Goal: Task Accomplishment & Management: Manage account settings

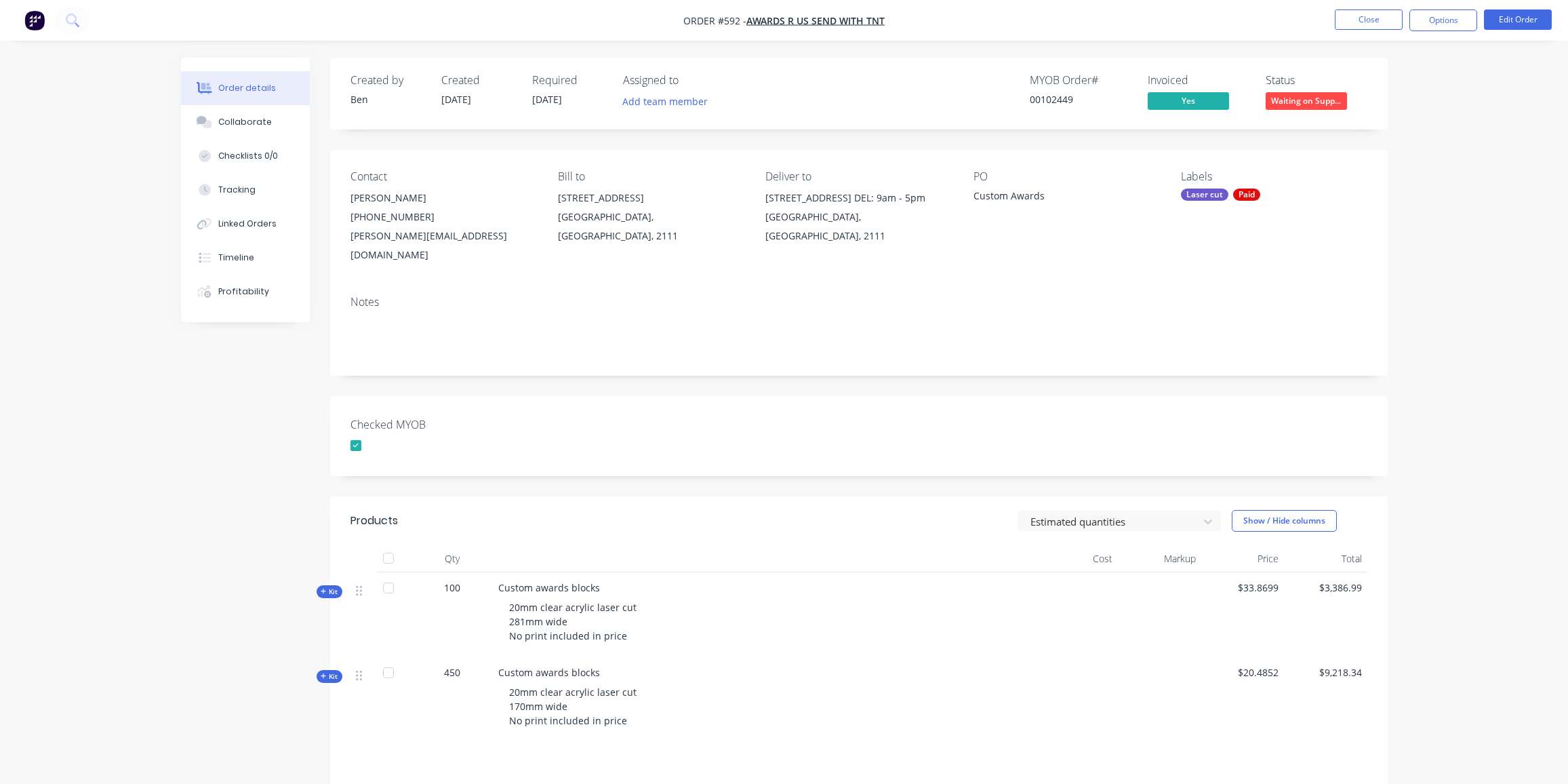
scroll to position [121, 0]
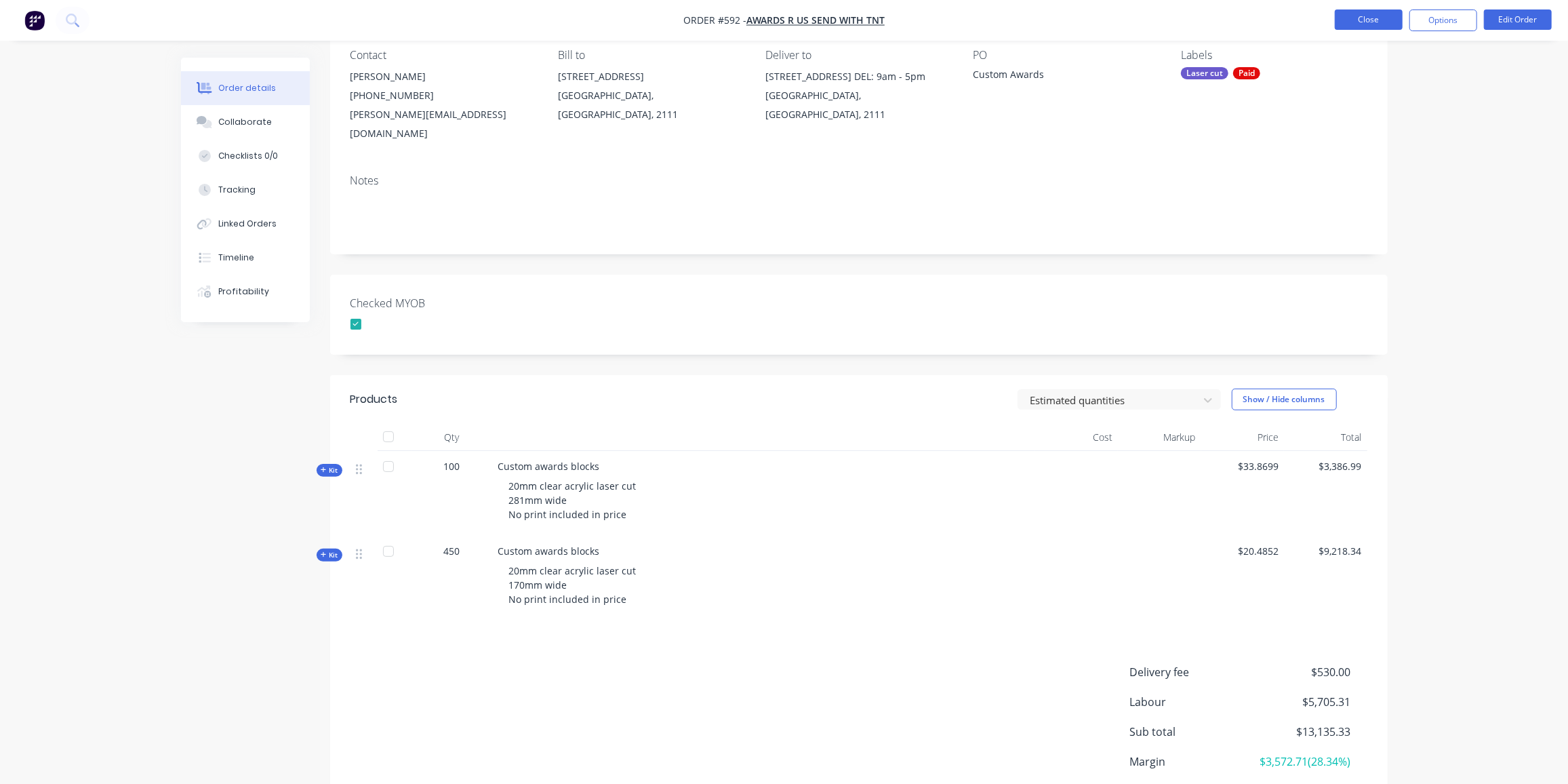
click at [1355, 15] on button "Close" at bounding box center [1369, 19] width 68 height 20
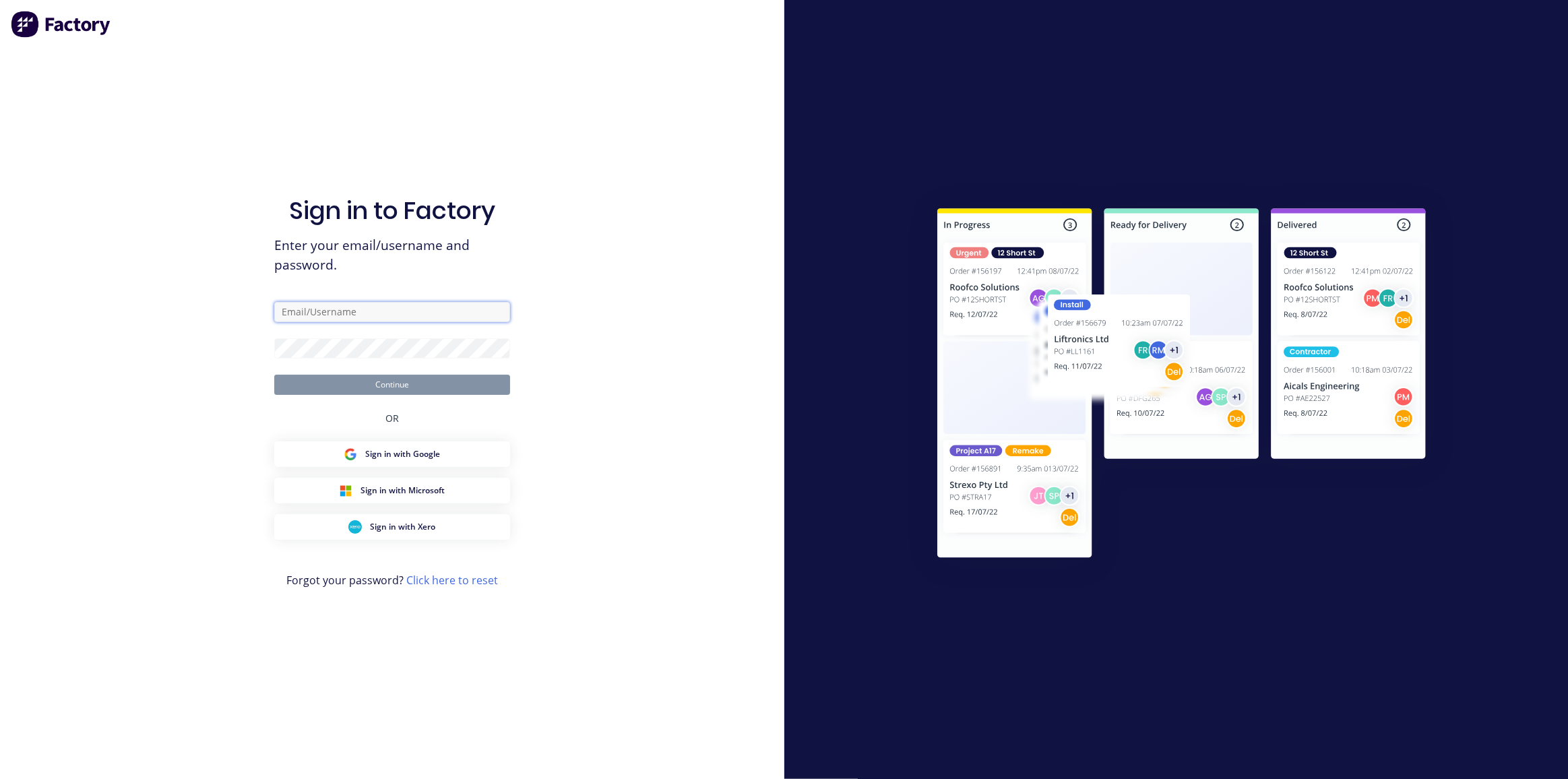
type input "design@allstarplastics.com.au"
click at [355, 386] on button "Continue" at bounding box center [392, 384] width 236 height 20
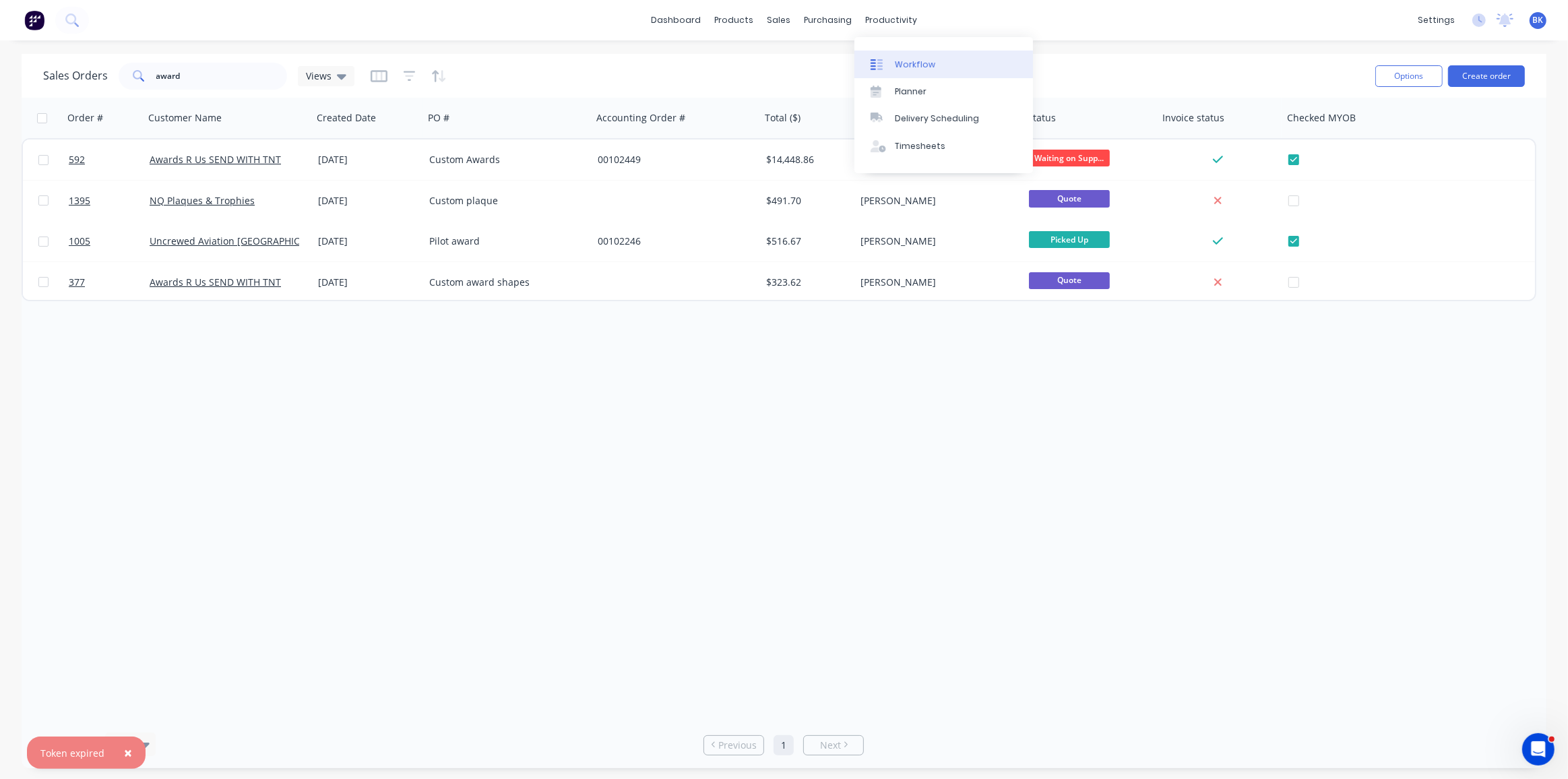
click at [911, 67] on div "Workflow" at bounding box center [915, 65] width 41 height 12
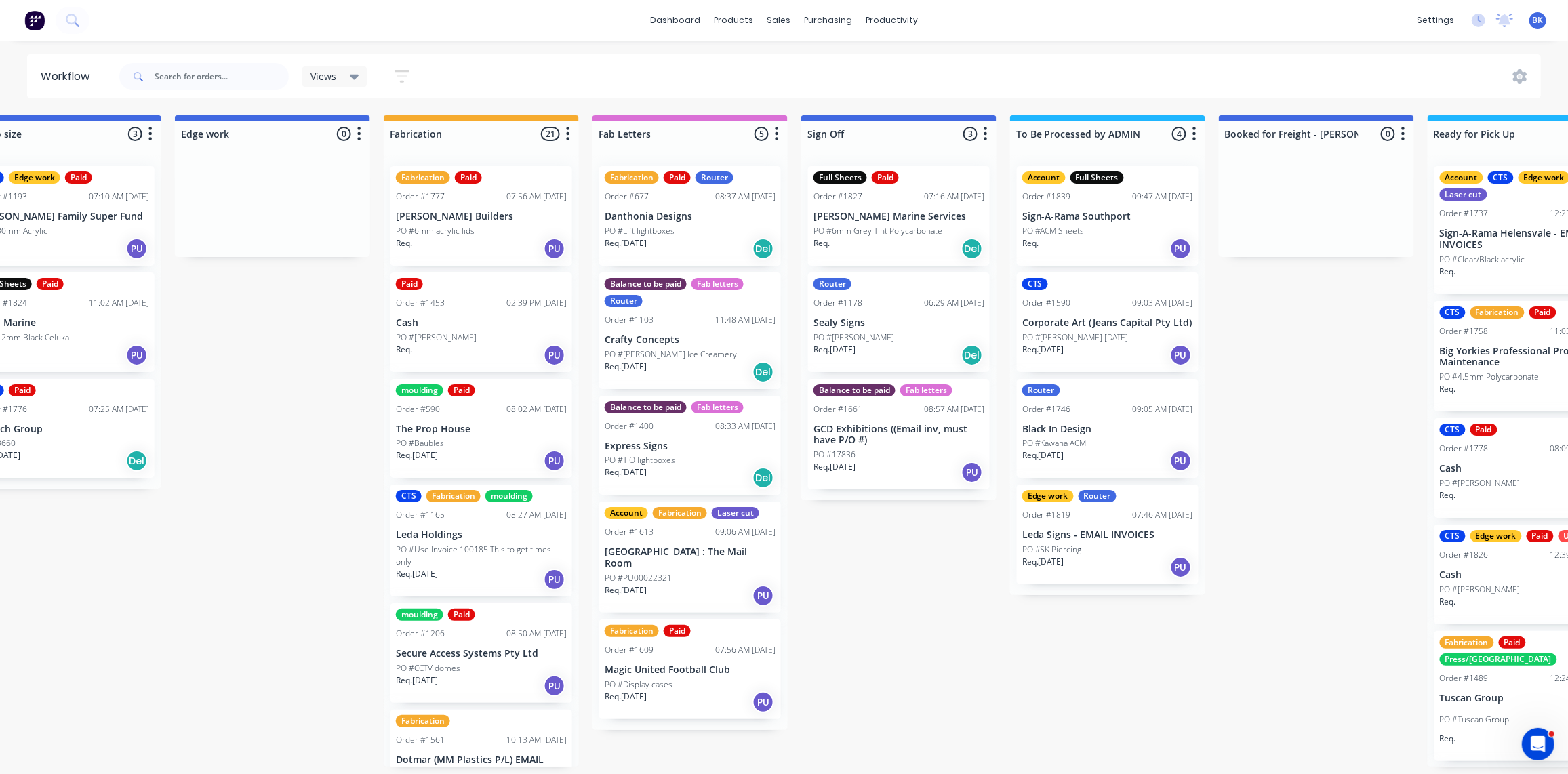
scroll to position [1, 1316]
click at [805, 60] on div "Sales Orders" at bounding box center [830, 66] width 56 height 12
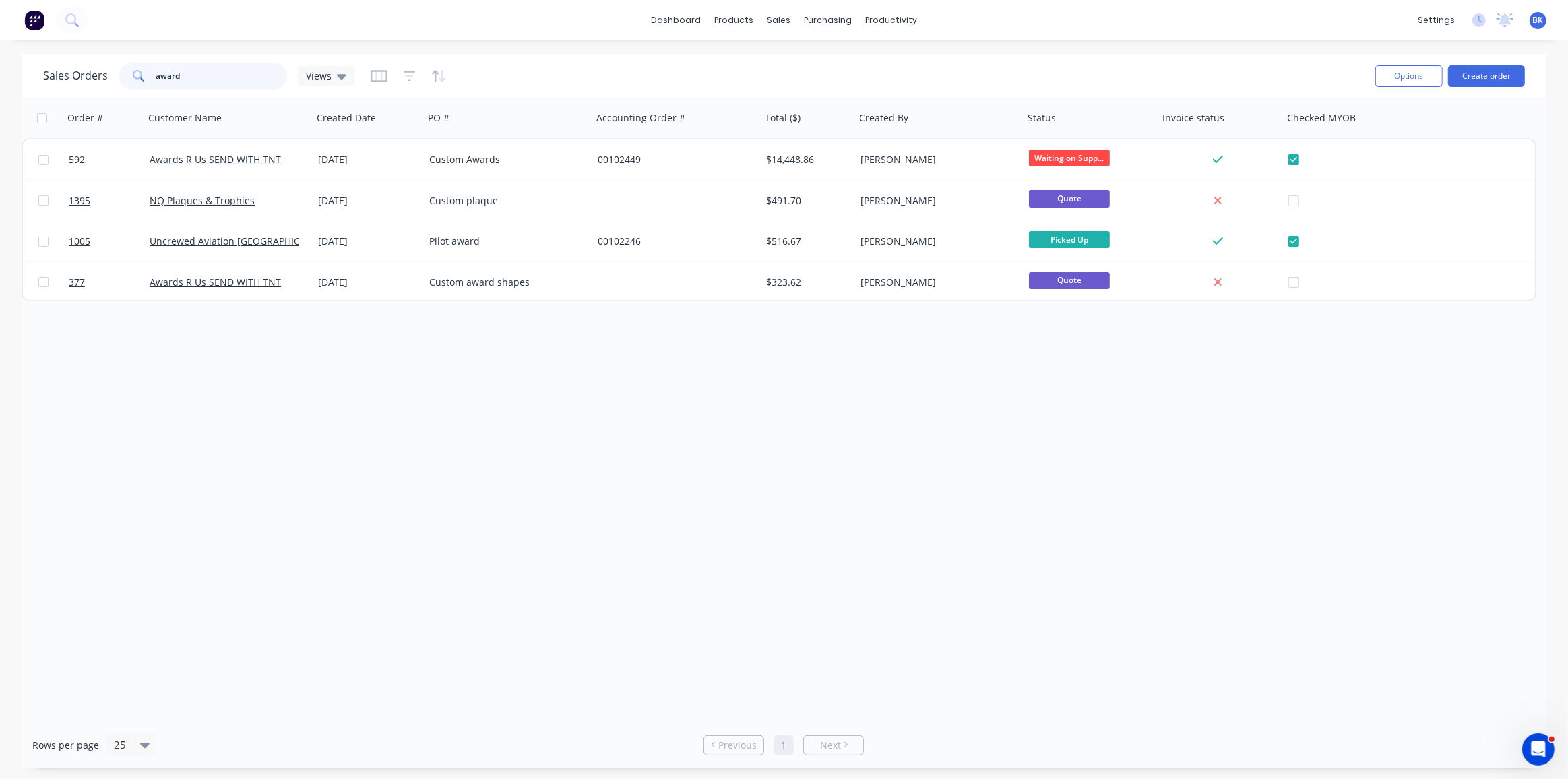
drag, startPoint x: 219, startPoint y: 78, endPoint x: 57, endPoint y: 75, distance: 162.0
click at [57, 75] on div "Sales Orders award Views" at bounding box center [199, 75] width 311 height 27
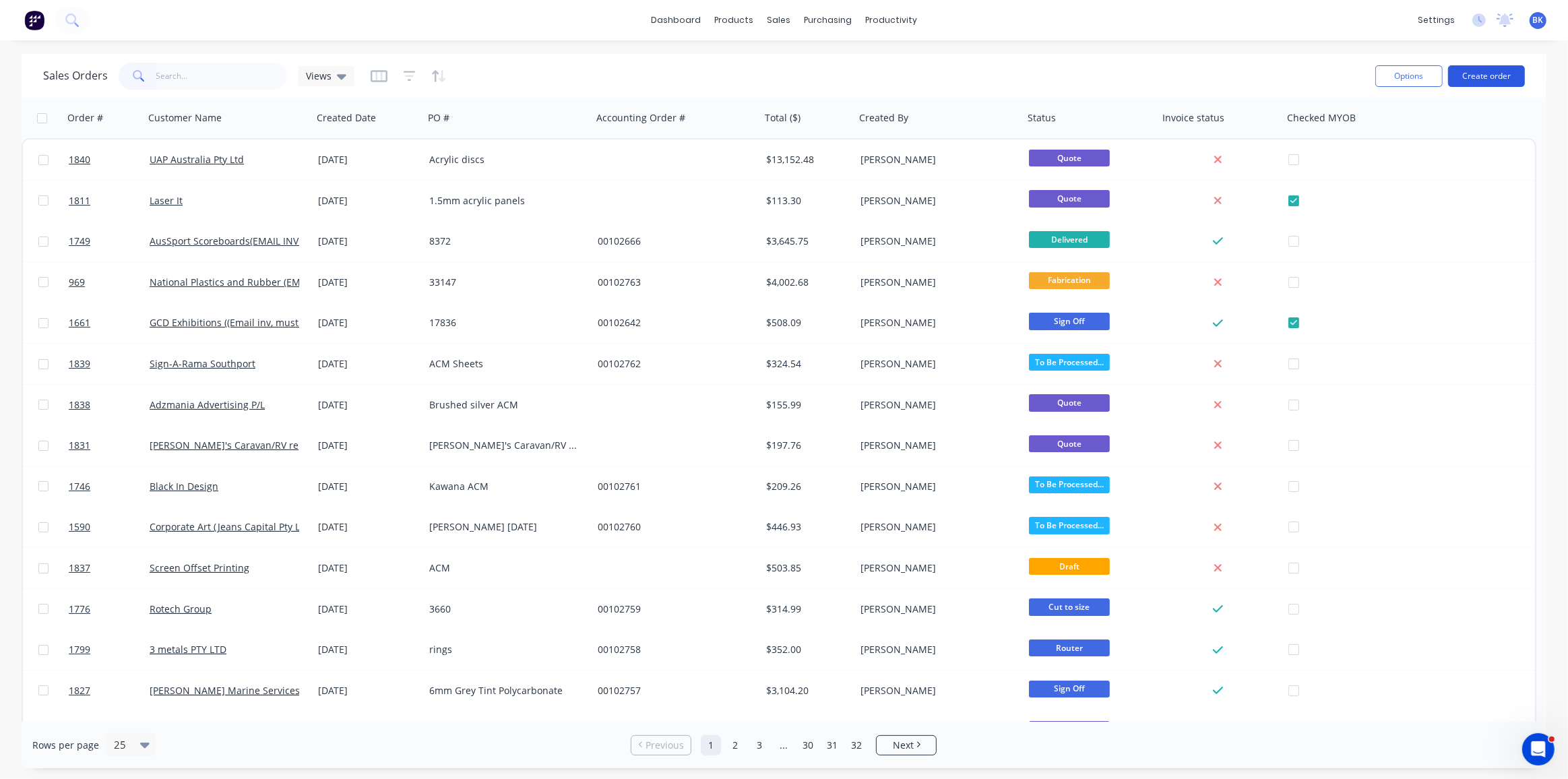
click at [1471, 73] on button "Create order" at bounding box center [1486, 75] width 77 height 22
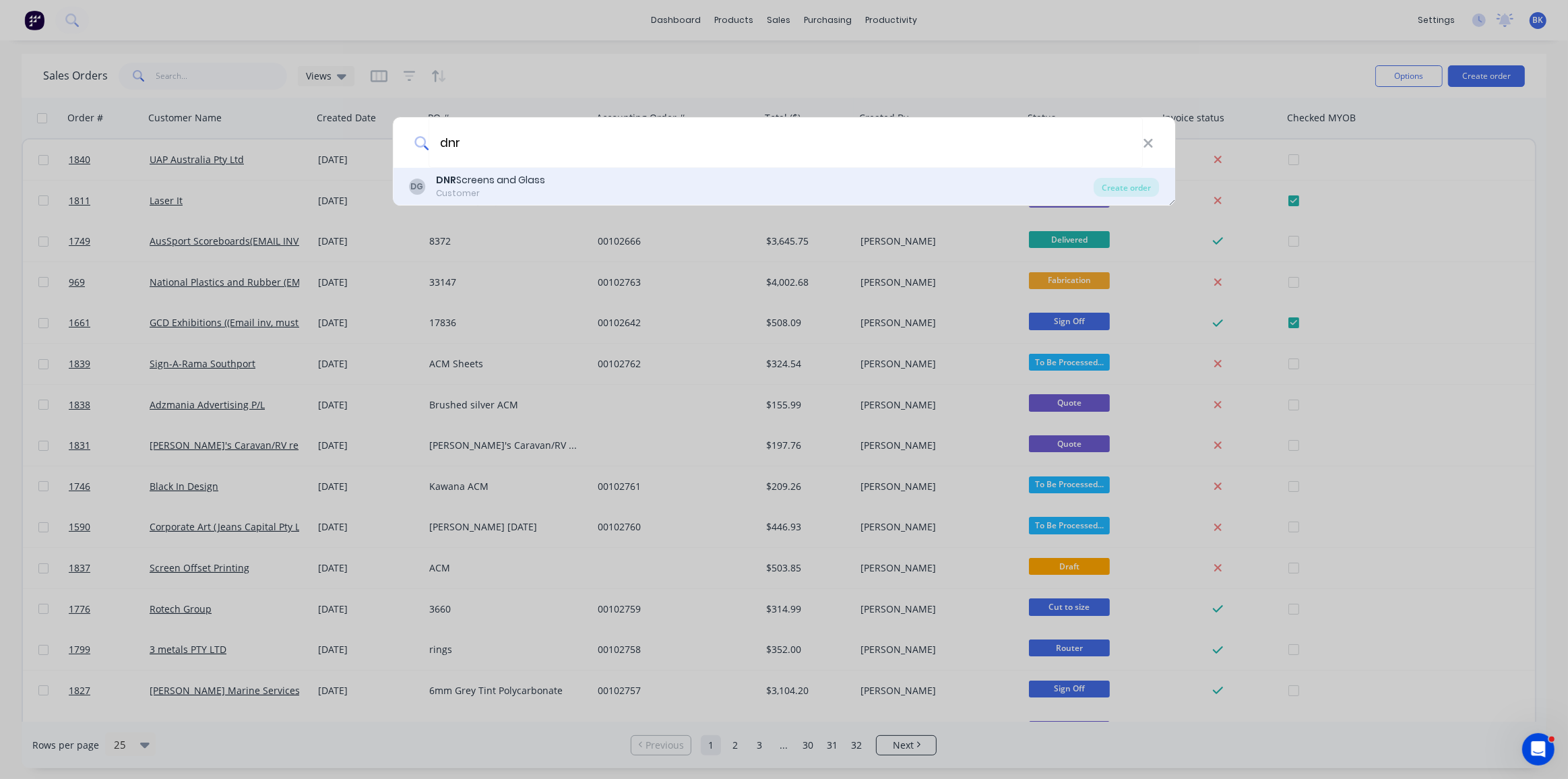
type input "dnr"
click at [482, 185] on div "DNR Screens and Glass" at bounding box center [491, 180] width 109 height 14
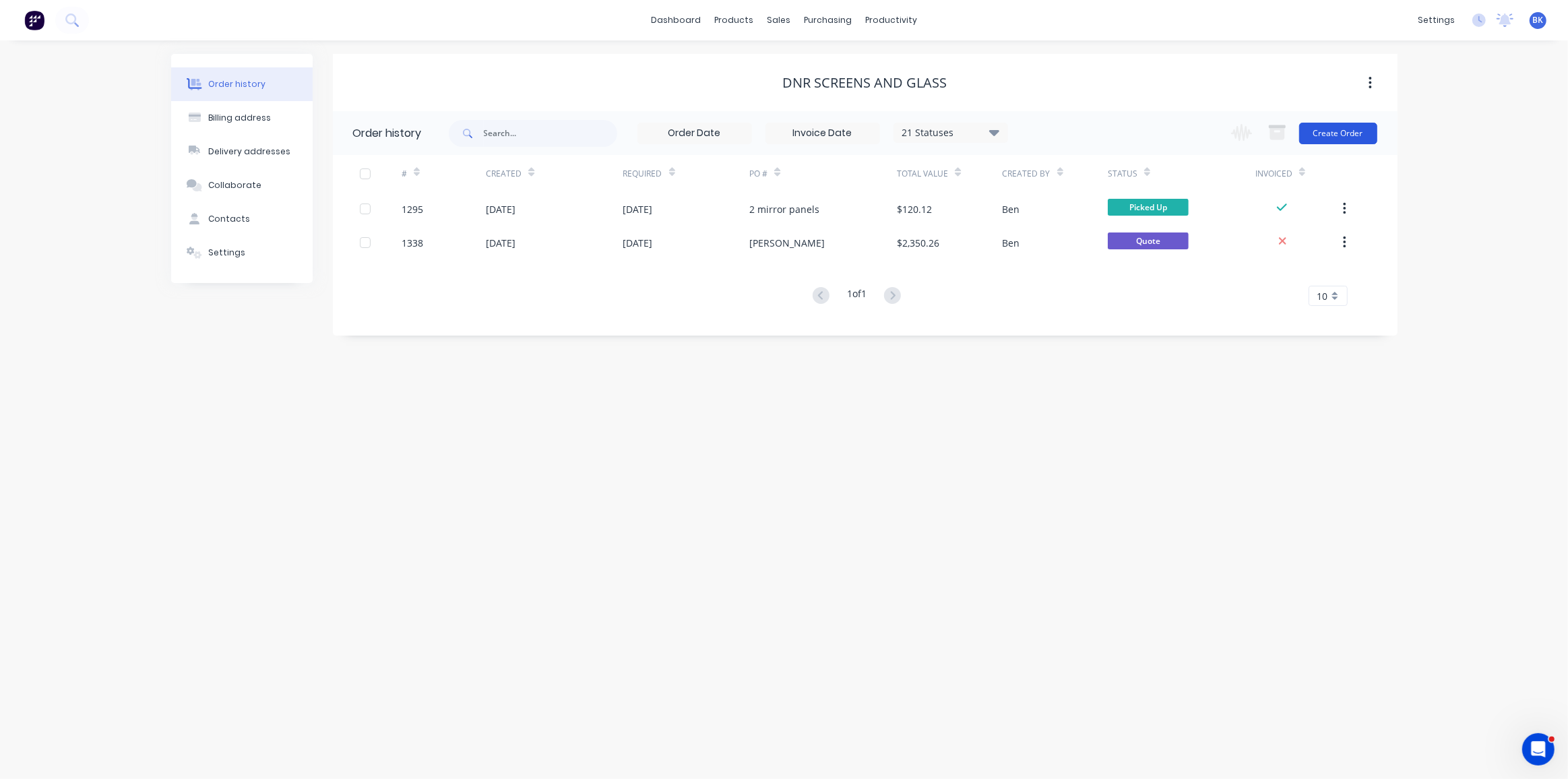
click at [1349, 134] on button "Create Order" at bounding box center [1338, 133] width 78 height 22
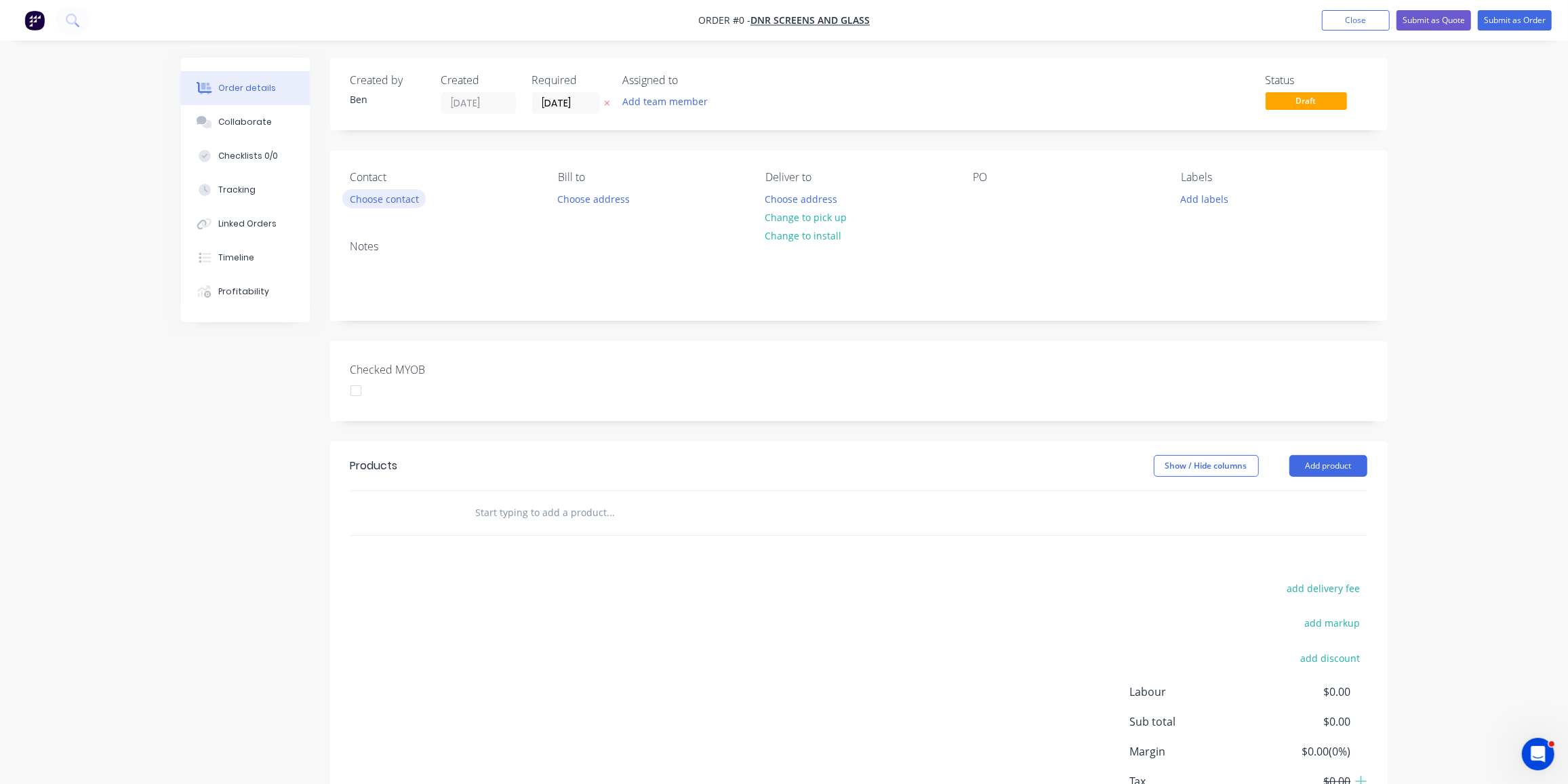
click at [401, 203] on button "Choose contact" at bounding box center [384, 198] width 84 height 18
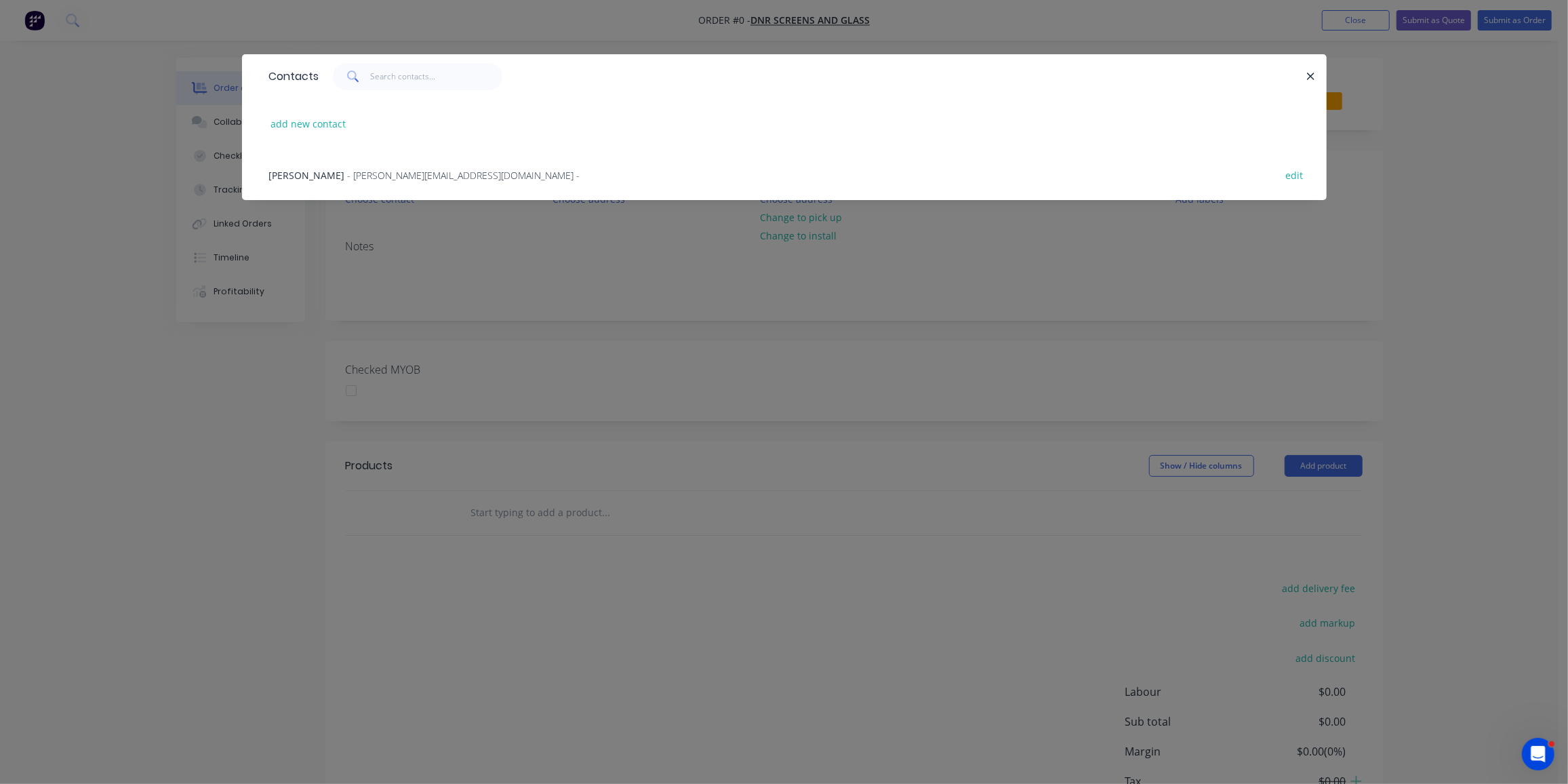
click at [348, 171] on span "- dean@dnrglass.com.au -" at bounding box center [464, 175] width 233 height 13
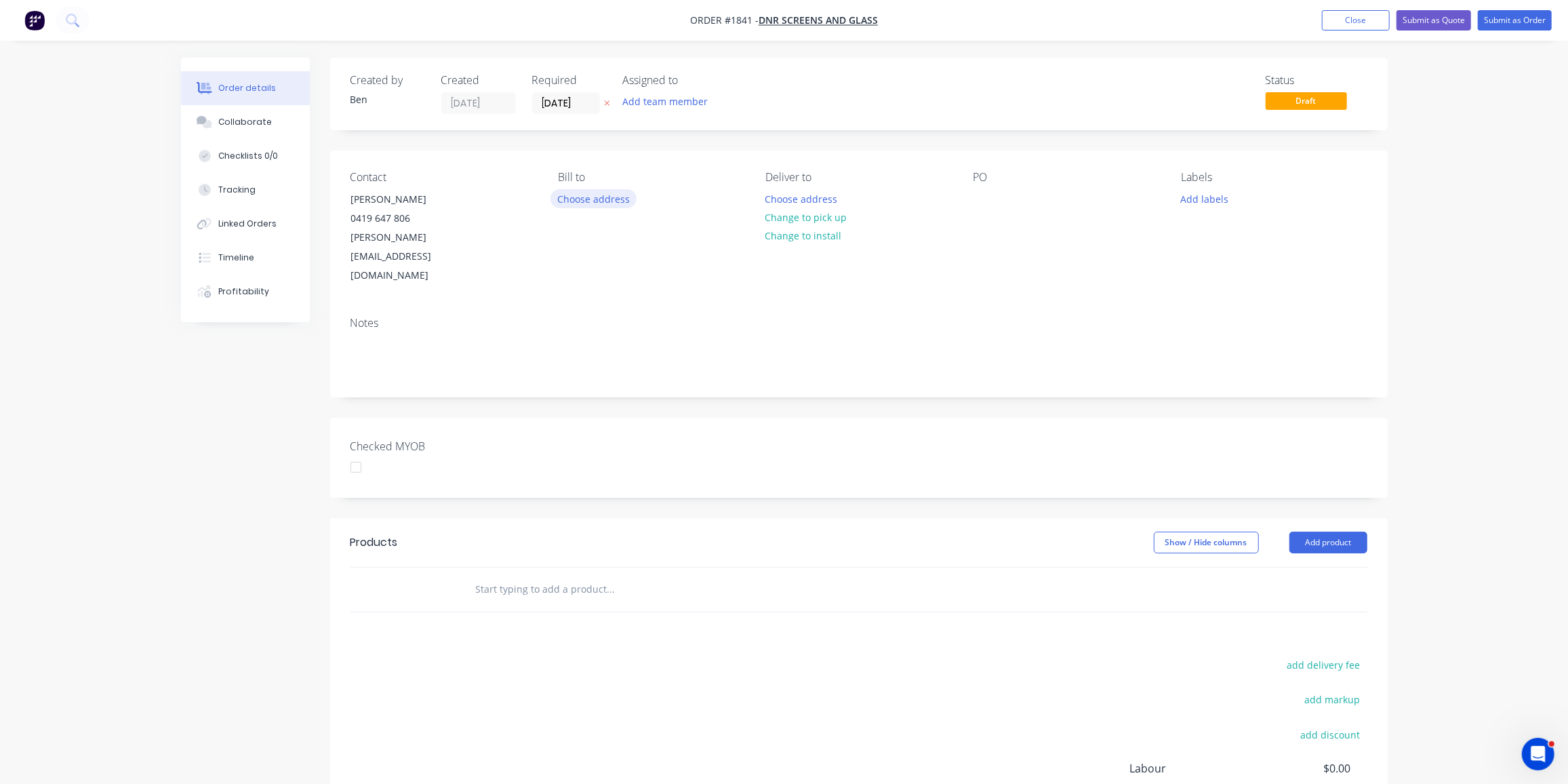
click at [614, 205] on button "Choose address" at bounding box center [593, 198] width 86 height 18
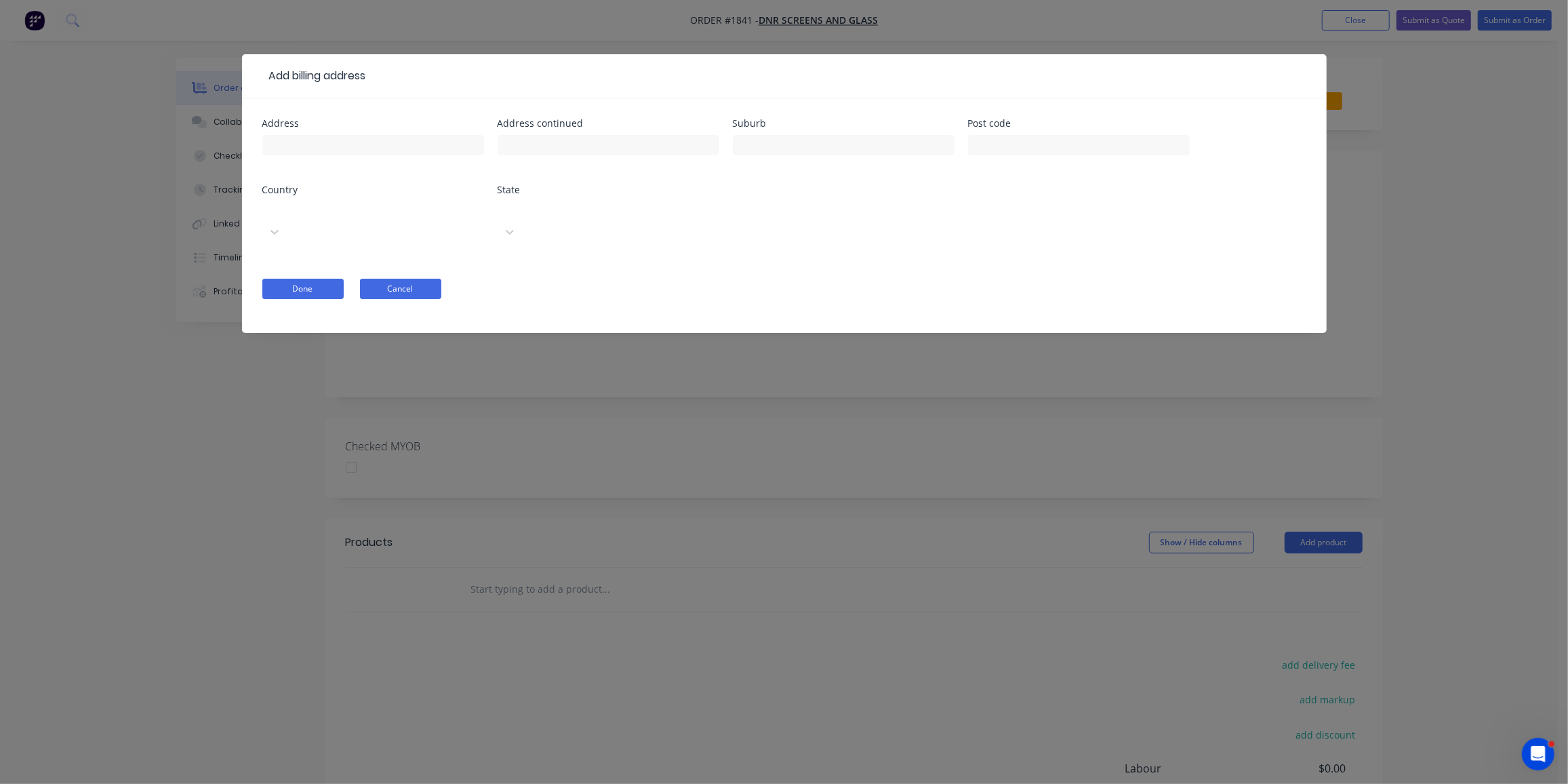
click at [391, 279] on button "Cancel" at bounding box center [401, 288] width 81 height 20
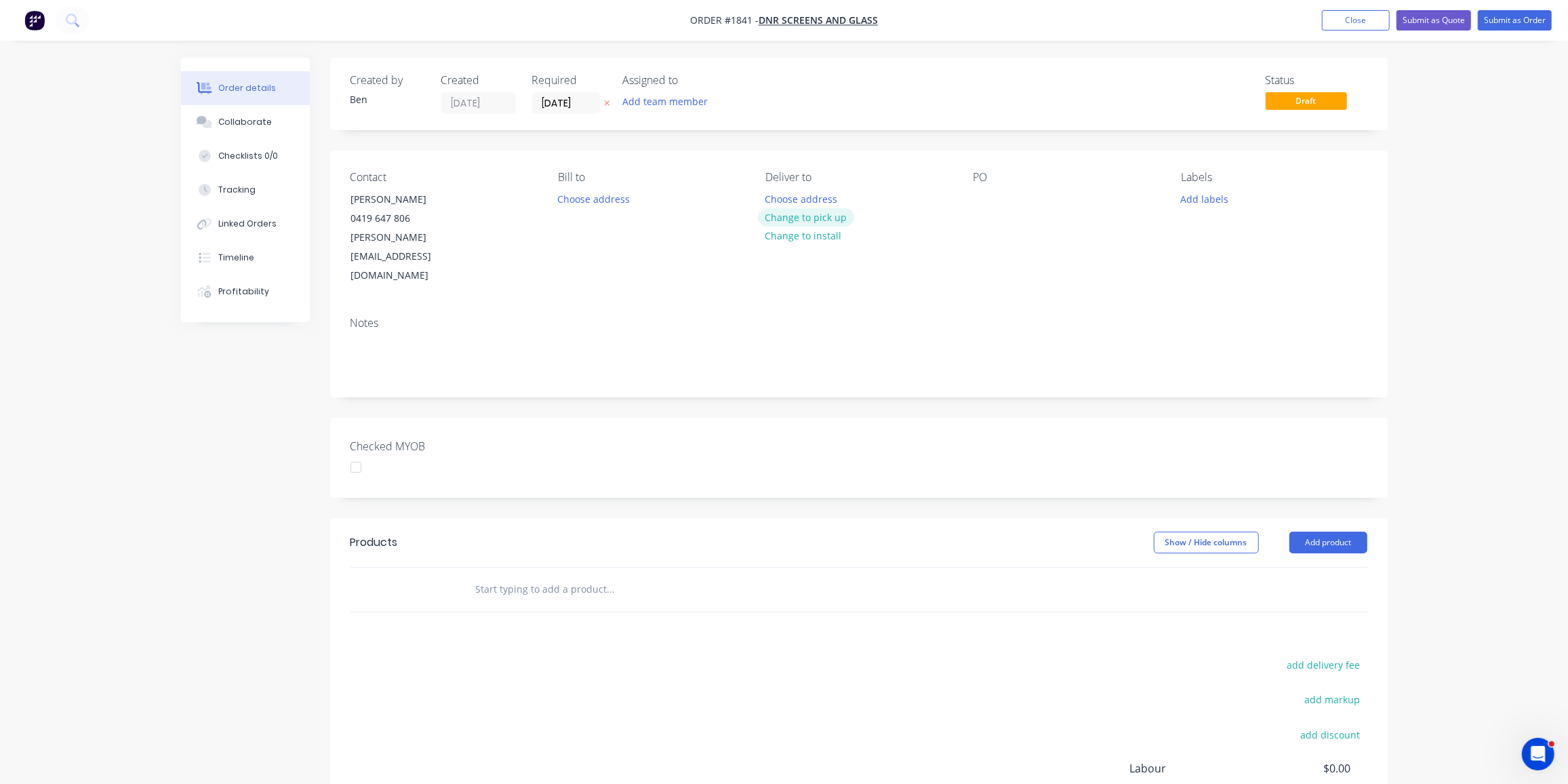
click at [799, 218] on button "Change to pick up" at bounding box center [806, 217] width 96 height 18
click at [981, 190] on div at bounding box center [984, 199] width 22 height 20
click at [1211, 187] on div "Labels Add labels" at bounding box center [1274, 228] width 186 height 114
click at [1208, 196] on button "Add labels" at bounding box center [1204, 198] width 62 height 18
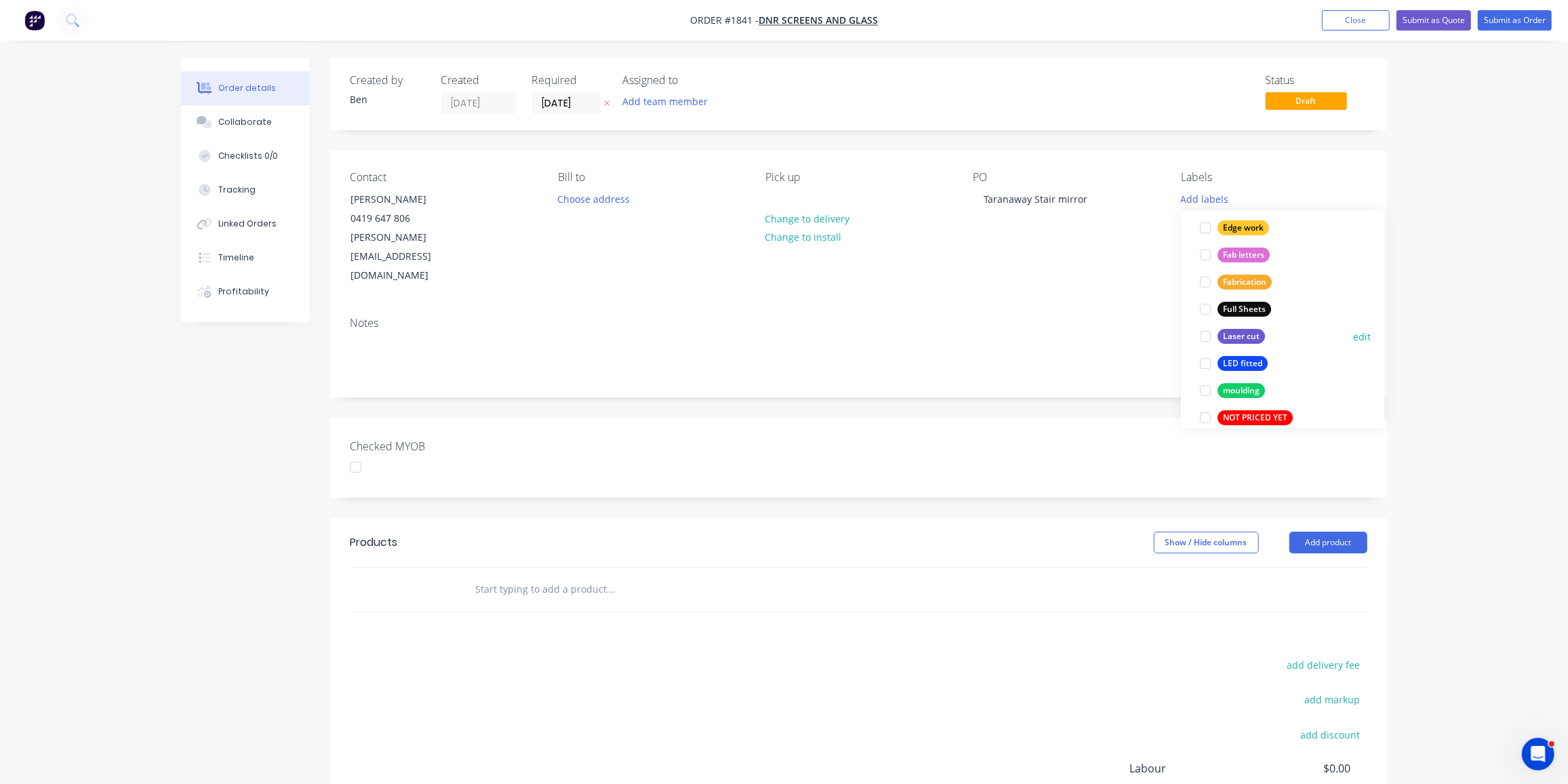
scroll to position [317, 0]
click at [1231, 322] on div "Laser cut" at bounding box center [1242, 328] width 47 height 15
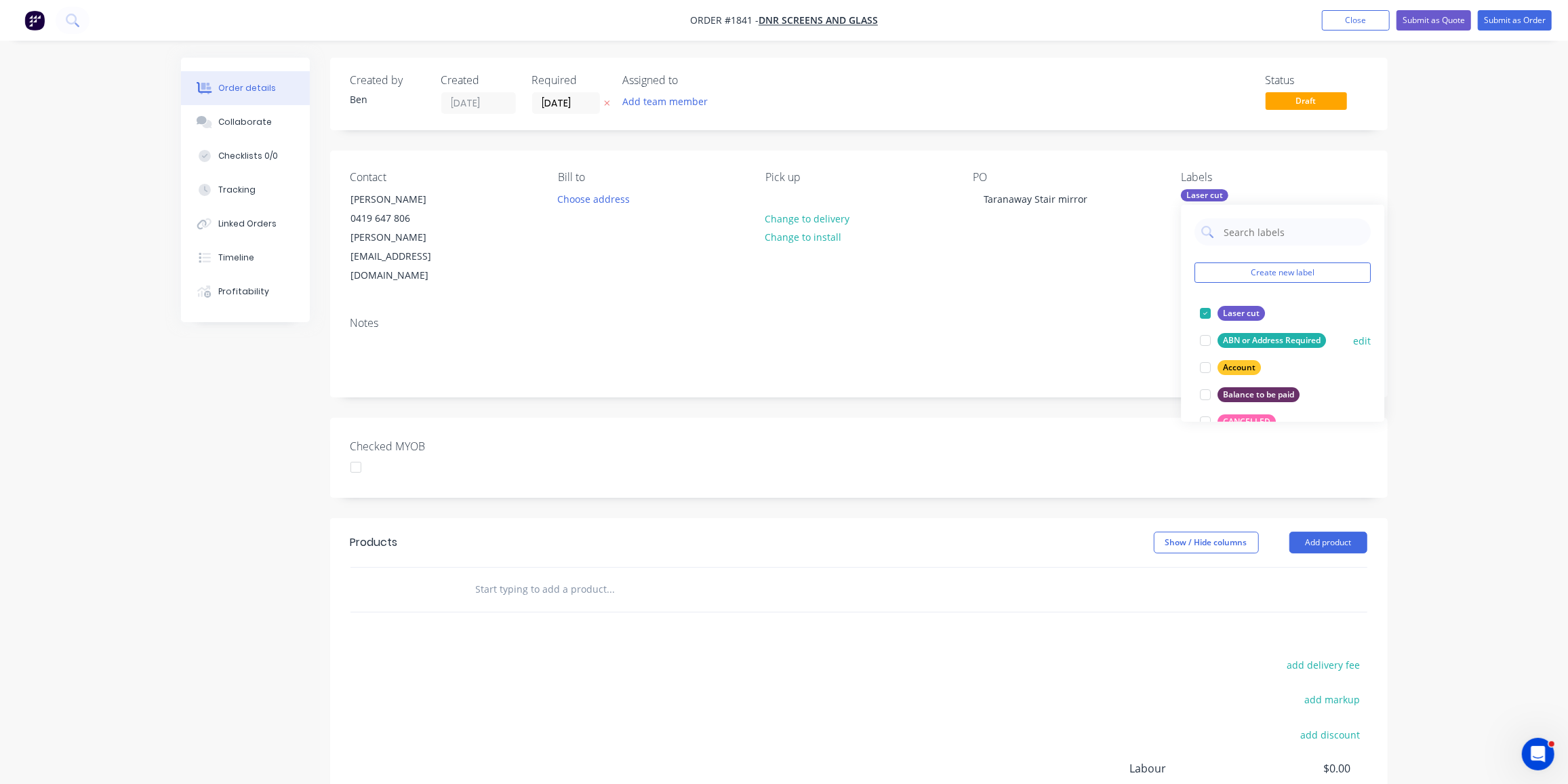
scroll to position [0, 0]
click at [1212, 312] on div at bounding box center [1205, 313] width 27 height 27
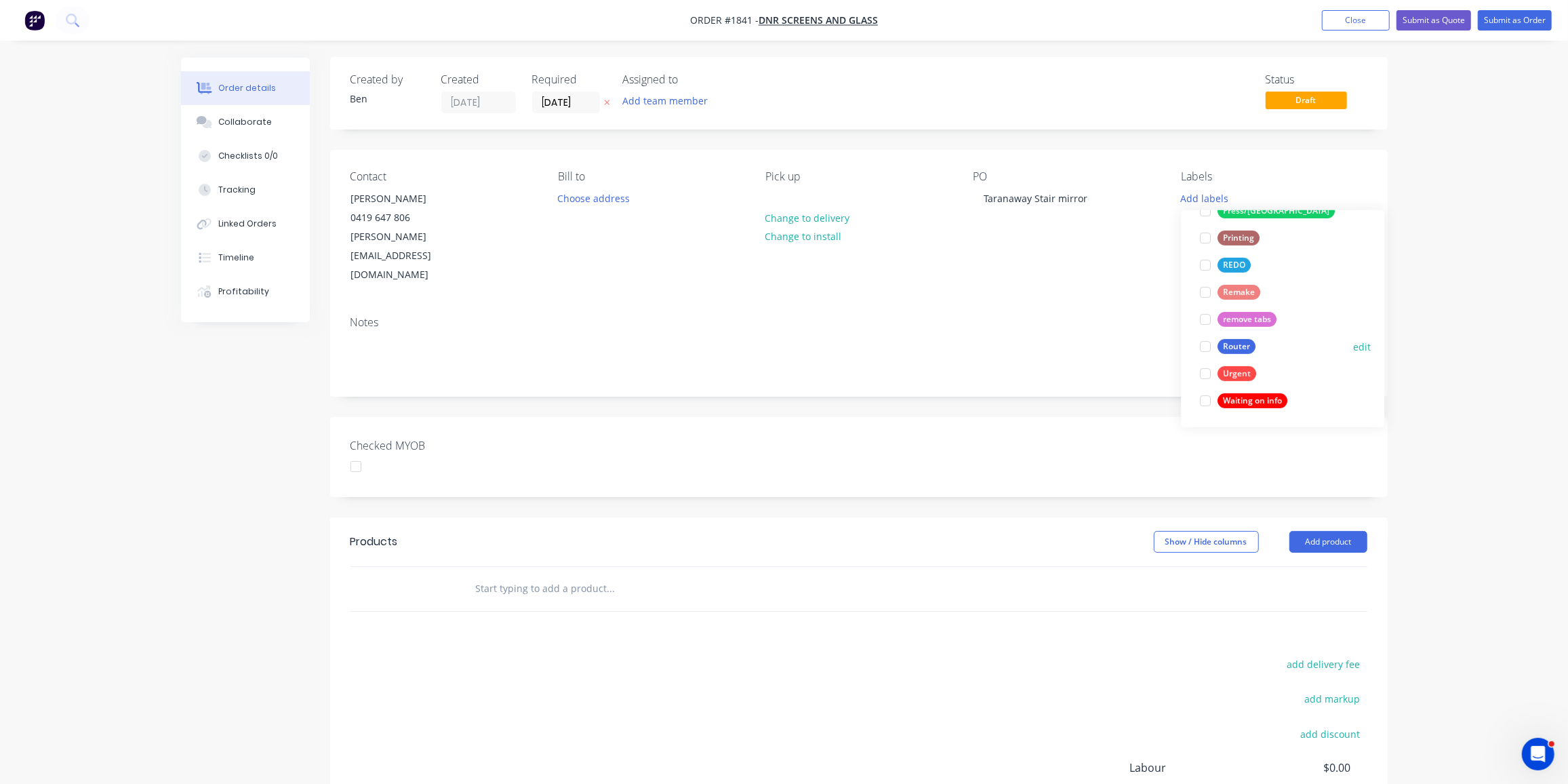
scroll to position [2, 0]
click at [1255, 343] on div "Router" at bounding box center [1237, 346] width 38 height 15
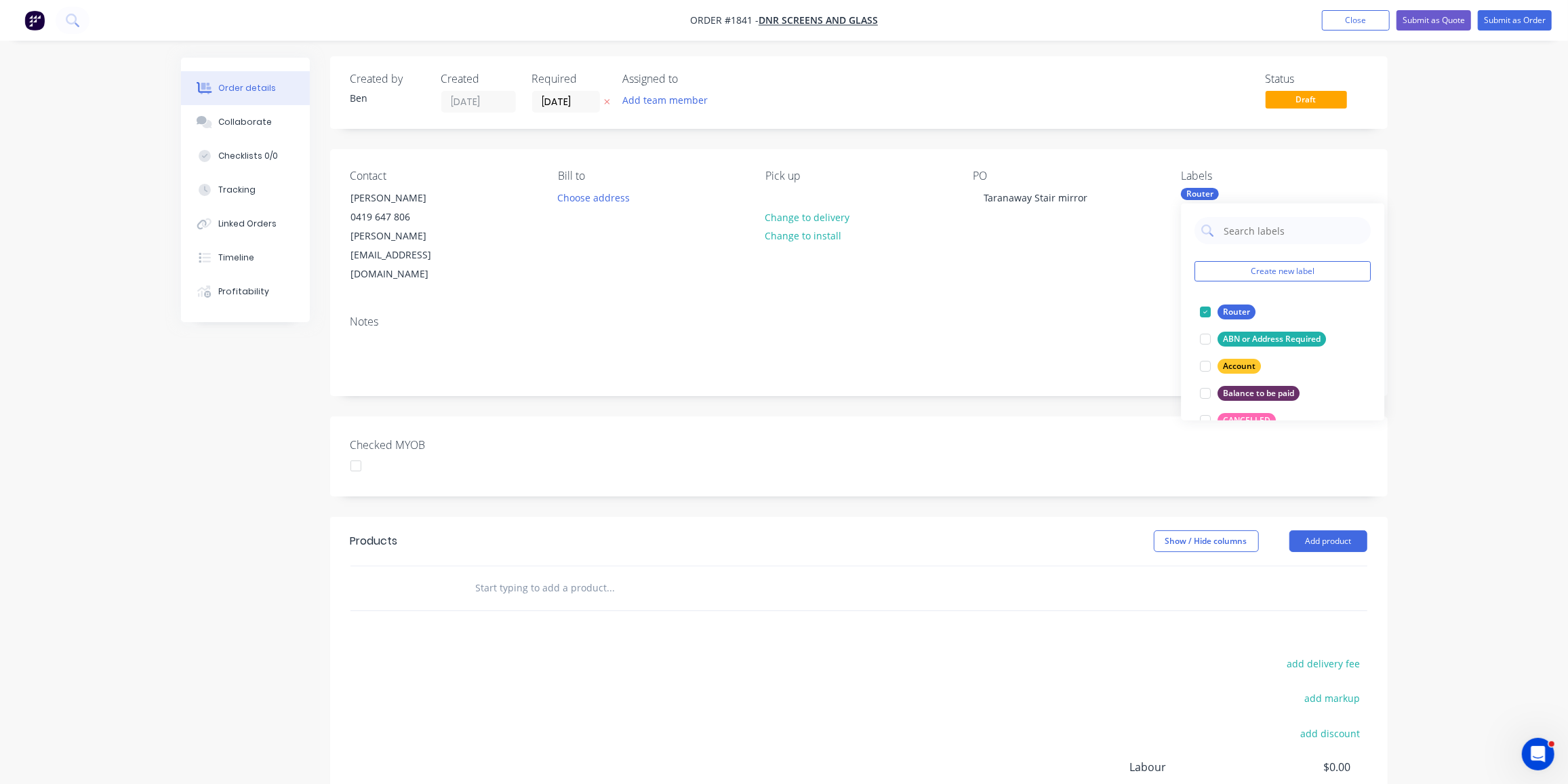
click at [485, 574] on input "text" at bounding box center [611, 588] width 271 height 27
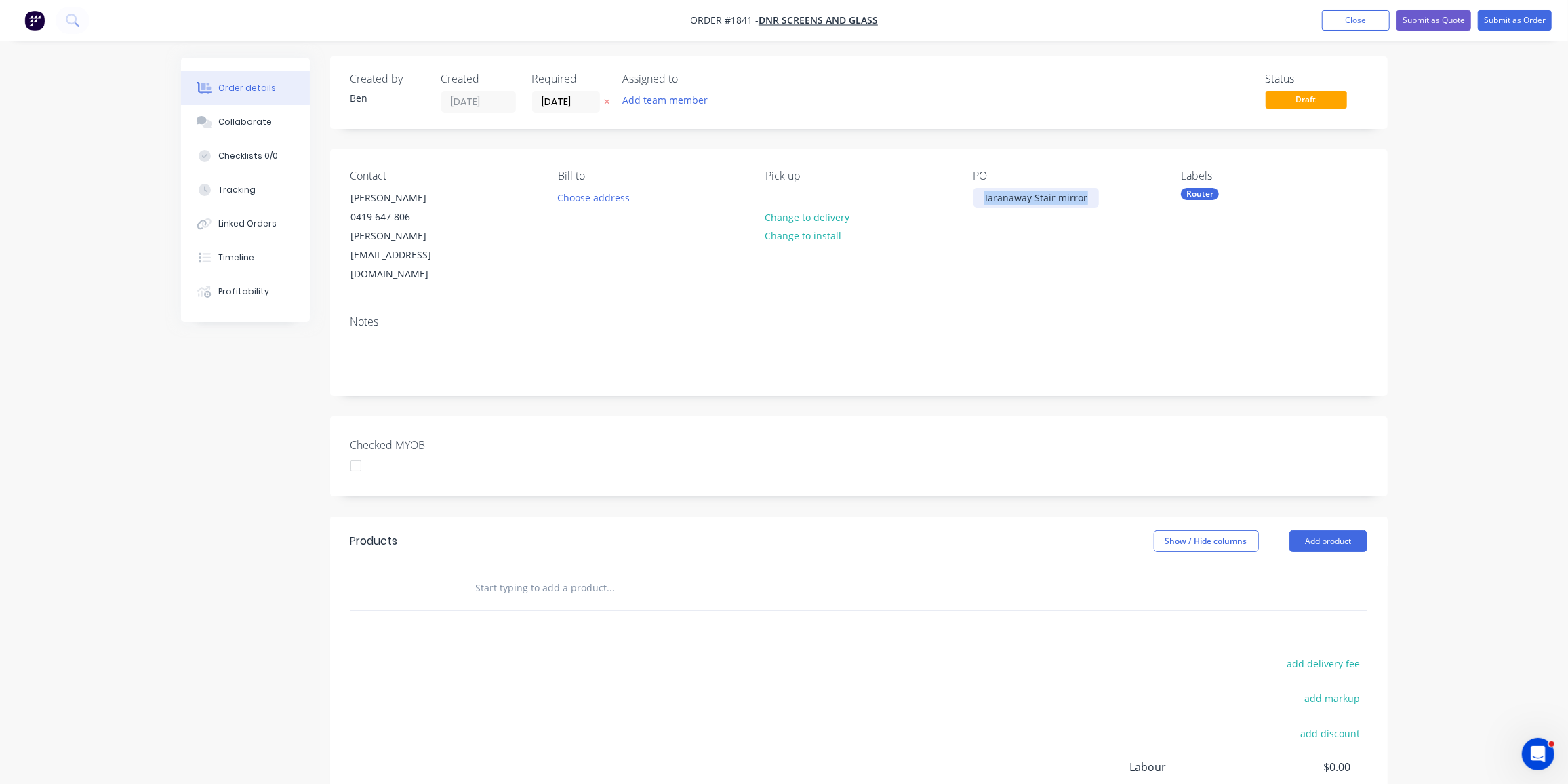
drag, startPoint x: 1087, startPoint y: 198, endPoint x: 978, endPoint y: 196, distance: 109.0
click at [978, 196] on div "Taranaway Stair mirror" at bounding box center [1037, 197] width 126 height 20
copy div "Taranaway Stair mirror"
click at [512, 574] on input "text" at bounding box center [611, 588] width 271 height 27
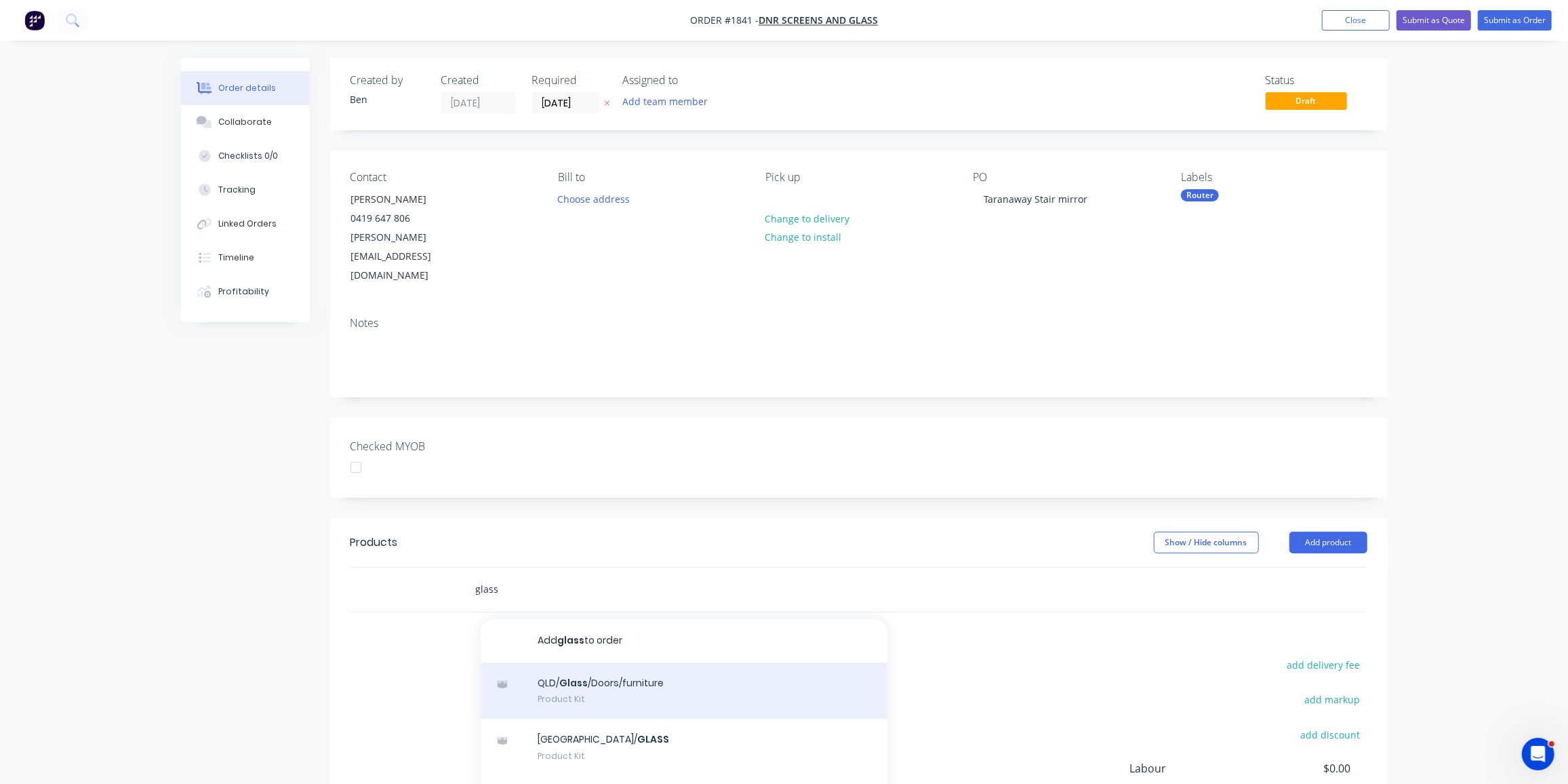
type input "glass"
click at [641, 663] on div "QLD/ Glass /Doors/furniture Product Kit" at bounding box center [684, 691] width 407 height 57
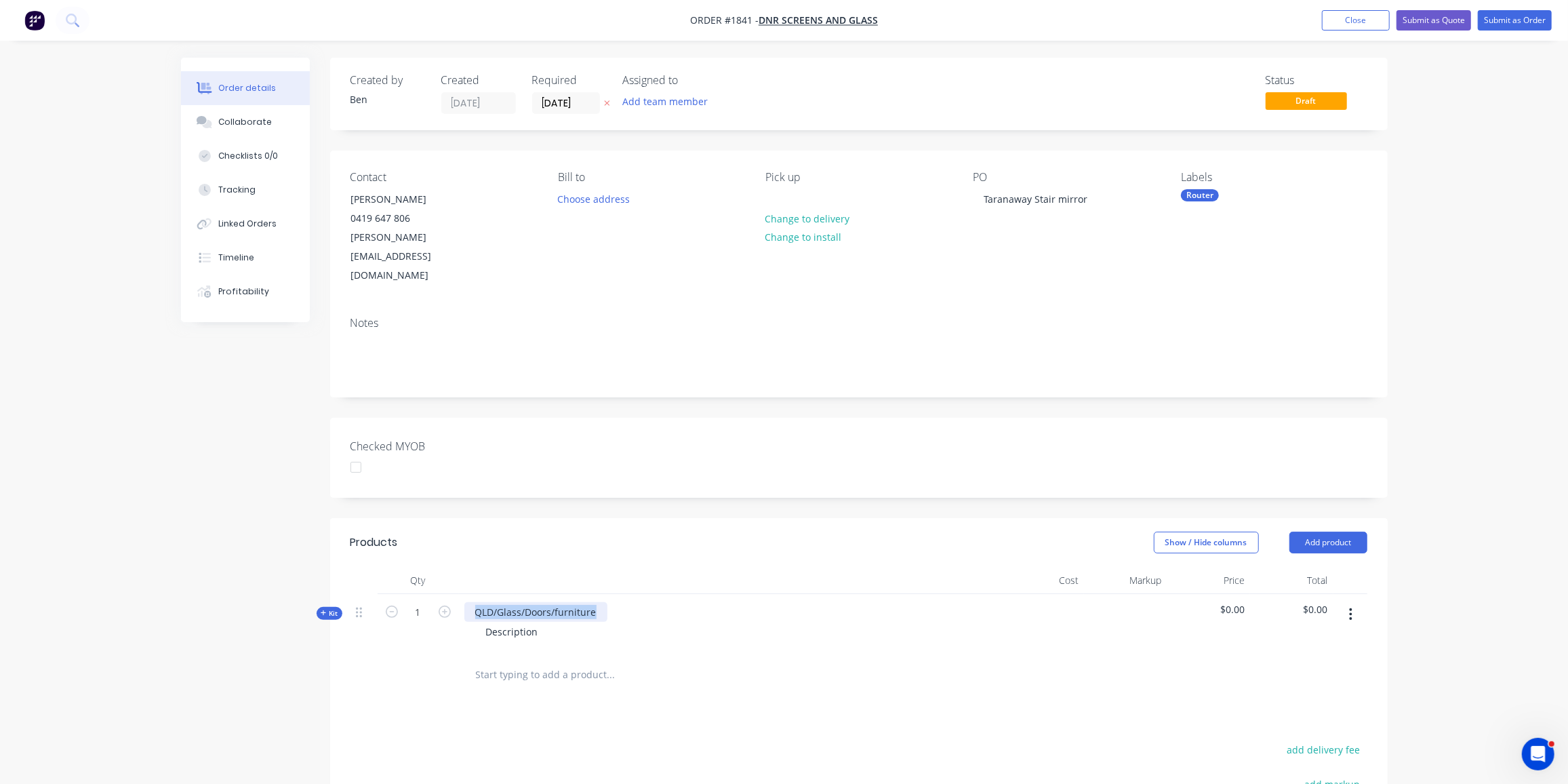
drag, startPoint x: 599, startPoint y: 577, endPoint x: 467, endPoint y: 568, distance: 132.3
click at [467, 602] on div "QLD/Glass/Doors/furniture" at bounding box center [536, 612] width 143 height 20
paste div
drag, startPoint x: 537, startPoint y: 594, endPoint x: 405, endPoint y: 591, distance: 132.0
click at [405, 595] on div "Kit 1 Taranaway Stair mirror as per drawing supplied Description $0.00 $0.00" at bounding box center [859, 624] width 1017 height 59
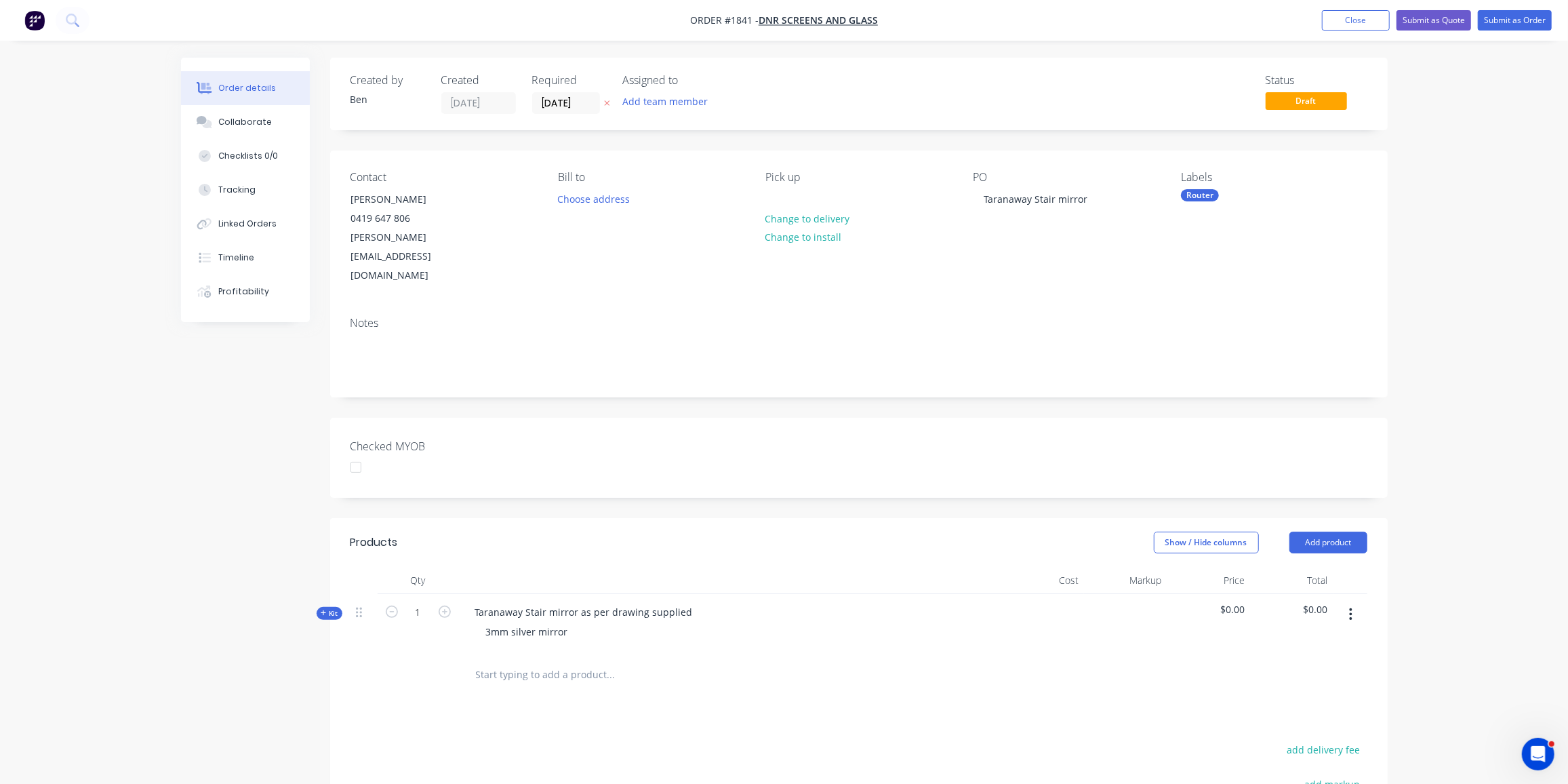
click at [323, 610] on icon "button" at bounding box center [324, 614] width 6 height 7
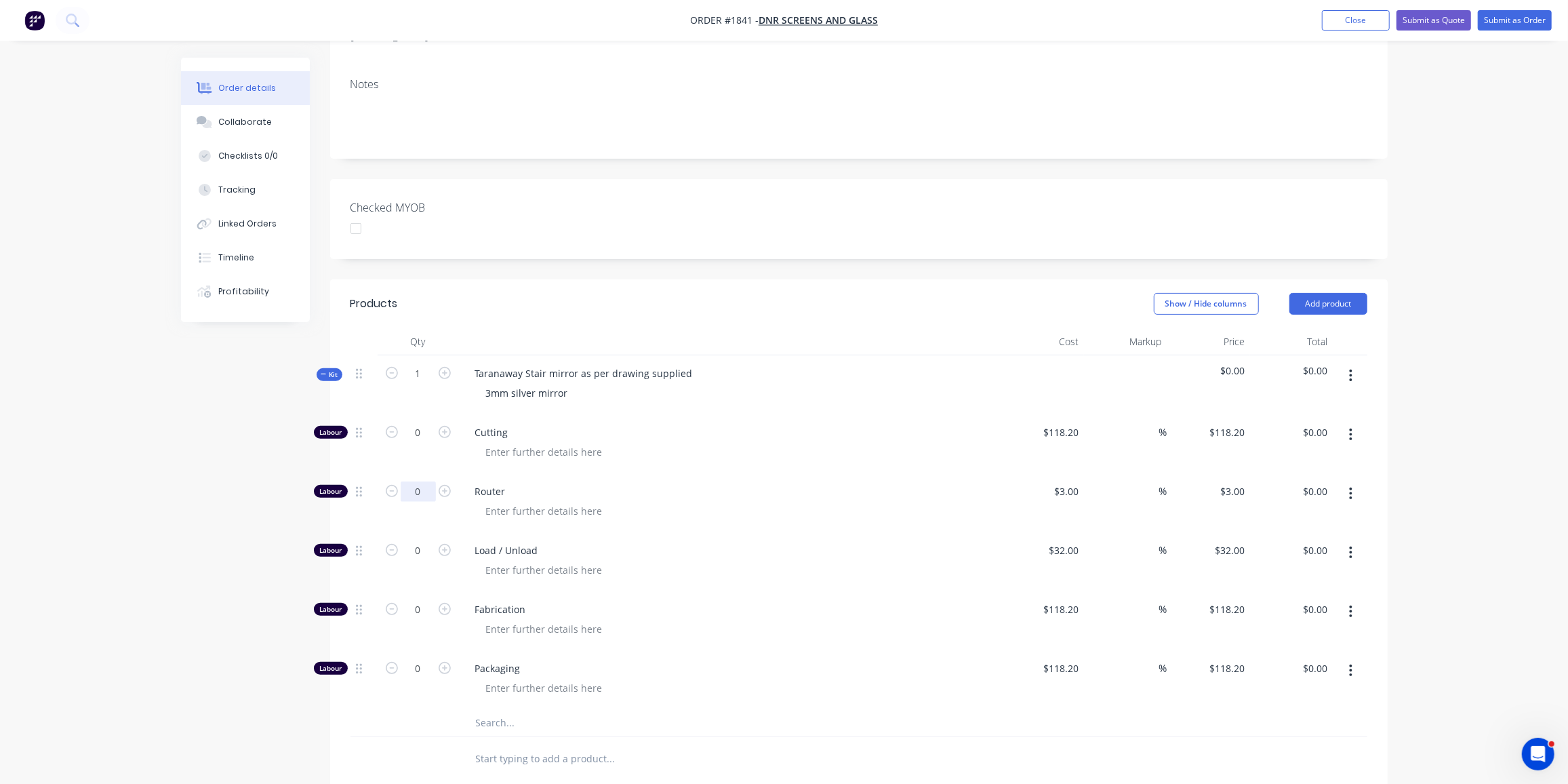
scroll to position [239, 0]
click at [417, 481] on input "0" at bounding box center [418, 491] width 35 height 20
type input "15"
type input "$45.00"
click at [427, 532] on div "0" at bounding box center [418, 561] width 81 height 59
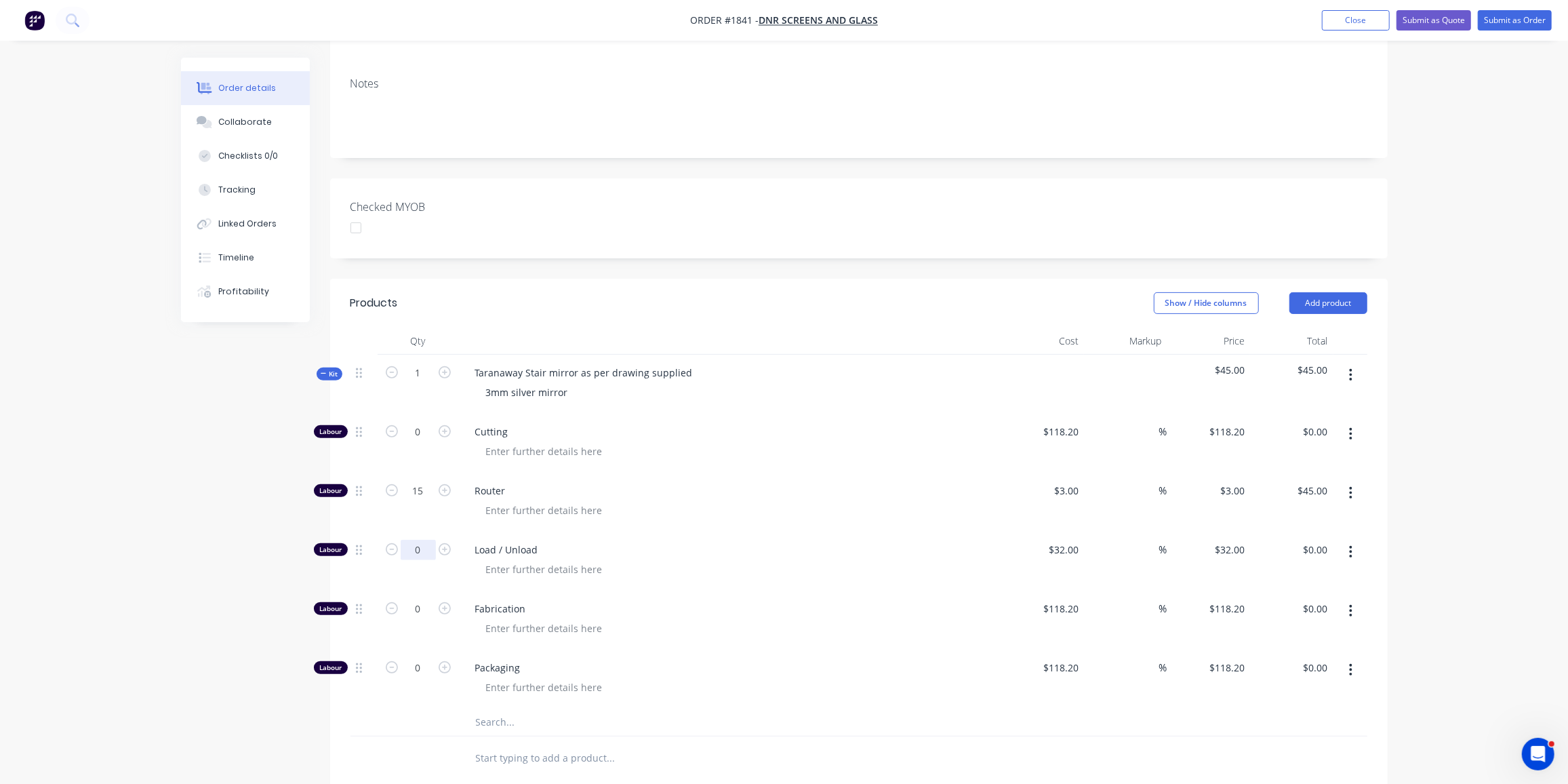
click at [425, 540] on input "0" at bounding box center [418, 550] width 35 height 20
type input "3"
type input "$96.00"
click at [490, 709] on input "text" at bounding box center [611, 722] width 271 height 27
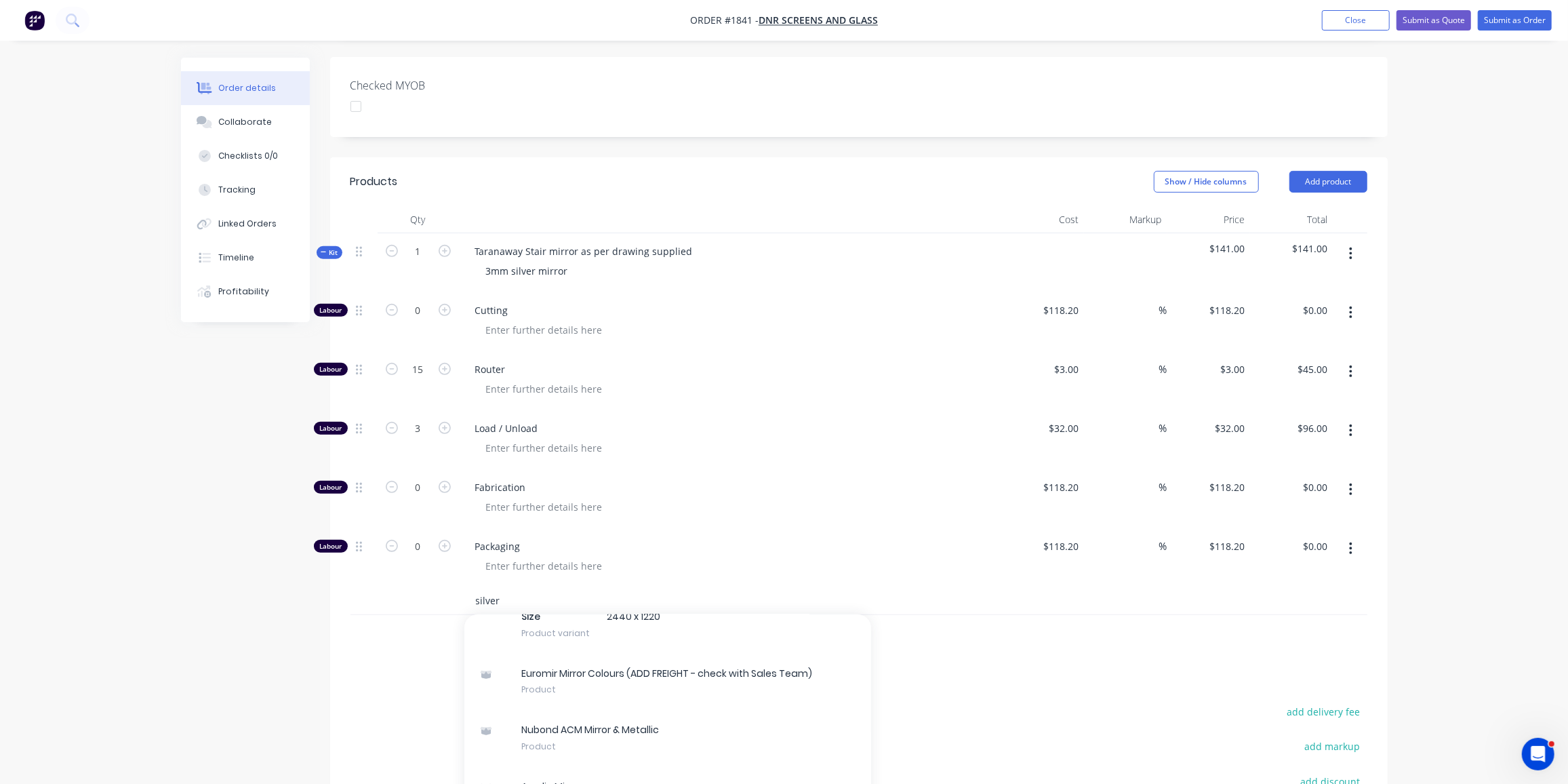
scroll to position [1090, 0]
type input "silver"
click at [606, 766] on div "Acrylic Mirror Product" at bounding box center [668, 794] width 407 height 57
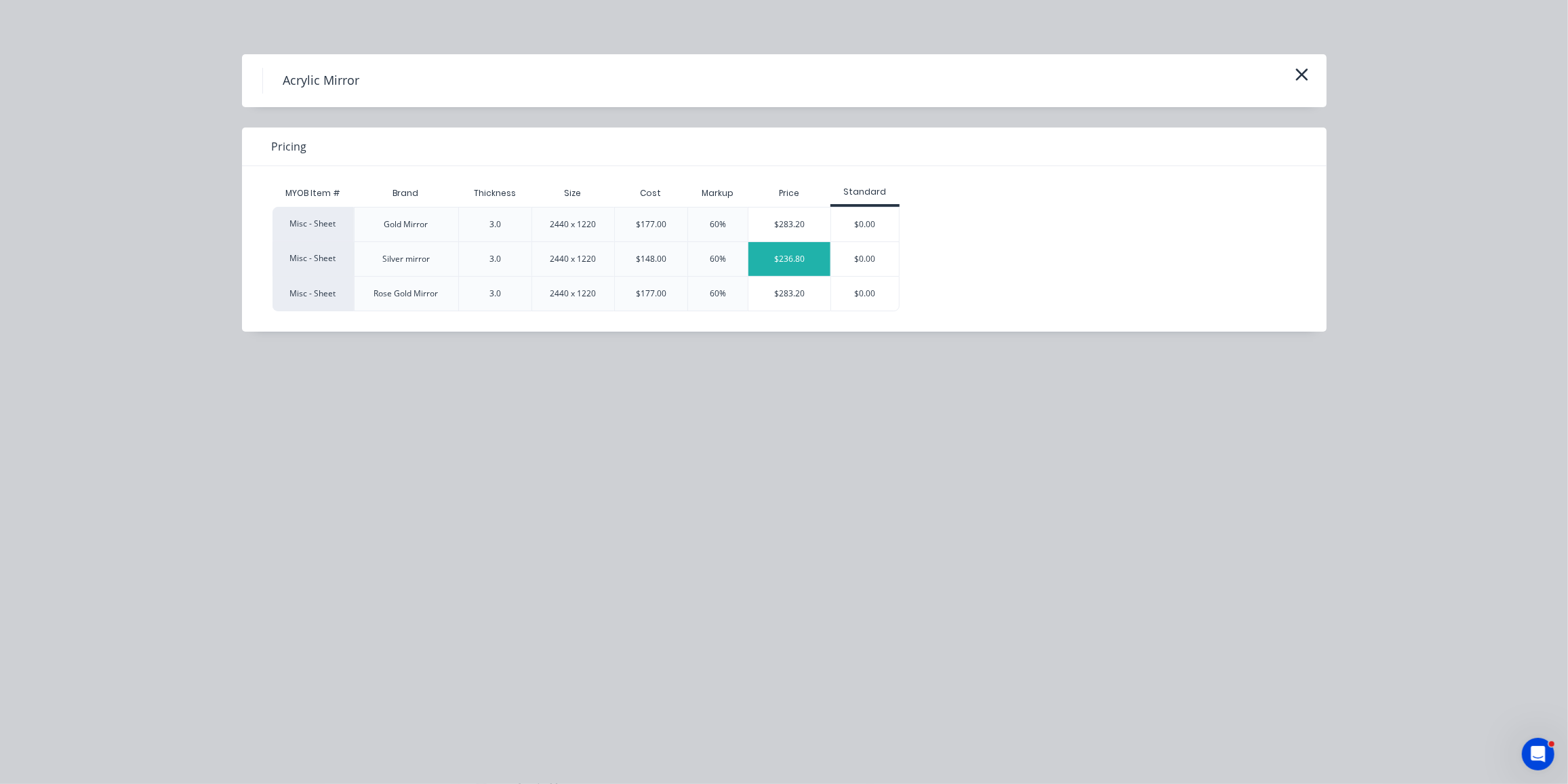
click at [801, 253] on div "$236.80" at bounding box center [790, 258] width 82 height 34
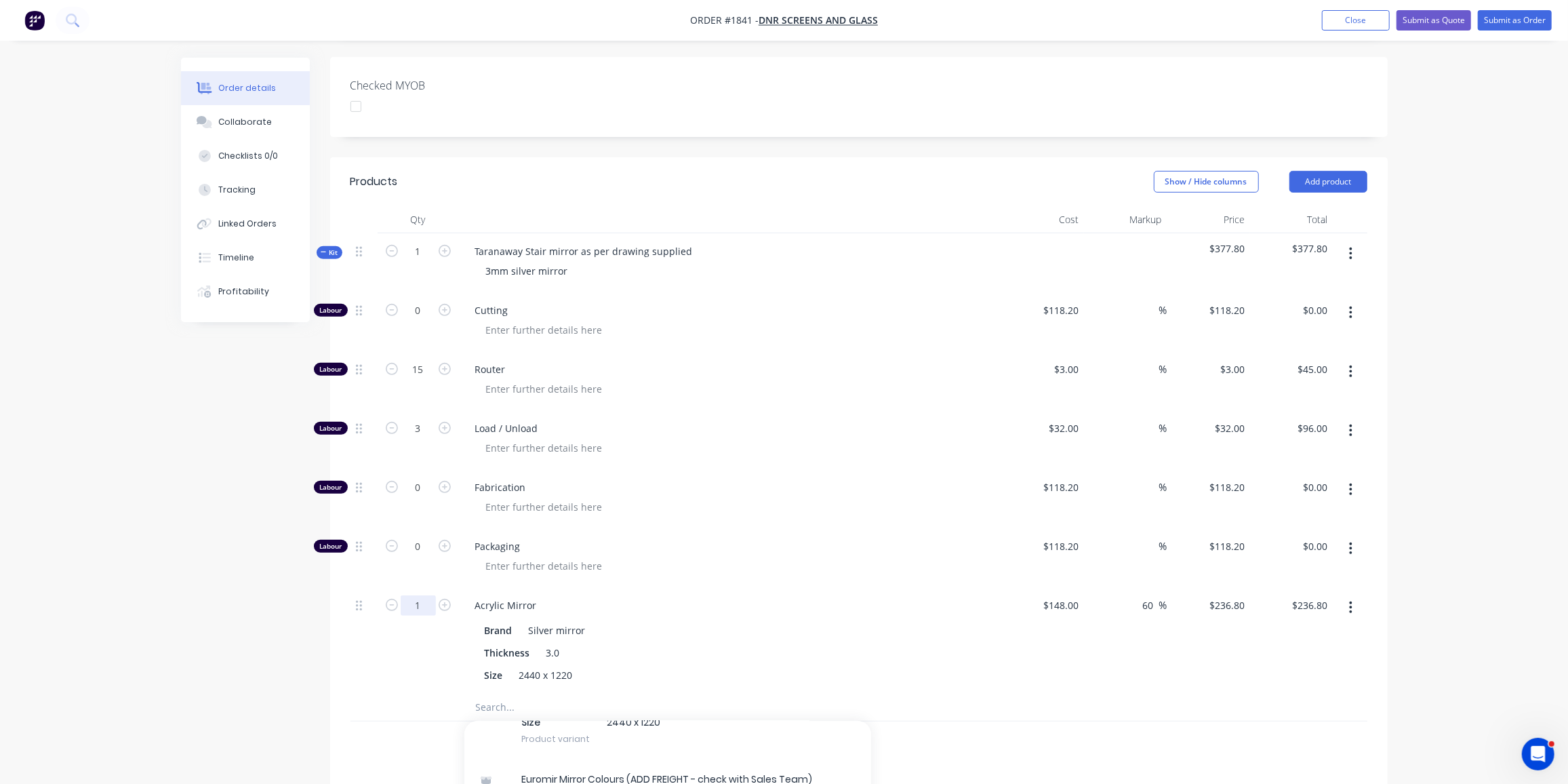
click at [409, 595] on input "1" at bounding box center [418, 605] width 35 height 20
type input "2.66"
type input "$629.89"
drag, startPoint x: 223, startPoint y: 566, endPoint x: 396, endPoint y: 69, distance: 526.2
click at [223, 565] on div "Created by Ben Created 13/10/25 Required 13/10/25 Assigned to Add team member S…" at bounding box center [784, 404] width 1207 height 1415
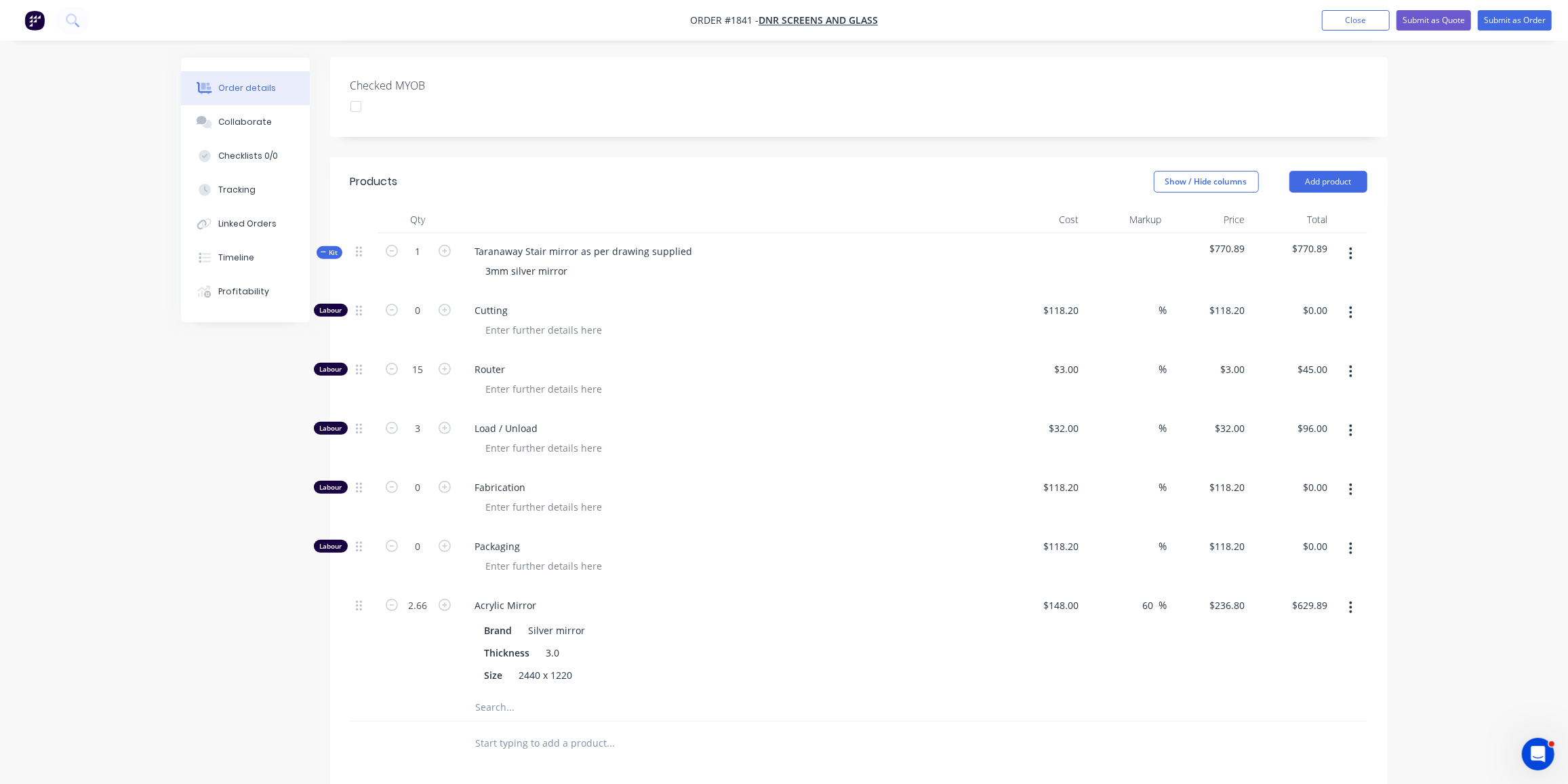
click at [330, 248] on span "Kit" at bounding box center [330, 253] width 17 height 10
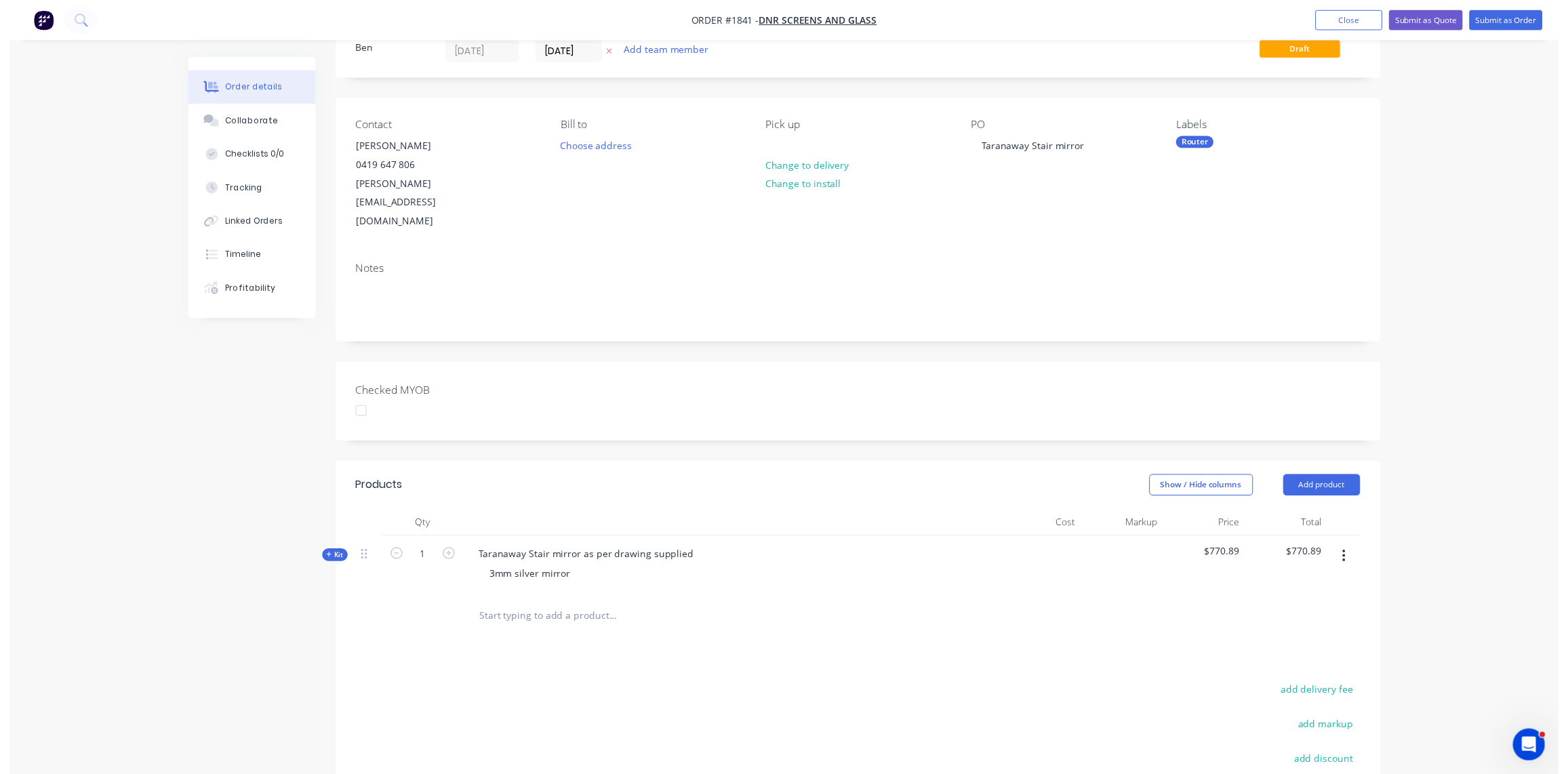
scroll to position [0, 0]
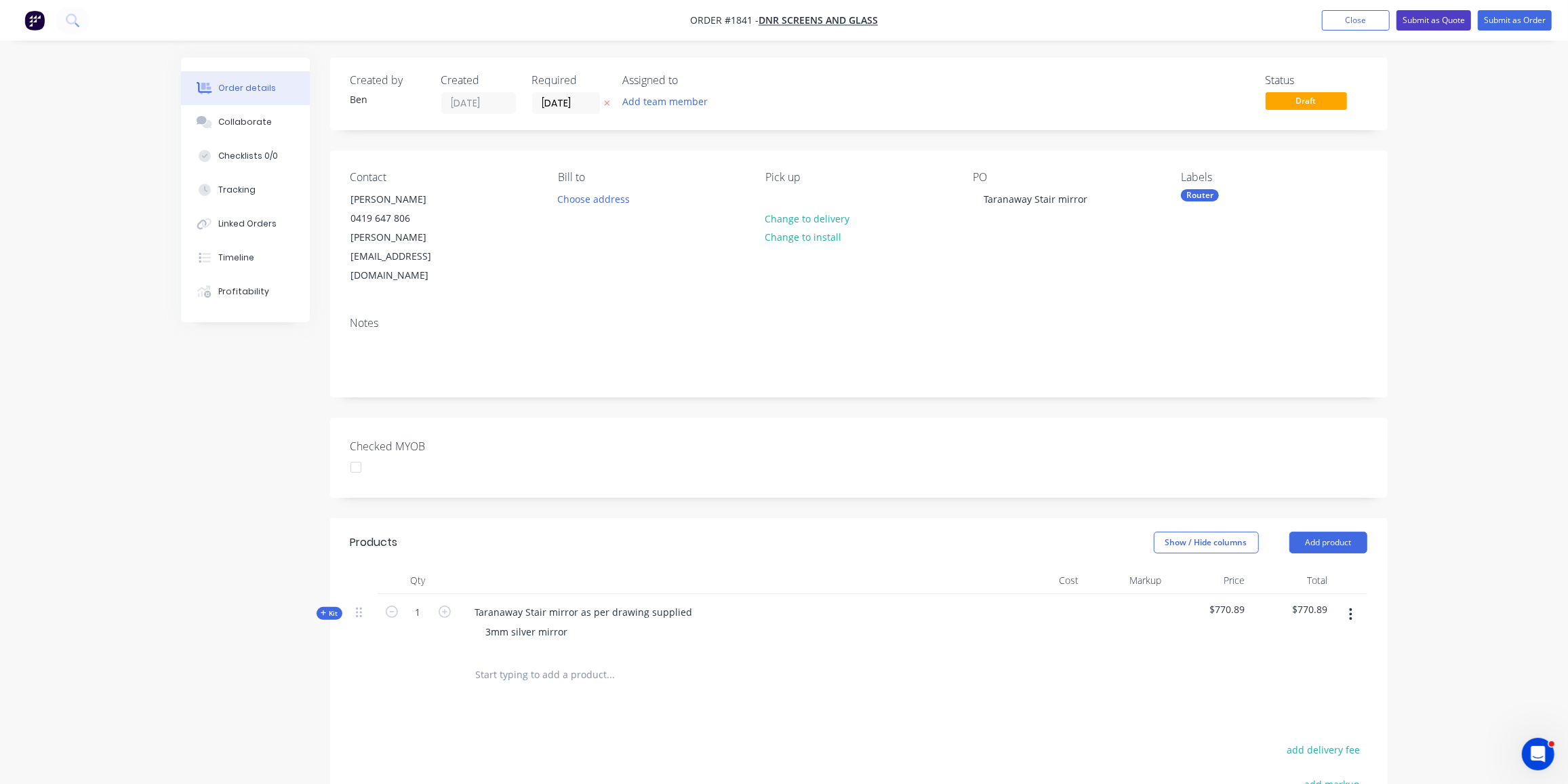
click at [1453, 15] on button "Submit as Quote" at bounding box center [1434, 20] width 74 height 20
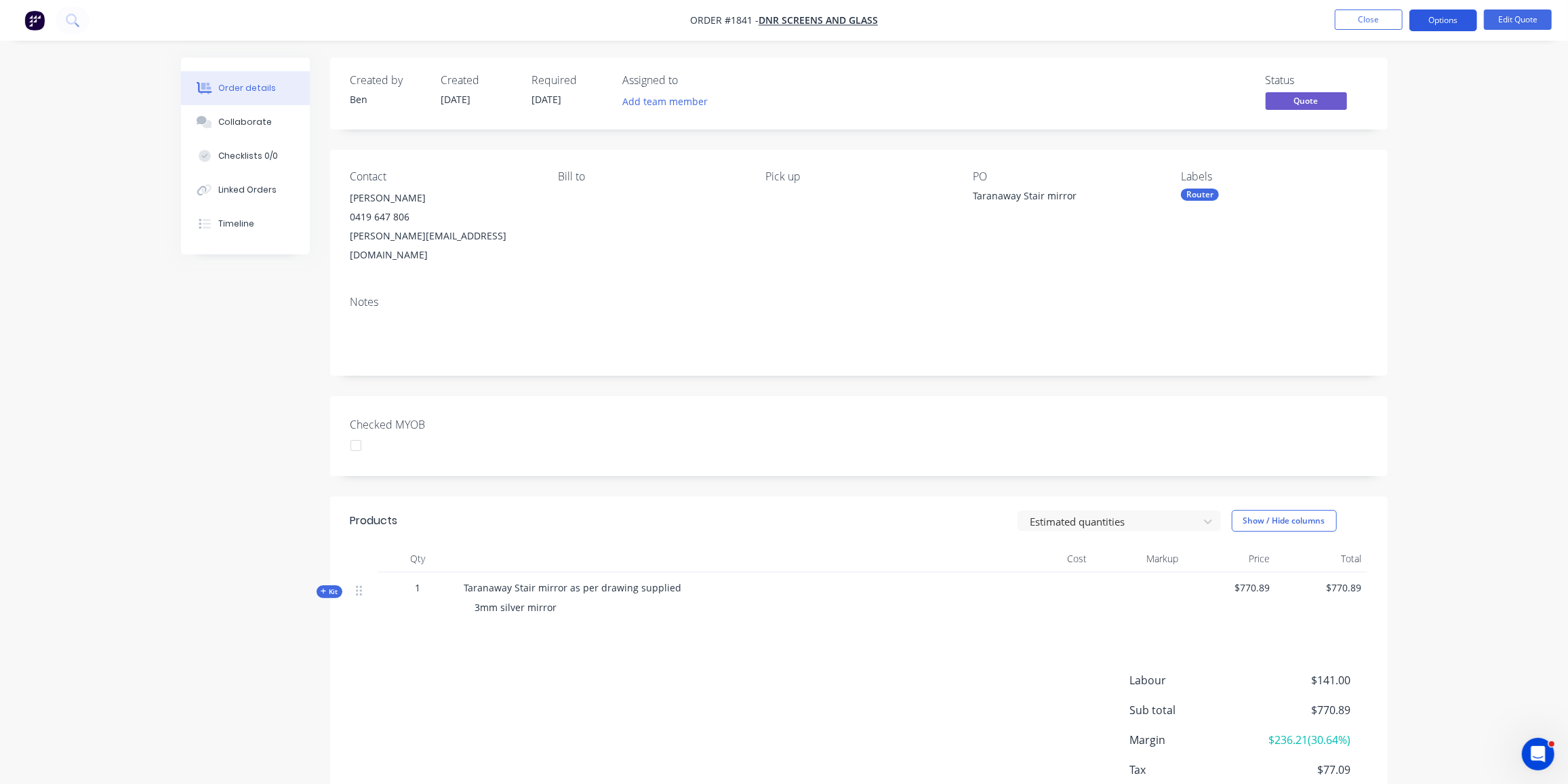
click at [1458, 20] on button "Options" at bounding box center [1444, 20] width 68 height 22
click at [1387, 79] on div "Quote" at bounding box center [1402, 82] width 125 height 20
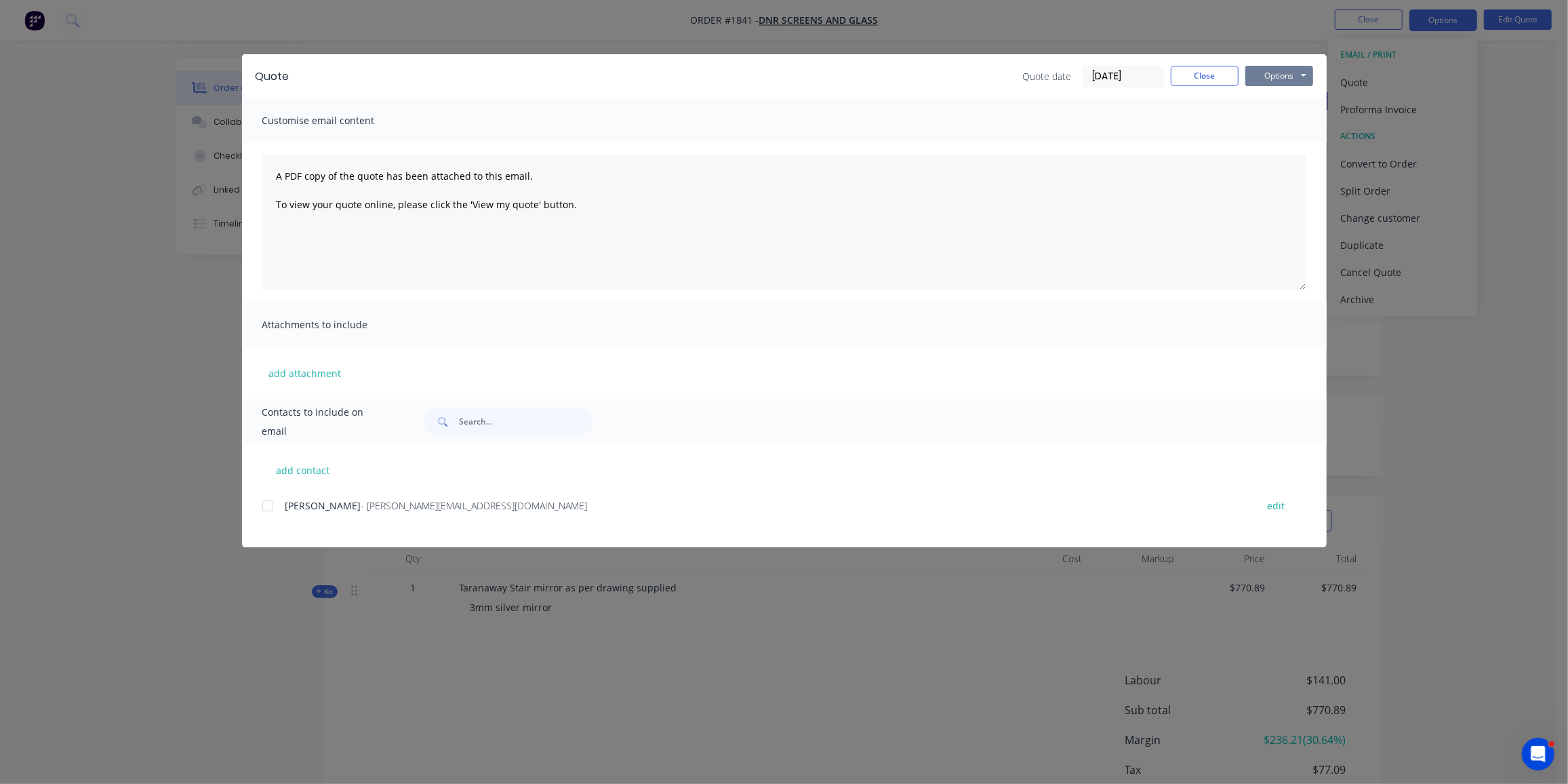
click at [1279, 73] on button "Options" at bounding box center [1280, 75] width 68 height 20
click at [1277, 101] on button "Preview" at bounding box center [1289, 100] width 86 height 23
click at [262, 505] on div "add contact Dean - dean@dnrglass.com.au edit" at bounding box center [784, 495] width 1085 height 104
click at [269, 503] on div at bounding box center [267, 505] width 27 height 27
click at [1298, 68] on button "Options" at bounding box center [1280, 75] width 68 height 20
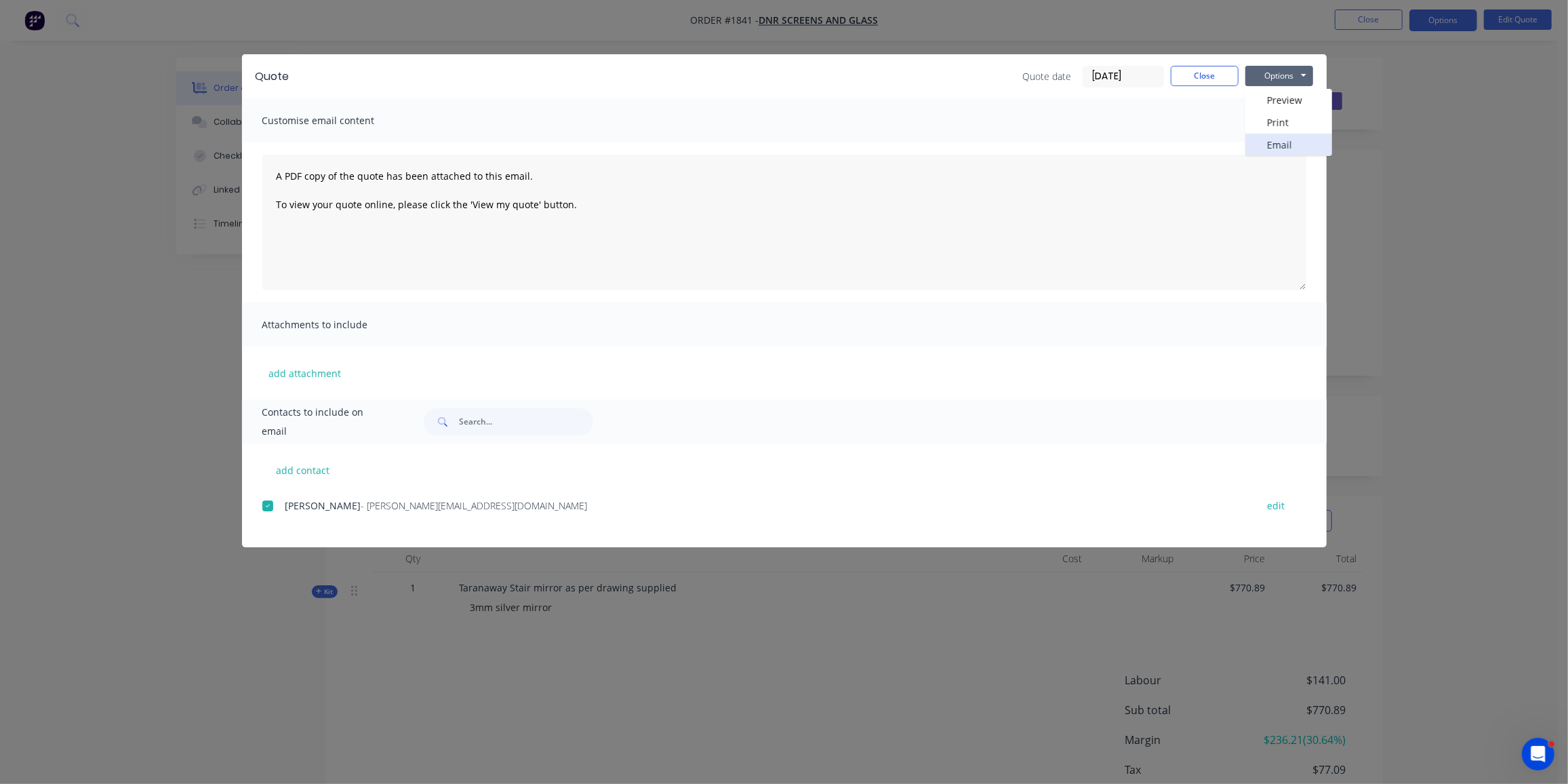
click at [1296, 144] on button "Email" at bounding box center [1289, 145] width 86 height 23
drag, startPoint x: 1188, startPoint y: 84, endPoint x: 1085, endPoint y: 153, distance: 124.0
click at [1188, 84] on button "Close" at bounding box center [1205, 75] width 68 height 20
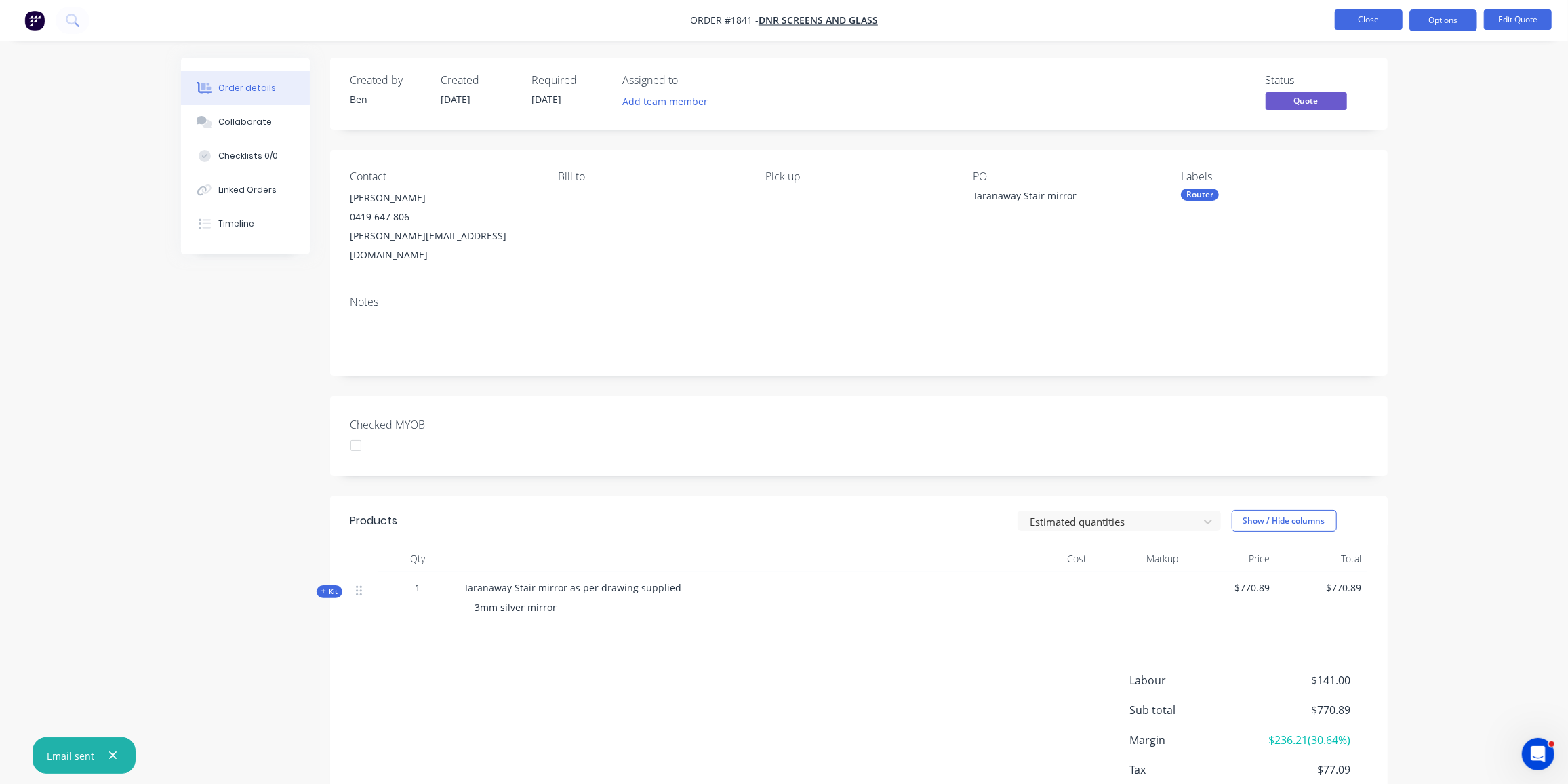
click at [1374, 17] on button "Close" at bounding box center [1369, 19] width 68 height 20
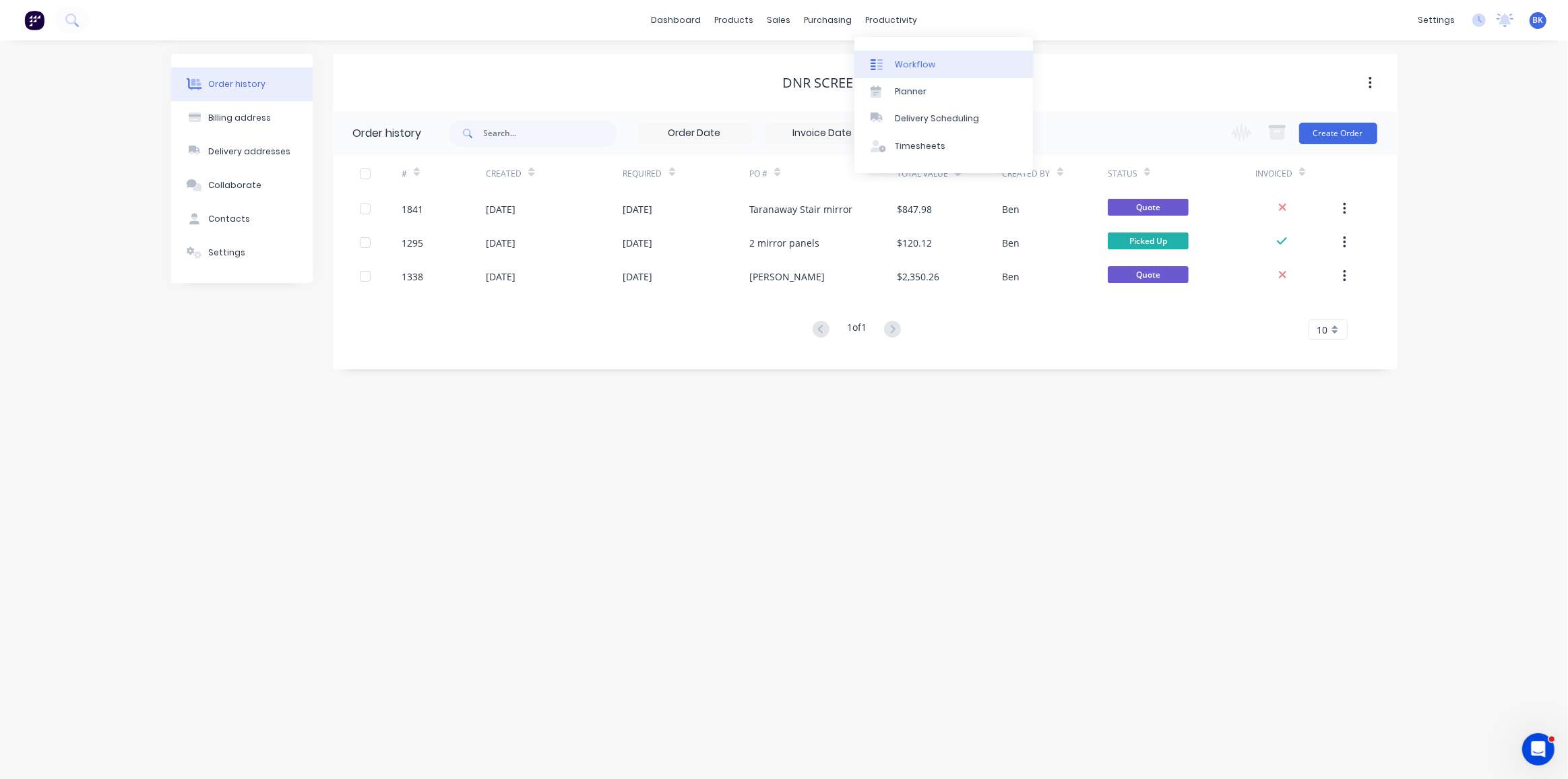
click at [892, 54] on link "Workflow" at bounding box center [944, 63] width 179 height 27
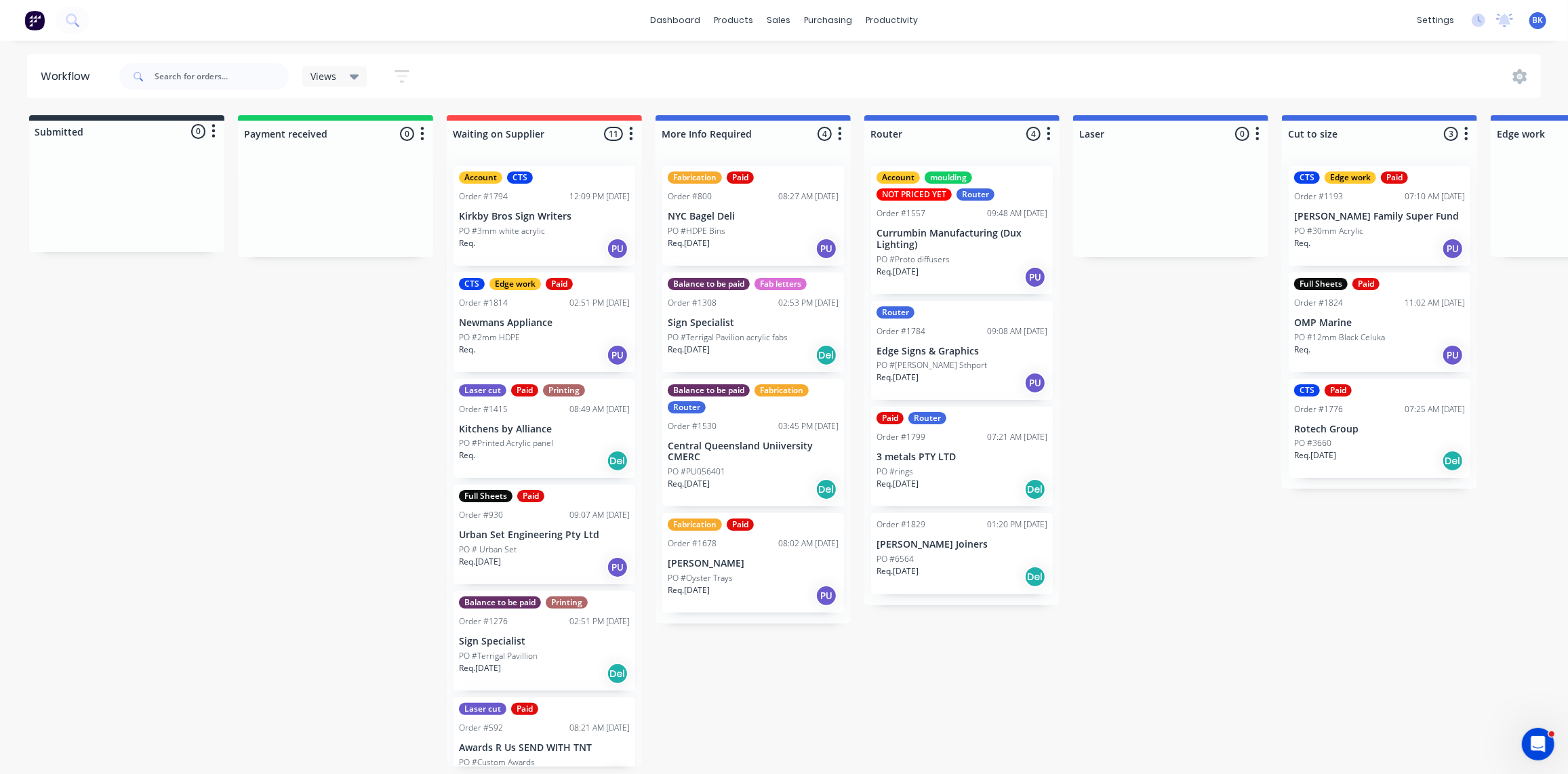
click at [559, 243] on div "Req. PU" at bounding box center [544, 249] width 171 height 23
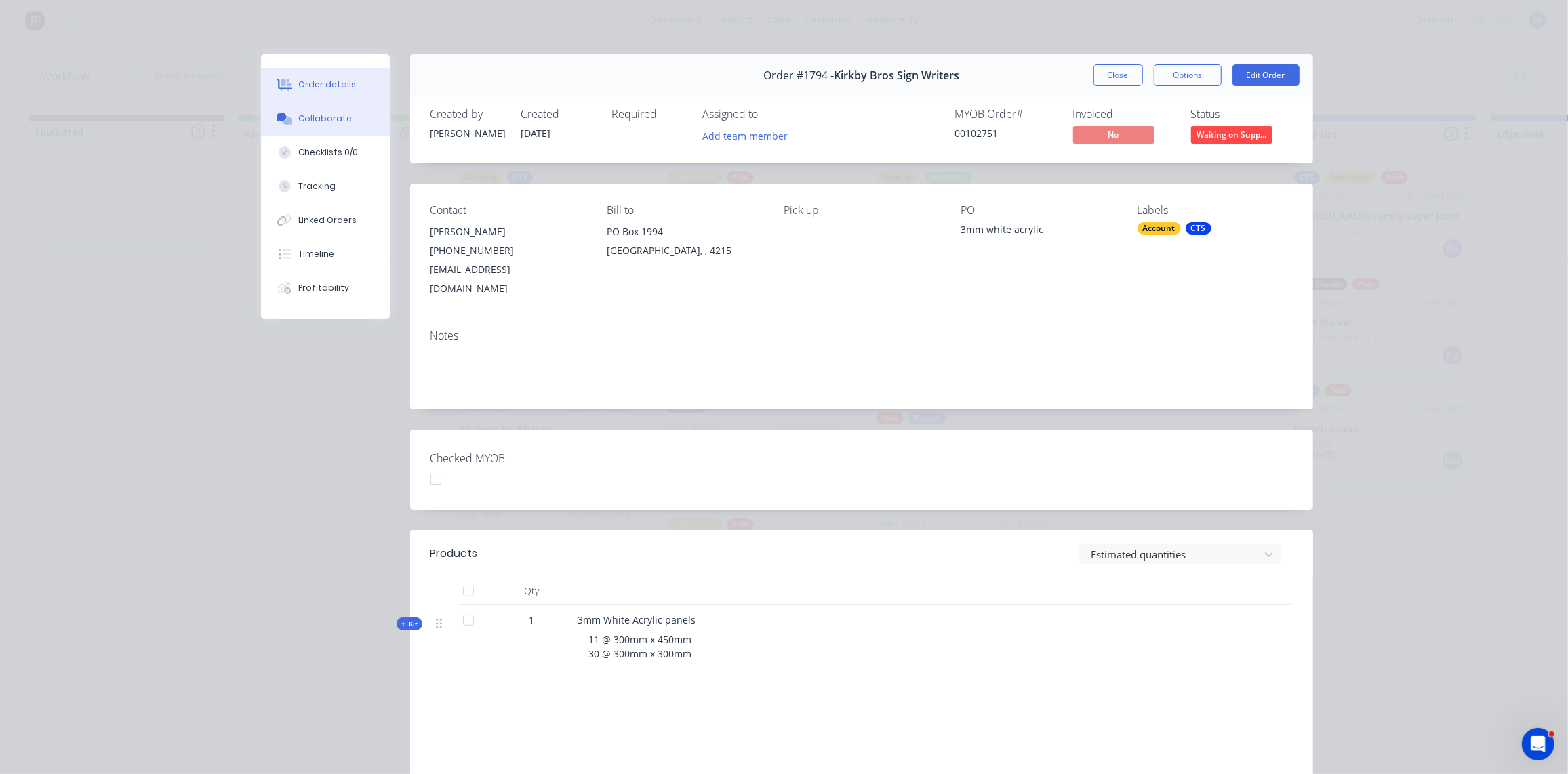
click at [341, 127] on button "Collaborate" at bounding box center [325, 119] width 129 height 34
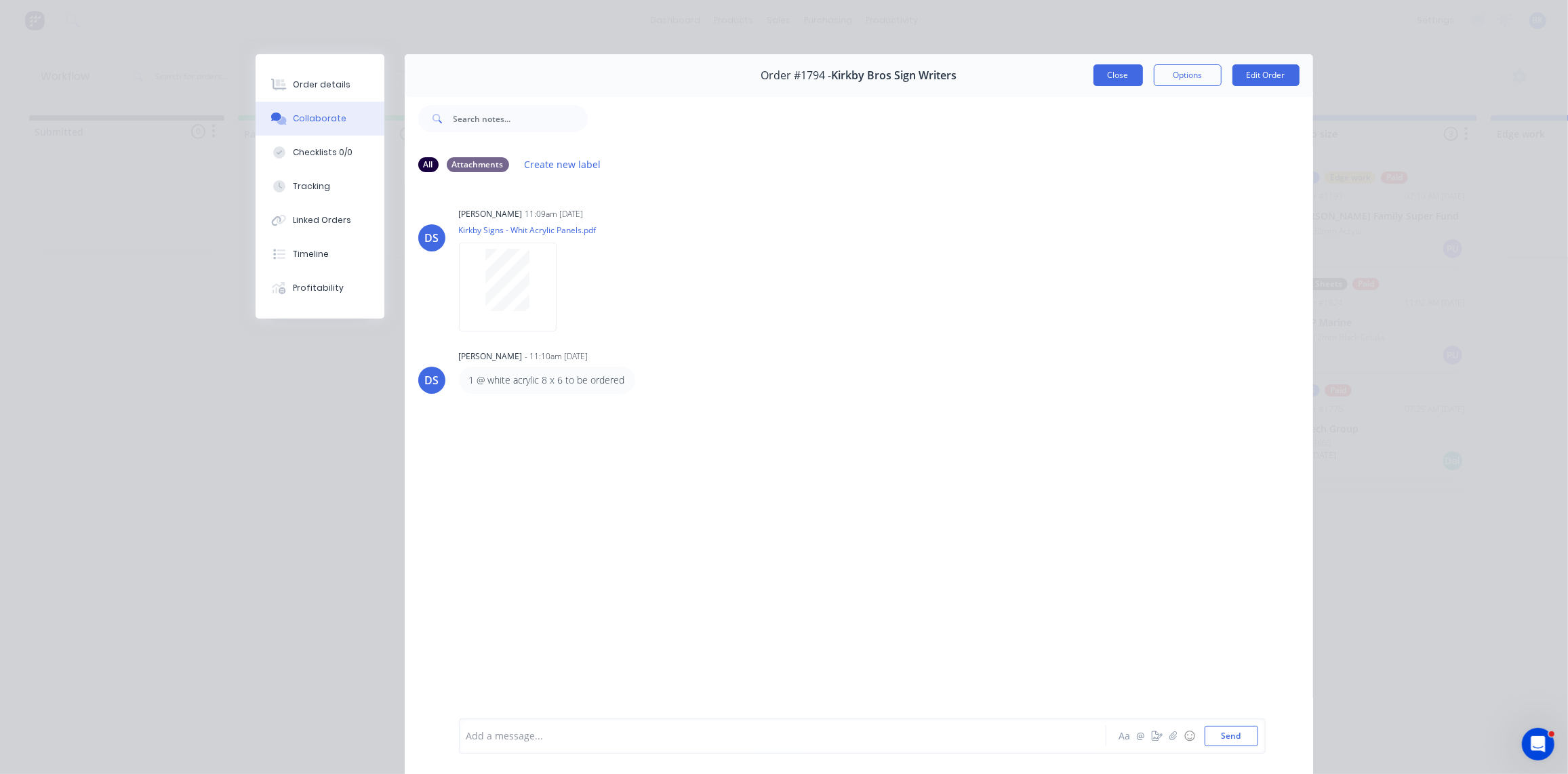
click at [1101, 72] on button "Close" at bounding box center [1118, 75] width 50 height 22
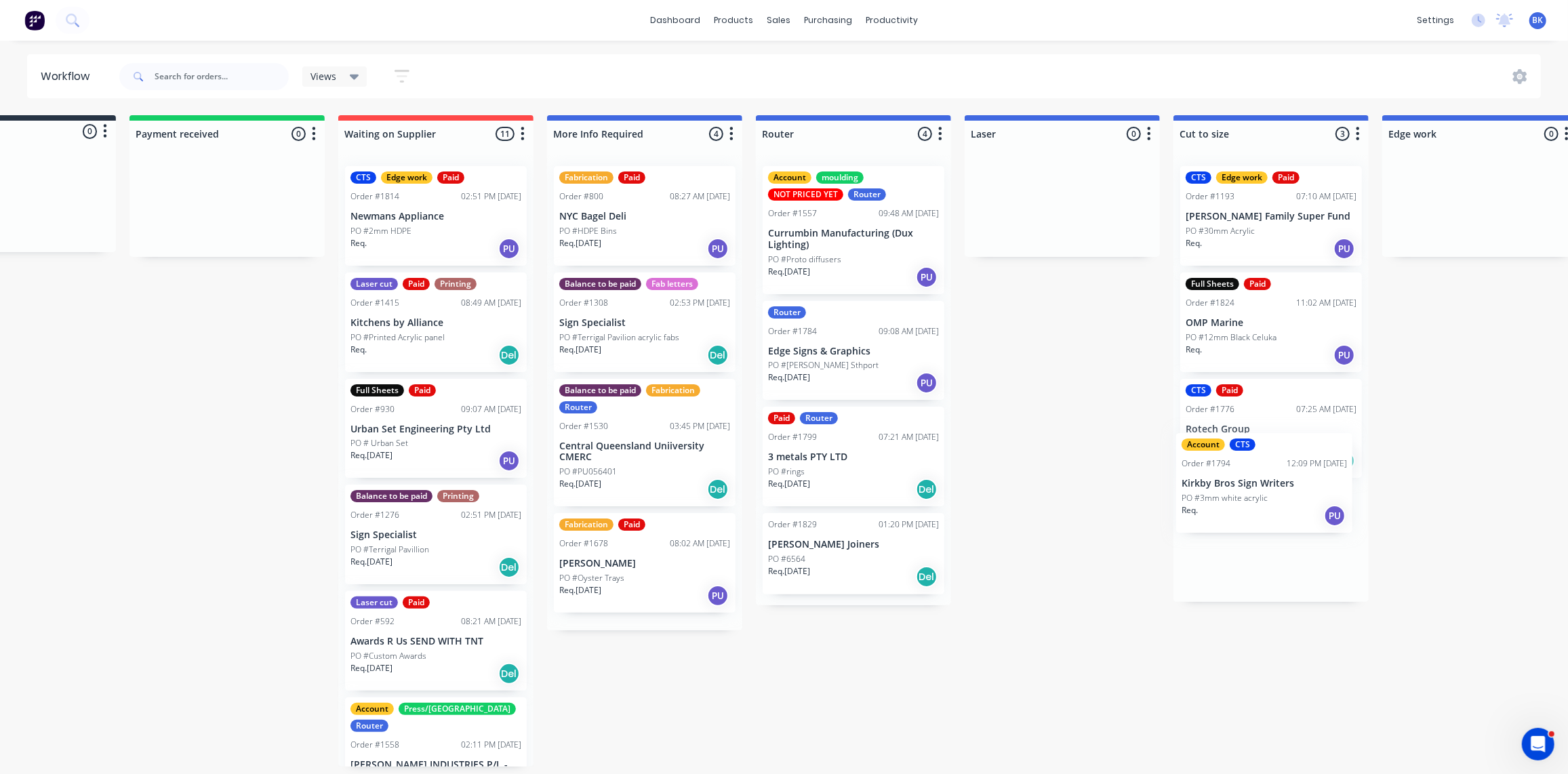
drag, startPoint x: 622, startPoint y: 232, endPoint x: 1216, endPoint y: 483, distance: 644.9
click at [1213, 483] on div "Submitted 0 Status colour #273444 hex #273444 Save Cancel Summaries Total order…" at bounding box center [1503, 441] width 3245 height 652
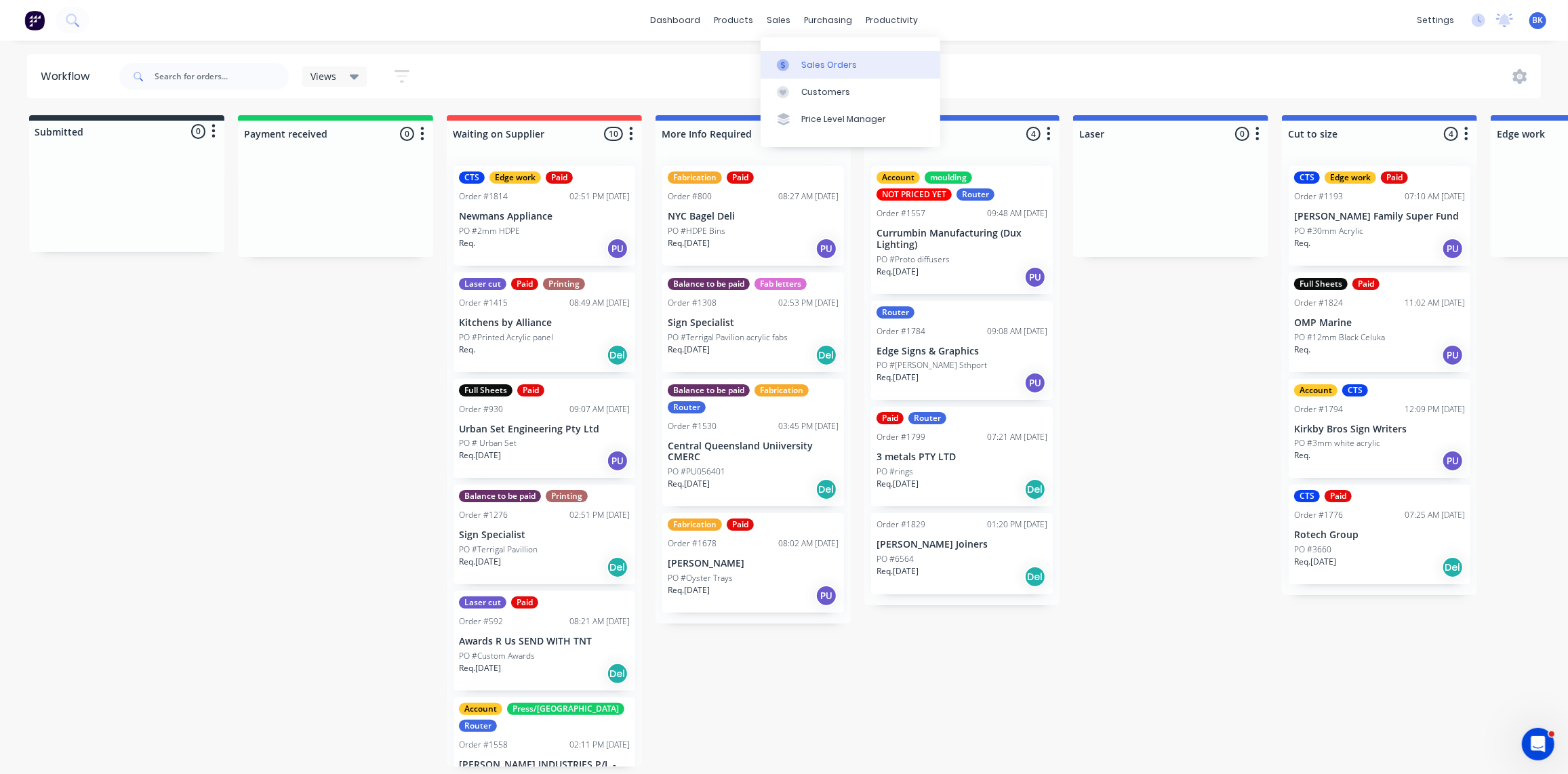
click at [792, 64] on div at bounding box center [787, 65] width 20 height 12
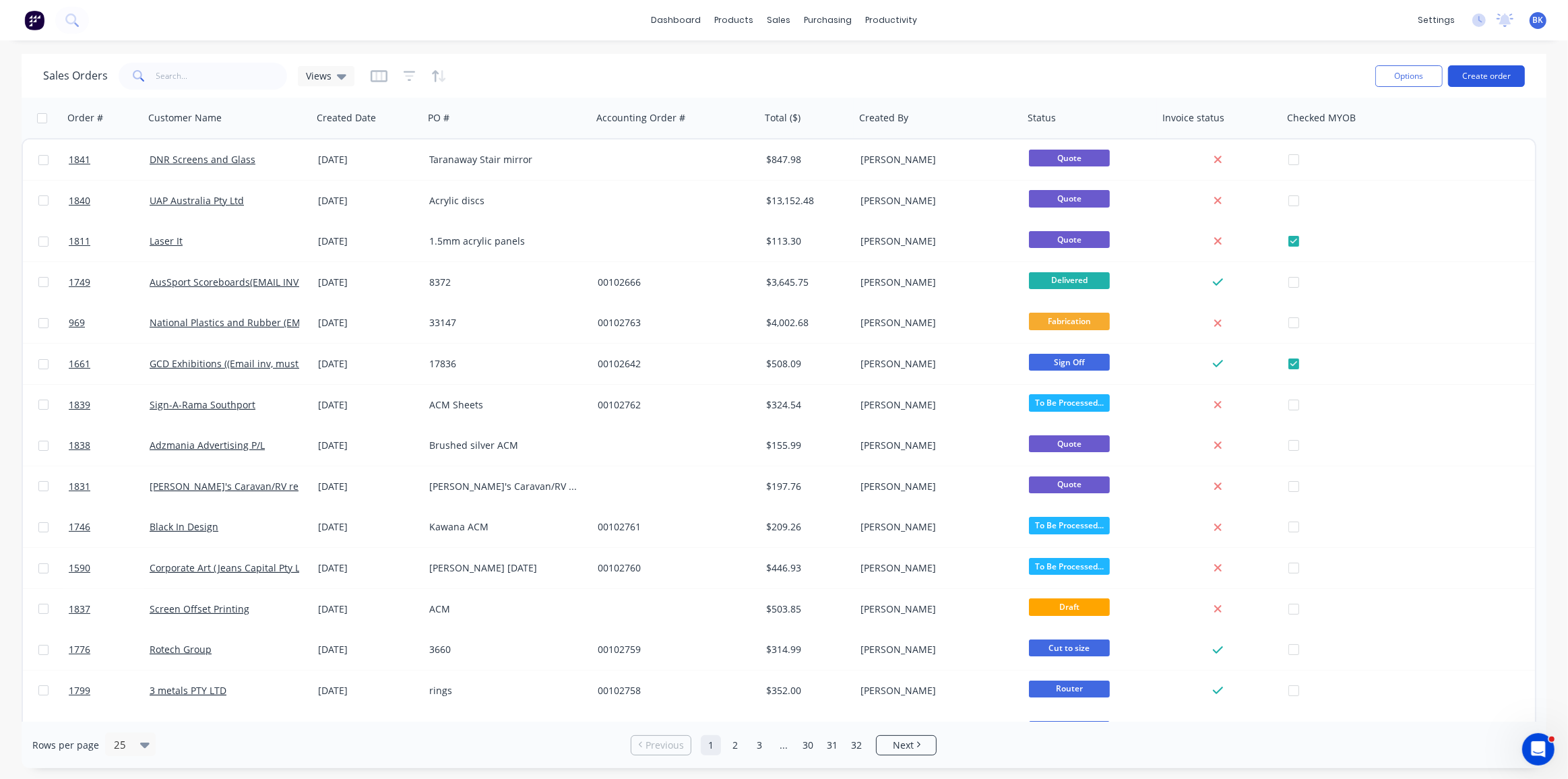
click at [1516, 78] on button "Create order" at bounding box center [1486, 75] width 77 height 22
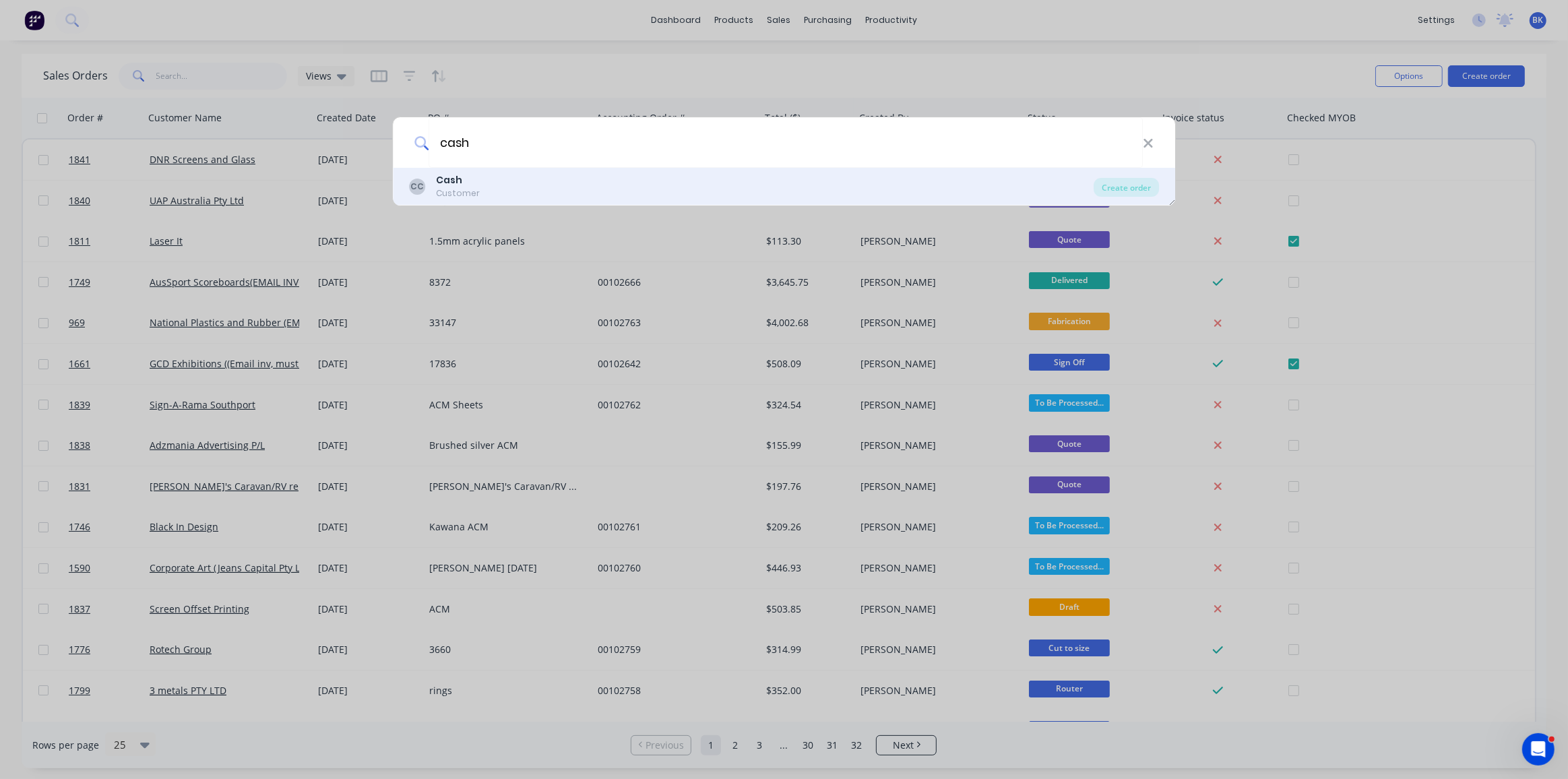
type input "cash"
click at [510, 180] on div "CC Cash Customer" at bounding box center [752, 187] width 685 height 26
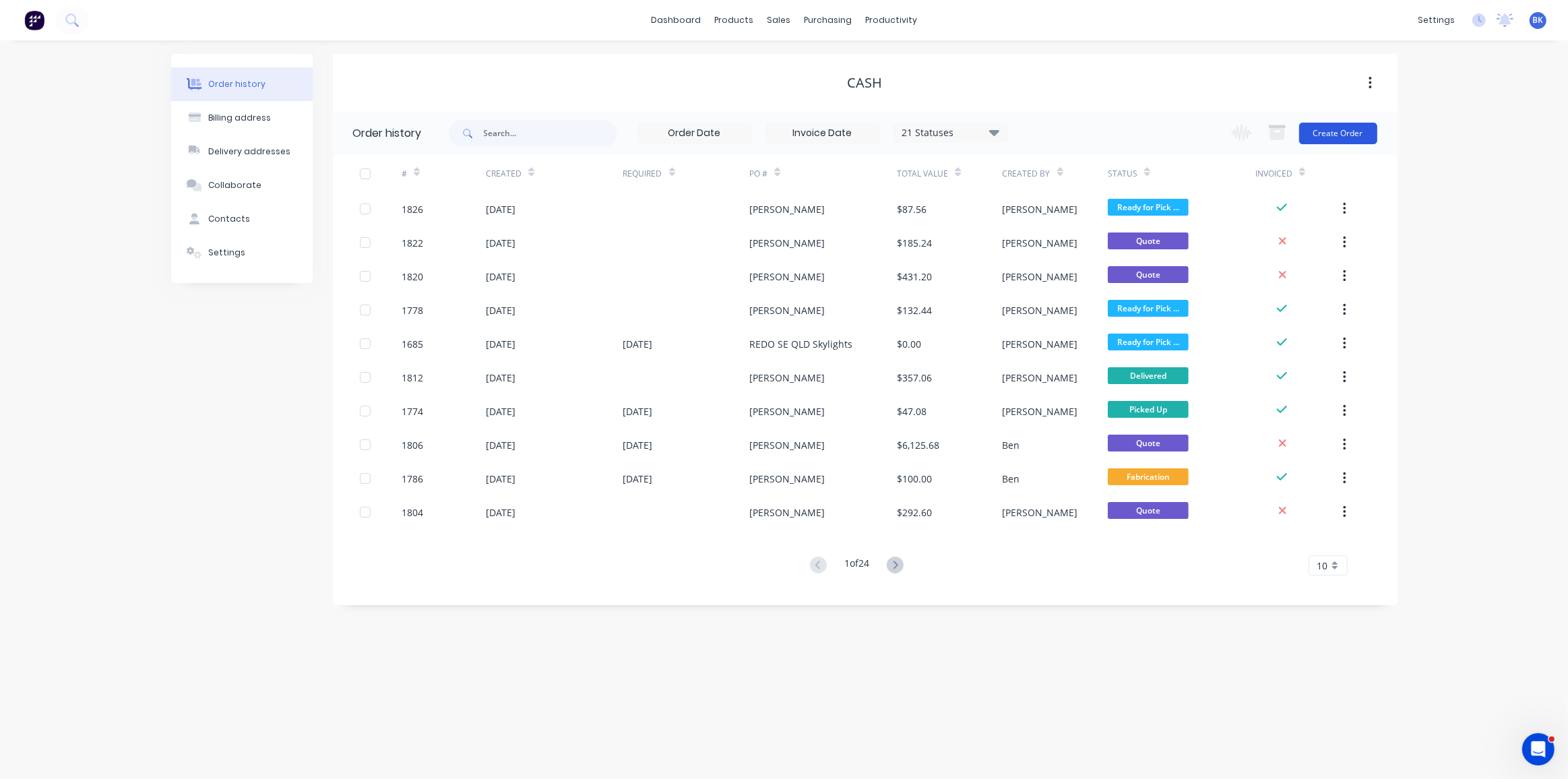
click at [1349, 133] on button "Create Order" at bounding box center [1338, 133] width 78 height 22
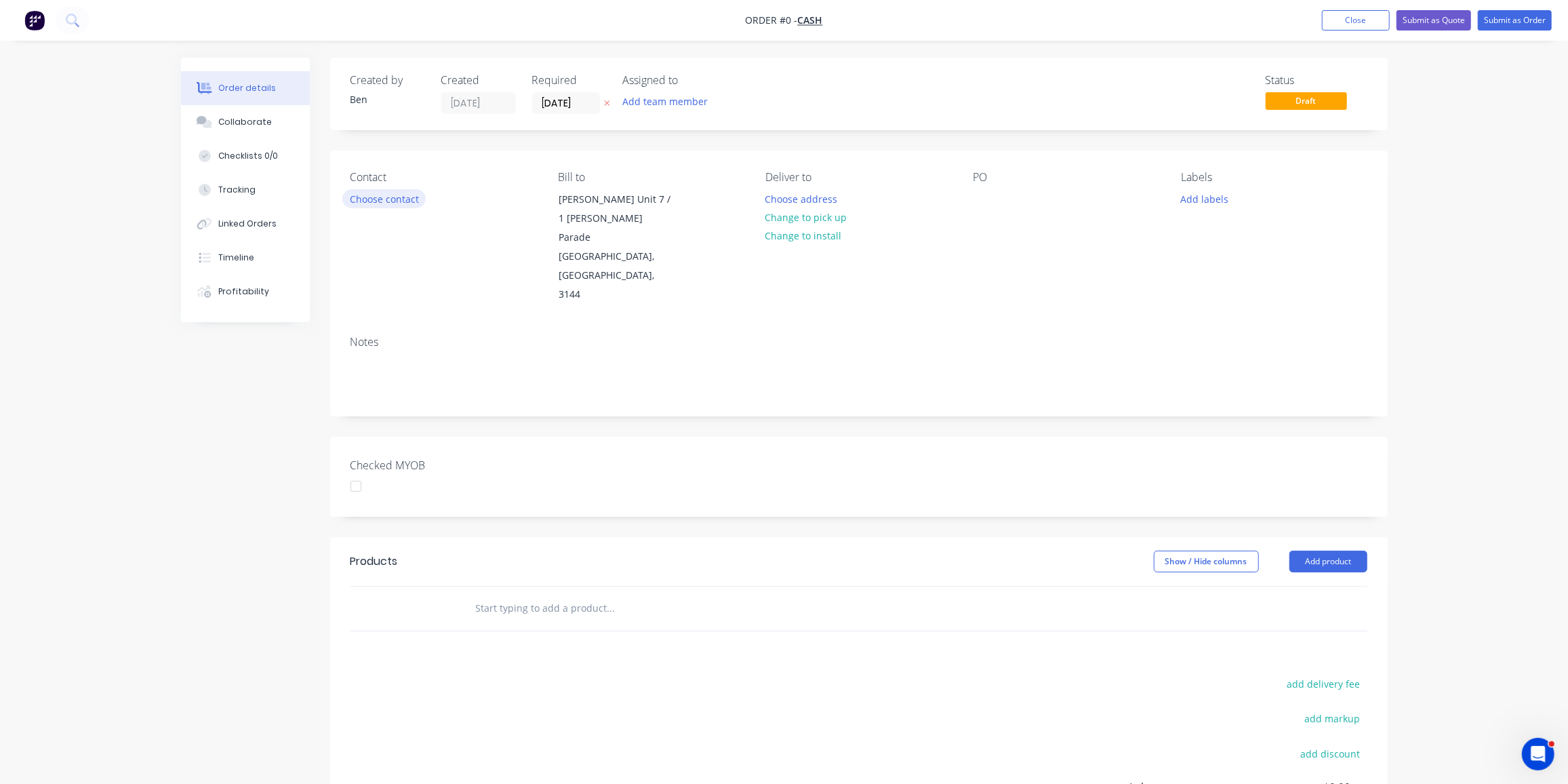
click at [388, 202] on button "Choose contact" at bounding box center [384, 198] width 84 height 18
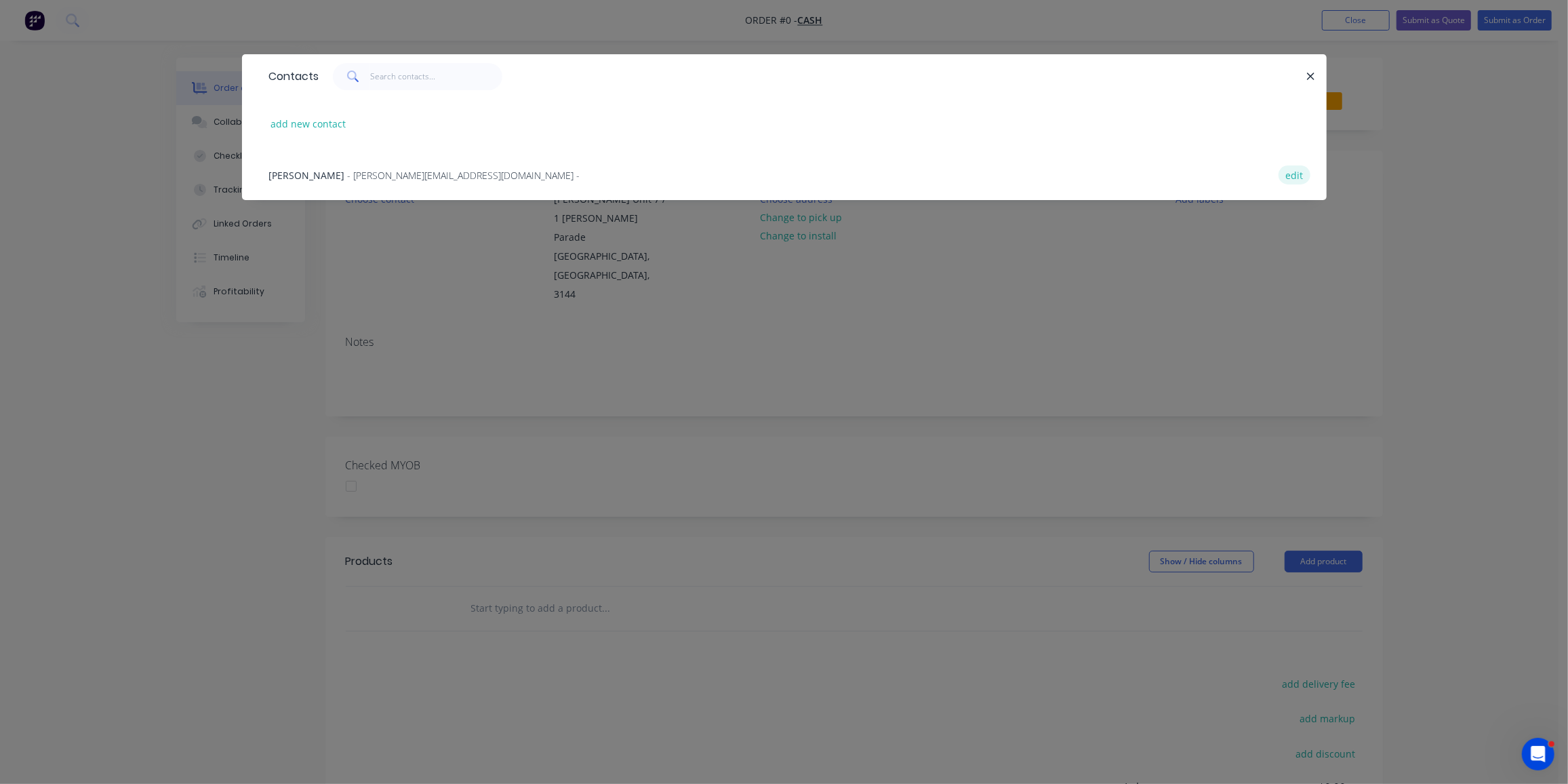
click at [1303, 169] on button "edit" at bounding box center [1295, 175] width 32 height 18
select select "AU"
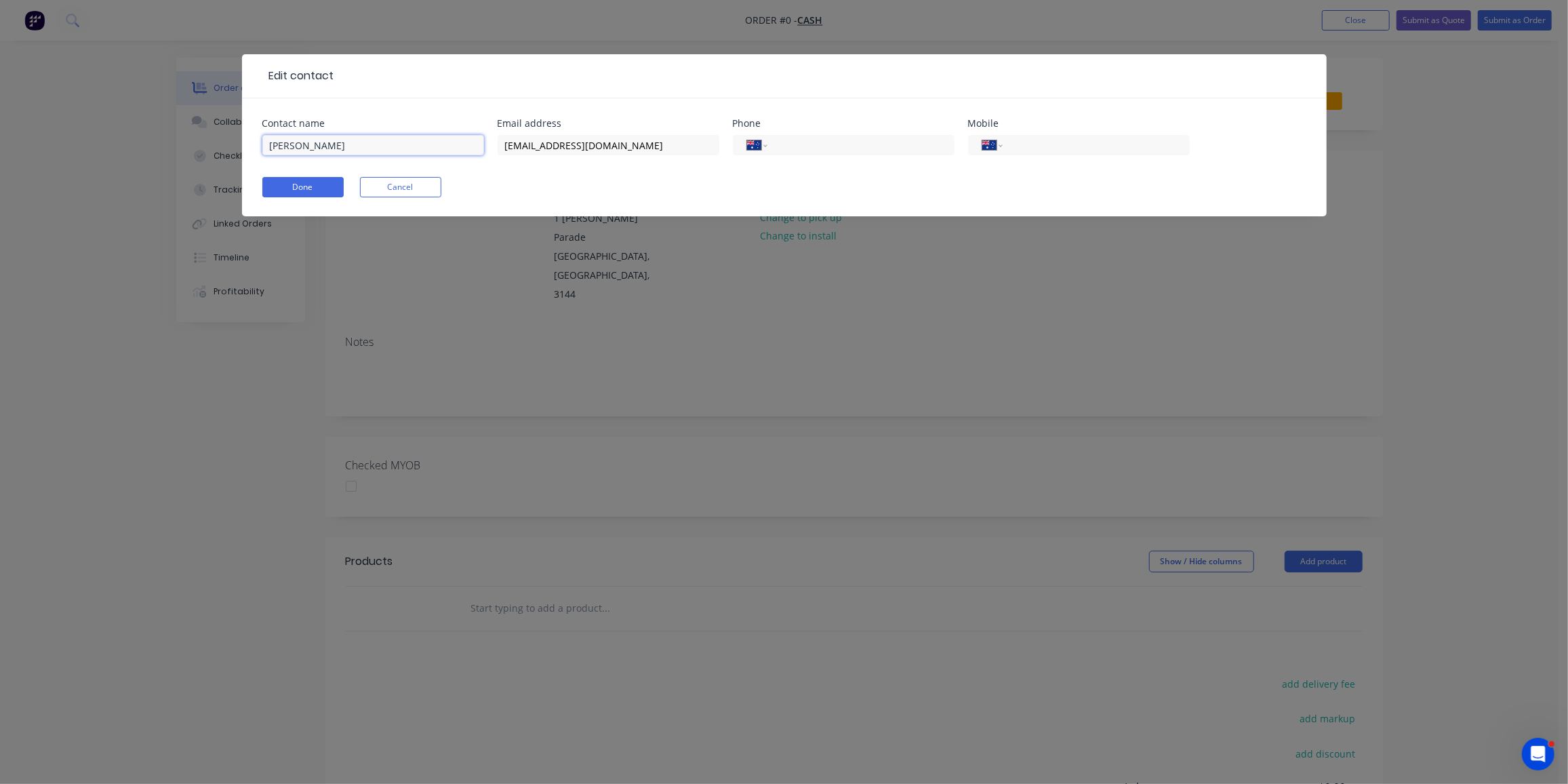
drag, startPoint x: 352, startPoint y: 151, endPoint x: 221, endPoint y: 148, distance: 131.0
click at [221, 148] on div "Edit contact Contact name Reiner Hurst Email address reinerhurst@live.com.au Ph…" at bounding box center [784, 392] width 1568 height 784
paste input "Ben Powell <benpowell@softwarelabs.com.au>"
drag, startPoint x: 321, startPoint y: 145, endPoint x: 566, endPoint y: 159, distance: 245.4
click at [566, 159] on div "Contact name Ben Powell <benpowell@softwarelabs.com.au> Email address reinerhur…" at bounding box center [784, 145] width 1044 height 53
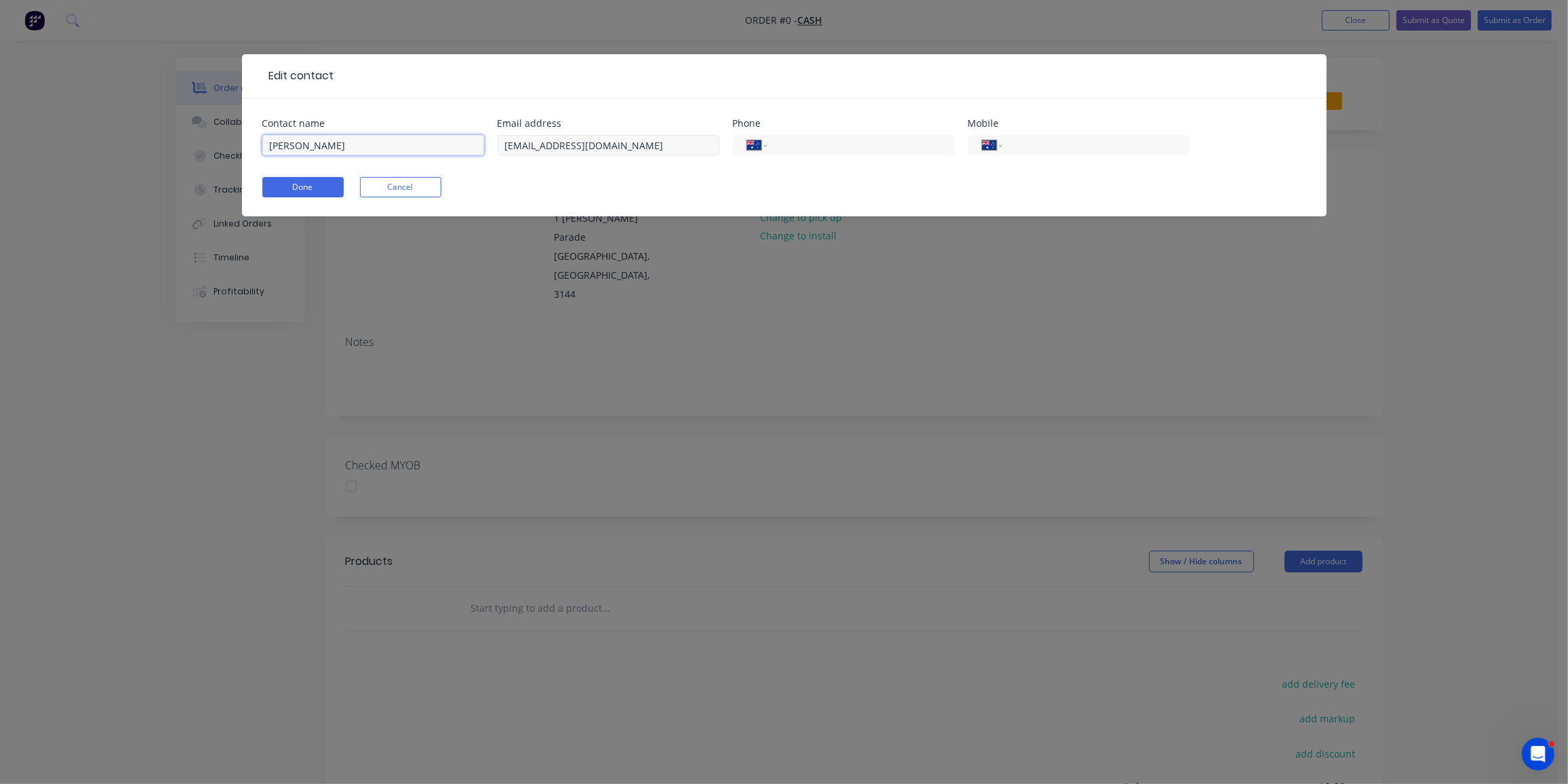
type input "Ben Powell"
drag, startPoint x: 630, startPoint y: 144, endPoint x: 458, endPoint y: 151, distance: 172.1
click at [458, 151] on div "Contact name Ben Powell Email address reinerhurst@live.com.au Phone Internation…" at bounding box center [784, 145] width 1044 height 53
paste input "<benpowell@softwarelabs.com.au>"
drag, startPoint x: 509, startPoint y: 145, endPoint x: 490, endPoint y: 155, distance: 21.5
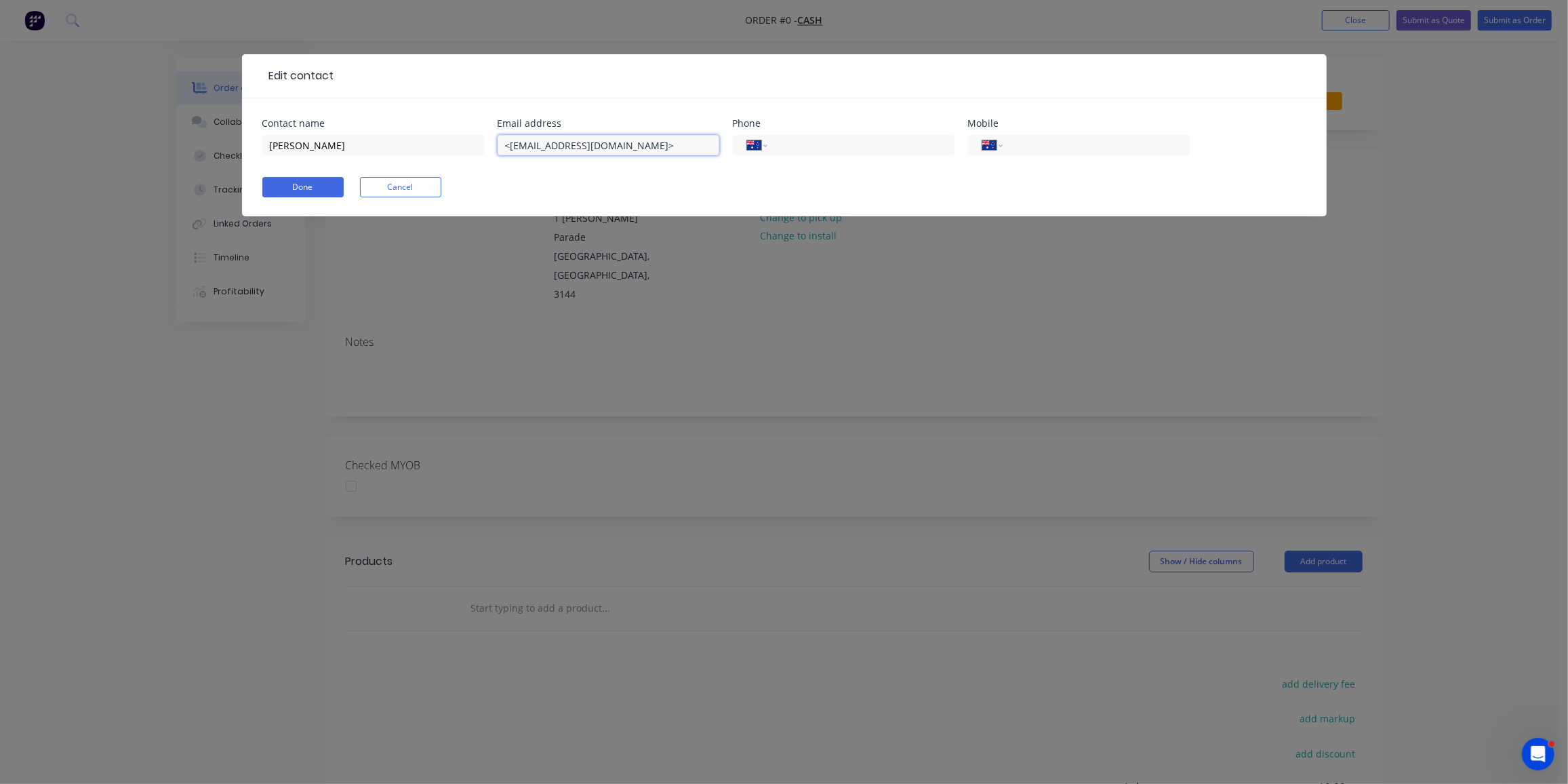
click at [490, 155] on div "Contact name Ben Powell Email address <benpowell@softwarelabs.com.au> Phone Int…" at bounding box center [784, 145] width 1044 height 53
click at [665, 146] on input "benpowell@softwarelabs.com.au>" at bounding box center [608, 145] width 222 height 20
type input "benpowell@softwarelabs.com.au"
click at [303, 184] on button "Done" at bounding box center [303, 187] width 81 height 20
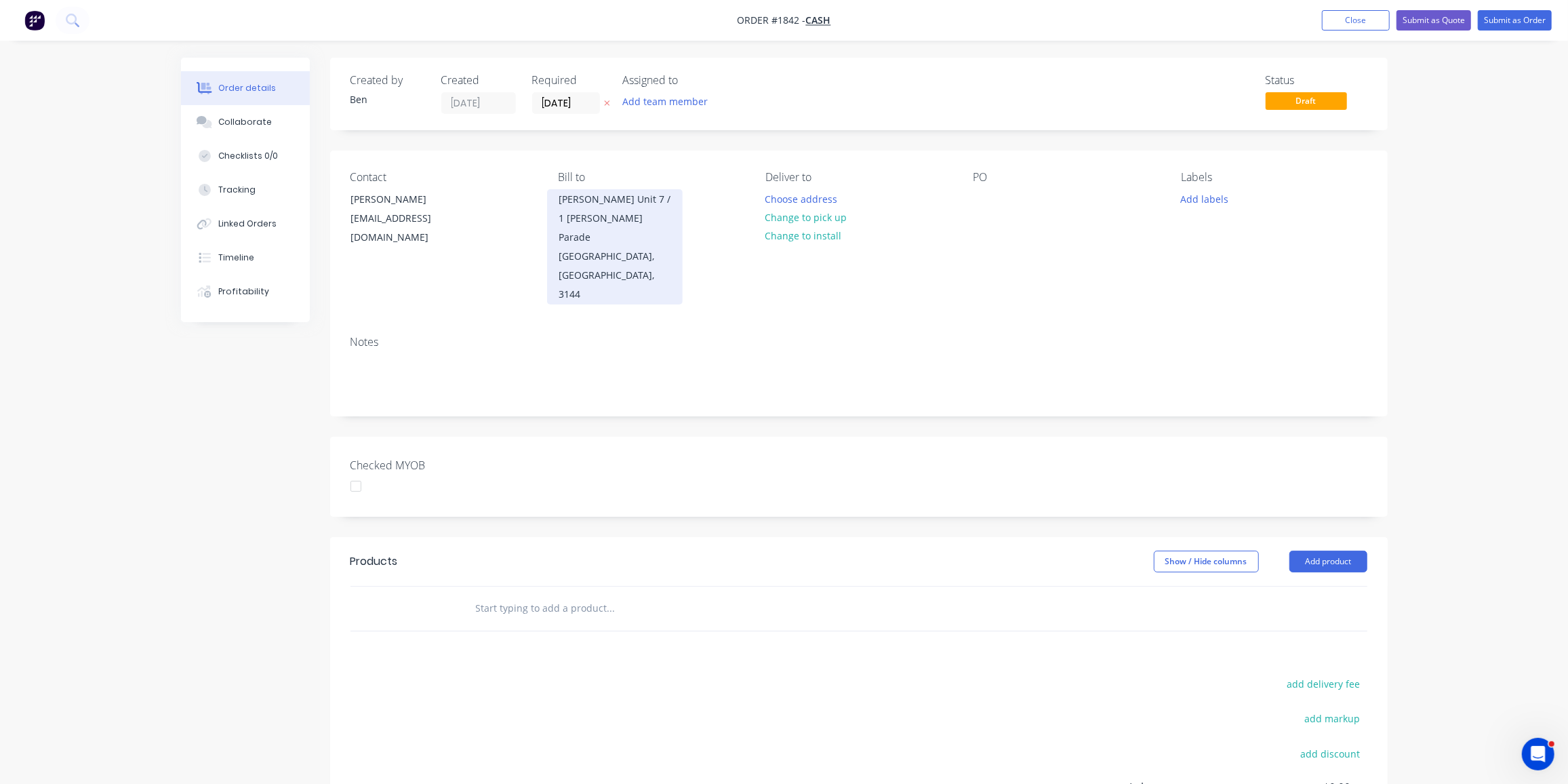
click at [605, 224] on div "Lionel Krongold Unit 7 / 1 Milton Parade" at bounding box center [614, 218] width 113 height 57
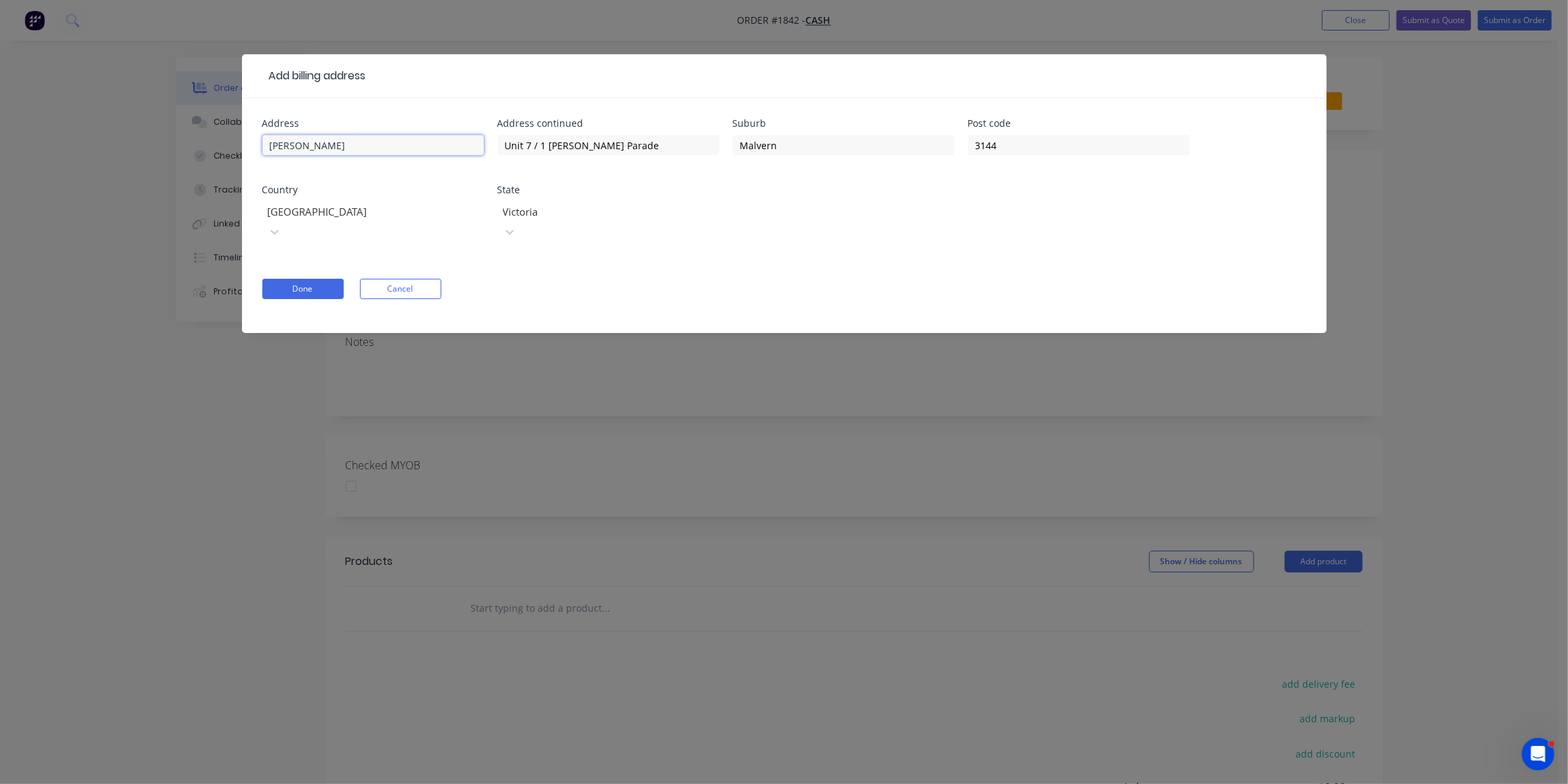
drag, startPoint x: 380, startPoint y: 148, endPoint x: 218, endPoint y: 147, distance: 162.0
click at [219, 147] on div "Add billing address Address Lionel Krongold Address continued Unit 7 / 1 Milton…" at bounding box center [784, 392] width 1568 height 784
drag, startPoint x: 660, startPoint y: 148, endPoint x: 483, endPoint y: 140, distance: 177.2
click at [483, 140] on div "Address Address continued Unit 7 / 1 Milton Parade Suburb Malvern Post code 314…" at bounding box center [784, 189] width 1044 height 140
drag, startPoint x: 680, startPoint y: 143, endPoint x: 697, endPoint y: 141, distance: 17.1
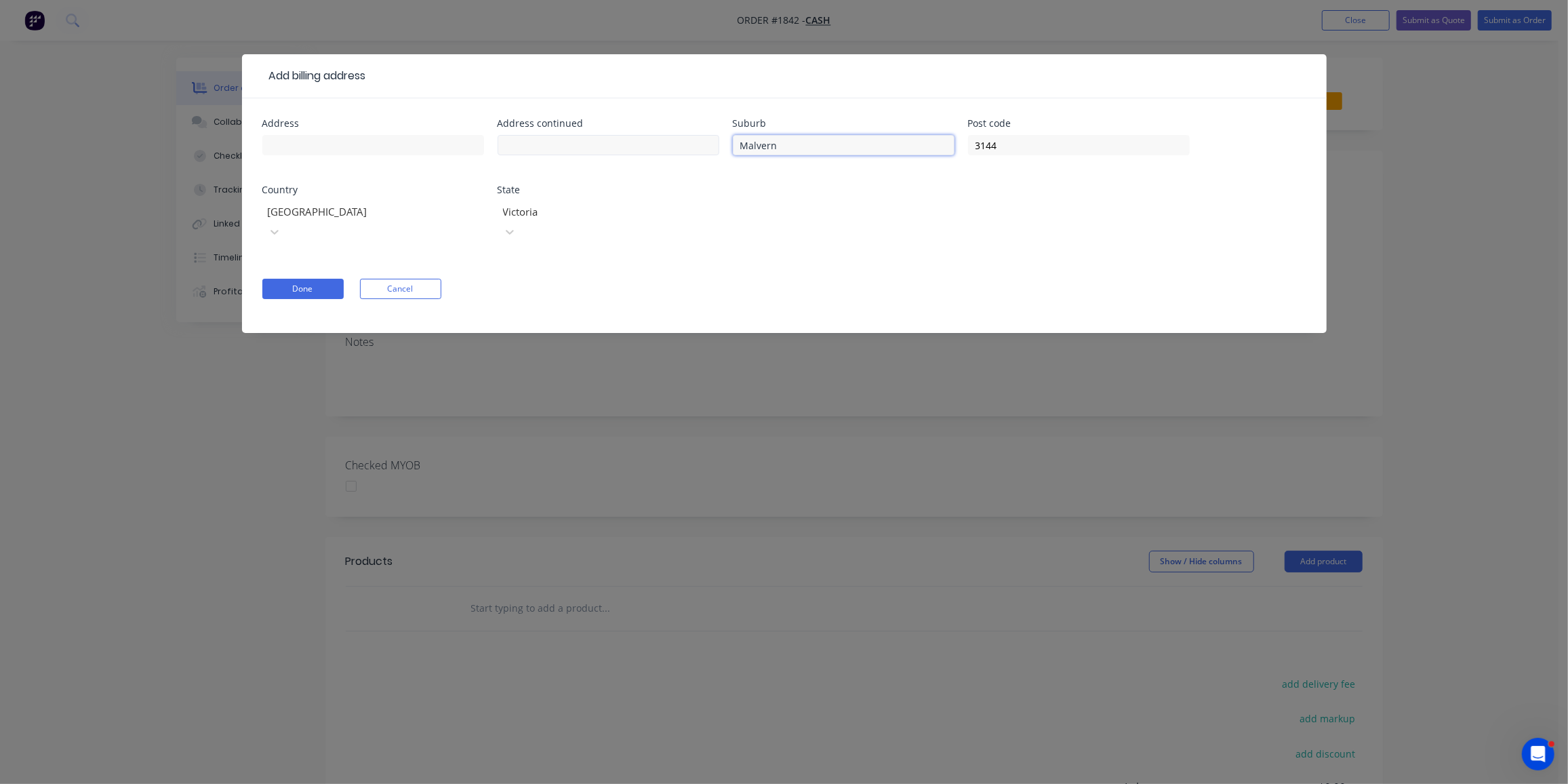
click at [661, 143] on div "Address Address continued Suburb Malvern Post code 3144 Country Australia State…" at bounding box center [784, 189] width 1044 height 140
drag, startPoint x: 1042, startPoint y: 143, endPoint x: 866, endPoint y: 141, distance: 176.0
click at [866, 141] on div "Address Address continued Suburb Post code 3144 Country Australia State Victoria" at bounding box center [784, 189] width 1044 height 140
click at [613, 221] on div "Victoria" at bounding box center [599, 211] width 203 height 20
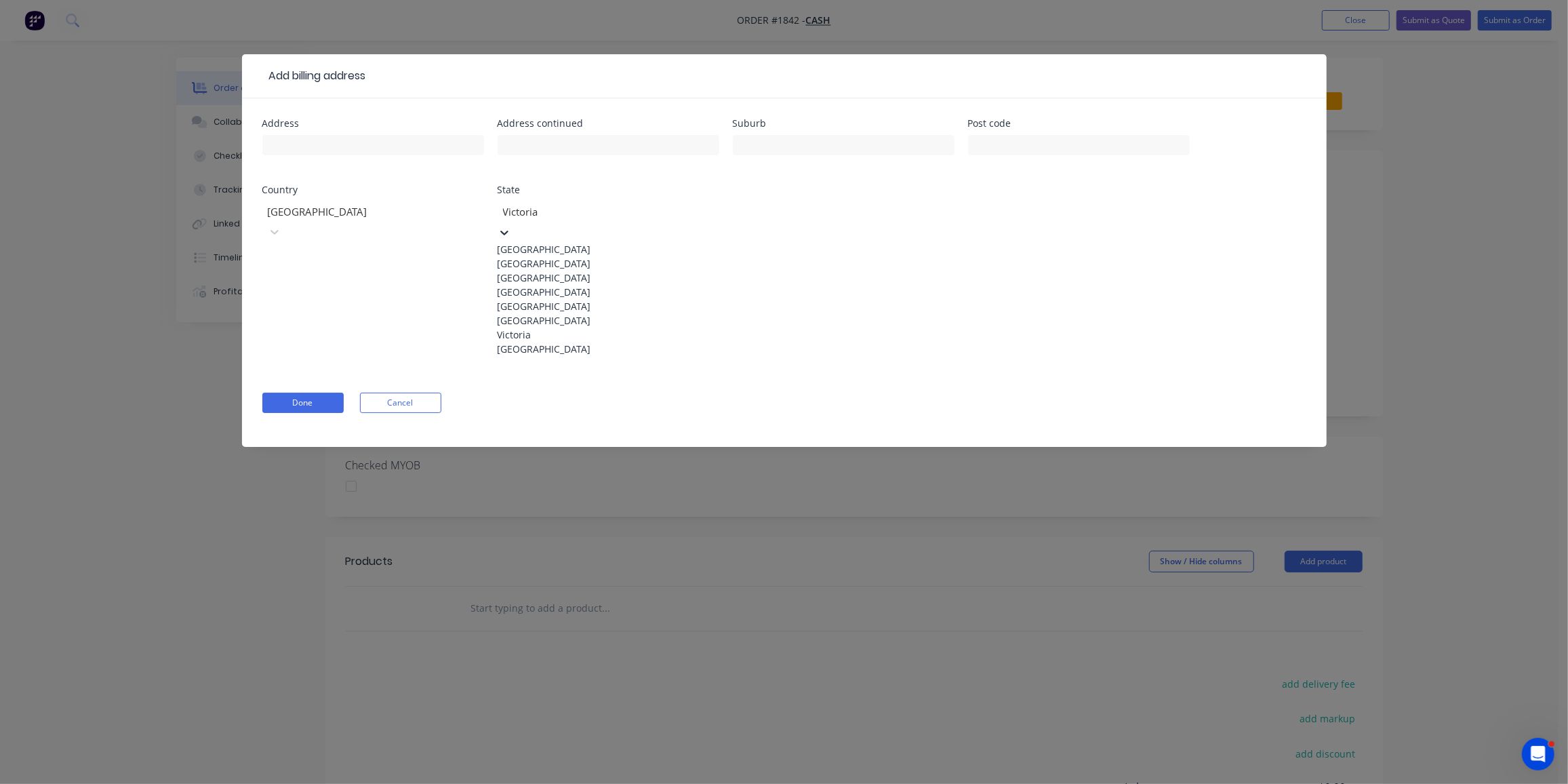
click at [575, 299] on div "[GEOGRAPHIC_DATA]" at bounding box center [608, 292] width 222 height 14
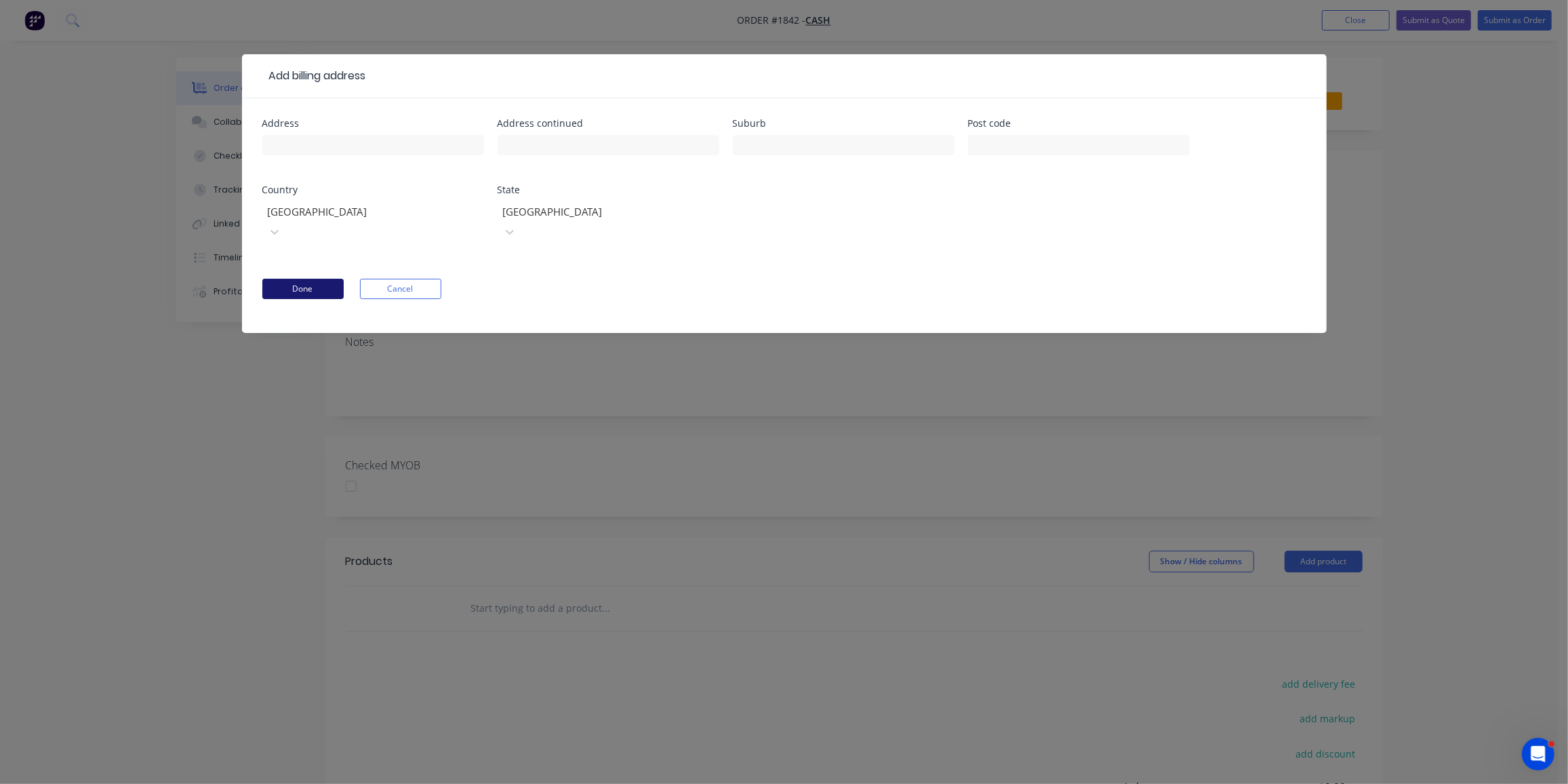
click at [315, 279] on button "Done" at bounding box center [303, 288] width 81 height 20
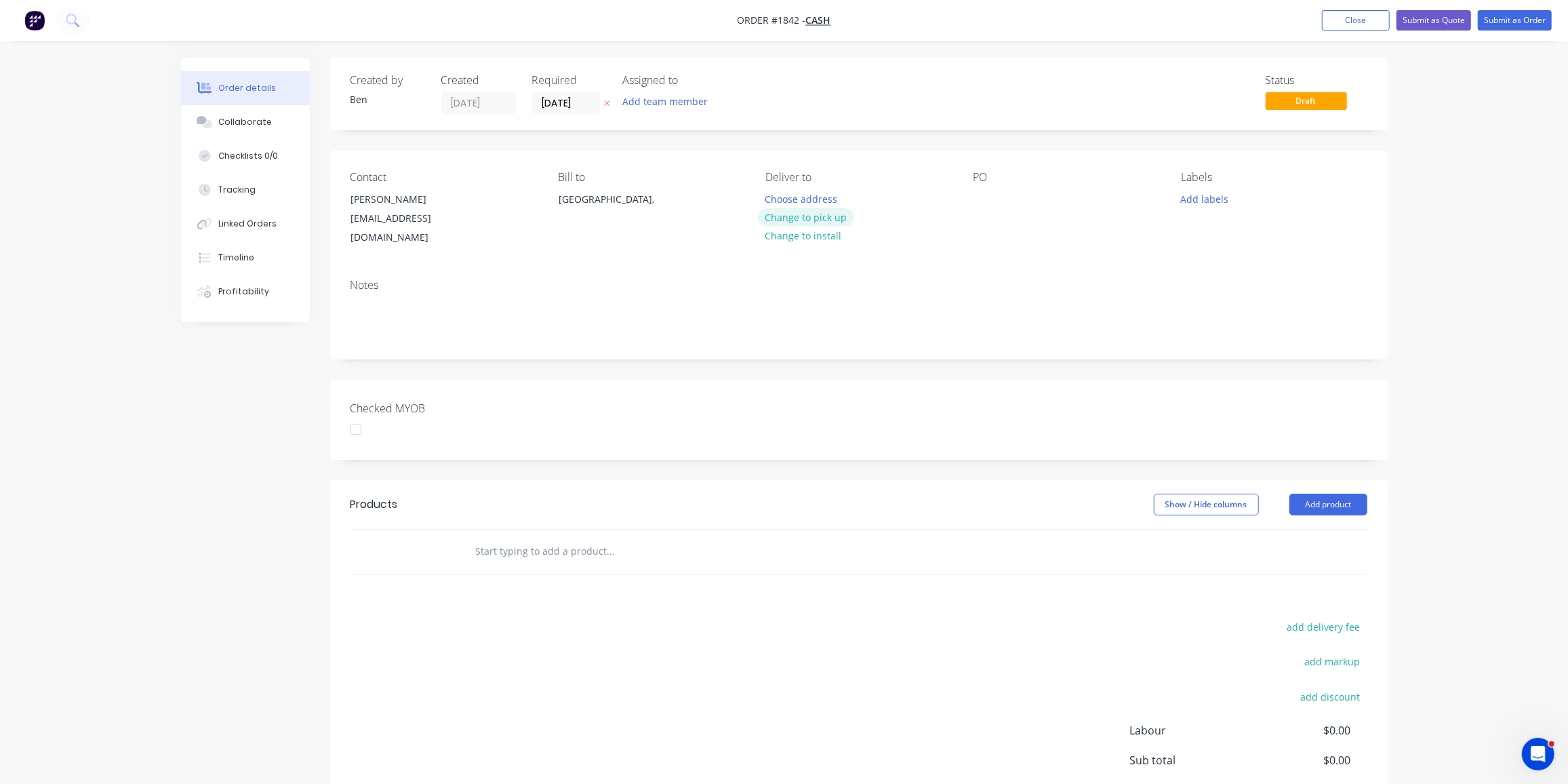
click at [820, 221] on button "Change to pick up" at bounding box center [806, 217] width 96 height 18
click at [989, 192] on div at bounding box center [984, 199] width 22 height 20
click at [1217, 193] on button "Add labels" at bounding box center [1204, 198] width 62 height 18
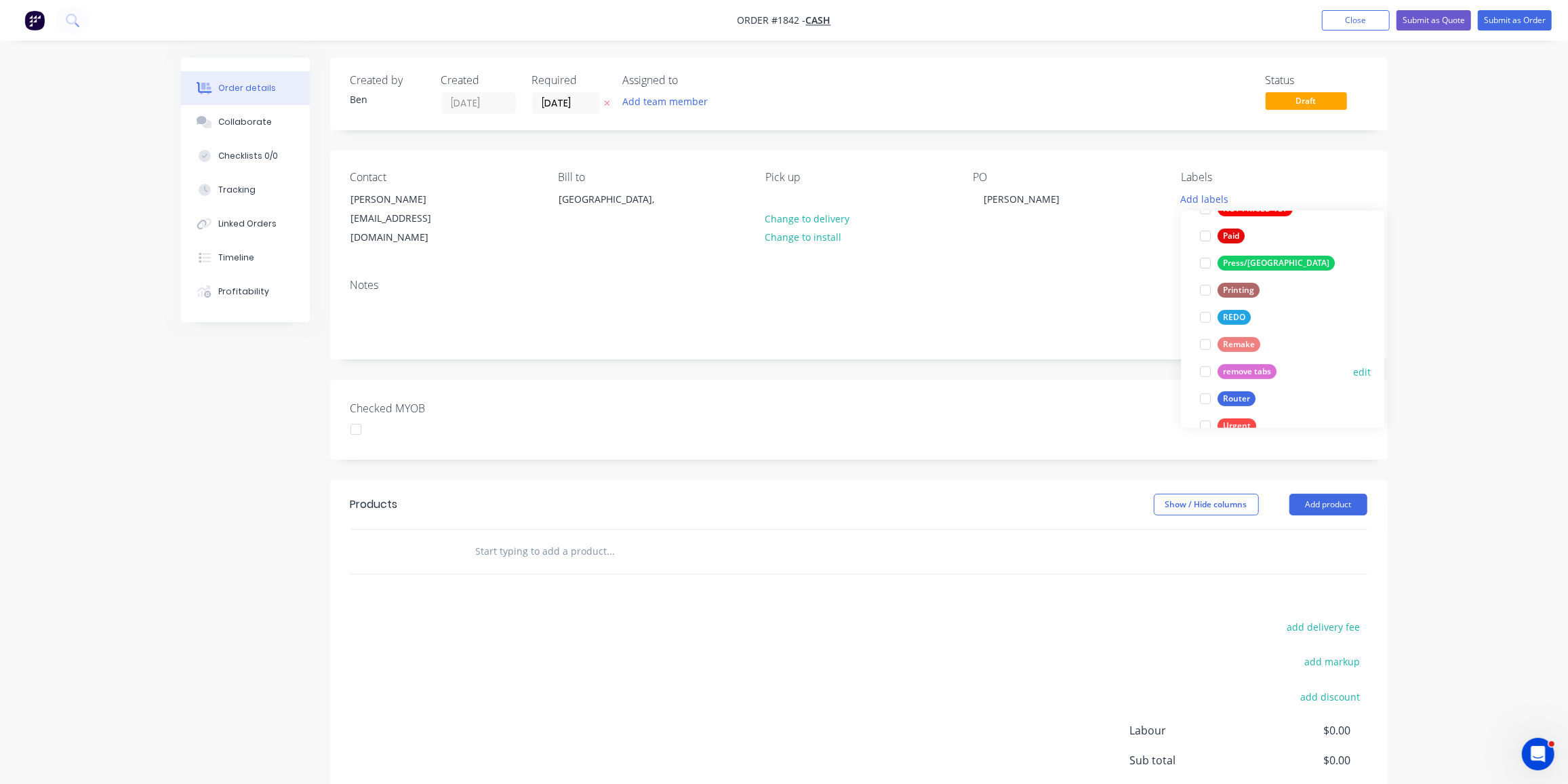
scroll to position [519, 0]
click at [1239, 389] on button "Router" at bounding box center [1228, 398] width 66 height 19
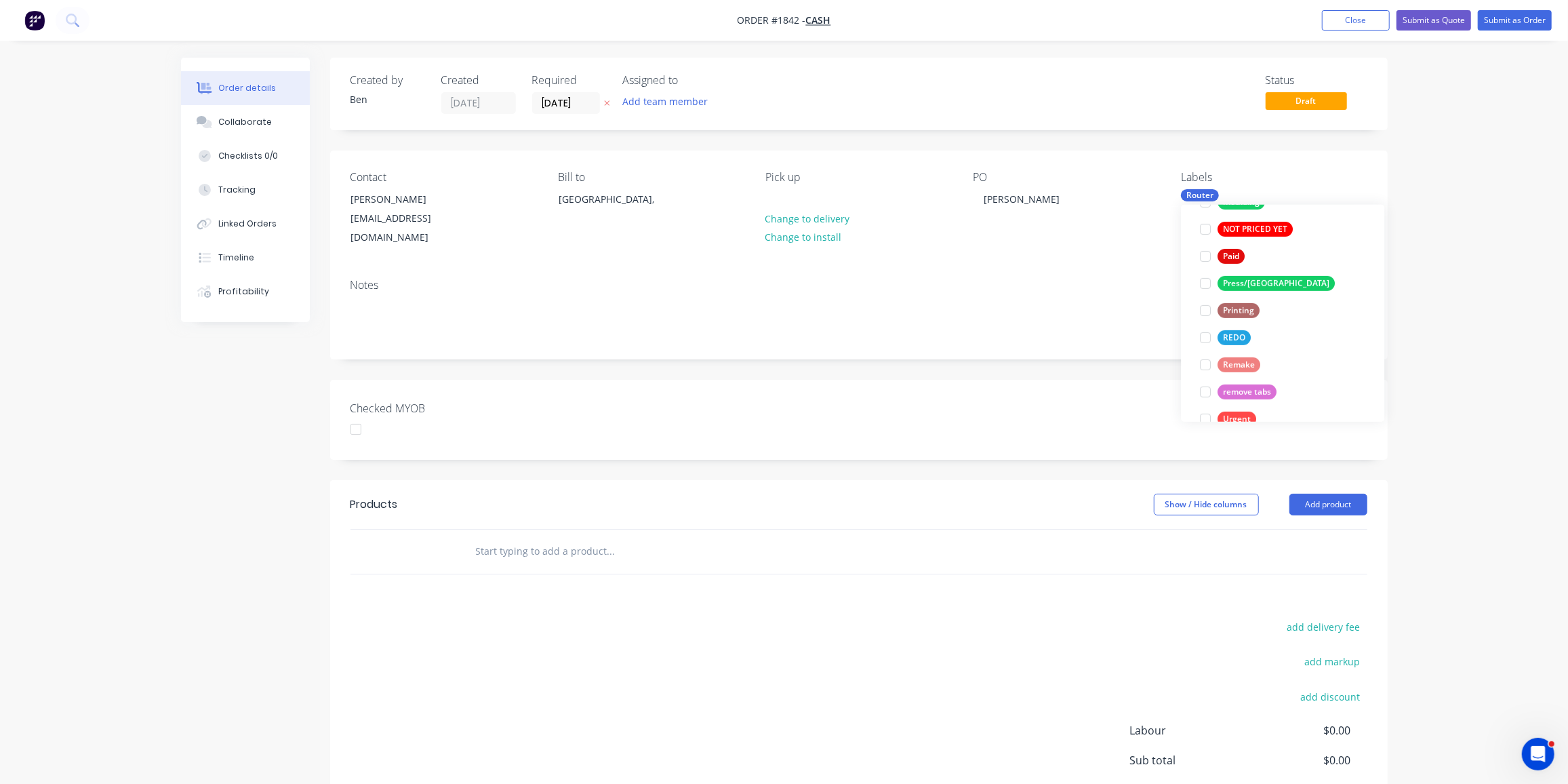
scroll to position [0, 0]
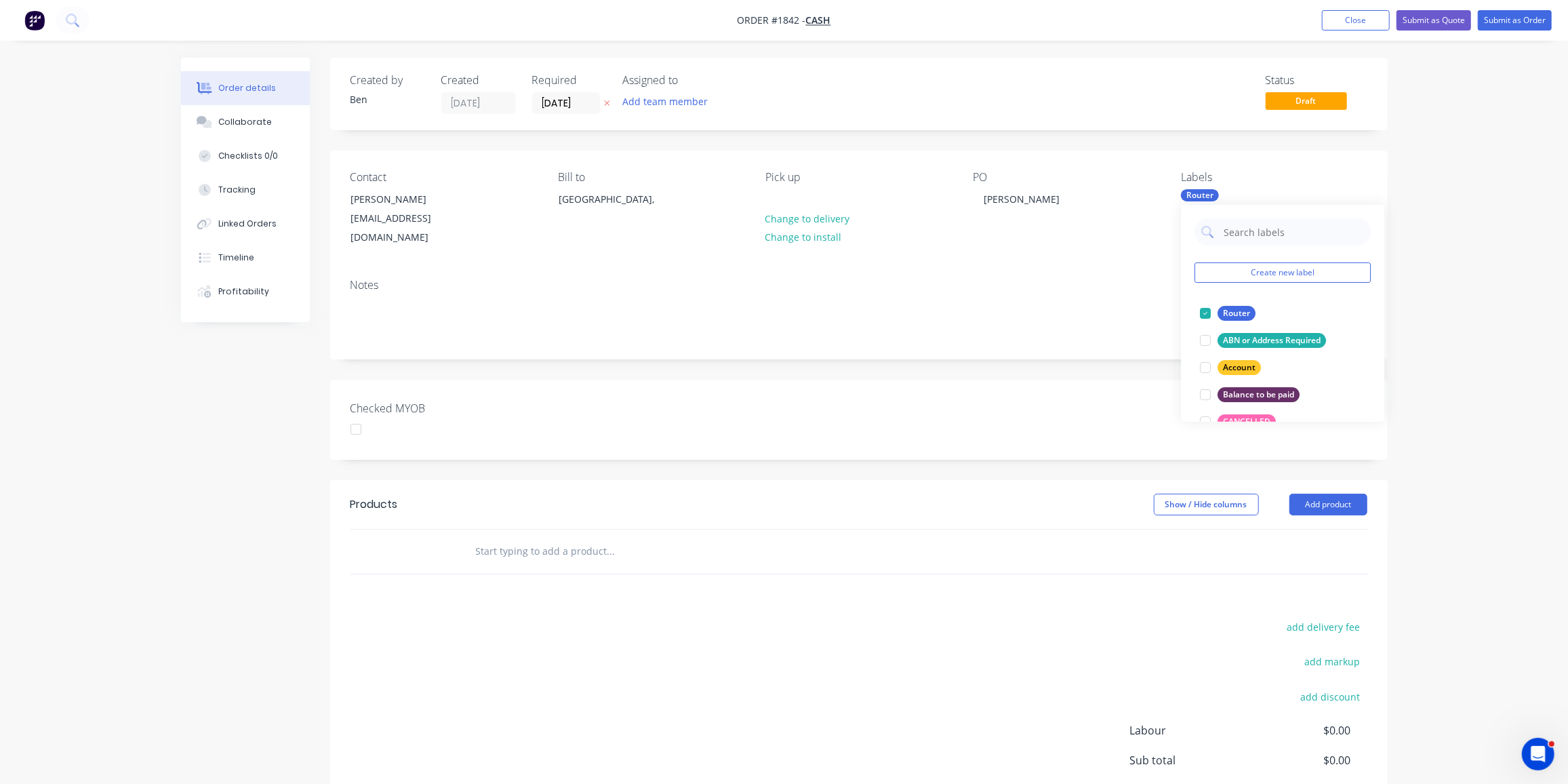
click at [541, 541] on input "text" at bounding box center [611, 551] width 271 height 27
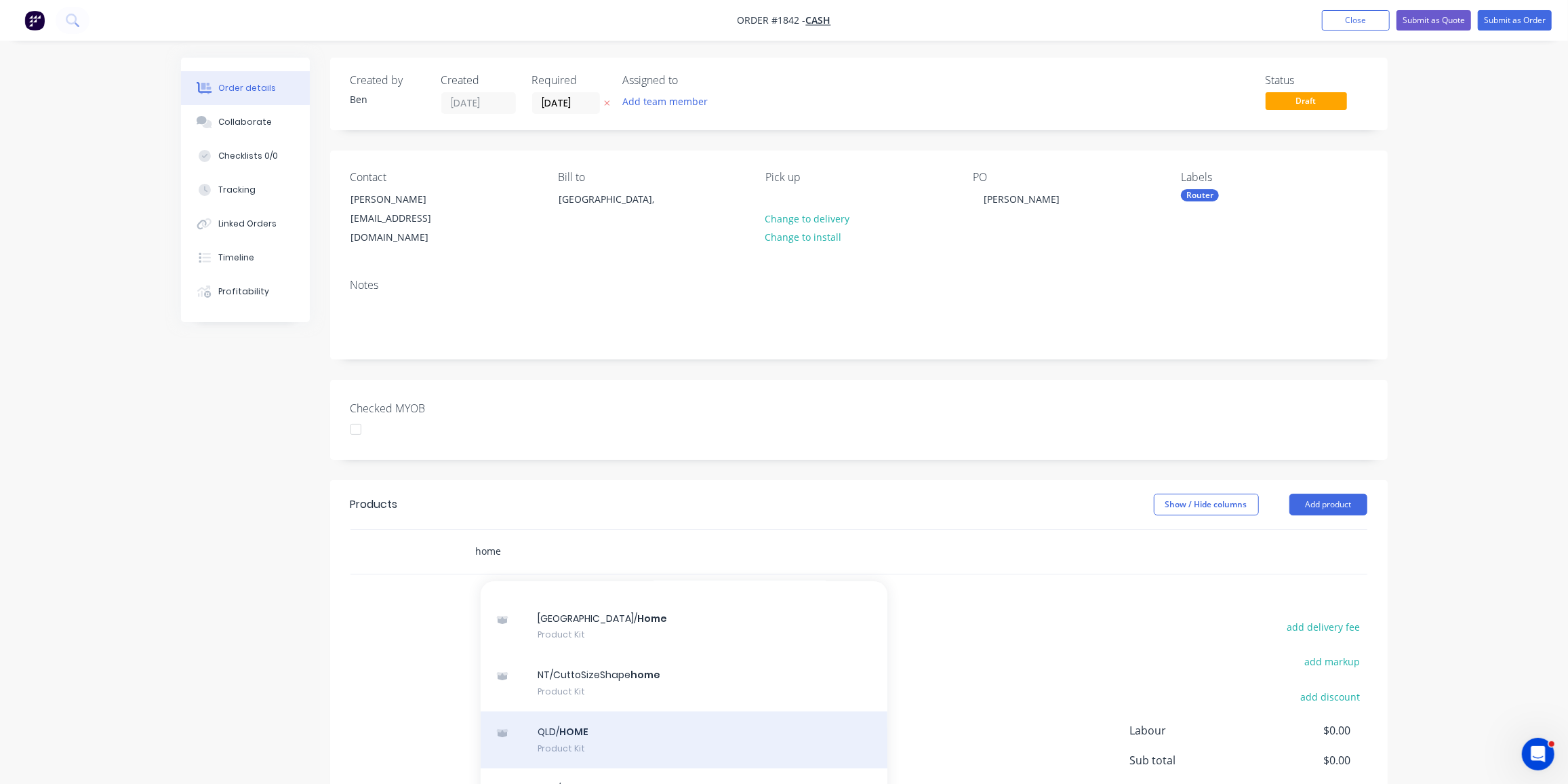
scroll to position [29, 0]
type input "home"
click at [584, 726] on div "QLD/ HOME Product Kit" at bounding box center [684, 737] width 407 height 57
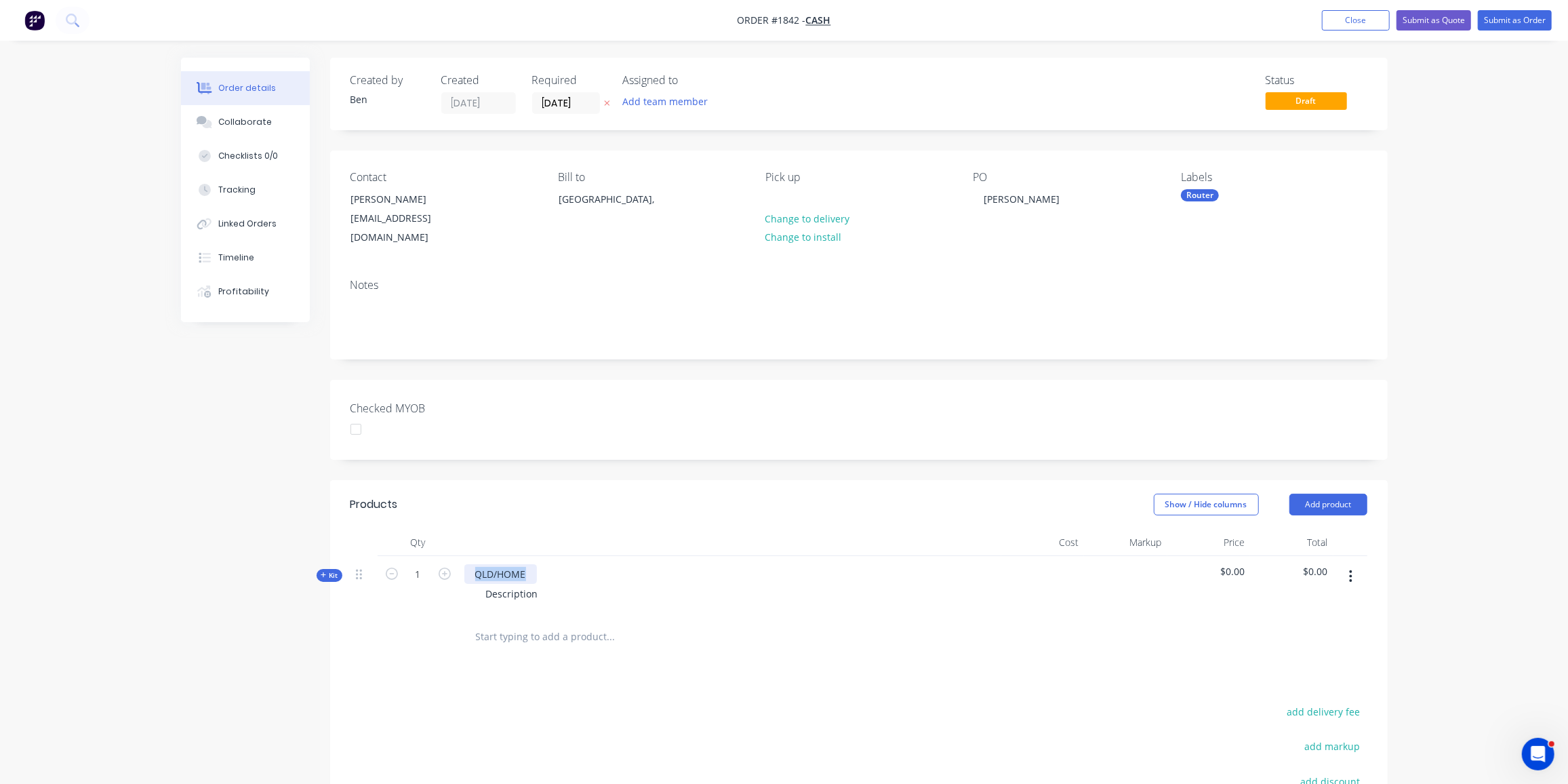
drag, startPoint x: 530, startPoint y: 556, endPoint x: 458, endPoint y: 559, distance: 72.1
click at [459, 559] on div "QLD/HOME Description" at bounding box center [730, 586] width 543 height 59
click at [546, 584] on div "Description" at bounding box center [512, 594] width 74 height 20
drag, startPoint x: 546, startPoint y: 576, endPoint x: 447, endPoint y: 580, distance: 99.1
click at [447, 580] on div "Kit 1 600mm dia disk as per drawing Description $0.00 $0.00" at bounding box center [859, 586] width 1017 height 59
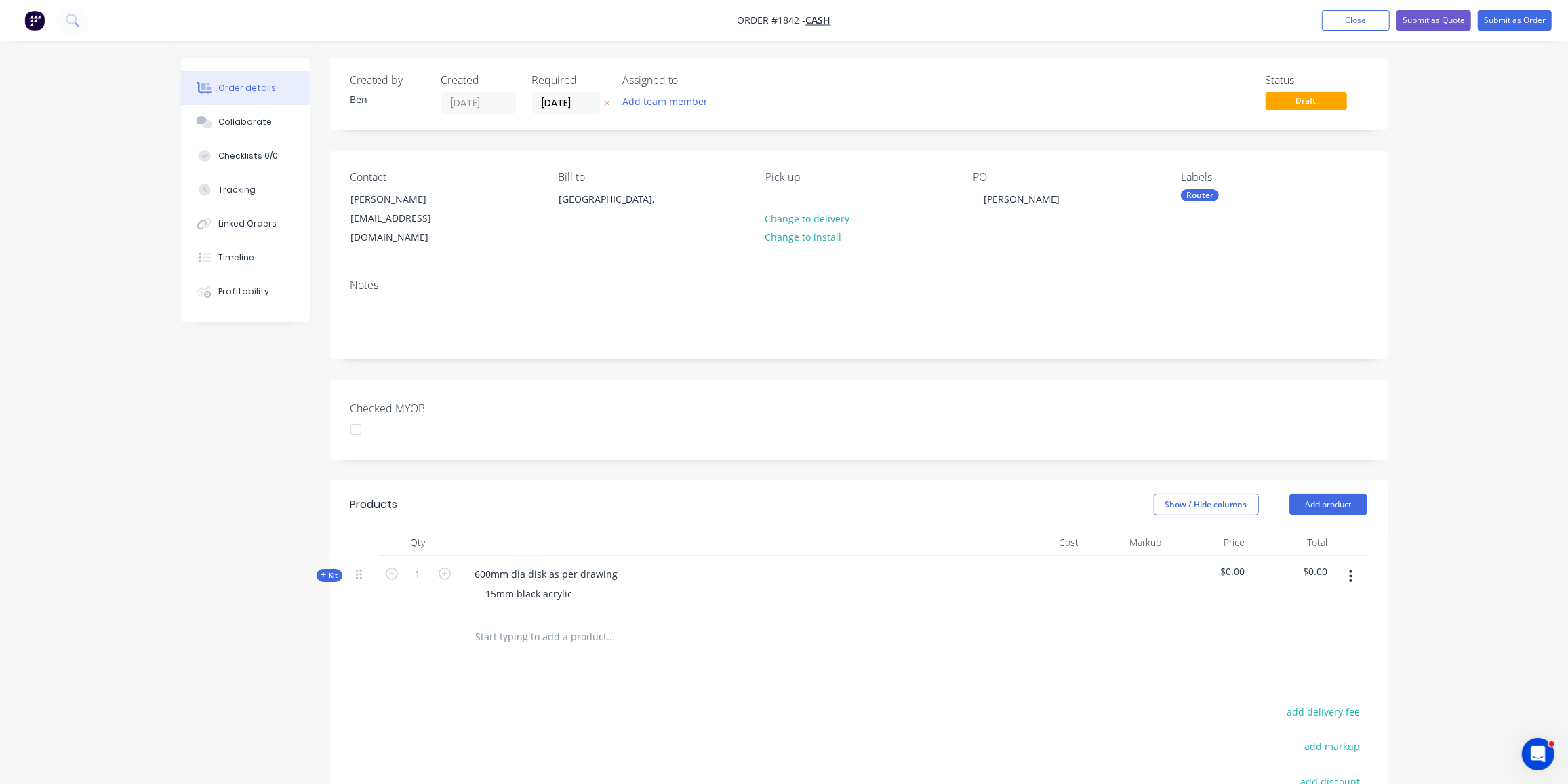
click at [324, 573] on icon "button" at bounding box center [324, 575] width 5 height 5
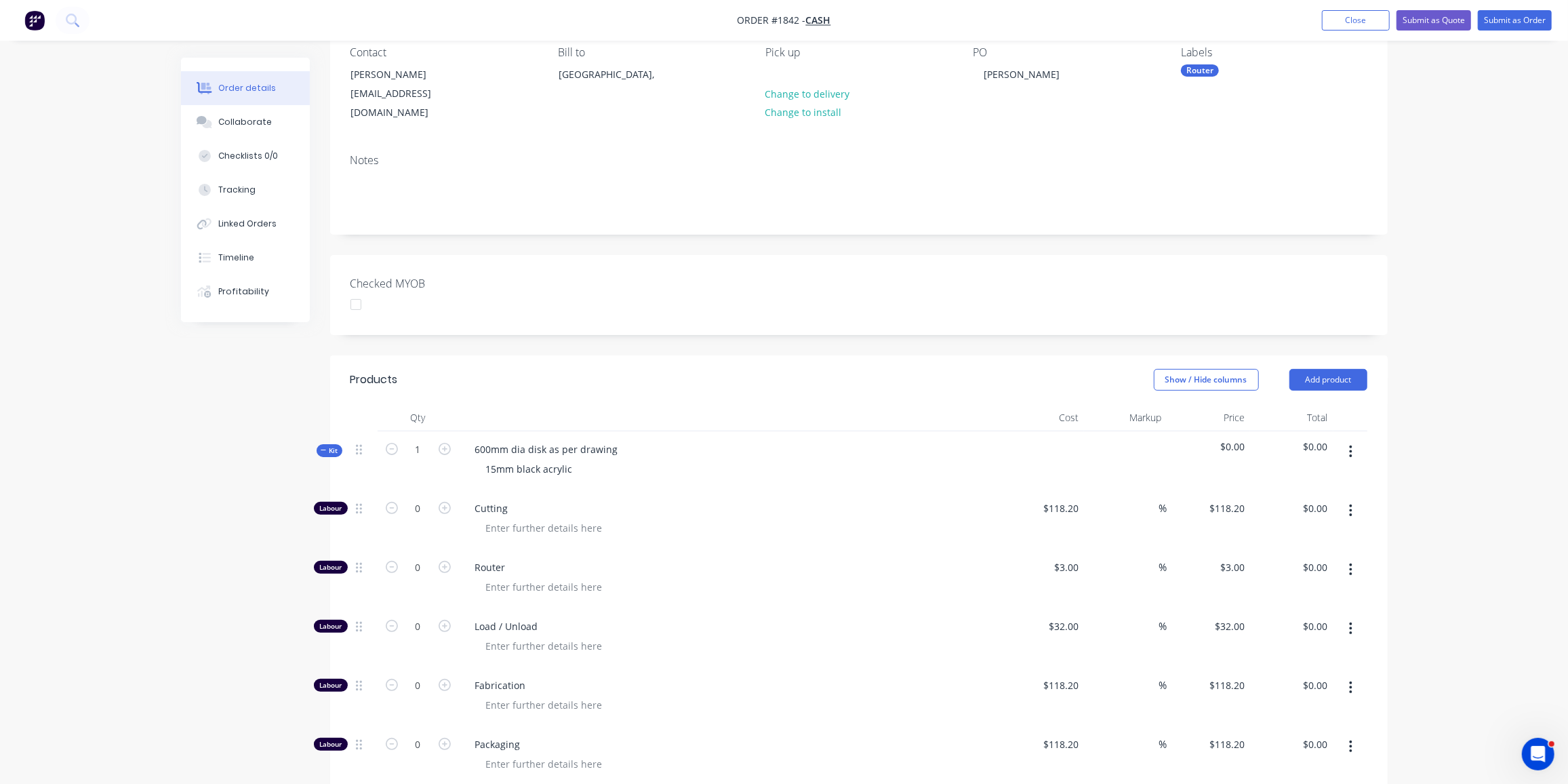
scroll to position [126, 0]
click at [424, 557] on input "0" at bounding box center [418, 567] width 35 height 20
type input "12"
type input "$36.00"
click at [428, 616] on input "0" at bounding box center [418, 626] width 35 height 20
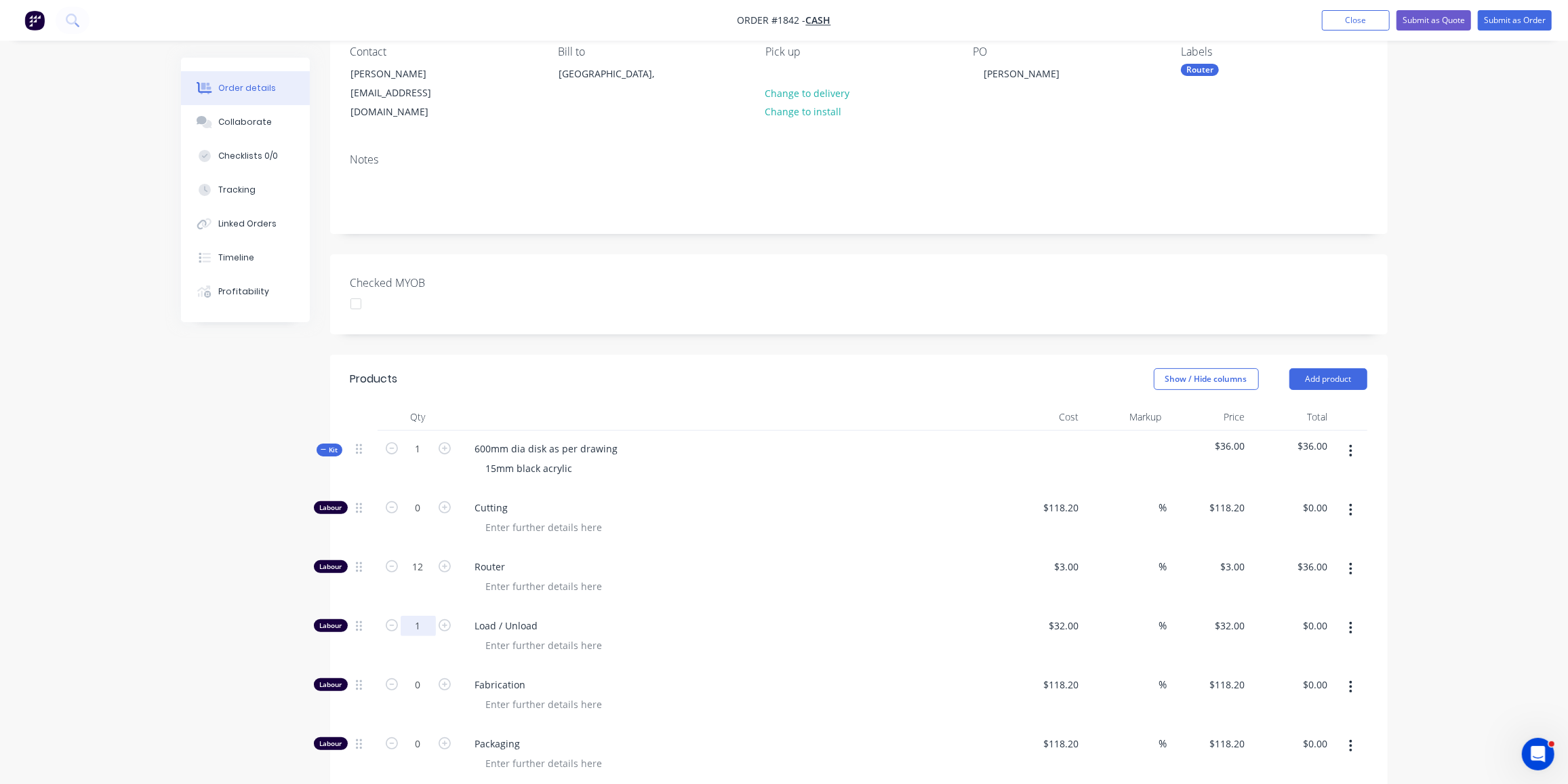
type input "1"
type input "$32.00"
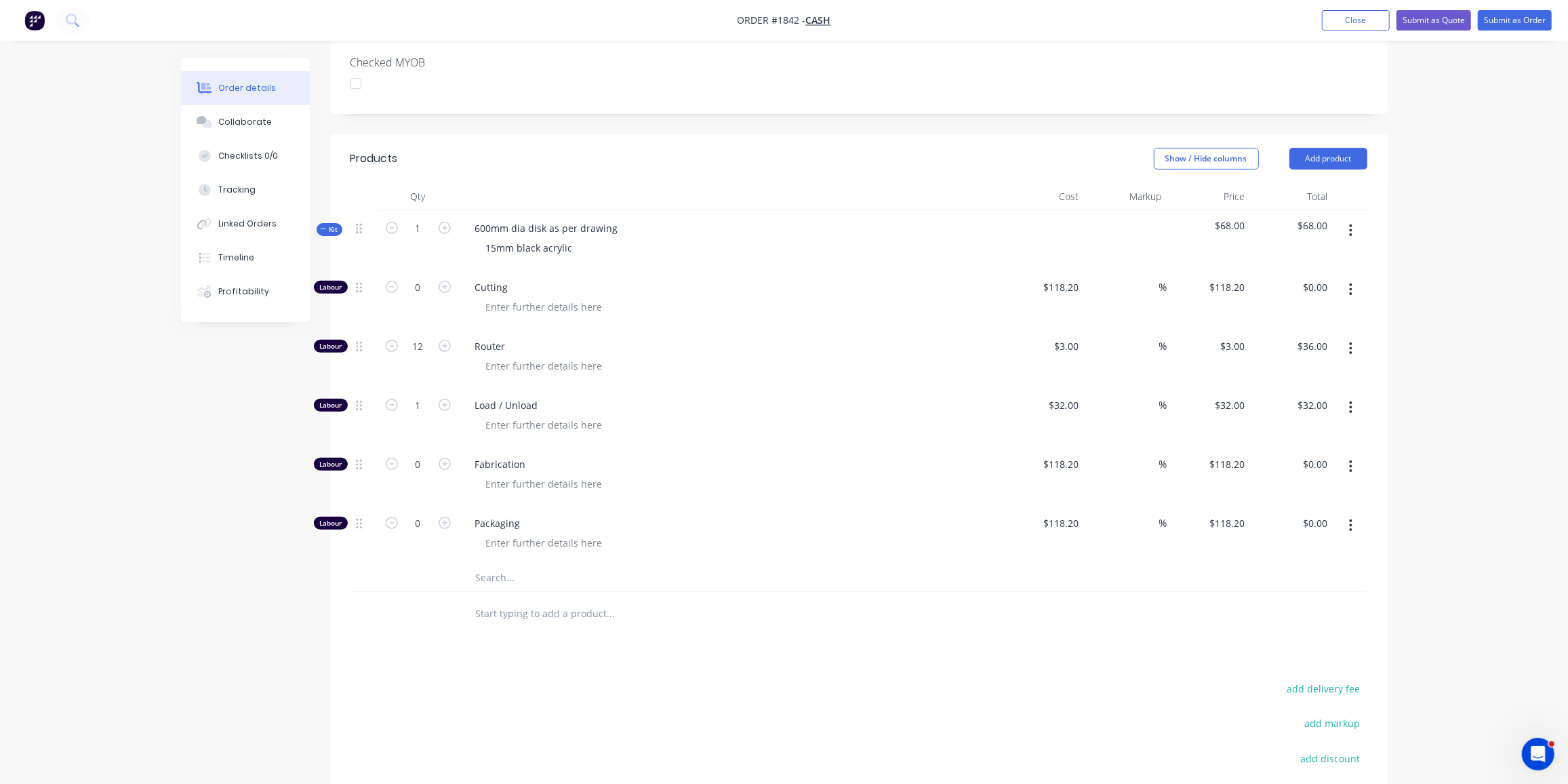
scroll to position [346, 0]
click at [510, 565] on input "text" at bounding box center [611, 578] width 271 height 27
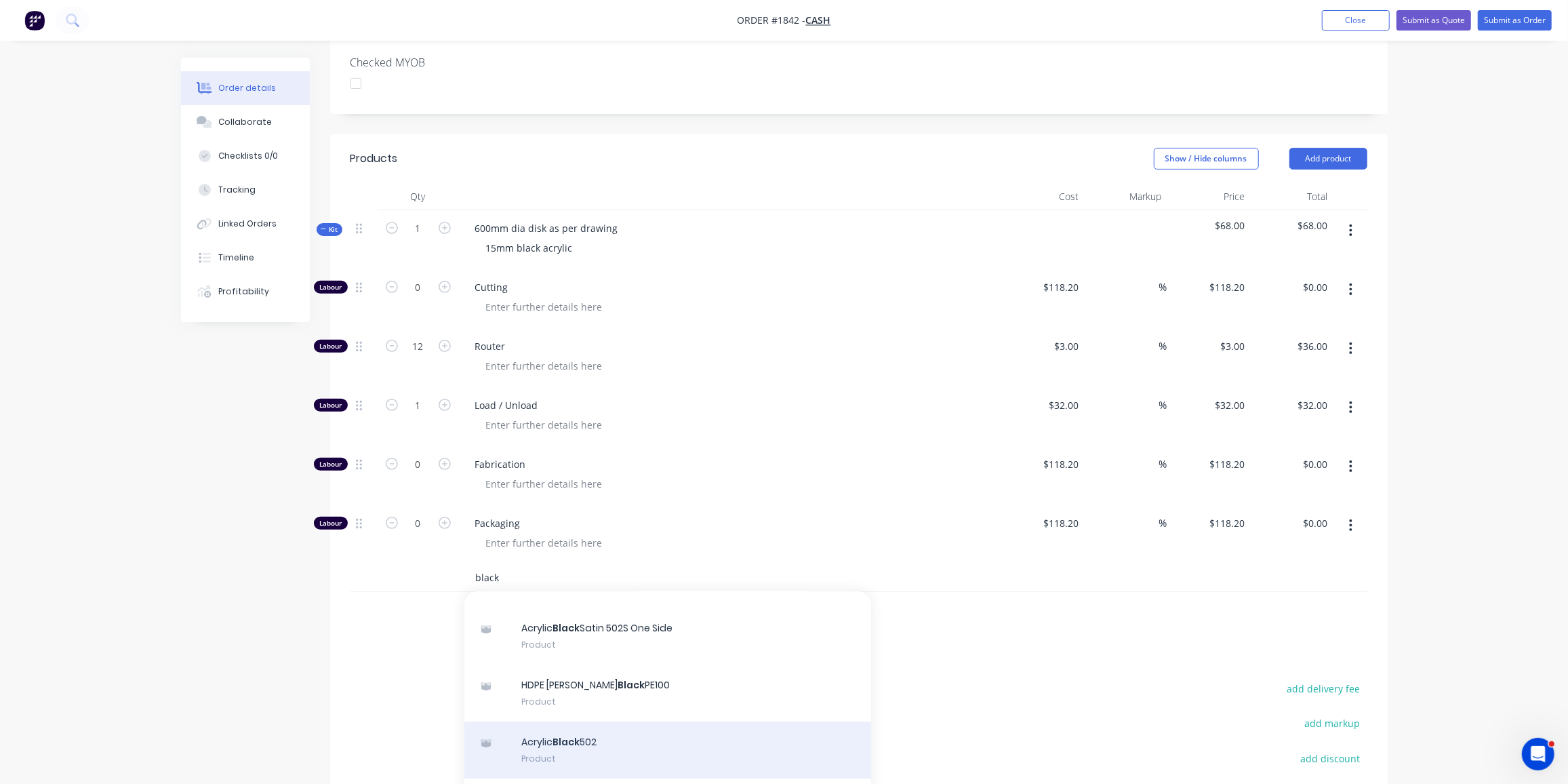
scroll to position [155, 0]
type input "black"
click at [611, 721] on div "Acrylic Black 502 Product" at bounding box center [668, 749] width 407 height 57
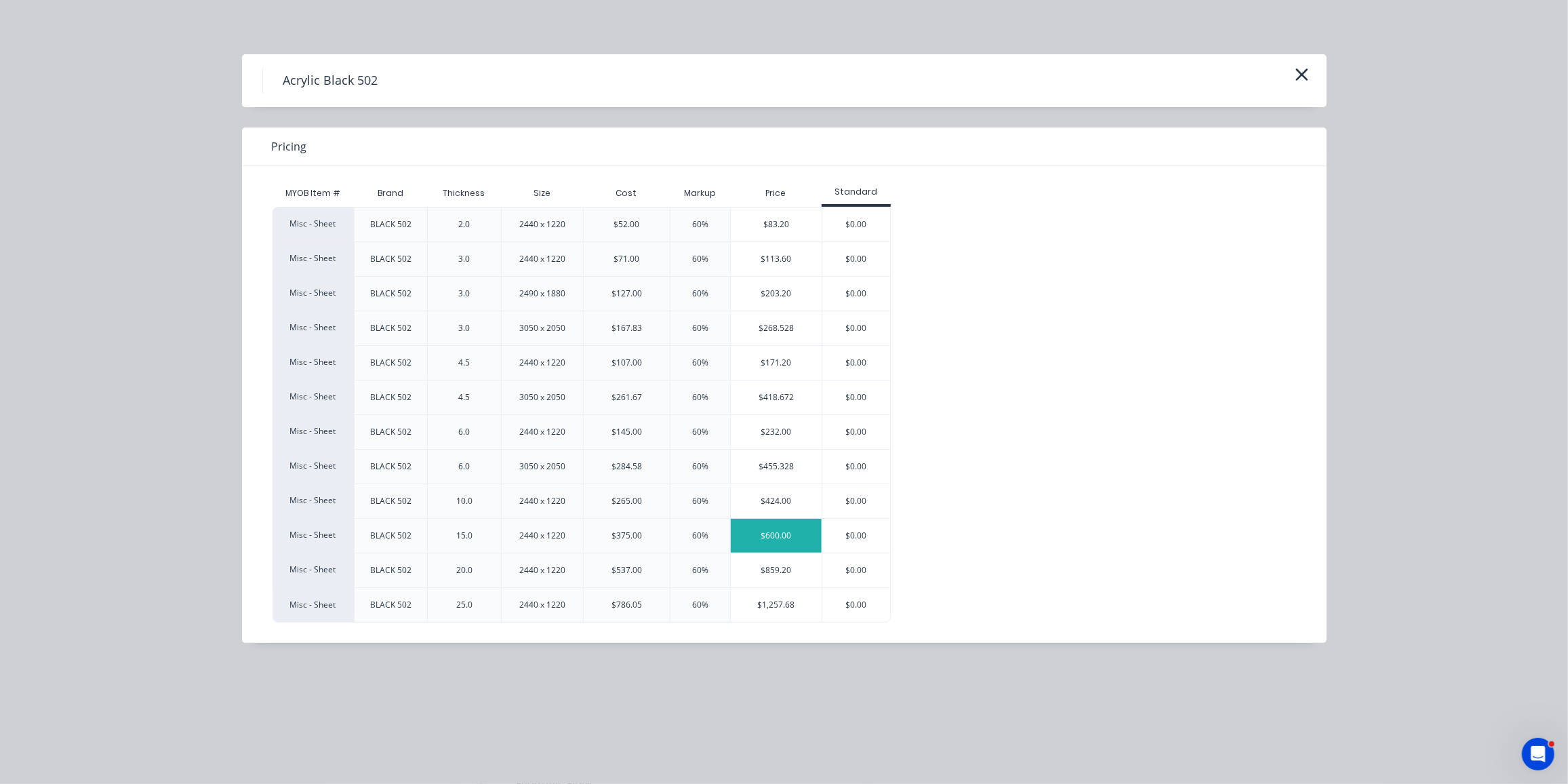
click at [771, 526] on div "$600.00" at bounding box center [777, 535] width 91 height 34
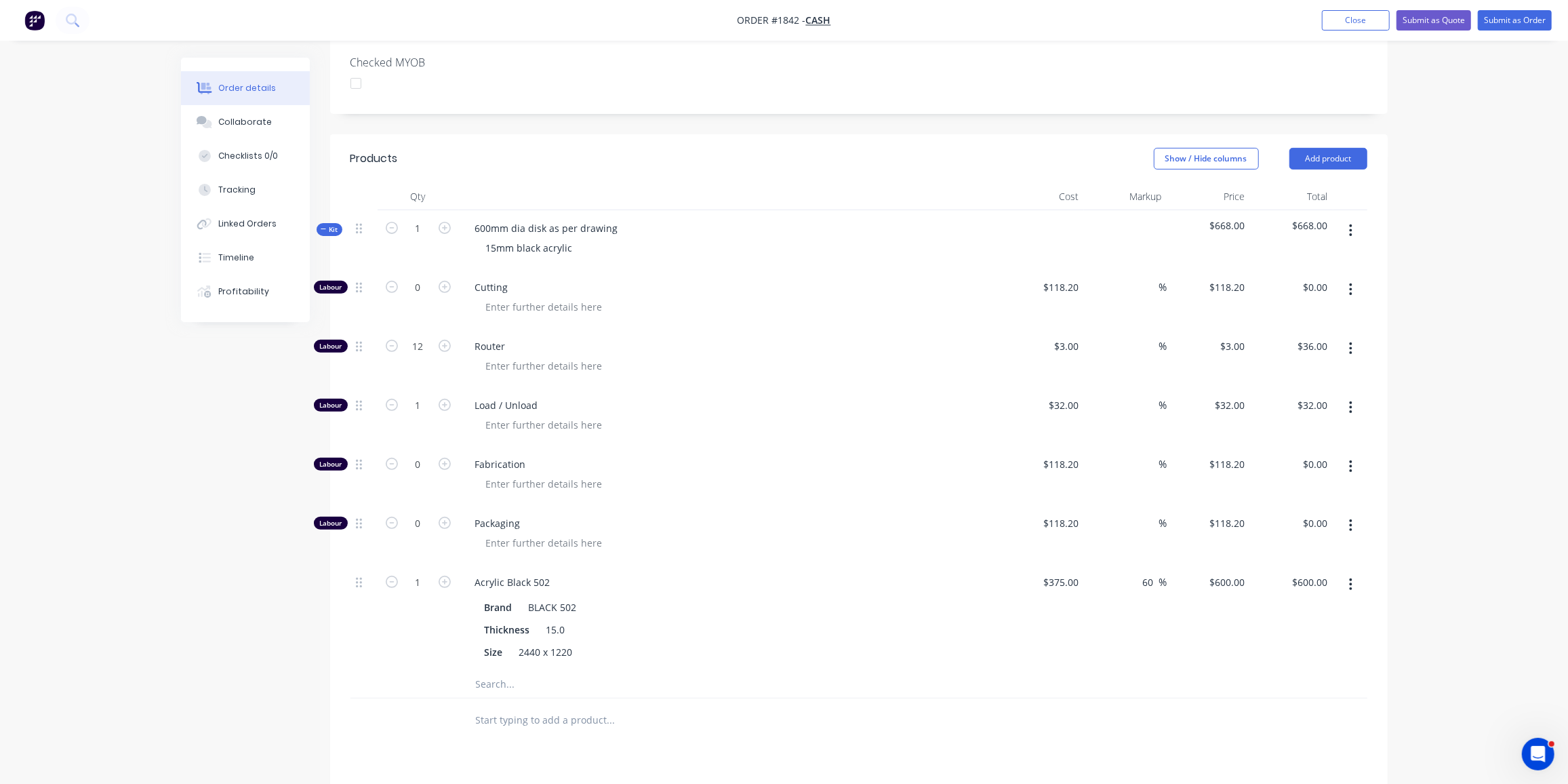
click at [436, 574] on button "button" at bounding box center [445, 581] width 17 height 14
type input "2"
type input "$1,200.00"
click at [425, 573] on input "2" at bounding box center [418, 582] width 35 height 20
type input "0.125"
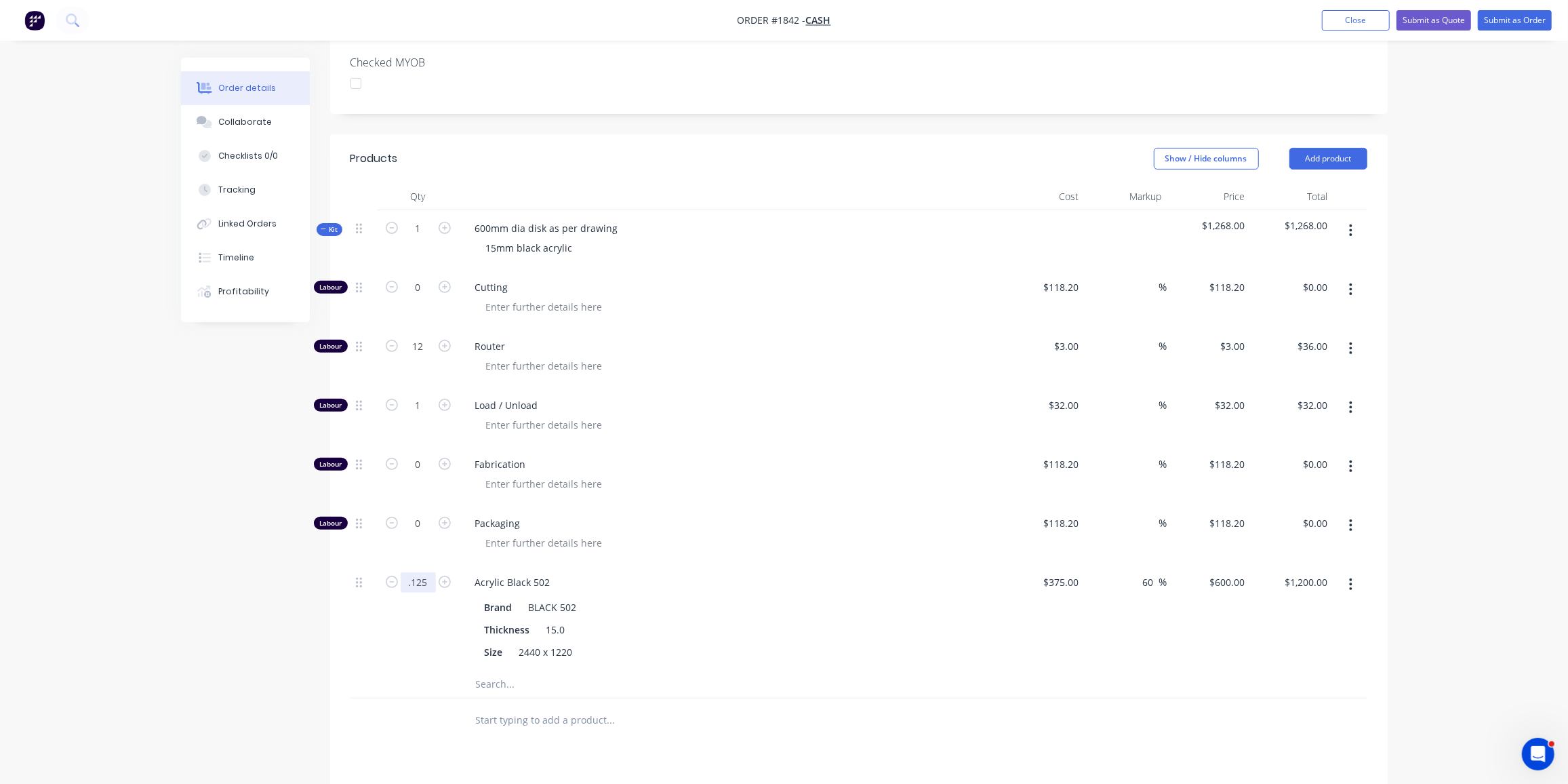
type input "$75.00"
click at [264, 657] on div "Created by Ben Created 13/10/25 Required 13/10/25 Assigned to Add team member S…" at bounding box center [784, 401] width 1207 height 1378
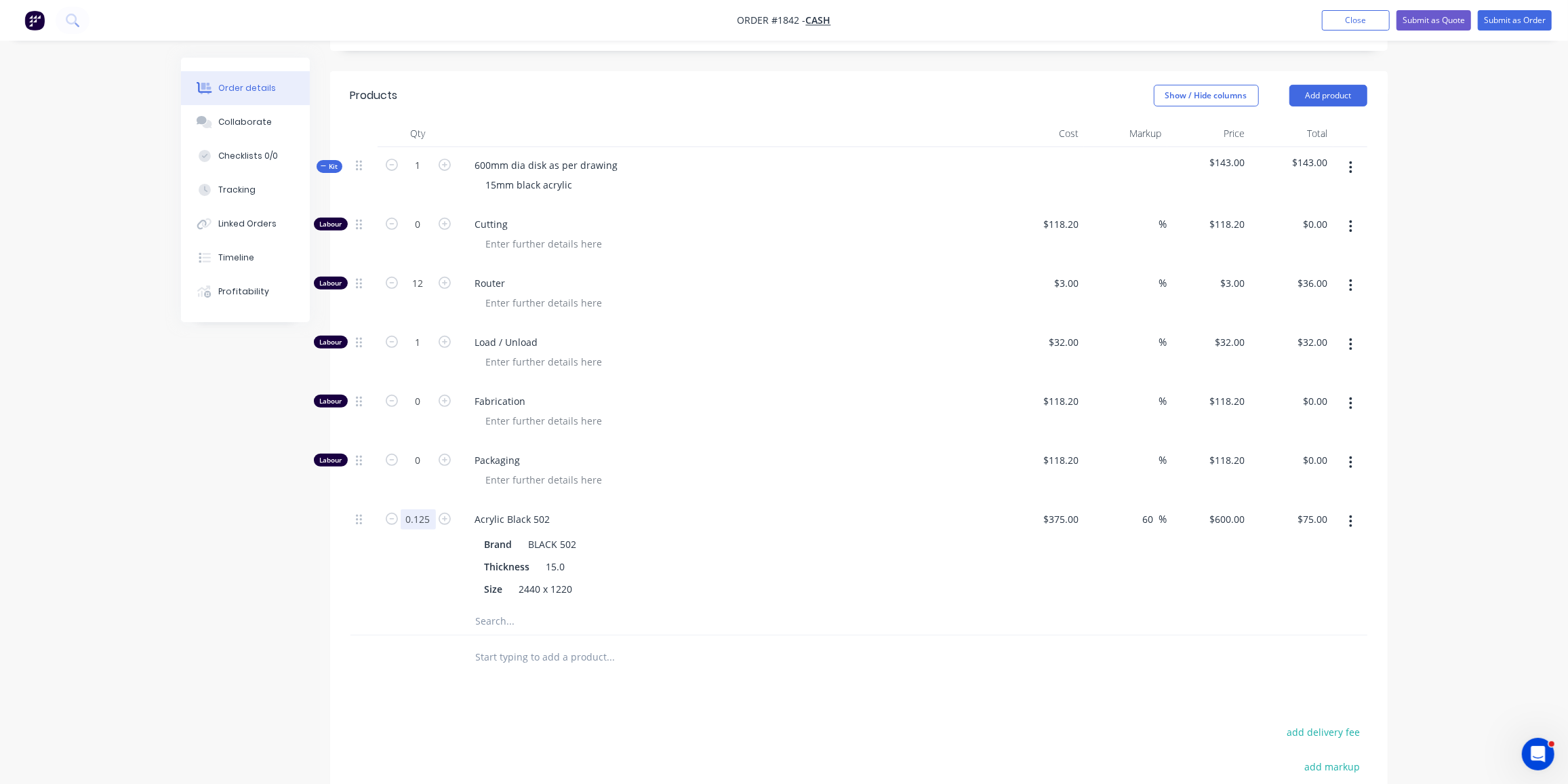
scroll to position [409, 0]
click at [407, 510] on input "0.125" at bounding box center [418, 519] width 35 height 20
type input "0.2"
type input "$120.00"
drag, startPoint x: 257, startPoint y: 622, endPoint x: 387, endPoint y: 495, distance: 181.7
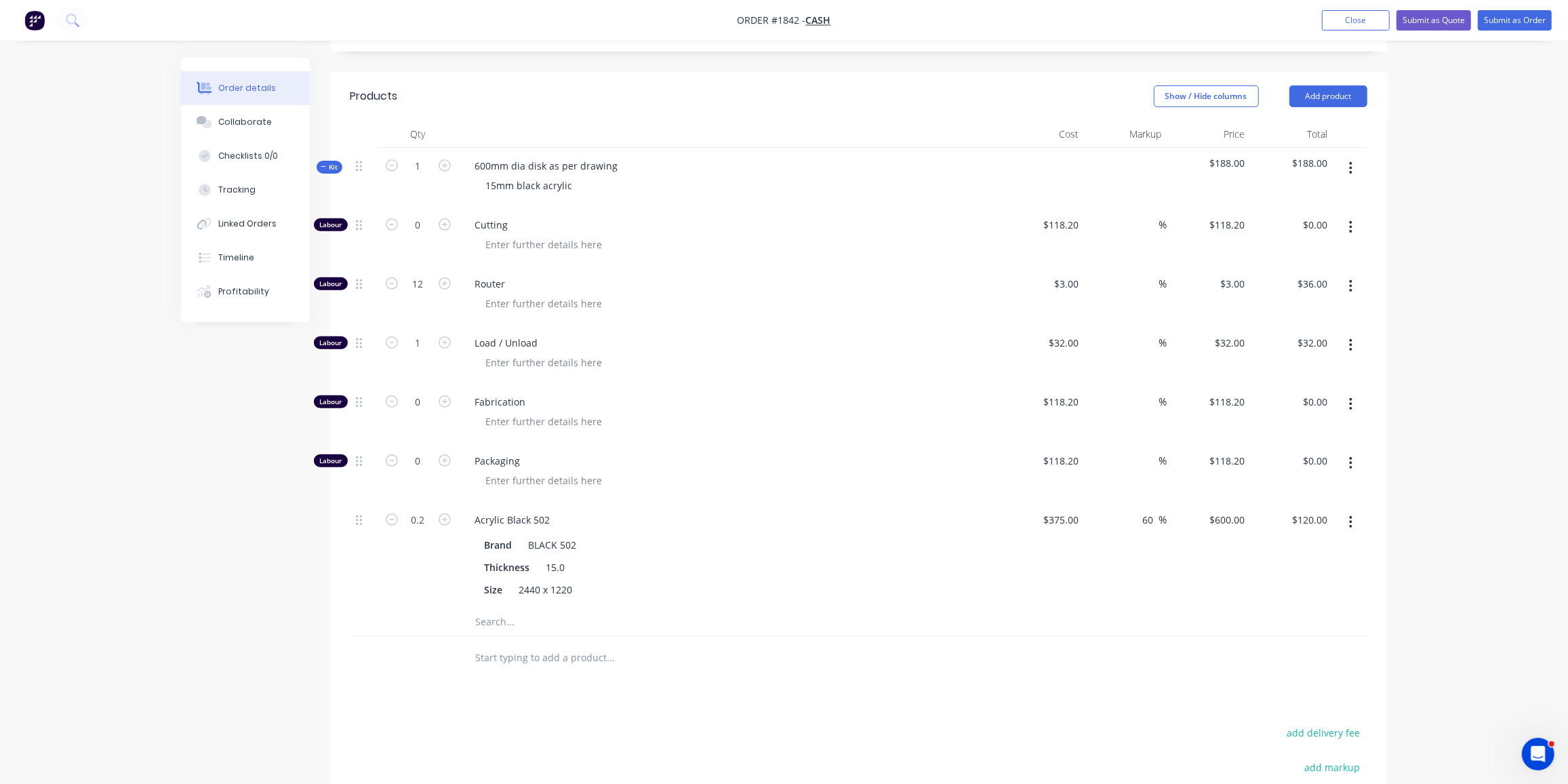
click at [262, 621] on div "Created by Ben Created 13/10/25 Required 13/10/25 Assigned to Add team member S…" at bounding box center [784, 338] width 1207 height 1378
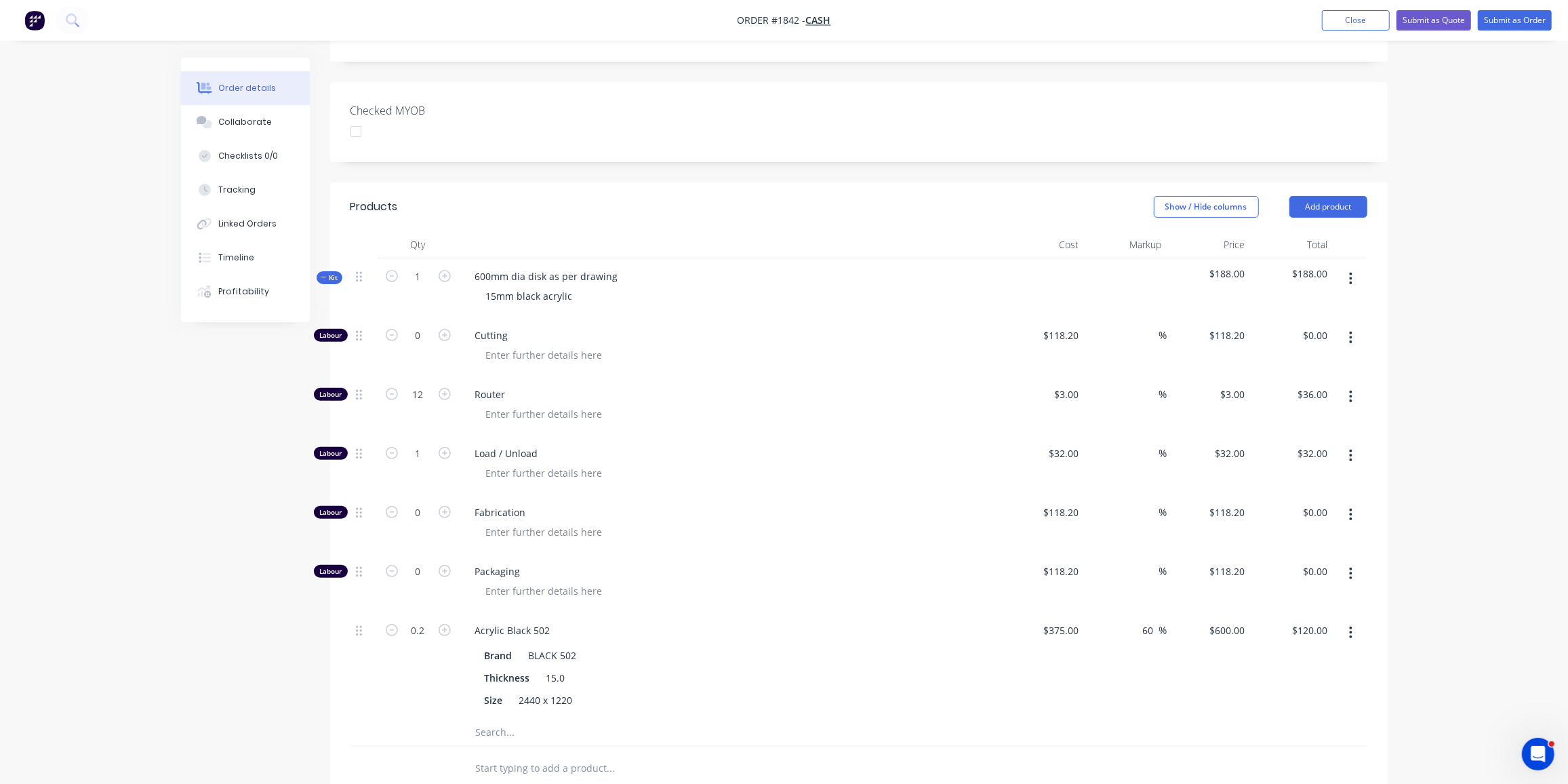
click at [332, 272] on span "Kit" at bounding box center [330, 278] width 17 height 10
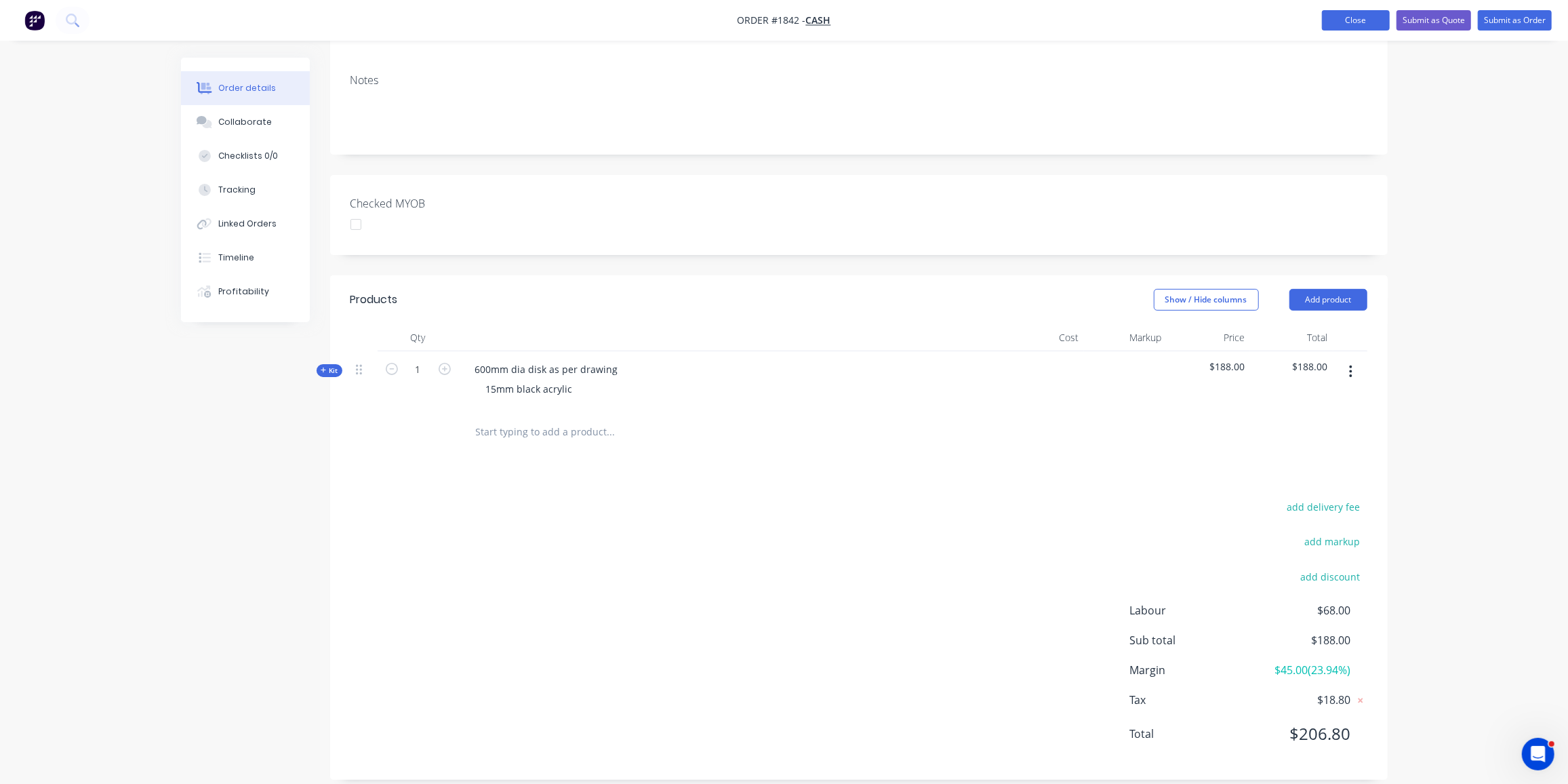
click at [1359, 16] on button "Close" at bounding box center [1356, 20] width 68 height 20
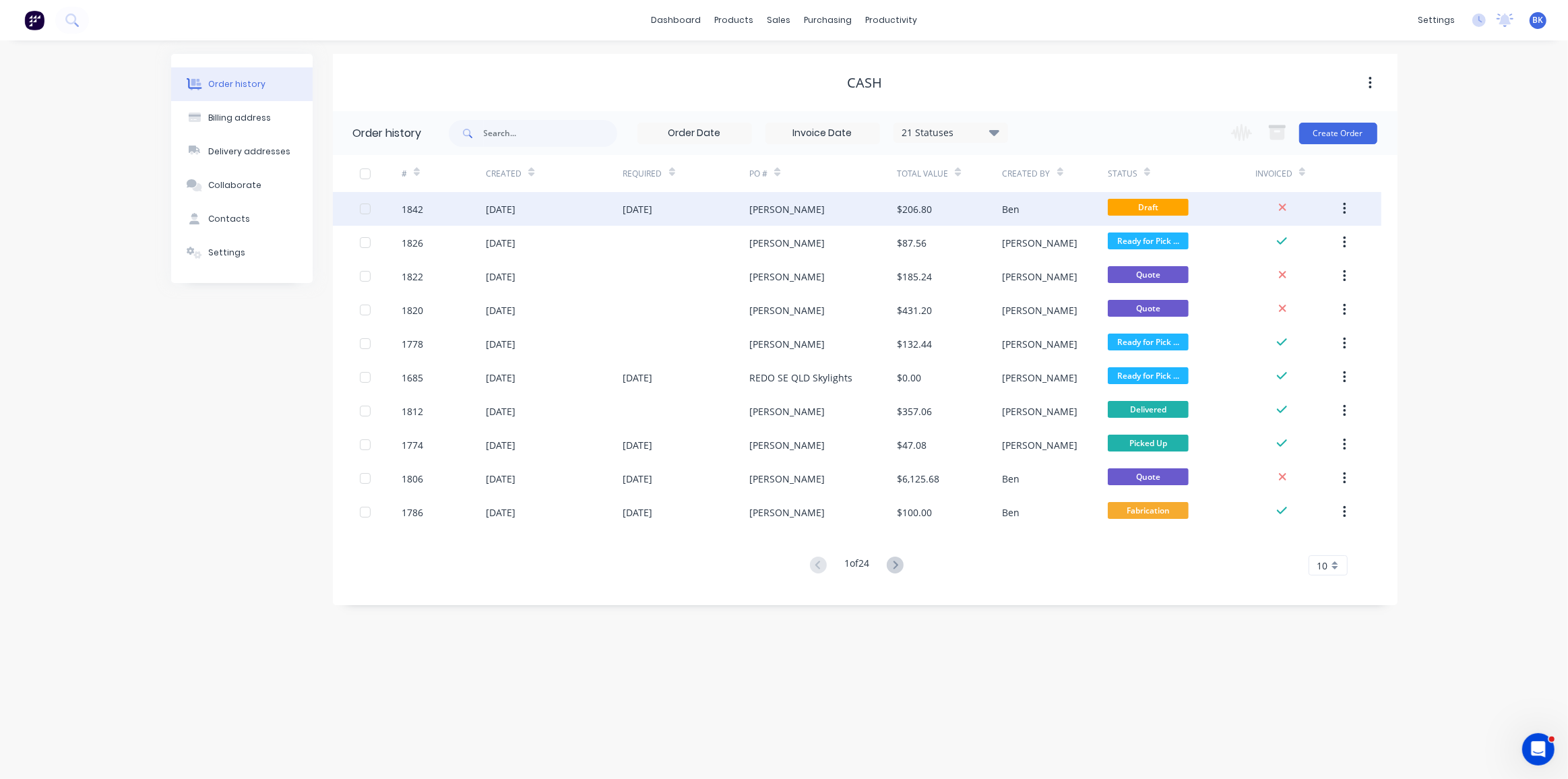
click at [1157, 208] on span "Draft" at bounding box center [1148, 206] width 81 height 16
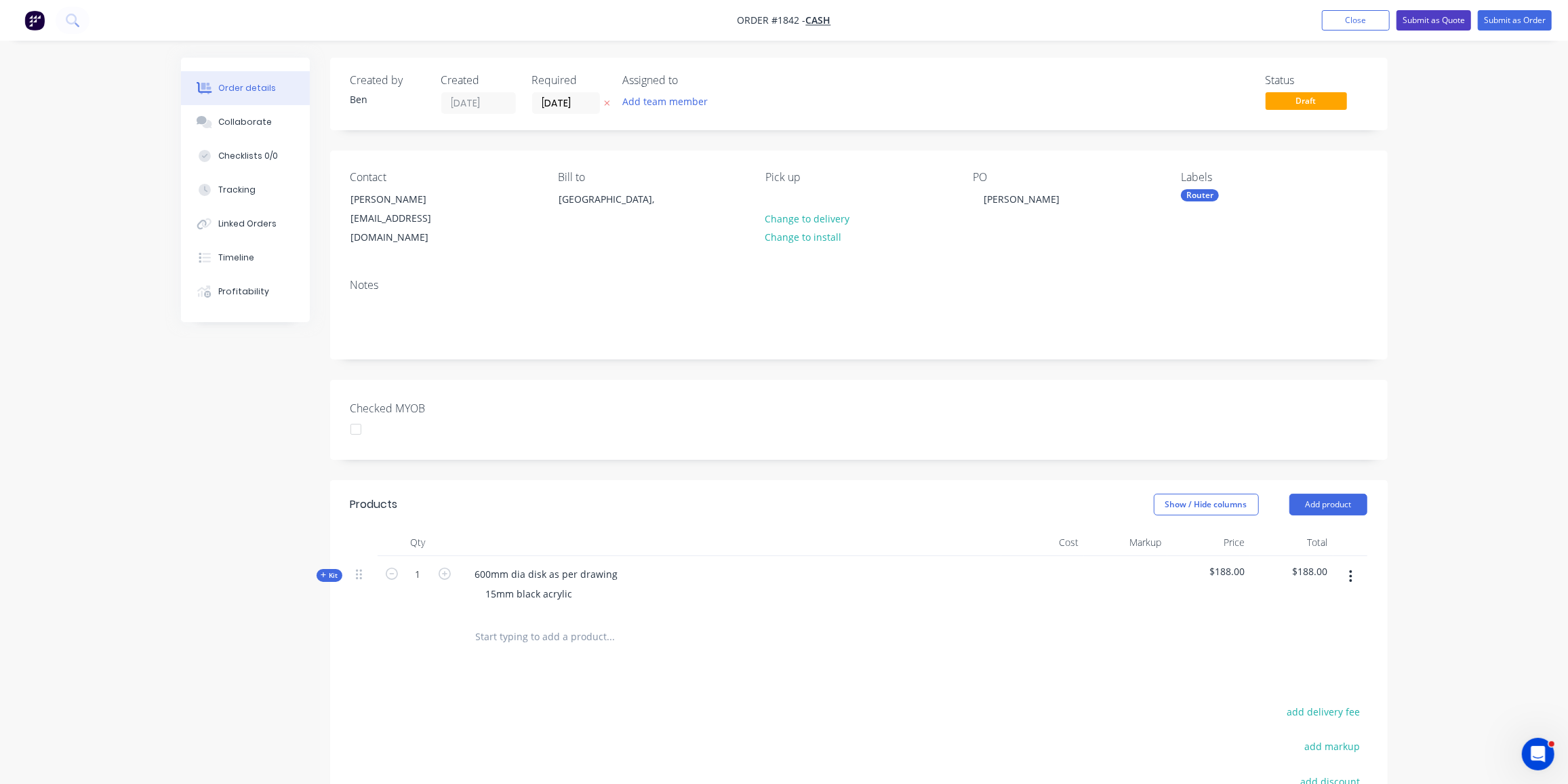
click at [1446, 20] on button "Submit as Quote" at bounding box center [1434, 20] width 74 height 20
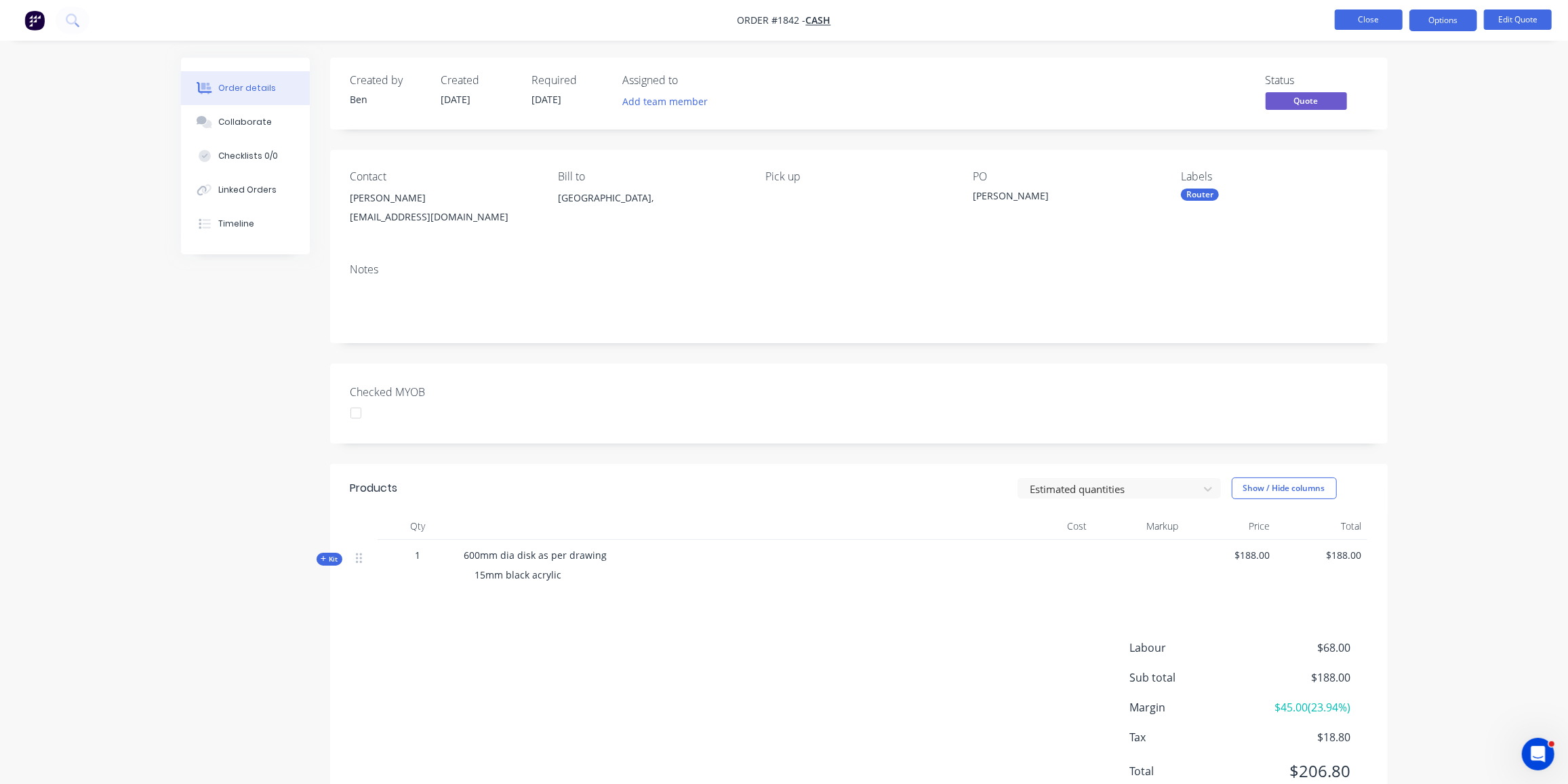
click at [1365, 16] on button "Close" at bounding box center [1369, 19] width 68 height 20
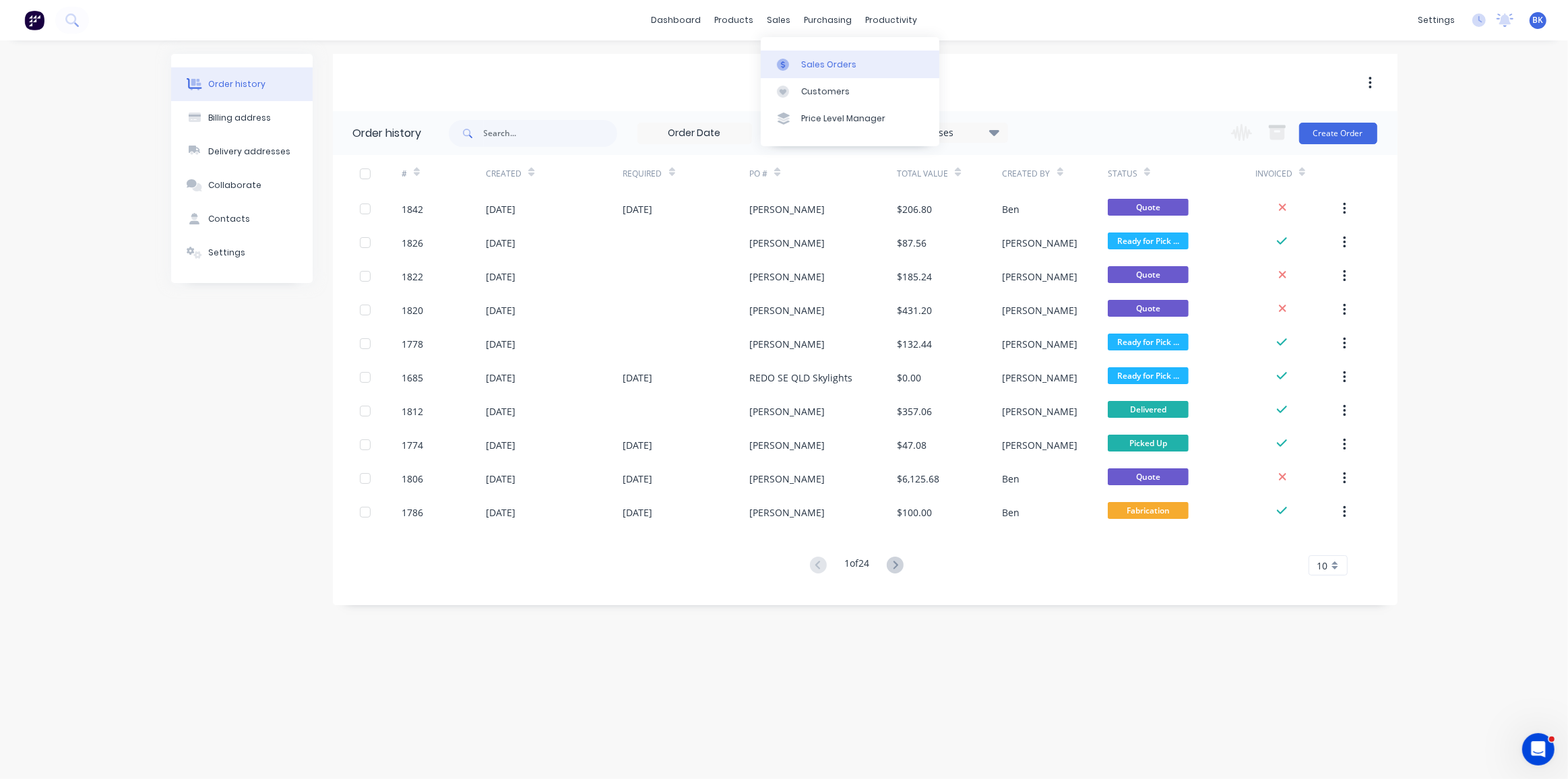
click at [800, 63] on link "Sales Orders" at bounding box center [850, 63] width 179 height 27
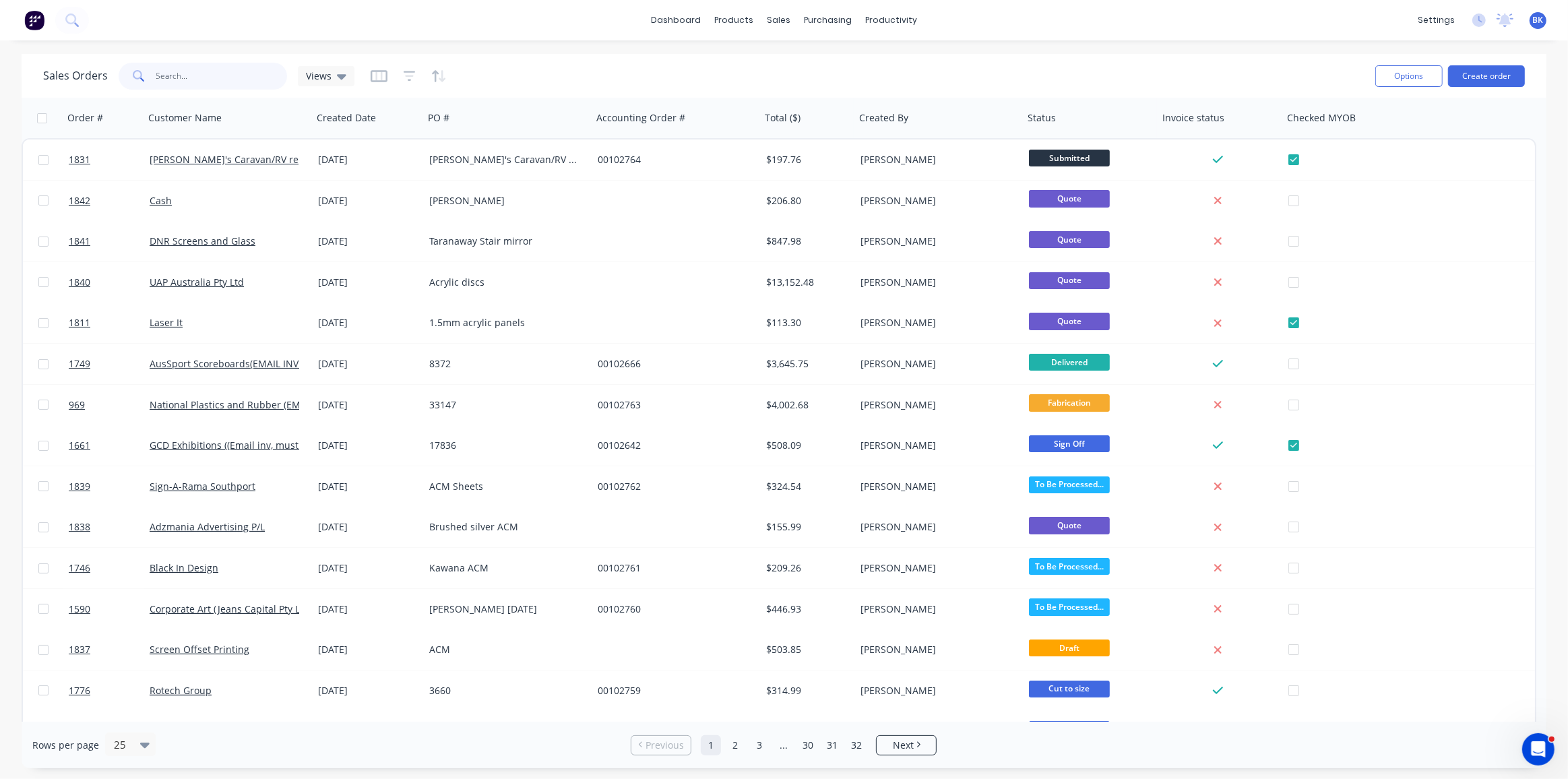
click at [195, 75] on input "text" at bounding box center [222, 75] width 132 height 27
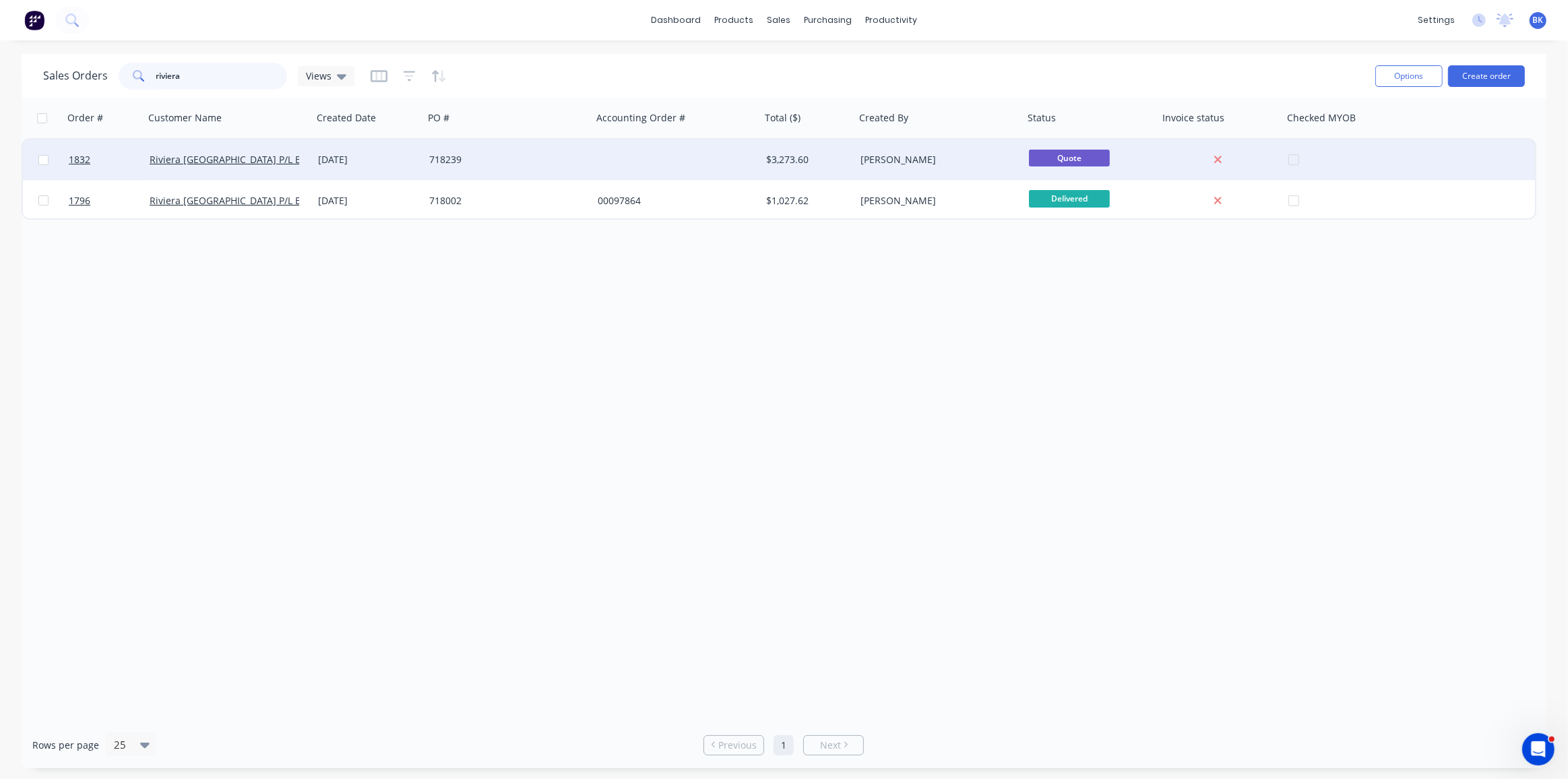
type input "riviera"
click at [303, 154] on div "Riviera [GEOGRAPHIC_DATA] P/L EMAIL INVOICES / DEL NOTE" at bounding box center [229, 160] width 158 height 14
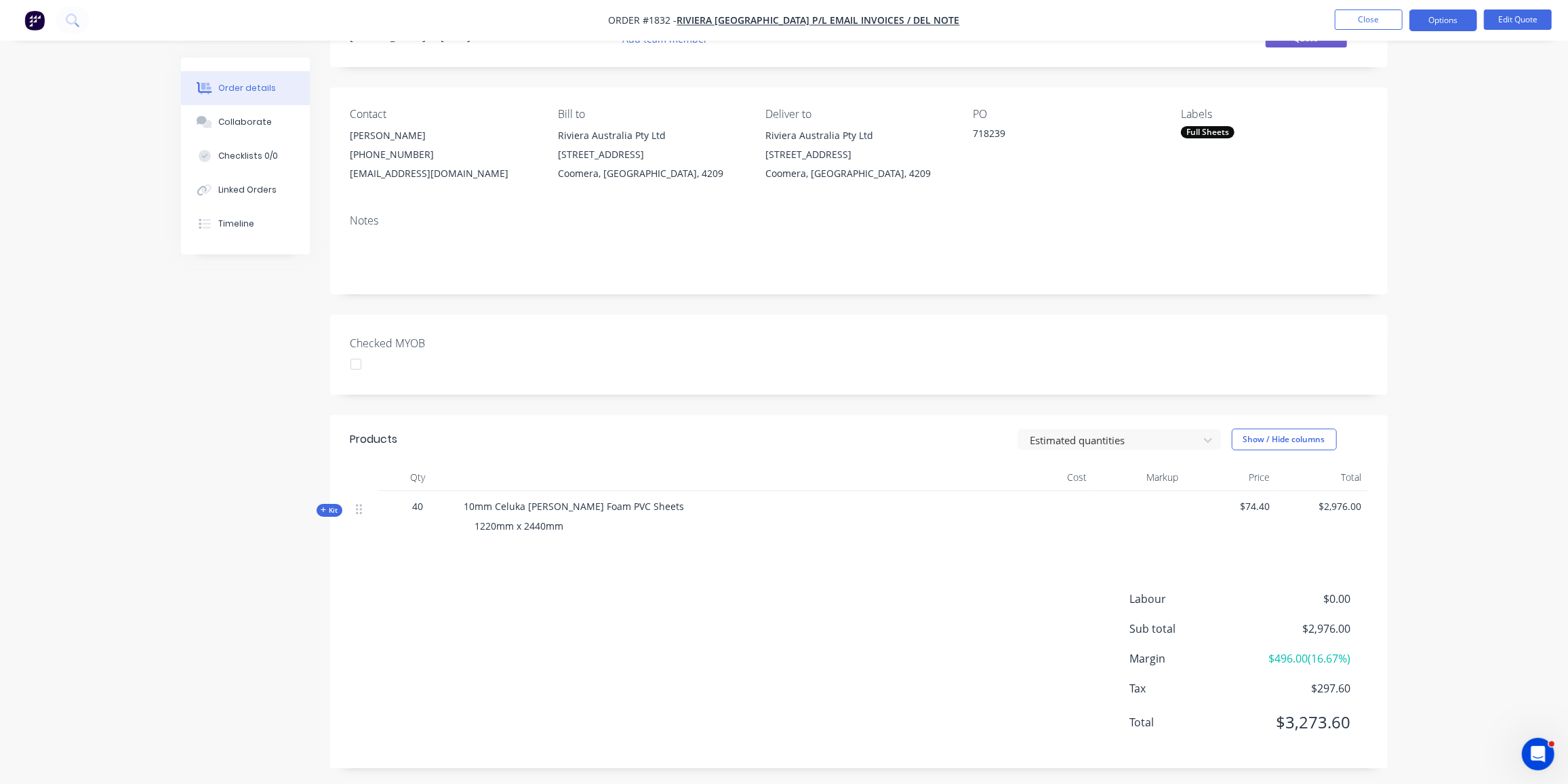
scroll to position [66, 0]
click at [328, 506] on span "Kit" at bounding box center [330, 506] width 17 height 10
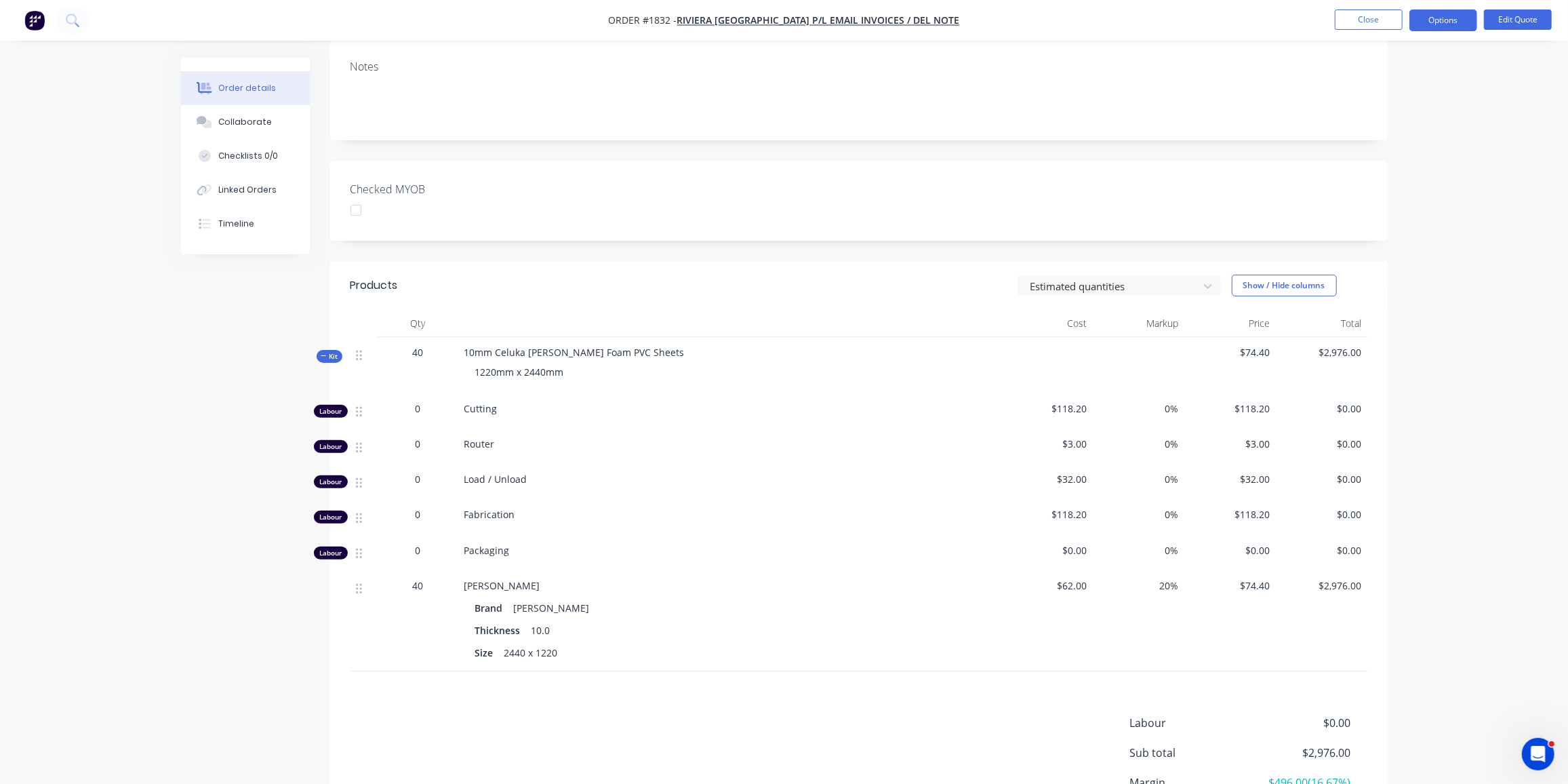
scroll to position [217, 0]
click at [1372, 24] on button "Close" at bounding box center [1369, 19] width 68 height 20
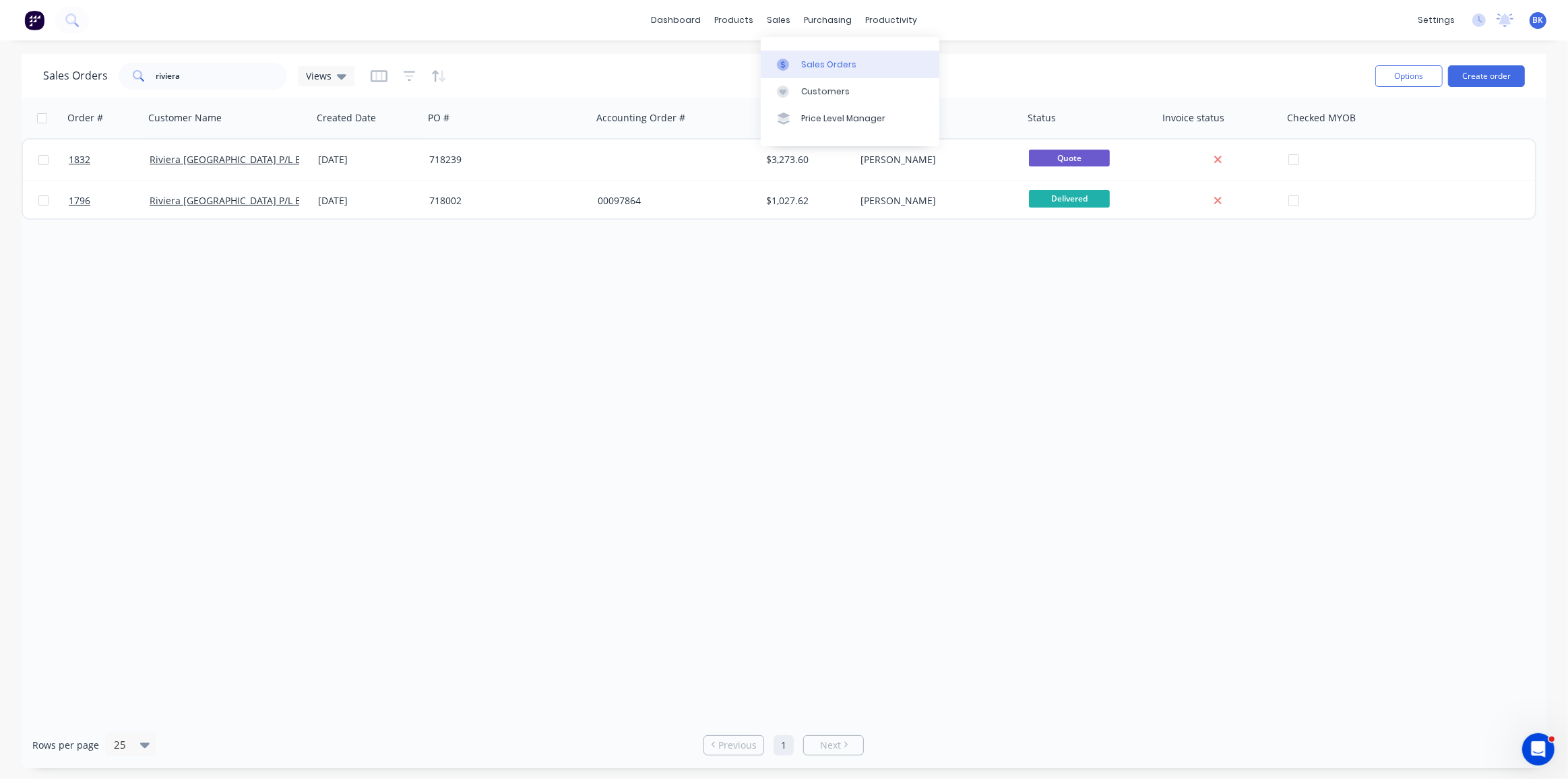
click at [797, 56] on link "Sales Orders" at bounding box center [850, 63] width 179 height 27
drag, startPoint x: 224, startPoint y: 73, endPoint x: 0, endPoint y: 85, distance: 224.3
click at [0, 85] on div "Sales Orders riviera Views Options Create order Order # Customer Name Created D…" at bounding box center [784, 411] width 1568 height 715
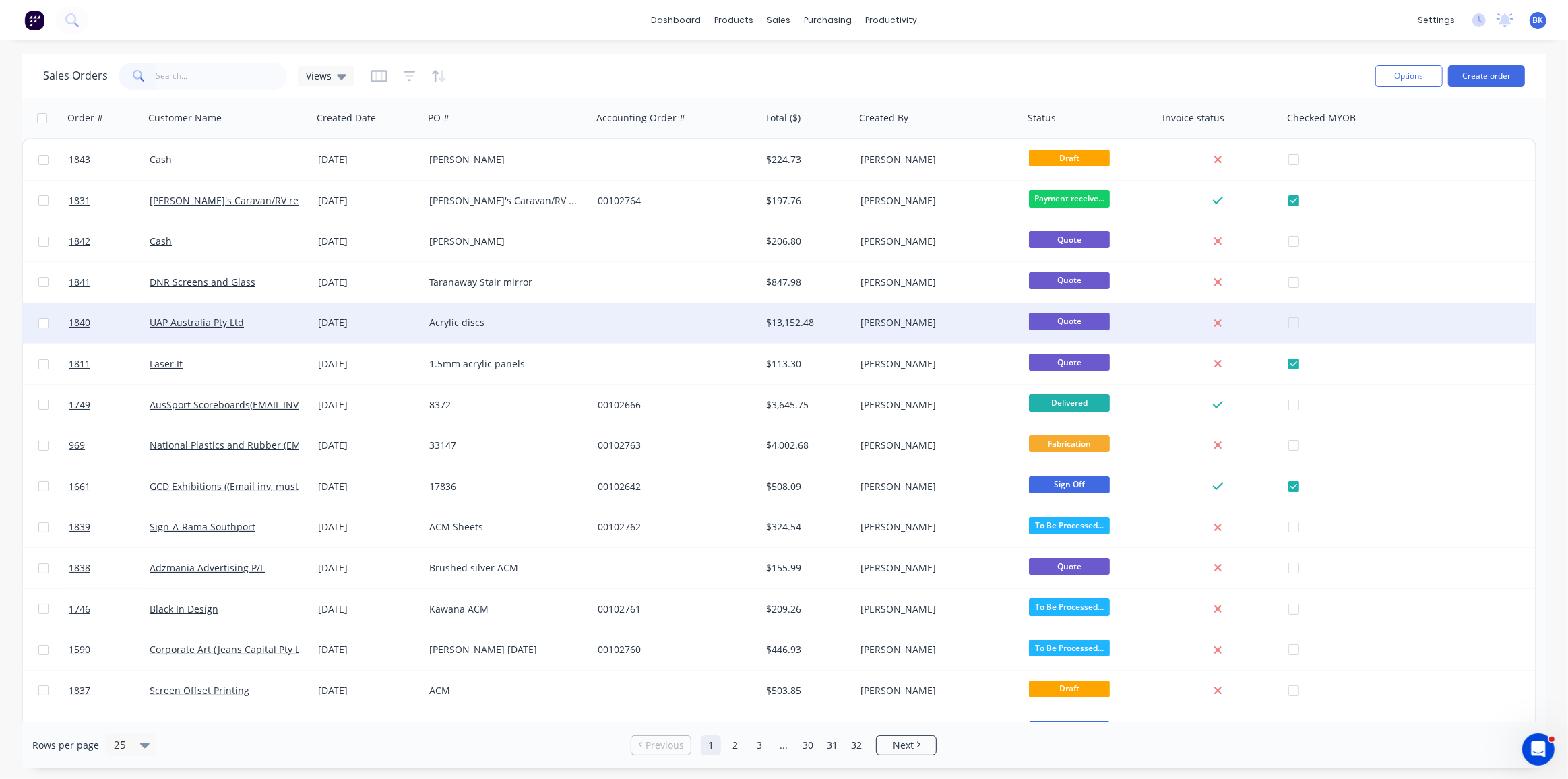
click at [323, 316] on div "[DATE]" at bounding box center [369, 323] width 101 height 14
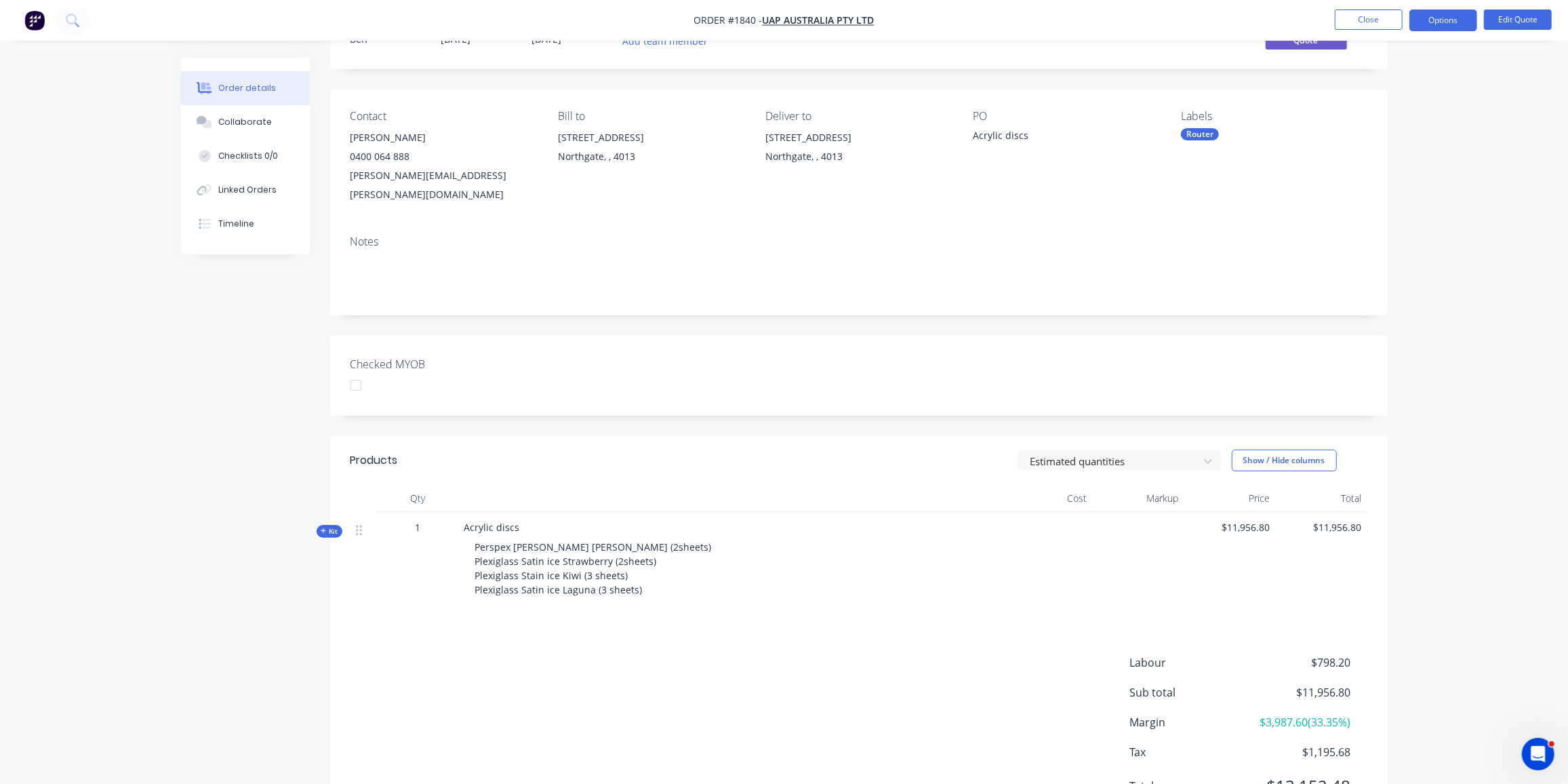
scroll to position [109, 0]
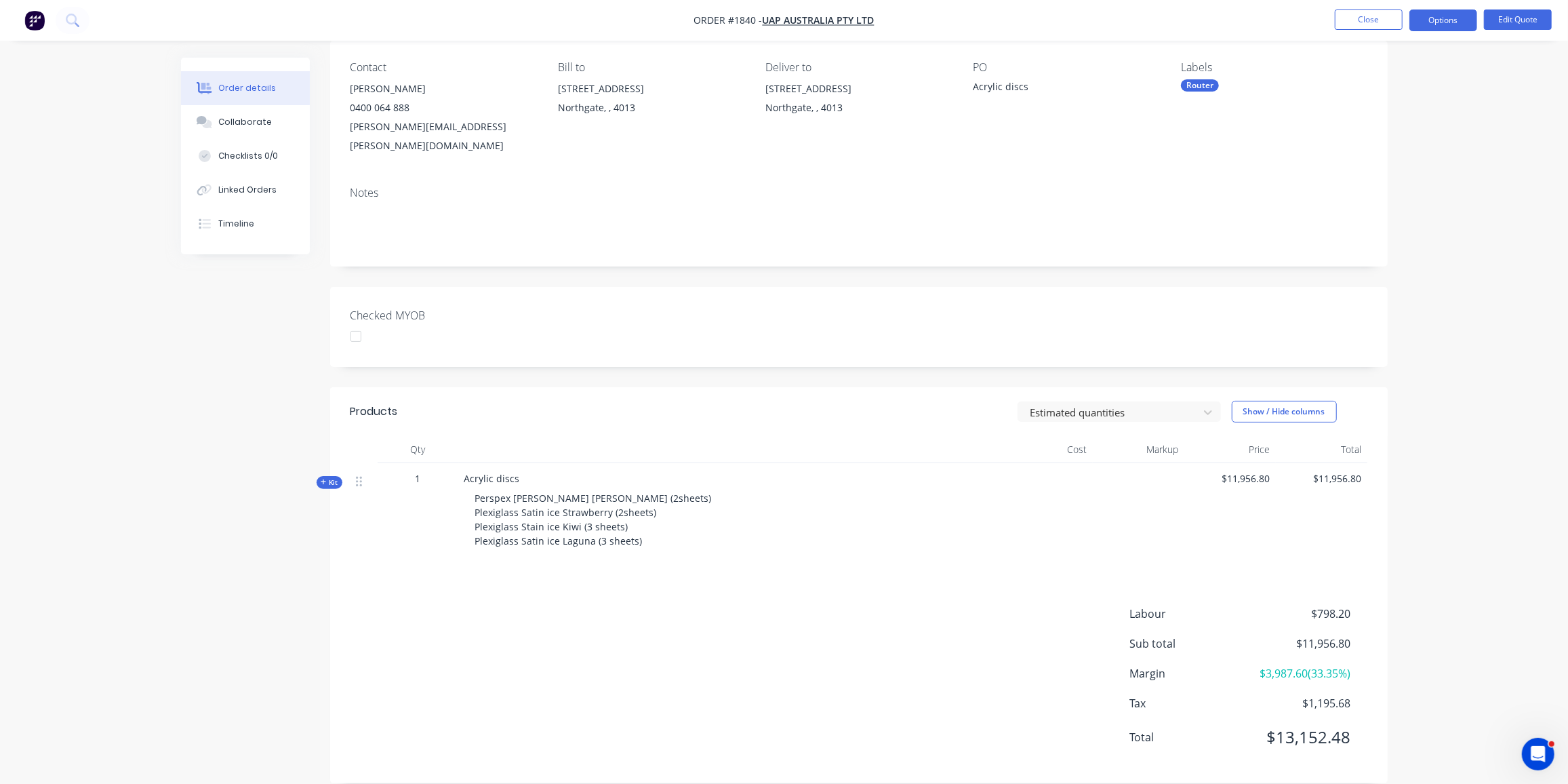
click at [326, 479] on icon "button" at bounding box center [324, 483] width 6 height 7
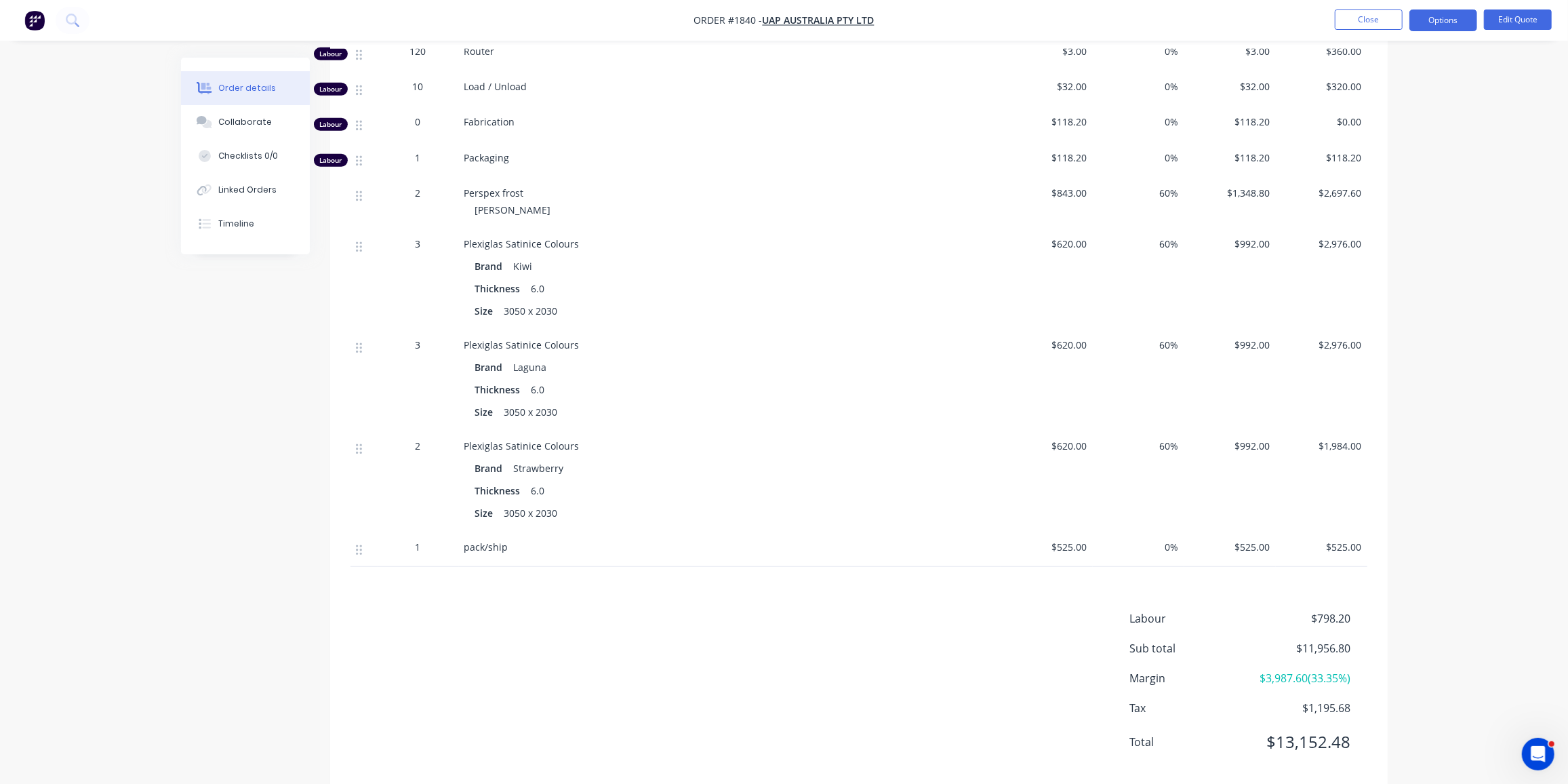
scroll to position [672, 0]
click at [1513, 17] on button "Edit Quote" at bounding box center [1518, 19] width 68 height 20
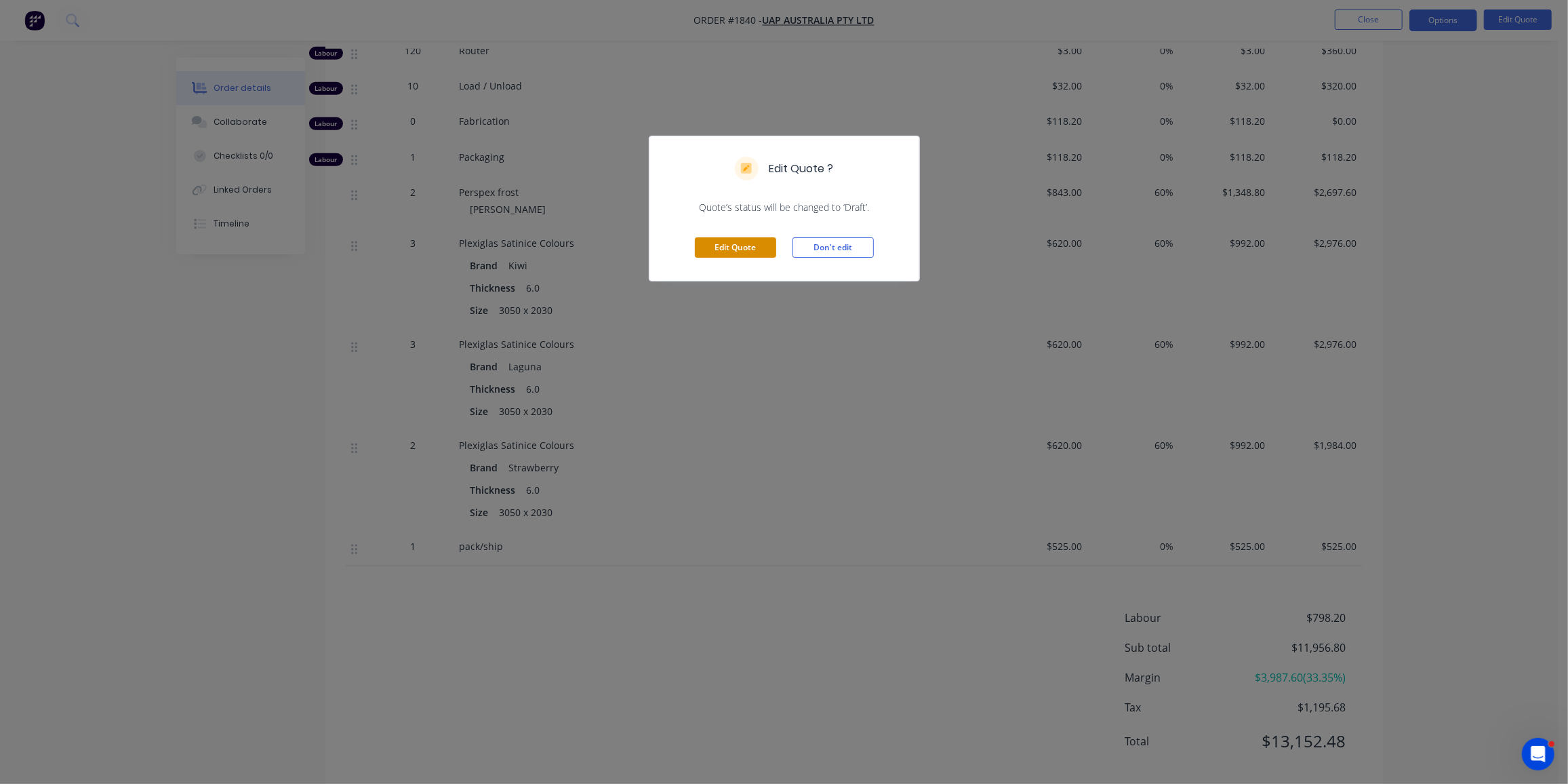
click at [756, 246] on button "Edit Quote" at bounding box center [736, 247] width 81 height 20
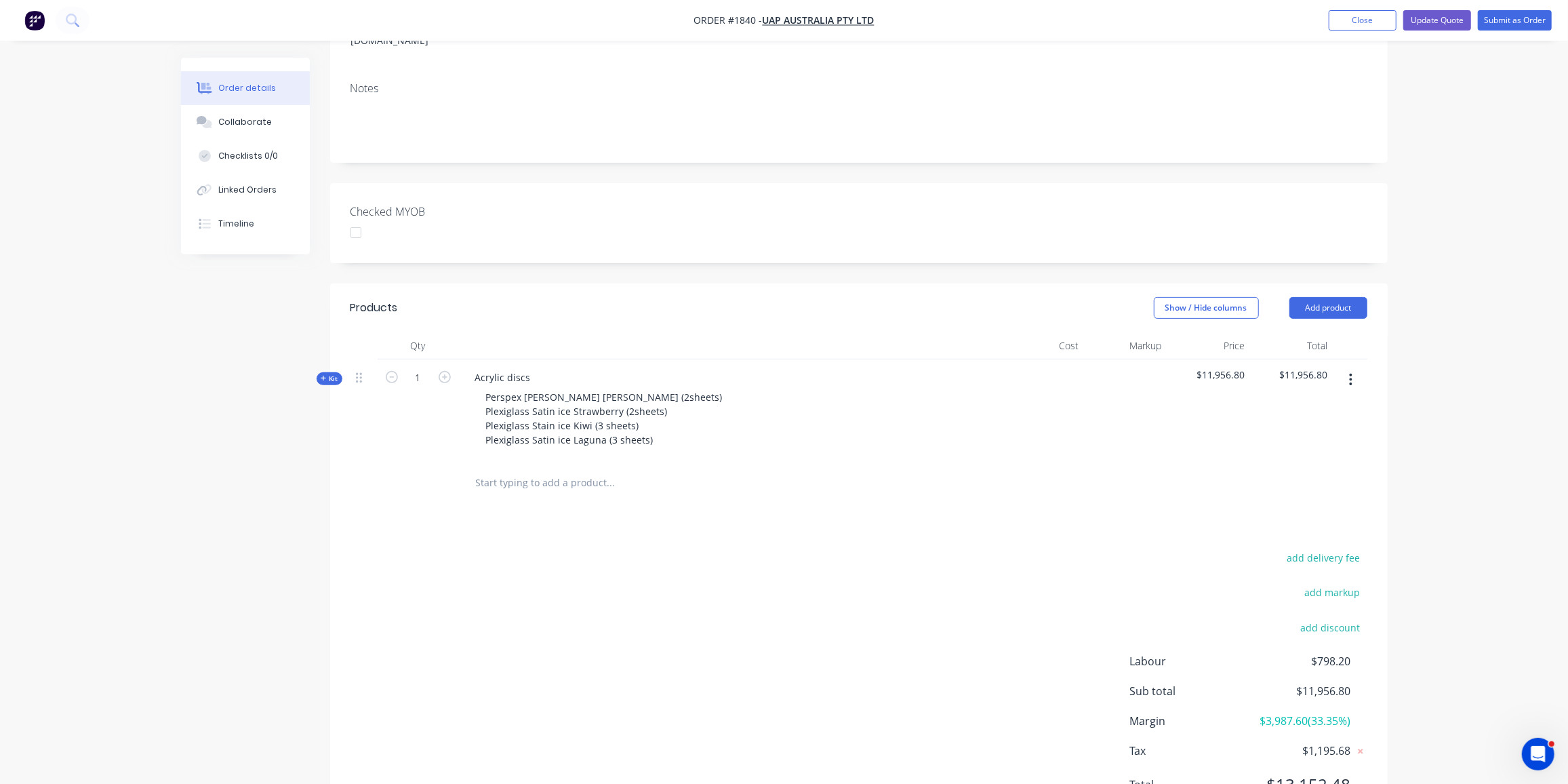
scroll to position [254, 0]
click at [530, 367] on div "Acrylic discs" at bounding box center [503, 376] width 78 height 20
click at [549, 602] on div "add delivery fee add markup add discount Labour $798.20 Sub total $11,956.80 Ma…" at bounding box center [859, 679] width 1017 height 262
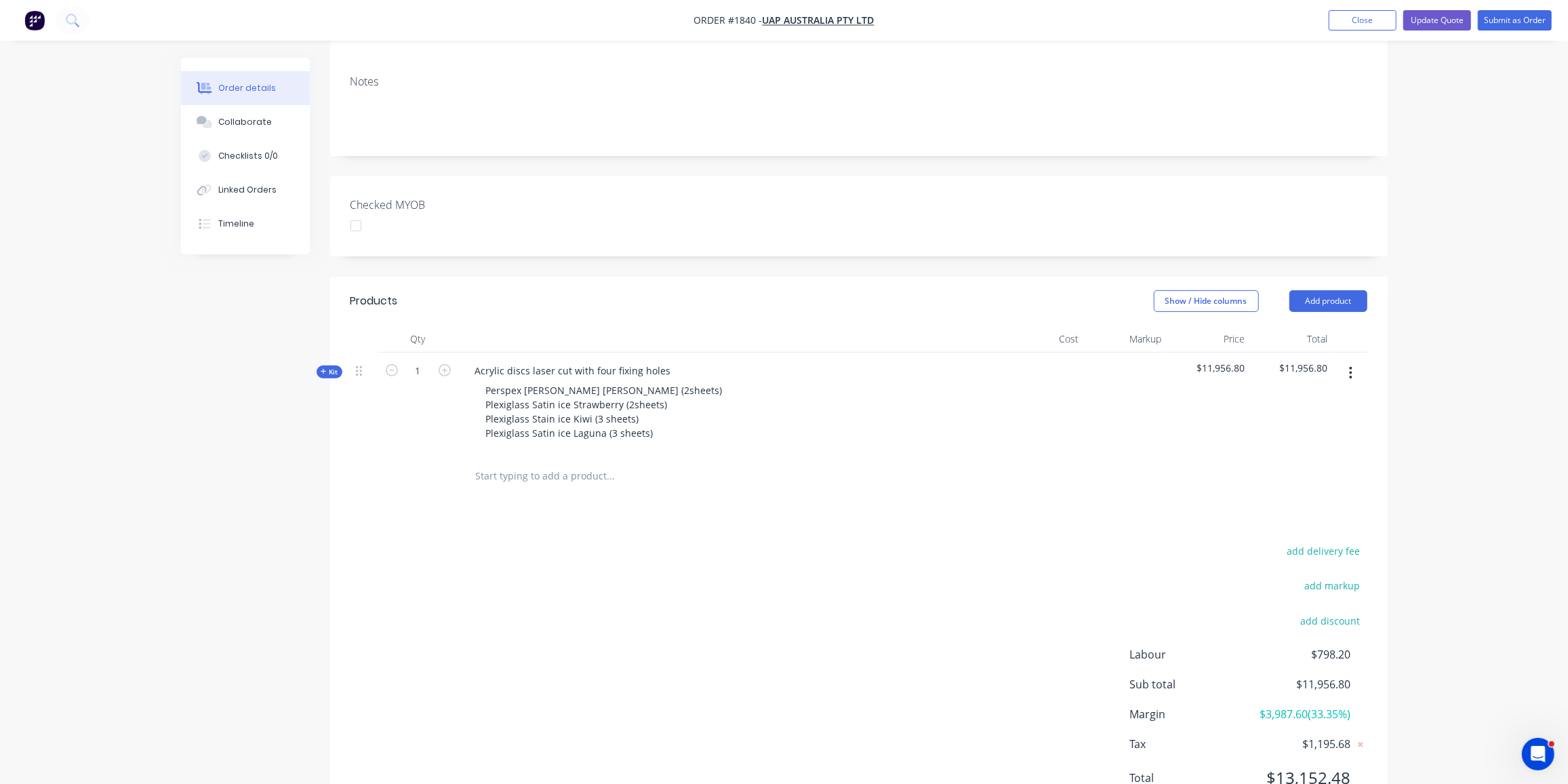
scroll to position [262, 0]
click at [1332, 540] on button "add delivery fee" at bounding box center [1324, 549] width 87 height 18
type input "160"
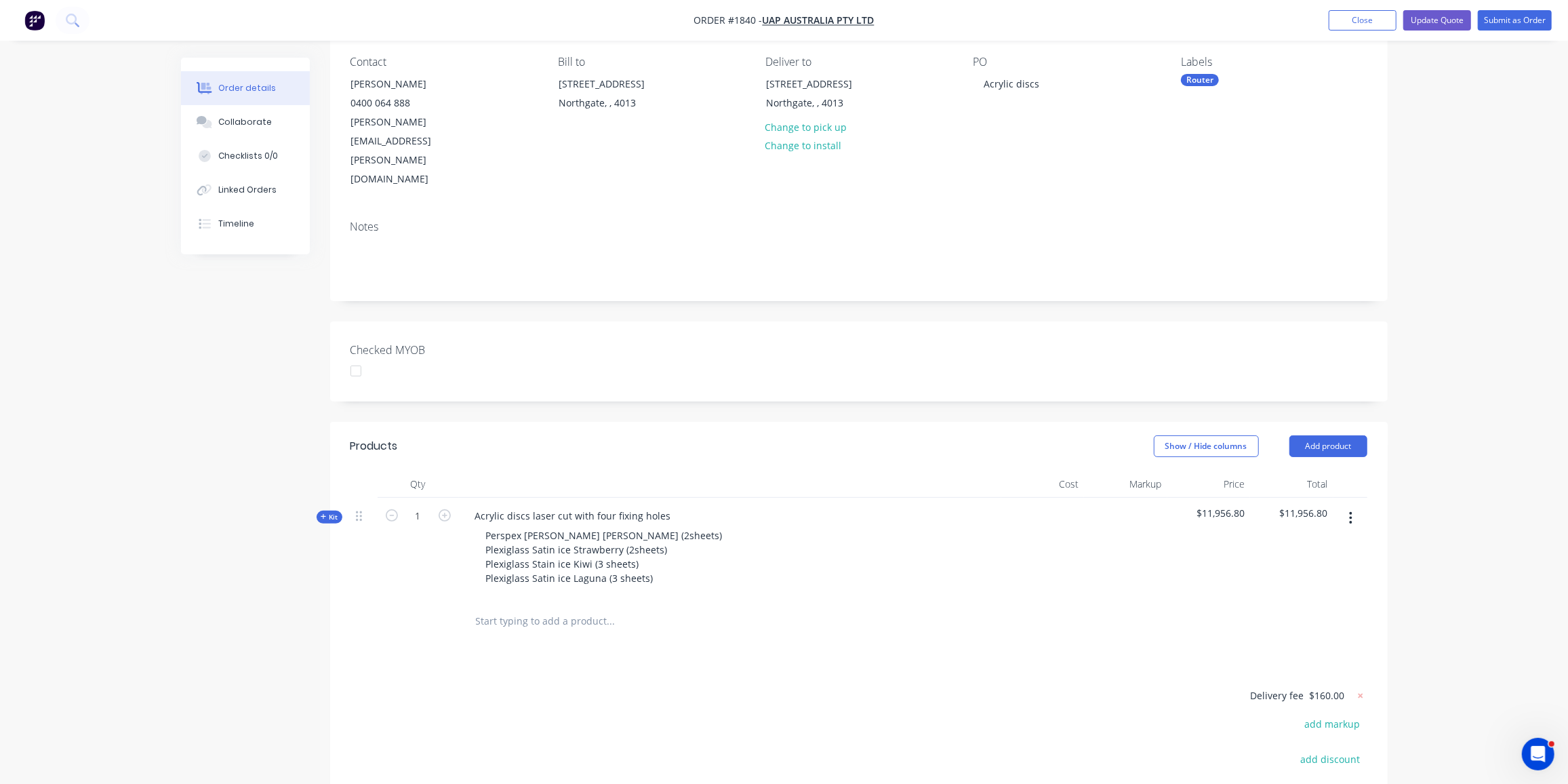
scroll to position [184, 0]
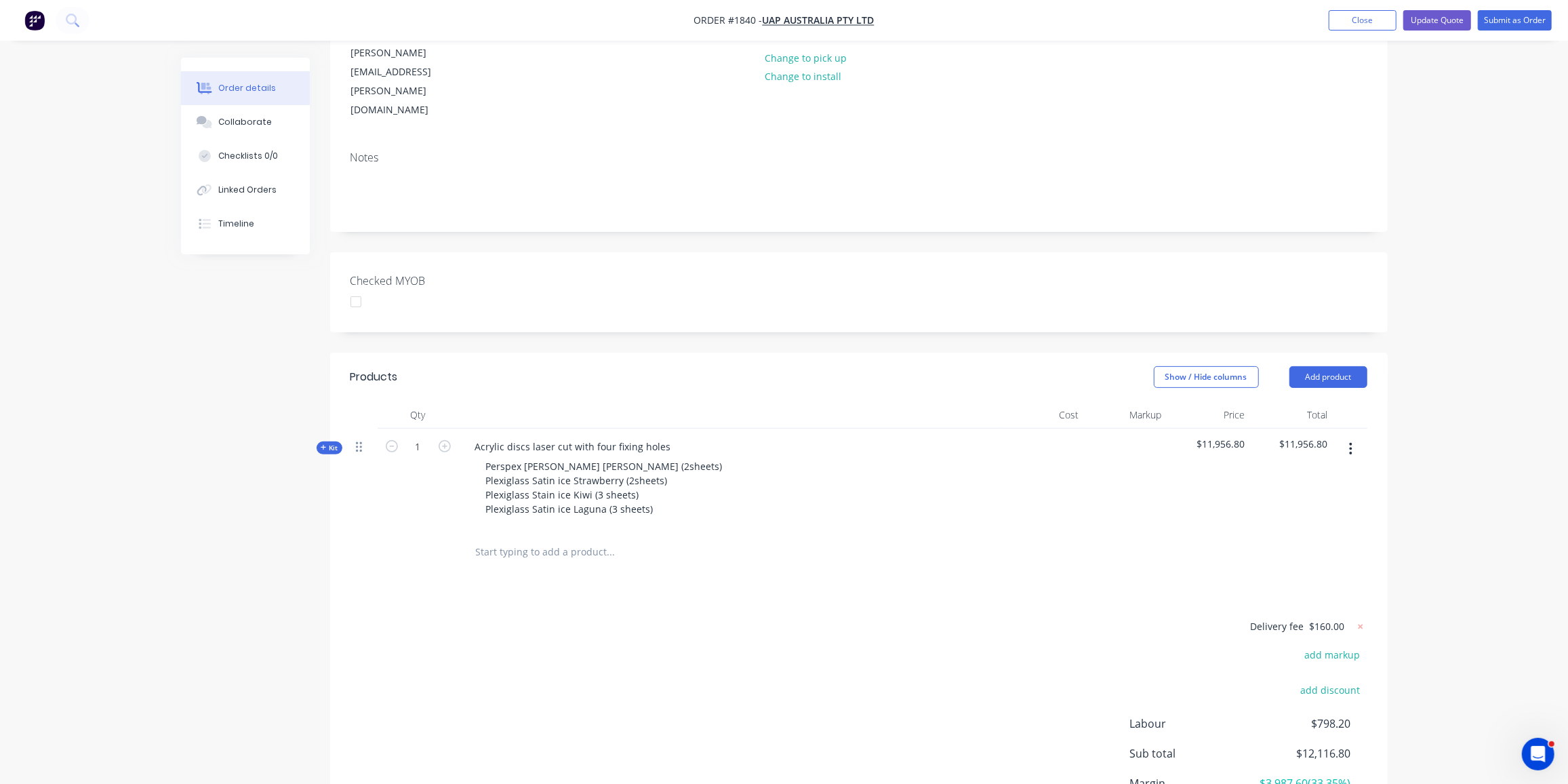
drag, startPoint x: 325, startPoint y: 391, endPoint x: 358, endPoint y: 390, distance: 33.0
click at [325, 444] on icon "button" at bounding box center [324, 448] width 6 height 7
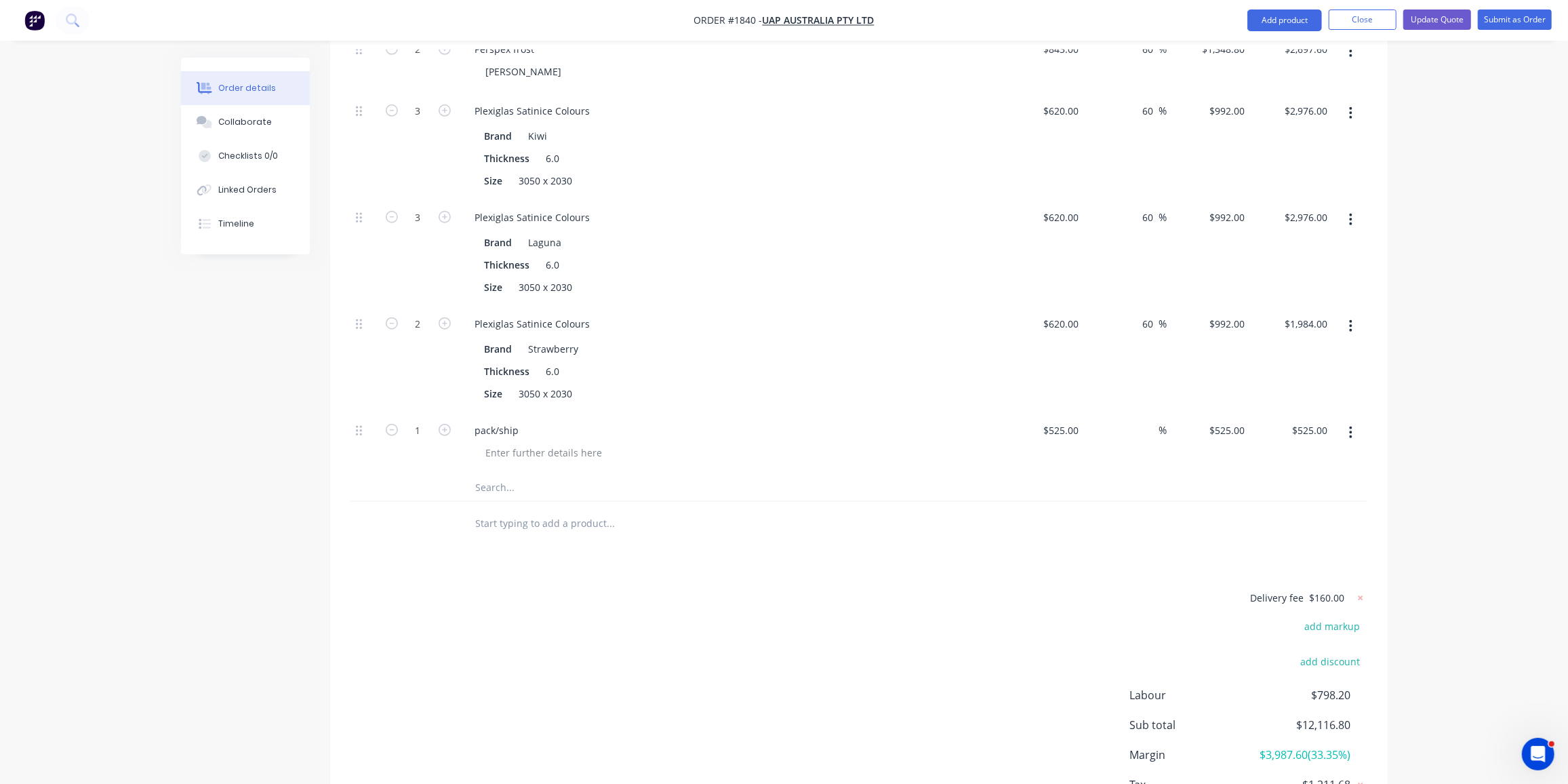
scroll to position [1018, 0]
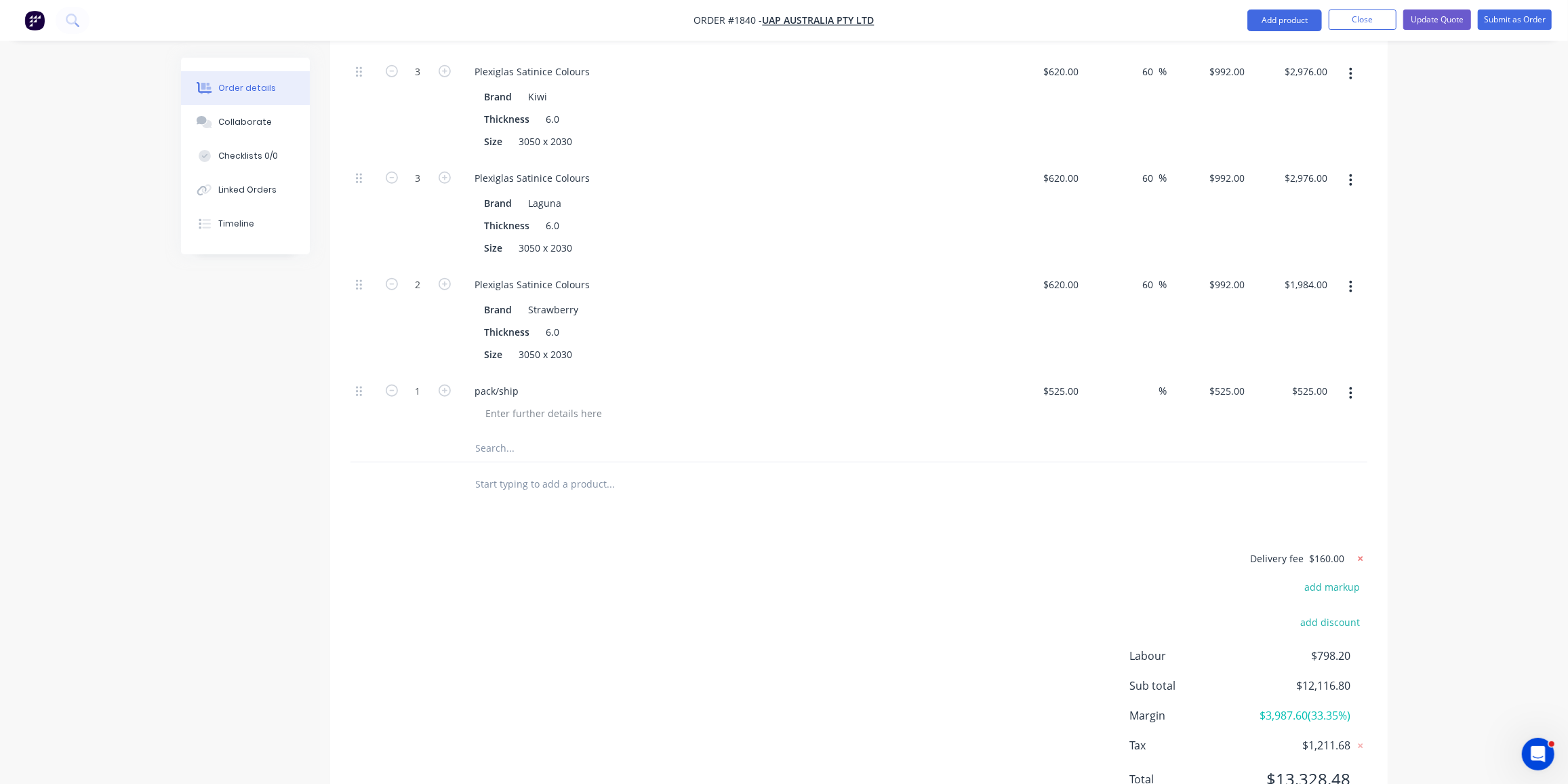
click at [1362, 553] on icon at bounding box center [1361, 560] width 14 height 14
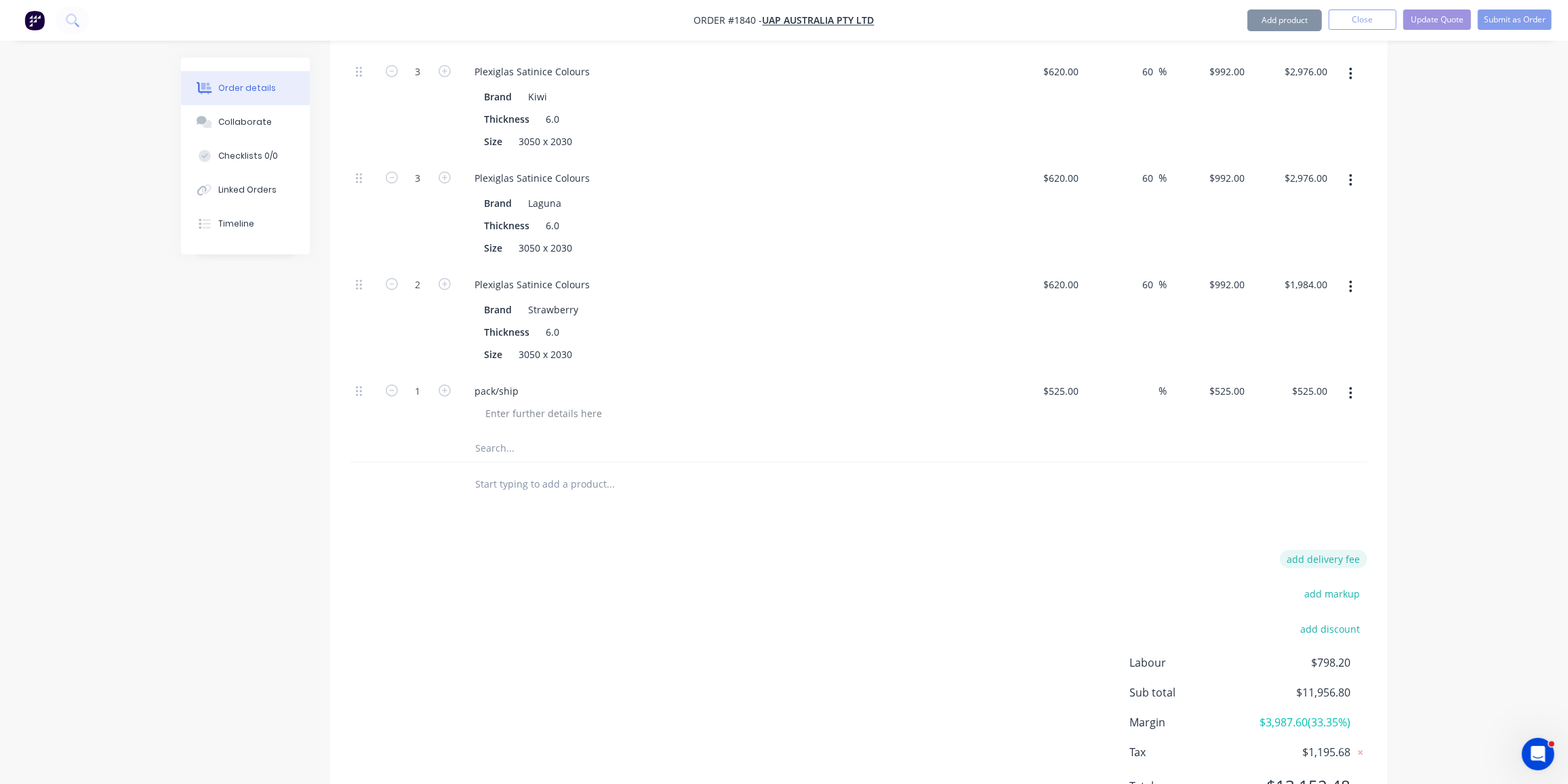
scroll to position [1018, 0]
click at [1340, 551] on button "add delivery fee" at bounding box center [1324, 560] width 87 height 18
type input "280"
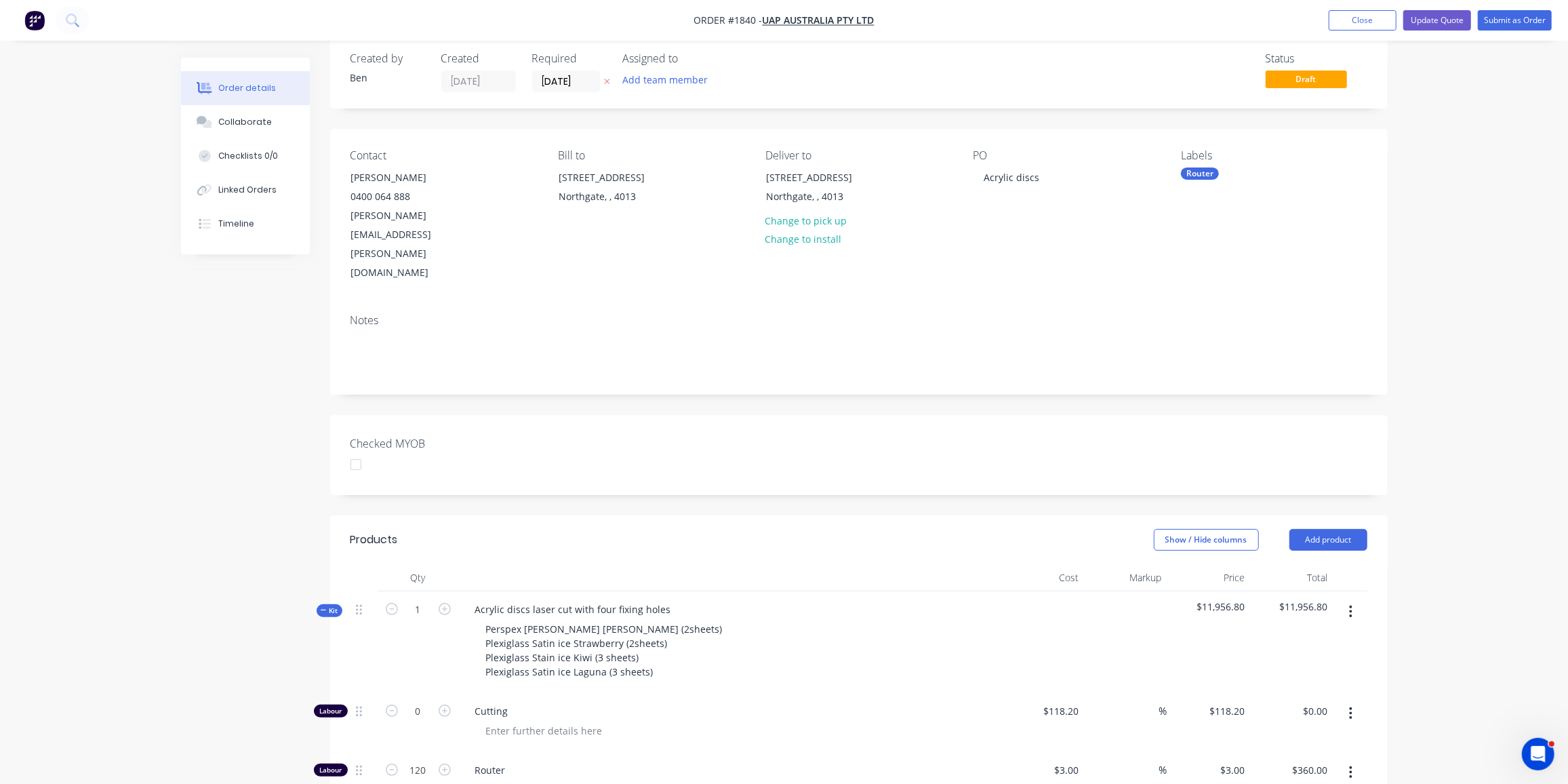
scroll to position [0, 0]
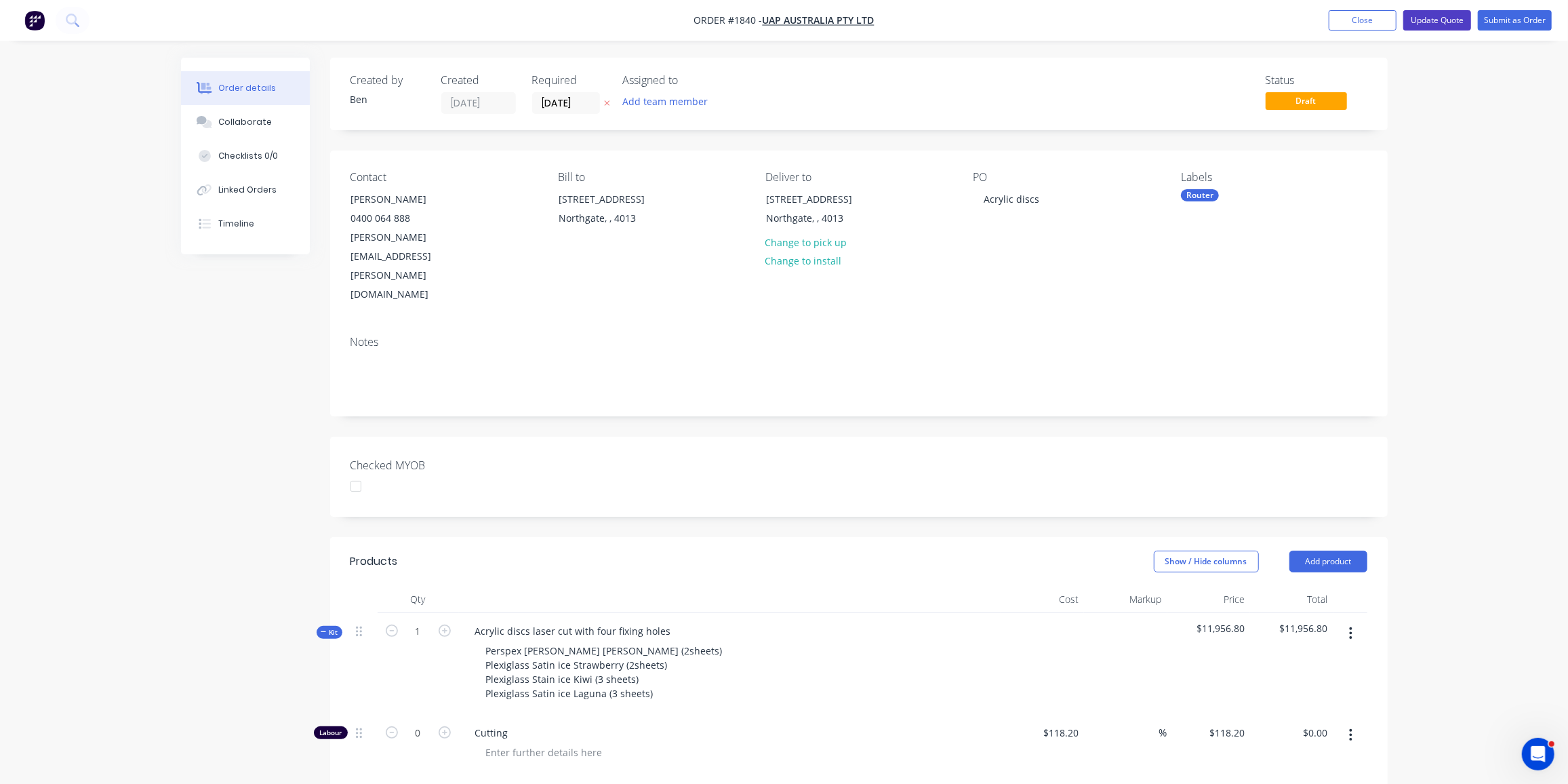
click at [1448, 21] on button "Update Quote" at bounding box center [1438, 20] width 68 height 20
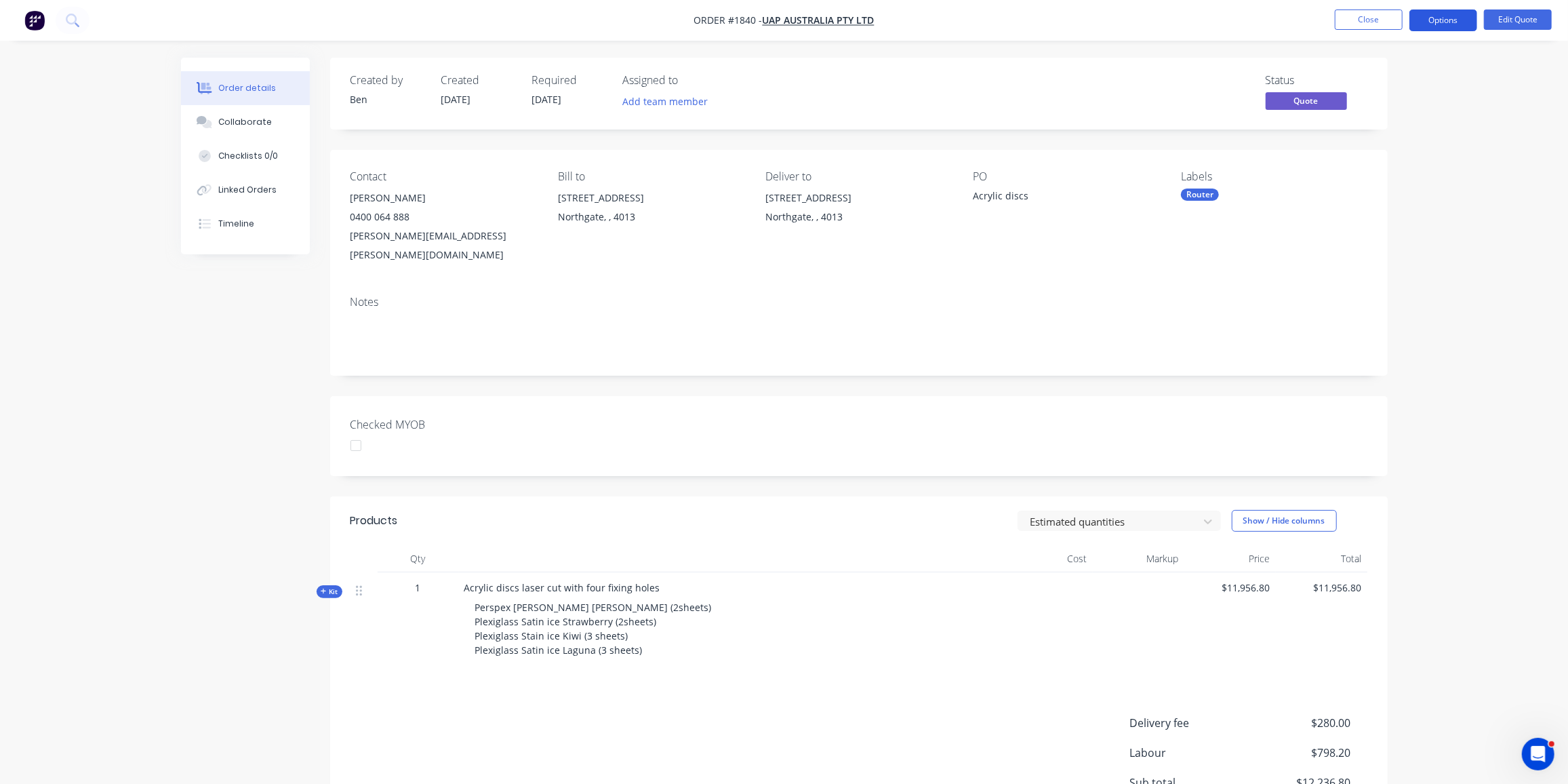
click at [1434, 23] on button "Options" at bounding box center [1444, 20] width 68 height 22
click at [1371, 86] on div "Quote" at bounding box center [1402, 82] width 125 height 20
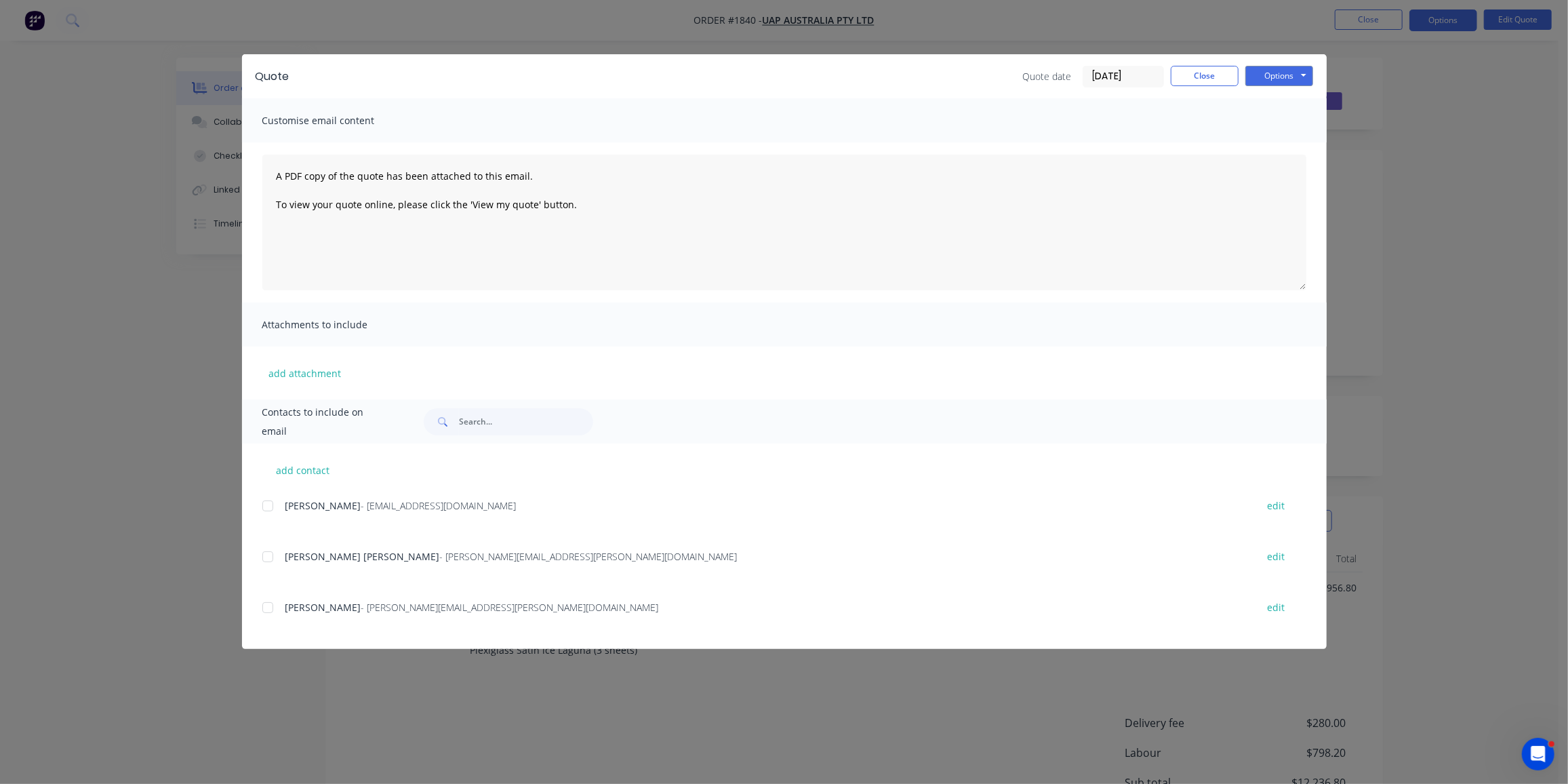
click at [270, 609] on div at bounding box center [267, 608] width 27 height 27
click at [1272, 69] on button "Options" at bounding box center [1280, 75] width 68 height 20
click at [1279, 96] on button "Preview" at bounding box center [1289, 100] width 86 height 23
click at [274, 609] on div at bounding box center [267, 608] width 27 height 27
click at [266, 608] on div at bounding box center [267, 608] width 27 height 27
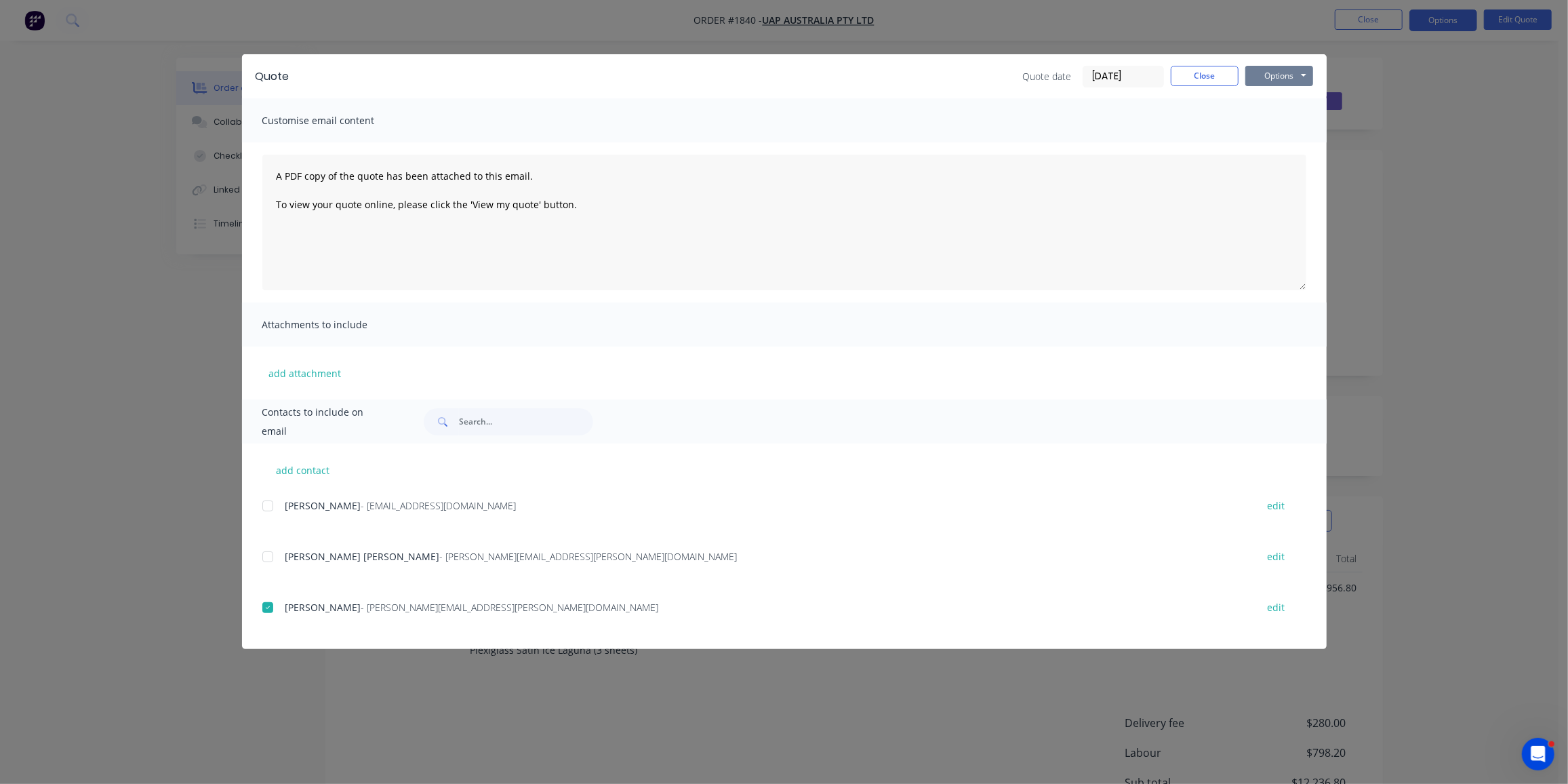
click at [1285, 78] on button "Options" at bounding box center [1280, 75] width 68 height 20
click at [1286, 139] on button "Email" at bounding box center [1289, 145] width 86 height 23
click at [1218, 76] on button "Close" at bounding box center [1205, 75] width 68 height 20
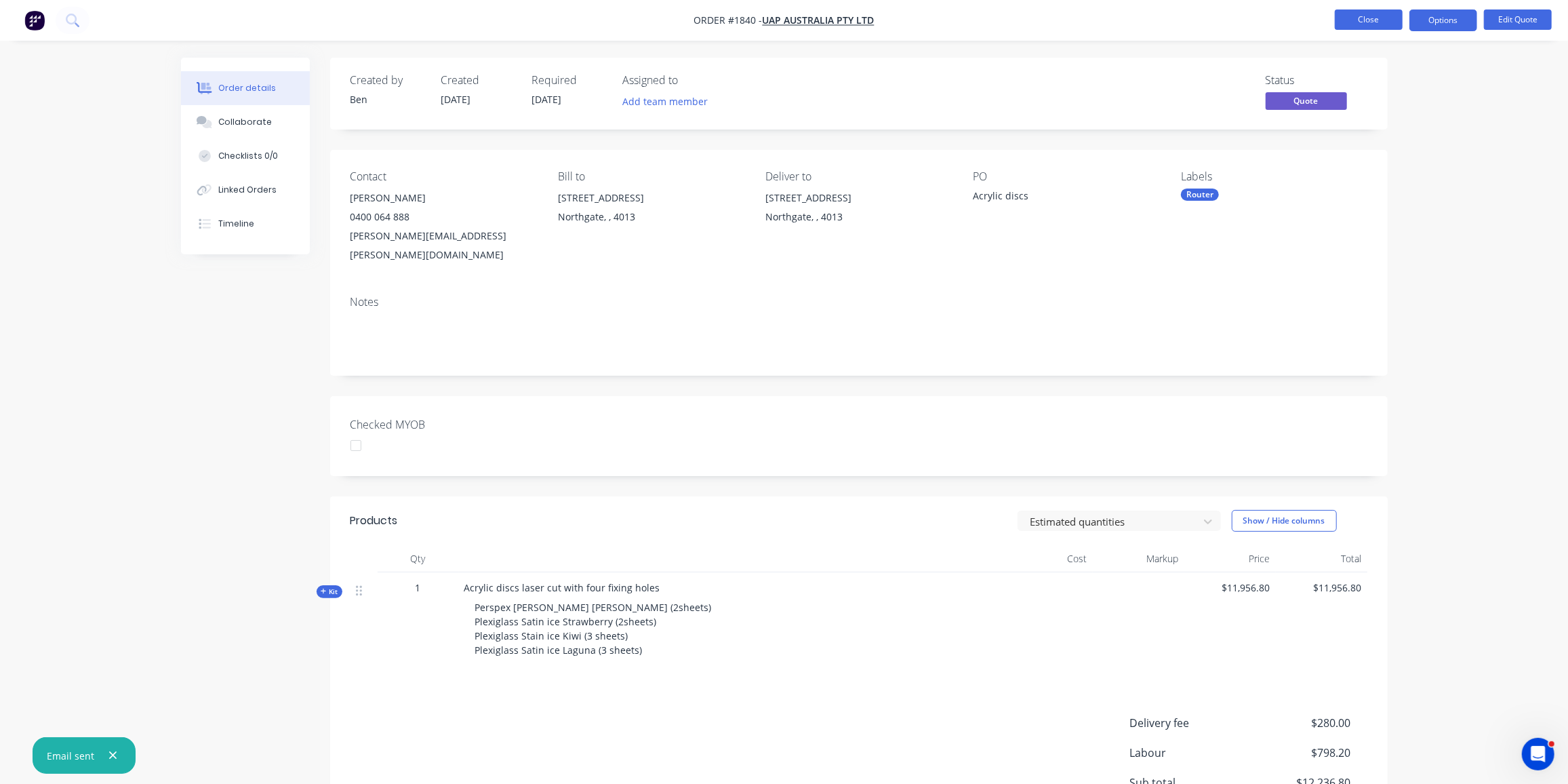
click at [1373, 18] on button "Close" at bounding box center [1369, 19] width 68 height 20
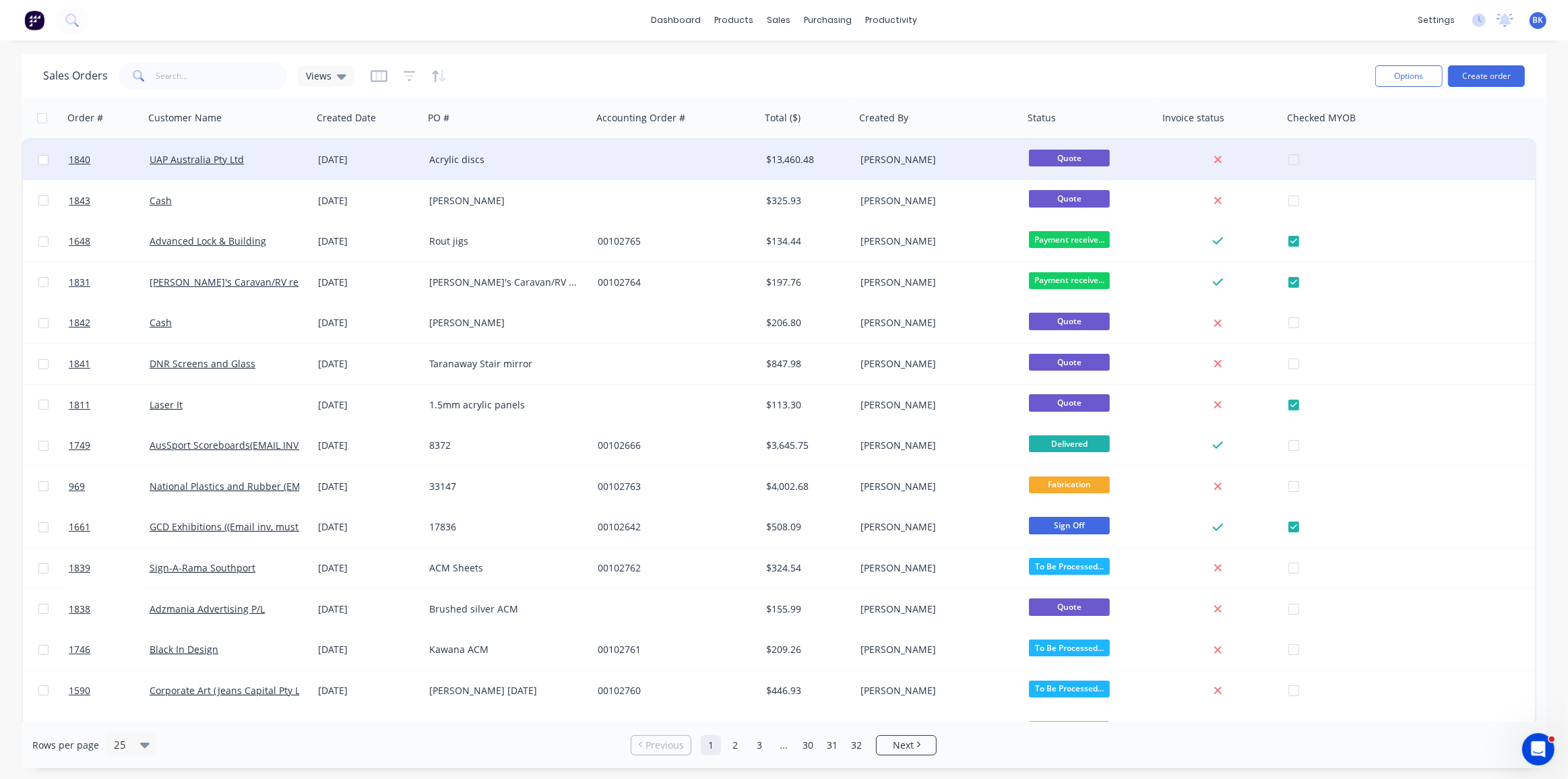
click at [529, 159] on div "Acrylic discs" at bounding box center [504, 160] width 150 height 14
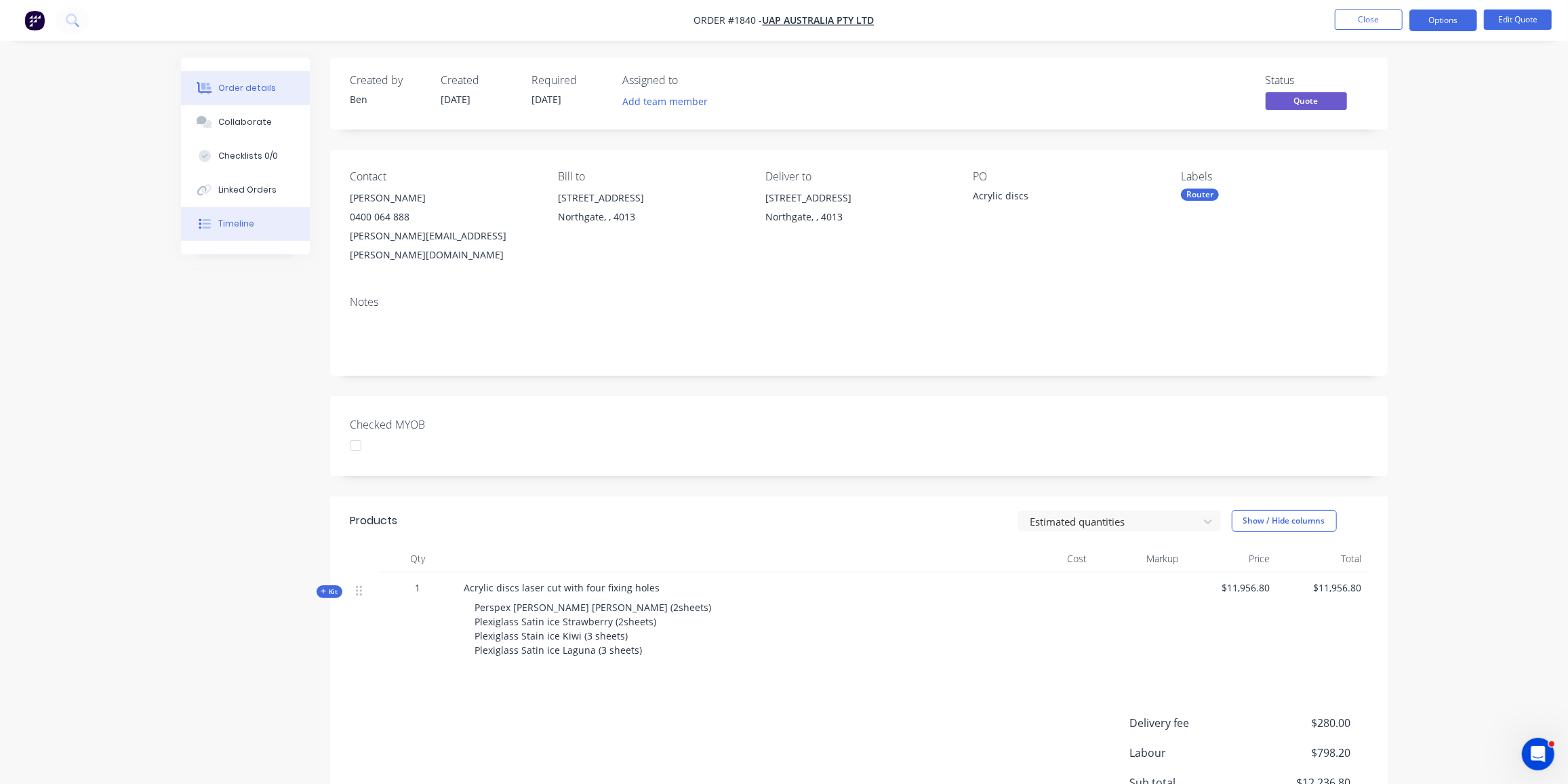
click at [230, 217] on button "Timeline" at bounding box center [245, 224] width 129 height 34
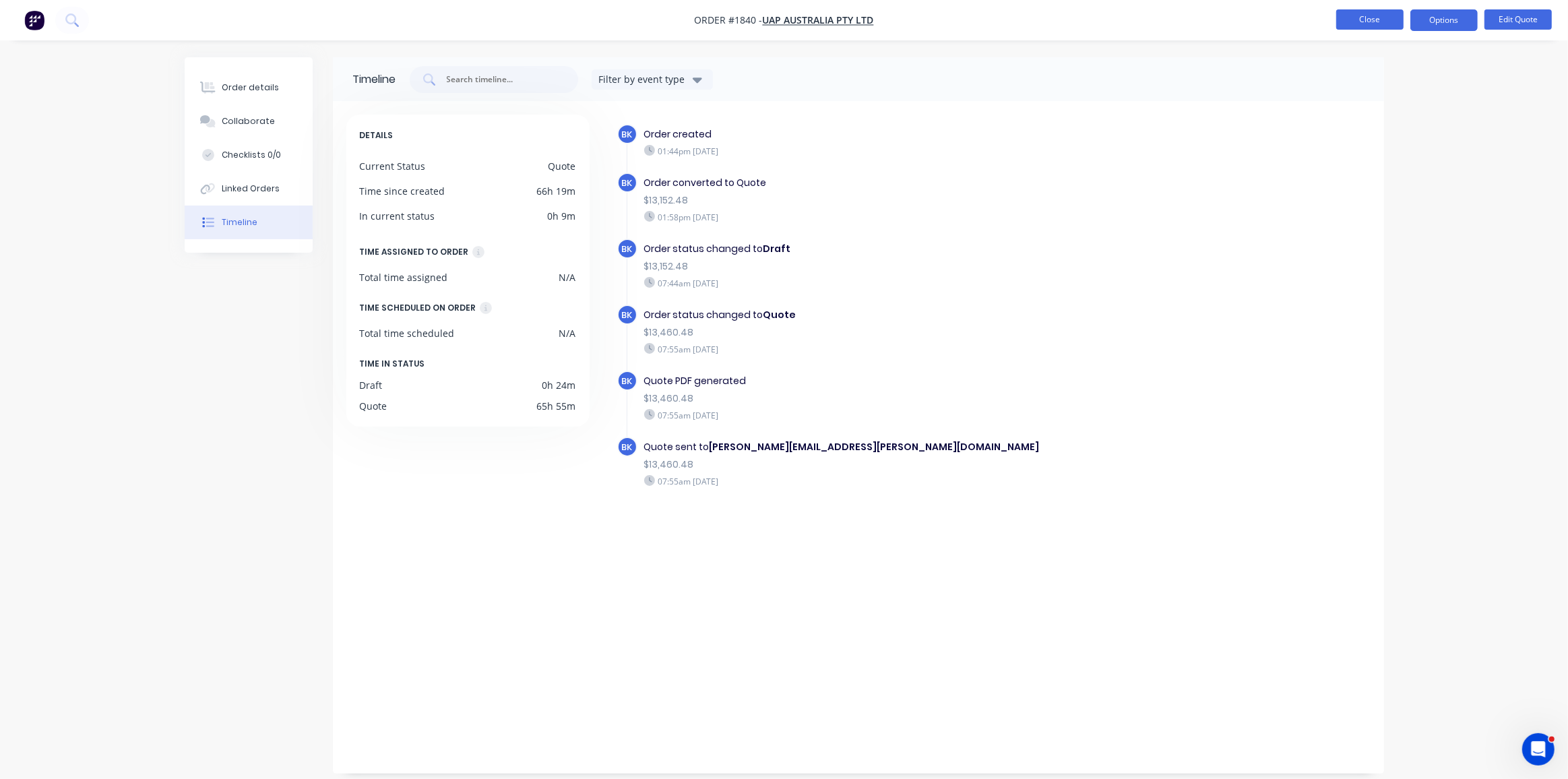
click at [1356, 26] on button "Close" at bounding box center [1370, 19] width 68 height 20
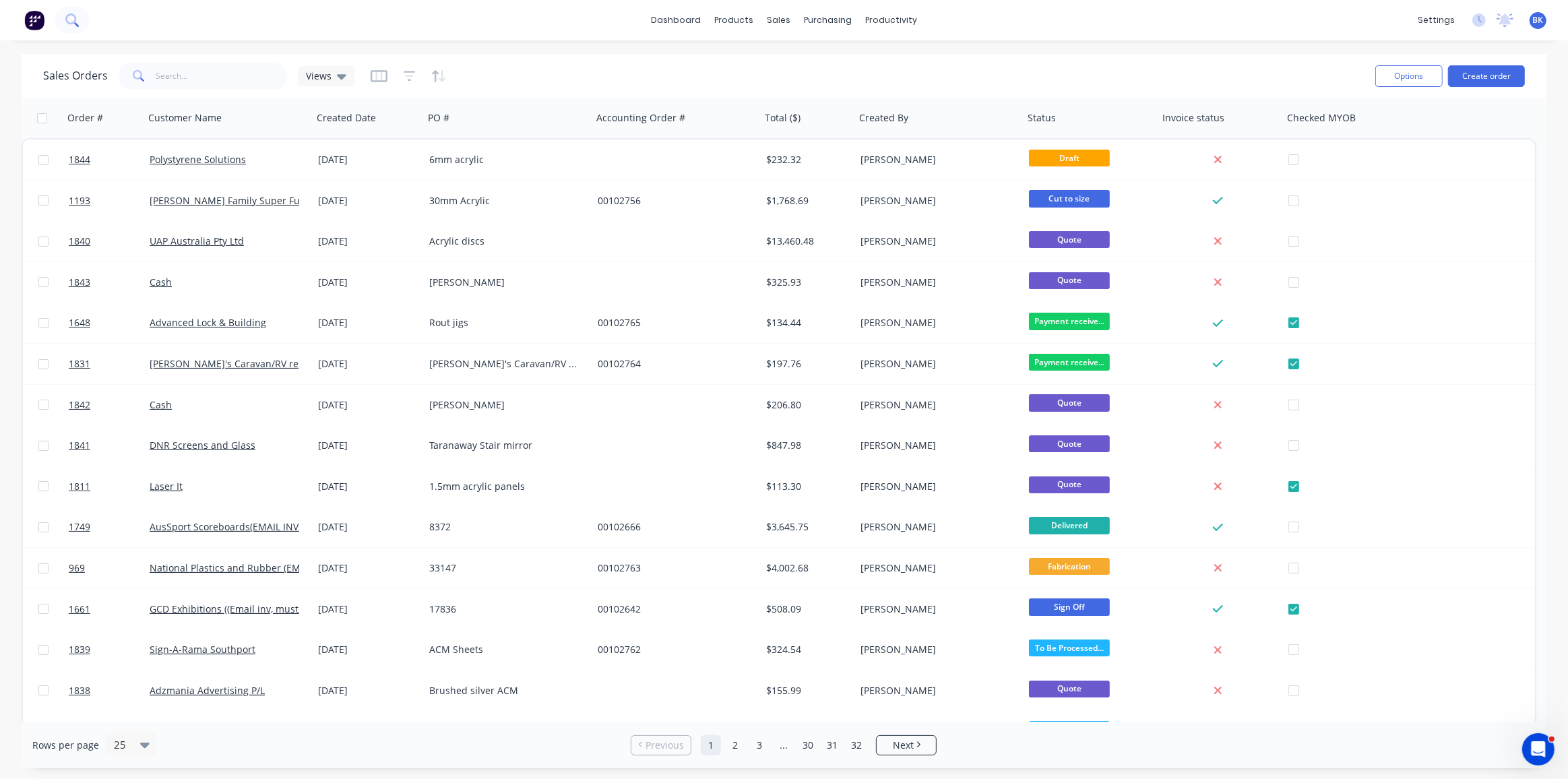
click at [80, 17] on button at bounding box center [72, 20] width 34 height 27
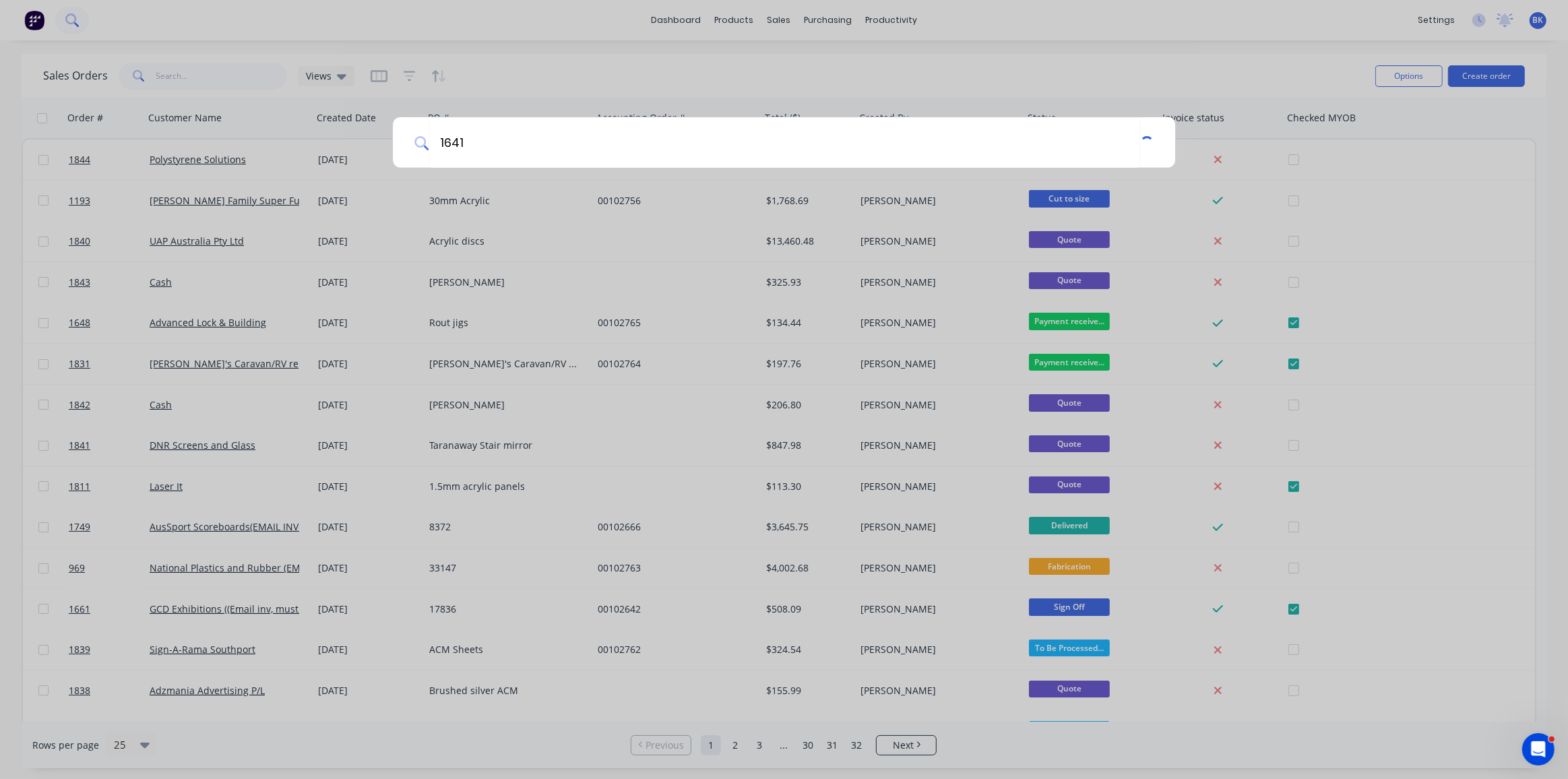
type input "1641"
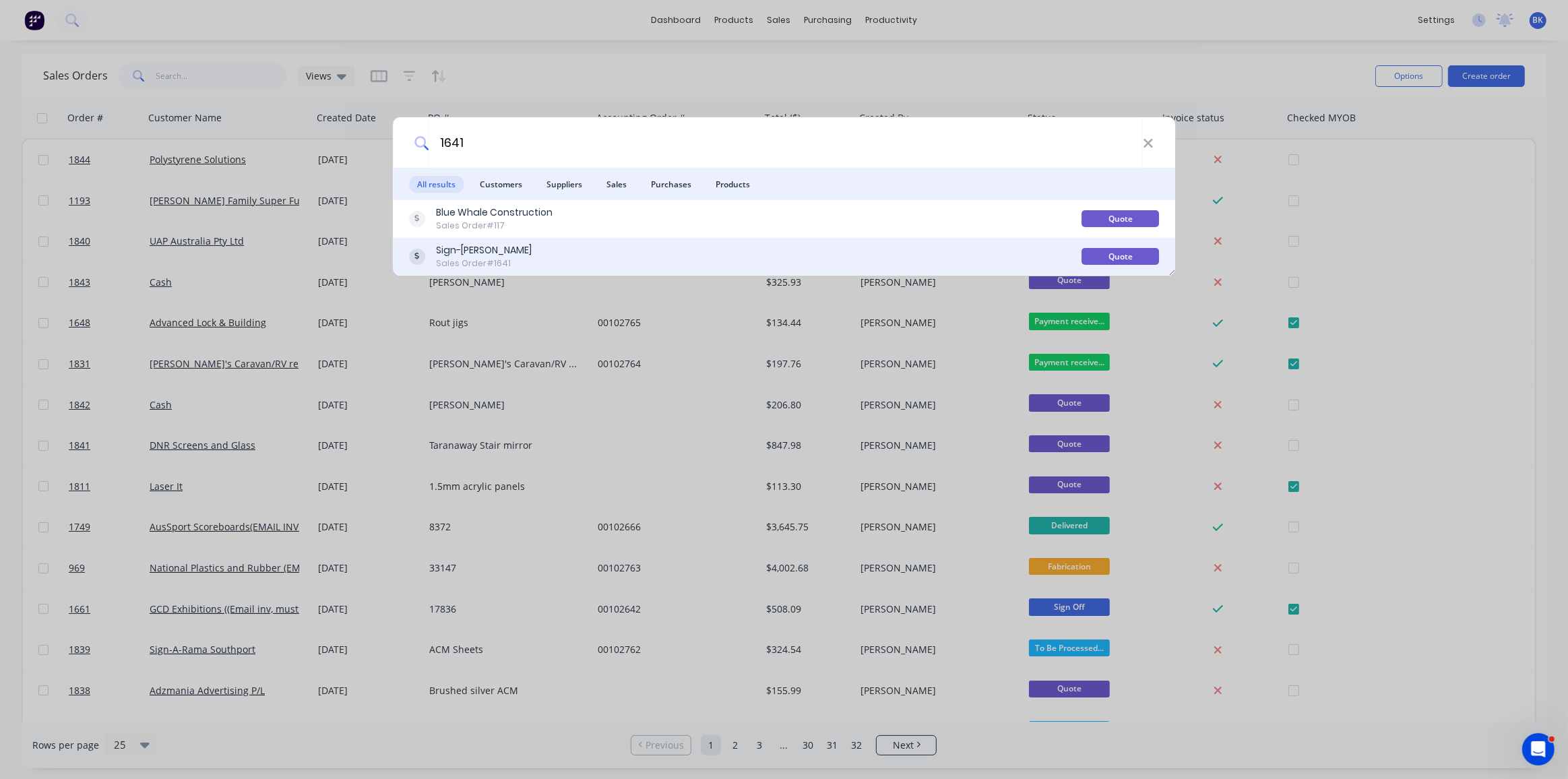
click at [517, 259] on div "Sales Order #1641" at bounding box center [484, 264] width 95 height 12
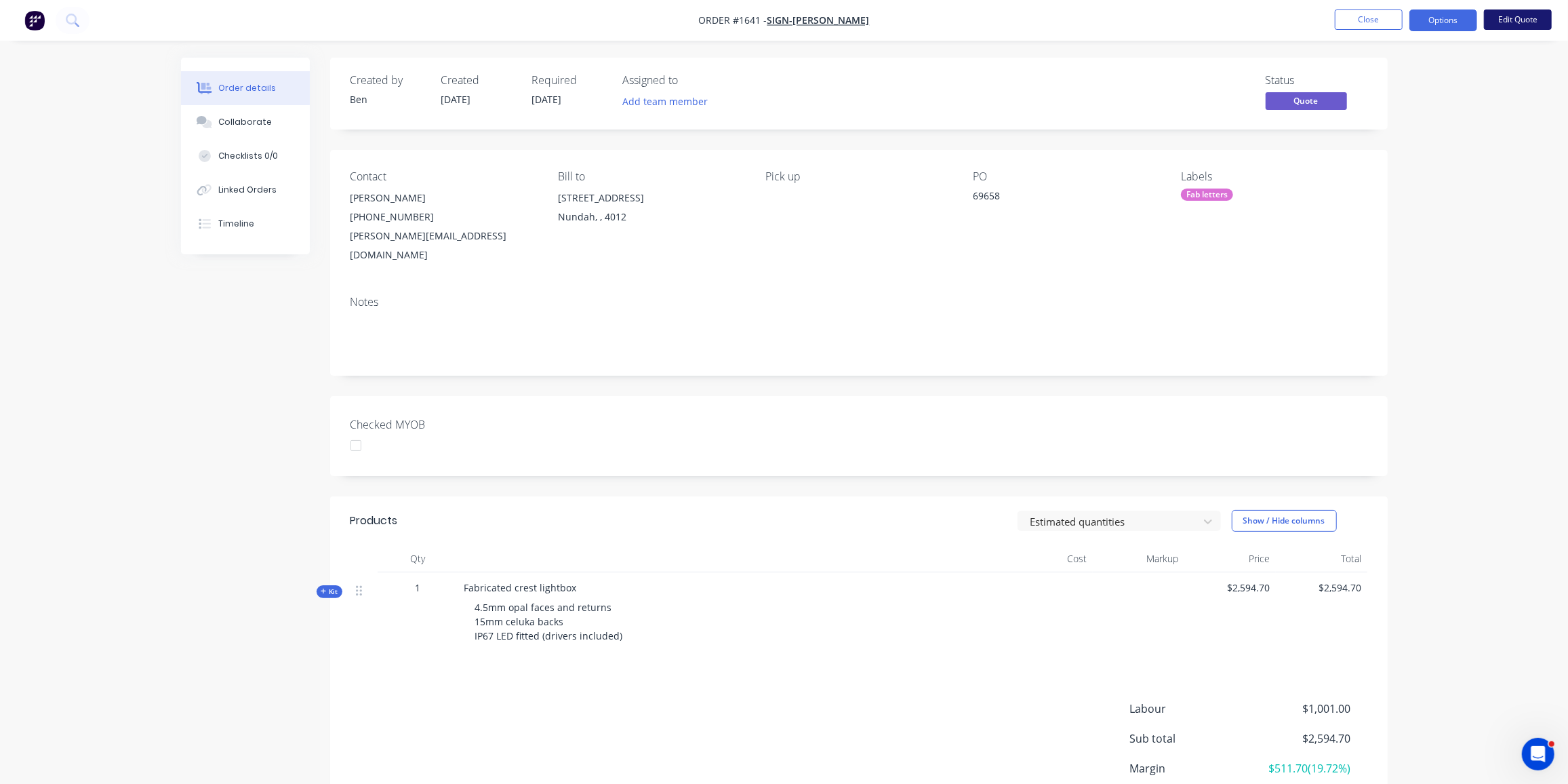
click at [1535, 17] on button "Edit Quote" at bounding box center [1518, 19] width 68 height 20
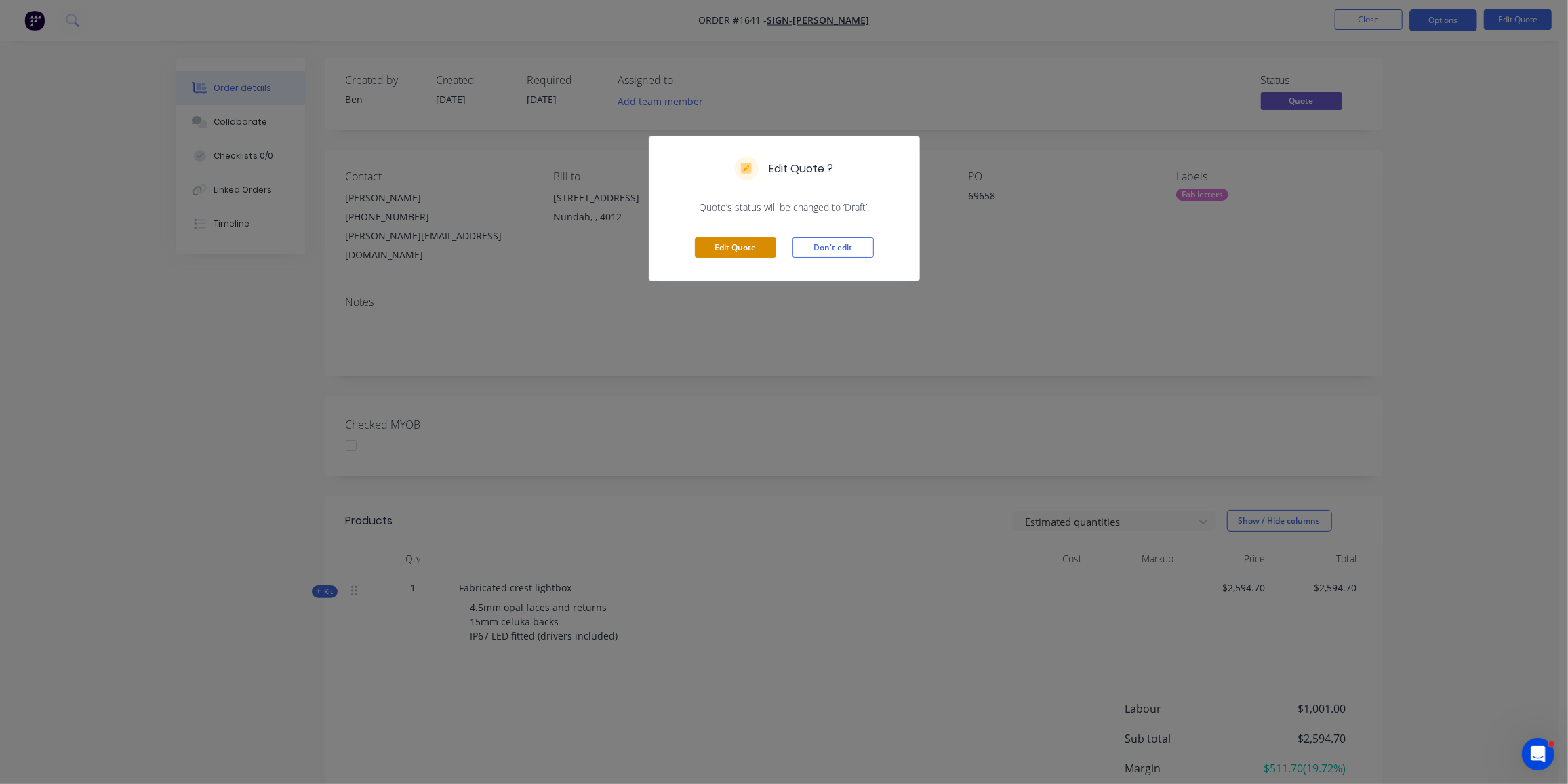
click at [749, 242] on button "Edit Quote" at bounding box center [736, 247] width 81 height 20
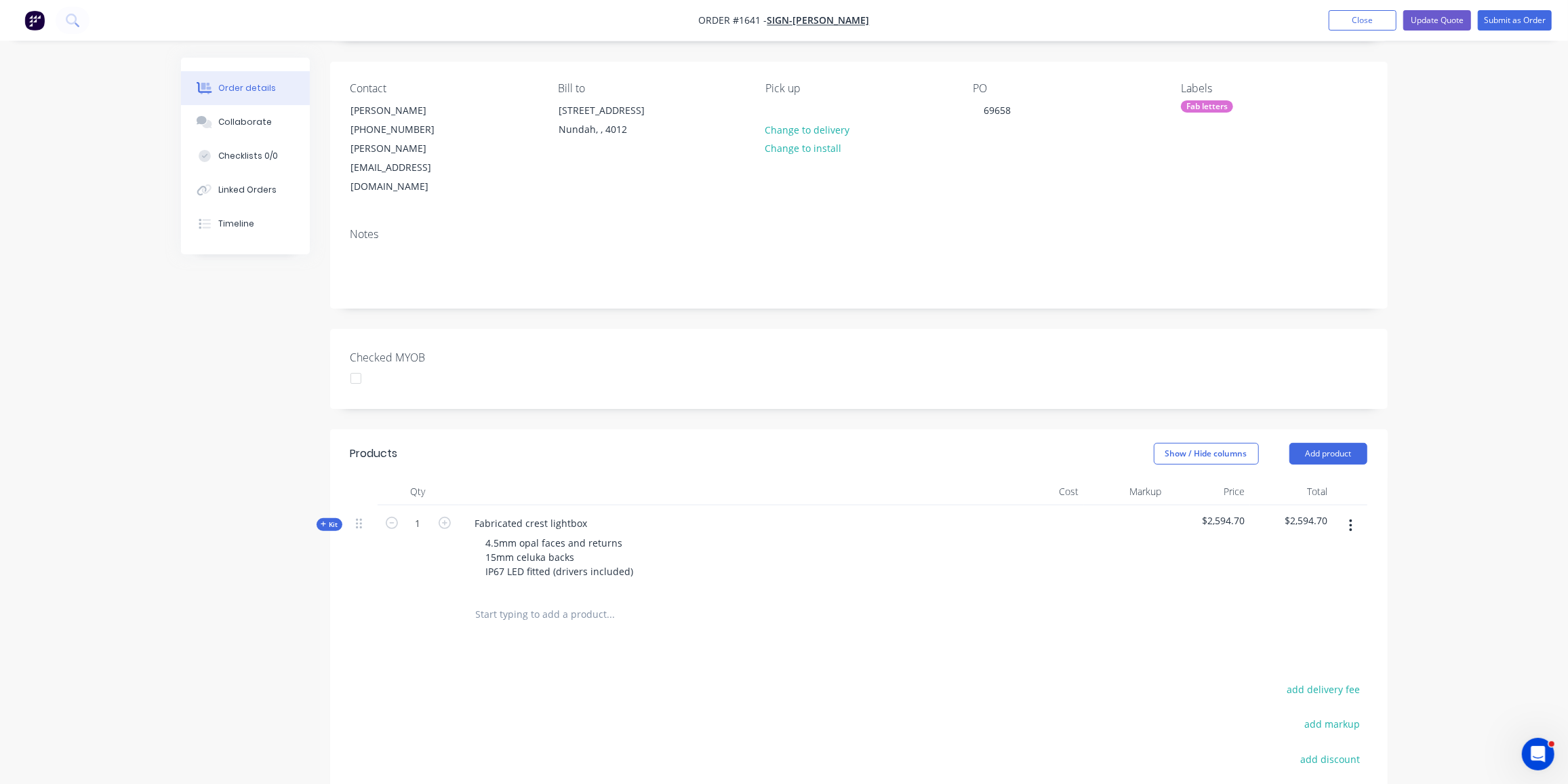
scroll to position [90, 0]
click at [330, 519] on span "Kit" at bounding box center [330, 524] width 17 height 10
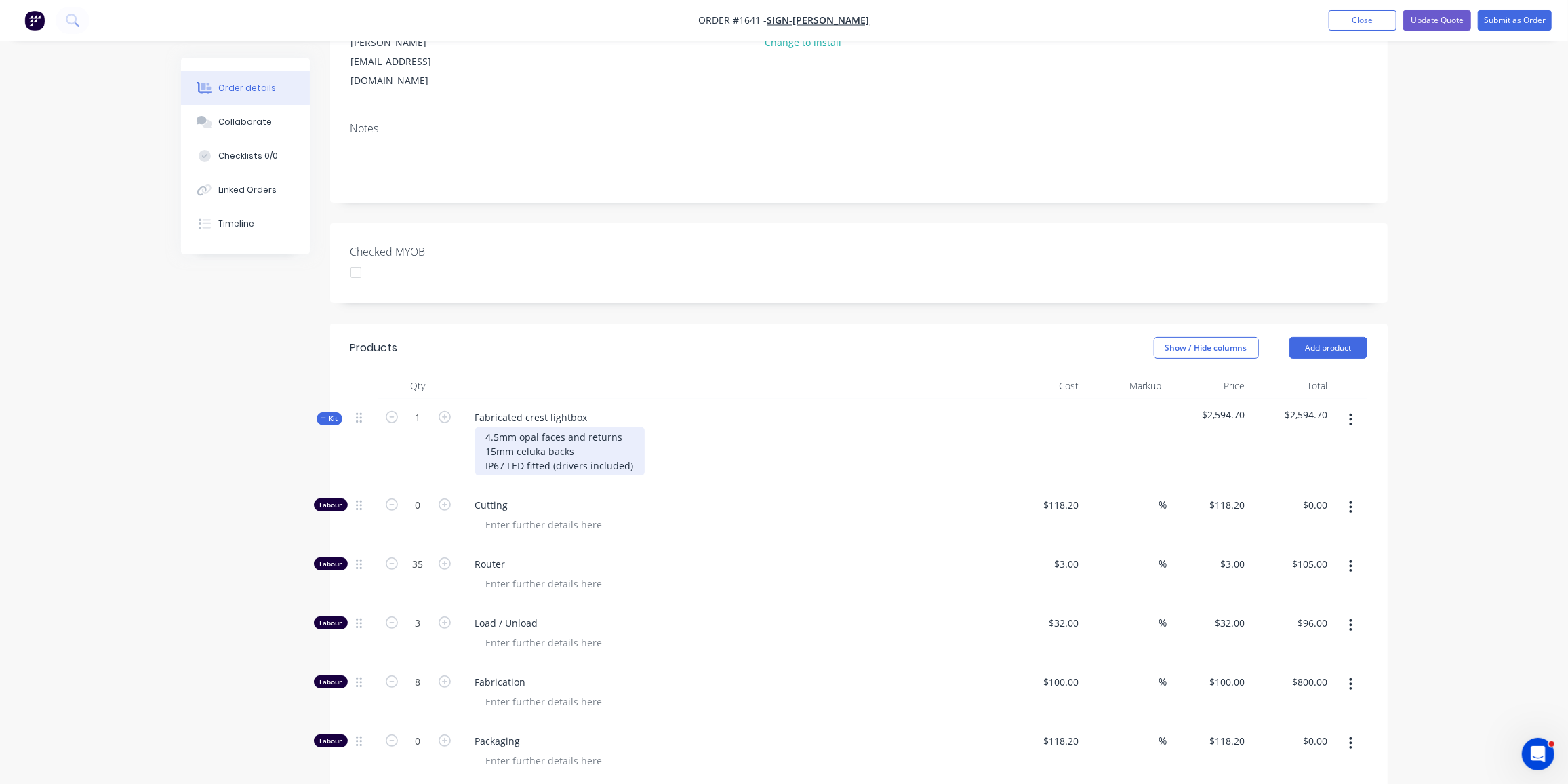
scroll to position [195, 0]
drag, startPoint x: 622, startPoint y: 397, endPoint x: 567, endPoint y: 400, distance: 55.1
click at [567, 428] on div "4.5mm opal faces and returns 15mm celuka backs IP67 LED fitted (drivers include…" at bounding box center [560, 451] width 169 height 48
click at [628, 498] on span "Cutting" at bounding box center [736, 505] width 521 height 14
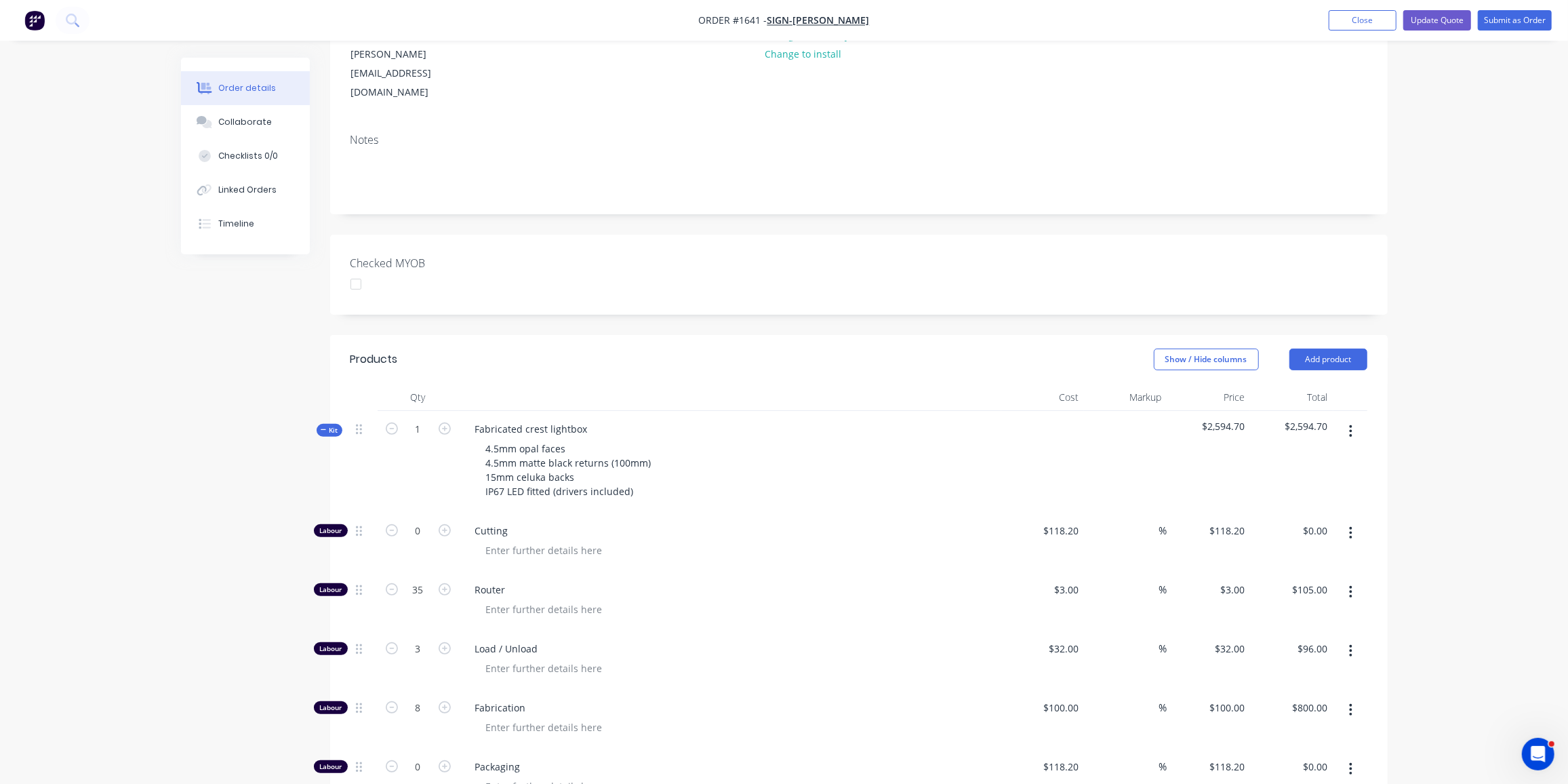
scroll to position [183, 0]
click at [334, 425] on span "Kit" at bounding box center [330, 430] width 17 height 10
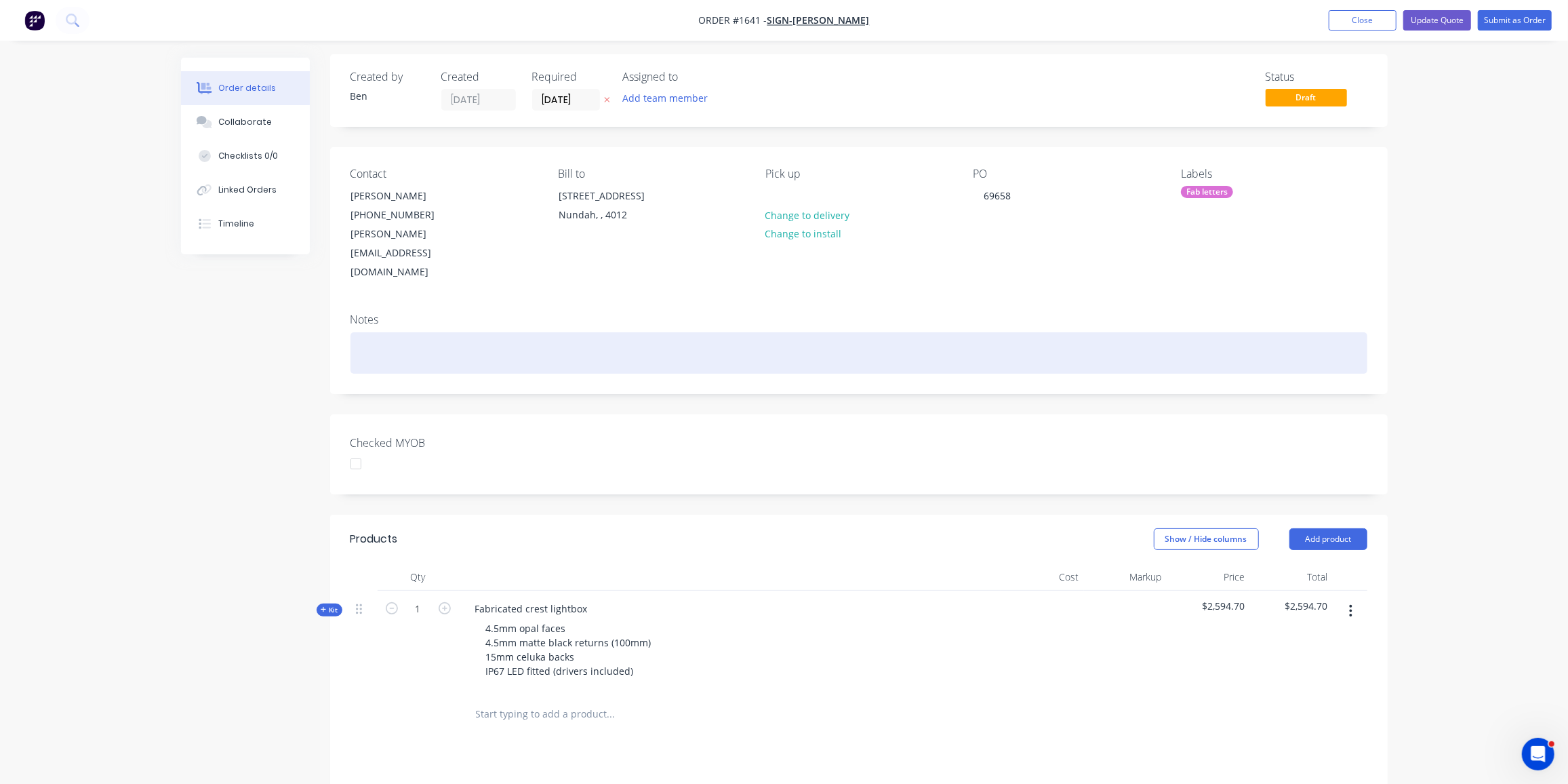
scroll to position [0, 0]
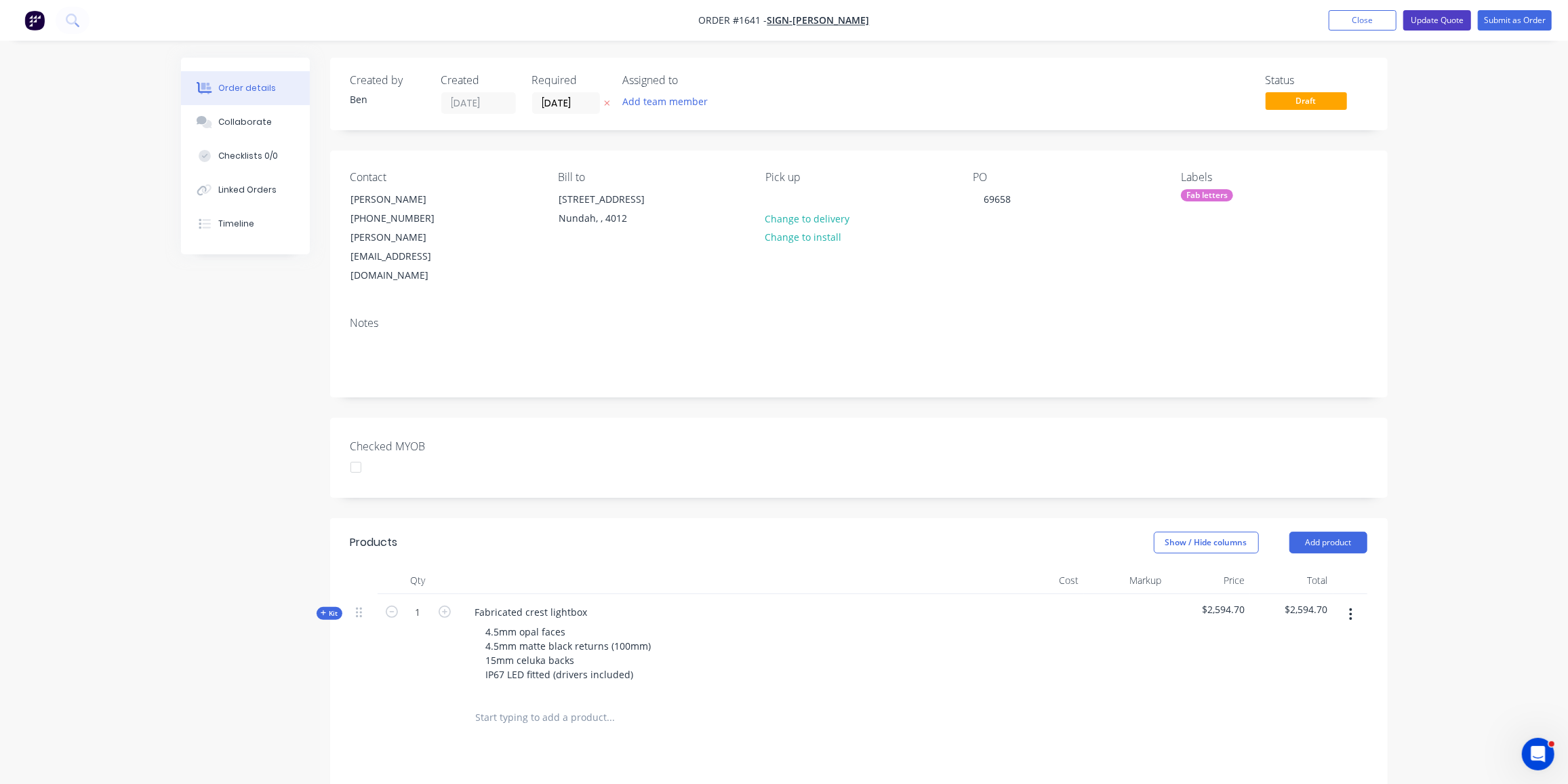
click at [1448, 20] on button "Update Quote" at bounding box center [1438, 20] width 68 height 20
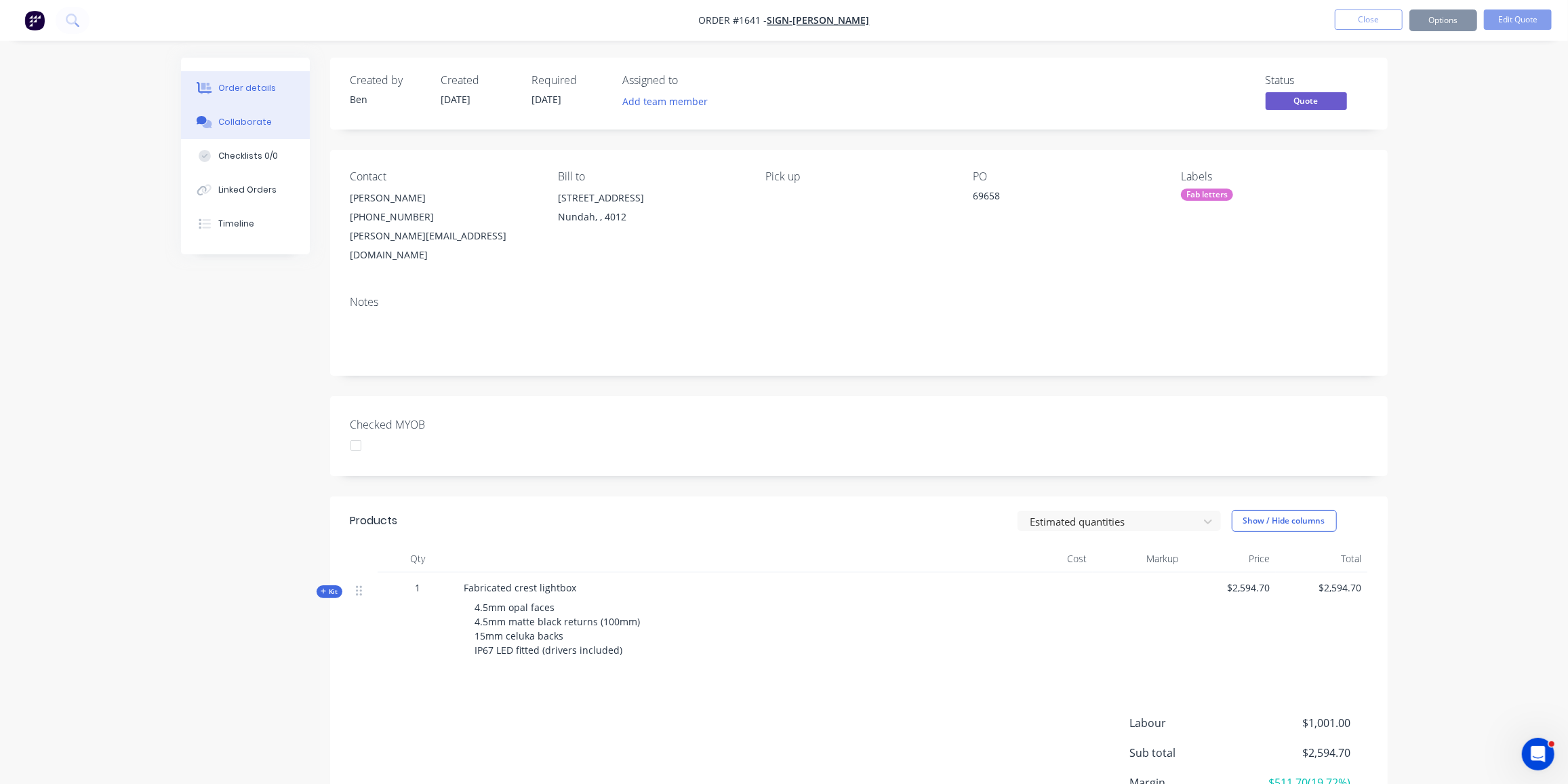
click at [218, 118] on div "Collaborate" at bounding box center [244, 122] width 53 height 12
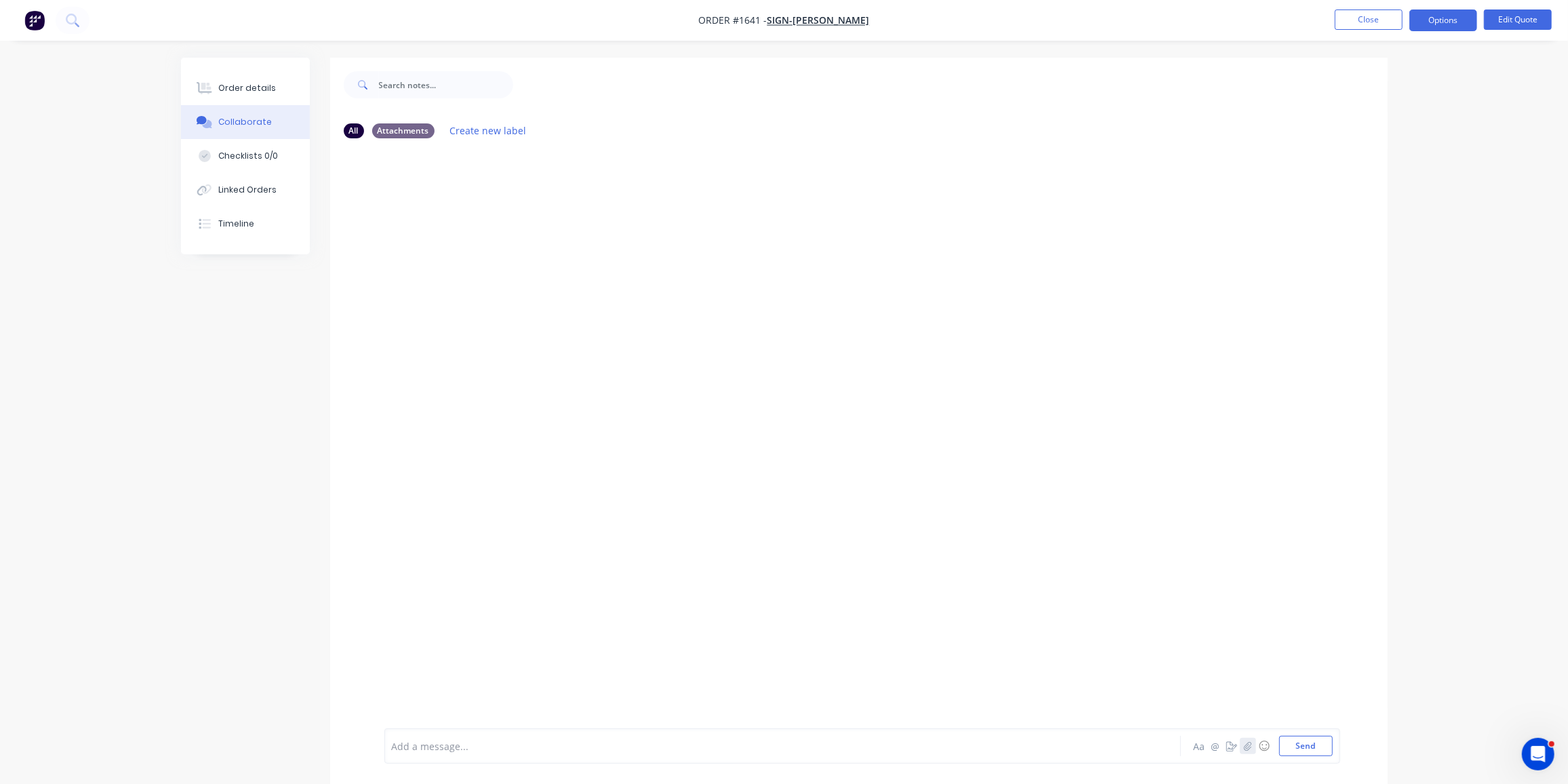
click at [1249, 745] on icon "button" at bounding box center [1247, 746] width 8 height 10
click at [1308, 747] on button "Send" at bounding box center [1305, 746] width 53 height 20
click at [1426, 19] on button "Options" at bounding box center [1444, 20] width 68 height 22
click at [1406, 108] on div "Proforma Invoice" at bounding box center [1402, 109] width 125 height 20
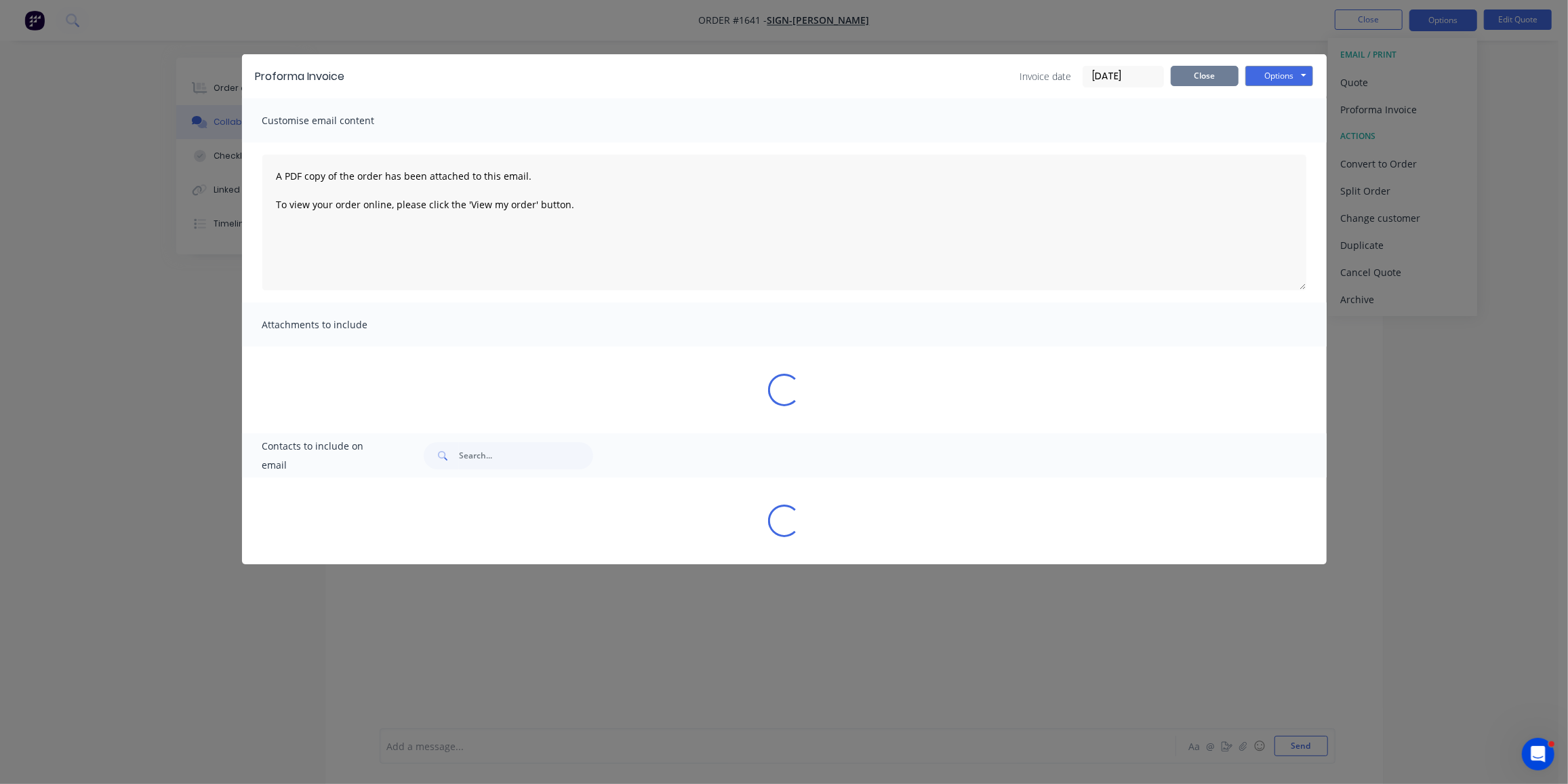
click at [1211, 75] on button "Close" at bounding box center [1205, 75] width 68 height 20
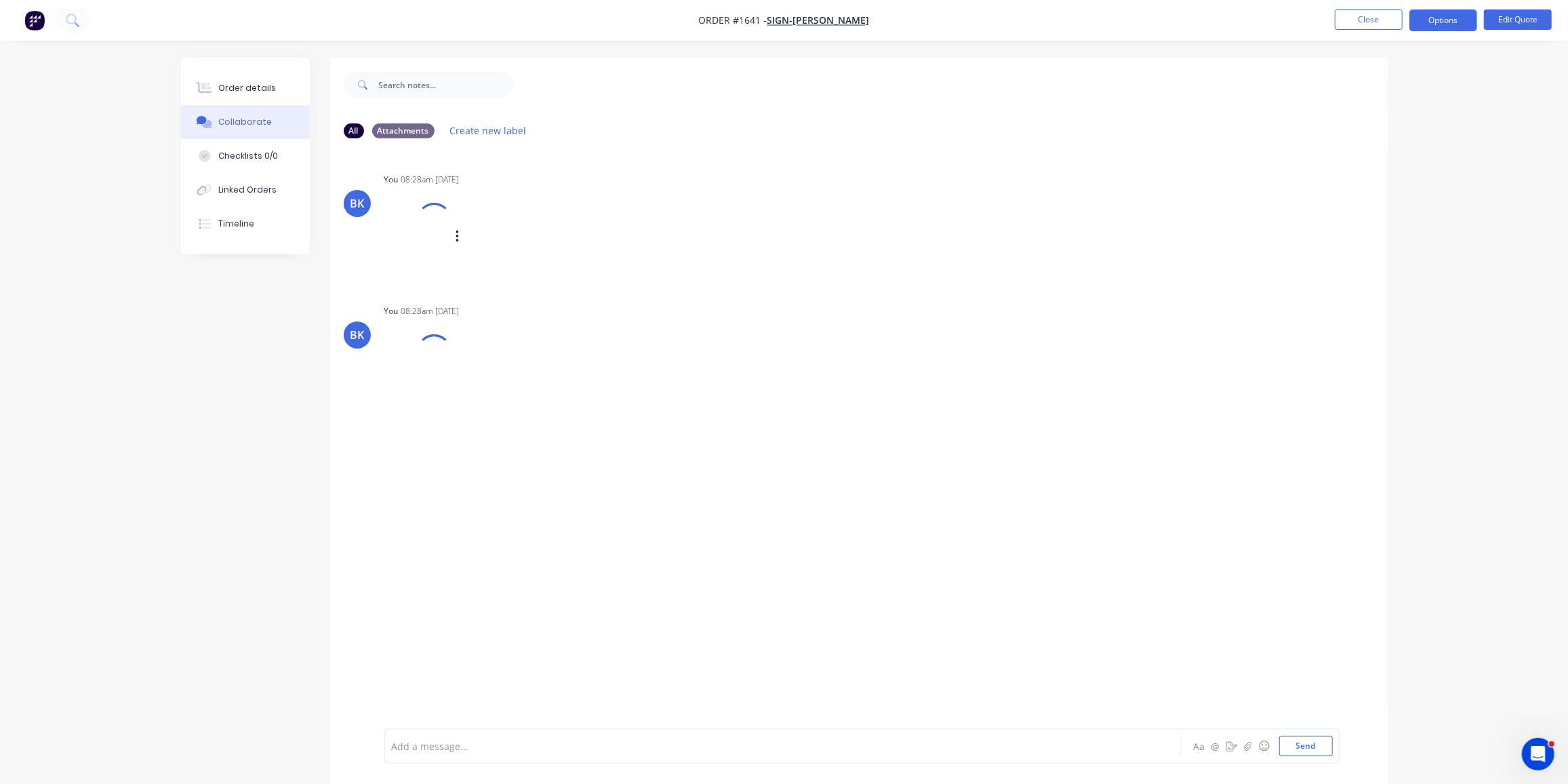
click at [674, 253] on div "You 08:28am 13/10/25 69658 Beaudesert State High School.jpg Labels Download Del…" at bounding box center [597, 224] width 424 height 111
click at [1530, 753] on icon "Open Intercom Messenger" at bounding box center [1537, 753] width 23 height 23
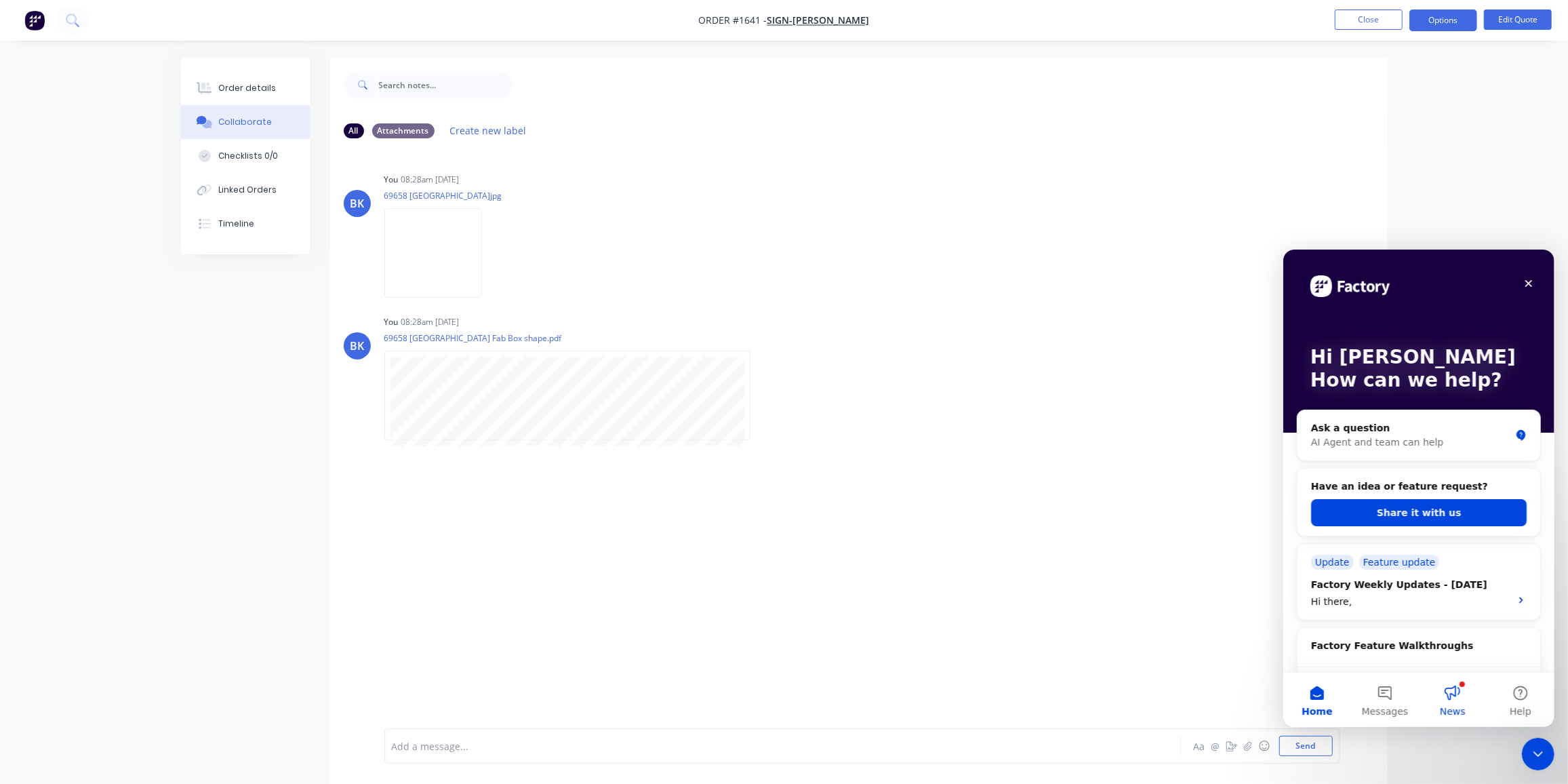
click at [1449, 698] on button "News" at bounding box center [1453, 699] width 68 height 54
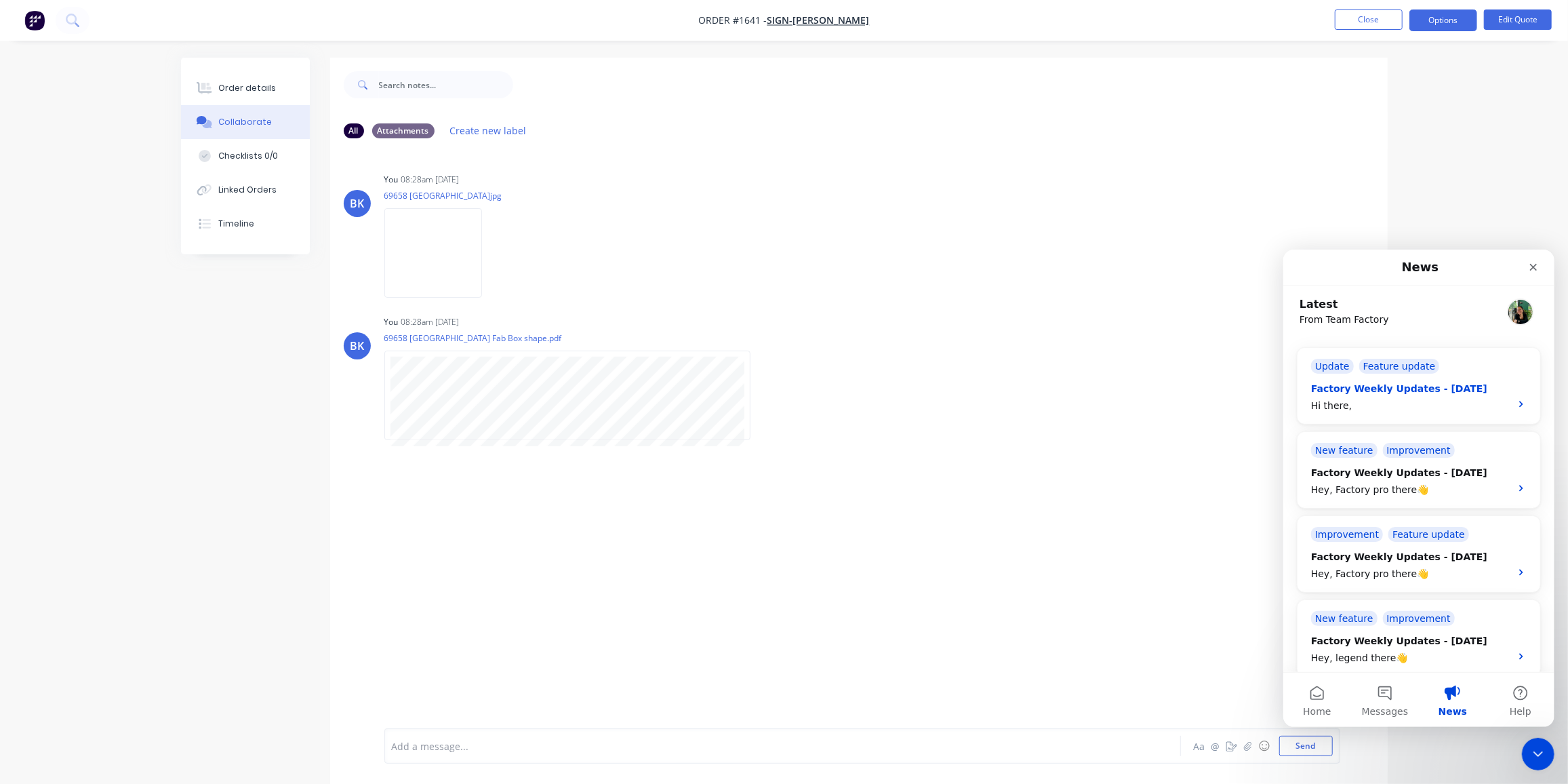
click at [1468, 403] on div "Hi there," at bounding box center [1406, 405] width 191 height 14
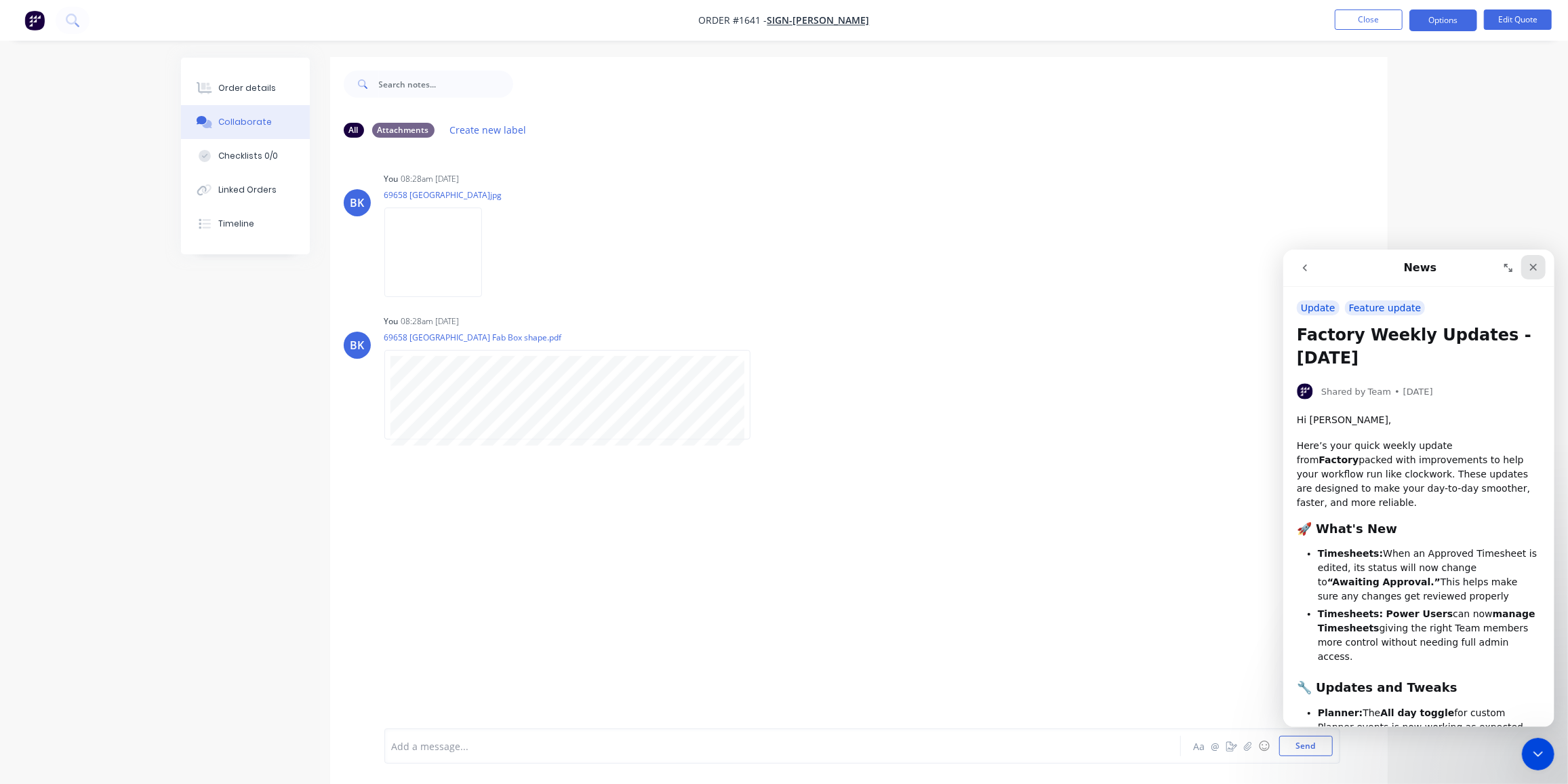
scroll to position [1, 0]
click at [1536, 270] on icon "Close" at bounding box center [1533, 266] width 10 height 10
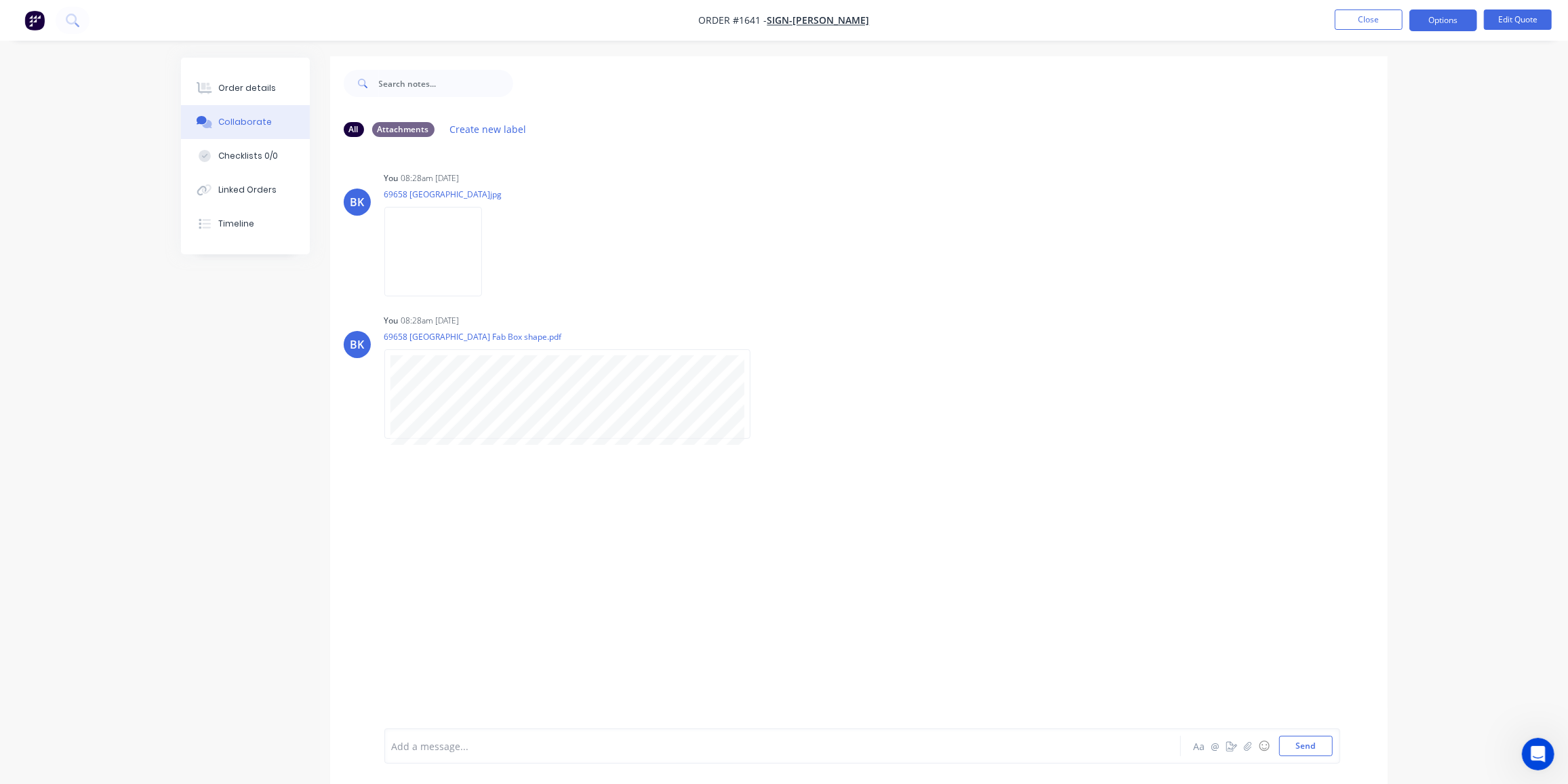
scroll to position [2, 0]
click at [229, 86] on div "Order details" at bounding box center [247, 88] width 58 height 12
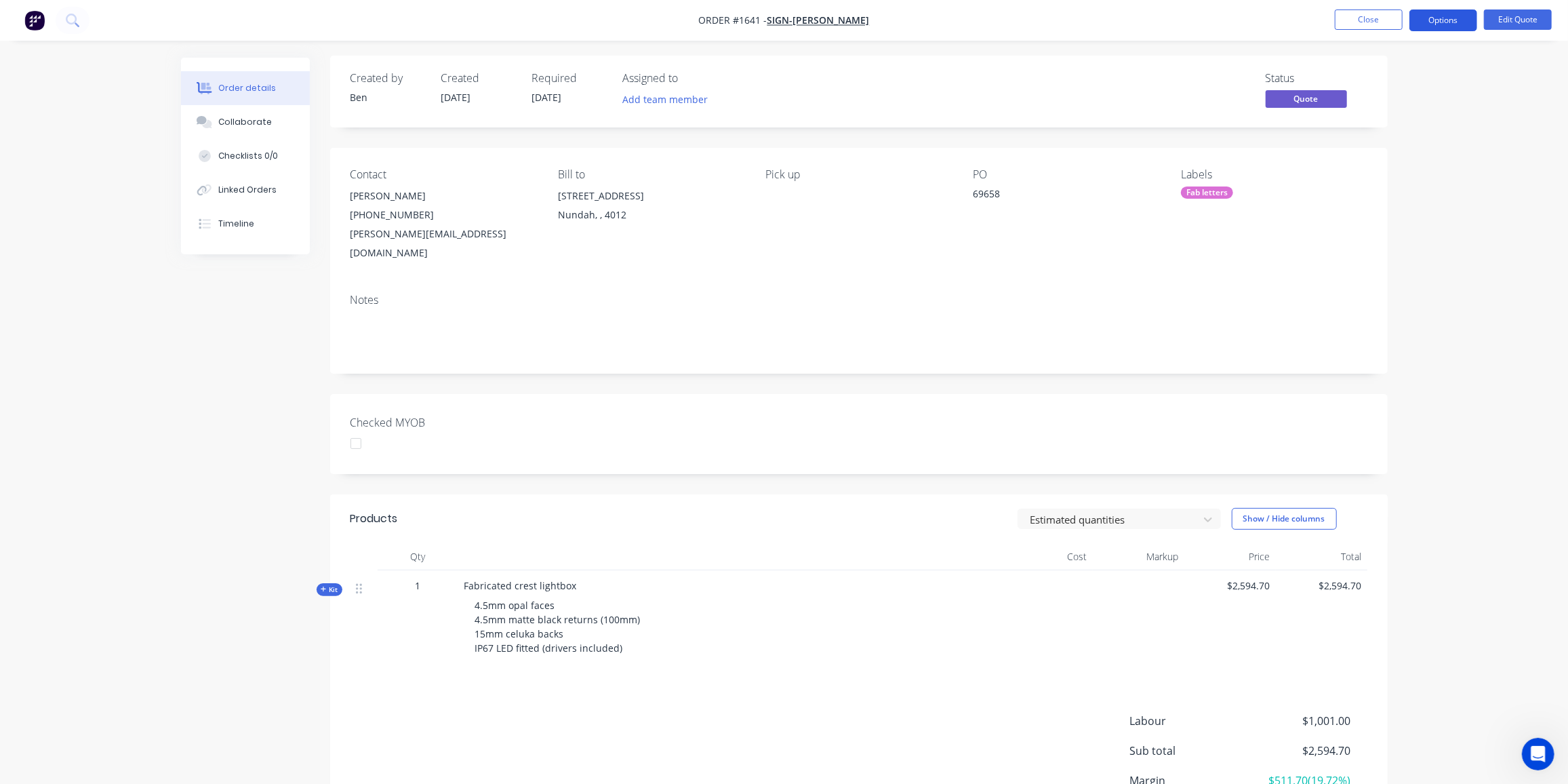
click at [1444, 23] on button "Options" at bounding box center [1444, 20] width 68 height 22
click at [1420, 105] on div "Proforma Invoice" at bounding box center [1402, 109] width 125 height 20
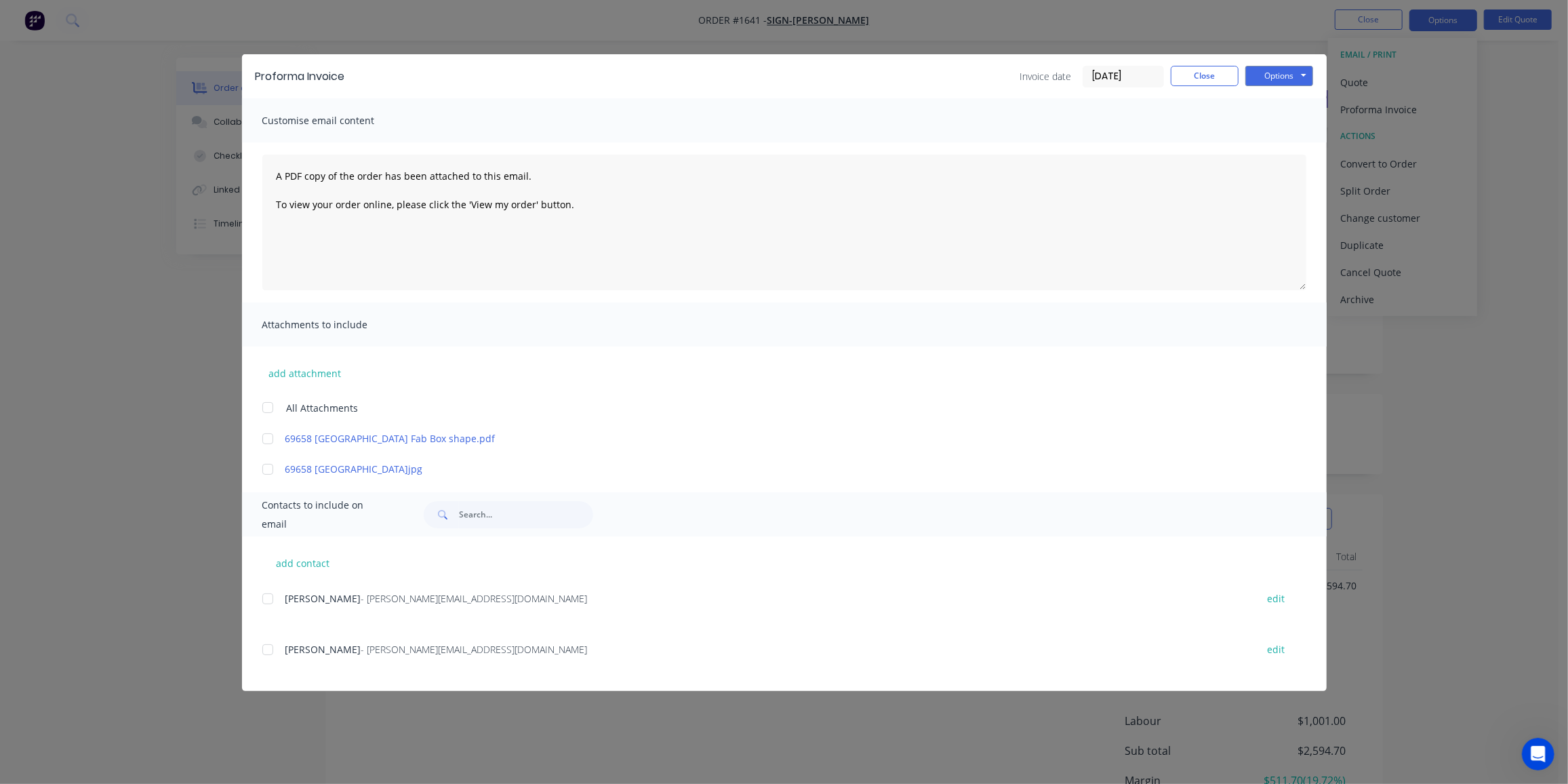
click at [275, 654] on div at bounding box center [267, 650] width 27 height 27
click at [1272, 74] on button "Options" at bounding box center [1280, 75] width 68 height 20
click at [1301, 147] on button "Email" at bounding box center [1289, 145] width 86 height 23
drag, startPoint x: 1198, startPoint y: 72, endPoint x: 1307, endPoint y: 57, distance: 110.0
click at [1198, 72] on button "Close" at bounding box center [1205, 75] width 68 height 20
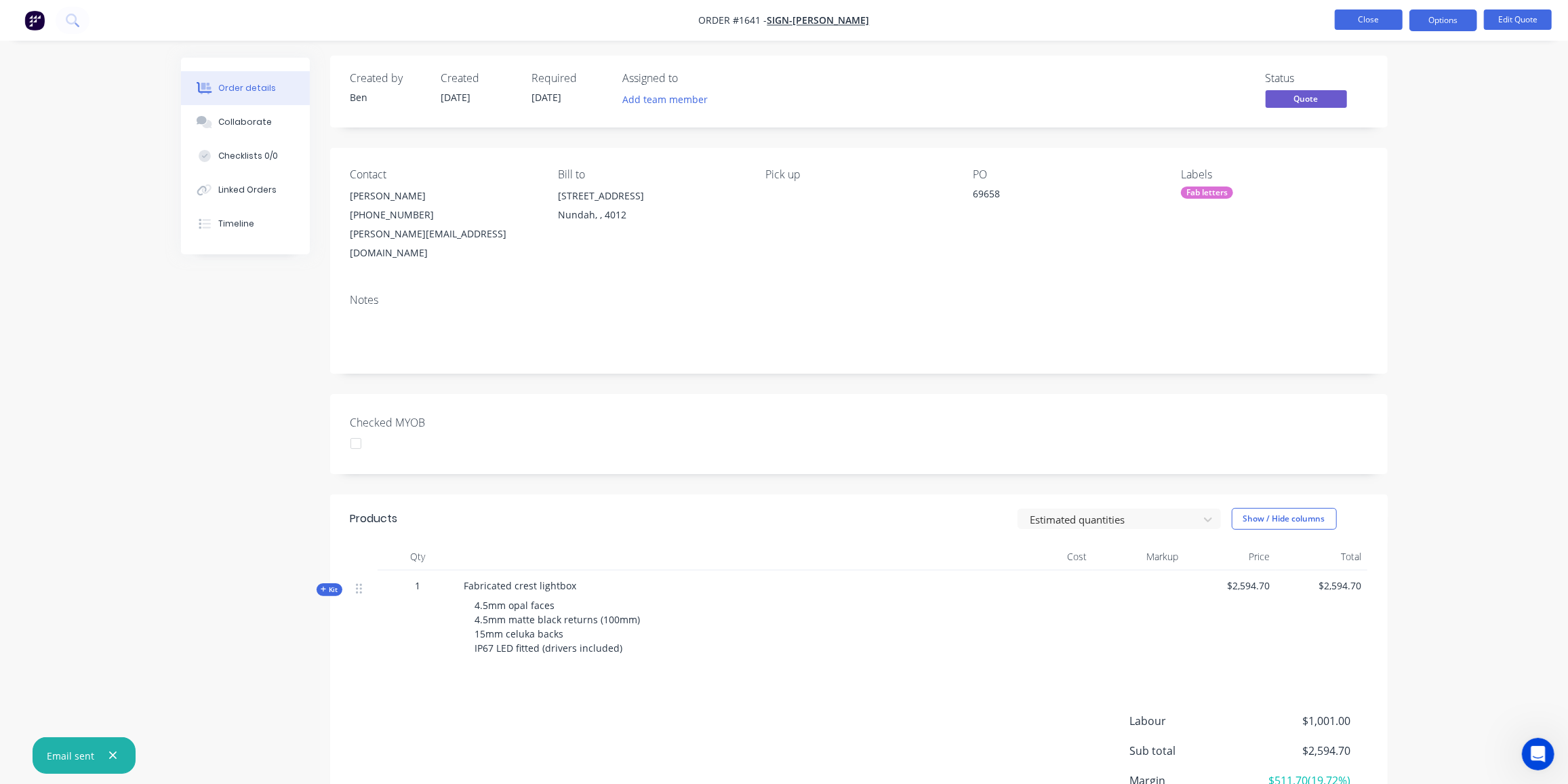
click at [1382, 16] on button "Close" at bounding box center [1369, 19] width 68 height 20
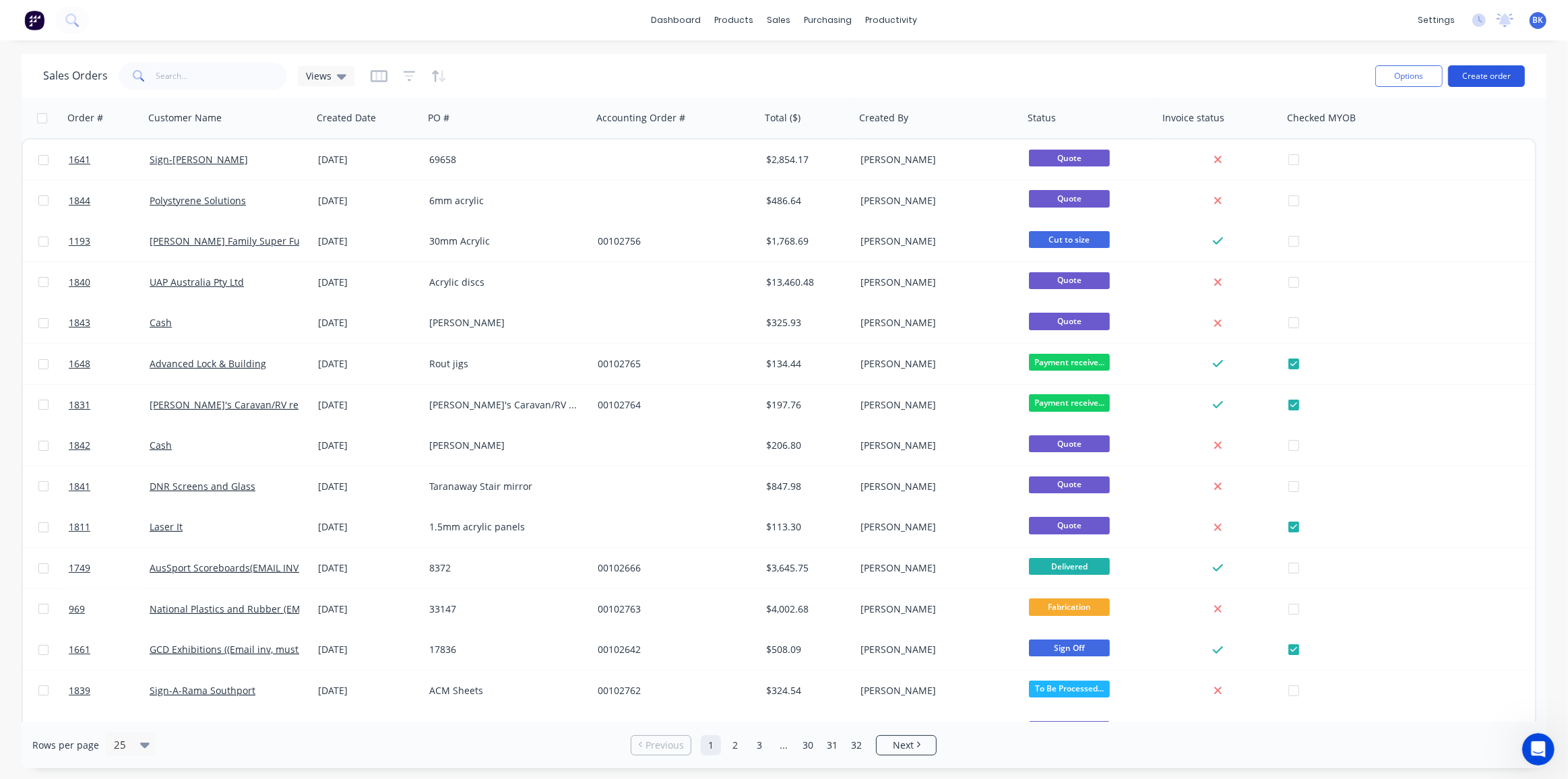
click at [1493, 69] on button "Create order" at bounding box center [1486, 75] width 77 height 22
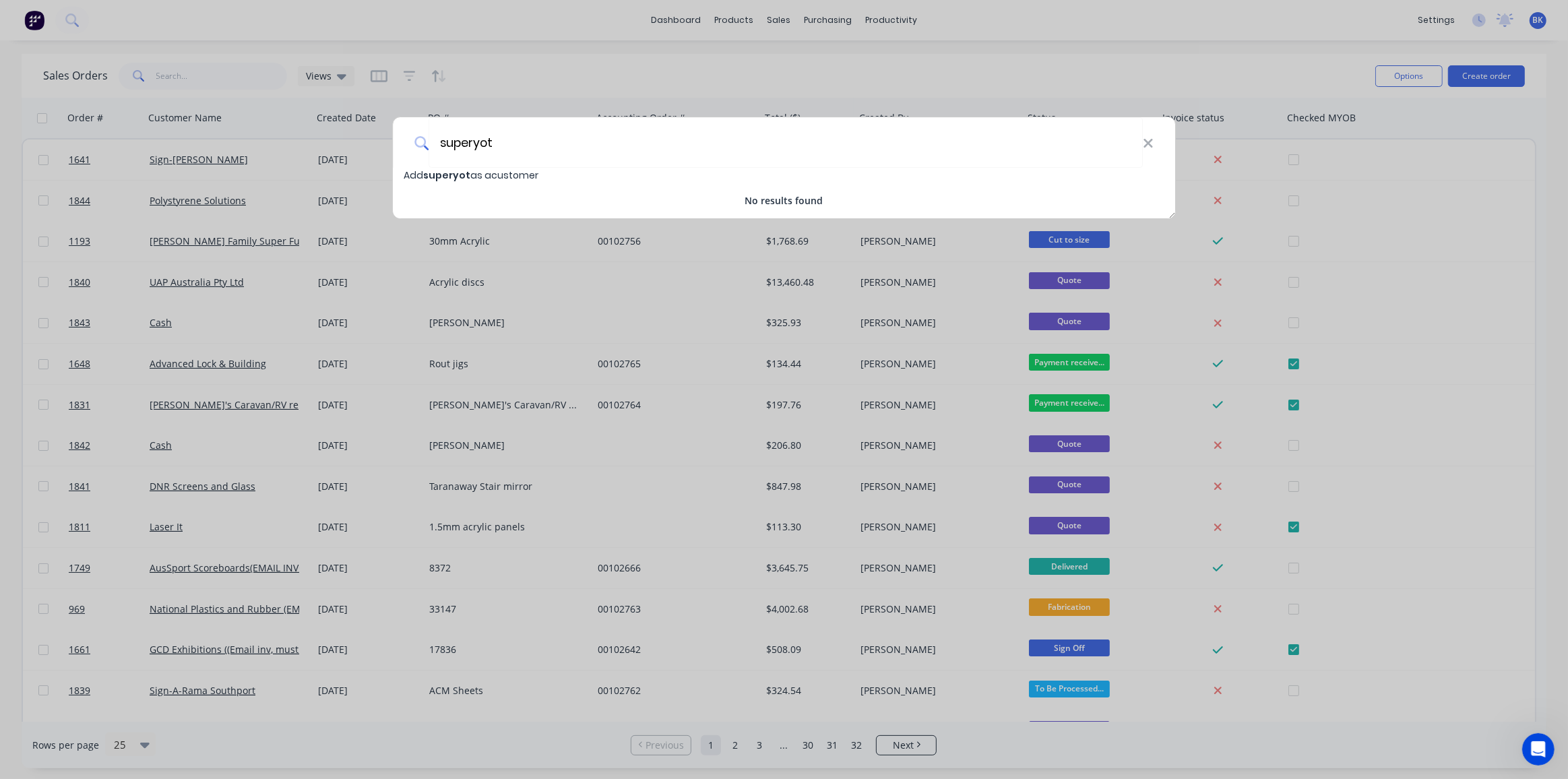
type input "superyot"
drag, startPoint x: 503, startPoint y: 141, endPoint x: 412, endPoint y: 146, distance: 91.1
click at [412, 146] on div "superyot" at bounding box center [784, 142] width 783 height 50
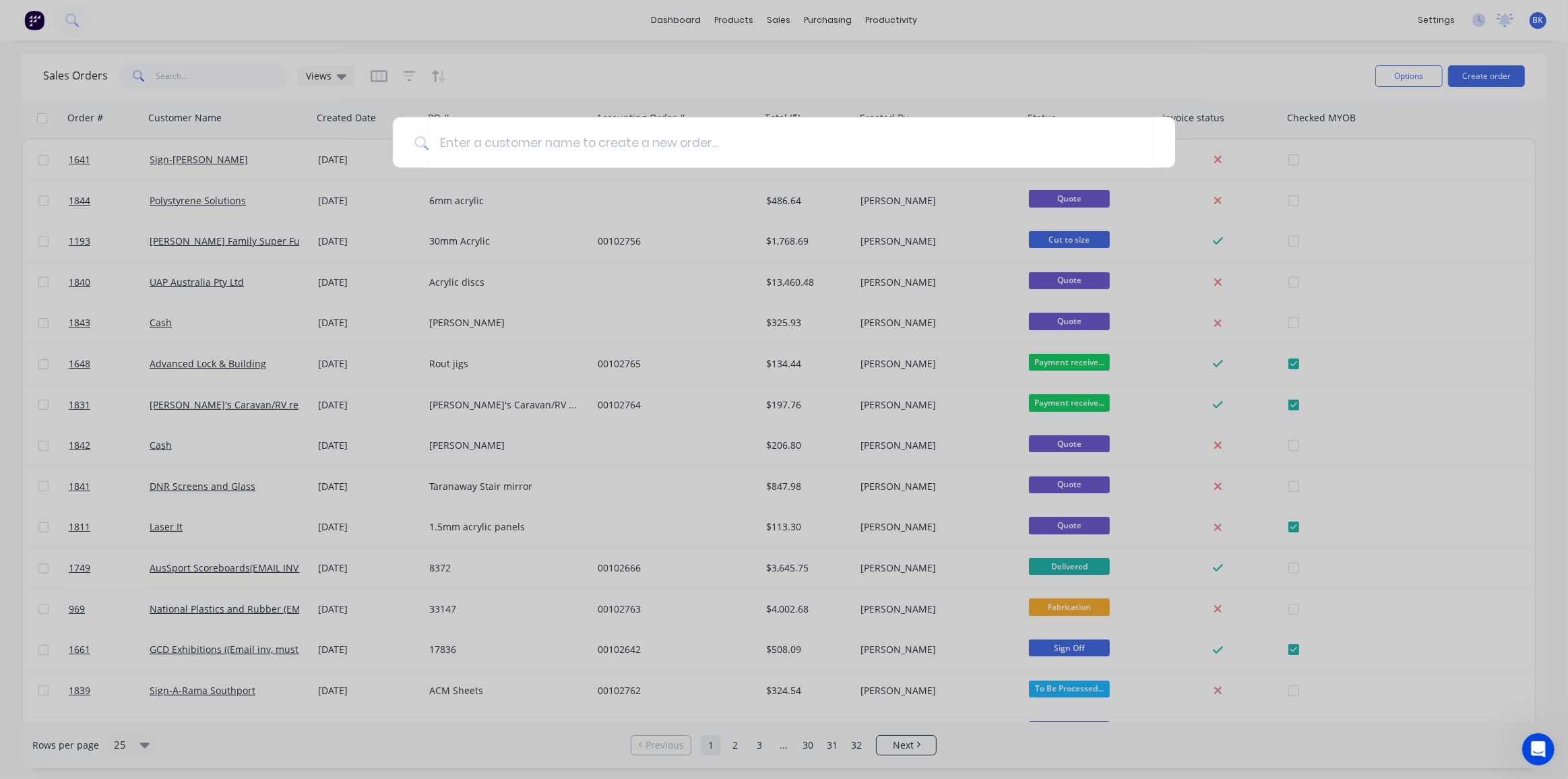
drag, startPoint x: 1168, startPoint y: 77, endPoint x: 1115, endPoint y: 68, distance: 53.8
click at [1166, 76] on div at bounding box center [784, 390] width 1568 height 779
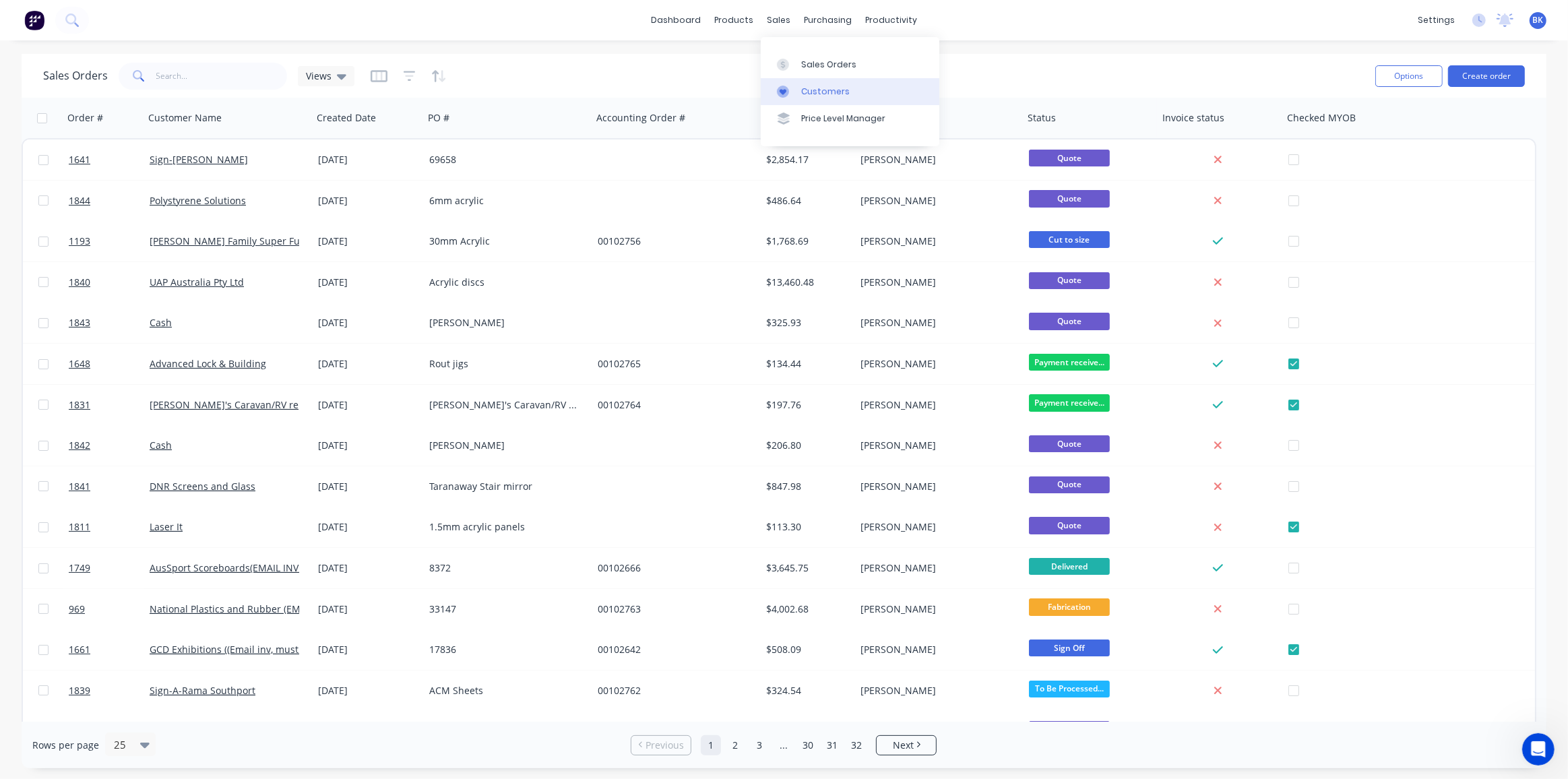
click at [802, 86] on div "Customers" at bounding box center [826, 92] width 49 height 12
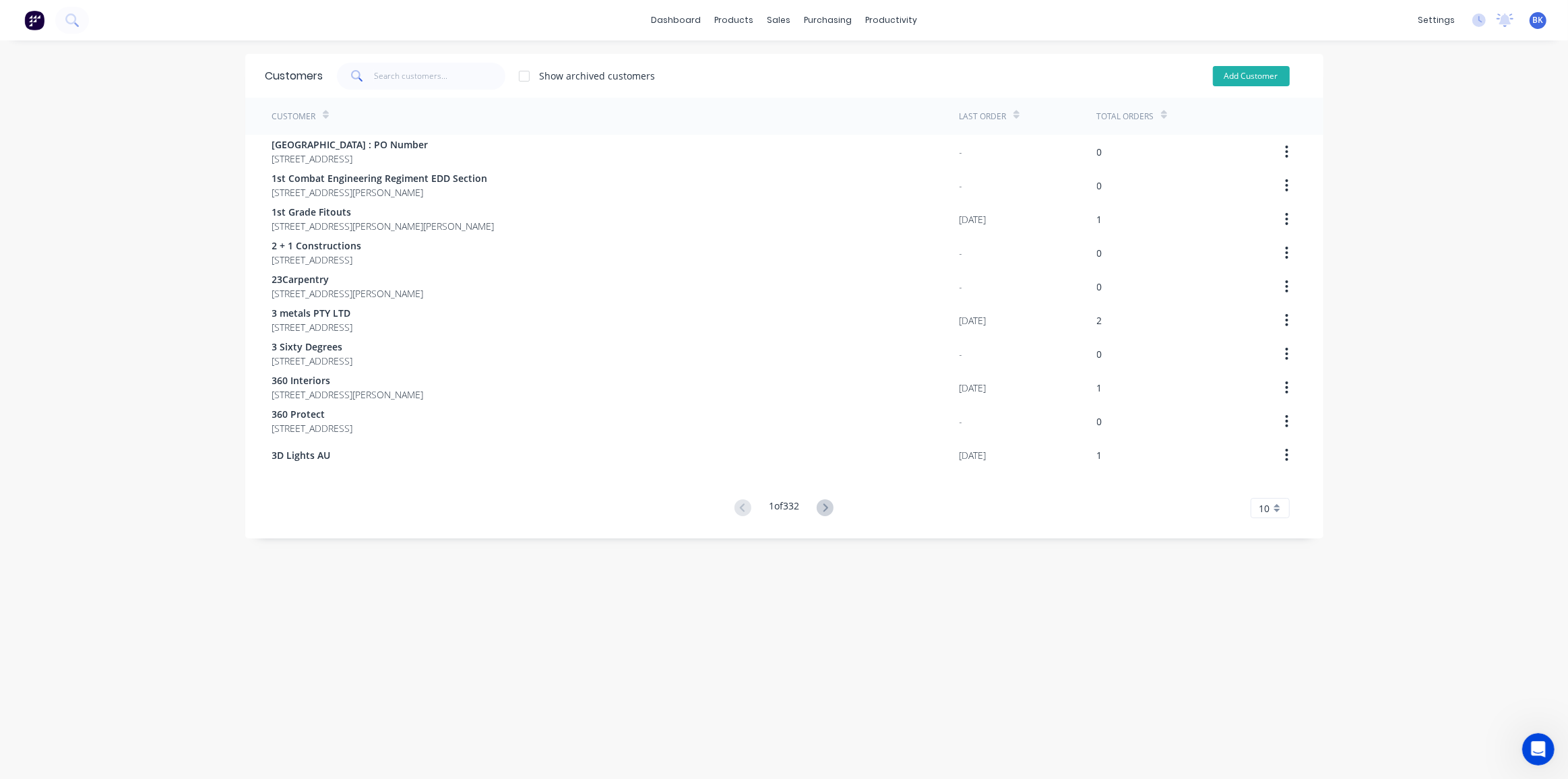
click at [1238, 78] on button "Add Customer" at bounding box center [1251, 75] width 77 height 20
select select "AU"
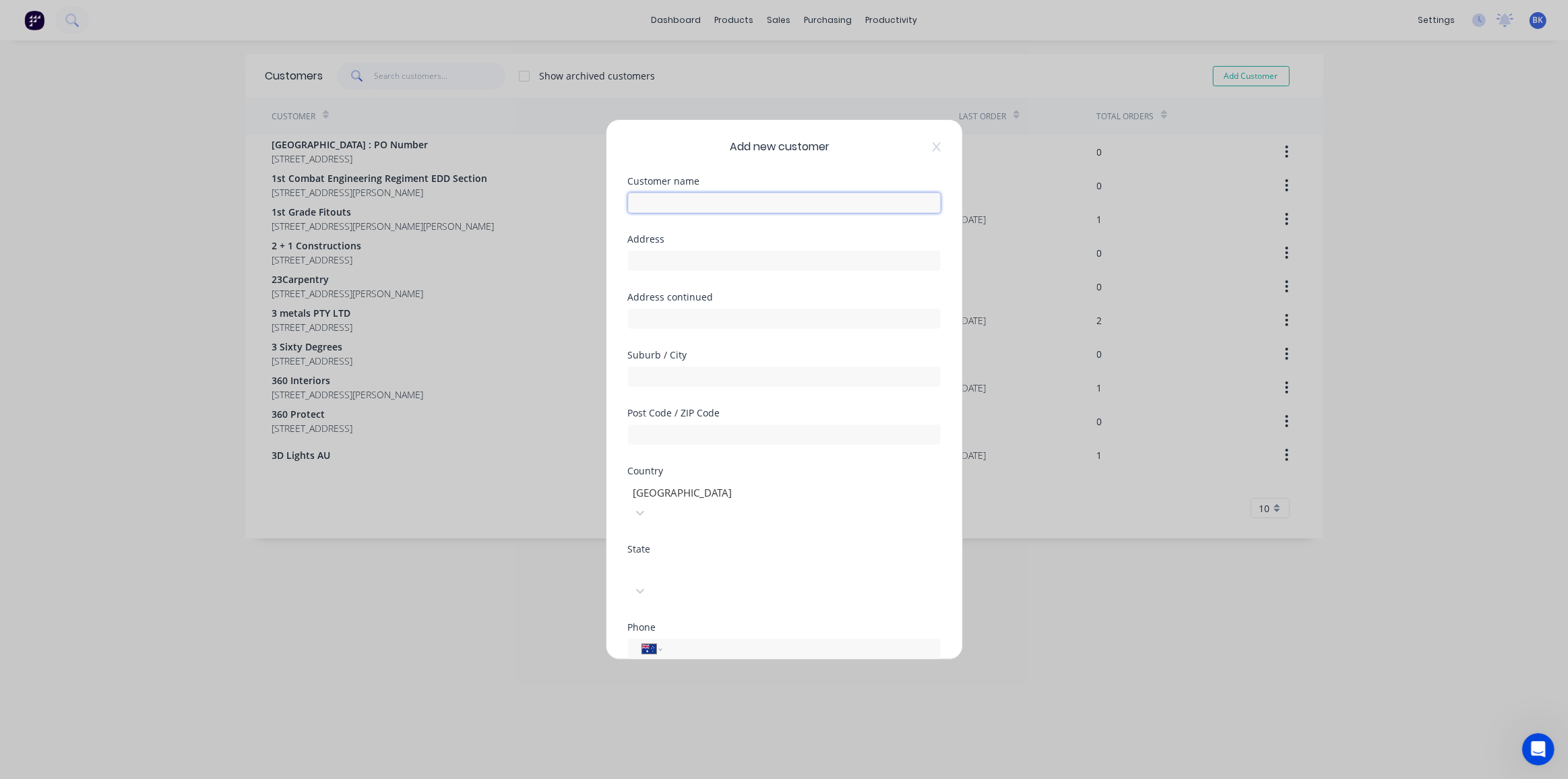
click at [676, 196] on input "text" at bounding box center [784, 202] width 313 height 20
type input "Superyot"
click at [784, 561] on div at bounding box center [729, 569] width 194 height 16
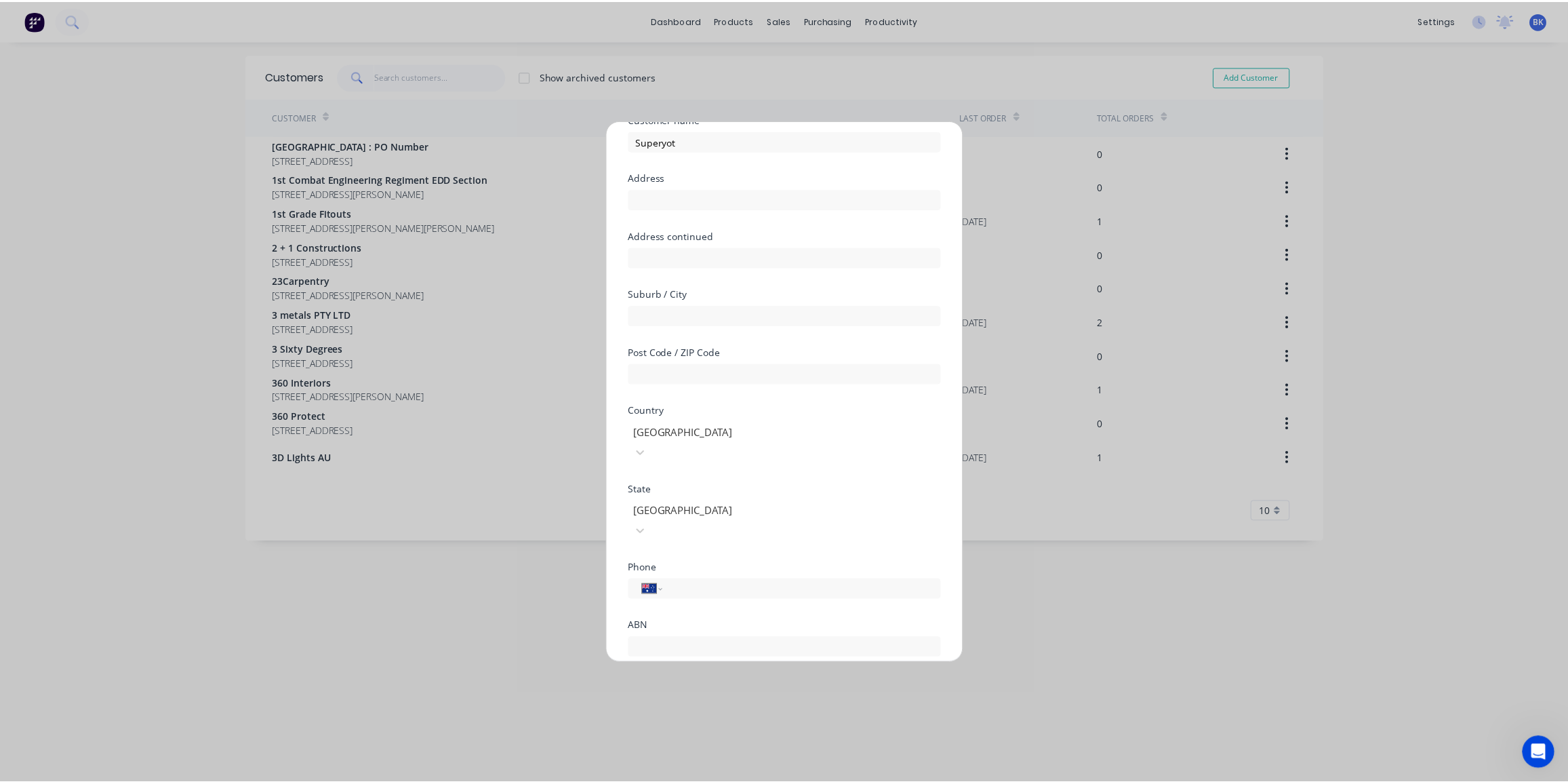
scroll to position [118, 0]
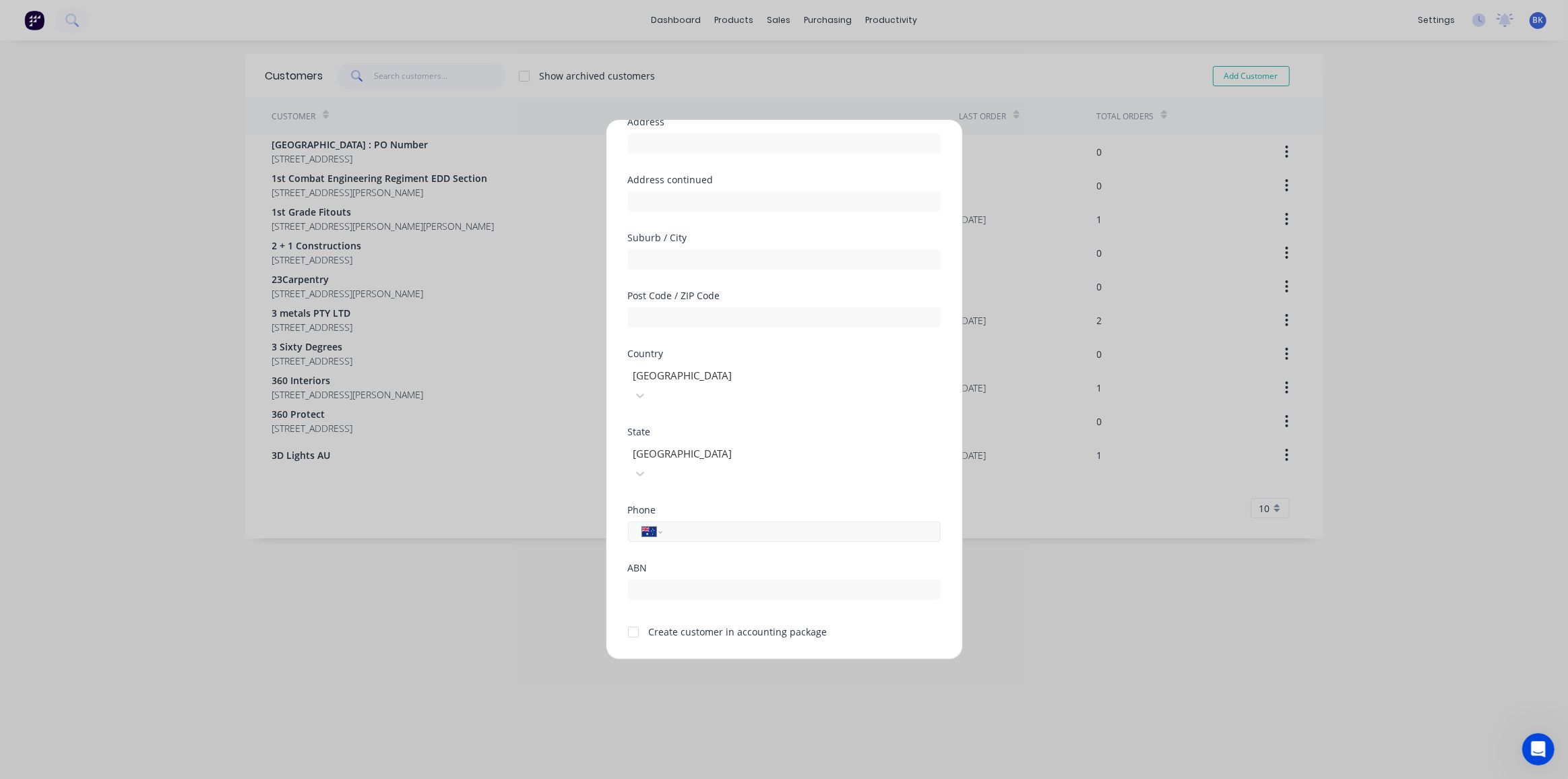
click at [785, 525] on input "tel" at bounding box center [799, 533] width 254 height 16
type input "0405 859 410"
click at [703, 322] on input "text" at bounding box center [784, 317] width 313 height 20
type input "4211"
click at [663, 579] on input "text" at bounding box center [784, 589] width 313 height 20
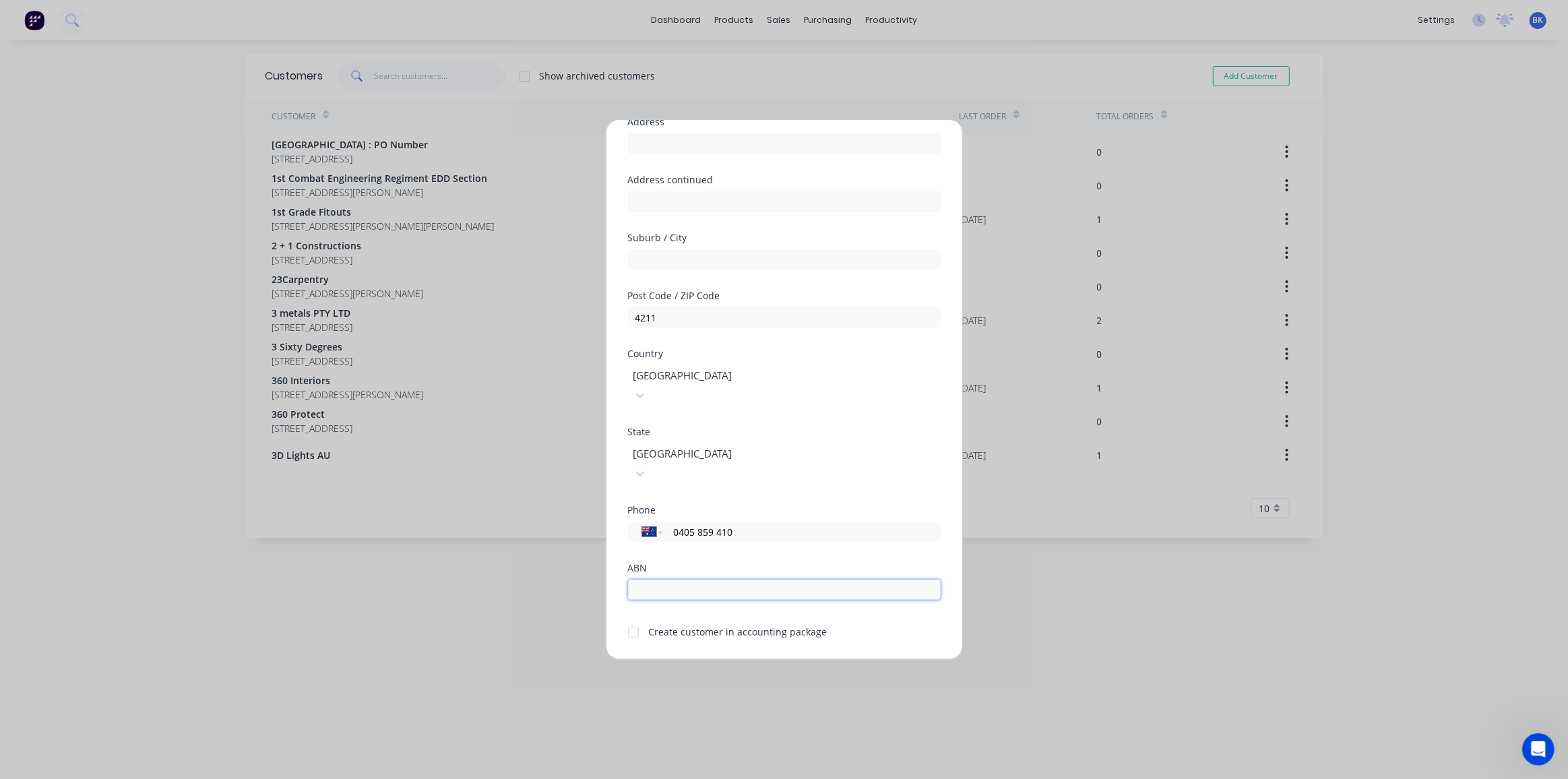
paste input "30 664 162 225"
type input "30 664 162 225"
click at [636, 619] on div at bounding box center [633, 632] width 27 height 27
click at [753, 661] on button "Save" at bounding box center [742, 671] width 74 height 22
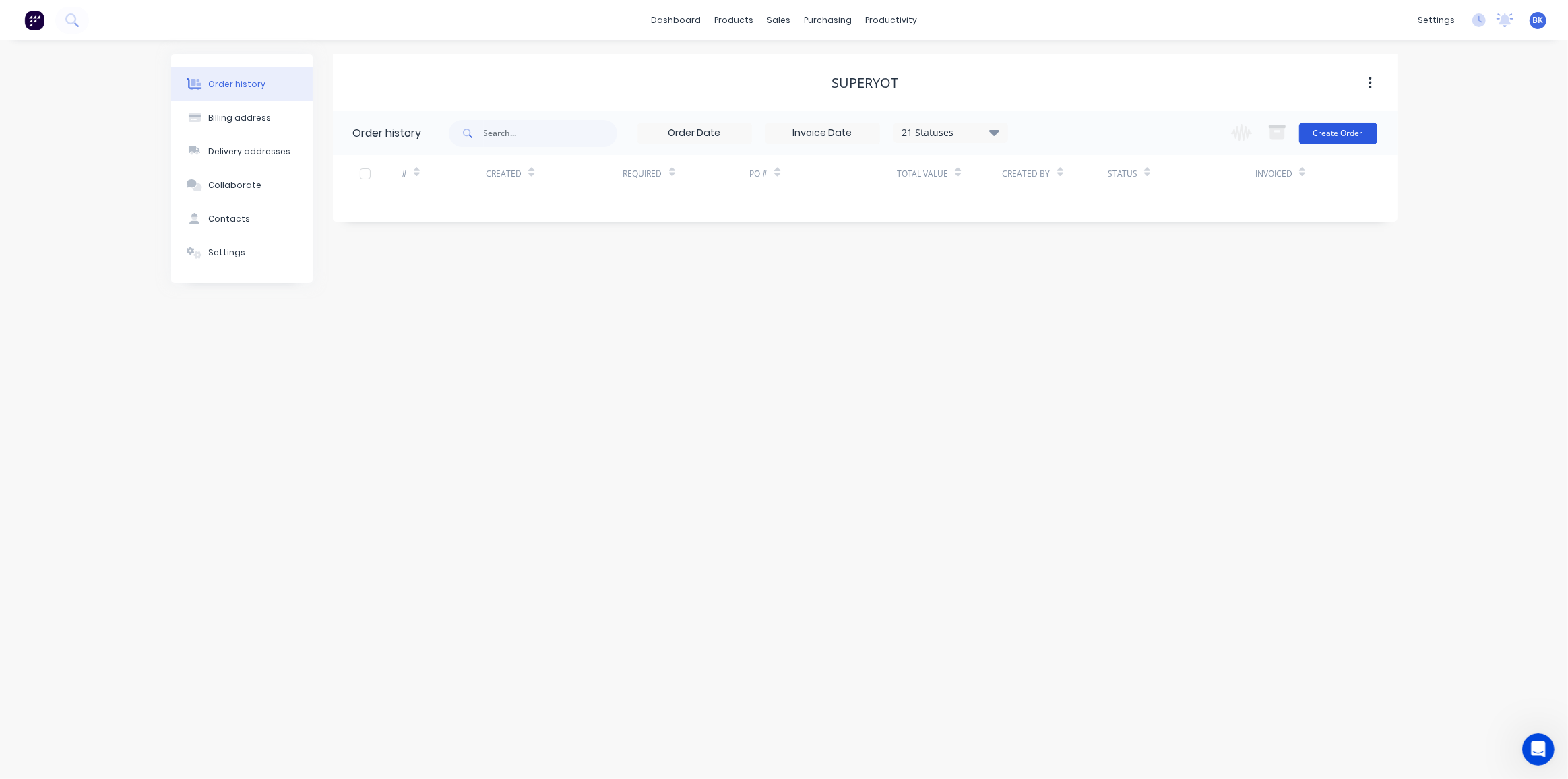
click at [1355, 133] on button "Create Order" at bounding box center [1338, 133] width 78 height 22
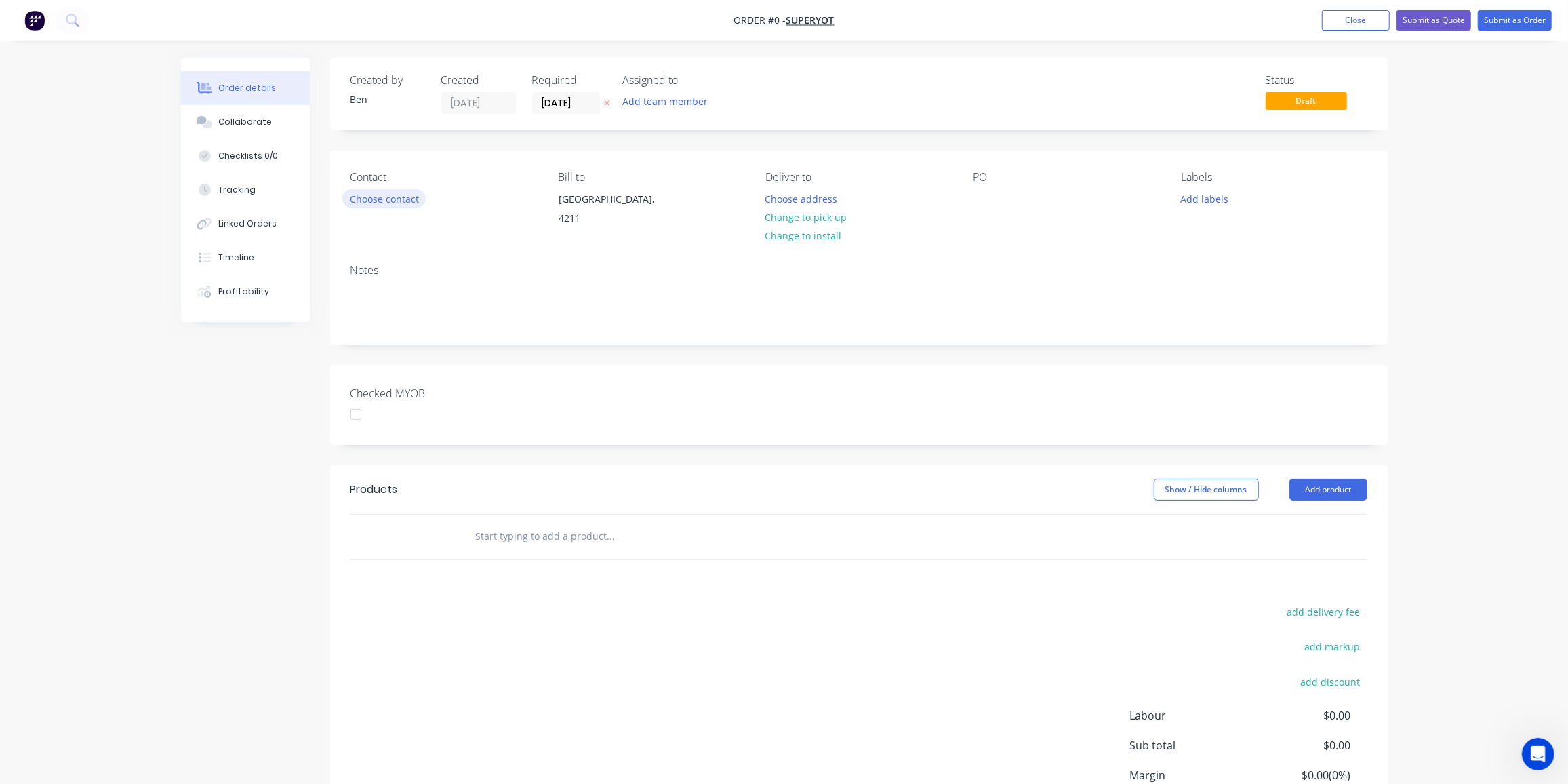
click at [399, 193] on button "Choose contact" at bounding box center [384, 198] width 84 height 18
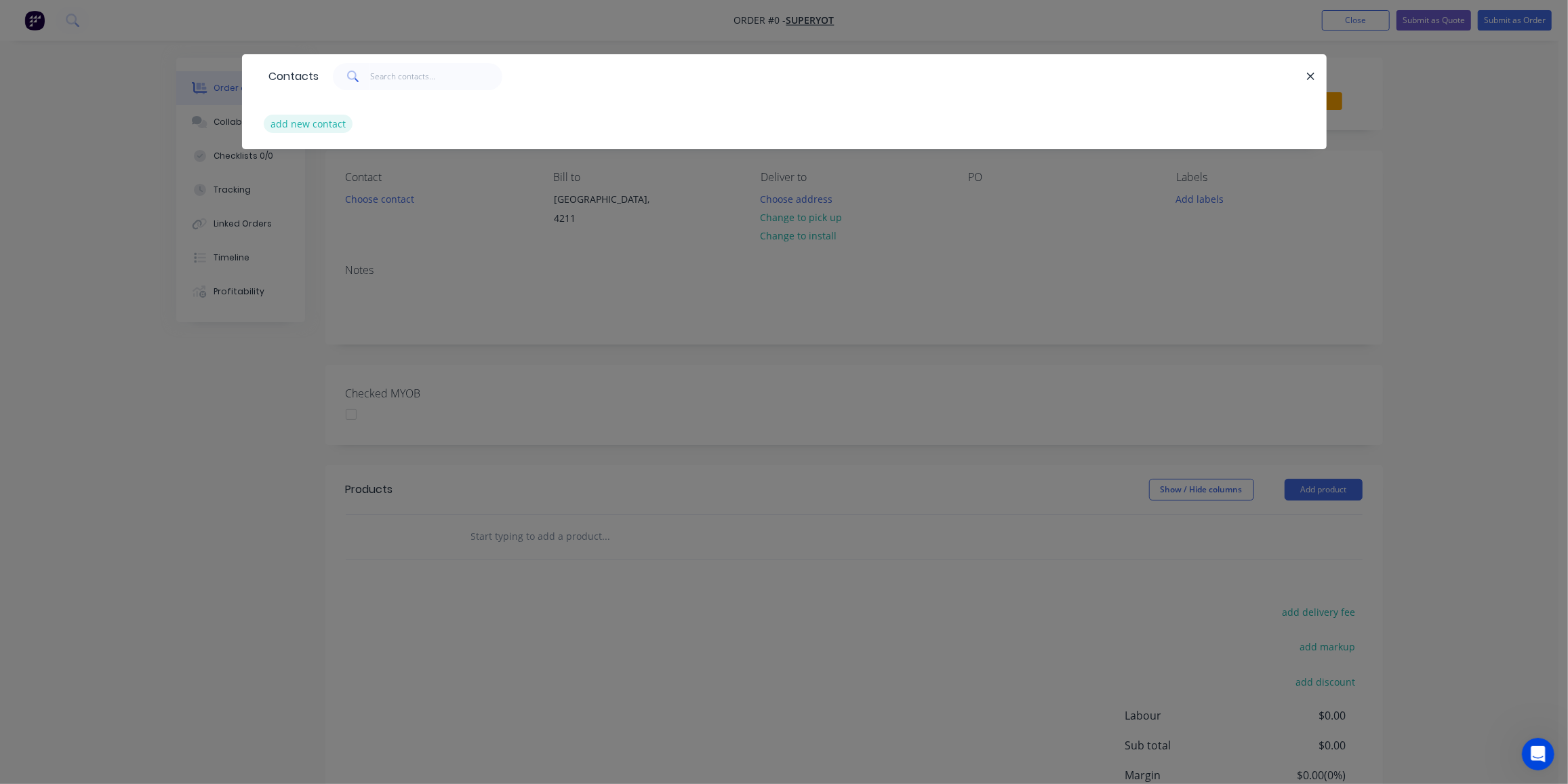
click at [314, 126] on button "add new contact" at bounding box center [308, 123] width 90 height 18
select select "AU"
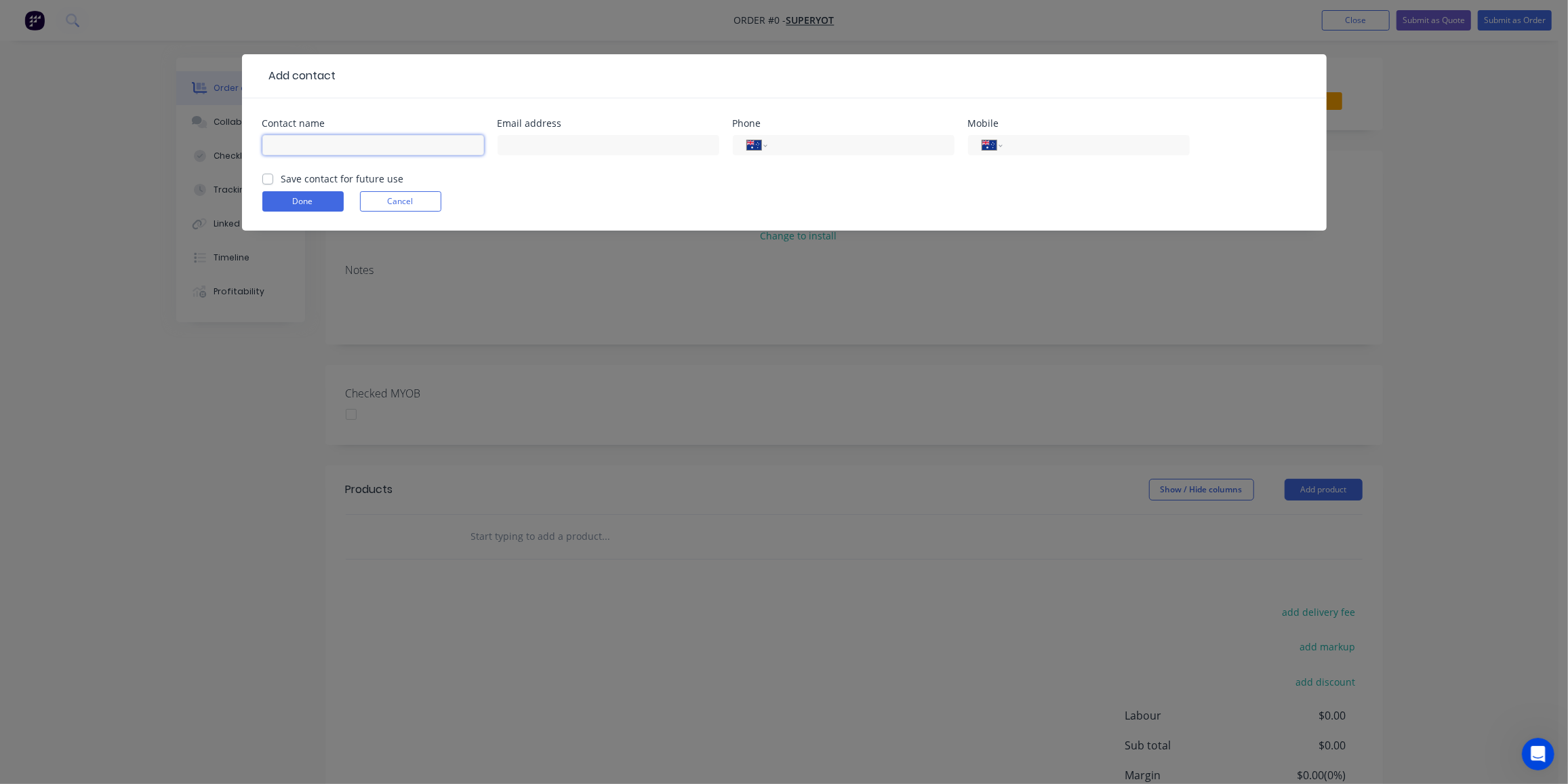
click at [401, 138] on input "text" at bounding box center [373, 145] width 222 height 20
paste input "Pete Farrell"
type input "Pete Farrell"
click at [657, 145] on input "text" at bounding box center [608, 145] width 222 height 20
paste input "admin@superyot.net.au"
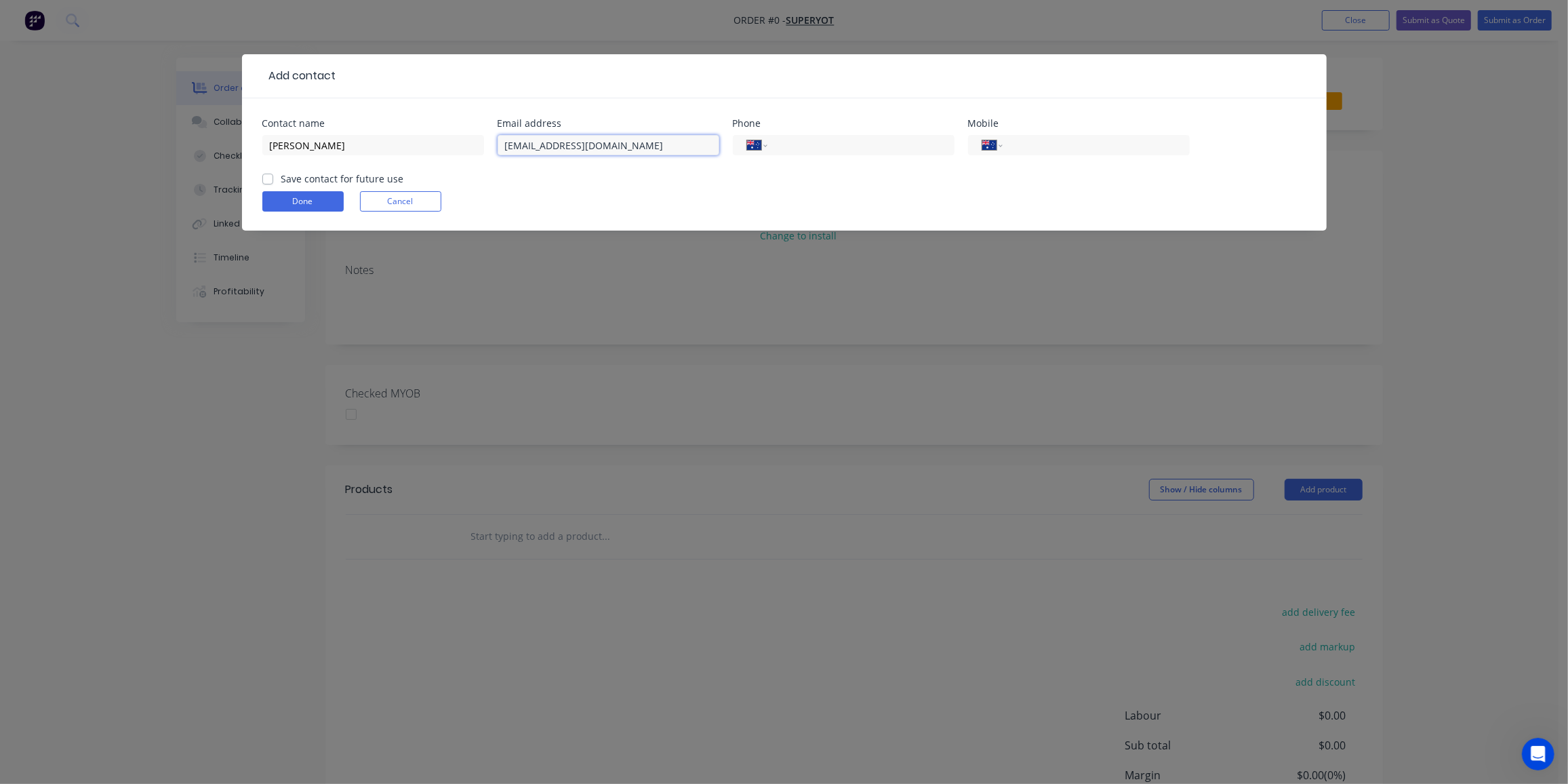
type input "admin@superyot.net.au"
click at [1053, 139] on input "tel" at bounding box center [1093, 146] width 163 height 16
paste input "0405 859 410"
type input "0405 859 410"
click at [282, 175] on label "Save contact for future use" at bounding box center [343, 179] width 123 height 14
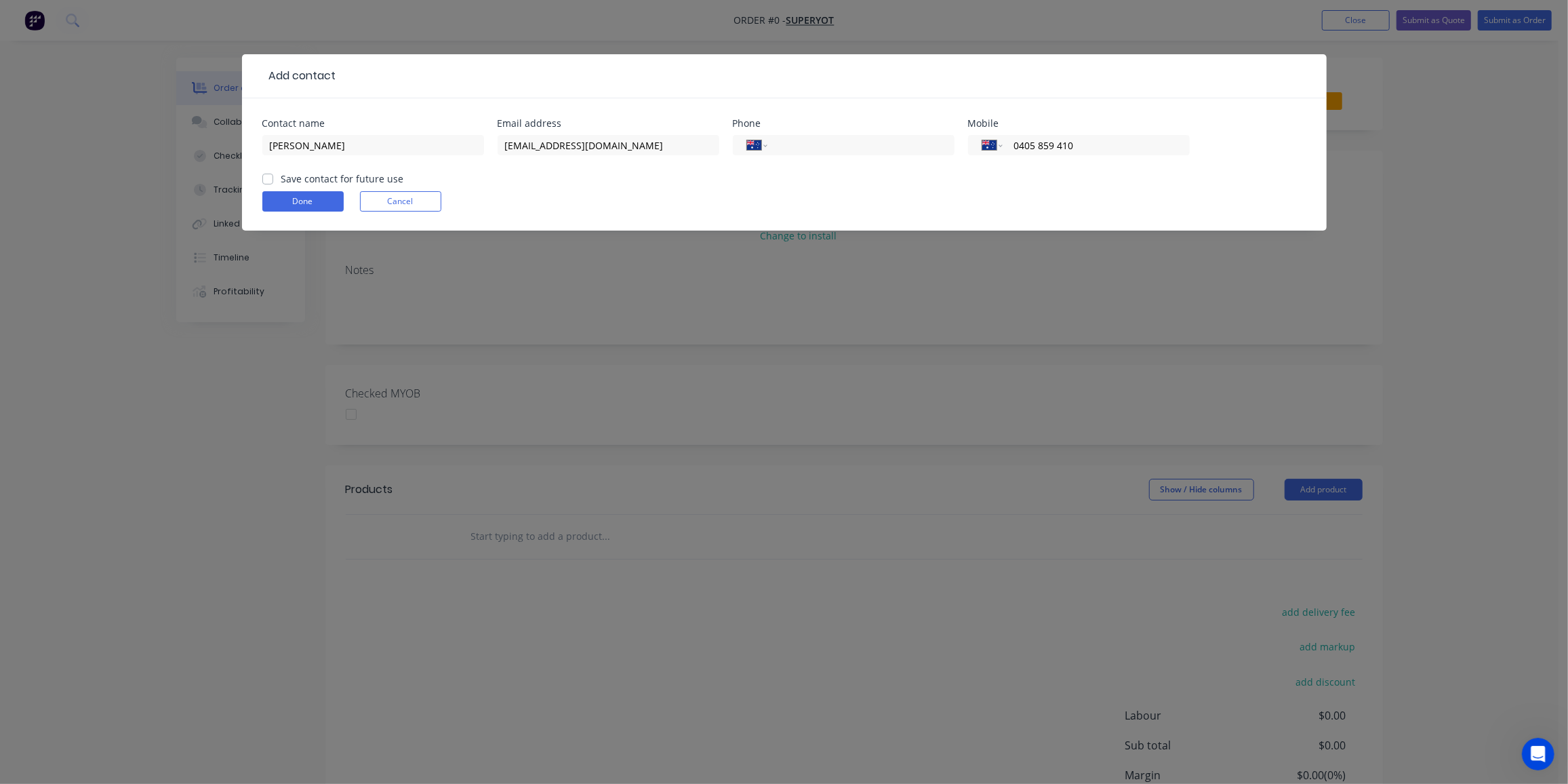
click at [264, 175] on input "Save contact for future use" at bounding box center [268, 178] width 10 height 13
checkbox input "true"
click at [312, 198] on button "Done" at bounding box center [303, 201] width 81 height 20
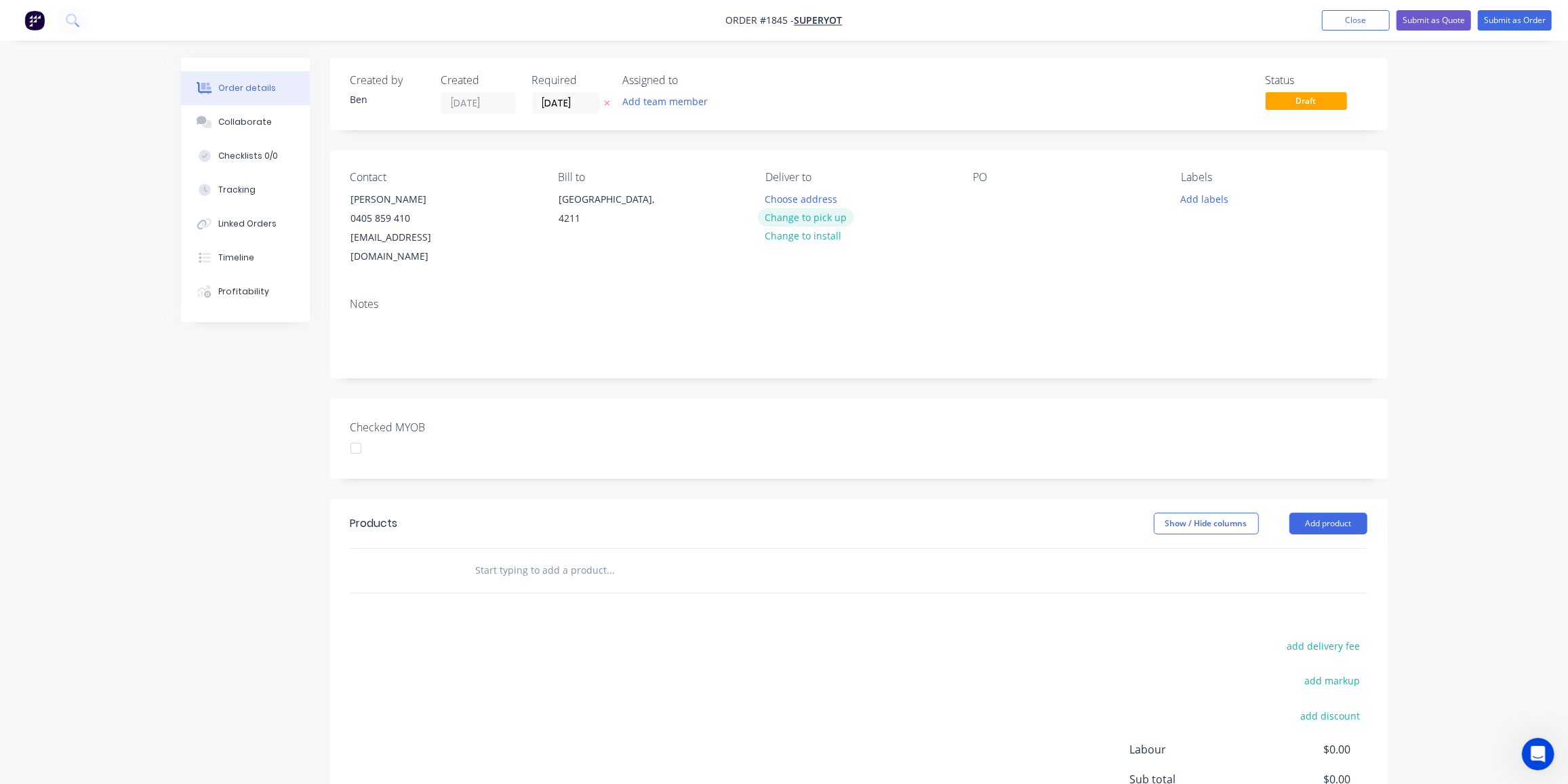
click at [826, 221] on button "Change to pick up" at bounding box center [806, 217] width 96 height 18
click at [984, 196] on div at bounding box center [984, 199] width 22 height 20
click at [1191, 192] on button "Add labels" at bounding box center [1204, 198] width 62 height 18
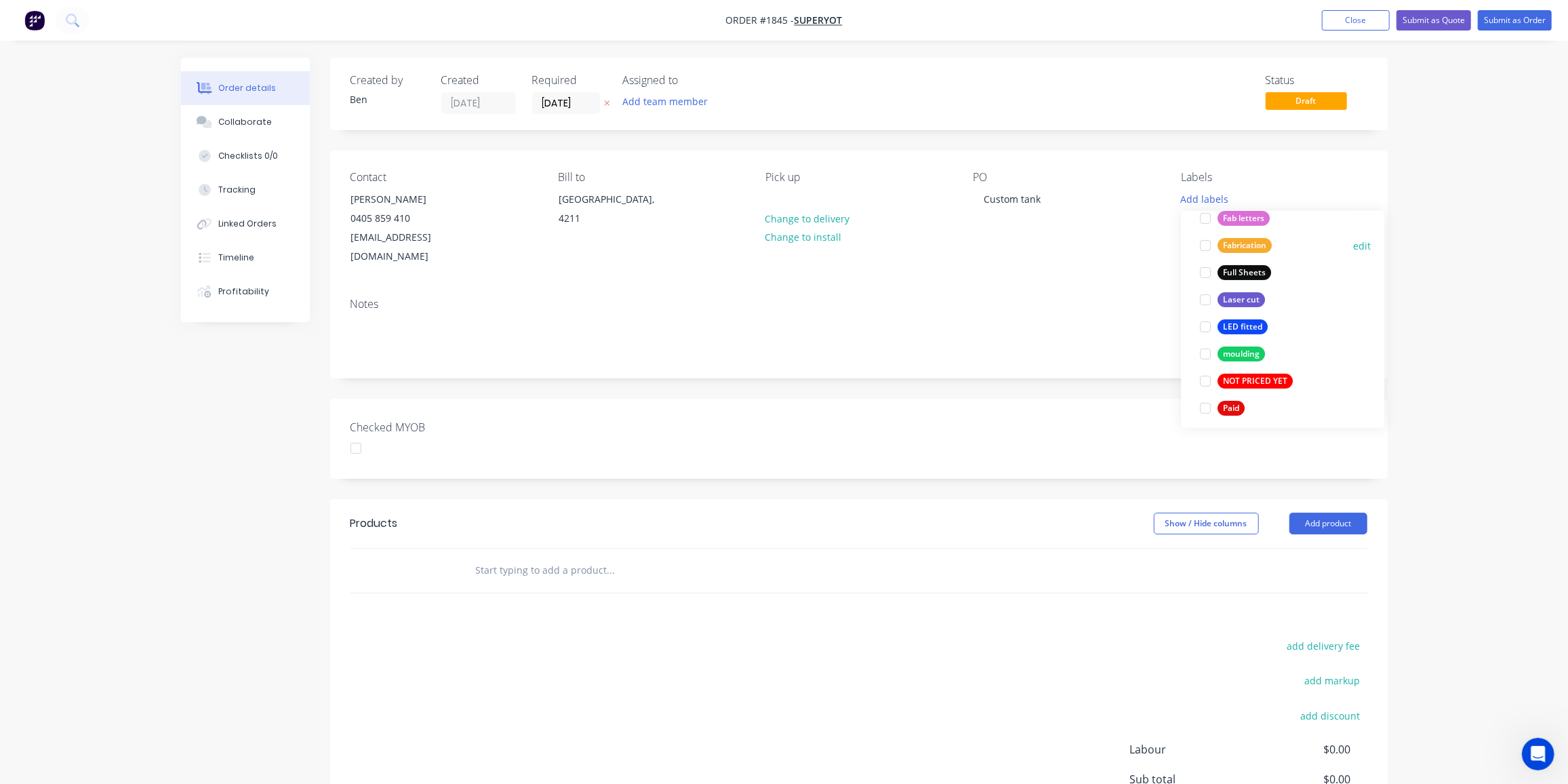
click at [1267, 248] on div "Fabrication" at bounding box center [1245, 245] width 54 height 15
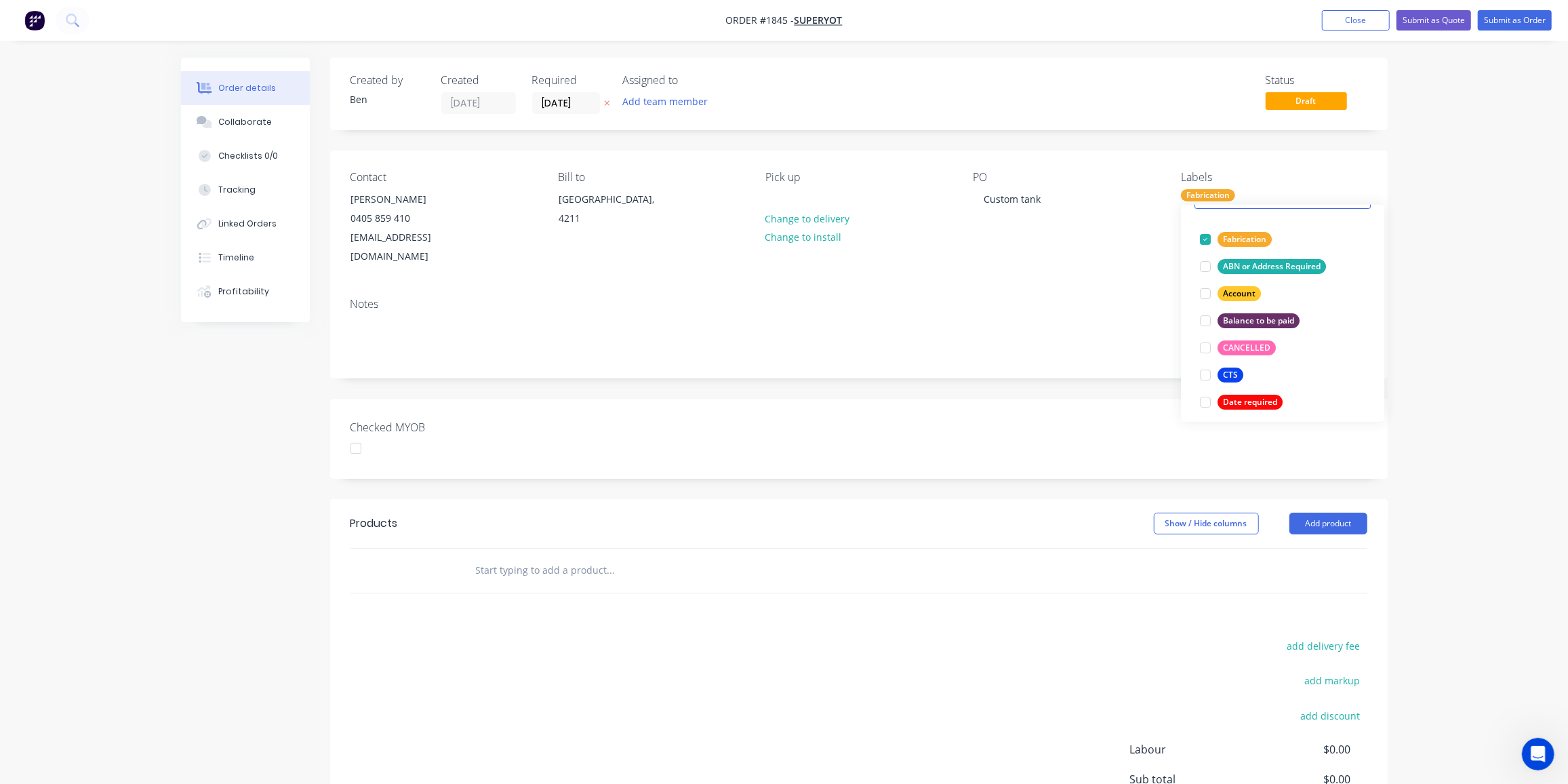
click at [563, 557] on input "text" at bounding box center [611, 570] width 271 height 27
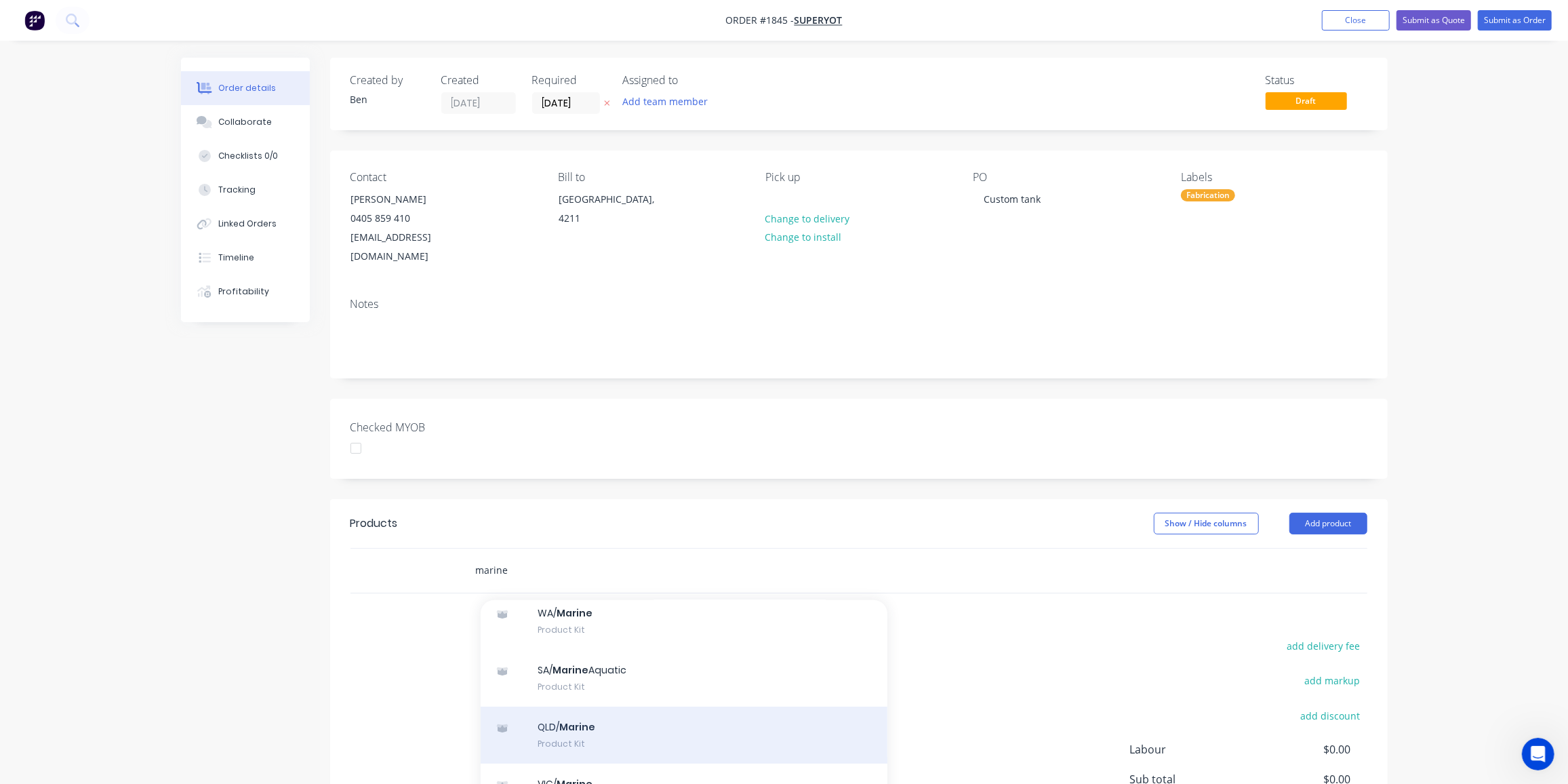
scroll to position [361, 0]
type input "marine"
click at [642, 710] on div "QLD/ Marine Product Kit" at bounding box center [684, 734] width 407 height 57
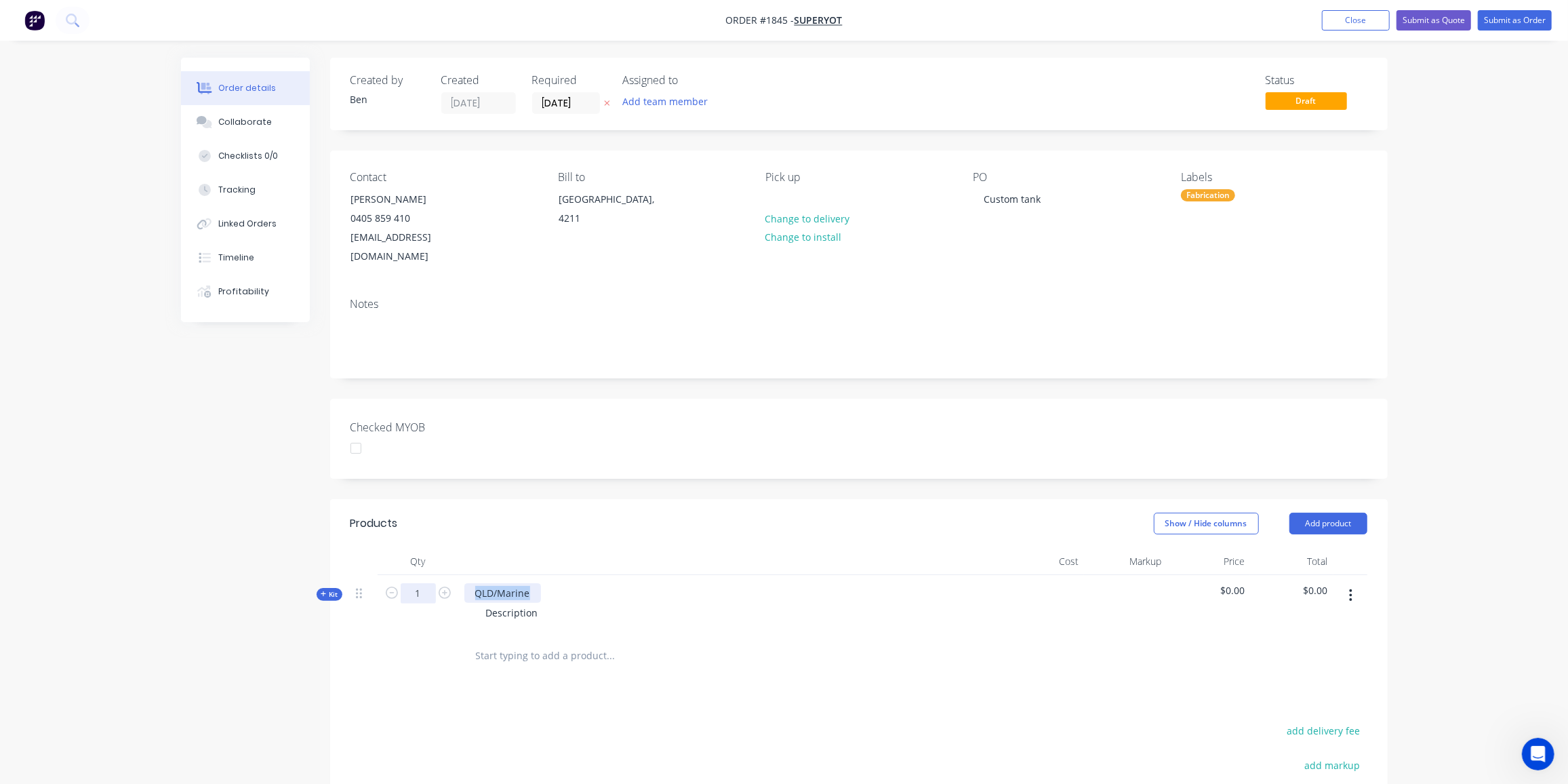
drag, startPoint x: 533, startPoint y: 575, endPoint x: 417, endPoint y: 573, distance: 116.0
click at [417, 575] on div "Kit 1 QLD/Marine Description $0.00 $0.00" at bounding box center [859, 605] width 1017 height 59
click at [543, 603] on div "Description" at bounding box center [512, 613] width 74 height 20
drag, startPoint x: 536, startPoint y: 592, endPoint x: 419, endPoint y: 586, distance: 117.2
click at [419, 586] on div "Kit 1 Custom tank as per sketch Description $0.00 $0.00" at bounding box center [859, 605] width 1017 height 59
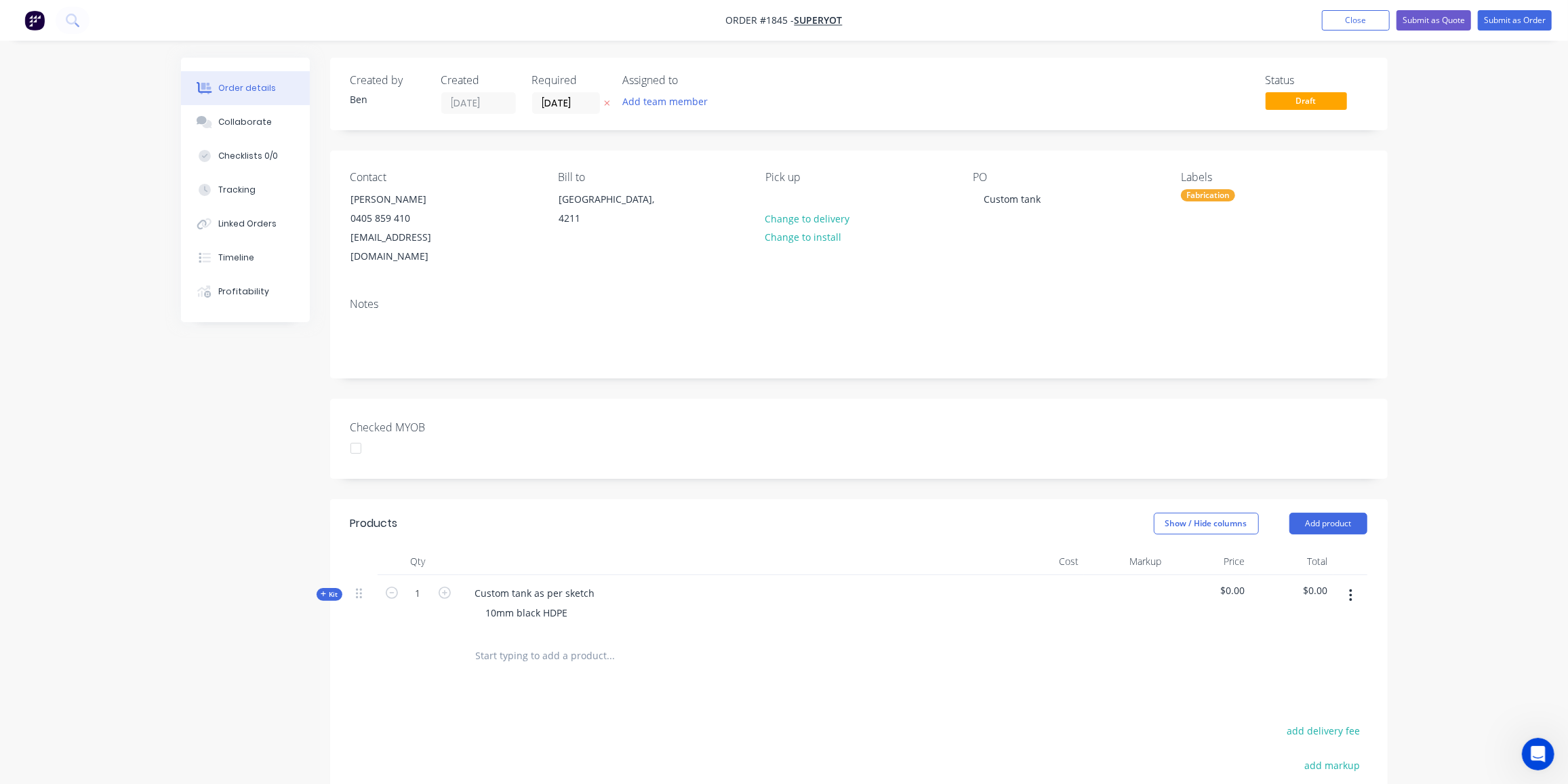
click at [333, 589] on span "Kit" at bounding box center [330, 595] width 17 height 10
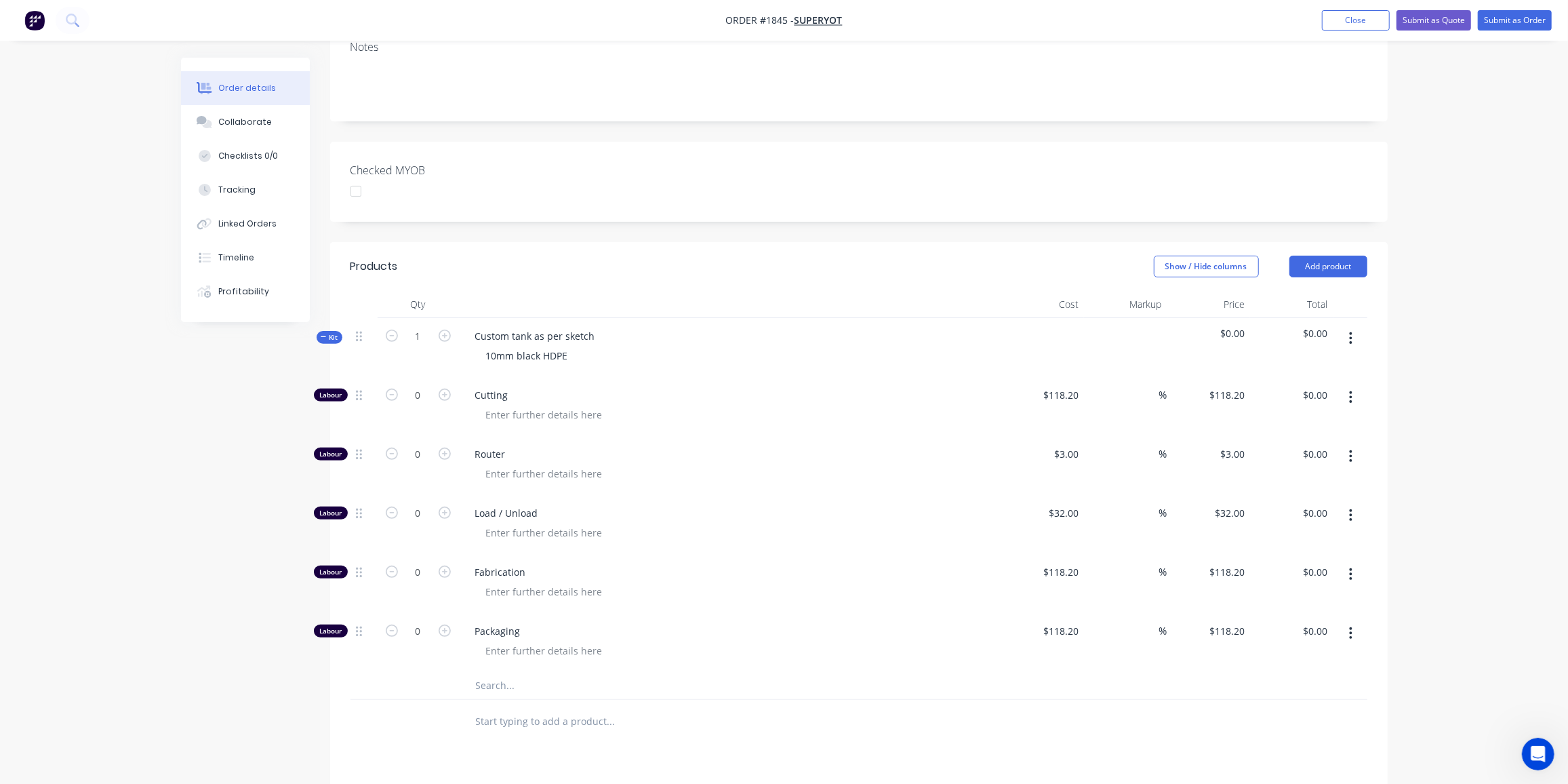
scroll to position [284, 0]
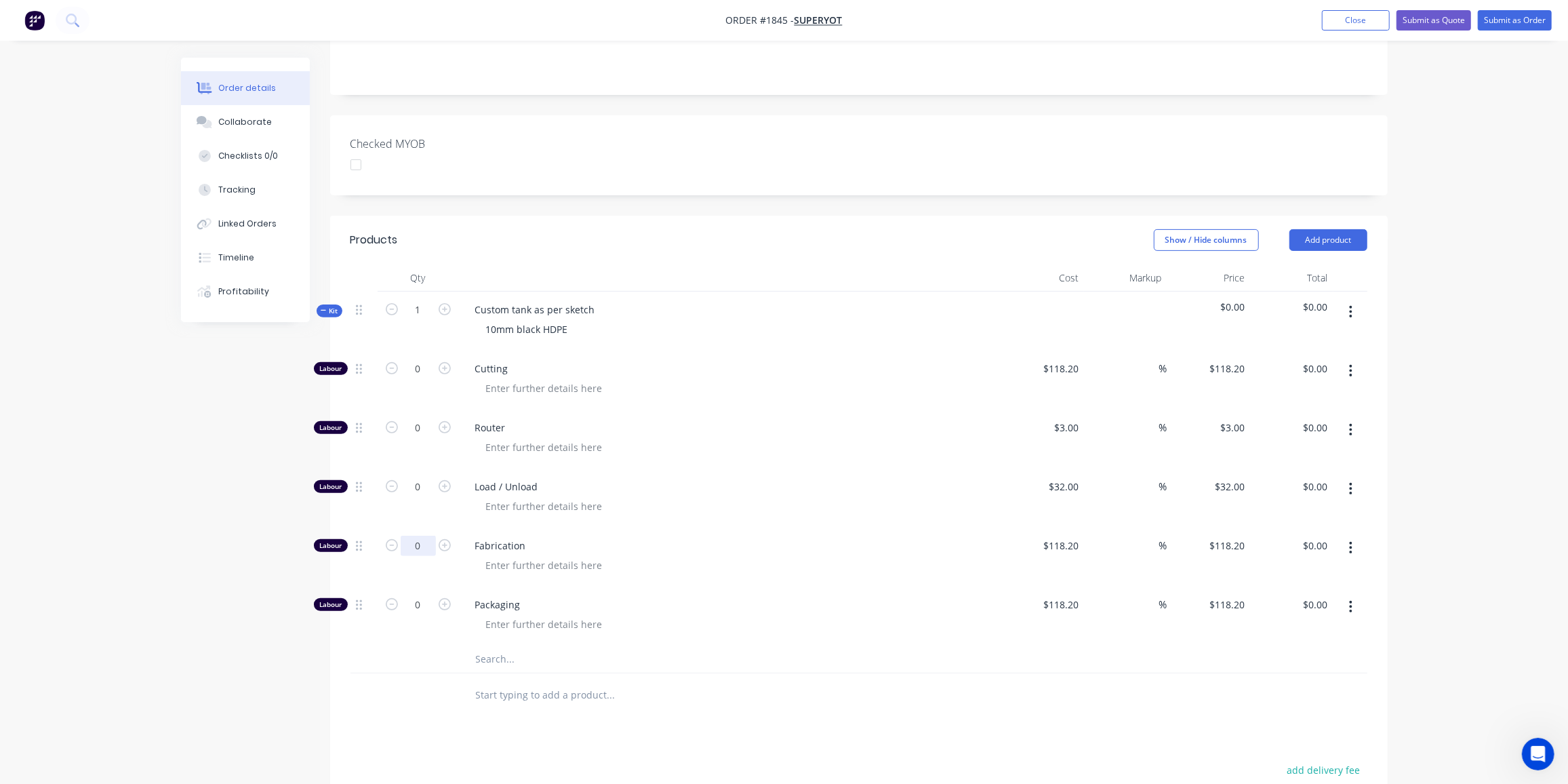
click at [424, 536] on input "0" at bounding box center [418, 546] width 35 height 20
type input "12"
type input "$1,418.40"
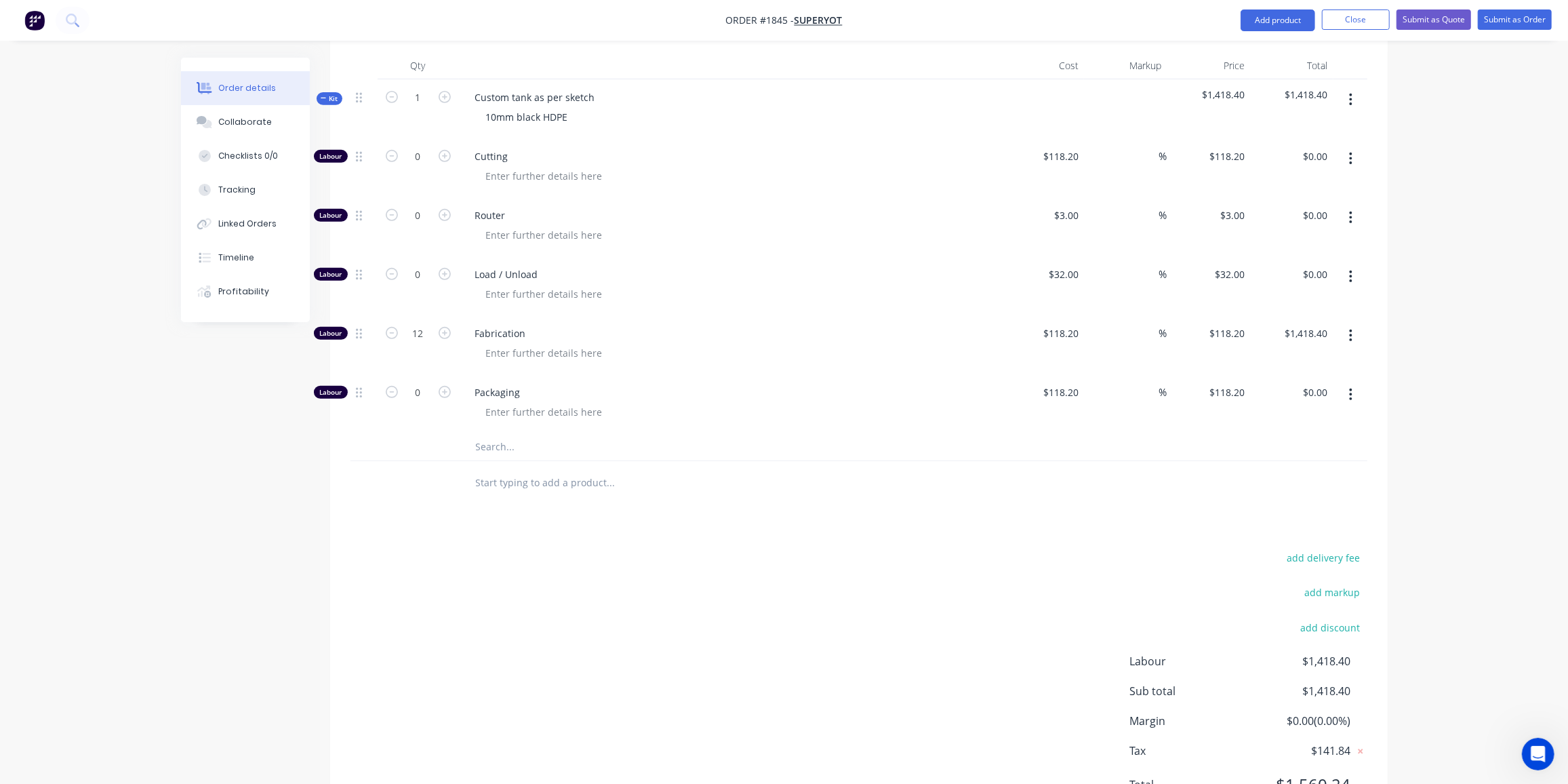
scroll to position [497, 0]
click at [498, 433] on input "text" at bounding box center [611, 446] width 271 height 27
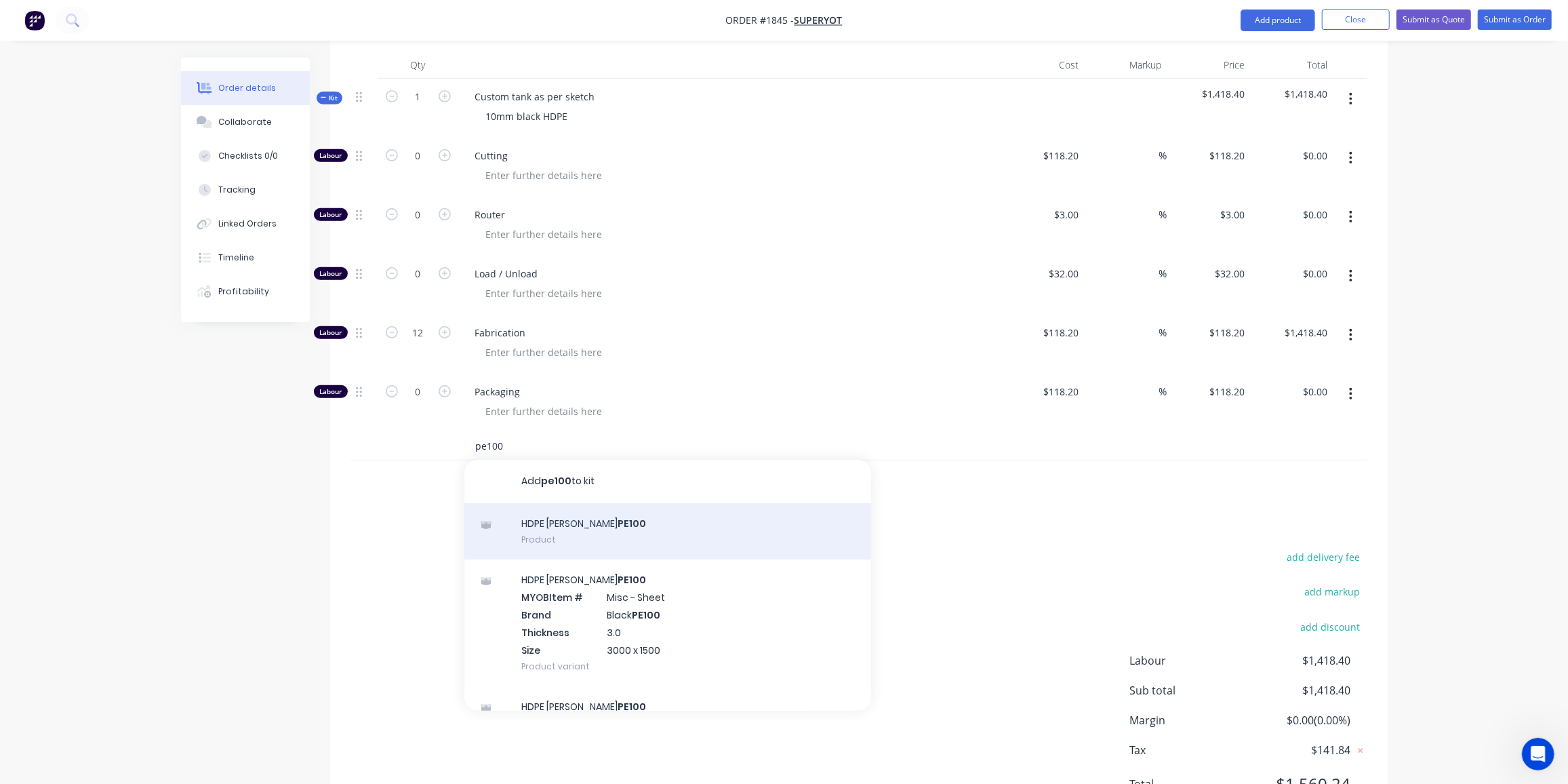
type input "pe100"
click at [601, 504] on div "HDPE Simona Black PE100 Product" at bounding box center [668, 532] width 407 height 57
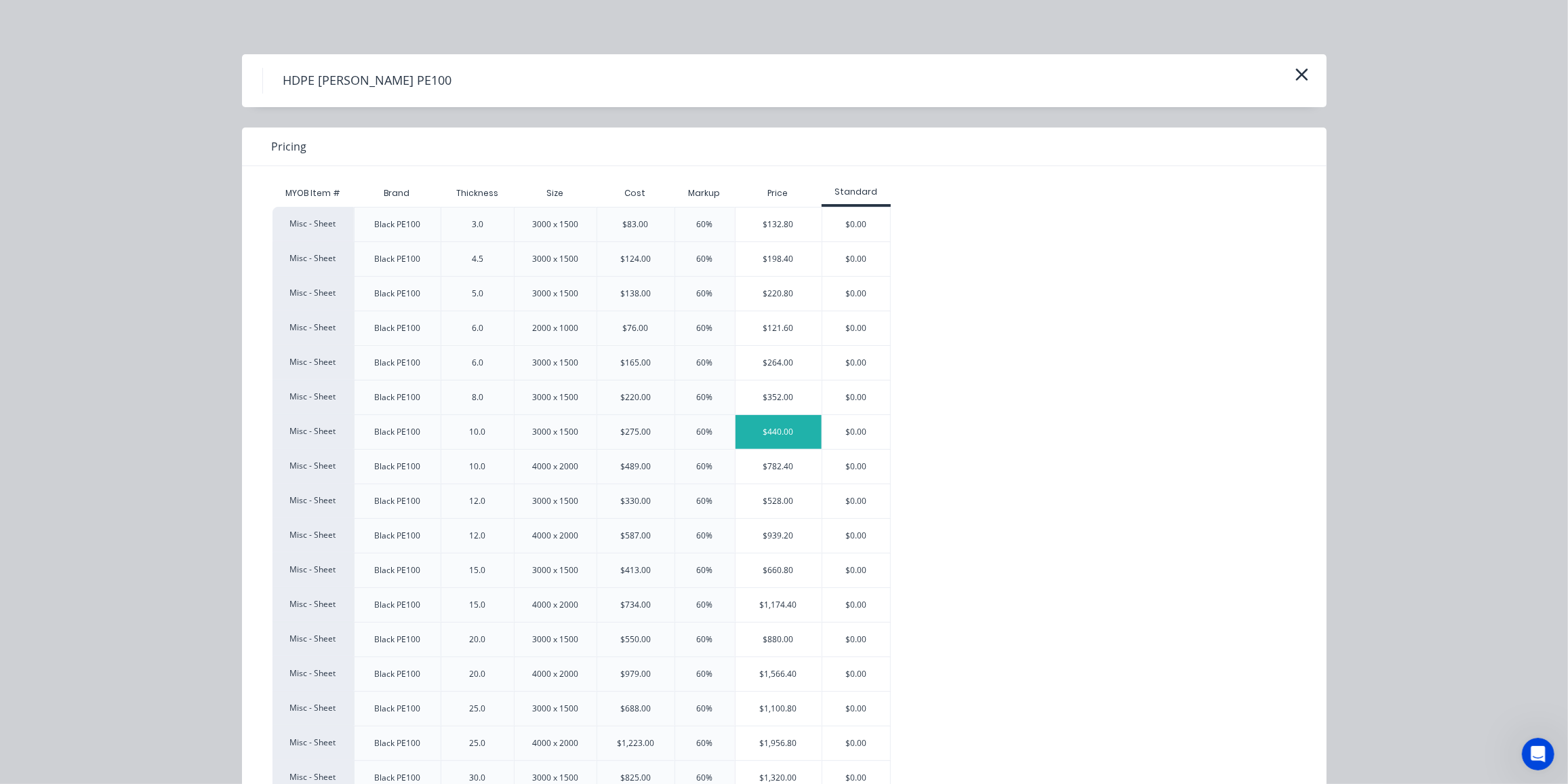
click at [756, 430] on div "$440.00" at bounding box center [778, 432] width 86 height 34
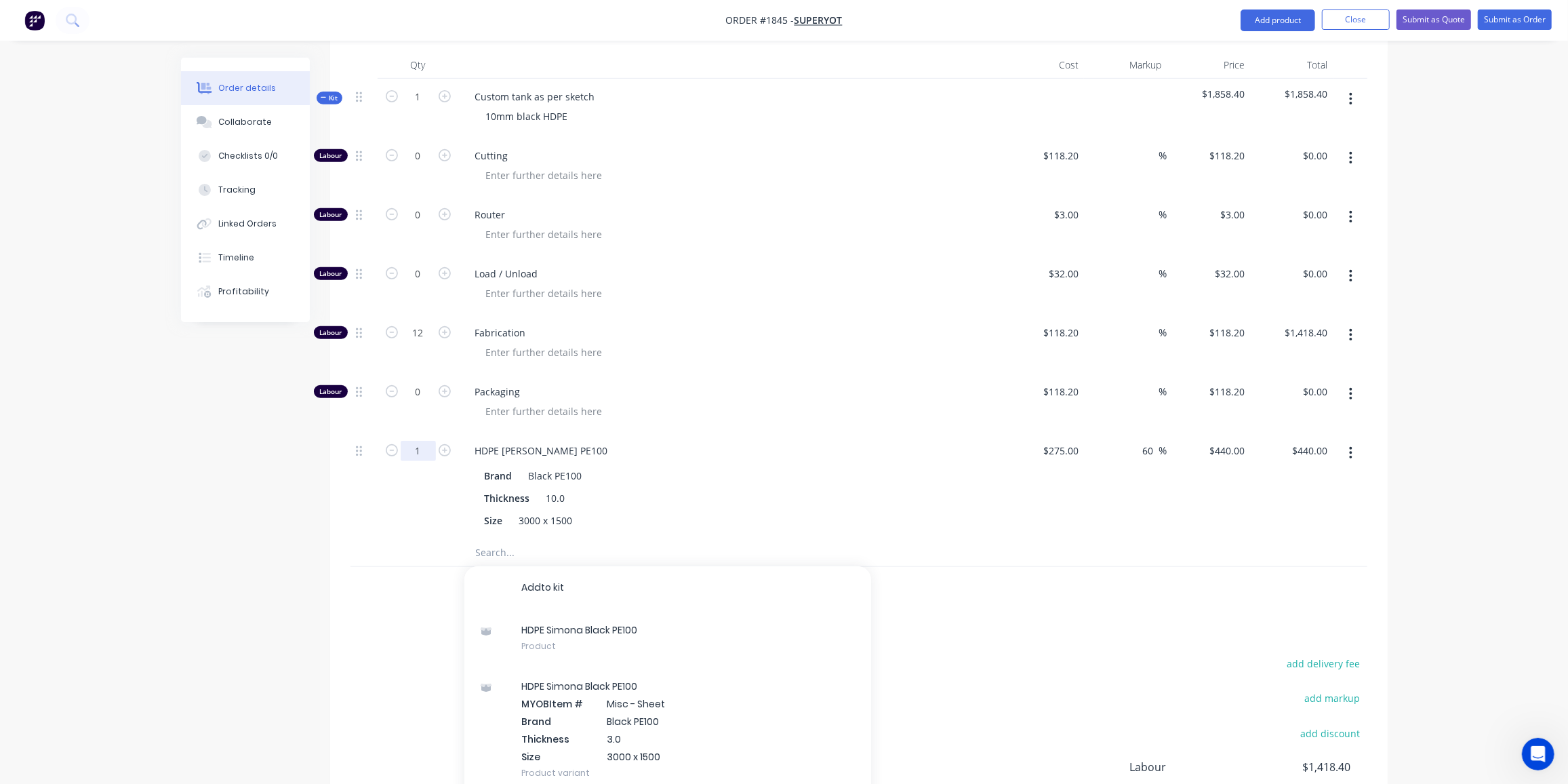
click at [423, 441] on input "1" at bounding box center [418, 450] width 35 height 20
type input "1.5"
type input "$660.00"
click at [428, 441] on input "1.5" at bounding box center [418, 450] width 35 height 20
type input "2"
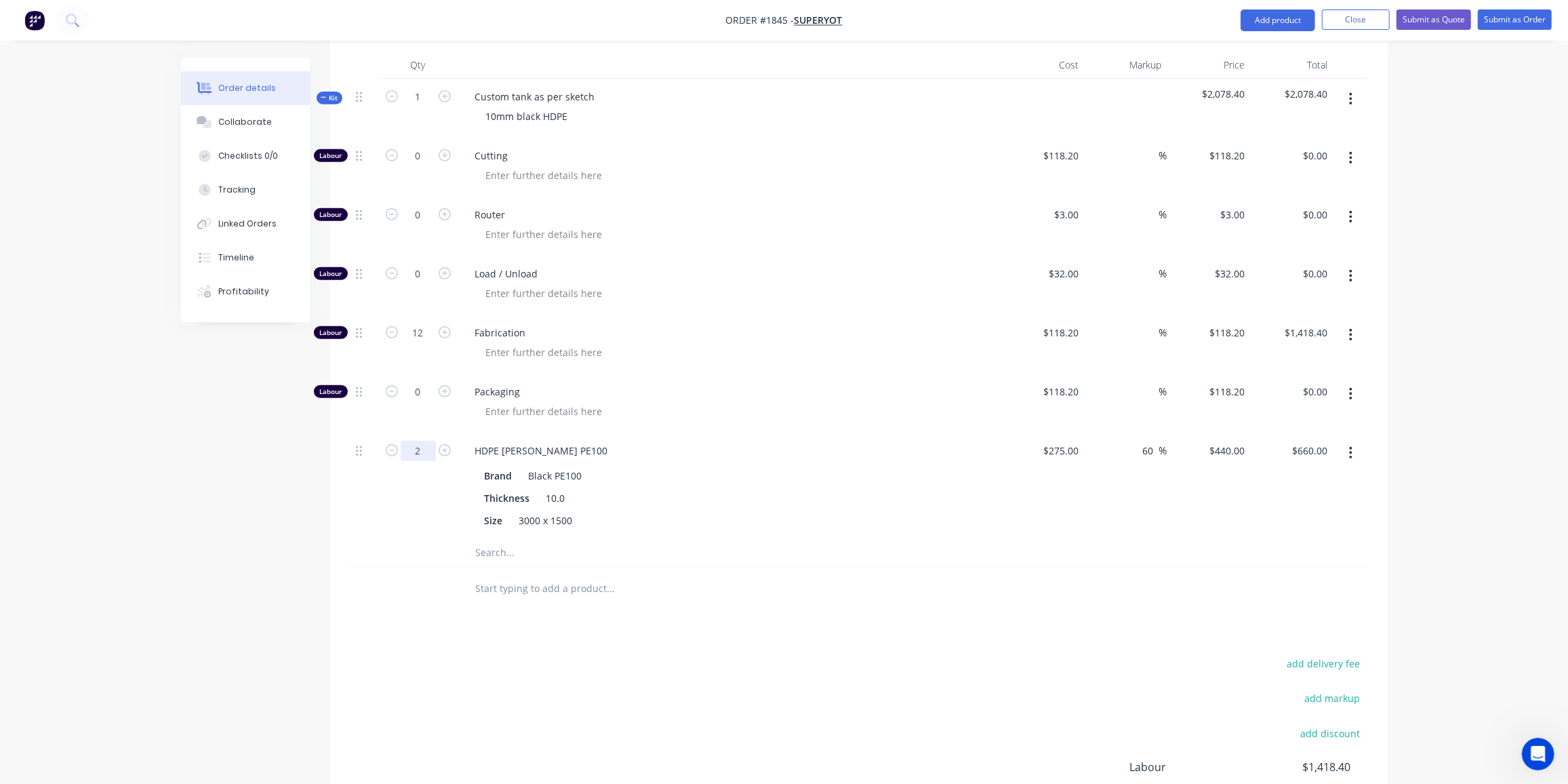
type input "$880.00"
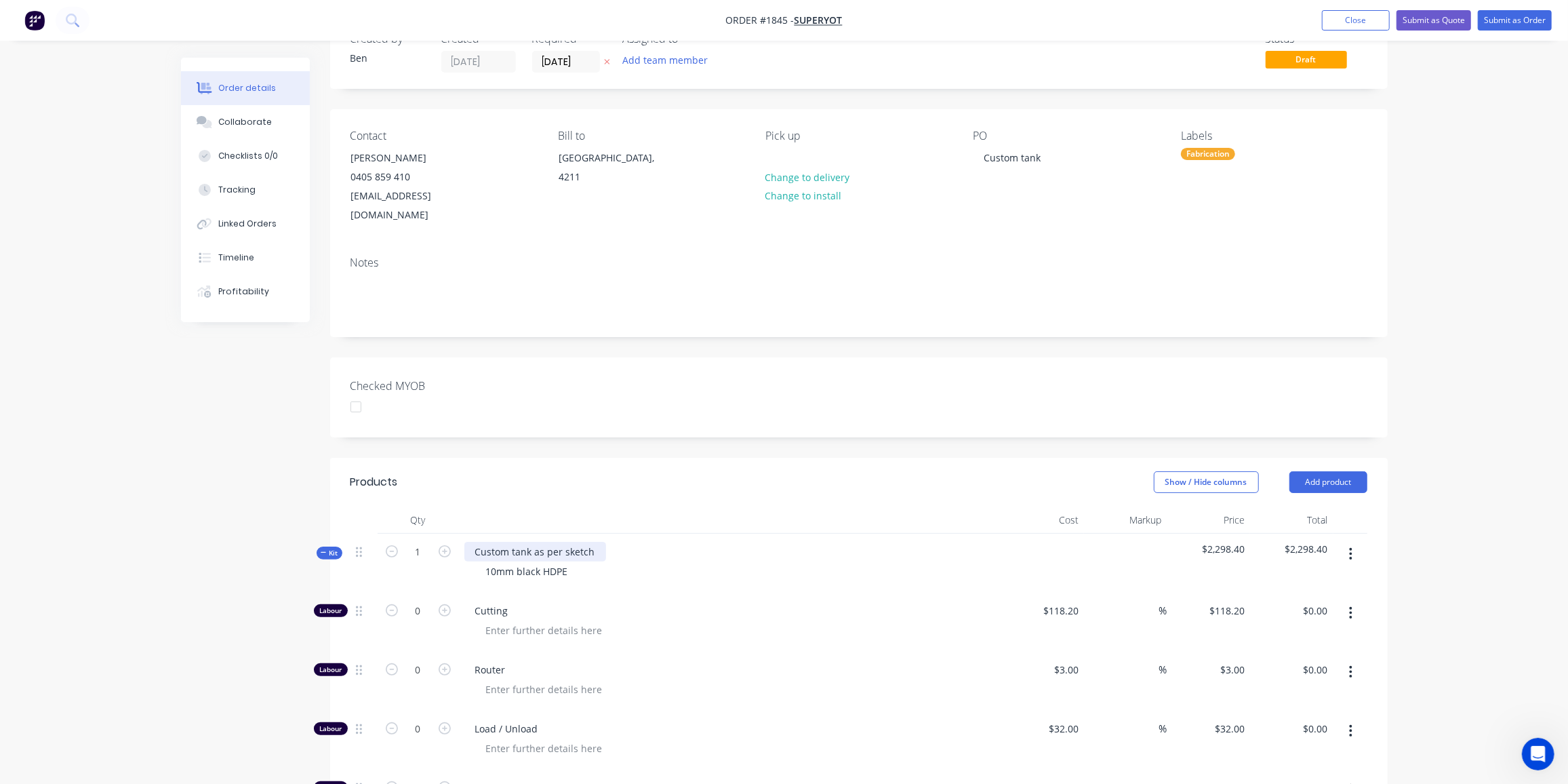
scroll to position [41, 0]
click at [571, 561] on div "10mm black HDPE" at bounding box center [527, 571] width 104 height 20
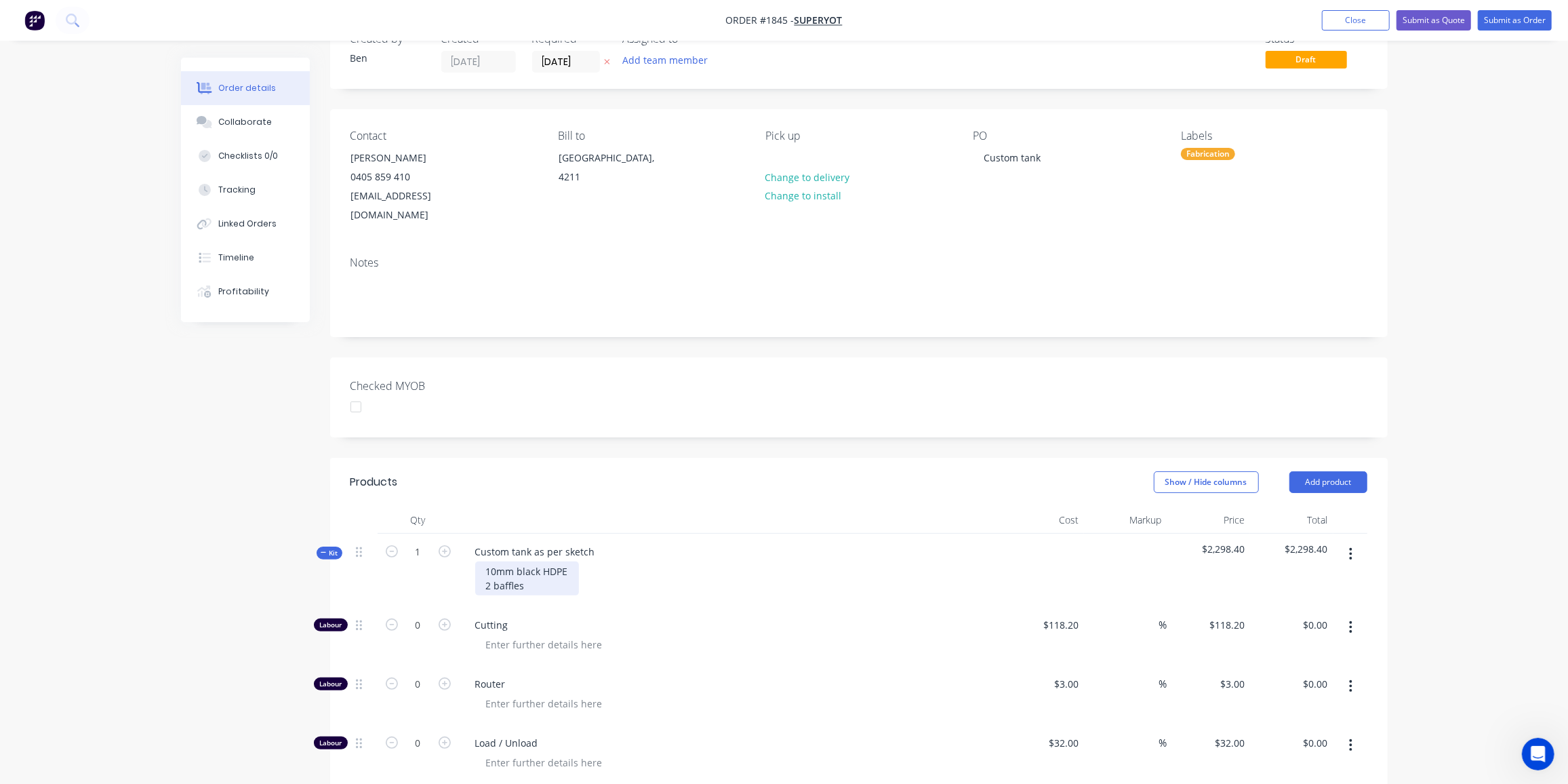
click at [540, 567] on div "10mm black HDPE 2 baffles" at bounding box center [527, 578] width 104 height 34
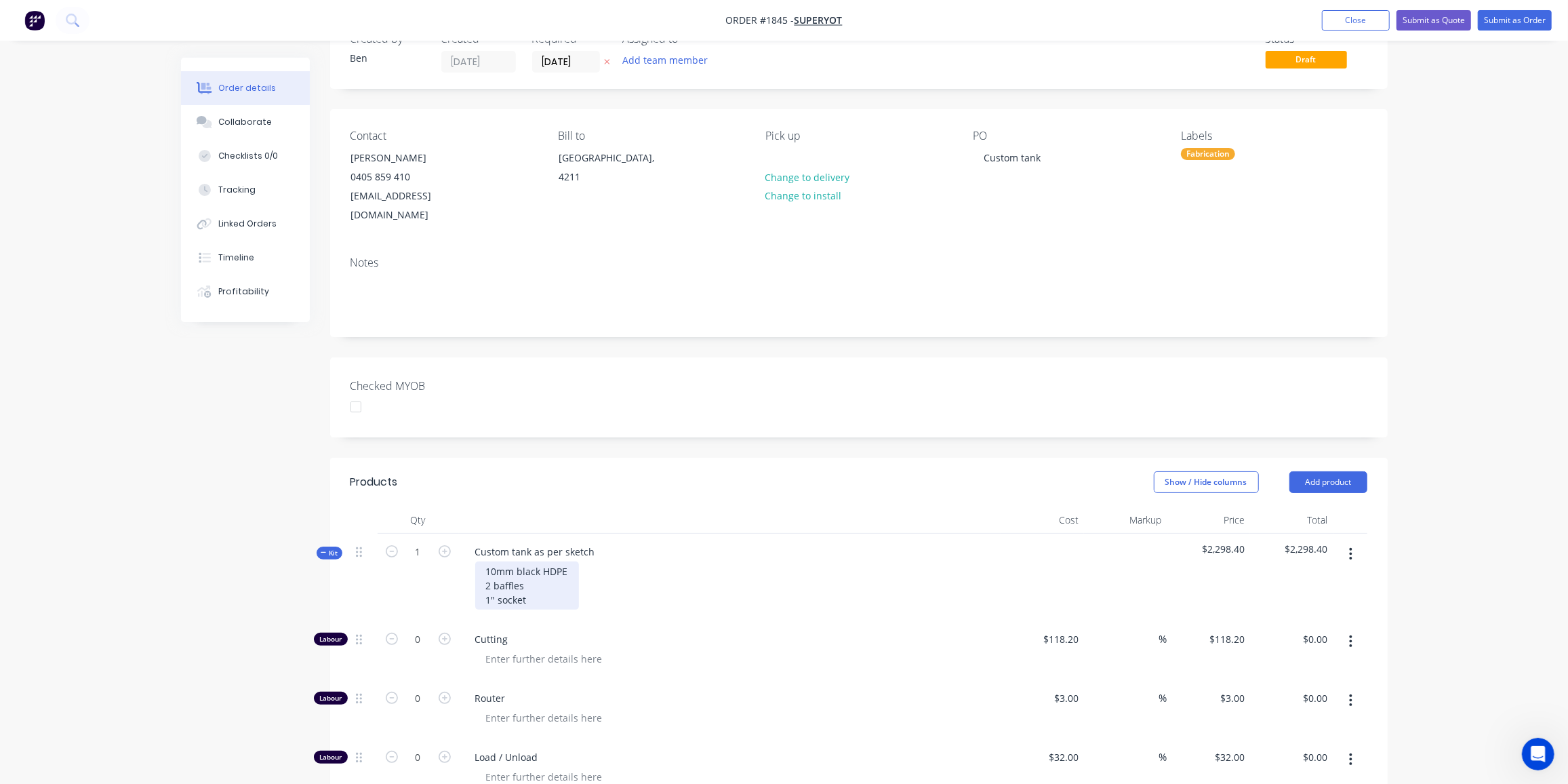
click at [544, 584] on div "10mm black HDPE 2 baffles 1" socket" at bounding box center [527, 585] width 104 height 48
click at [496, 582] on div "10mm black HDPE 2 baffles 1" socket" at bounding box center [527, 585] width 104 height 48
drag, startPoint x: 58, startPoint y: 446, endPoint x: 71, endPoint y: 442, distance: 13.6
click at [59, 445] on div "Order details Collaborate Checklists 0/0 Tracking Linked Orders Timeline Profit…" at bounding box center [784, 700] width 1568 height 1482
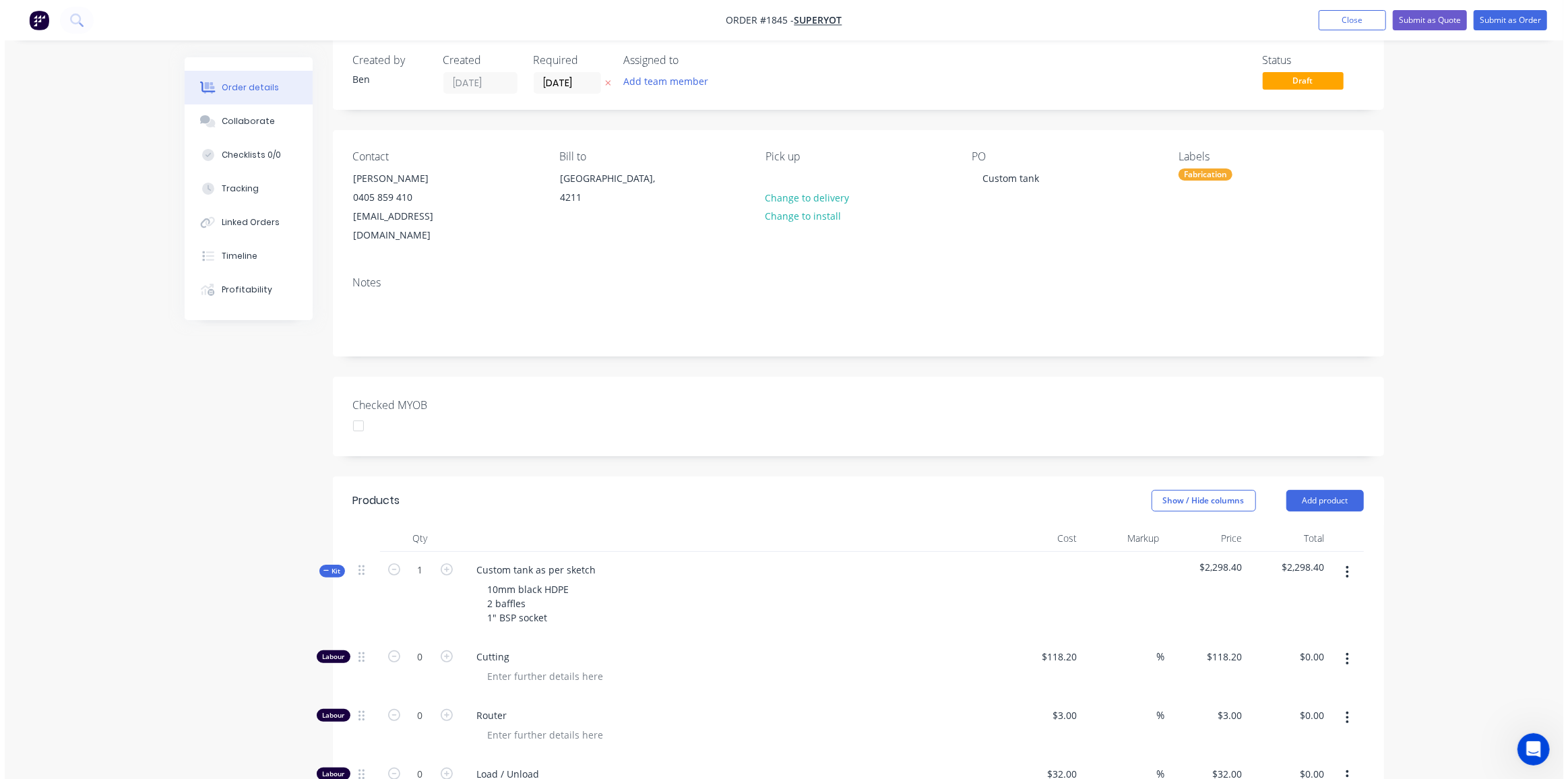
scroll to position [0, 0]
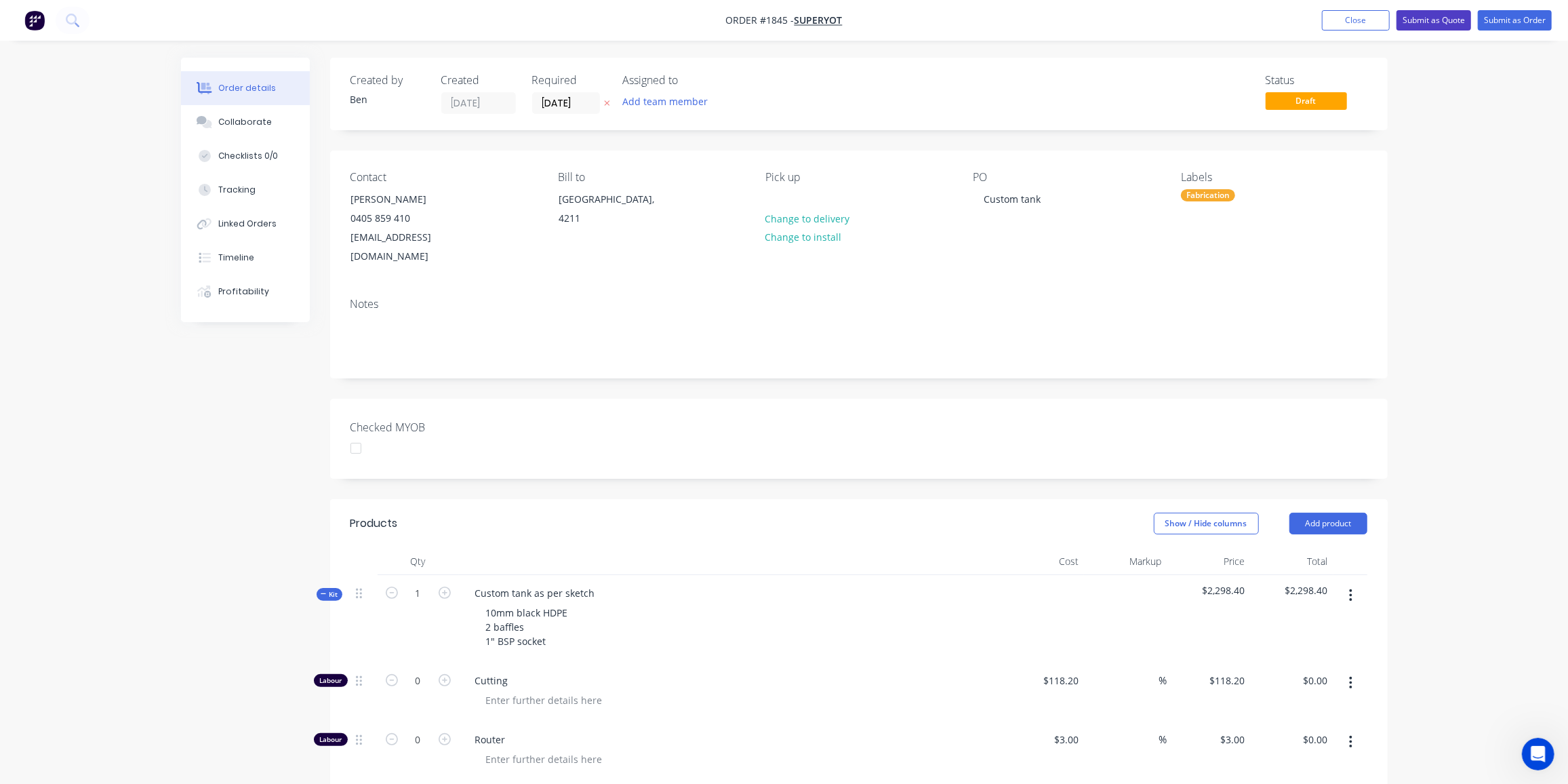
click at [1462, 16] on button "Submit as Quote" at bounding box center [1434, 20] width 74 height 20
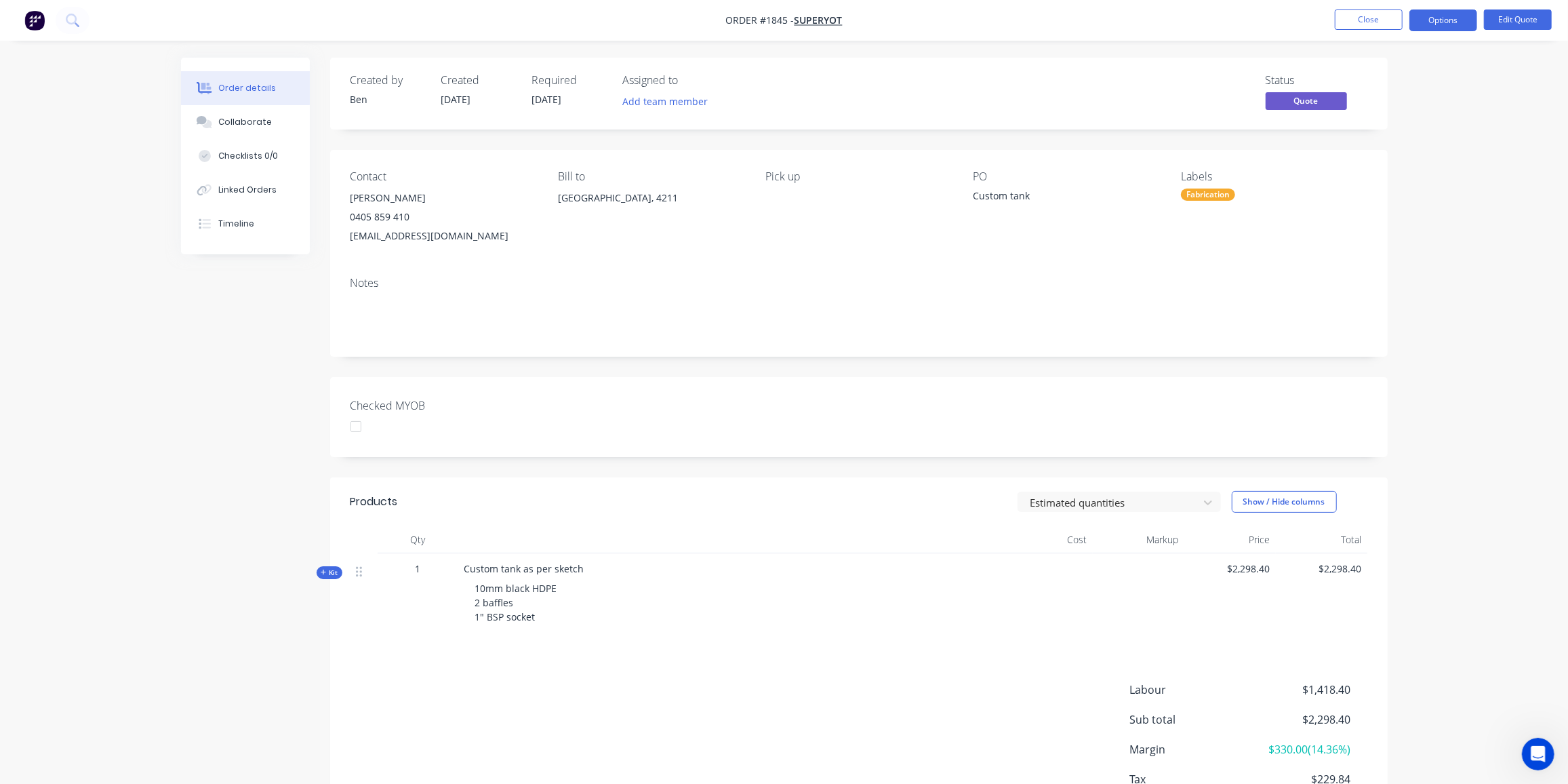
drag, startPoint x: 1425, startPoint y: 18, endPoint x: 1434, endPoint y: 35, distance: 19.2
click at [1426, 18] on button "Options" at bounding box center [1444, 20] width 68 height 22
click at [1363, 72] on div "Quote" at bounding box center [1402, 82] width 125 height 20
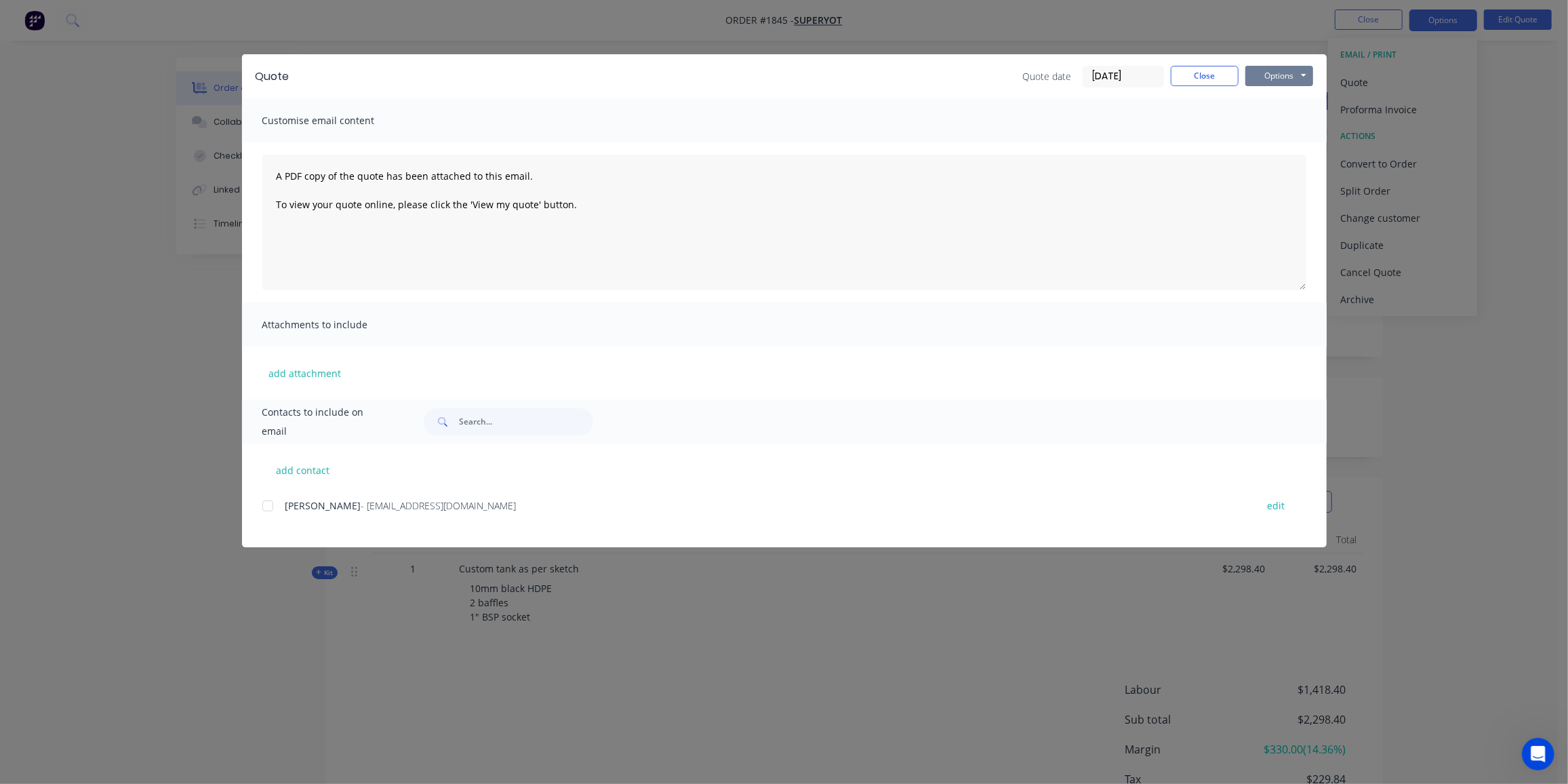
click at [1304, 78] on button "Options" at bounding box center [1280, 75] width 68 height 20
click at [1291, 94] on button "Preview" at bounding box center [1289, 100] width 86 height 23
click at [269, 505] on div at bounding box center [267, 505] width 27 height 27
click at [1285, 72] on button "Options" at bounding box center [1280, 75] width 68 height 20
click at [266, 510] on div at bounding box center [267, 505] width 27 height 27
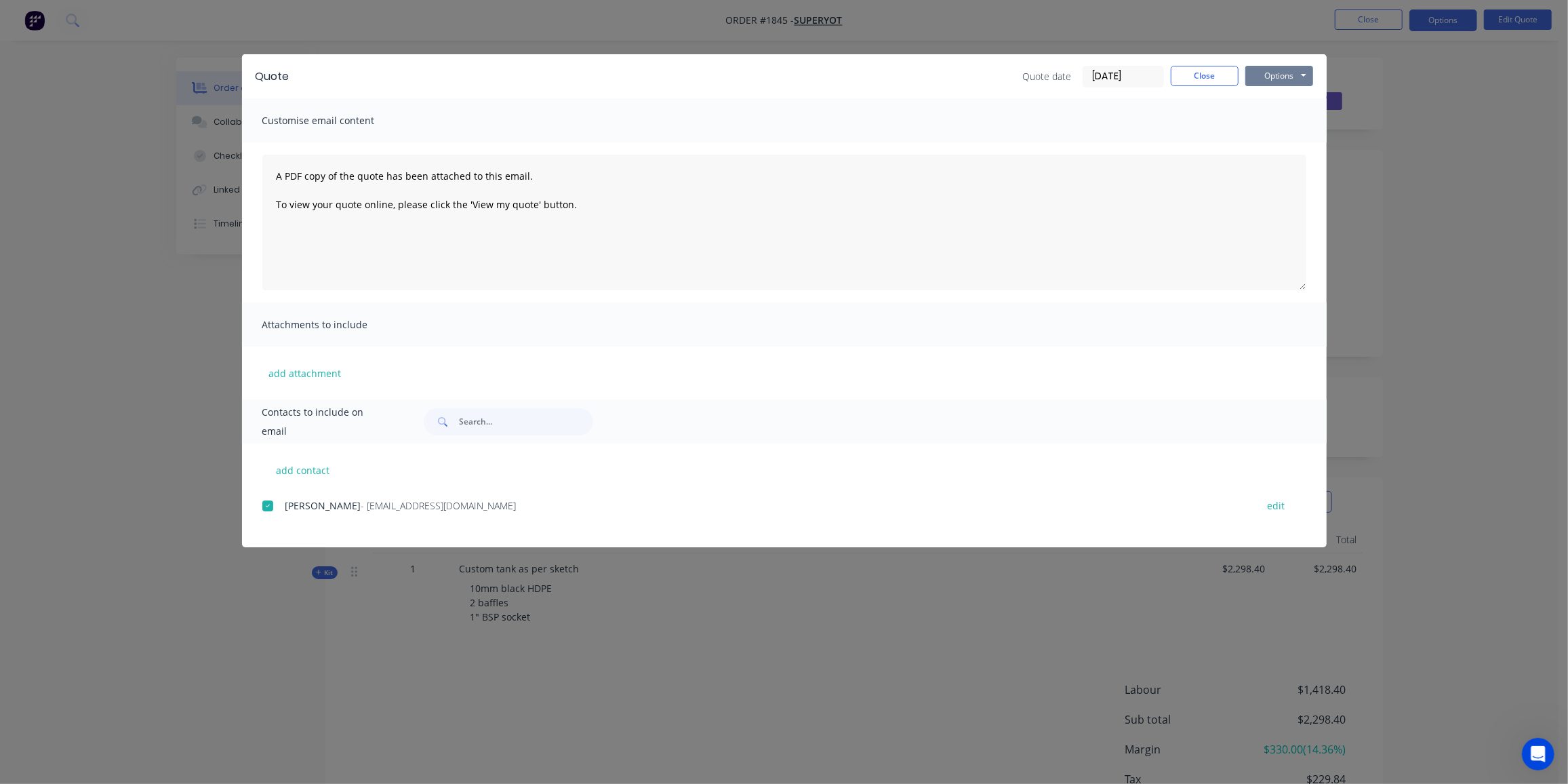
click at [1287, 79] on button "Options" at bounding box center [1280, 75] width 68 height 20
click at [1275, 145] on button "Email" at bounding box center [1289, 145] width 86 height 23
click at [1206, 75] on button "Close" at bounding box center [1205, 75] width 68 height 20
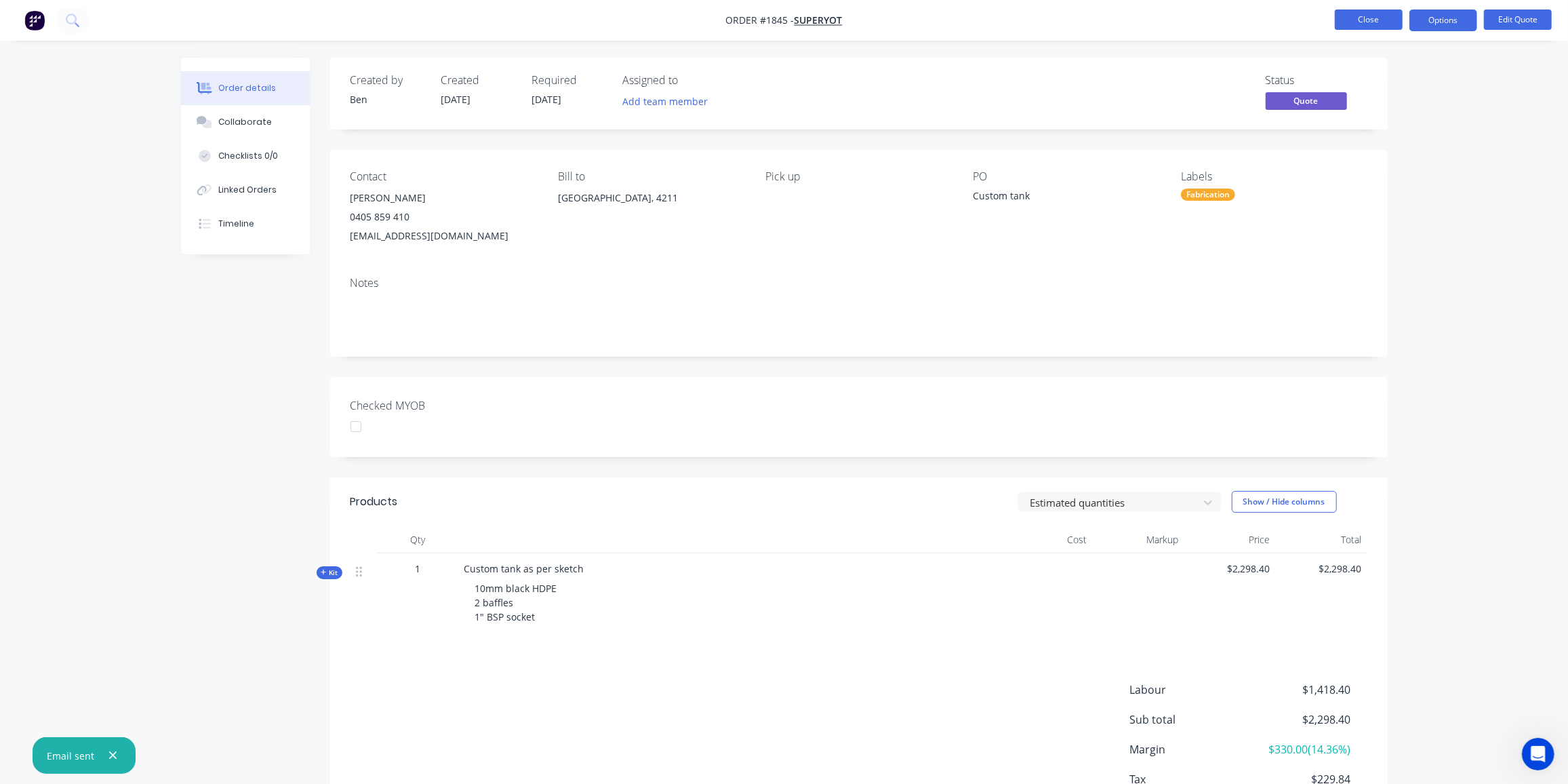
click at [1358, 17] on button "Close" at bounding box center [1369, 19] width 68 height 20
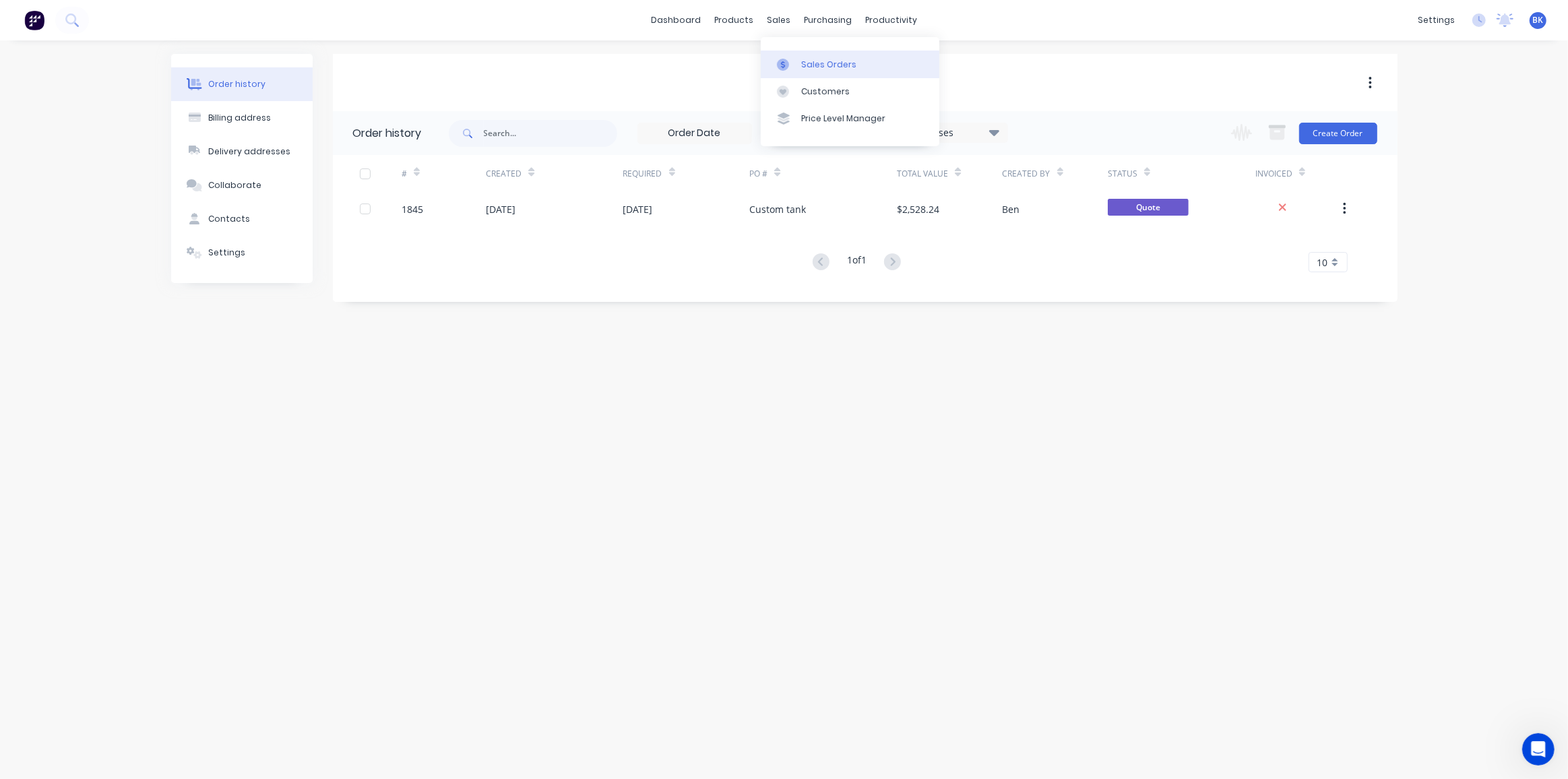
click at [794, 59] on div at bounding box center [787, 65] width 20 height 12
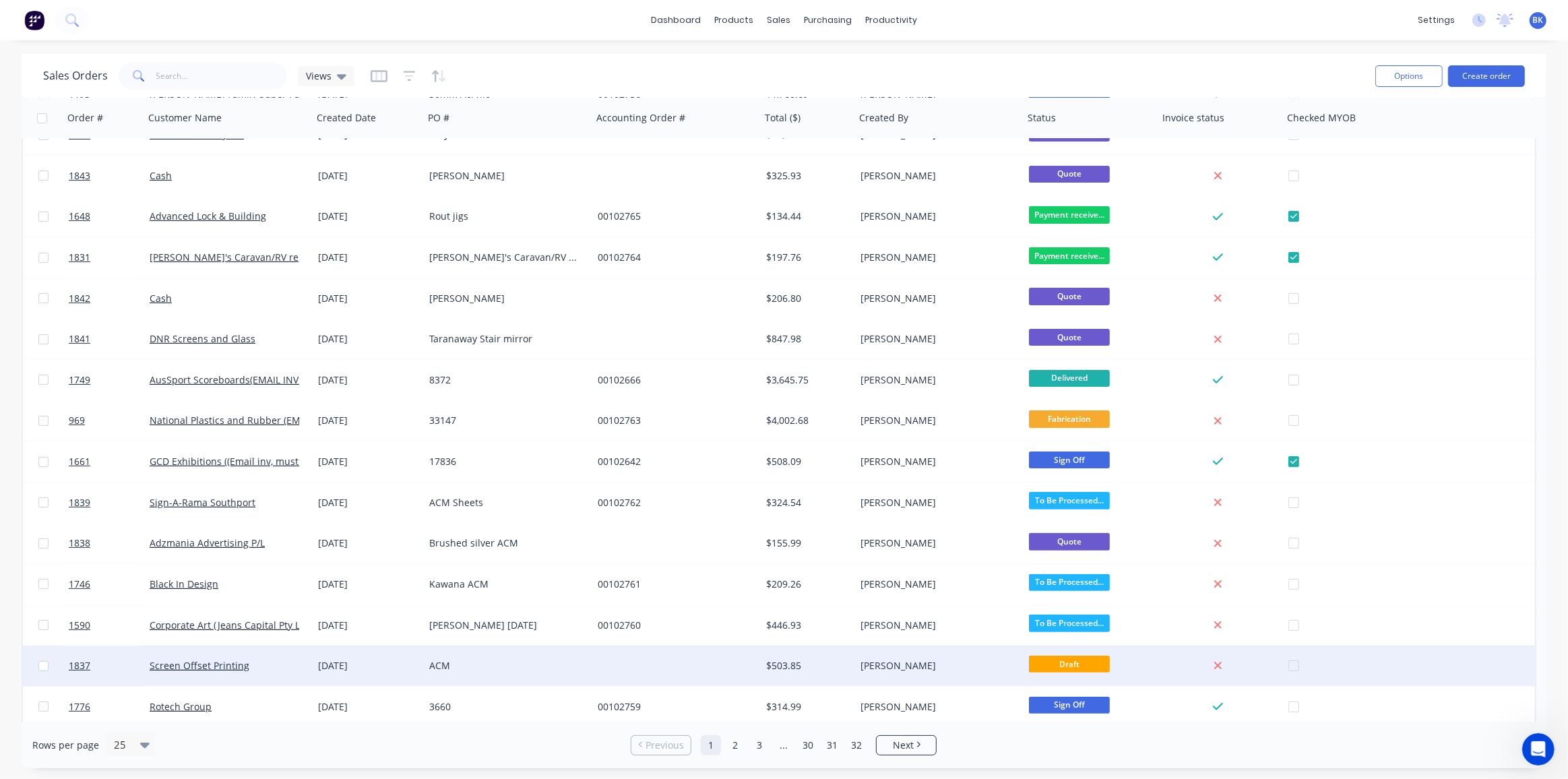
scroll to position [437, 0]
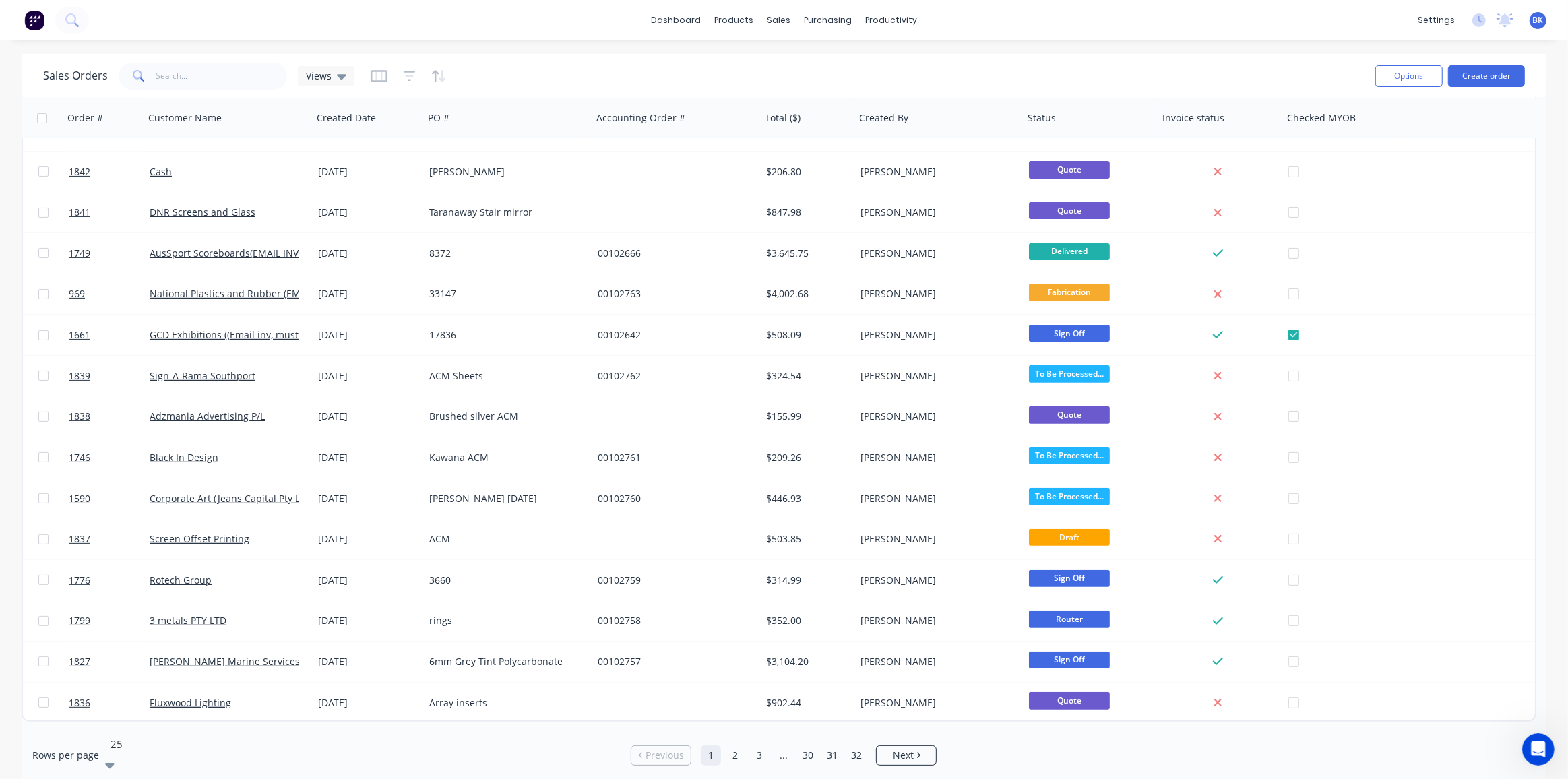
click at [132, 746] on div at bounding box center [206, 744] width 194 height 16
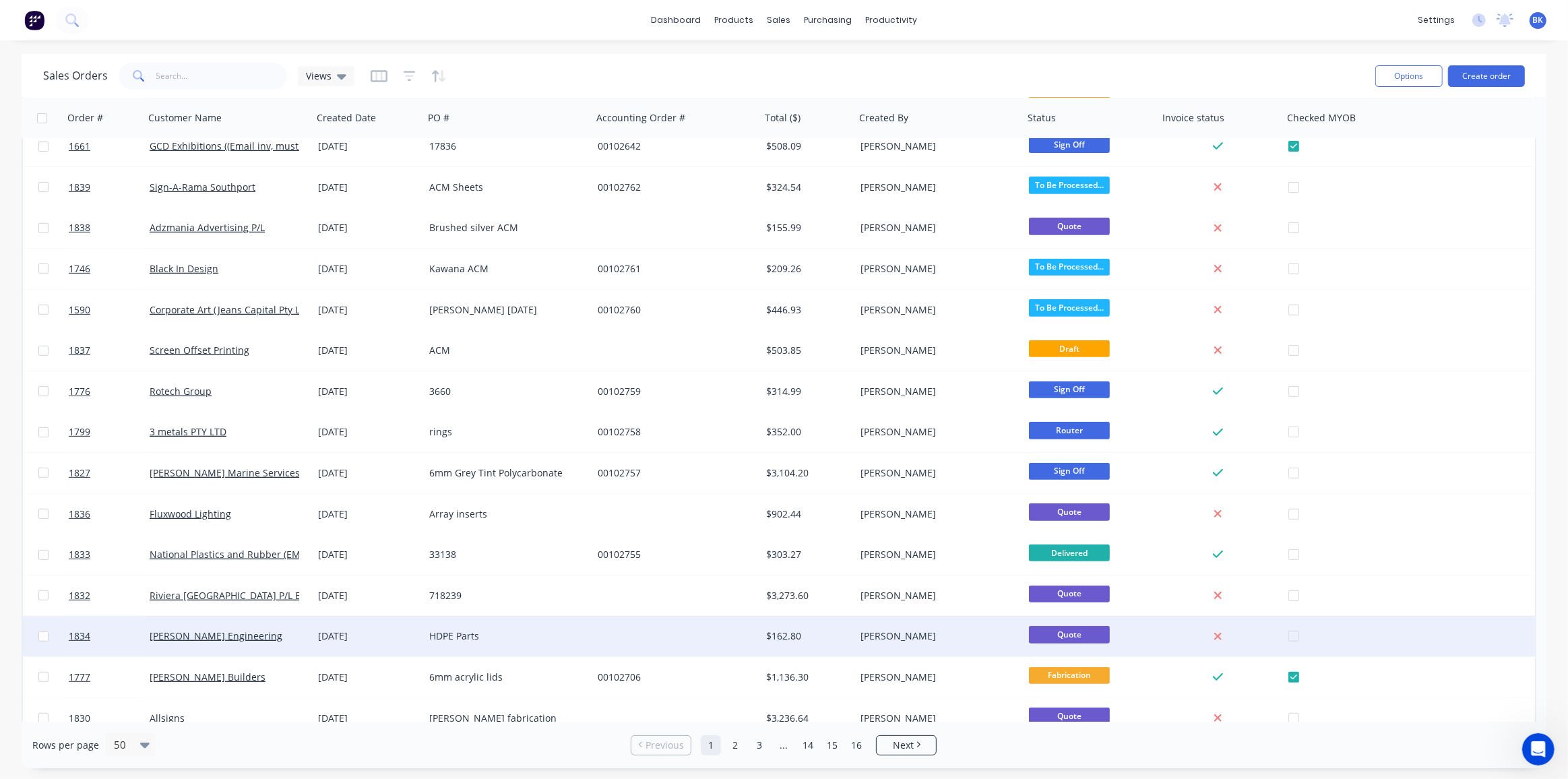
scroll to position [629, 0]
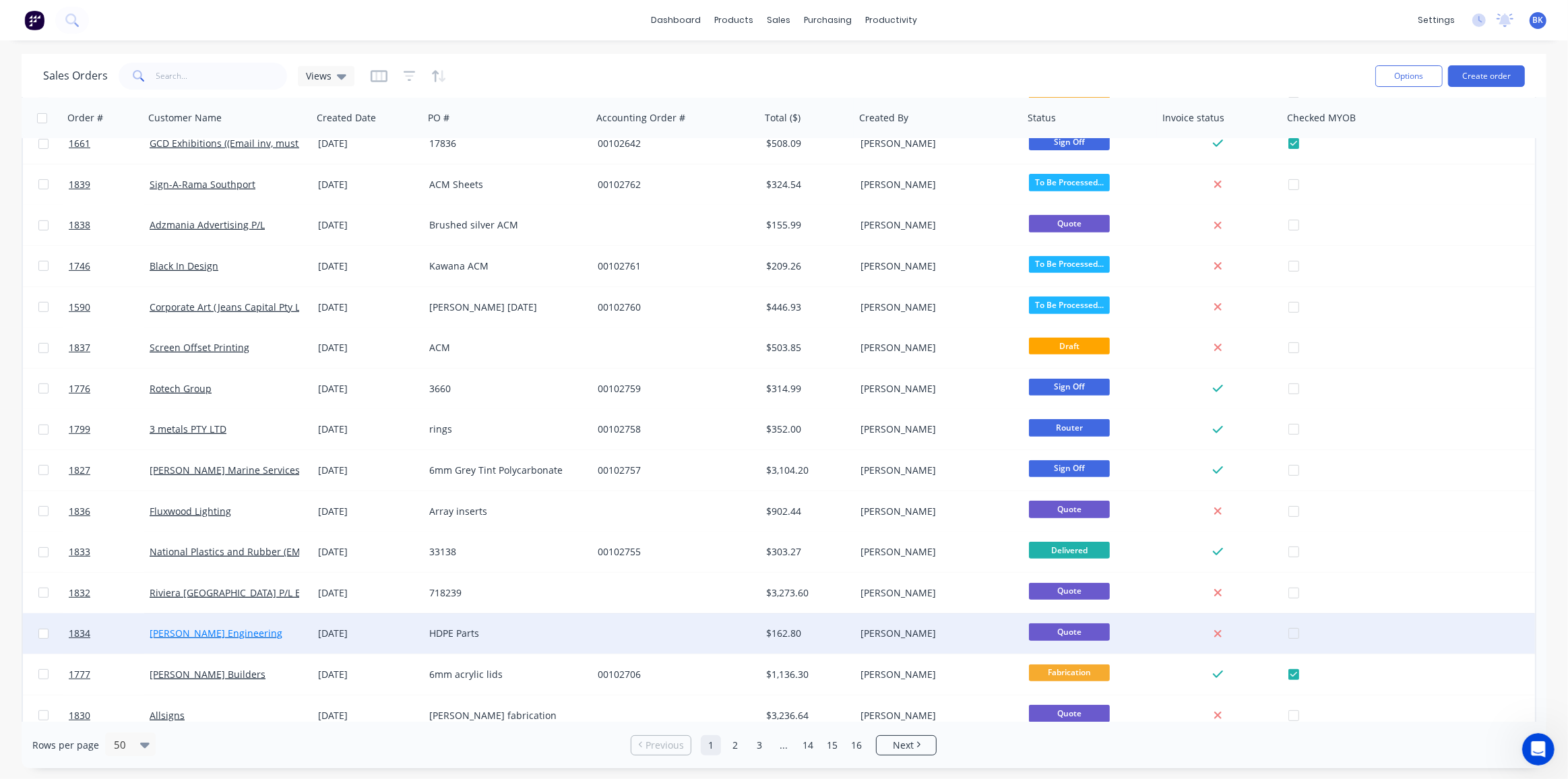
click at [209, 628] on link "[PERSON_NAME] Engineering" at bounding box center [216, 633] width 133 height 13
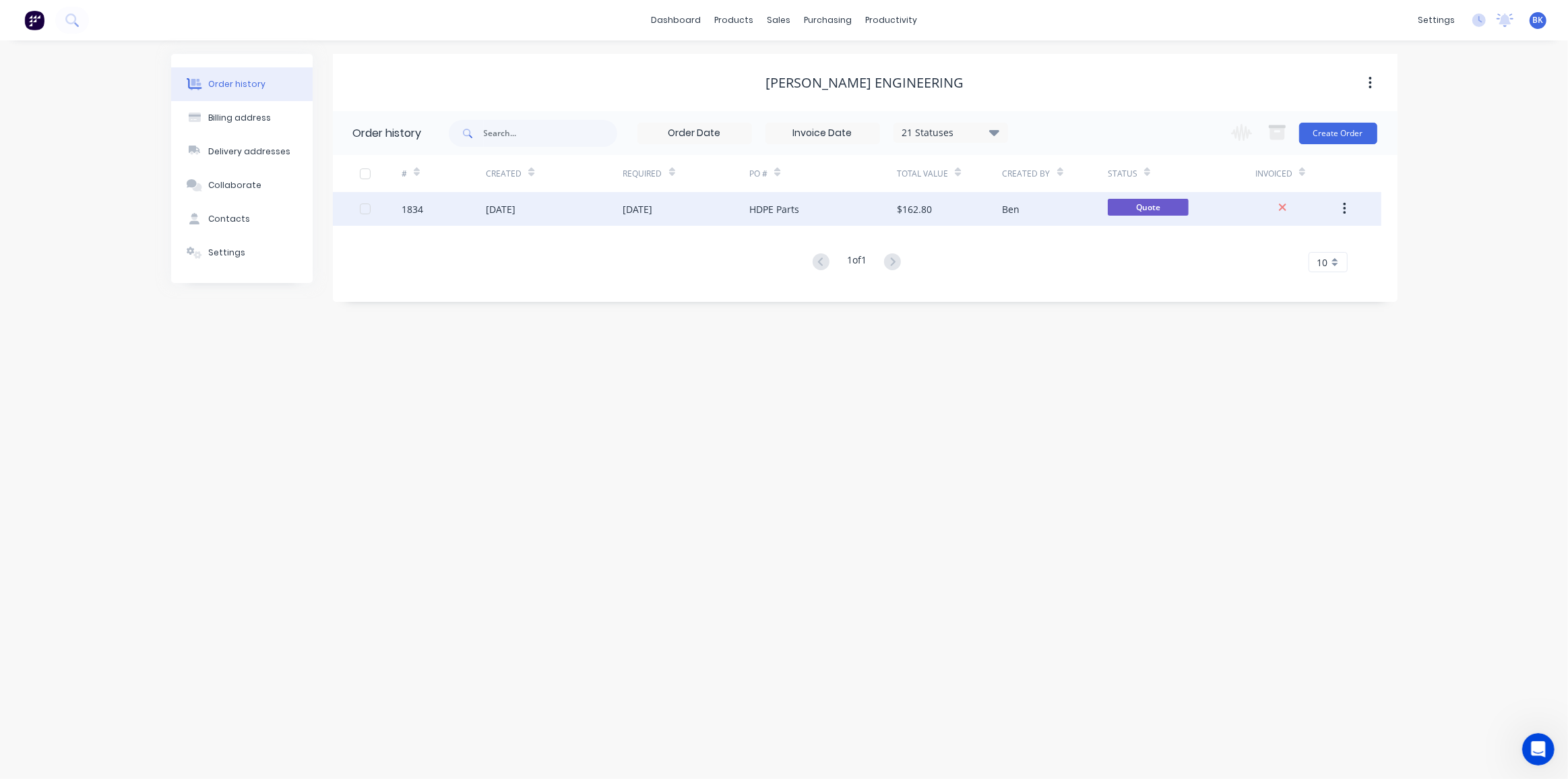
click at [966, 217] on div "$162.80" at bounding box center [949, 208] width 105 height 34
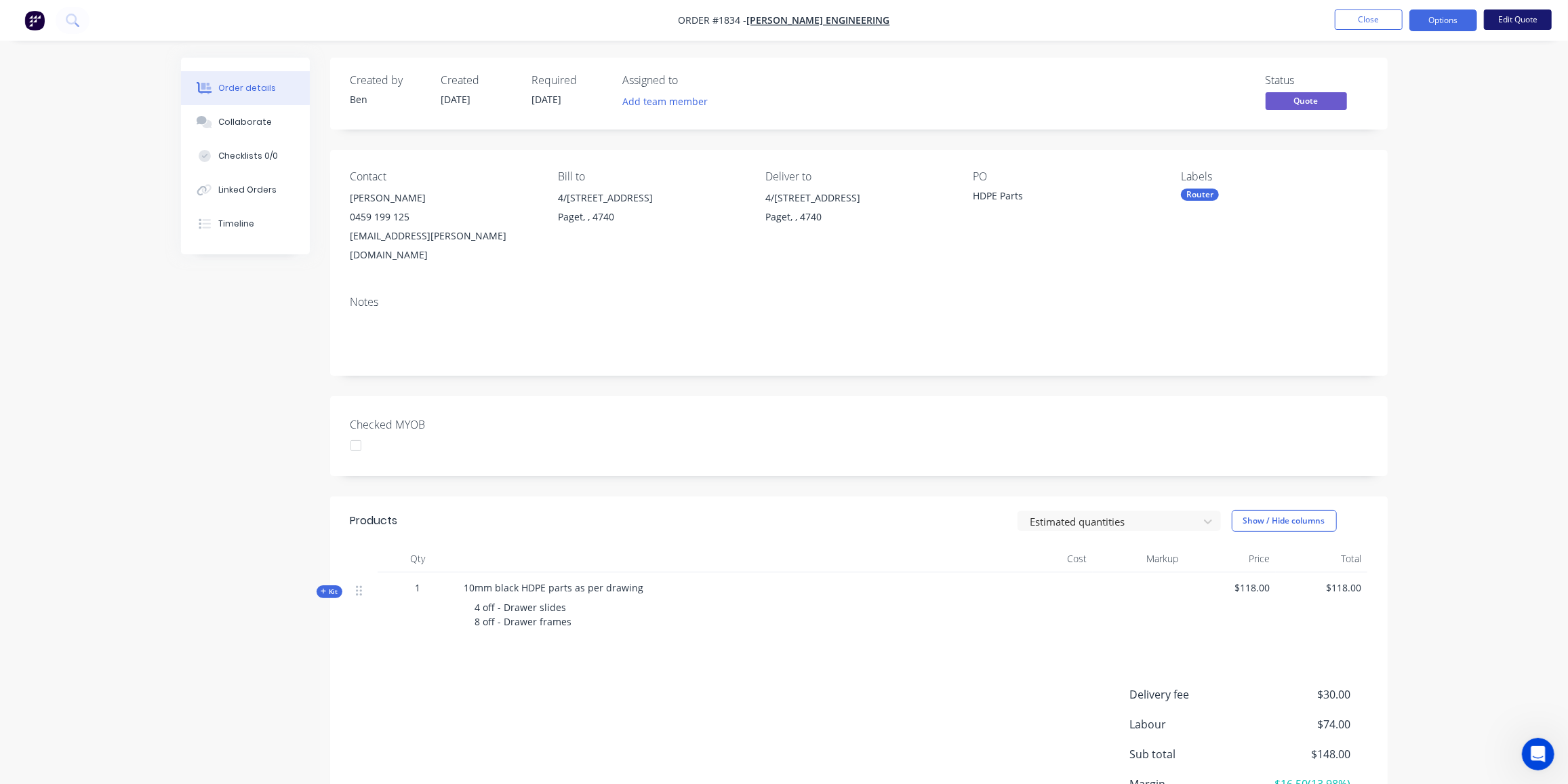
click at [1497, 16] on button "Edit Quote" at bounding box center [1518, 19] width 68 height 20
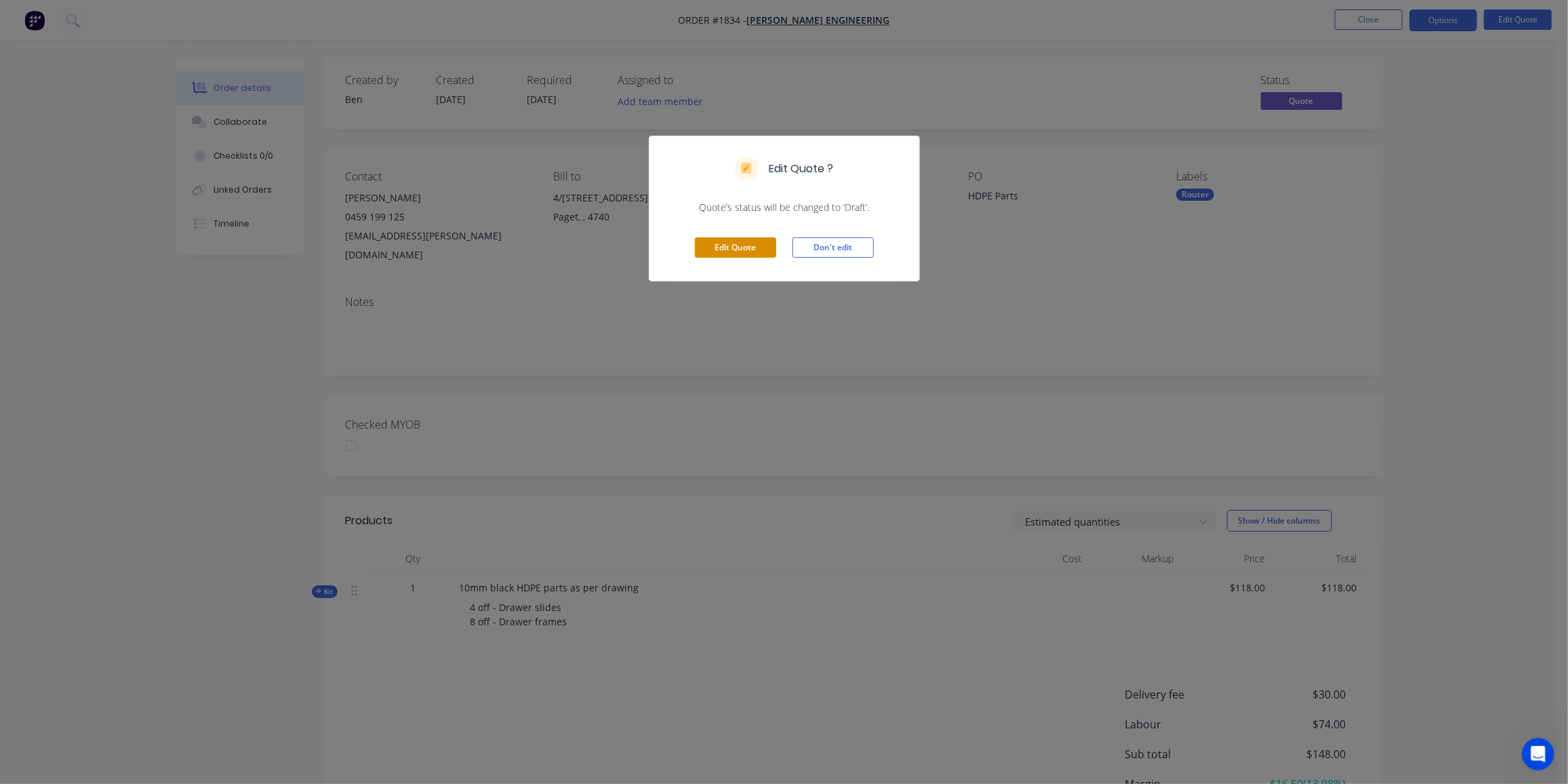
click at [735, 243] on button "Edit Quote" at bounding box center [736, 247] width 81 height 20
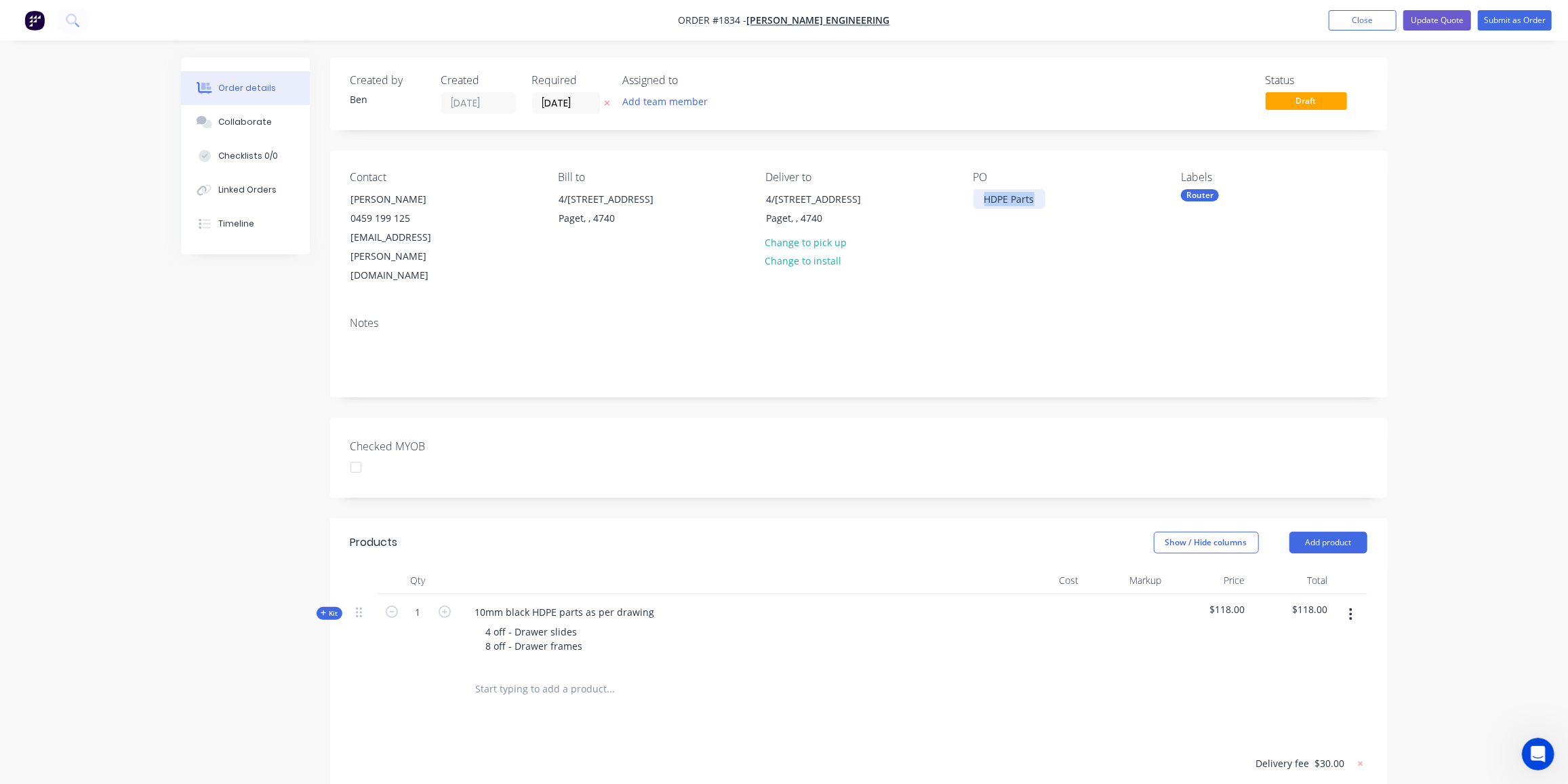
drag, startPoint x: 1017, startPoint y: 203, endPoint x: 981, endPoint y: 203, distance: 36.0
click at [981, 203] on div "HDPE Parts" at bounding box center [1010, 199] width 72 height 20
click at [907, 676] on div at bounding box center [702, 689] width 477 height 27
click at [1443, 22] on button "Update Quote" at bounding box center [1438, 20] width 68 height 20
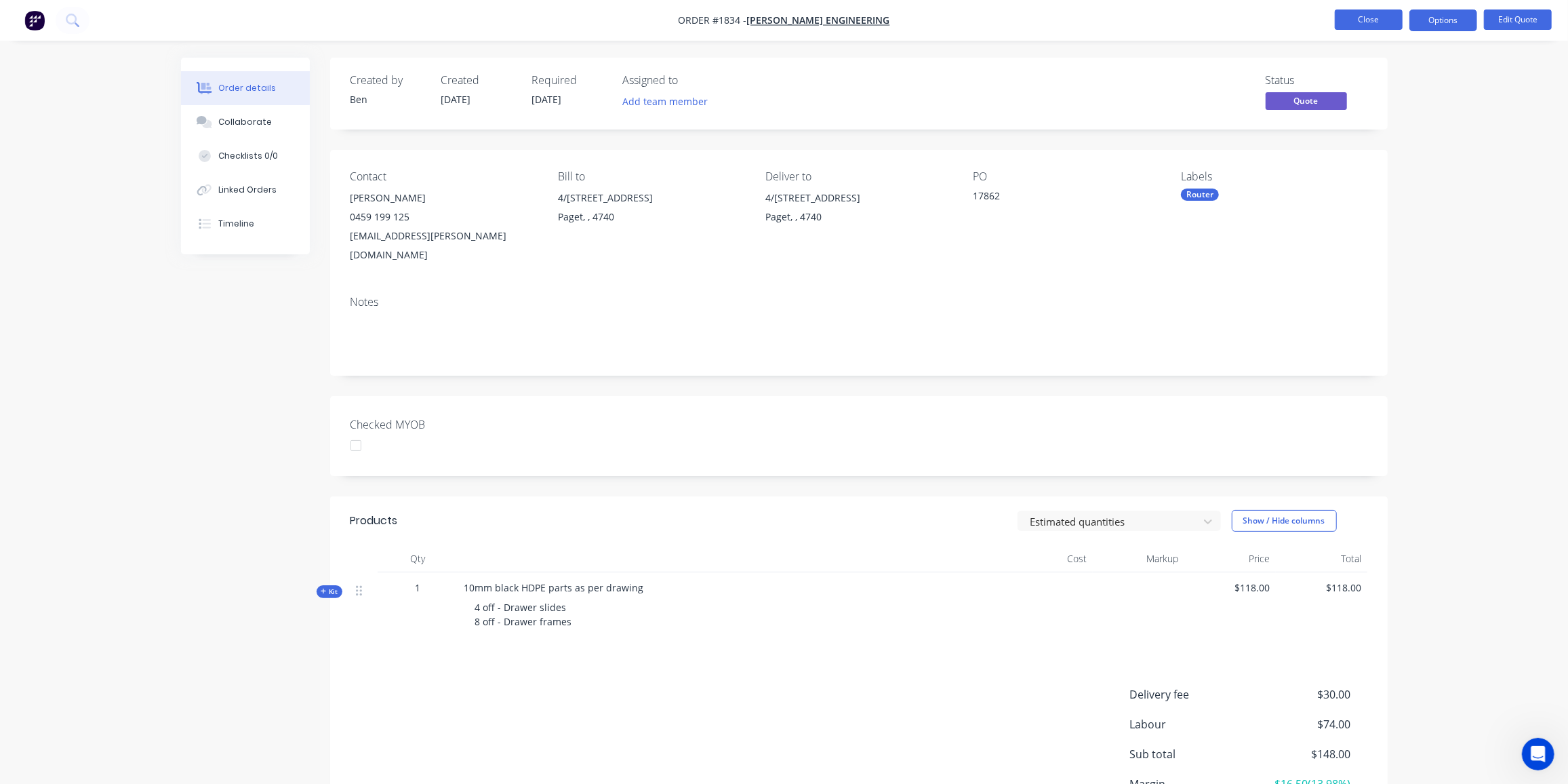
click at [1355, 18] on button "Close" at bounding box center [1369, 19] width 68 height 20
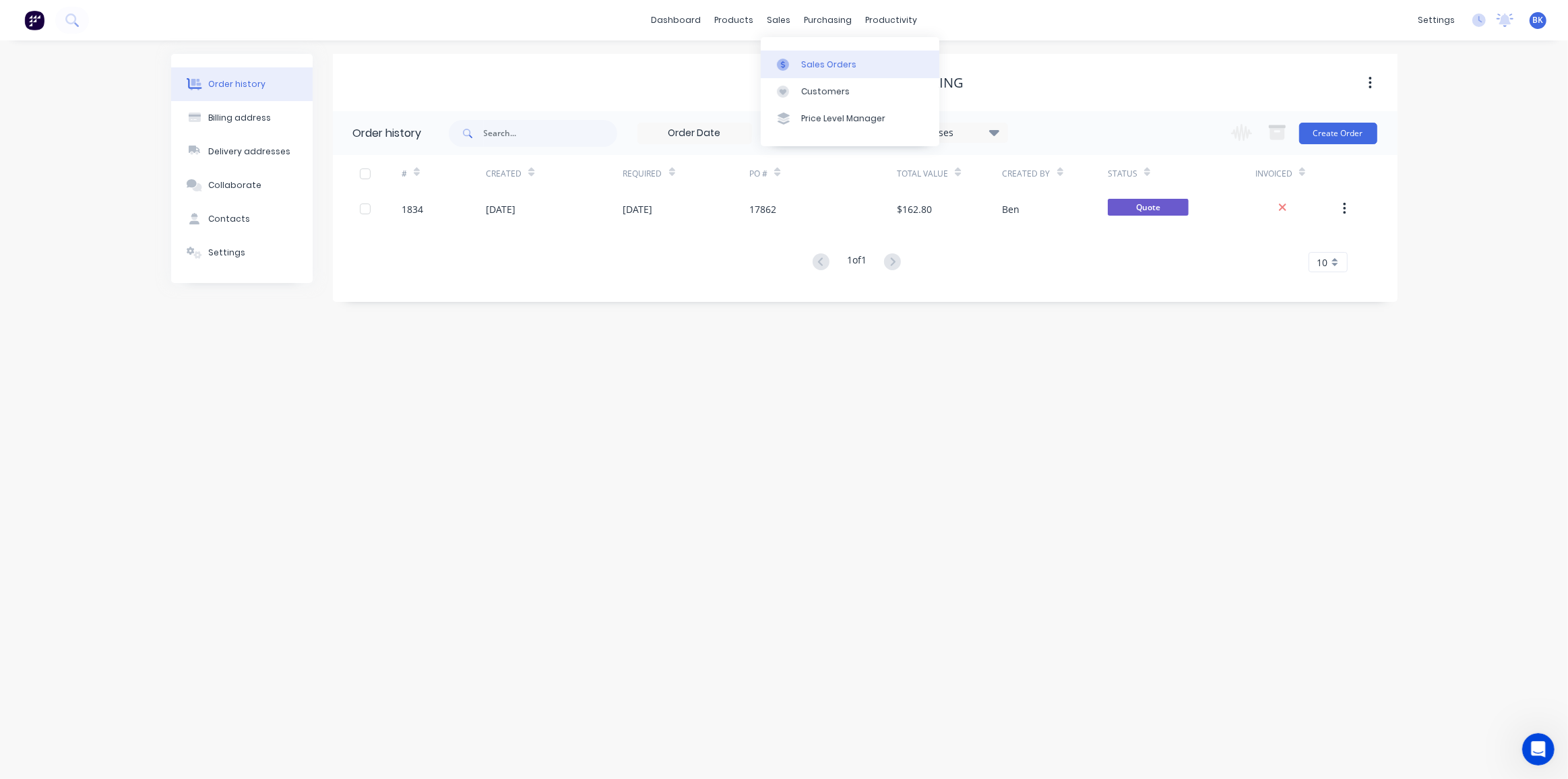
click at [805, 60] on div "Sales Orders" at bounding box center [829, 65] width 56 height 12
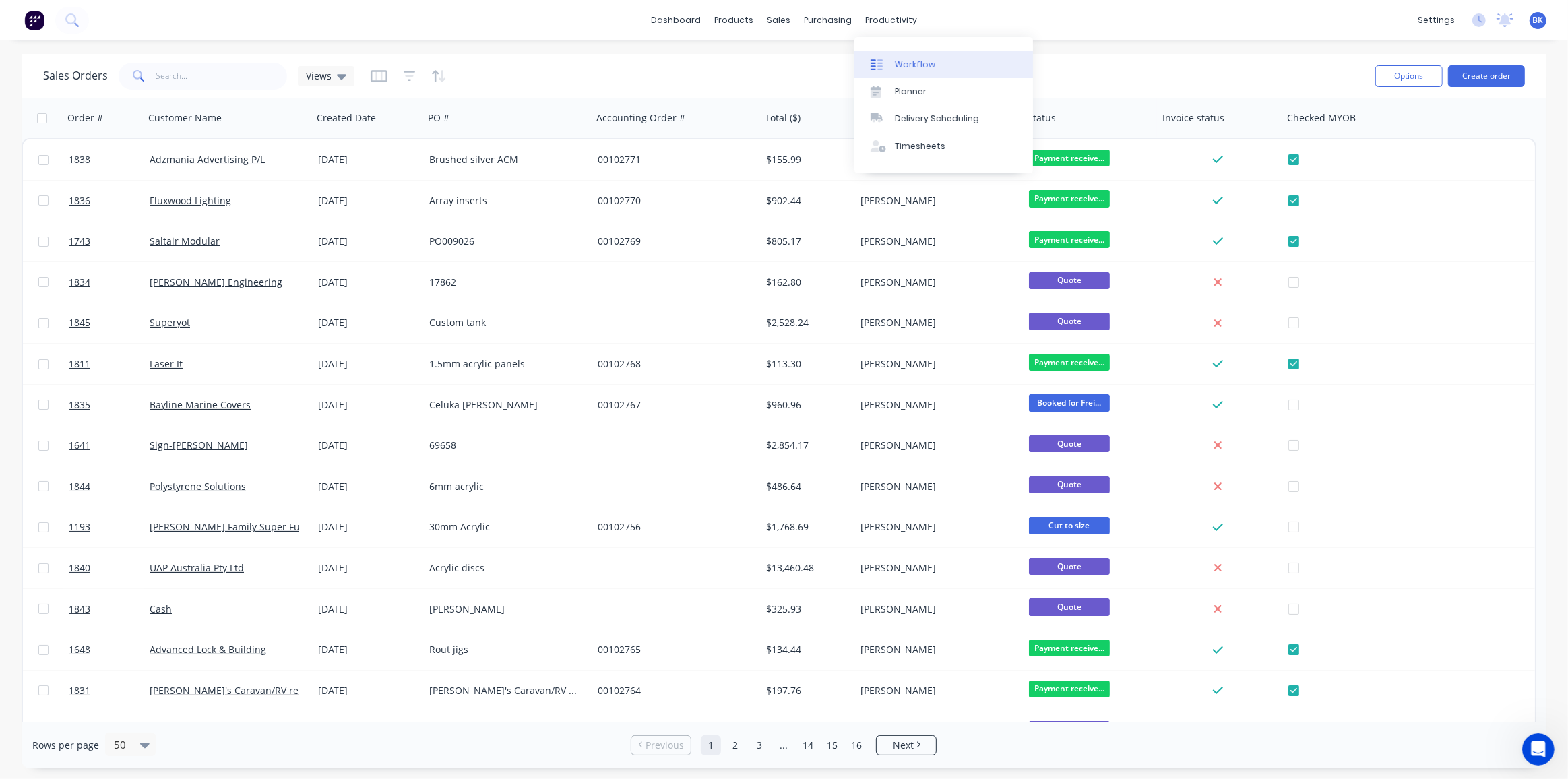
click at [904, 59] on div "Workflow" at bounding box center [915, 65] width 41 height 12
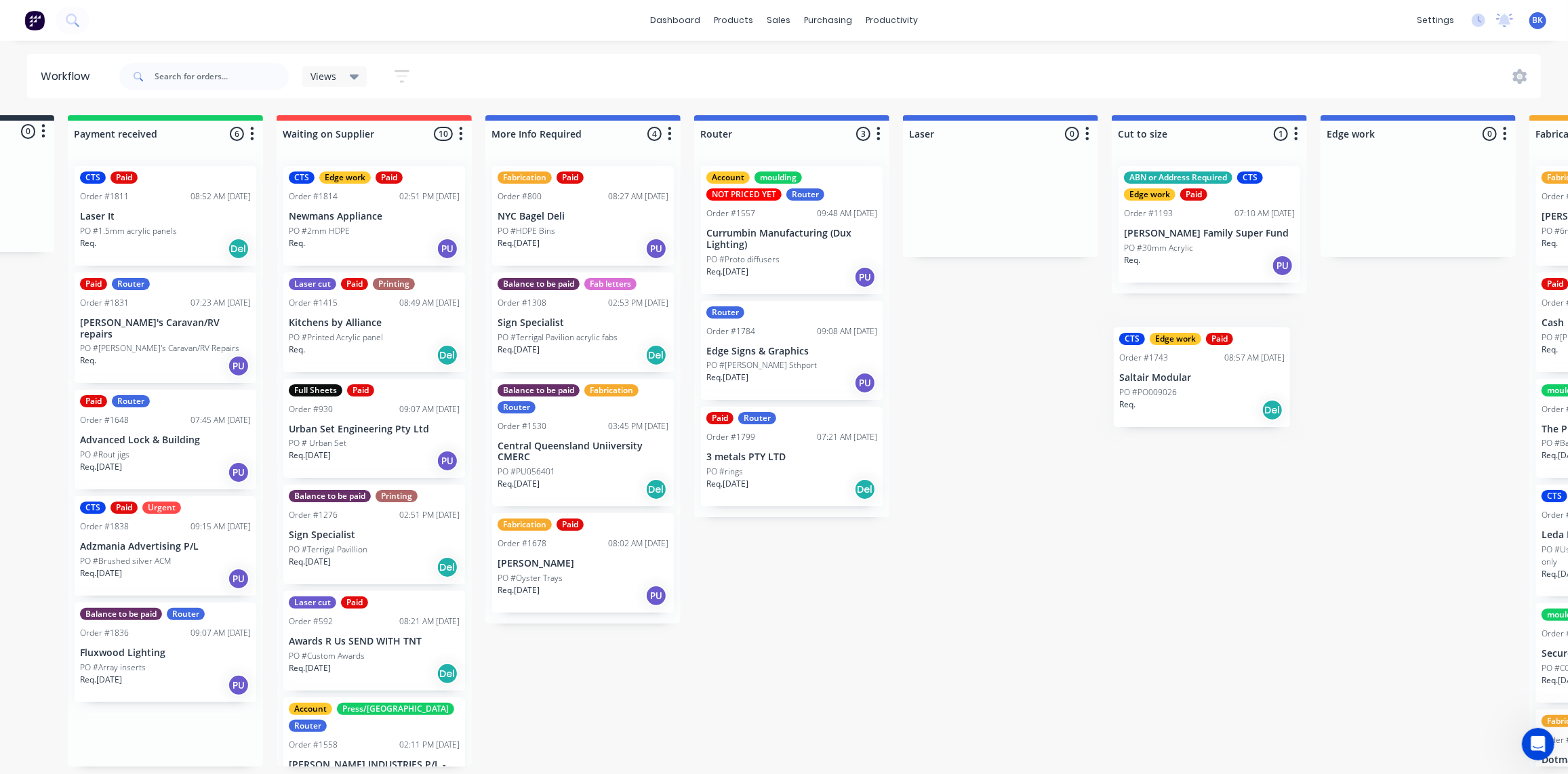
scroll to position [0, 175]
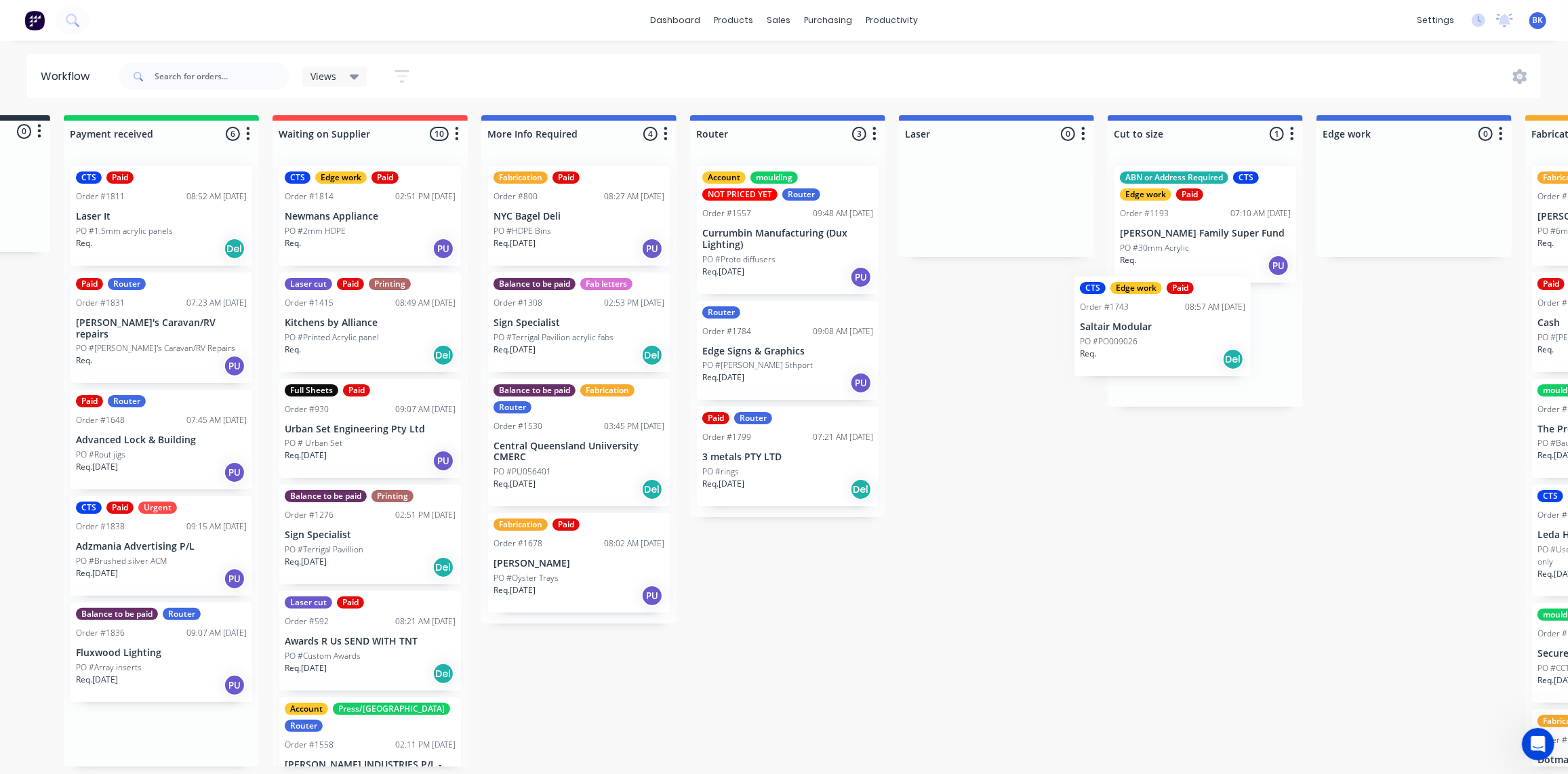
drag, startPoint x: 330, startPoint y: 223, endPoint x: 1182, endPoint y: 336, distance: 859.5
click at [1180, 336] on div "Submitted 0 Status colour #273444 hex #273444 Save Cancel Summaries Total order…" at bounding box center [1438, 441] width 3245 height 652
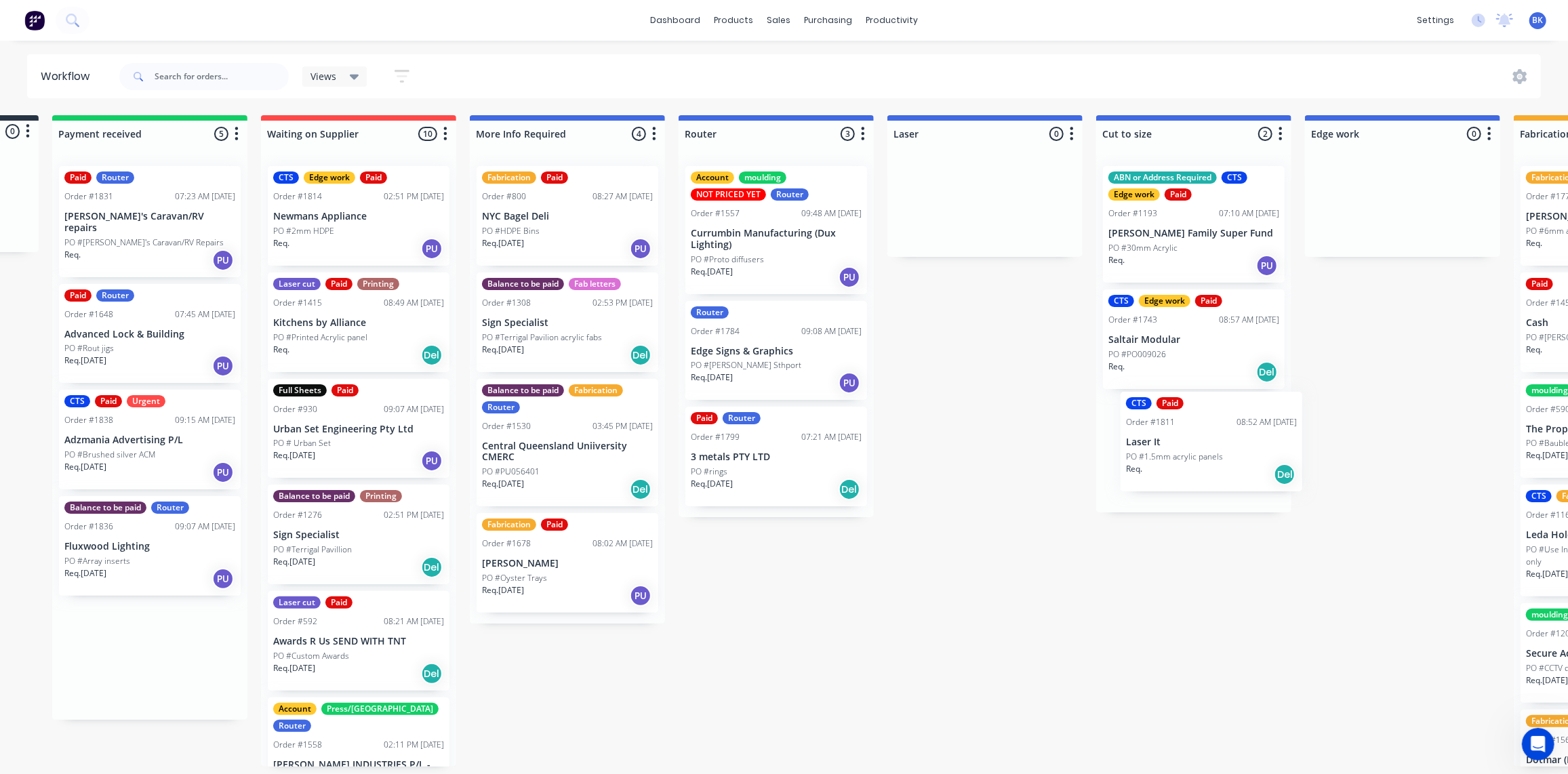
scroll to position [0, 196]
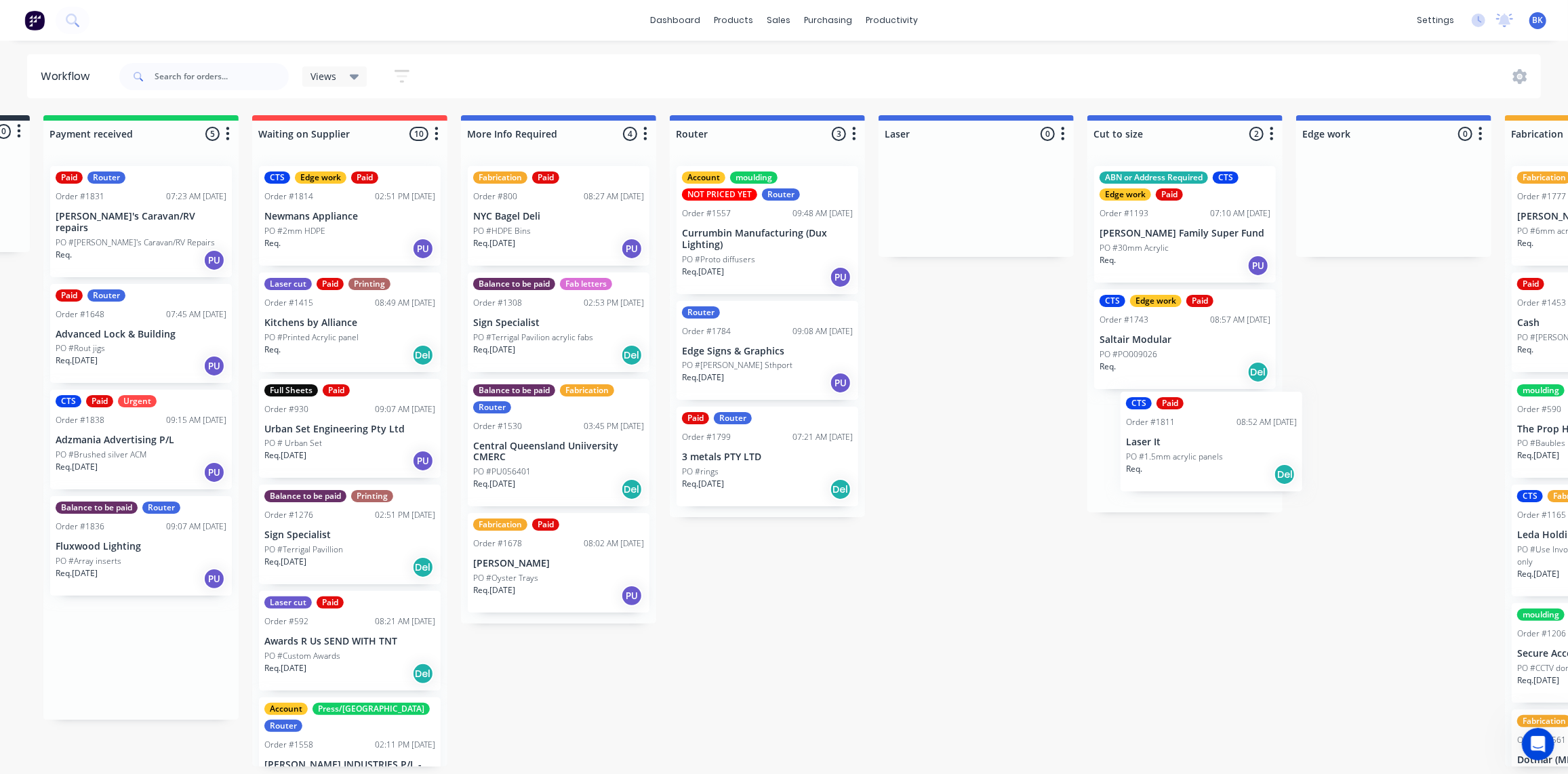
drag, startPoint x: 176, startPoint y: 242, endPoint x: 1182, endPoint y: 447, distance: 1026.7
click at [1185, 449] on div "Submitted 0 Status colour #273444 hex #273444 Save Cancel Summaries Total order…" at bounding box center [1417, 441] width 3245 height 652
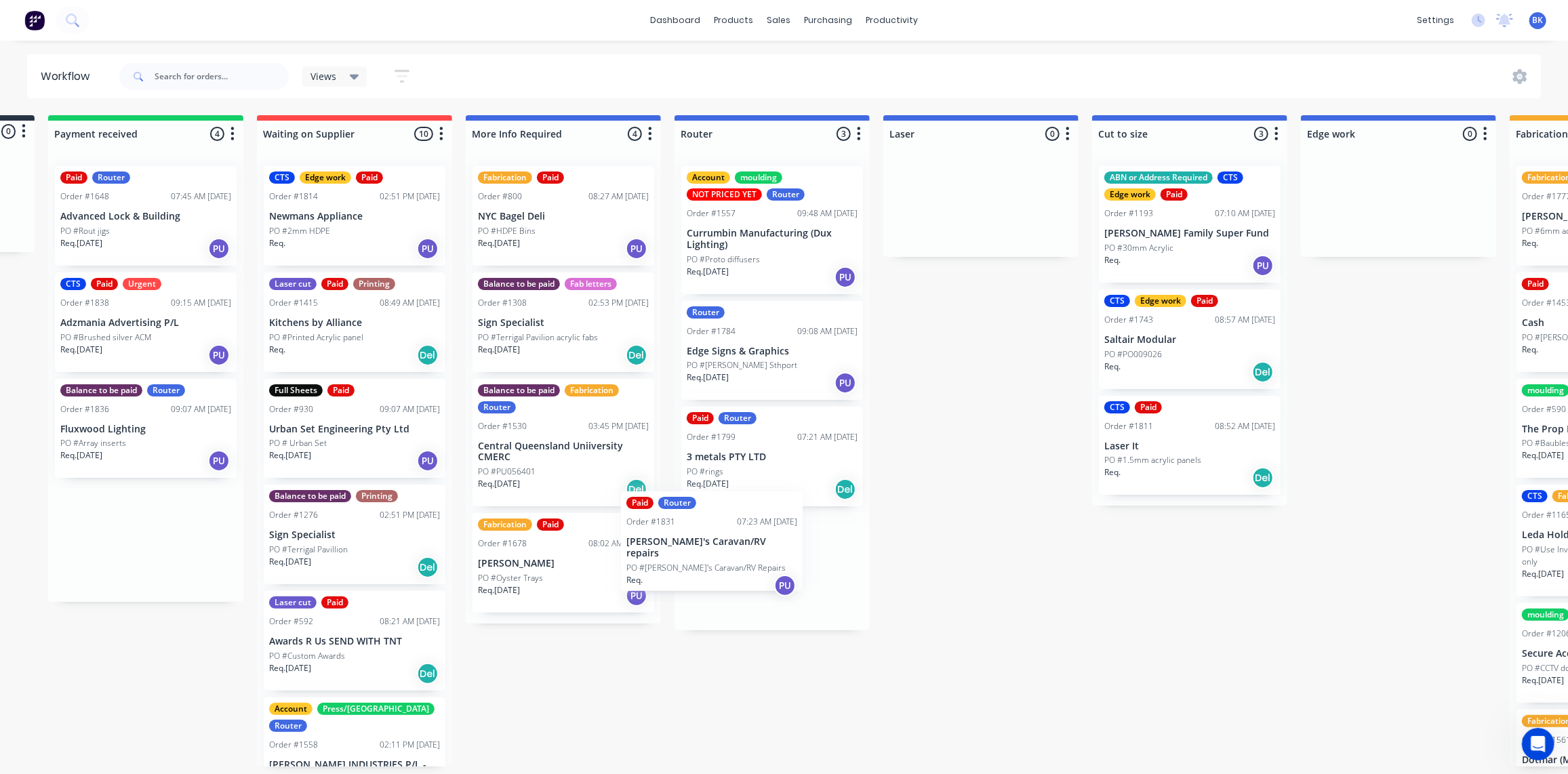
scroll to position [1, 190]
drag, startPoint x: 82, startPoint y: 209, endPoint x: 722, endPoint y: 562, distance: 730.9
click at [723, 570] on div "Submitted 0 Status colour #273444 hex #273444 Save Cancel Summaries Total order…" at bounding box center [1422, 441] width 3245 height 652
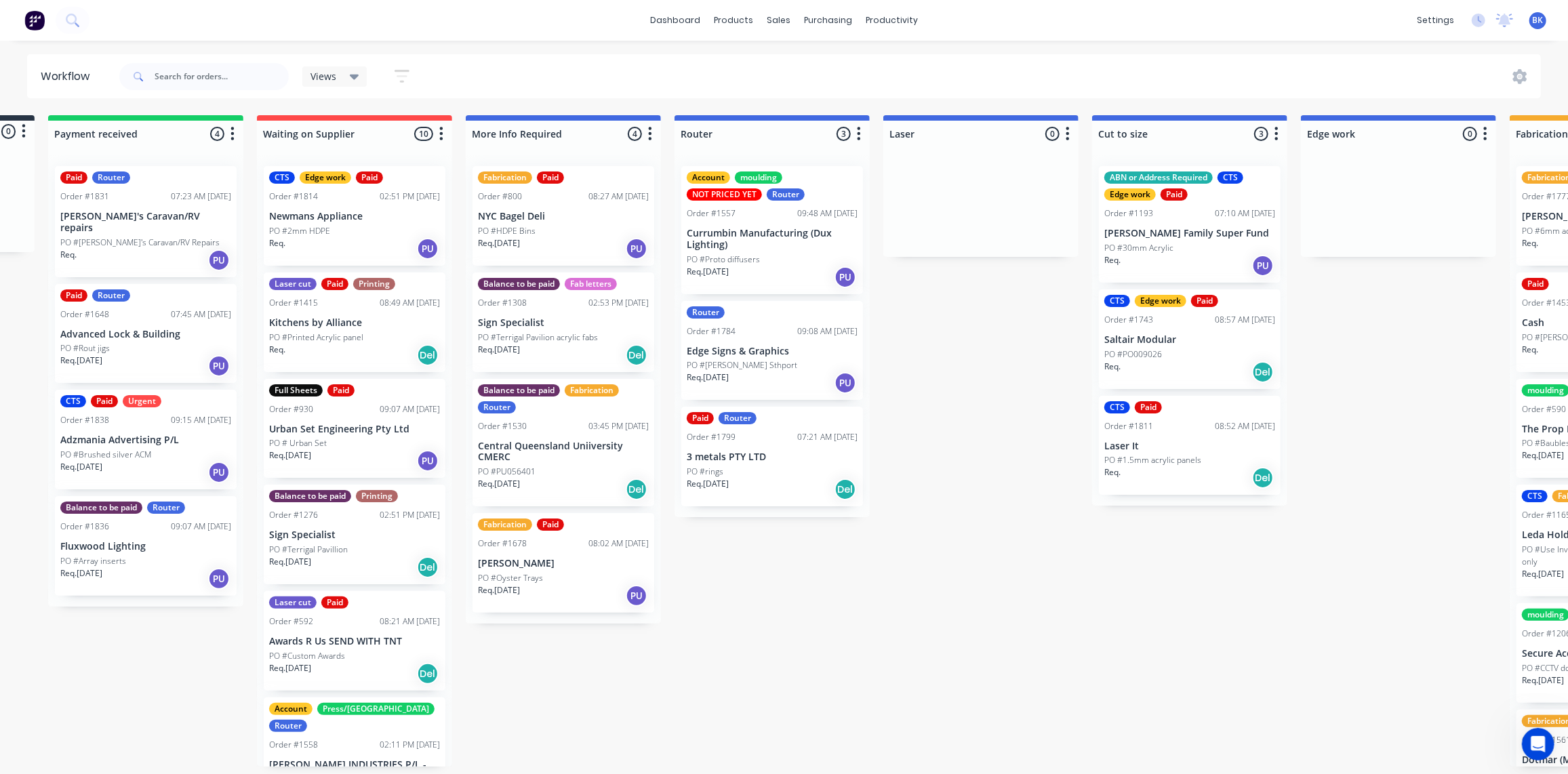
scroll to position [1, 185]
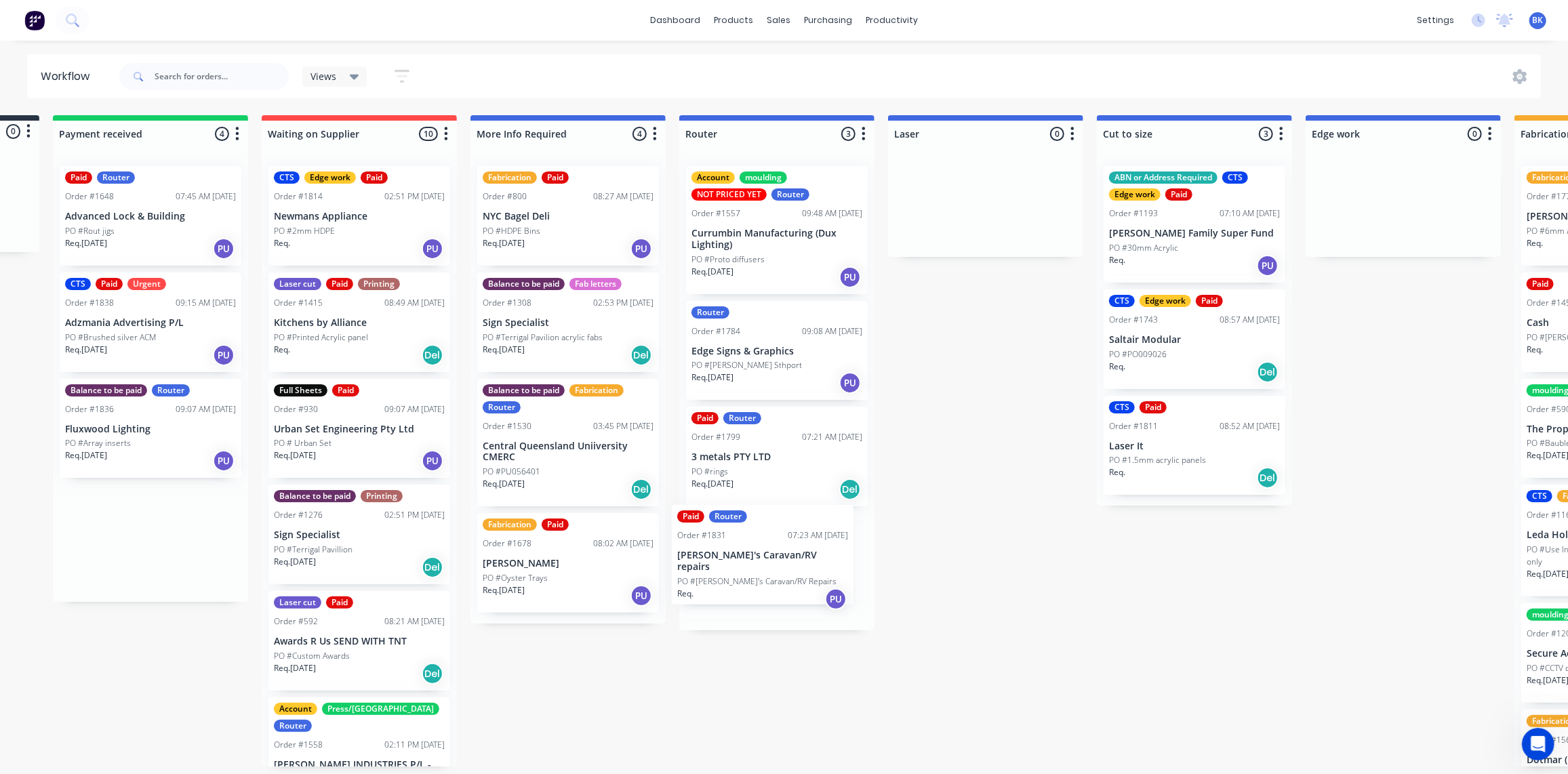
drag, startPoint x: 113, startPoint y: 199, endPoint x: 737, endPoint y: 544, distance: 713.0
click at [737, 544] on div "Submitted 0 Status colour #273444 hex #273444 Save Cancel Summaries Total order…" at bounding box center [1427, 441] width 3245 height 652
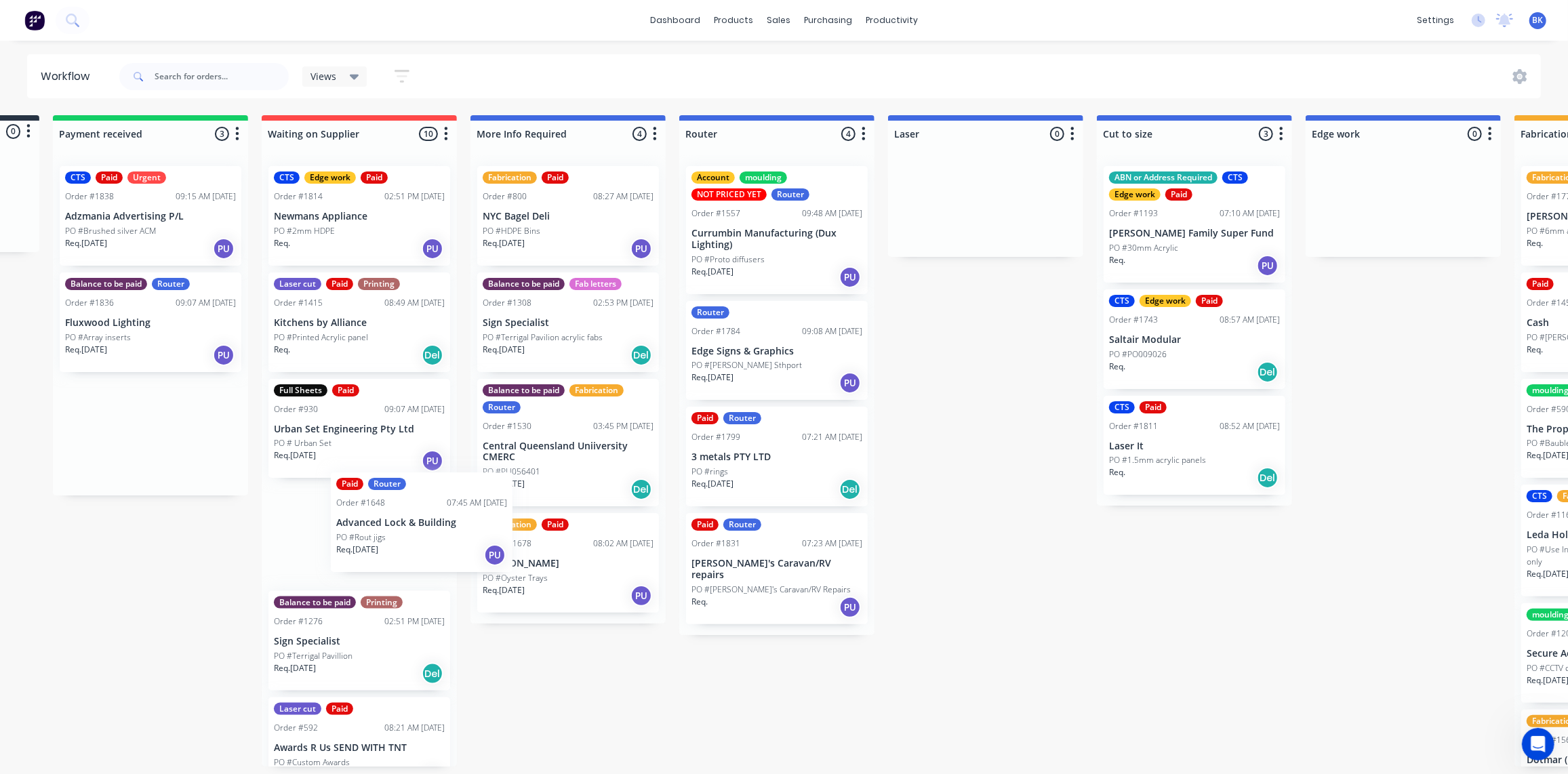
scroll to position [1, 181]
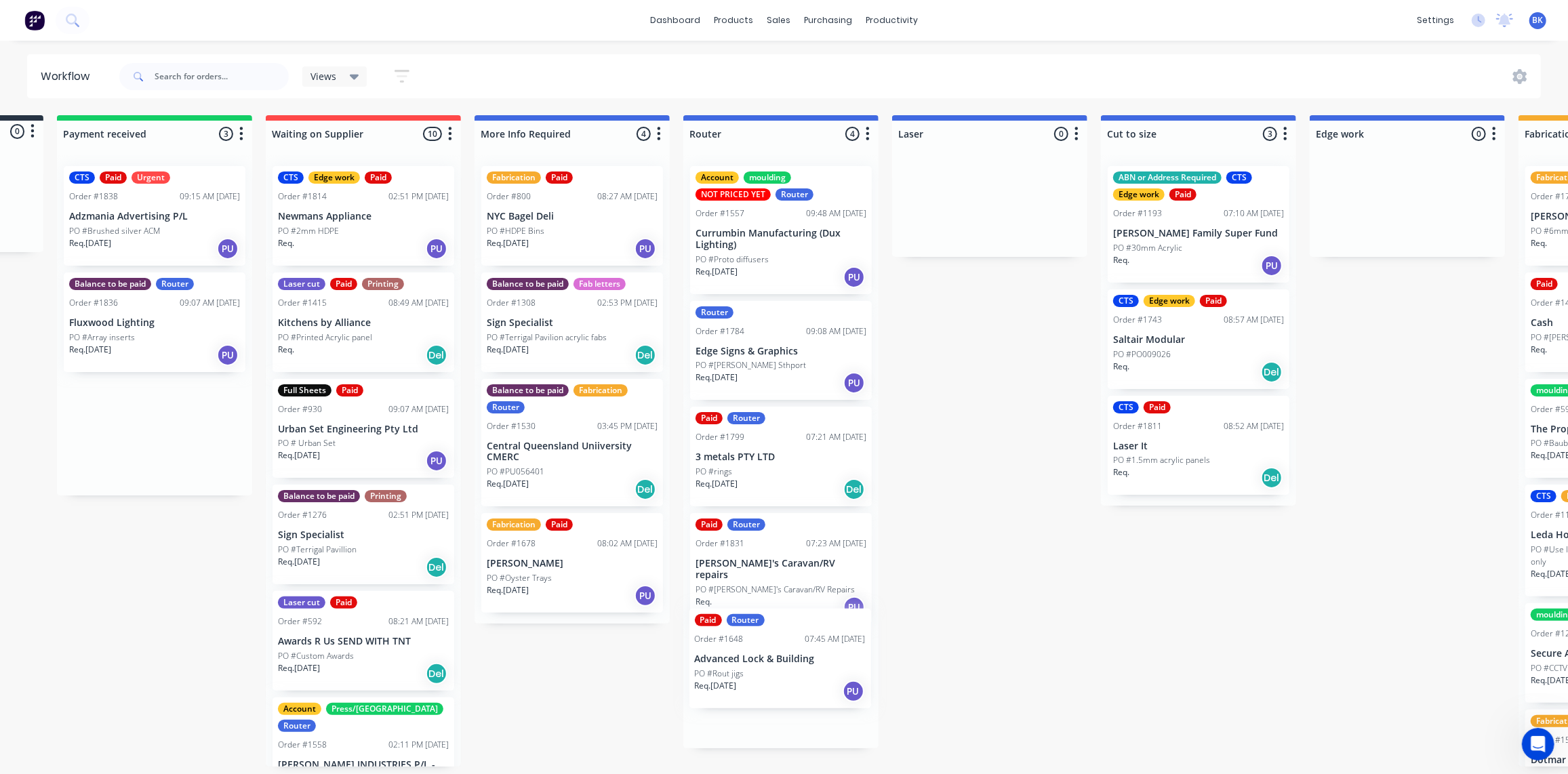
drag, startPoint x: 138, startPoint y: 235, endPoint x: 780, endPoint y: 686, distance: 784.6
click at [780, 686] on div "Submitted 0 Status colour #273444 hex #273444 Save Cancel Summaries Total order…" at bounding box center [1431, 441] width 3245 height 652
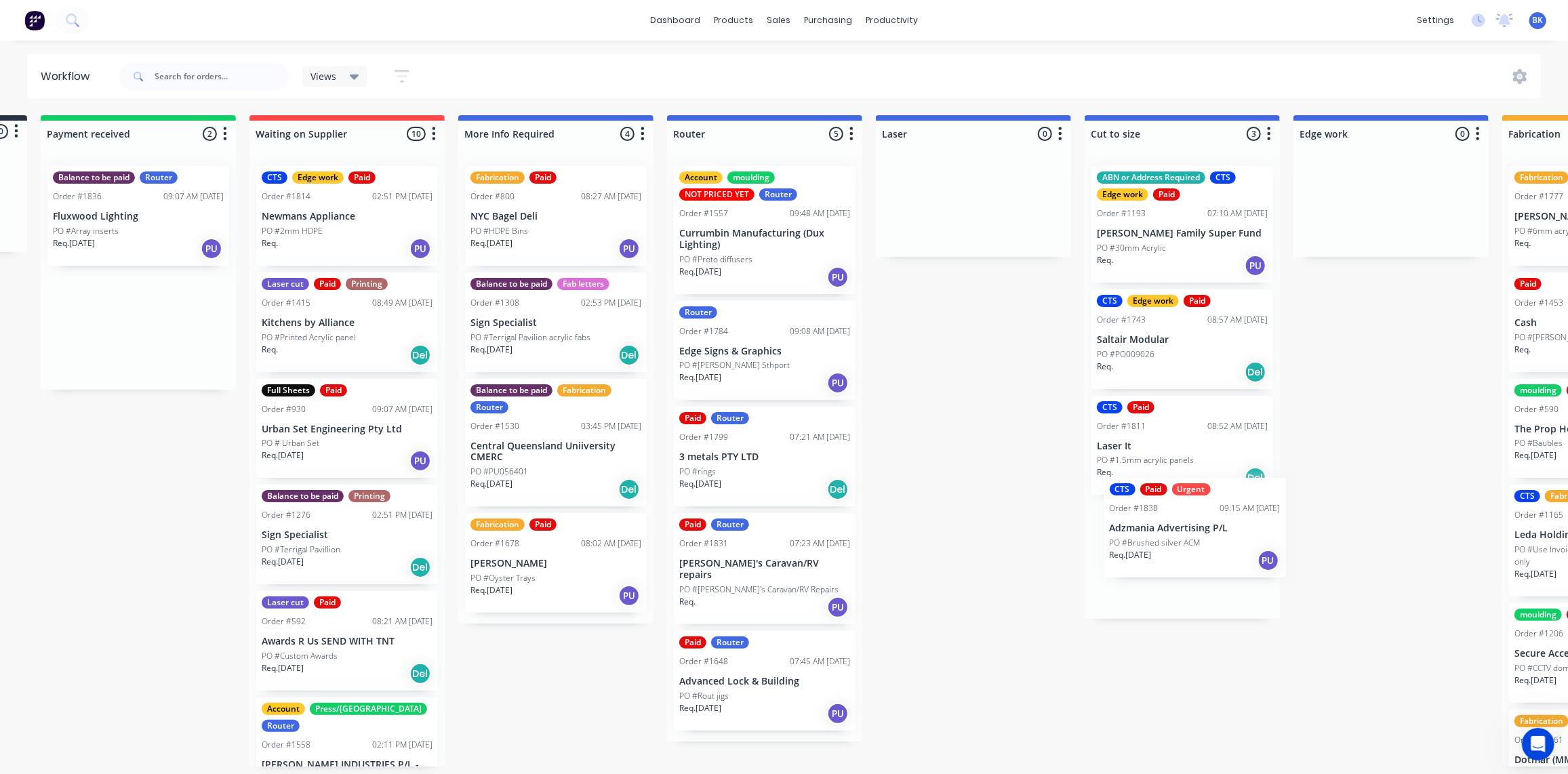
drag, startPoint x: 127, startPoint y: 227, endPoint x: 1169, endPoint y: 545, distance: 1089.4
click at [1170, 545] on div "Submitted 0 Status colour #273444 hex #273444 Save Cancel Summaries Total order…" at bounding box center [1414, 441] width 3245 height 652
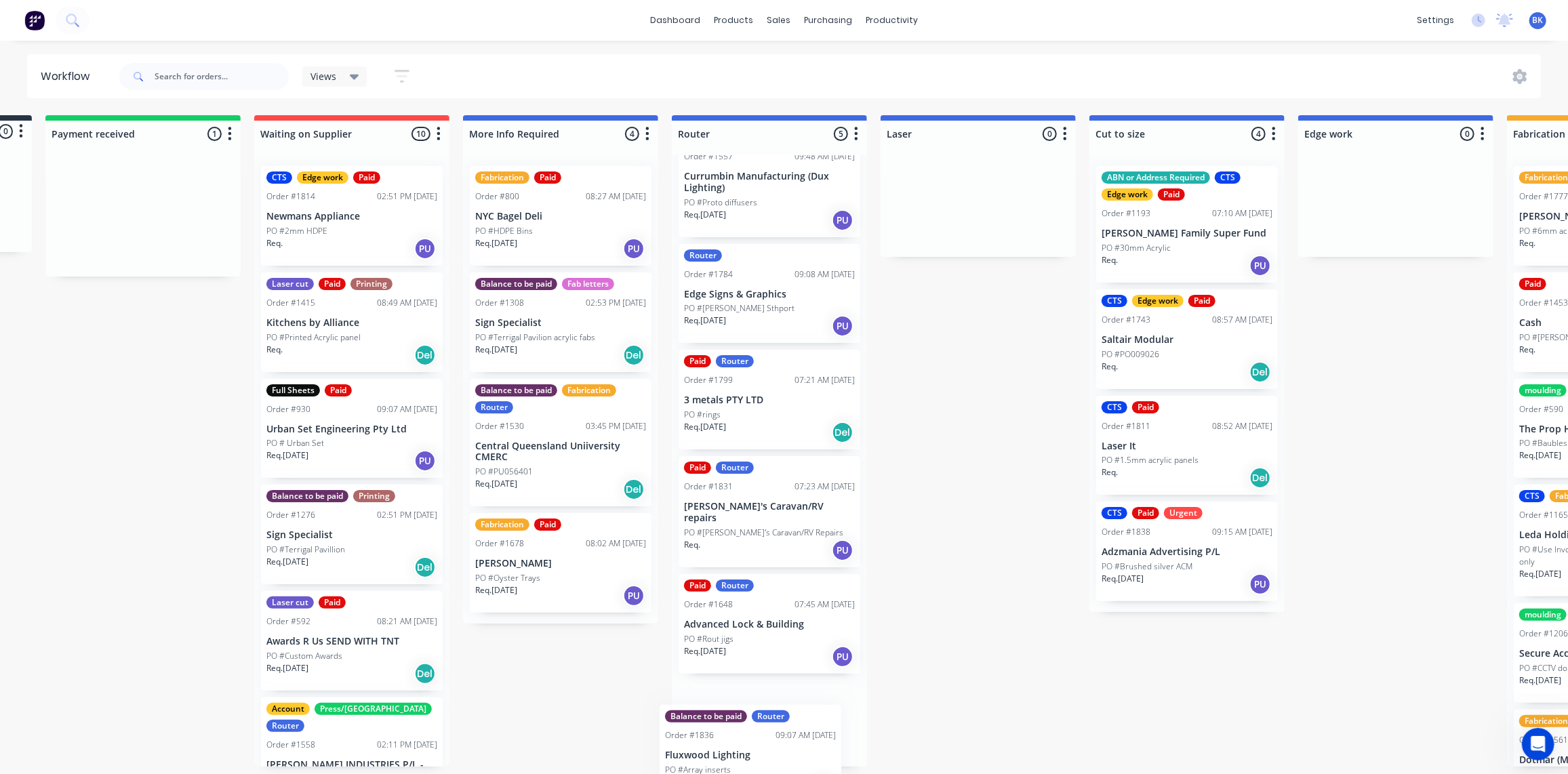
scroll to position [59, 0]
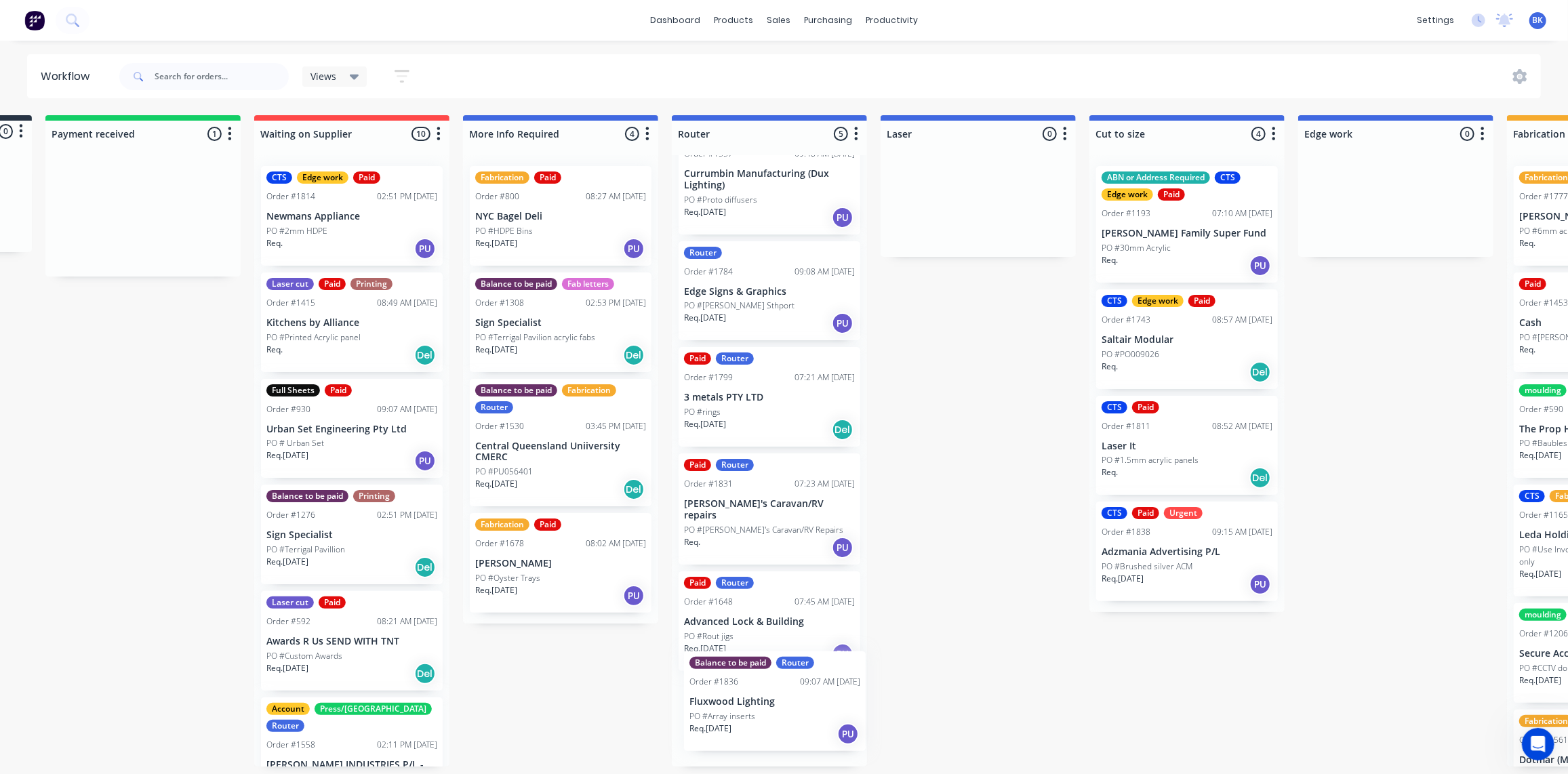
drag, startPoint x: 133, startPoint y: 218, endPoint x: 787, endPoint y: 712, distance: 819.6
click at [787, 712] on div "Submitted 0 Status colour #273444 hex #273444 Save Cancel Summaries Total order…" at bounding box center [1420, 441] width 3245 height 652
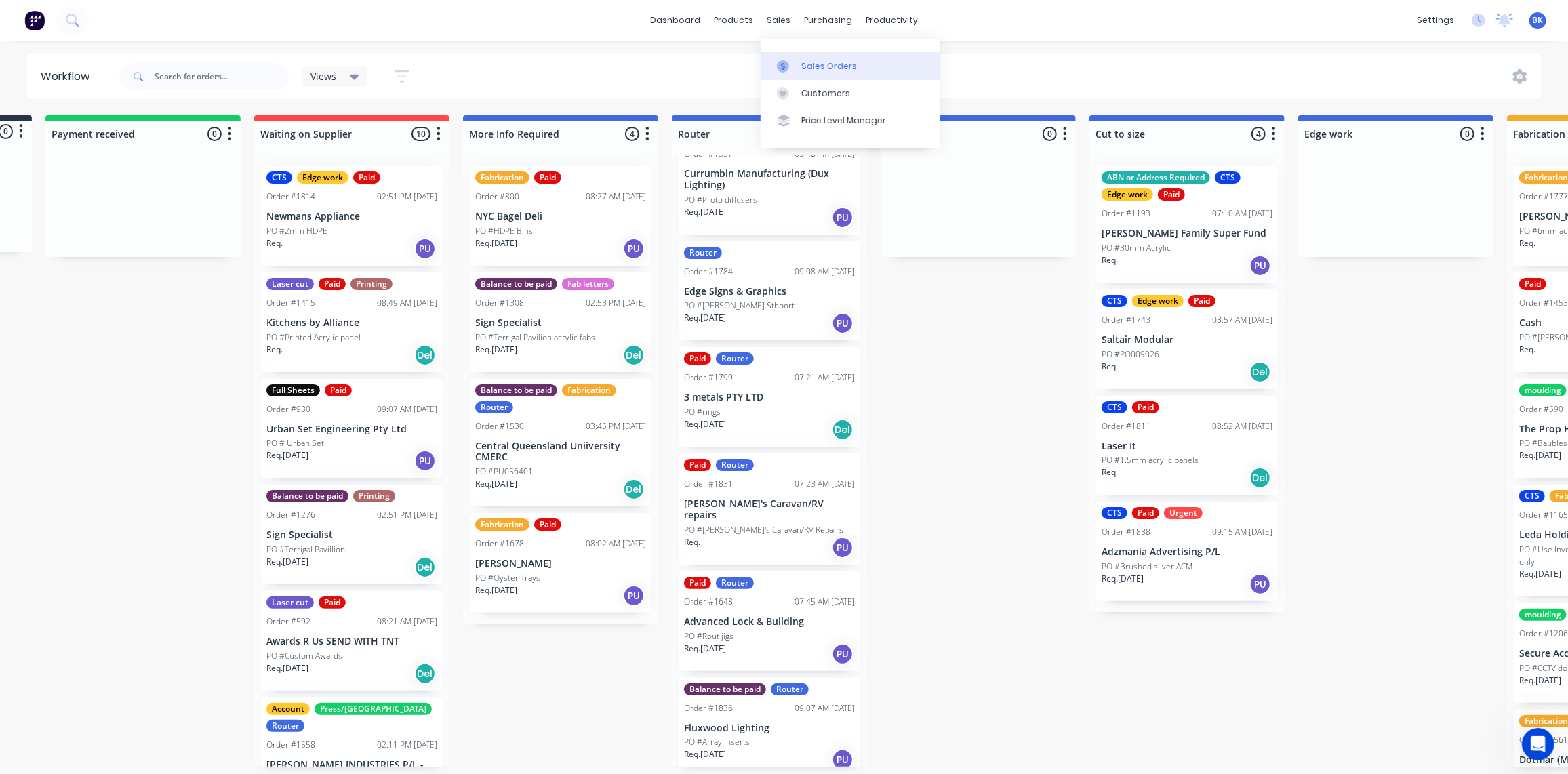
click at [791, 57] on link "Sales Orders" at bounding box center [851, 65] width 180 height 27
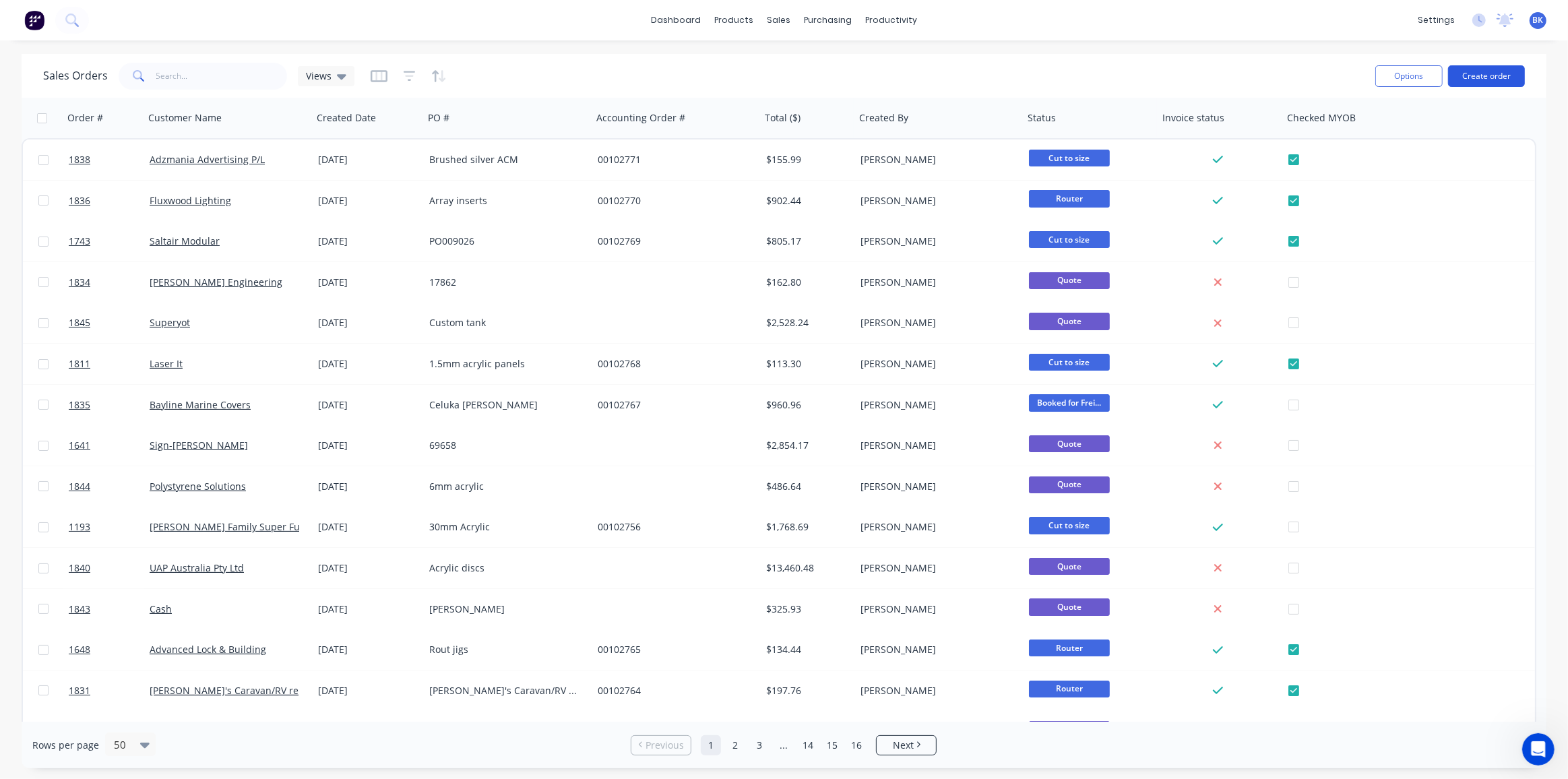
click at [1466, 79] on button "Create order" at bounding box center [1486, 75] width 77 height 22
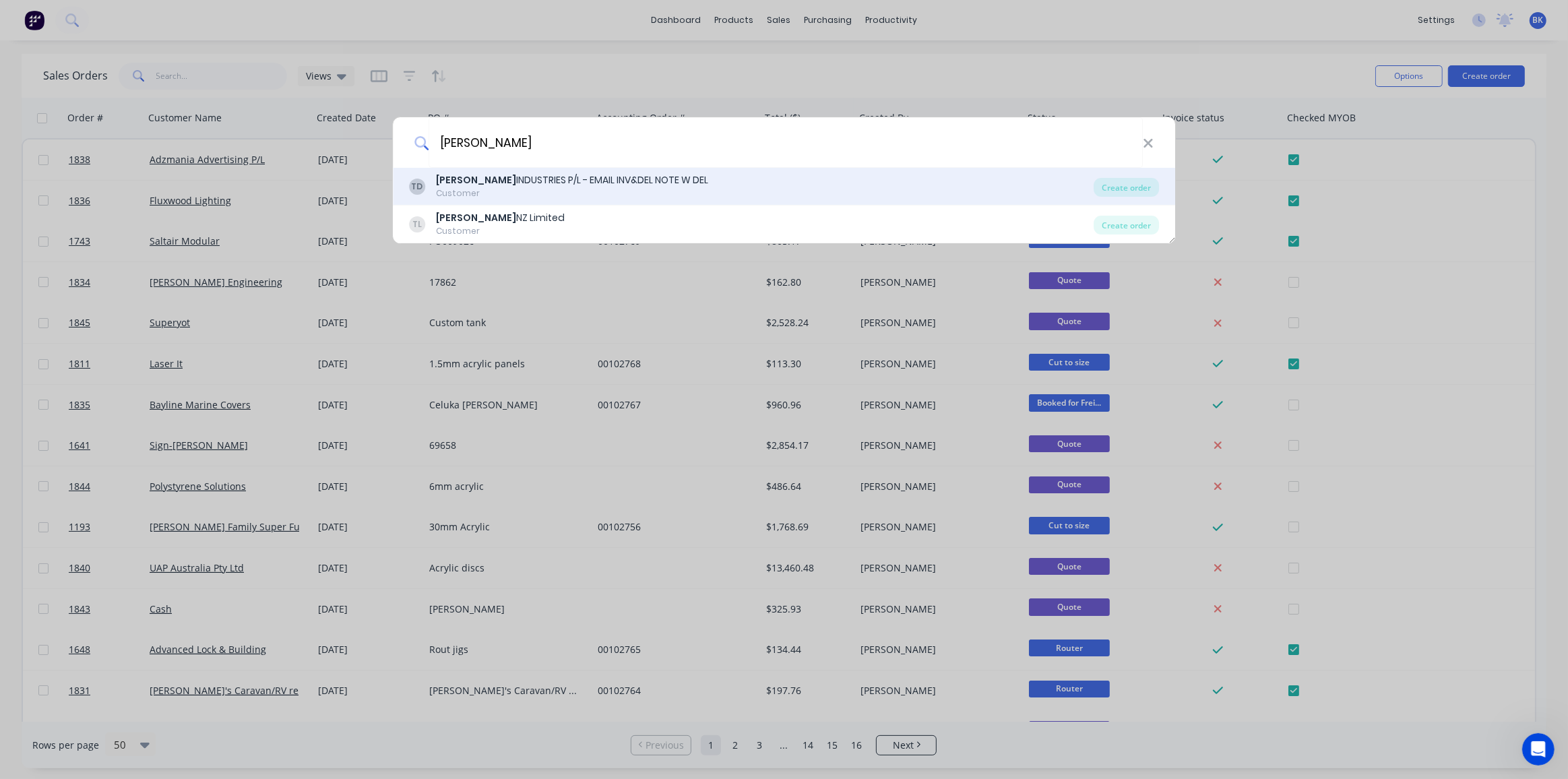
type input "tyree"
click at [522, 181] on div "TYREE INDUSTRIES P/L - EMAIL INV&DEL NOTE W DEL" at bounding box center [572, 180] width 272 height 14
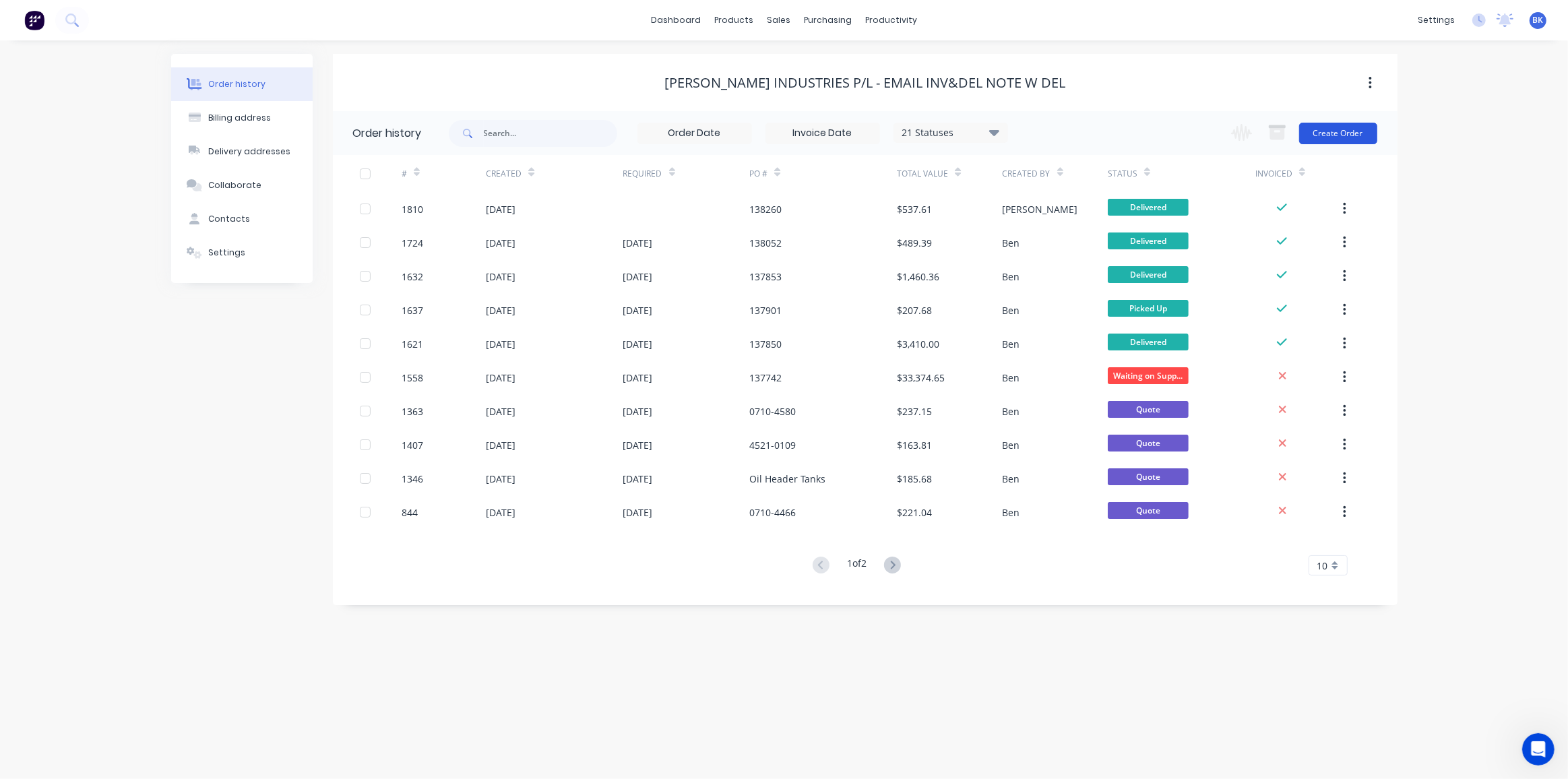
click at [1349, 134] on button "Create Order" at bounding box center [1338, 133] width 78 height 22
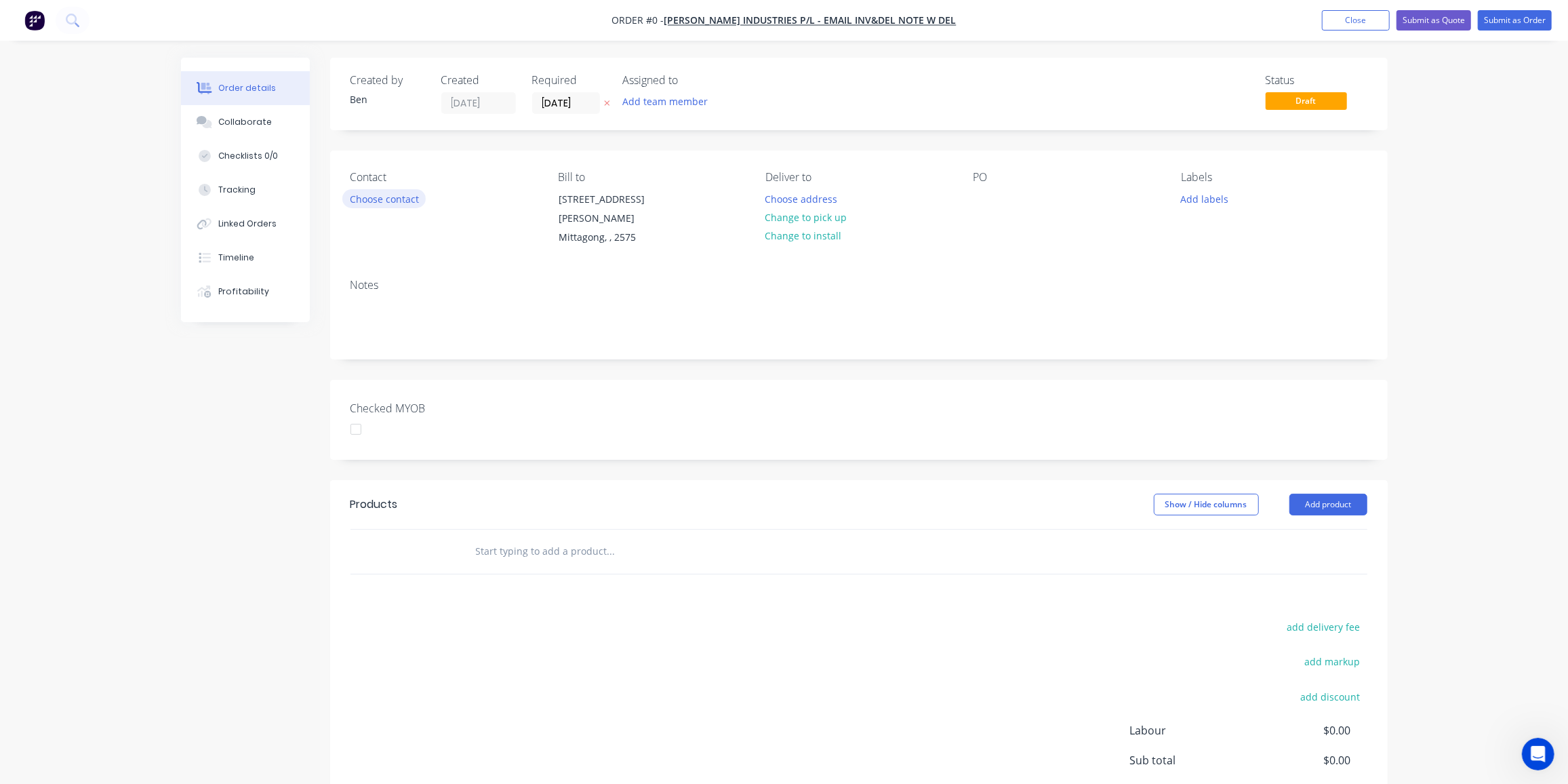
click at [391, 201] on button "Choose contact" at bounding box center [384, 198] width 84 height 18
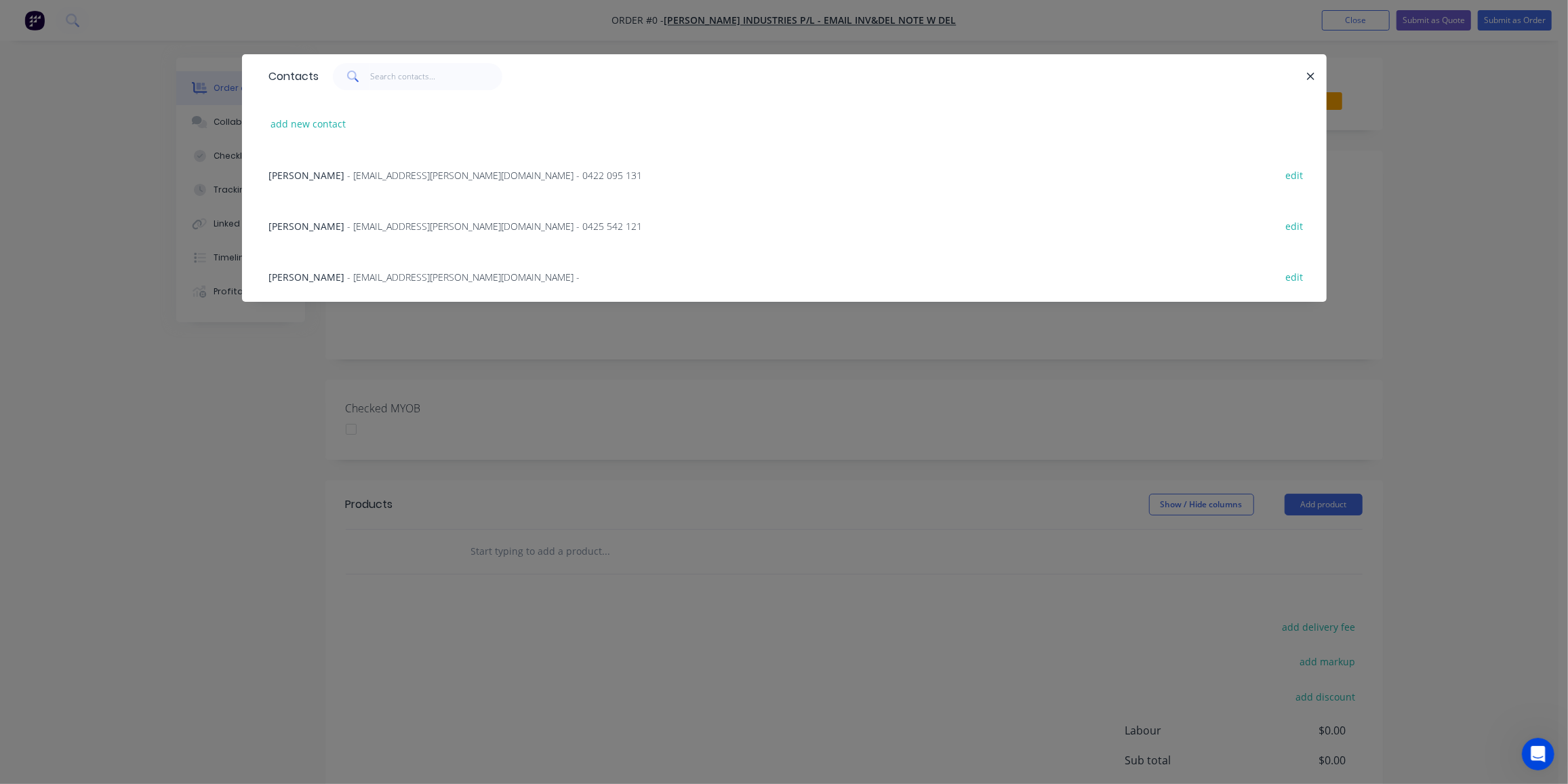
click at [361, 175] on span "- jbrittle@tyree.com.au - 0422 095 131" at bounding box center [496, 175] width 295 height 13
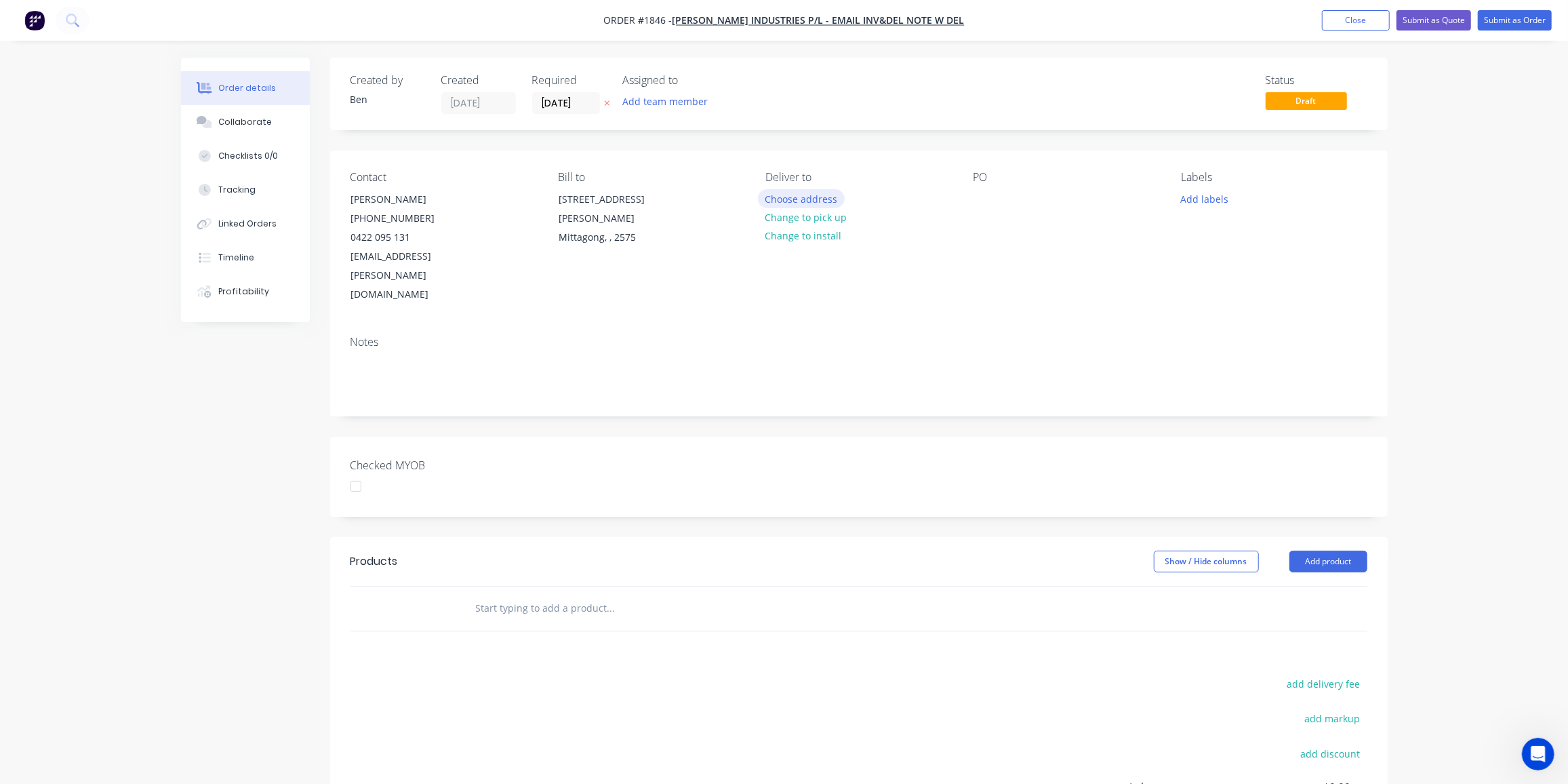
click at [817, 201] on button "Choose address" at bounding box center [801, 198] width 86 height 18
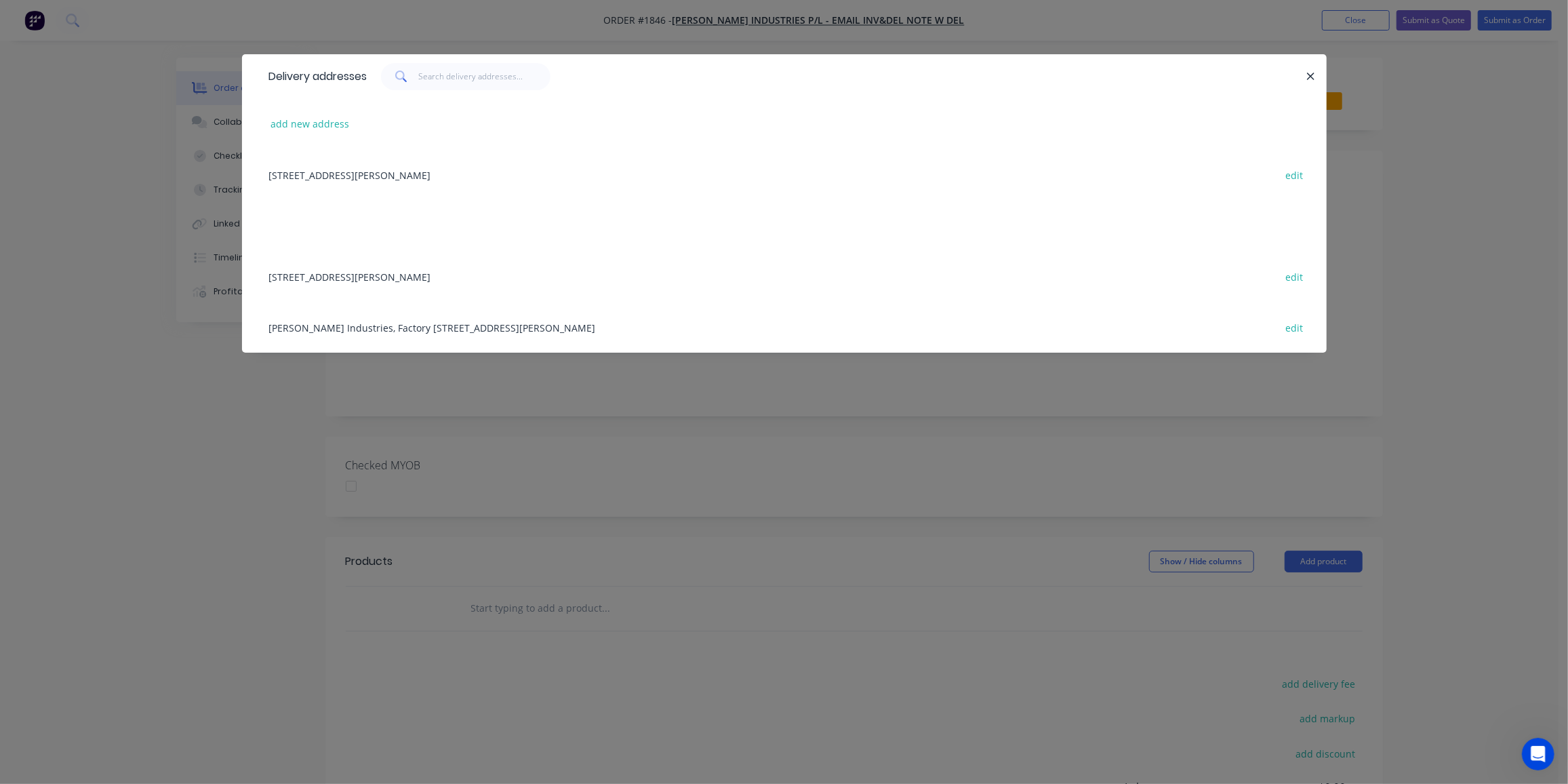
click at [496, 318] on div "Tyree Industries, Factory 1, Door 4 Tyree Place, Braemar, New South Wales, Aust…" at bounding box center [784, 327] width 1044 height 51
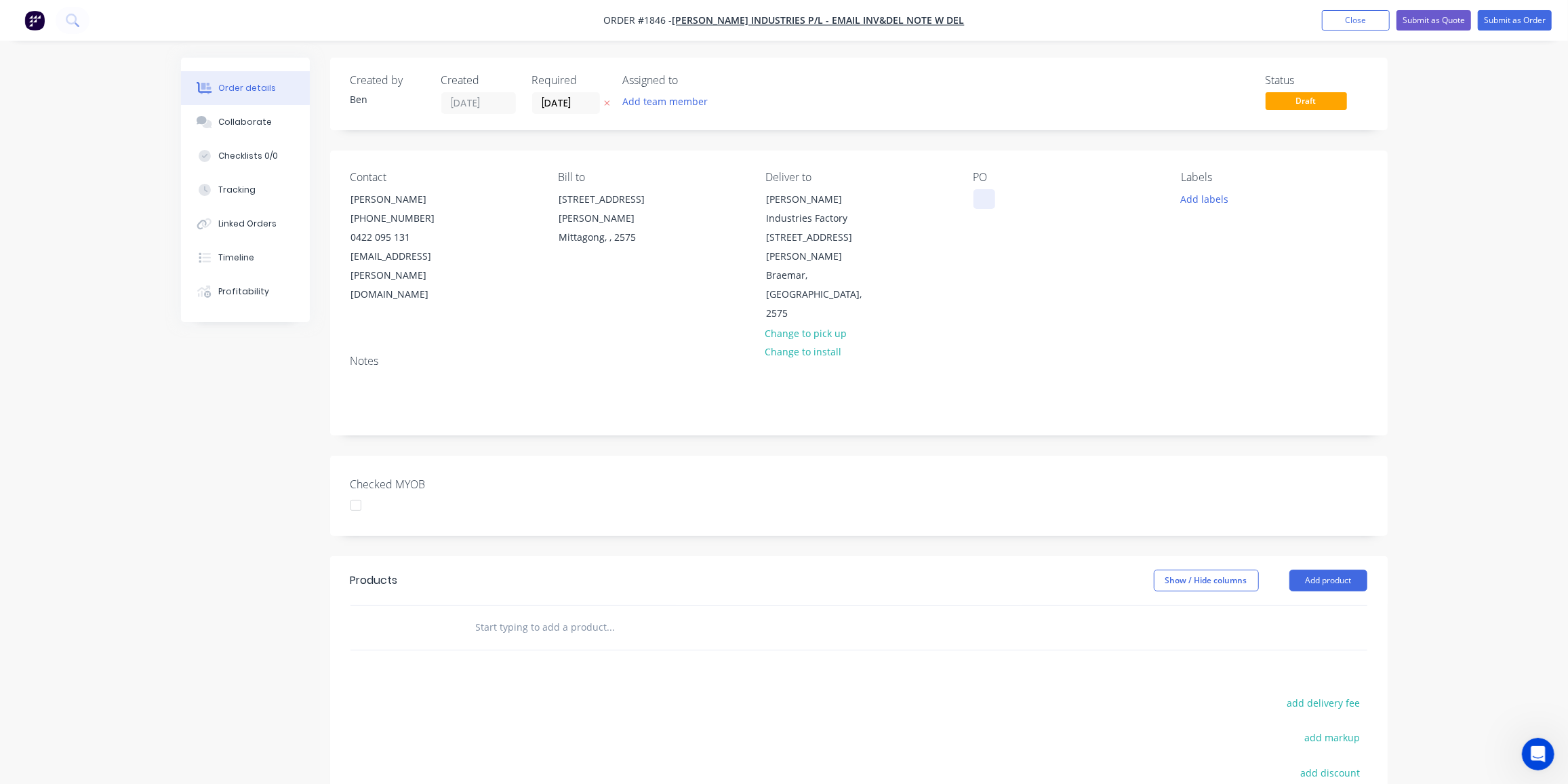
click at [987, 190] on div at bounding box center [984, 199] width 22 height 20
click at [1212, 196] on button "Add labels" at bounding box center [1204, 198] width 62 height 18
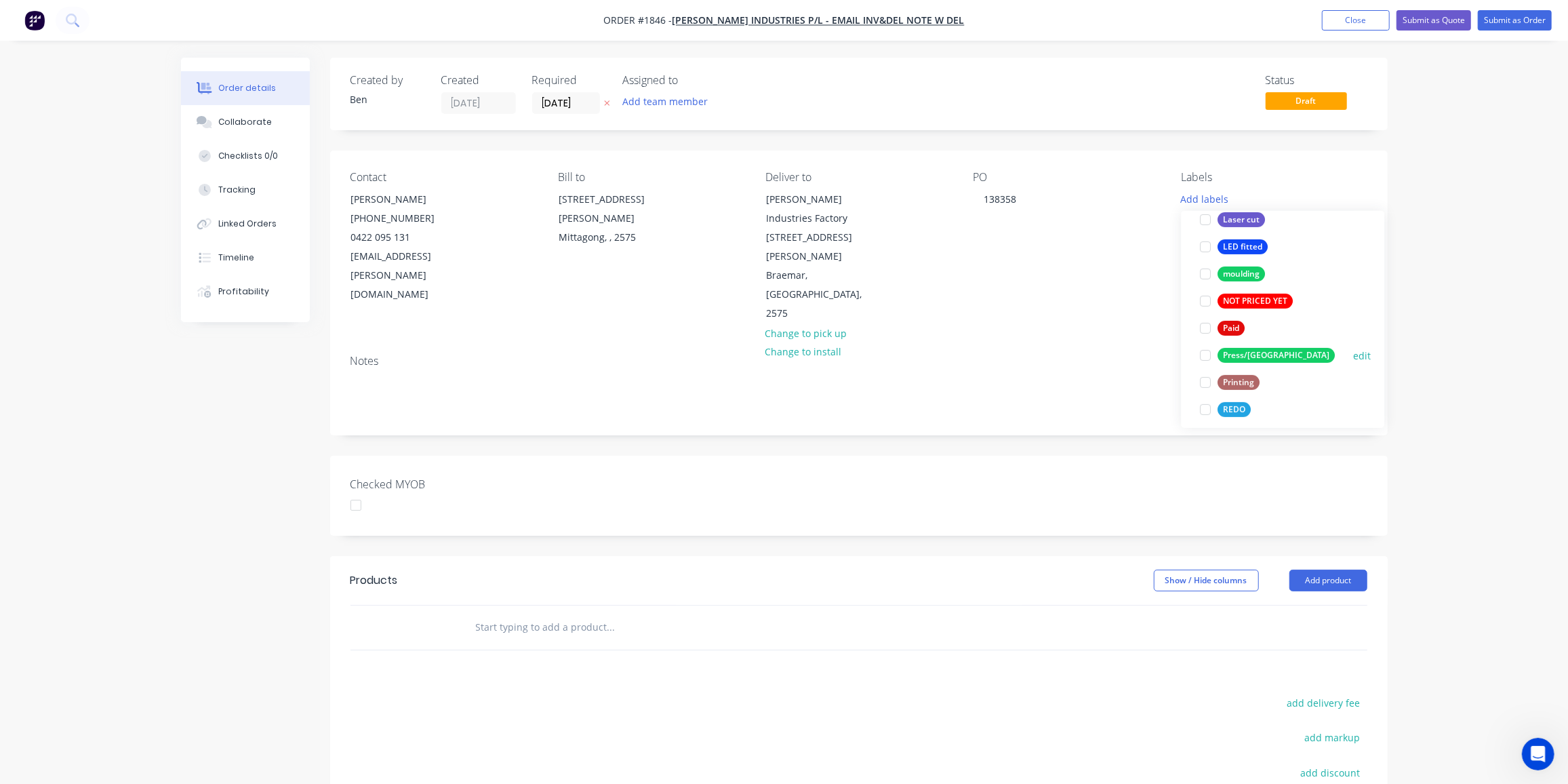
click at [1231, 354] on div "Press/[GEOGRAPHIC_DATA]" at bounding box center [1277, 355] width 117 height 15
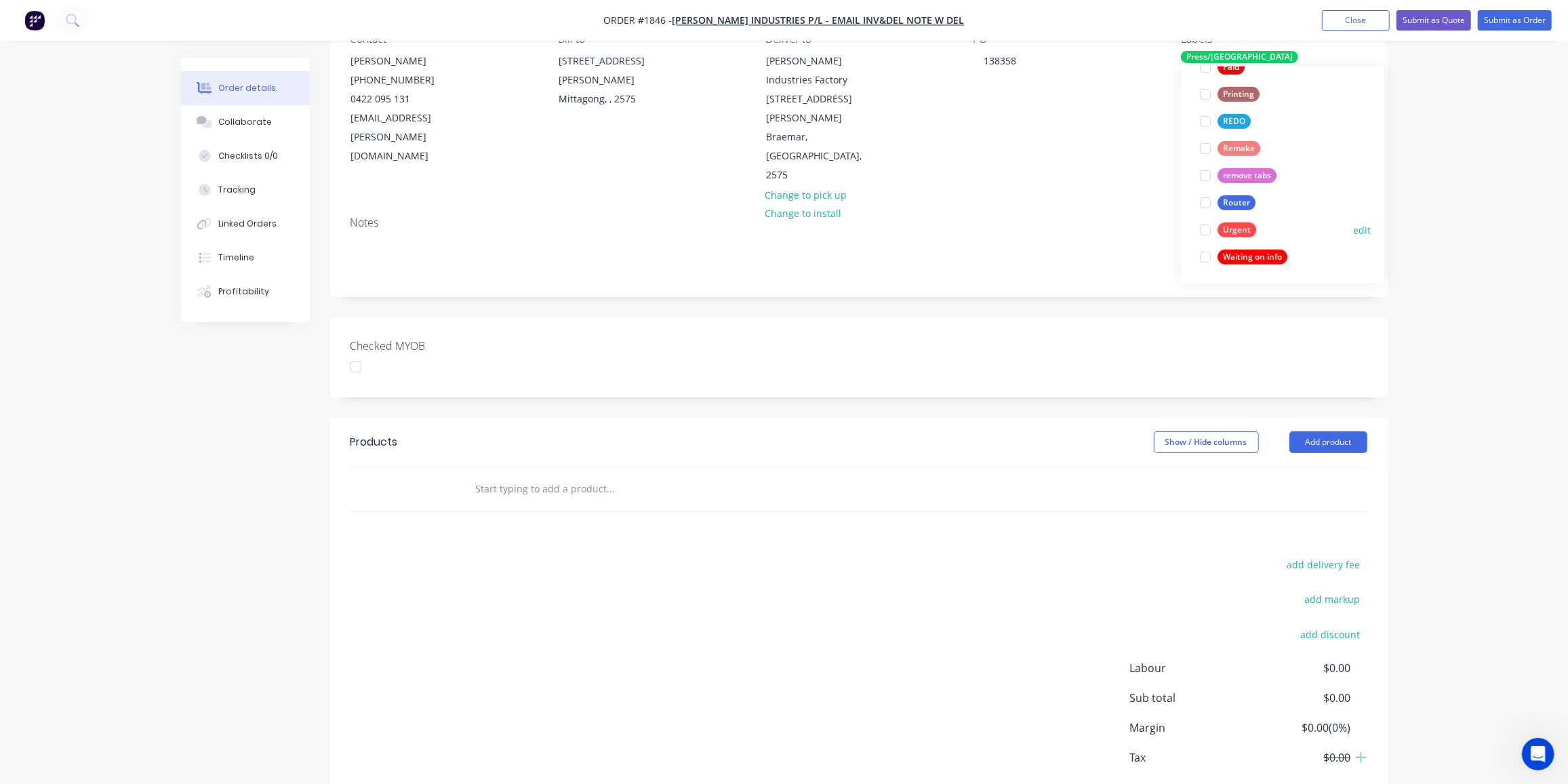
scroll to position [154, 0]
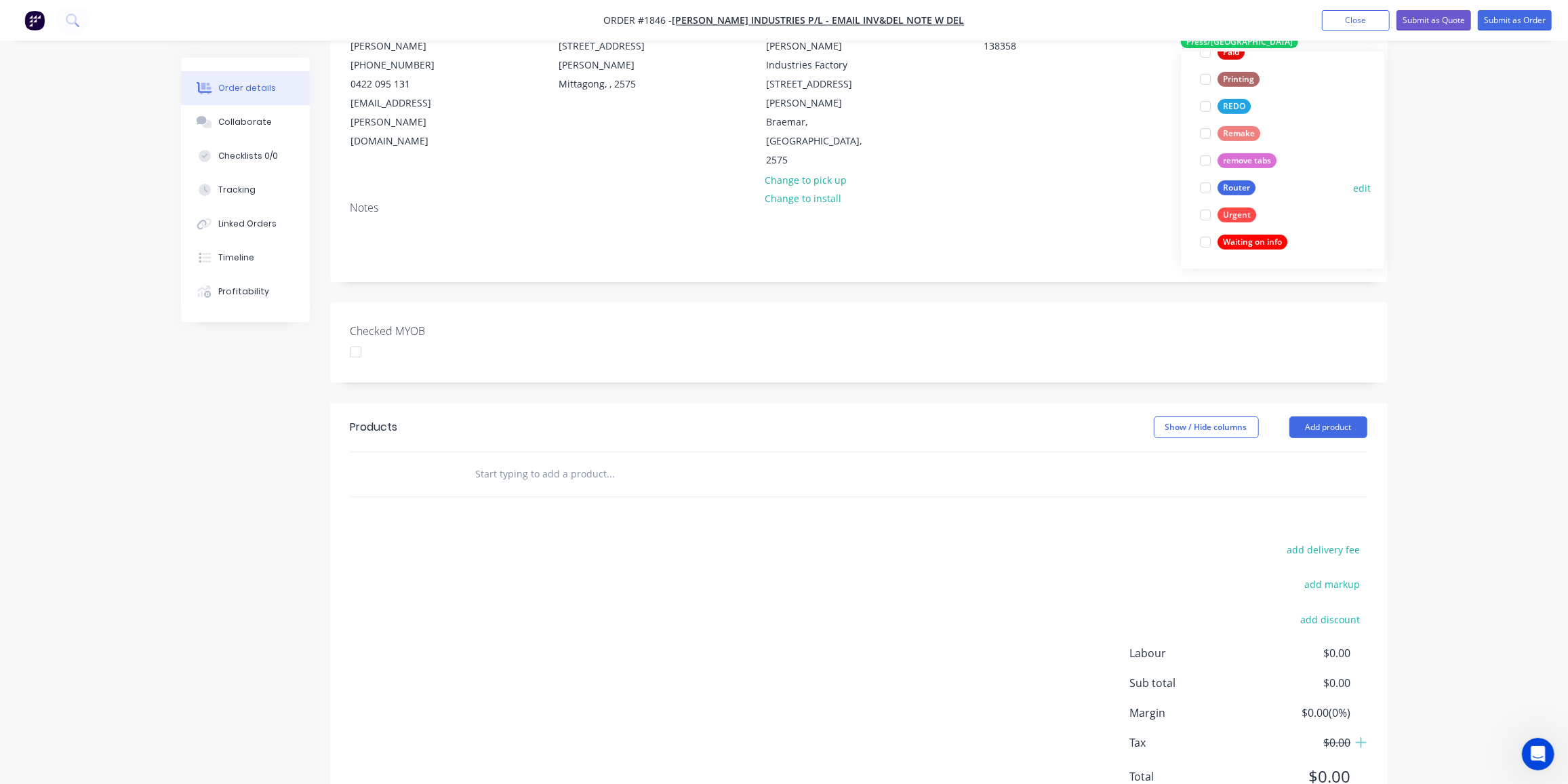
click at [1236, 187] on div "Router" at bounding box center [1237, 188] width 38 height 15
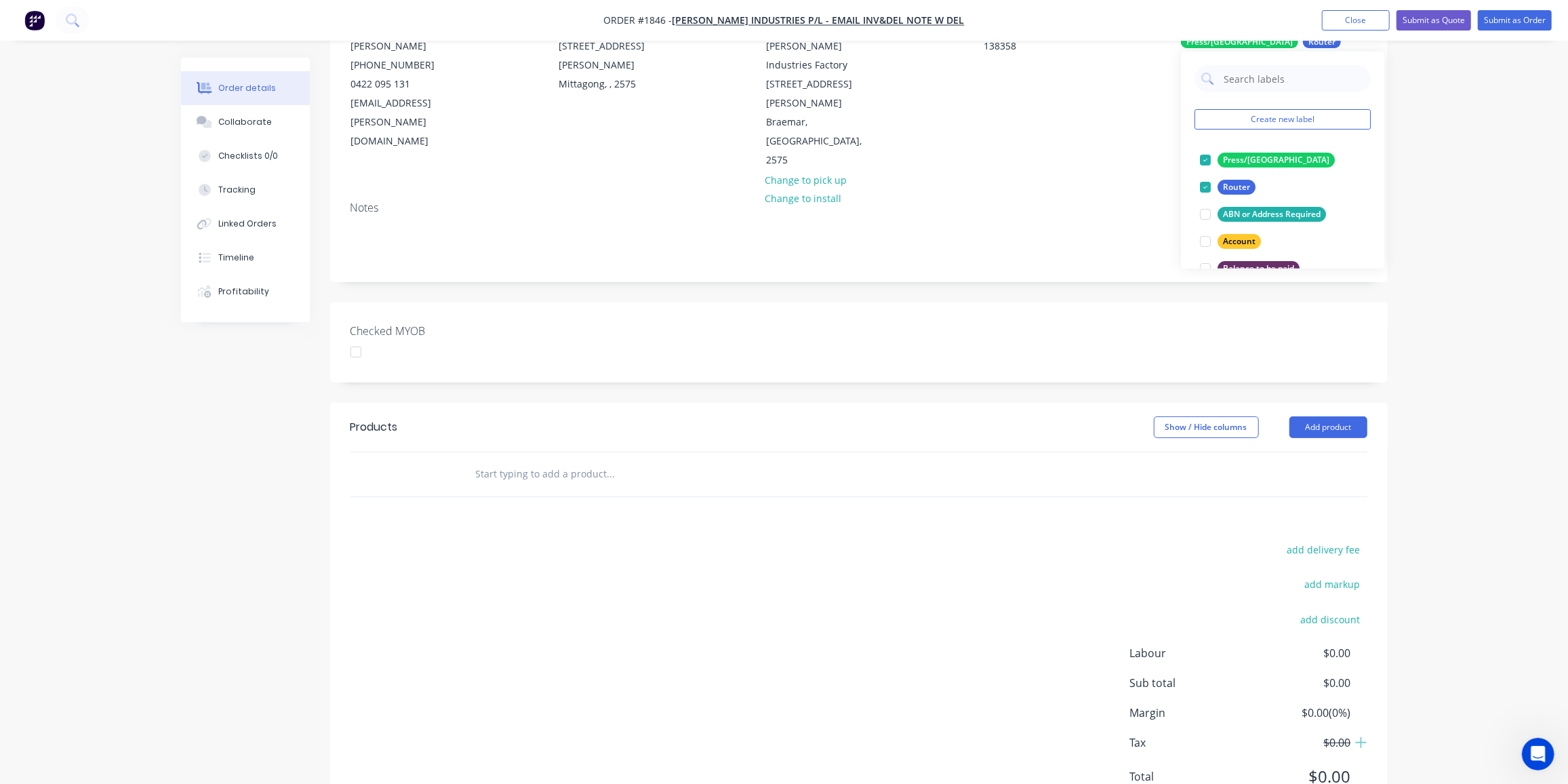
scroll to position [0, 0]
click at [739, 540] on div "add delivery fee add markup add discount Labour $0.00 Sub total $0.00 Margin $0…" at bounding box center [859, 671] width 1017 height 262
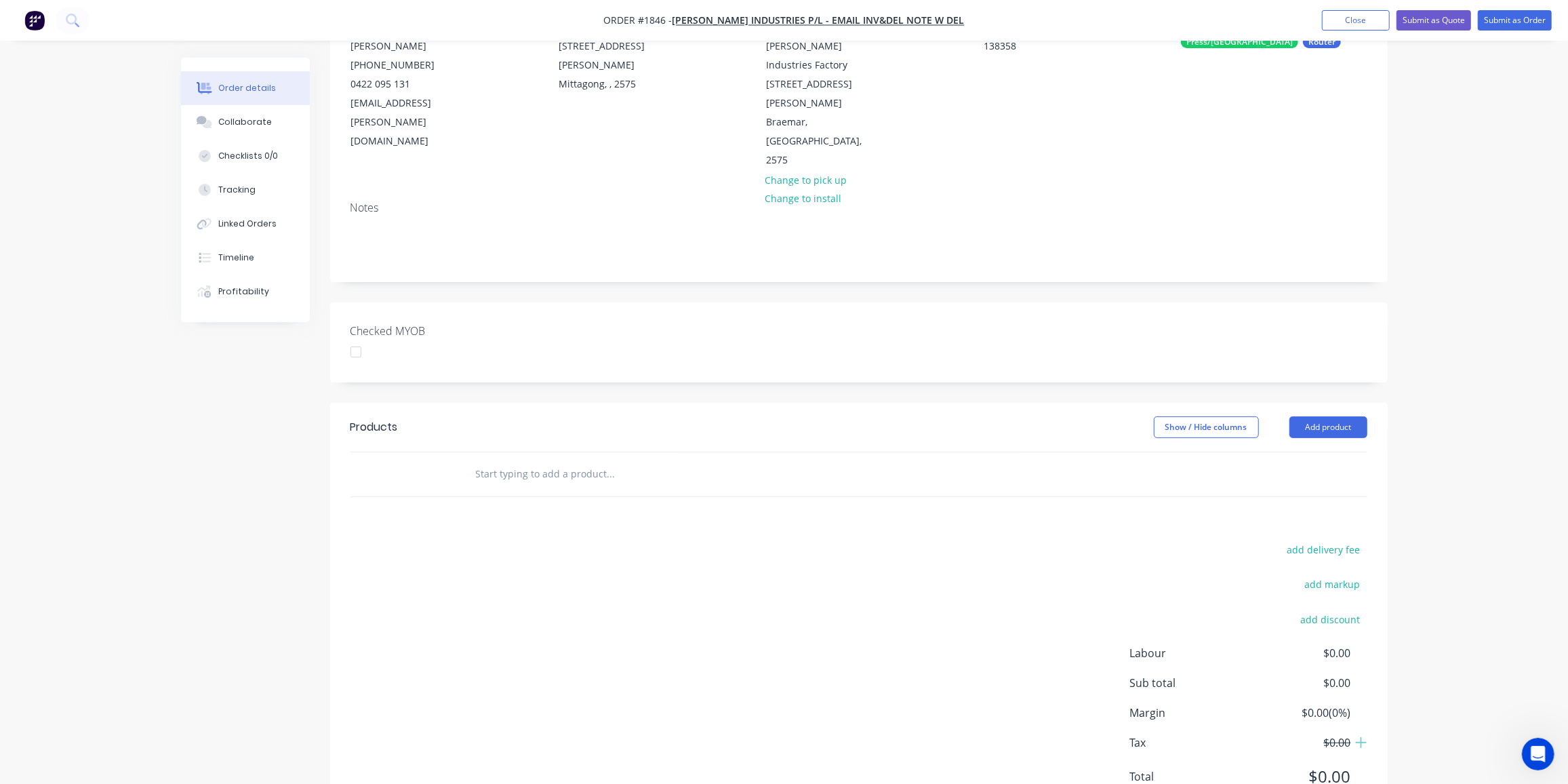
click at [525, 461] on input "text" at bounding box center [611, 474] width 271 height 27
click at [549, 461] on input "text" at bounding box center [611, 474] width 271 height 27
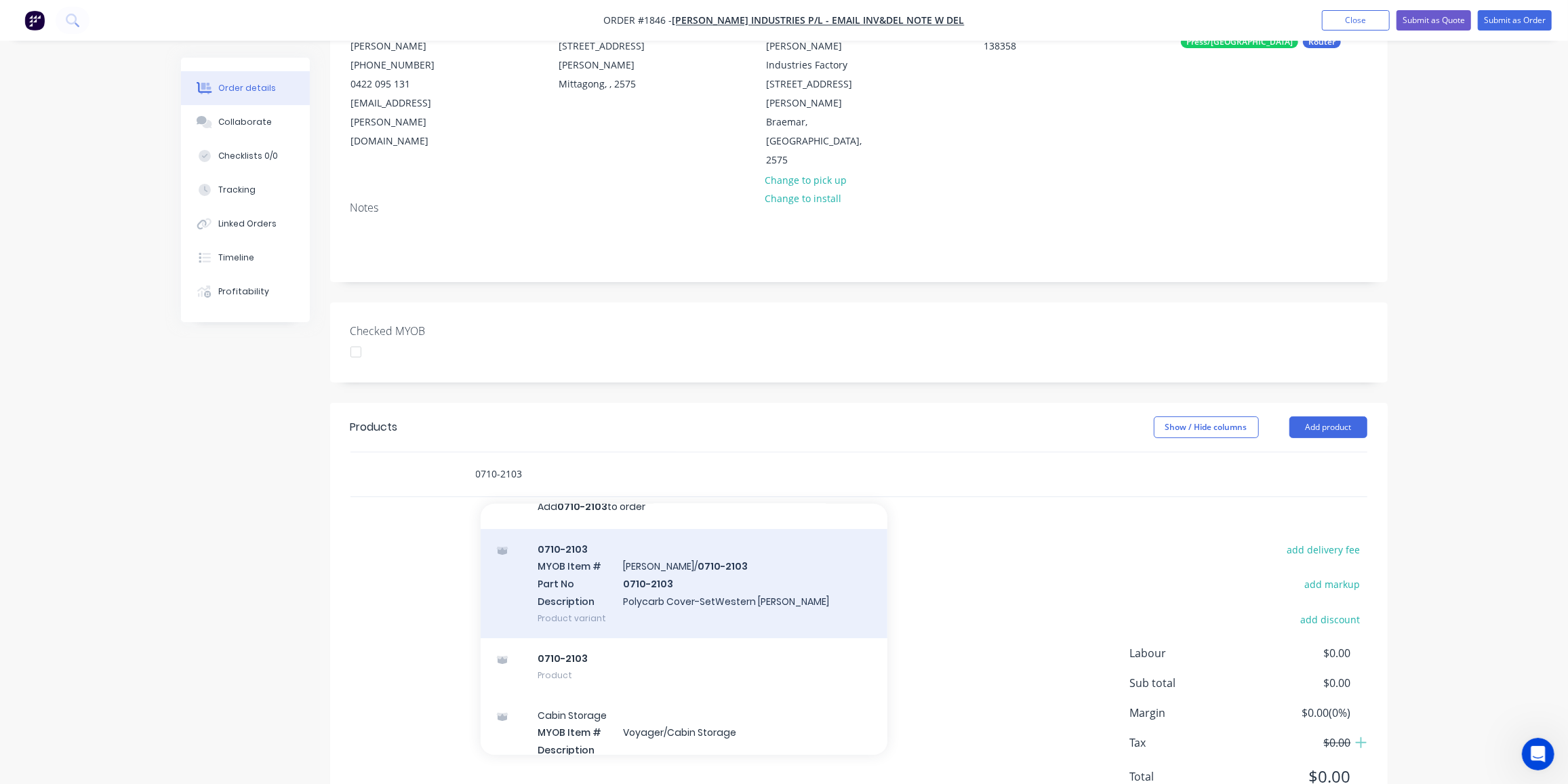
scroll to position [50, 0]
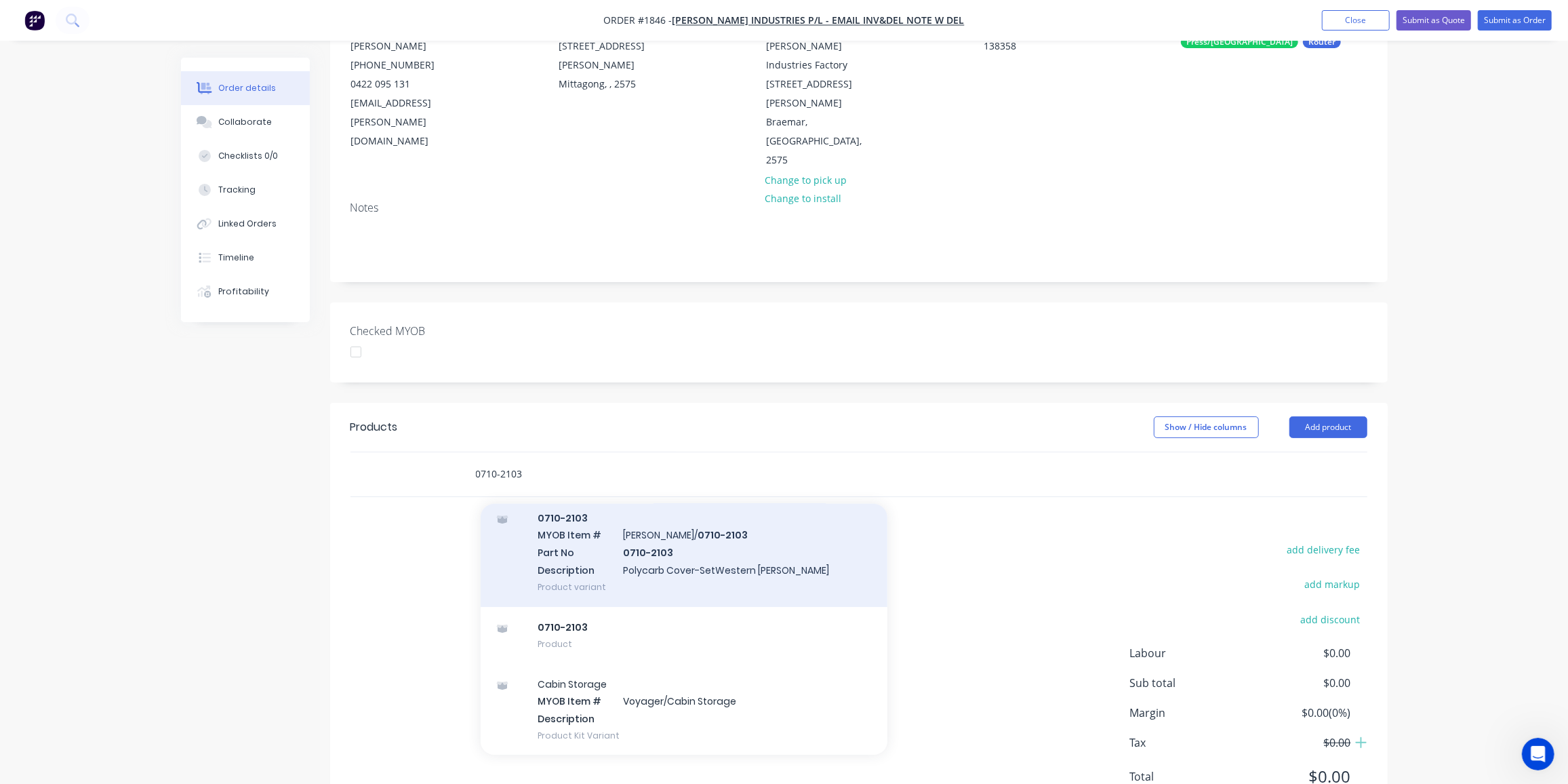
type input "0710-2103"
click at [677, 505] on div "0710-2103 MYOB Item # TYREE/ 0710-2103 Part No 0710-2103 Description Polycarb C…" at bounding box center [684, 552] width 407 height 109
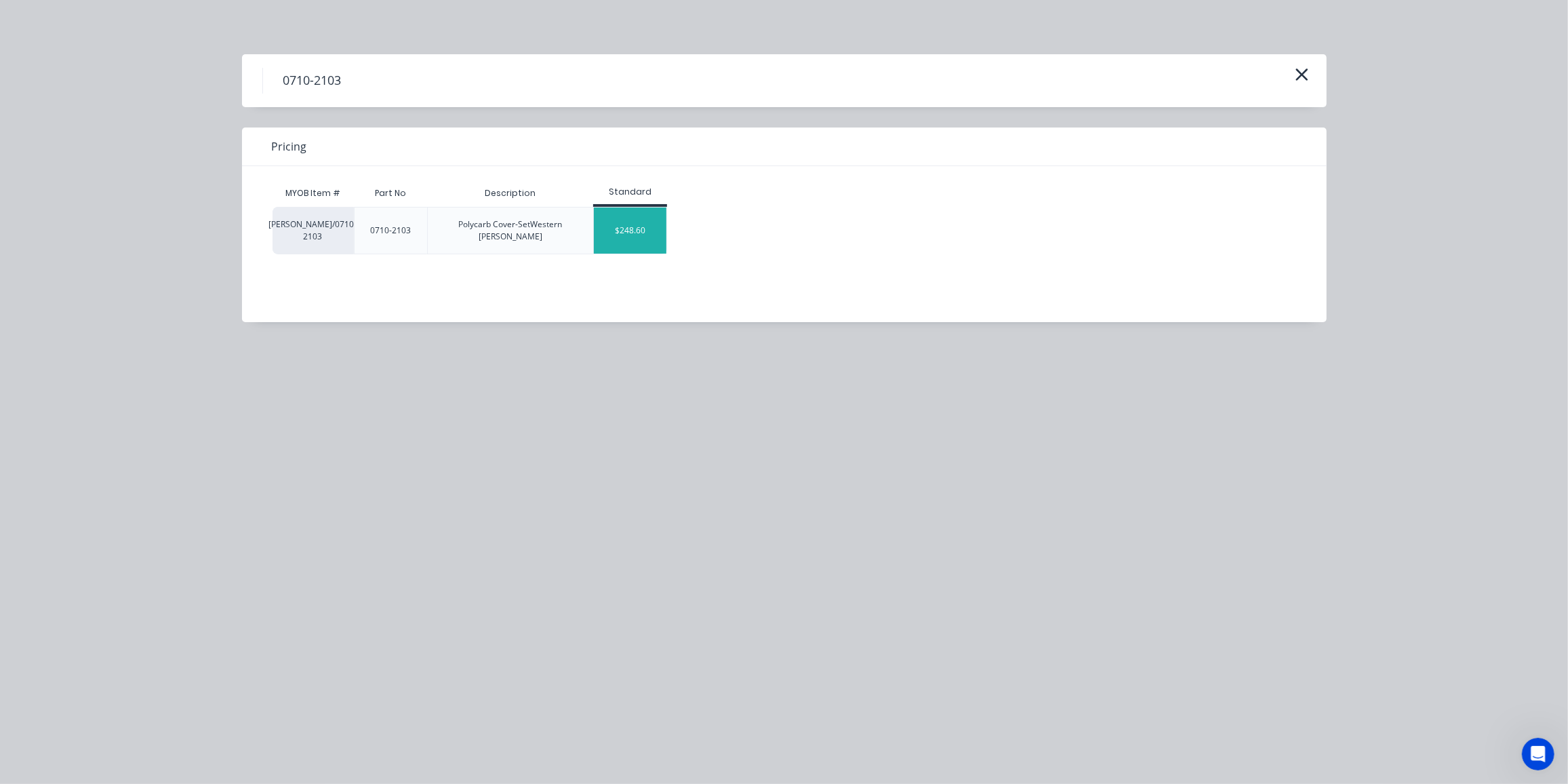
click at [646, 230] on div "$248.60" at bounding box center [630, 230] width 72 height 46
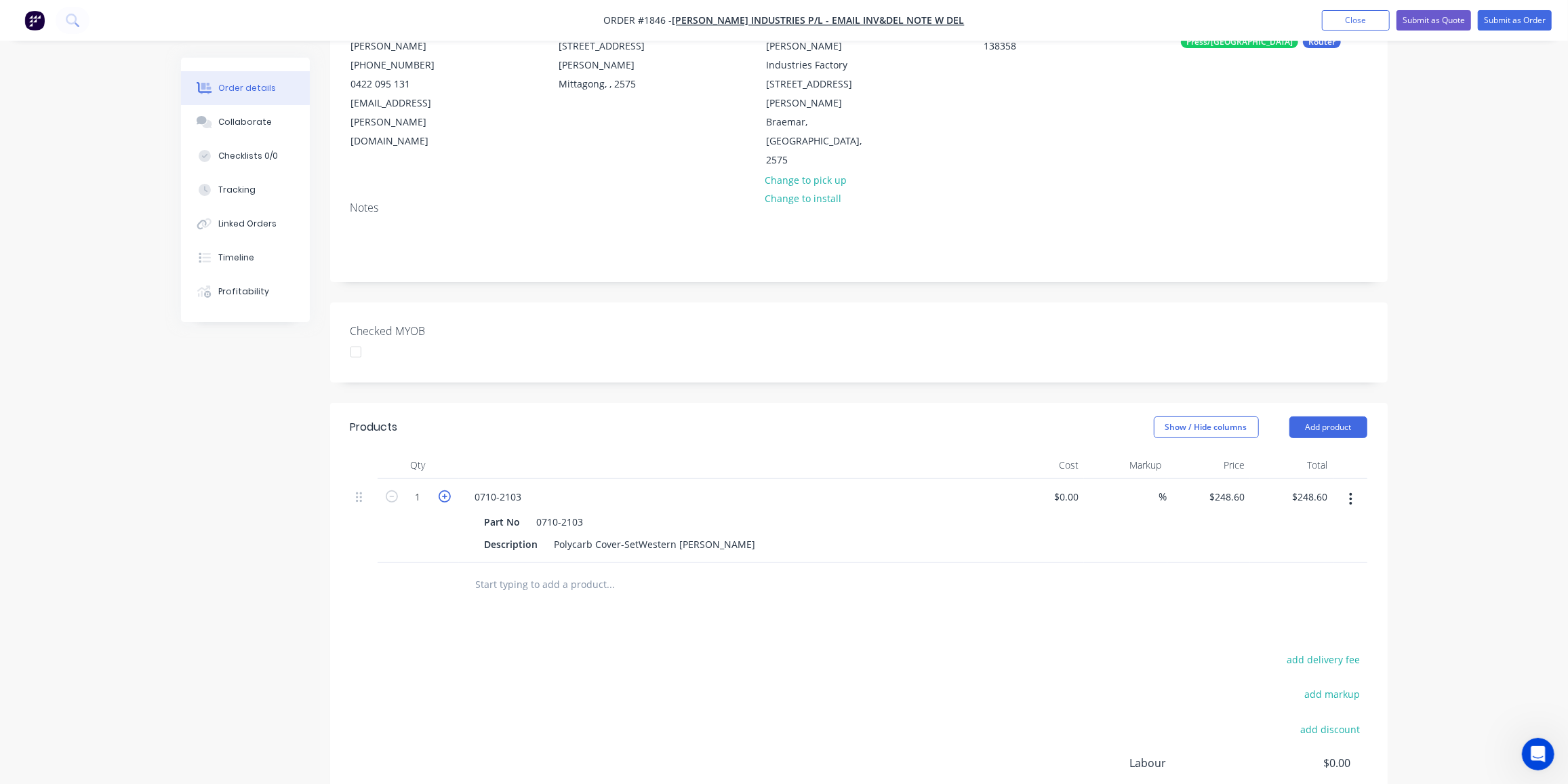
click at [443, 491] on icon "button" at bounding box center [445, 497] width 12 height 12
type input "2"
type input "$497.20"
click at [443, 491] on icon "button" at bounding box center [445, 497] width 12 height 12
type input "3"
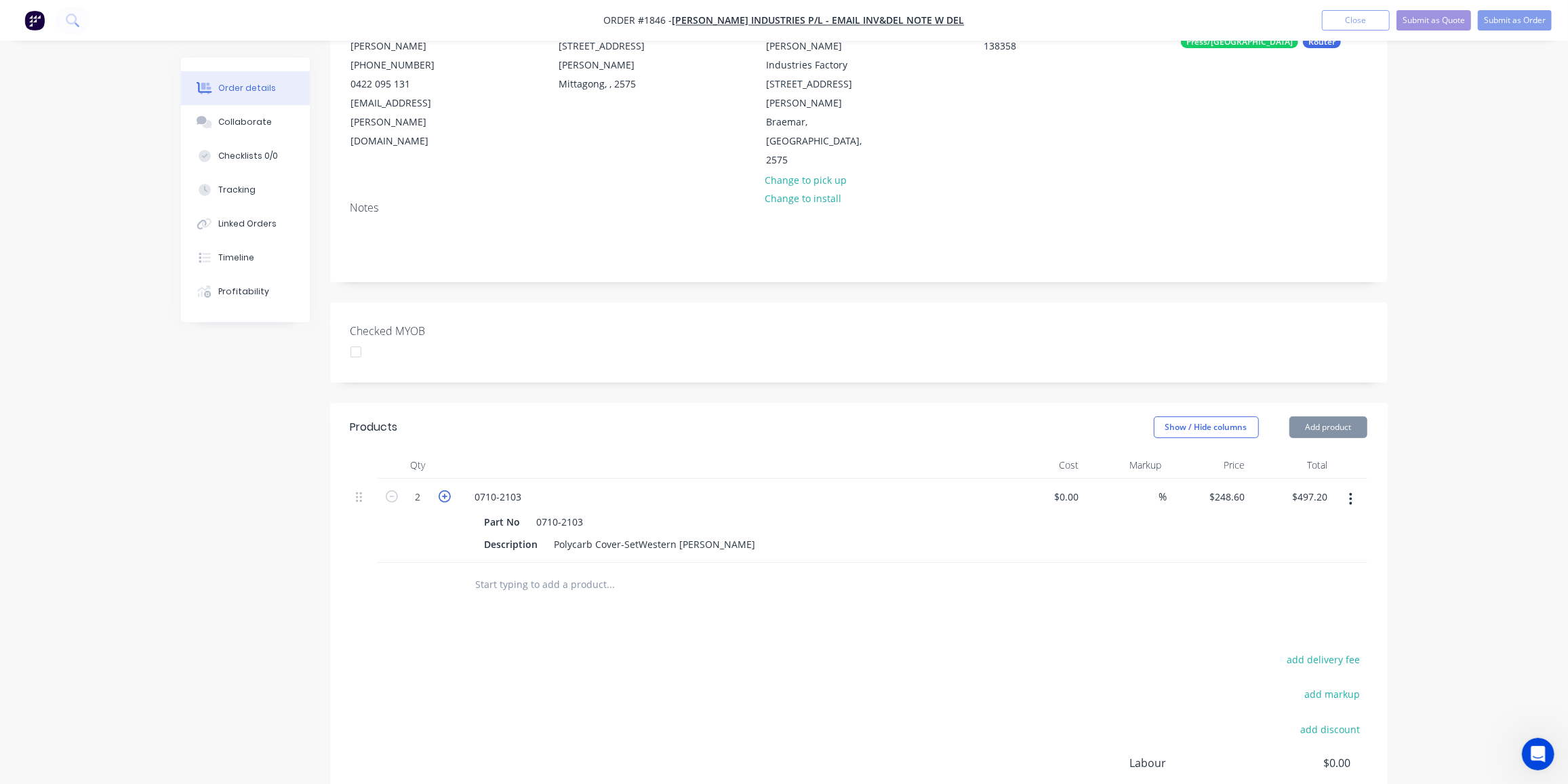
type input "$745.80"
click at [443, 491] on icon "button" at bounding box center [445, 497] width 12 height 12
type input "4"
type input "$994.40"
click at [443, 491] on icon "button" at bounding box center [445, 497] width 12 height 12
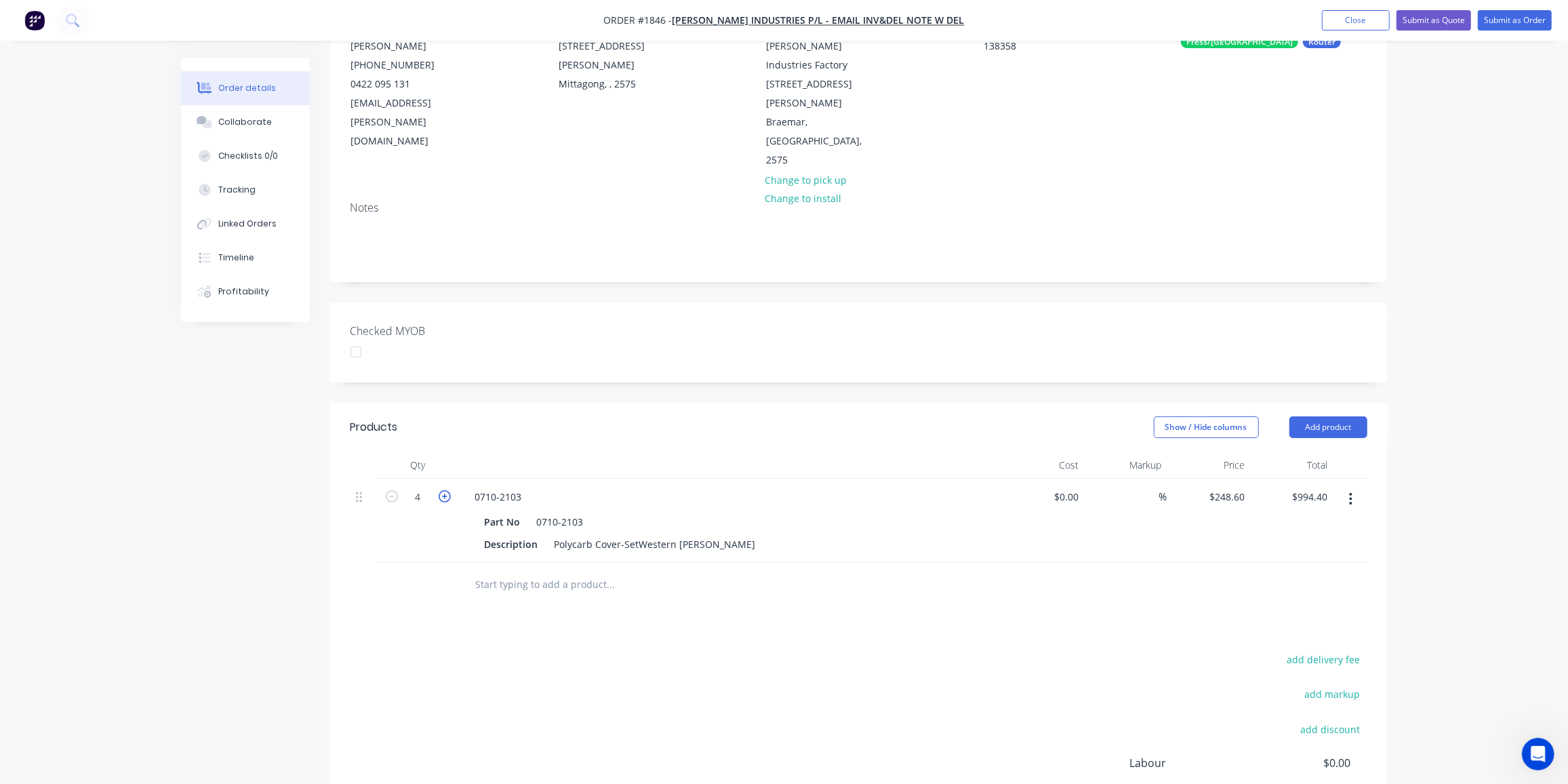
type input "5"
type input "$1,243.00"
click at [443, 491] on icon "button" at bounding box center [445, 497] width 12 height 12
type input "6"
type input "$1,491.60"
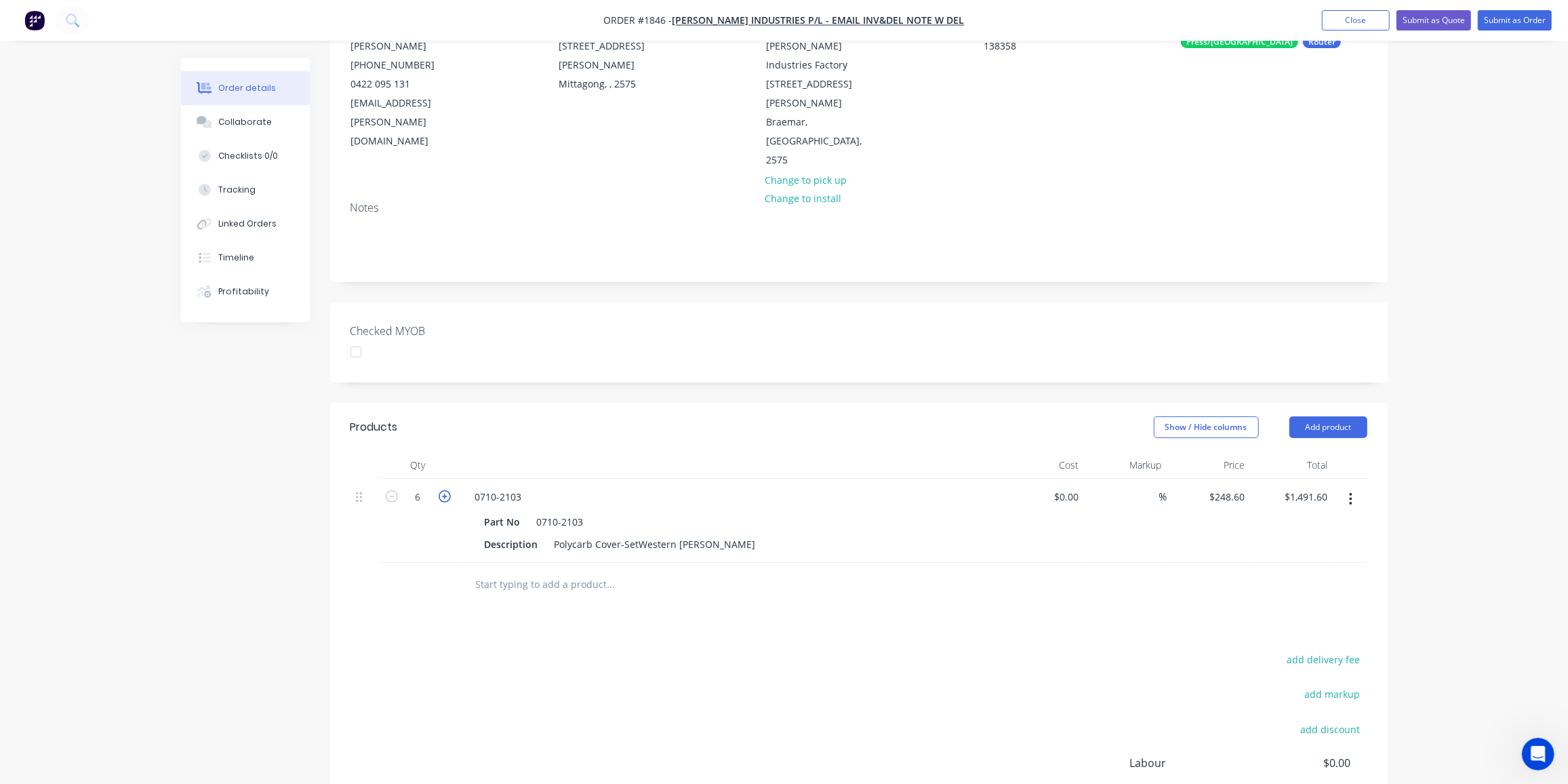
click at [443, 491] on icon "button" at bounding box center [445, 497] width 12 height 12
type input "7"
type input "$1,740.20"
click at [443, 491] on icon "button" at bounding box center [445, 497] width 12 height 12
type input "8"
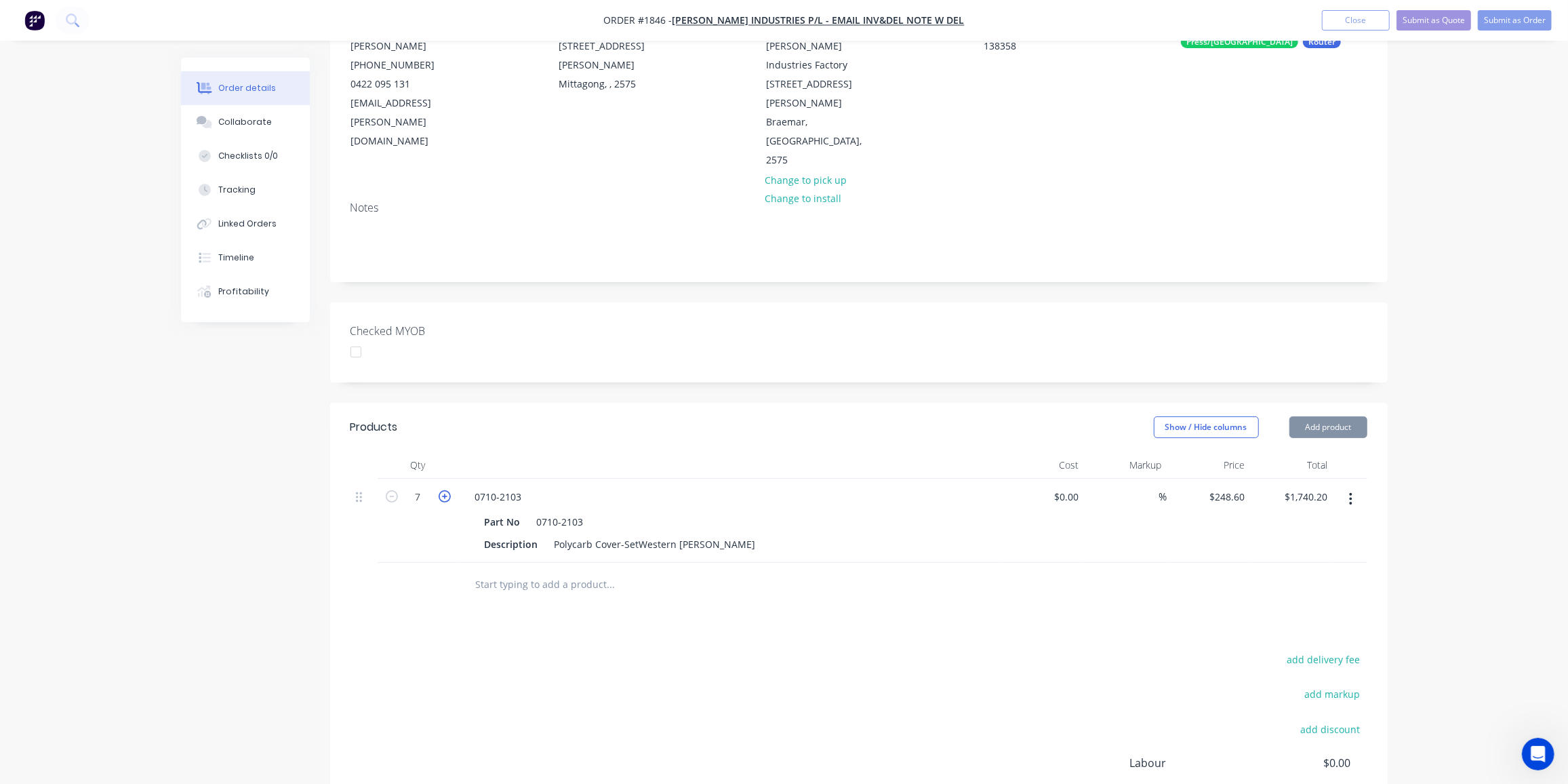
type input "$1,988.80"
click at [443, 491] on icon "button" at bounding box center [445, 497] width 12 height 12
type input "9"
type input "$2,237.40"
click at [443, 491] on icon "button" at bounding box center [445, 497] width 12 height 12
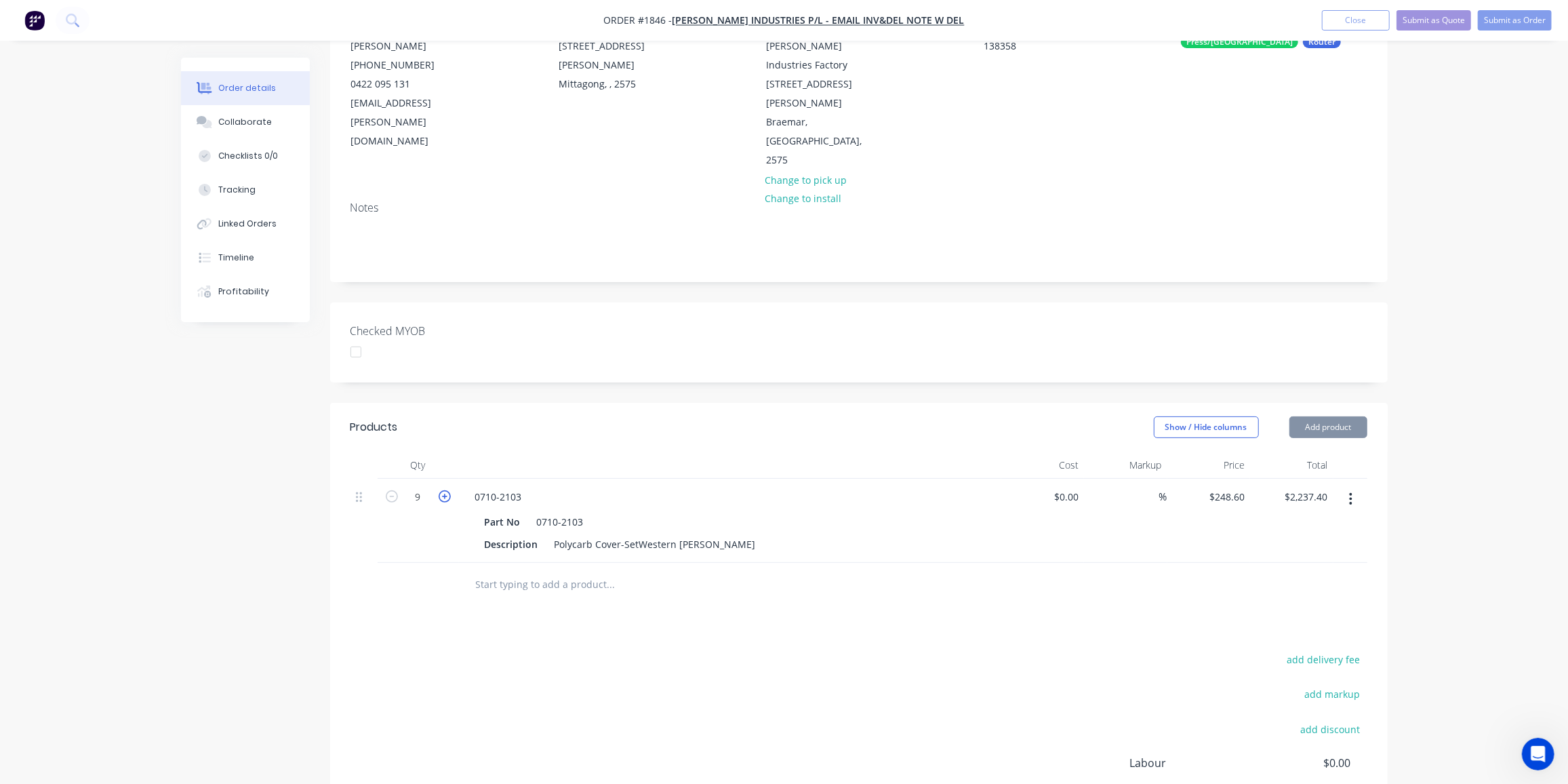
type input "10"
type input "$2,486.00"
click at [443, 491] on icon "button" at bounding box center [445, 497] width 12 height 12
type input "11"
type input "$2,734.60"
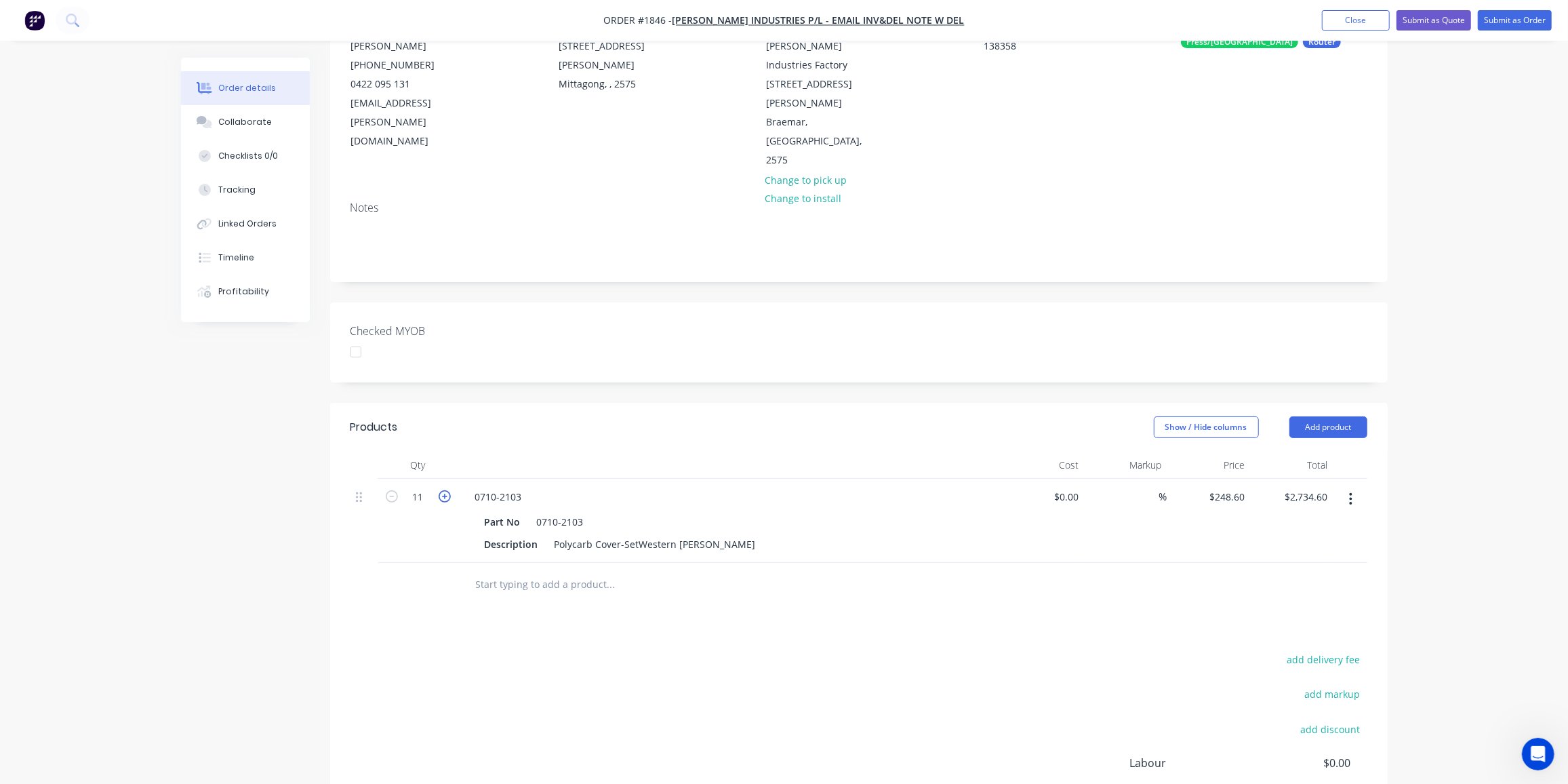
click at [443, 491] on icon "button" at bounding box center [445, 497] width 12 height 12
type input "12"
type input "$2,983.20"
click at [239, 525] on div "Created by Ben Created 13/10/25 Required 13/10/25 Assigned to Add team member S…" at bounding box center [784, 428] width 1207 height 1049
click at [246, 120] on div "Collaborate" at bounding box center [244, 122] width 53 height 12
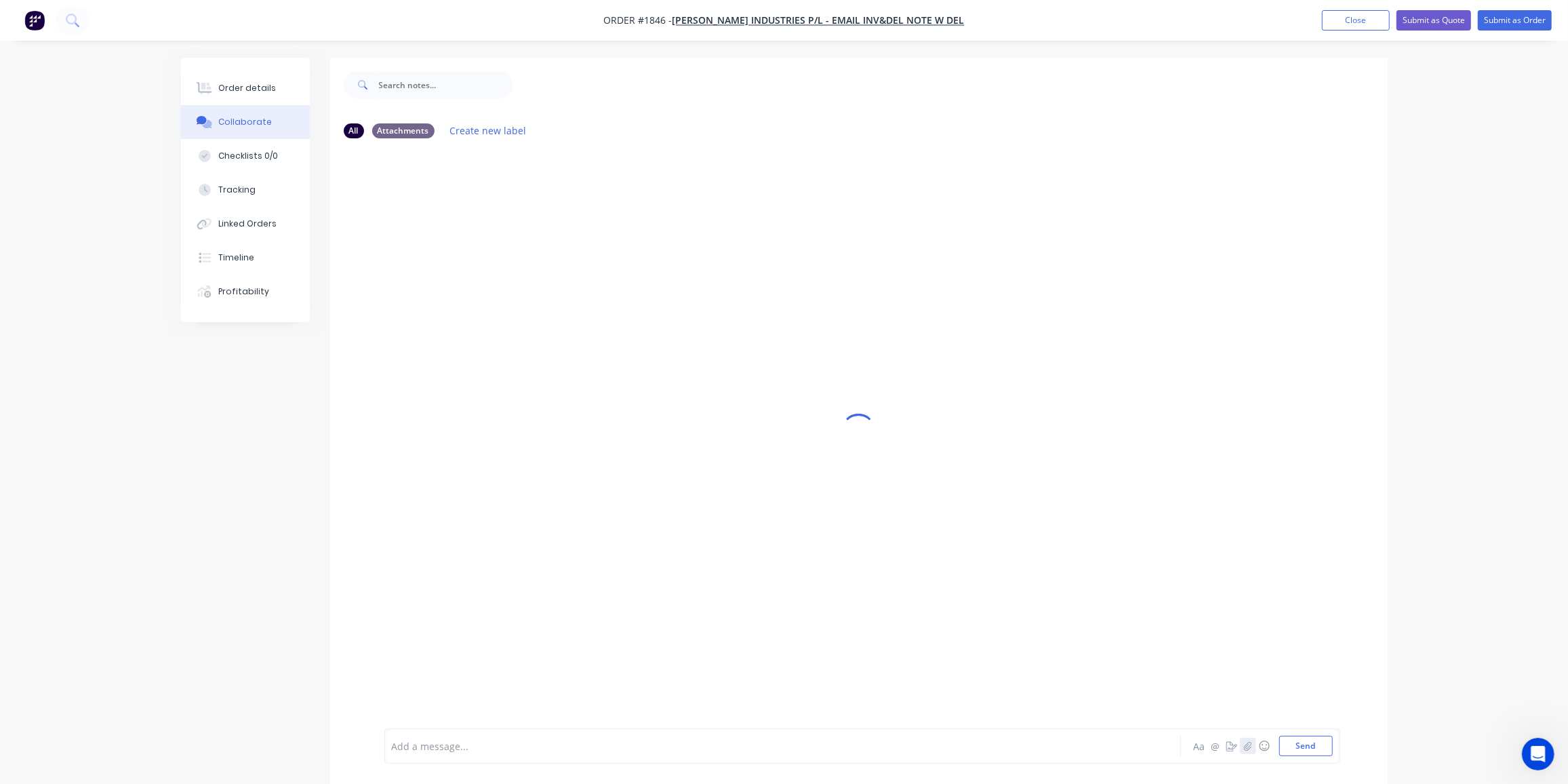
click at [1249, 749] on icon "button" at bounding box center [1247, 746] width 8 height 10
click at [1298, 748] on button "Send" at bounding box center [1305, 746] width 53 height 20
click at [1246, 750] on icon "button" at bounding box center [1247, 746] width 8 height 10
click at [1311, 741] on button "Send" at bounding box center [1305, 746] width 53 height 20
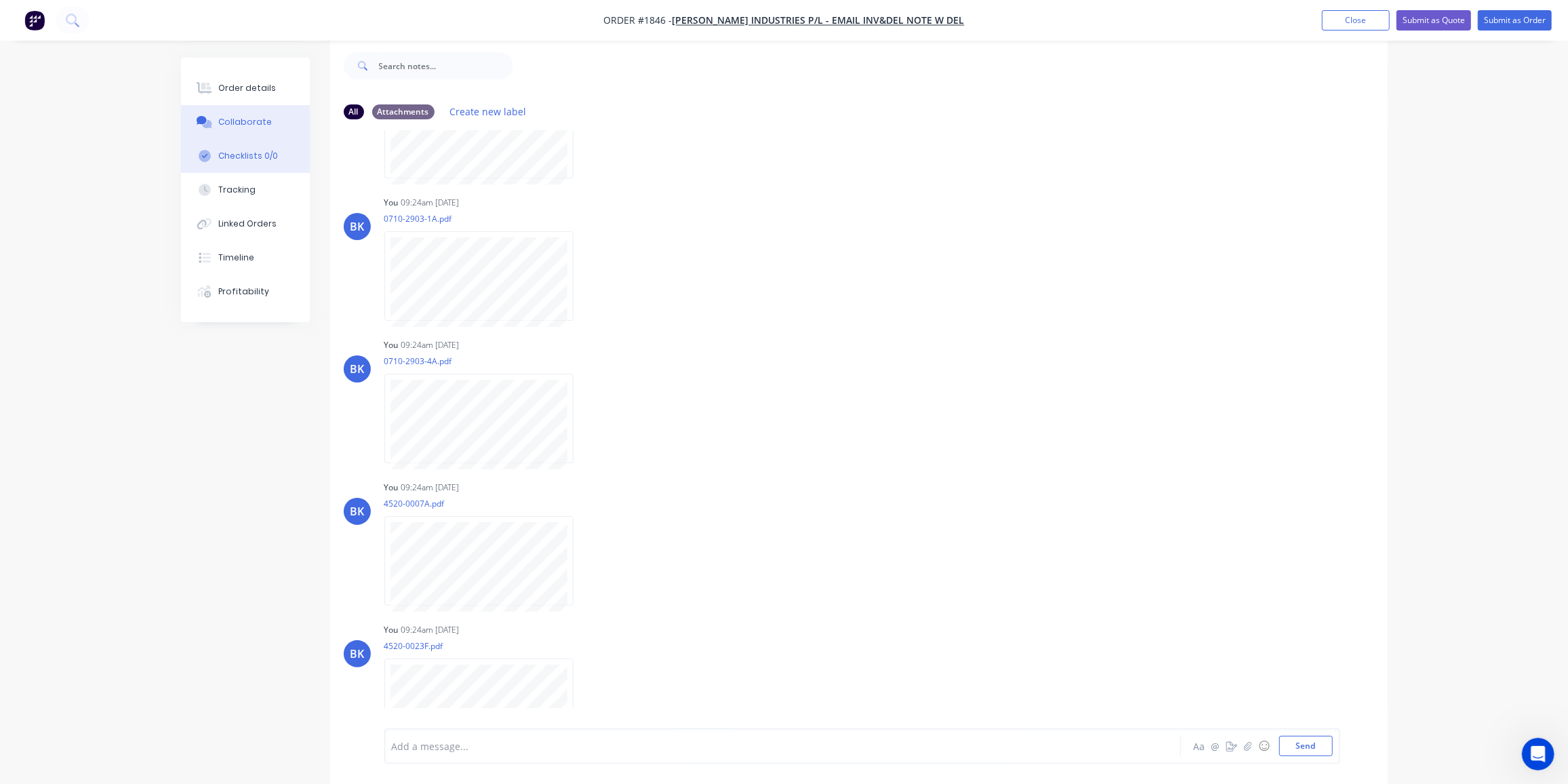
scroll to position [183, 0]
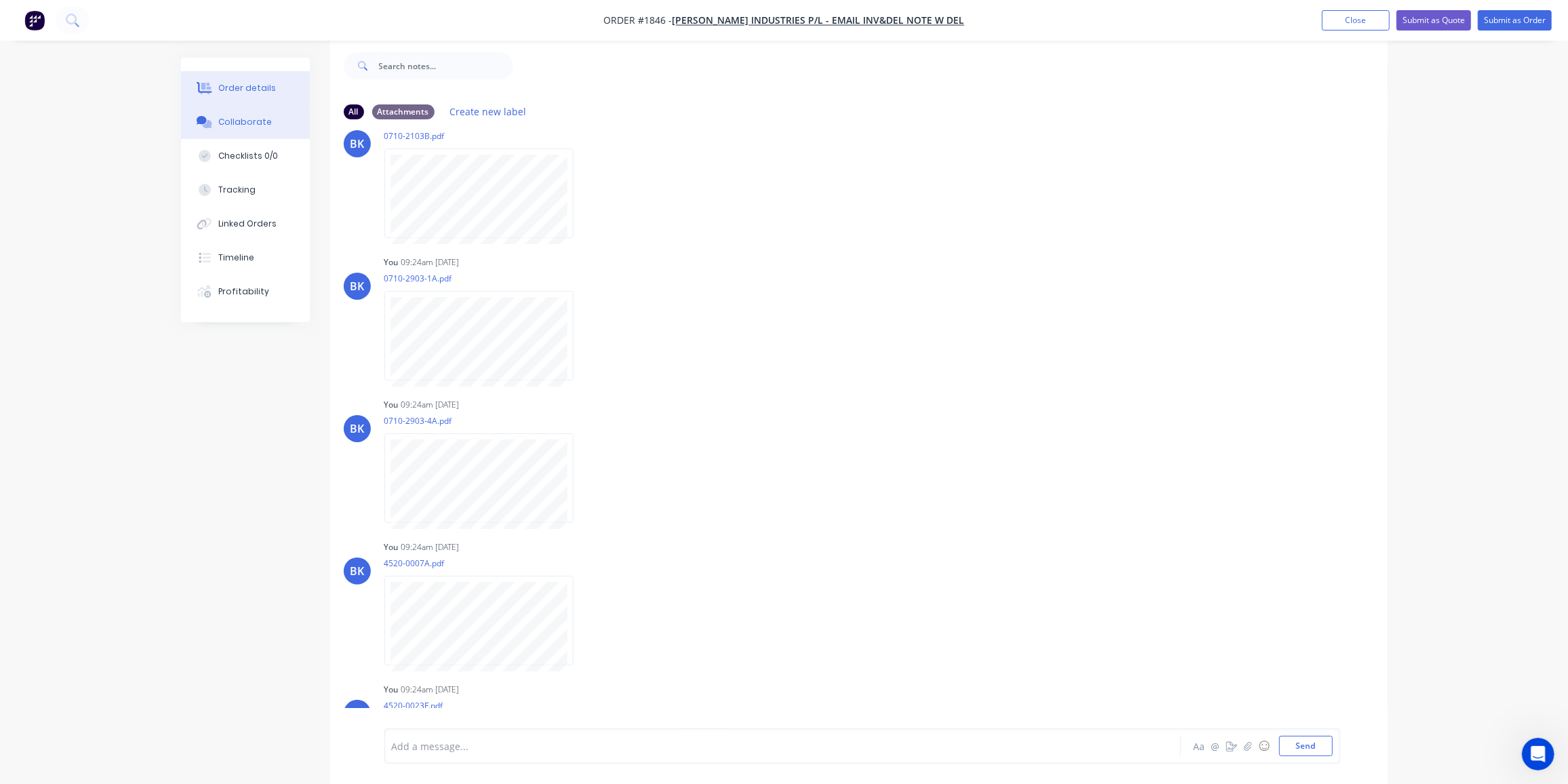
click at [238, 87] on div "Order details" at bounding box center [247, 88] width 58 height 12
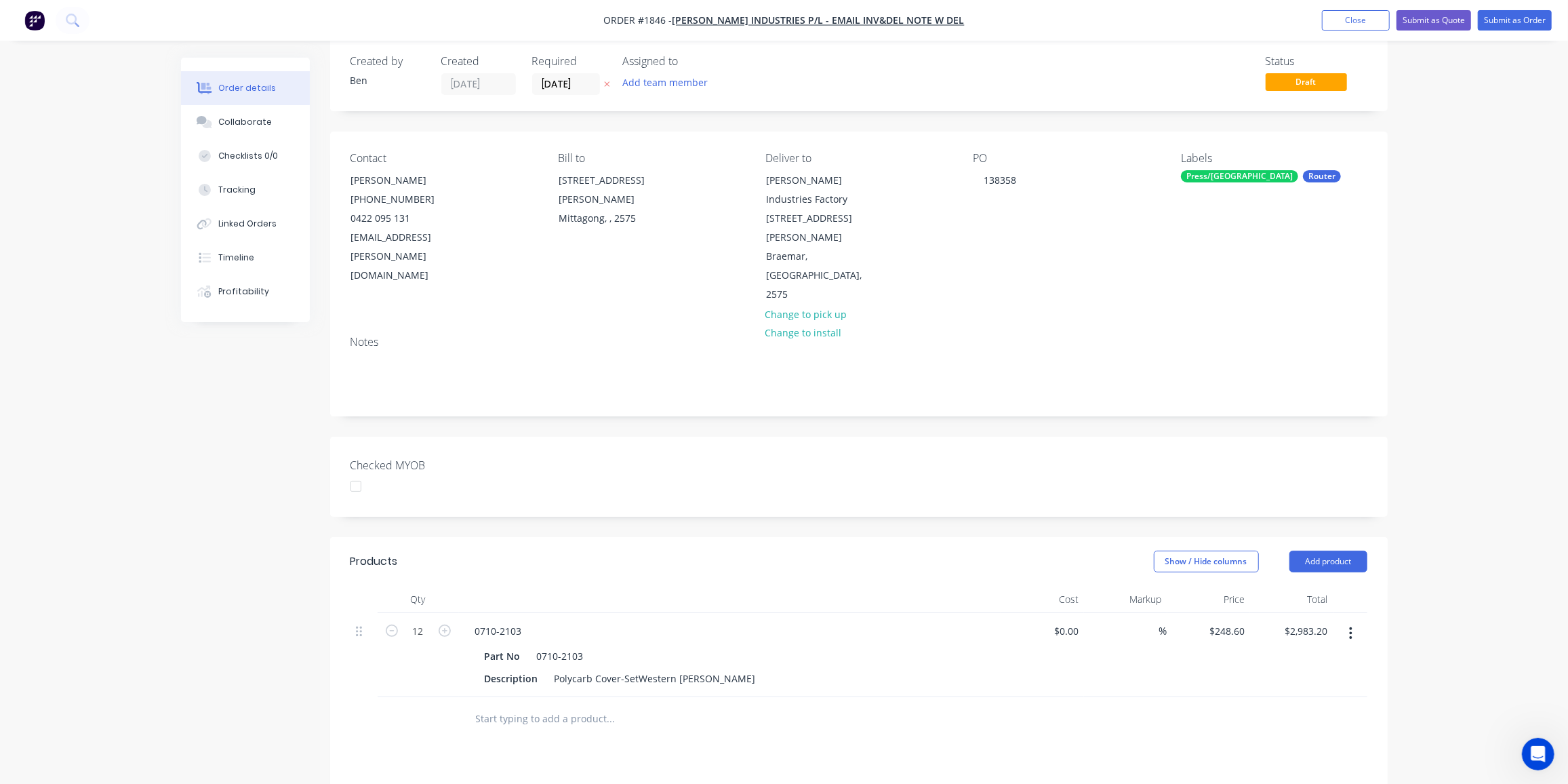
click at [477, 705] on input "text" at bounding box center [611, 719] width 271 height 27
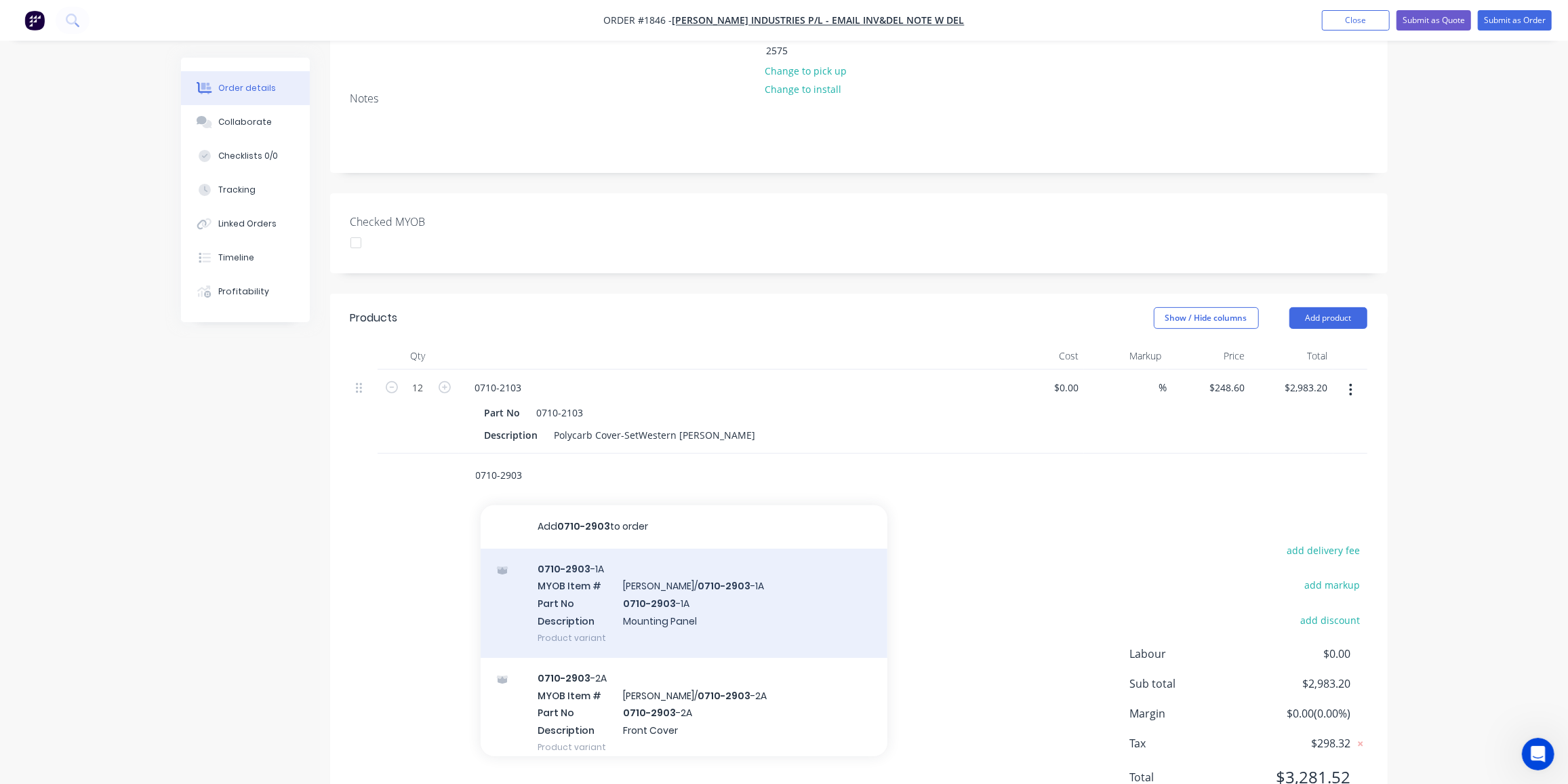
scroll to position [264, 0]
type input "0710-2903"
click at [733, 550] on div "0710-2903 -1A MYOB Item # TYREE/ 0710-2903 -1A Part No 0710-2903 -1A Descriptio…" at bounding box center [684, 597] width 407 height 109
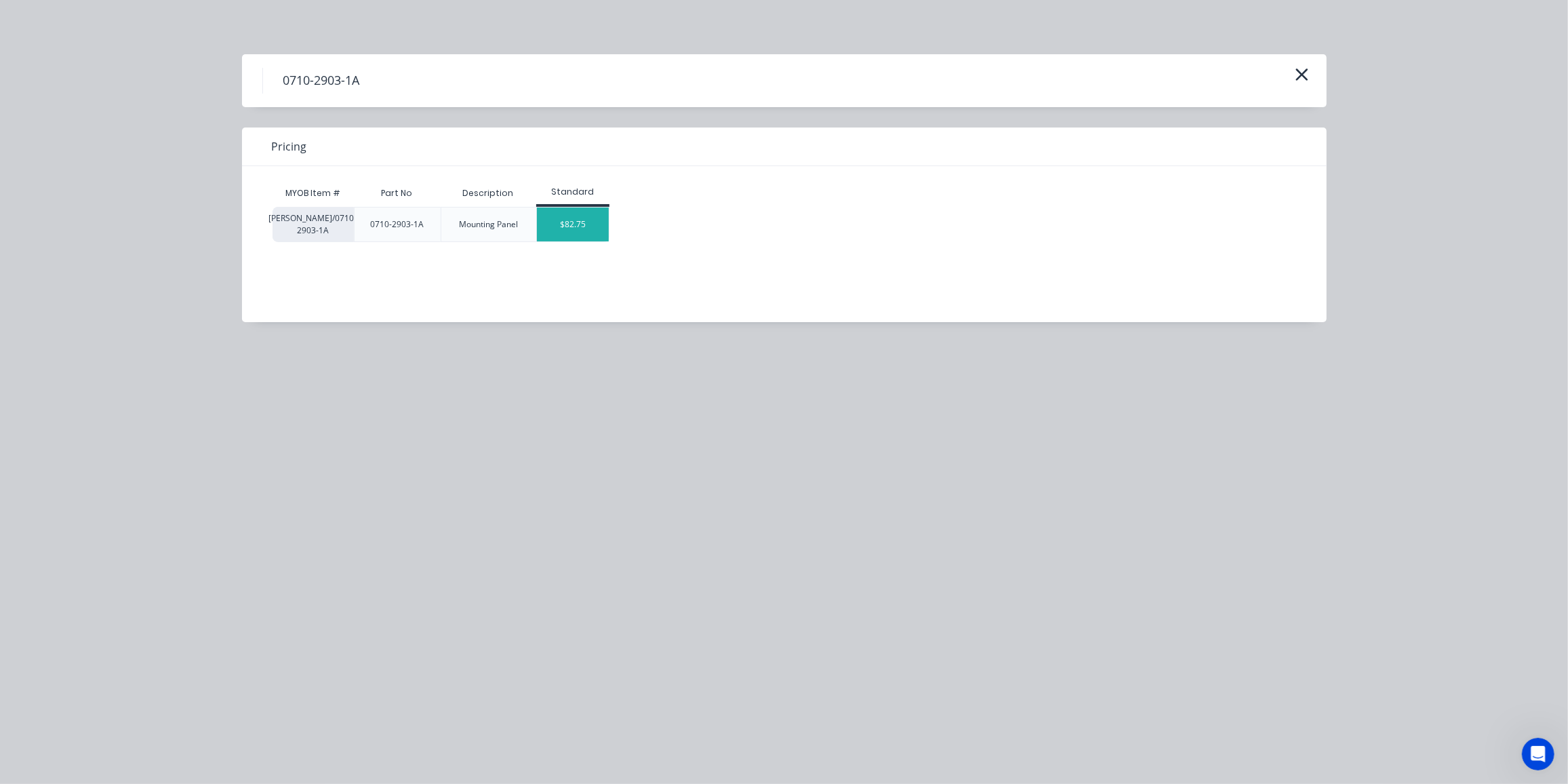
click at [592, 225] on div "$82.75" at bounding box center [572, 224] width 72 height 34
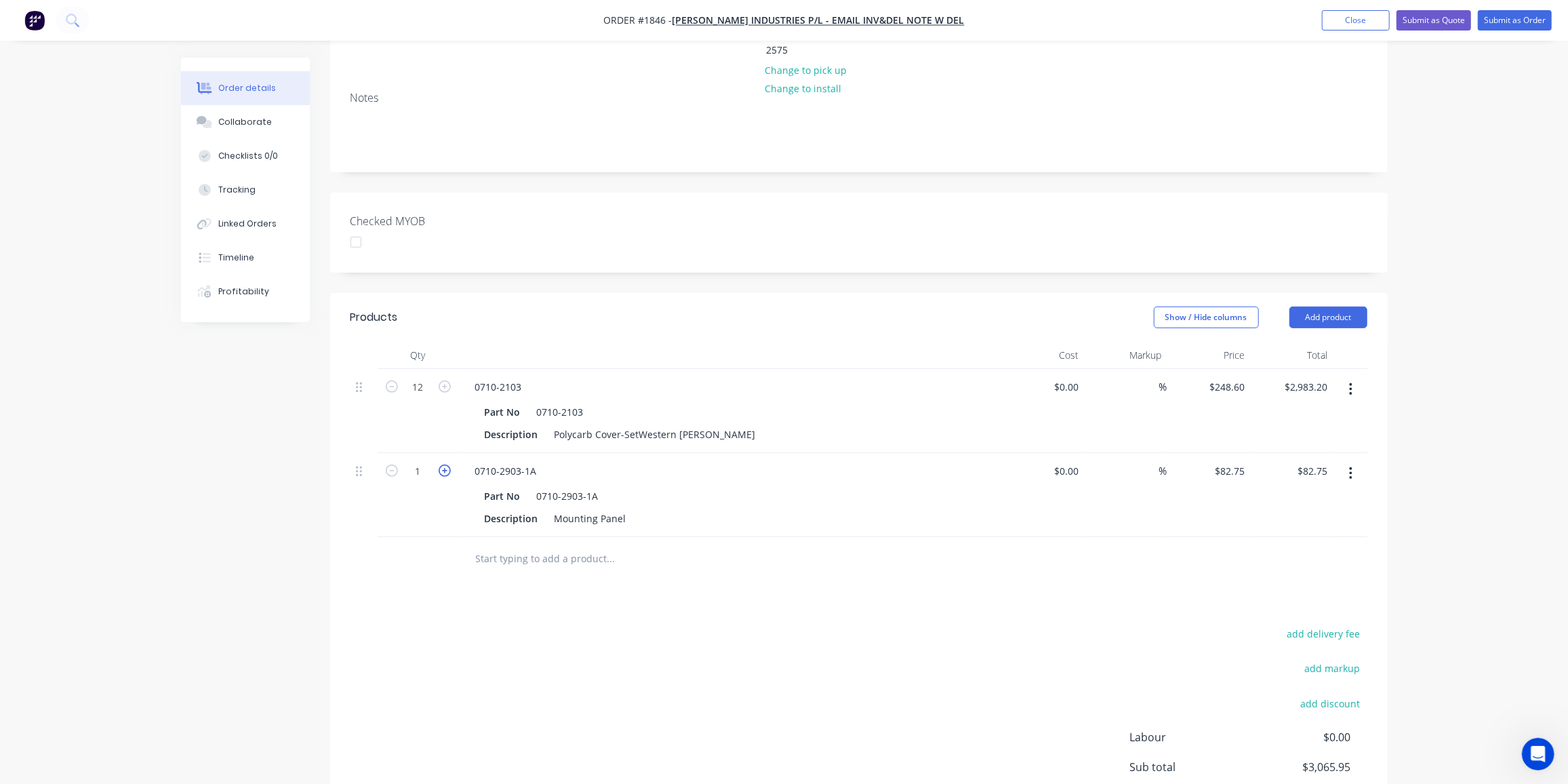
click at [442, 464] on icon "button" at bounding box center [445, 471] width 12 height 12
type input "2"
type input "$165.50"
click at [510, 546] on input "text" at bounding box center [611, 559] width 271 height 27
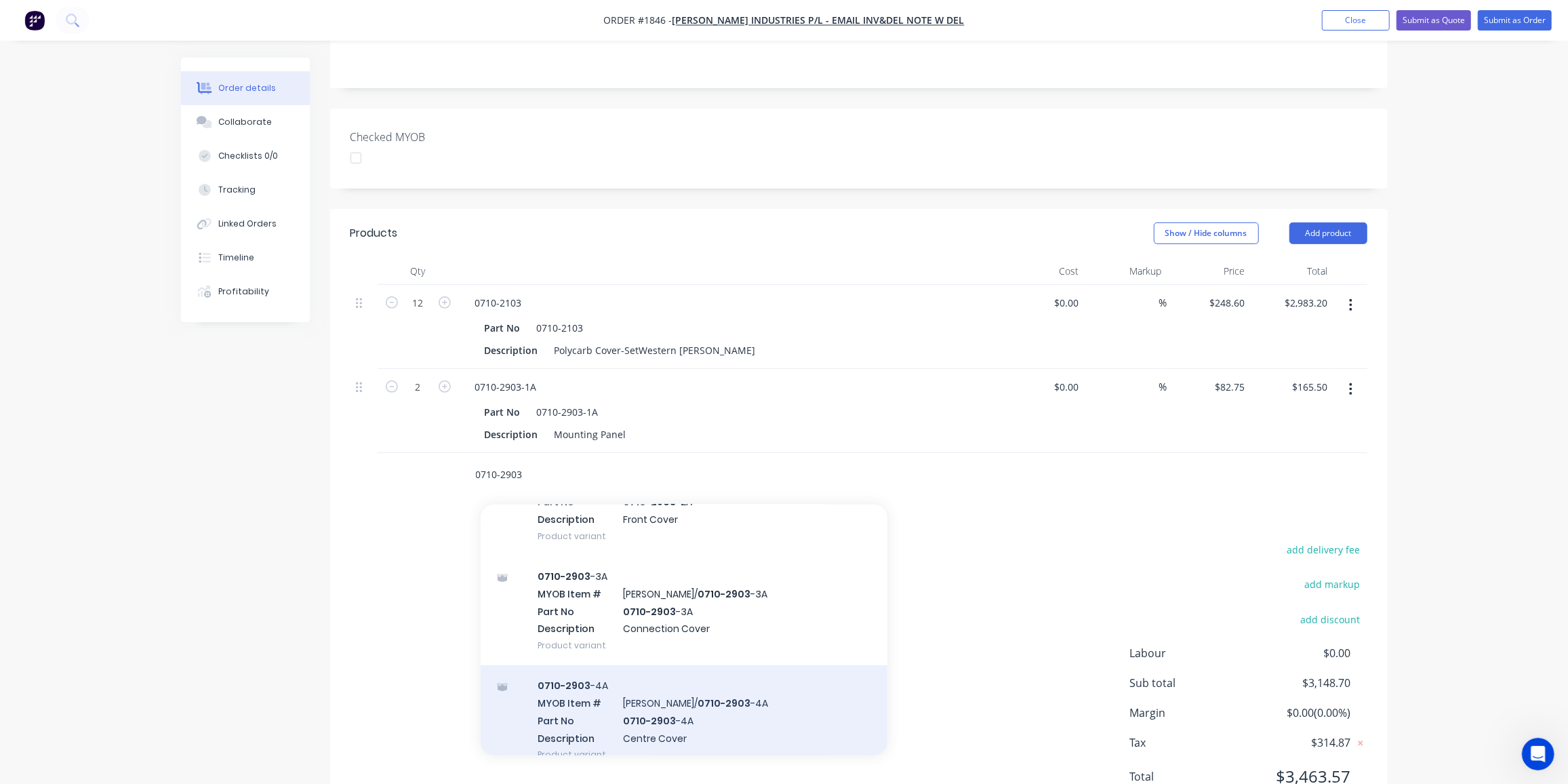
scroll to position [210, 0]
type input "0710-2903"
click at [661, 665] on div "0710-2903 -4A MYOB Item # TYREE/ 0710-2903 -4A Part No 0710-2903 -4A Descriptio…" at bounding box center [684, 719] width 407 height 109
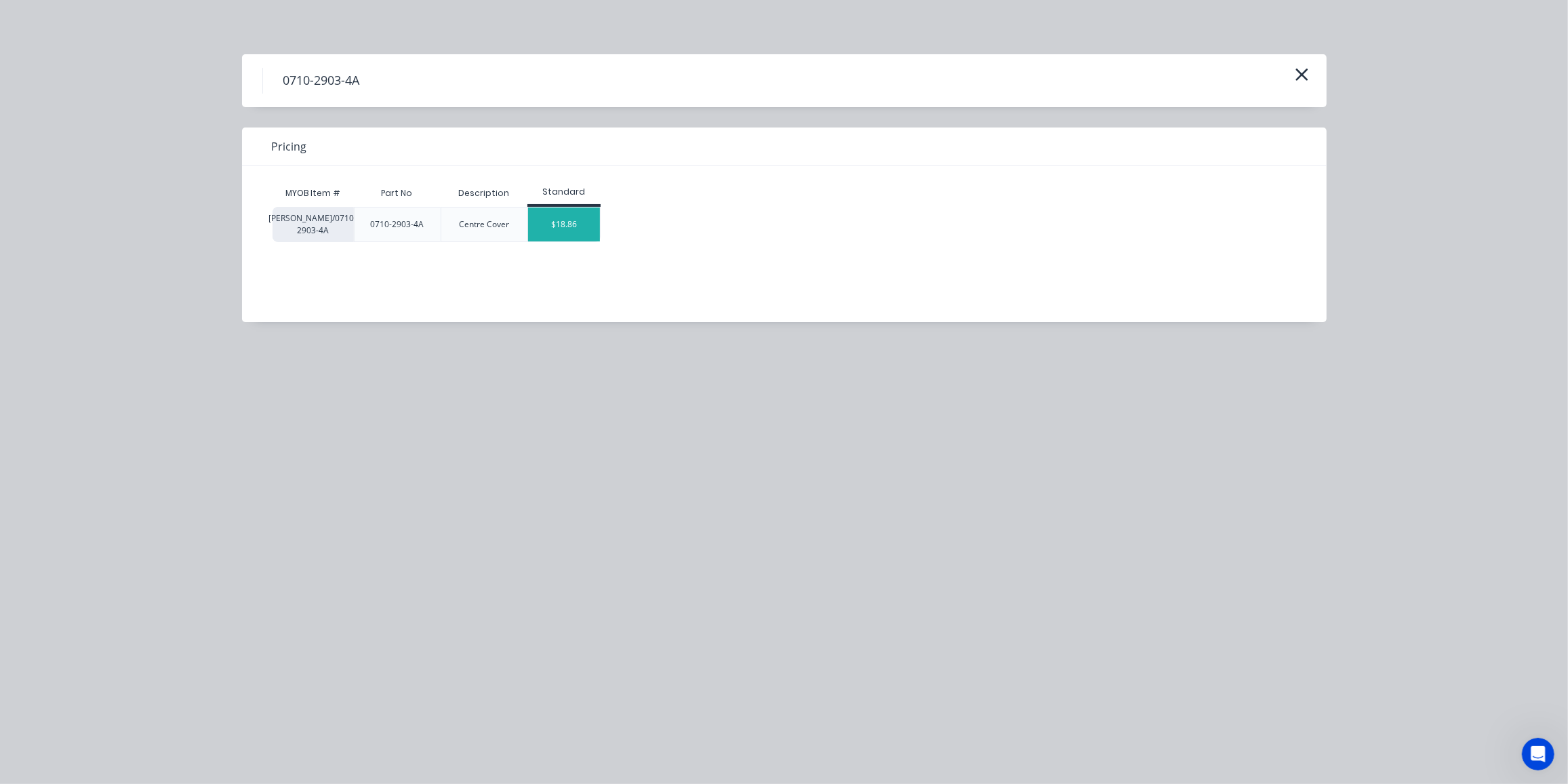
click at [565, 228] on div "$18.86" at bounding box center [564, 224] width 72 height 34
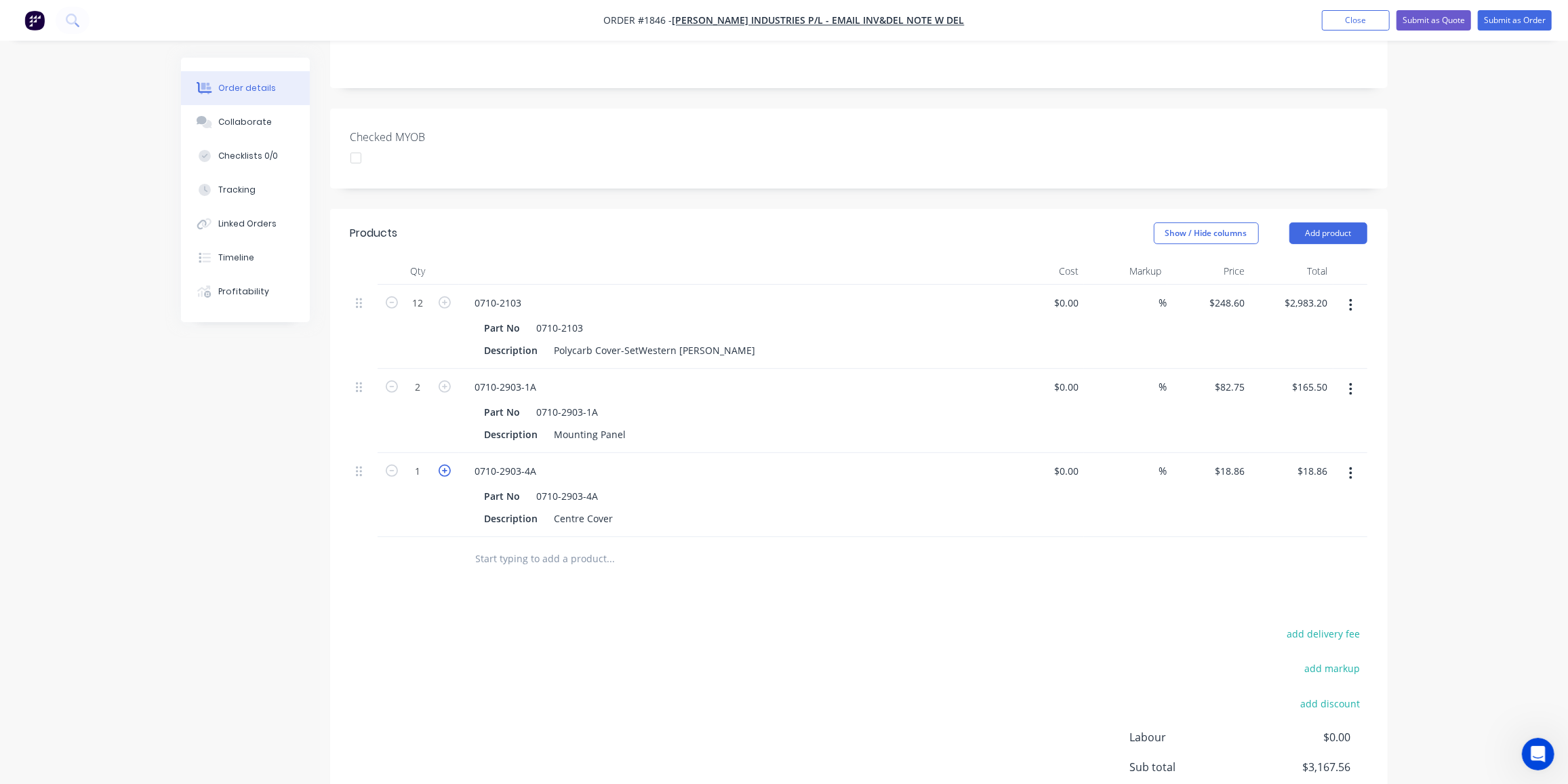
click at [444, 464] on icon "button" at bounding box center [445, 471] width 12 height 12
type input "2"
type input "$37.72"
click at [444, 464] on icon "button" at bounding box center [445, 471] width 12 height 12
type input "3"
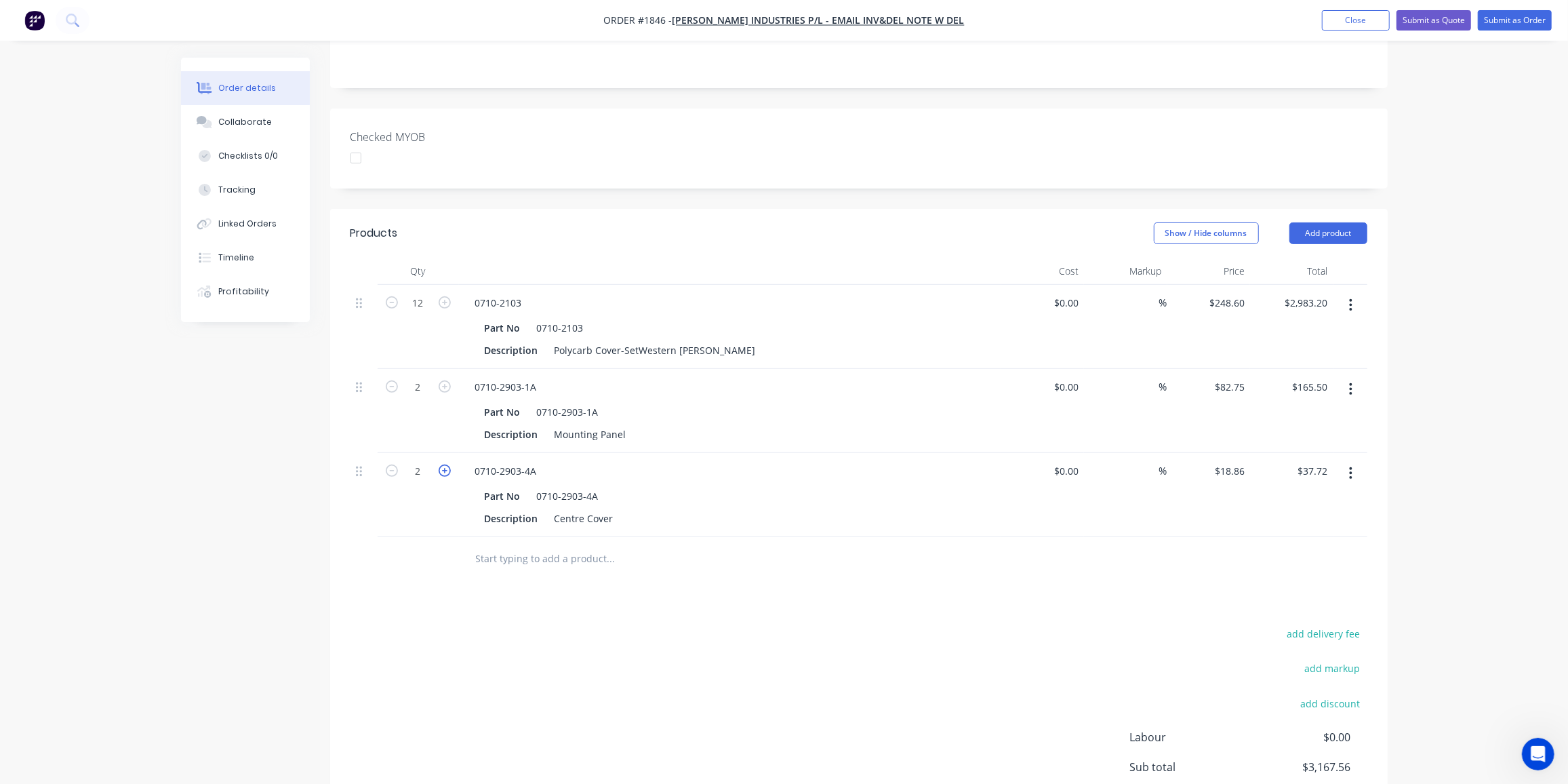
type input "$56.58"
click at [444, 464] on icon "button" at bounding box center [445, 471] width 12 height 12
type input "4"
type input "$75.44"
click at [444, 464] on icon "button" at bounding box center [445, 471] width 12 height 12
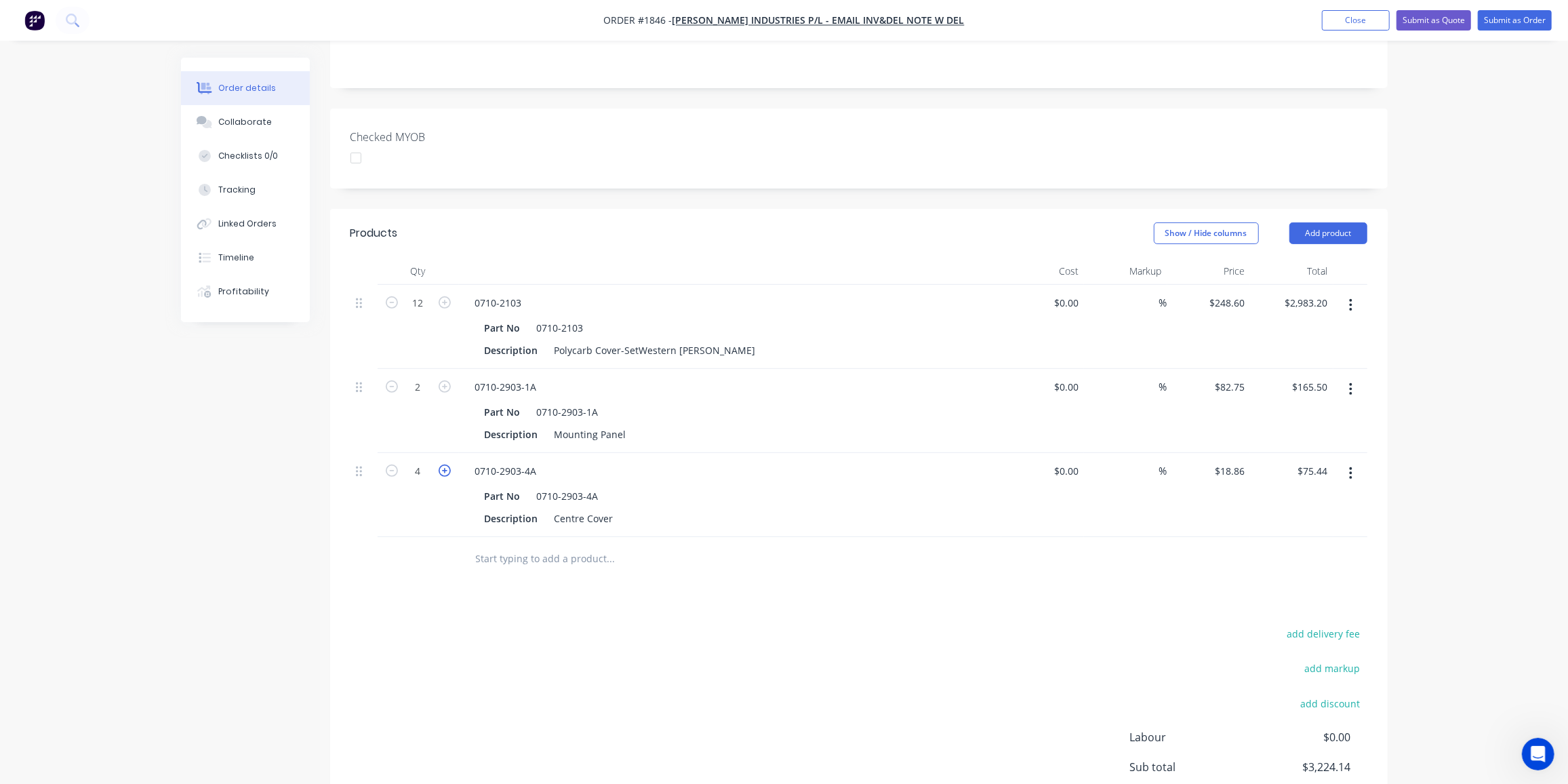
type input "5"
type input "$94.30"
click at [538, 546] on input "text" at bounding box center [611, 559] width 271 height 27
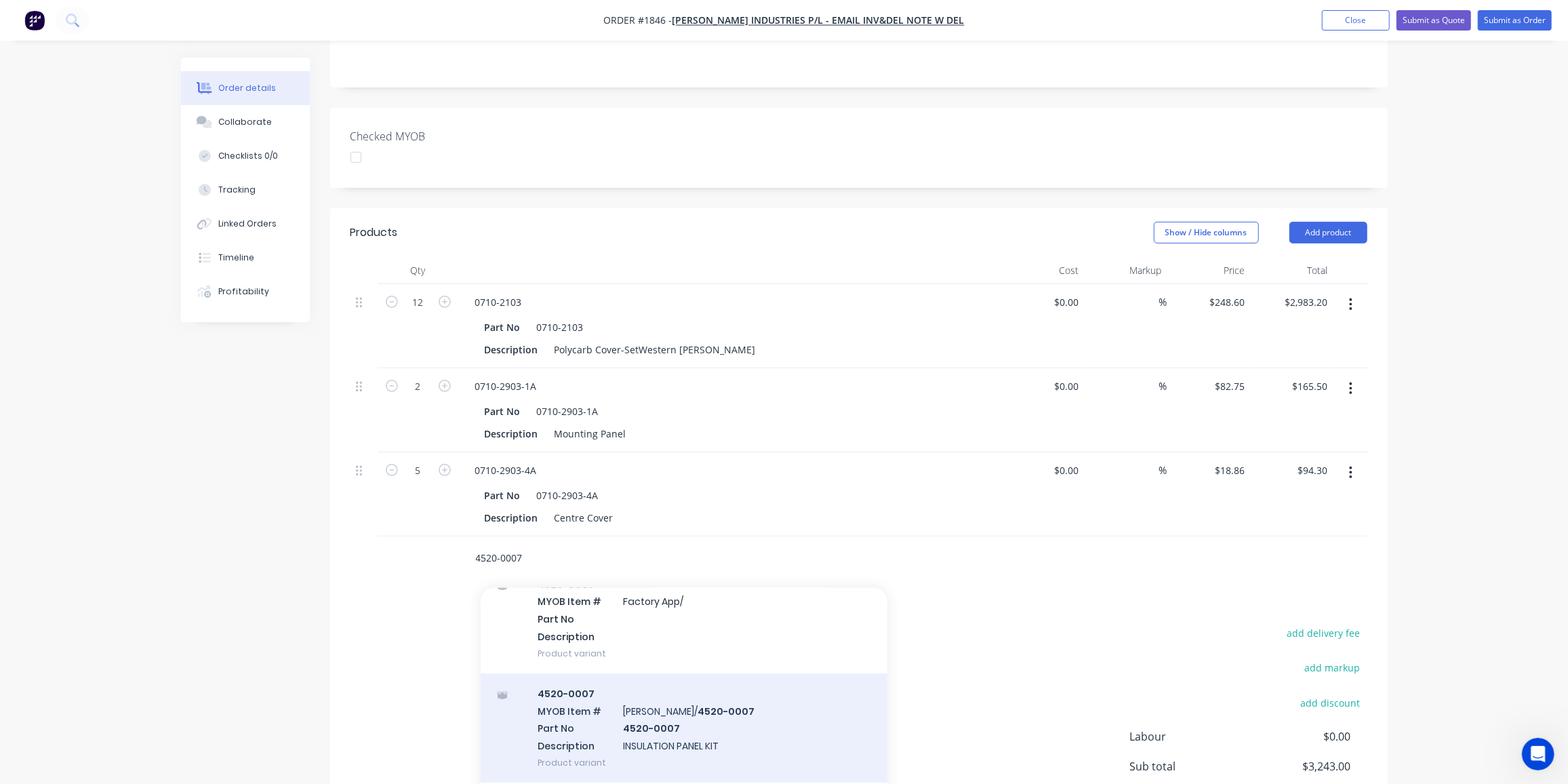
scroll to position [349, 0]
type input "4520-0007"
click at [677, 677] on div "4520-0007 MYOB Item # TYREE/ 4520-0007 Part No 4520-0007 Description INSULATION…" at bounding box center [684, 726] width 407 height 109
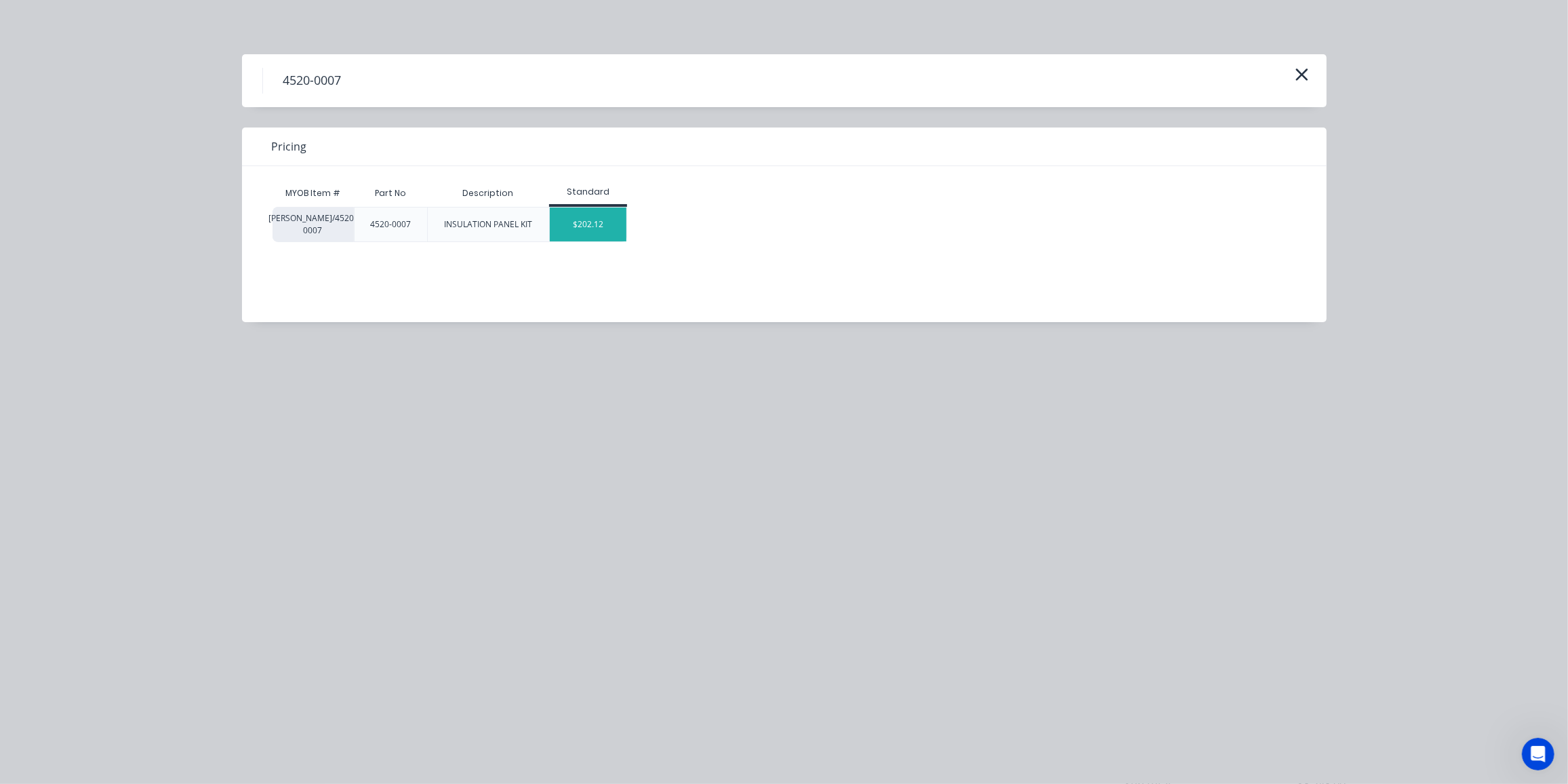
click at [585, 228] on div "$202.12" at bounding box center [588, 224] width 77 height 34
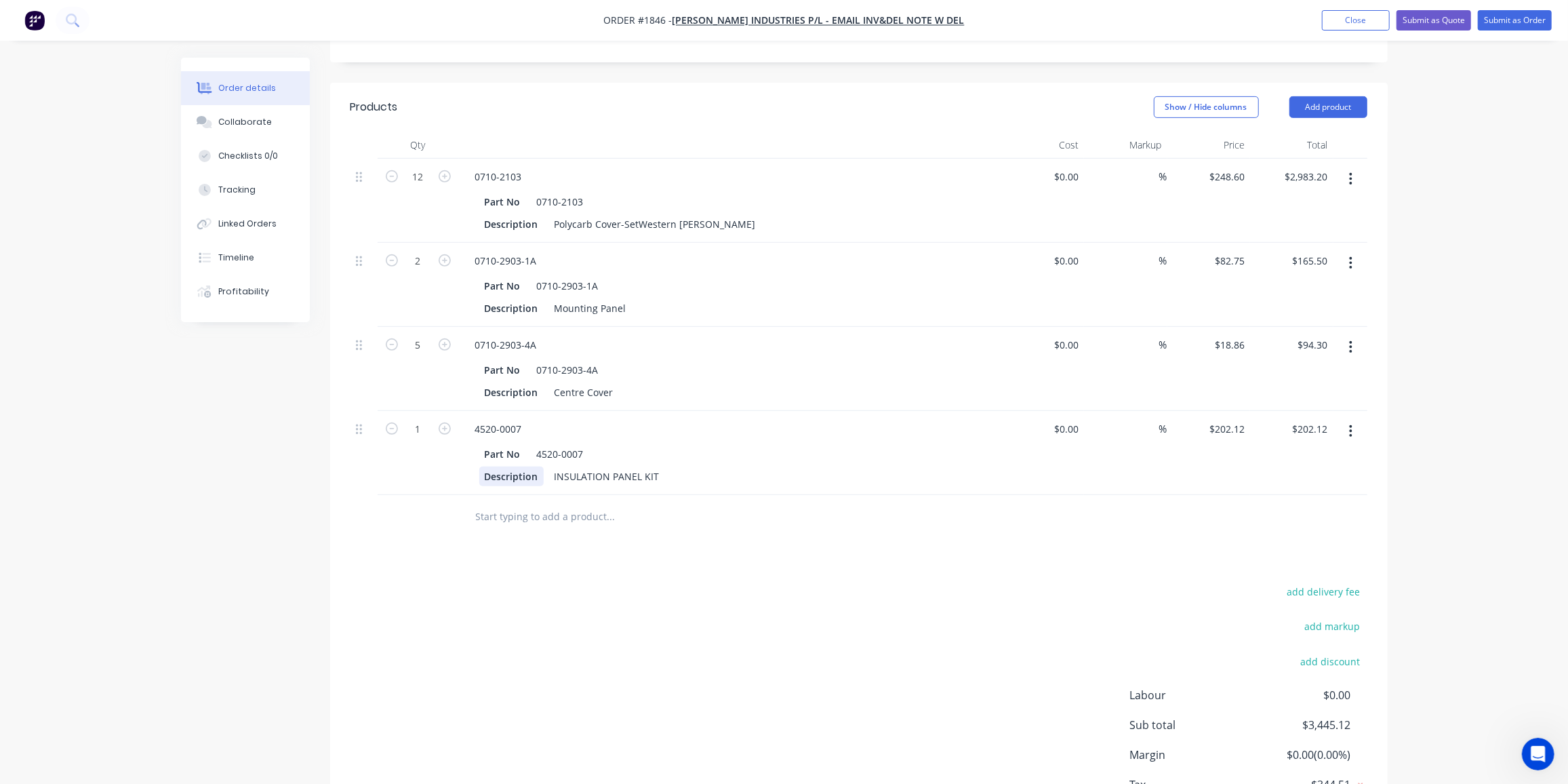
scroll to position [475, 0]
click at [452, 419] on button "button" at bounding box center [445, 426] width 17 height 14
type input "2"
type input "$404.24"
click at [444, 422] on icon "button" at bounding box center [445, 428] width 12 height 12
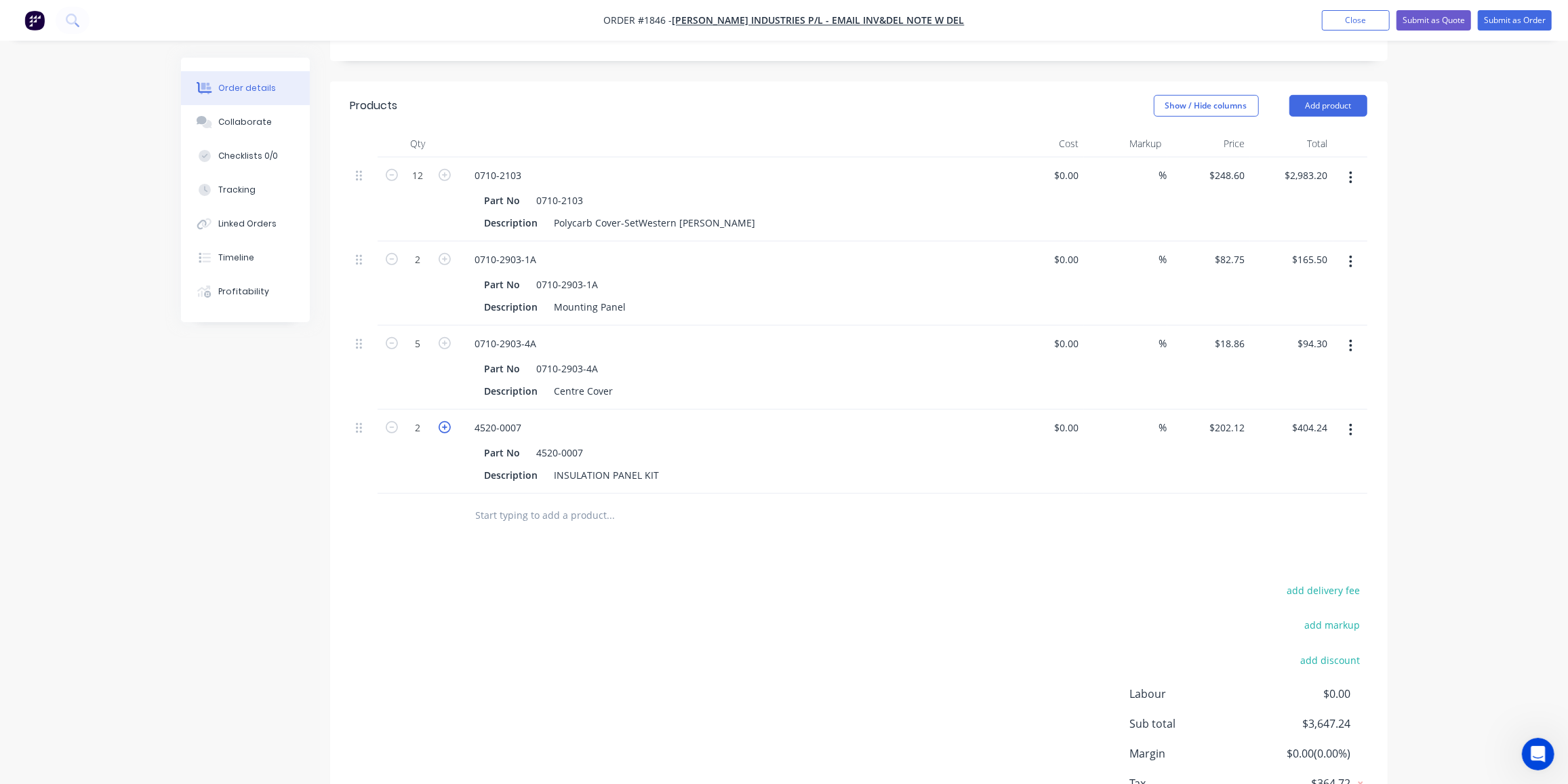
type input "3"
type input "$606.36"
click at [444, 422] on icon "button" at bounding box center [445, 428] width 12 height 12
type input "4"
type input "$808.48"
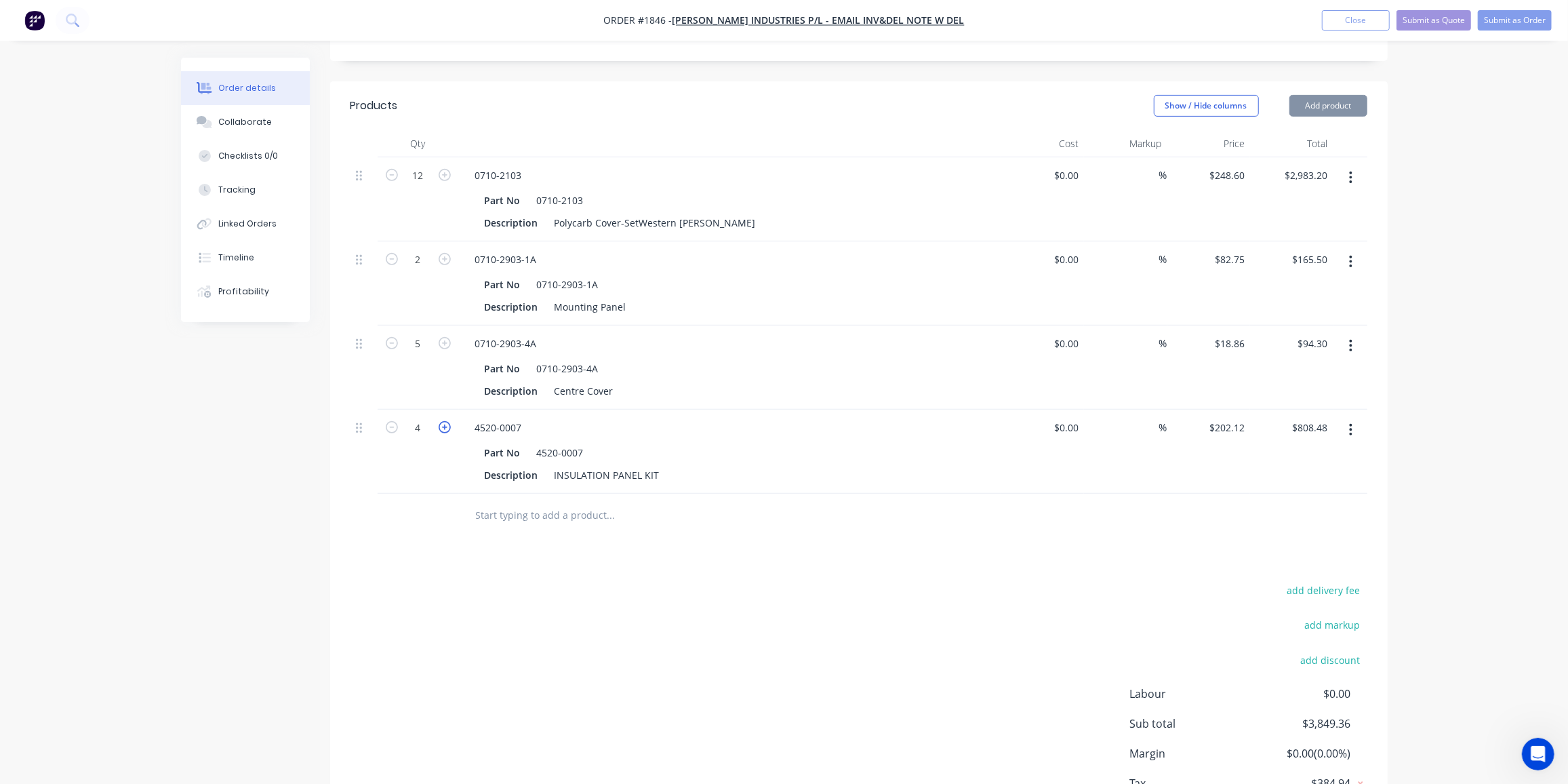
click at [444, 422] on icon "button" at bounding box center [445, 428] width 12 height 12
type input "5"
type input "$1,010.60"
click at [533, 502] on input "text" at bounding box center [611, 515] width 271 height 27
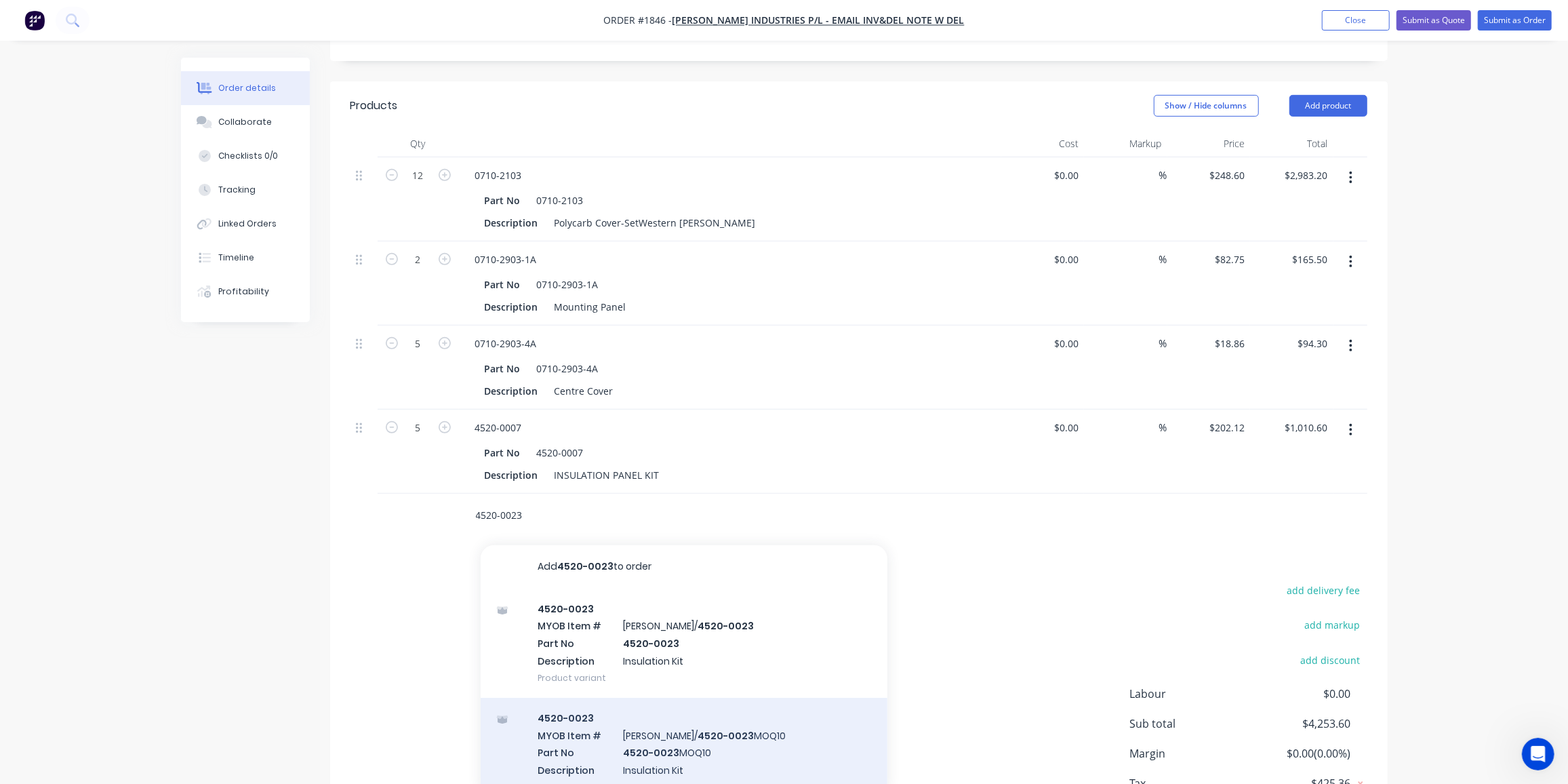
type input "4520-0023"
click at [738, 698] on div "4520-0023 MYOB Item # TYREE/ 4520-0023 MOQ10 Part No 4520-0023 MOQ10 Descriptio…" at bounding box center [684, 753] width 407 height 109
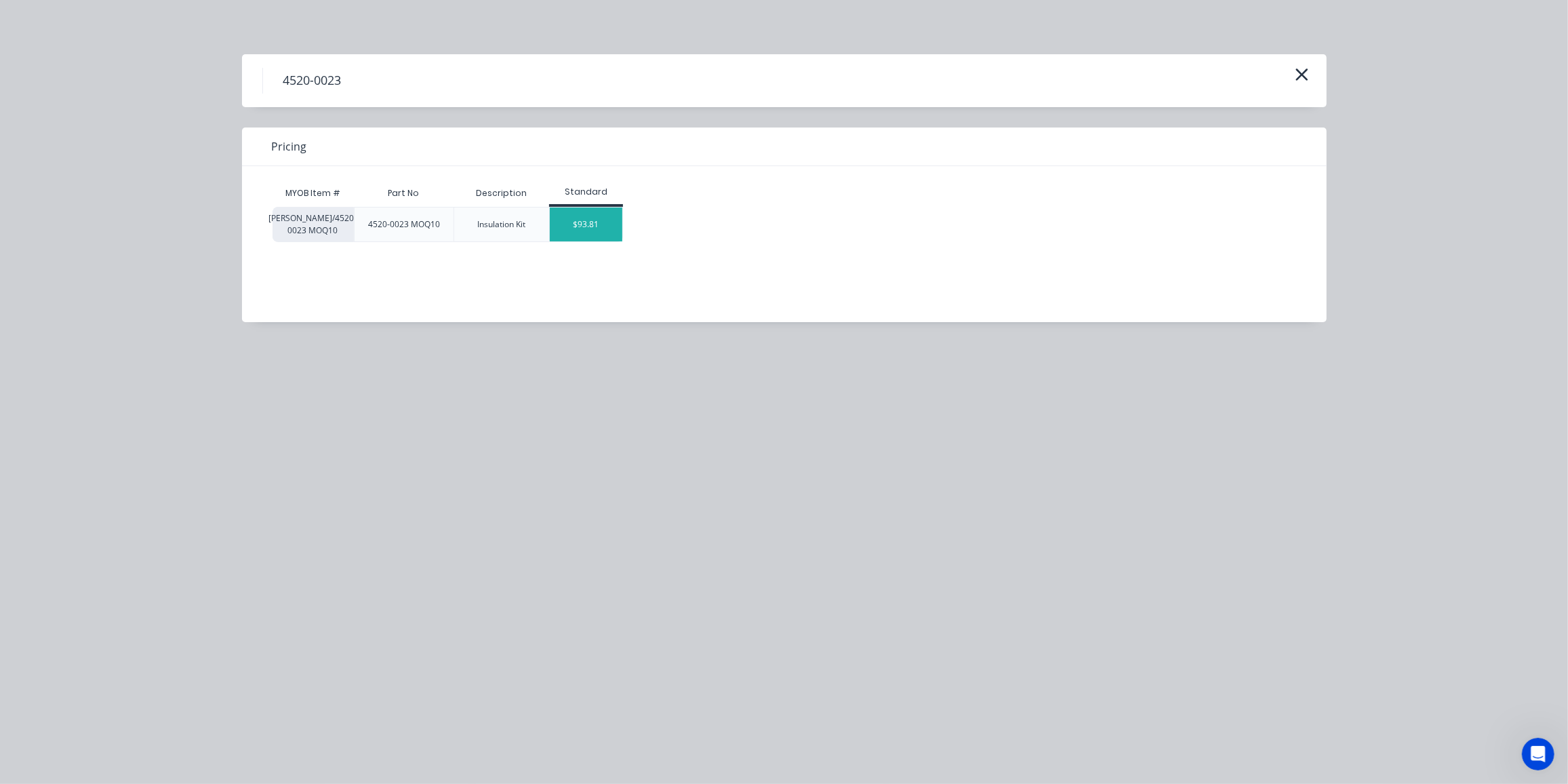
click at [595, 230] on div "$93.81" at bounding box center [585, 224] width 72 height 34
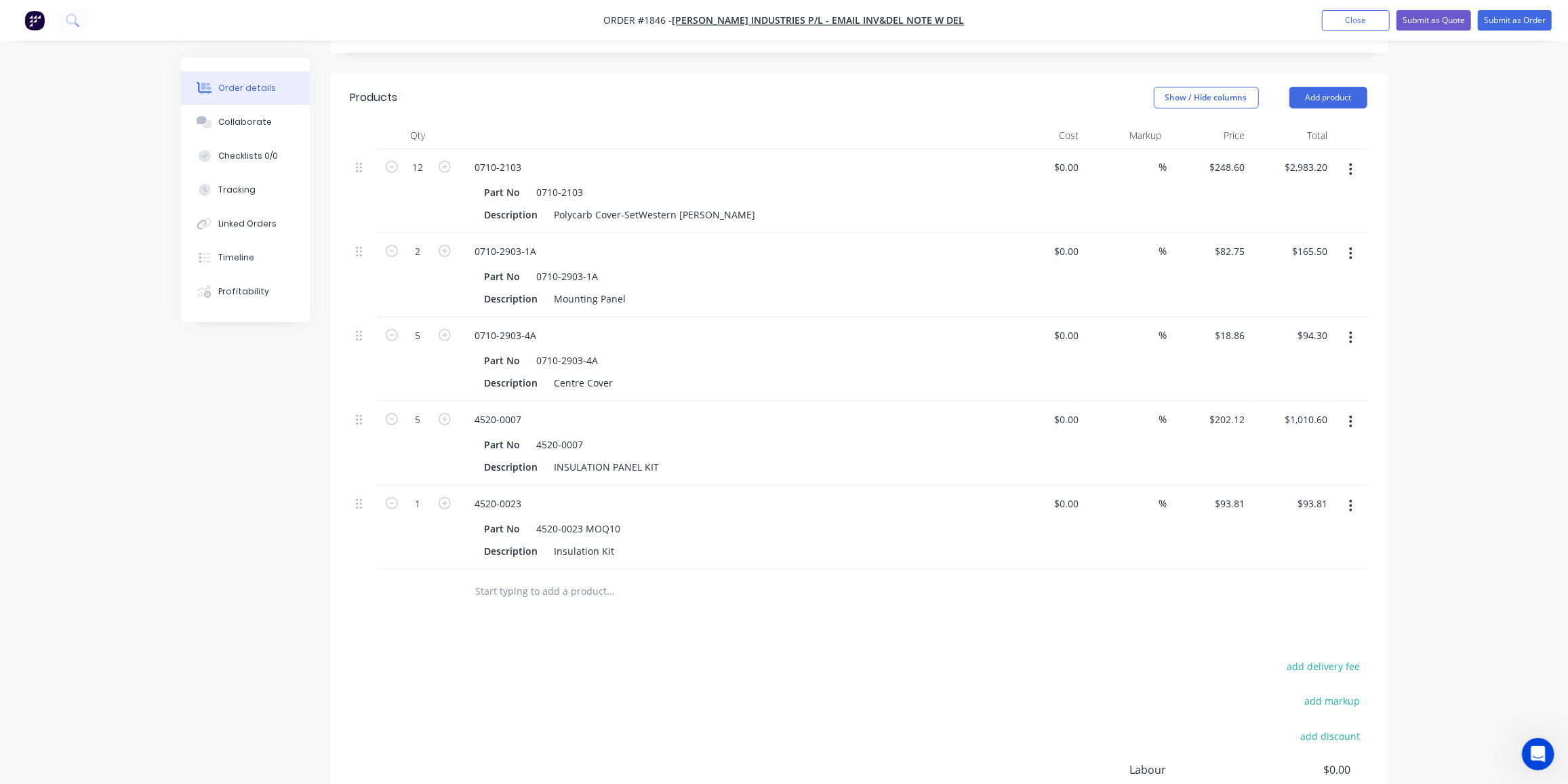
scroll to position [483, 0]
click at [439, 498] on icon "button" at bounding box center [445, 504] width 12 height 12
type input "2"
type input "$187.62"
click at [439, 498] on icon "button" at bounding box center [445, 504] width 12 height 12
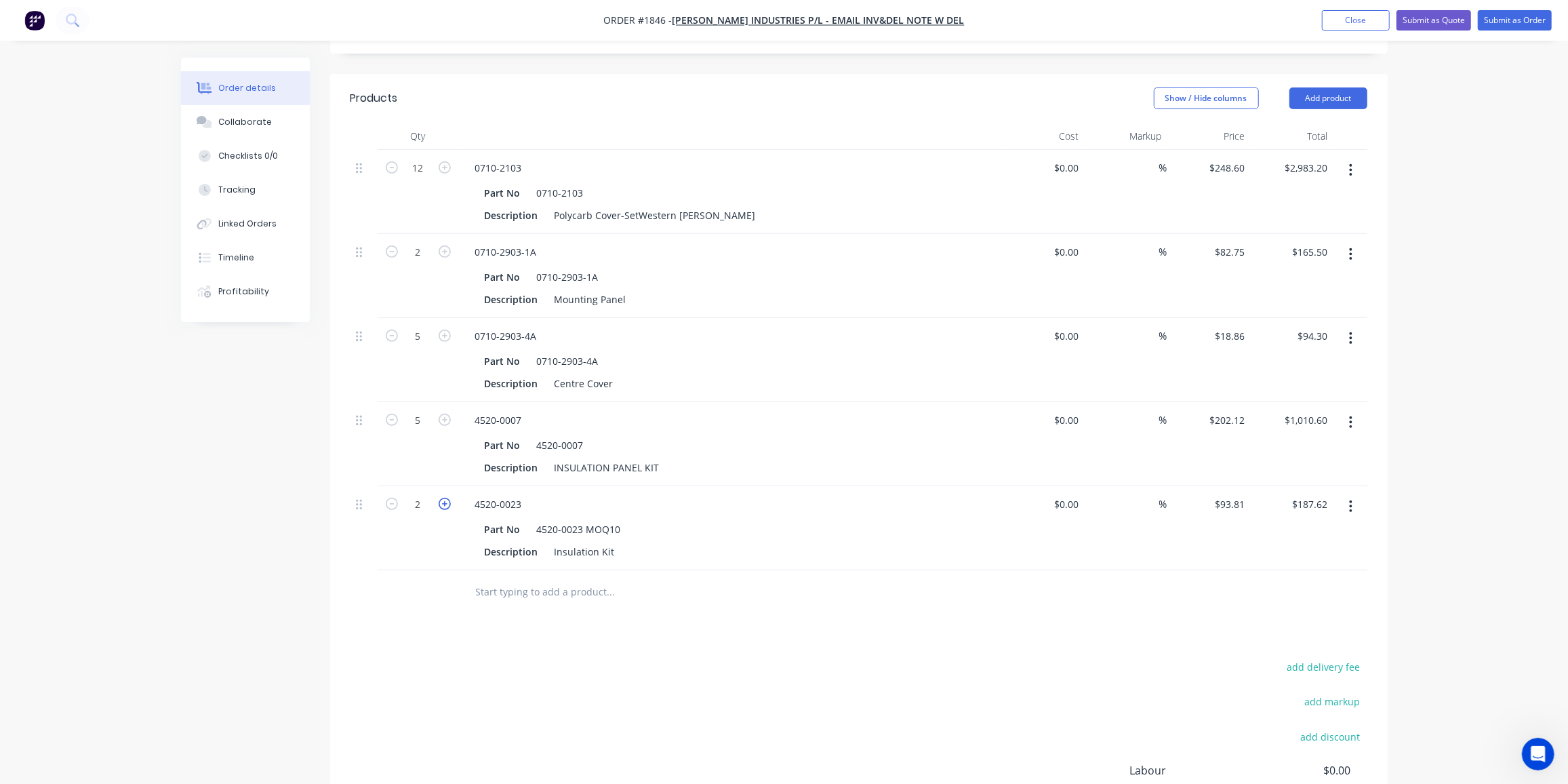
type input "3"
type input "$281.43"
click at [439, 498] on icon "button" at bounding box center [445, 504] width 12 height 12
type input "4"
type input "$375.24"
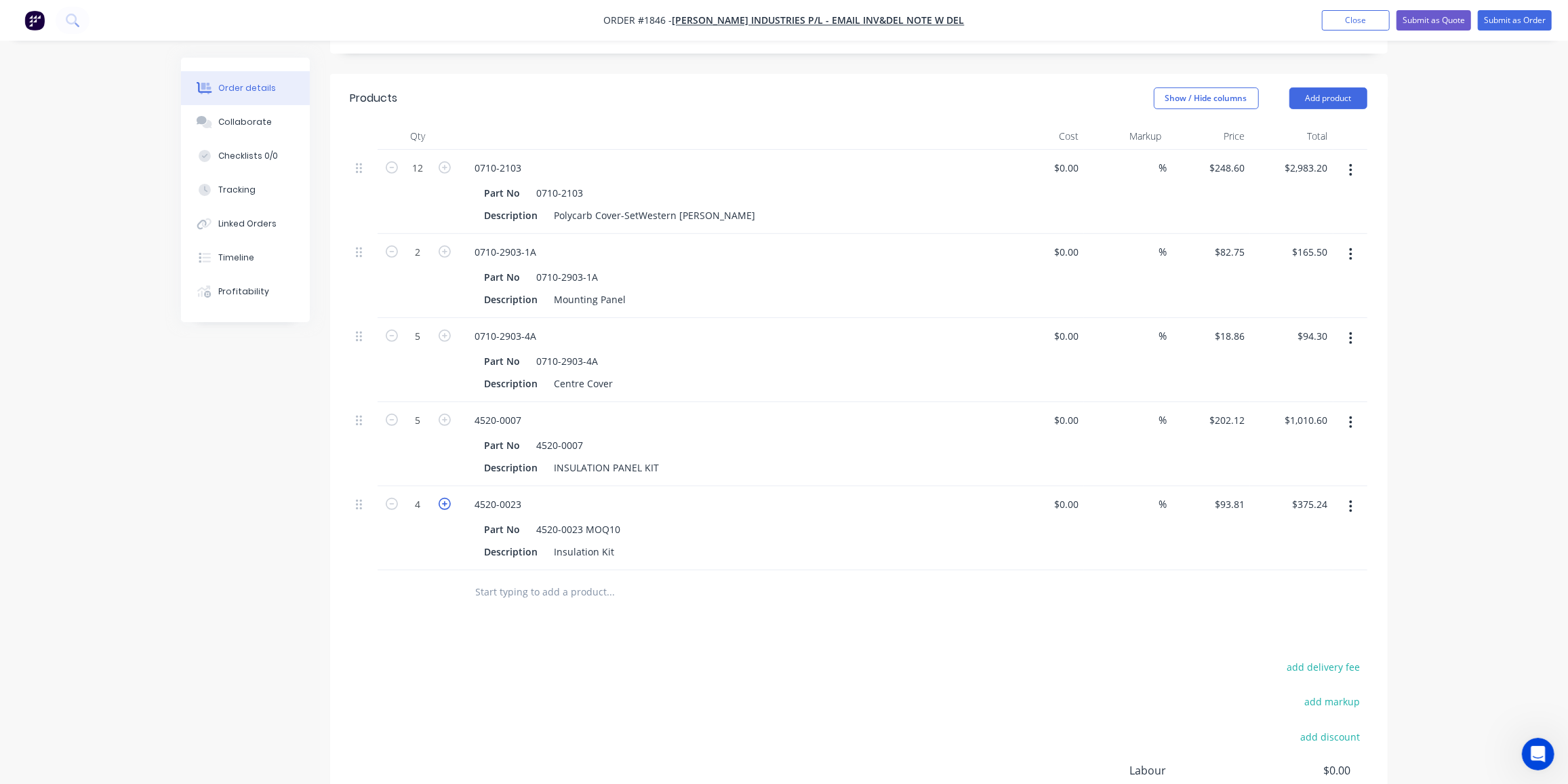
click at [439, 498] on icon "button" at bounding box center [445, 504] width 12 height 12
type input "5"
type input "$469.05"
click at [439, 498] on icon "button" at bounding box center [445, 504] width 12 height 12
type input "6"
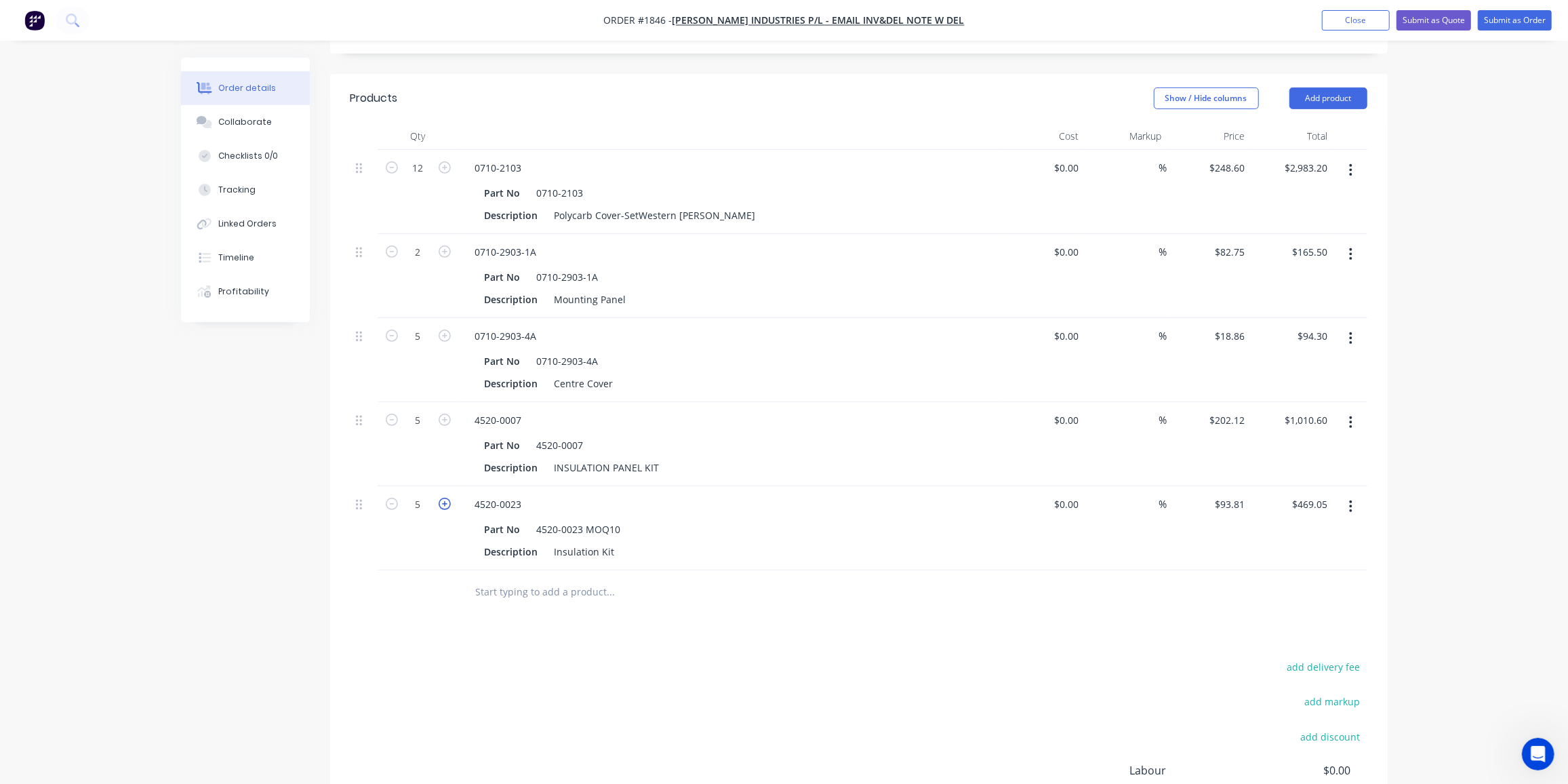
type input "$562.86"
click at [439, 498] on icon "button" at bounding box center [445, 504] width 12 height 12
type input "7"
type input "$656.67"
click at [439, 498] on icon "button" at bounding box center [445, 504] width 12 height 12
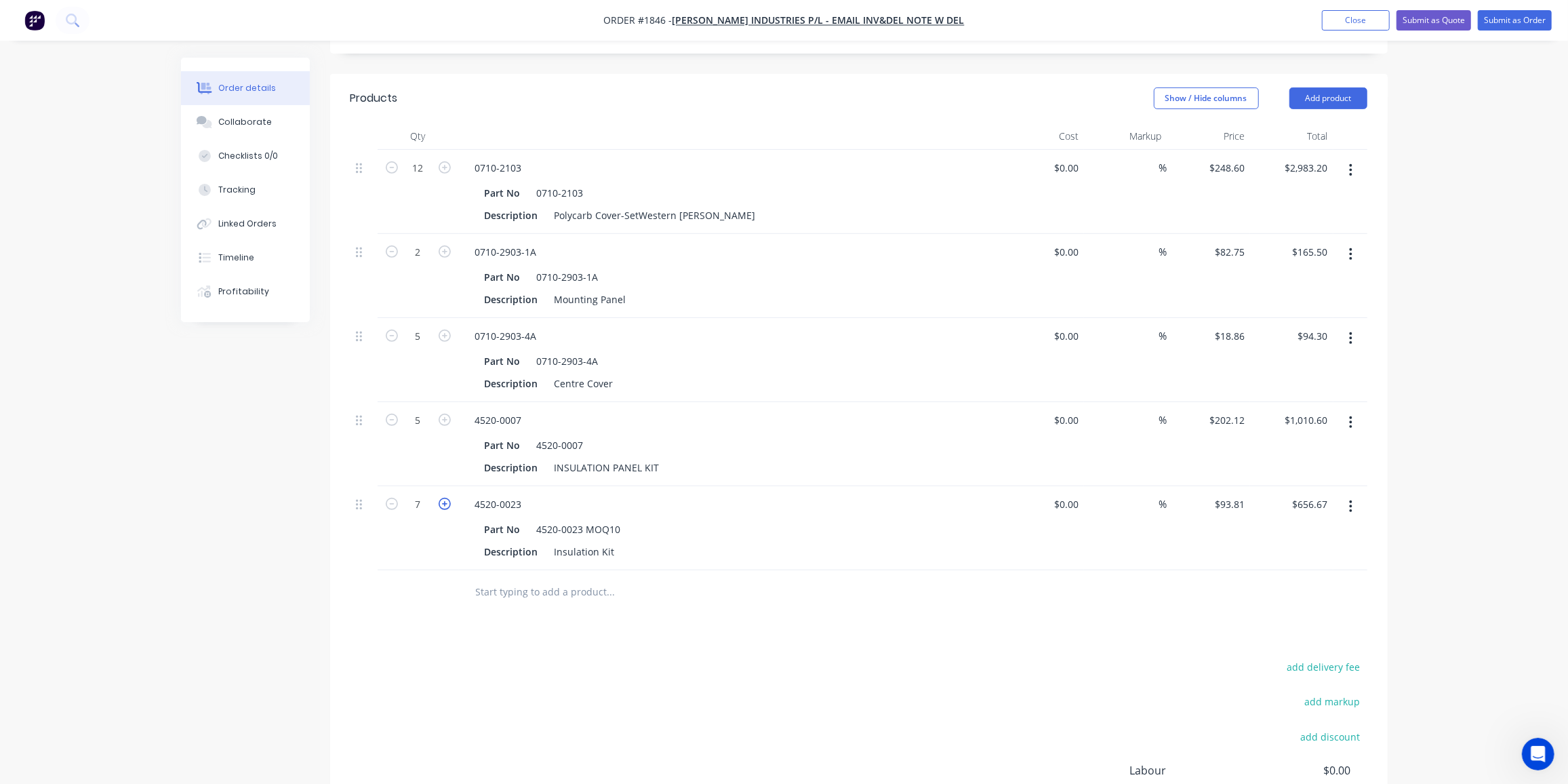
type input "8"
type input "$750.48"
click at [439, 498] on icon "button" at bounding box center [445, 504] width 12 height 12
type input "9"
type input "$844.29"
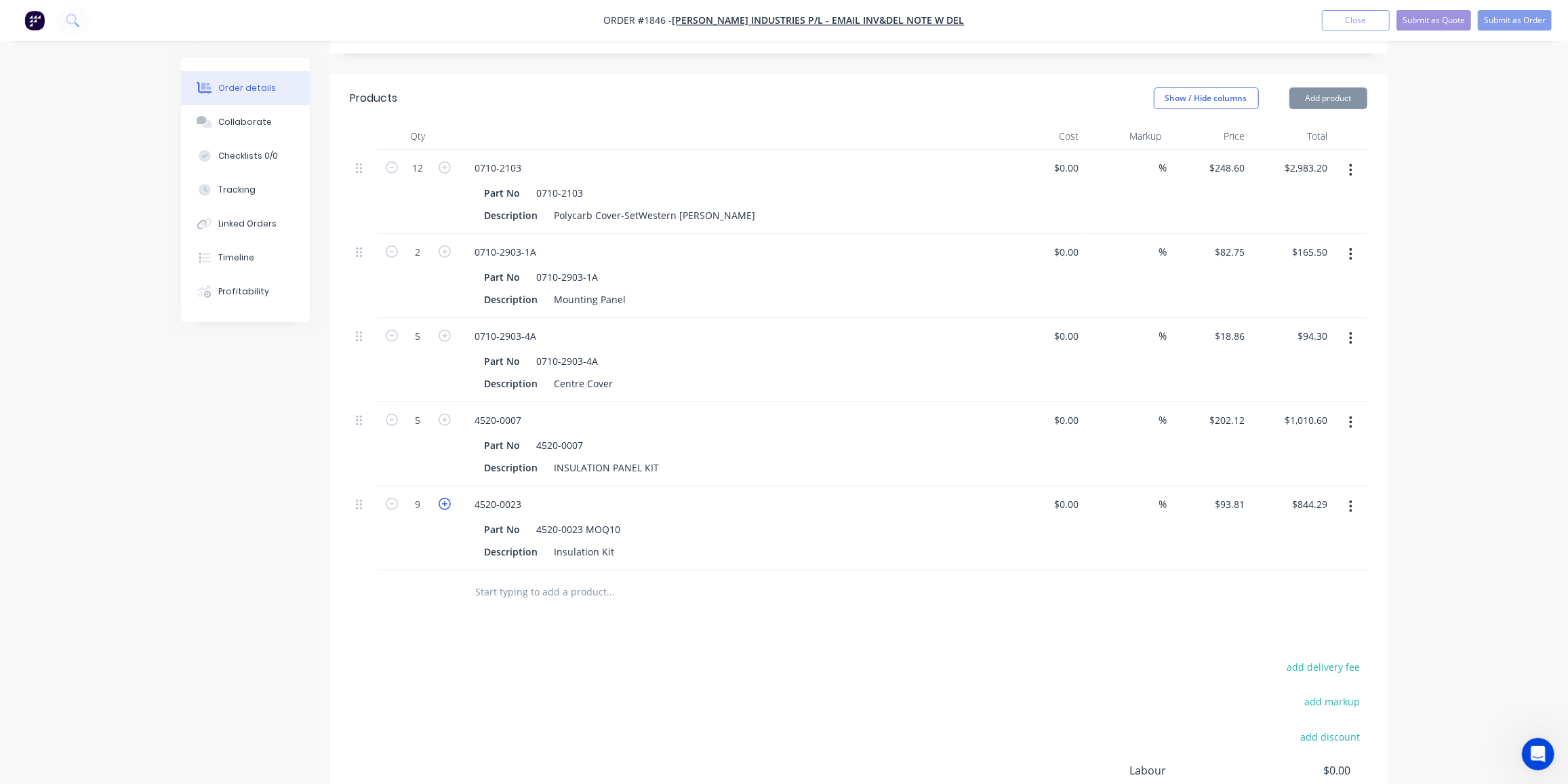
click at [439, 498] on icon "button" at bounding box center [445, 504] width 12 height 12
type input "10"
type input "$938.10"
click at [388, 658] on div "add delivery fee add markup add discount Labour $0.00 Sub total $5,191.70 Margi…" at bounding box center [859, 789] width 1017 height 262
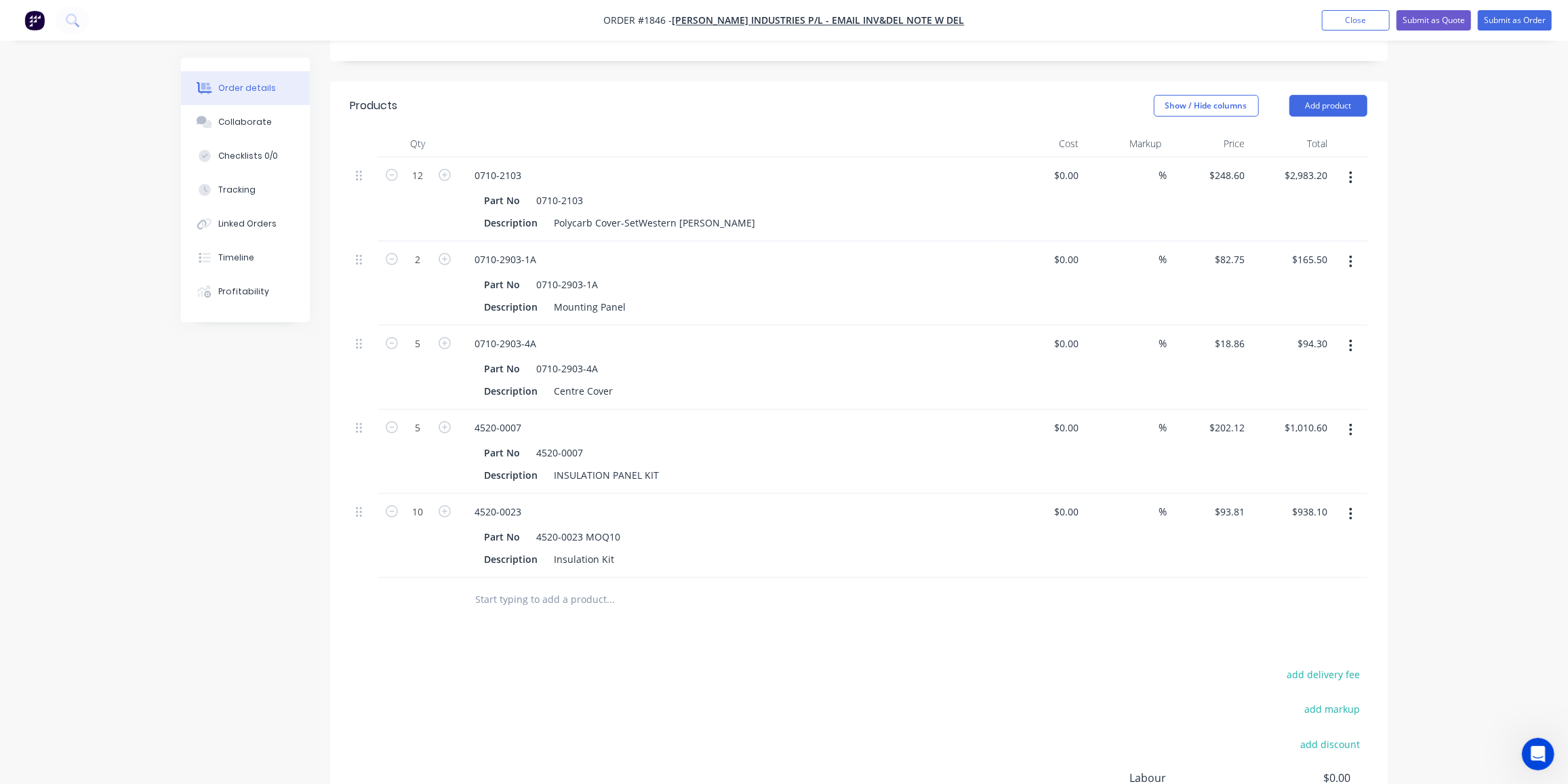
scroll to position [476, 0]
click at [493, 586] on input "text" at bounding box center [611, 599] width 271 height 27
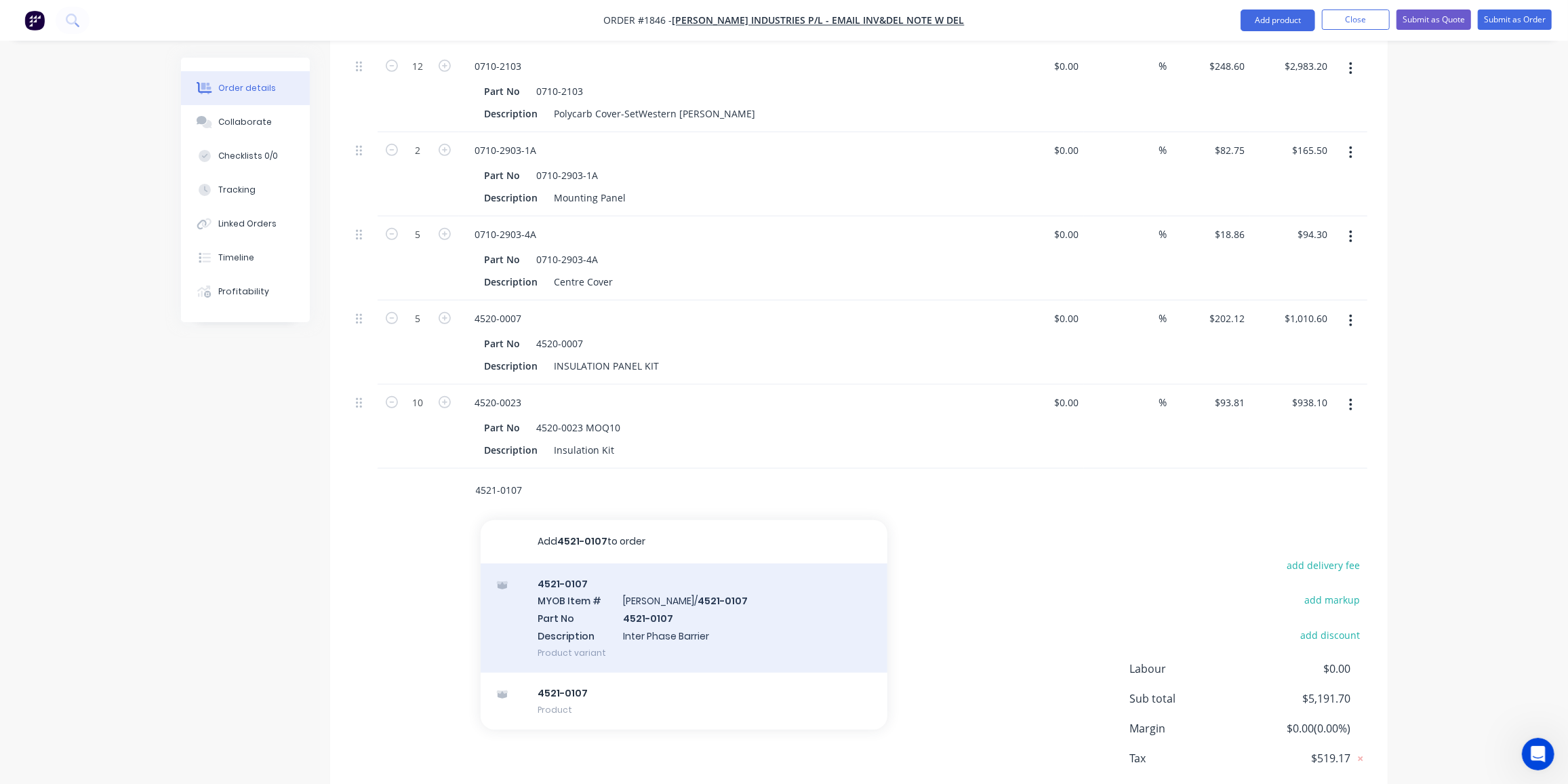
scroll to position [585, 0]
type input "4521-0107"
click at [702, 576] on div "4521-0107 MYOB Item # TYREE/ 4521-0107 Part No 4521-0107 Description Inter Phas…" at bounding box center [684, 617] width 407 height 109
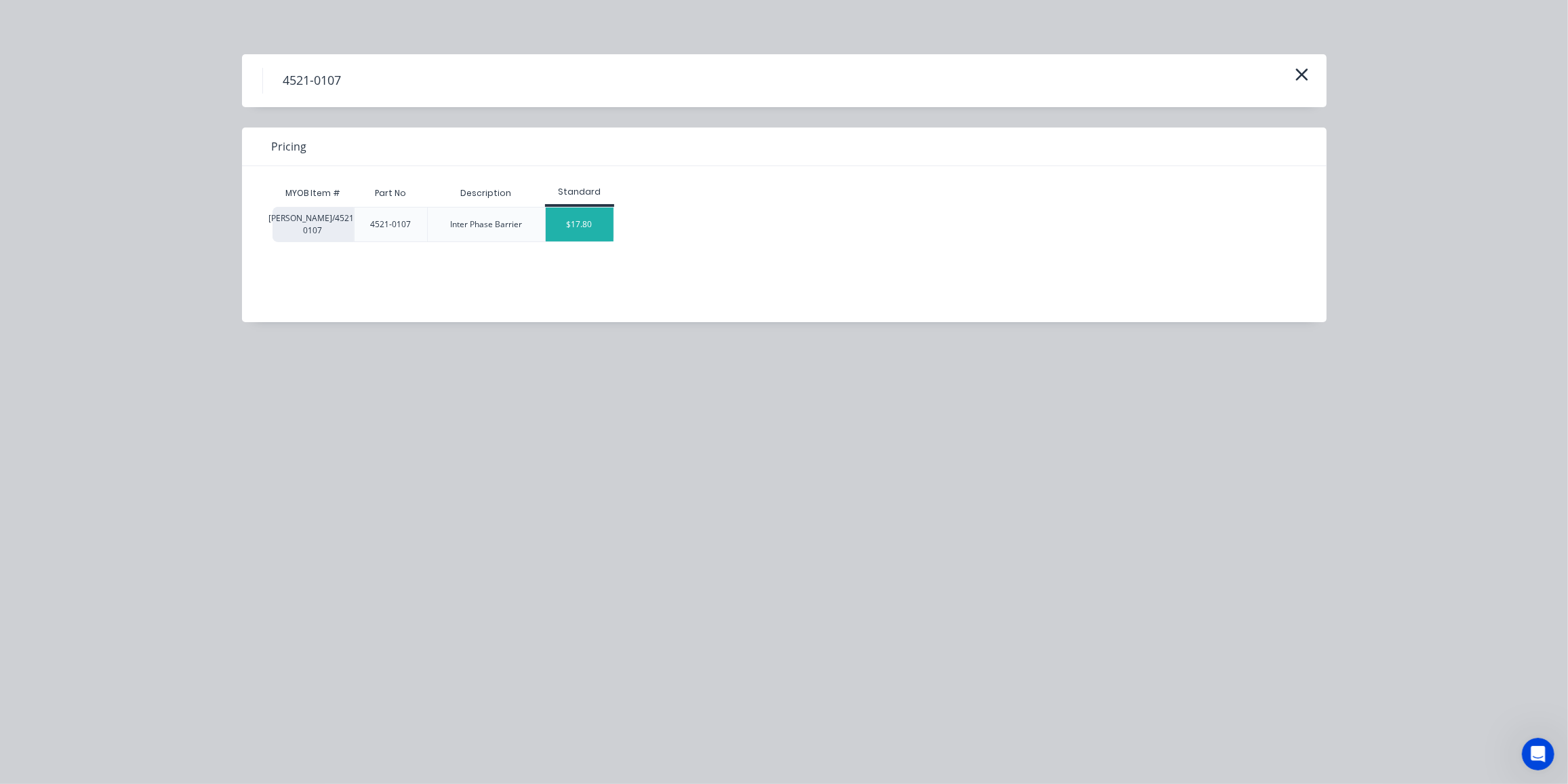
click at [598, 227] on div "$17.80" at bounding box center [580, 224] width 68 height 34
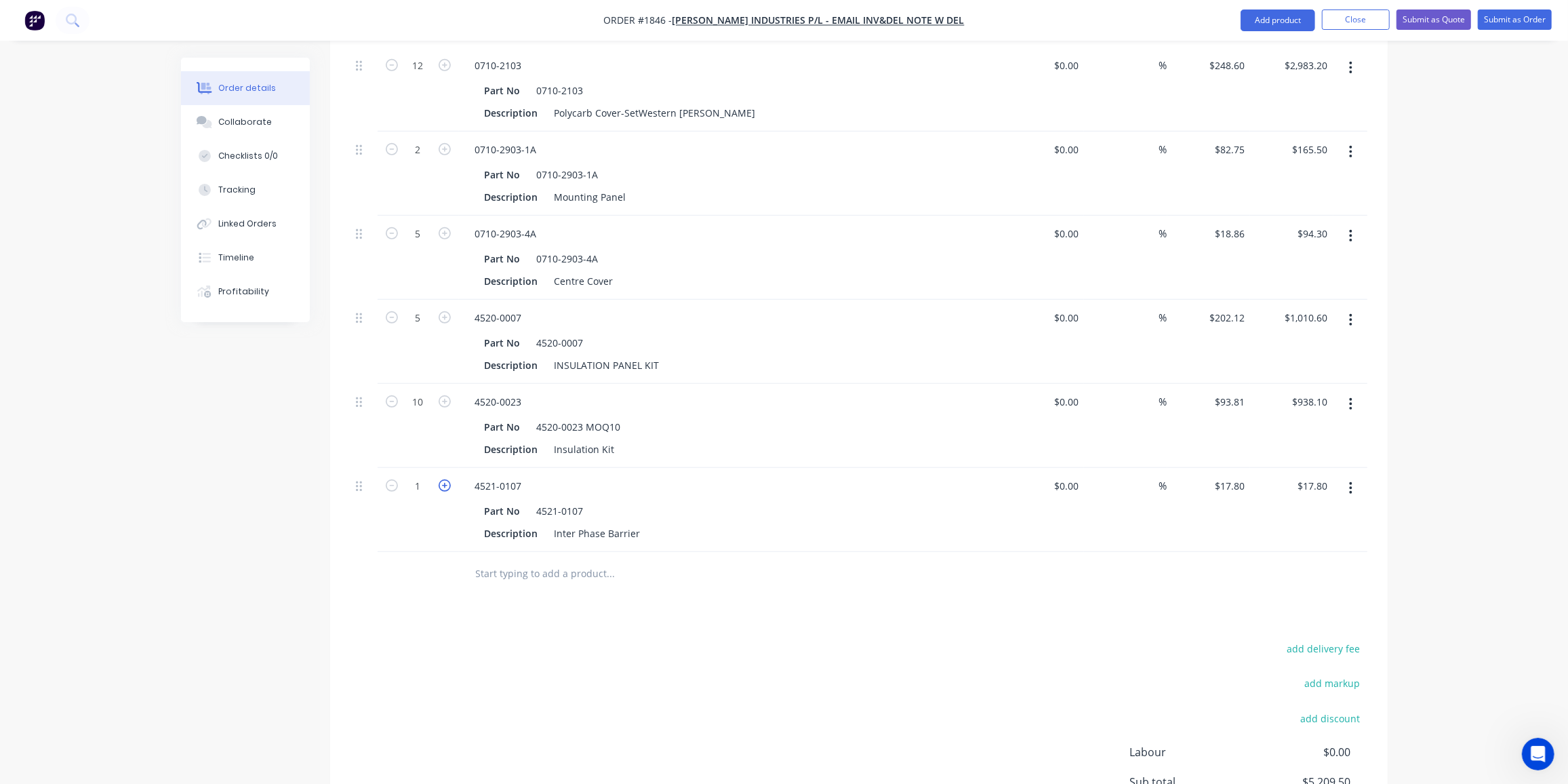
click at [444, 479] on icon "button" at bounding box center [445, 485] width 12 height 12
type input "2"
type input "$35.60"
click at [444, 479] on icon "button" at bounding box center [445, 485] width 12 height 12
type input "3"
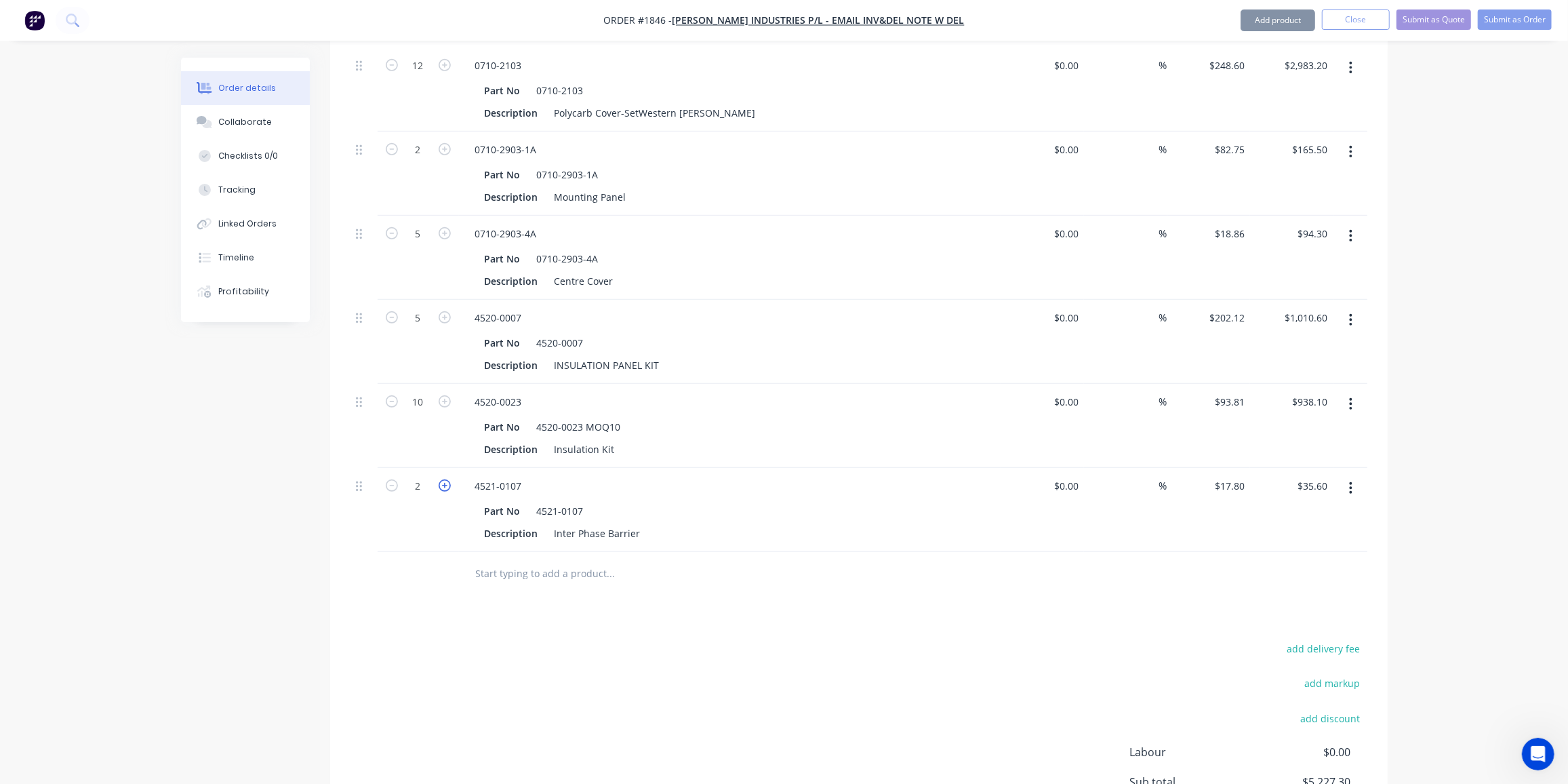
type input "$53.40"
click at [444, 479] on icon "button" at bounding box center [445, 485] width 12 height 12
type input "4"
type input "$71.20"
click at [444, 479] on icon "button" at bounding box center [445, 485] width 12 height 12
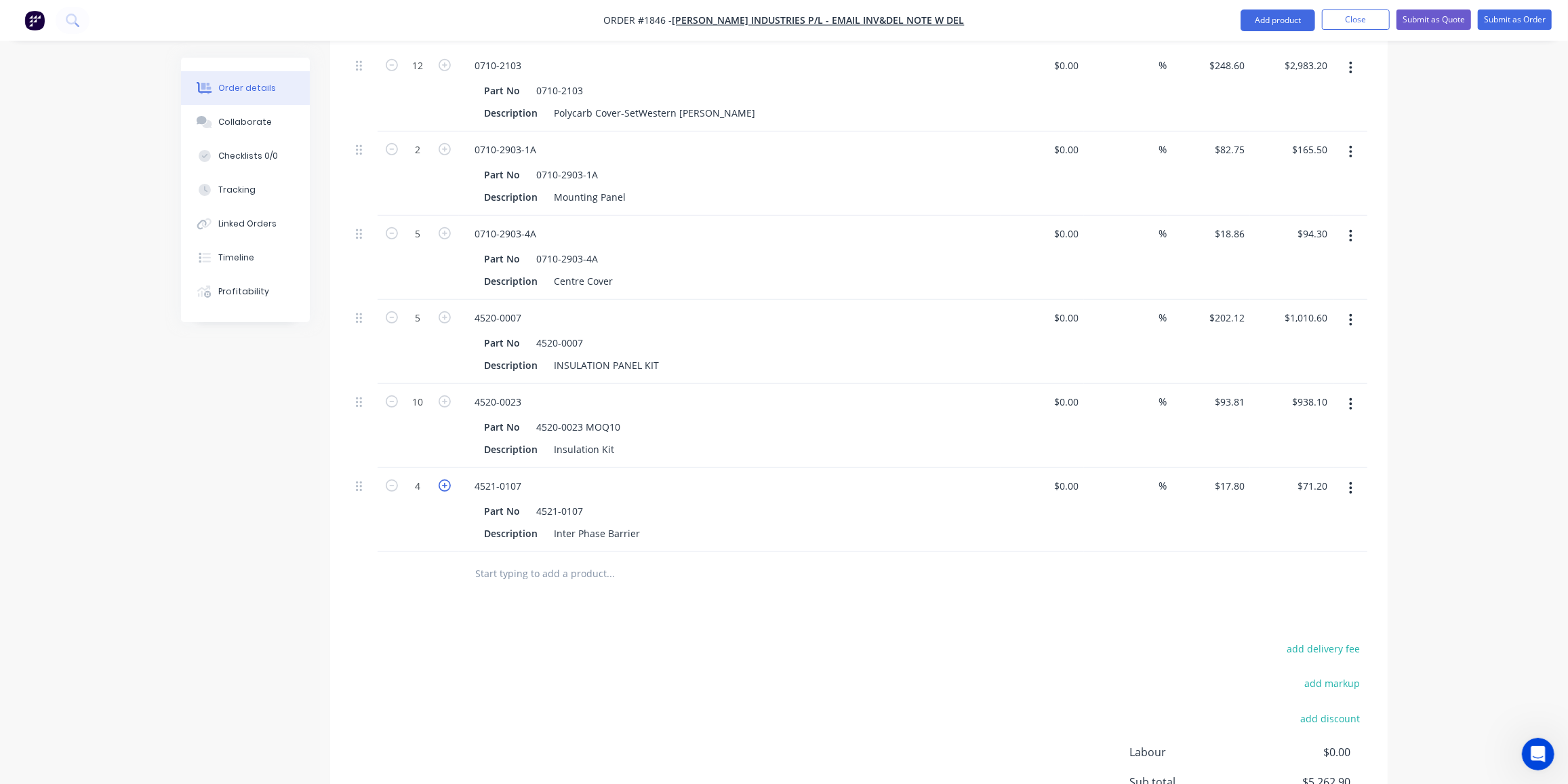
type input "5"
type input "$89.00"
click at [444, 479] on icon "button" at bounding box center [445, 485] width 12 height 12
type input "6"
type input "$106.80"
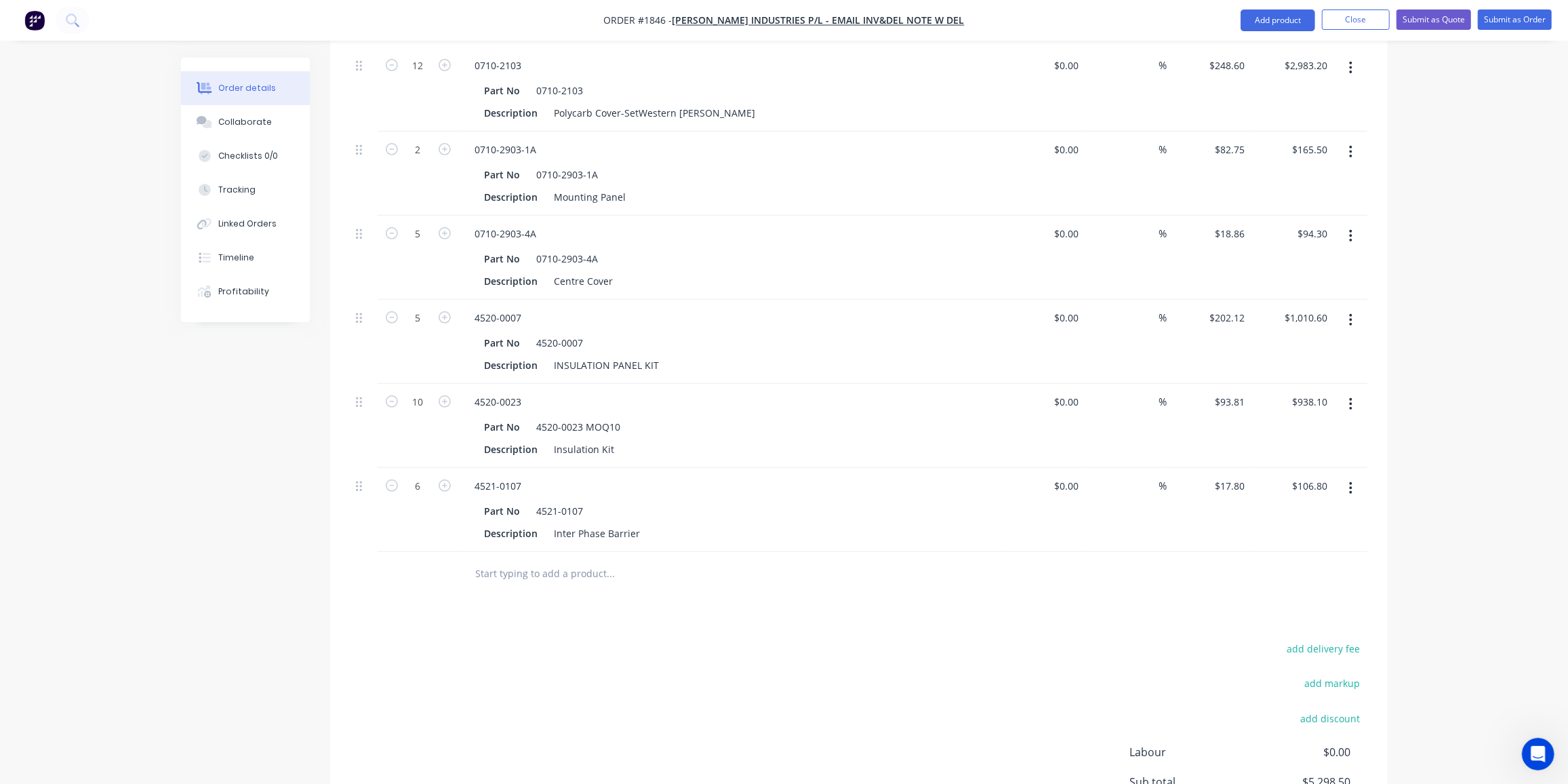
click at [451, 553] on div at bounding box center [418, 574] width 81 height 45
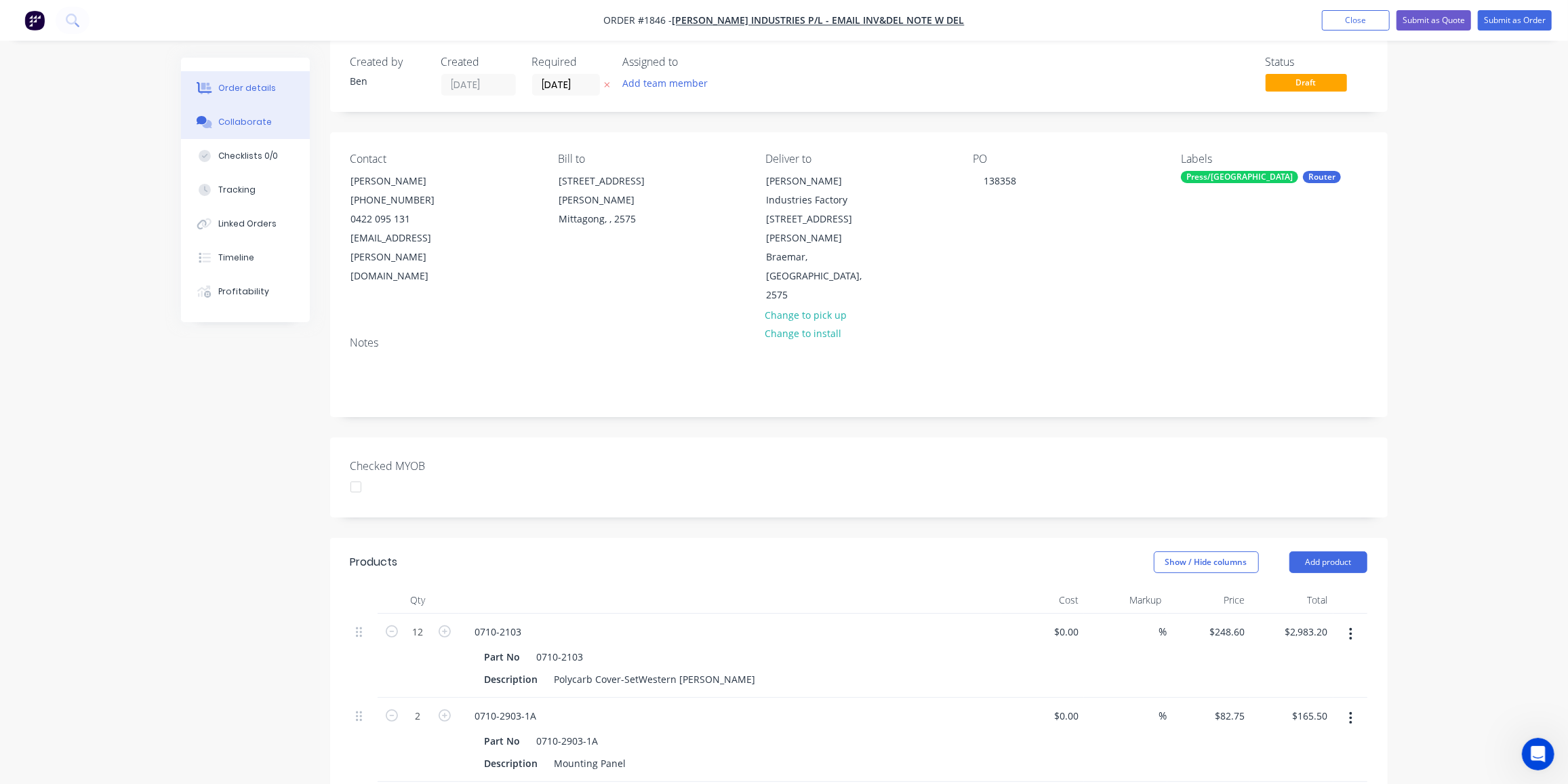
scroll to position [18, 0]
click at [250, 120] on div "Collaborate" at bounding box center [244, 122] width 53 height 12
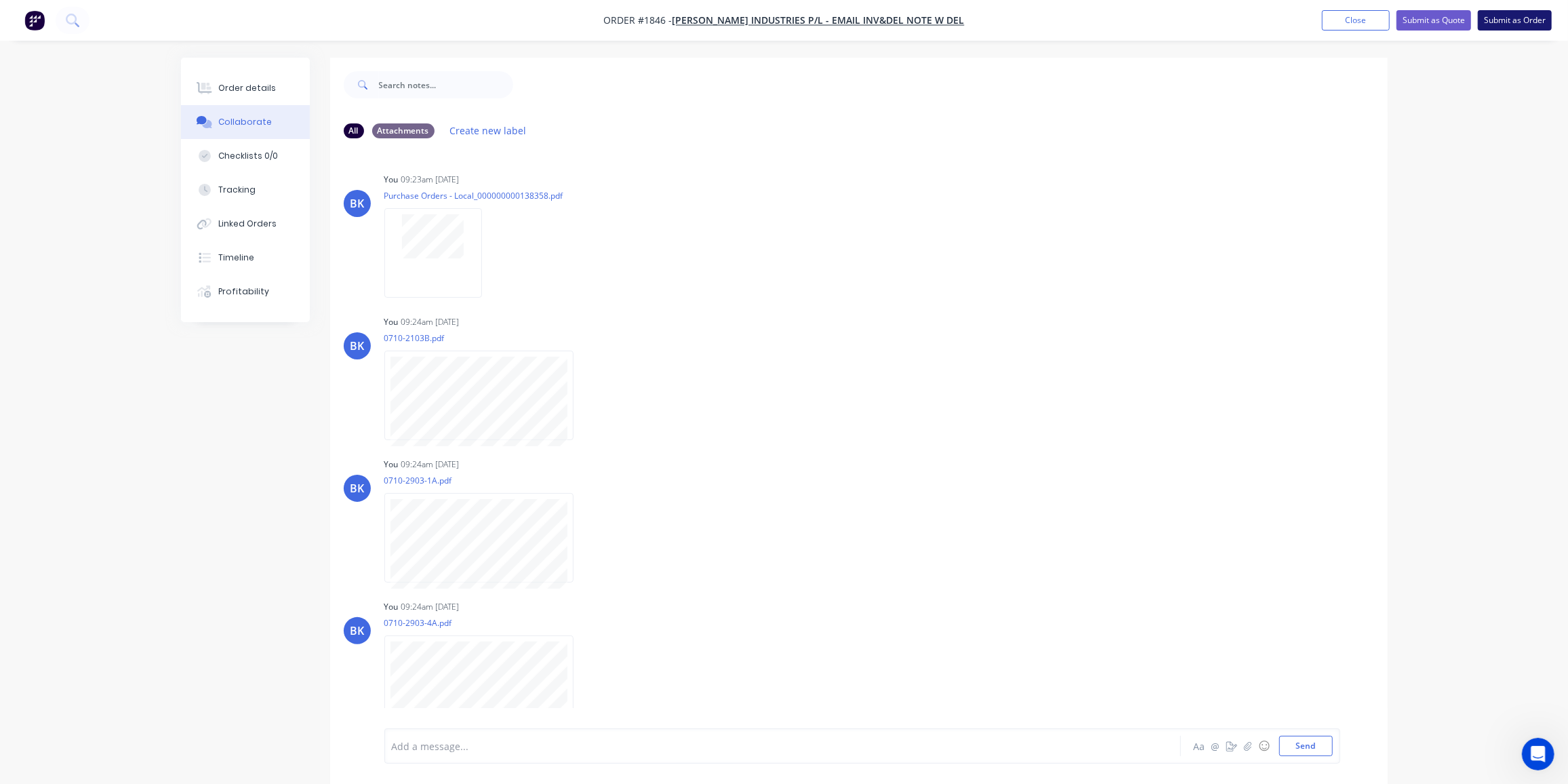
click at [1517, 17] on button "Submit as Order" at bounding box center [1515, 20] width 74 height 20
click at [1355, 10] on button "Close" at bounding box center [1369, 19] width 68 height 20
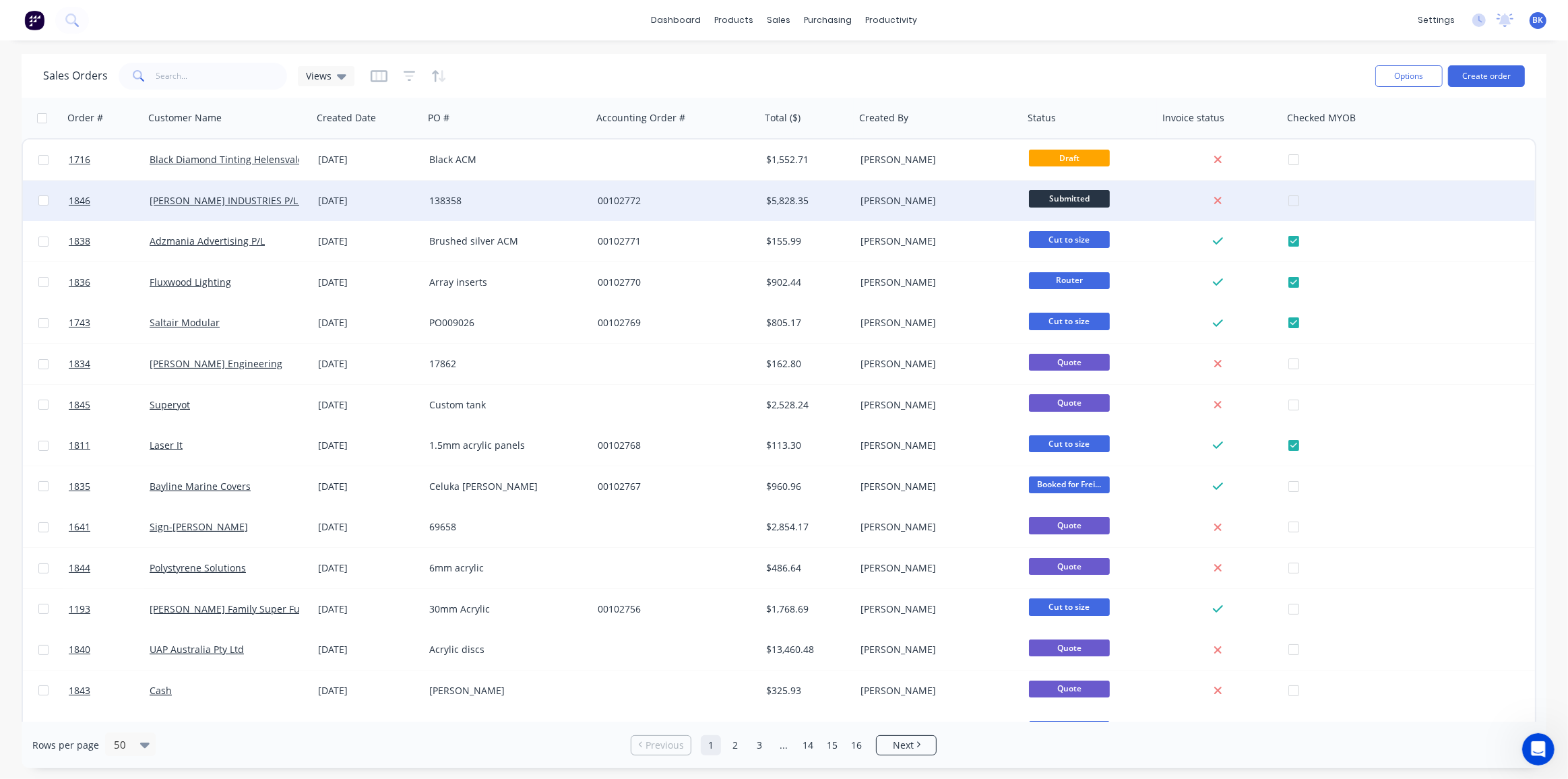
click at [1075, 203] on span "Submitted" at bounding box center [1069, 198] width 81 height 16
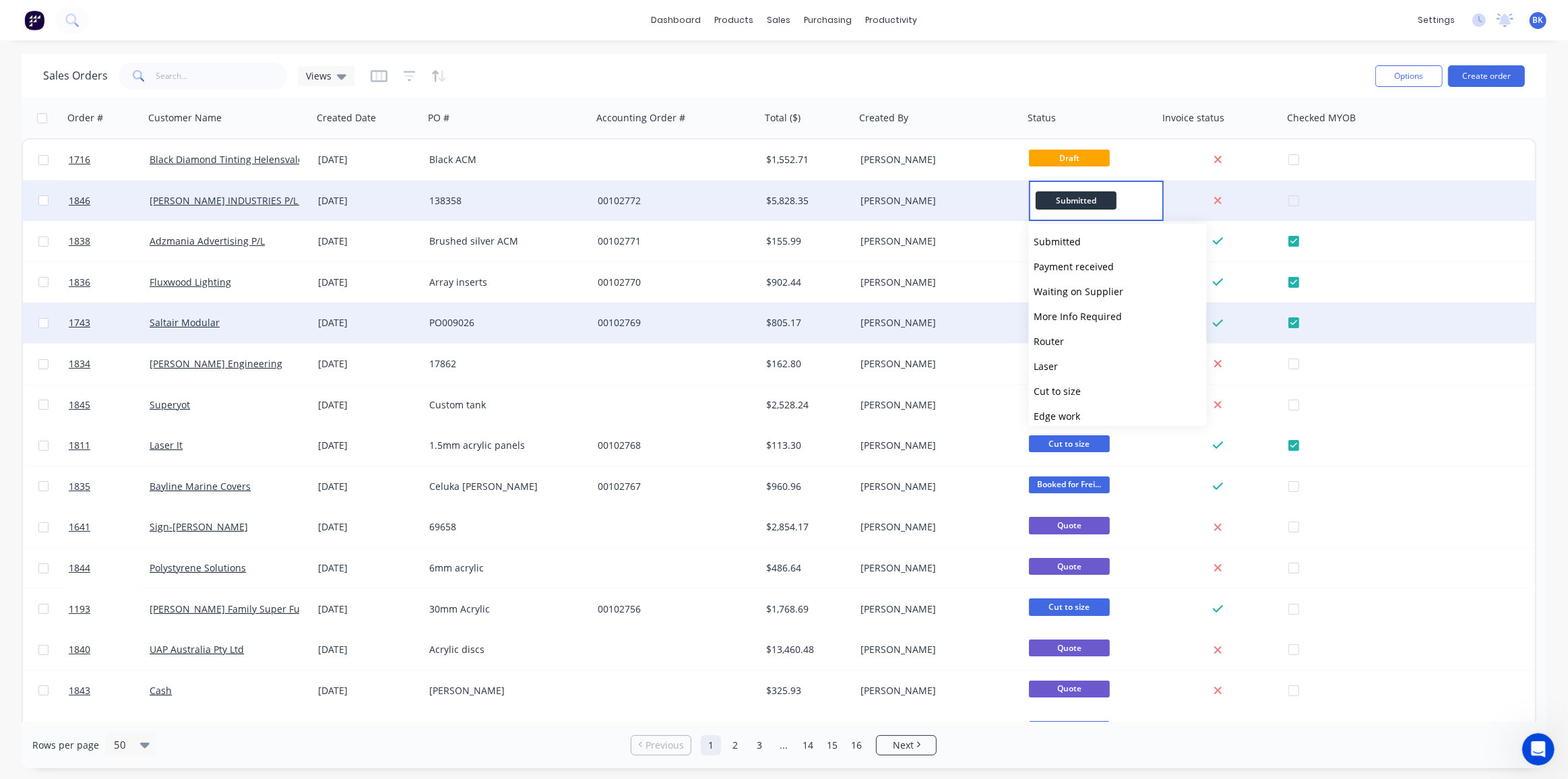
click at [1057, 343] on span "Router" at bounding box center [1049, 341] width 30 height 13
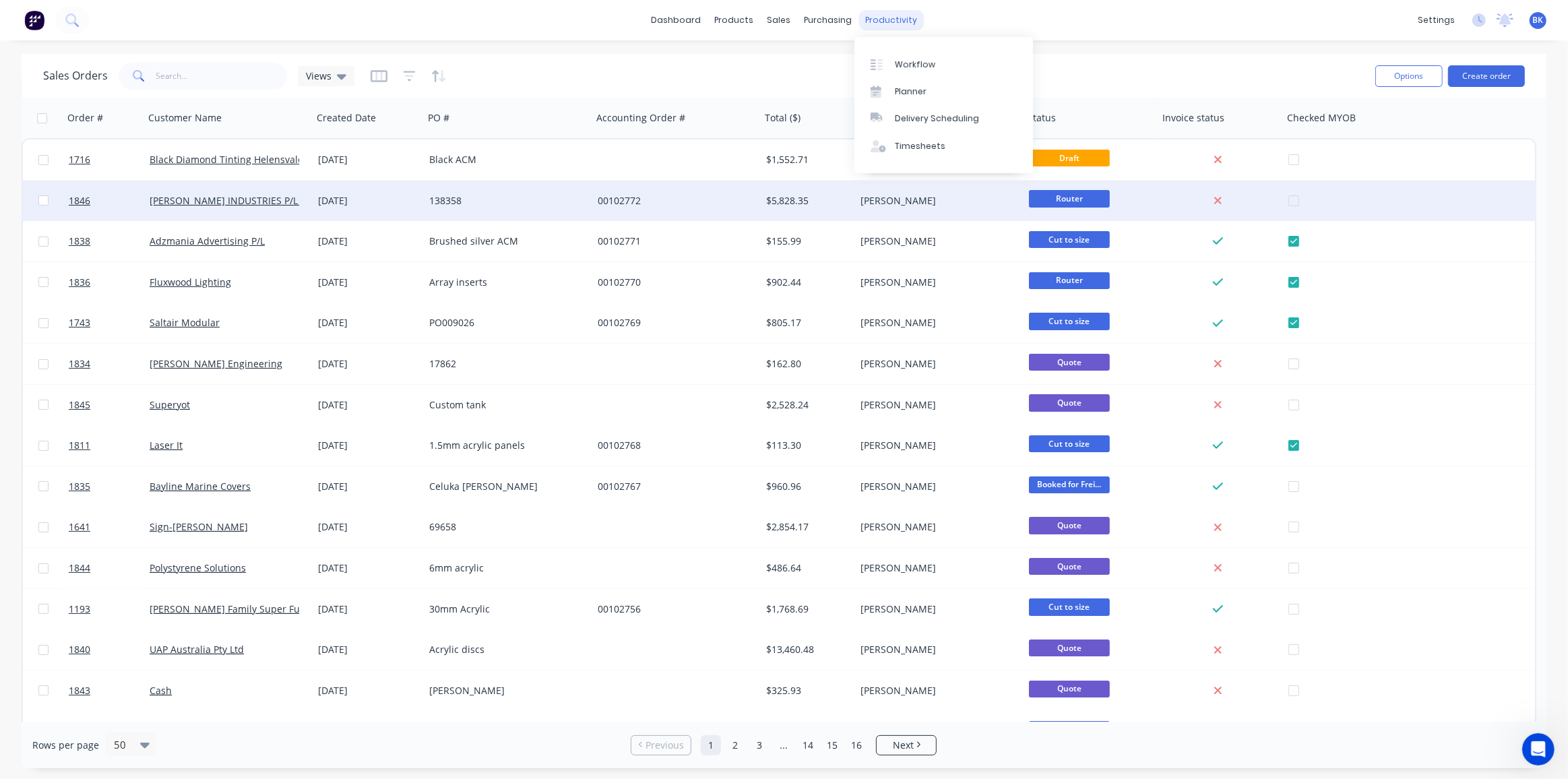
click at [885, 23] on div "productivity" at bounding box center [891, 20] width 65 height 20
drag, startPoint x: 905, startPoint y: 136, endPoint x: 885, endPoint y: 168, distance: 37.7
click at [905, 136] on link "Timesheets" at bounding box center [944, 146] width 179 height 27
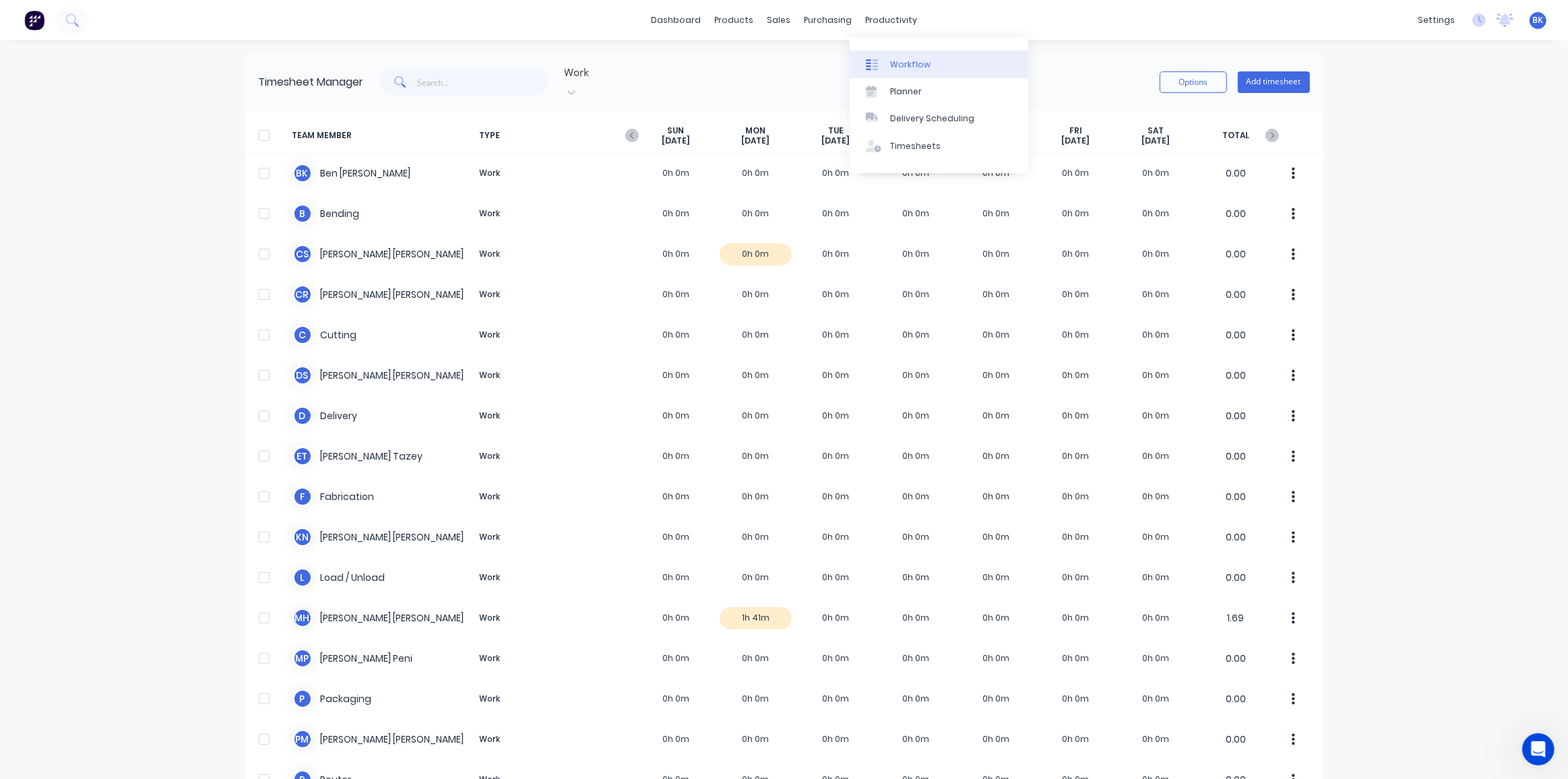
click at [893, 68] on div "Workflow" at bounding box center [911, 65] width 41 height 12
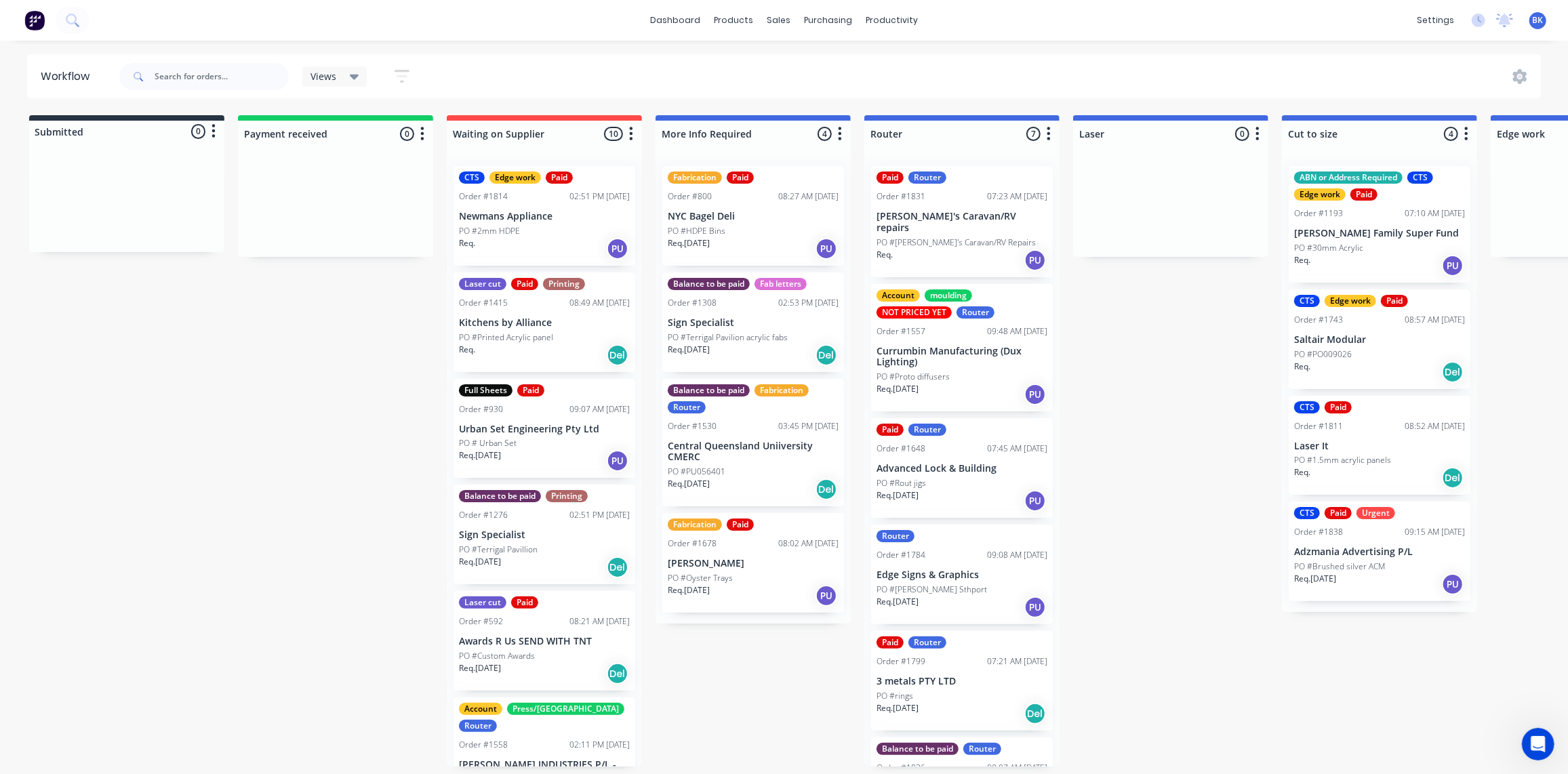
scroll to position [1, 0]
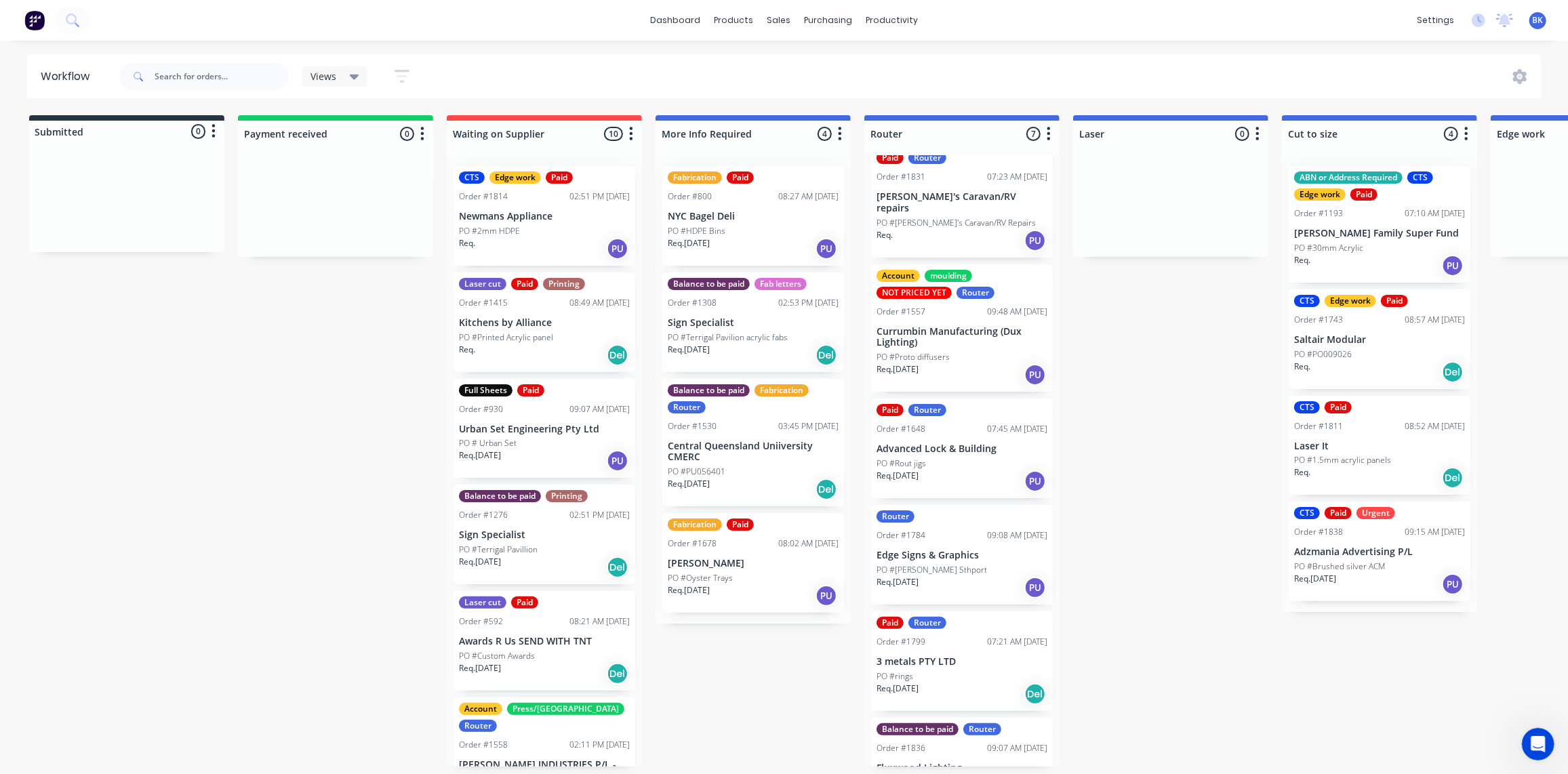
drag, startPoint x: 702, startPoint y: 191, endPoint x: 735, endPoint y: 182, distance: 34.2
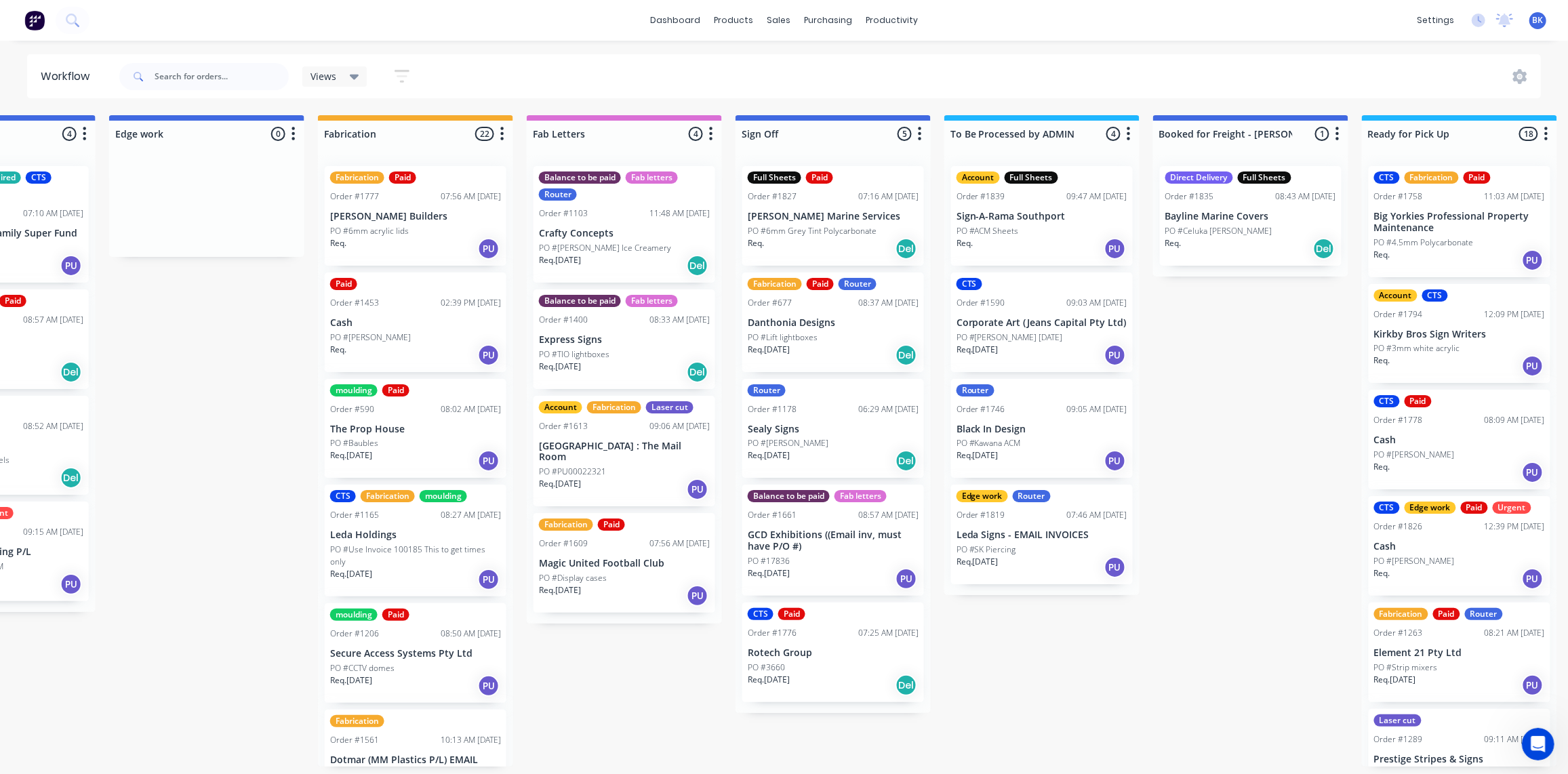
scroll to position [0, 1382]
click at [841, 332] on div "PO #Lift lightboxes" at bounding box center [833, 338] width 171 height 12
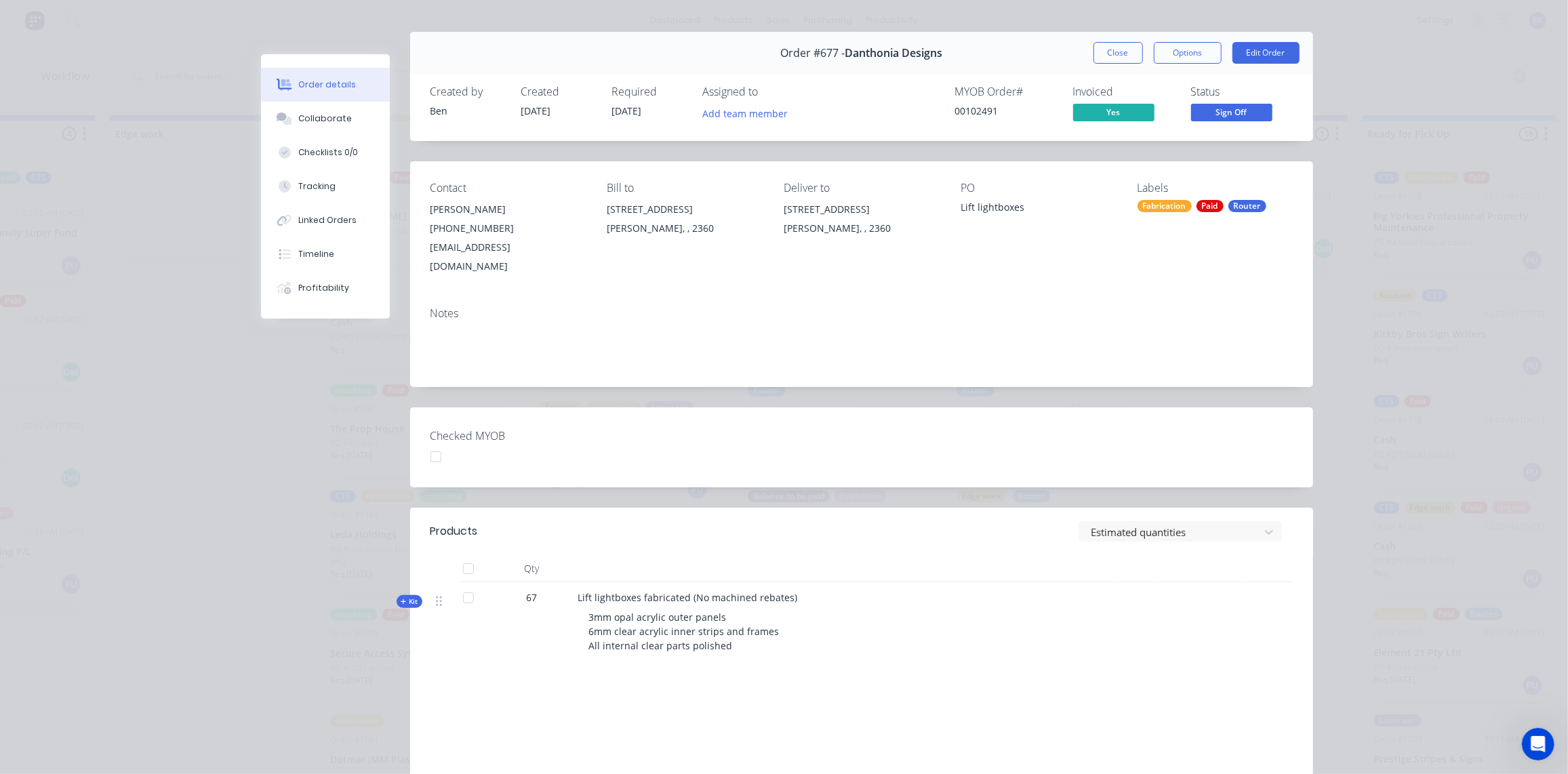
scroll to position [17, 0]
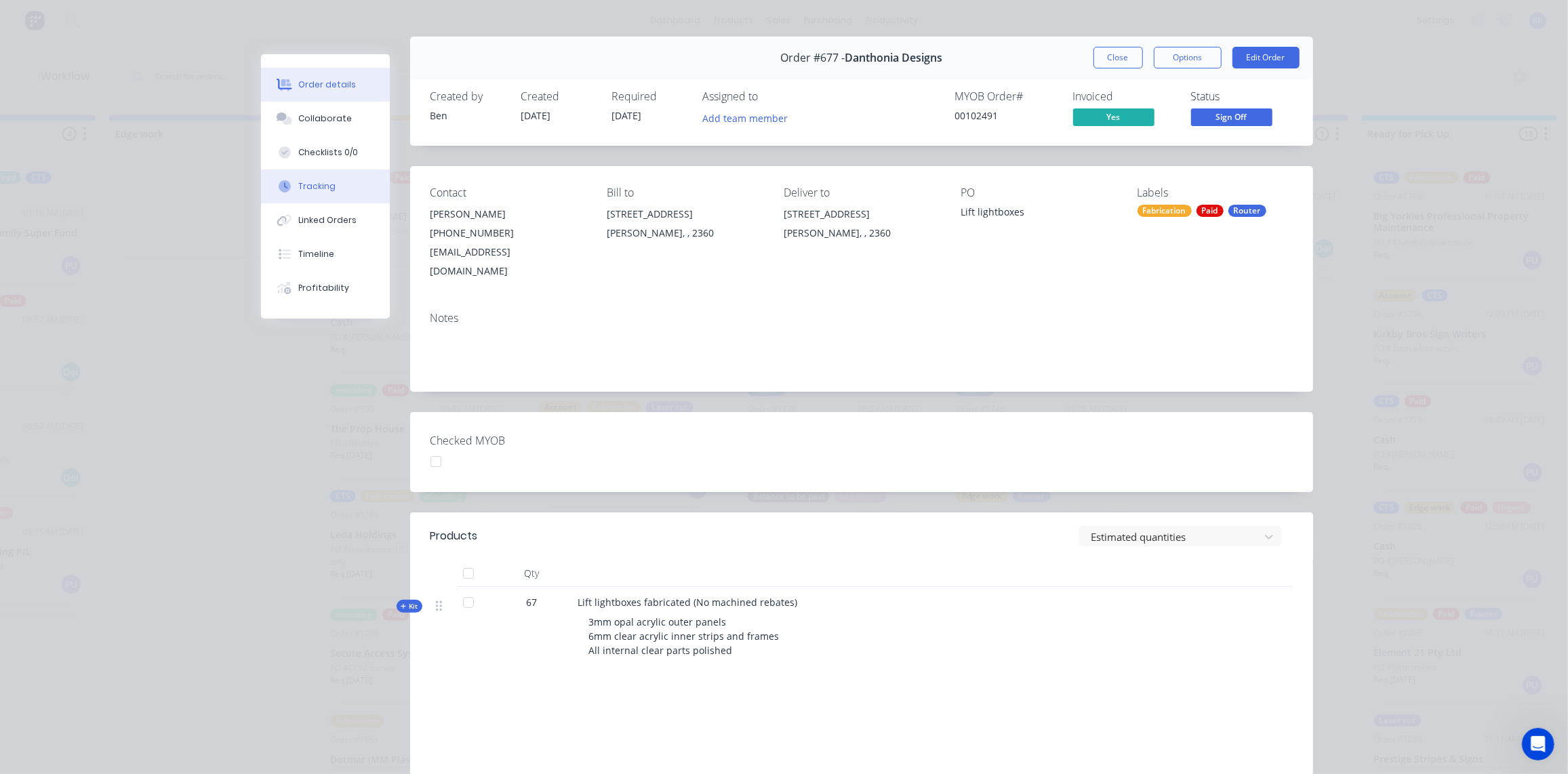
click at [284, 181] on icon at bounding box center [284, 187] width 12 height 12
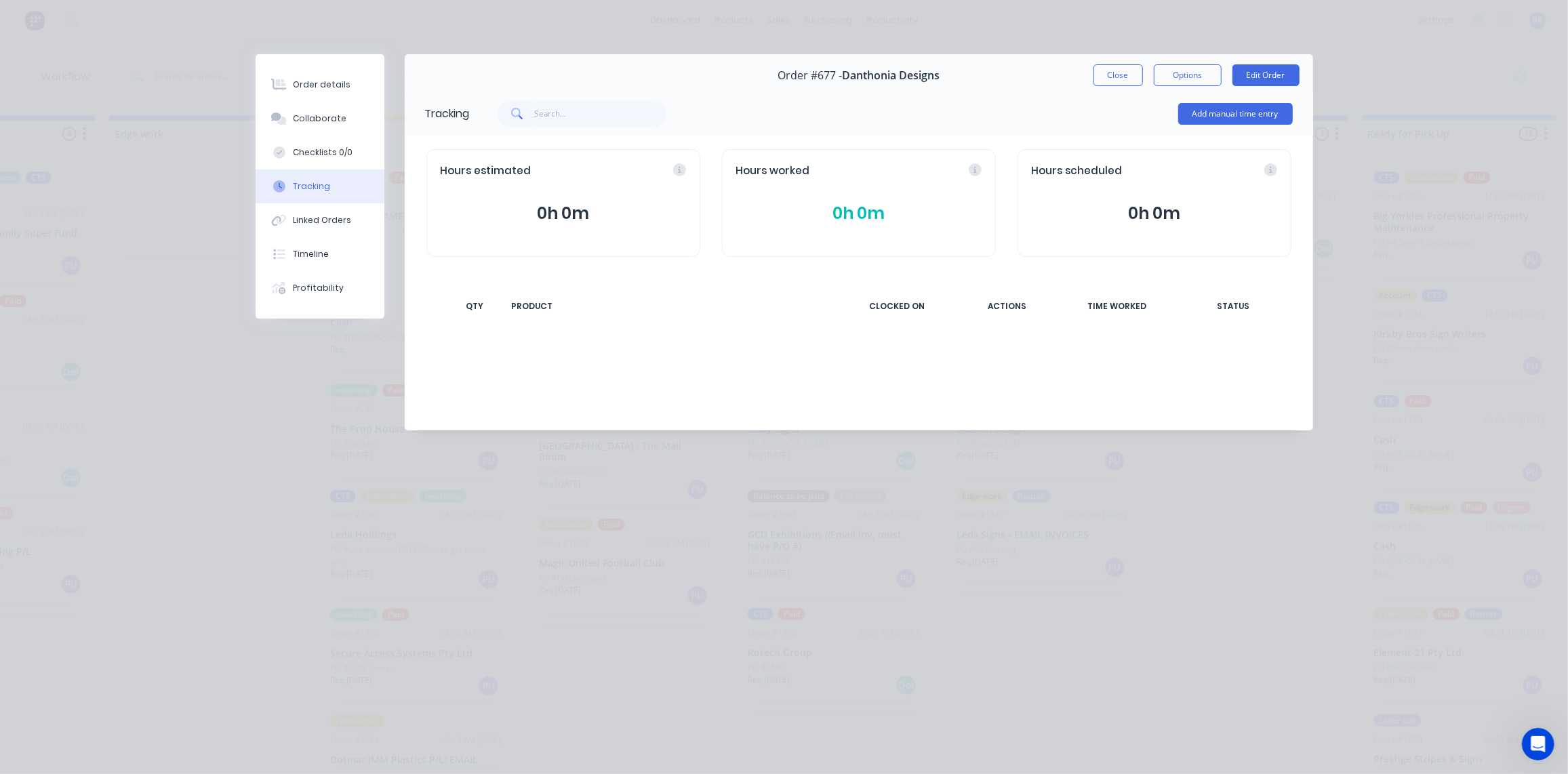
scroll to position [0, 0]
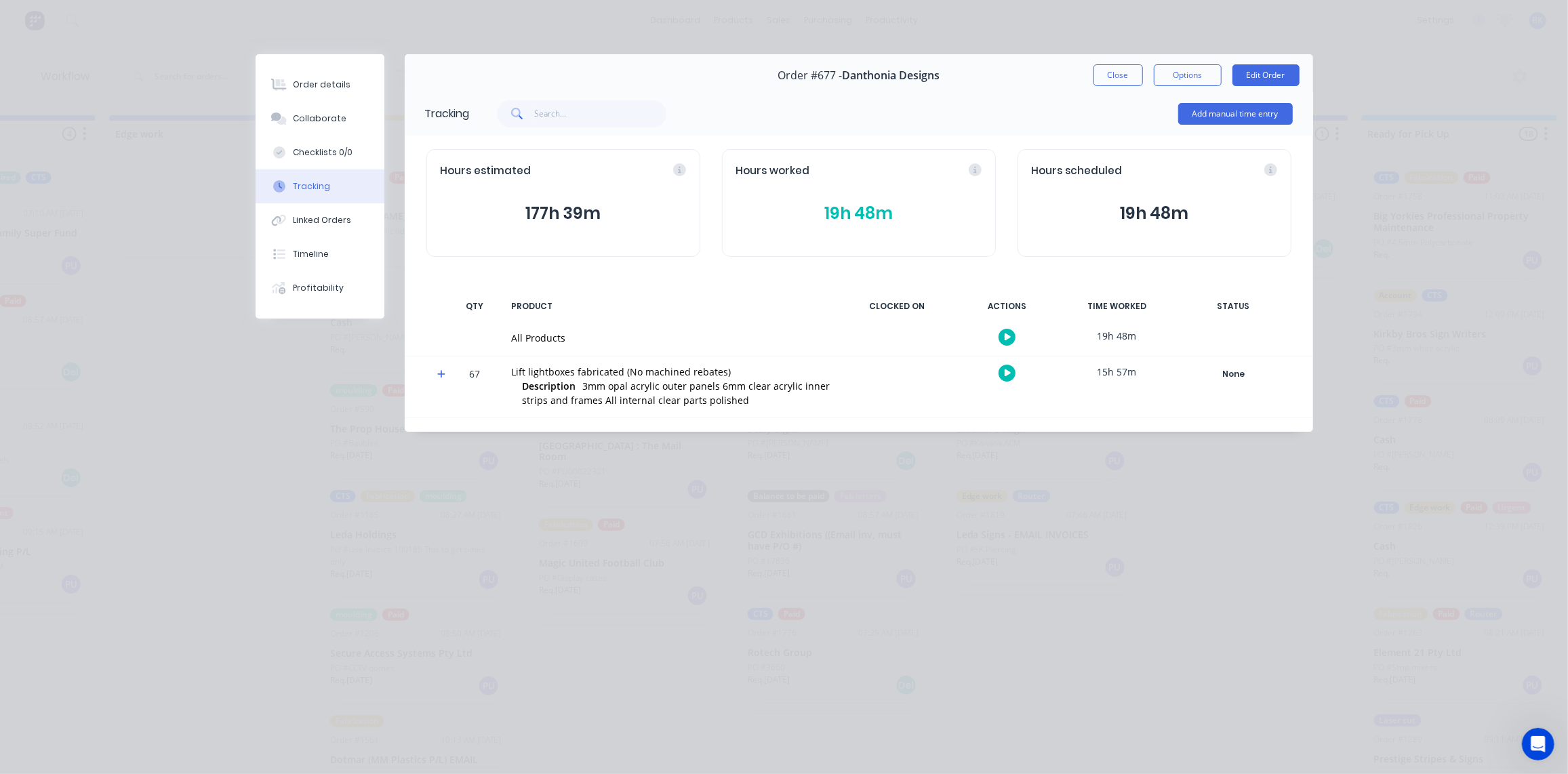
drag, startPoint x: 442, startPoint y: 372, endPoint x: 567, endPoint y: 366, distance: 125.1
click at [442, 372] on icon at bounding box center [442, 374] width 9 height 10
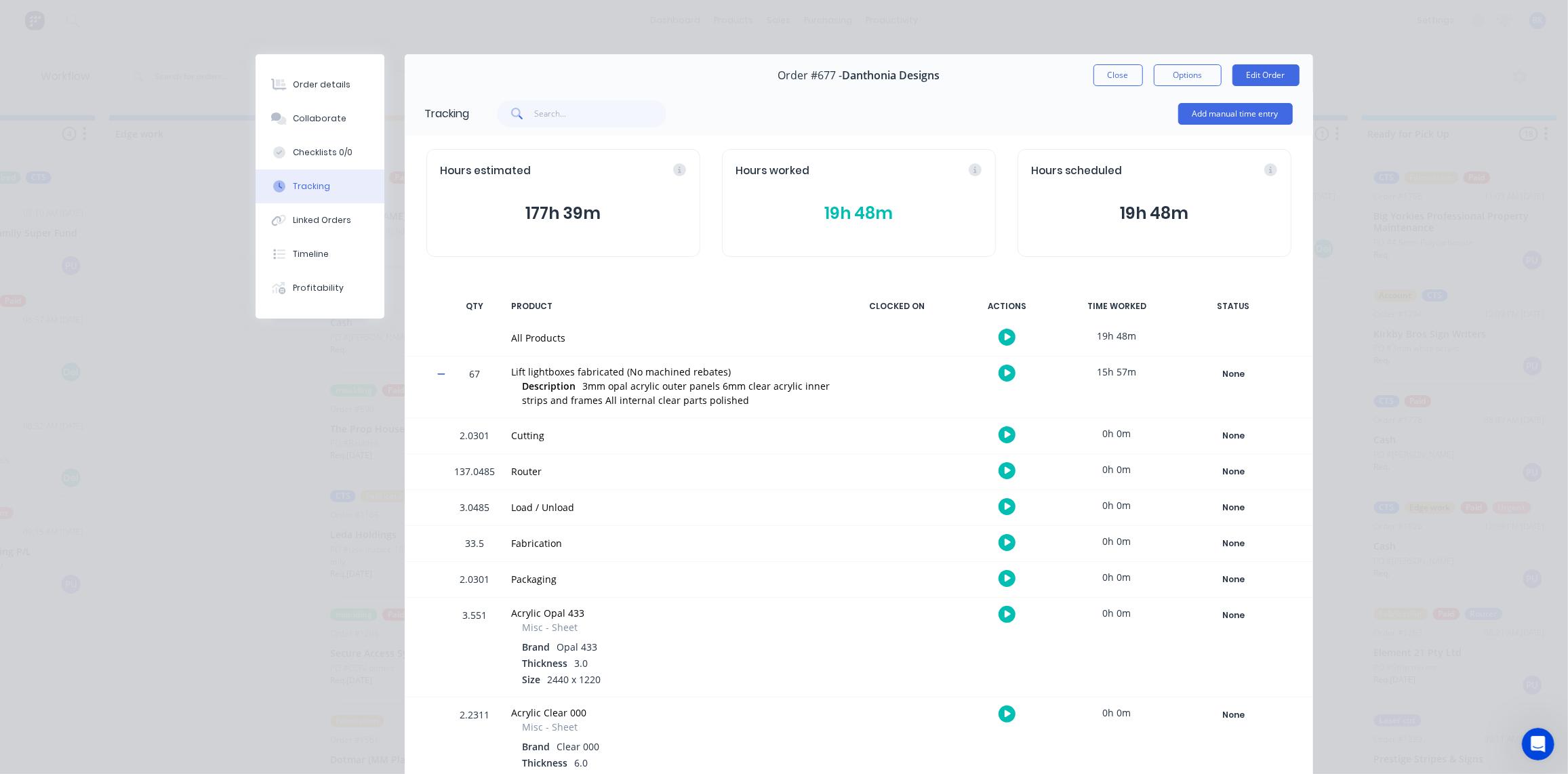
scroll to position [0, 1382]
click at [293, 188] on div "Tracking" at bounding box center [312, 187] width 38 height 12
drag, startPoint x: 1130, startPoint y: 74, endPoint x: 1114, endPoint y: 79, distance: 16.8
click at [1128, 74] on button "Close" at bounding box center [1118, 75] width 50 height 22
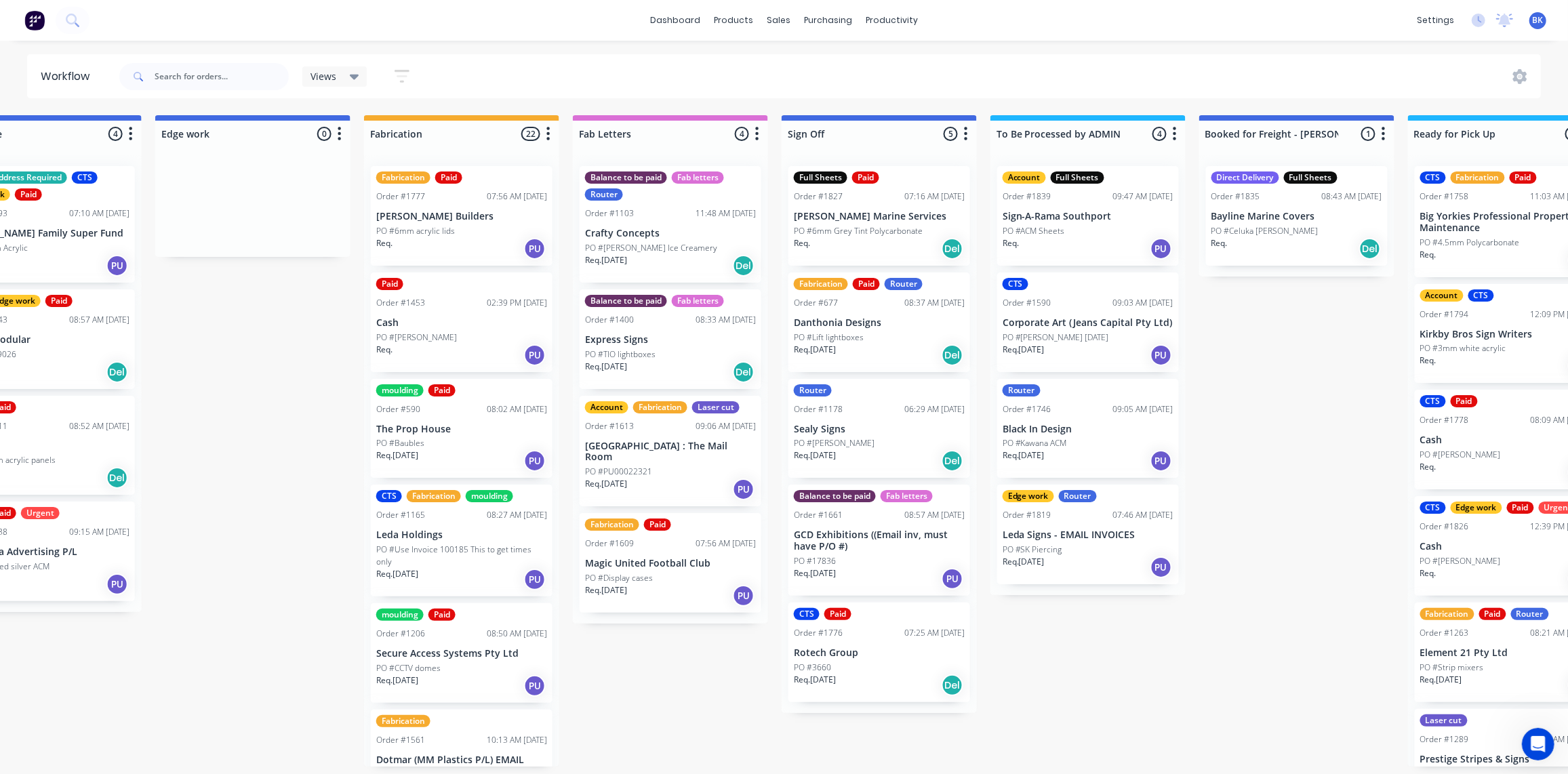
scroll to position [0, 1320]
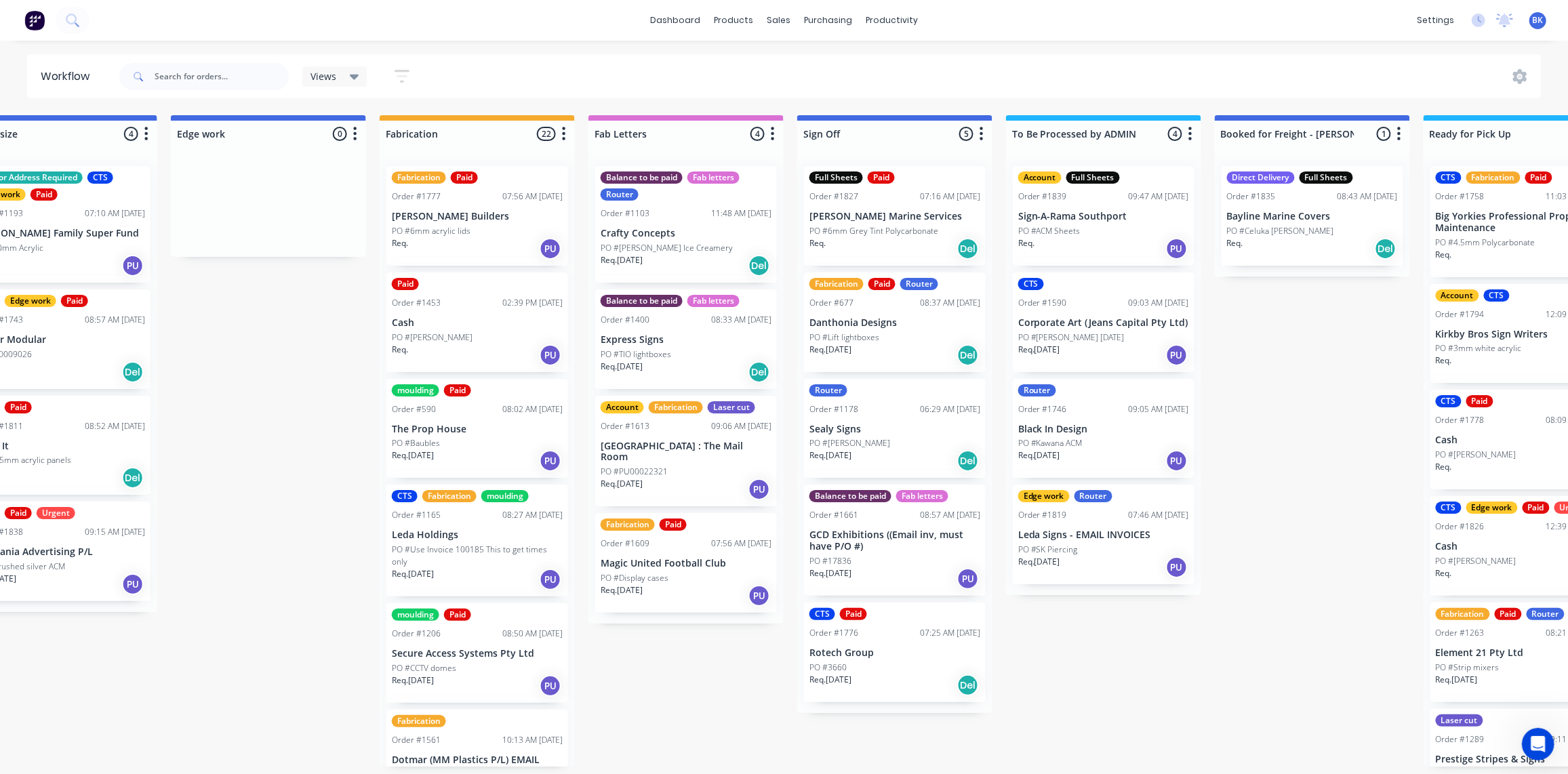
click at [704, 346] on div "Balance to be paid Fab letters Order #1400 08:33 AM 30/09/25 Express Signs PO #…" at bounding box center [686, 339] width 181 height 99
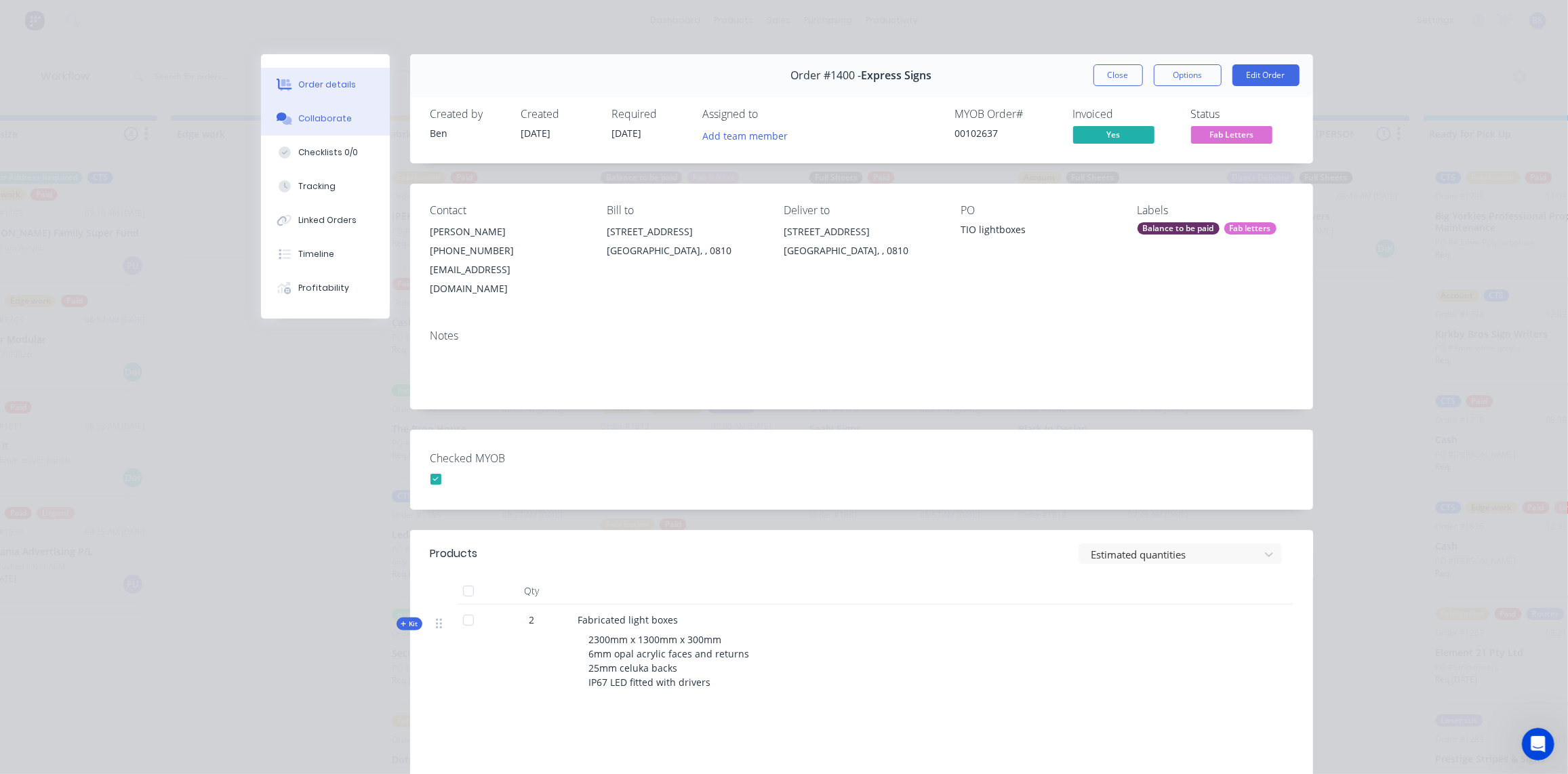
click at [327, 117] on div "Collaborate" at bounding box center [325, 119] width 53 height 12
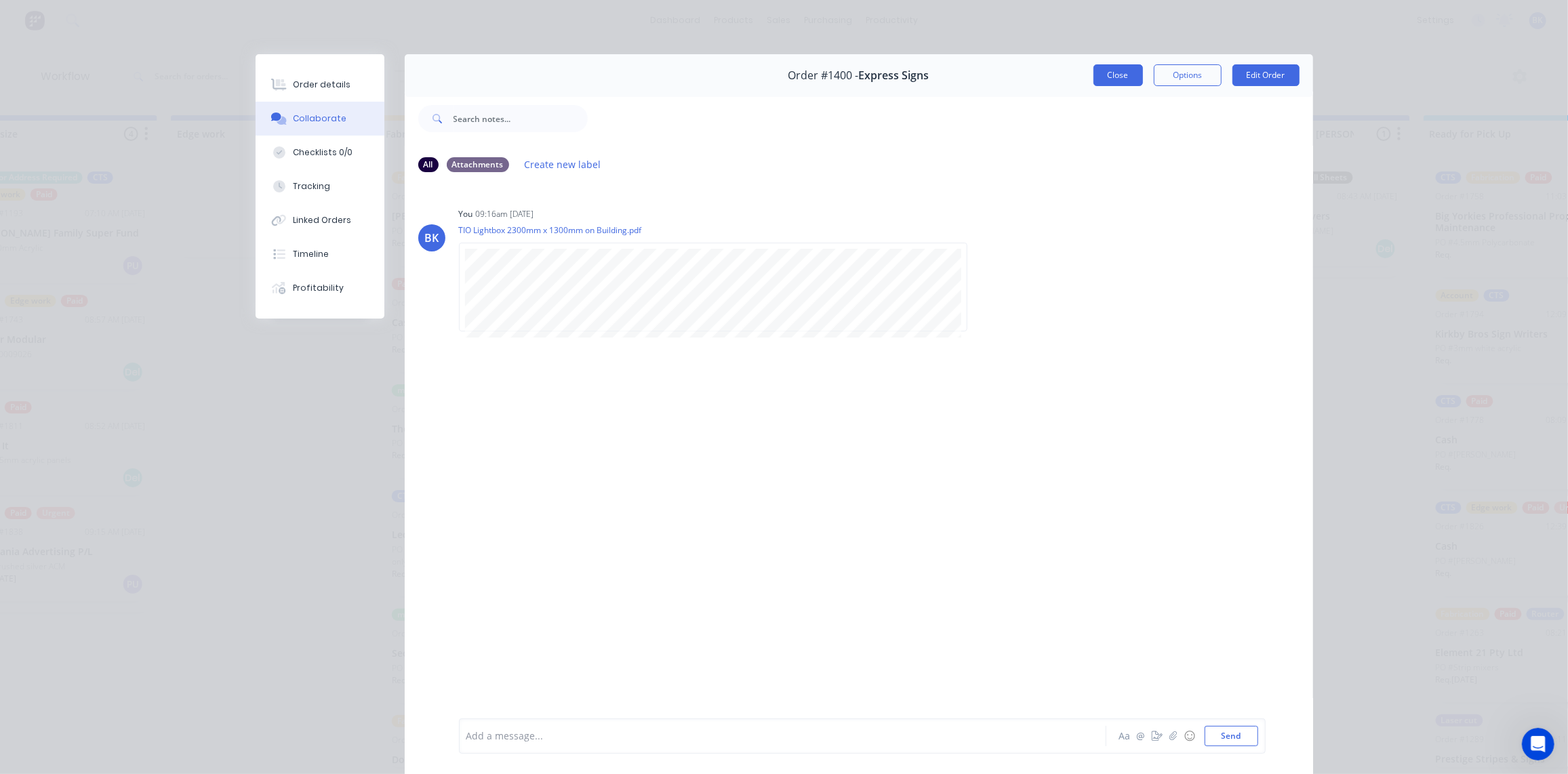
click at [1115, 83] on button "Close" at bounding box center [1118, 75] width 50 height 22
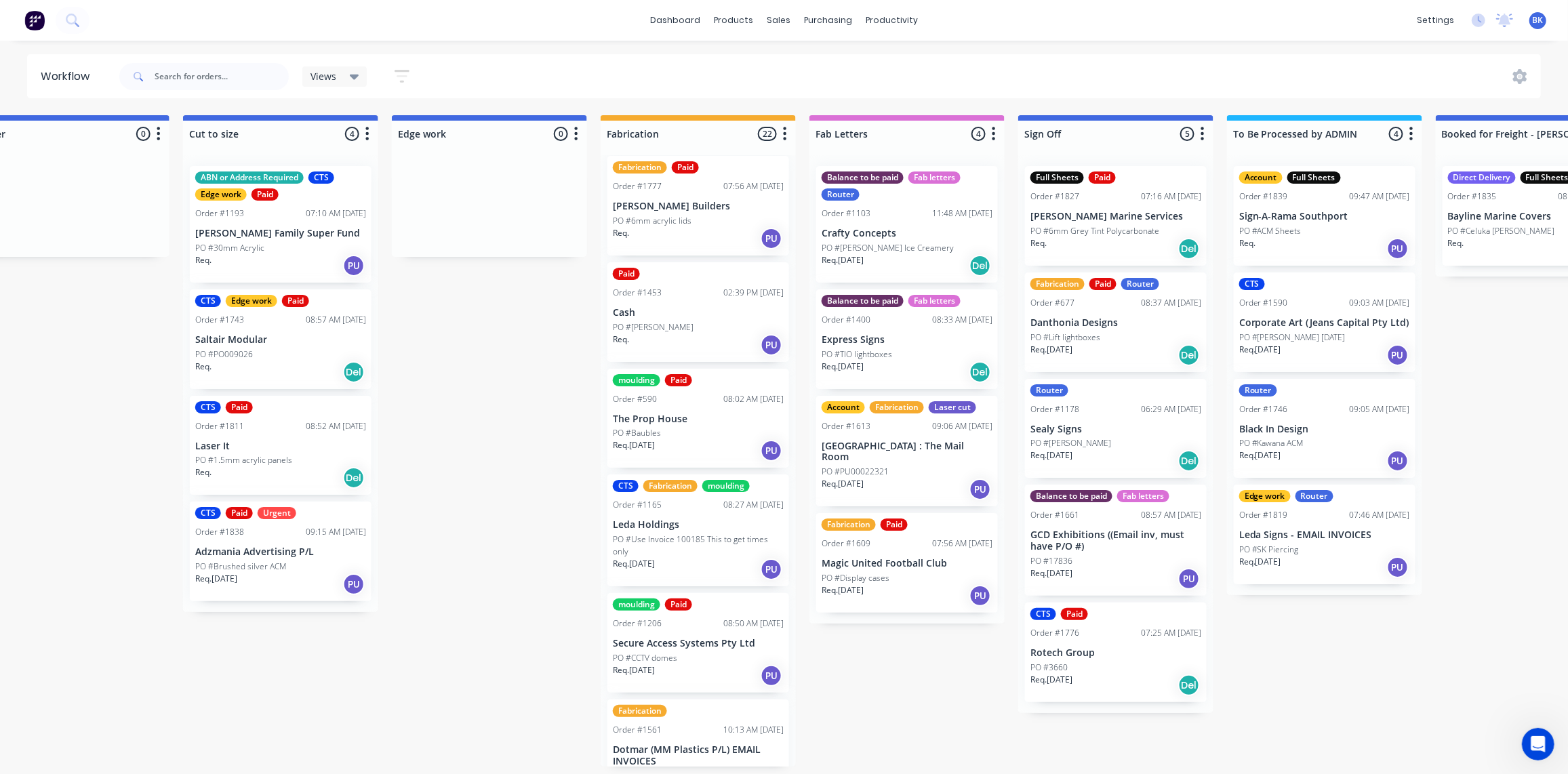
scroll to position [1, 1099]
click at [929, 228] on p "Crafty Concepts" at bounding box center [907, 233] width 171 height 11
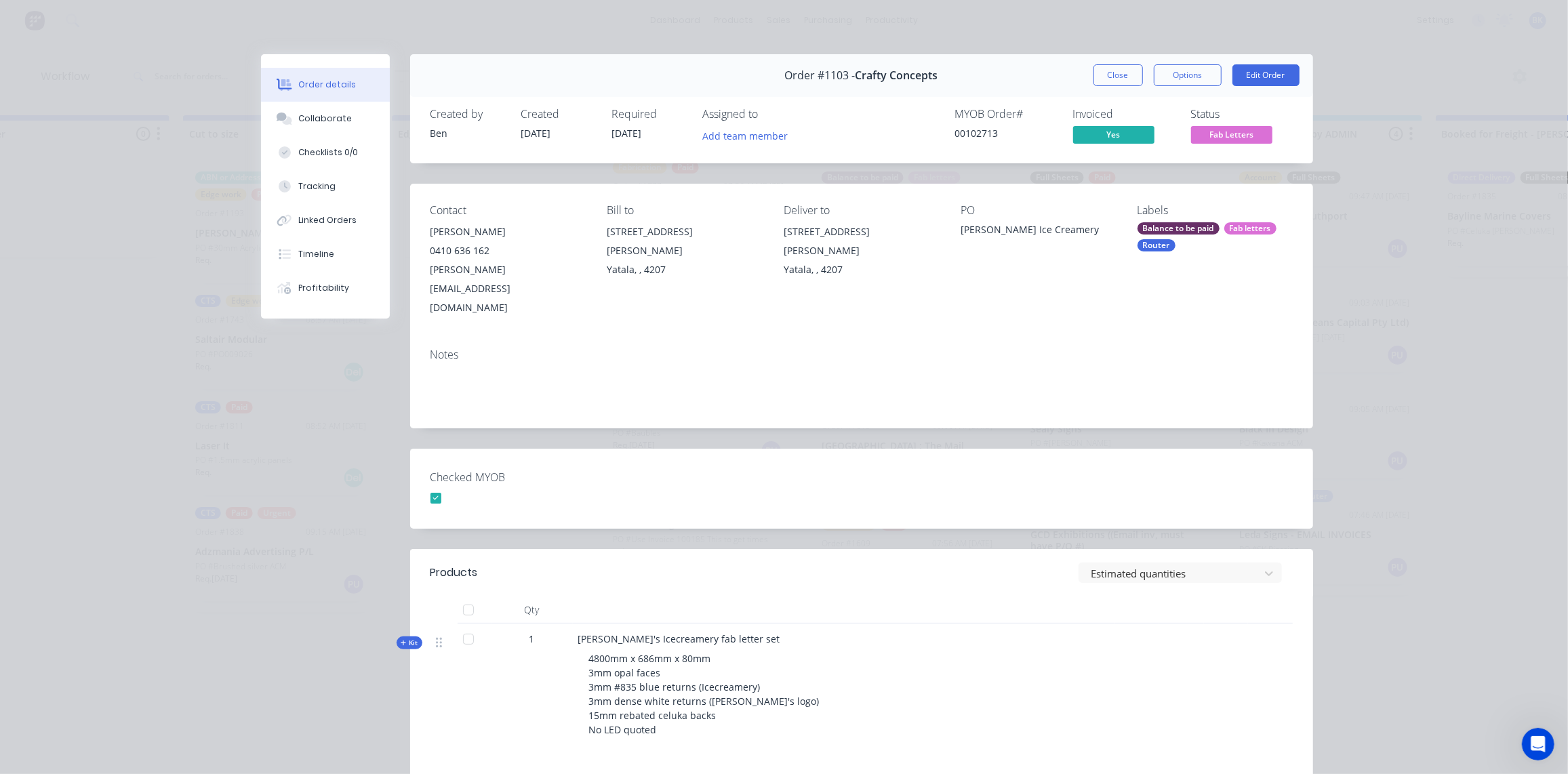
scroll to position [0, 1099]
click at [1098, 74] on button "Close" at bounding box center [1118, 75] width 50 height 22
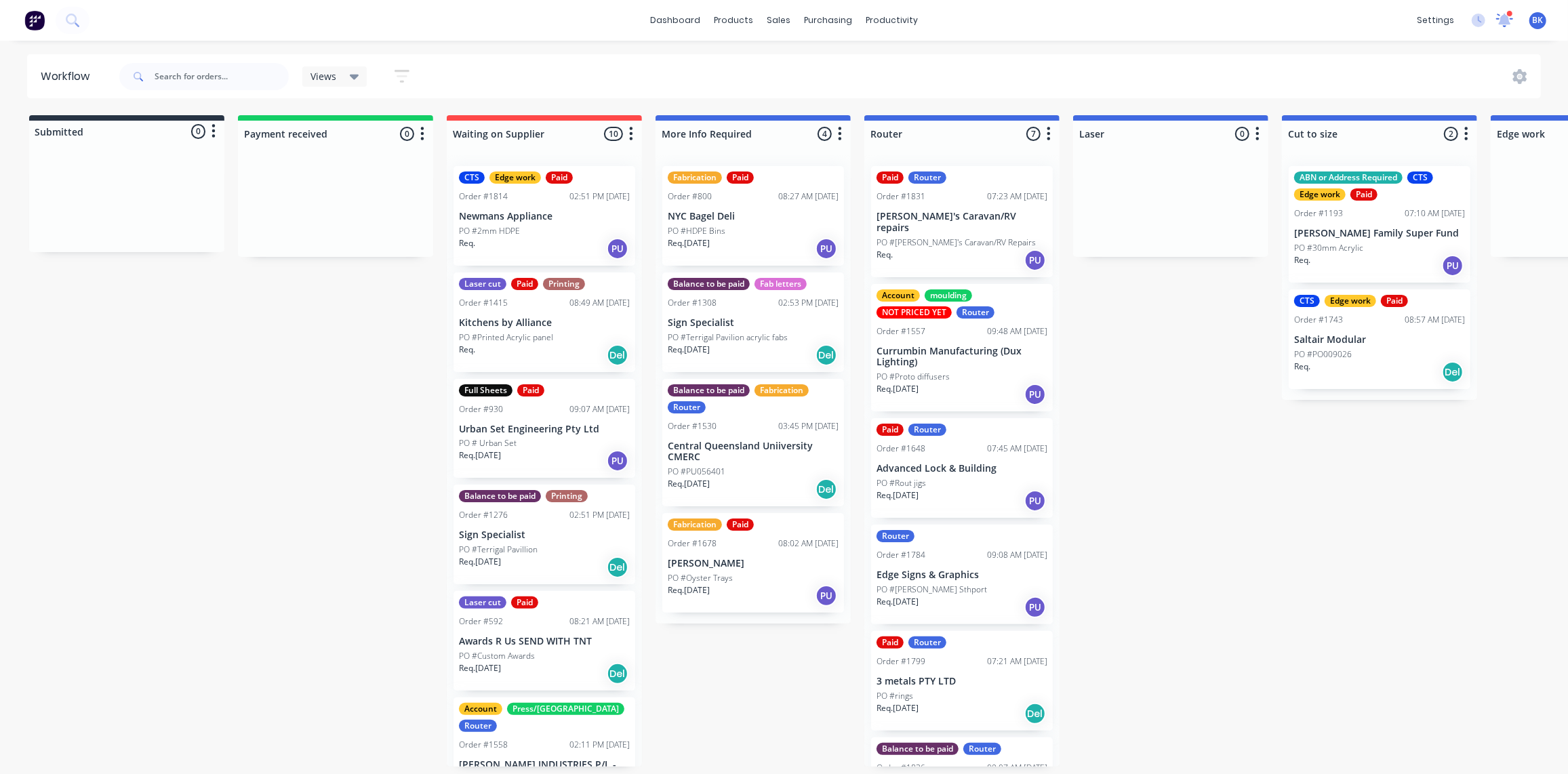
click at [1508, 20] on icon at bounding box center [1504, 19] width 13 height 12
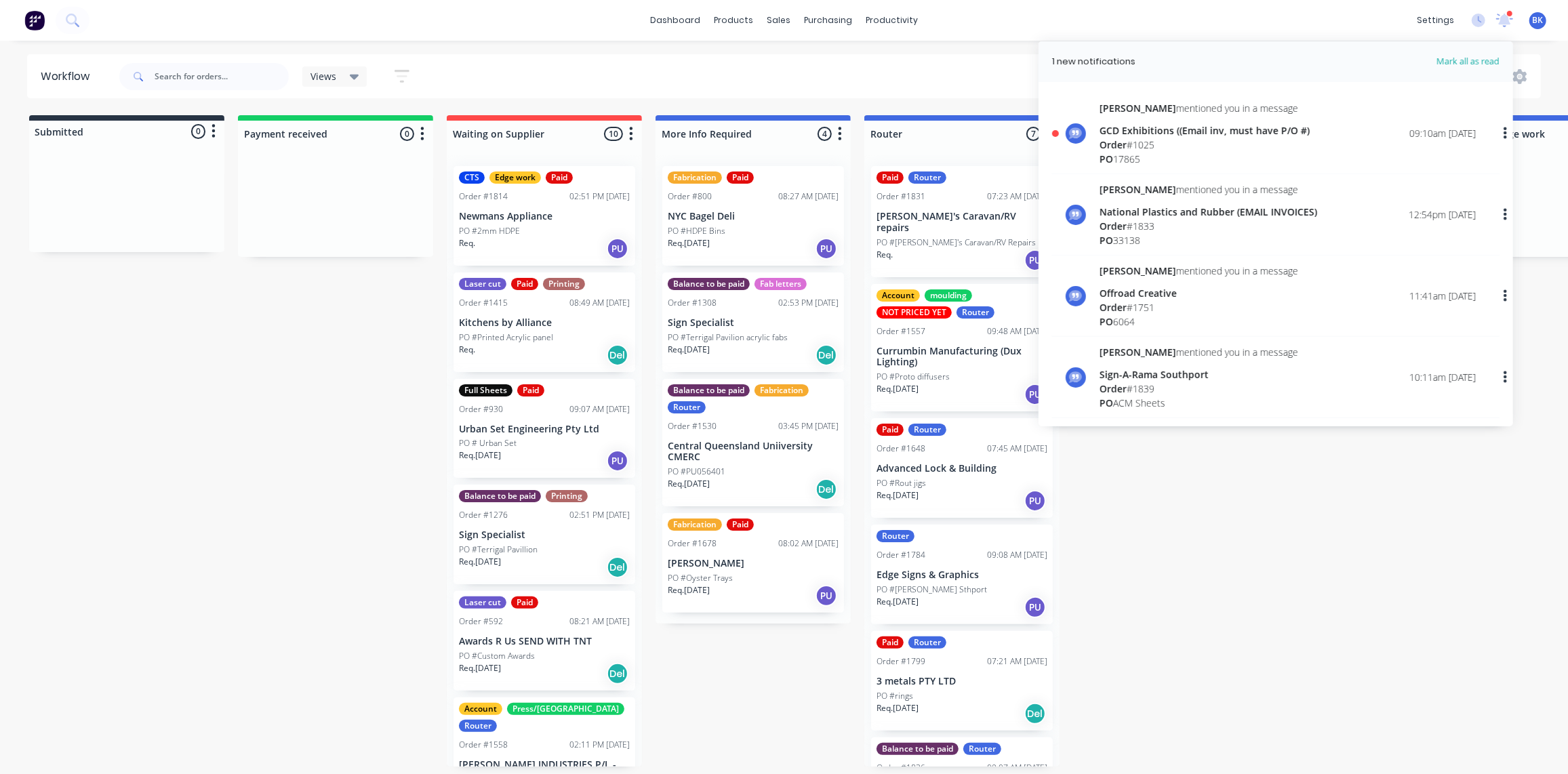
click at [1154, 132] on div "GCD Exhibitions ((Email inv, must have P/O #)" at bounding box center [1204, 130] width 210 height 14
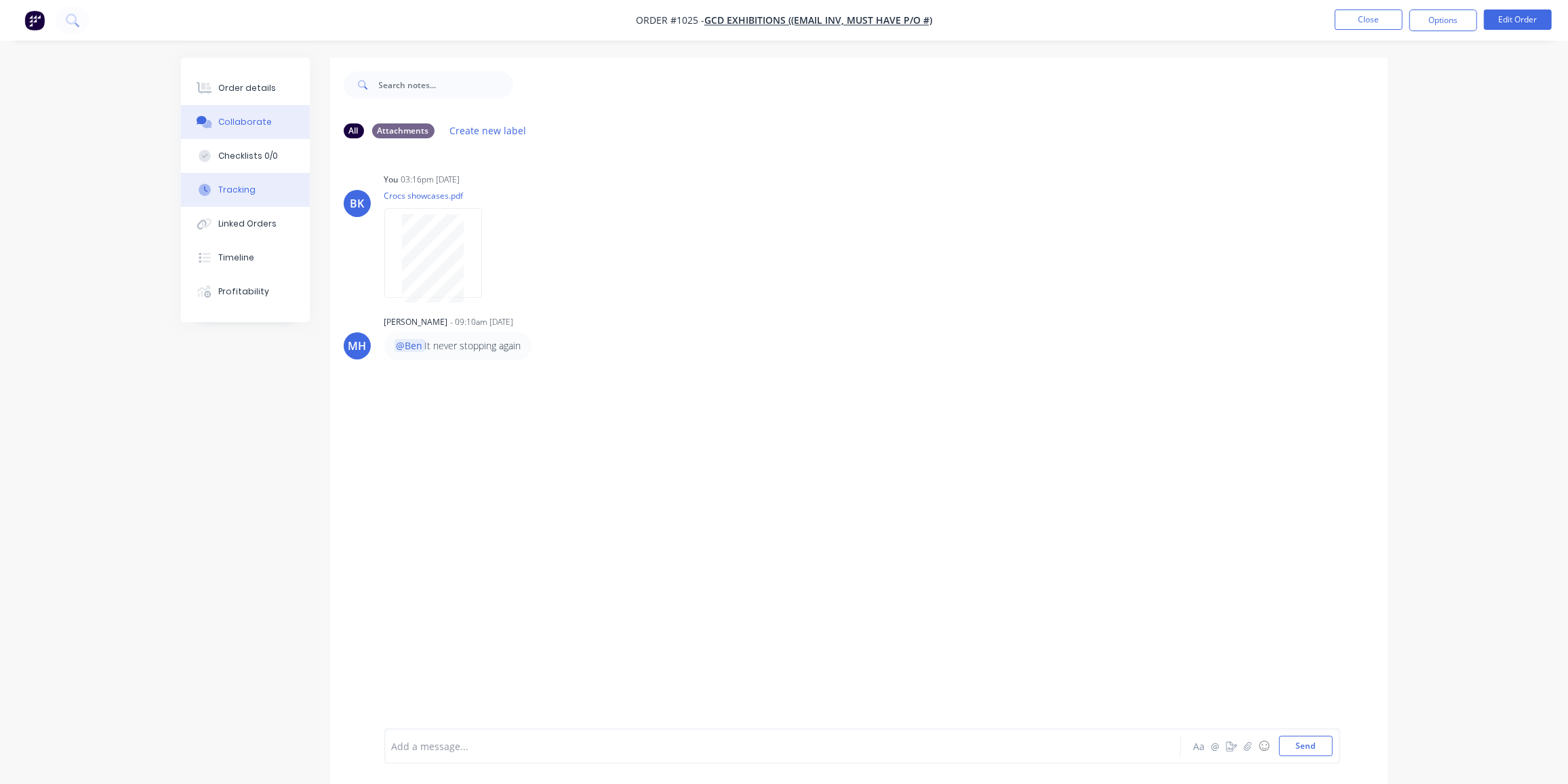
click at [249, 197] on button "Tracking" at bounding box center [245, 189] width 129 height 34
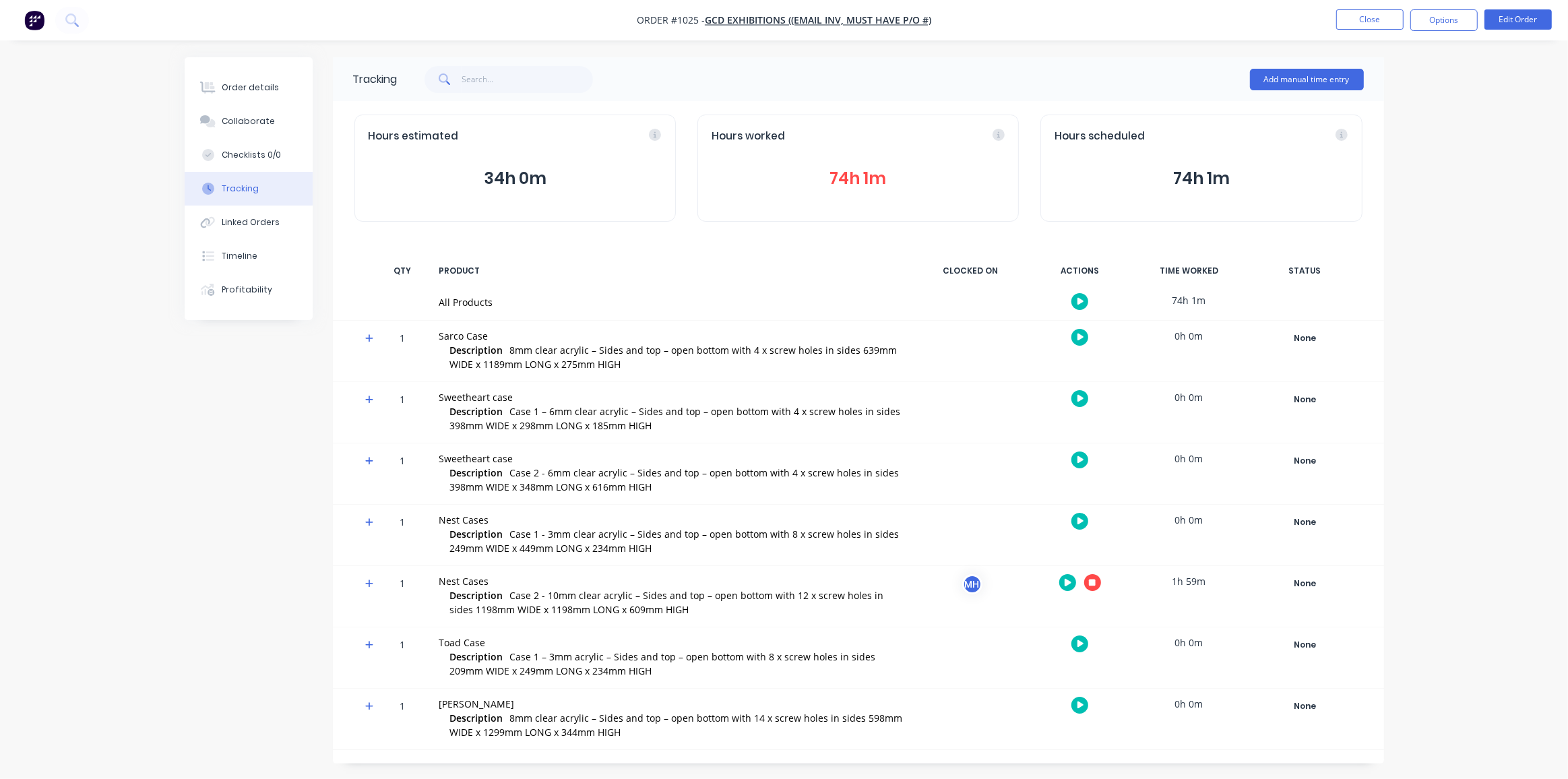
click at [869, 184] on button "74h 1m" at bounding box center [859, 179] width 293 height 26
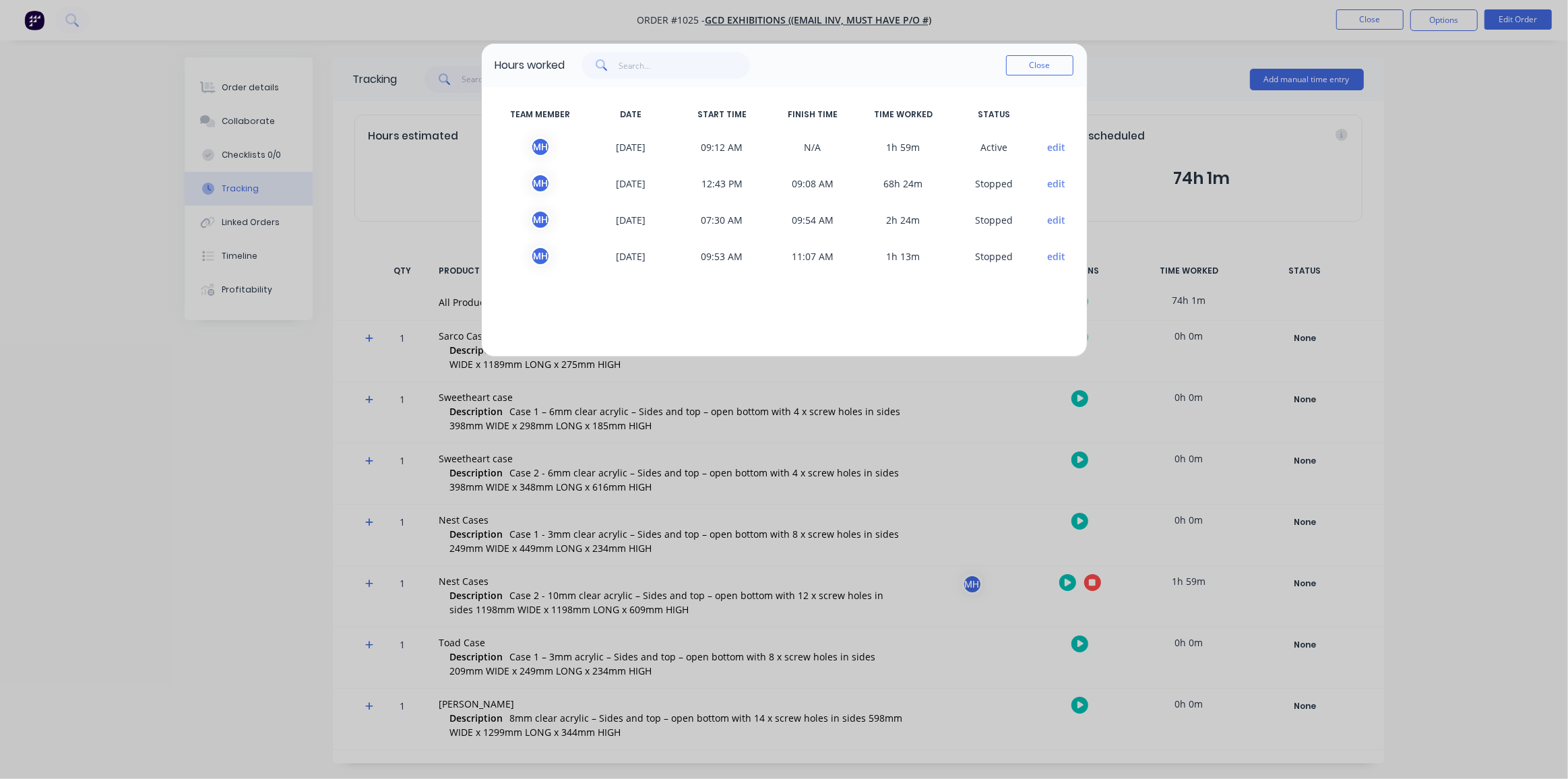
click at [1057, 182] on button "edit" at bounding box center [1056, 184] width 18 height 14
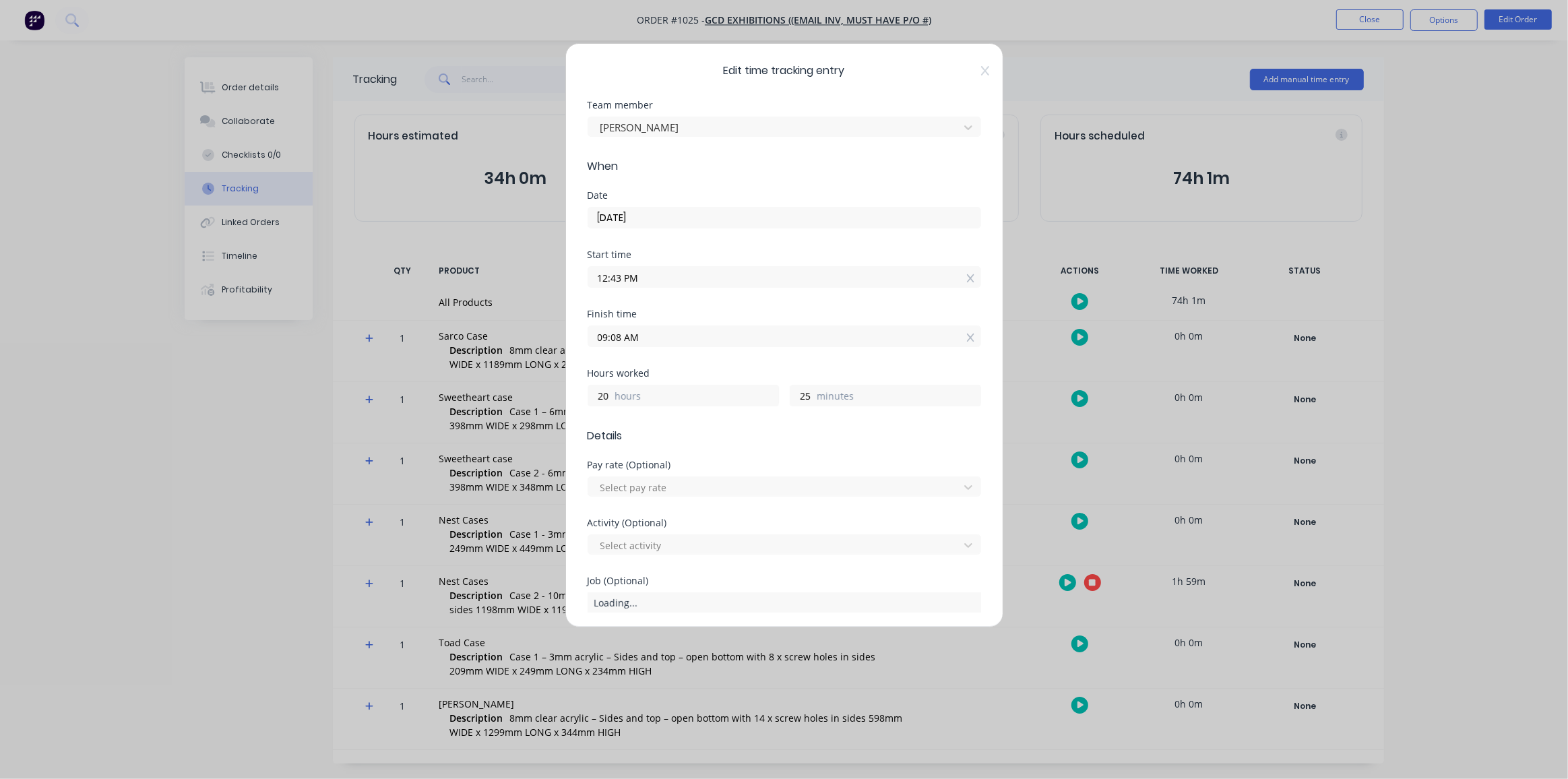
click at [651, 334] on input "09:08 AM" at bounding box center [784, 336] width 392 height 20
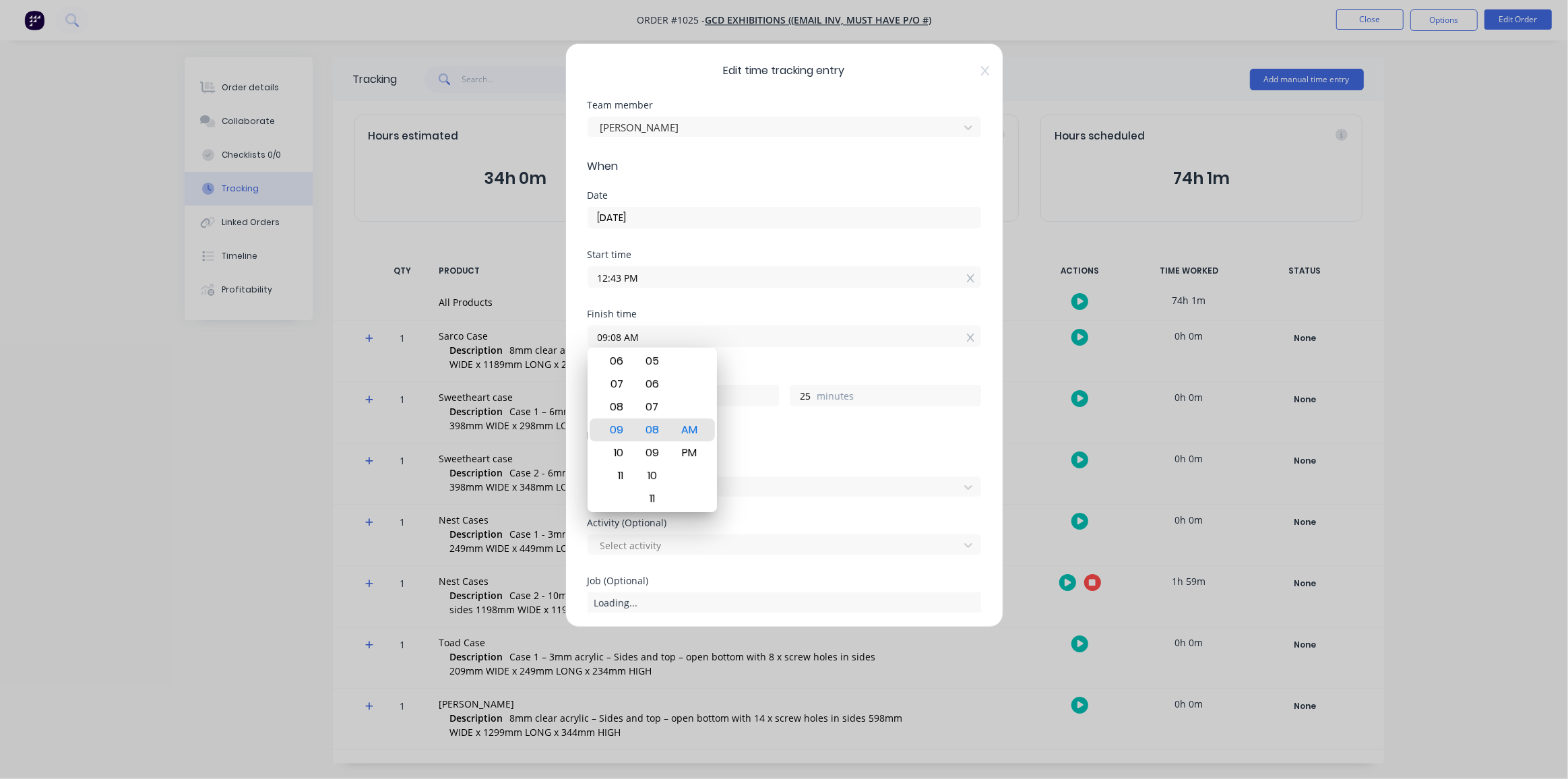
drag, startPoint x: 651, startPoint y: 334, endPoint x: 579, endPoint y: 333, distance: 72.0
click at [579, 333] on div "Edit time tracking entry Team member [PERSON_NAME] When Date [DATE] Start time …" at bounding box center [784, 336] width 438 height 585
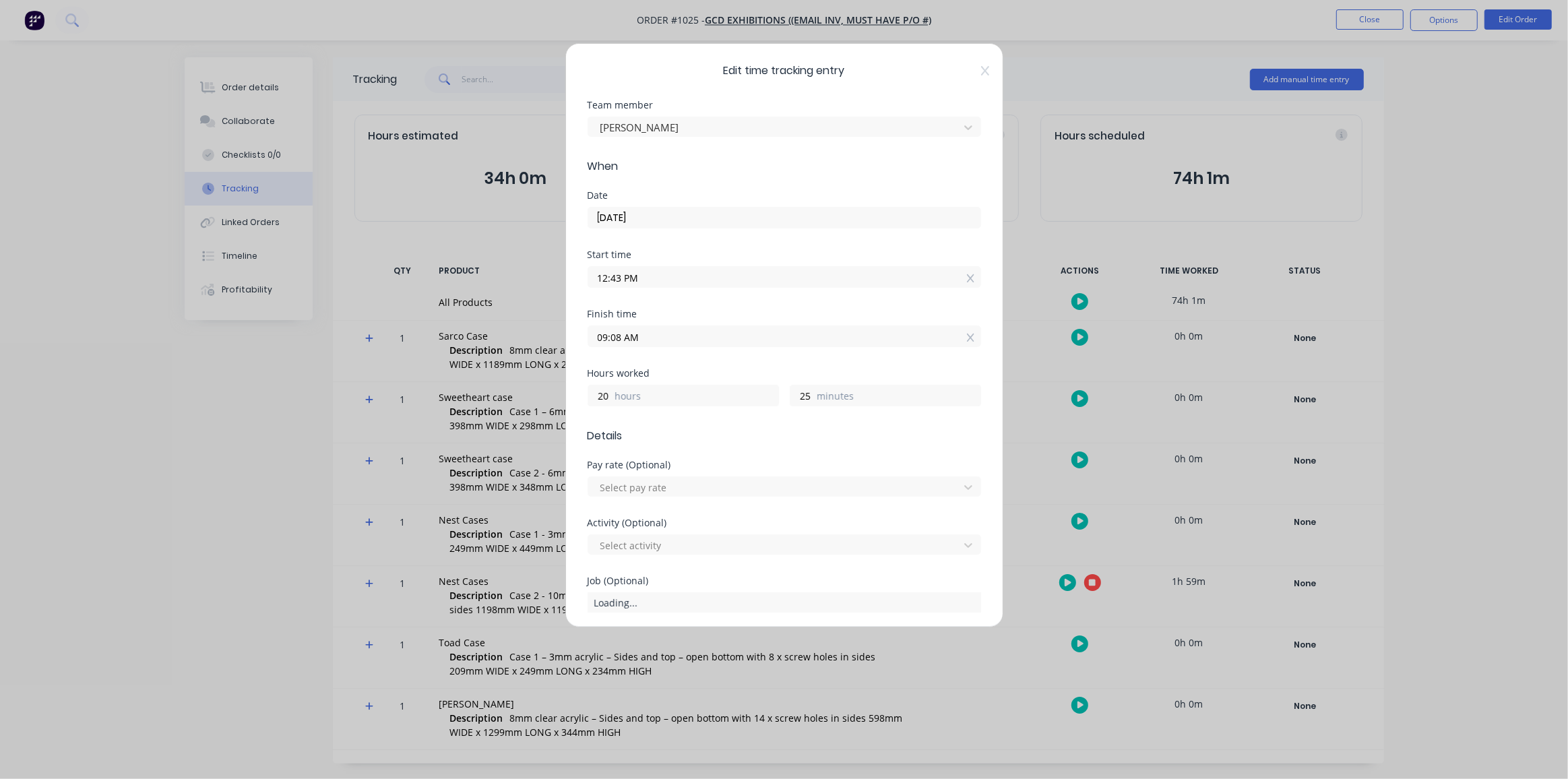
click at [636, 341] on input "09:08 AM" at bounding box center [784, 336] width 392 height 20
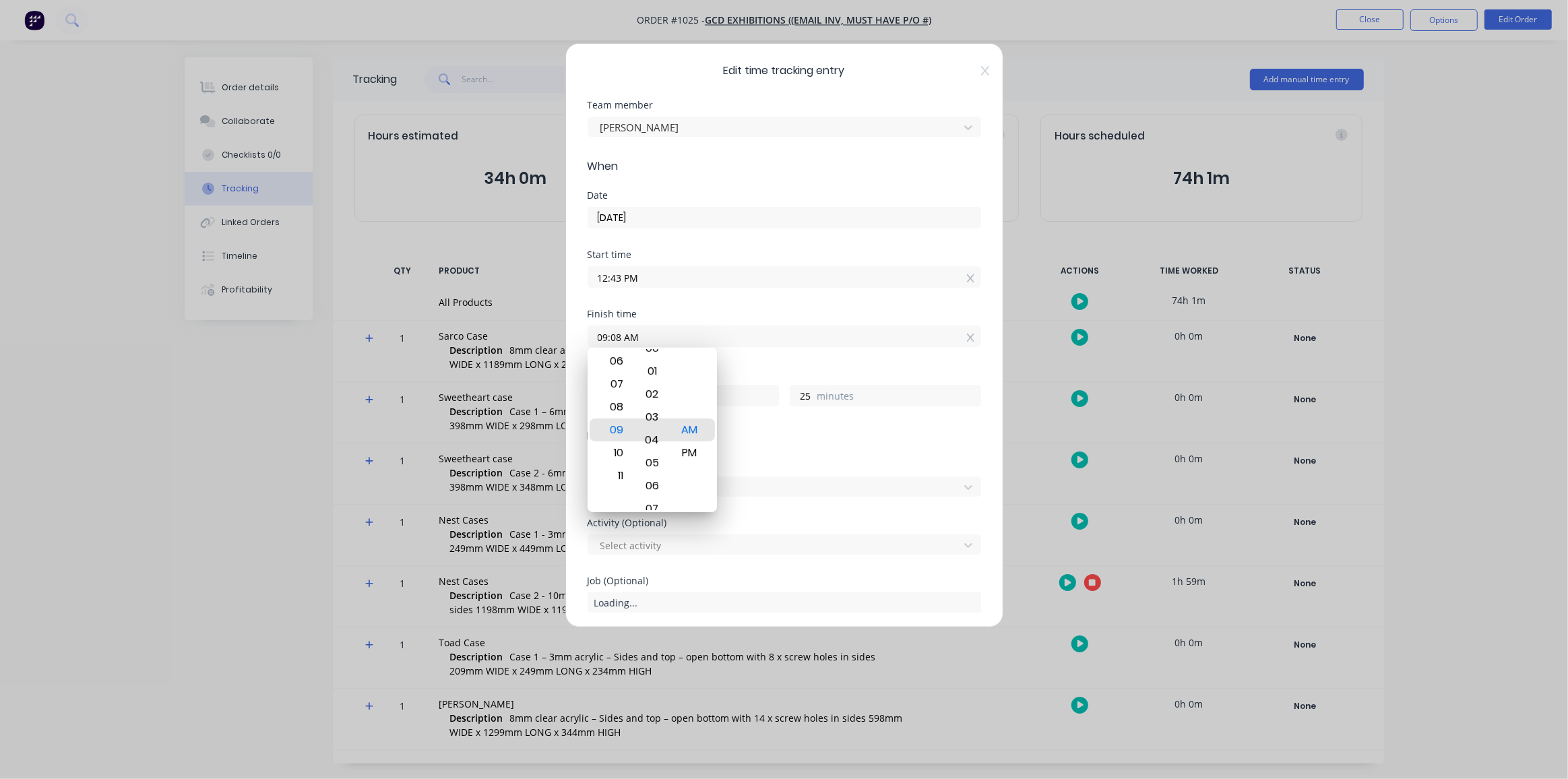
type input "09:03 AM"
type input "20"
type input "03:03 AM"
type input "14"
click at [661, 364] on div "00" at bounding box center [652, 361] width 33 height 23
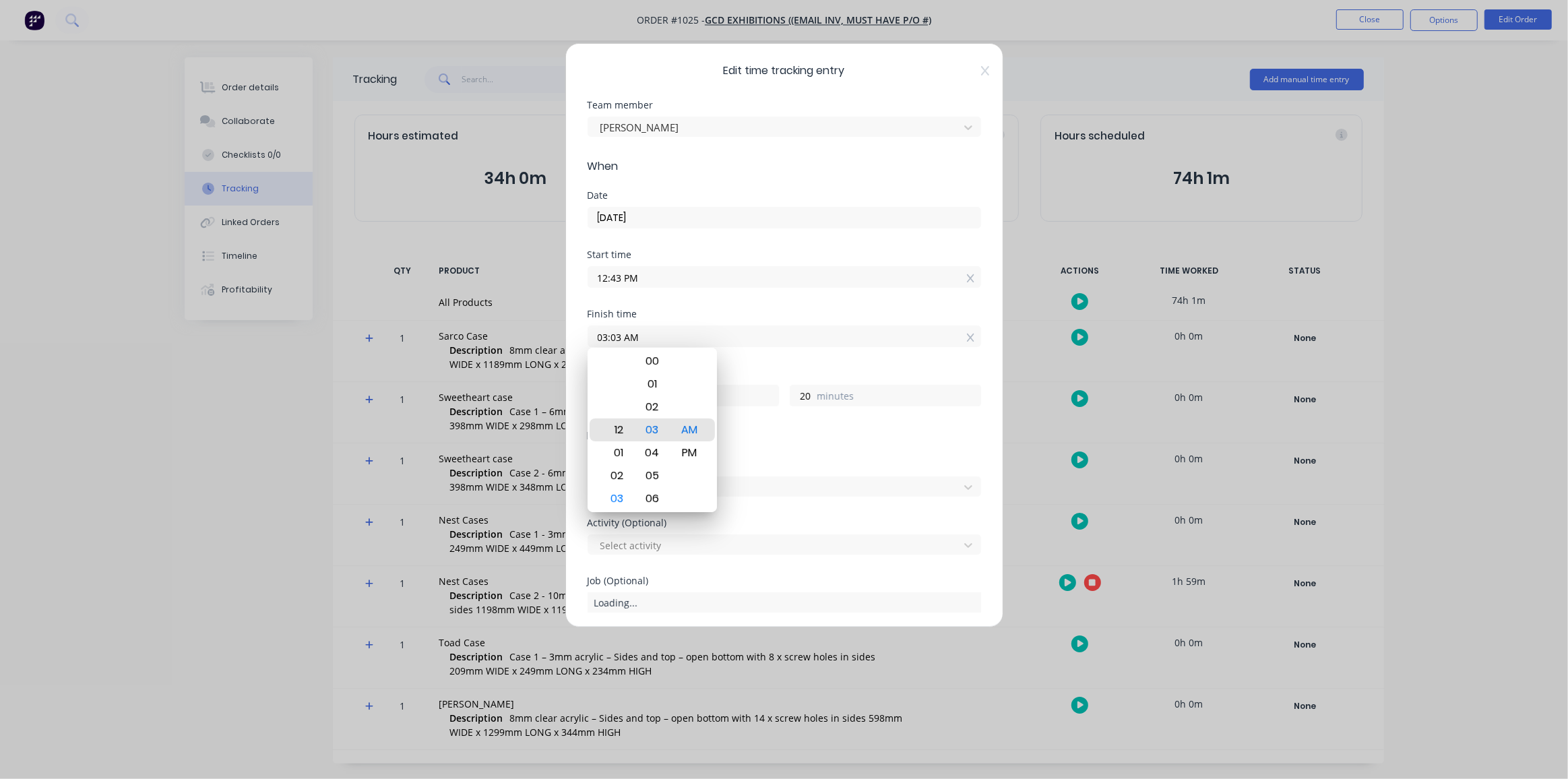
type input "12:03 AM"
type input "11"
type input "03:03 AM"
type input "14"
click at [624, 405] on div "02" at bounding box center [615, 407] width 33 height 23
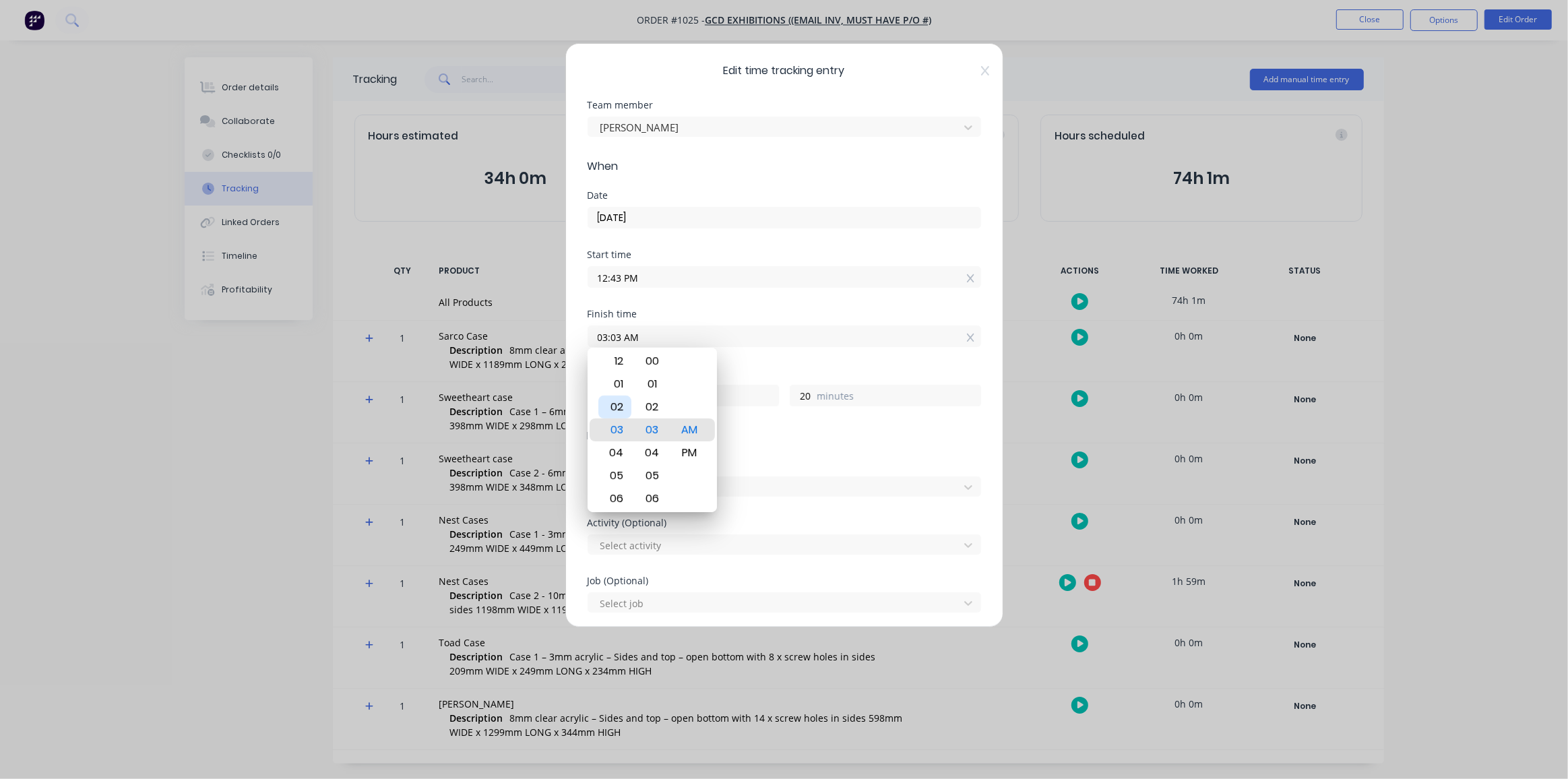
type input "02:03 AM"
type input "13"
click at [696, 448] on div "PM" at bounding box center [689, 453] width 33 height 23
type input "02:03 PM"
type input "1"
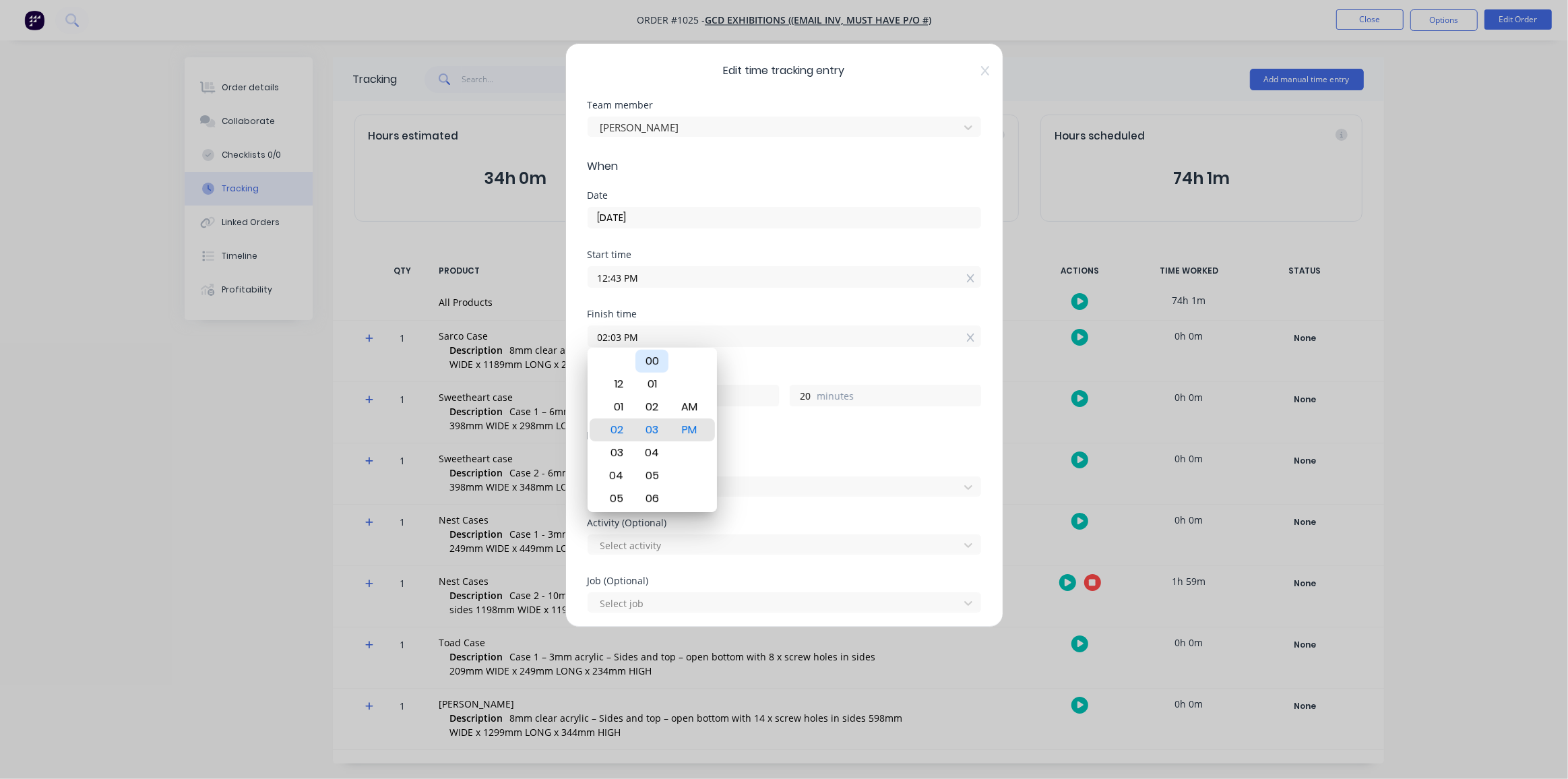
click at [657, 366] on div "00" at bounding box center [652, 361] width 33 height 23
type input "02:00 PM"
type input "17"
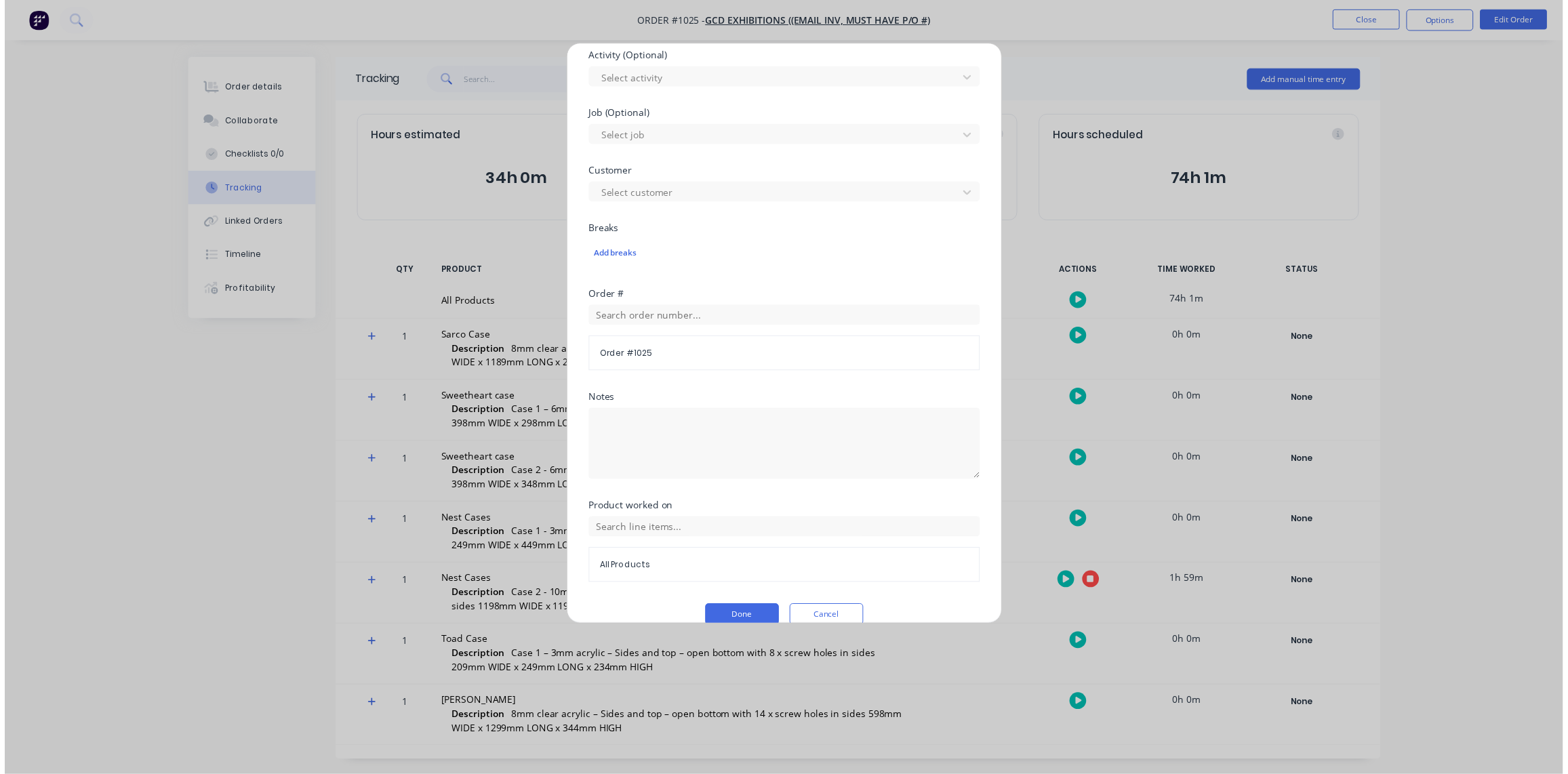
scroll to position [487, 0]
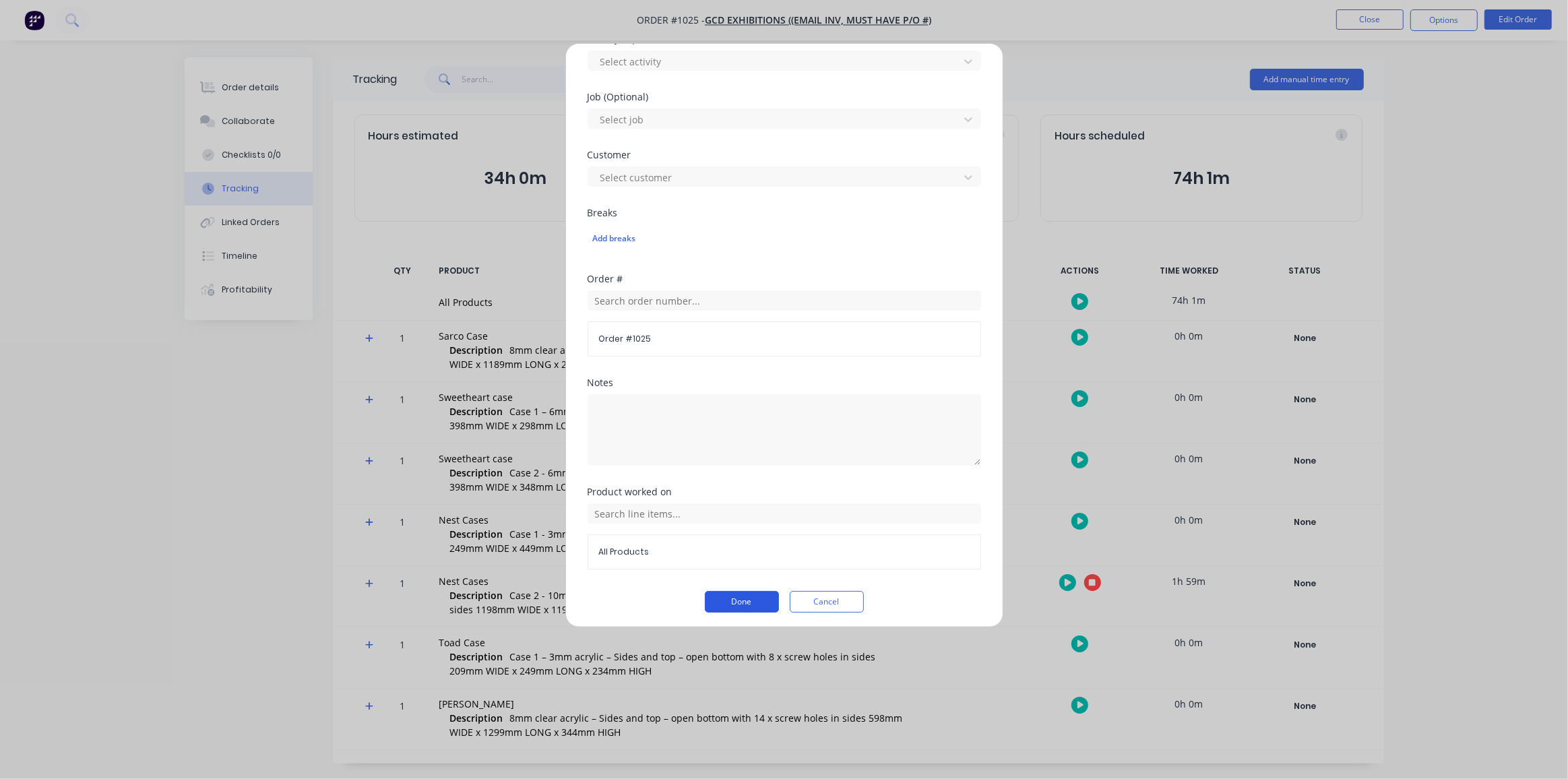
click at [751, 592] on button "Done" at bounding box center [742, 602] width 74 height 22
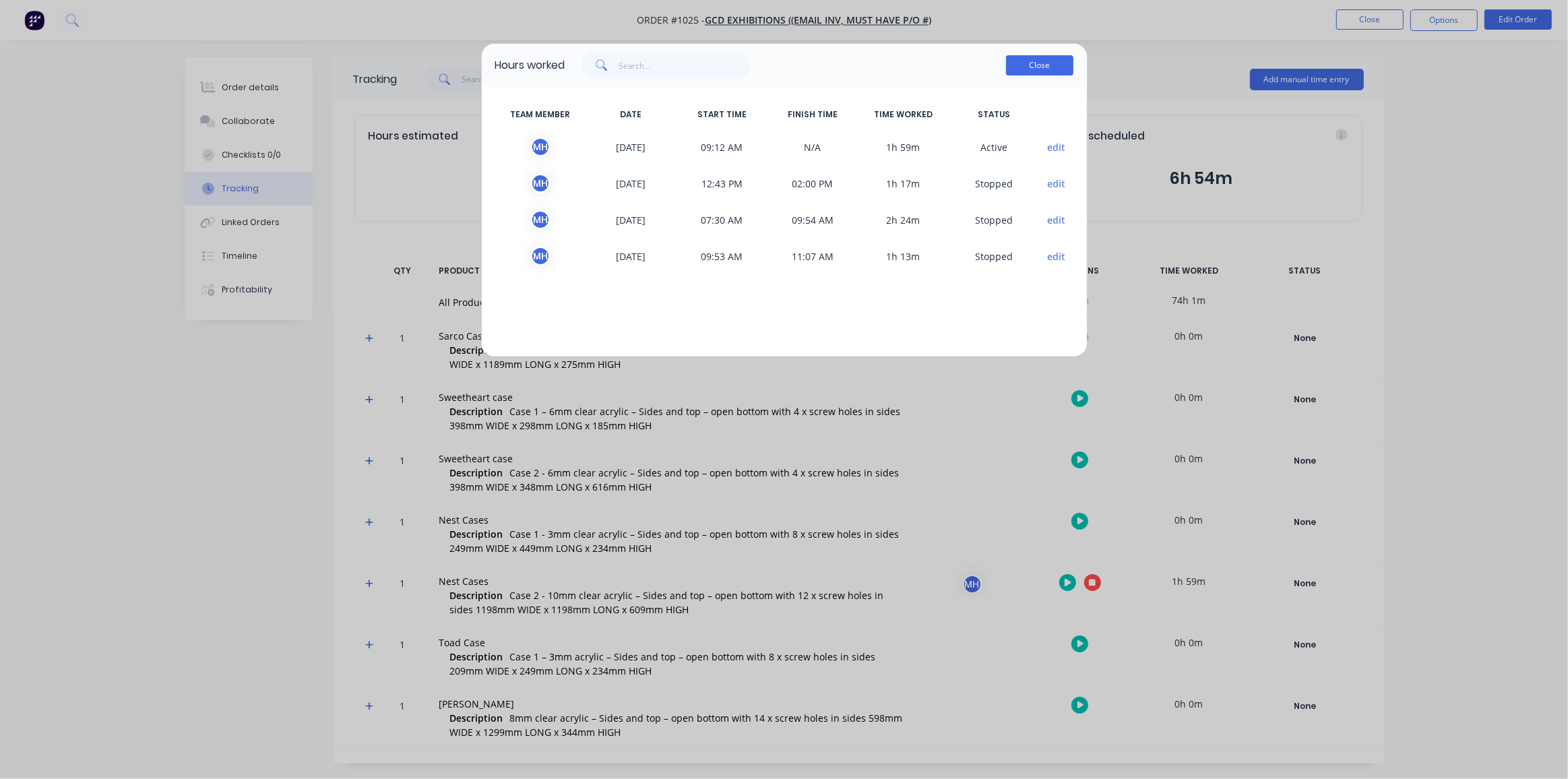
click at [1042, 60] on button "Close" at bounding box center [1040, 65] width 68 height 20
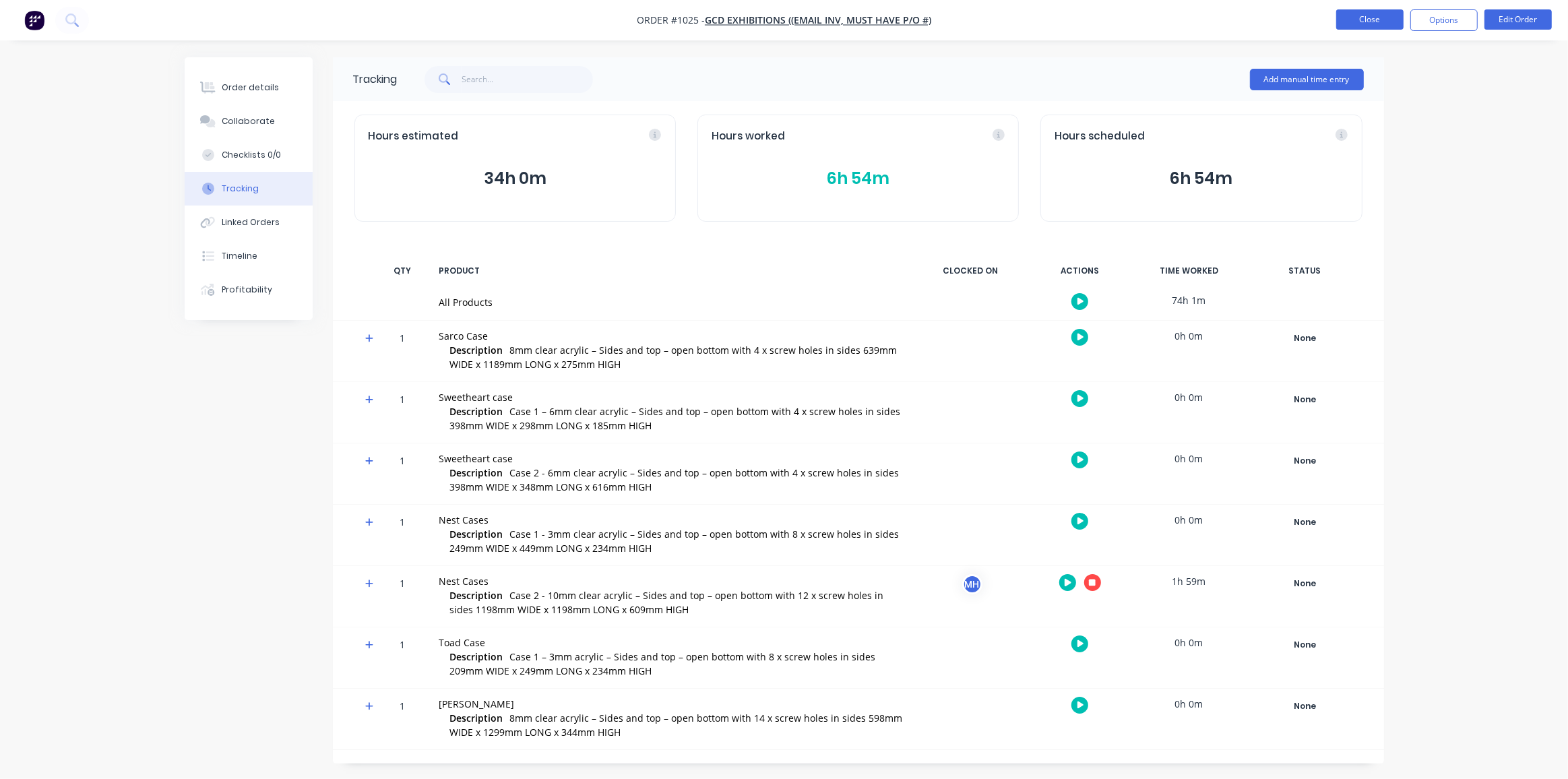
click at [1386, 14] on button "Close" at bounding box center [1370, 19] width 68 height 20
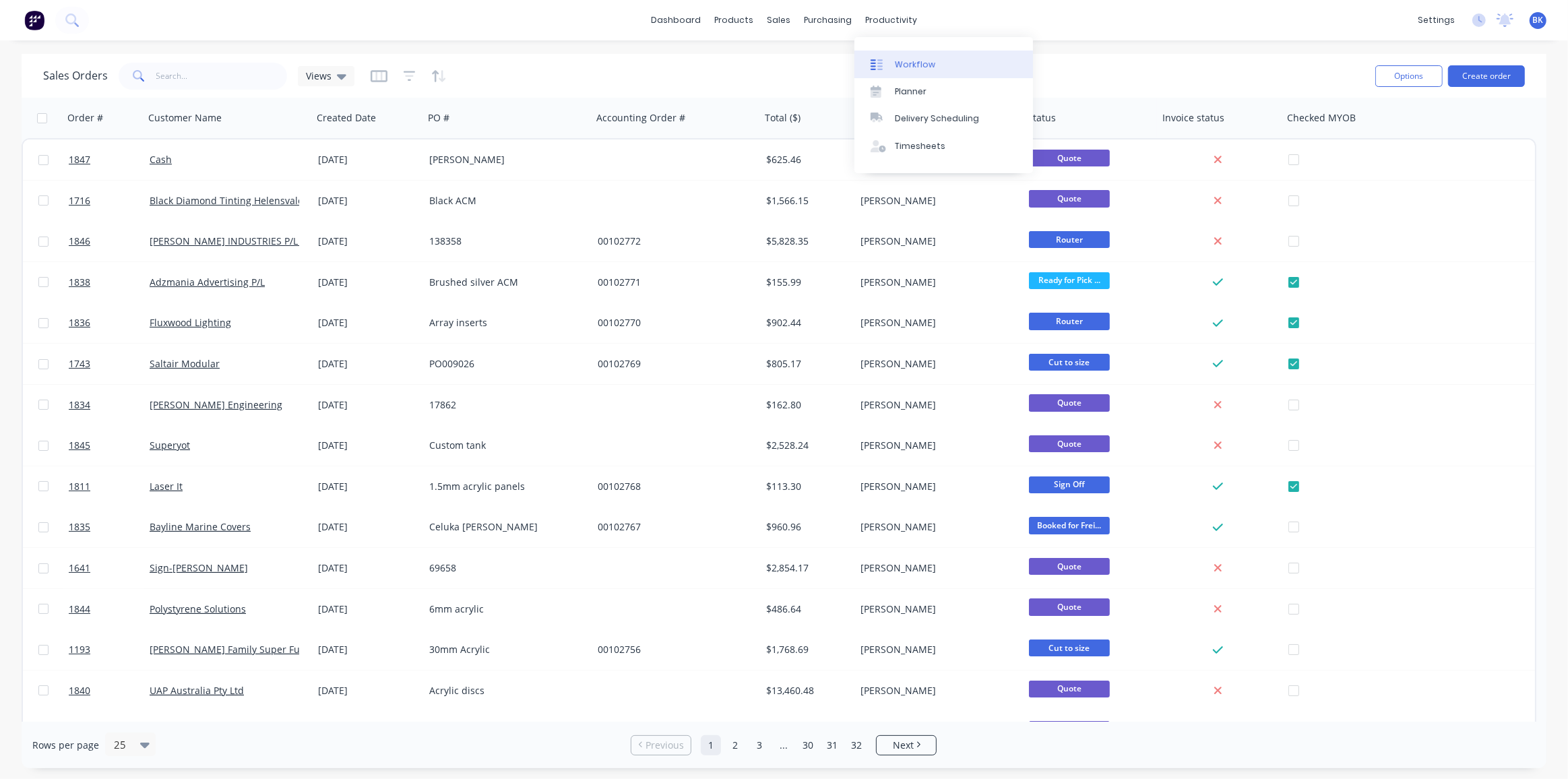
click at [891, 56] on link "Workflow" at bounding box center [944, 63] width 179 height 27
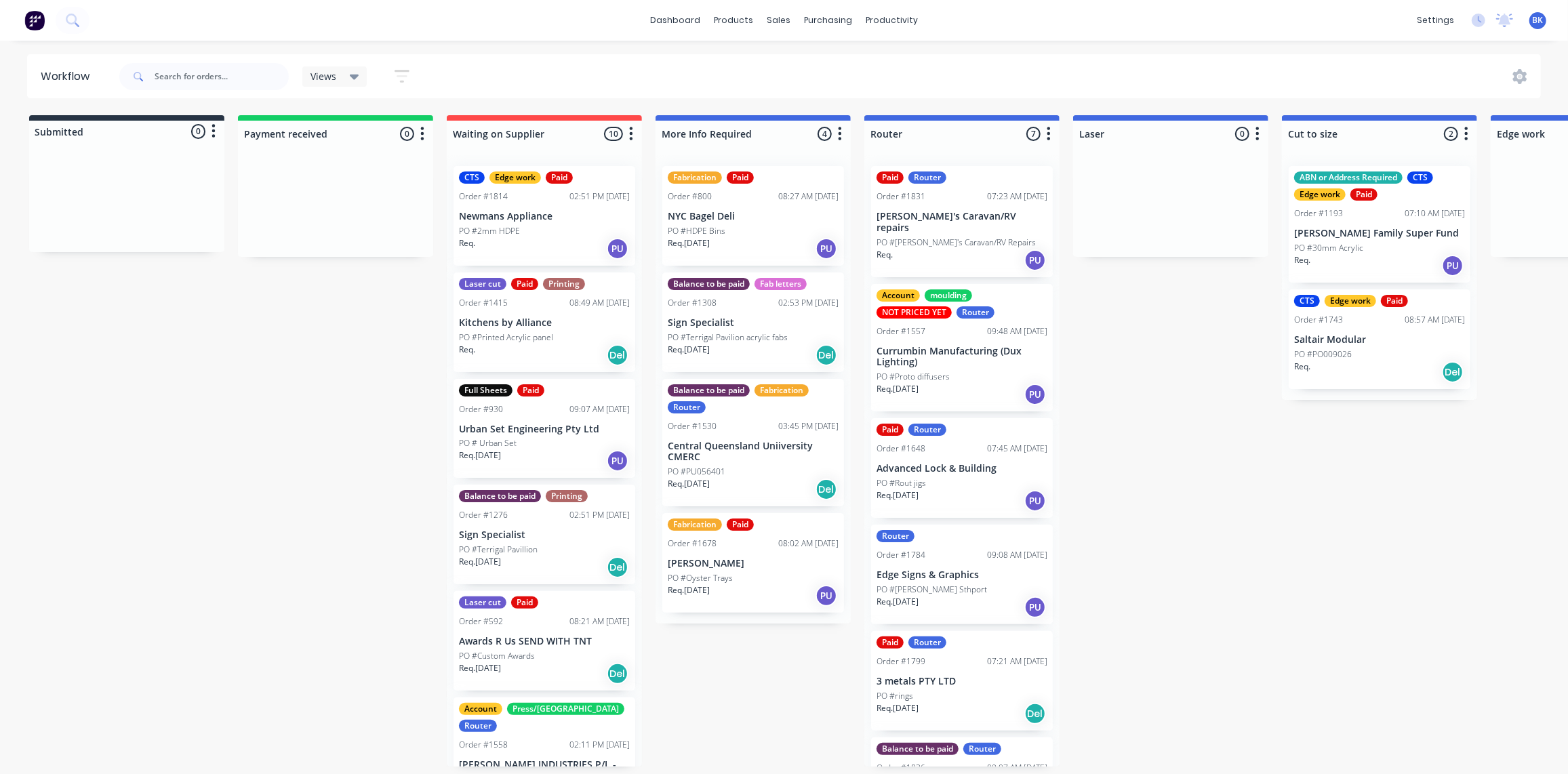
scroll to position [1, 0]
drag, startPoint x: 1106, startPoint y: 333, endPoint x: 1157, endPoint y: 333, distance: 51.0
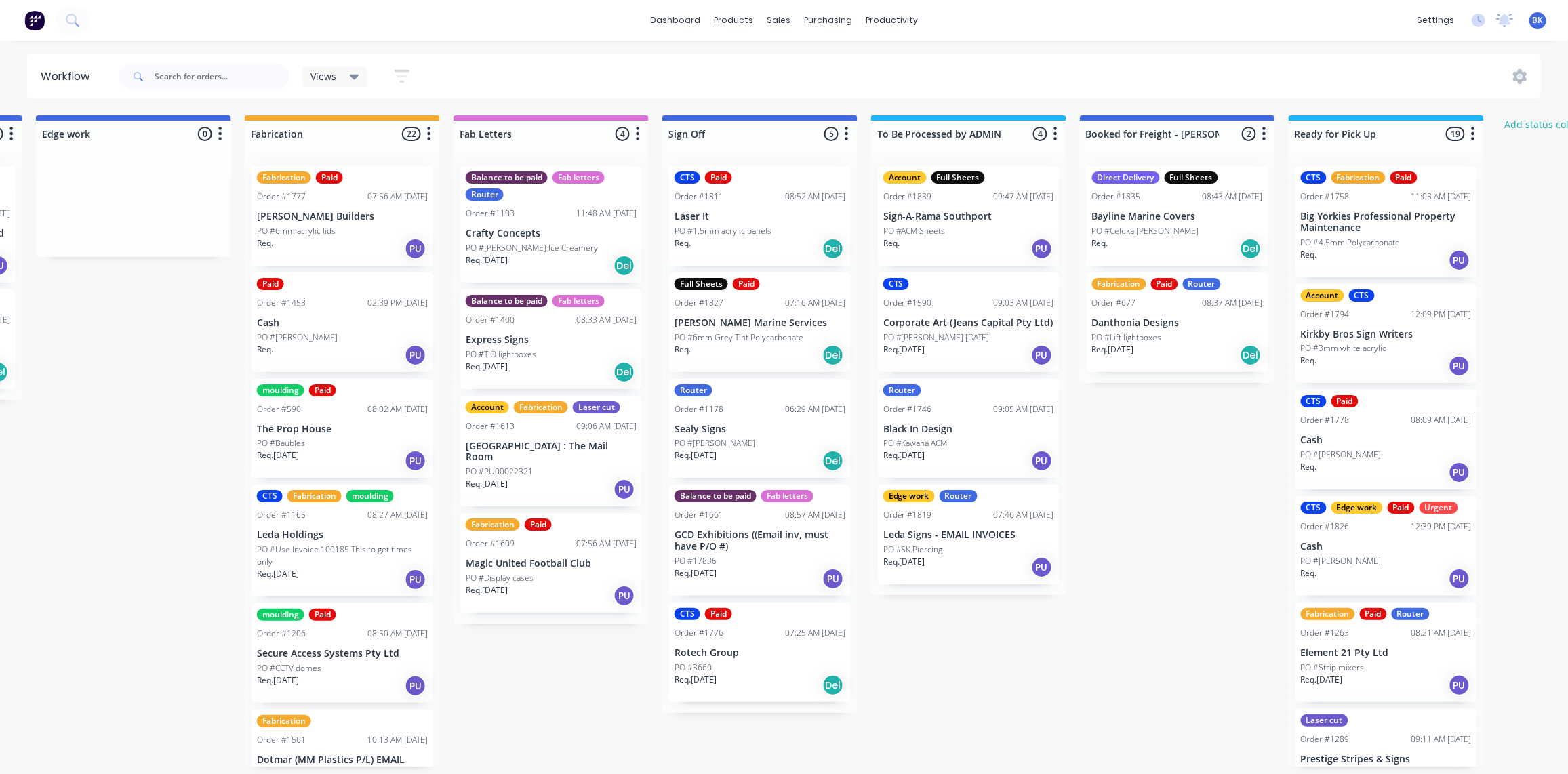
scroll to position [1, 1455]
click at [752, 440] on p "PO #[PERSON_NAME]" at bounding box center [715, 443] width 80 height 12
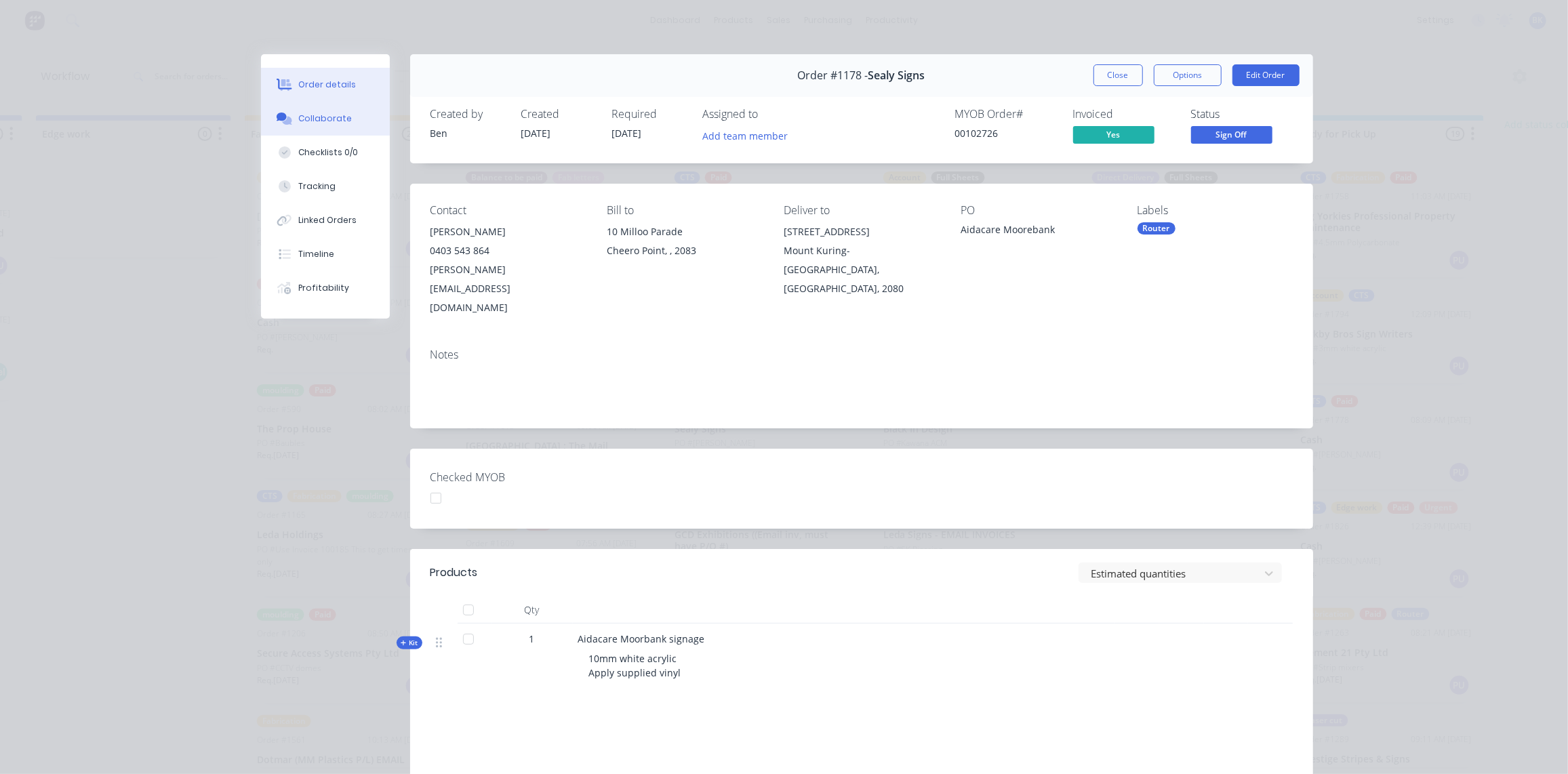
click at [300, 120] on div "Collaborate" at bounding box center [325, 119] width 53 height 12
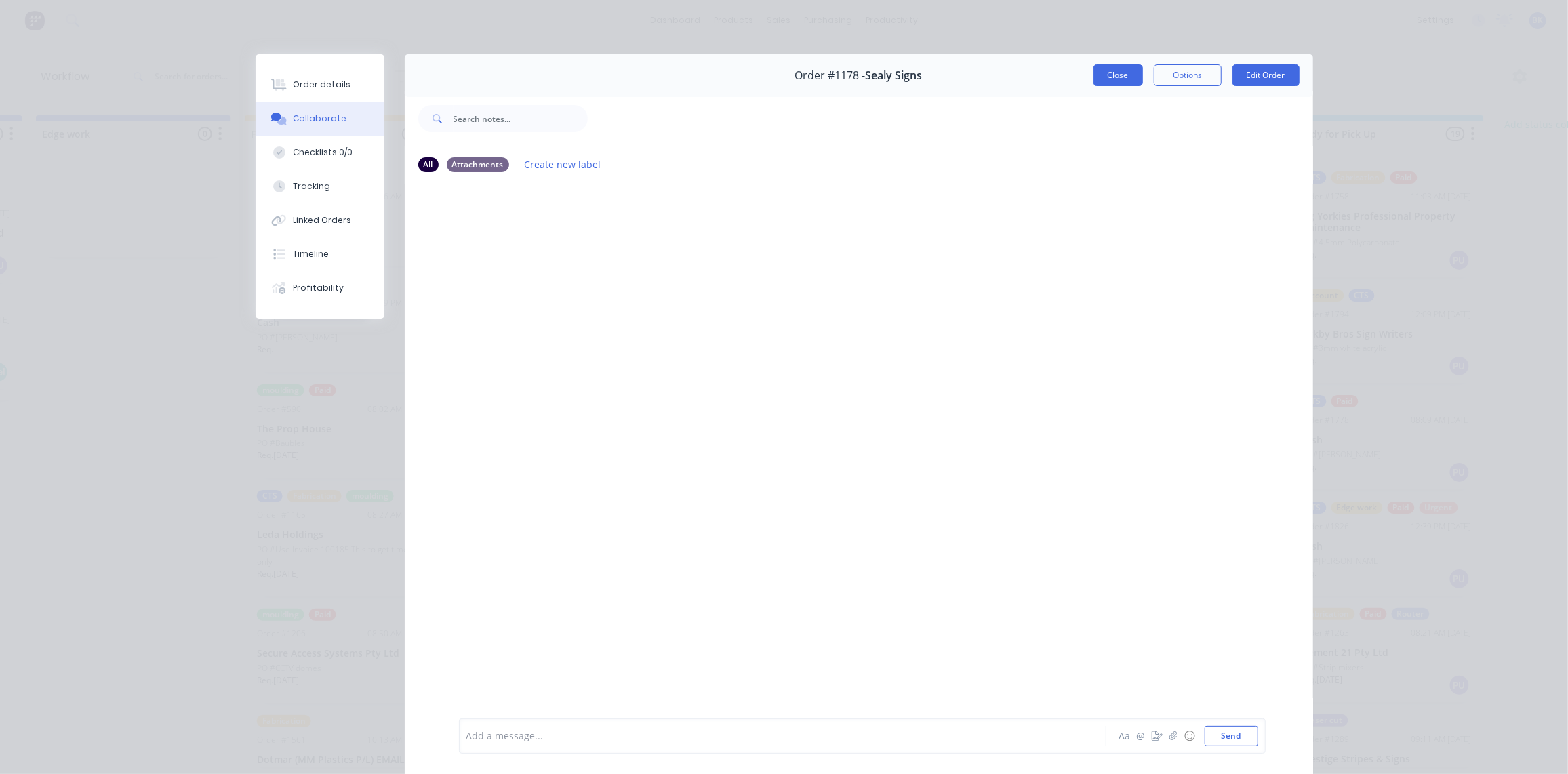
click at [1122, 75] on button "Close" at bounding box center [1118, 75] width 50 height 22
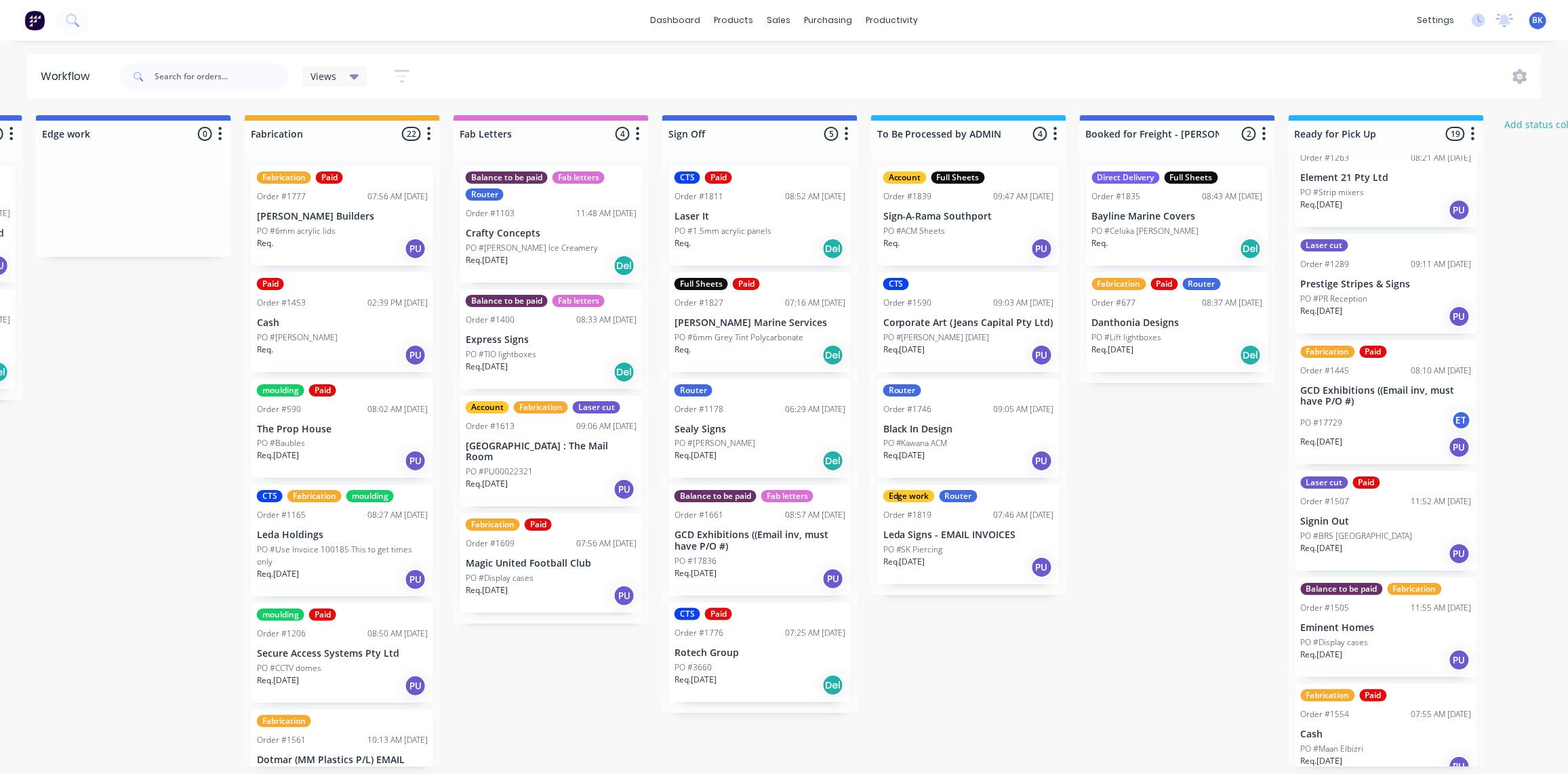
scroll to position [470, 0]
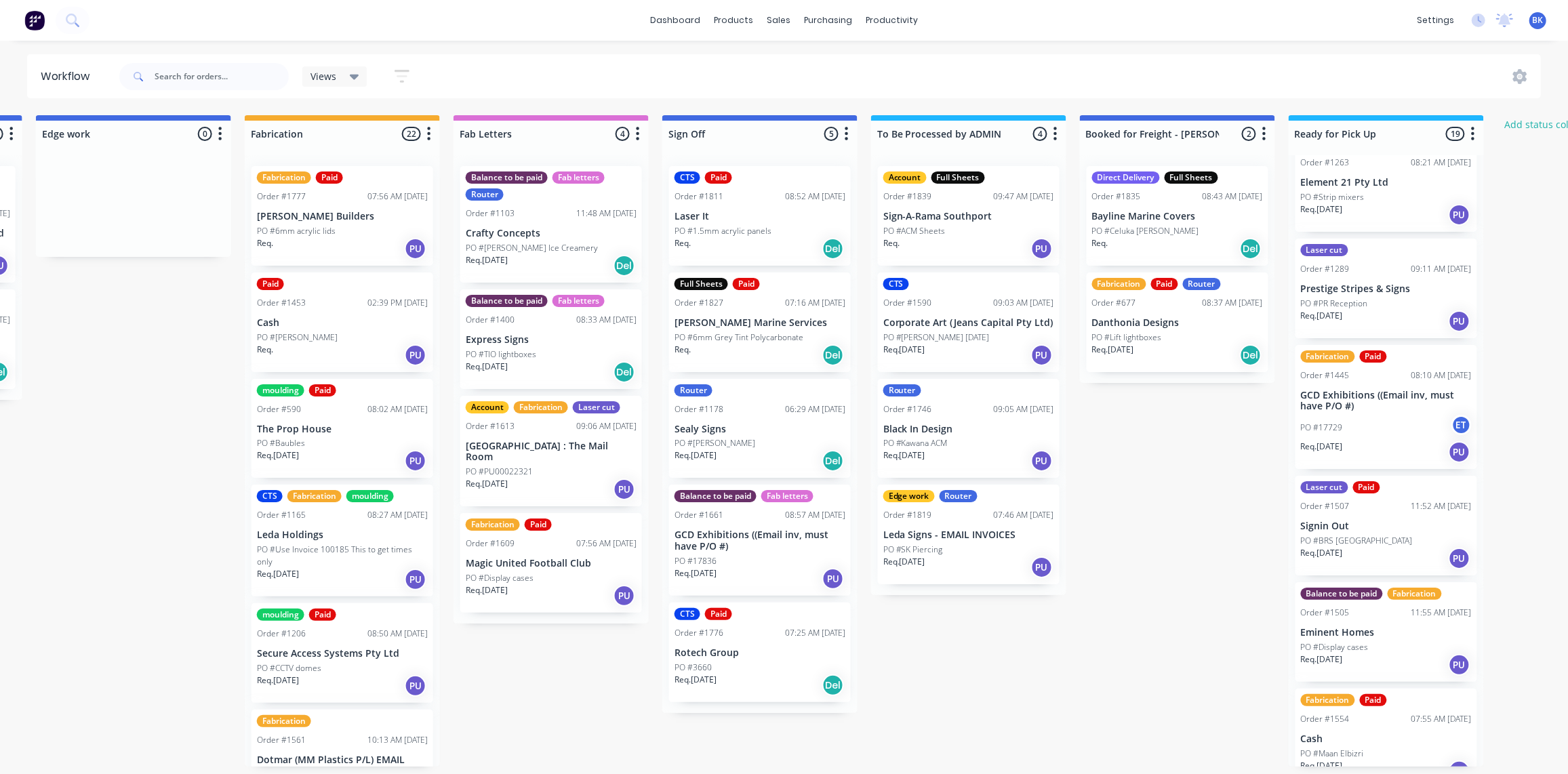
click at [1398, 432] on div "PO #17729 ET" at bounding box center [1387, 428] width 171 height 26
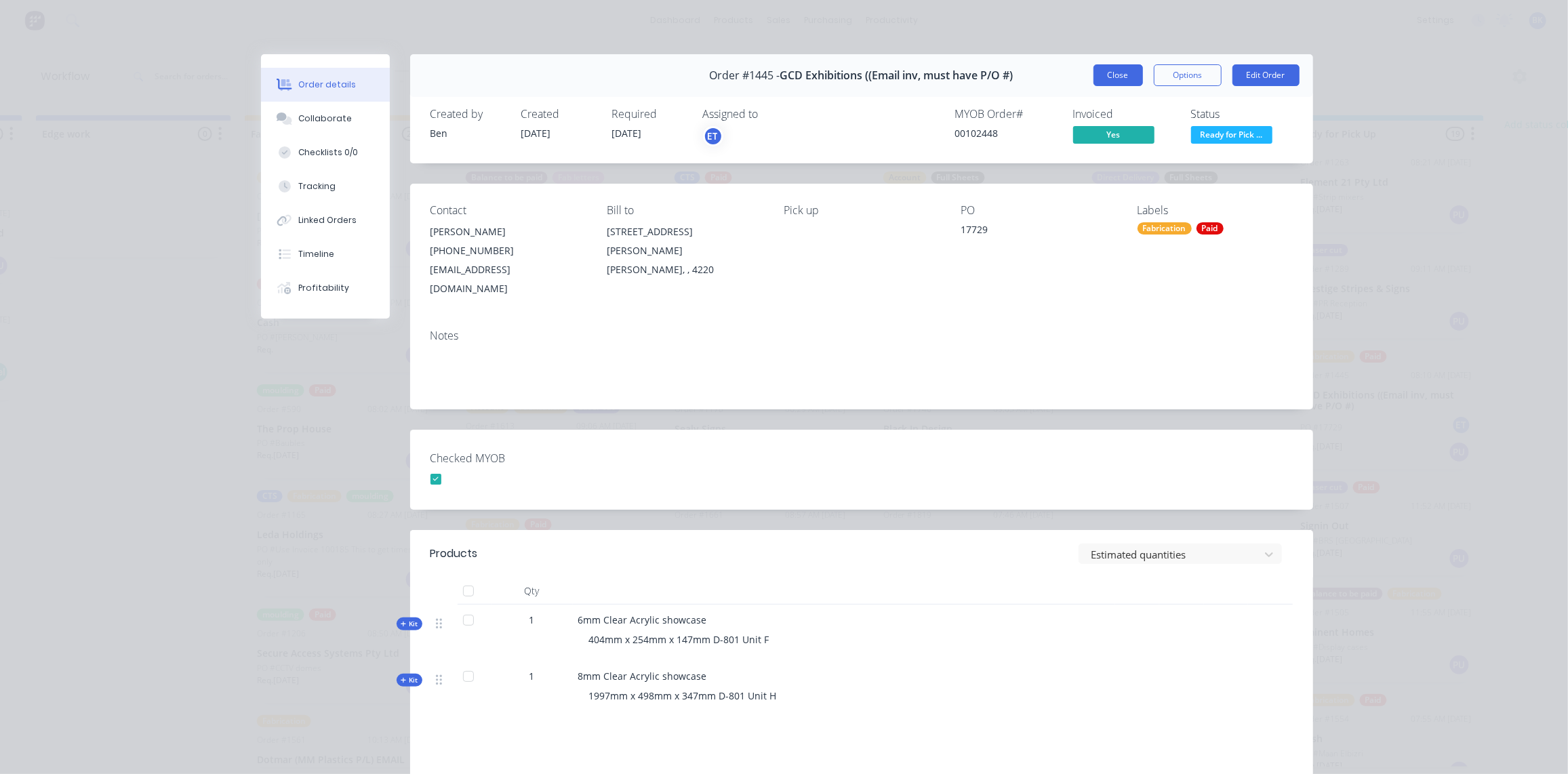
click at [1130, 65] on button "Close" at bounding box center [1118, 75] width 50 height 22
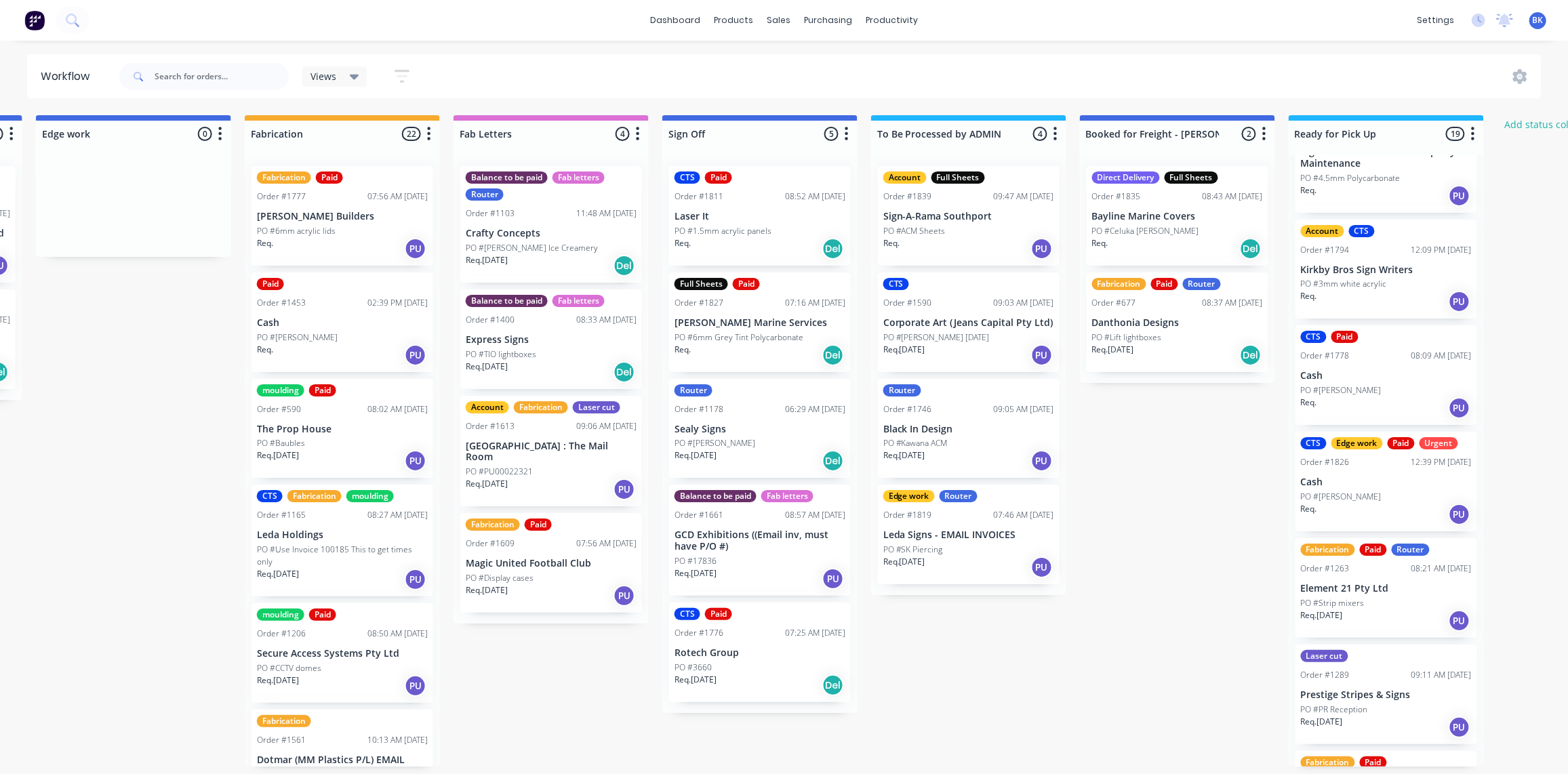
scroll to position [65, 0]
click at [752, 537] on p "GCD Exhibitions ((Email inv, must have P/O #)" at bounding box center [760, 541] width 171 height 23
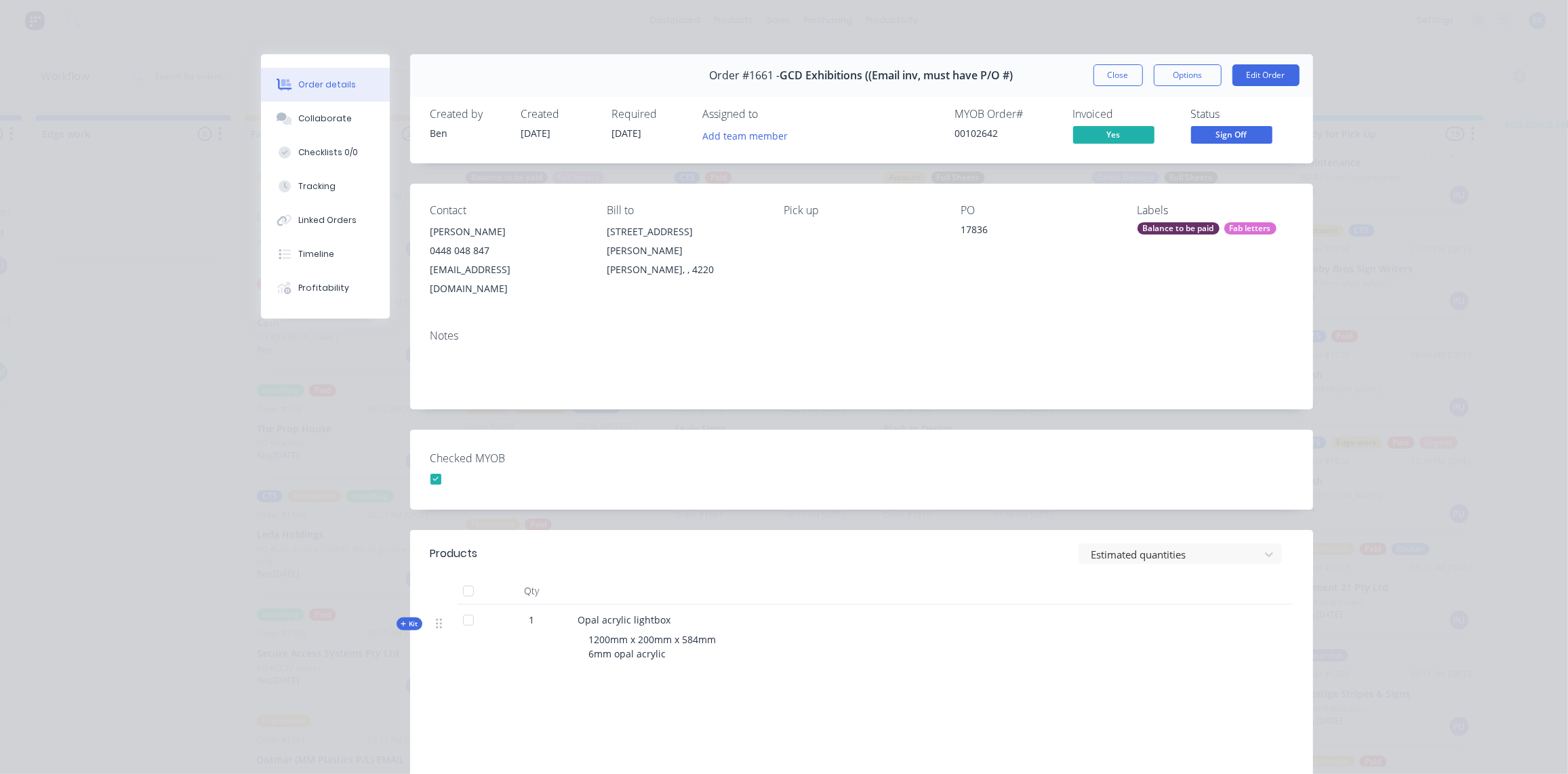
scroll to position [0, 1455]
click at [1107, 72] on button "Close" at bounding box center [1118, 75] width 50 height 22
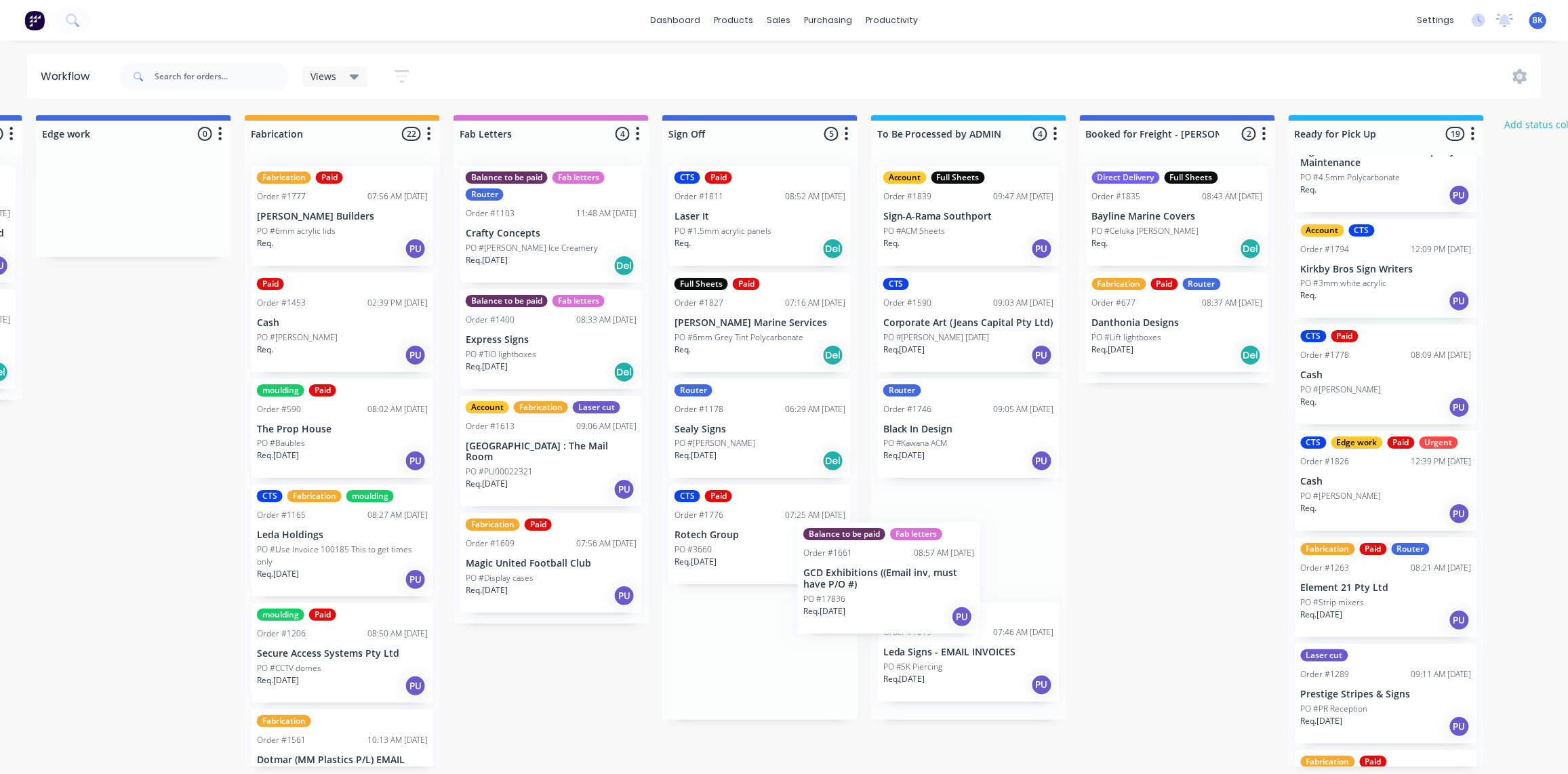
scroll to position [1, 1455]
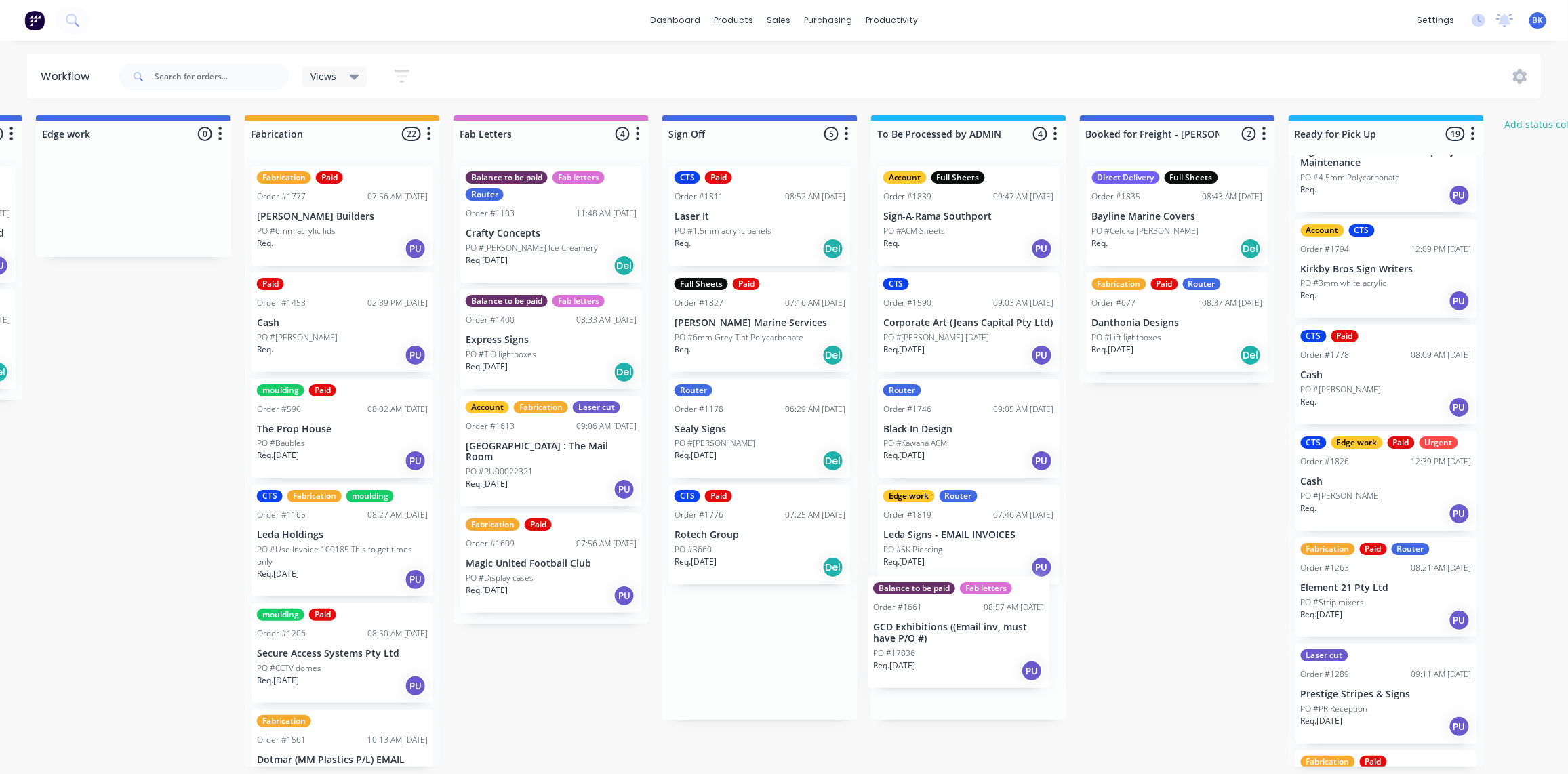
drag, startPoint x: 749, startPoint y: 550, endPoint x: 954, endPoint y: 645, distance: 225.9
click at [954, 645] on div "Submitted 0 Status colour #273444 hex #273444 Save Cancel Summaries Total order…" at bounding box center [157, 441] width 3245 height 652
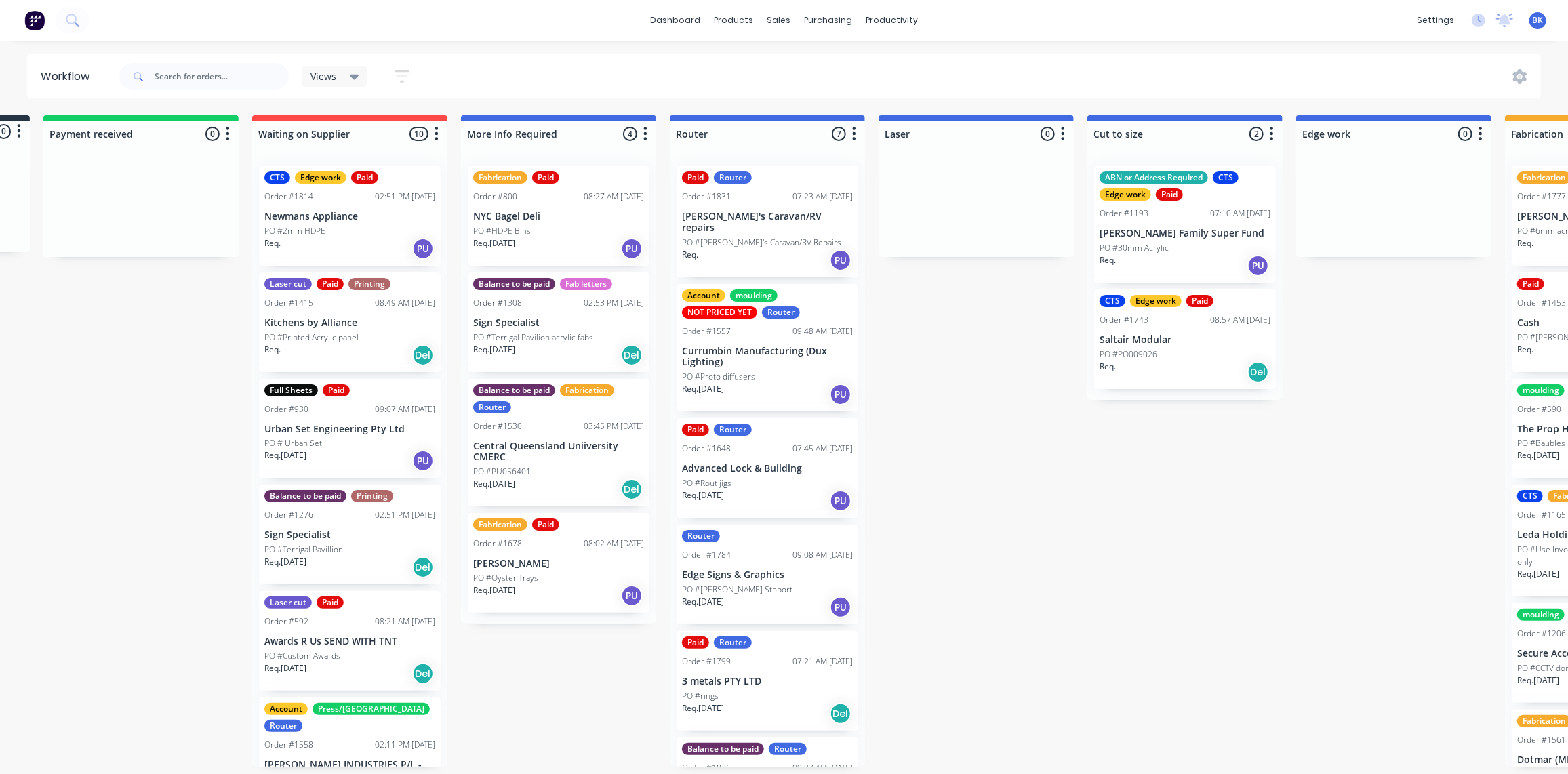
scroll to position [0, 195]
click at [805, 67] on div "Sales Orders" at bounding box center [830, 65] width 56 height 12
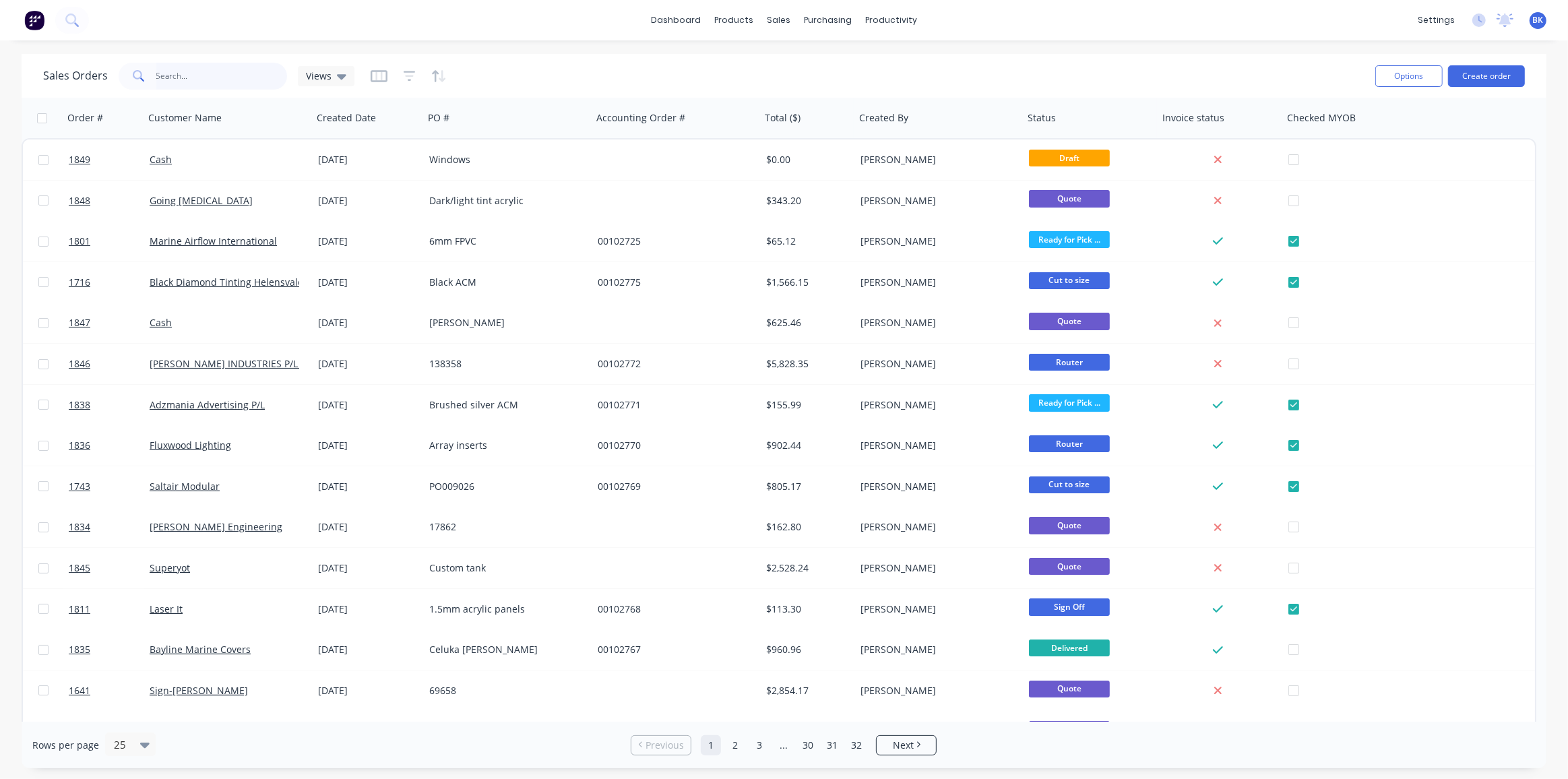
click at [216, 81] on input "text" at bounding box center [222, 75] width 132 height 27
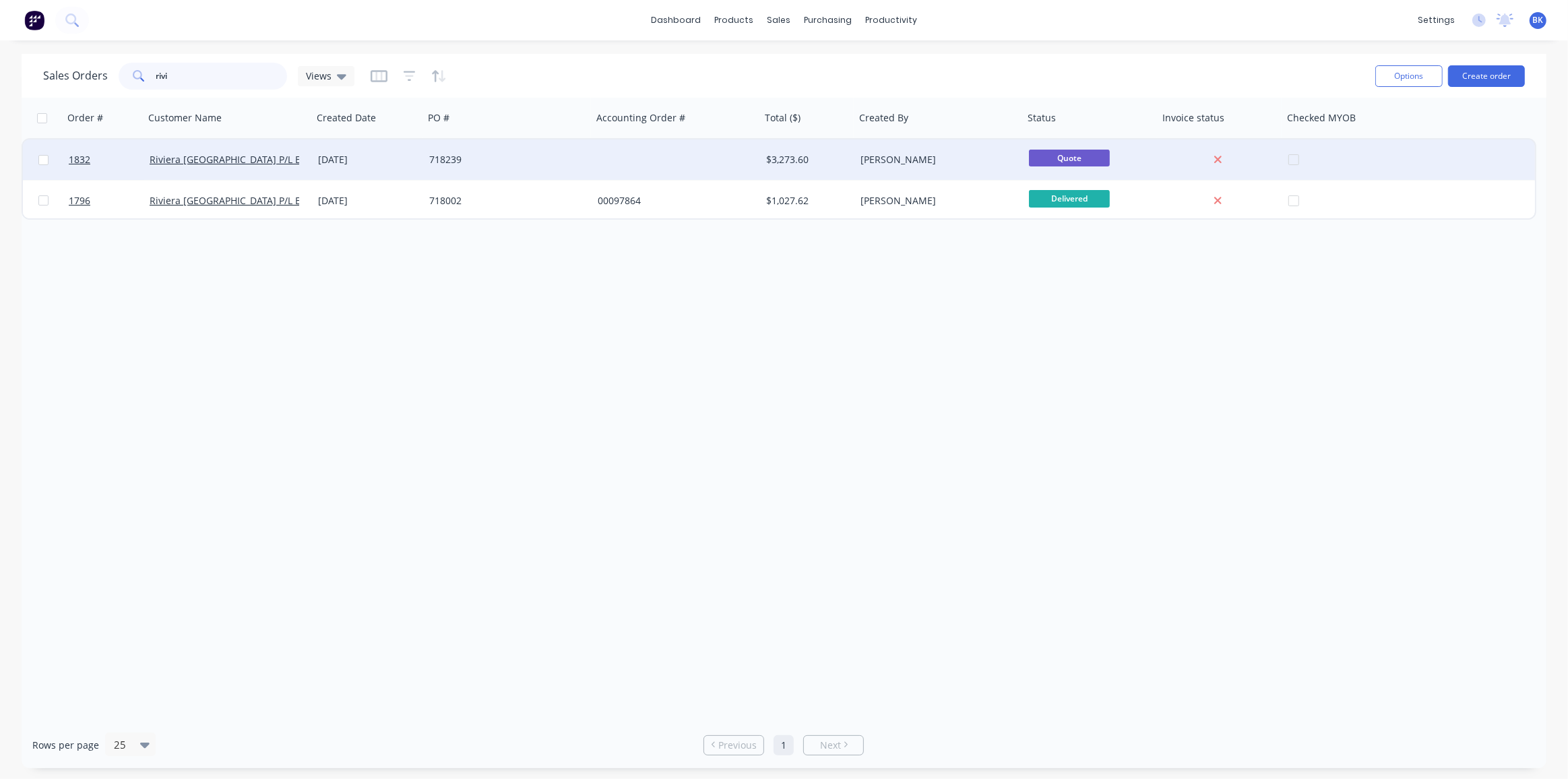
type input "rivi"
click at [322, 153] on div "[DATE]" at bounding box center [369, 160] width 101 height 14
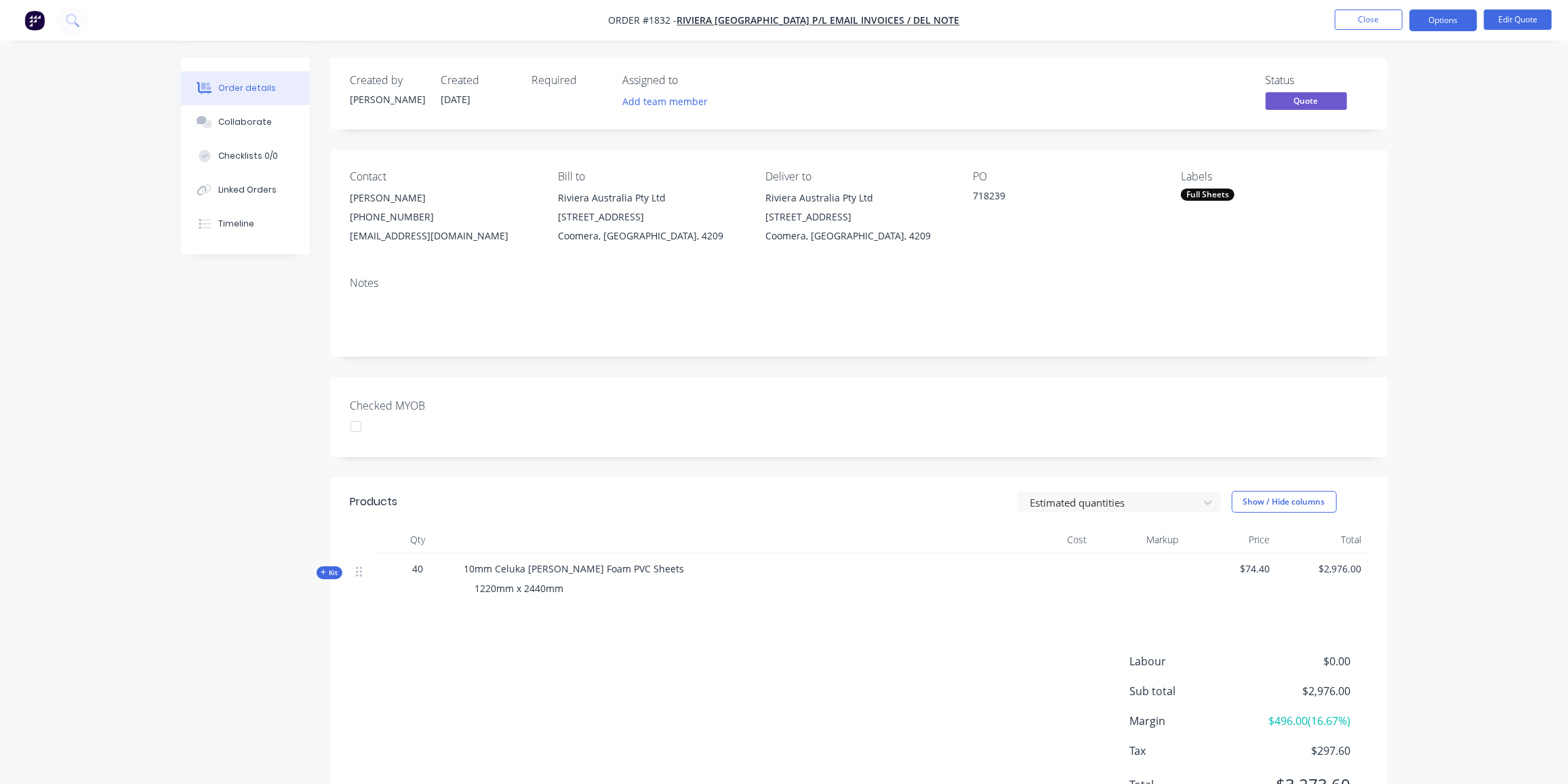
click at [333, 574] on span "Kit" at bounding box center [330, 573] width 17 height 10
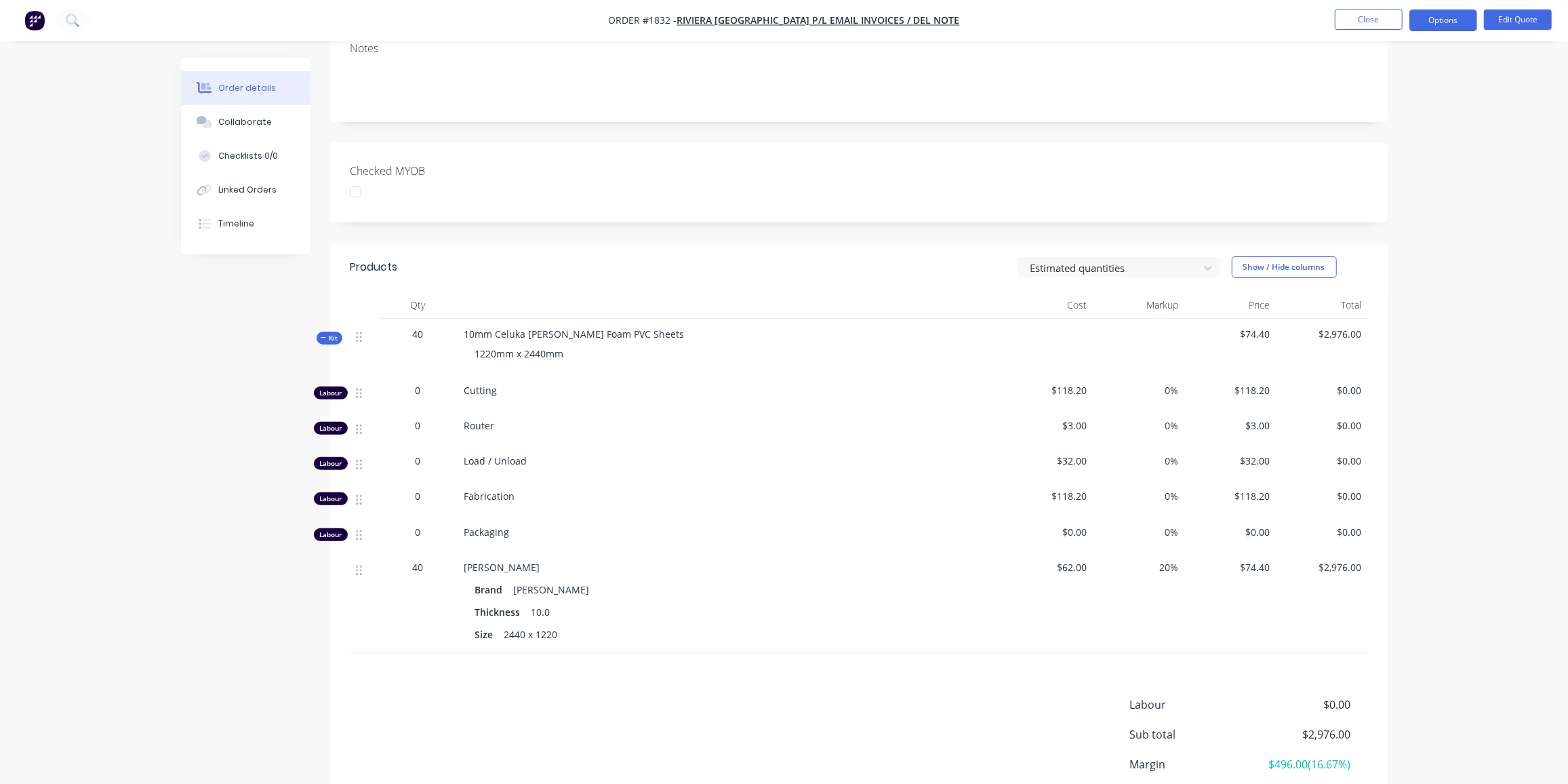
scroll to position [236, 0]
click at [1167, 567] on span "20%" at bounding box center [1139, 567] width 80 height 14
click at [1164, 567] on span "20%" at bounding box center [1139, 567] width 80 height 14
click at [1161, 570] on span "20%" at bounding box center [1139, 567] width 80 height 14
click at [1164, 569] on span "20%" at bounding box center [1139, 567] width 80 height 14
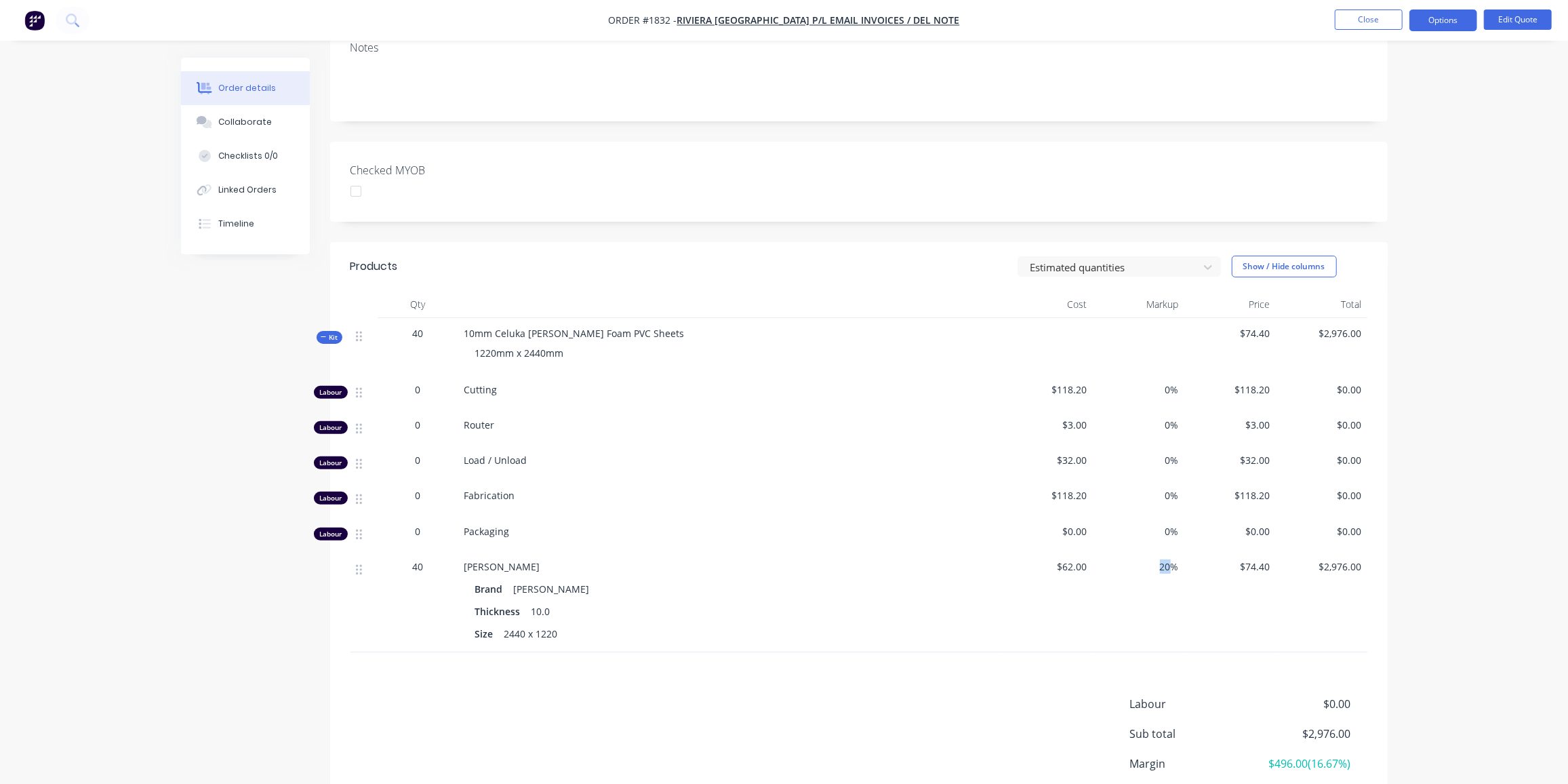
click at [1164, 569] on span "20%" at bounding box center [1139, 567] width 80 height 14
click at [1496, 23] on button "Edit Quote" at bounding box center [1518, 19] width 68 height 20
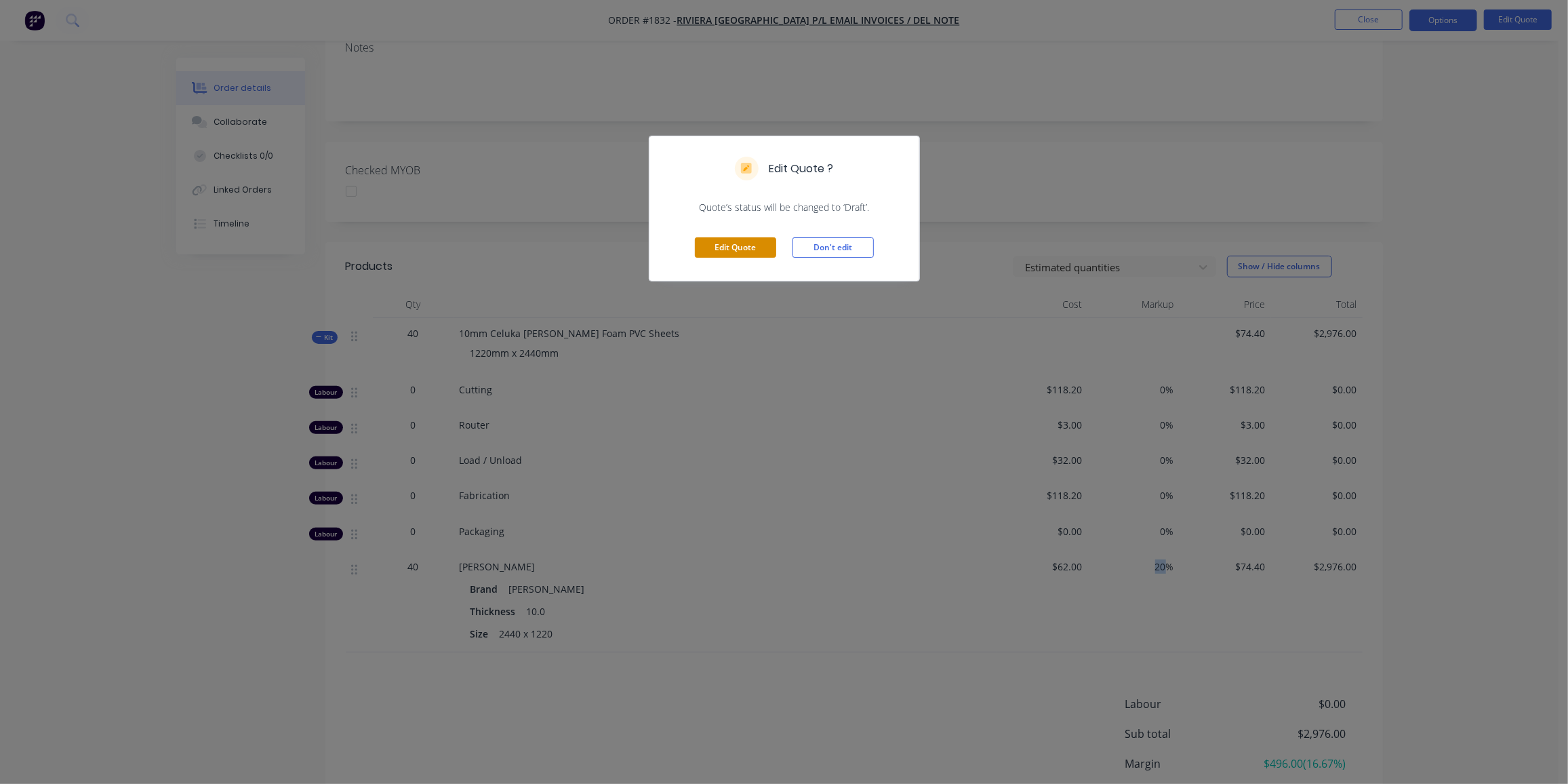
click at [743, 242] on button "Edit Quote" at bounding box center [736, 247] width 81 height 20
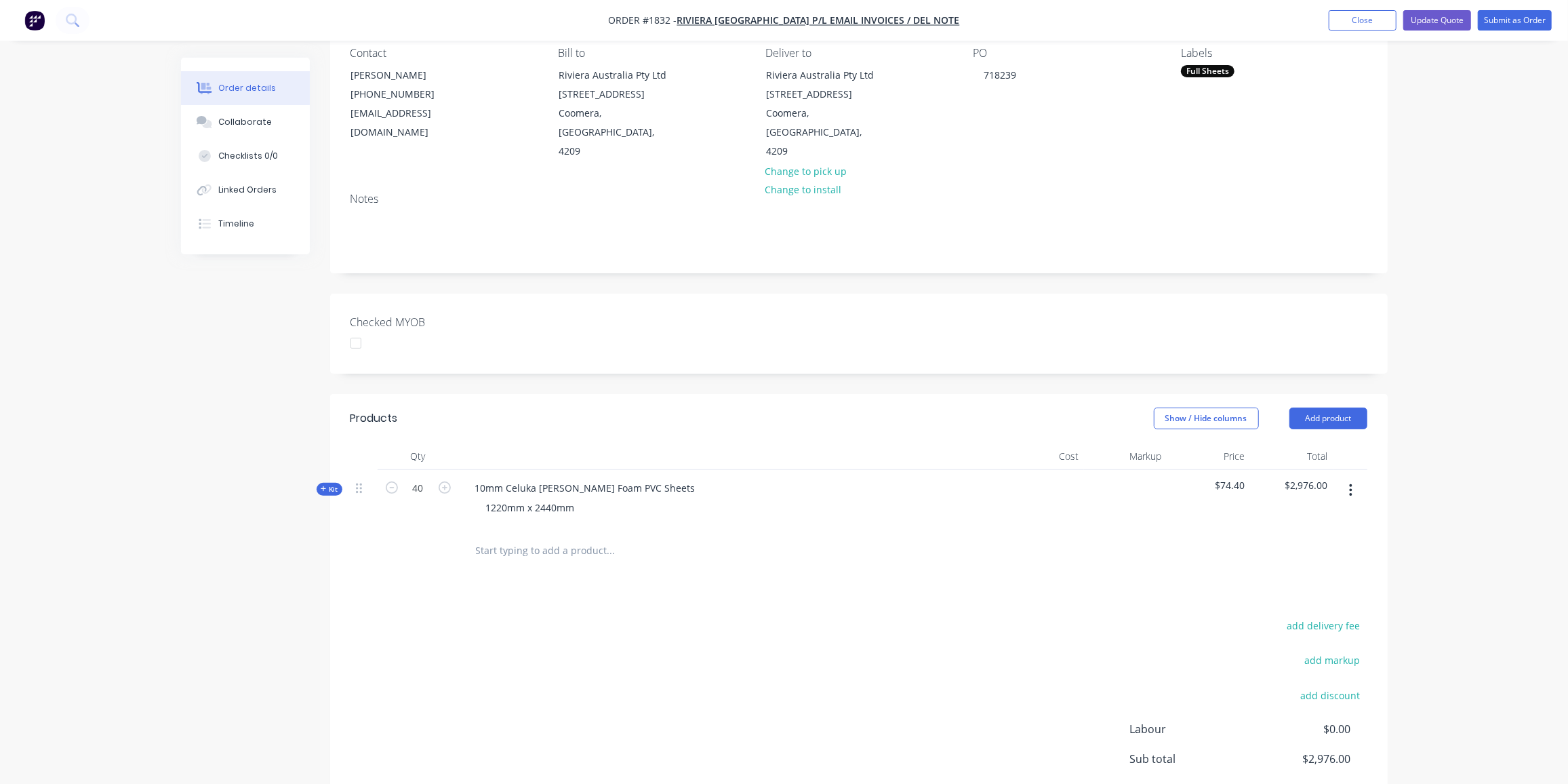
scroll to position [125, 0]
click at [328, 484] on span "Kit" at bounding box center [330, 489] width 17 height 10
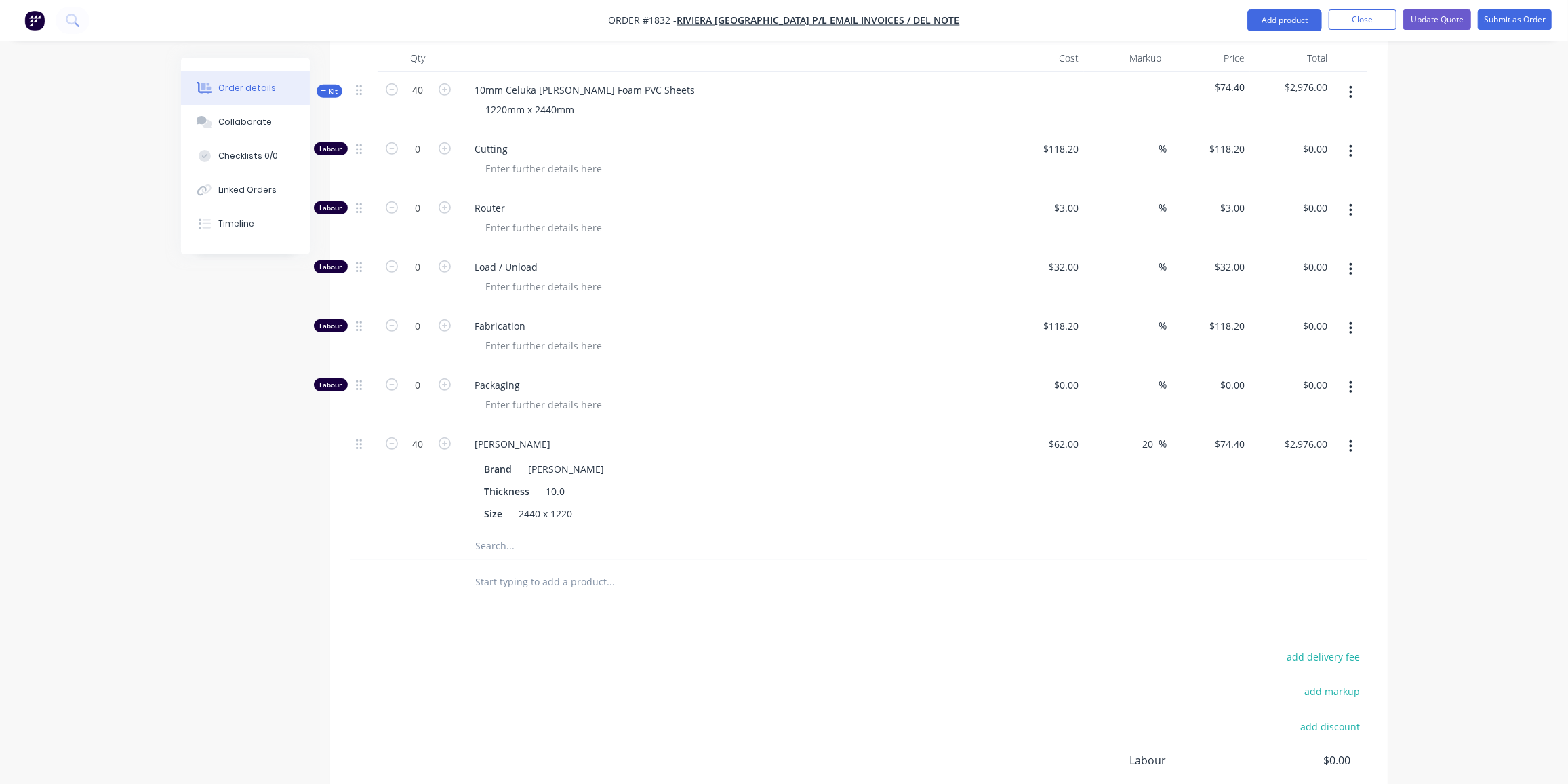
scroll to position [524, 0]
click at [1155, 433] on input "20" at bounding box center [1151, 443] width 17 height 20
click at [1154, 433] on input "20" at bounding box center [1151, 443] width 17 height 20
type input "25"
type input "77.5"
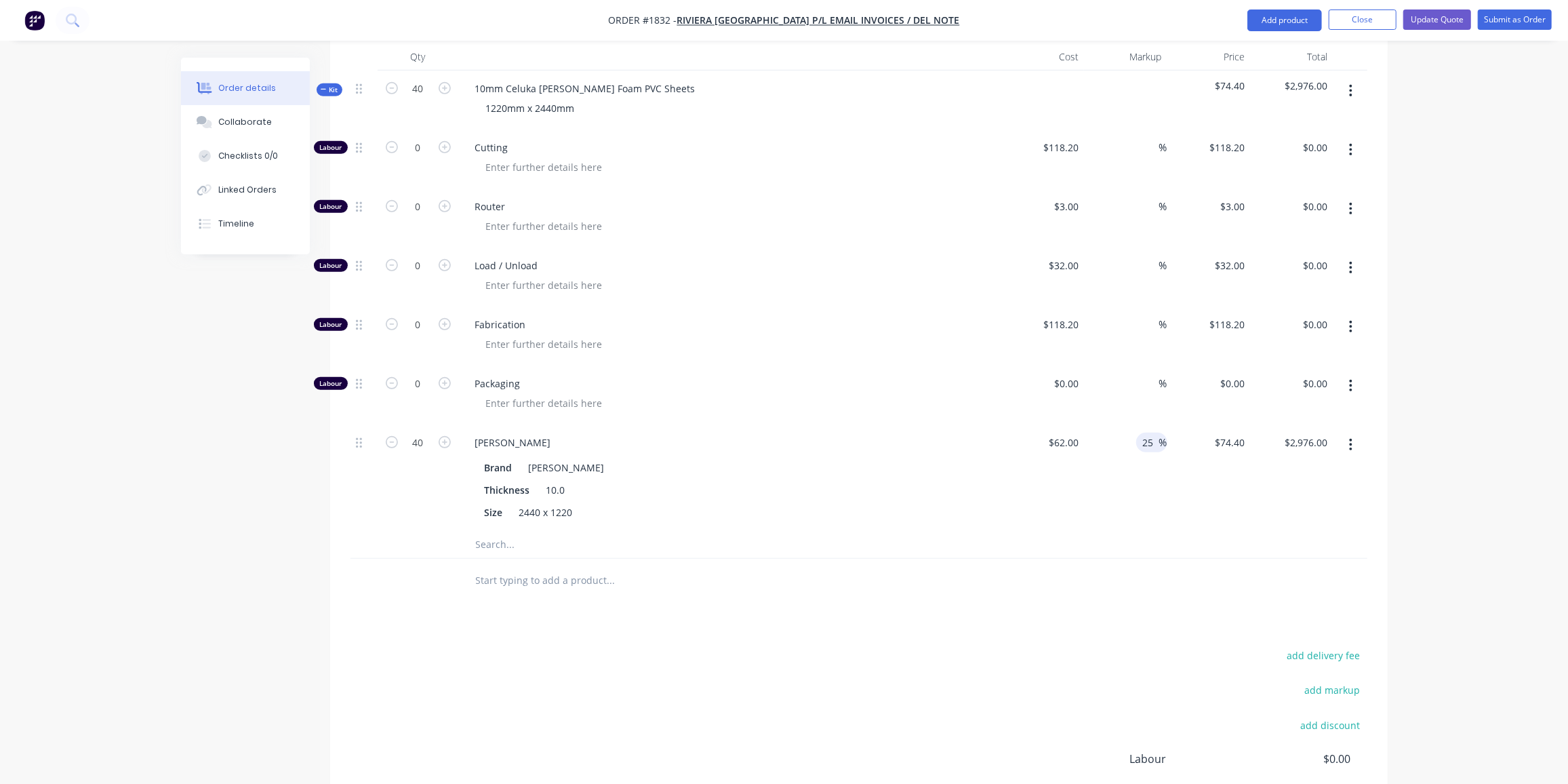
type input "$3,100.00"
type input "$77.50"
click at [1134, 491] on div "25 25 %" at bounding box center [1126, 478] width 84 height 107
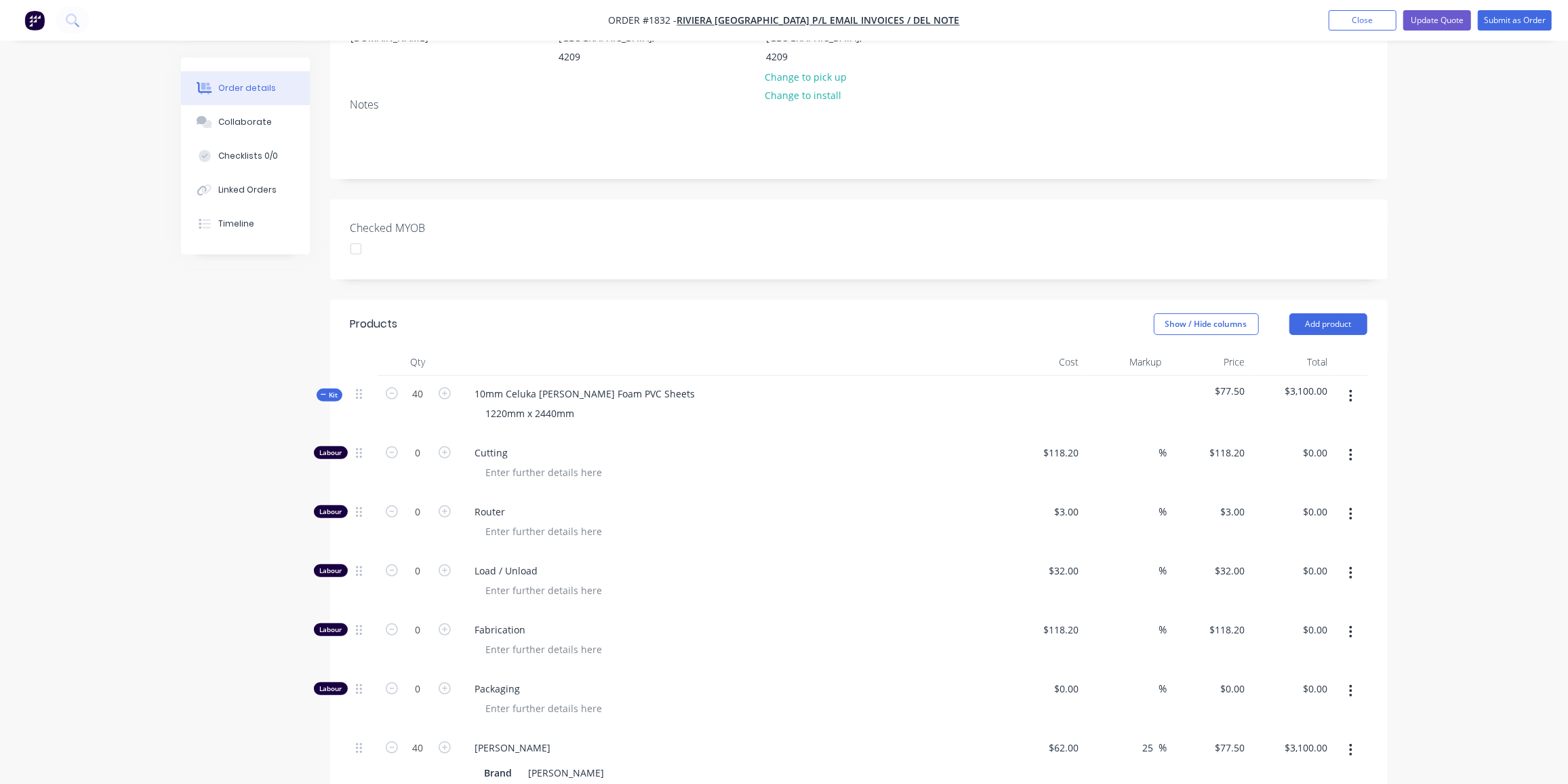
scroll to position [403, 0]
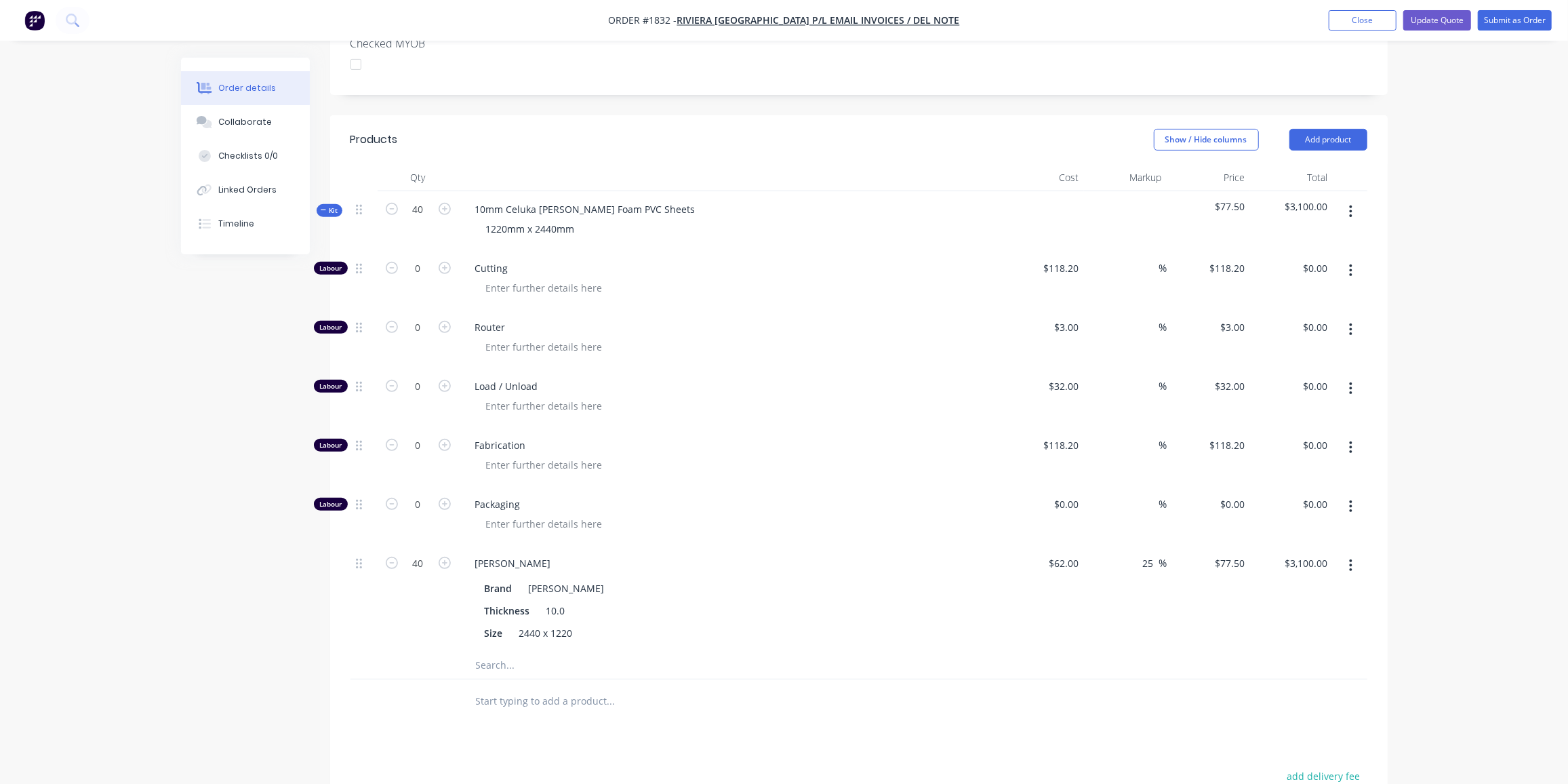
click at [1352, 559] on icon "button" at bounding box center [1351, 566] width 3 height 15
click at [1301, 646] on div "Delete" at bounding box center [1304, 656] width 105 height 20
click at [504, 546] on input "text" at bounding box center [611, 559] width 271 height 27
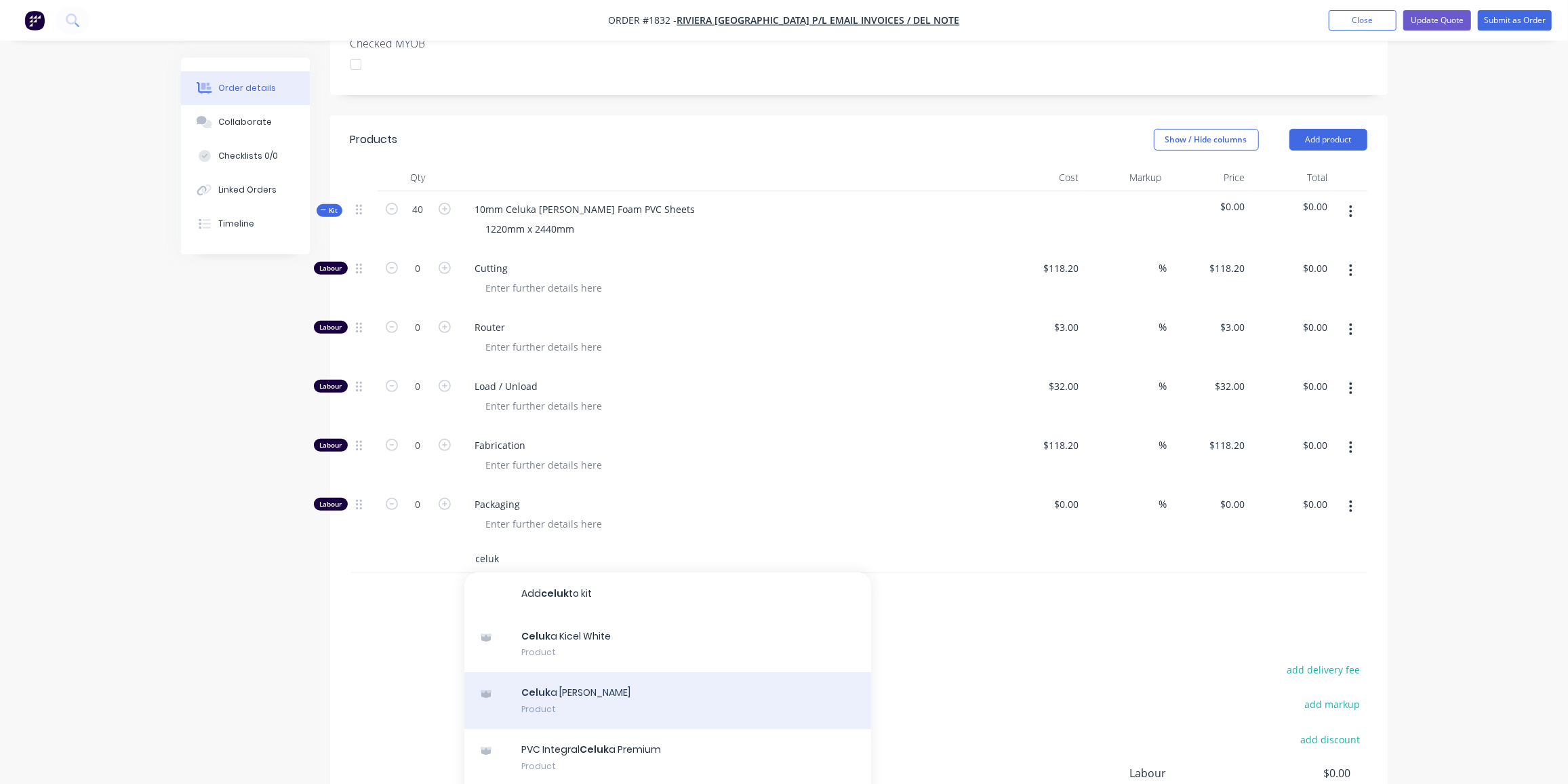
type input "celuk"
click at [626, 682] on div "Celuk a Nycel White Product" at bounding box center [668, 700] width 407 height 57
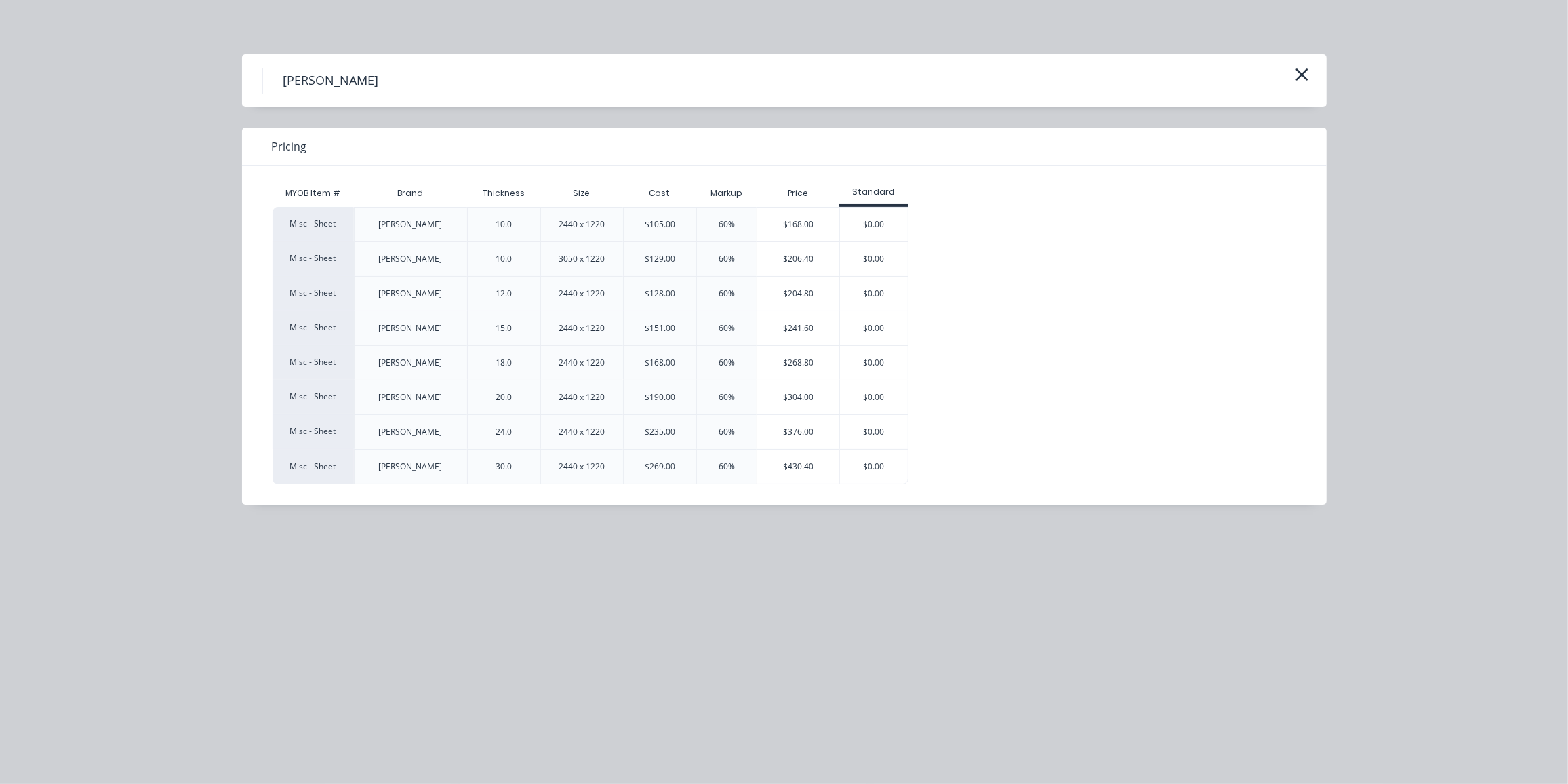
drag, startPoint x: 789, startPoint y: 302, endPoint x: 809, endPoint y: 314, distance: 23.3
click at [790, 302] on div "$204.80" at bounding box center [798, 293] width 82 height 34
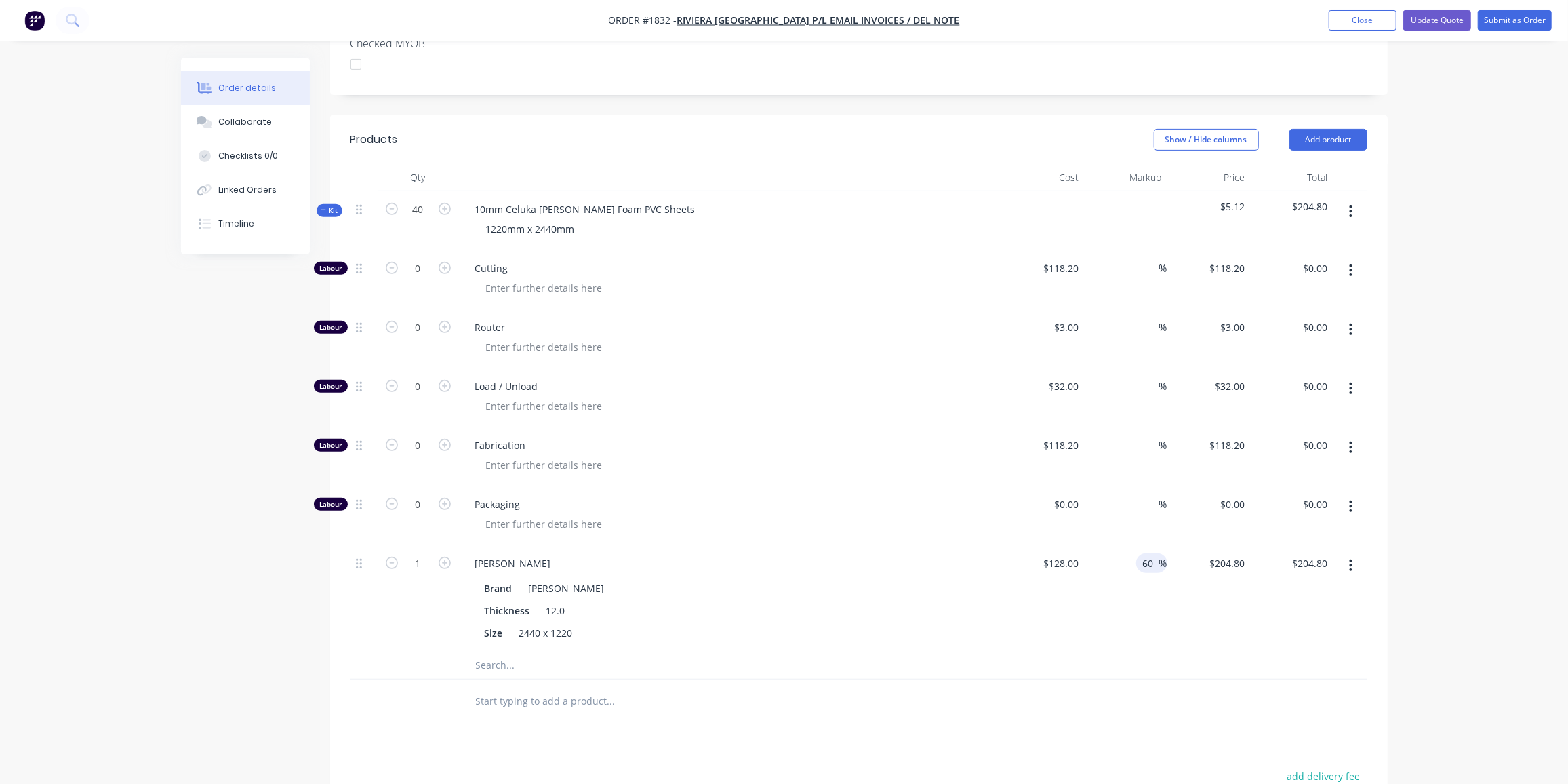
click at [1147, 554] on input "60" at bounding box center [1151, 563] width 17 height 20
type input "25"
type input "160"
type input "$160.00"
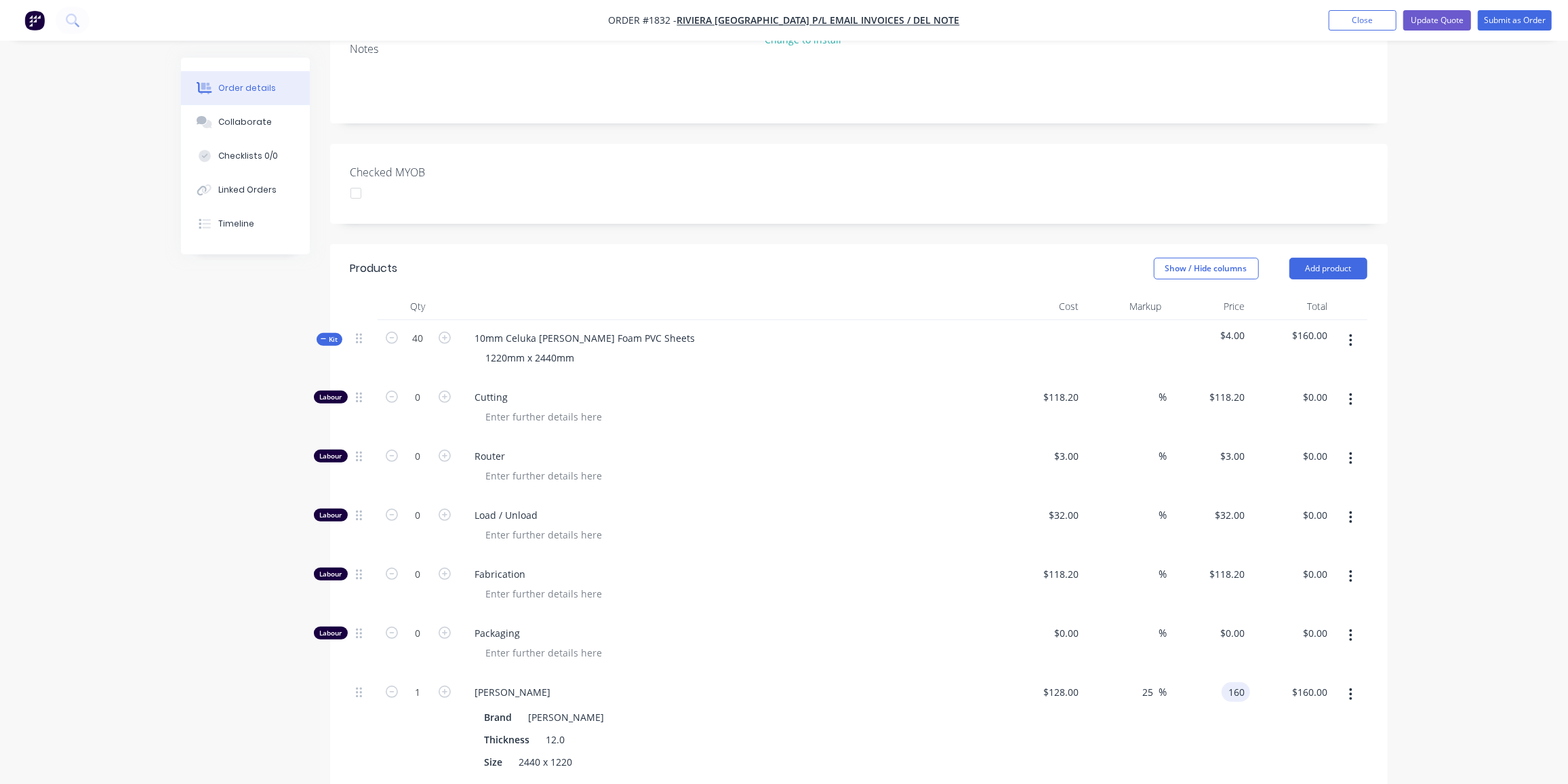
scroll to position [274, 0]
type input "$160.00"
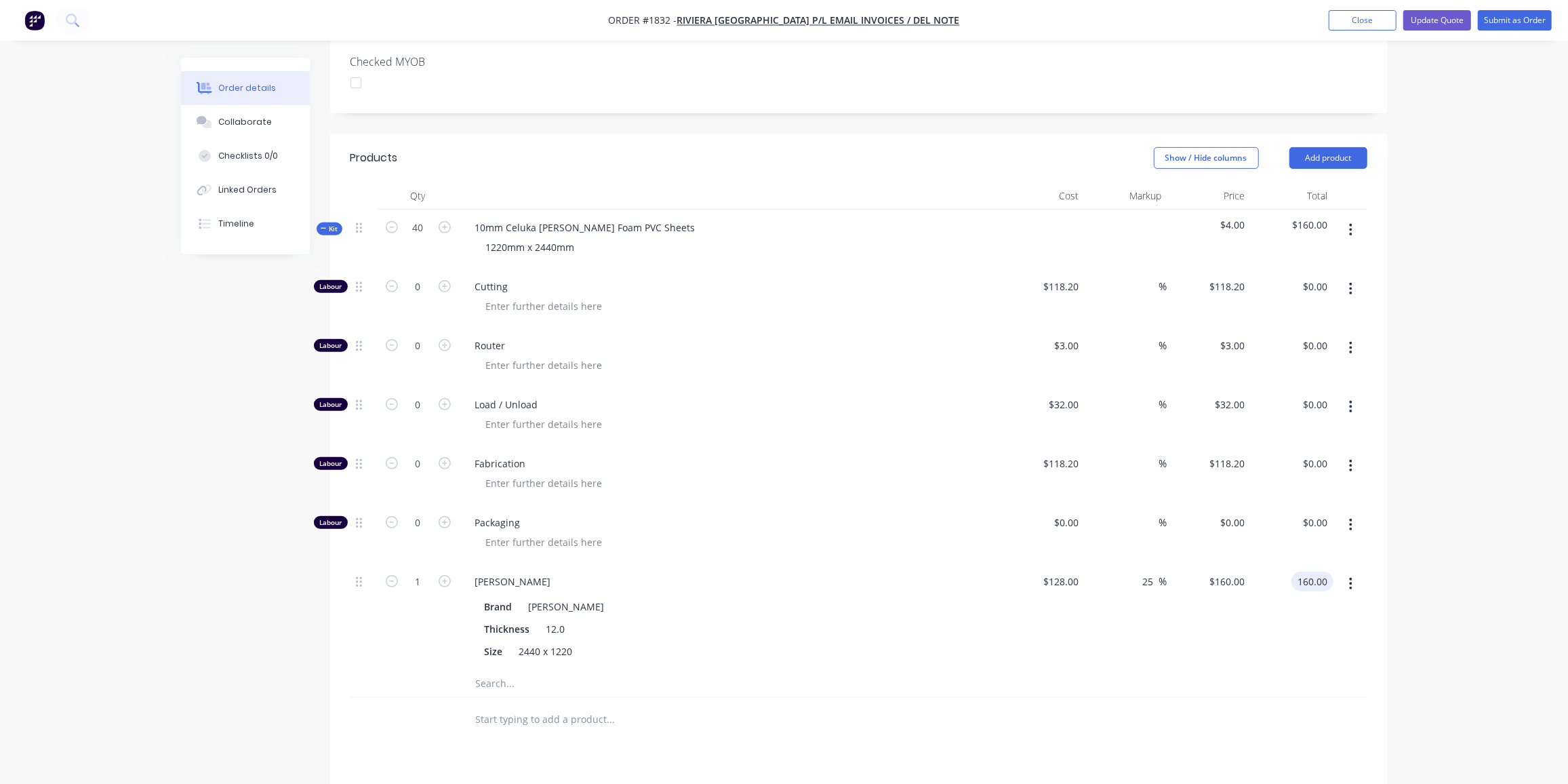
scroll to position [385, 0]
type input "$160.00"
click at [414, 571] on input "1" at bounding box center [418, 581] width 35 height 20
type input "40"
type input "$6,400.00"
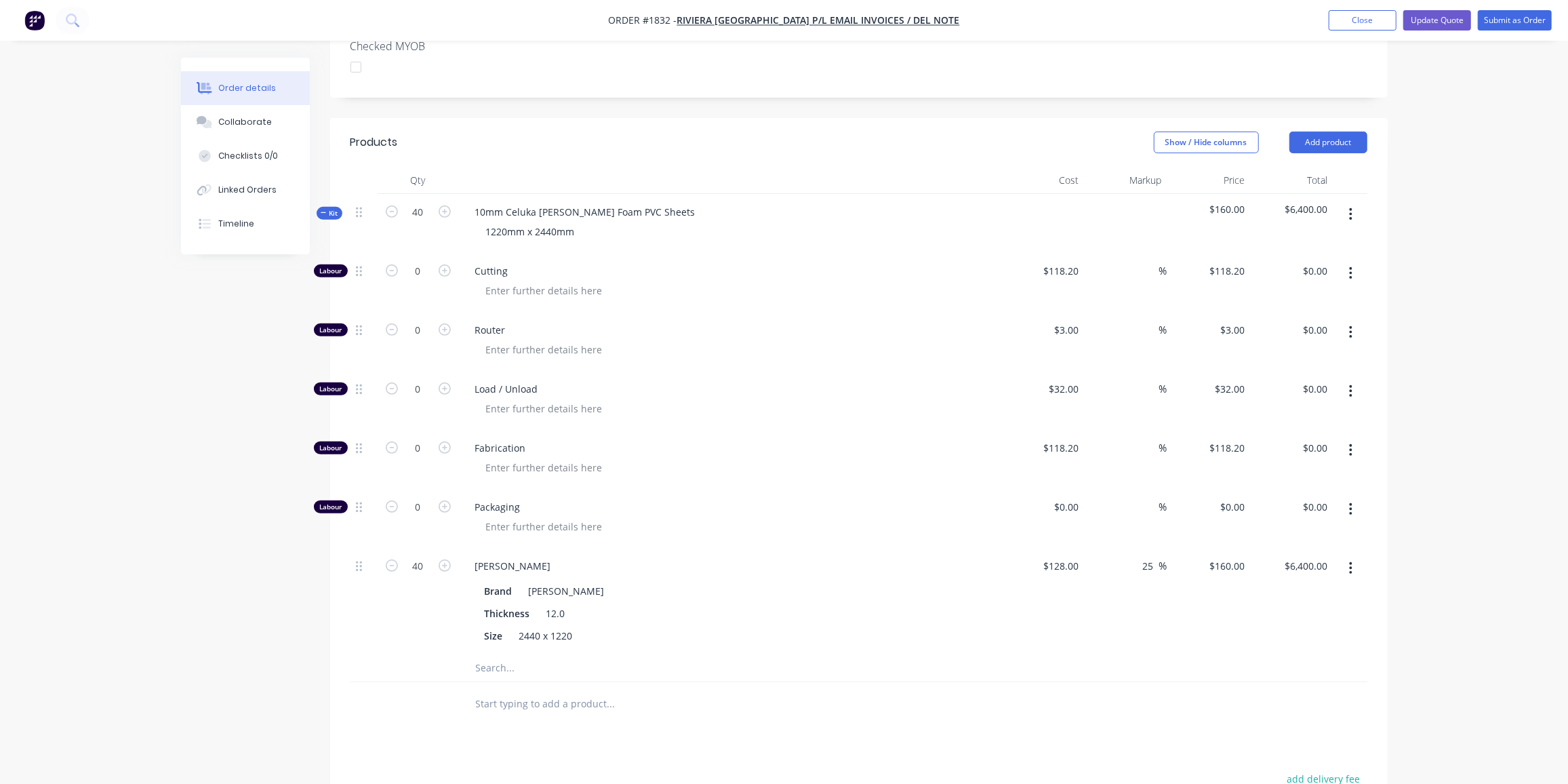
scroll to position [401, 0]
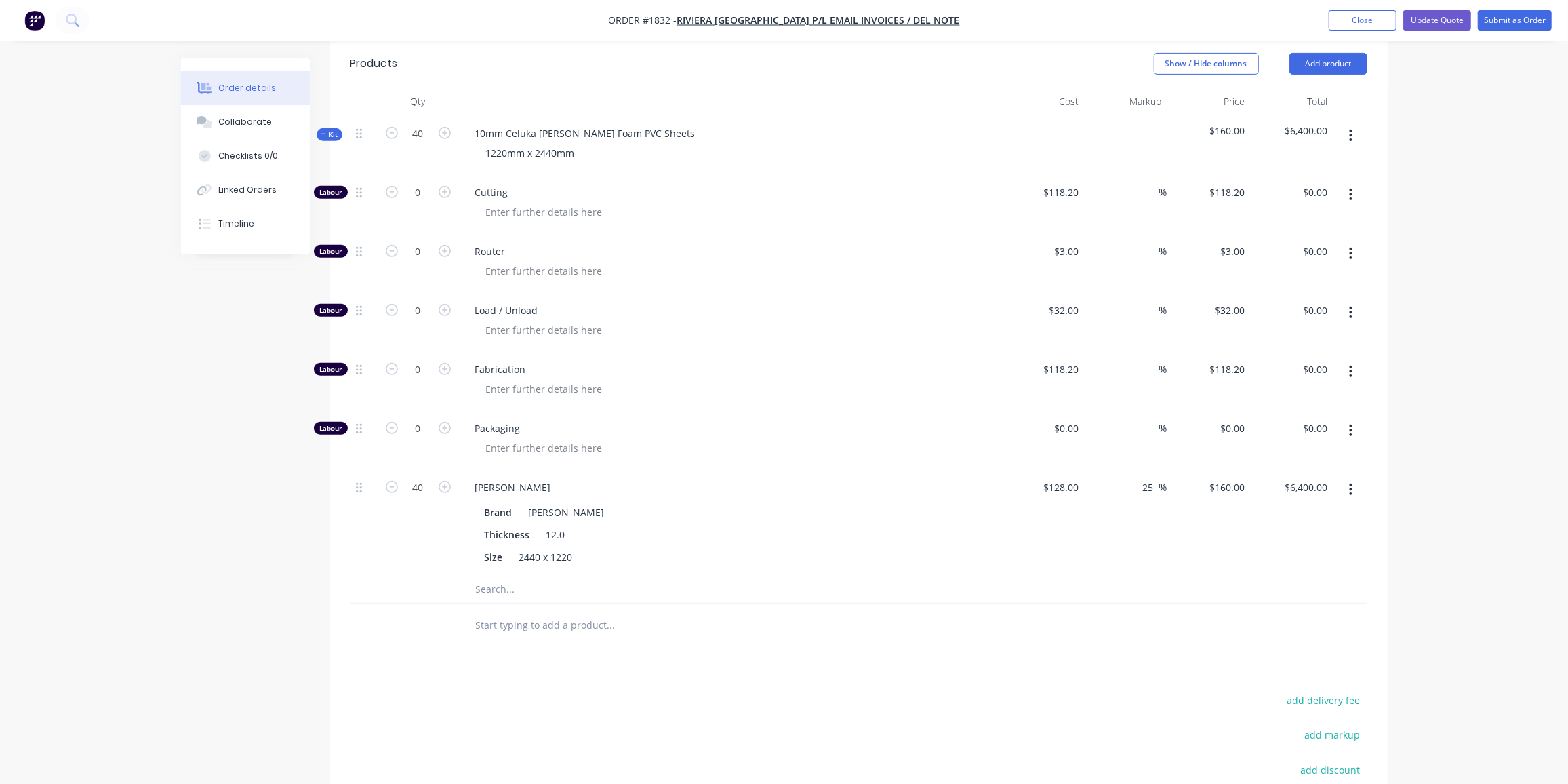
click at [1073, 604] on div at bounding box center [859, 626] width 1017 height 45
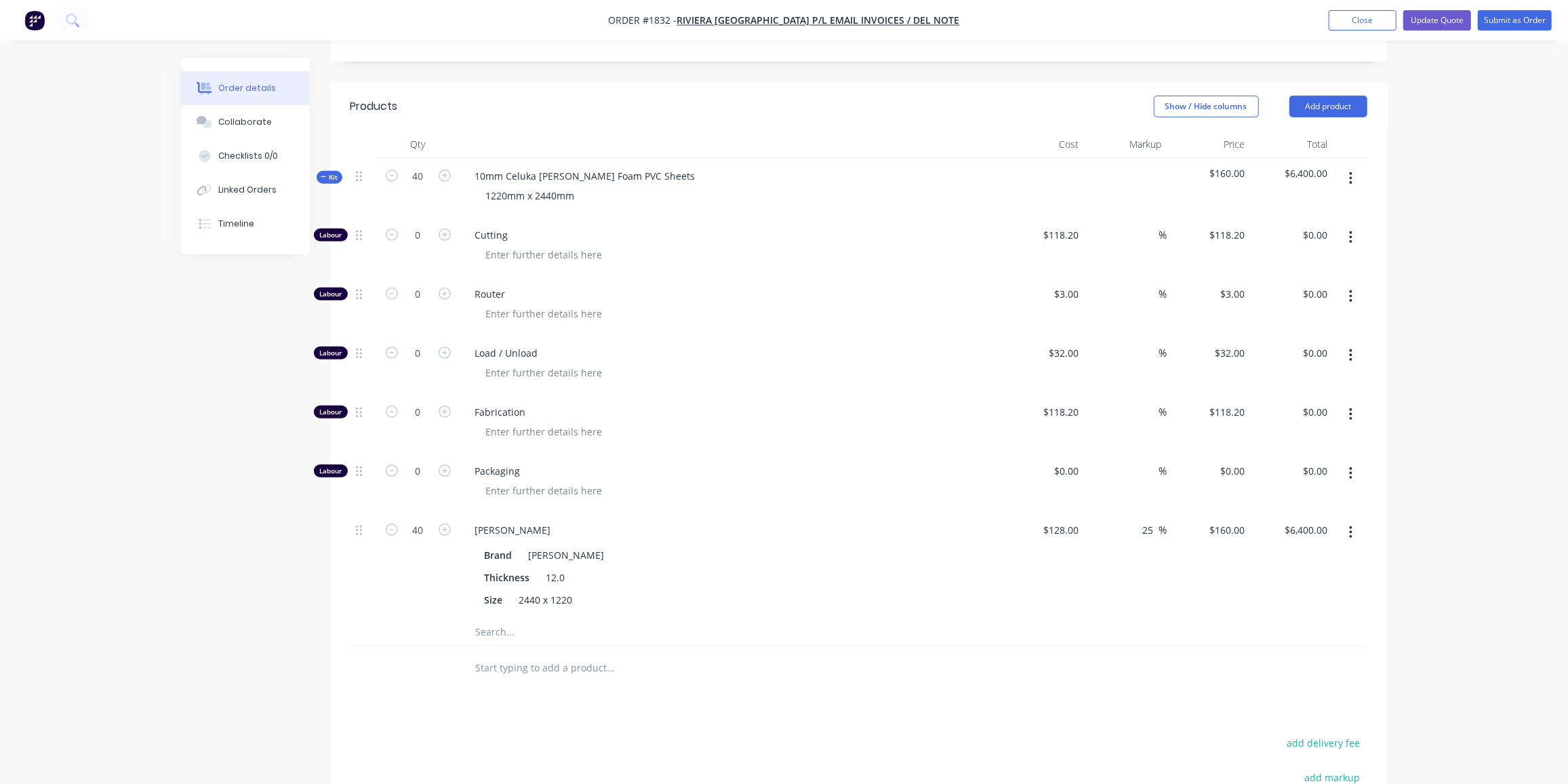
scroll to position [436, 0]
click at [1148, 521] on input "25" at bounding box center [1151, 531] width 17 height 20
type input "20"
type input "153.6"
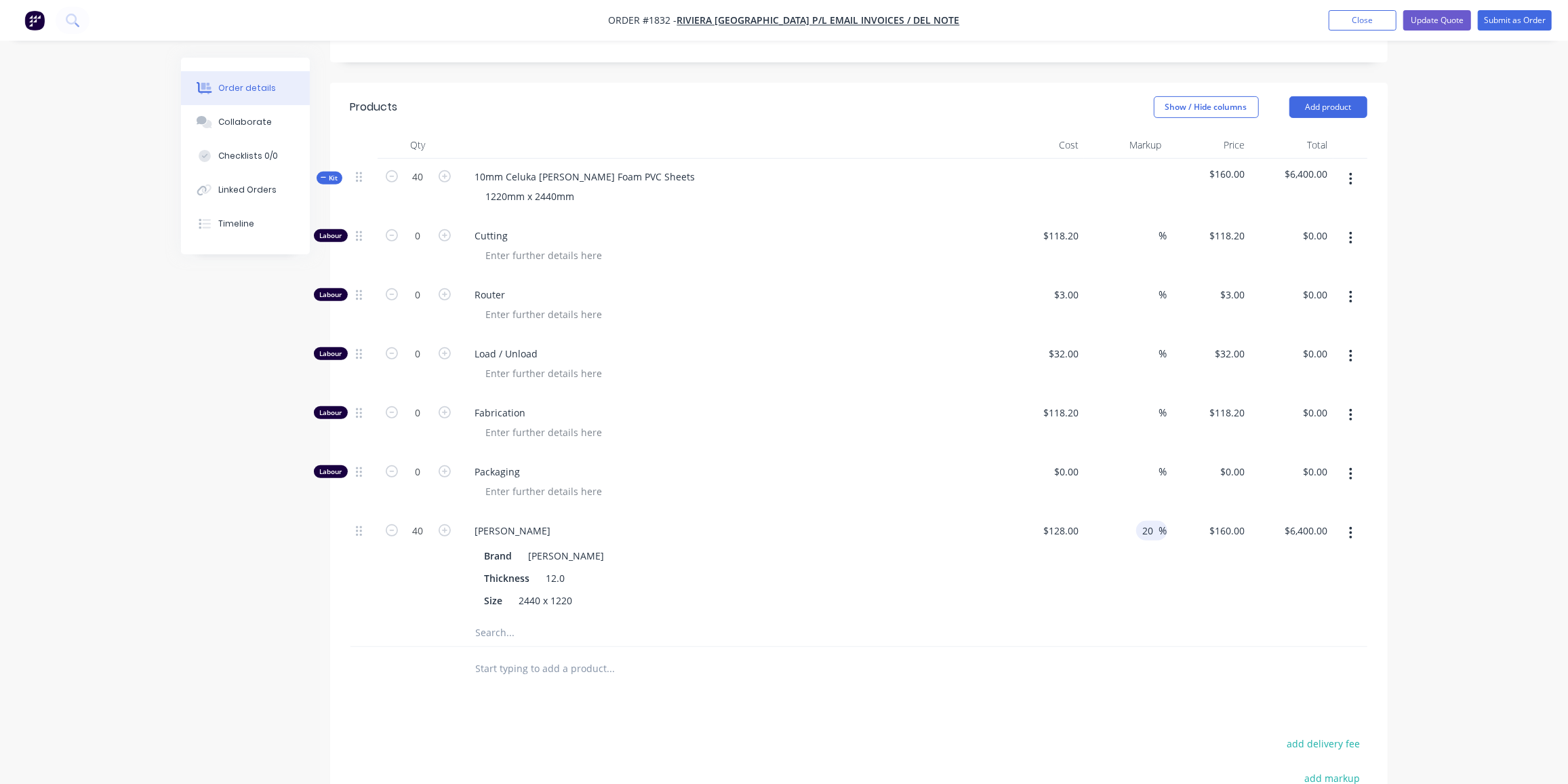
type input "$6,144.00"
type input "$153.60"
click at [1147, 521] on input "20" at bounding box center [1151, 531] width 17 height 20
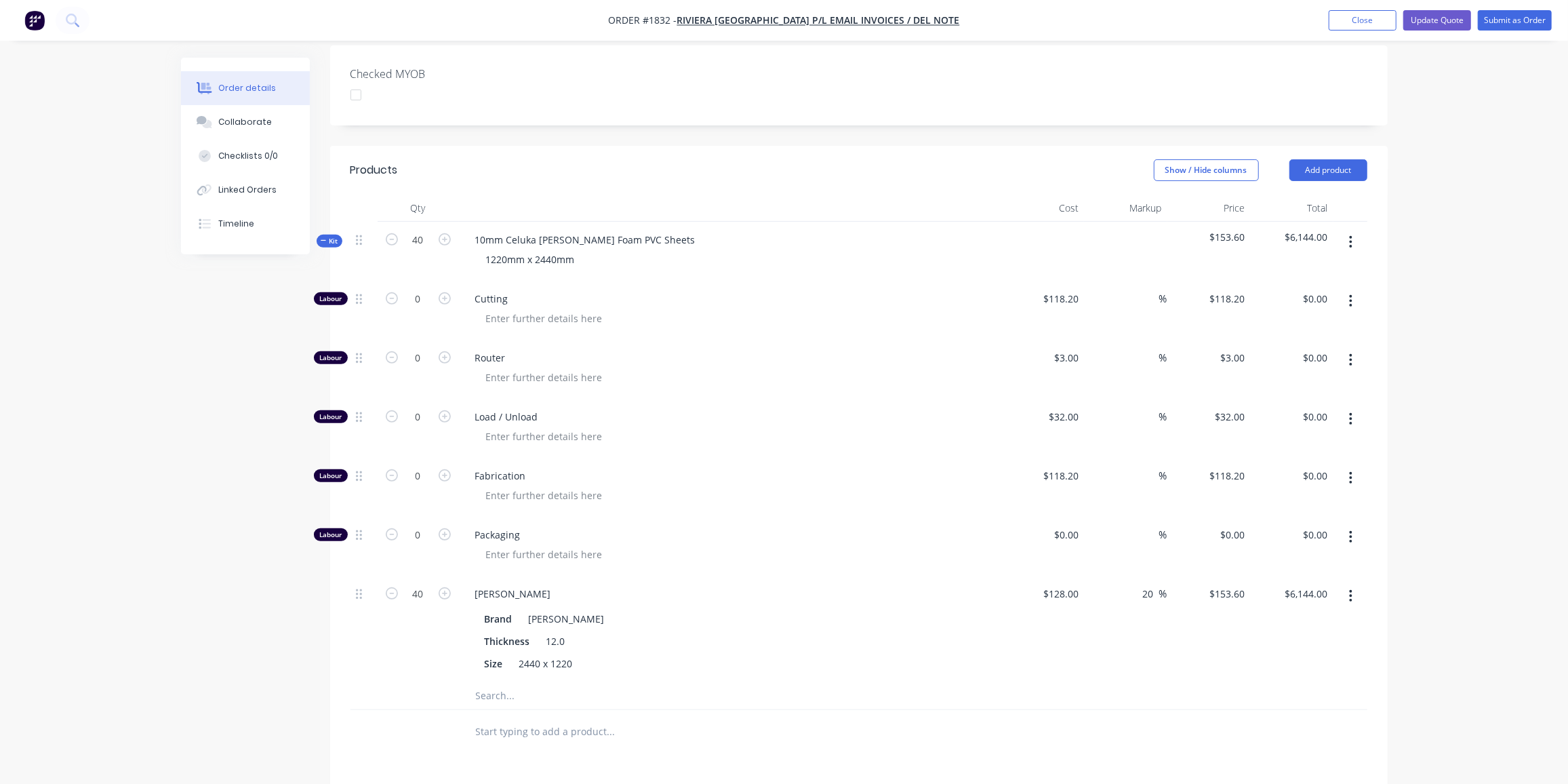
scroll to position [374, 0]
click at [1353, 583] on button "button" at bounding box center [1351, 595] width 32 height 24
click at [1262, 675] on div "Delete" at bounding box center [1304, 684] width 105 height 20
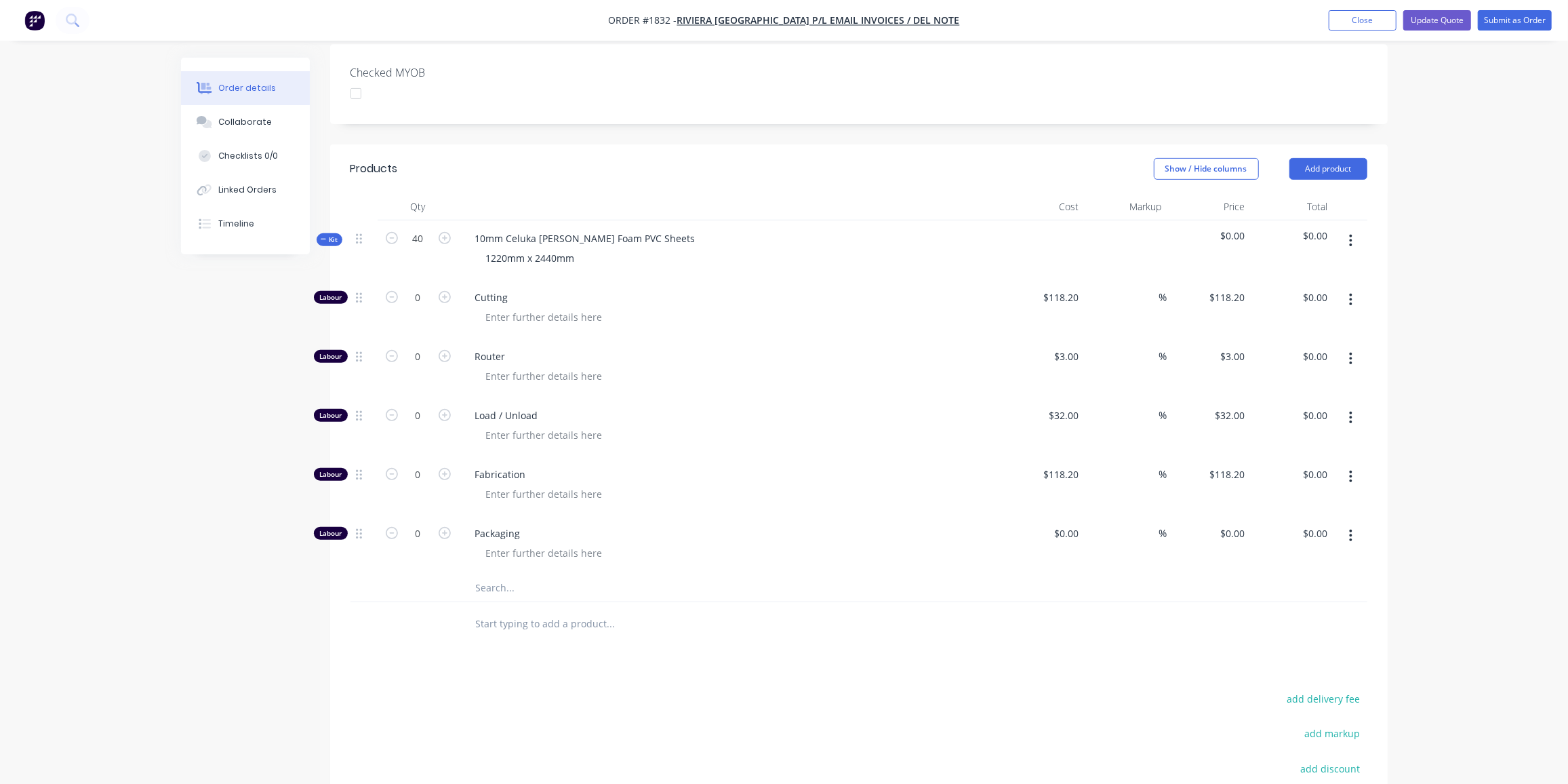
click at [528, 574] on input "text" at bounding box center [611, 588] width 271 height 27
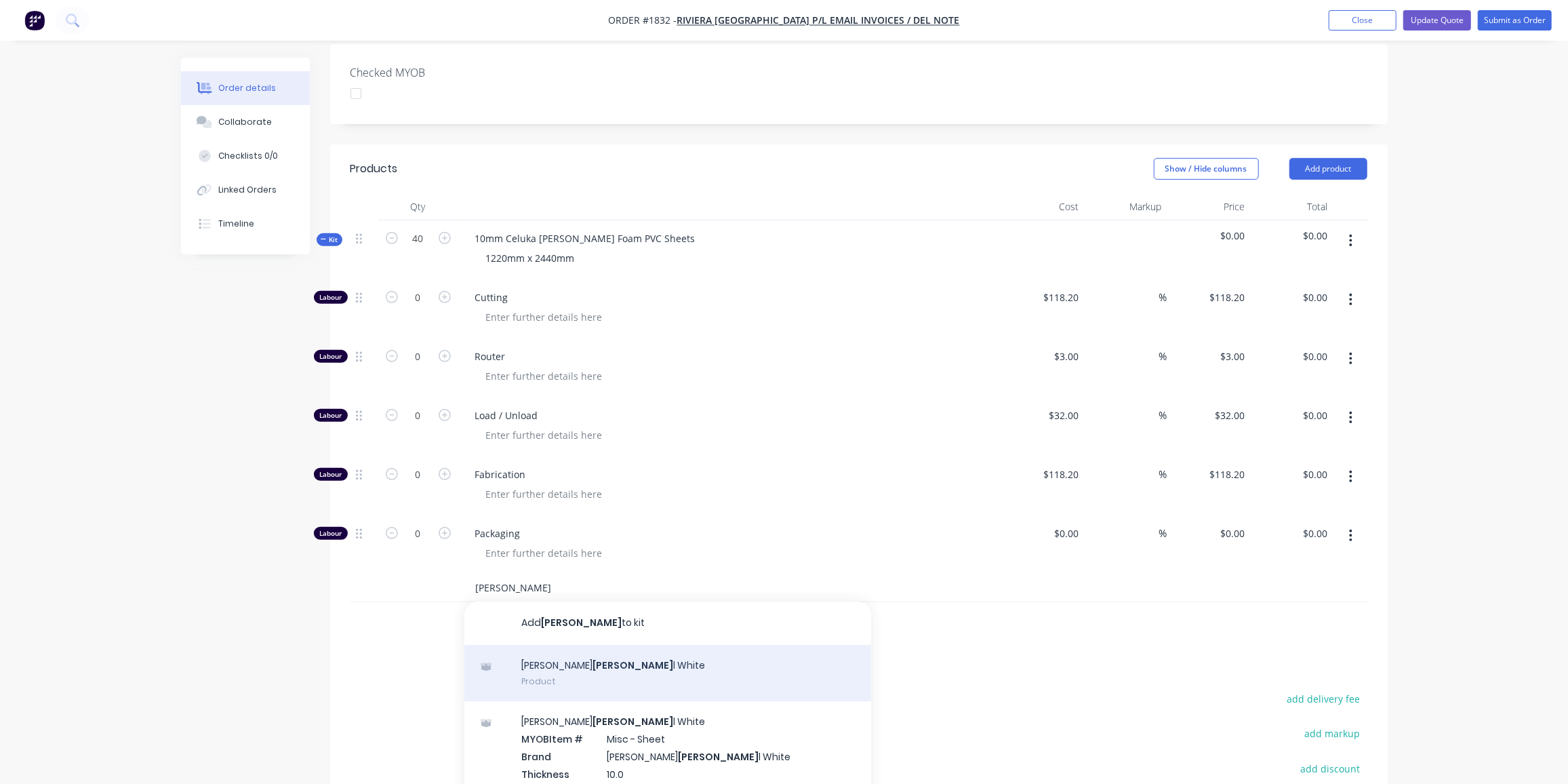
type input "kice"
click at [599, 645] on div "Celuka Kice l White Product" at bounding box center [668, 673] width 407 height 57
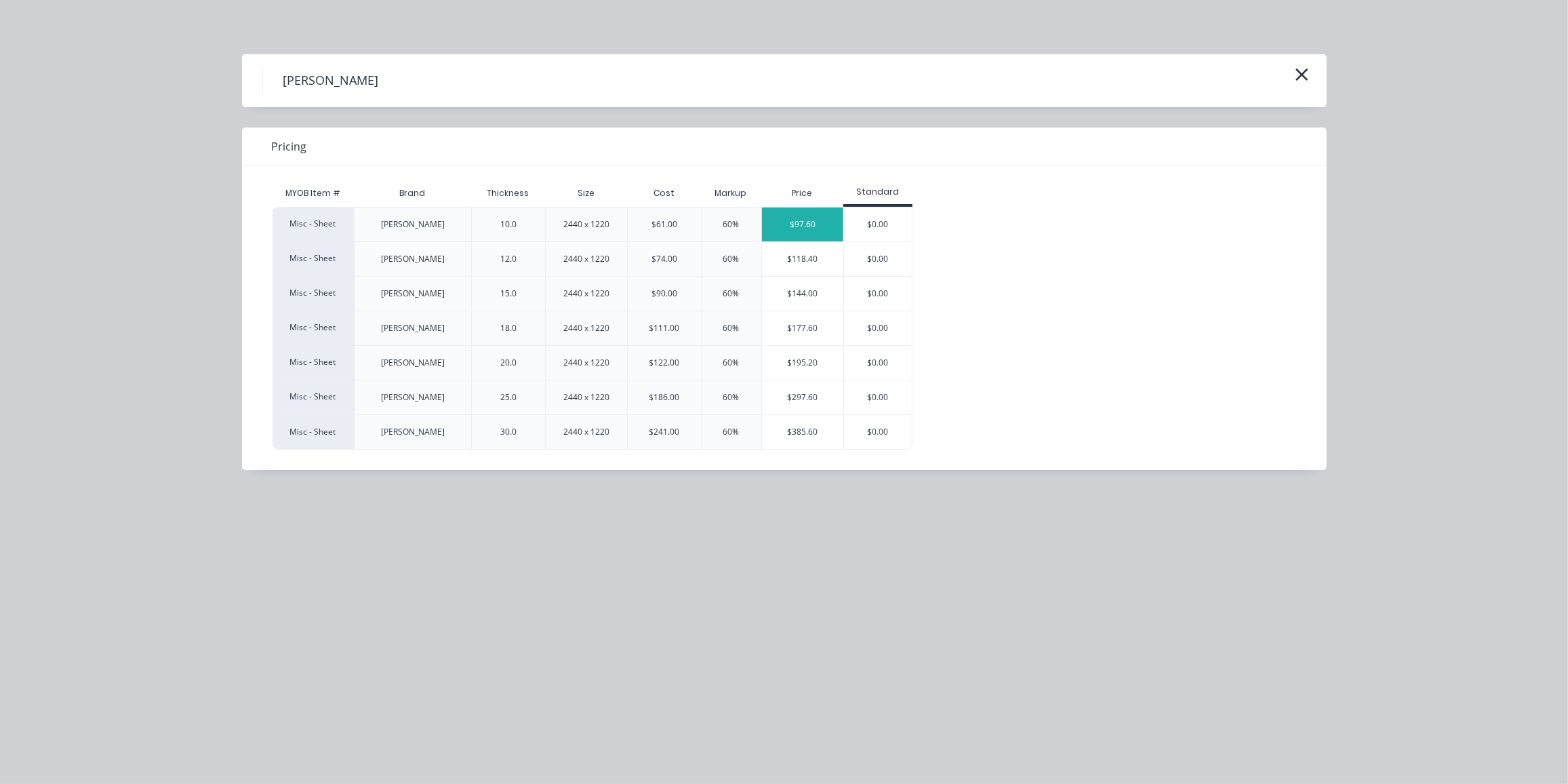
click at [809, 224] on div "$97.60" at bounding box center [803, 224] width 82 height 34
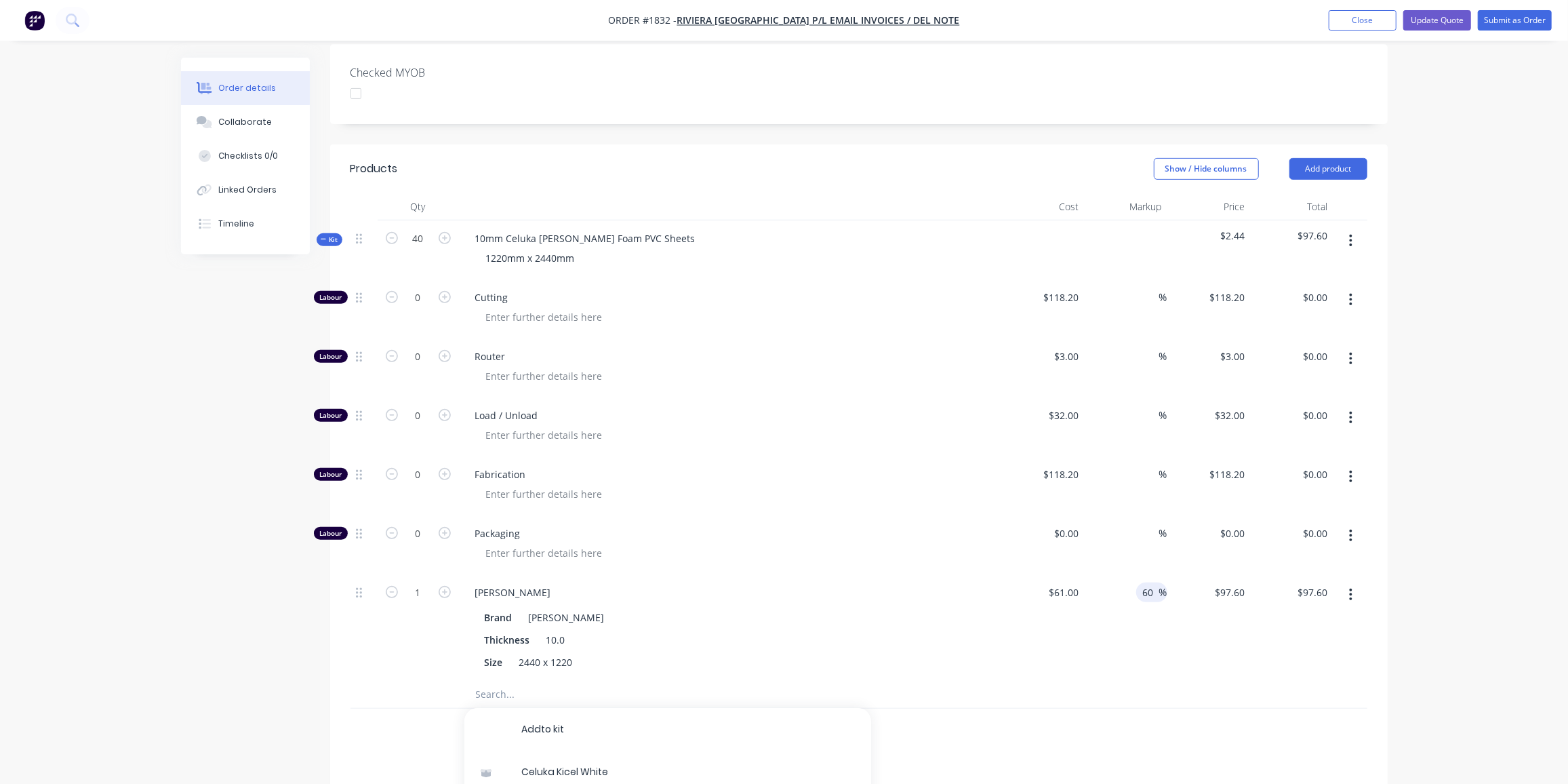
click at [1154, 583] on input "60" at bounding box center [1151, 593] width 17 height 20
click at [1152, 583] on input "60" at bounding box center [1151, 593] width 17 height 20
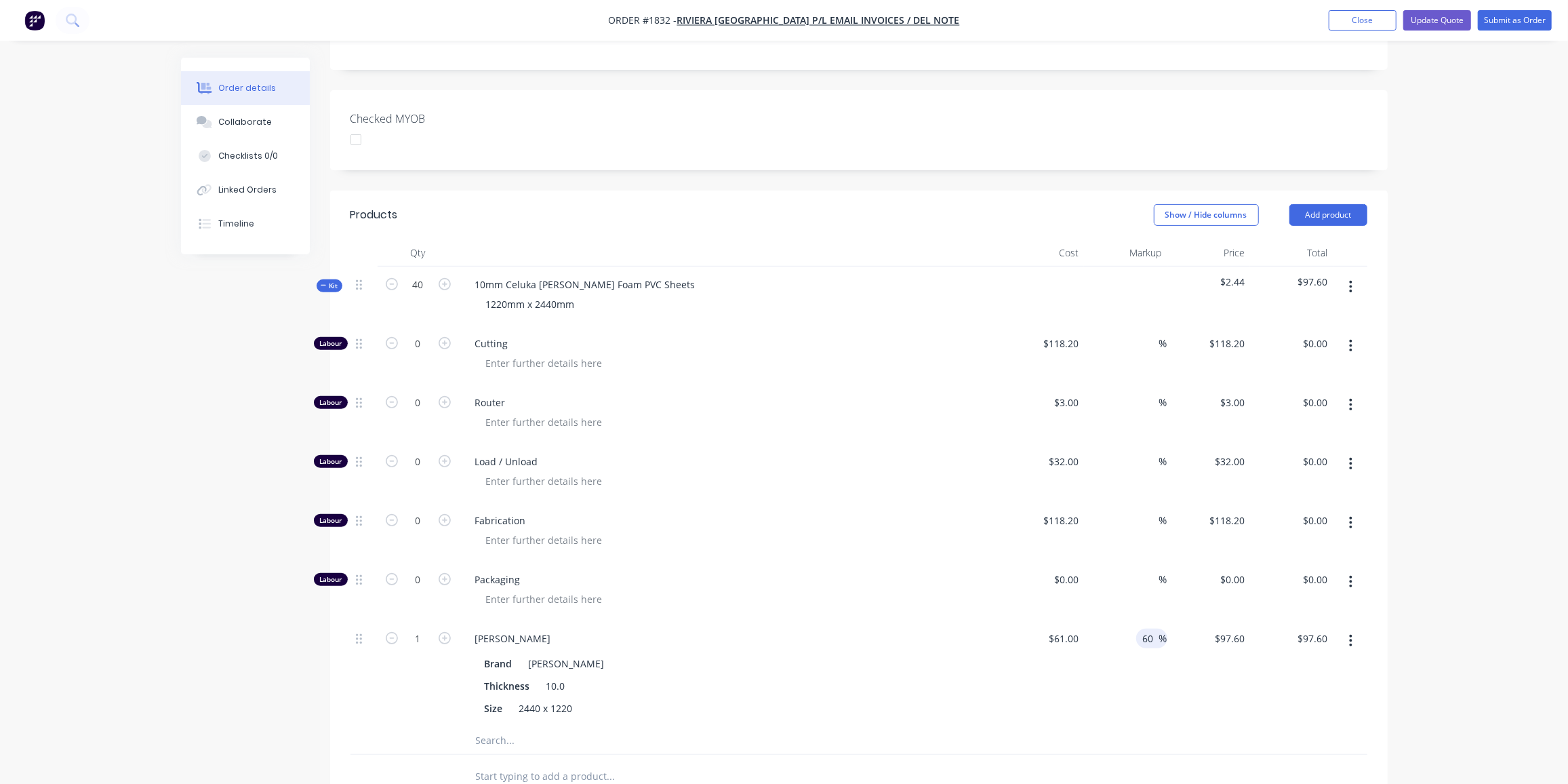
scroll to position [327, 0]
click at [1073, 629] on input "61" at bounding box center [1066, 639] width 37 height 20
type input "$61.00"
click at [571, 655] on div "Celuka Kicel White" at bounding box center [566, 664] width 86 height 20
click at [418, 629] on input "1" at bounding box center [418, 639] width 35 height 20
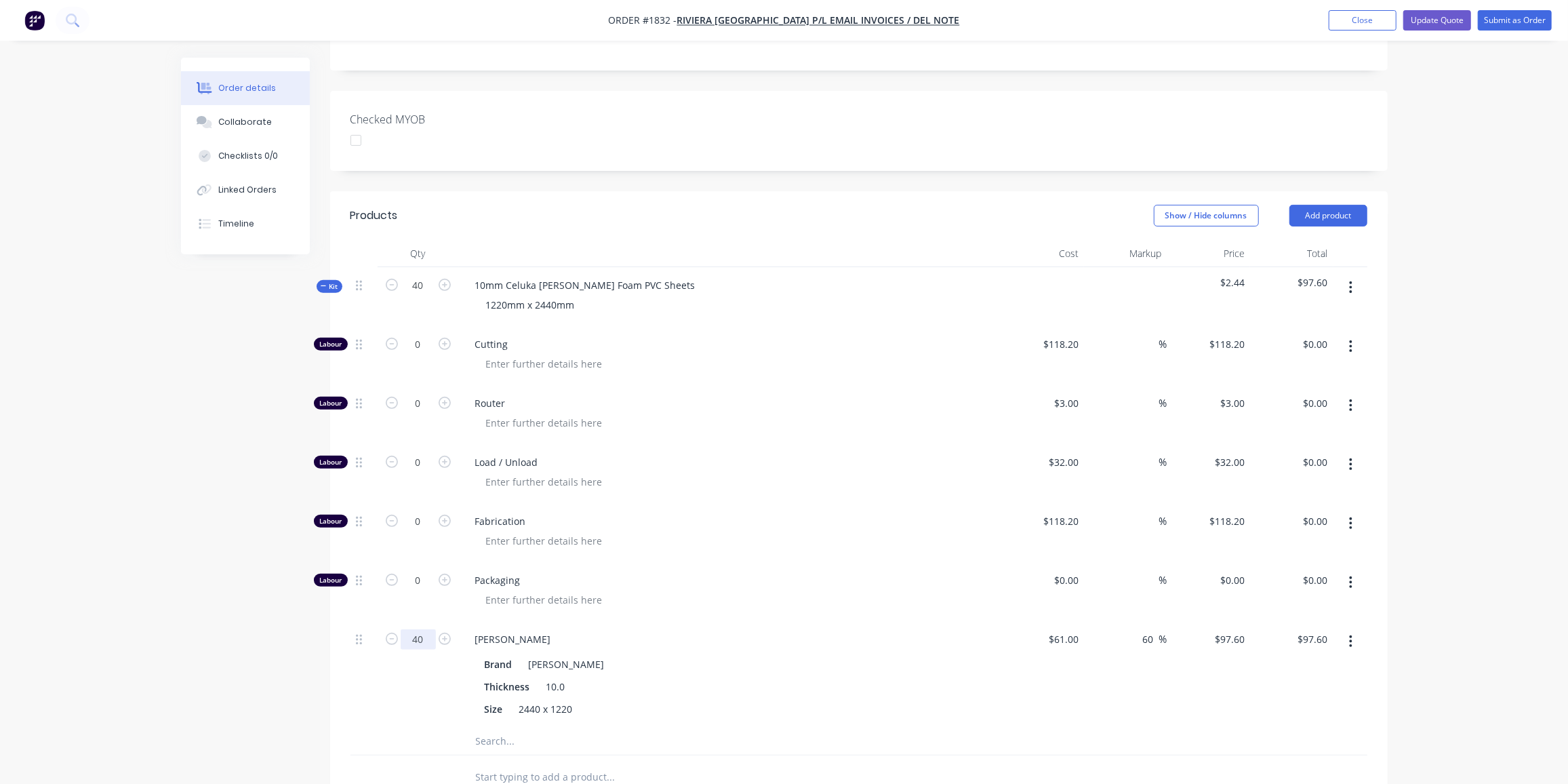
type input "40"
type input "$3,904.00"
click at [1152, 629] on input "60" at bounding box center [1151, 639] width 17 height 20
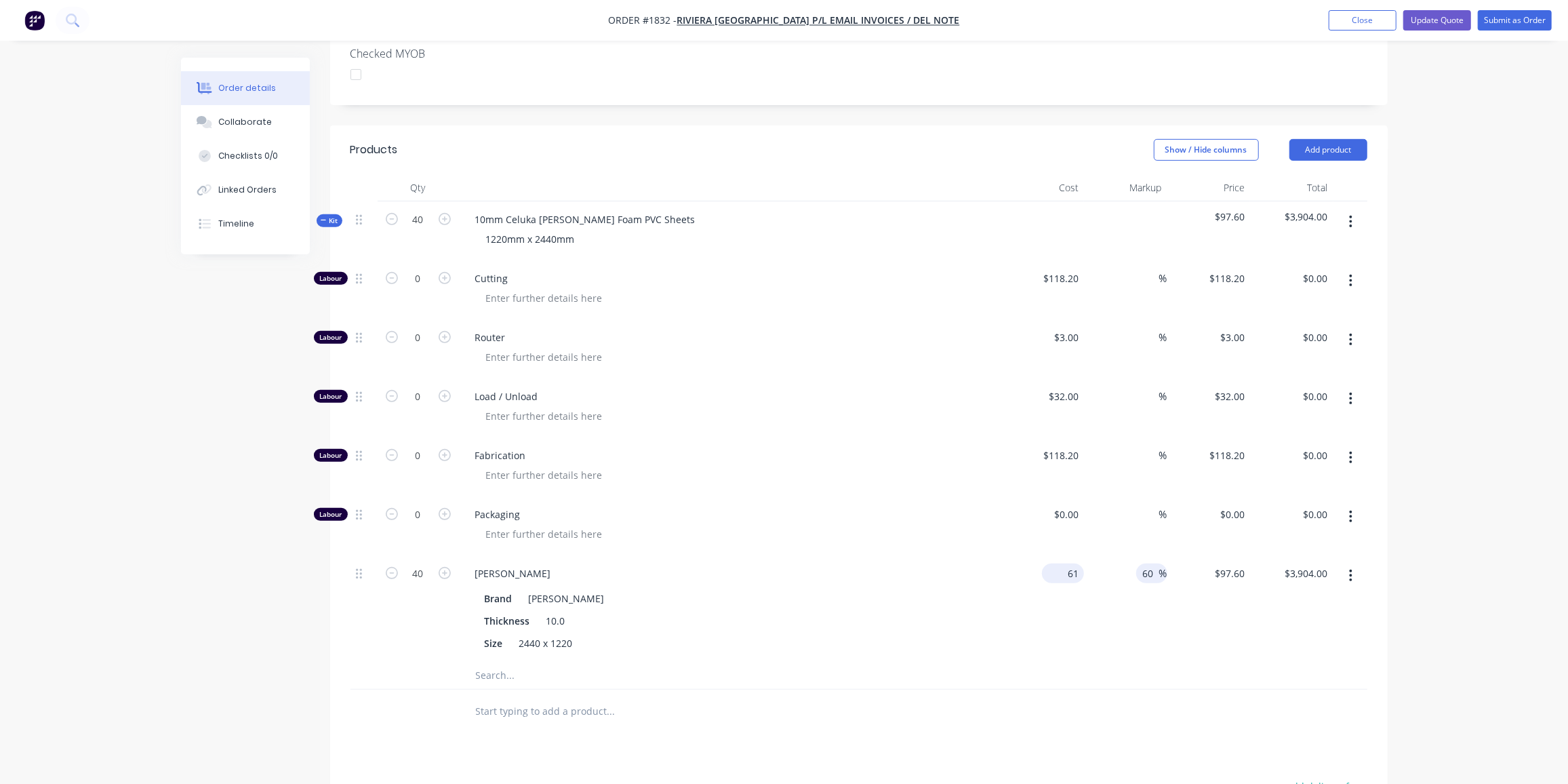
click at [1063, 564] on div "61 $61.00" at bounding box center [1063, 574] width 42 height 20
type input "$62.00"
type input "$99.20"
type input "$3,968.00"
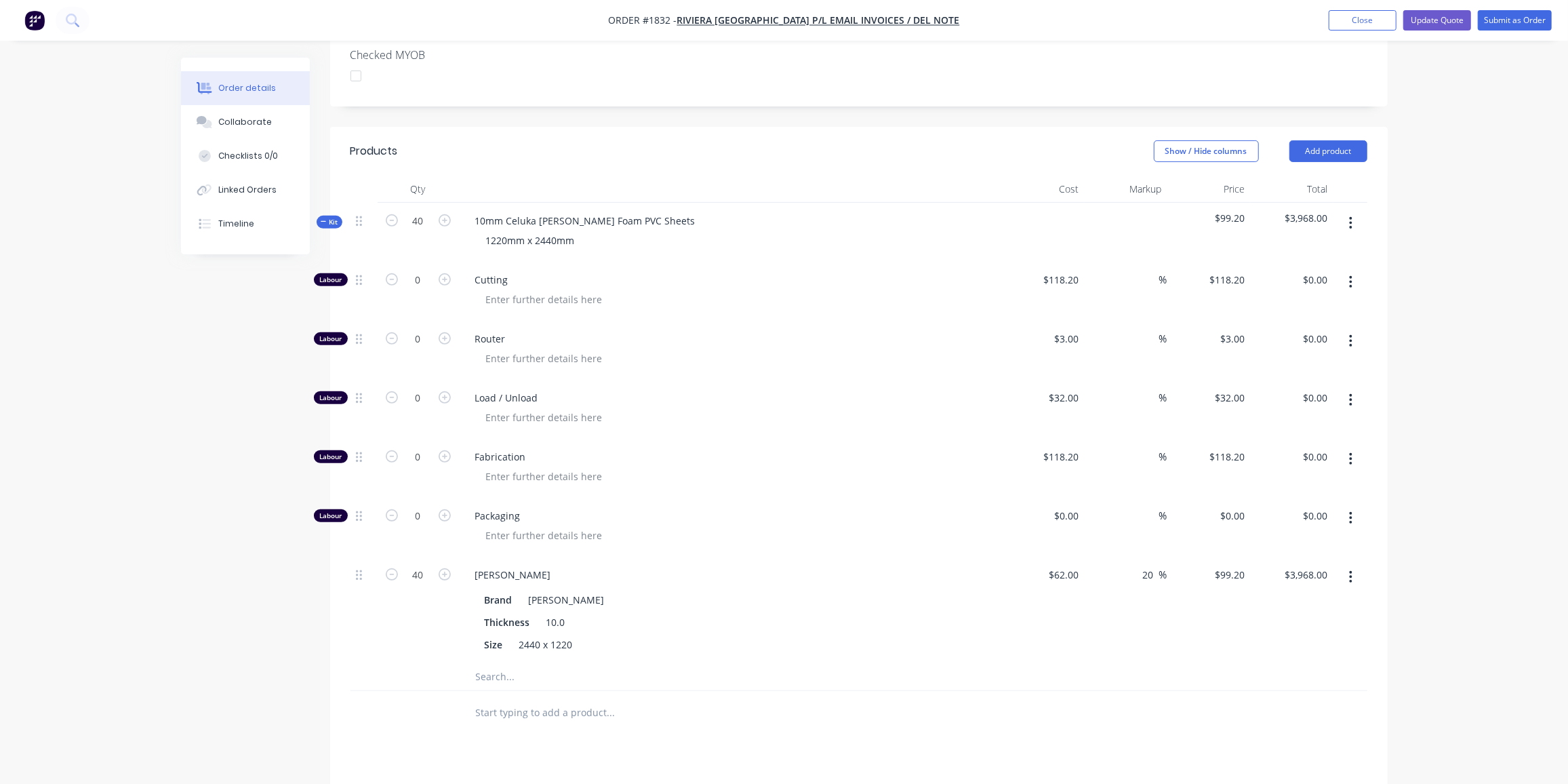
type input "20"
type input "74.4"
type input "$2,976.00"
type input "$74.40"
click at [1145, 565] on input "20" at bounding box center [1151, 574] width 17 height 20
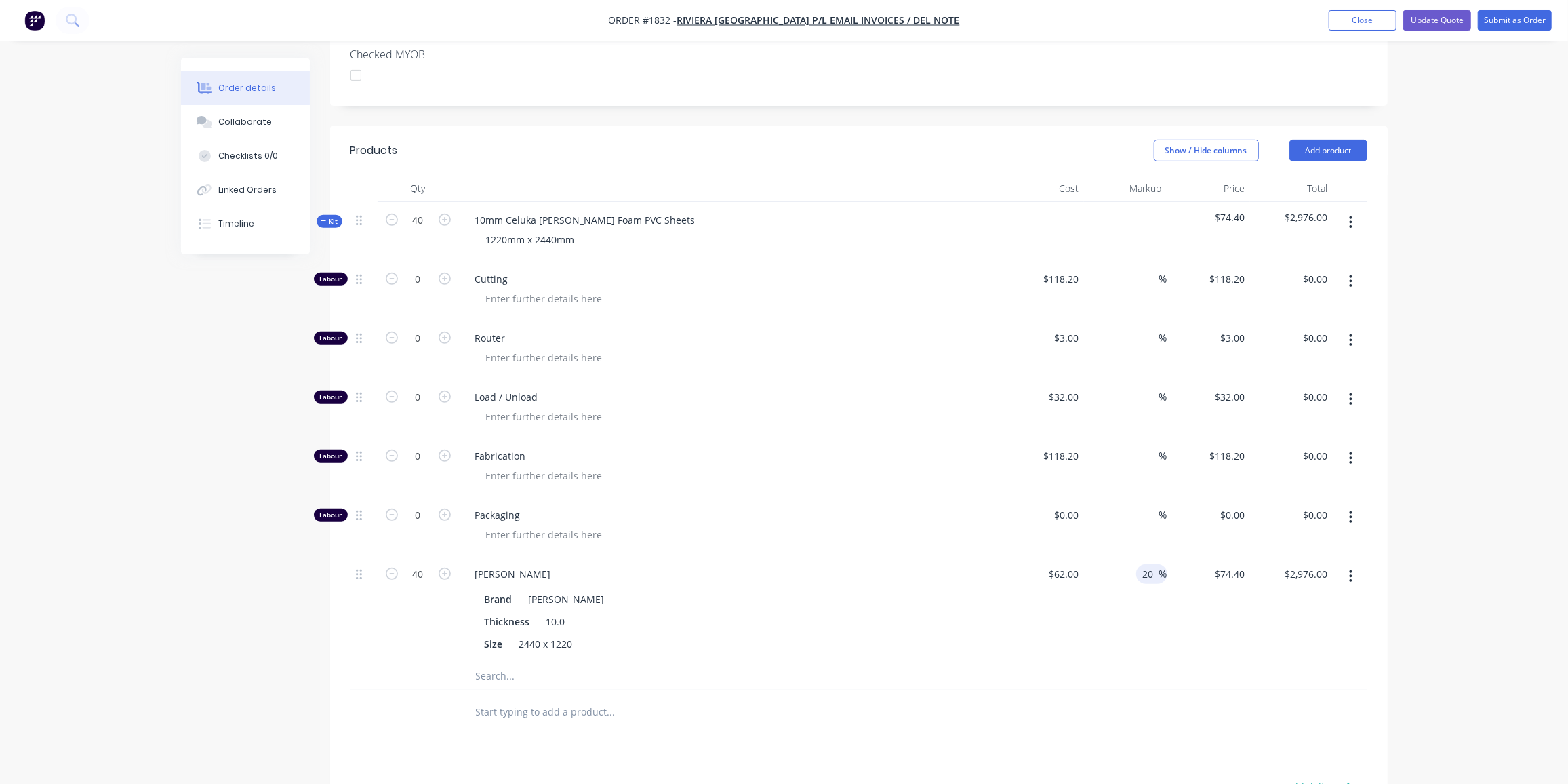
click at [1146, 565] on input "20" at bounding box center [1151, 574] width 17 height 20
type input "18"
type input "73.16"
type input "$2,926.40"
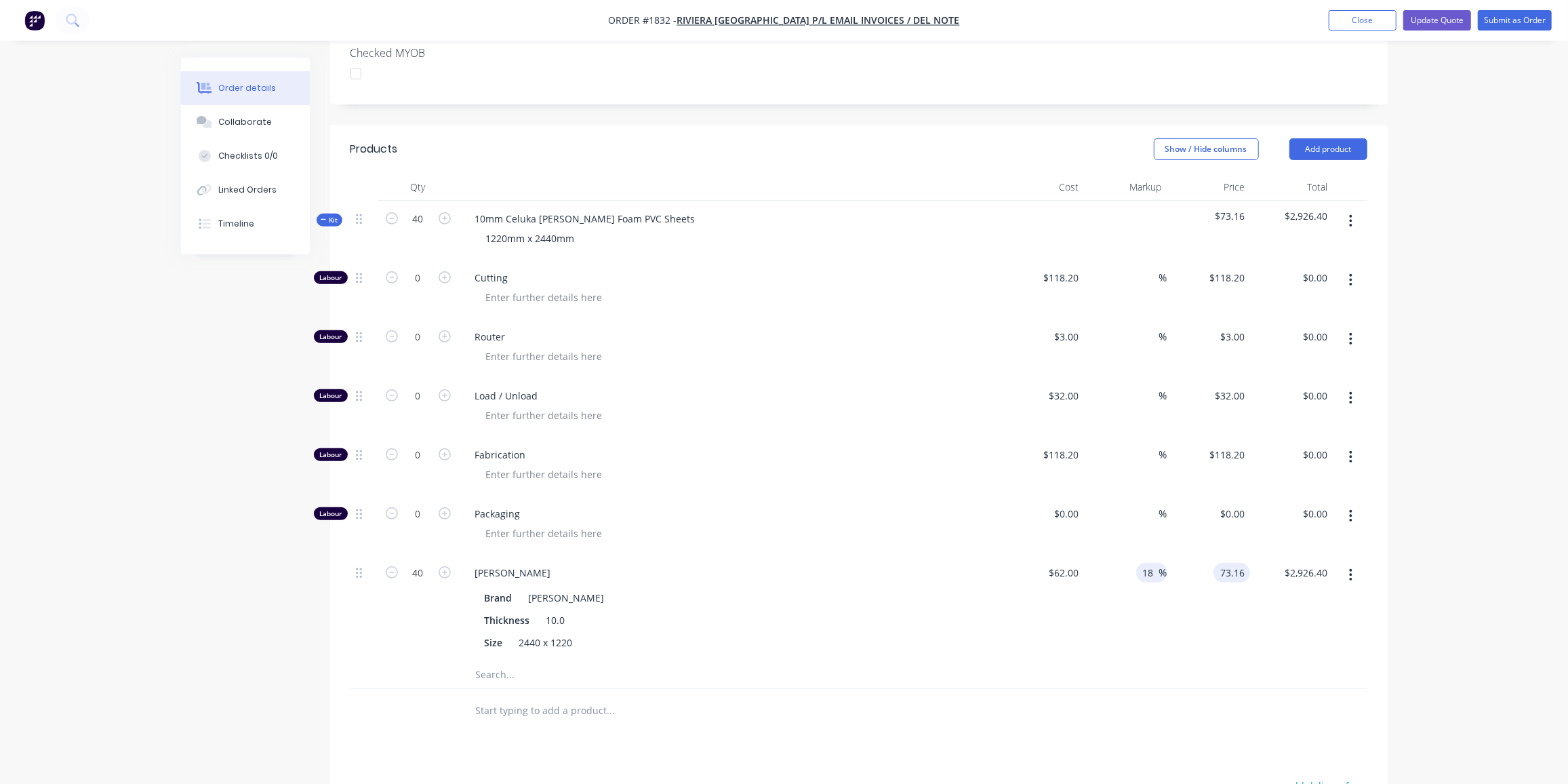
type input "$73.16"
click at [1142, 563] on input "18" at bounding box center [1151, 573] width 17 height 20
type input "18.5"
type input "73.47"
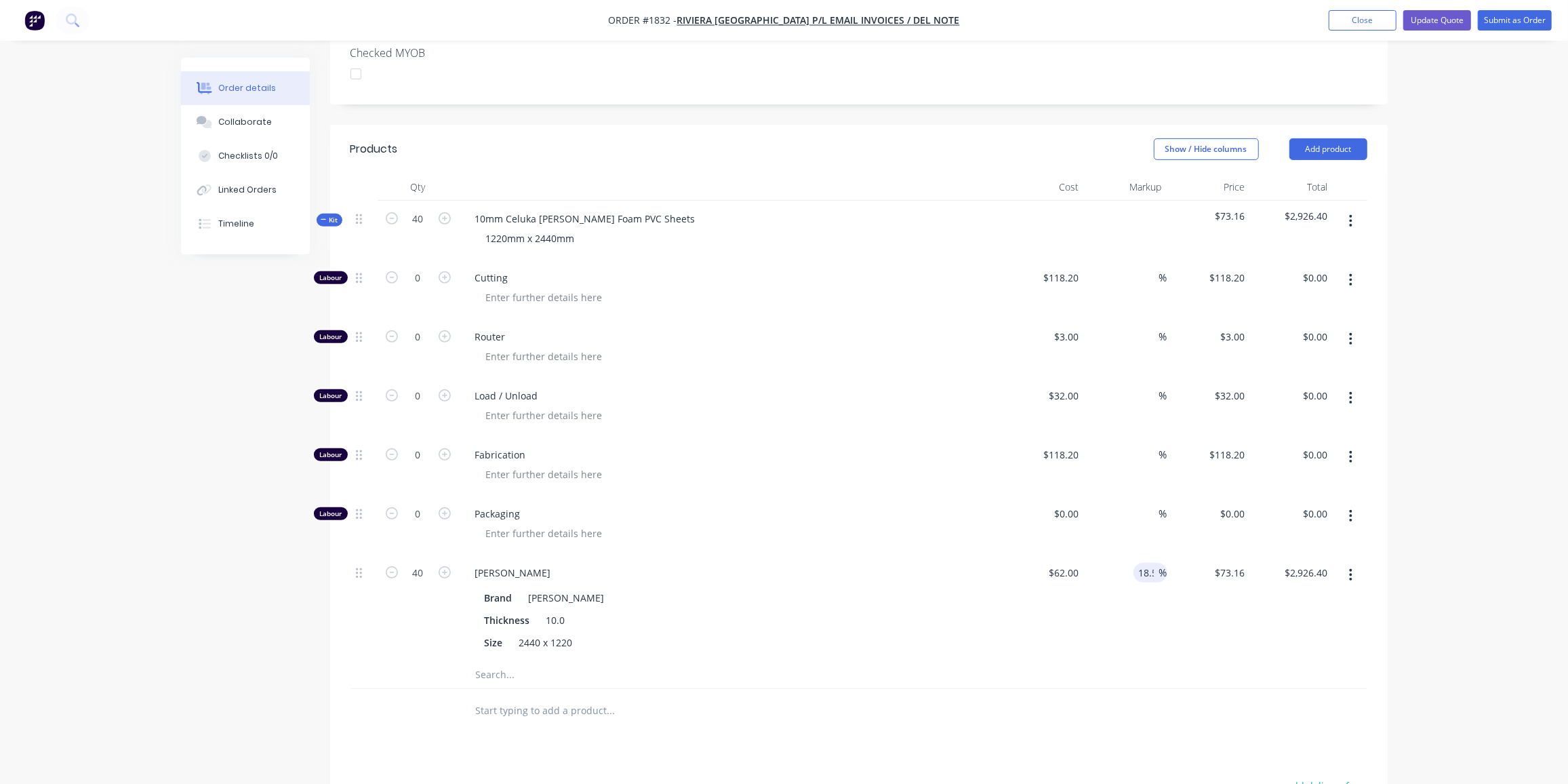
type input "$2,938.80"
type input "$73.47"
click at [1141, 563] on input "18.5" at bounding box center [1147, 573] width 26 height 20
type input "18.4"
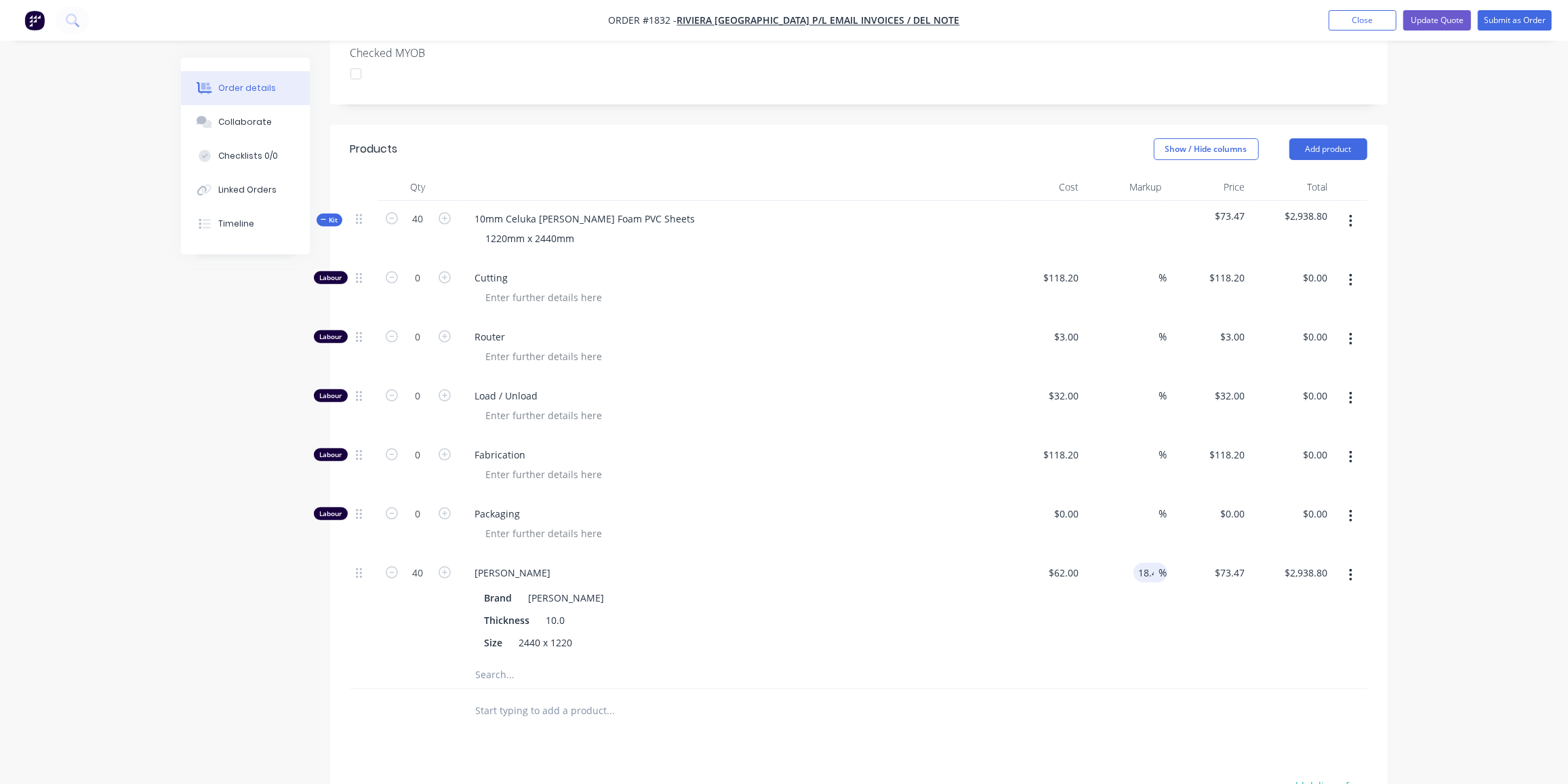
type input "73.408"
type input "$2,936.32"
type input "$73.408"
click at [1142, 563] on input "18.4" at bounding box center [1147, 573] width 26 height 20
click at [1152, 563] on input "18.4" at bounding box center [1147, 573] width 26 height 20
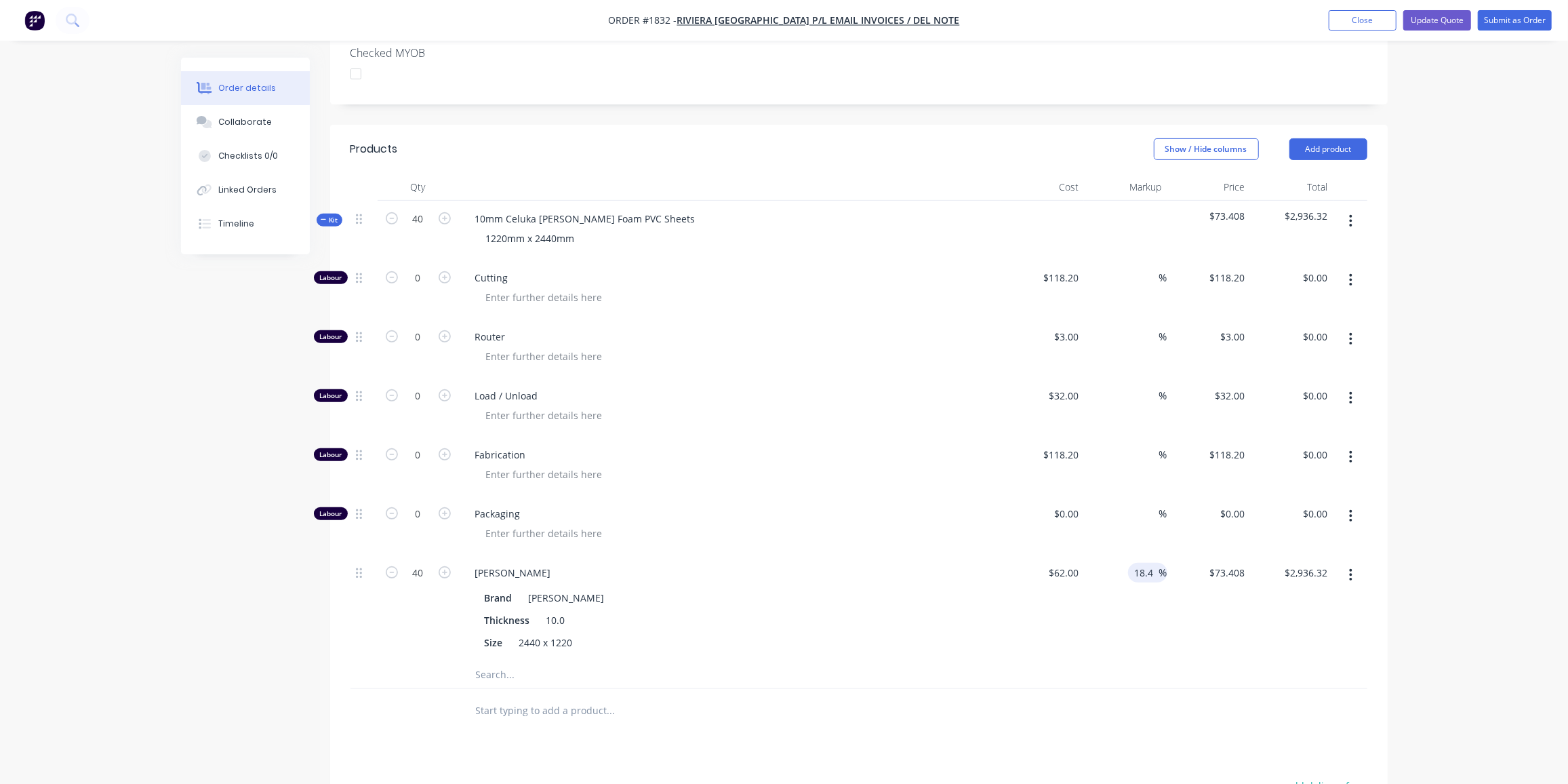
click at [1152, 563] on input "18.4" at bounding box center [1147, 573] width 26 height 20
type input "20"
type input "74.4"
type input "$2,976.00"
type input "$74.40"
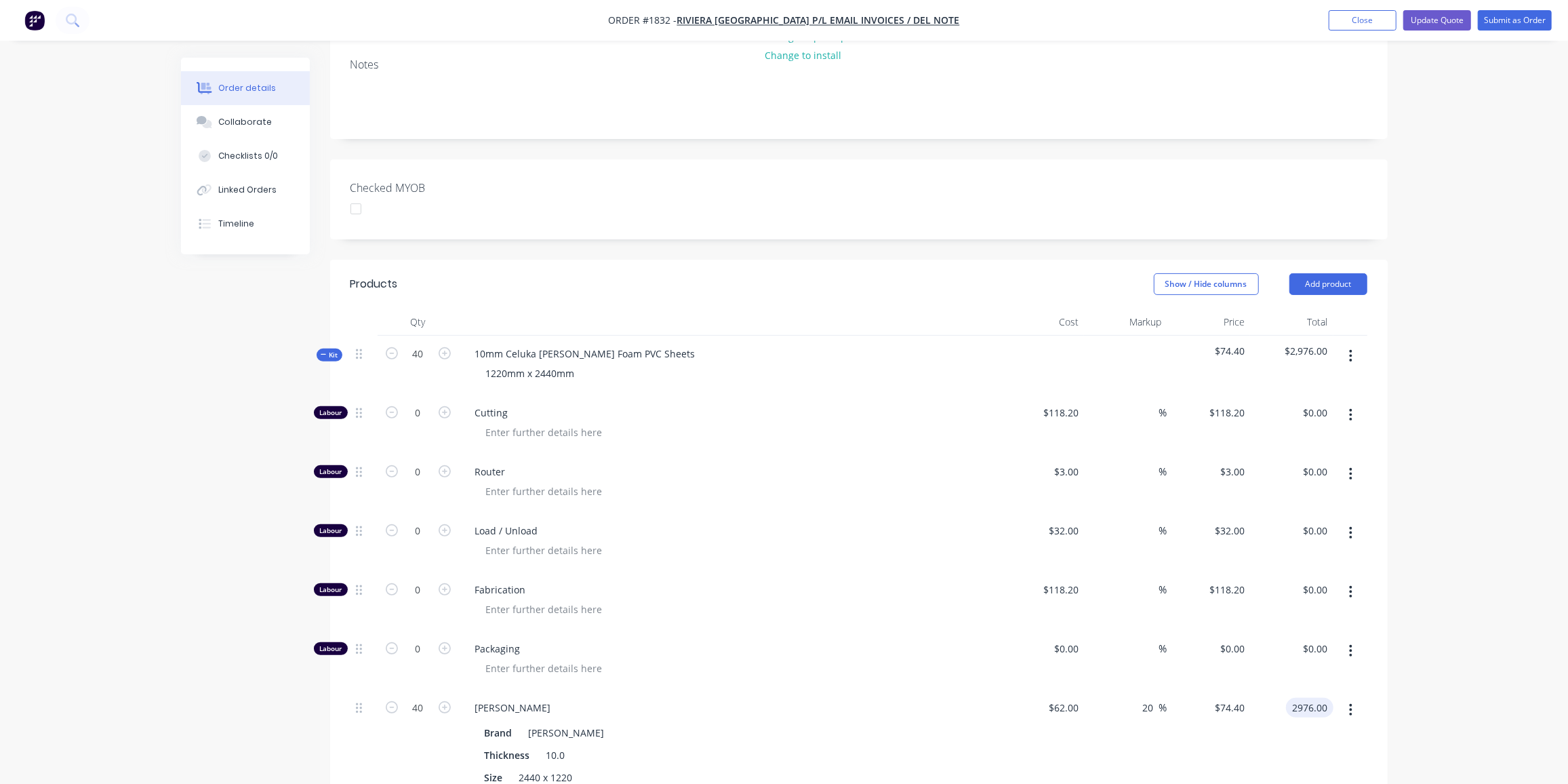
scroll to position [258, 0]
type input "$2,976.00"
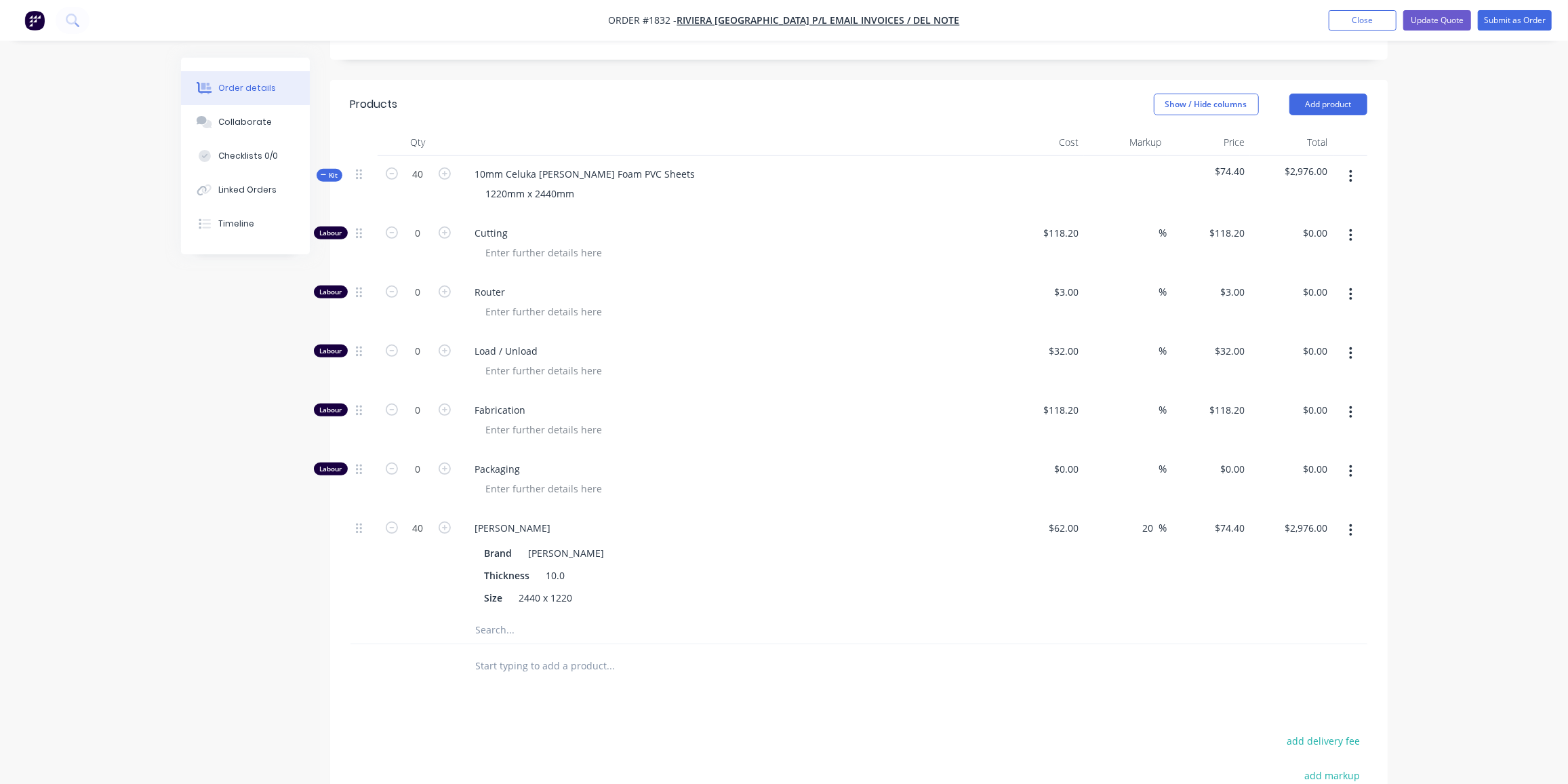
scroll to position [413, 0]
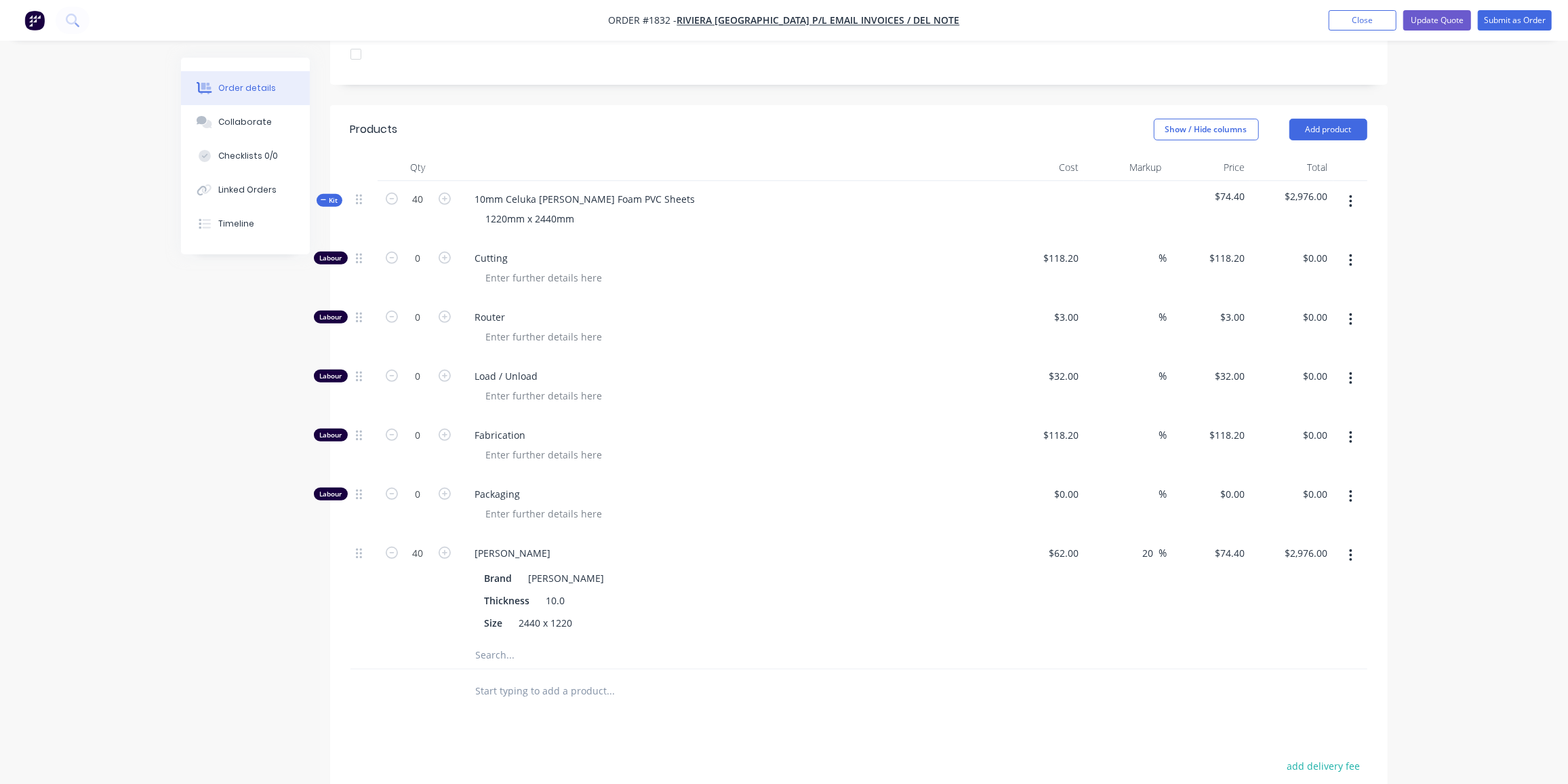
click at [1173, 586] on div "$74.40 $74.40" at bounding box center [1209, 588] width 84 height 107
click at [1158, 543] on input "20" at bounding box center [1151, 553] width 17 height 20
click at [1157, 543] on input "20" at bounding box center [1151, 553] width 17 height 20
type input "22"
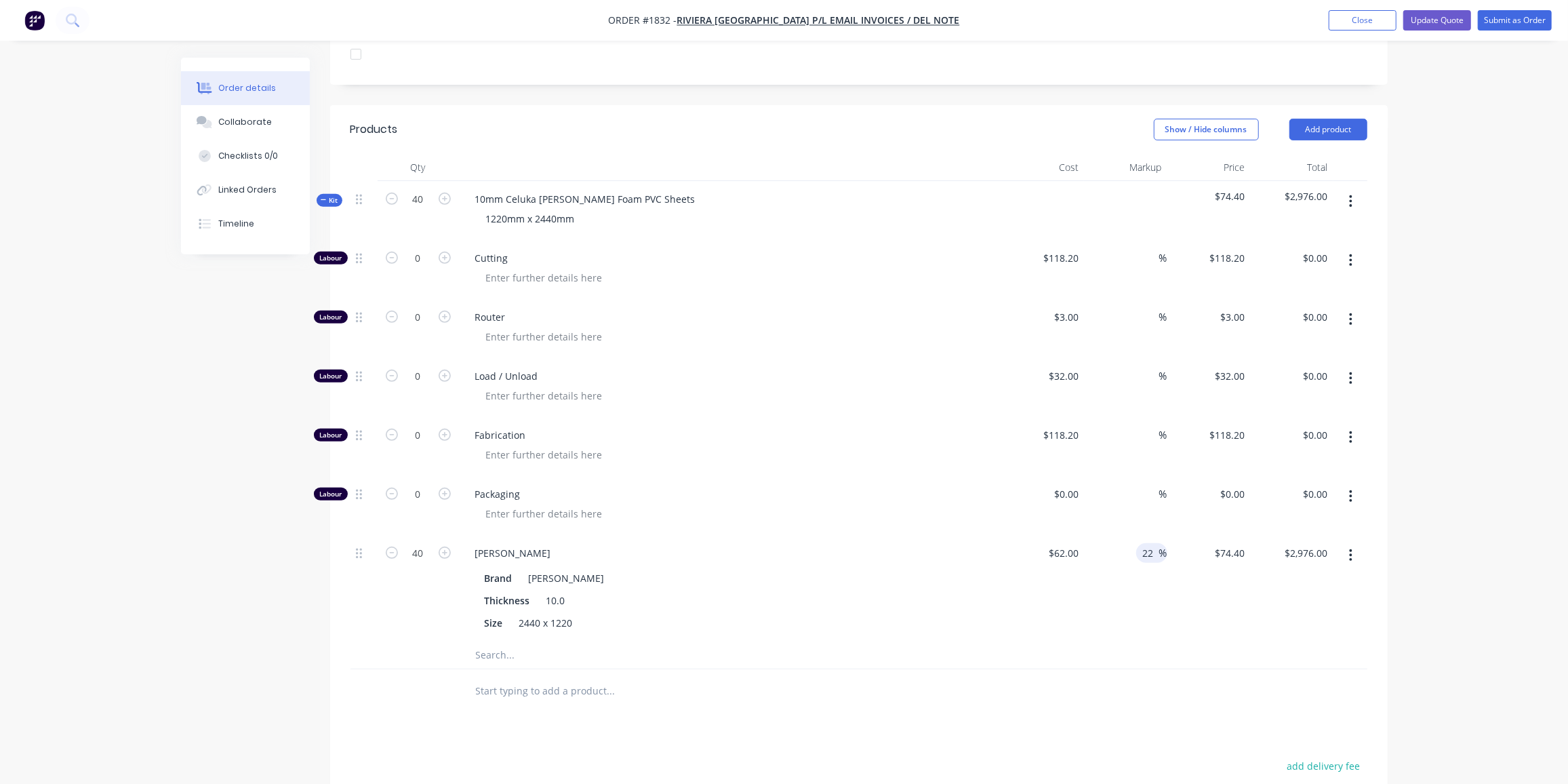
type input "75.64"
type input "$3,025.60"
type input "$75.64"
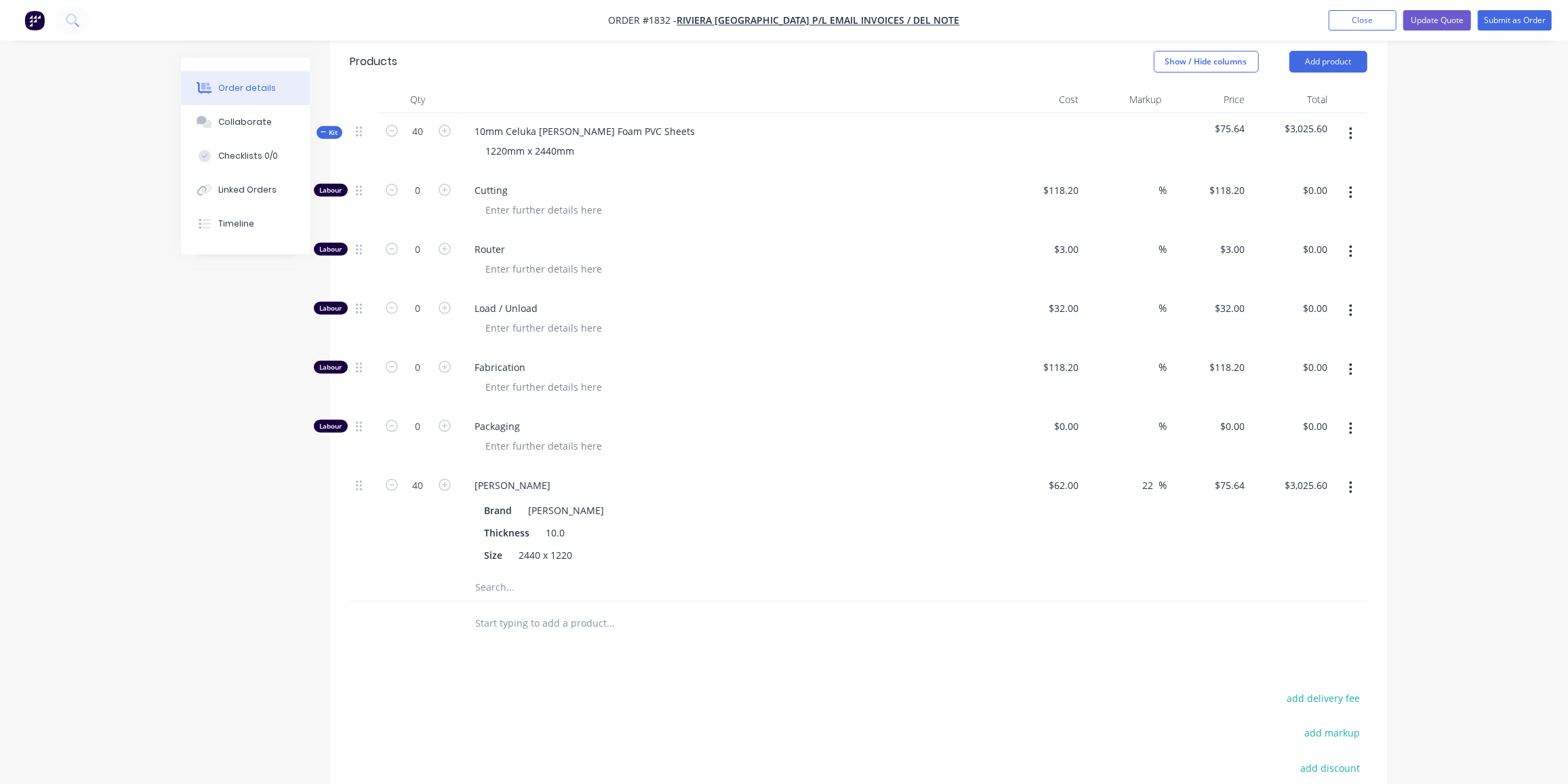
scroll to position [419, 0]
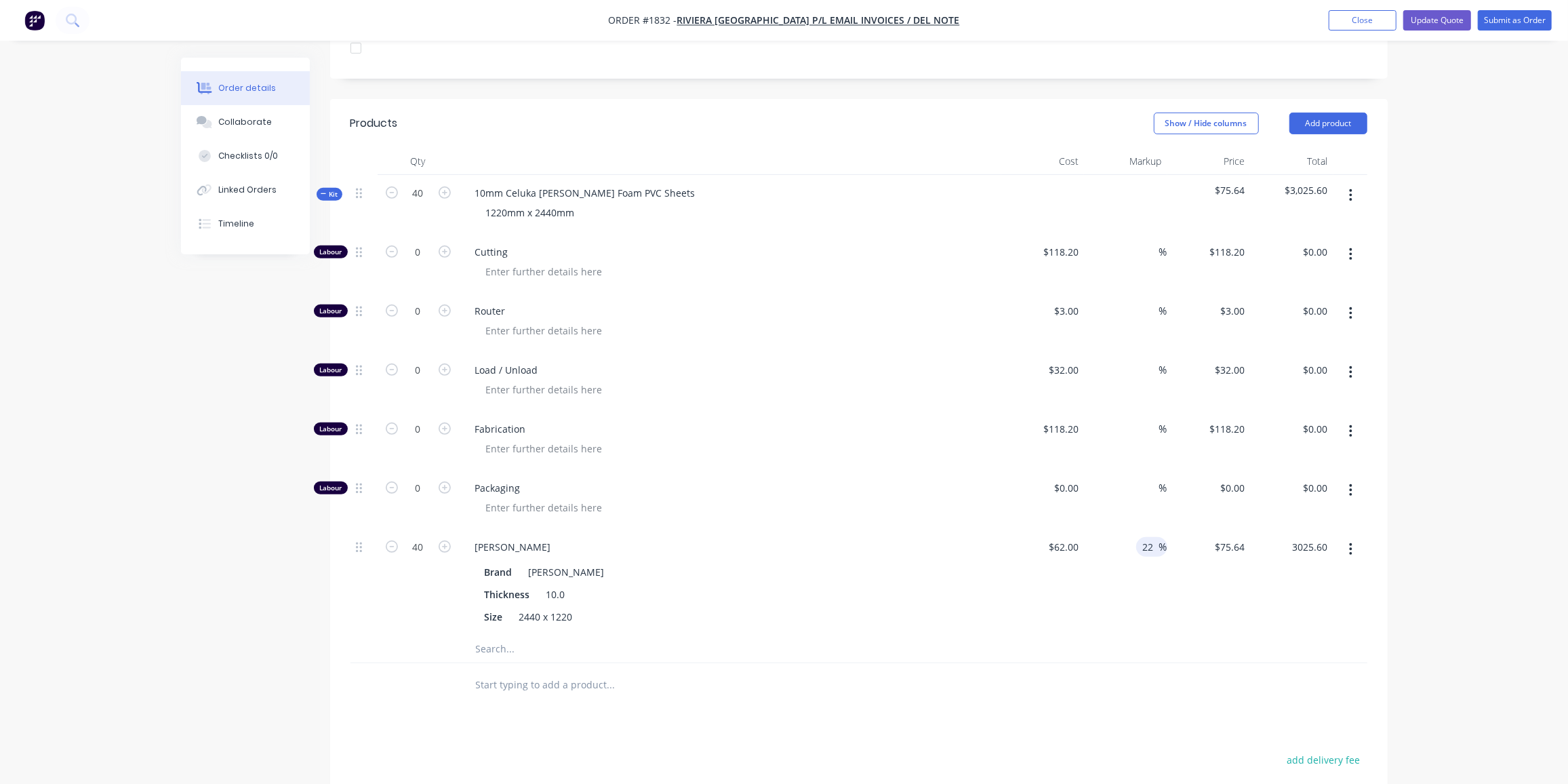
type input "$3,025.60"
click at [1149, 537] on input "22" at bounding box center [1151, 547] width 17 height 20
click at [1445, 17] on button "Update Quote" at bounding box center [1438, 20] width 68 height 20
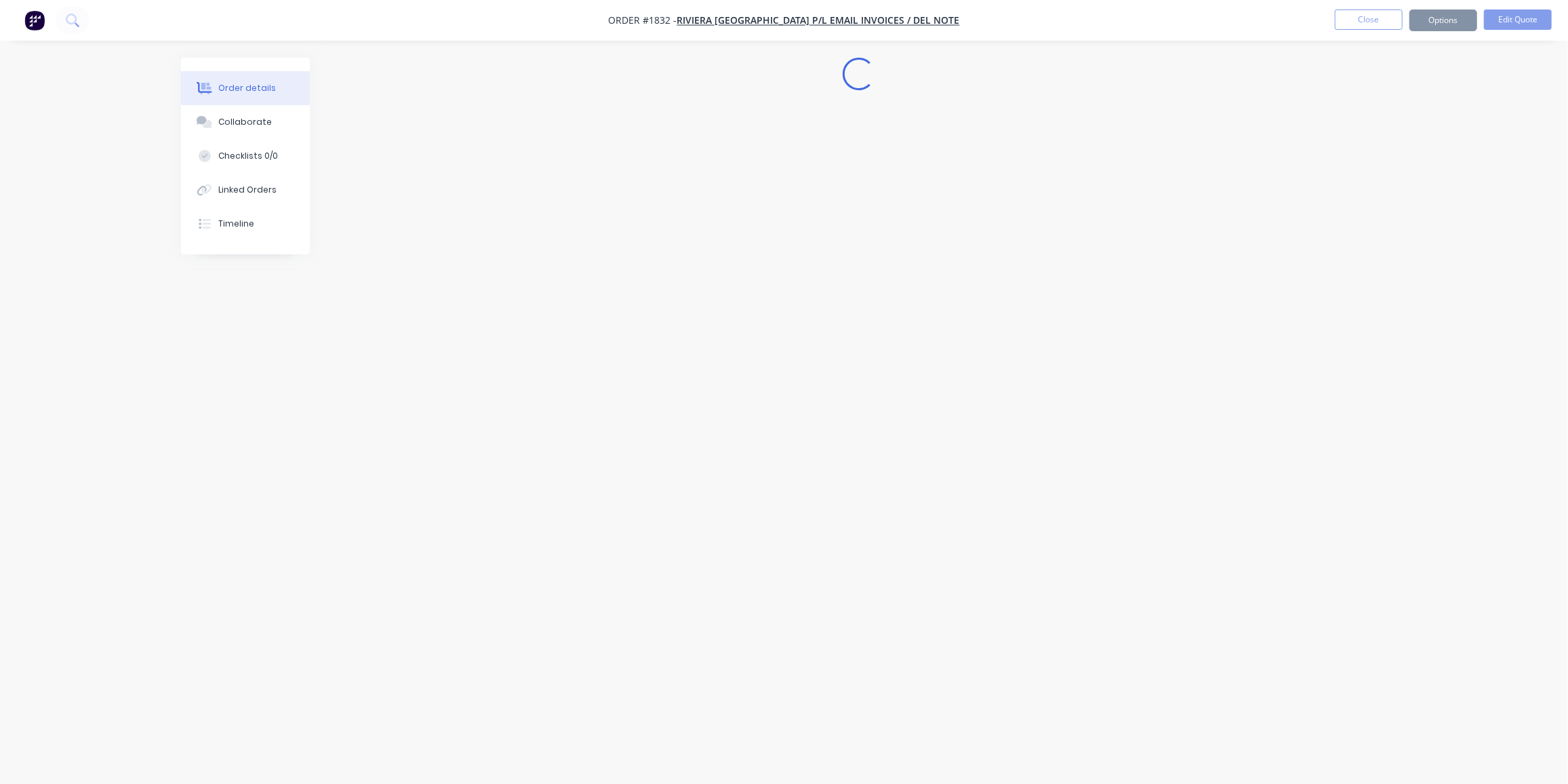
scroll to position [0, 0]
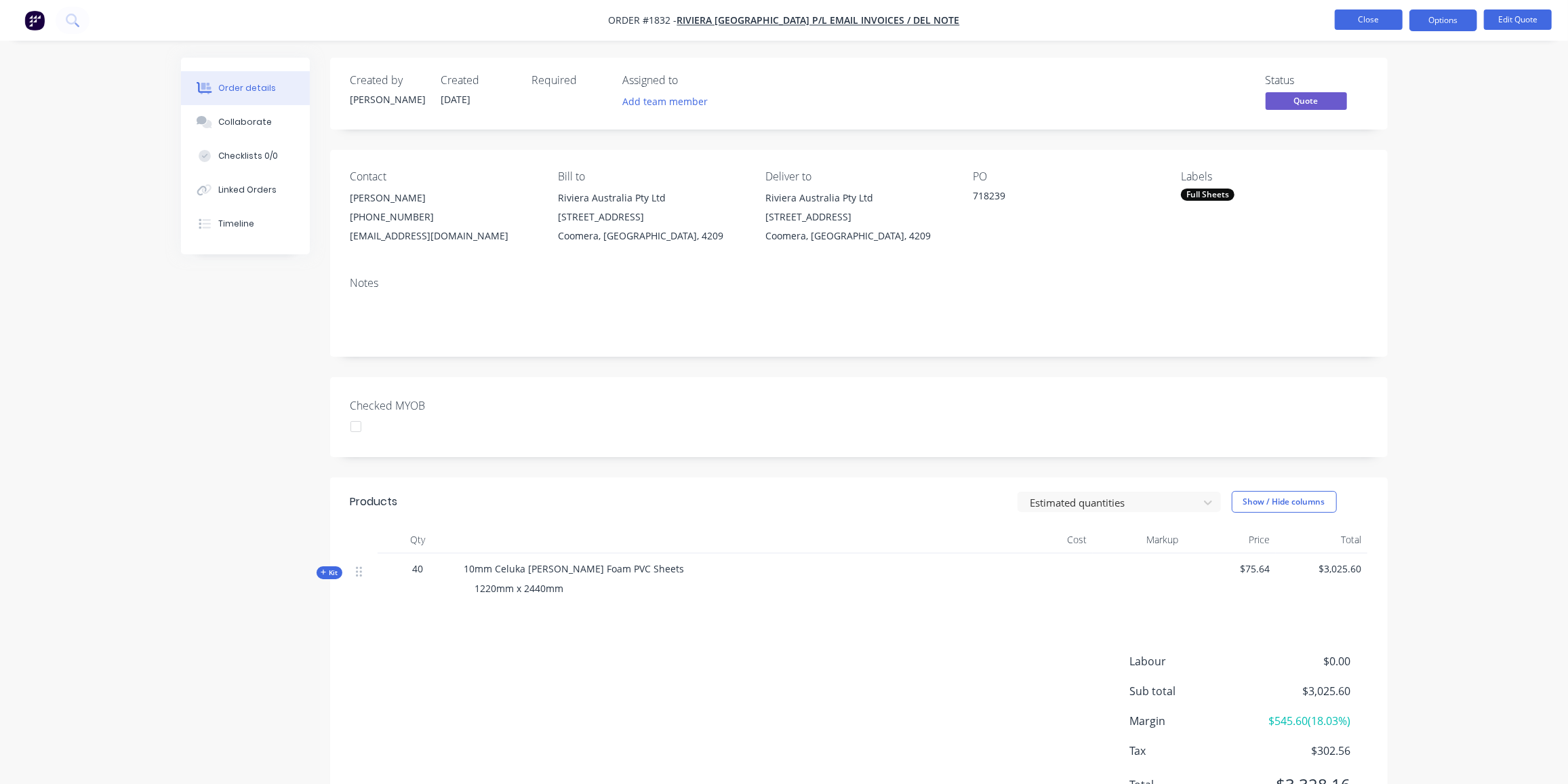
click at [1351, 24] on button "Close" at bounding box center [1369, 19] width 68 height 20
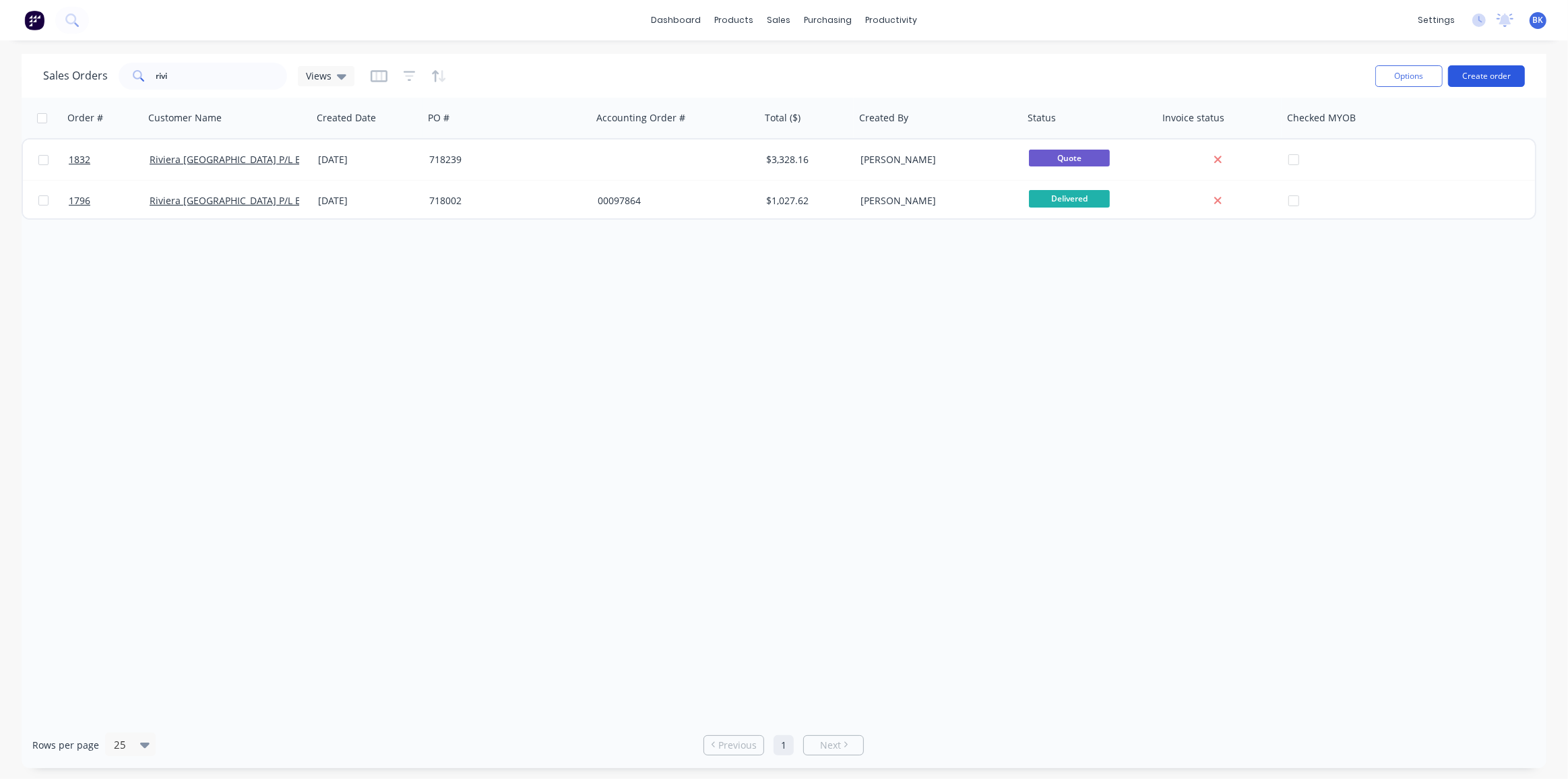
click at [1473, 71] on button "Create order" at bounding box center [1486, 75] width 77 height 22
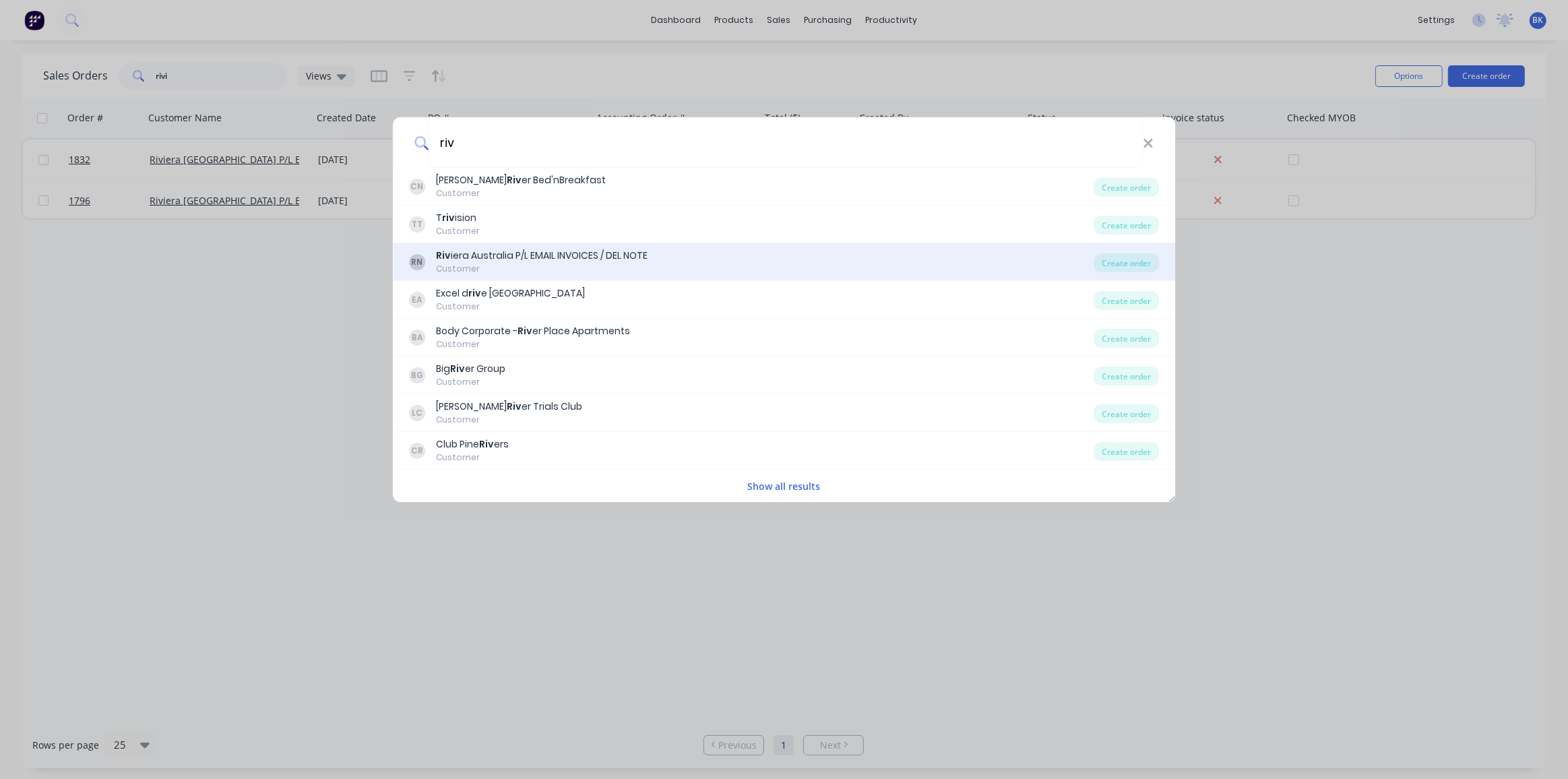
type input "riv"
click at [538, 247] on div "RN Riv iera Australia P/L EMAIL INVOICES / DEL NOTE Customer Create order" at bounding box center [784, 263] width 783 height 38
click at [626, 251] on div "Riv iera Australia P/L EMAIL INVOICES / DEL NOTE" at bounding box center [542, 256] width 212 height 14
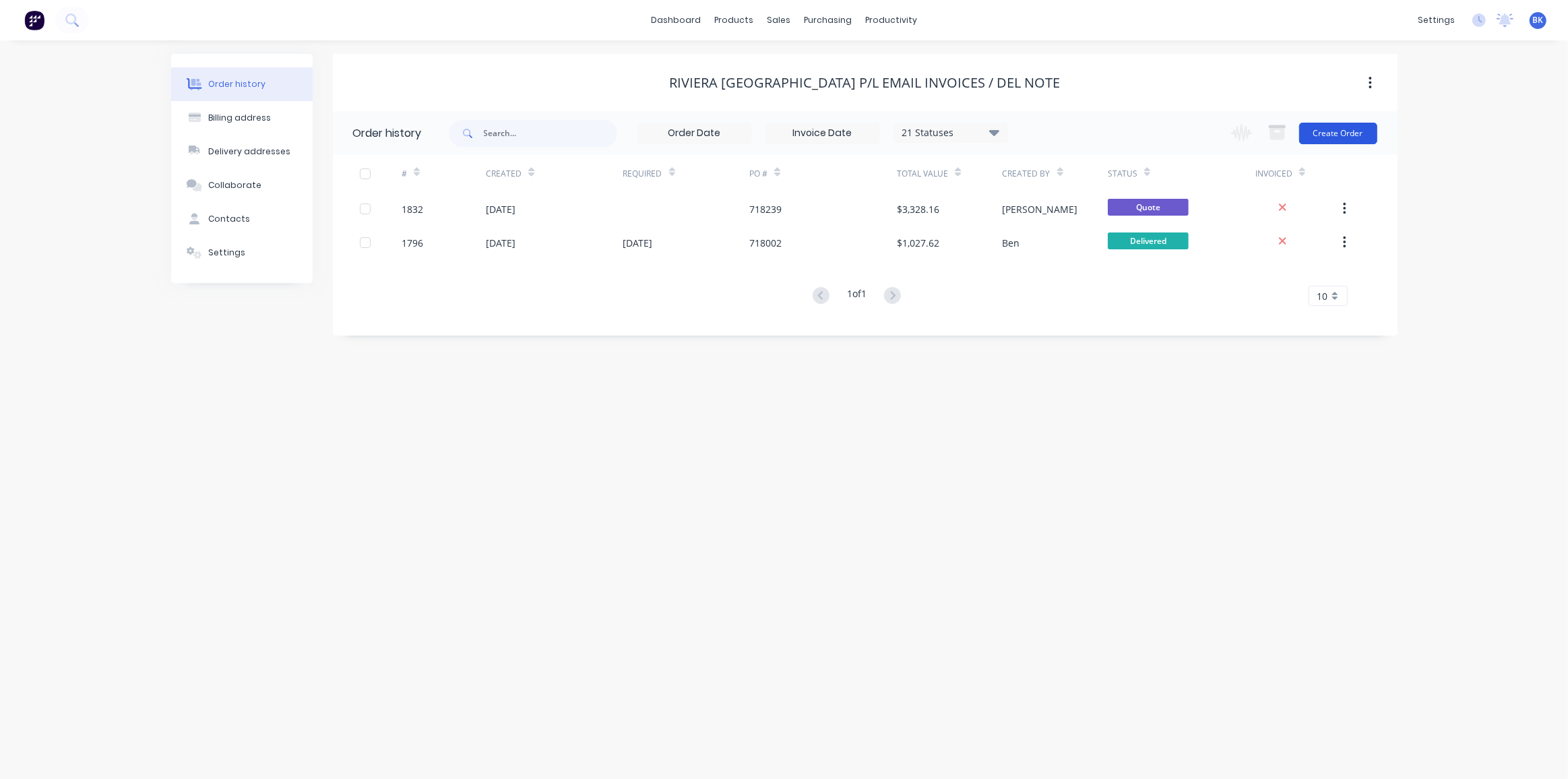
click at [1344, 135] on button "Create Order" at bounding box center [1338, 133] width 78 height 22
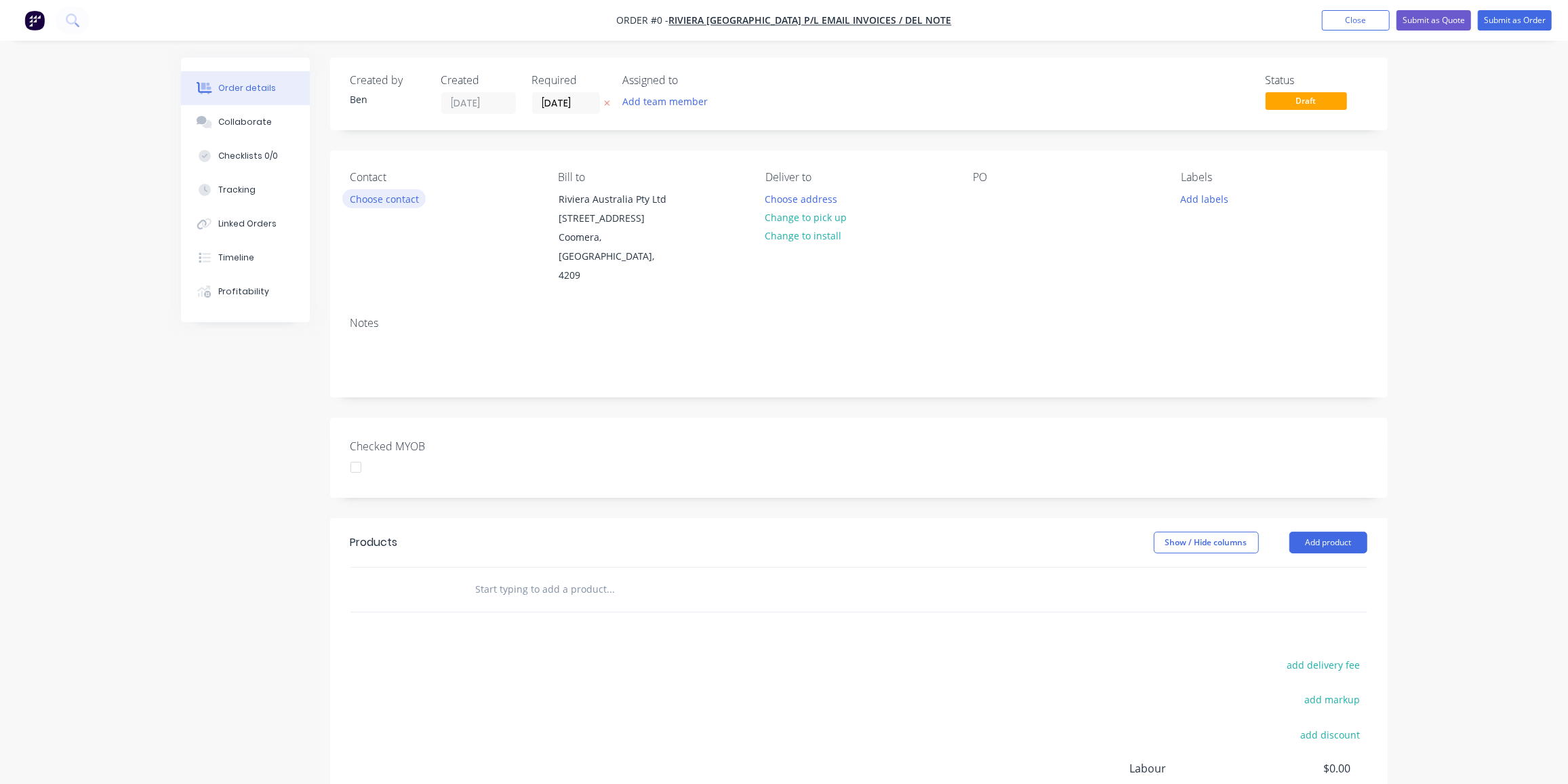
click at [408, 202] on button "Choose contact" at bounding box center [384, 198] width 84 height 18
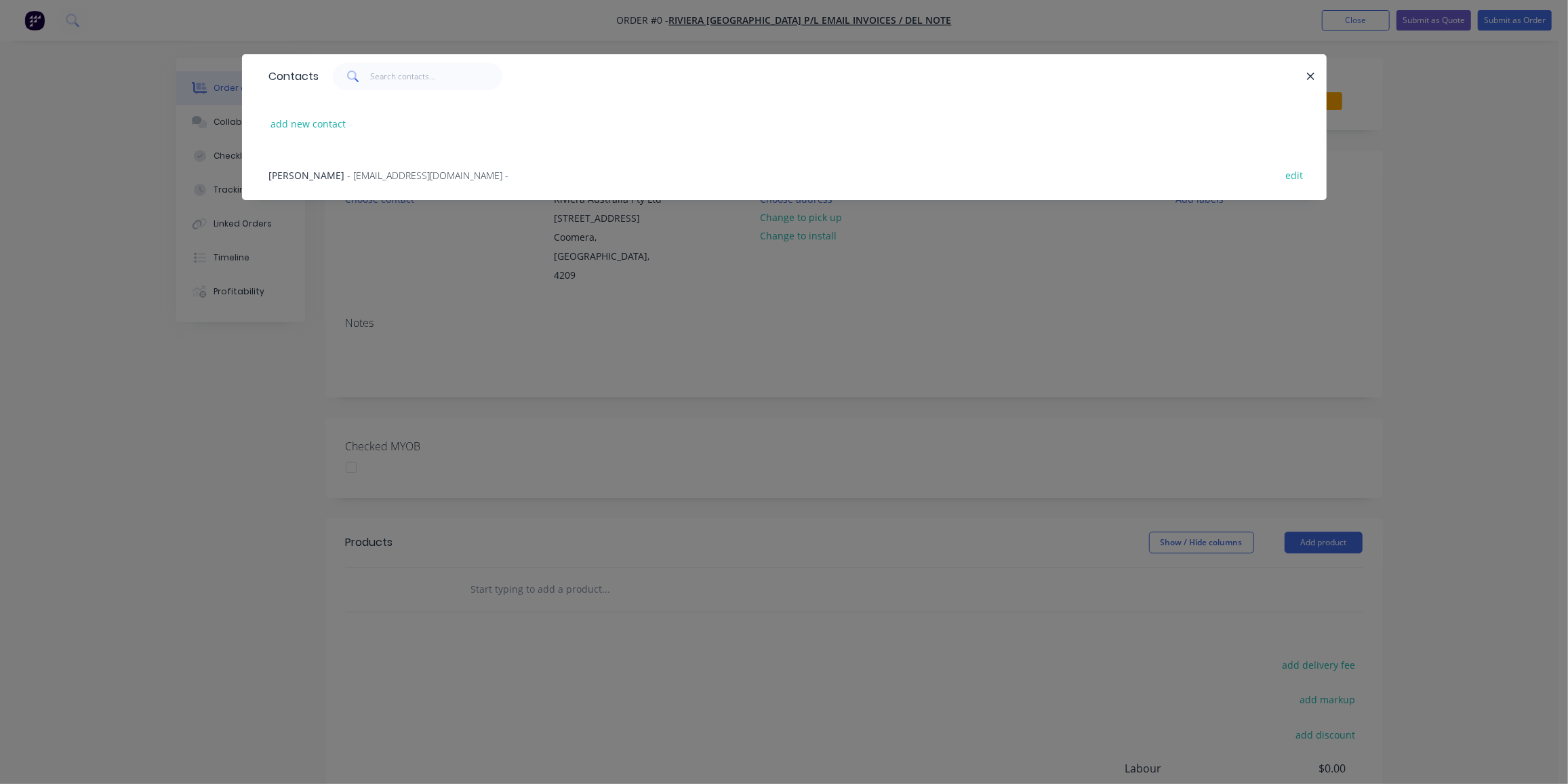
click at [348, 170] on span "- omeyer@riviera.com.au -" at bounding box center [428, 175] width 161 height 13
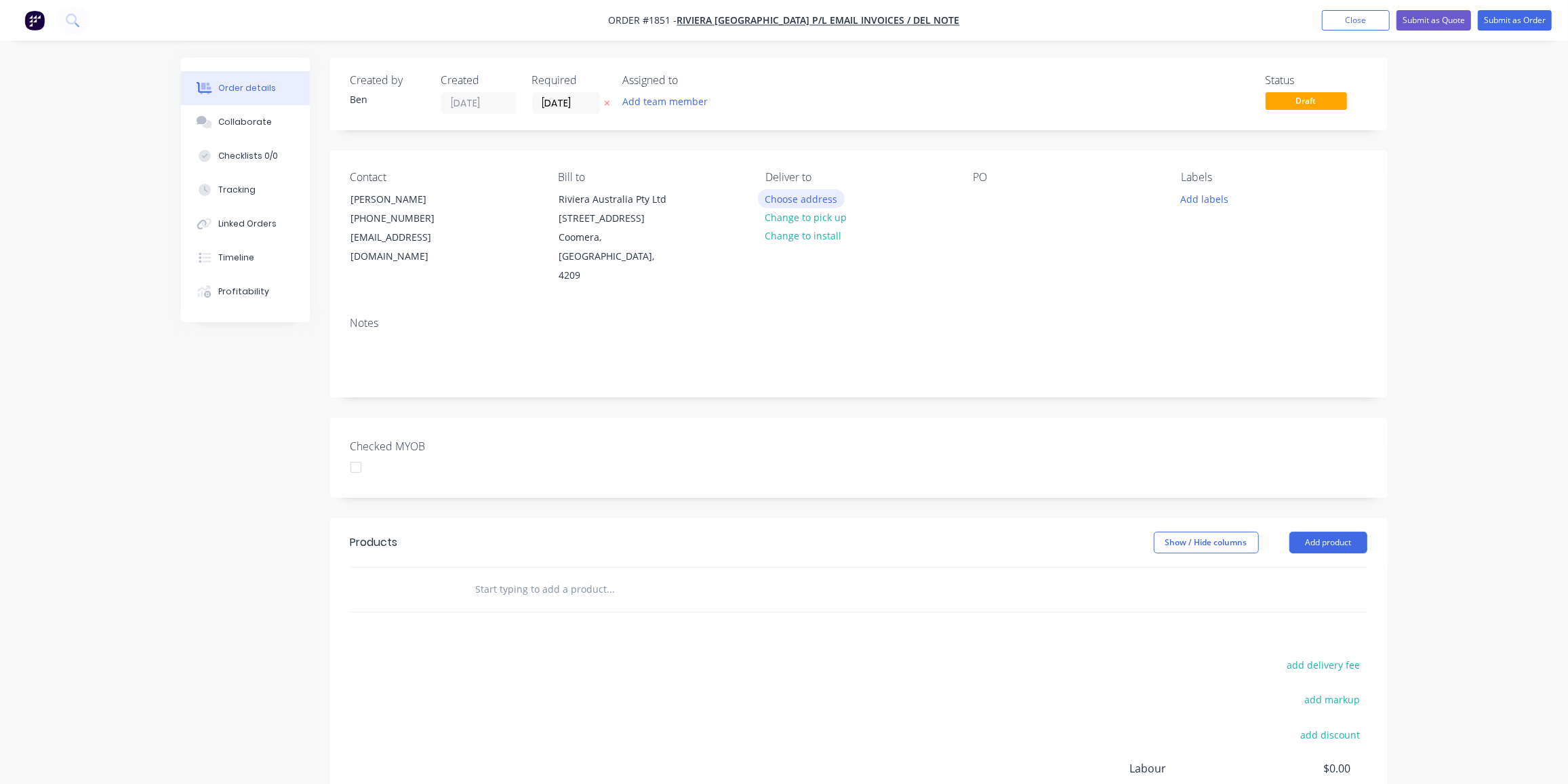
click at [823, 201] on button "Choose address" at bounding box center [801, 198] width 86 height 18
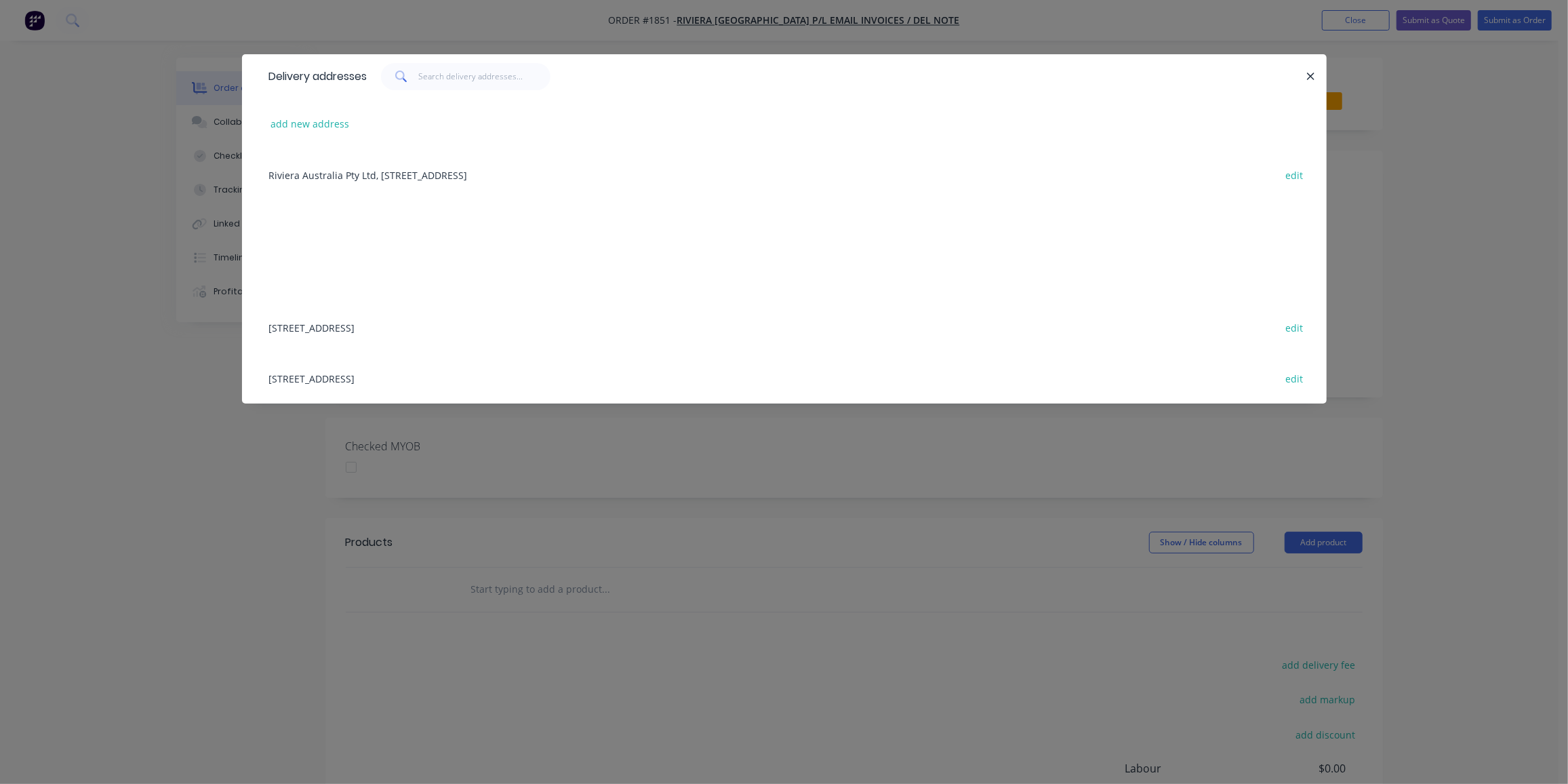
drag, startPoint x: 462, startPoint y: 174, endPoint x: 985, endPoint y: 189, distance: 523.2
click at [462, 174] on div "Riviera Australia Pty Ltd, 50 Waterway Drive, Coomera, Queensland, Australia, 4…" at bounding box center [784, 175] width 1044 height 51
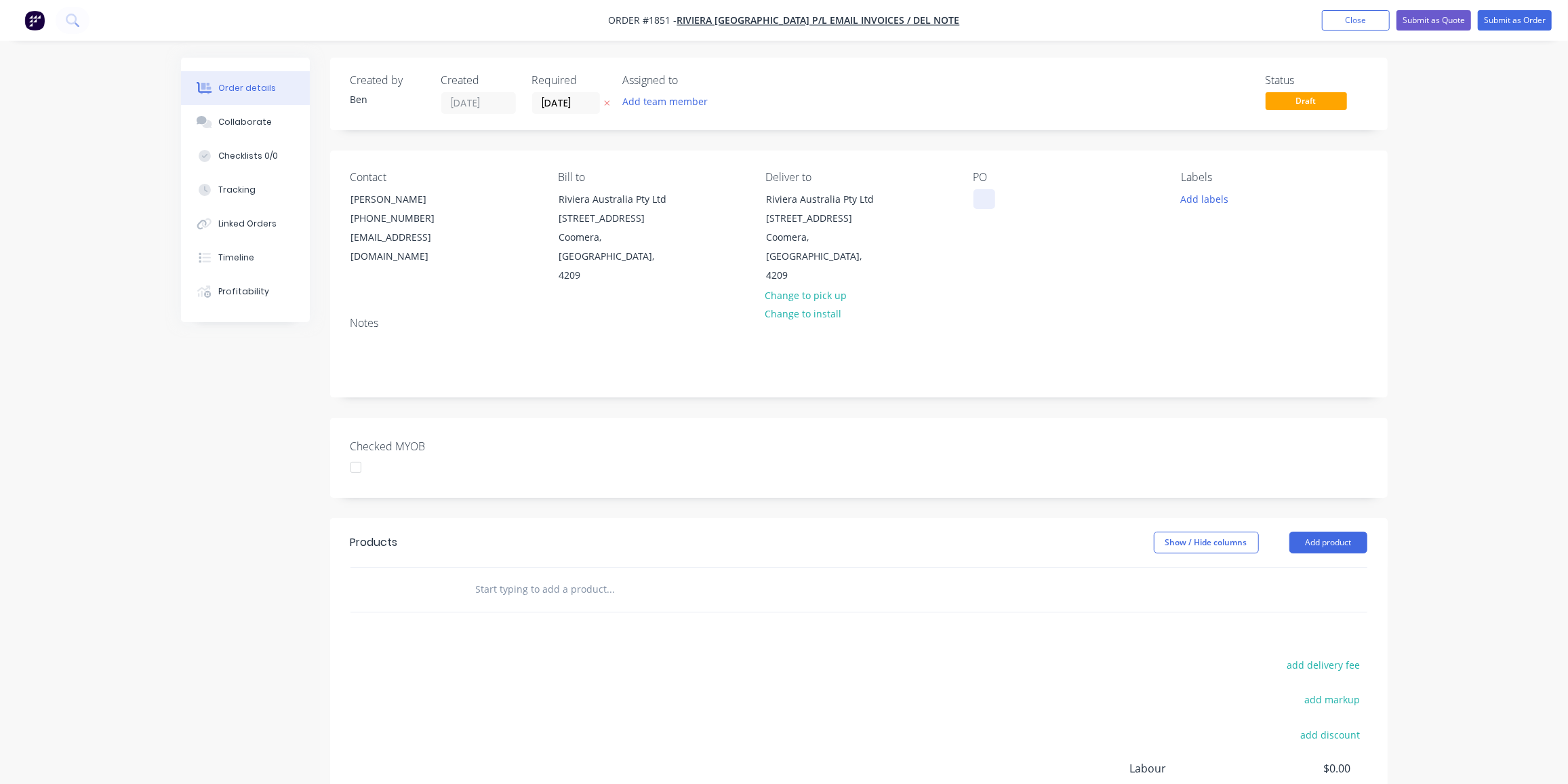
click at [987, 198] on div at bounding box center [984, 199] width 22 height 20
click at [1211, 199] on button "Add labels" at bounding box center [1204, 198] width 62 height 18
click at [1264, 389] on div "Full Sheets" at bounding box center [1244, 395] width 53 height 15
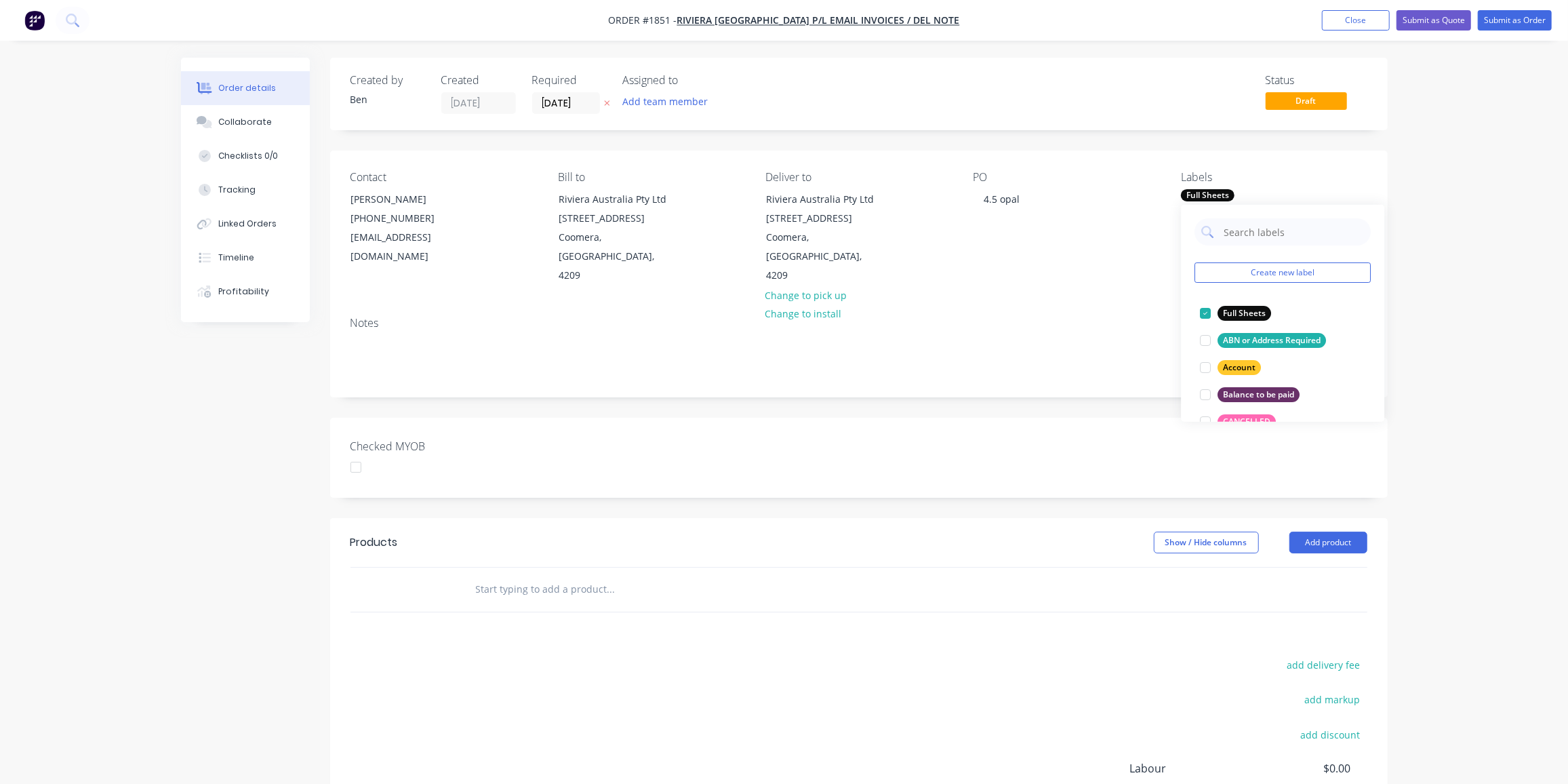
click at [633, 576] on input "text" at bounding box center [611, 589] width 271 height 27
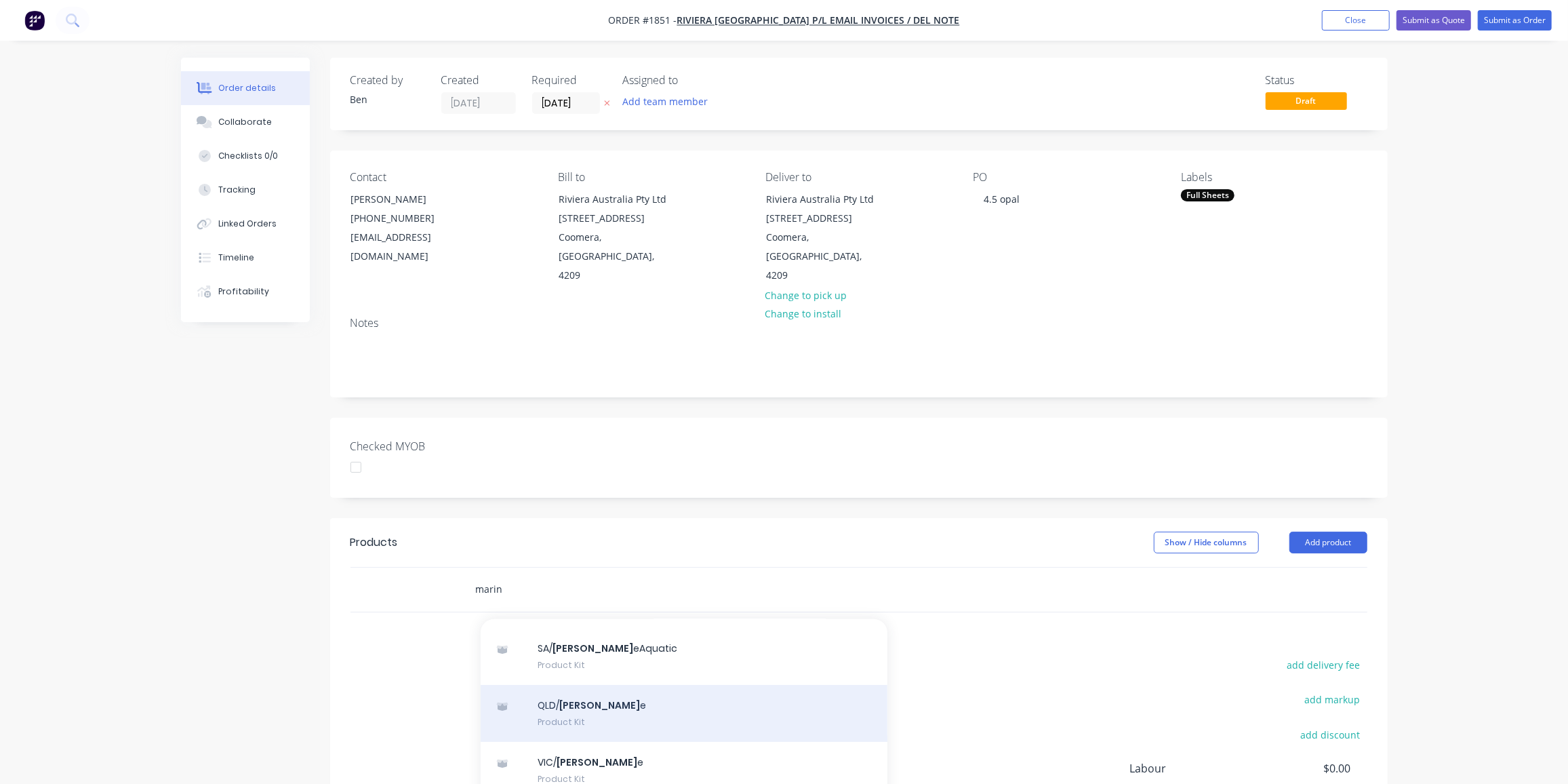
scroll to position [421, 0]
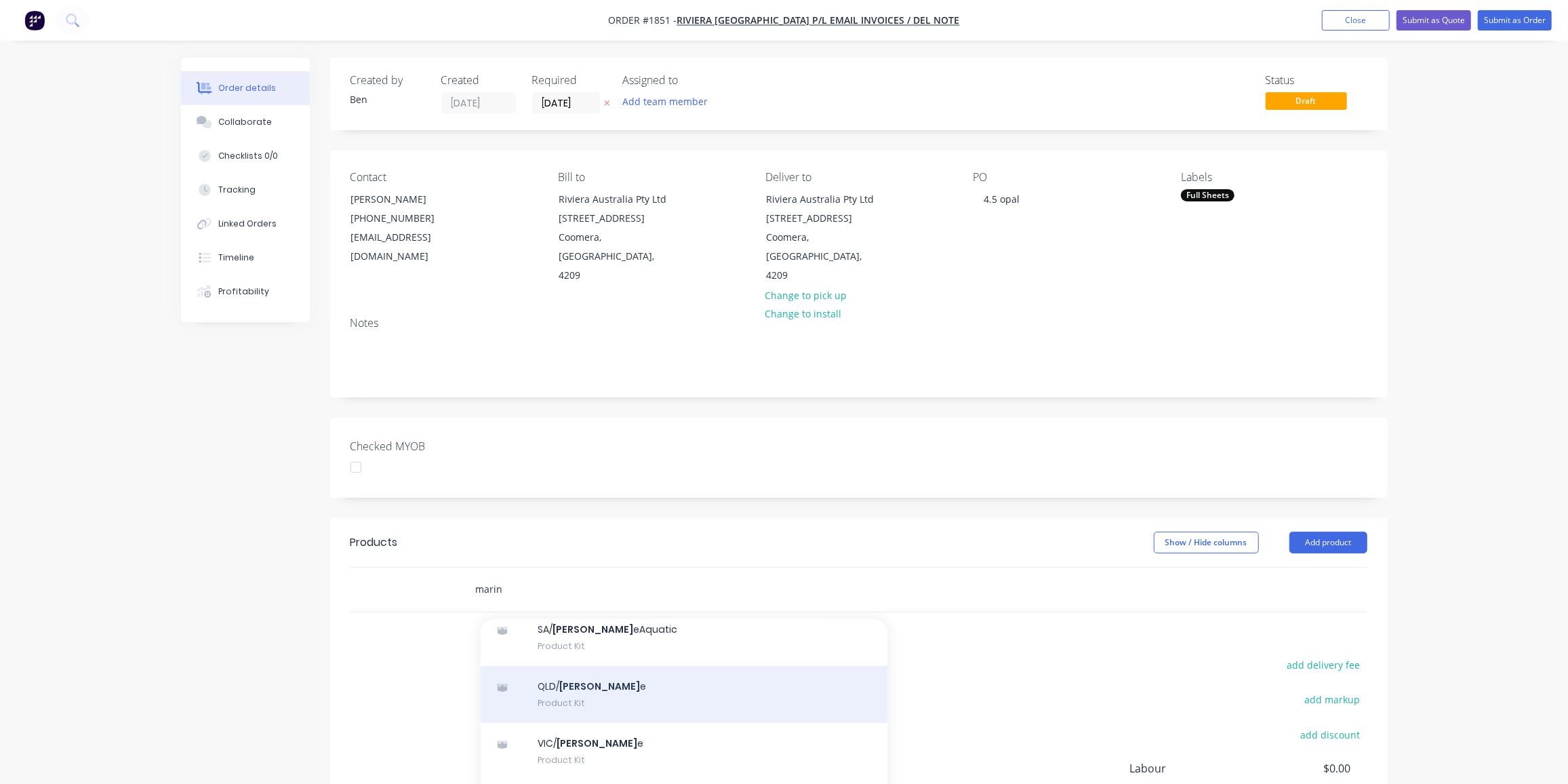
type input "marin"
click at [630, 677] on div "QLD/ Marin e Product Kit" at bounding box center [684, 694] width 407 height 57
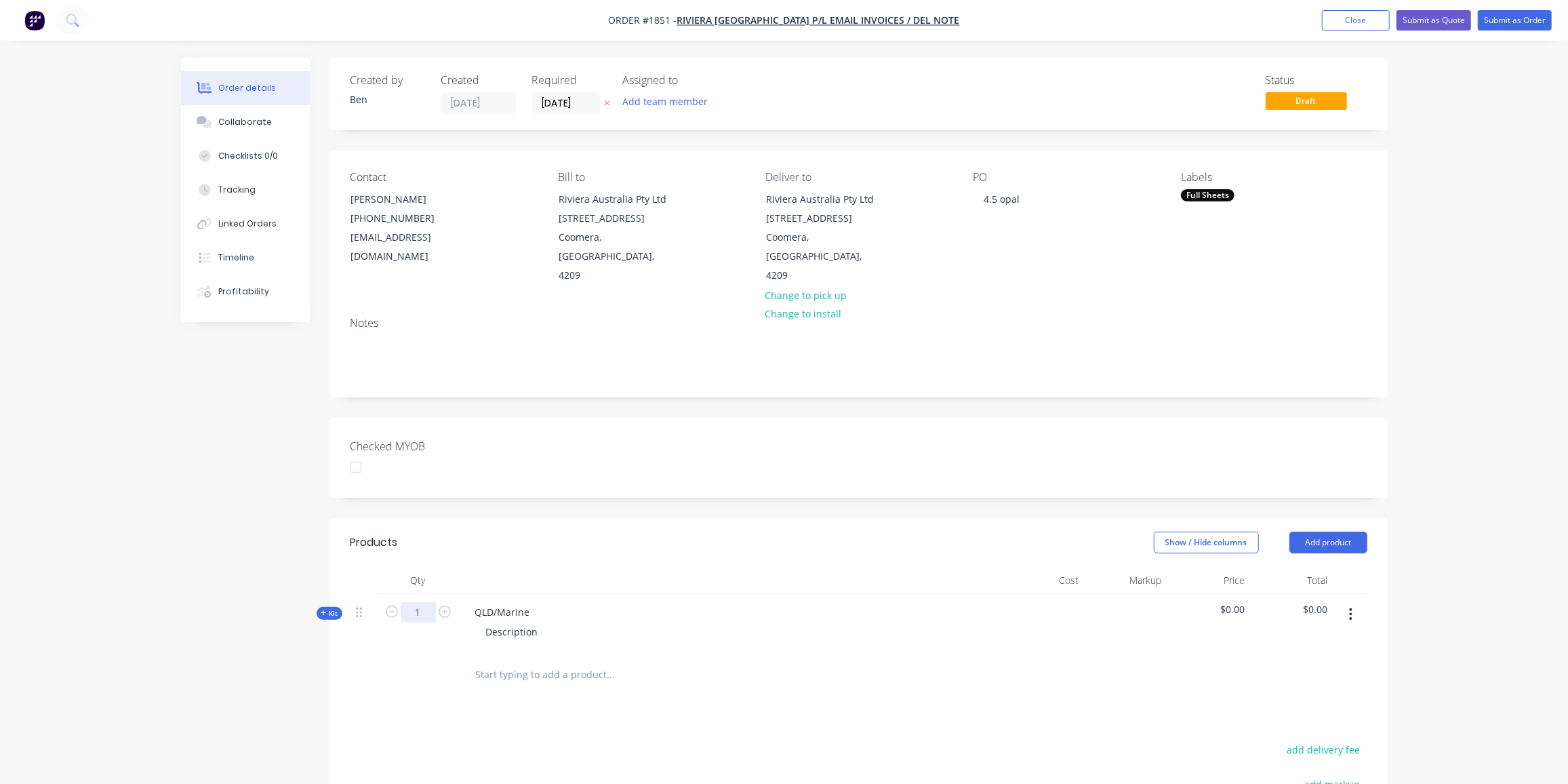
click at [418, 602] on input "1" at bounding box center [418, 612] width 35 height 20
type input "20"
click at [520, 602] on div "QLD/Marine" at bounding box center [503, 612] width 77 height 20
drag, startPoint x: 532, startPoint y: 595, endPoint x: 365, endPoint y: 584, distance: 167.4
click at [365, 595] on div "Kit 20 QLD/Marine Description $0.00 $0.00" at bounding box center [859, 624] width 1017 height 59
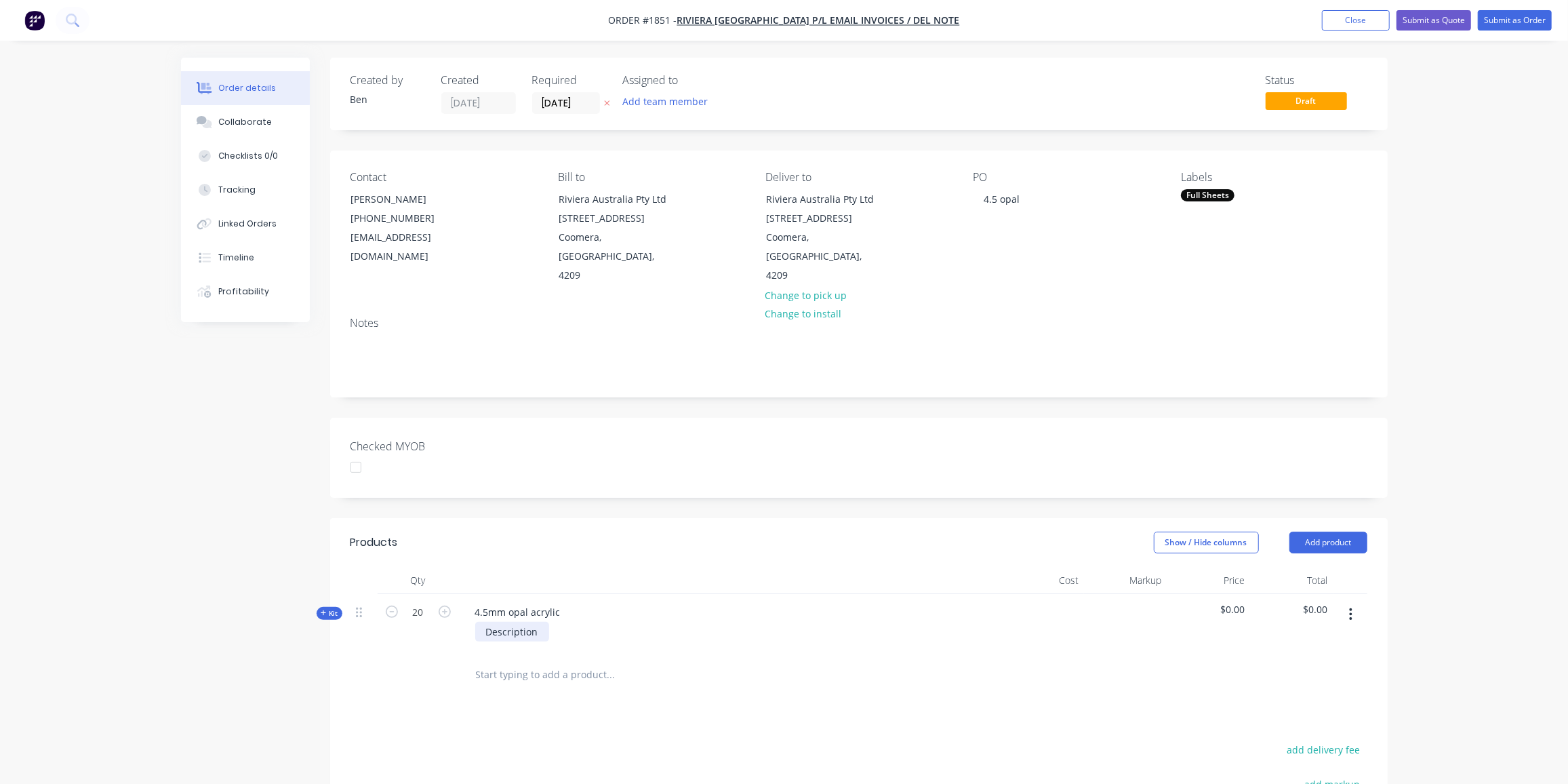
click at [521, 622] on div "Description" at bounding box center [512, 632] width 74 height 20
drag, startPoint x: 539, startPoint y: 614, endPoint x: 432, endPoint y: 608, distance: 107.2
click at [432, 608] on div "Kit 20 4.5mm opal acrylic Description $0.00 $0.00" at bounding box center [859, 624] width 1017 height 59
click at [508, 602] on div "4.5mm opal acrylic" at bounding box center [517, 612] width 107 height 20
click at [593, 622] on div "3050mm x 2030mm" at bounding box center [729, 632] width 531 height 20
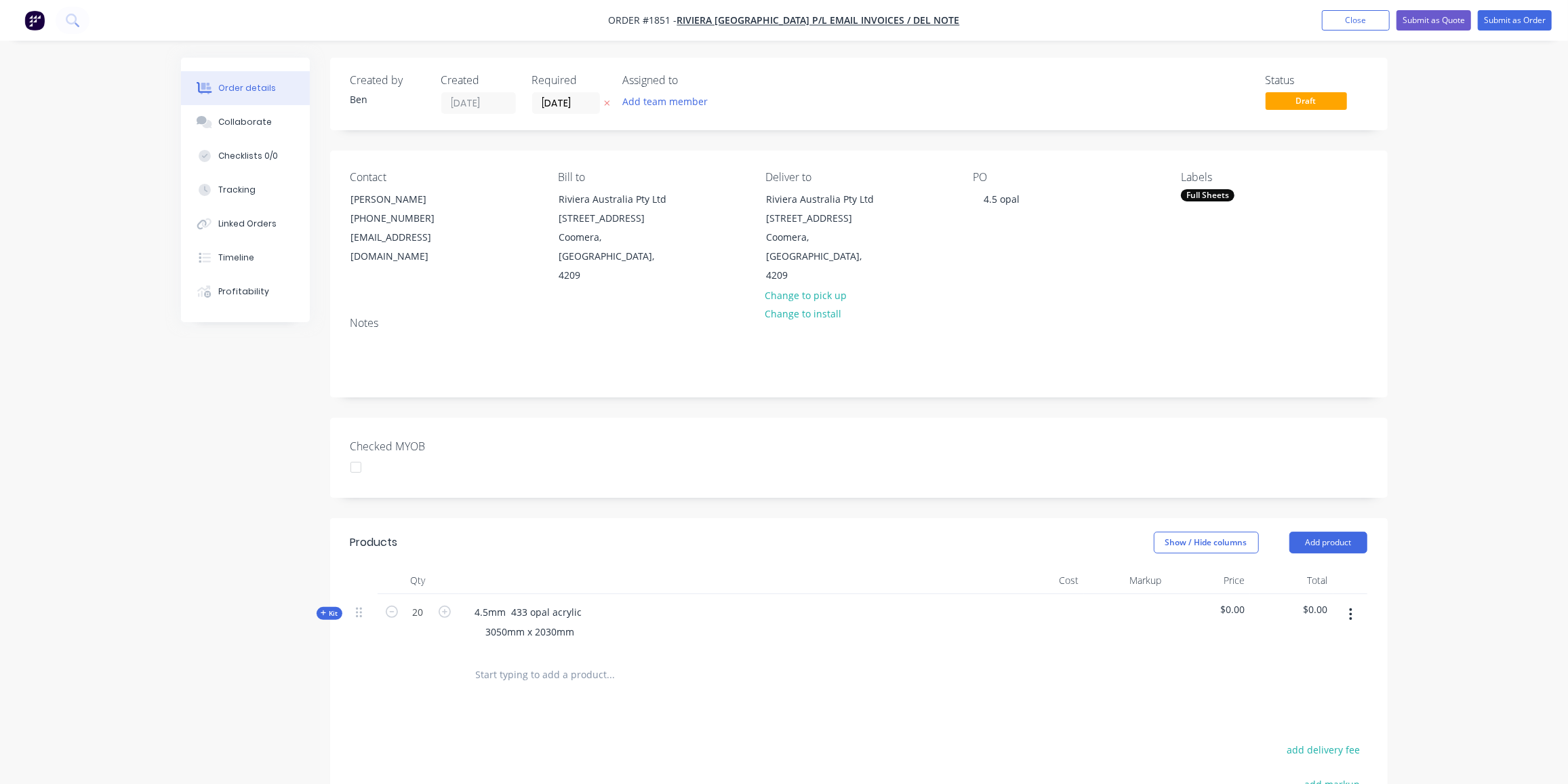
drag, startPoint x: 321, startPoint y: 591, endPoint x: 339, endPoint y: 584, distance: 19.3
click at [323, 610] on icon "button" at bounding box center [324, 614] width 6 height 7
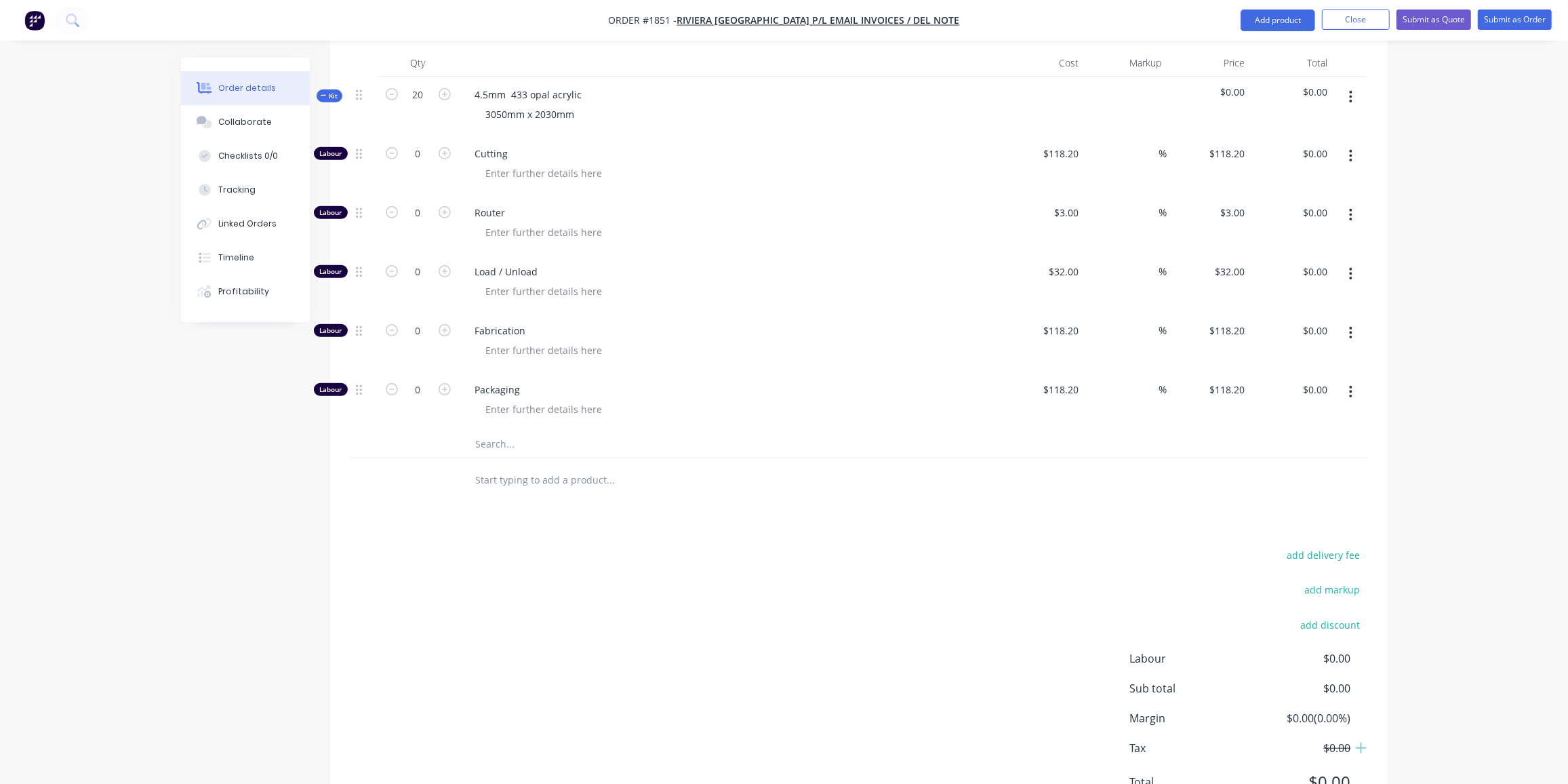
click at [507, 430] on input "text" at bounding box center [611, 444] width 271 height 27
type input "433"
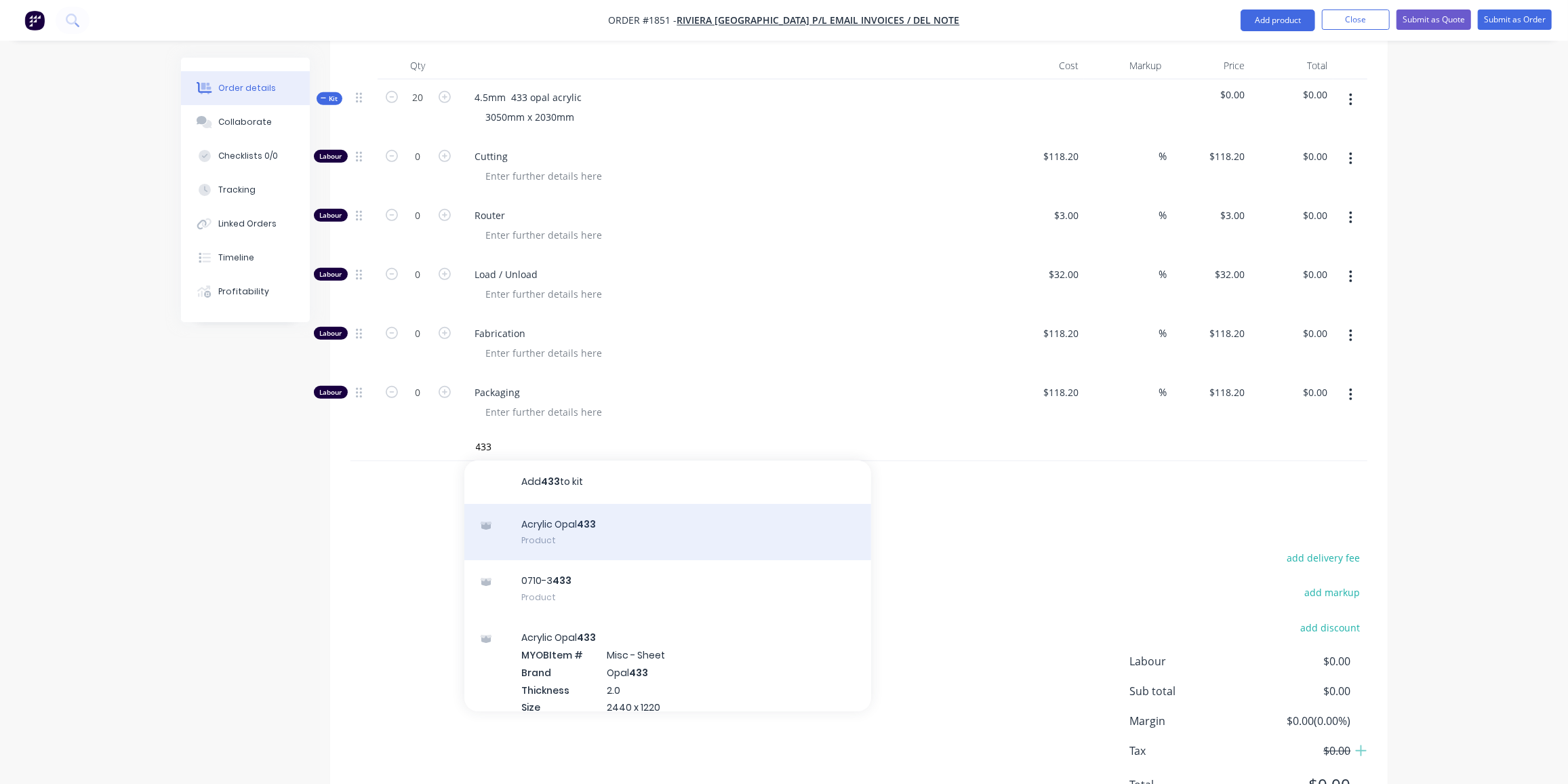
click at [609, 505] on div "Acrylic Opal 433 Product" at bounding box center [668, 532] width 407 height 57
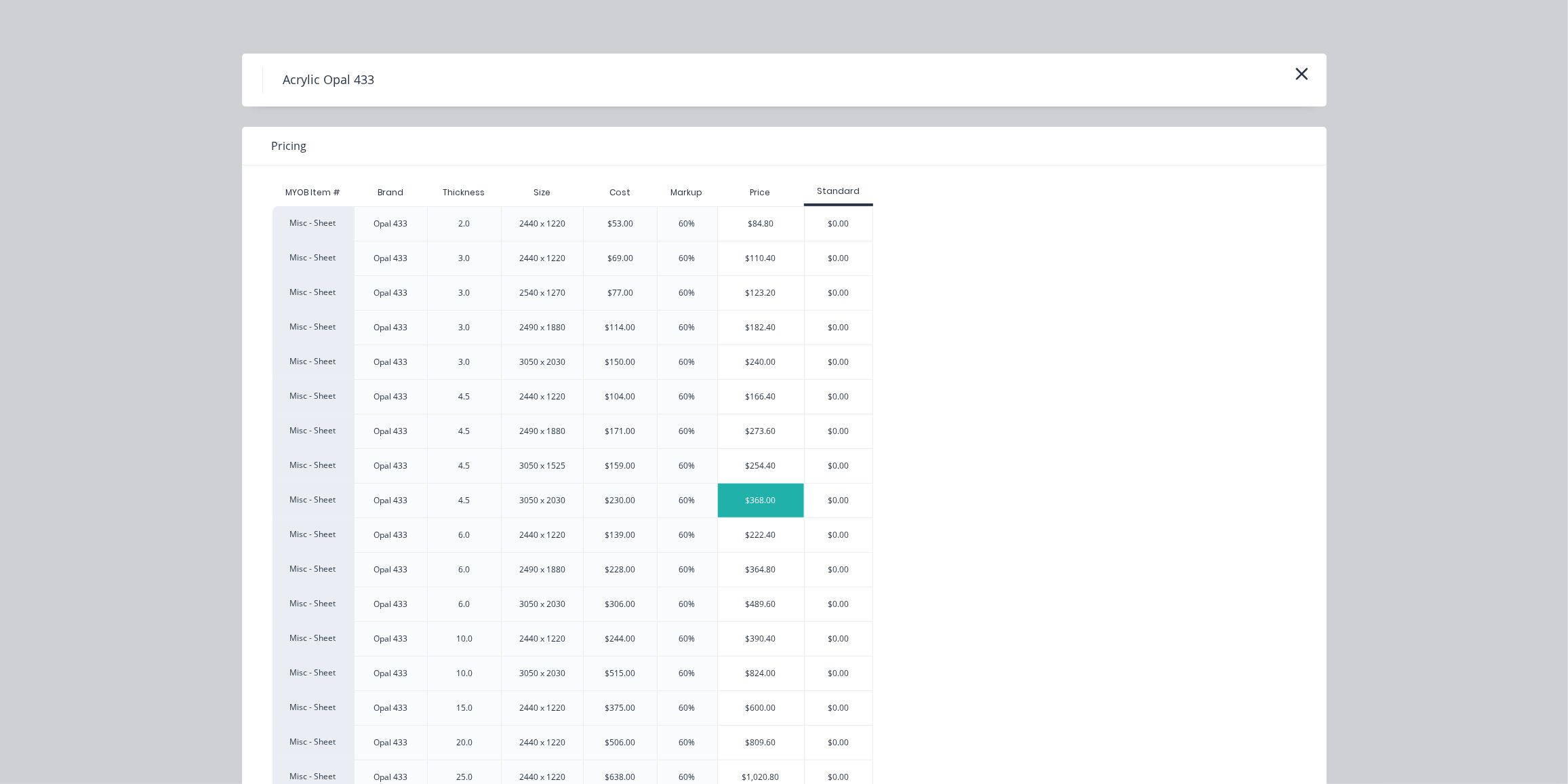
scroll to position [1, 0]
click at [771, 504] on div "$368.00" at bounding box center [761, 500] width 86 height 34
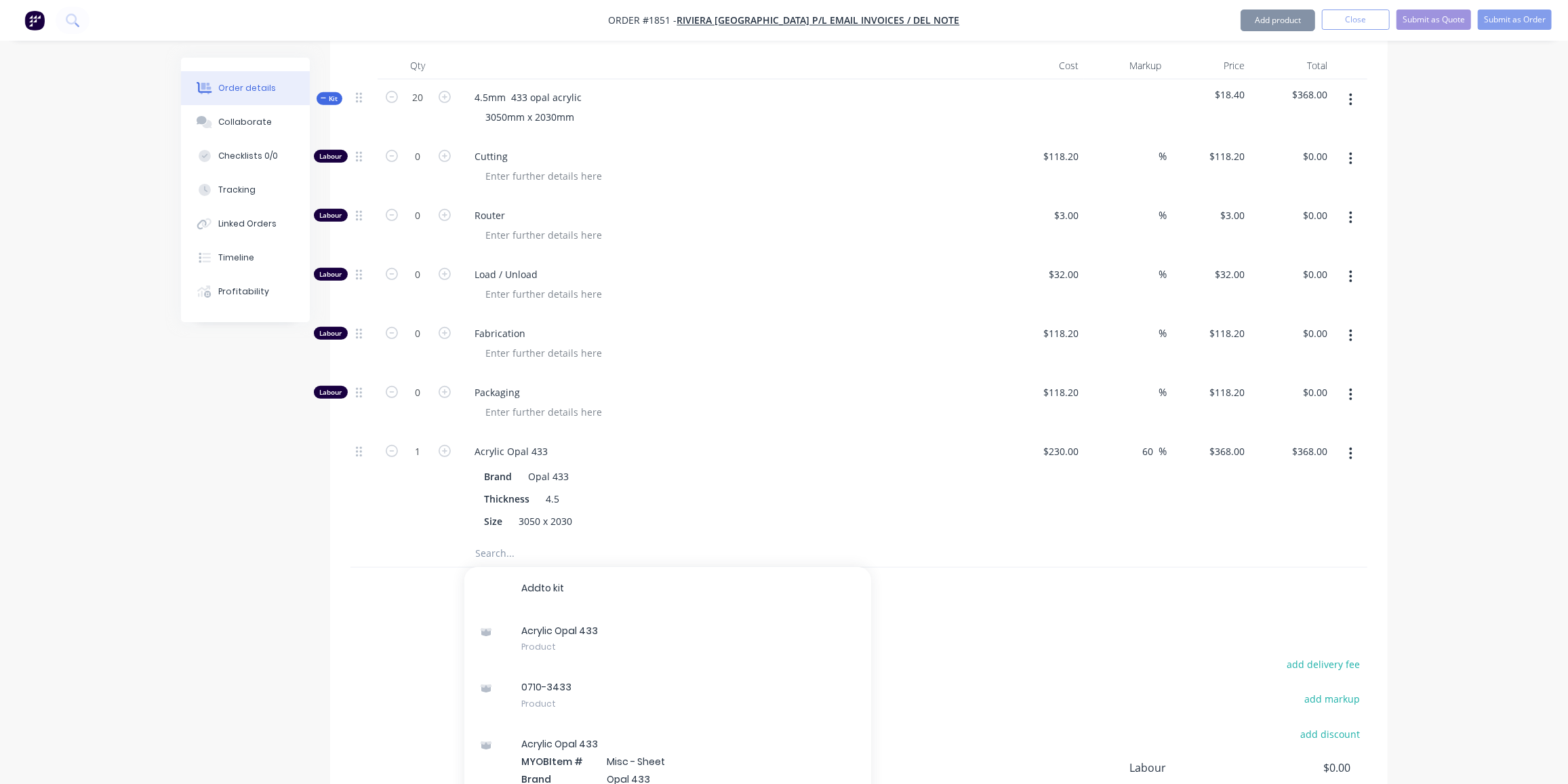
scroll to position [516, 0]
click at [1149, 441] on input "60" at bounding box center [1151, 450] width 17 height 20
type input "20"
type input "276"
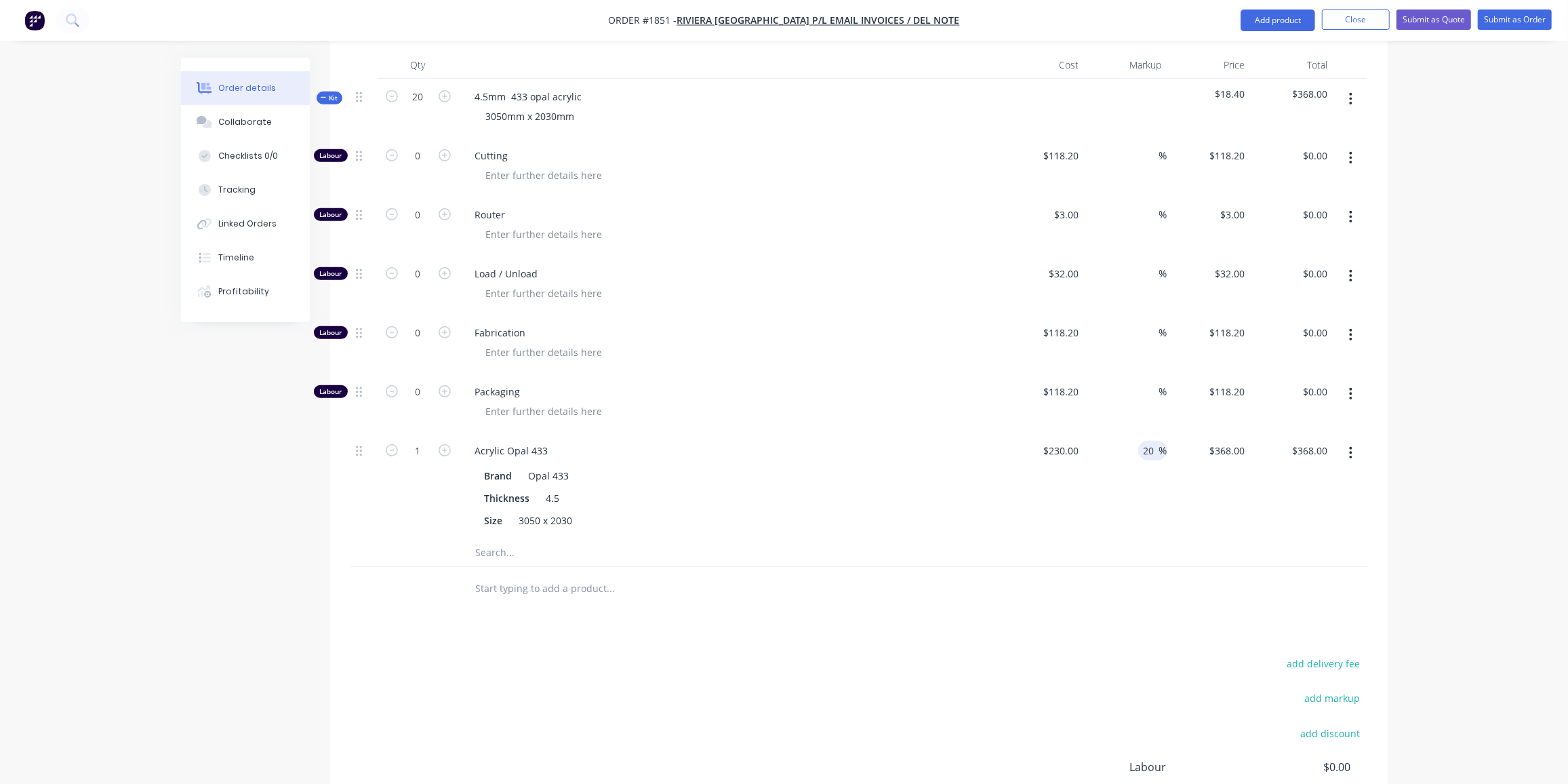
type input "$276.00"
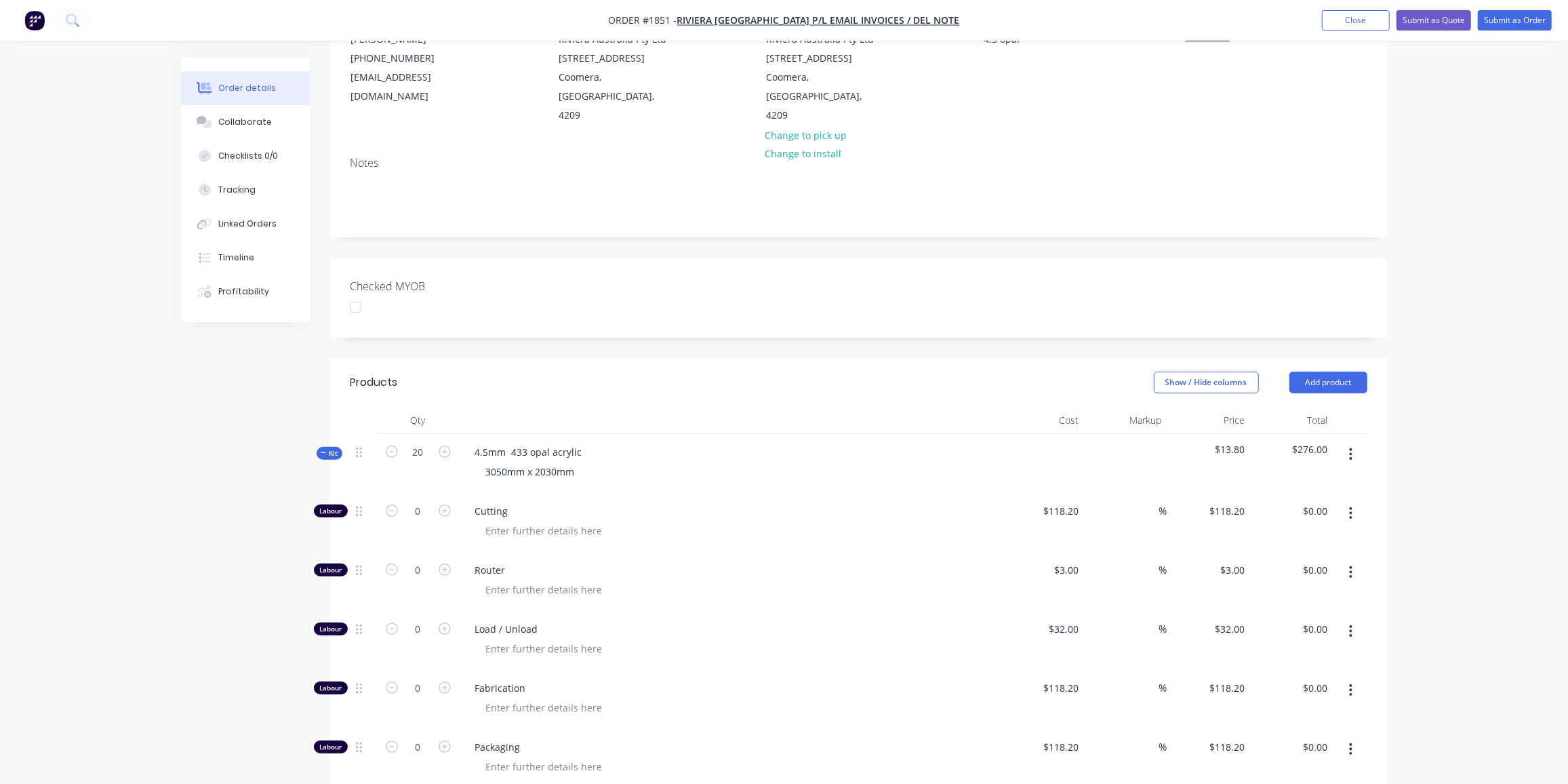
type input "$276.00"
click at [802, 372] on div "Show / Hide columns Add product" at bounding box center [967, 382] width 801 height 22
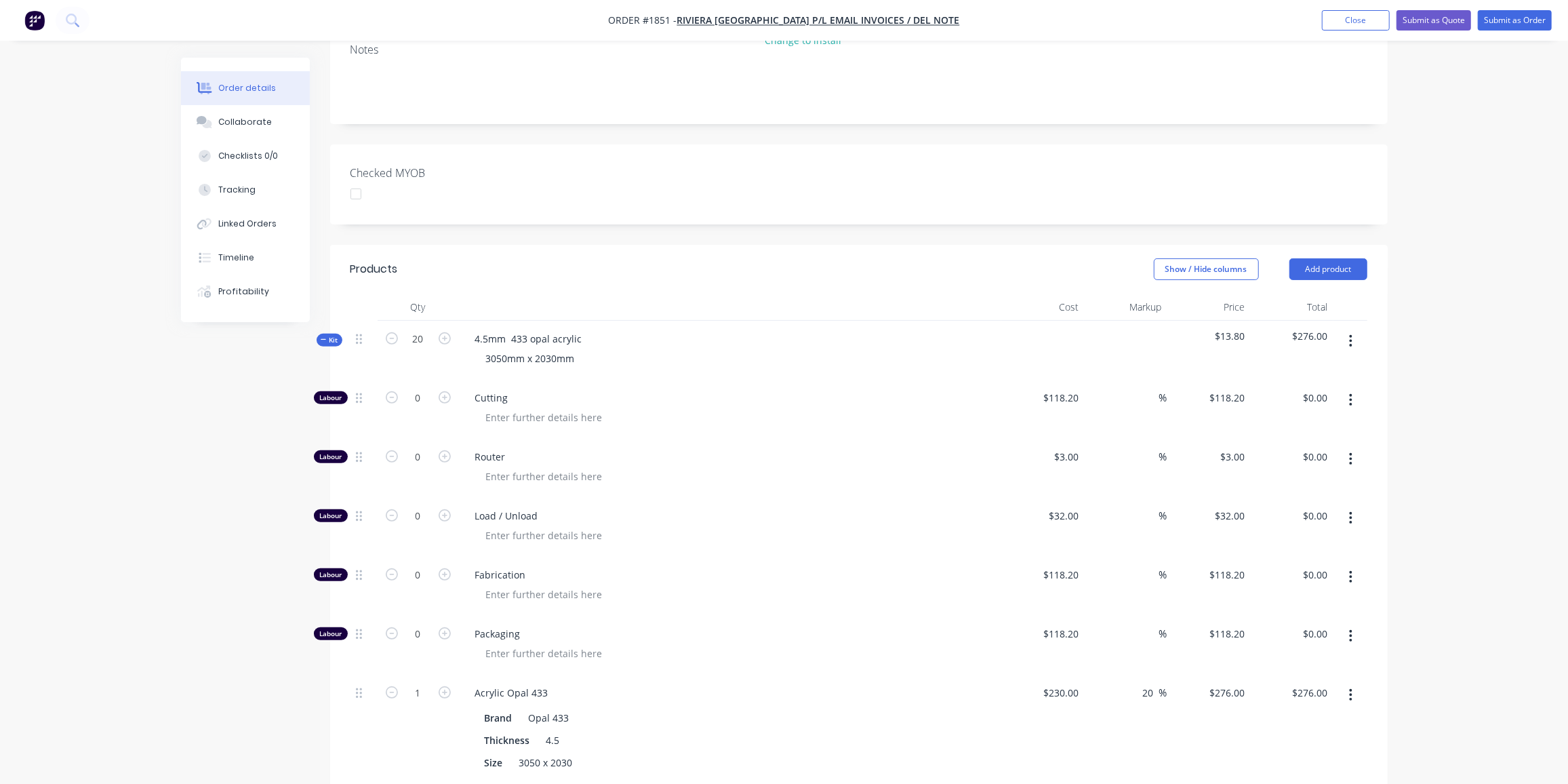
scroll to position [274, 0]
click at [427, 683] on input "1" at bounding box center [418, 692] width 35 height 20
type input "20"
type input "$5,520.00"
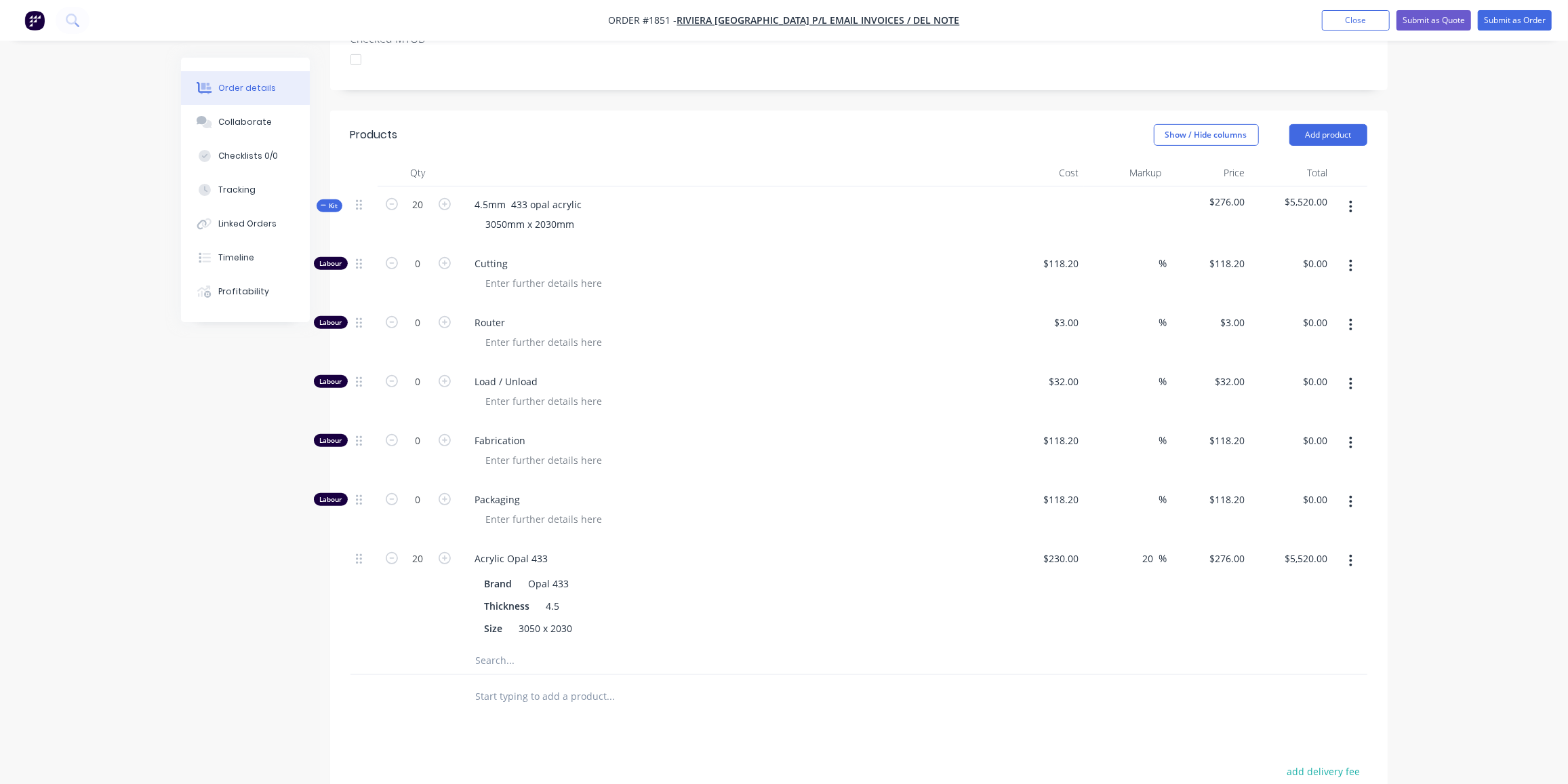
scroll to position [409, 0]
click at [920, 685] on div at bounding box center [702, 696] width 477 height 27
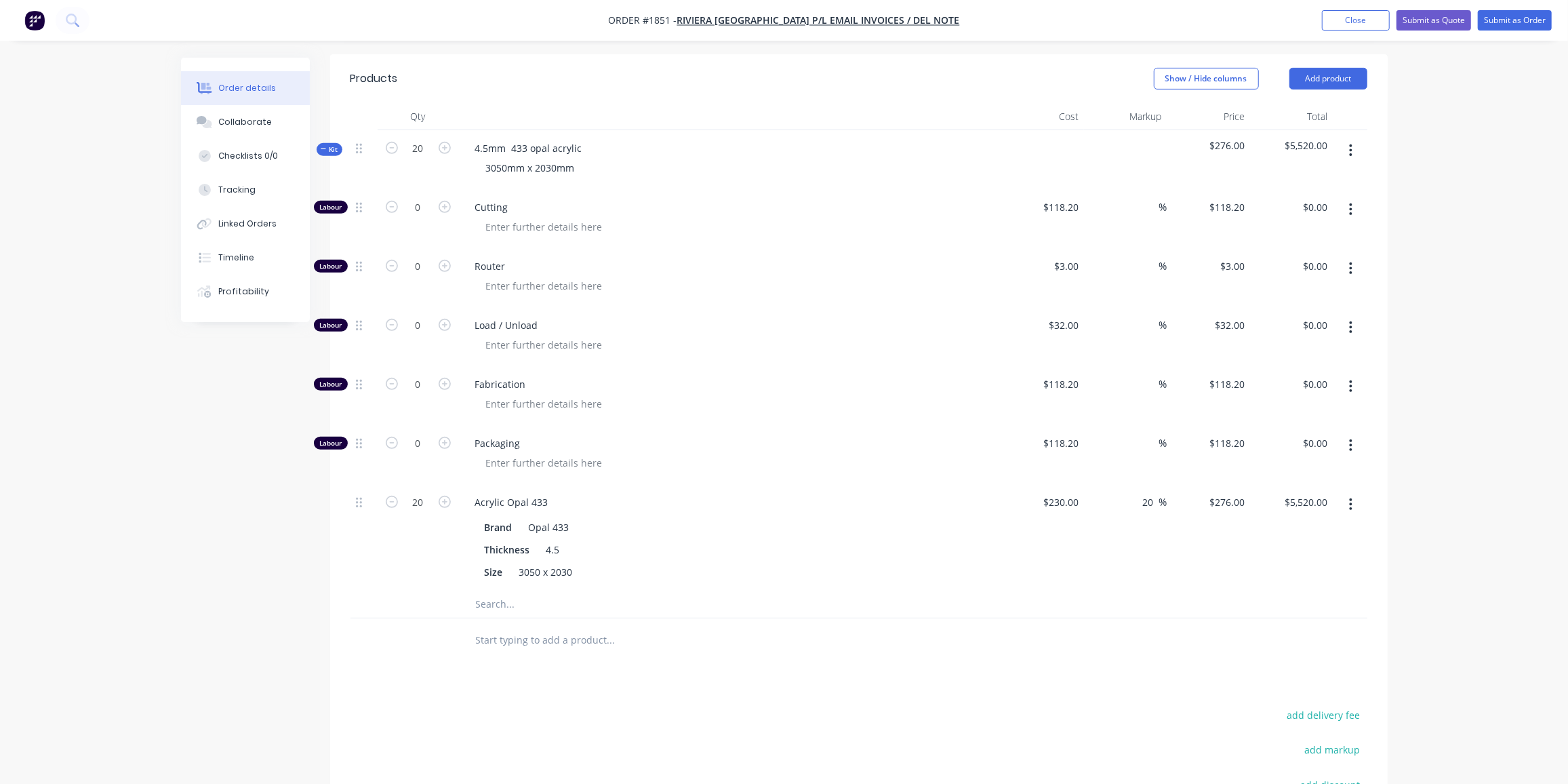
scroll to position [487, 0]
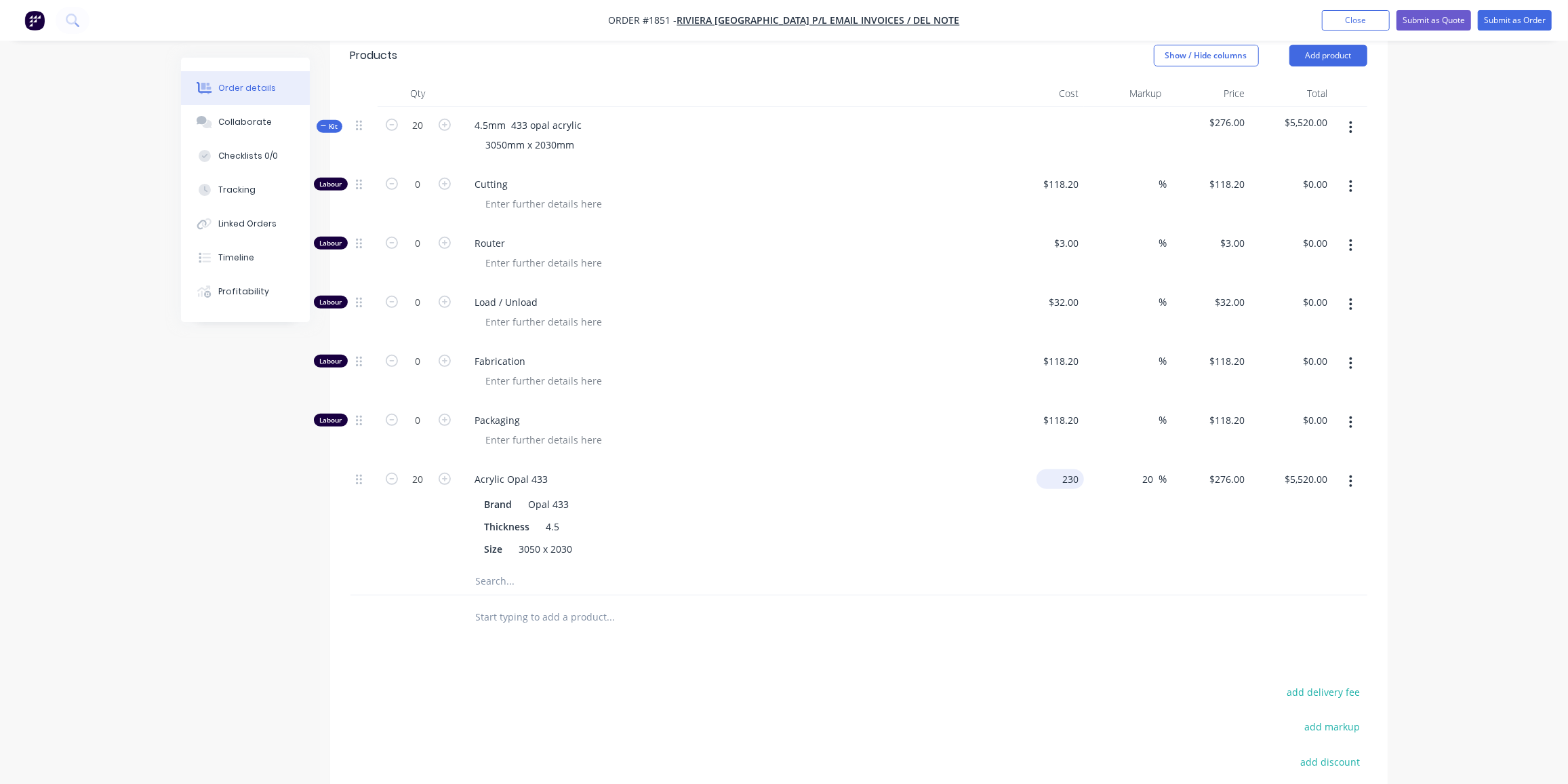
click at [1075, 470] on input "230" at bounding box center [1063, 479] width 42 height 20
click at [1075, 470] on input "230" at bounding box center [1072, 479] width 23 height 20
click at [1071, 470] on input "230" at bounding box center [1072, 479] width 23 height 20
type input "$215.00"
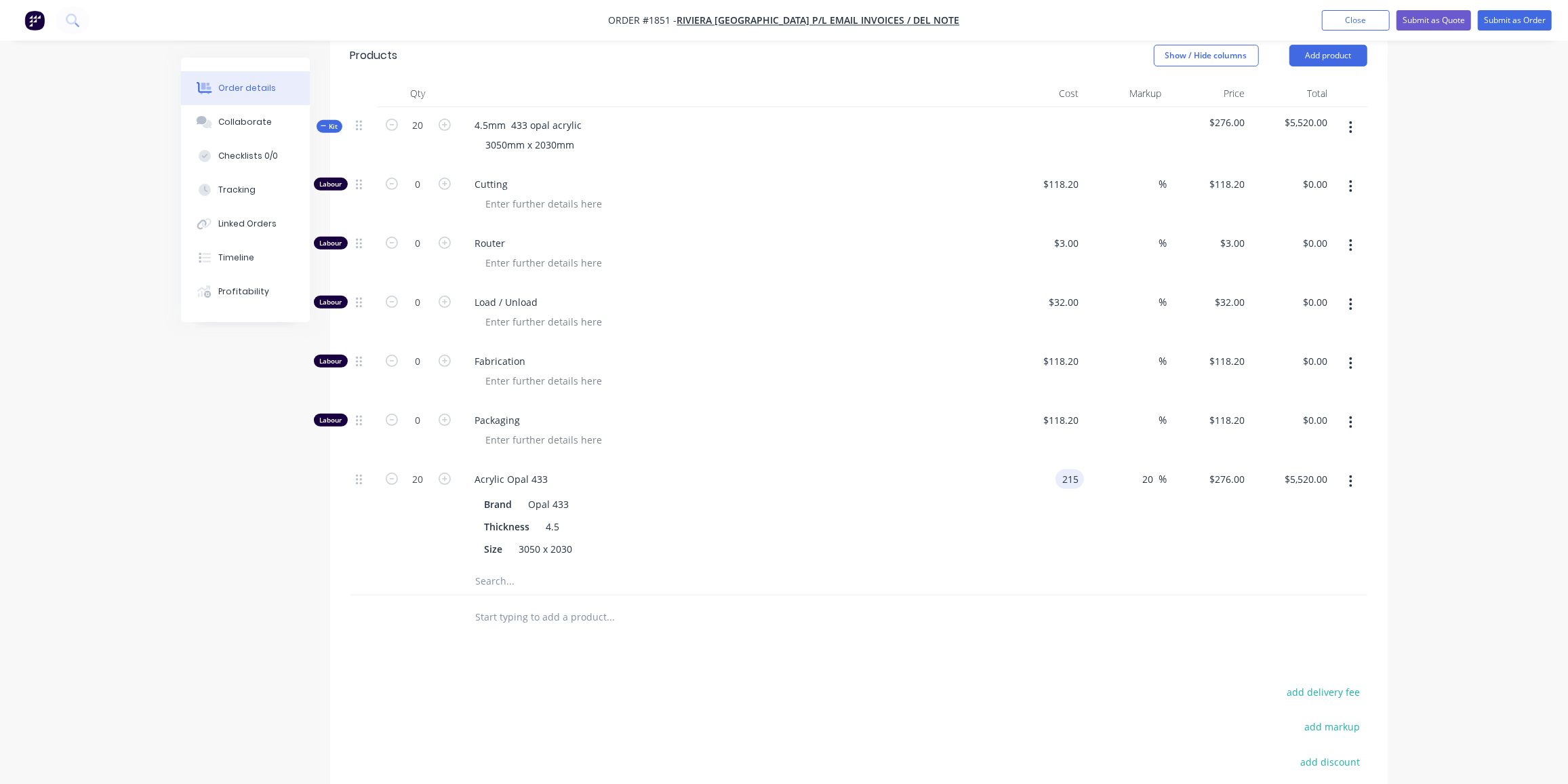
type input "$258.00"
type input "$5,160.00"
type input "$258.00"
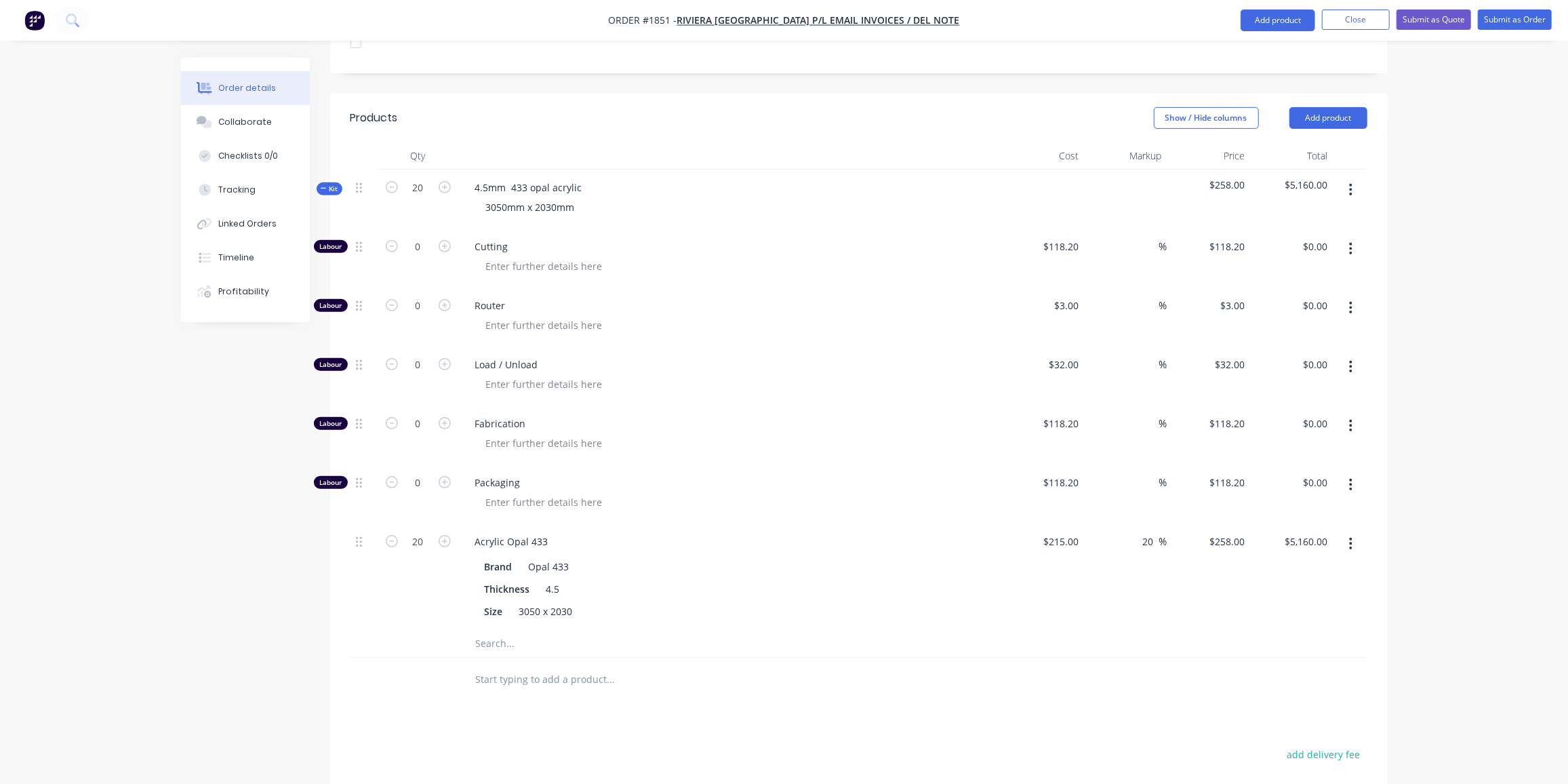
scroll to position [0, 0]
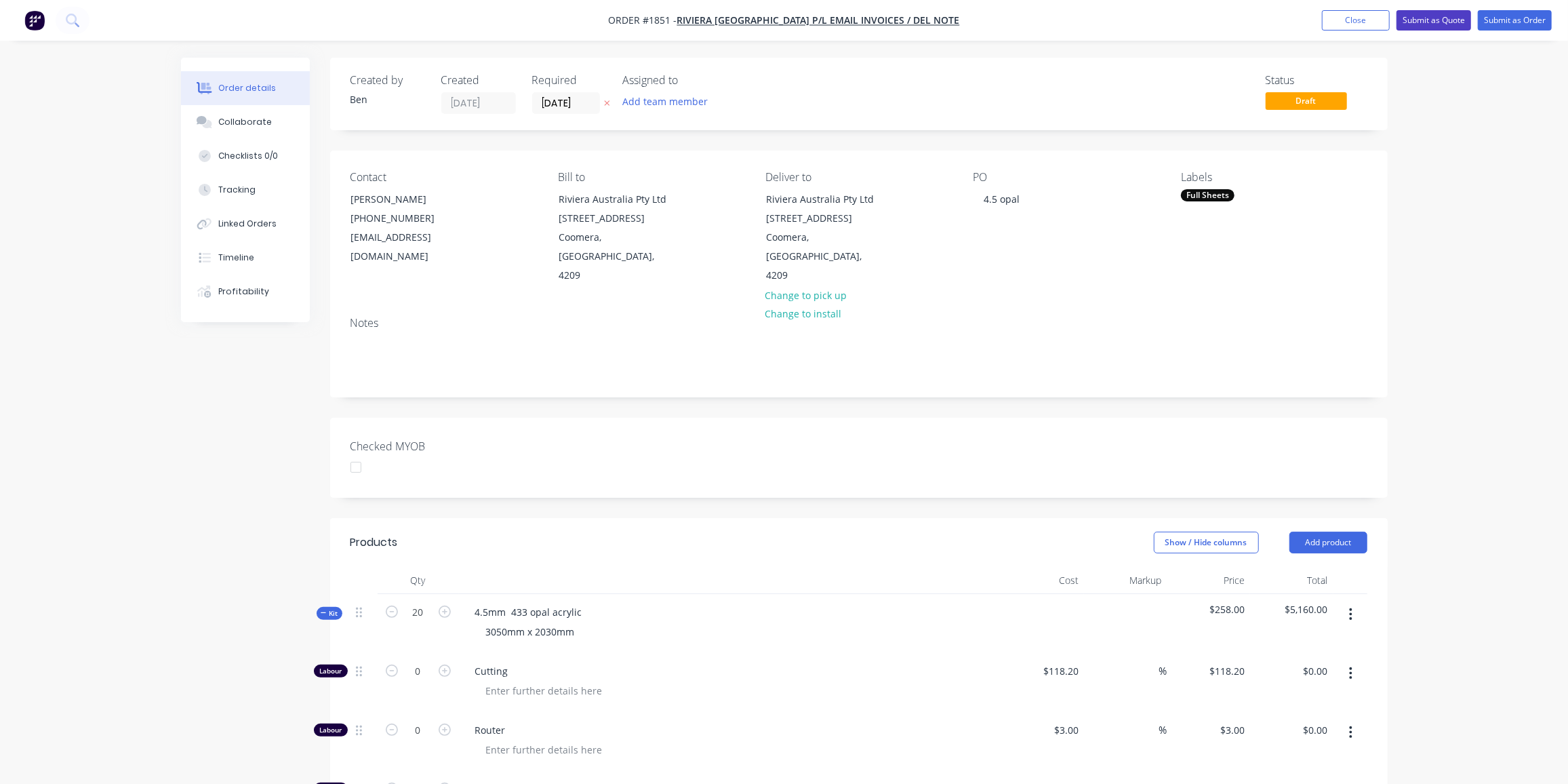
type input "$5,160.00"
click at [1423, 20] on button "Submit as Quote" at bounding box center [1434, 20] width 74 height 20
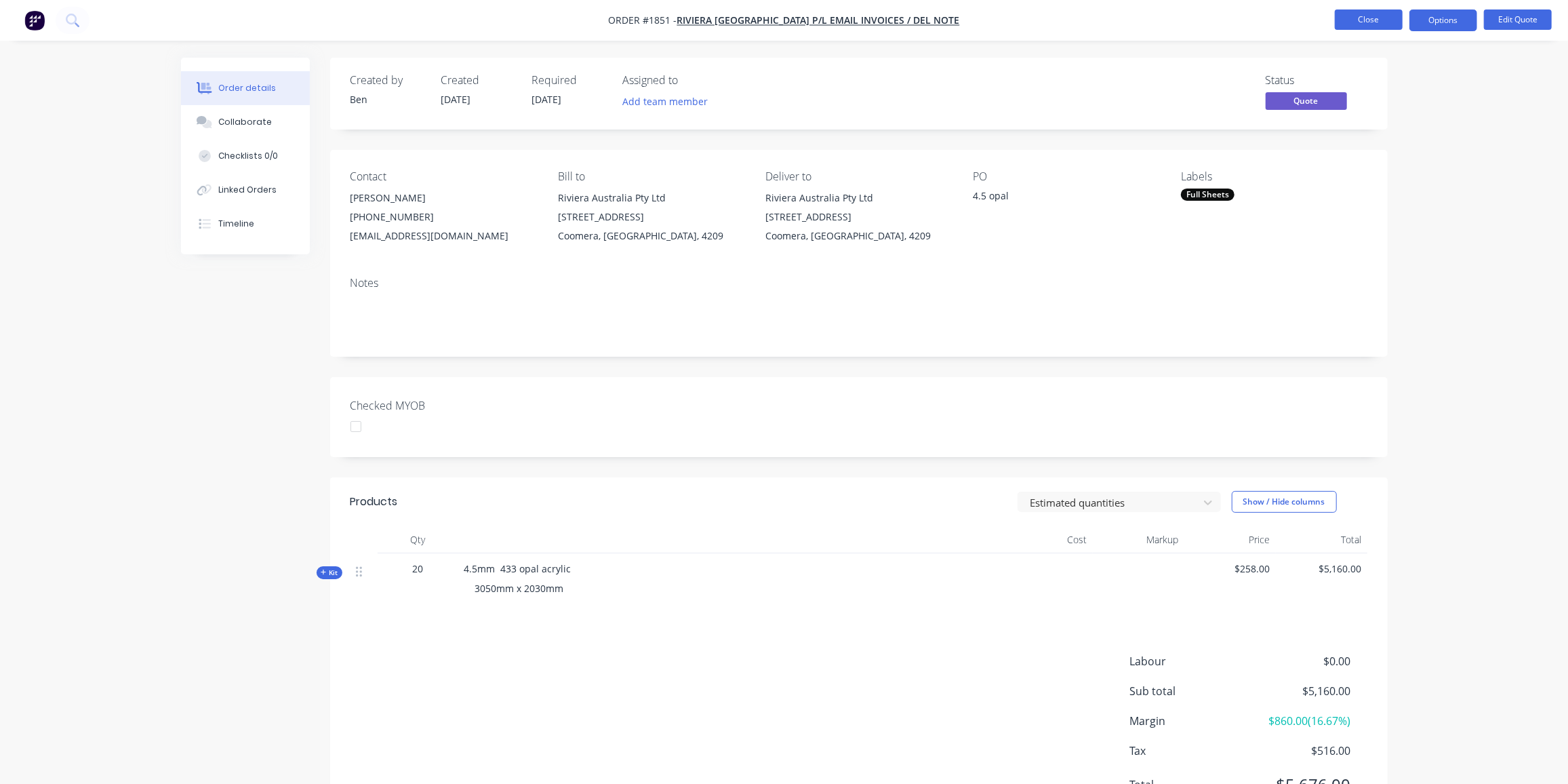
click at [1368, 18] on button "Close" at bounding box center [1369, 19] width 68 height 20
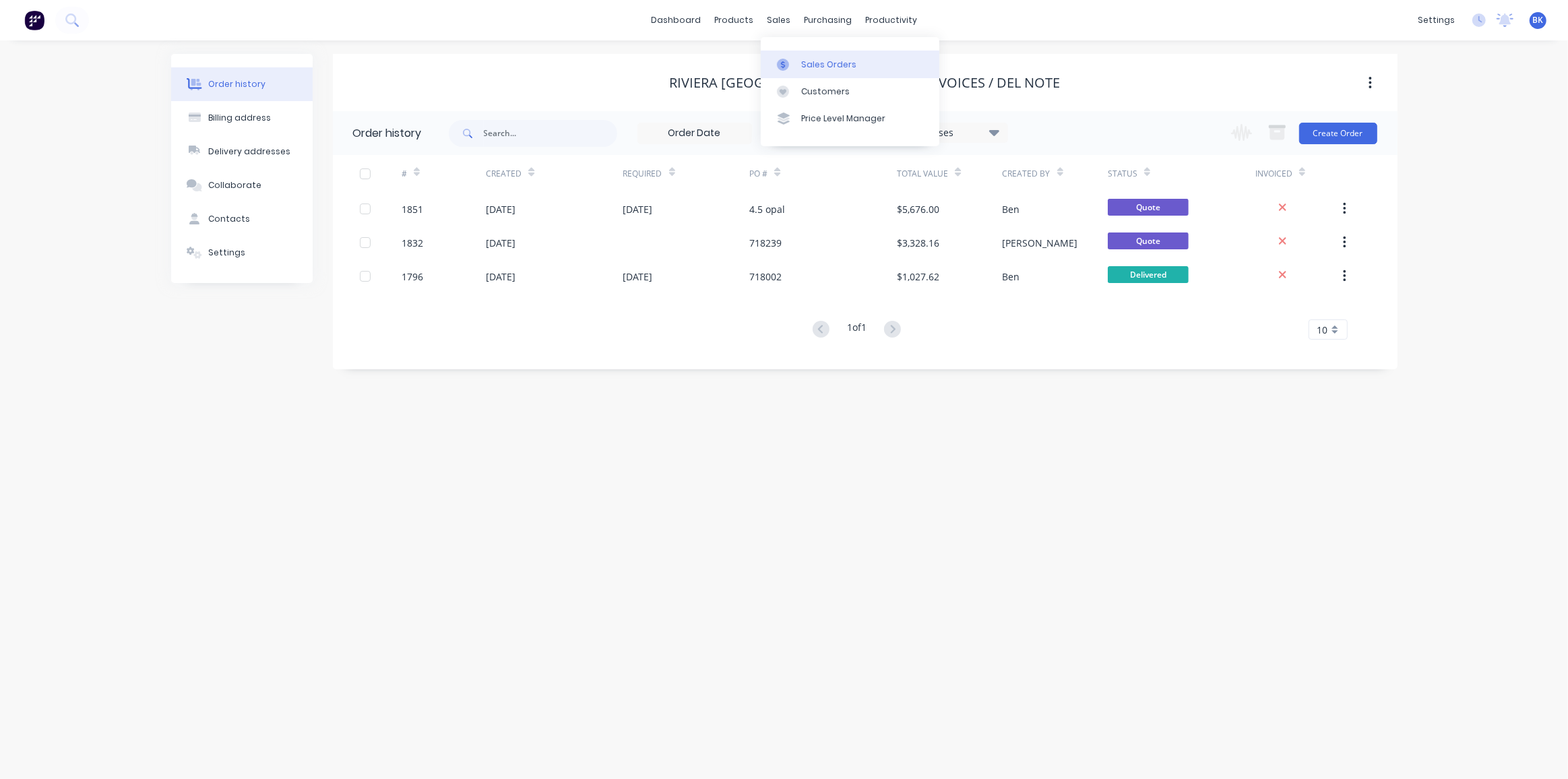
click at [792, 54] on link "Sales Orders" at bounding box center [850, 63] width 179 height 27
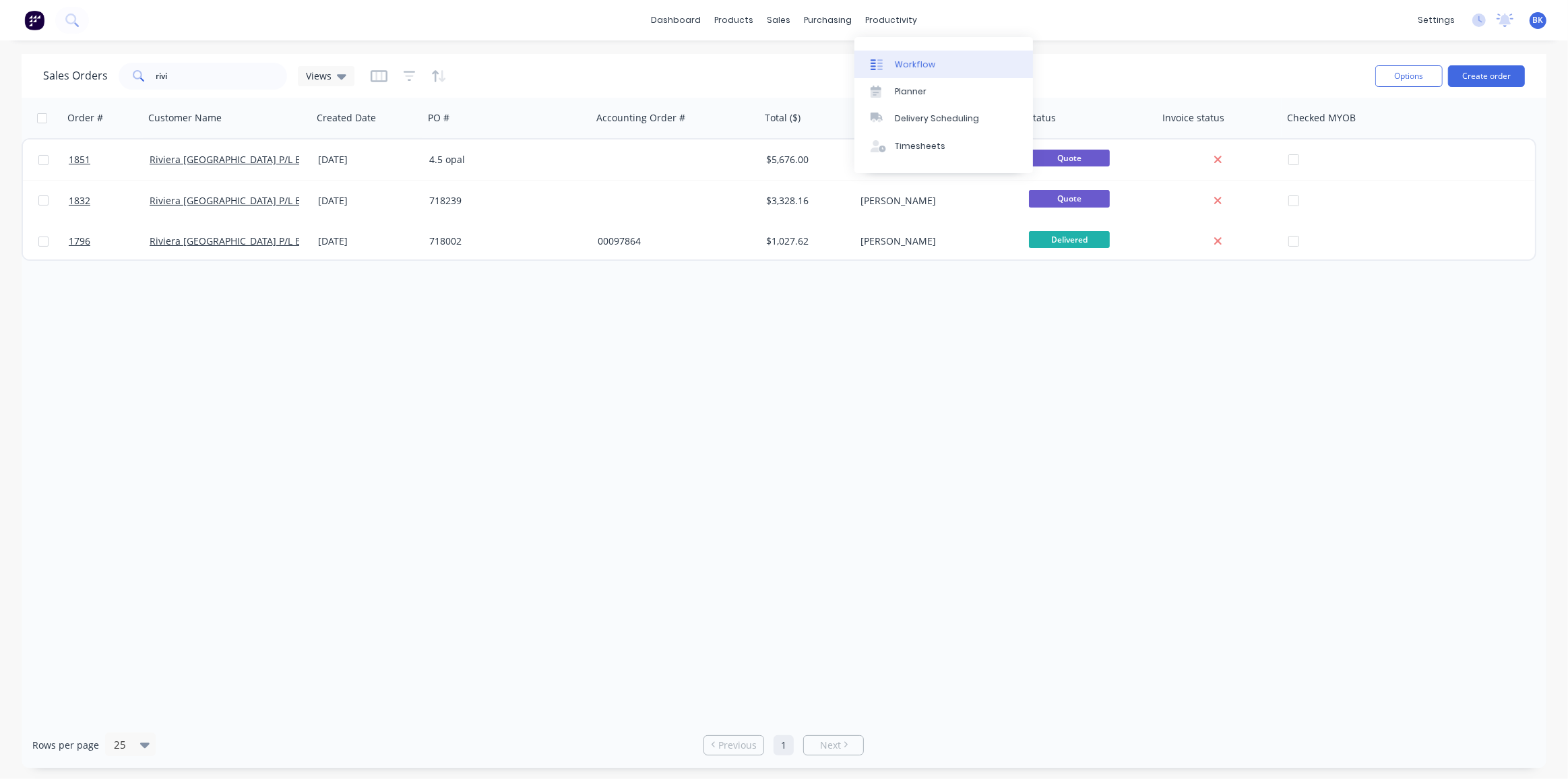
click at [899, 53] on link "Workflow" at bounding box center [944, 63] width 179 height 27
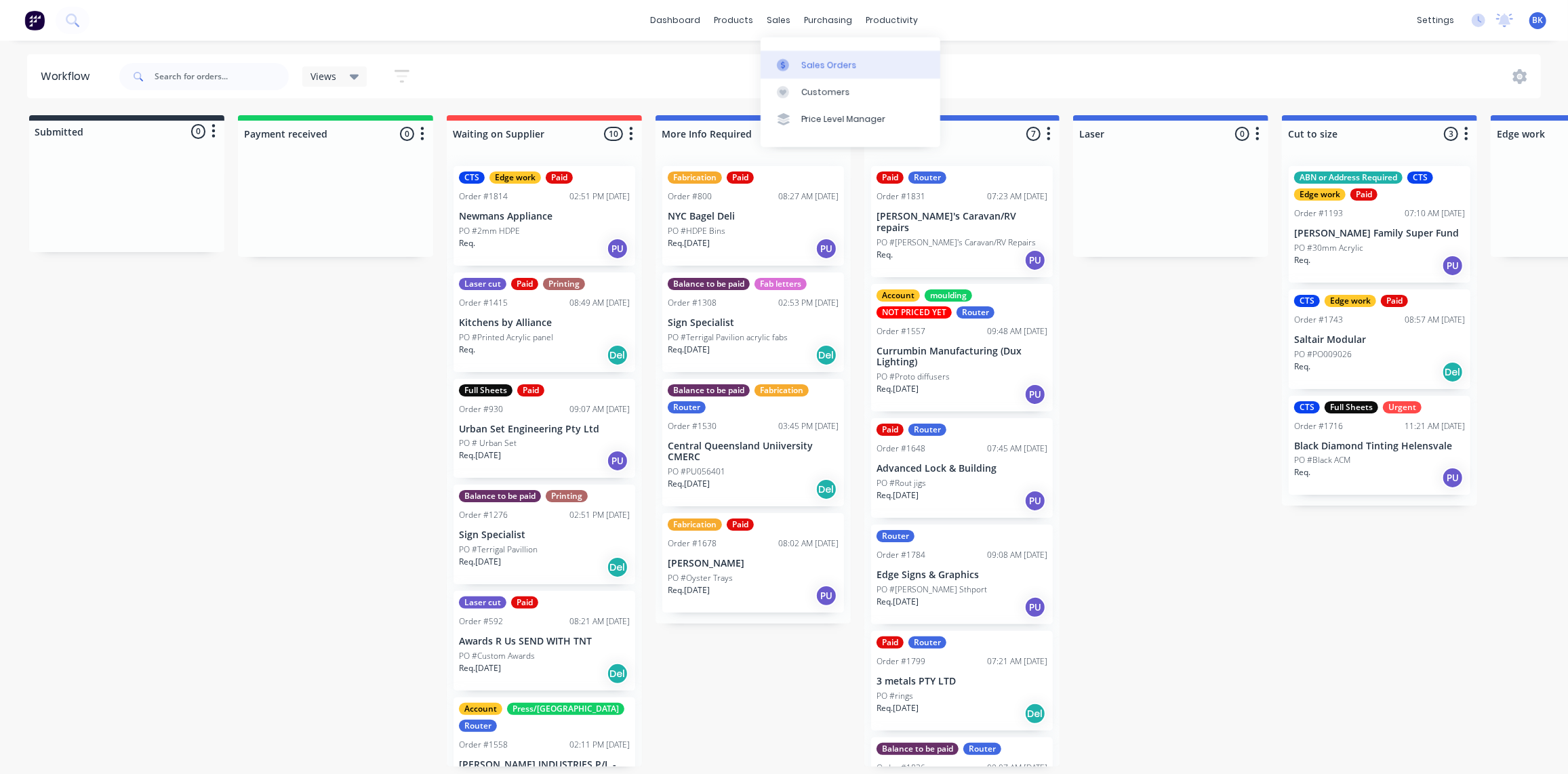
click at [802, 70] on div "Sales Orders" at bounding box center [830, 65] width 56 height 12
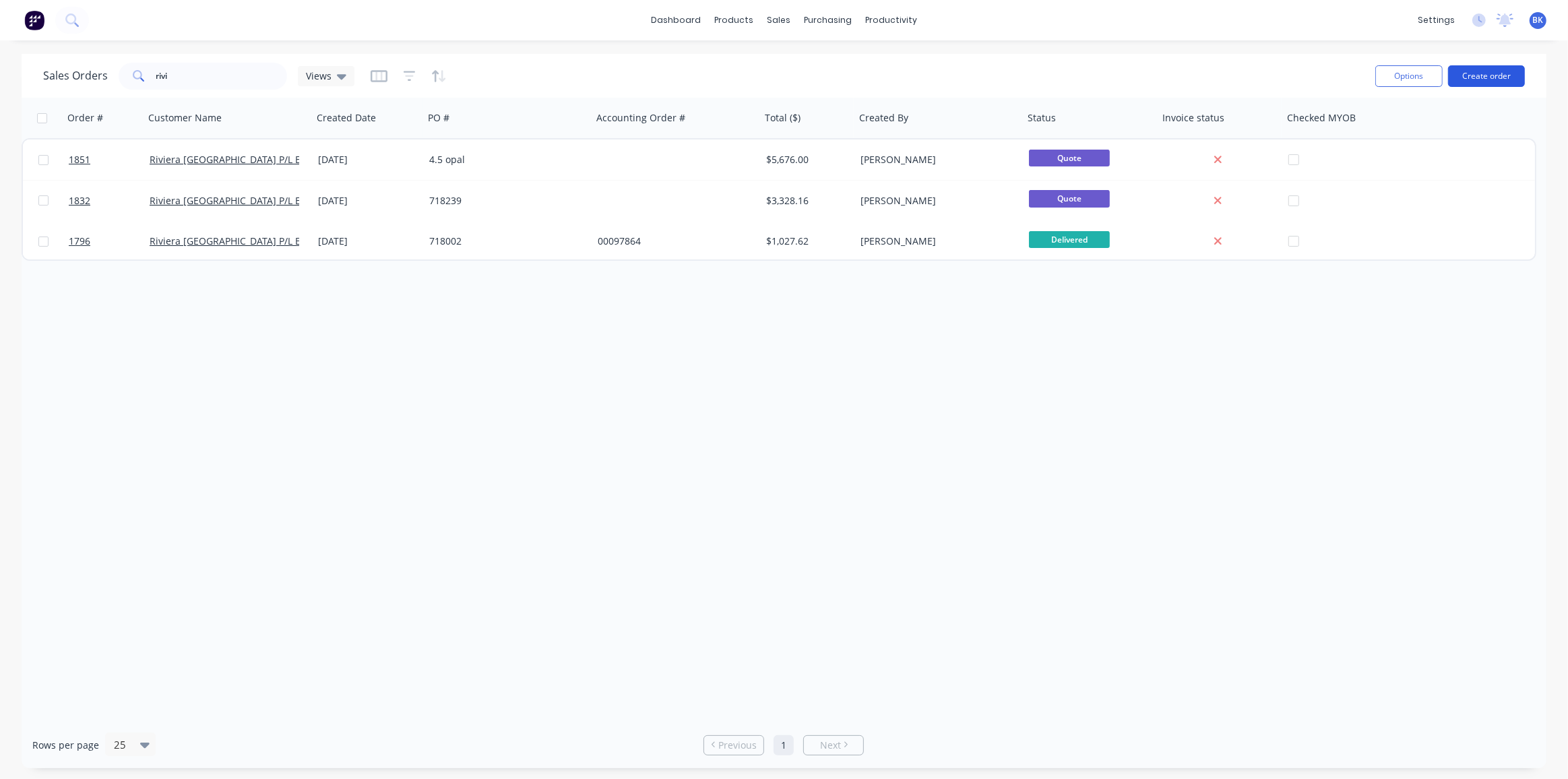
click at [1499, 76] on button "Create order" at bounding box center [1486, 75] width 77 height 22
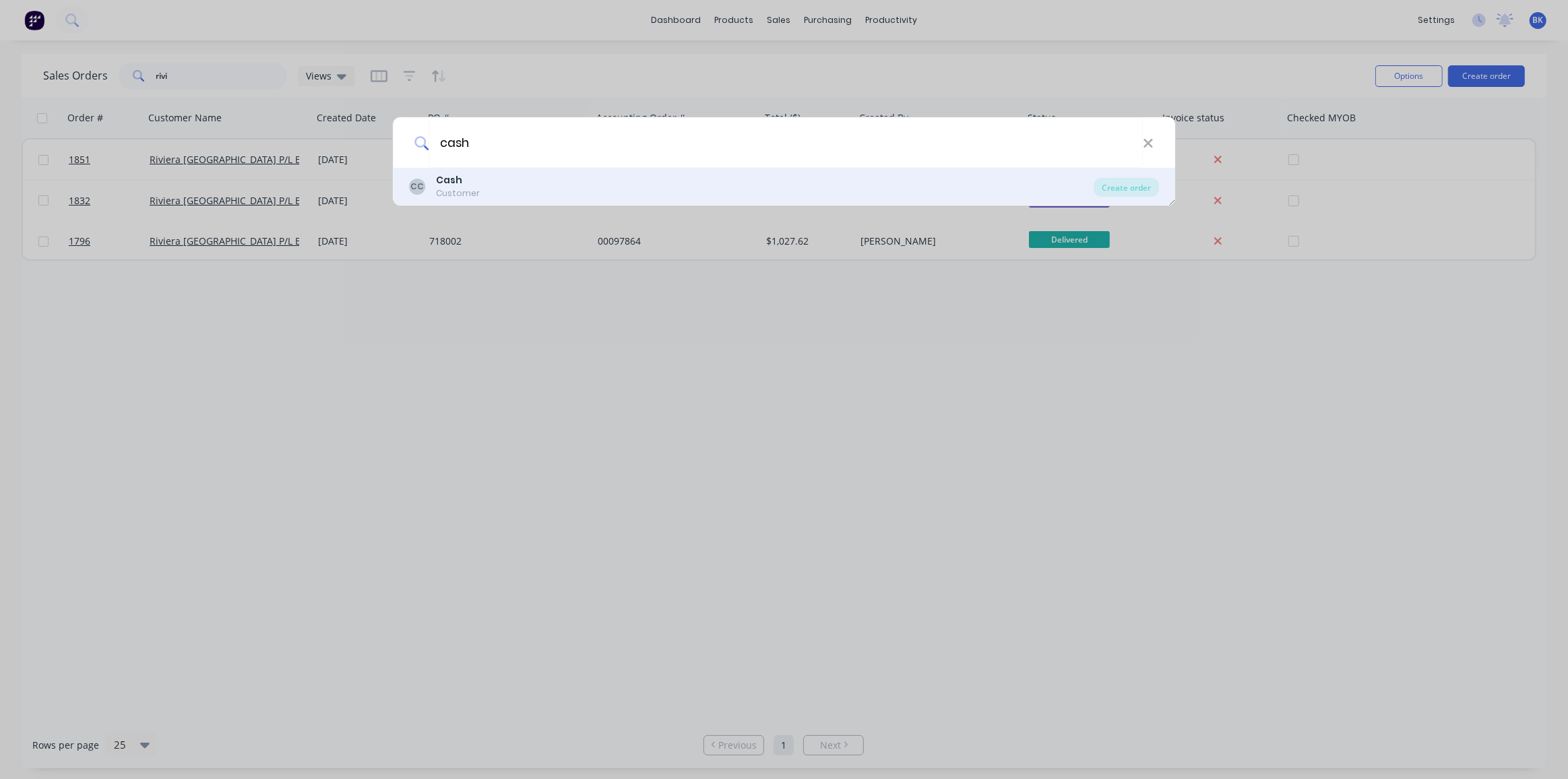
type input "cash"
click at [477, 180] on div "CC Cash Customer" at bounding box center [752, 187] width 685 height 26
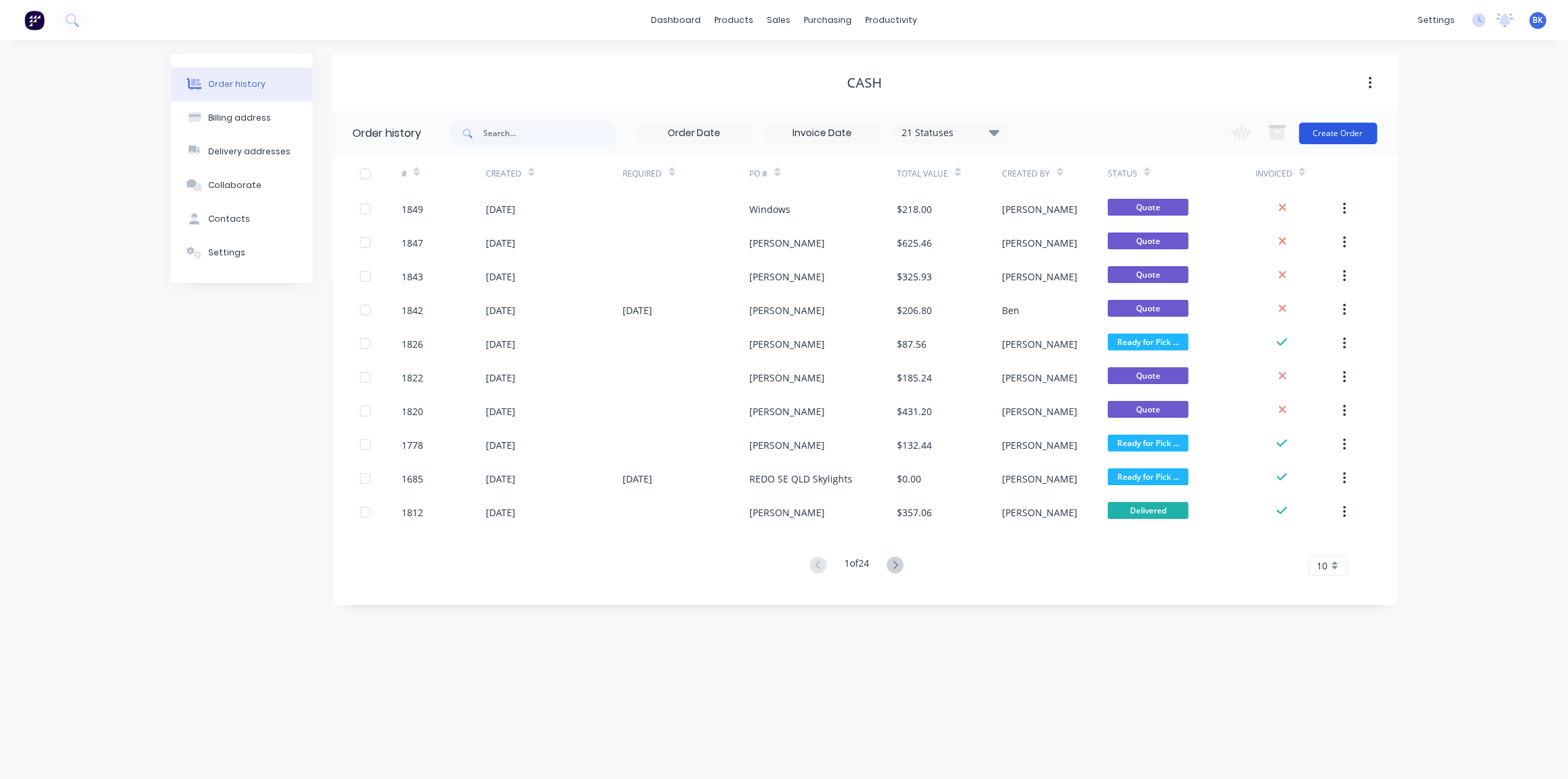
click at [1365, 129] on button "Create Order" at bounding box center [1338, 133] width 78 height 22
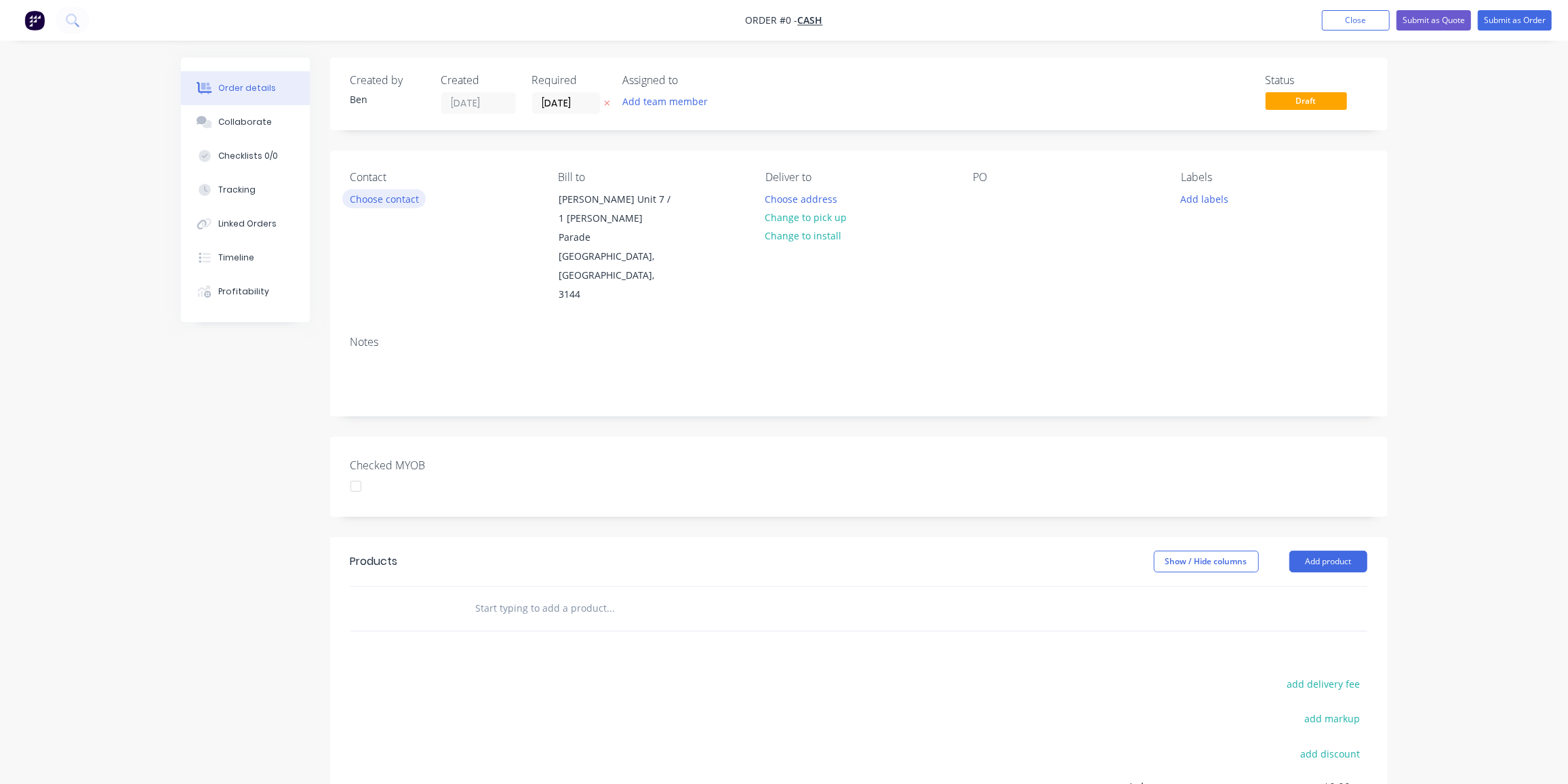
click at [417, 201] on button "Choose contact" at bounding box center [384, 198] width 84 height 18
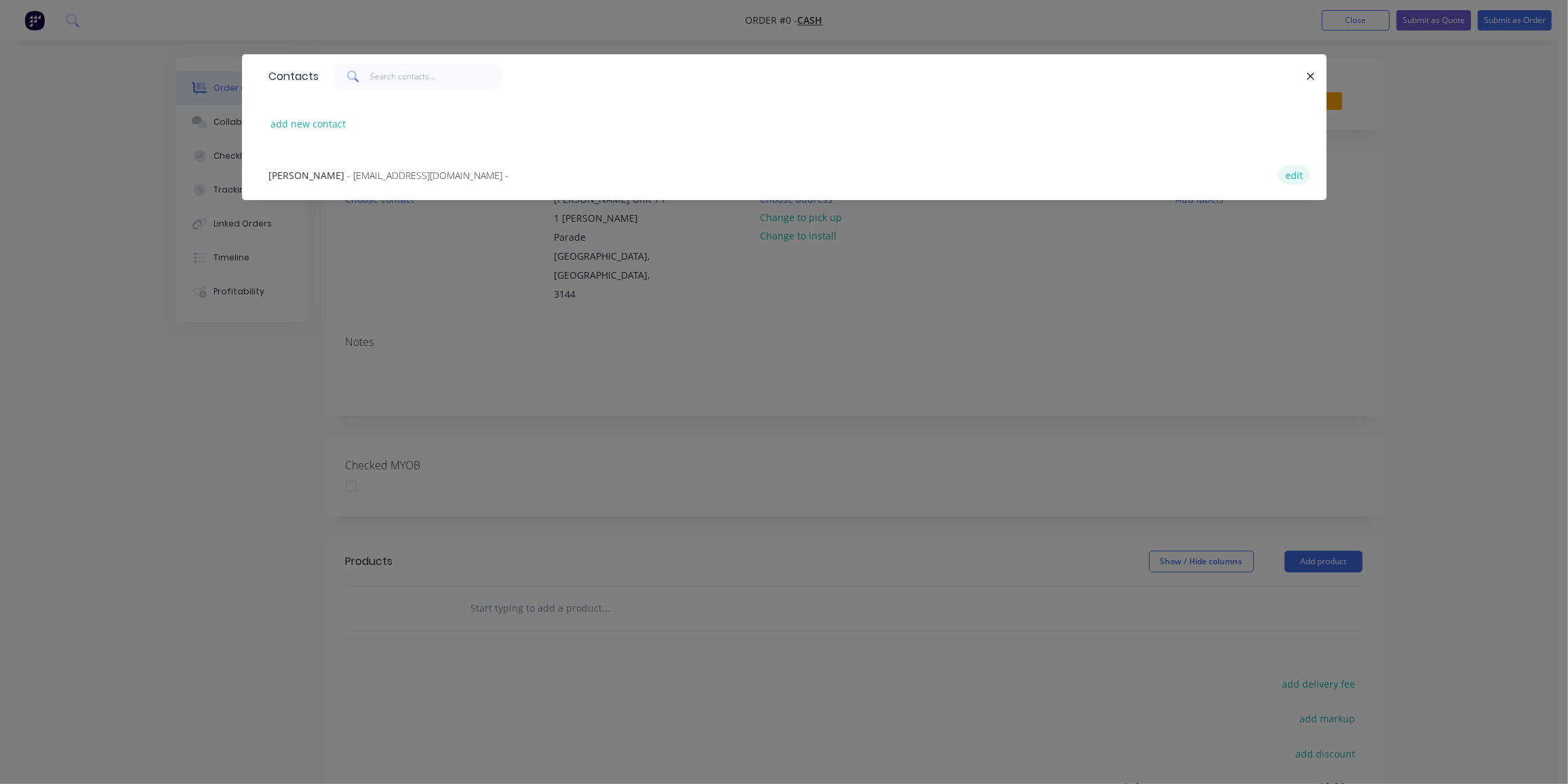
click at [1292, 176] on button "edit" at bounding box center [1295, 175] width 32 height 18
select select "AU"
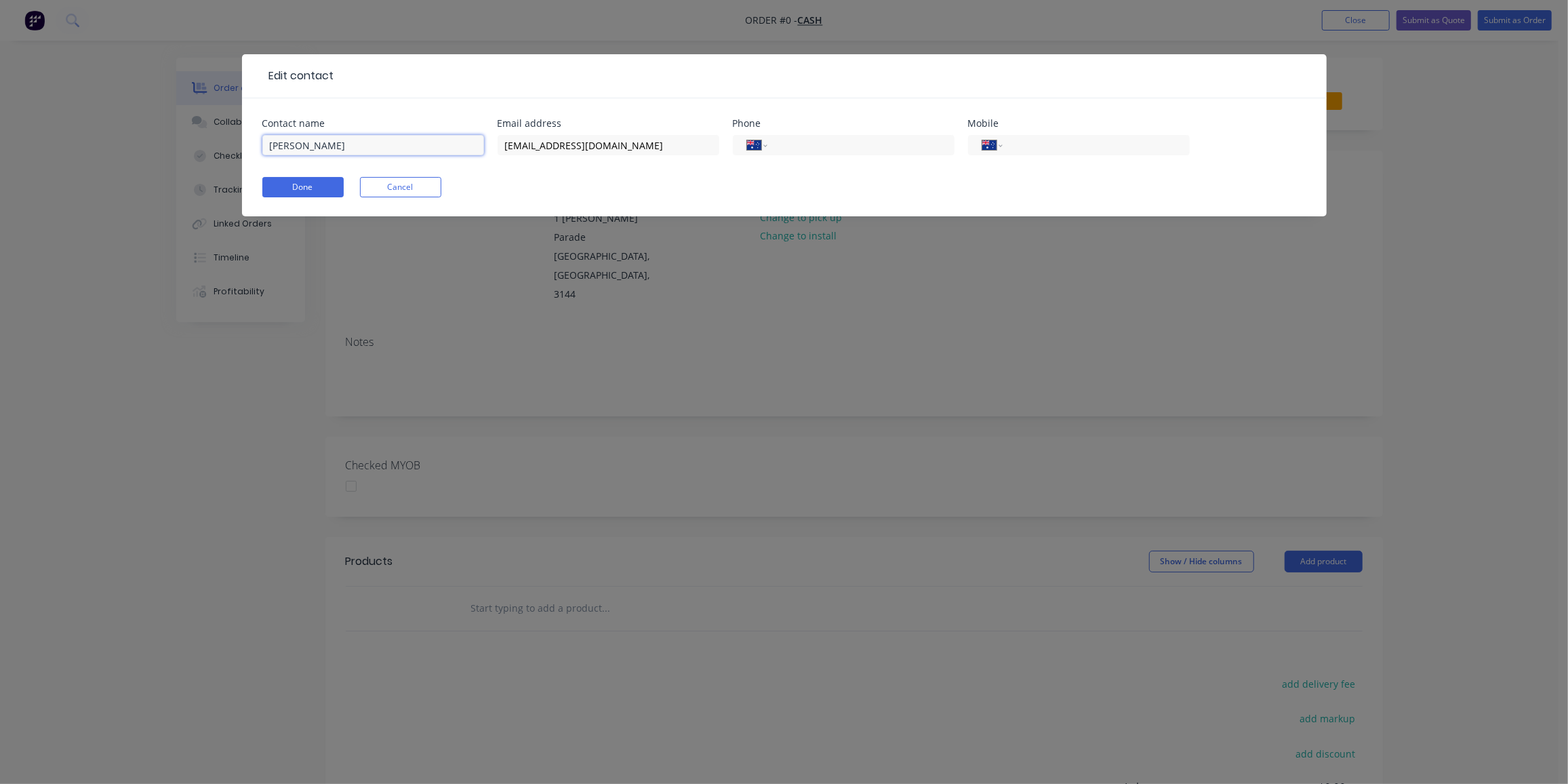
drag, startPoint x: 270, startPoint y: 142, endPoint x: 184, endPoint y: 145, distance: 86.1
click at [184, 145] on div "Edit contact Contact name Ben Powell Email address benpowell@softwarelabs.com.a…" at bounding box center [784, 392] width 1568 height 784
paste input "daniella h <daniellahondros@hotmail.com>"
drag, startPoint x: 317, startPoint y: 145, endPoint x: 555, endPoint y: 165, distance: 238.8
click at [555, 165] on div "Contact name daniella h <daniellahondros@hotmail.com> Email address benpowell@s…" at bounding box center [784, 145] width 1044 height 53
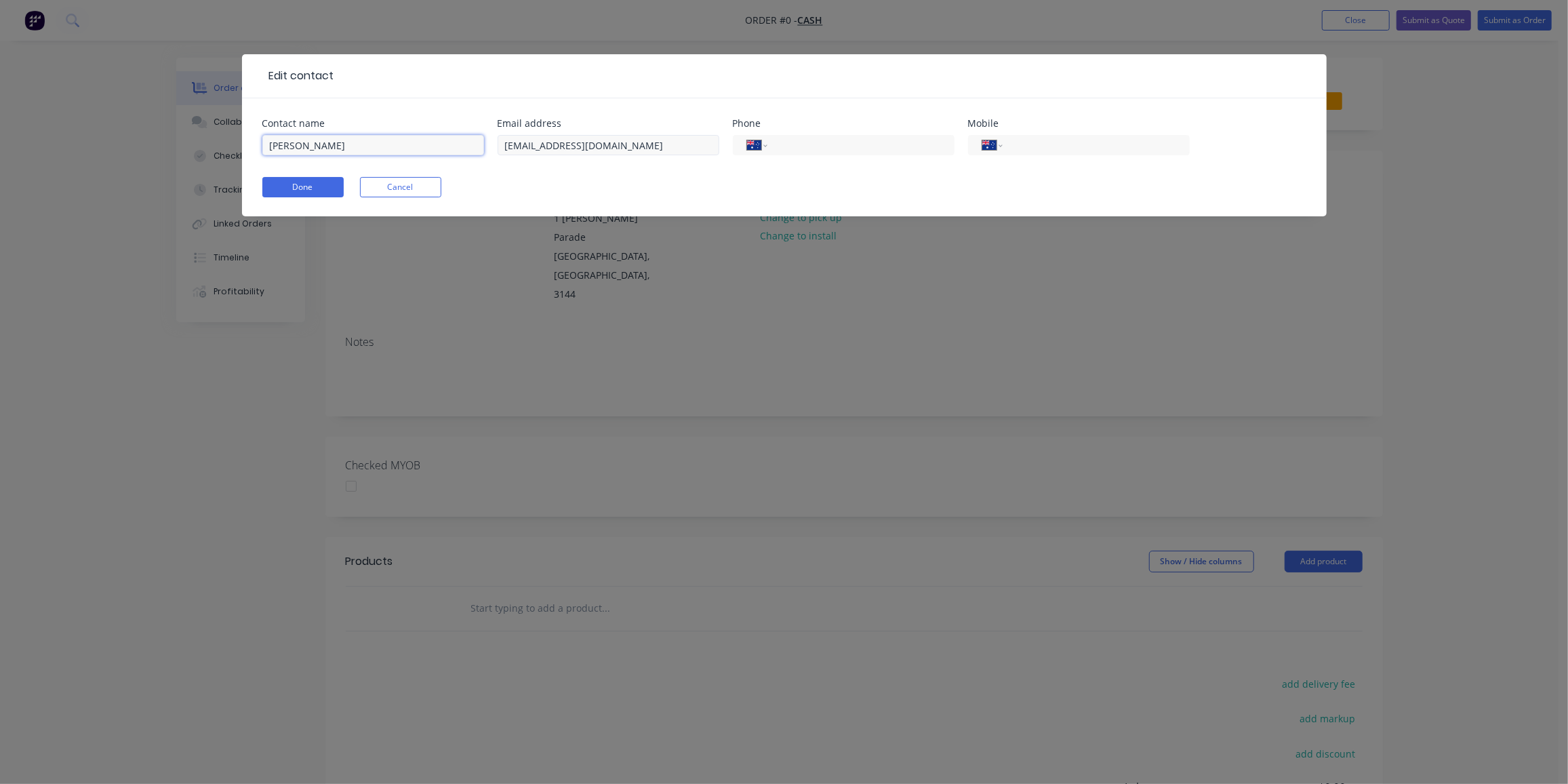
type input "daniella h"
drag, startPoint x: 661, startPoint y: 145, endPoint x: 416, endPoint y: 150, distance: 245.1
click at [416, 150] on div "Contact name daniella h Email address benpowell@softwarelabs.com.au Phone Inter…" at bounding box center [784, 145] width 1044 height 53
paste input "<daniellahondros@hotmail.com>"
drag, startPoint x: 510, startPoint y: 145, endPoint x: 426, endPoint y: 151, distance: 84.2
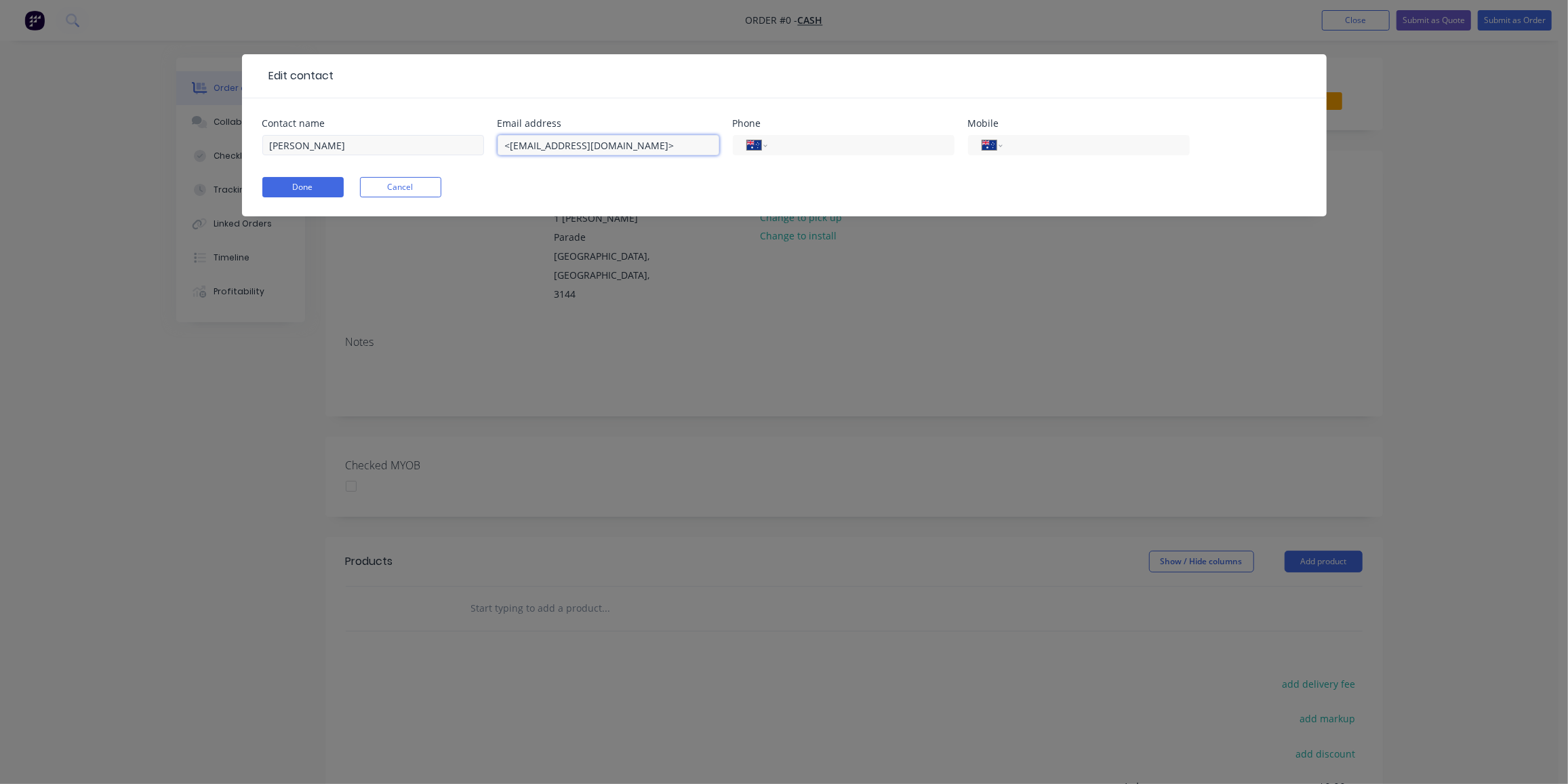
click at [426, 151] on div "Contact name daniella h Email address <daniellahondros@hotmail.com> Phone Inter…" at bounding box center [784, 145] width 1044 height 53
click at [692, 148] on input "daniellahondros@hotmail.com>" at bounding box center [608, 145] width 222 height 20
type input "daniellahondros@hotmail.com"
click at [326, 141] on input "daniella h" at bounding box center [373, 145] width 222 height 20
click at [277, 144] on input "daniella h" at bounding box center [373, 145] width 222 height 20
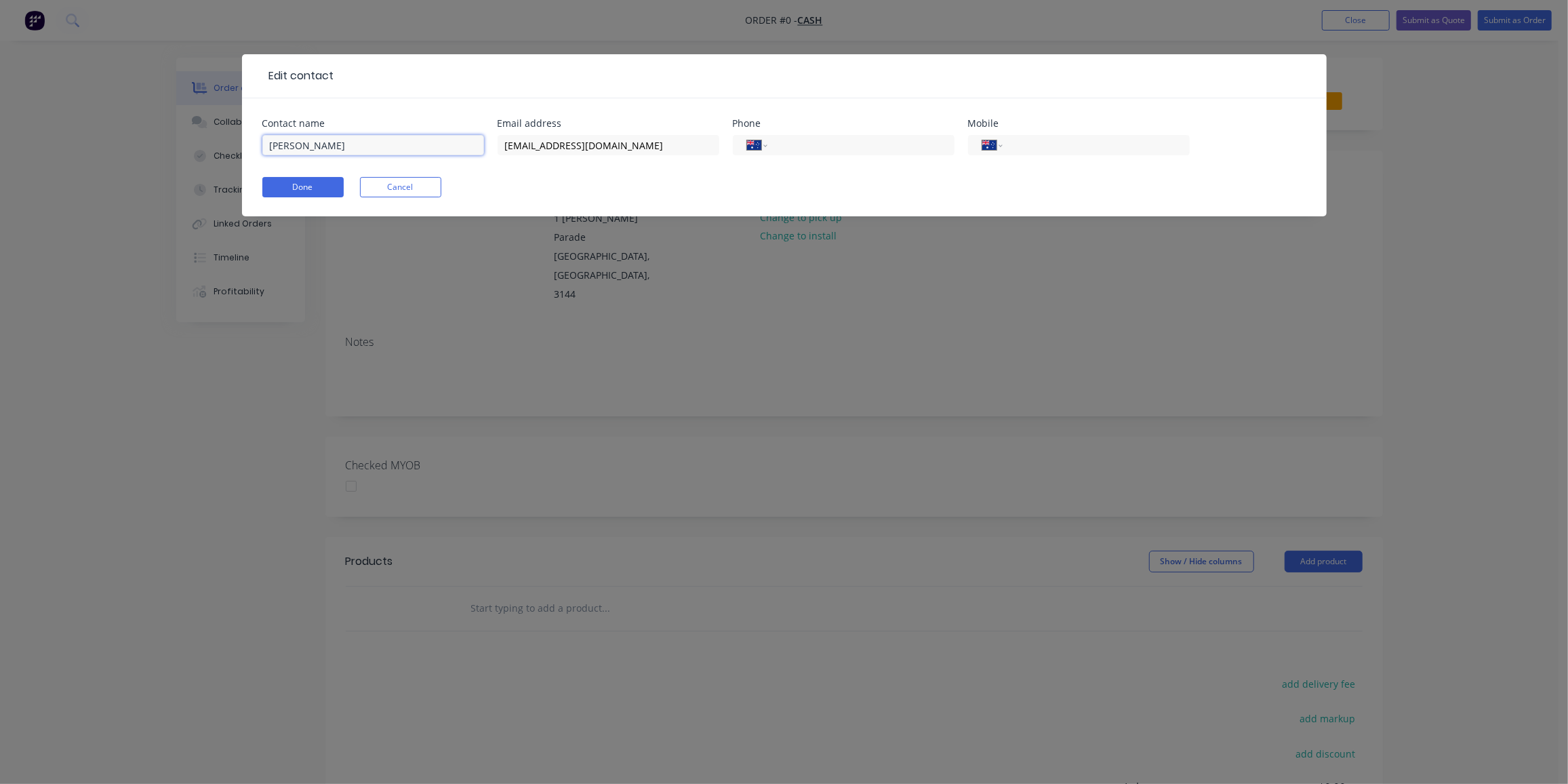
click at [322, 148] on input "Daniella h" at bounding box center [373, 145] width 222 height 20
drag, startPoint x: 322, startPoint y: 145, endPoint x: 309, endPoint y: 150, distance: 13.9
click at [309, 150] on input "Daniella h" at bounding box center [373, 145] width 222 height 20
type input "[PERSON_NAME]"
click at [1057, 147] on input "tel" at bounding box center [1093, 146] width 163 height 16
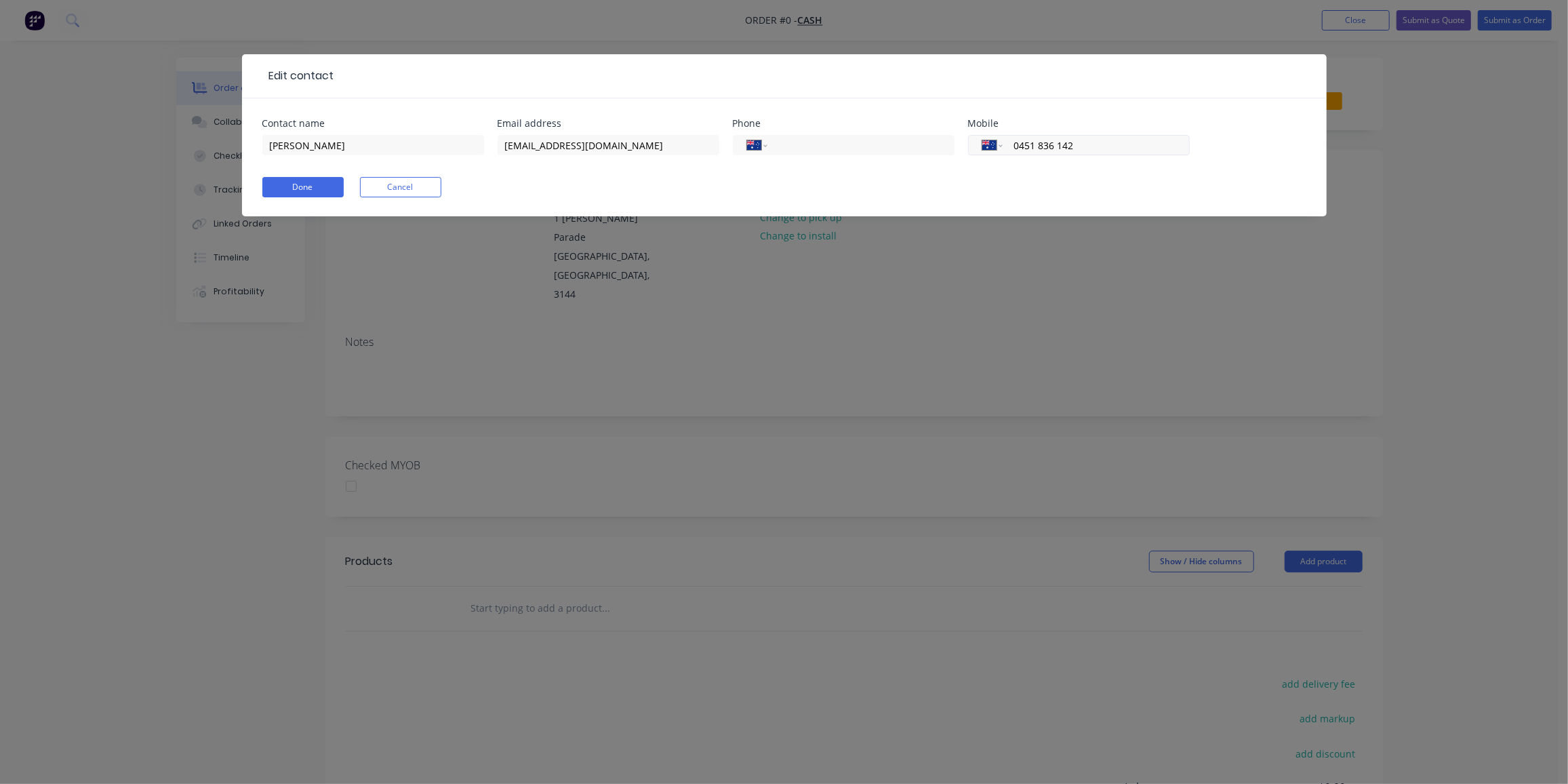
type input "0451 836 142"
click at [316, 187] on button "Done" at bounding box center [303, 187] width 81 height 20
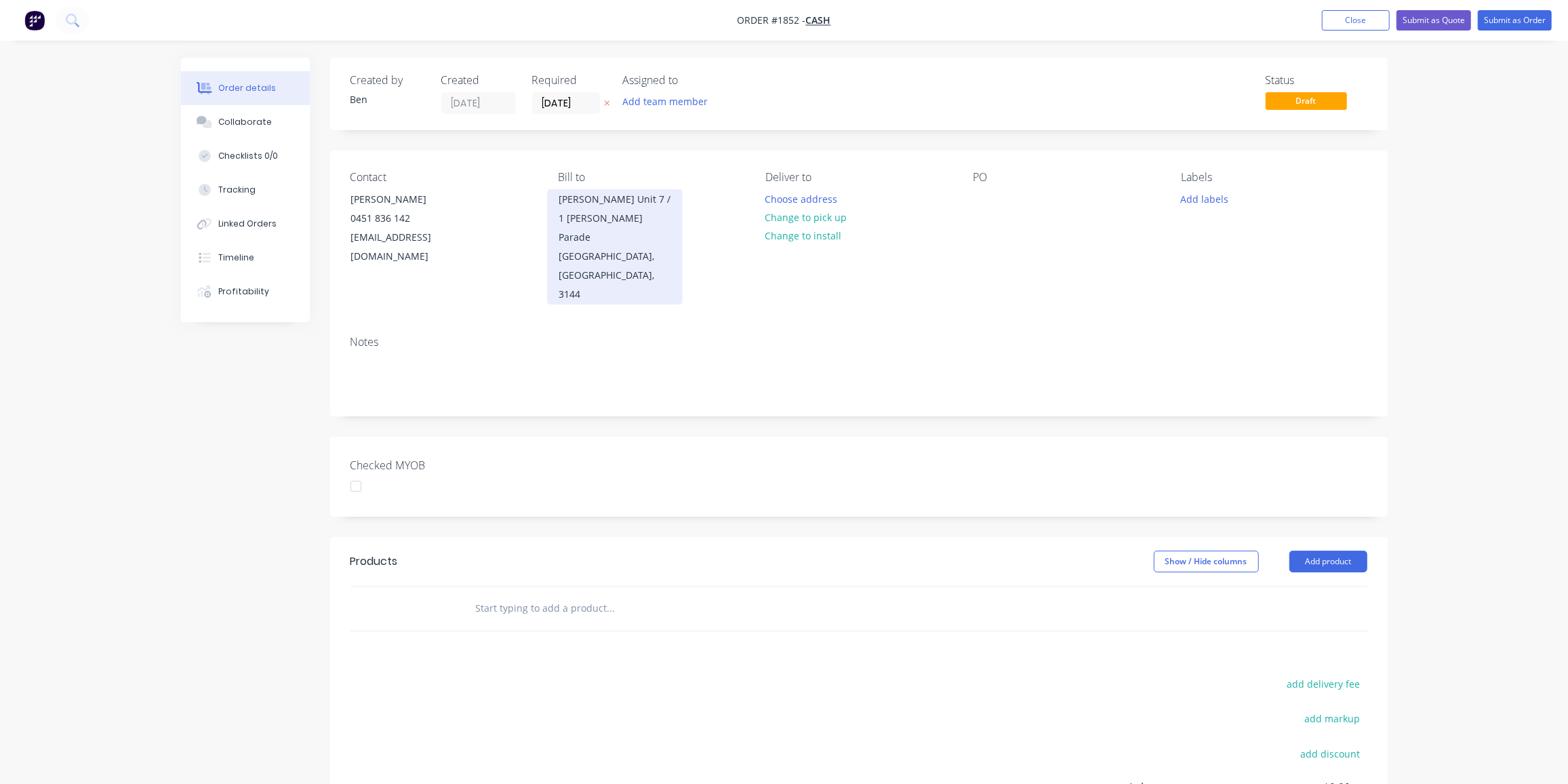
click at [603, 218] on div "Lionel Krongold Unit 7 / 1 Milton Parade" at bounding box center [614, 218] width 113 height 57
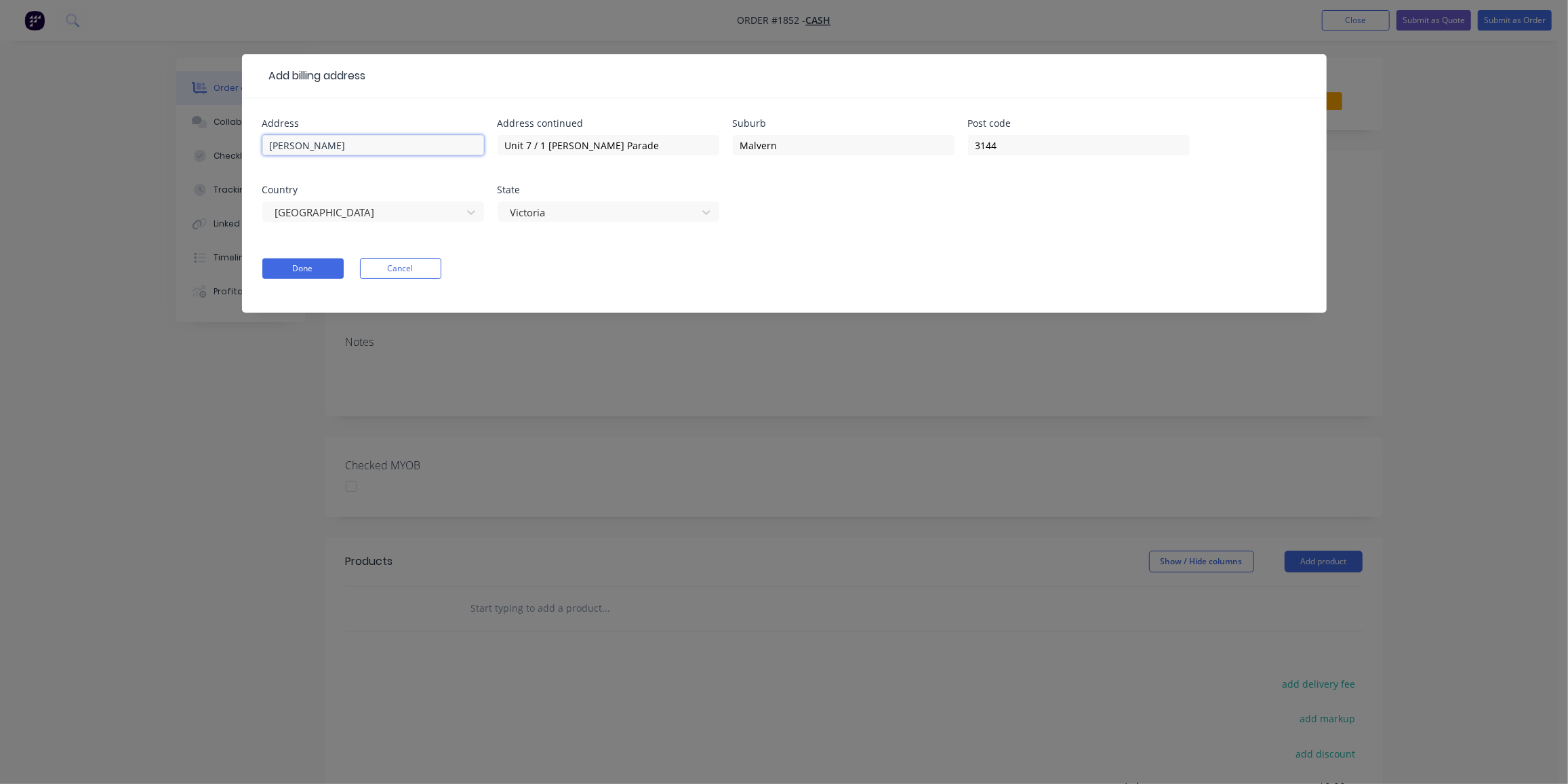
drag, startPoint x: 404, startPoint y: 141, endPoint x: 130, endPoint y: 158, distance: 274.5
click at [103, 148] on div "Add billing address Address Lionel Krongold Address continued Unit 7 / 1 Milton…" at bounding box center [784, 392] width 1568 height 784
drag, startPoint x: 356, startPoint y: 135, endPoint x: 346, endPoint y: 148, distance: 16.4
click at [264, 128] on div "Address Address continued Unit 7 / 1 Milton Parade Suburb Malvern Post code 314…" at bounding box center [784, 178] width 1044 height 120
drag, startPoint x: 798, startPoint y: 144, endPoint x: 694, endPoint y: 145, distance: 104.0
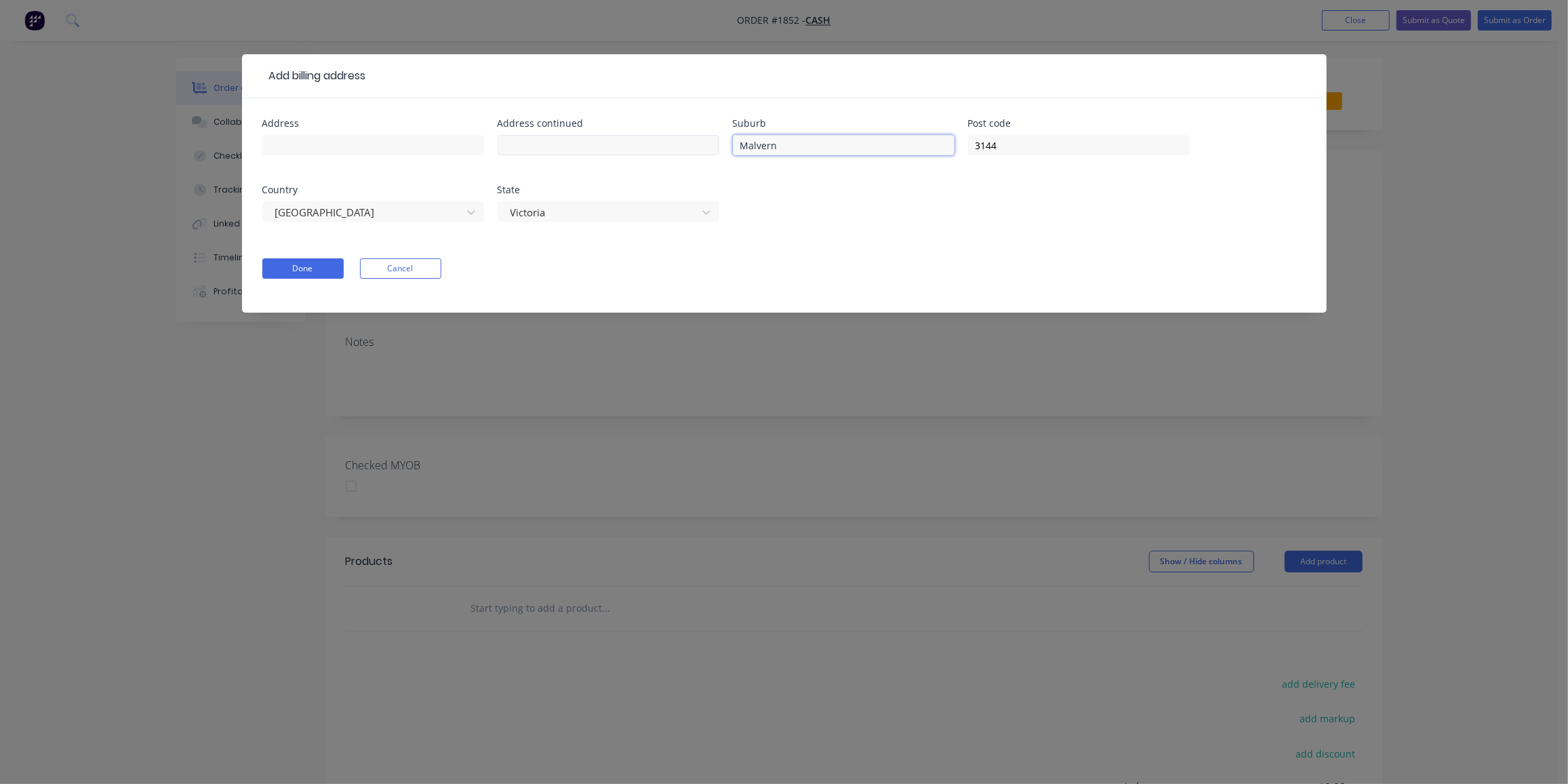
click at [694, 145] on div "Address Address continued Suburb Malvern Post code 3144 Country Australia State…" at bounding box center [784, 178] width 1044 height 120
type input "Ravenhall"
drag, startPoint x: 1008, startPoint y: 148, endPoint x: 941, endPoint y: 147, distance: 67.0
click at [941, 147] on div "Address Address continued Suburb Ravenhall Post code 3144 Country Australia Sta…" at bounding box center [784, 178] width 1044 height 120
type input "2"
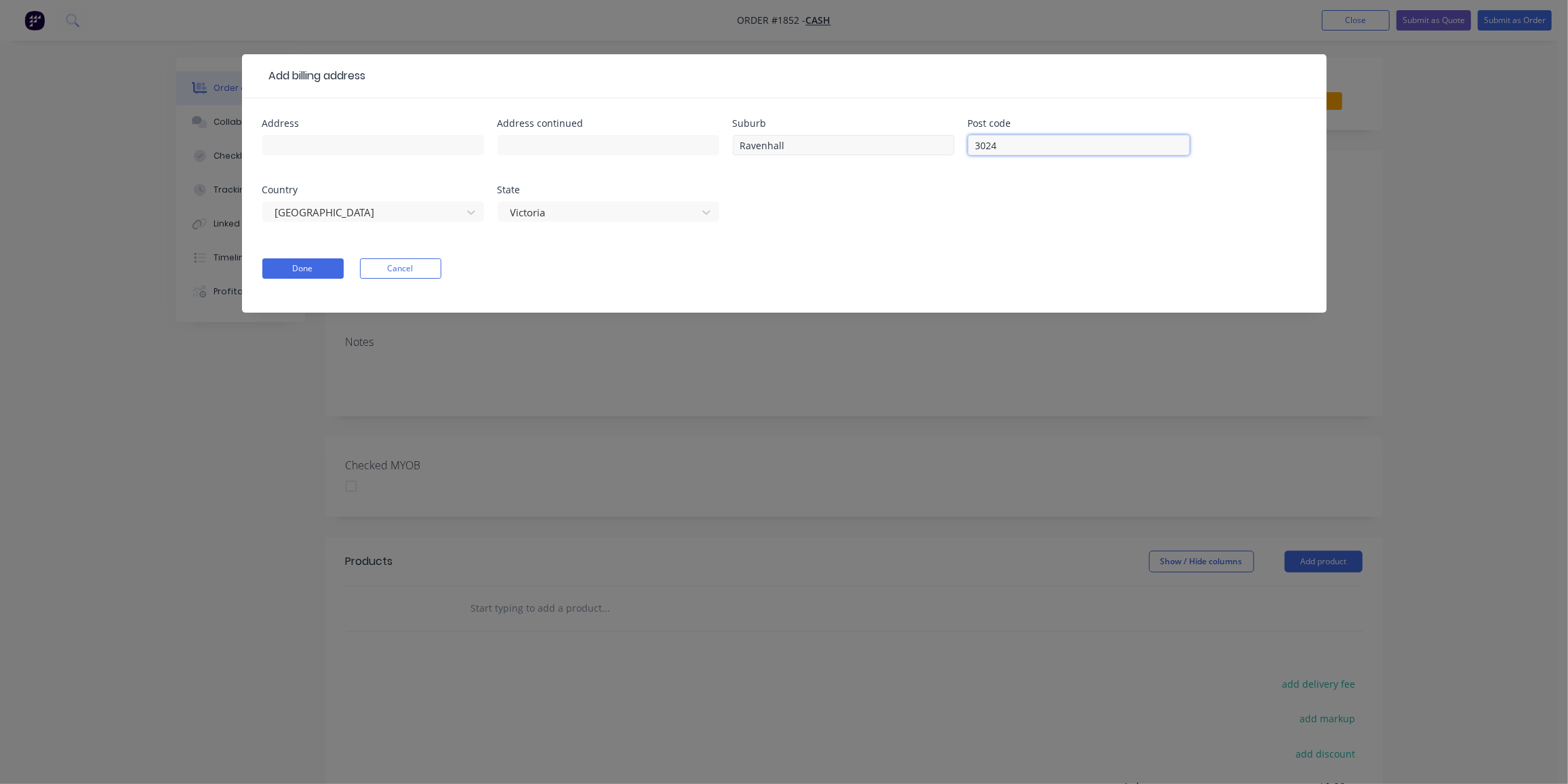
type input "3024"
click at [305, 266] on button "Done" at bounding box center [303, 268] width 81 height 20
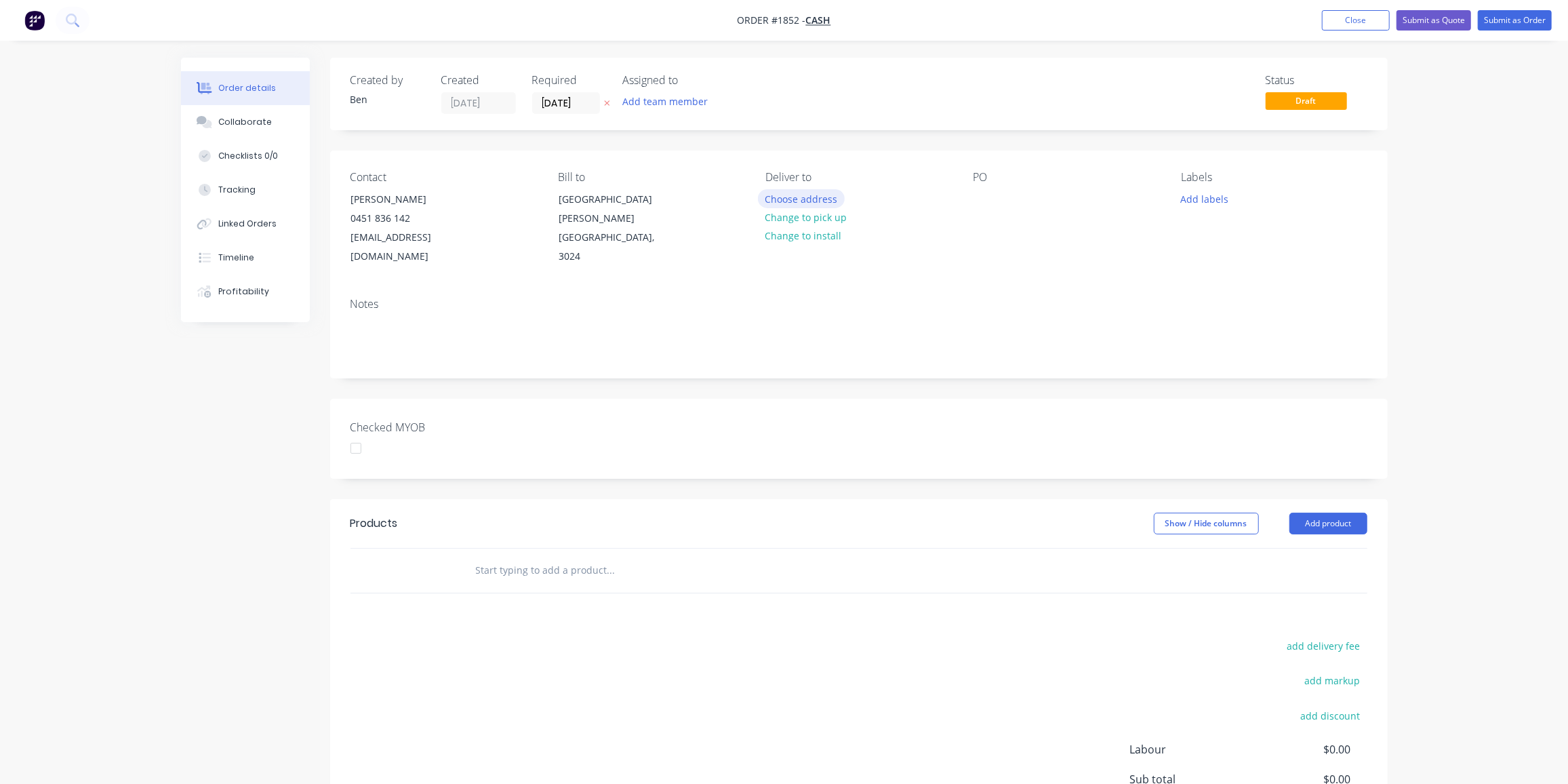
click at [805, 197] on button "Choose address" at bounding box center [801, 198] width 86 height 18
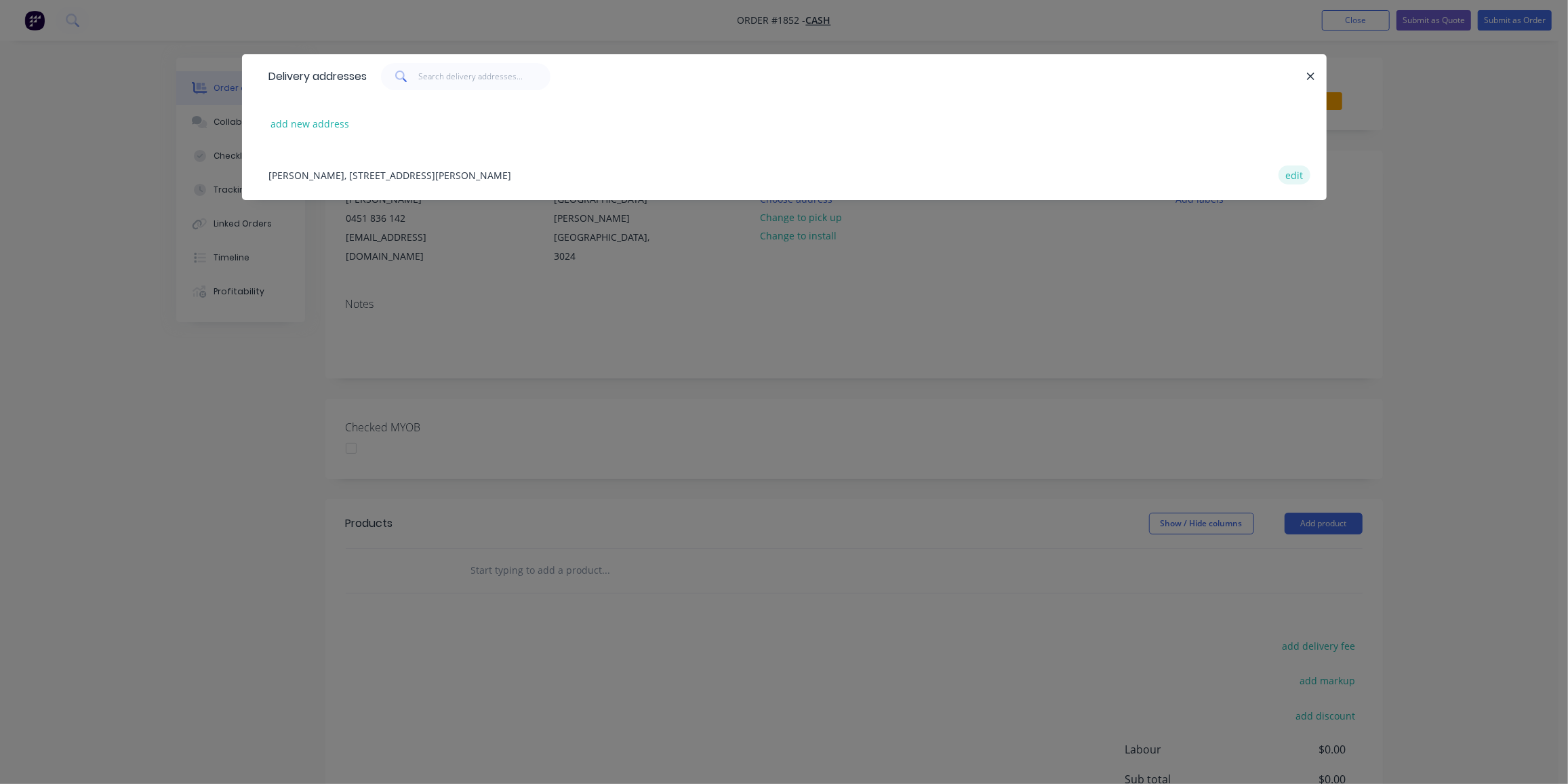
click at [1295, 177] on button "edit" at bounding box center [1295, 175] width 32 height 18
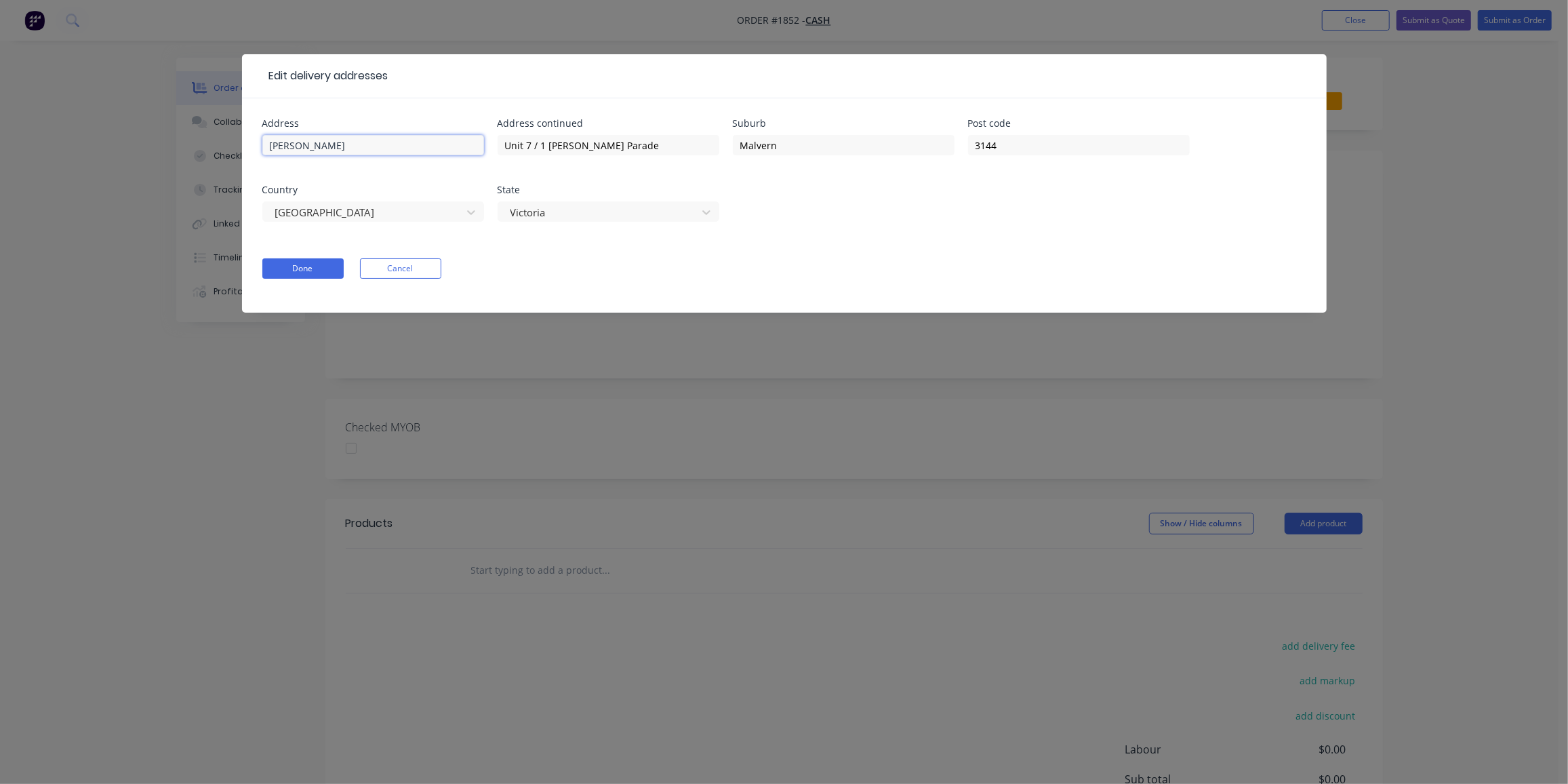
drag, startPoint x: 359, startPoint y: 150, endPoint x: 219, endPoint y: 148, distance: 140.0
click at [219, 148] on div "Edit delivery addresses Address Lionel Krongold Address continued Unit 7 / 1 Mi…" at bounding box center [784, 392] width 1568 height 784
drag, startPoint x: 613, startPoint y: 145, endPoint x: 409, endPoint y: 137, distance: 204.2
click at [410, 137] on div "Address Address continued Unit 7 / 1 Milton Parade Suburb Malvern Post code 314…" at bounding box center [784, 178] width 1044 height 120
drag, startPoint x: 826, startPoint y: 148, endPoint x: 598, endPoint y: 136, distance: 228.3
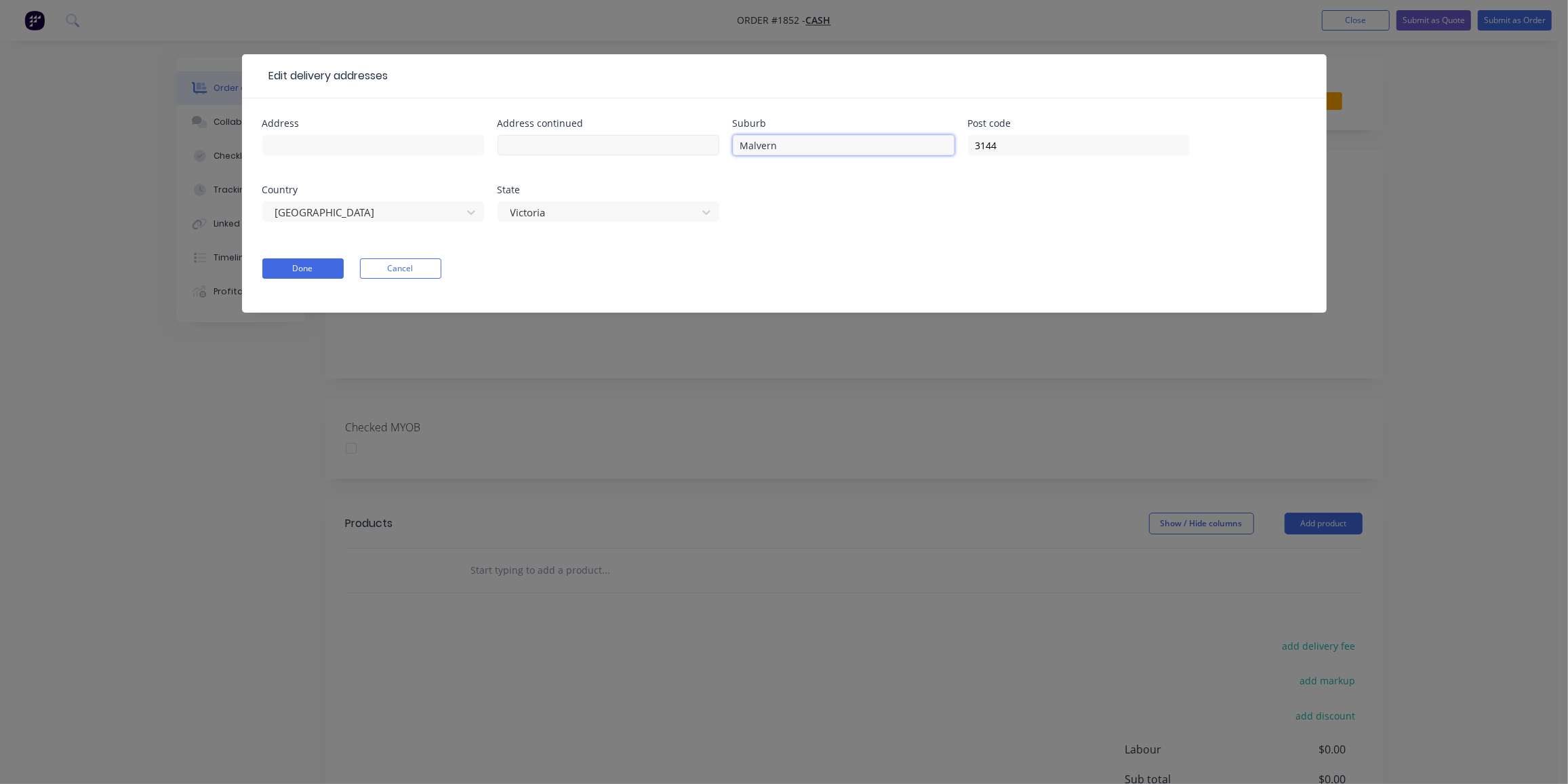
click at [598, 136] on div "Address Address continued Suburb Malvern Post code 3144 Country Australia State…" at bounding box center [784, 178] width 1044 height 120
type input "Ravenhall"
drag, startPoint x: 1048, startPoint y: 148, endPoint x: 927, endPoint y: 147, distance: 121.0
click at [928, 147] on div "Address Address continued Suburb Ravenhall Post code 3144 Country Australia Sta…" at bounding box center [784, 178] width 1044 height 120
type input "3024"
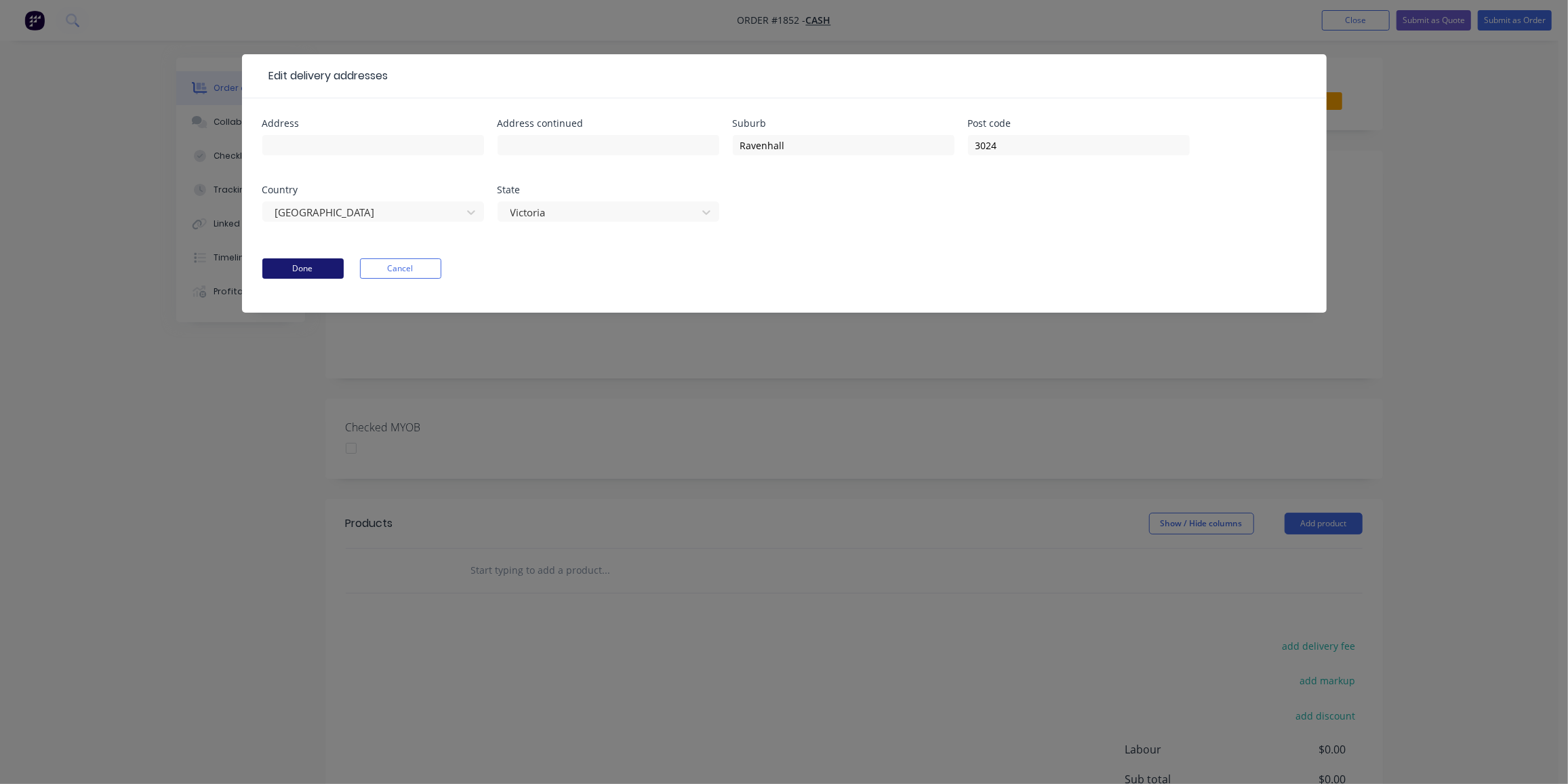
click at [315, 272] on button "Done" at bounding box center [303, 268] width 81 height 20
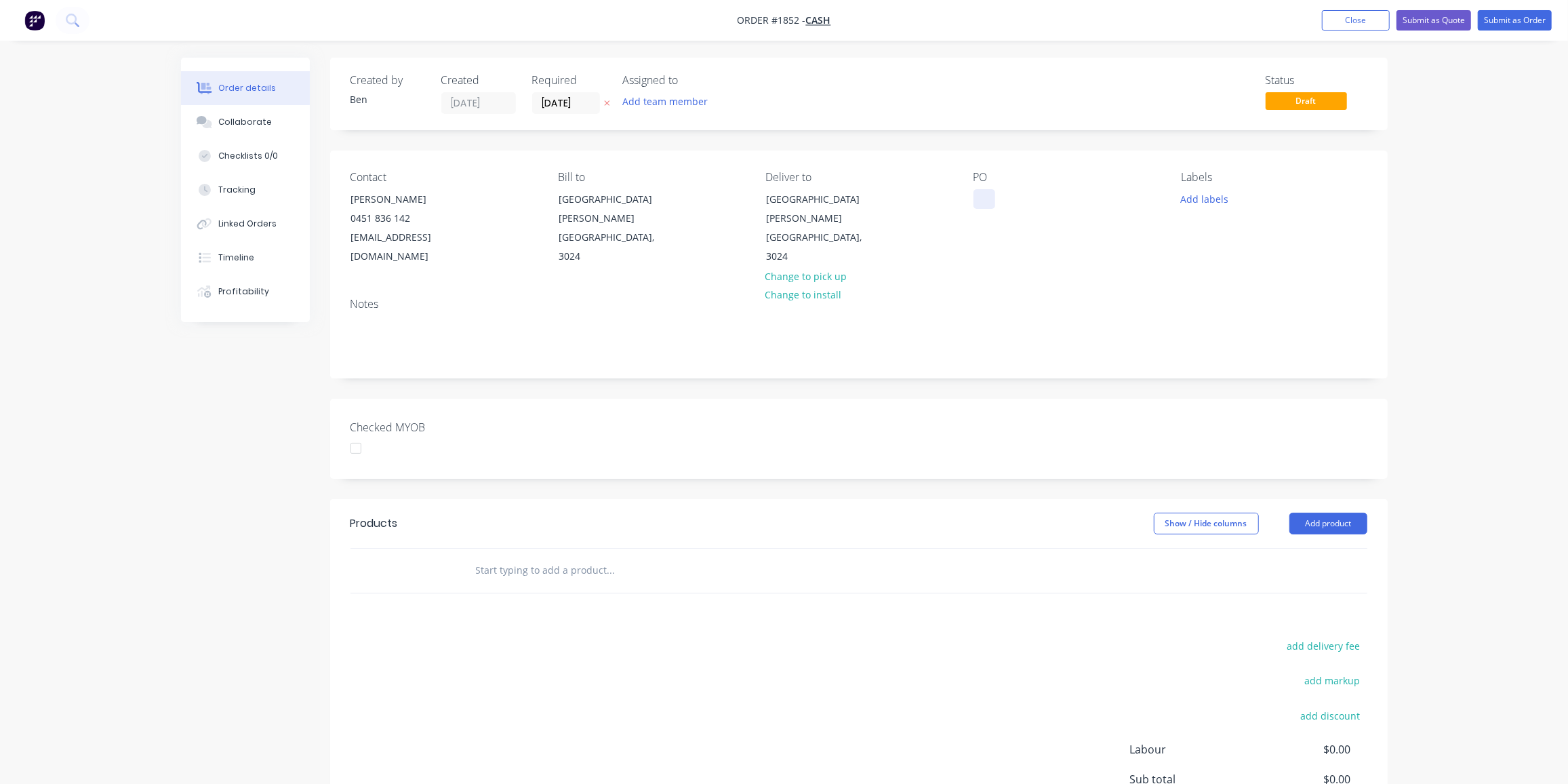
click at [981, 196] on div at bounding box center [984, 199] width 22 height 20
paste div
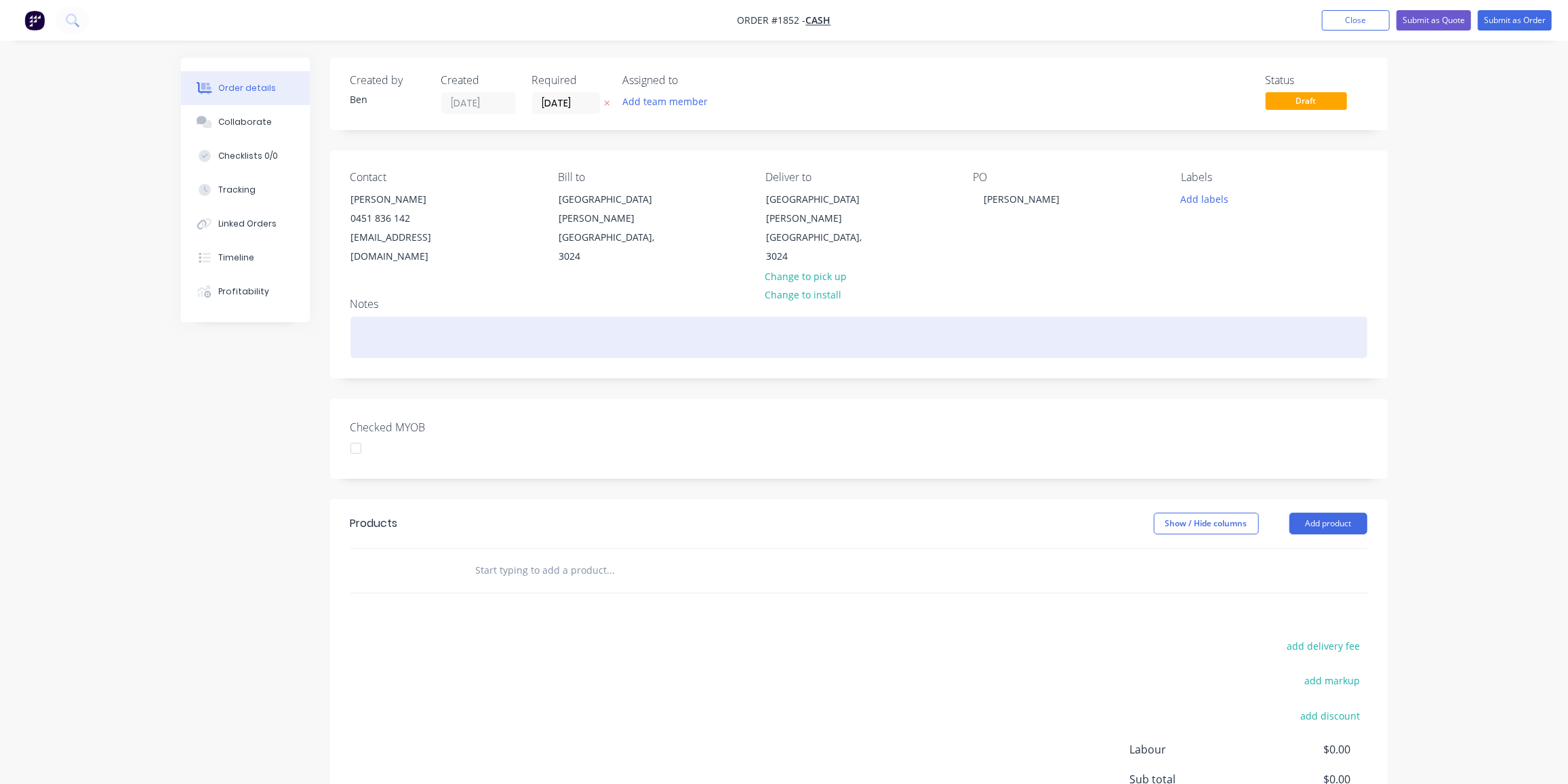
click at [999, 317] on div at bounding box center [859, 337] width 1017 height 41
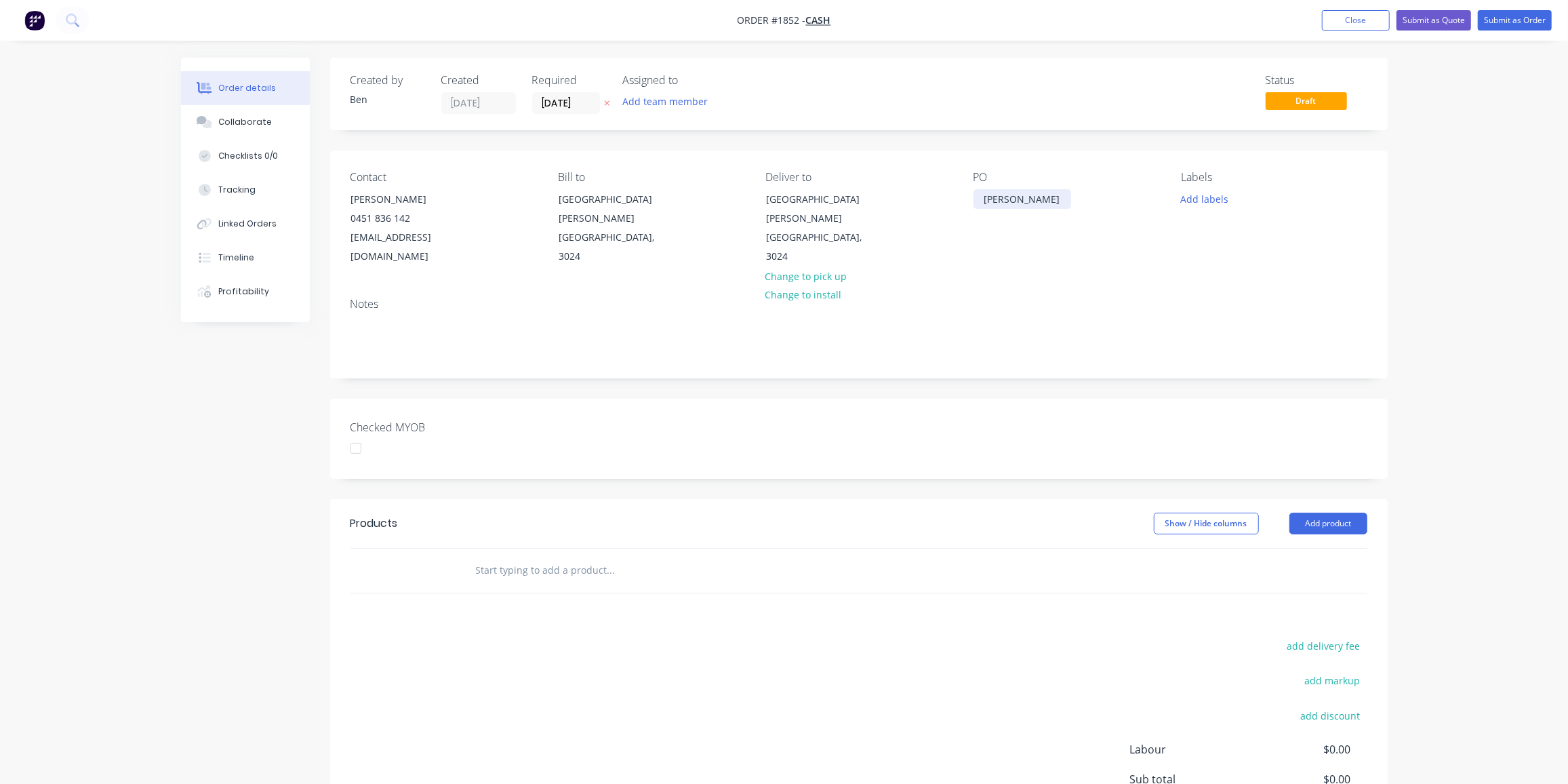
click at [1042, 200] on div "Daniella Honros" at bounding box center [1023, 199] width 98 height 20
drag, startPoint x: 1215, startPoint y: 190, endPoint x: 1218, endPoint y: 203, distance: 13.3
click at [1215, 190] on button "Add labels" at bounding box center [1204, 198] width 62 height 18
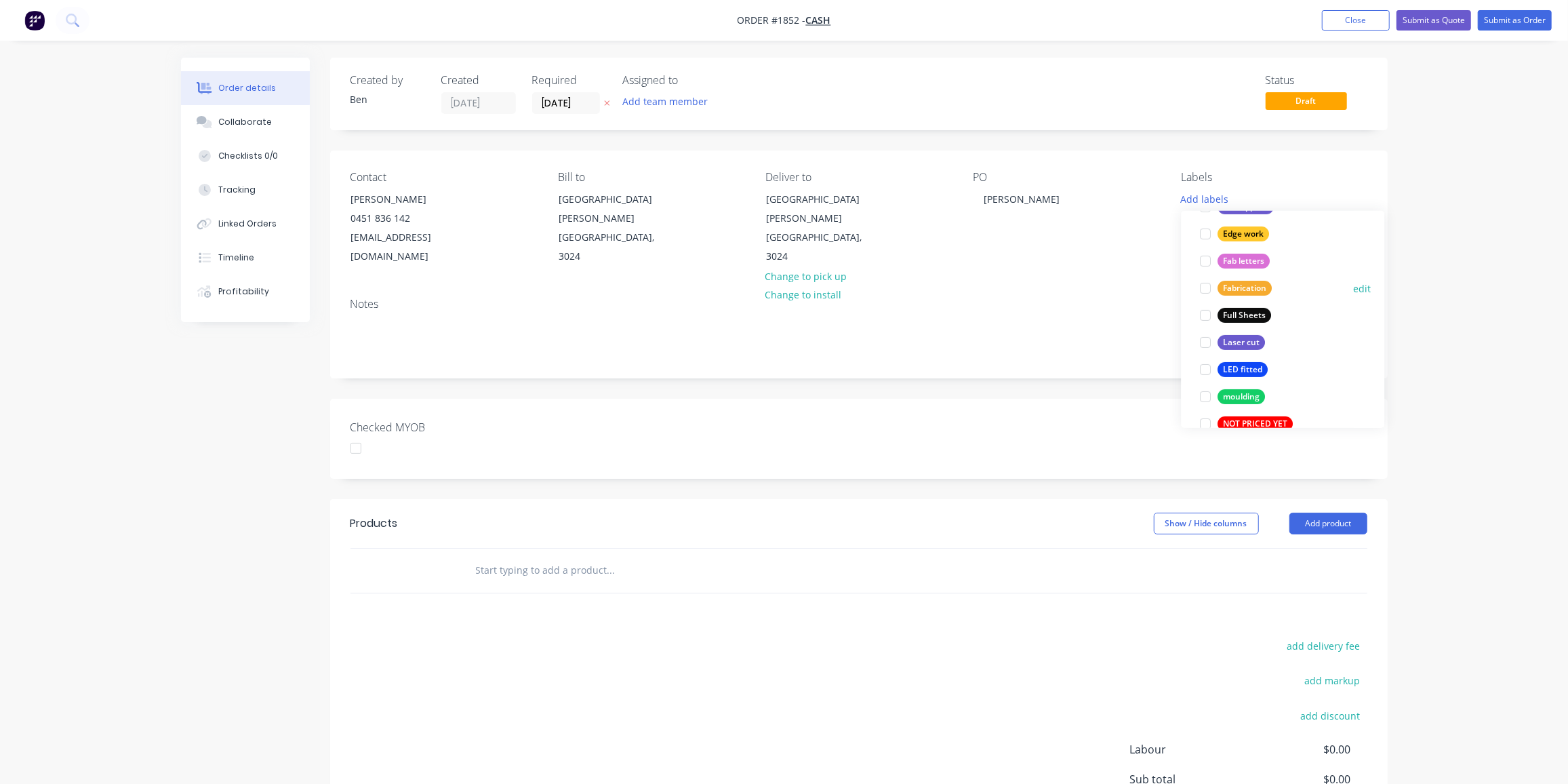
click at [1264, 293] on div "Fabrication" at bounding box center [1245, 288] width 54 height 15
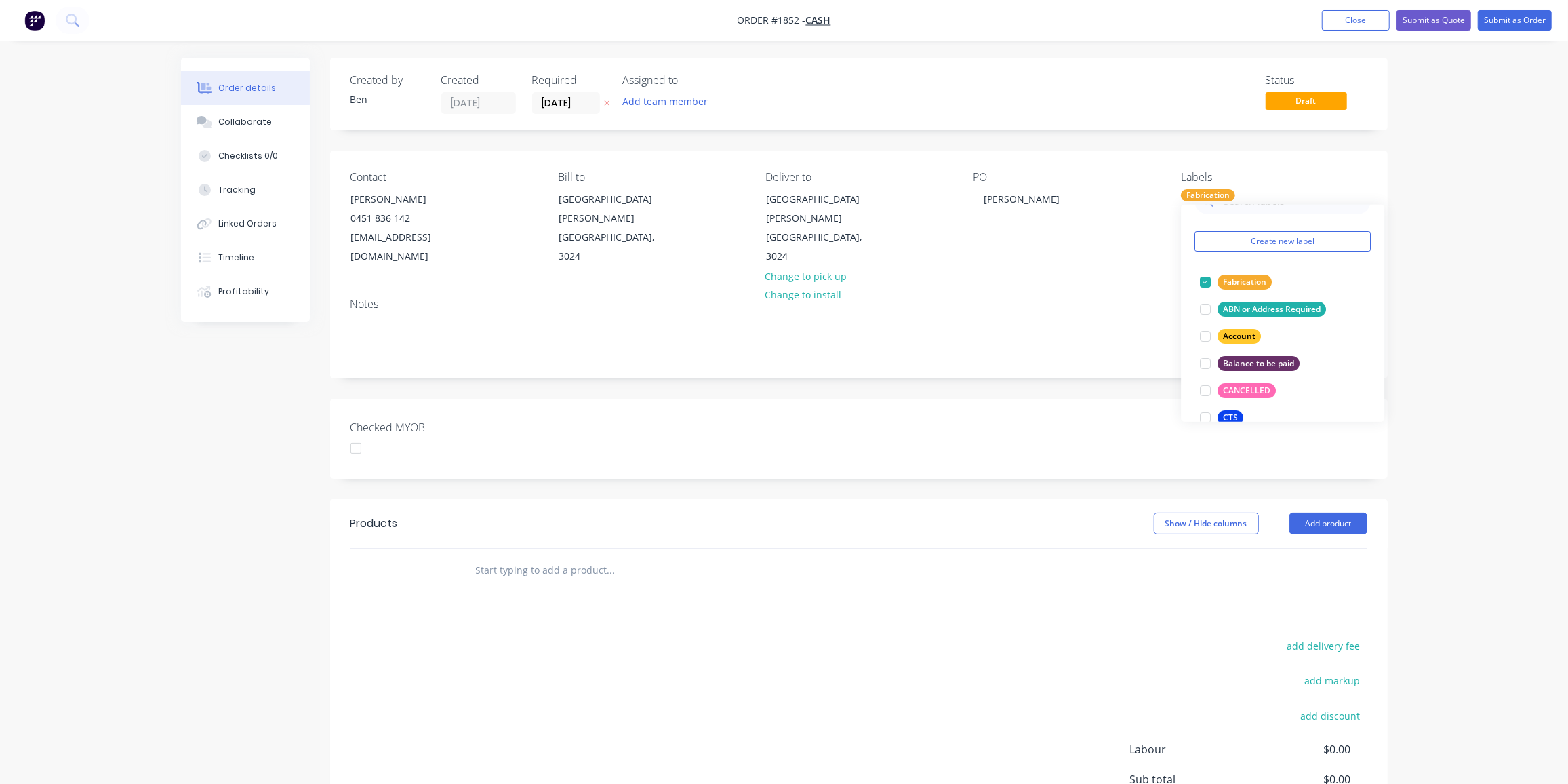
click at [735, 609] on div "Products Show / Hide columns Add product add delivery fee add markup add discou…" at bounding box center [859, 709] width 1058 height 420
click at [571, 559] on input "text" at bounding box center [611, 570] width 271 height 27
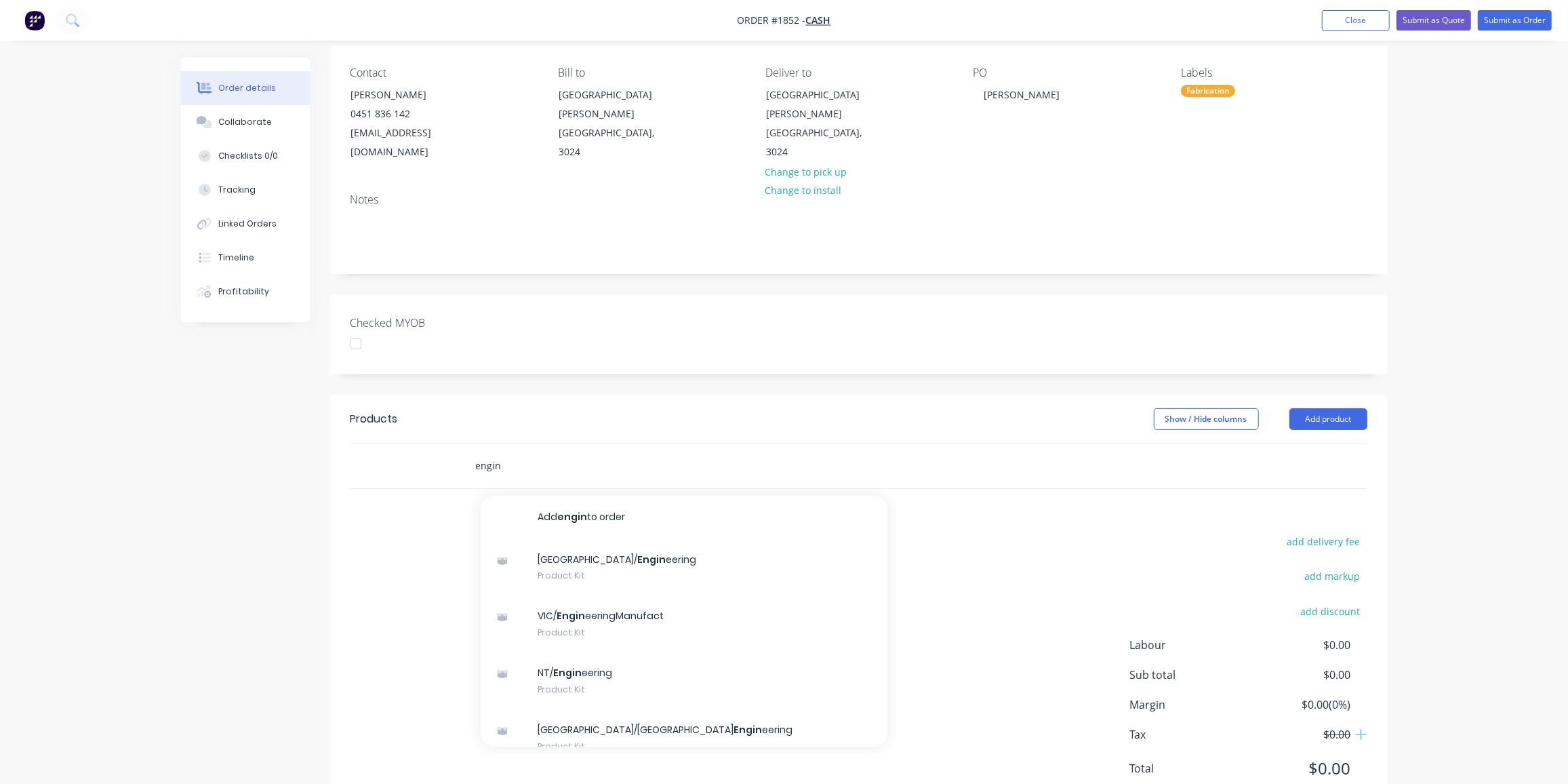
scroll to position [134, 0]
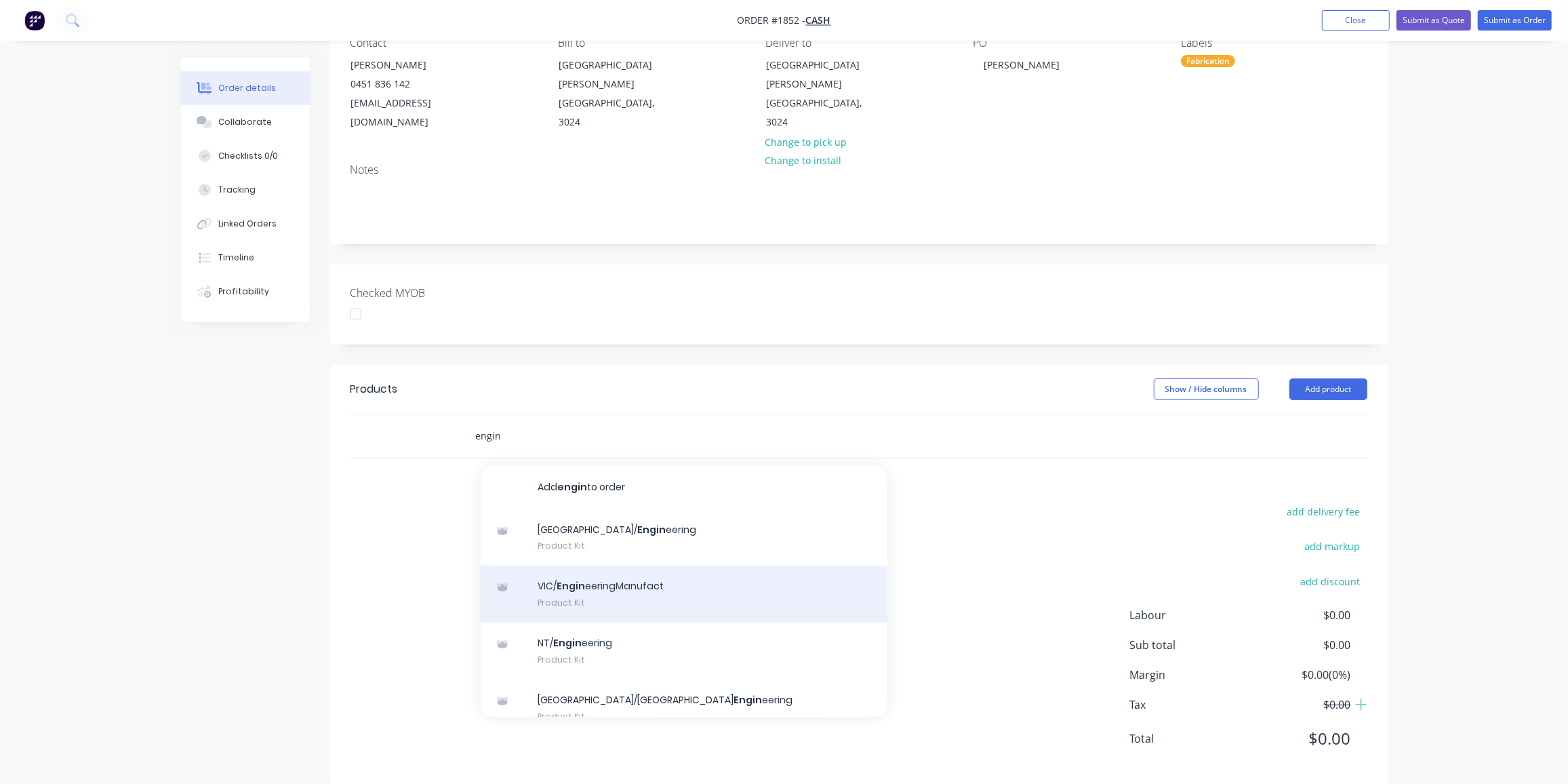
type input "engin"
click at [655, 569] on div "VIC/ Engin eeringManufact Product Kit" at bounding box center [684, 594] width 407 height 57
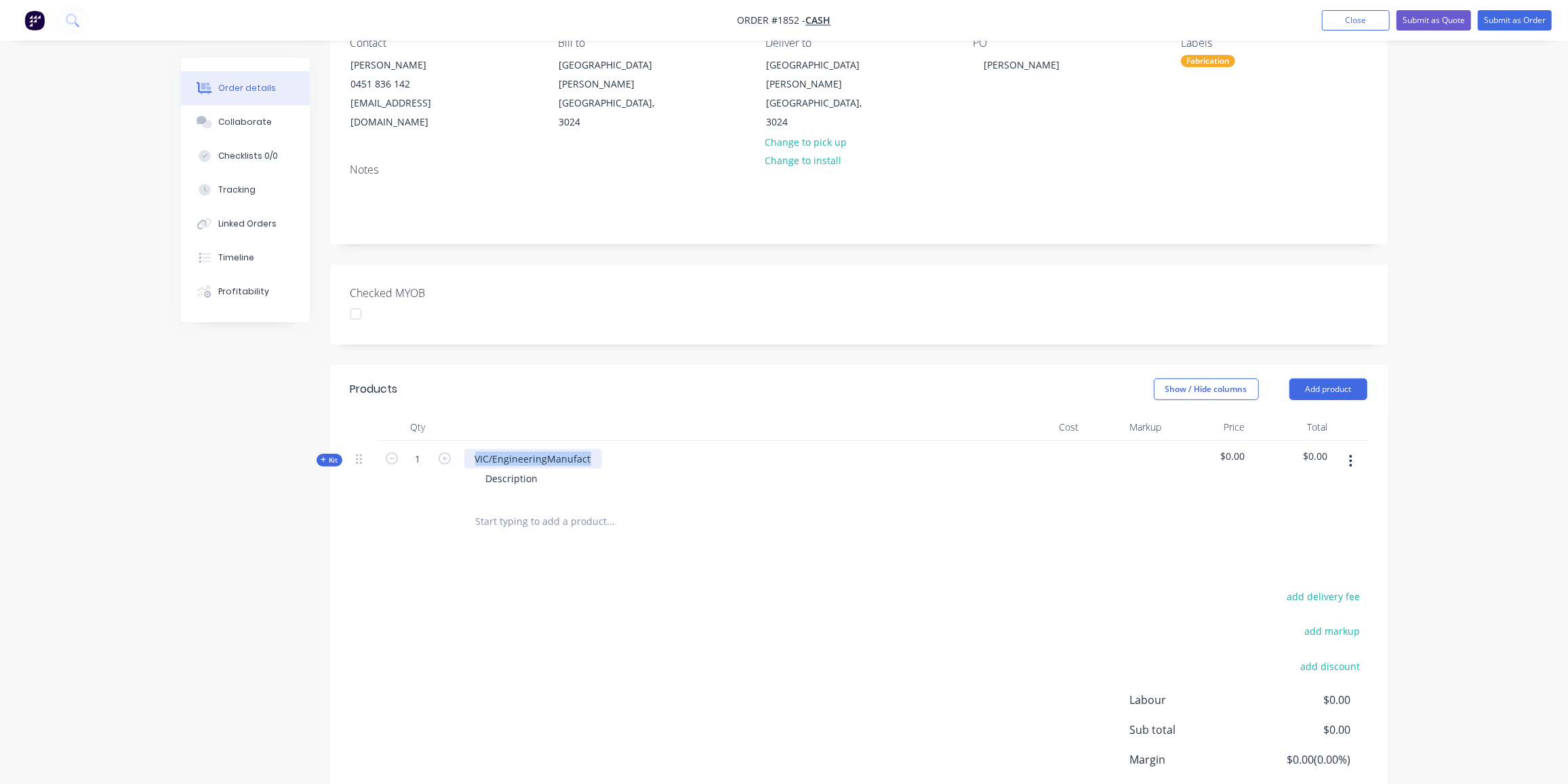
drag, startPoint x: 590, startPoint y: 438, endPoint x: 470, endPoint y: 430, distance: 120.3
click at [470, 449] on div "VIC/EngineeringManufact" at bounding box center [533, 458] width 138 height 20
click at [537, 469] on div "Description" at bounding box center [512, 478] width 74 height 20
drag, startPoint x: 540, startPoint y: 459, endPoint x: 465, endPoint y: 460, distance: 75.0
click at [465, 469] on div "Description" at bounding box center [729, 478] width 531 height 20
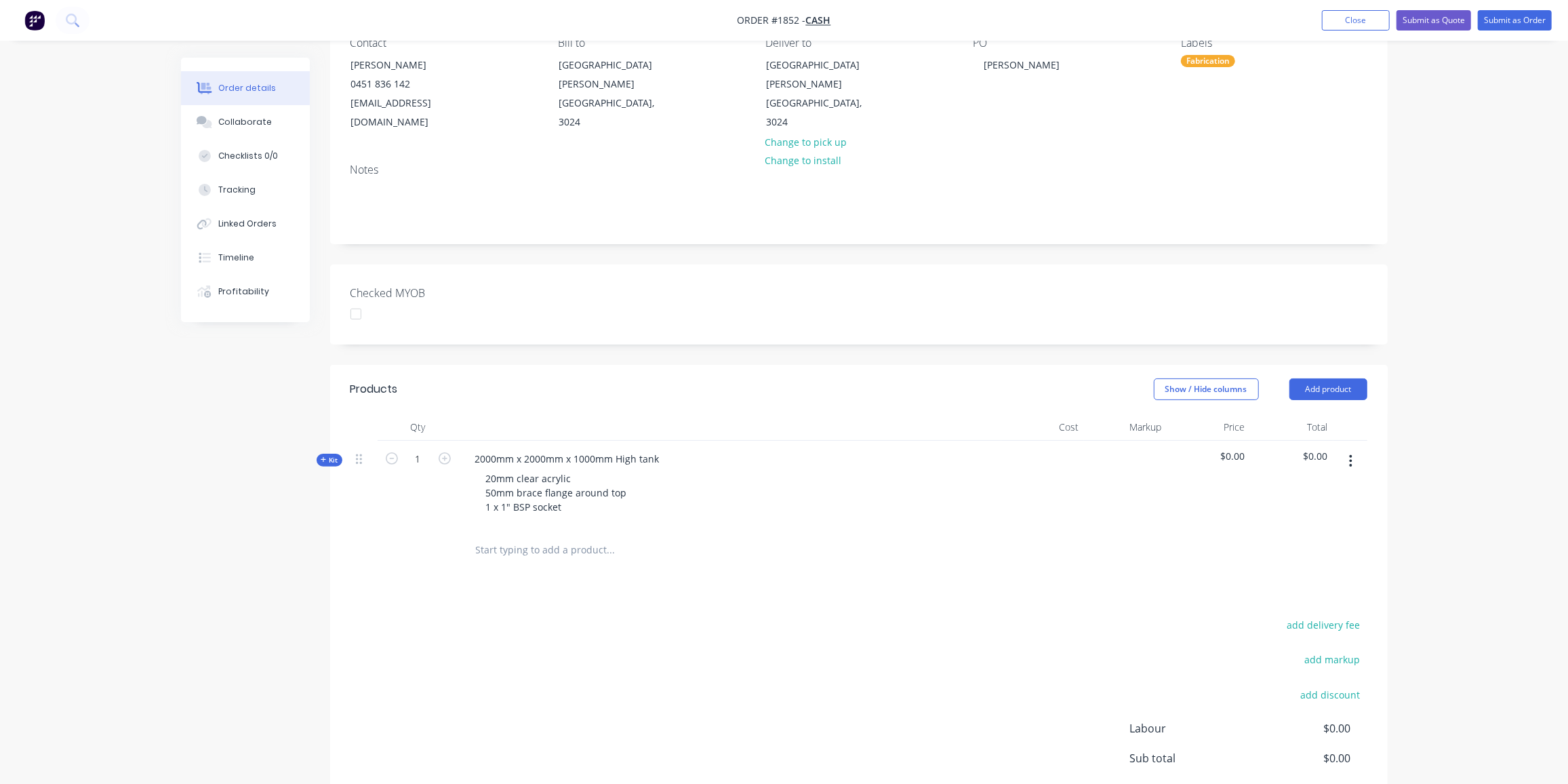
click at [323, 457] on icon "button" at bounding box center [324, 460] width 6 height 7
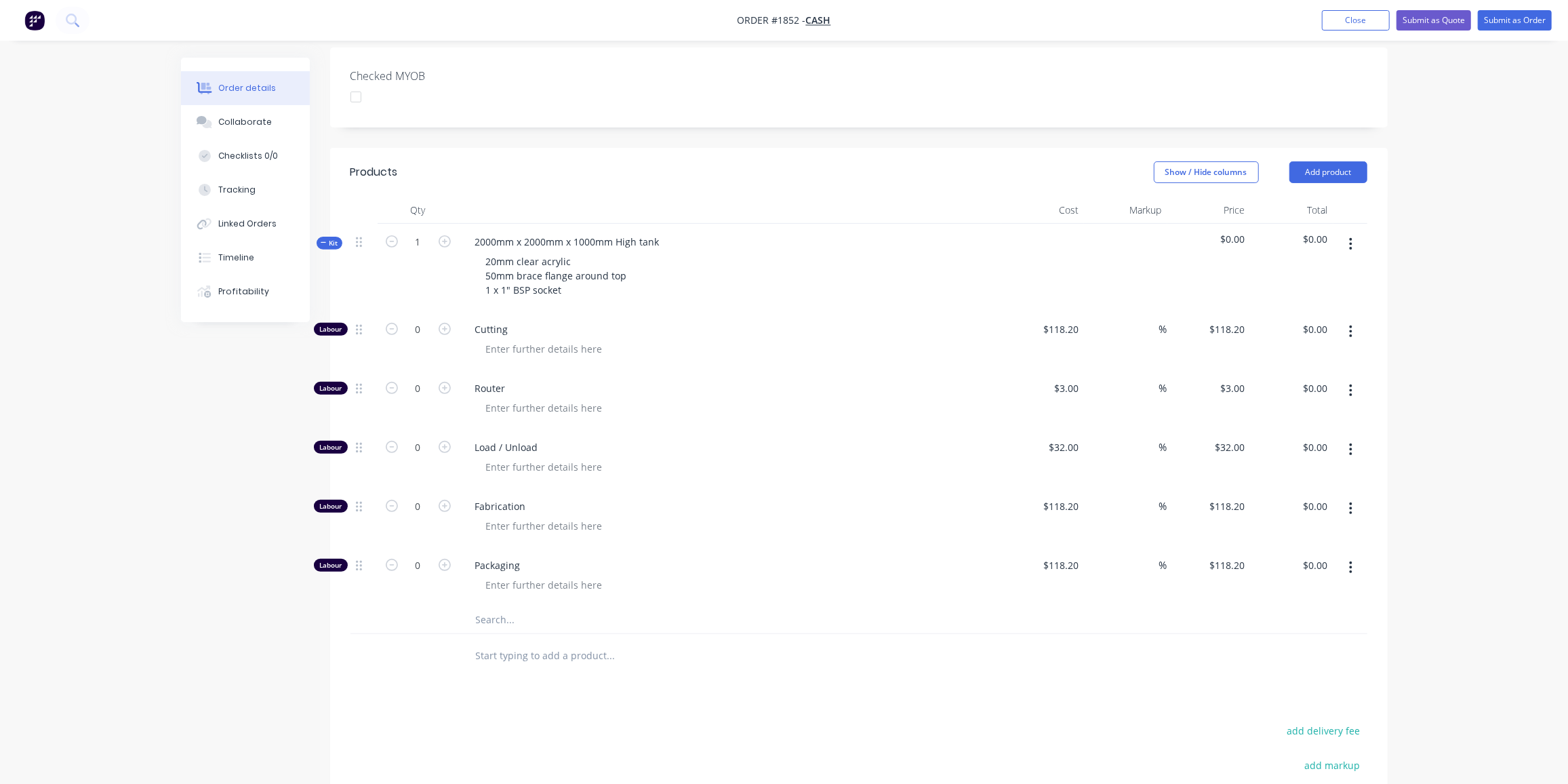
scroll to position [352, 0]
click at [501, 606] on input "text" at bounding box center [611, 619] width 271 height 27
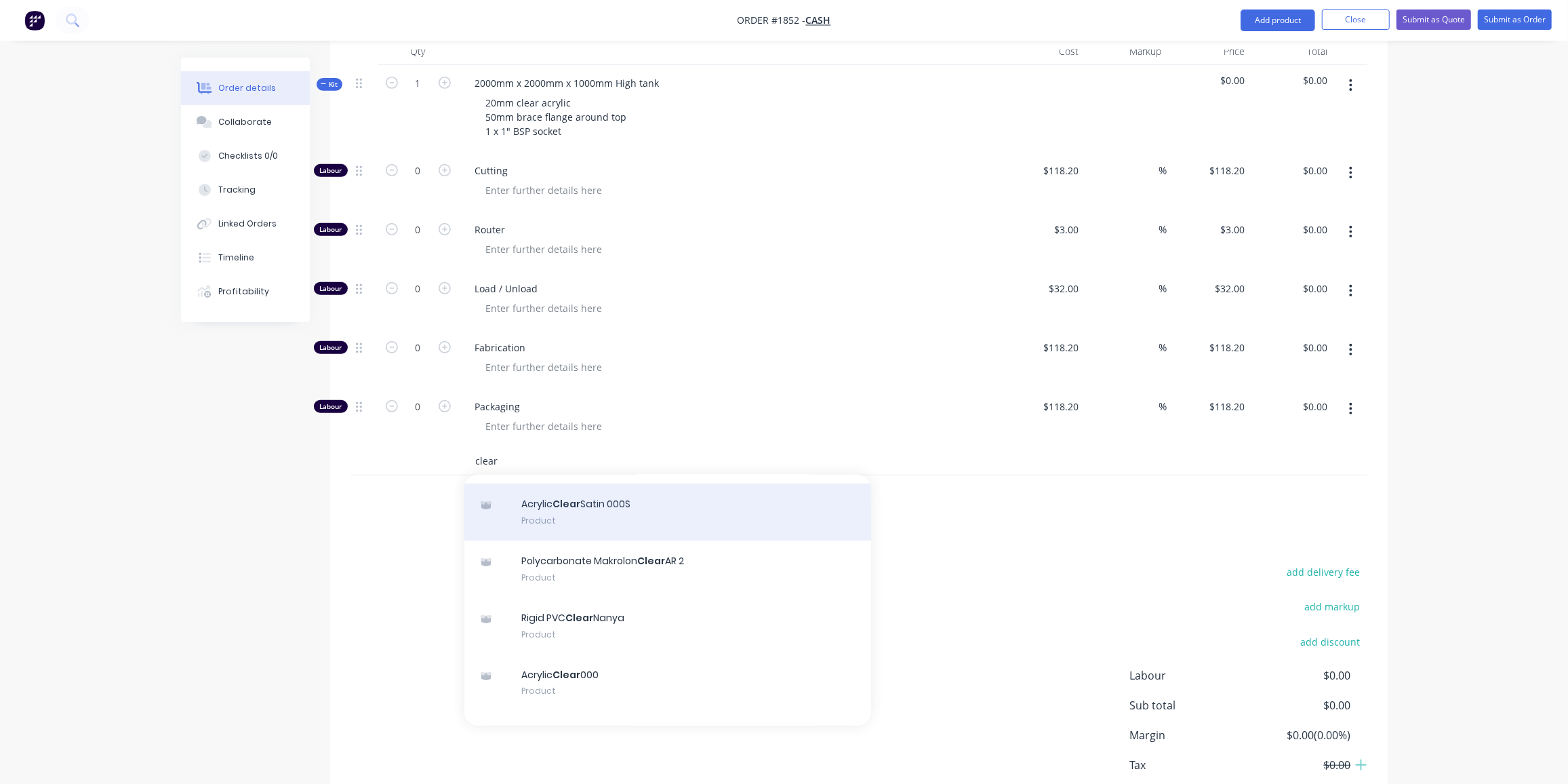
scroll to position [167, 0]
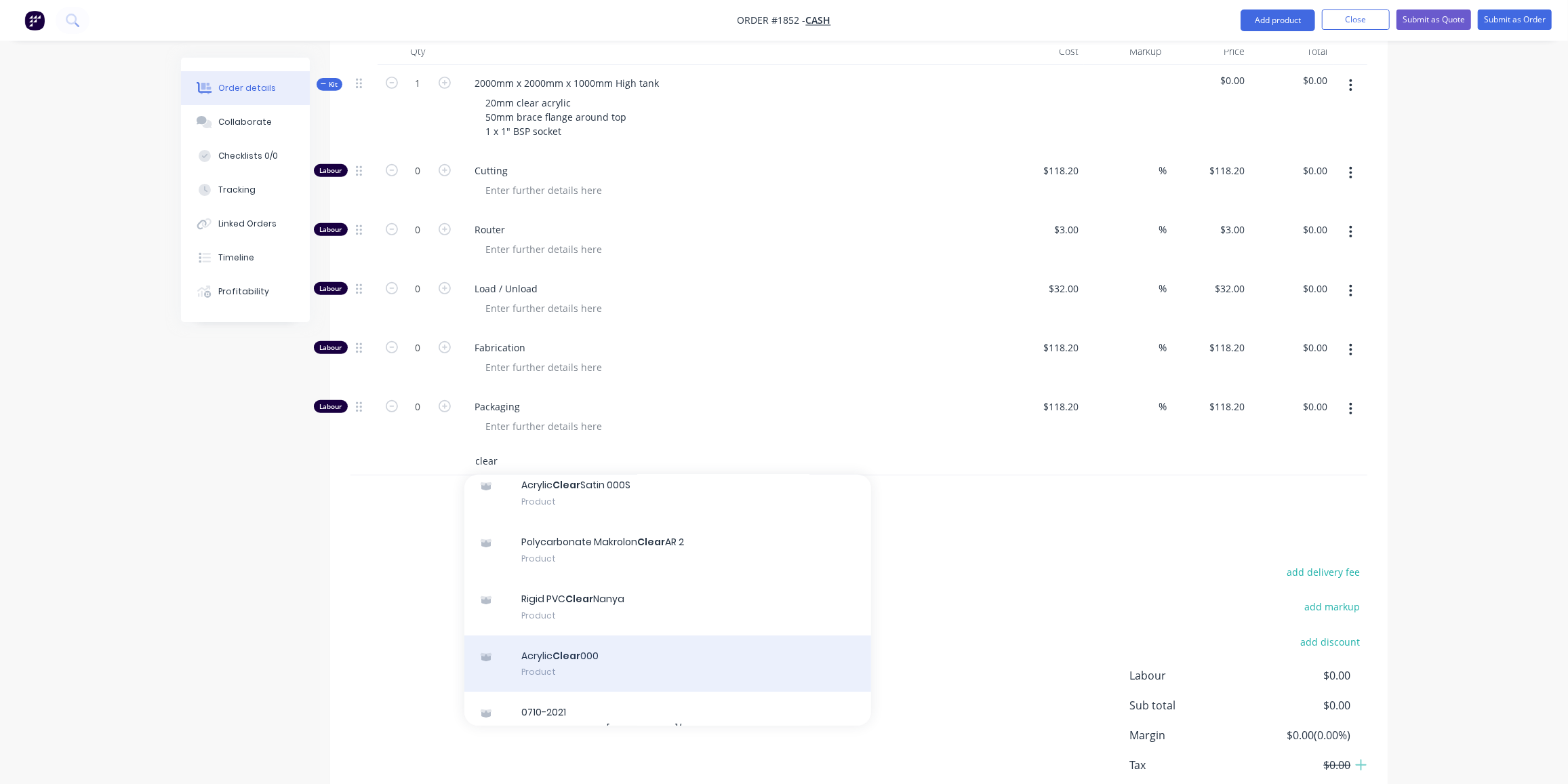
type input "clear"
click at [579, 643] on div "Acrylic Clear 000 Product" at bounding box center [668, 664] width 407 height 57
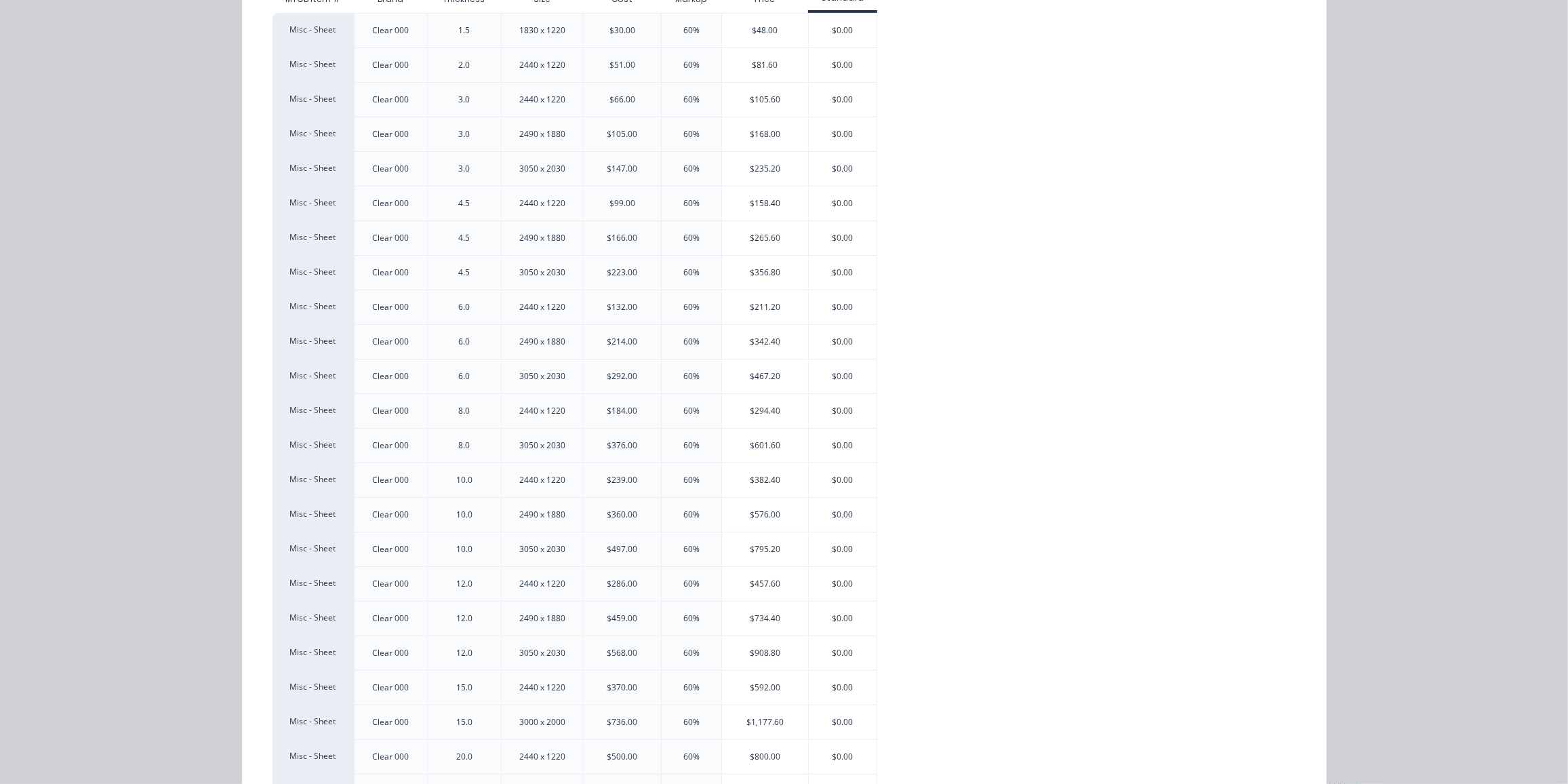
scroll to position [194, 0]
click at [766, 751] on div "$800.00" at bounding box center [765, 757] width 86 height 34
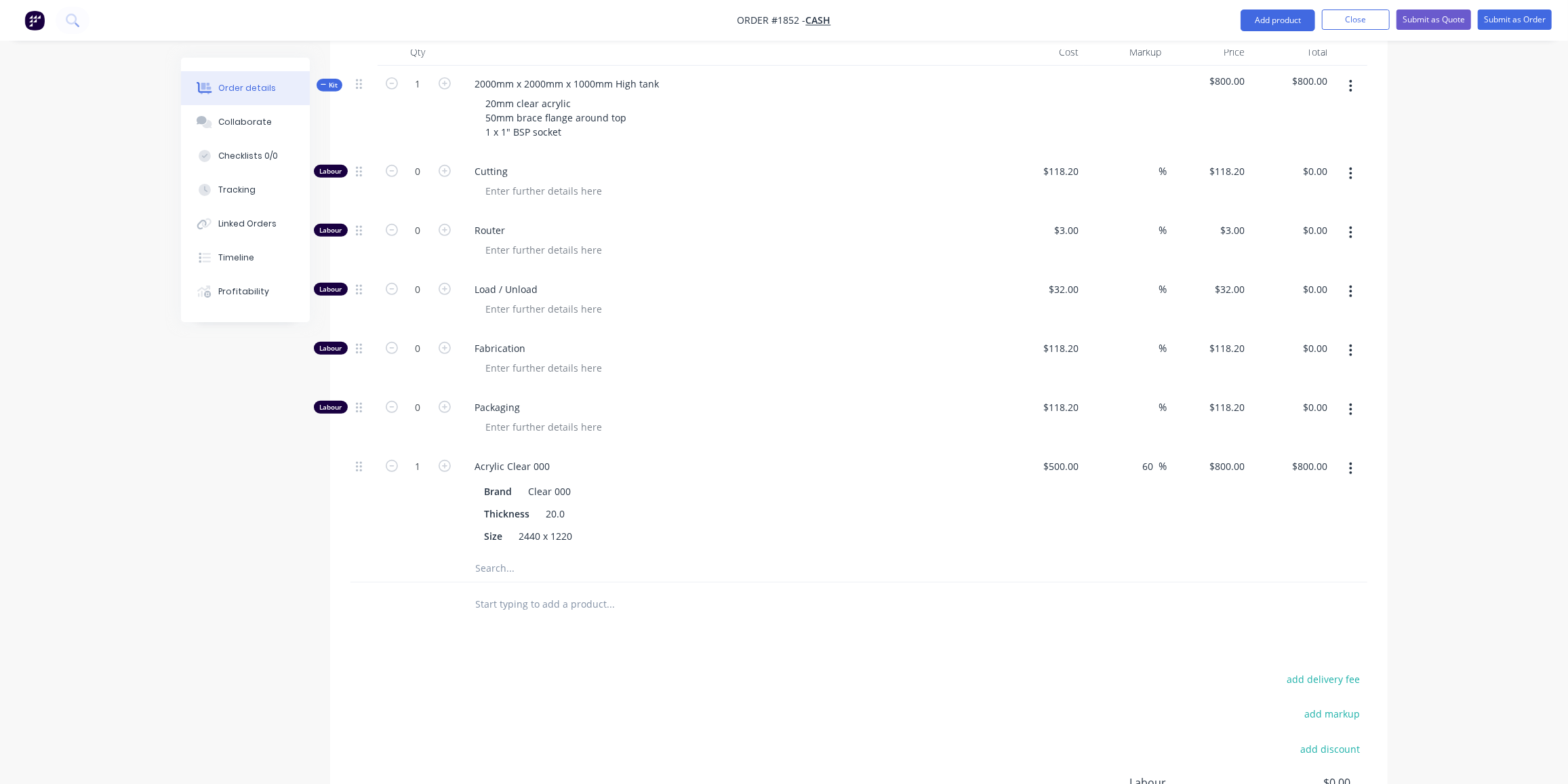
click at [446, 458] on button "button" at bounding box center [445, 465] width 17 height 14
type input "2"
type input "$1,600.00"
click at [446, 458] on button "button" at bounding box center [445, 465] width 17 height 14
type input "3"
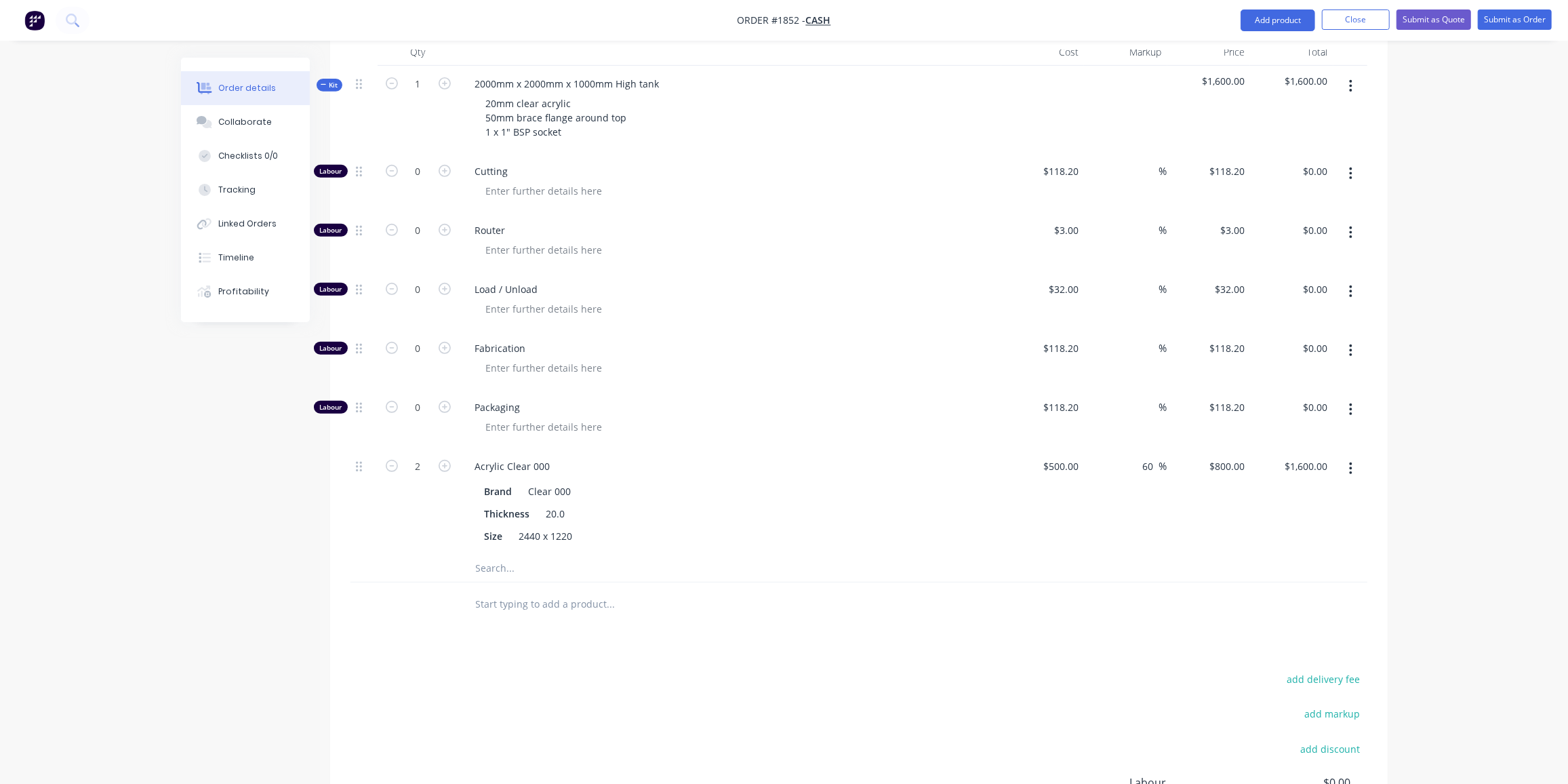
type input "$2,400.00"
click at [446, 458] on button "button" at bounding box center [445, 465] width 17 height 14
type input "4"
type input "$3,200.00"
click at [387, 460] on icon "button" at bounding box center [392, 466] width 12 height 12
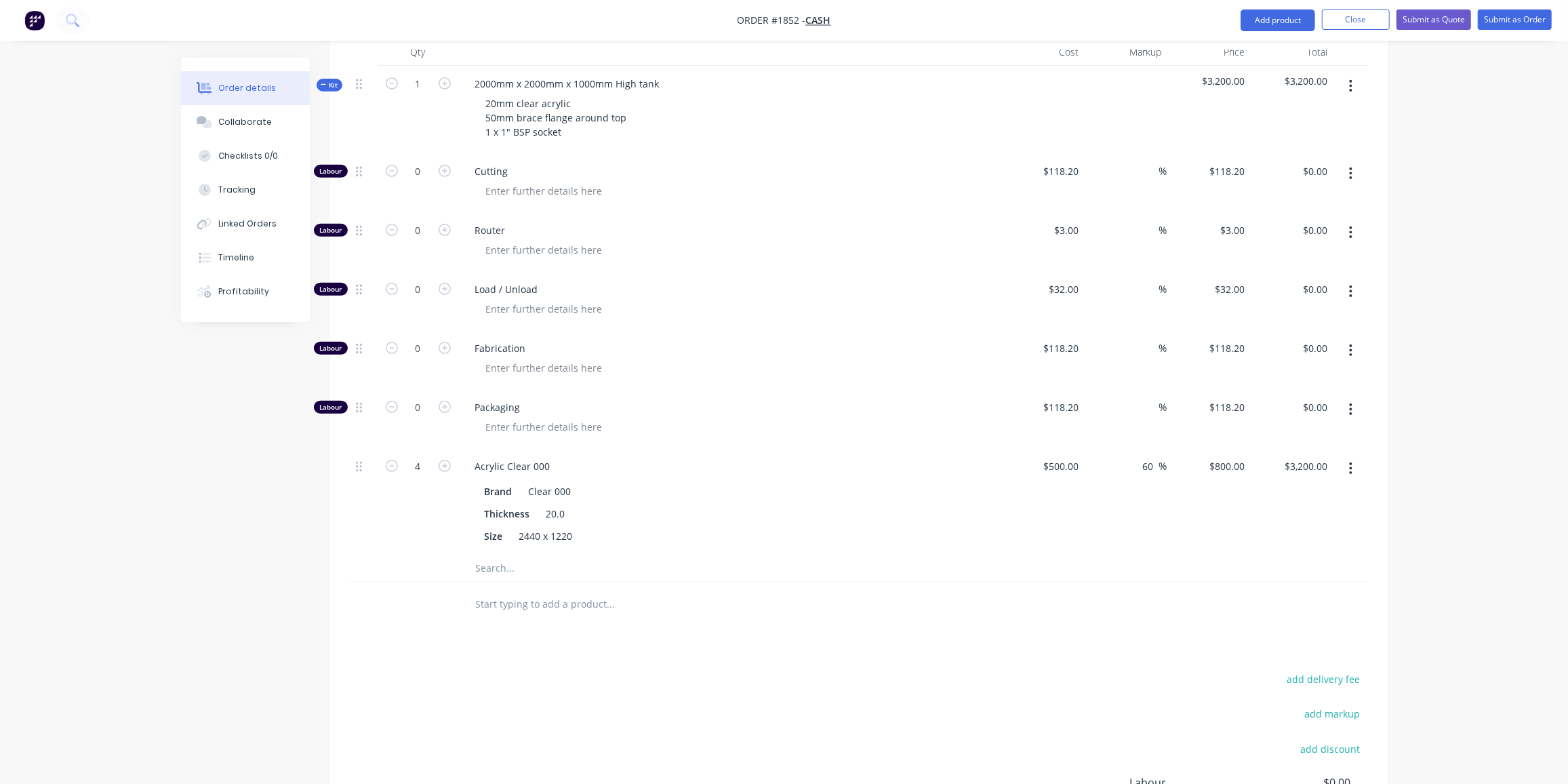
type input "3"
type input "$2,400.00"
click at [512, 555] on input "text" at bounding box center [611, 568] width 271 height 27
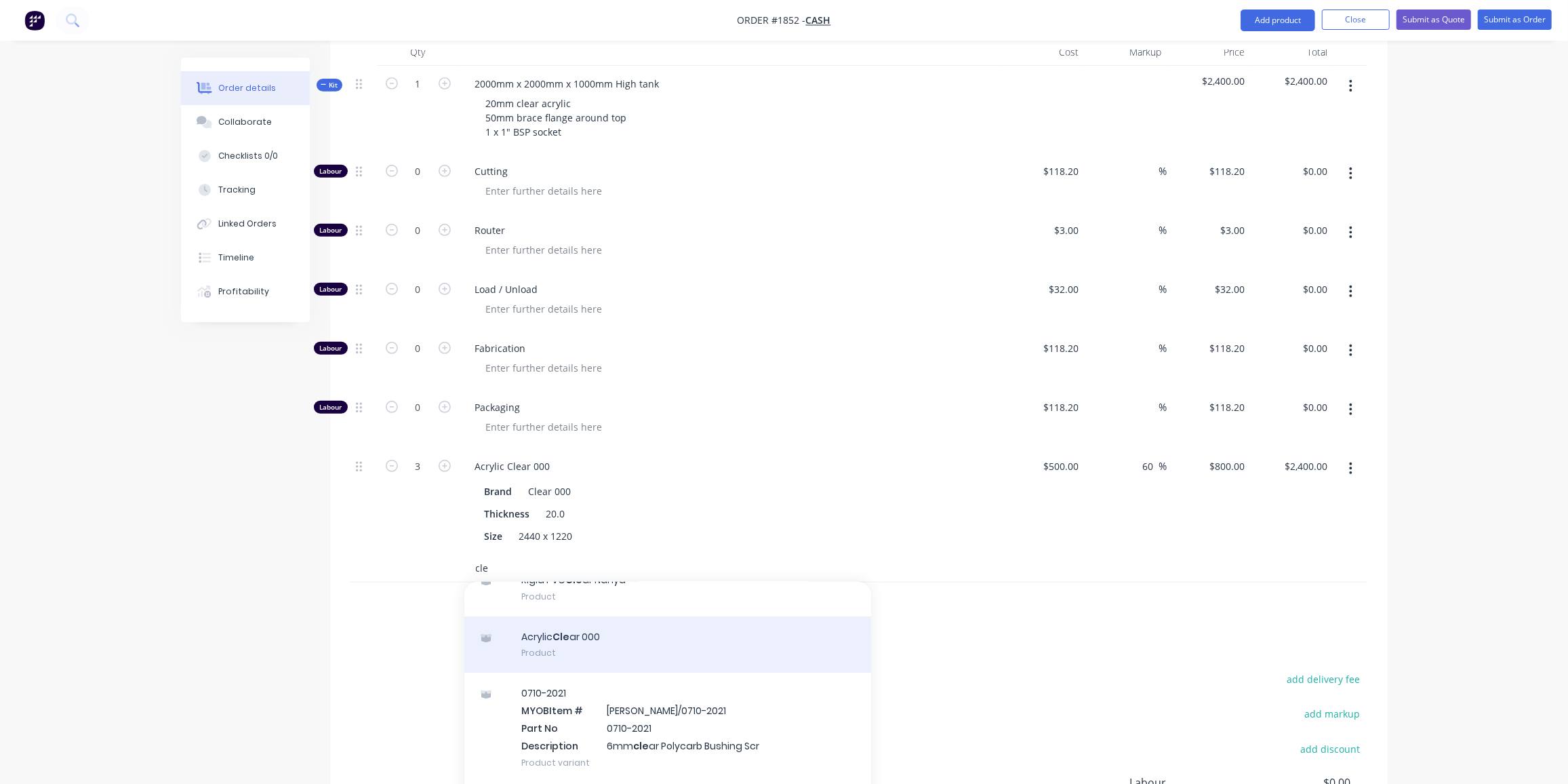
scroll to position [293, 0]
type input "cle"
click at [631, 621] on div "Acrylic Cle ar 000 Product" at bounding box center [668, 644] width 407 height 57
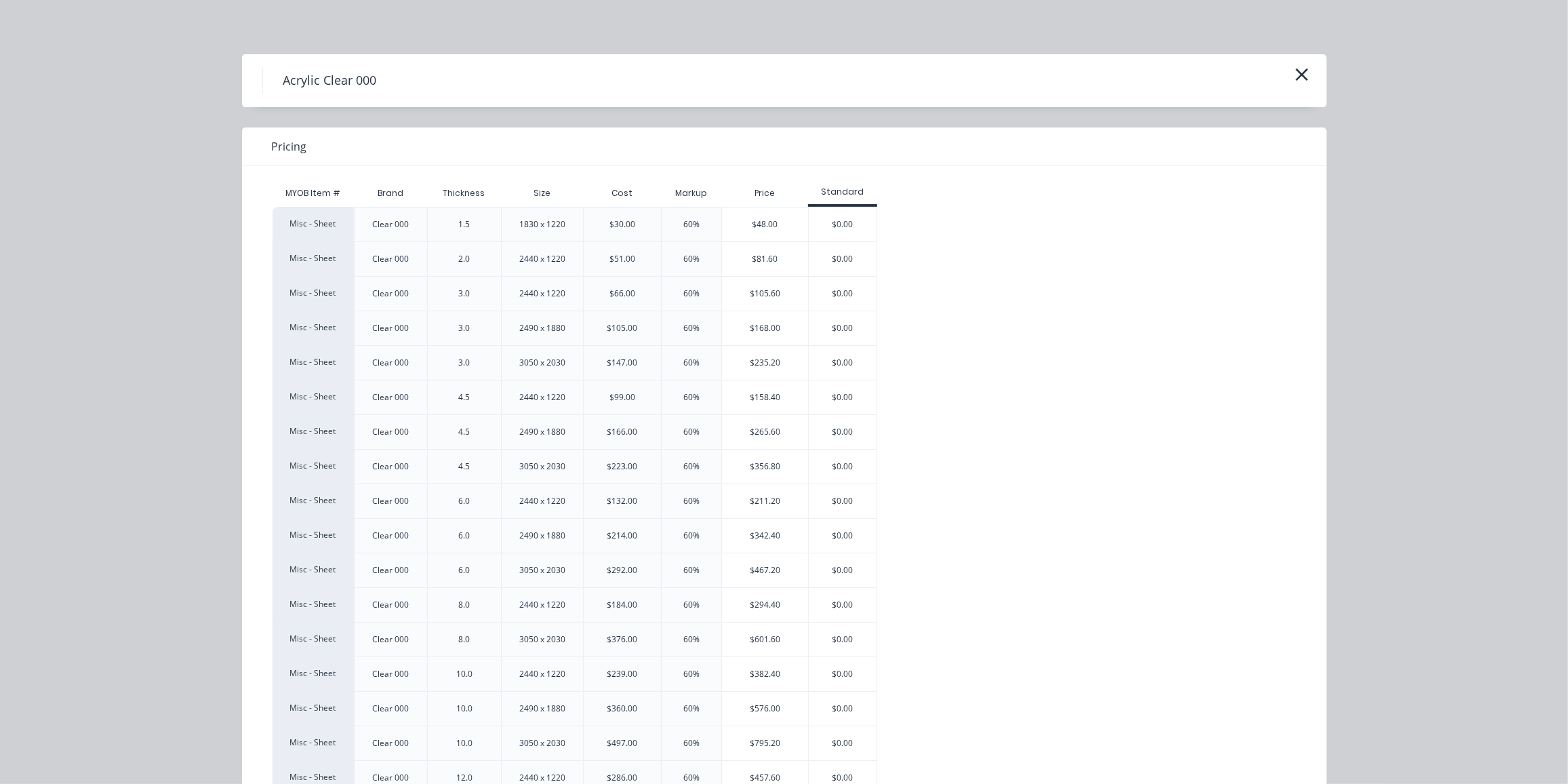
scroll to position [495, 0]
click at [1298, 72] on icon "button" at bounding box center [1302, 75] width 14 height 19
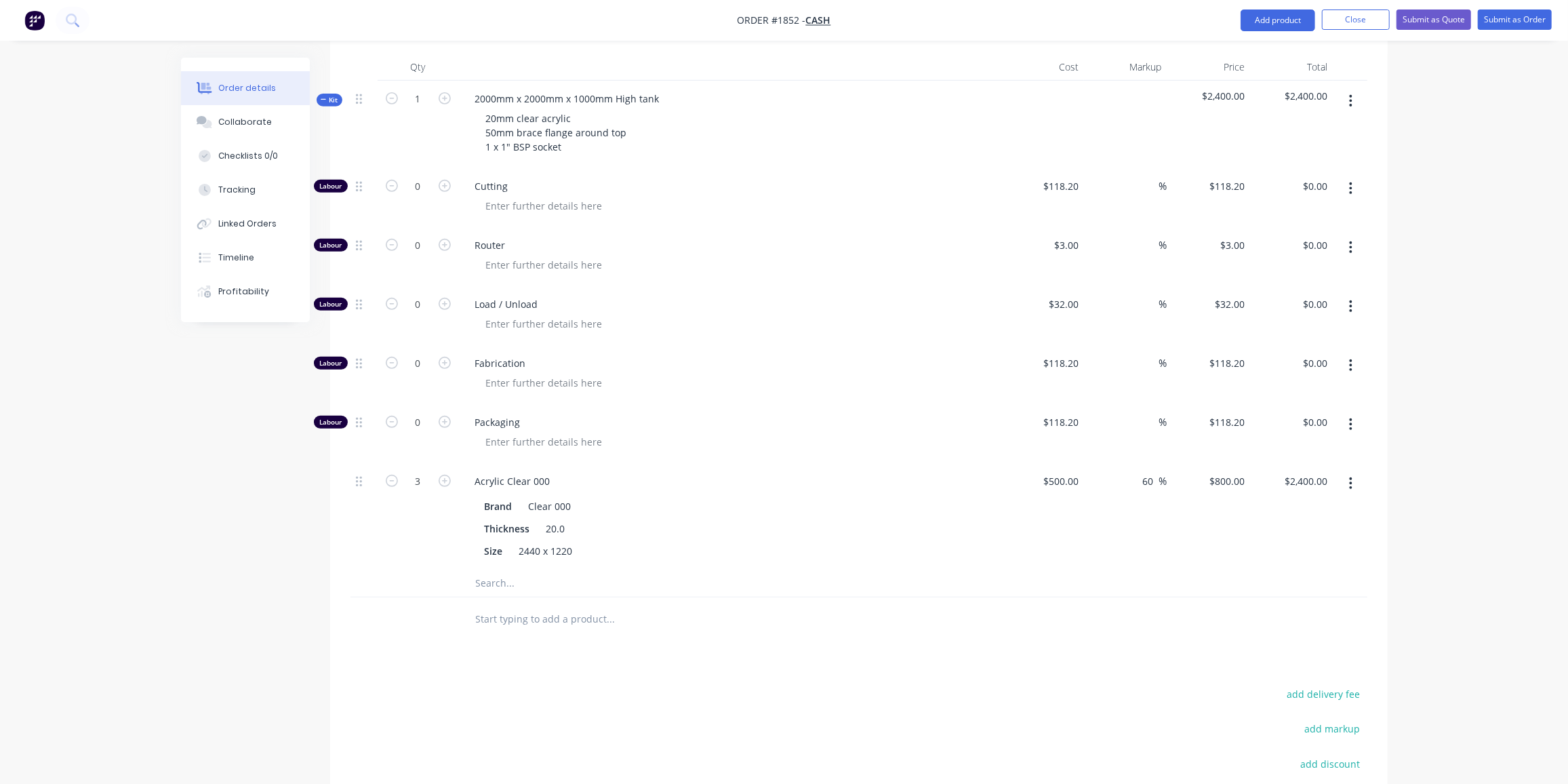
click at [480, 571] on input "text" at bounding box center [611, 583] width 271 height 27
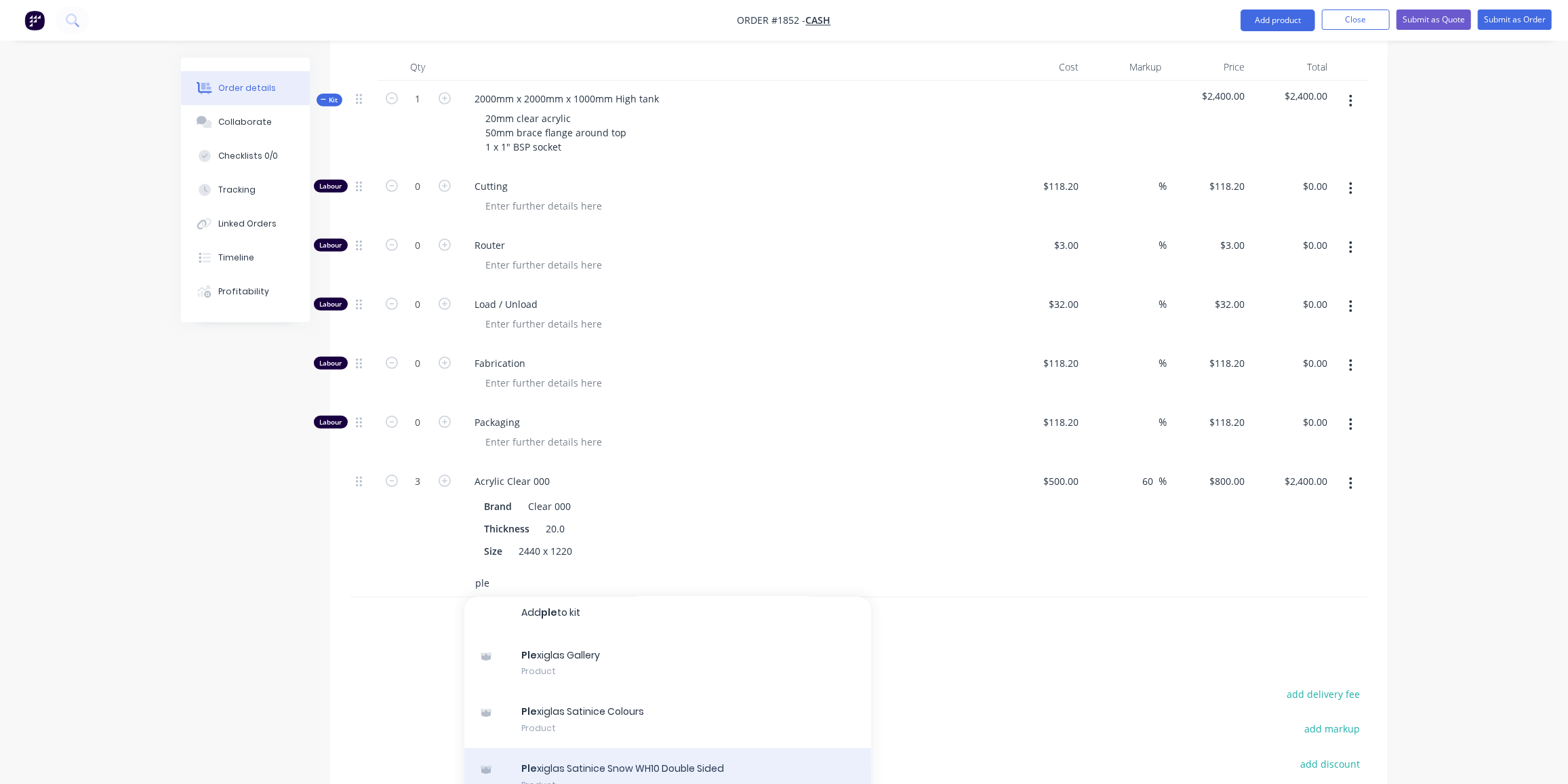
scroll to position [0, 0]
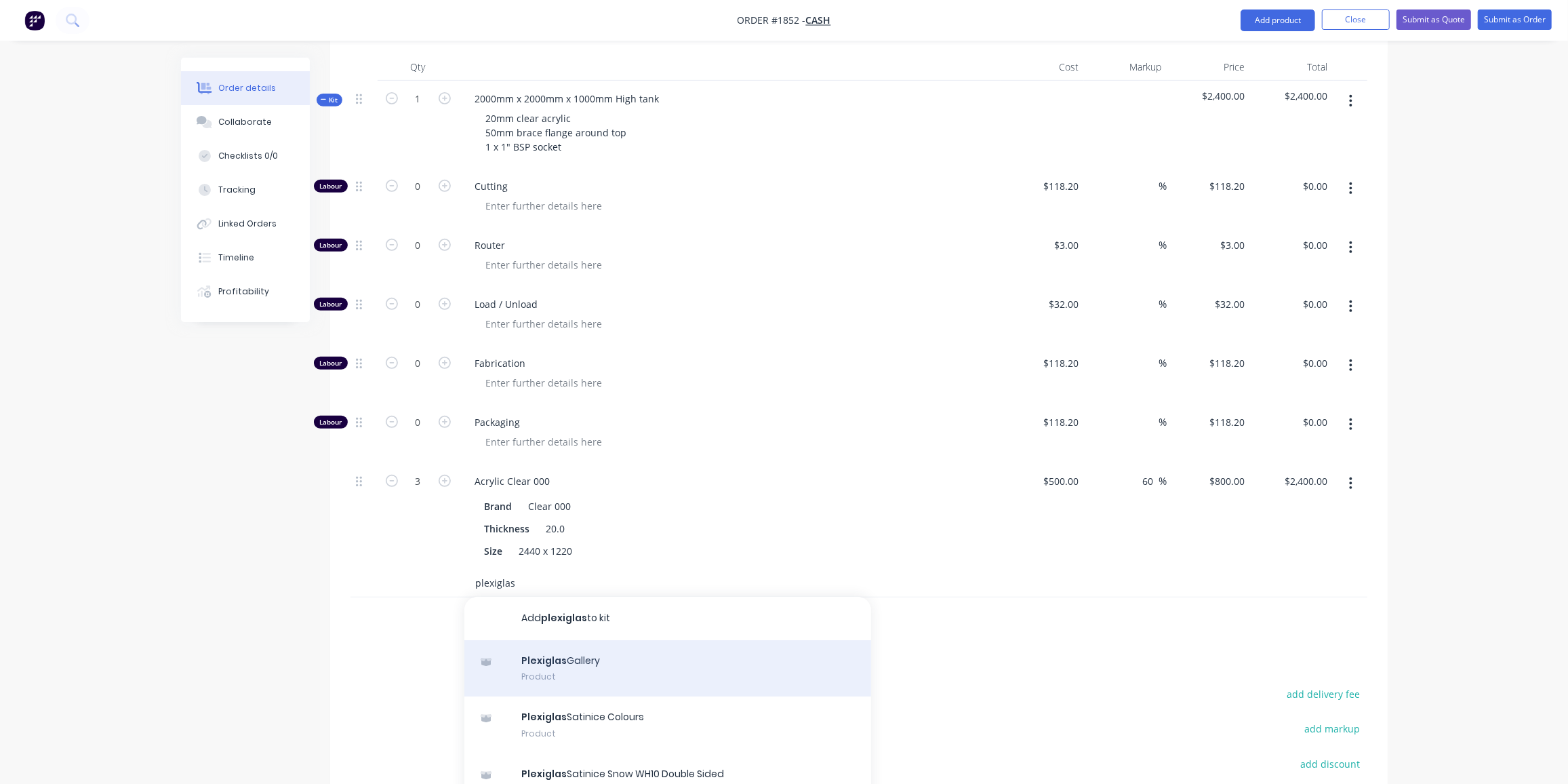
type input "plexiglas 0"
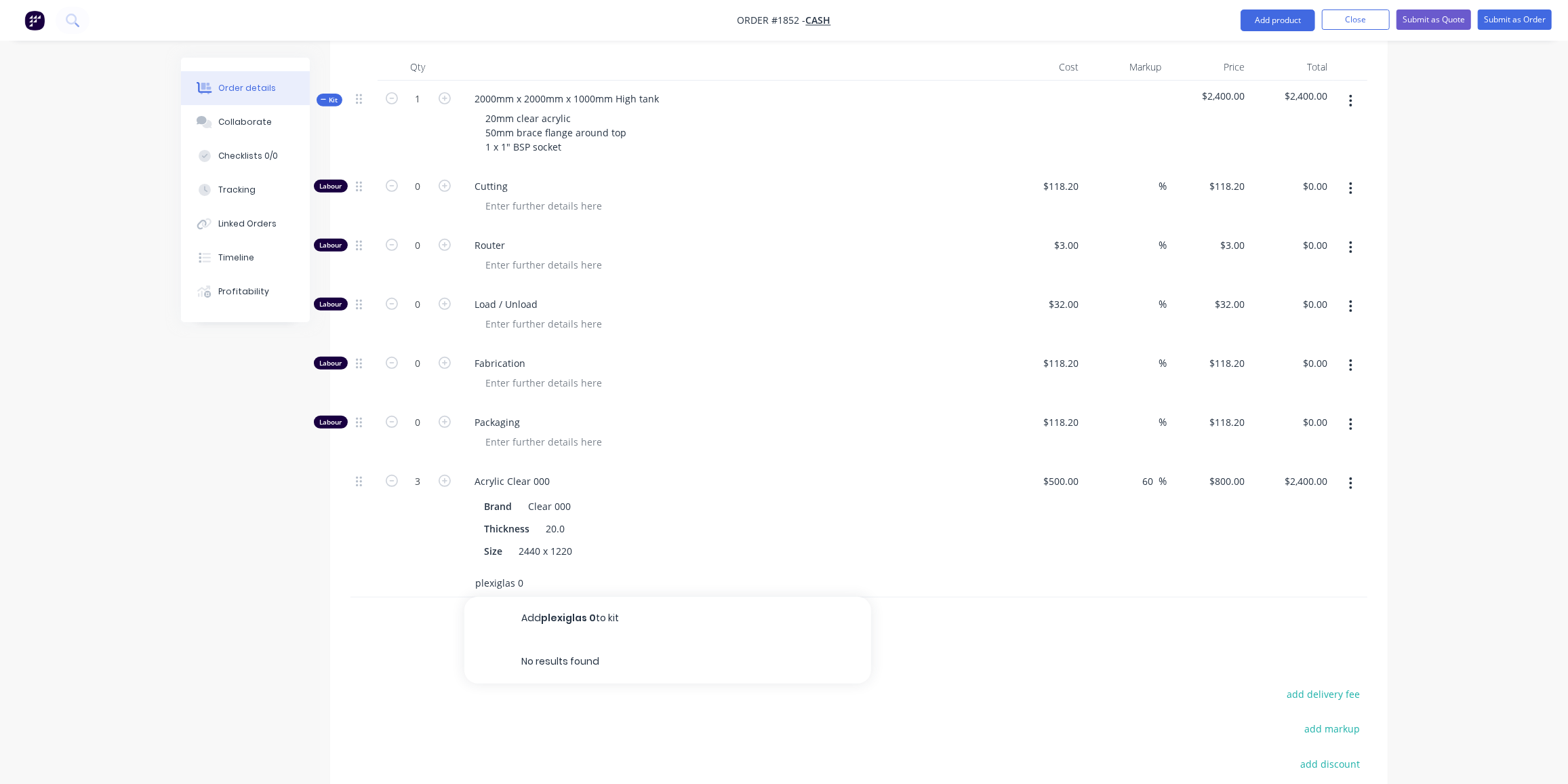
drag, startPoint x: 494, startPoint y: 560, endPoint x: 435, endPoint y: 560, distance: 59.0
click at [435, 570] on div "plexiglas 0 Add plexiglas 0 to kit No results found" at bounding box center [859, 584] width 1017 height 28
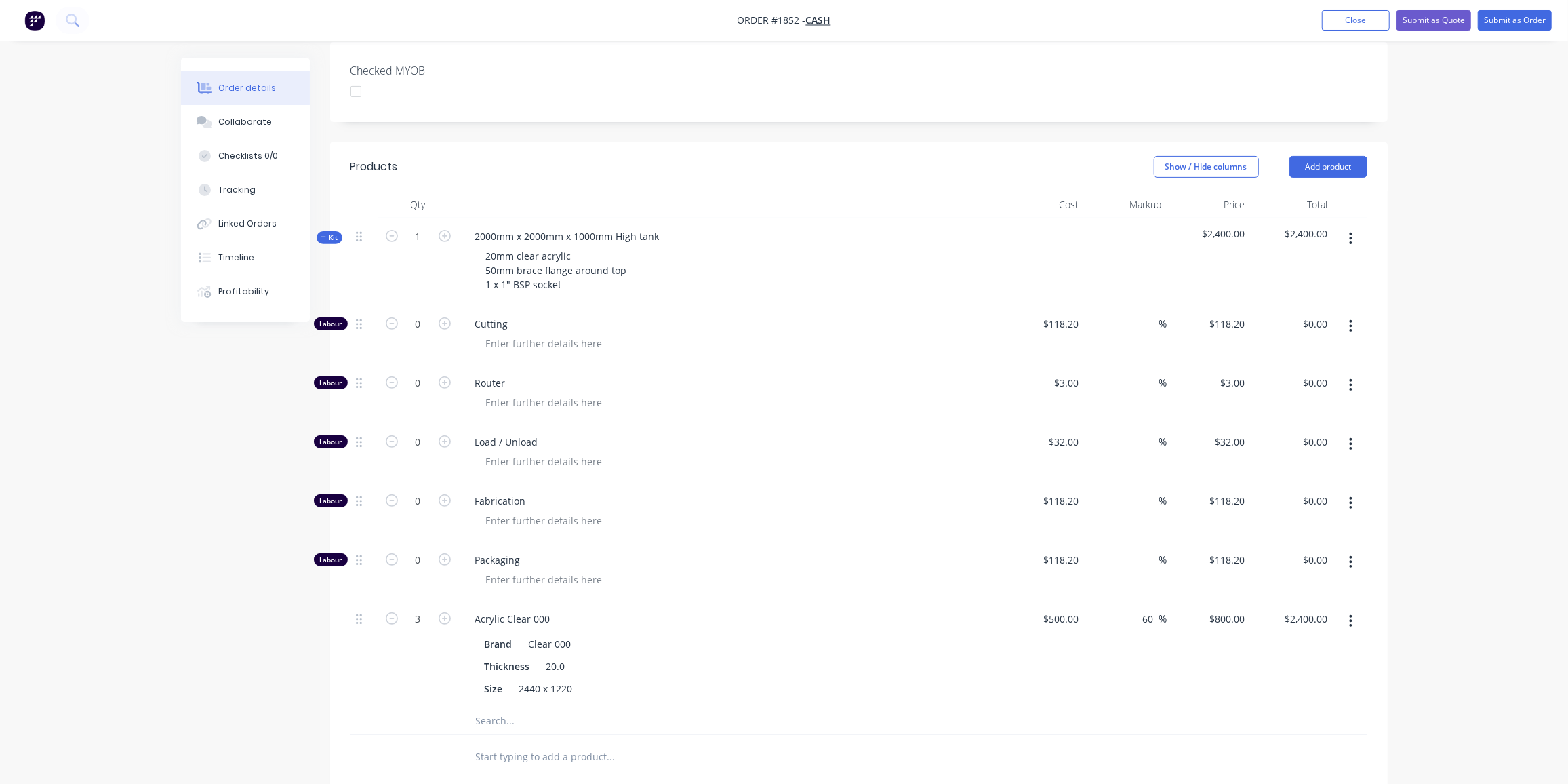
scroll to position [355, 0]
click at [1326, 157] on button "Add product" at bounding box center [1328, 168] width 78 height 22
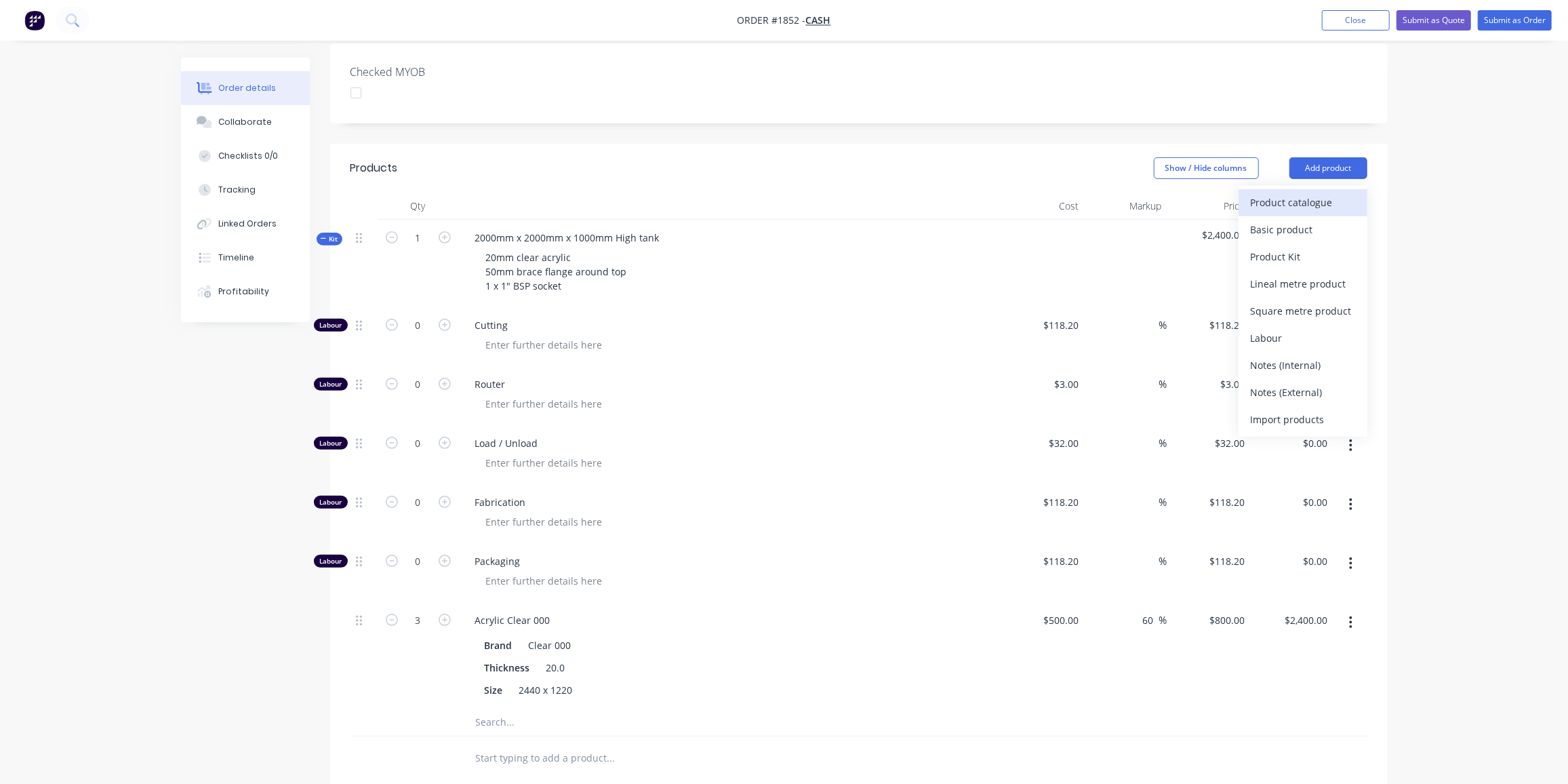
click at [1277, 193] on div "Product catalogue" at bounding box center [1304, 203] width 105 height 20
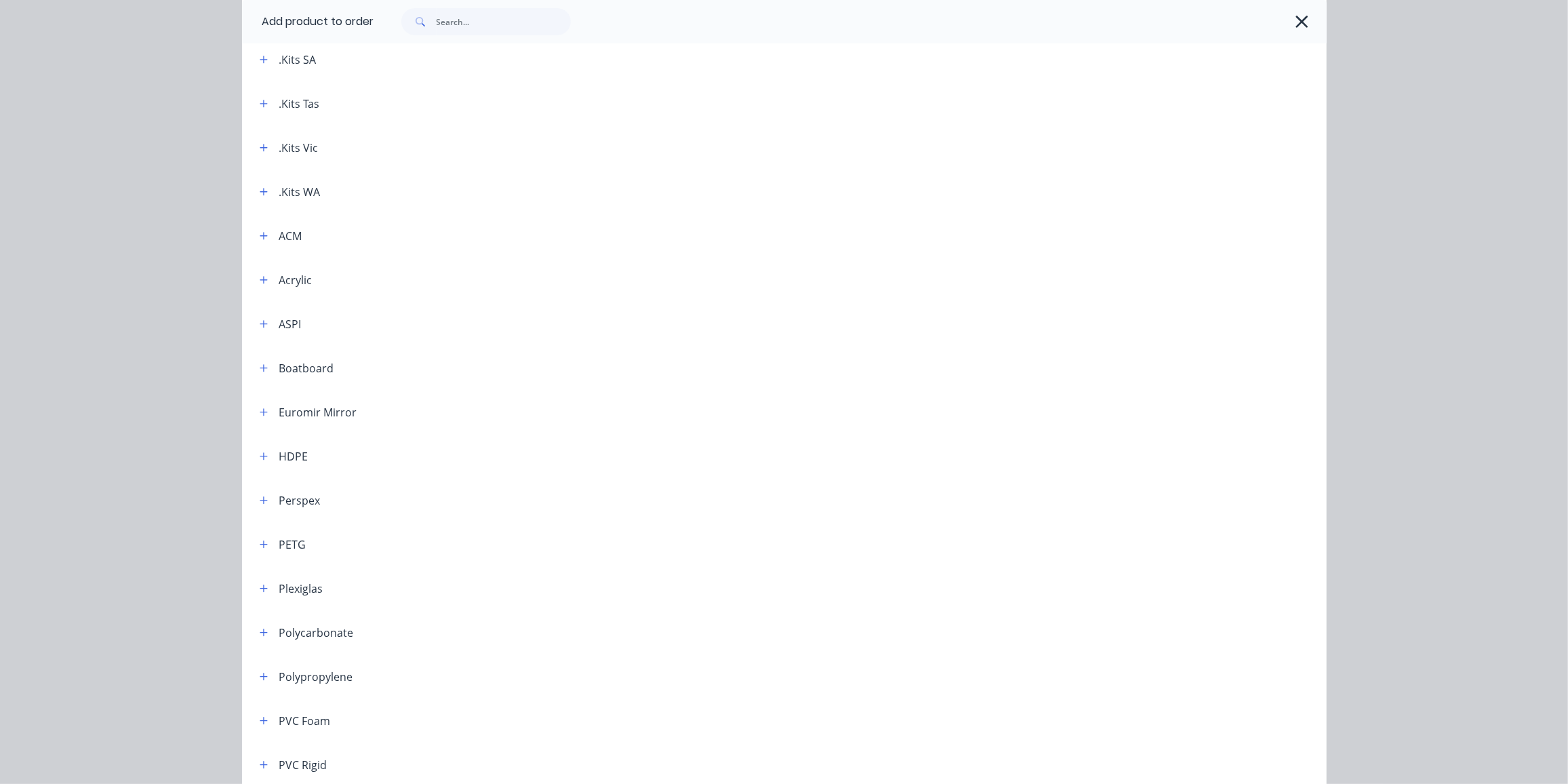
scroll to position [287, 0]
click at [260, 586] on icon "button" at bounding box center [264, 588] width 8 height 8
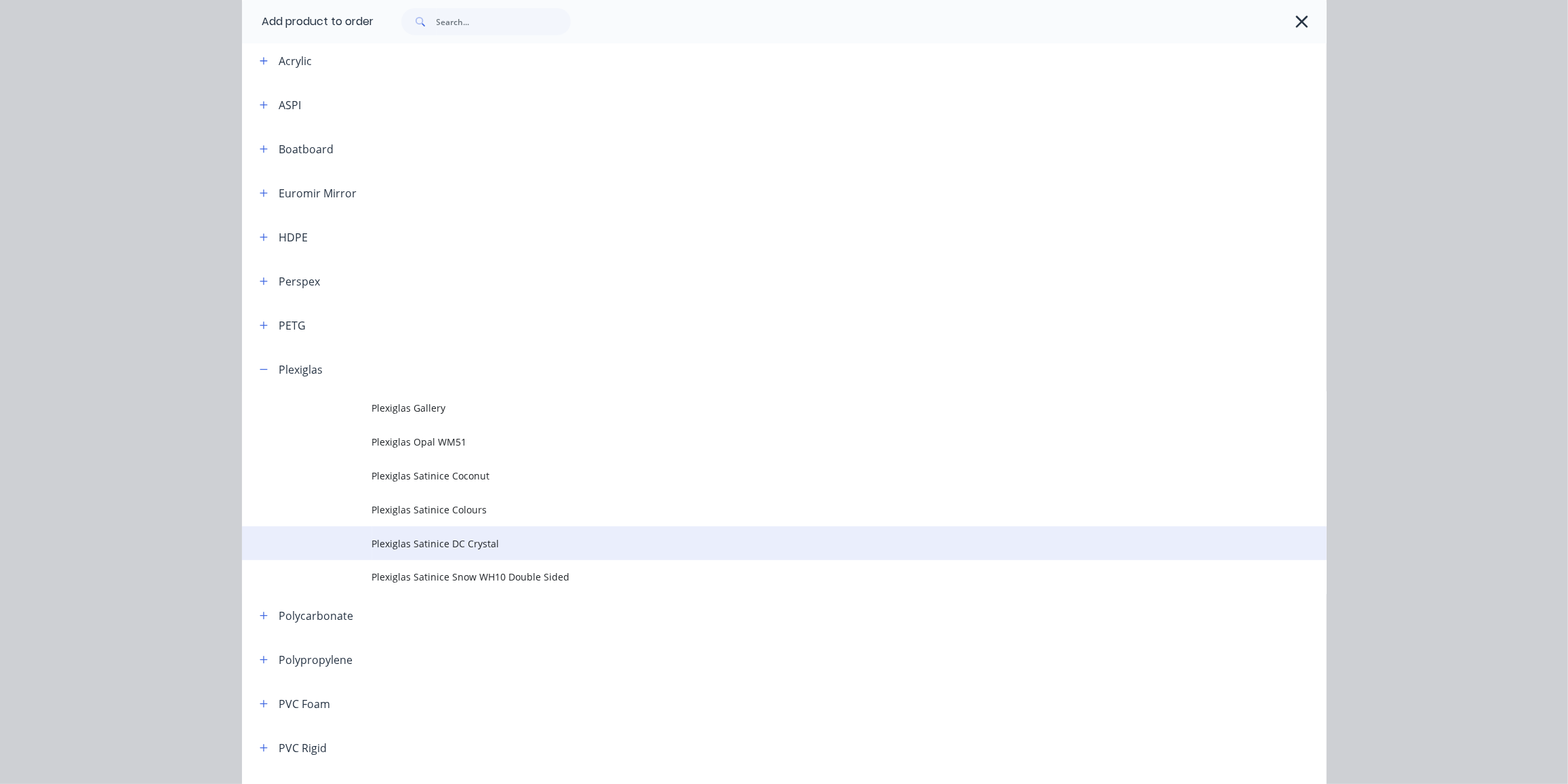
scroll to position [507, 0]
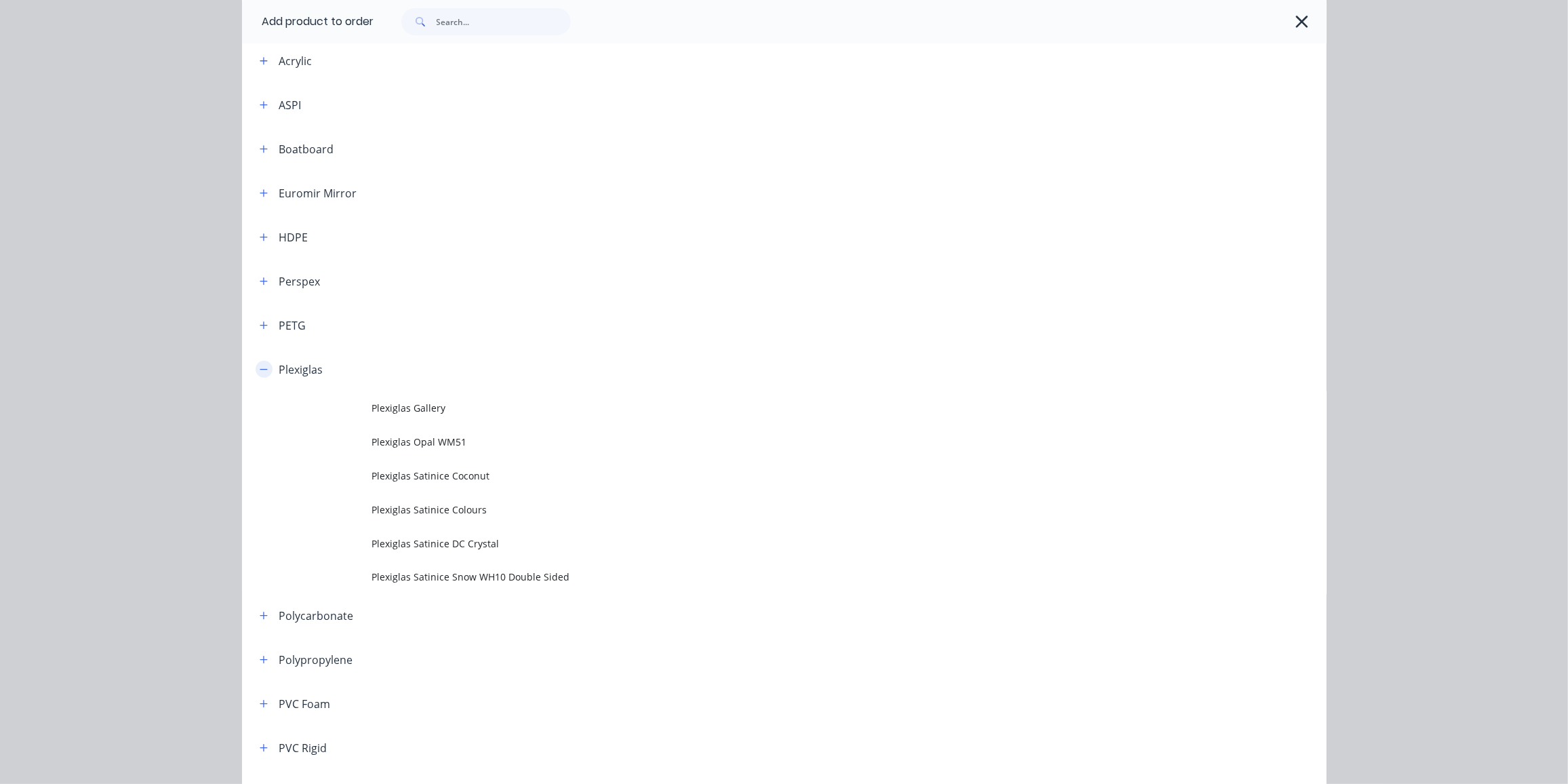
click at [260, 367] on icon "button" at bounding box center [264, 369] width 8 height 10
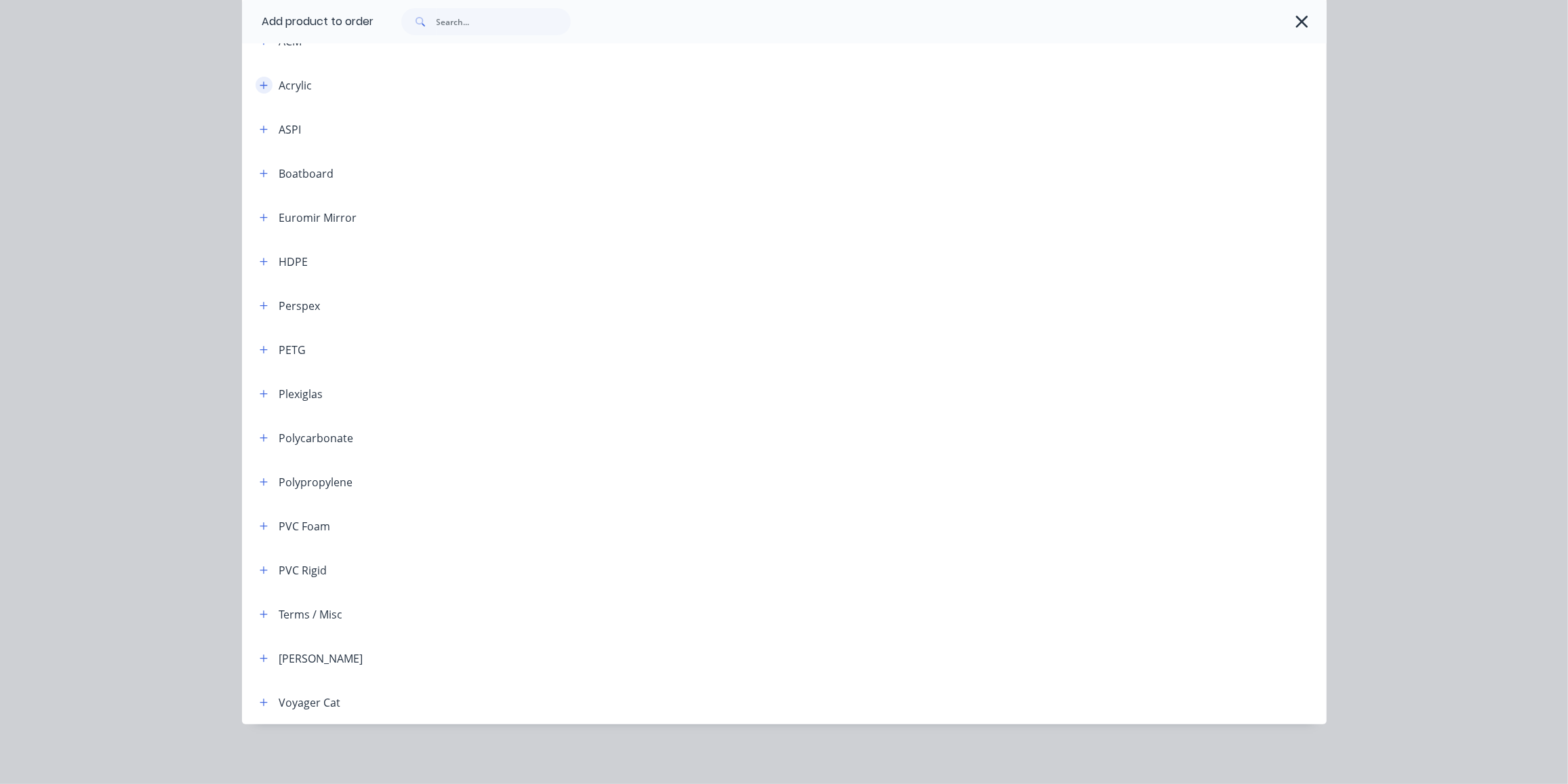
click at [260, 86] on icon "button" at bounding box center [264, 85] width 8 height 10
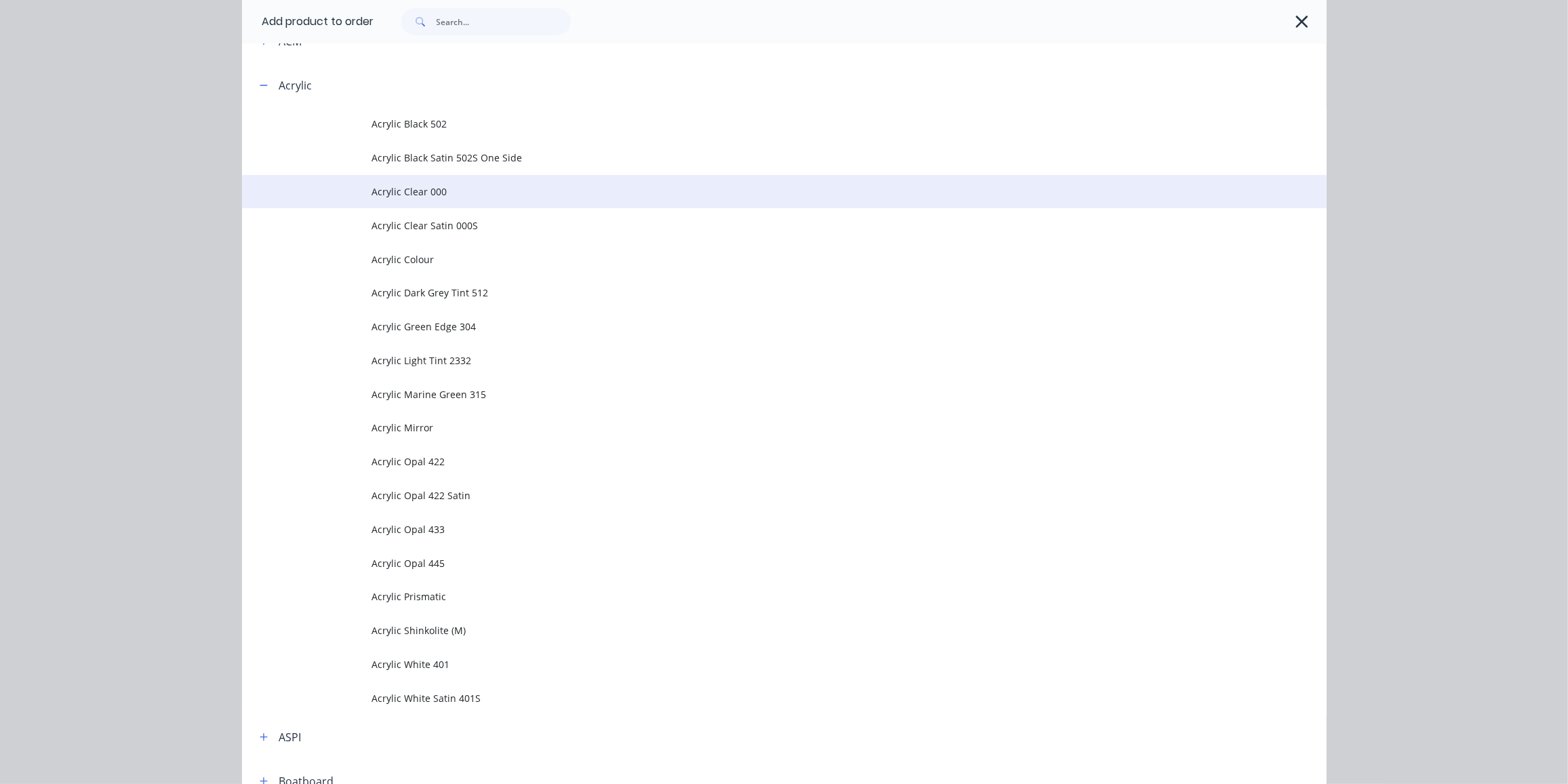
click at [435, 180] on td "Acrylic Clear 000" at bounding box center [850, 191] width 955 height 34
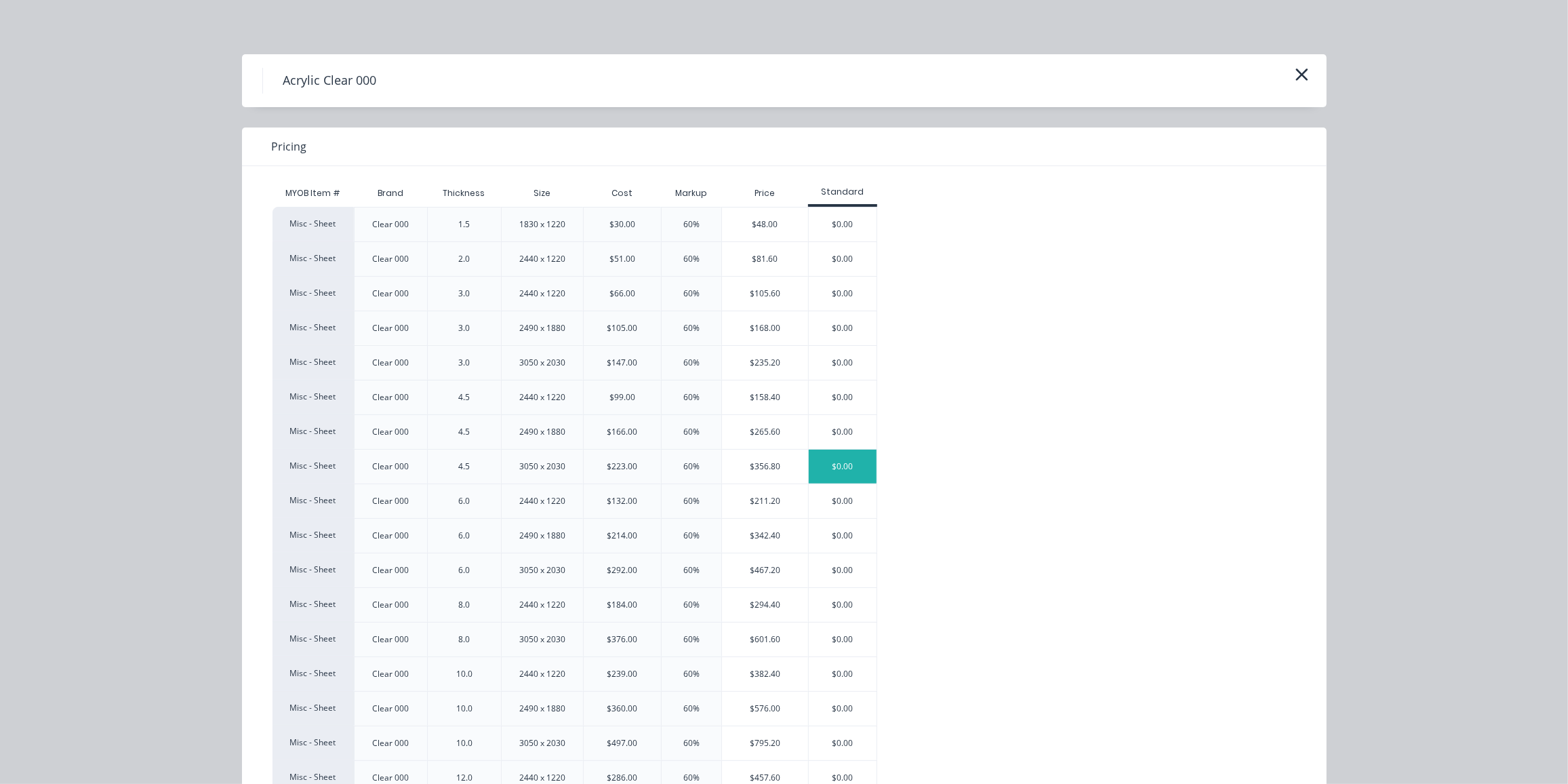
scroll to position [0, 0]
click at [1295, 74] on icon "button" at bounding box center [1302, 75] width 14 height 19
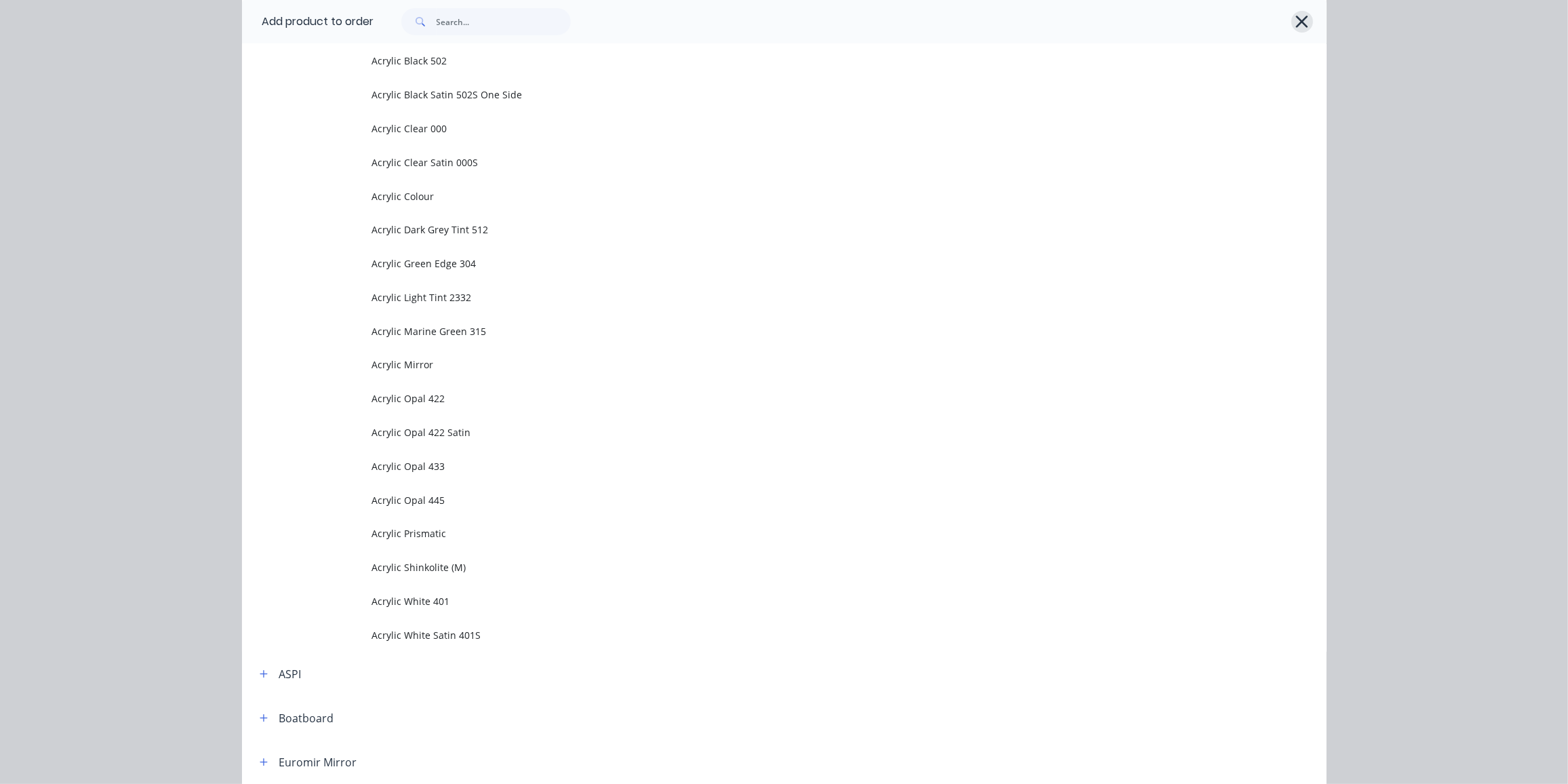
click at [1304, 17] on icon "button" at bounding box center [1302, 22] width 14 height 19
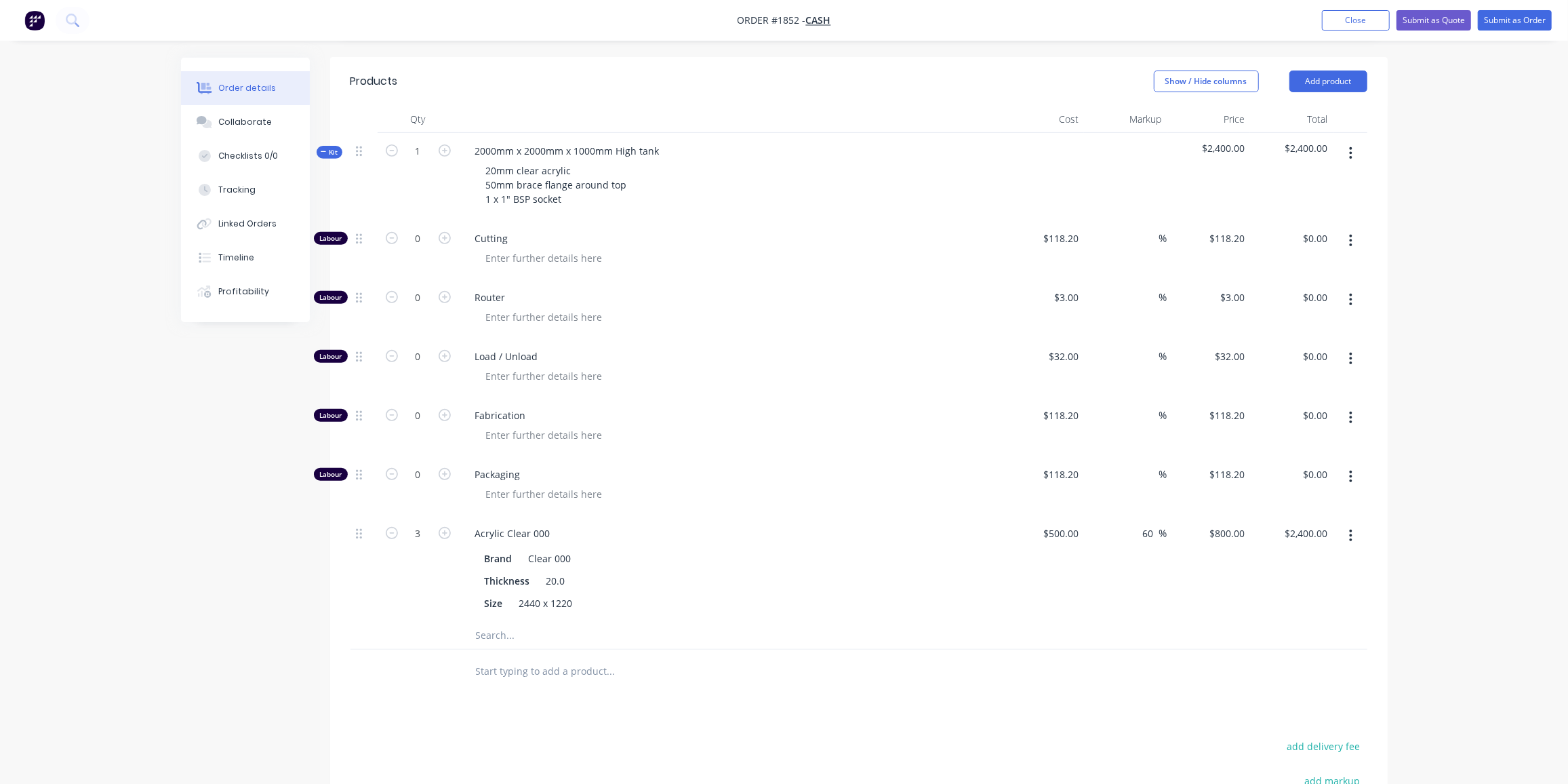
click at [517, 622] on input "text" at bounding box center [611, 636] width 271 height 27
type input "Plexiglas 0FOO"
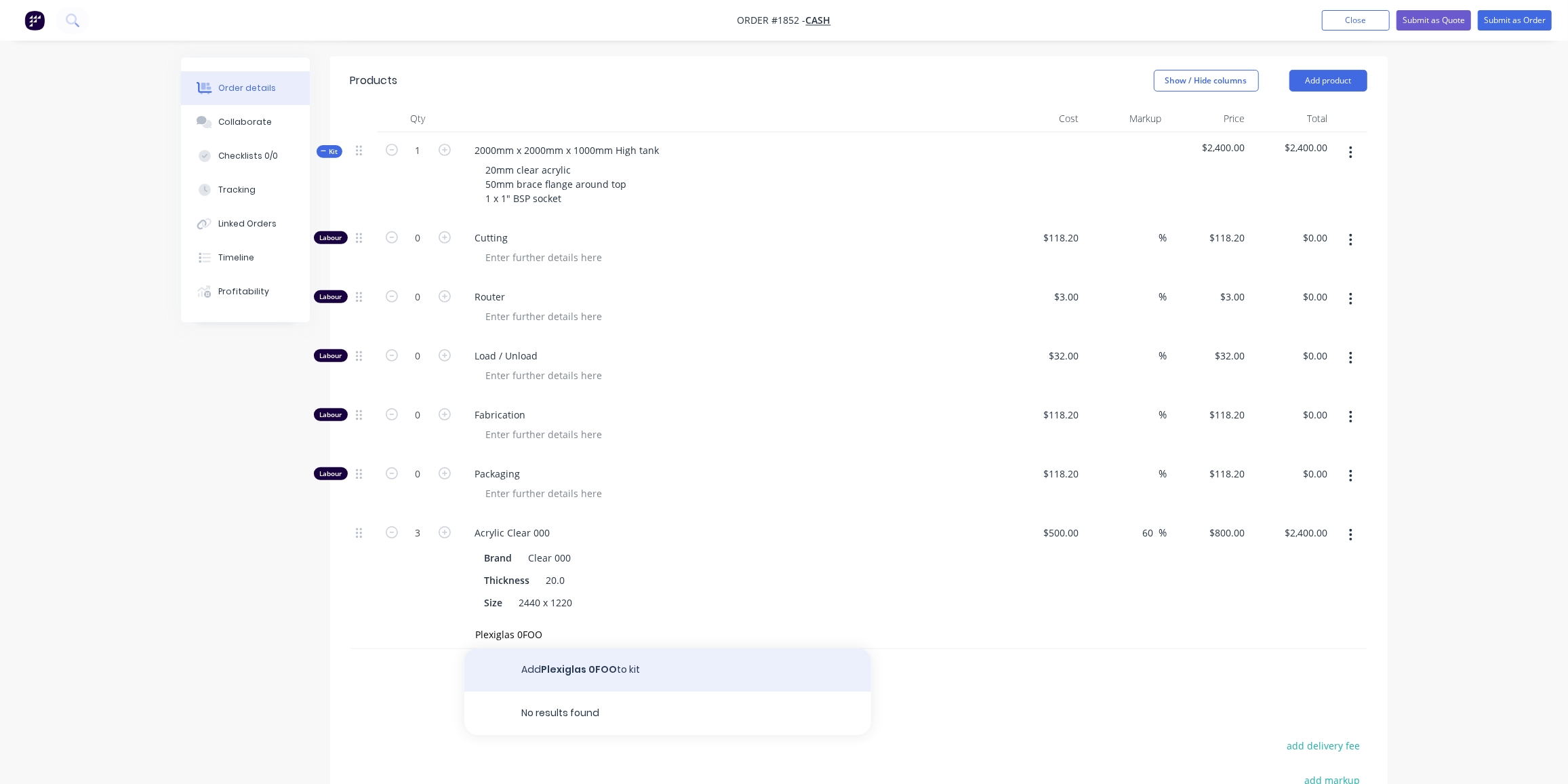
click at [555, 649] on button "Add Plexiglas 0FOO to kit" at bounding box center [668, 671] width 407 height 44
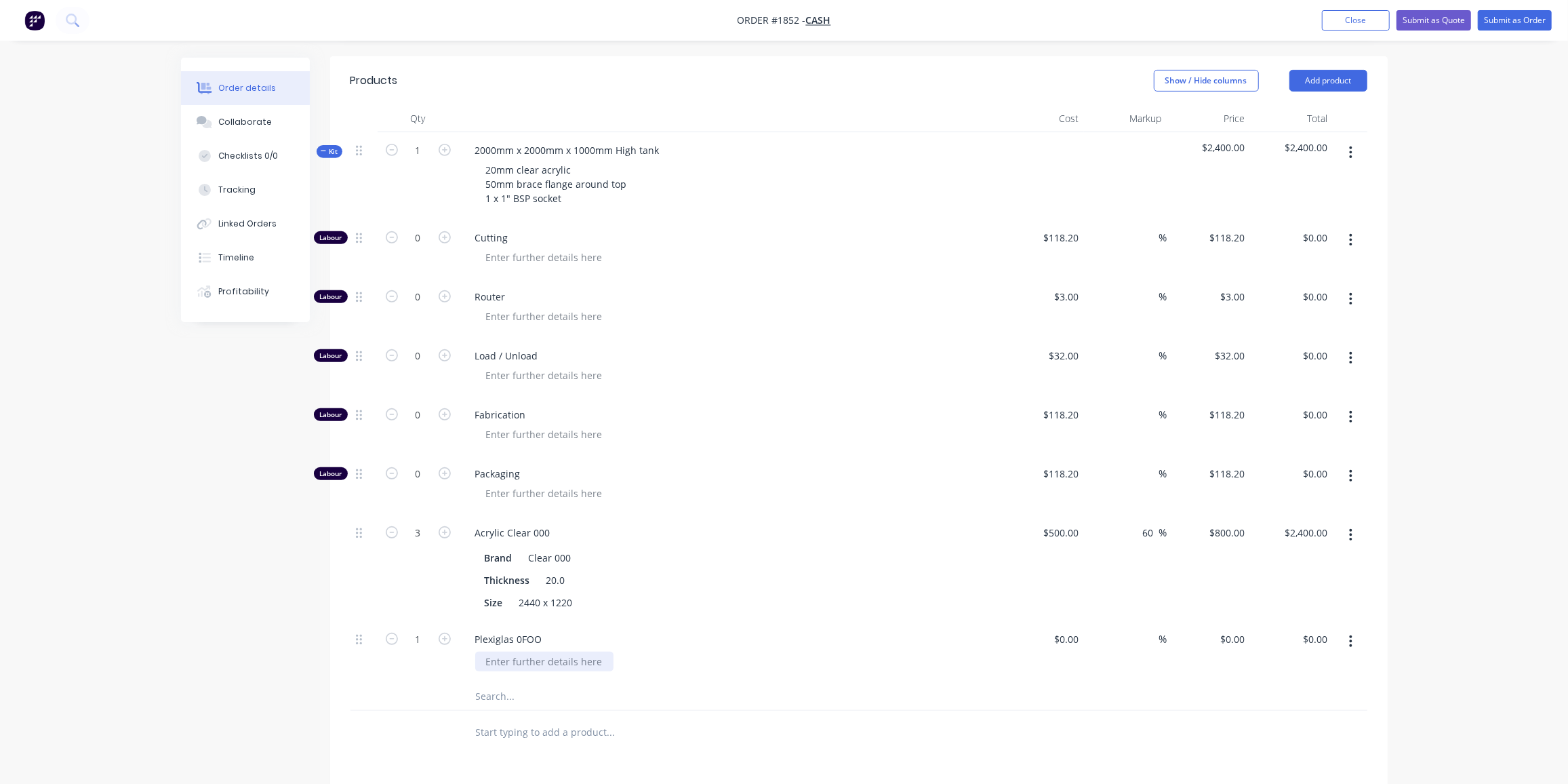
click at [595, 652] on div at bounding box center [544, 662] width 139 height 20
type input "$1,202.00"
type input "60"
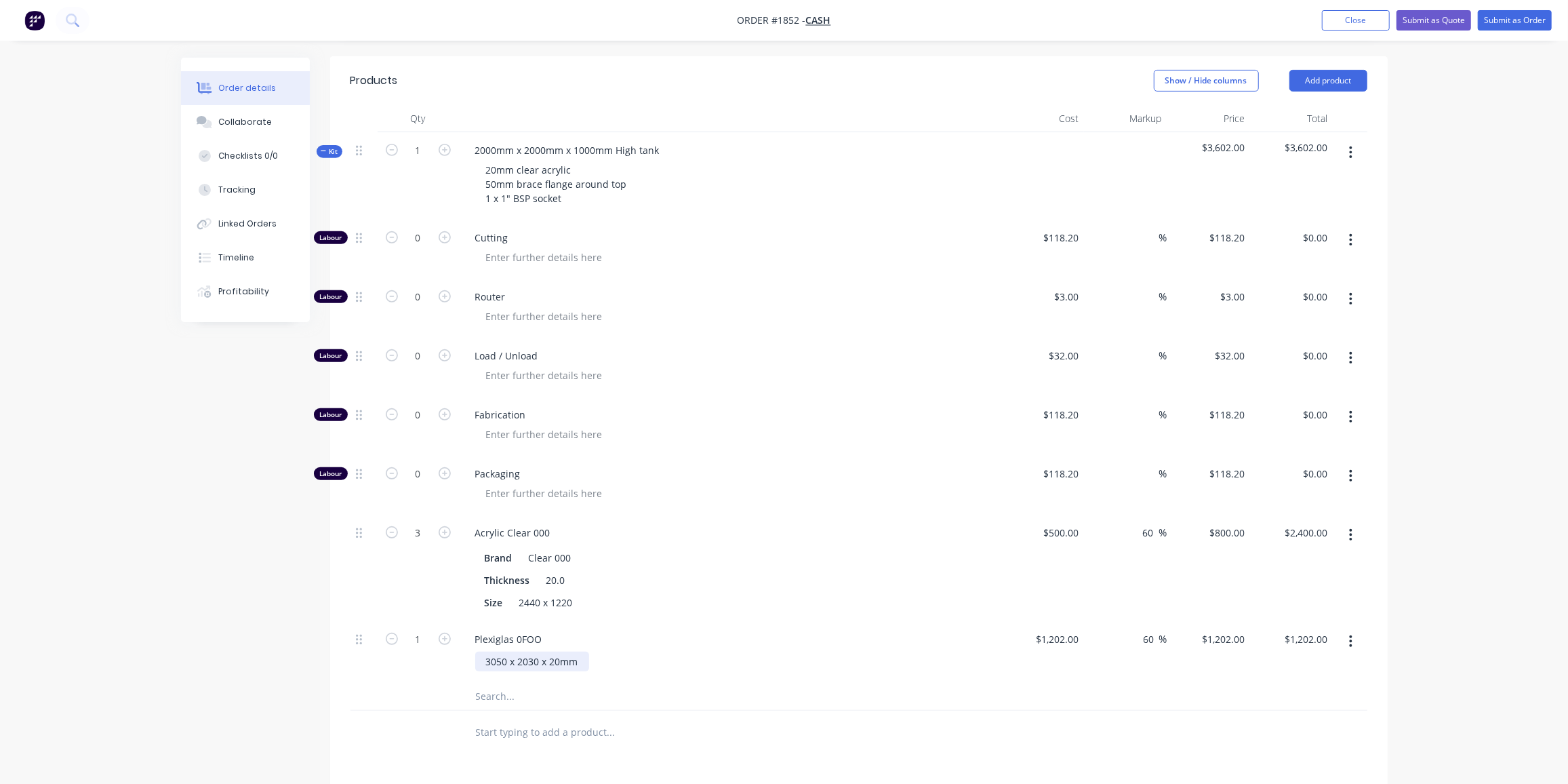
type input "1923.2"
type input "$1,923.20"
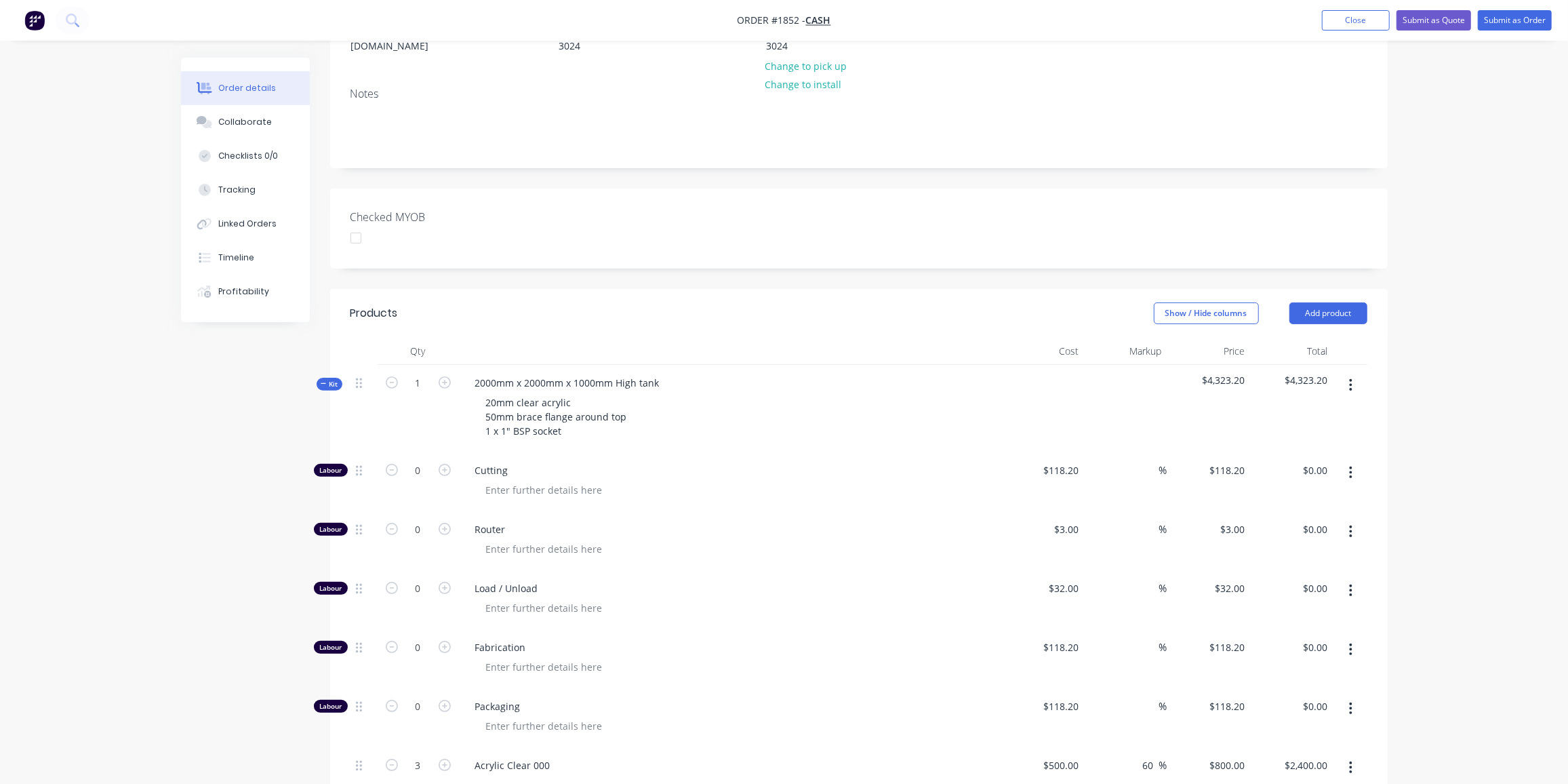
scroll to position [210, 0]
type input "$1,923.20"
click at [325, 382] on icon "button" at bounding box center [324, 385] width 6 height 7
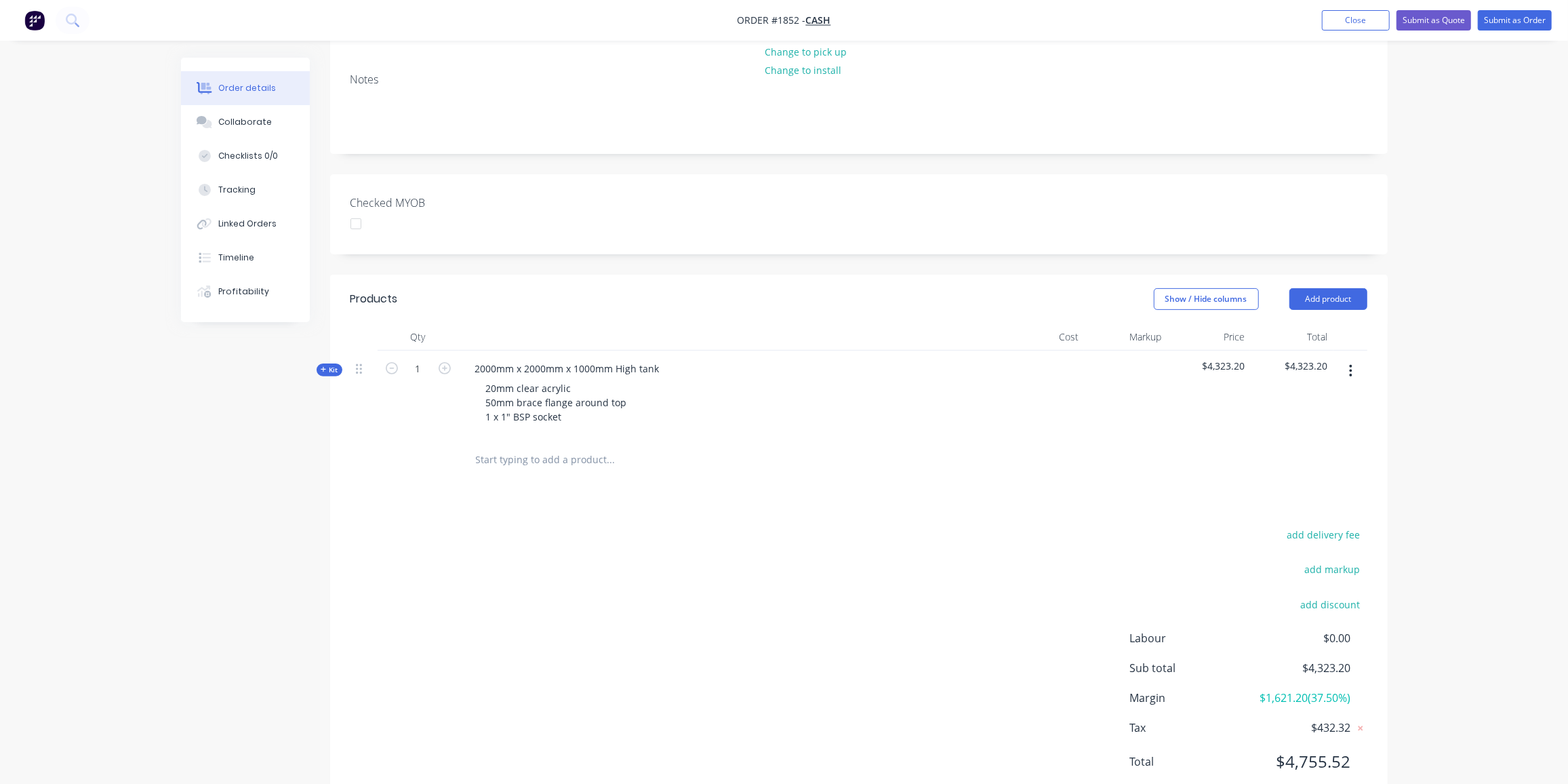
scroll to position [248, 0]
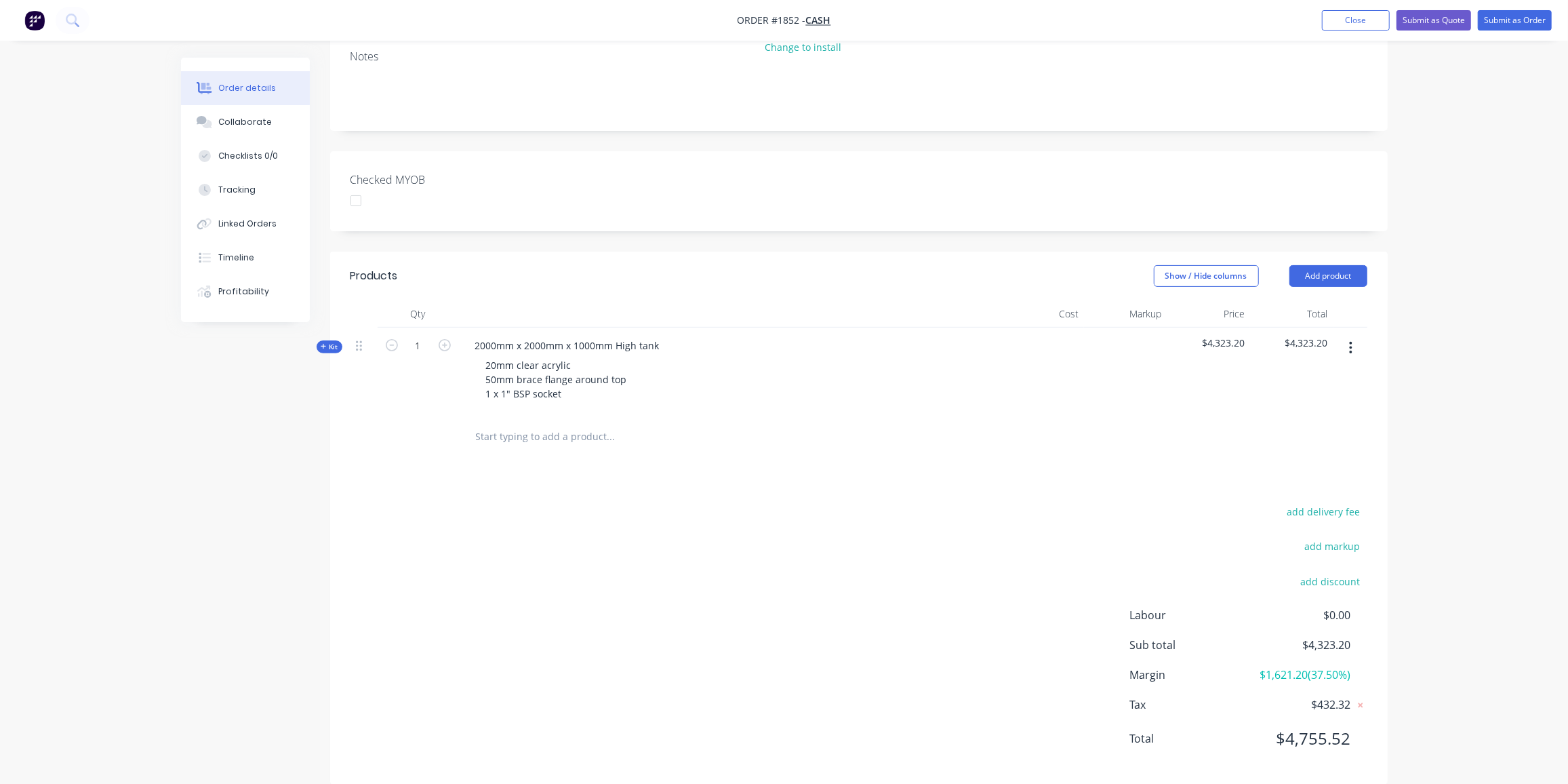
click at [321, 343] on icon "button" at bounding box center [324, 347] width 6 height 7
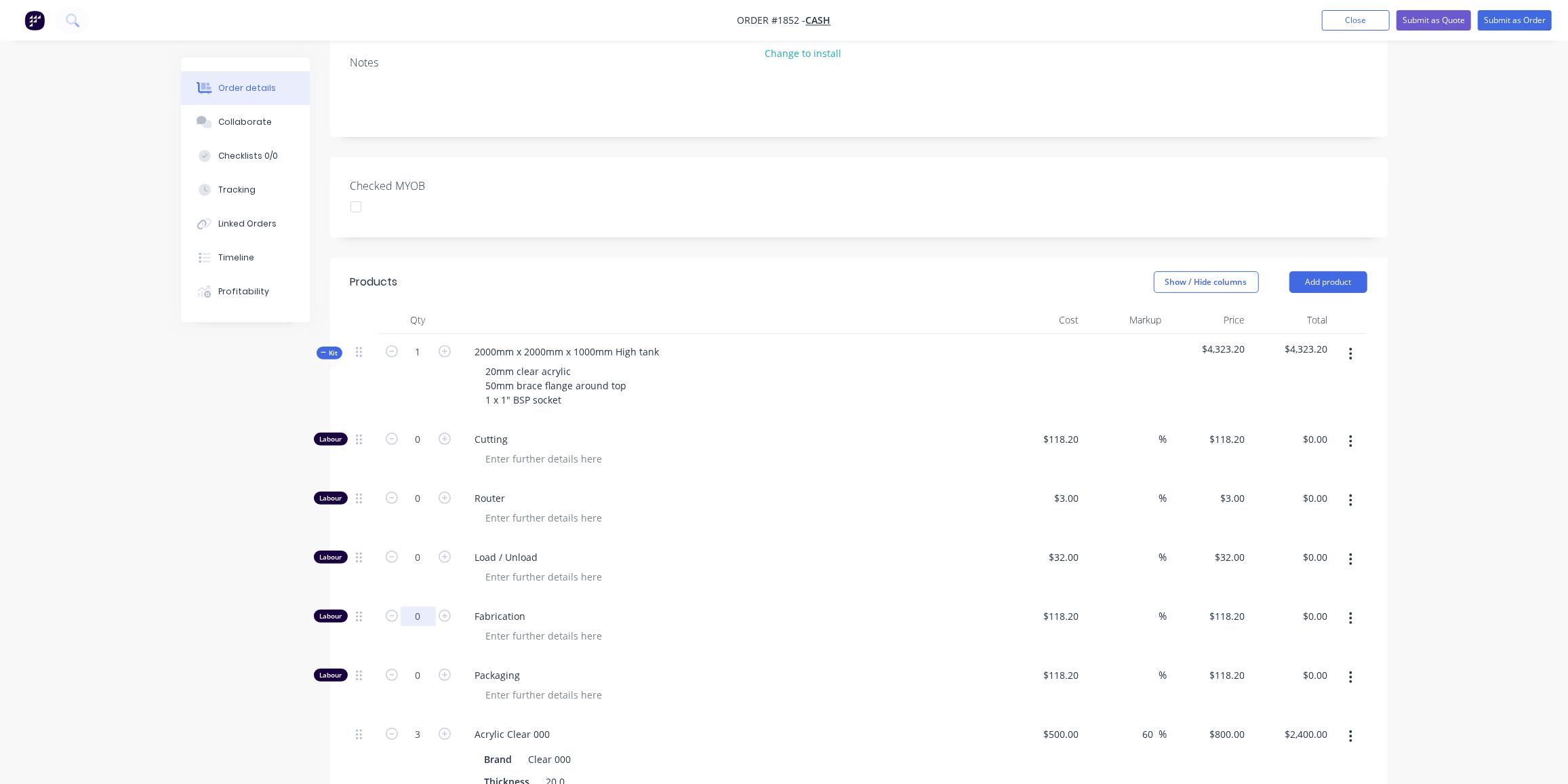
scroll to position [241, 0]
click at [423, 608] on input "0" at bounding box center [418, 617] width 35 height 20
type input "28"
type input "$3,309.60"
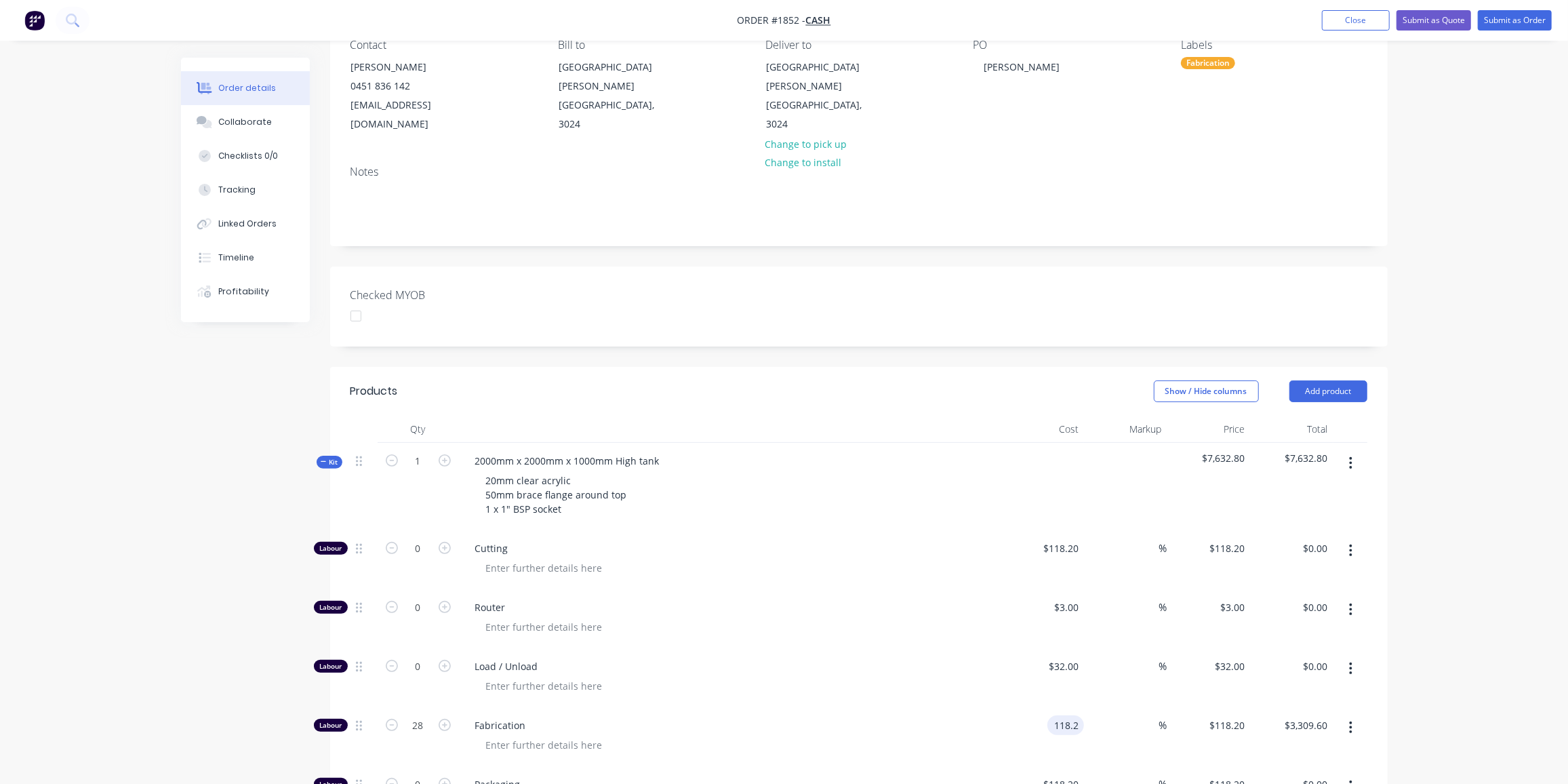
scroll to position [133, 0]
type input "$118.20"
click at [332, 457] on span "Kit" at bounding box center [330, 463] width 17 height 10
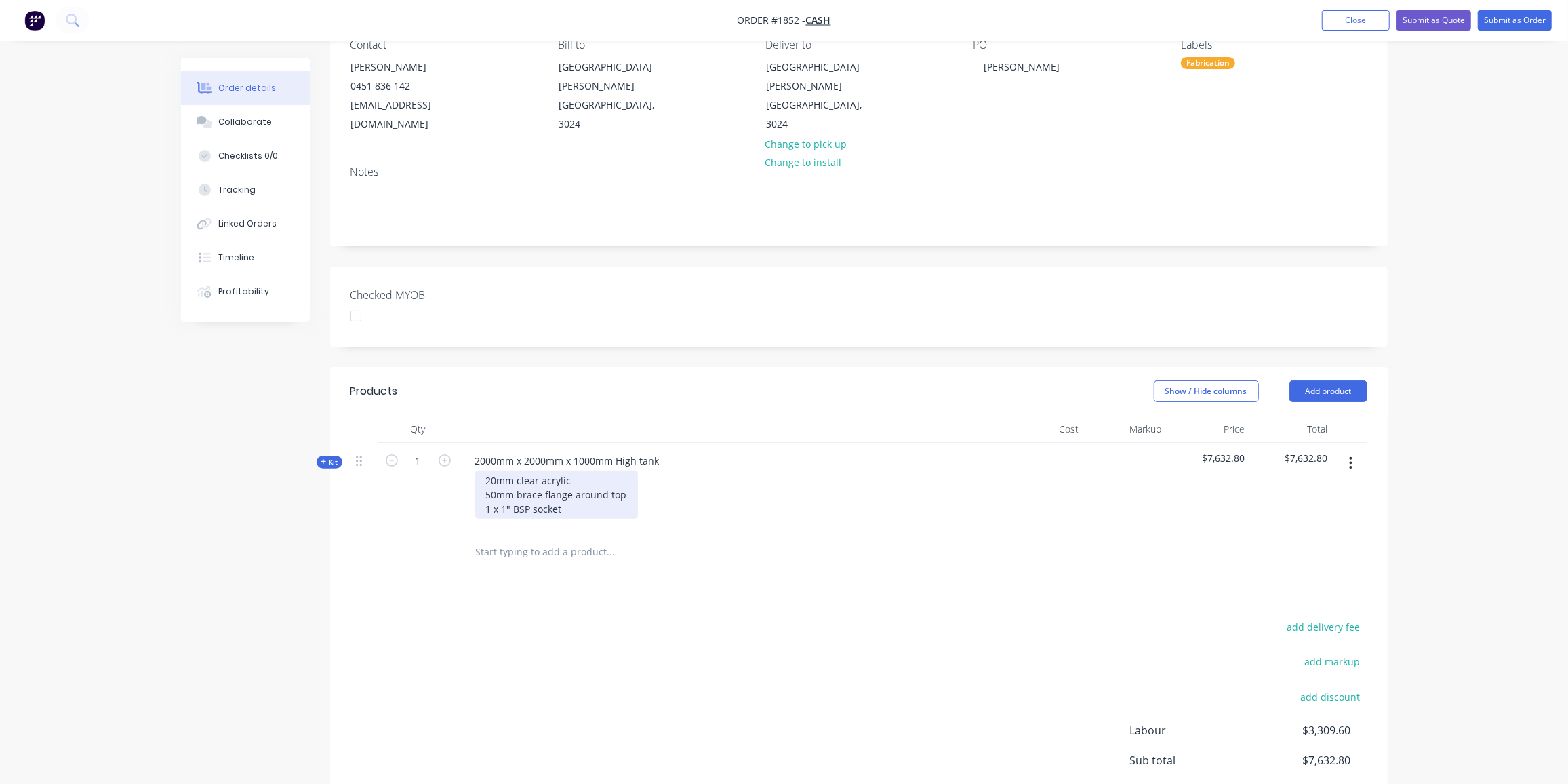
click at [567, 492] on div "20mm clear acrylic 50mm brace flange around top 1 x 1" BSP socket" at bounding box center [557, 494] width 163 height 48
click at [498, 504] on div "20mm clear acrylic 50mm brace flange around top 1 x 1" BSP socket Al lglue join…" at bounding box center [557, 501] width 163 height 62
click at [536, 503] on div "20mm clear acrylic 50mm brace flange around top 1 x 1" BSP socket All glue join…" at bounding box center [557, 501] width 163 height 62
click at [621, 500] on div "20mm clear acrylic 50mm brace flange around top 1 x 1" BSP socket All glue join…" at bounding box center [557, 501] width 163 height 62
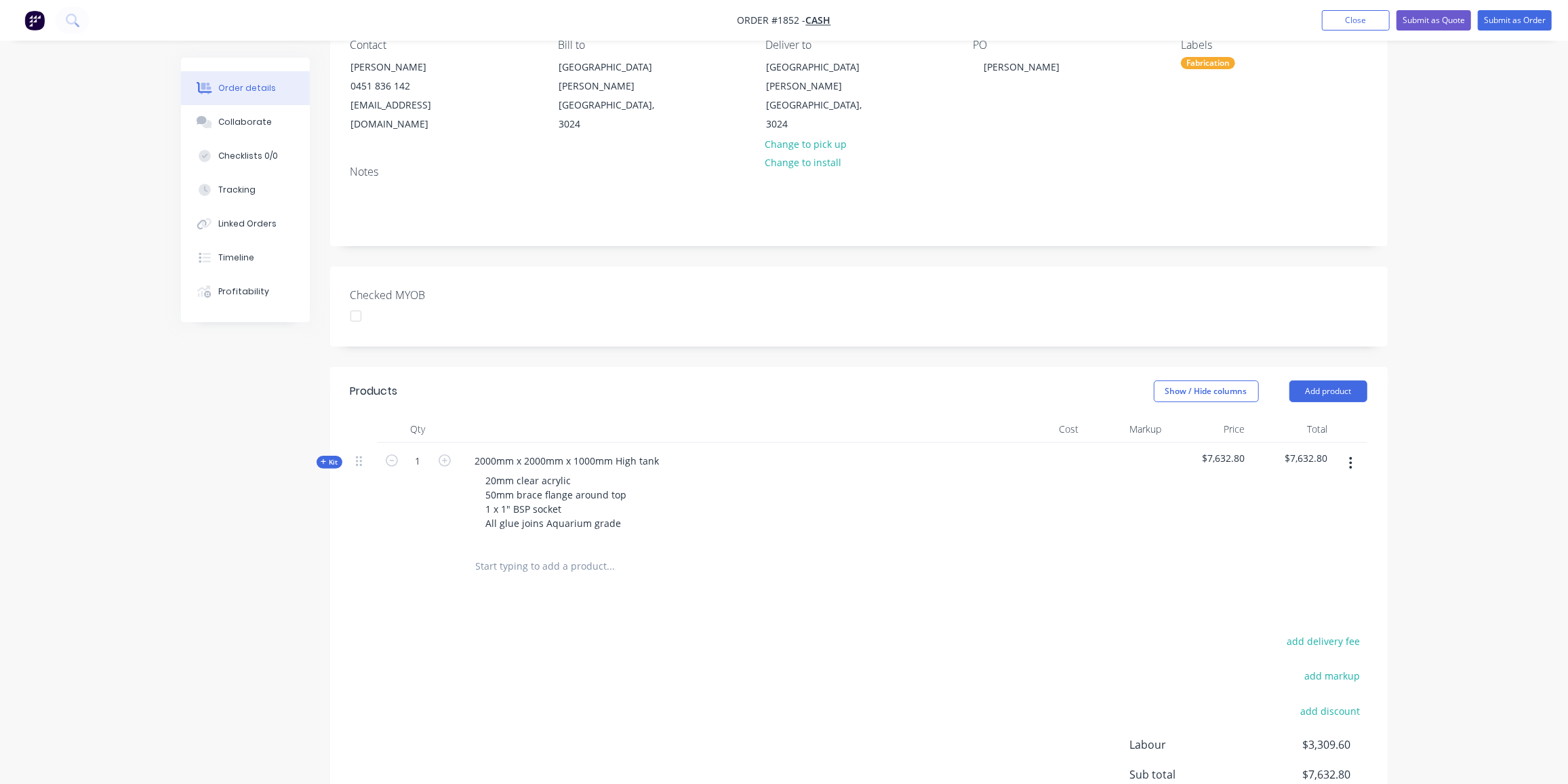
click at [565, 553] on input "text" at bounding box center [611, 566] width 271 height 27
click at [1345, 451] on button "button" at bounding box center [1351, 464] width 32 height 24
click at [1304, 543] on div "Duplicate" at bounding box center [1304, 553] width 105 height 20
click at [330, 559] on span "Kit" at bounding box center [330, 564] width 17 height 10
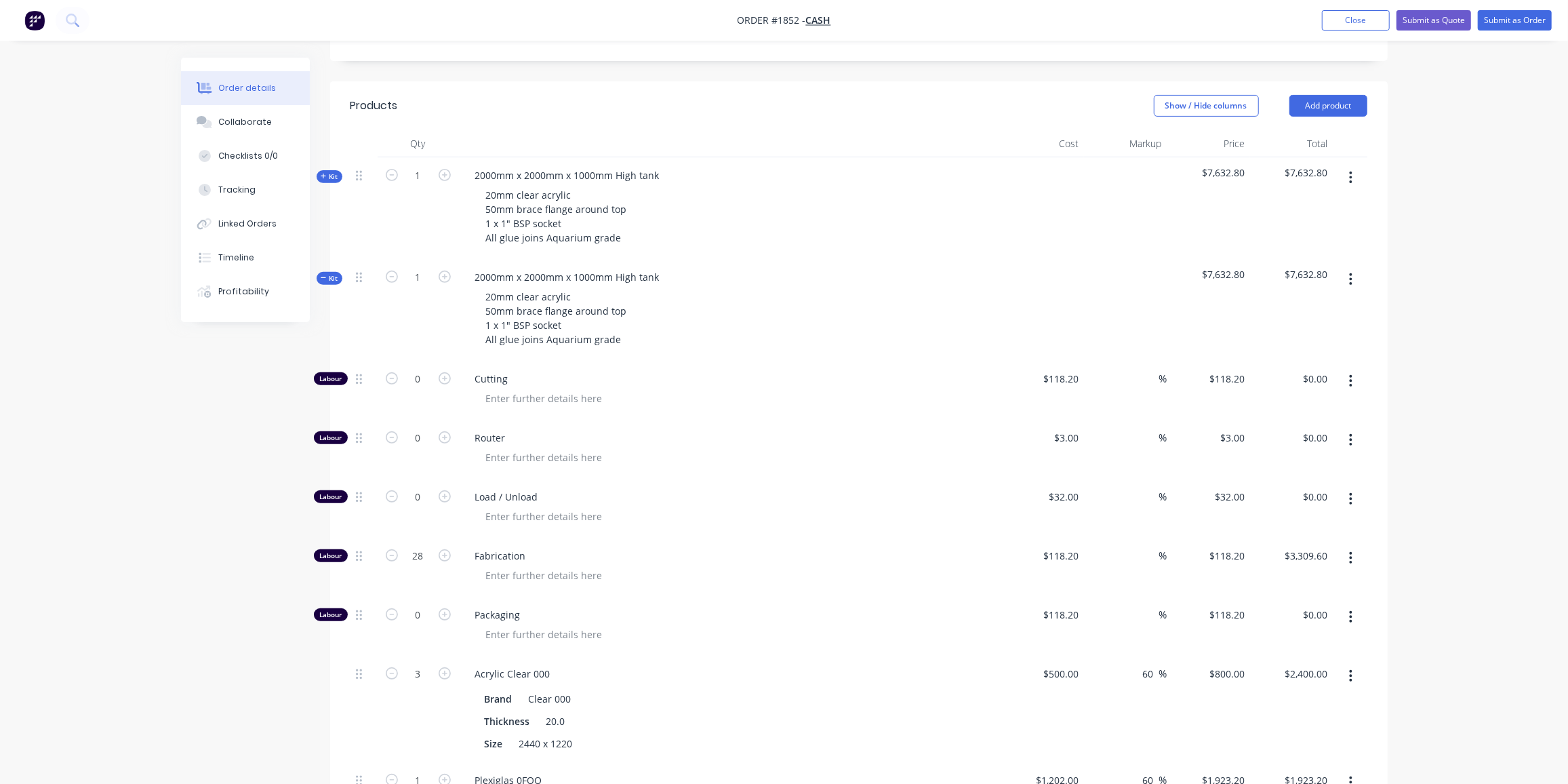
scroll to position [418, 0]
drag, startPoint x: 487, startPoint y: 258, endPoint x: 463, endPoint y: 260, distance: 24.1
click at [463, 260] on div "2000mm x 2000mm x 1000mm High tank 20mm clear acrylic 50mm brace flange around …" at bounding box center [730, 310] width 543 height 102
drag, startPoint x: 530, startPoint y: 254, endPoint x: 519, endPoint y: 258, distance: 11.7
click at [519, 267] on div "800mm x 2000mm x 1000mm High tank" at bounding box center [565, 277] width 201 height 20
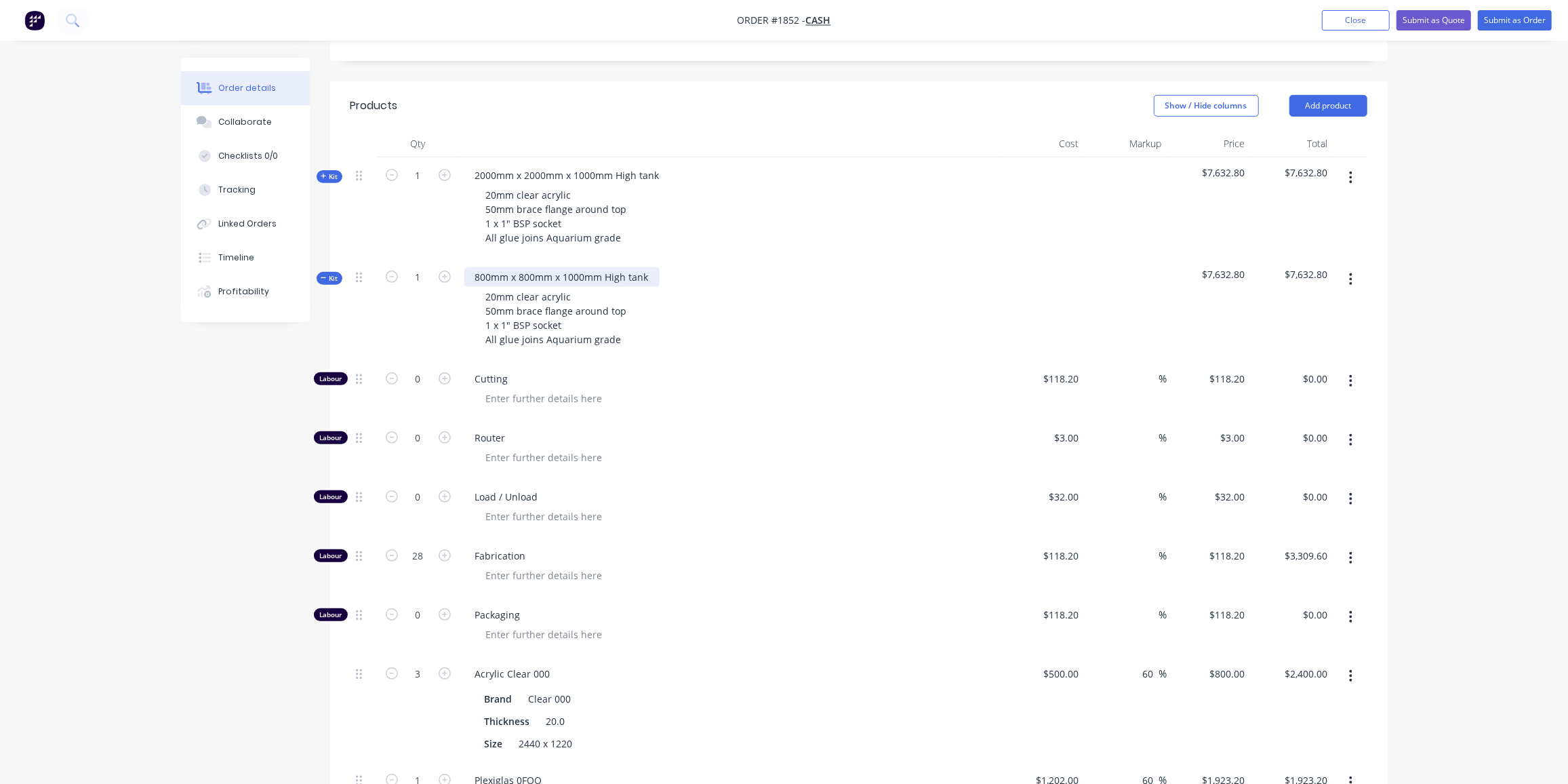
click at [572, 267] on div "800mm x 800mm x 1000mm High tank" at bounding box center [562, 277] width 195 height 20
click at [617, 322] on div "20mm clear acrylic 50mm brace flange around top 1 x 1" BSP socket All glue join…" at bounding box center [557, 318] width 163 height 62
click at [431, 547] on input "28" at bounding box center [418, 556] width 35 height 20
type input "14"
type input "$1,654.80"
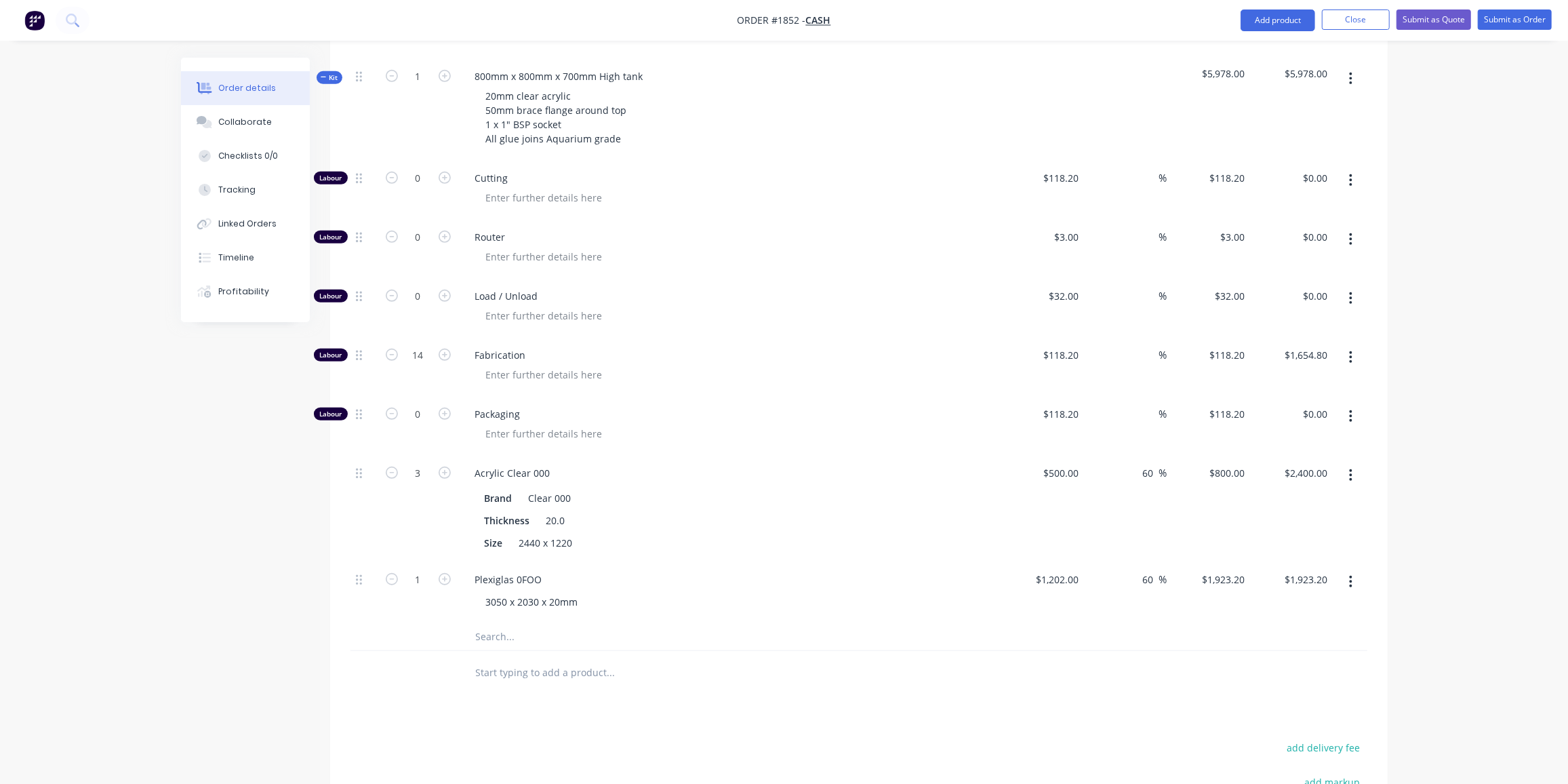
scroll to position [620, 0]
click at [1352, 574] on icon "button" at bounding box center [1351, 581] width 3 height 15
drag, startPoint x: 1298, startPoint y: 674, endPoint x: 596, endPoint y: 580, distance: 708.3
click at [1298, 689] on div "Delete" at bounding box center [1304, 698] width 105 height 20
drag, startPoint x: 396, startPoint y: 454, endPoint x: 390, endPoint y: 485, distance: 31.6
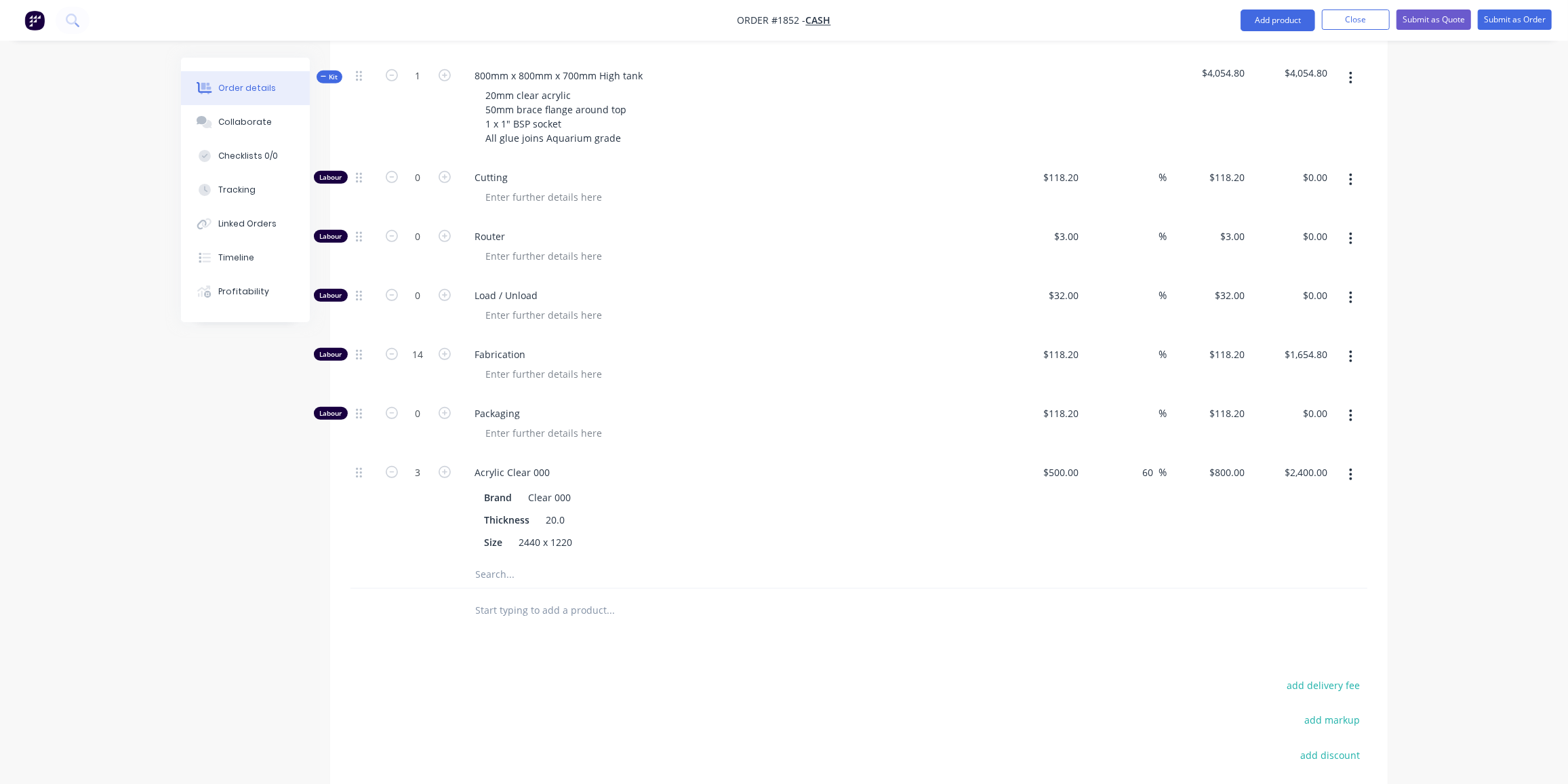
click at [396, 466] on icon "button" at bounding box center [392, 472] width 12 height 12
type input "2"
type input "$1,600.00"
click at [345, 615] on div "Products Show / Hide columns Add product Qty Cost Markup Price Total Kit 1 2000…" at bounding box center [859, 419] width 1058 height 1079
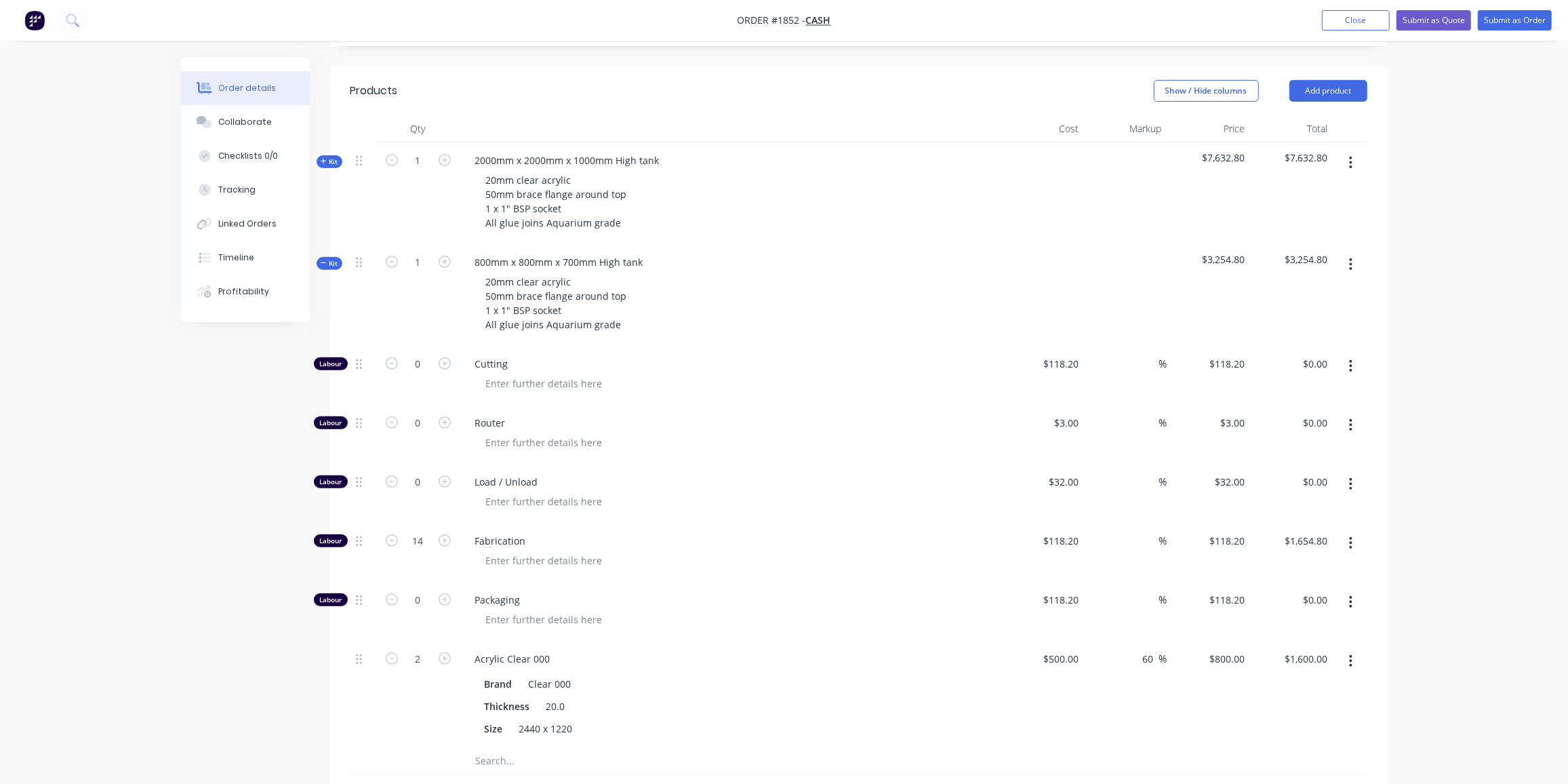
click at [333, 258] on span "Kit" at bounding box center [330, 264] width 17 height 10
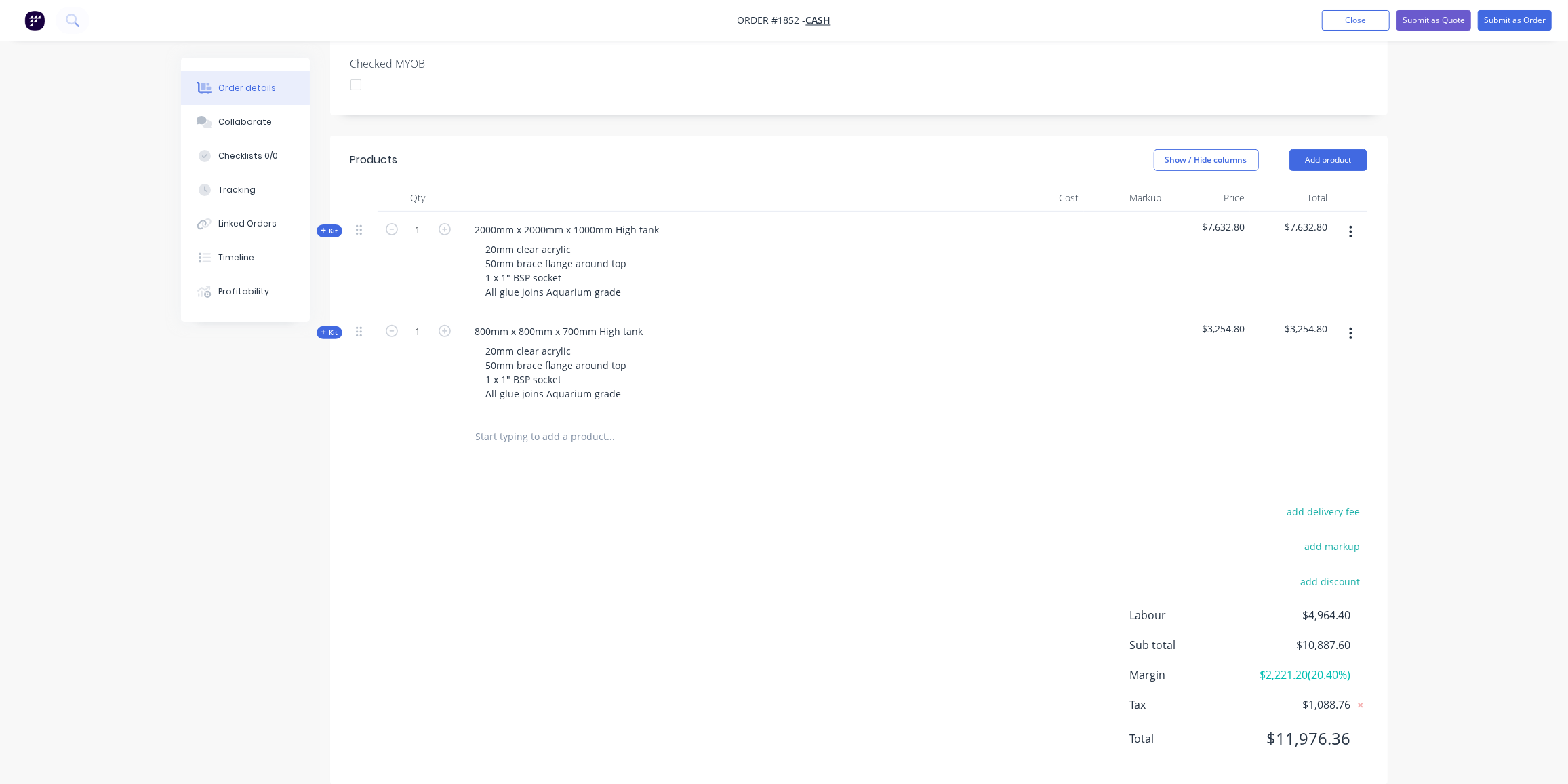
scroll to position [363, 0]
click at [1318, 504] on div "add delivery fee" at bounding box center [1283, 521] width 169 height 35
click at [1322, 504] on button "add delivery fee" at bounding box center [1324, 512] width 87 height 18
type input "440"
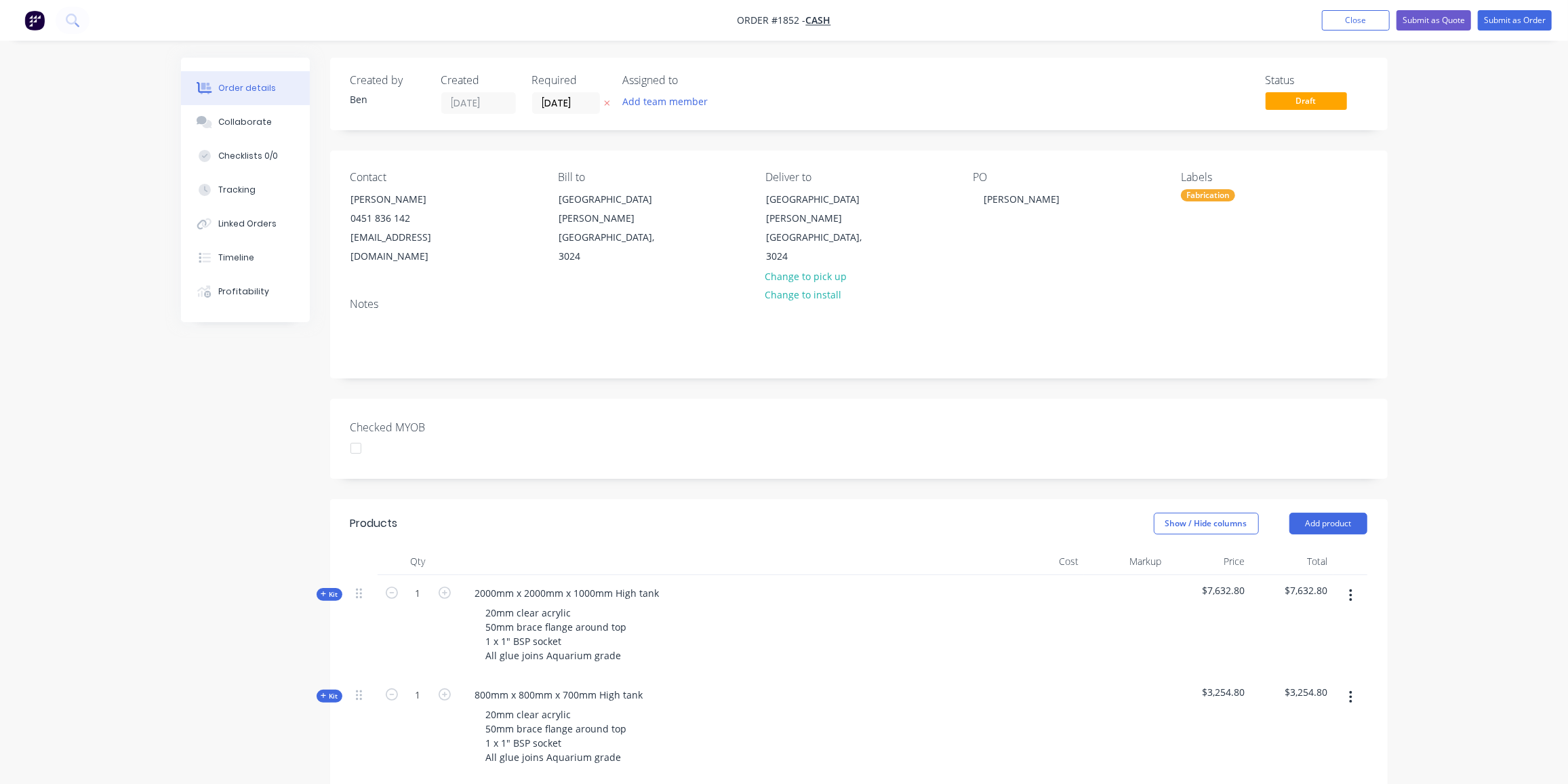
scroll to position [0, 0]
click at [1453, 19] on button "Submit as Quote" at bounding box center [1434, 20] width 74 height 20
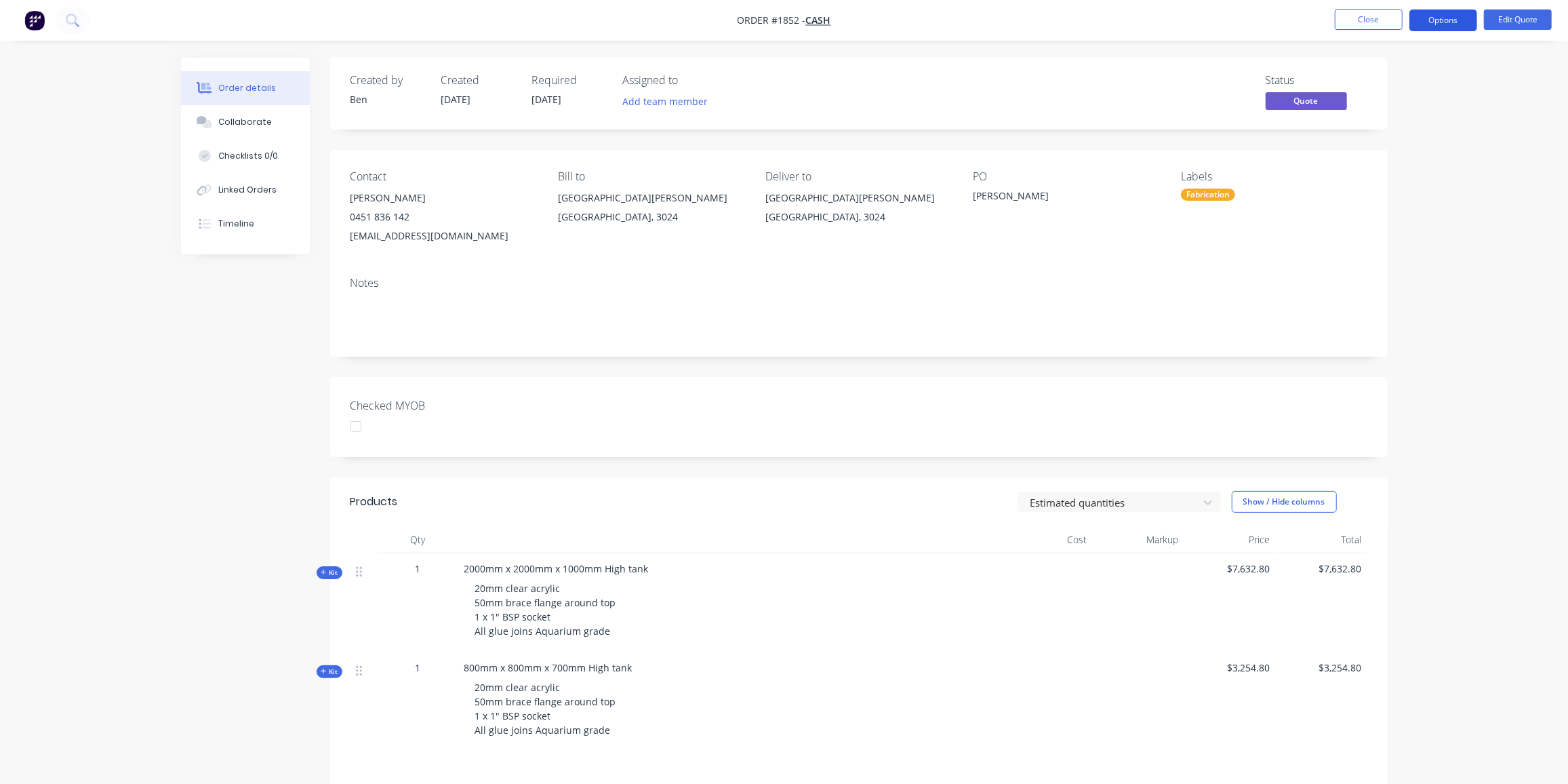
drag, startPoint x: 1455, startPoint y: 19, endPoint x: 1443, endPoint y: 27, distance: 14.4
click at [1455, 17] on button "Options" at bounding box center [1444, 20] width 68 height 22
click at [1378, 72] on div "Quote" at bounding box center [1402, 82] width 125 height 20
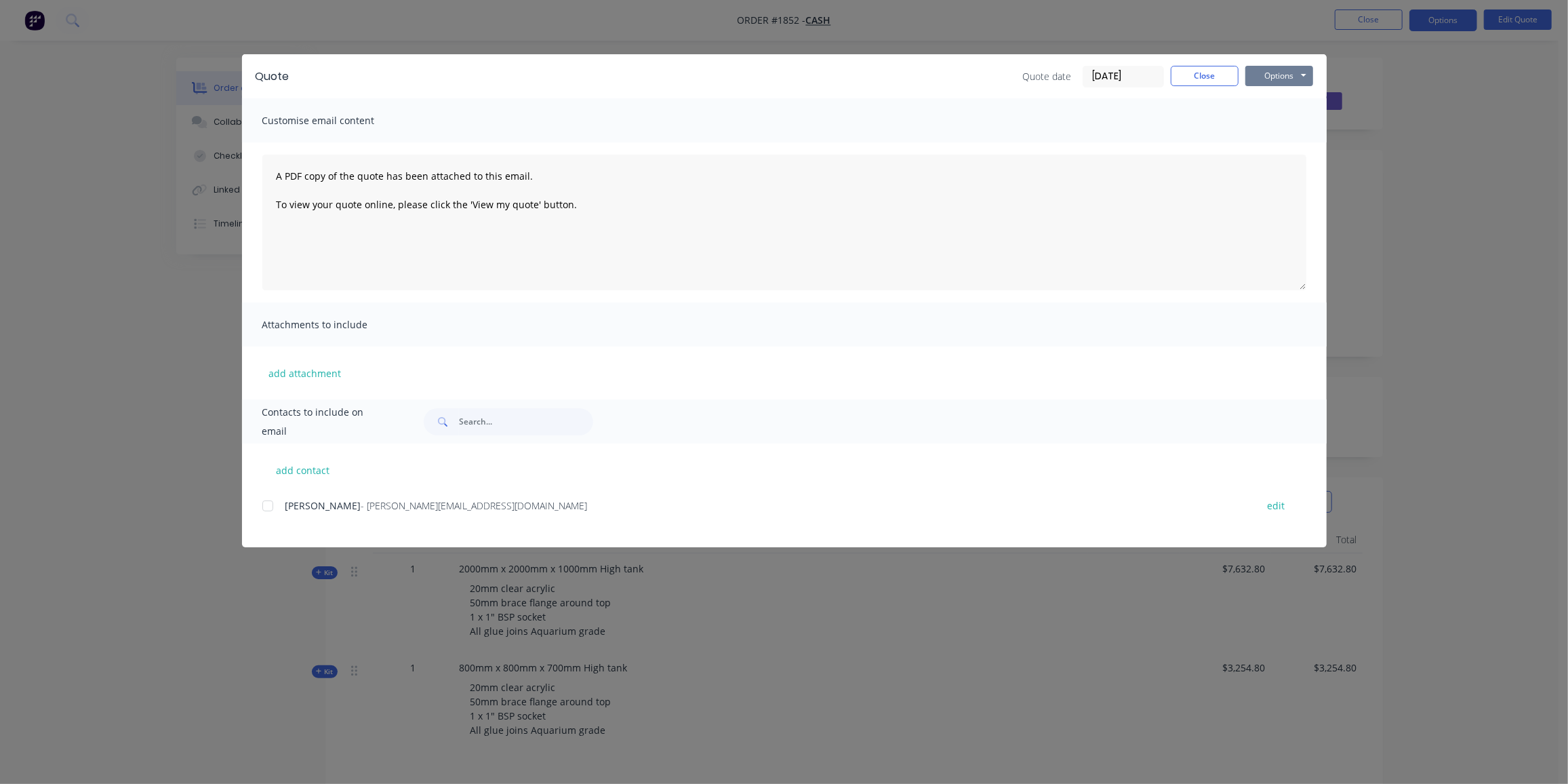
click at [1296, 72] on button "Options" at bounding box center [1280, 75] width 68 height 20
click at [1292, 102] on button "Preview" at bounding box center [1289, 100] width 86 height 23
click at [273, 505] on div at bounding box center [267, 505] width 27 height 27
click at [1274, 76] on button "Options" at bounding box center [1280, 75] width 68 height 20
click at [1279, 146] on button "Email" at bounding box center [1289, 145] width 86 height 23
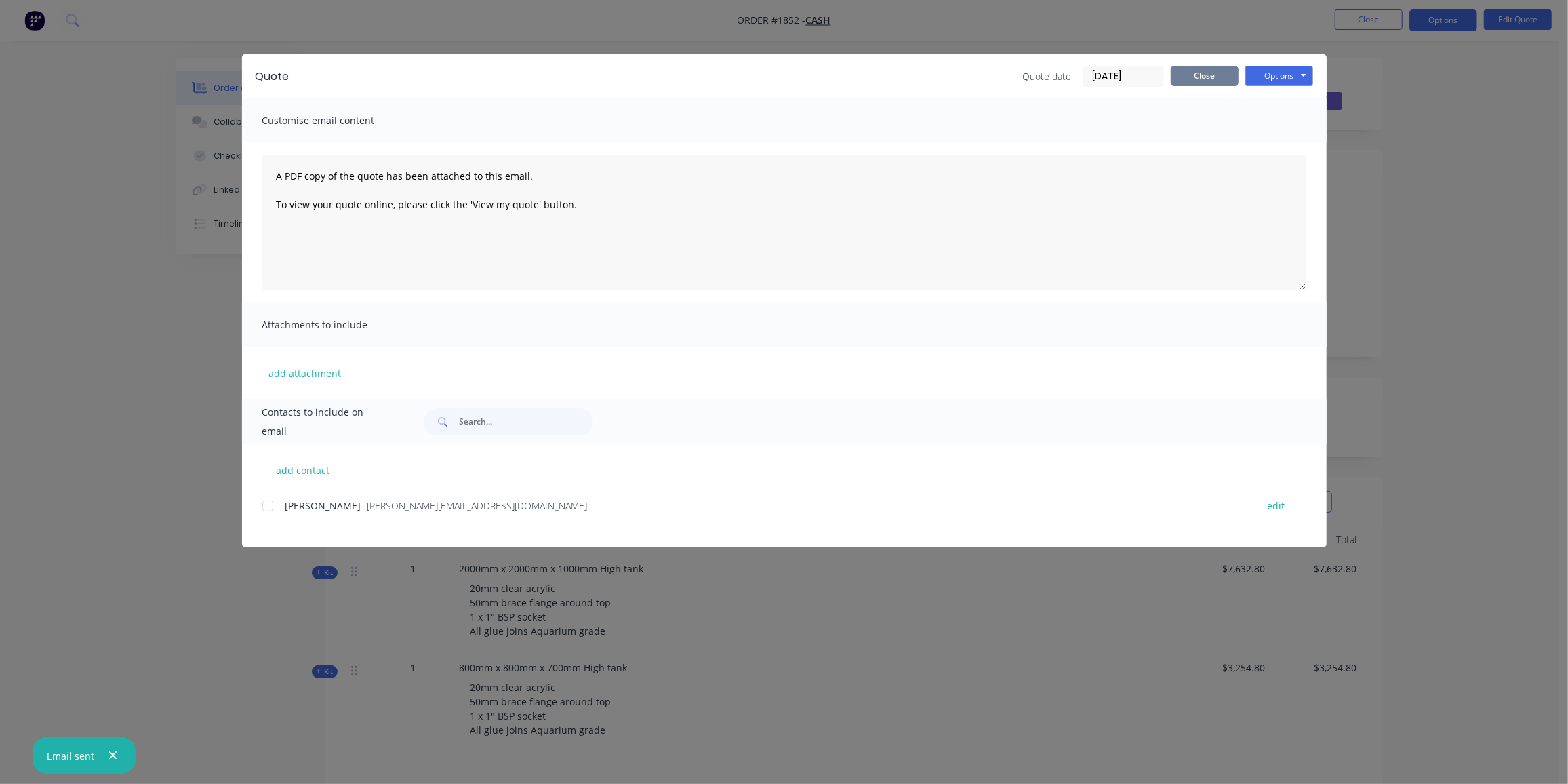
click at [1219, 83] on button "Close" at bounding box center [1205, 75] width 68 height 20
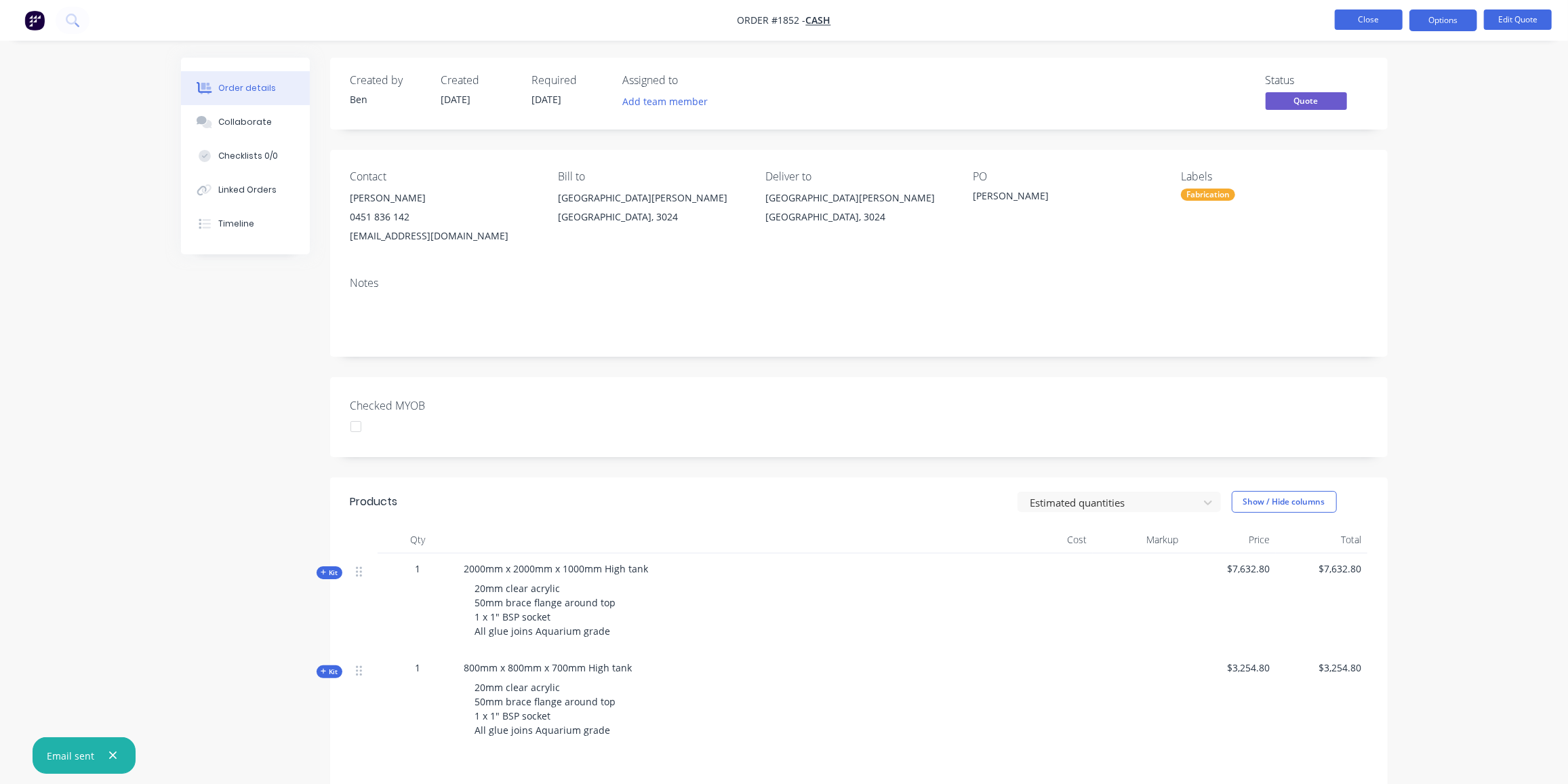
click at [1344, 22] on button "Close" at bounding box center [1369, 19] width 68 height 20
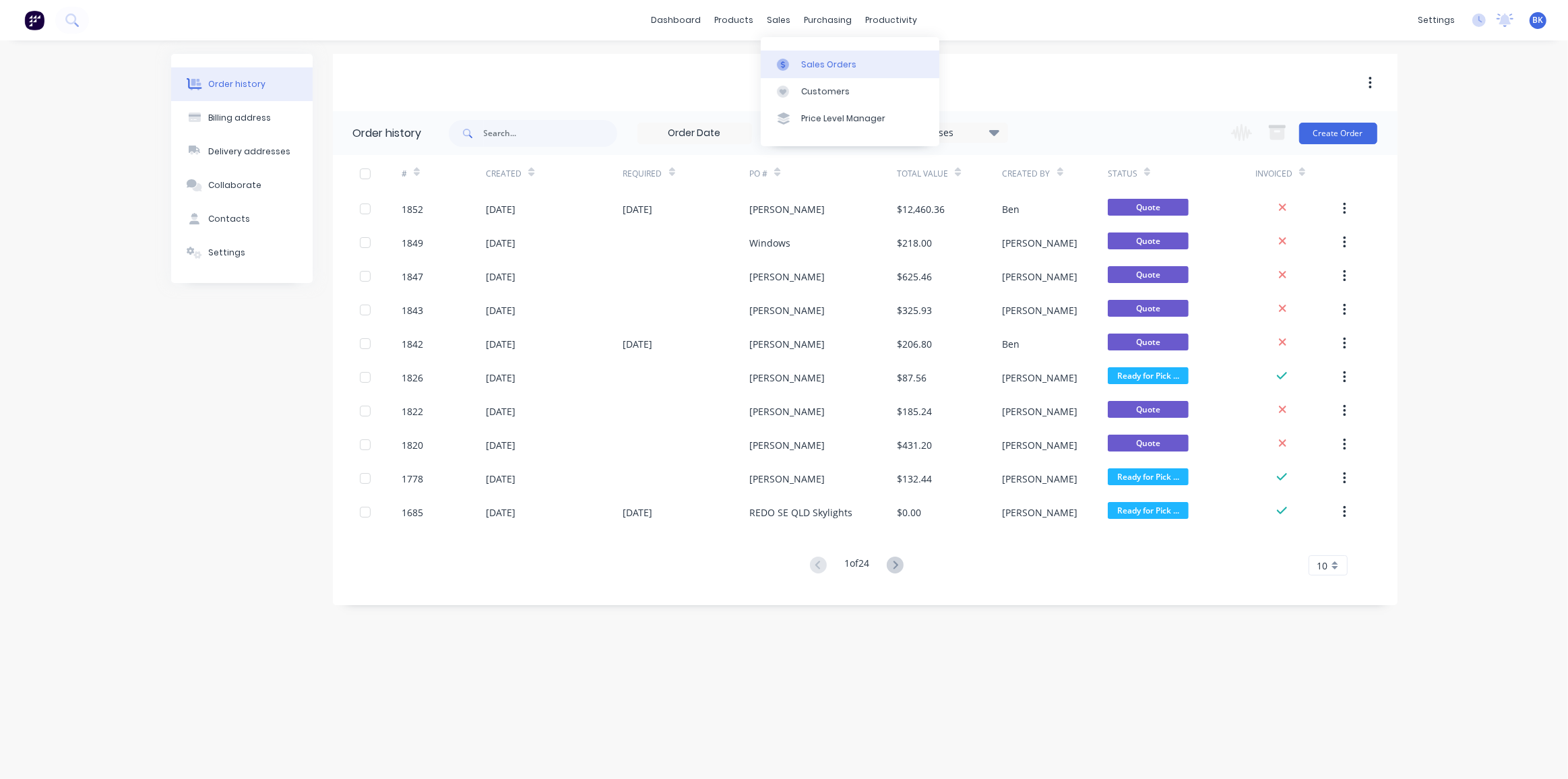
click at [790, 63] on div at bounding box center [787, 65] width 20 height 12
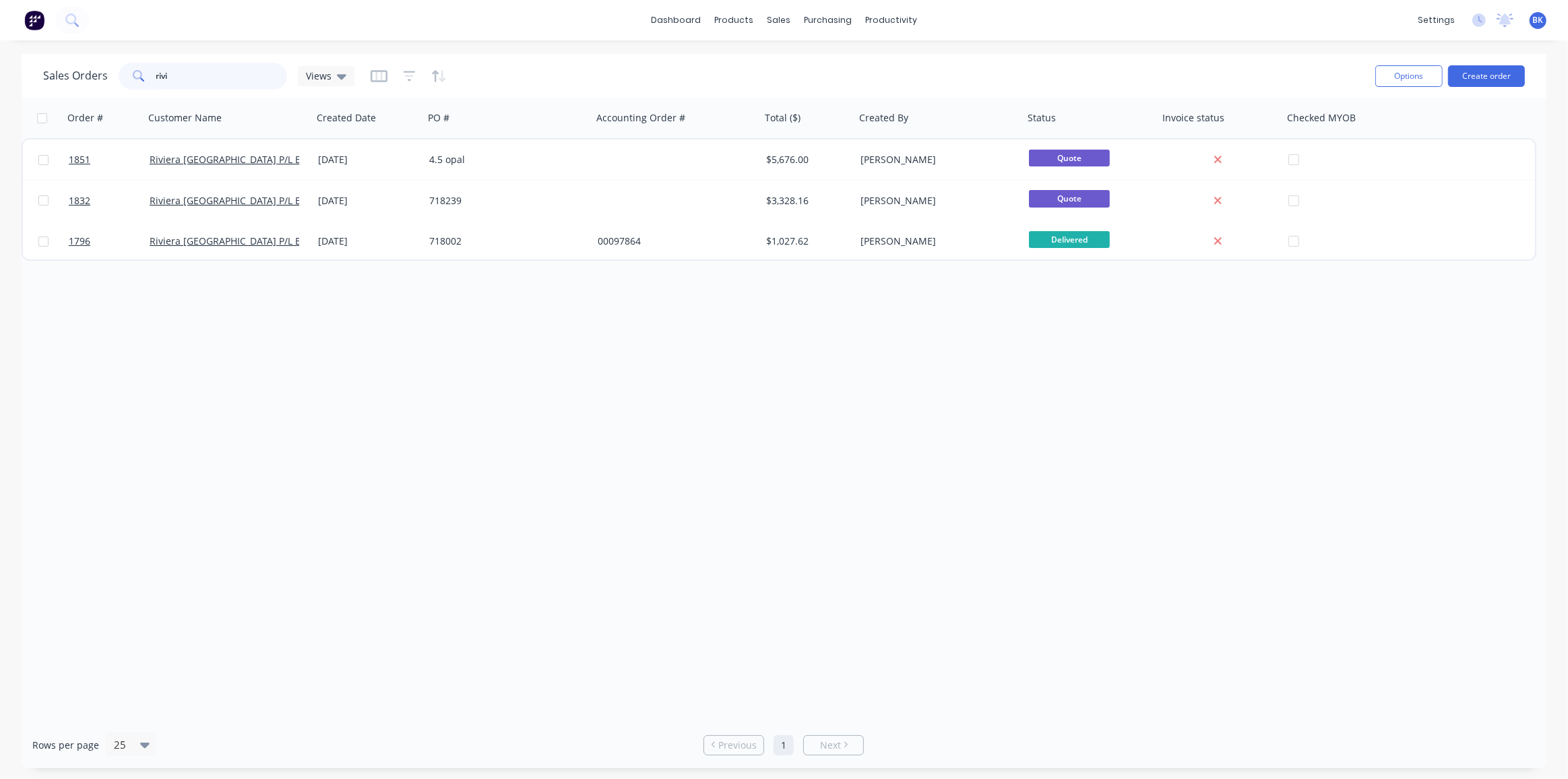
drag, startPoint x: 184, startPoint y: 81, endPoint x: 0, endPoint y: 101, distance: 185.1
click at [13, 87] on div "Sales Orders rivi Views Options Create order Order # Customer Name Created Date…" at bounding box center [784, 411] width 1568 height 715
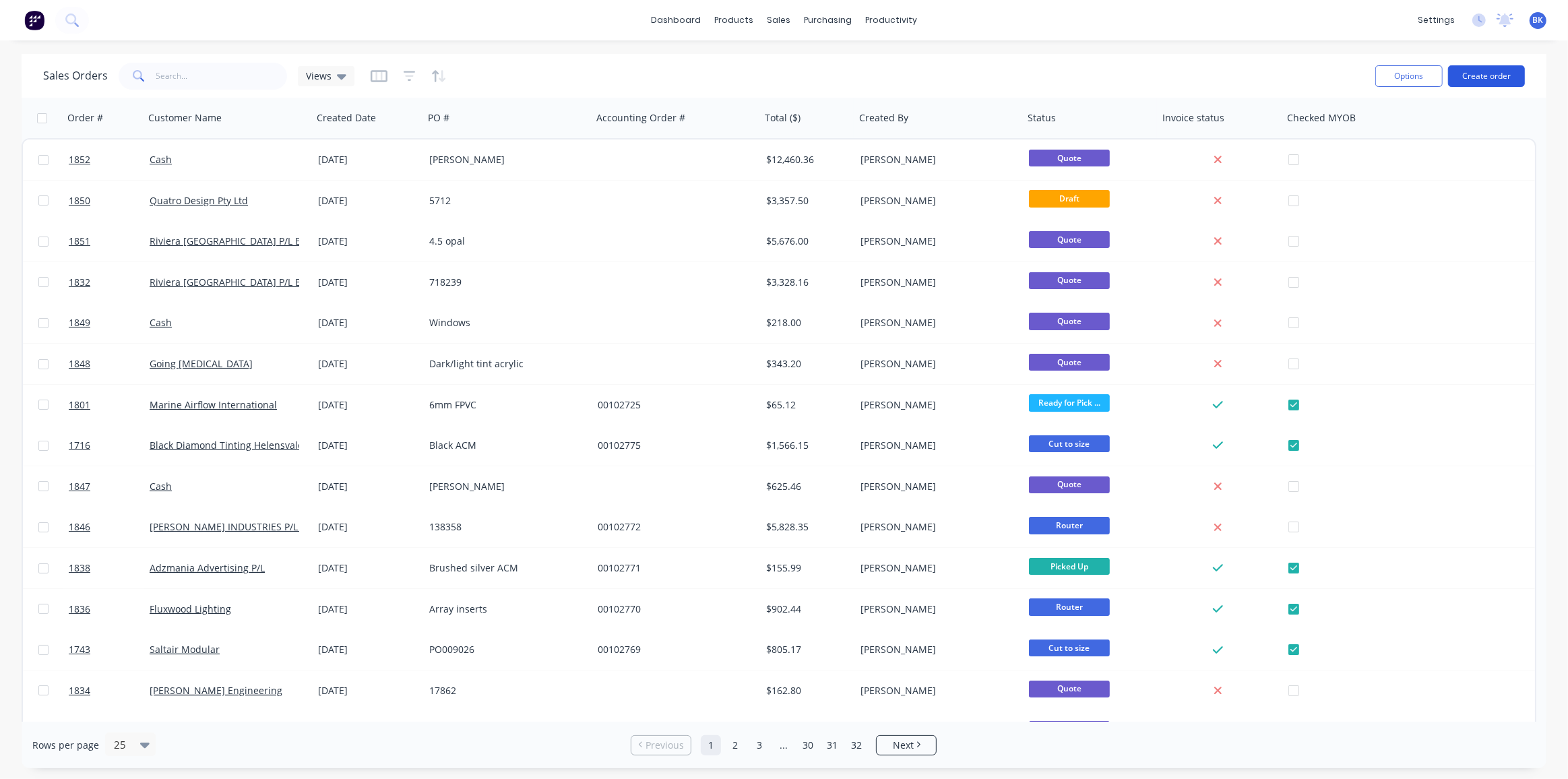
click at [1513, 77] on button "Create order" at bounding box center [1486, 75] width 77 height 22
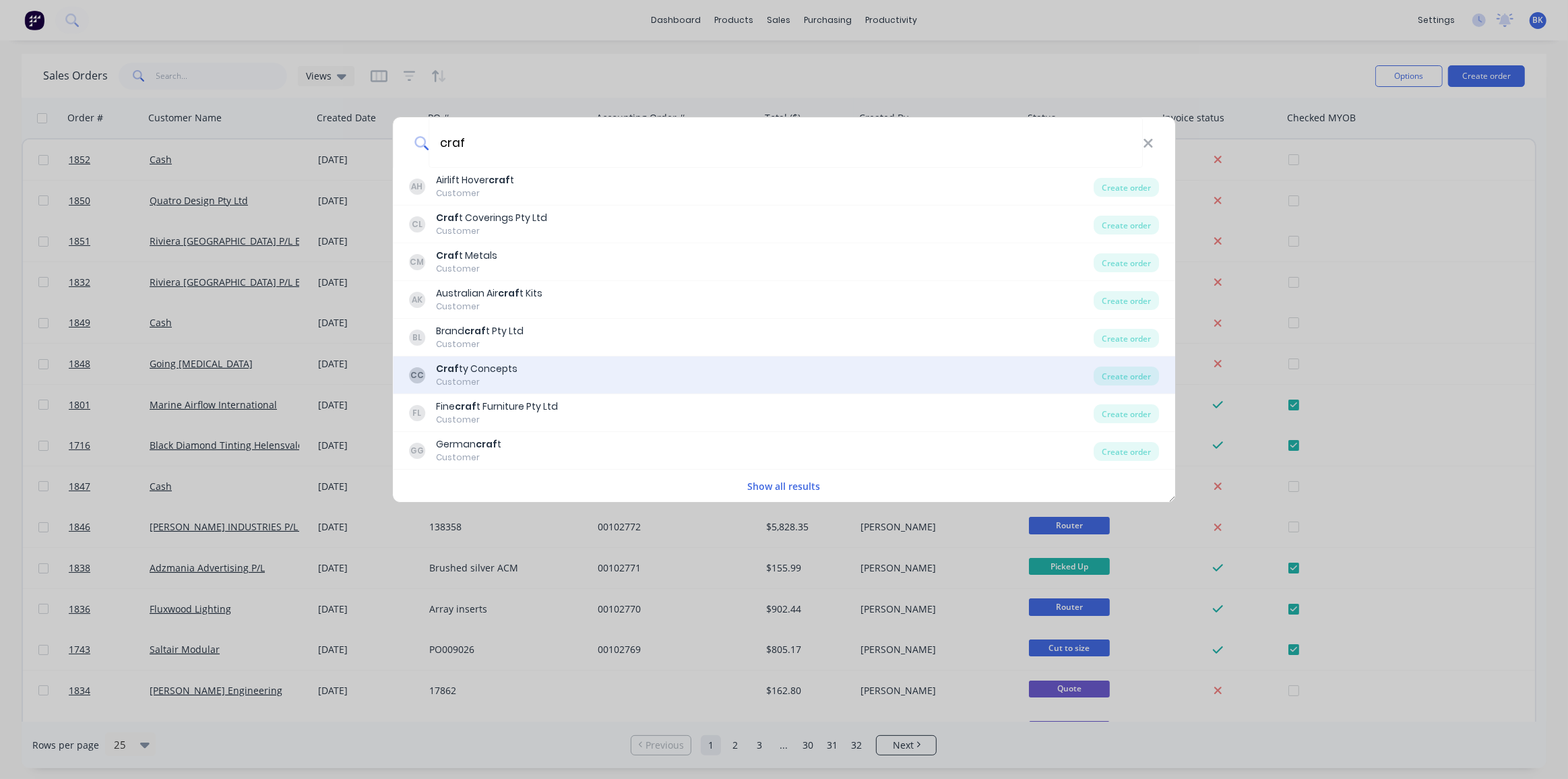
type input "craf"
click at [534, 368] on div "CC Craf ty Concepts Customer" at bounding box center [752, 375] width 685 height 26
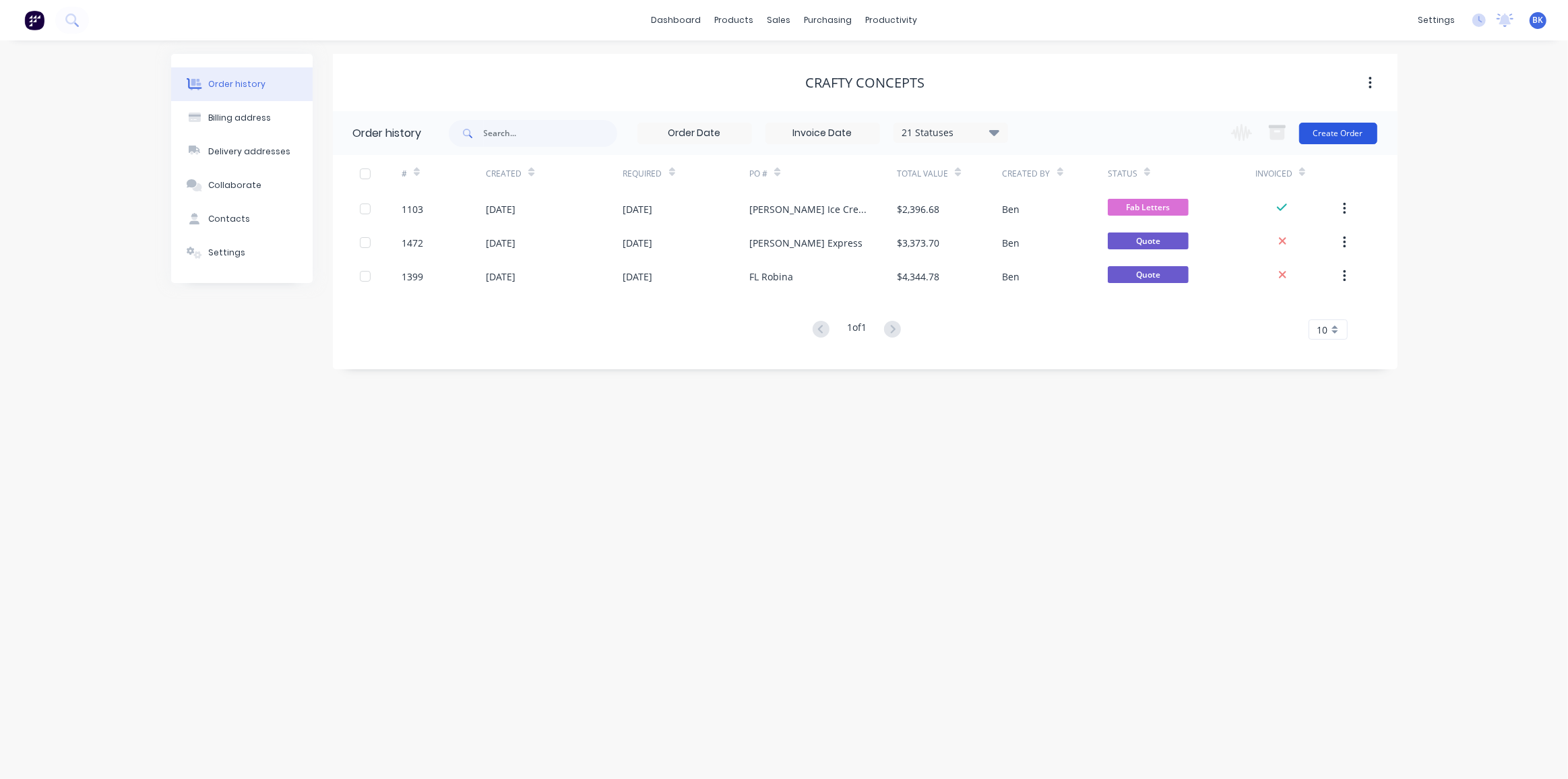
click at [1330, 128] on button "Create Order" at bounding box center [1338, 133] width 78 height 22
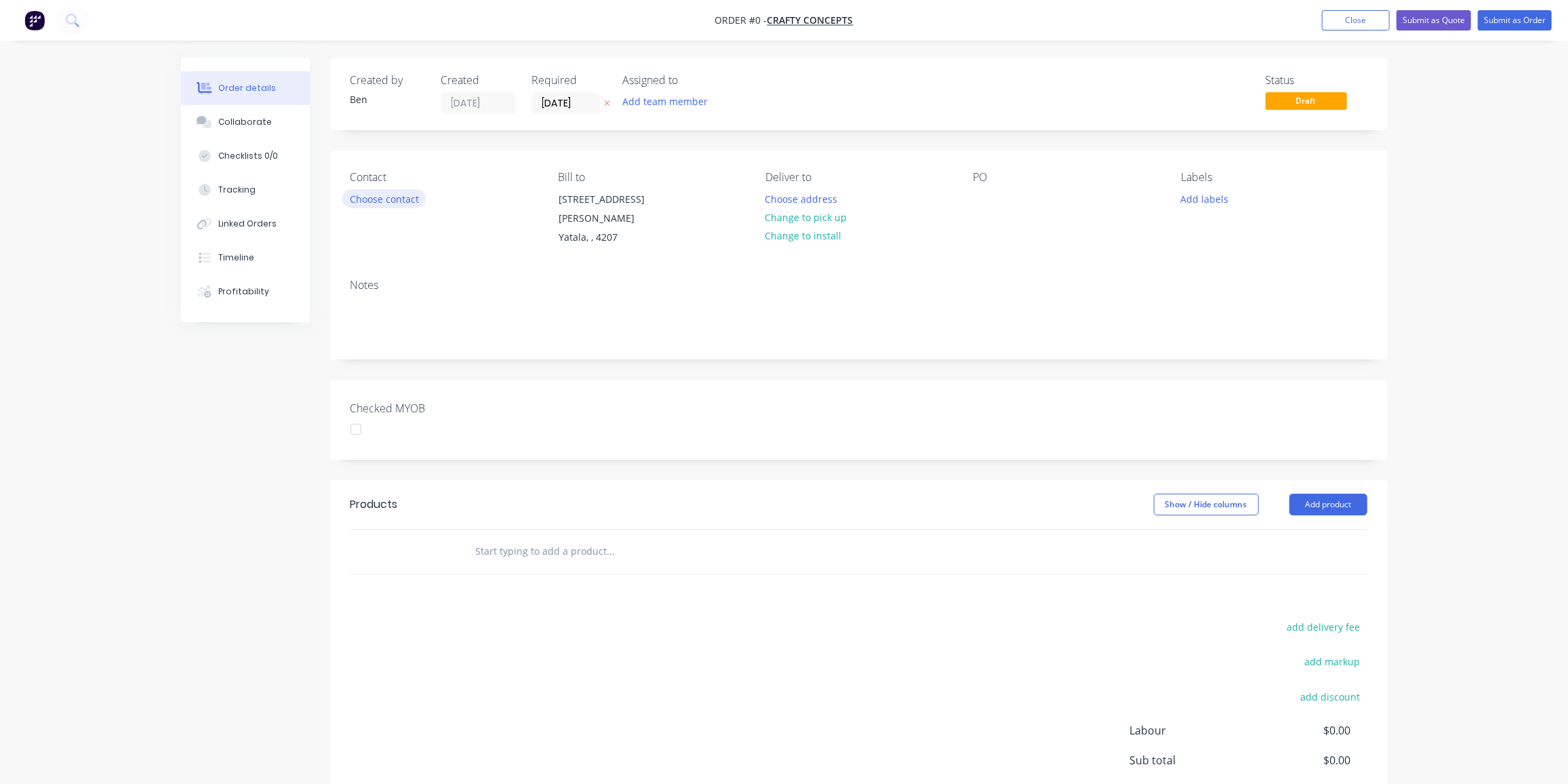
click at [394, 203] on button "Choose contact" at bounding box center [384, 198] width 84 height 18
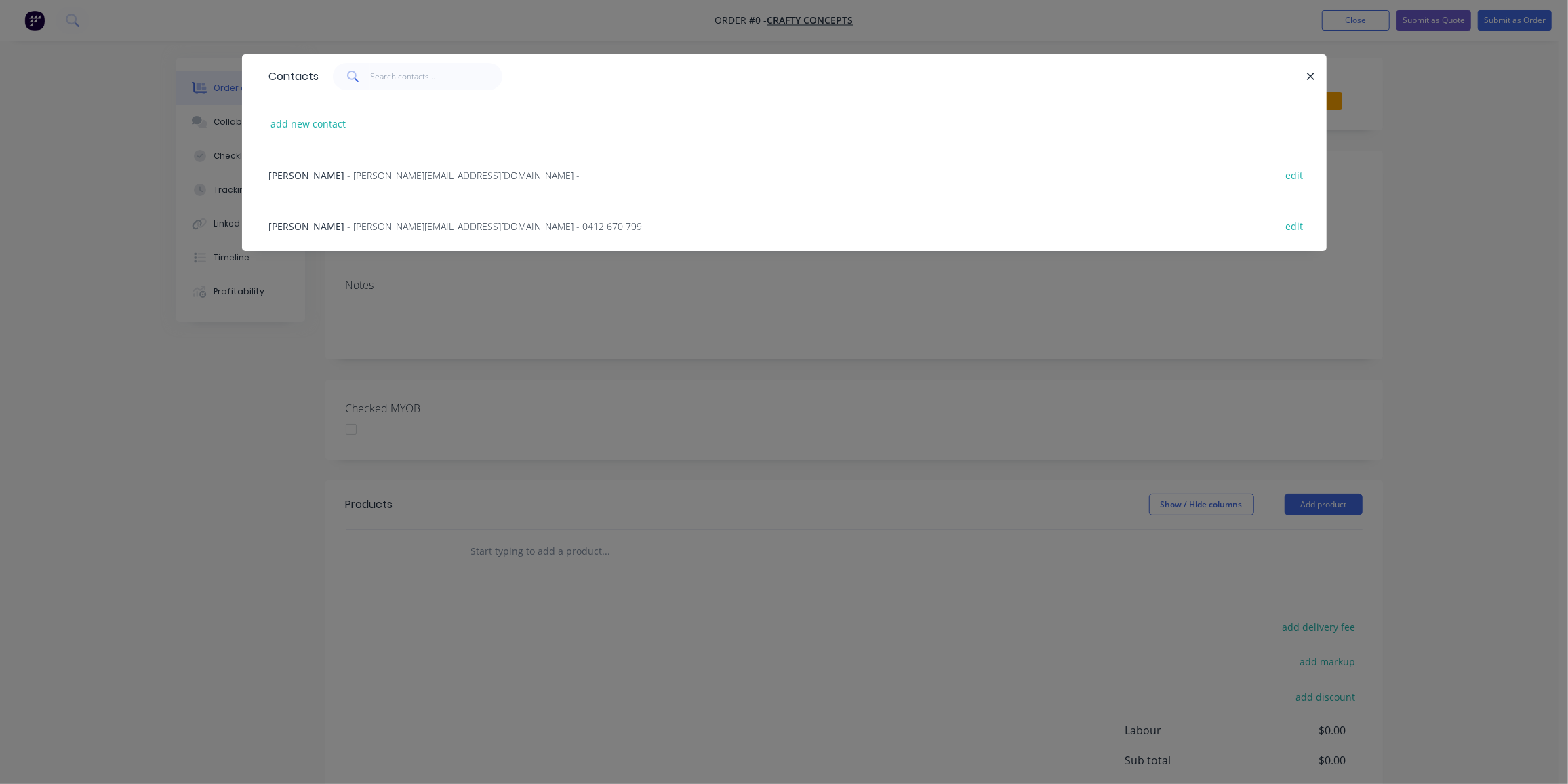
click at [348, 172] on span "- mike@craftyconcepts.au -" at bounding box center [464, 175] width 233 height 13
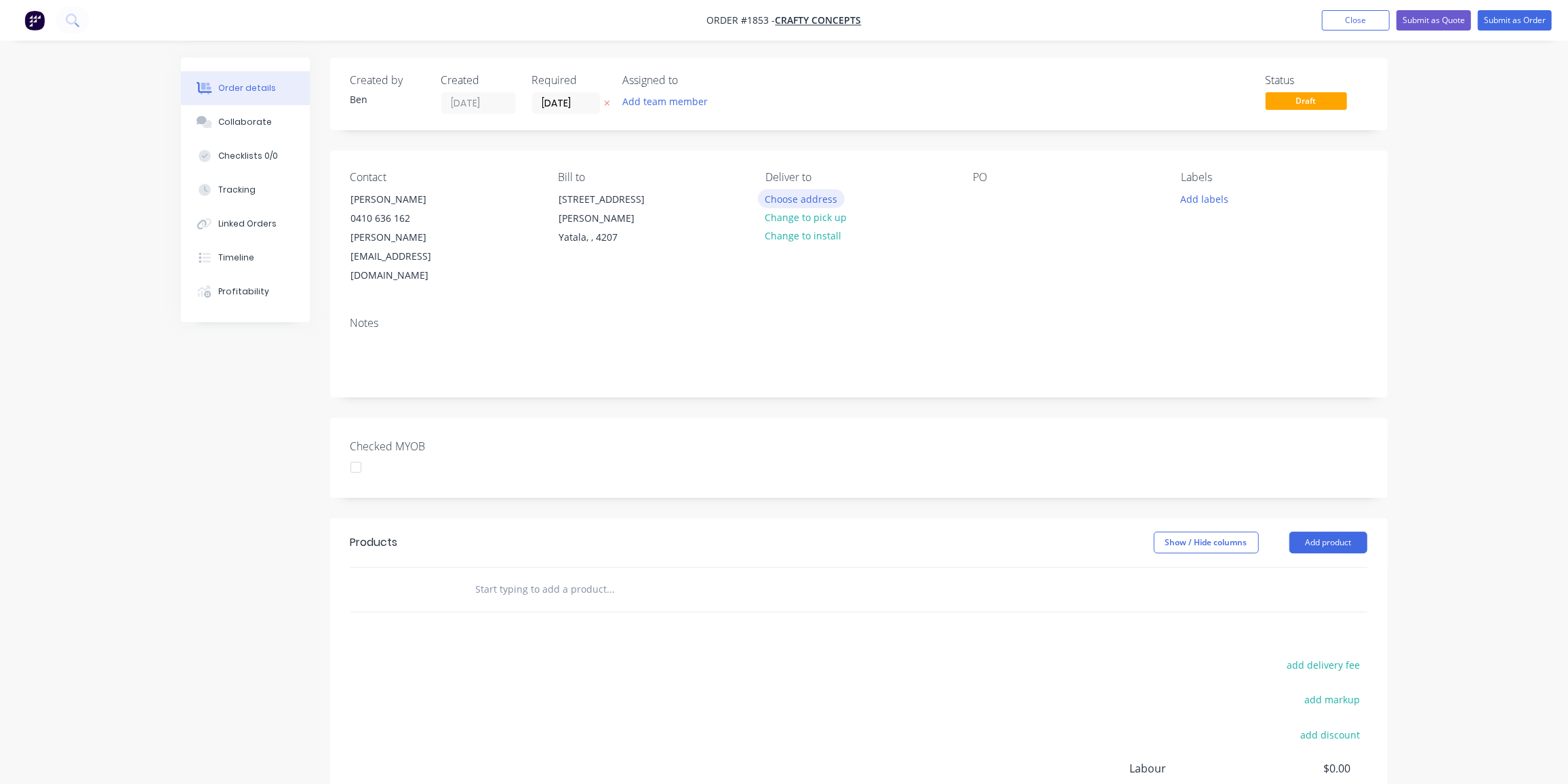
click at [817, 201] on button "Choose address" at bounding box center [801, 198] width 86 height 18
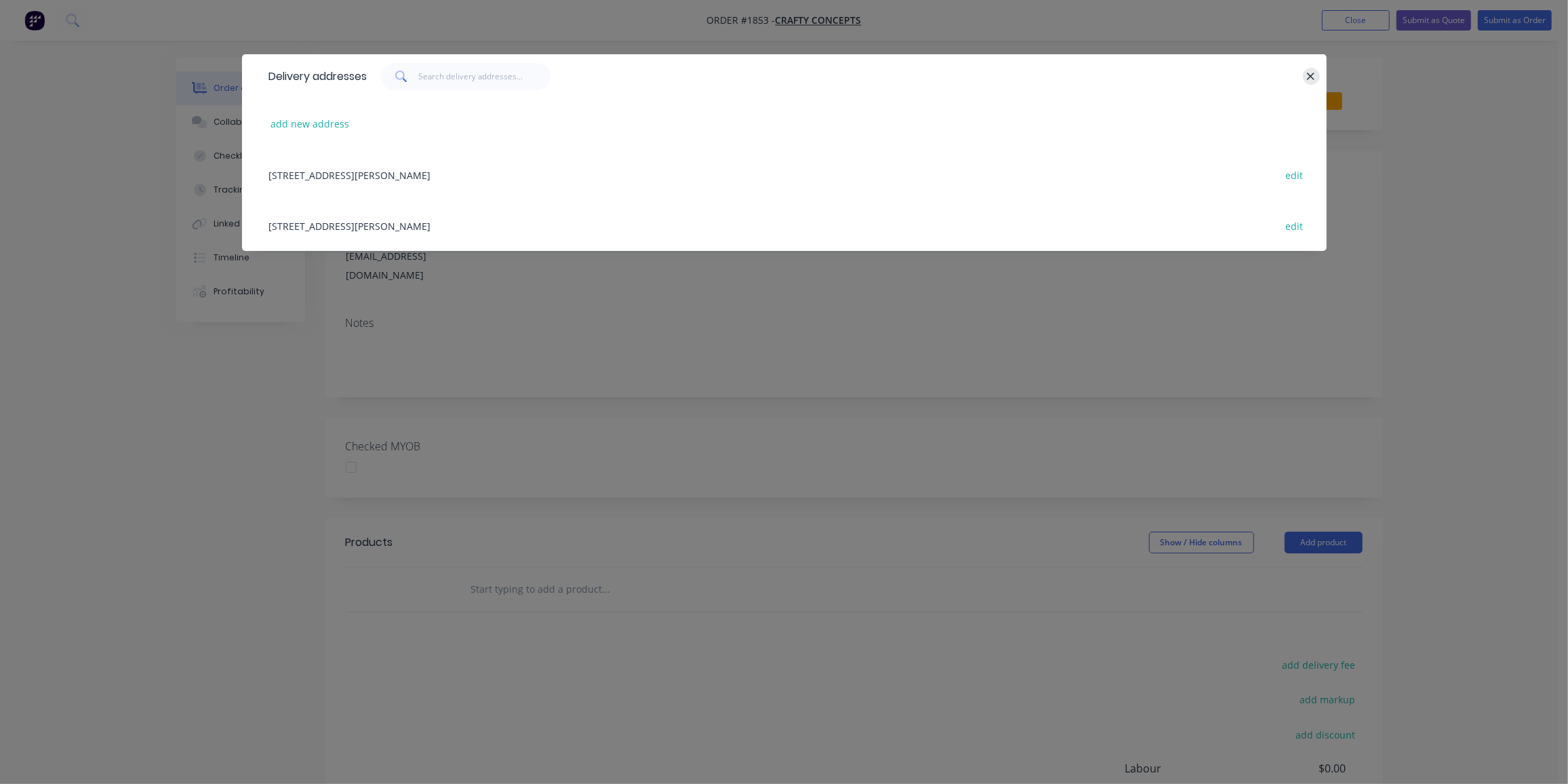
click at [1308, 72] on icon "button" at bounding box center [1311, 77] width 9 height 12
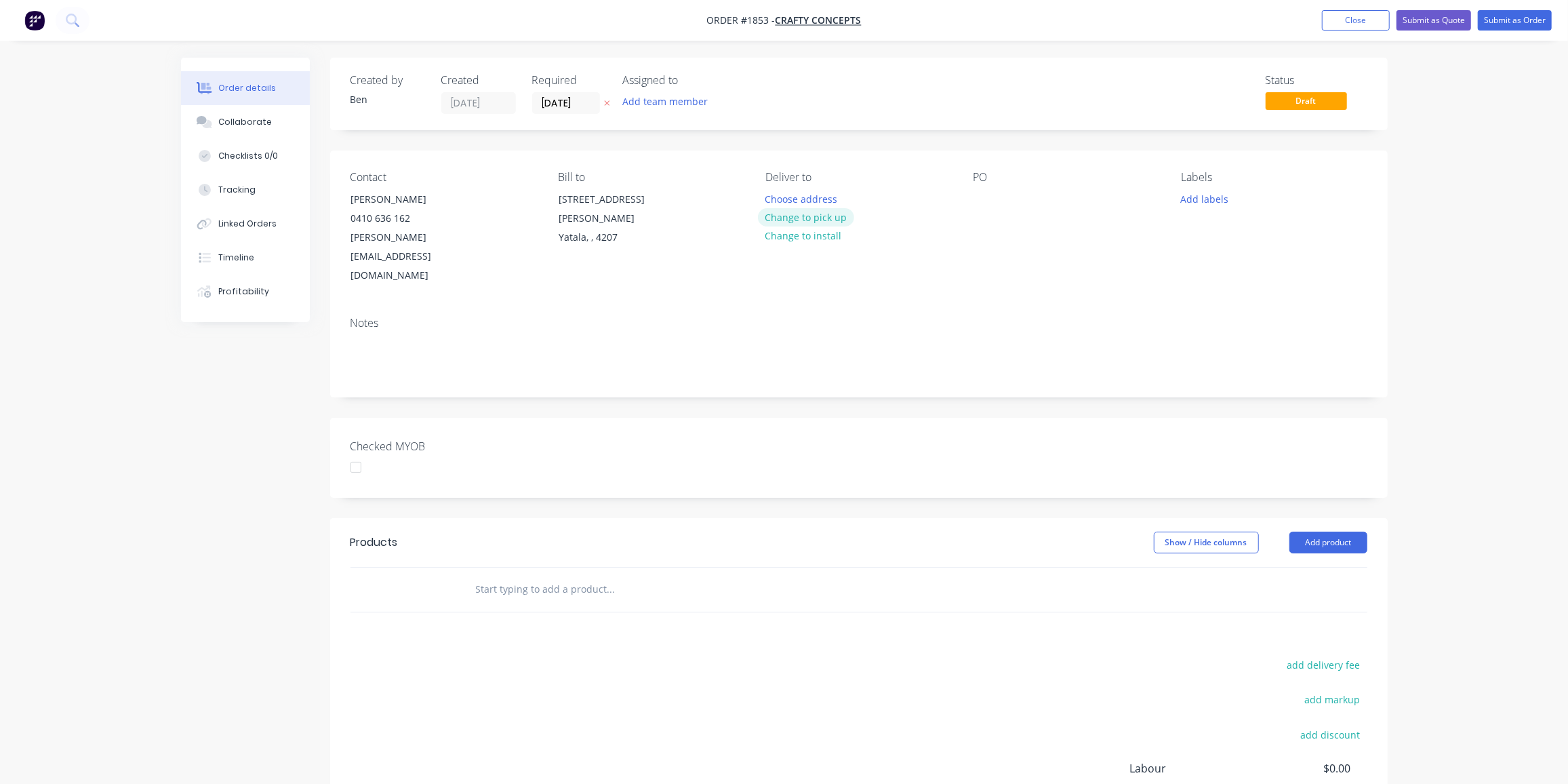
click at [787, 221] on button "Change to pick up" at bounding box center [806, 217] width 96 height 18
click at [993, 199] on div at bounding box center [984, 199] width 22 height 20
click at [1211, 202] on button "Add labels" at bounding box center [1204, 198] width 62 height 18
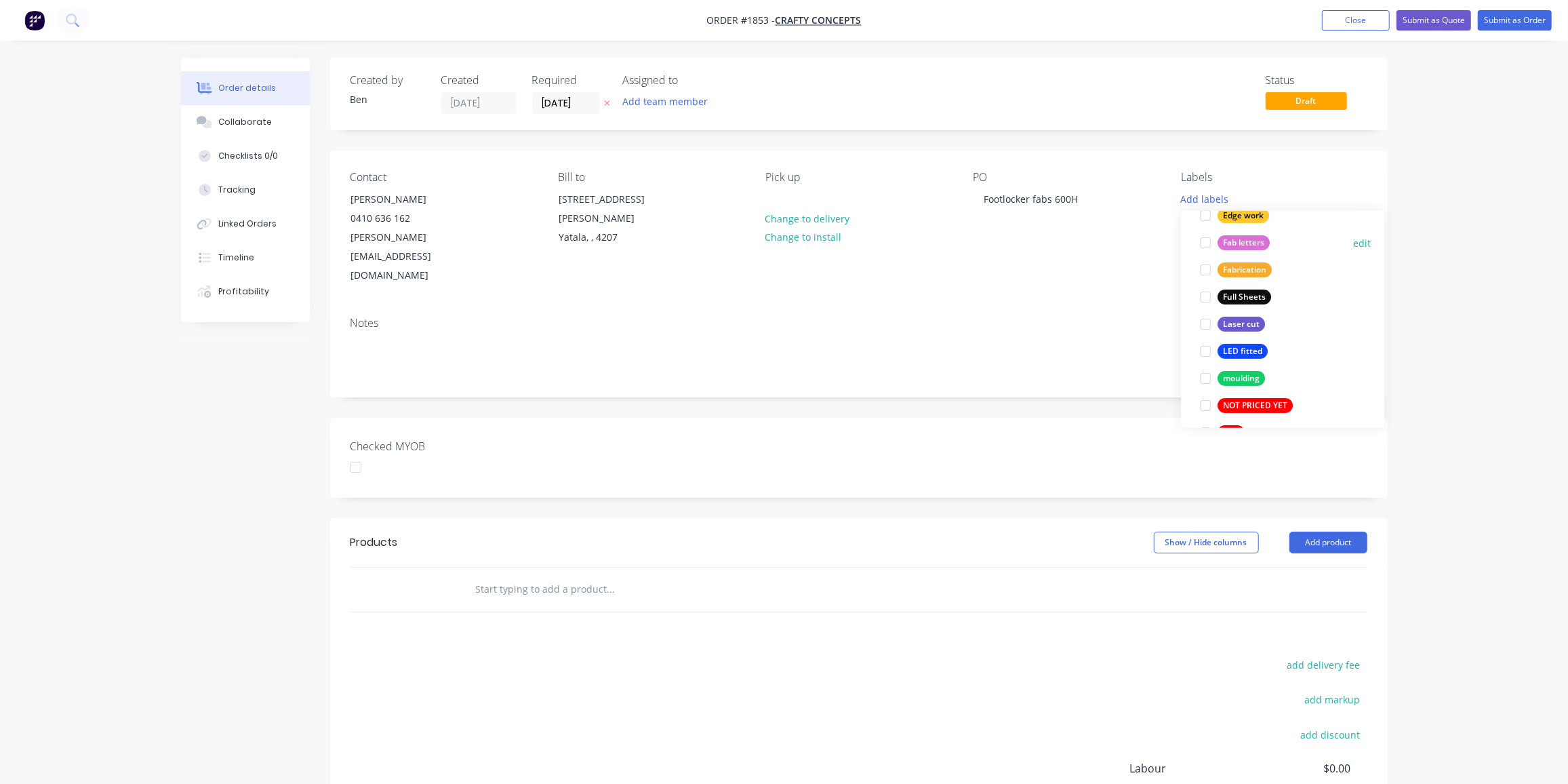
click at [1271, 248] on button "Fab letters" at bounding box center [1235, 243] width 80 height 19
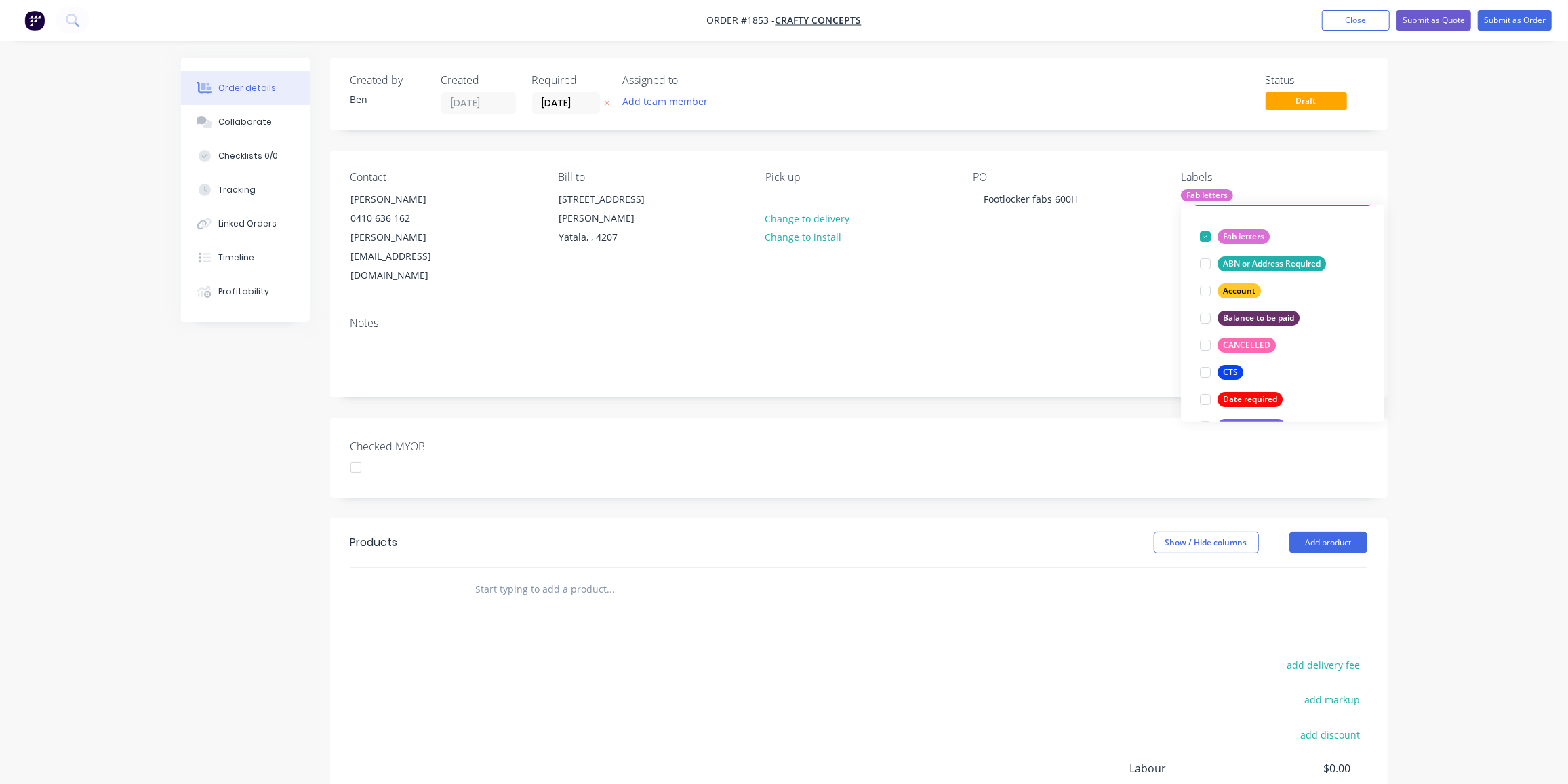
click at [565, 576] on input "text" at bounding box center [611, 589] width 271 height 27
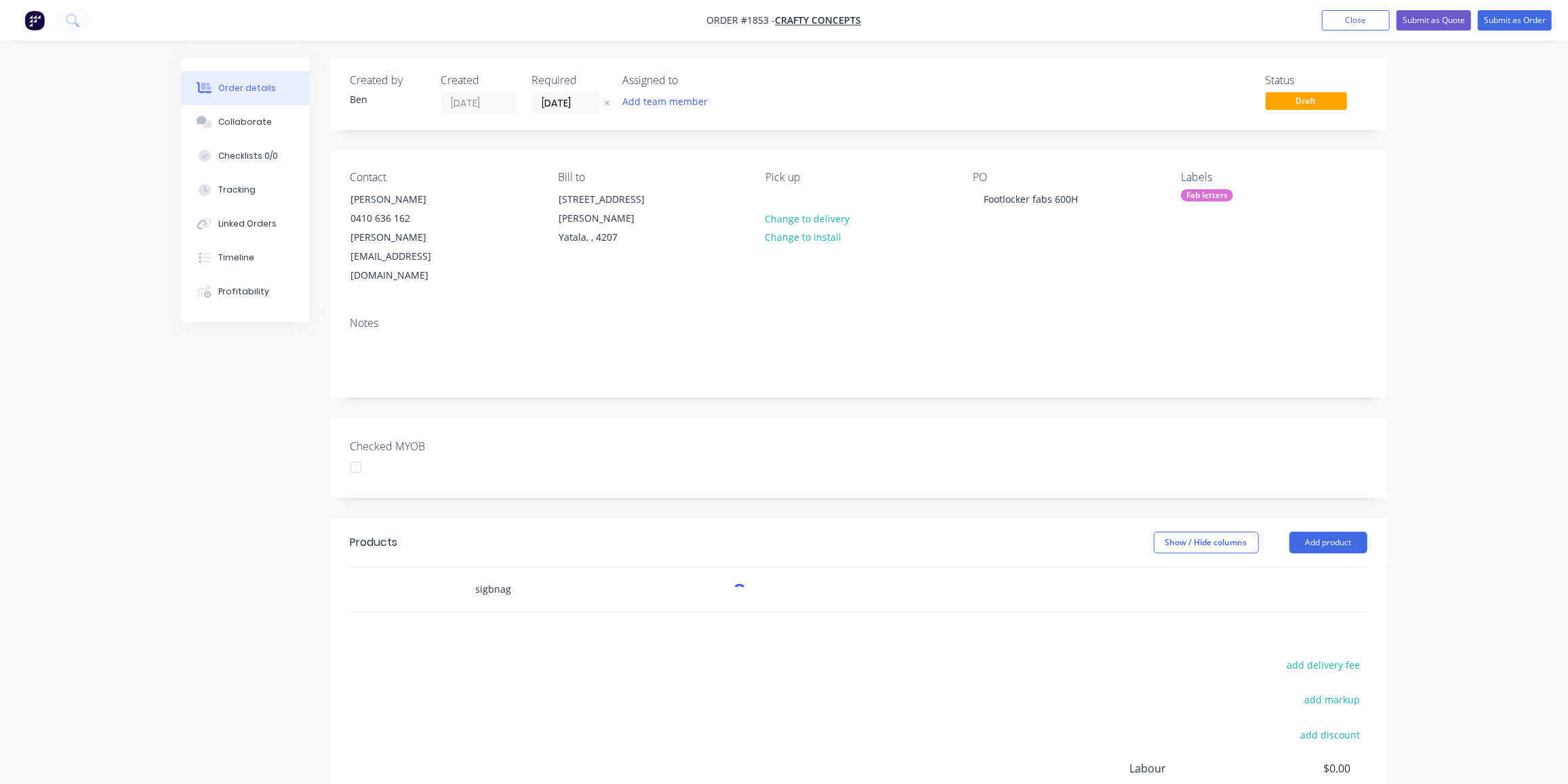
scroll to position [0, 0]
drag, startPoint x: 491, startPoint y: 546, endPoint x: 546, endPoint y: 604, distance: 79.9
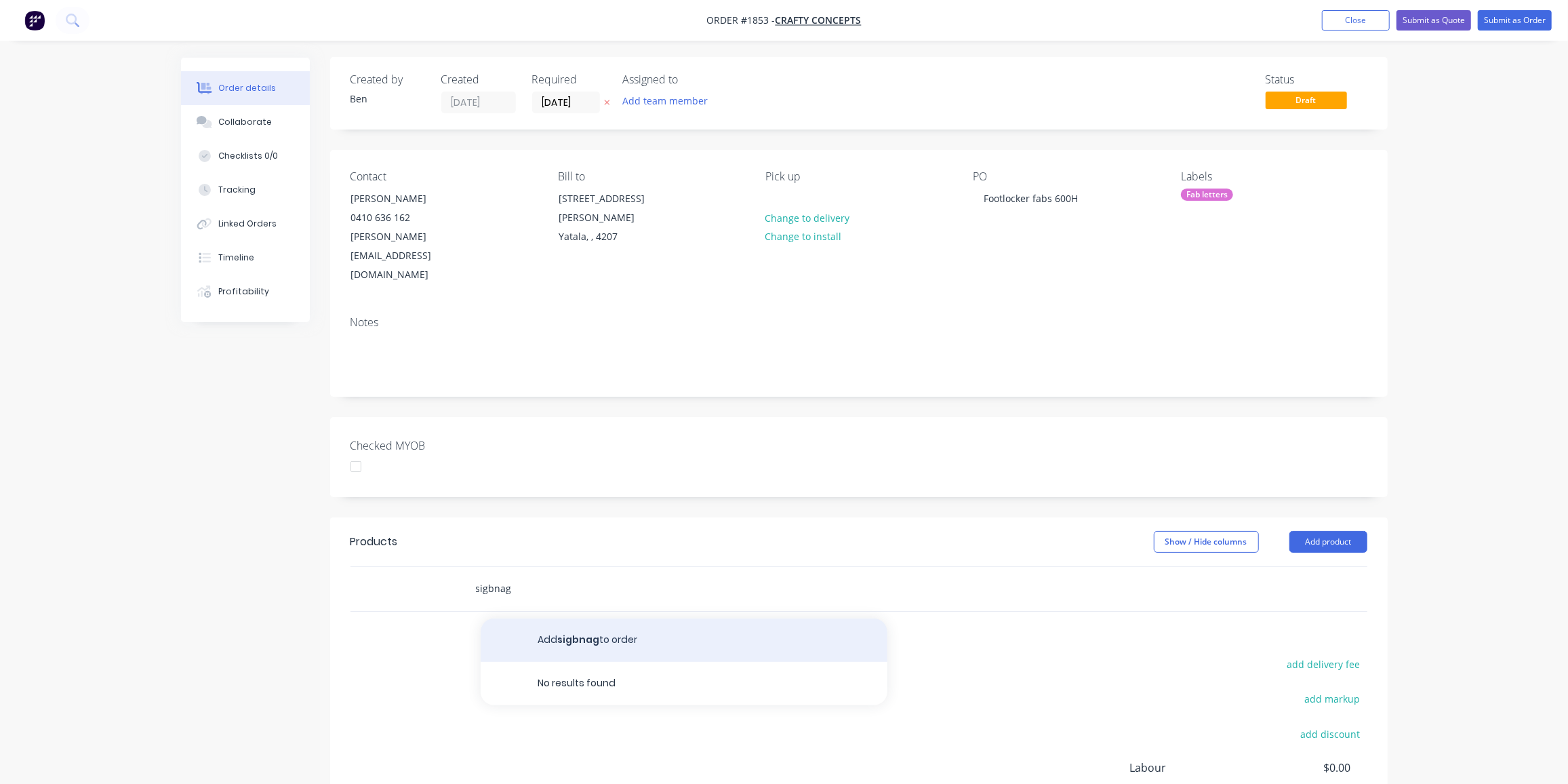
click at [493, 575] on input "sigbnag" at bounding box center [611, 588] width 271 height 27
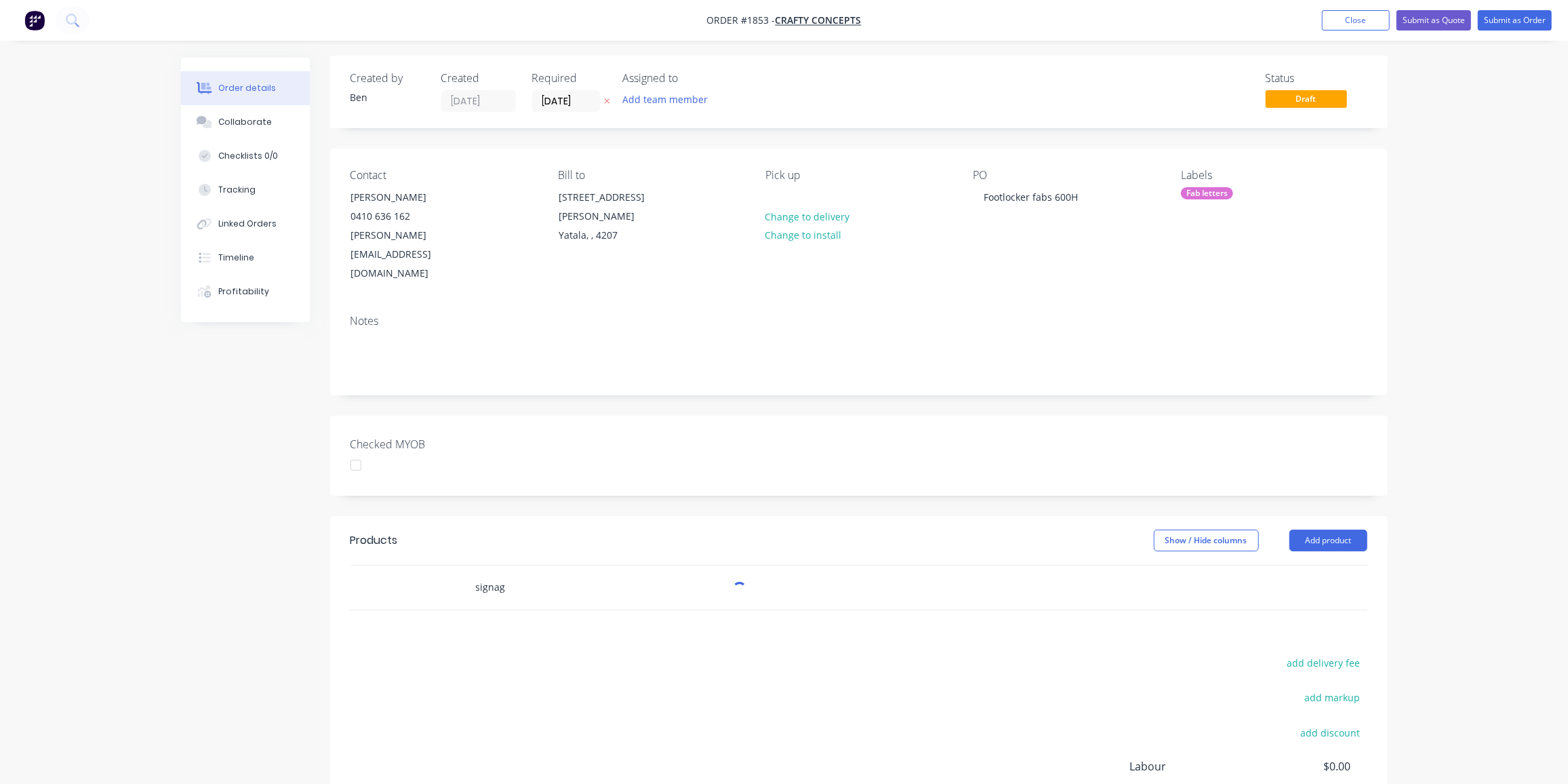
scroll to position [2, 0]
click at [531, 574] on input "signag" at bounding box center [611, 587] width 271 height 27
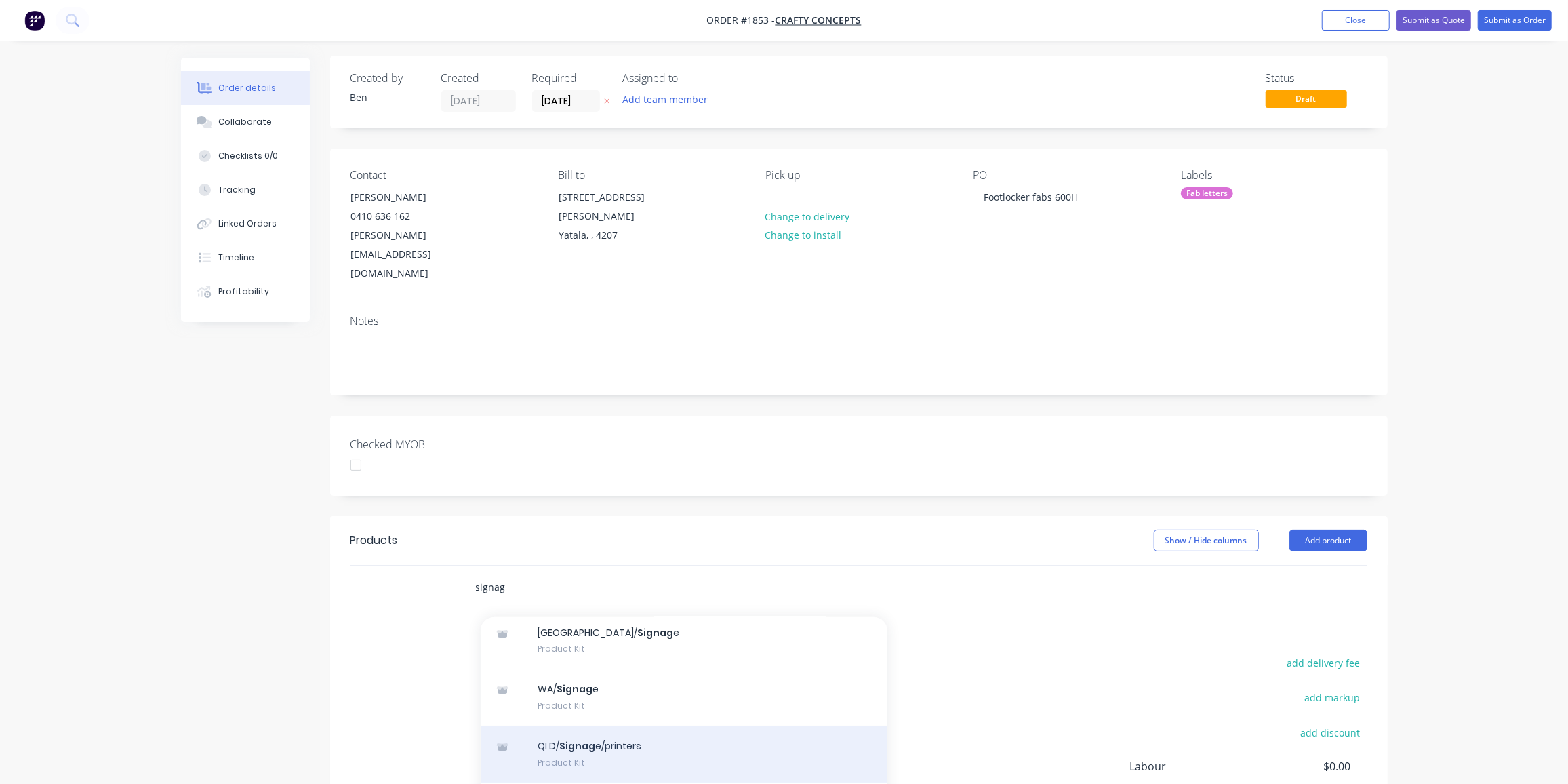
scroll to position [49, 0]
type input "signag"
click at [598, 726] on div "QLD/ Signag e/printers Product Kit" at bounding box center [684, 753] width 407 height 57
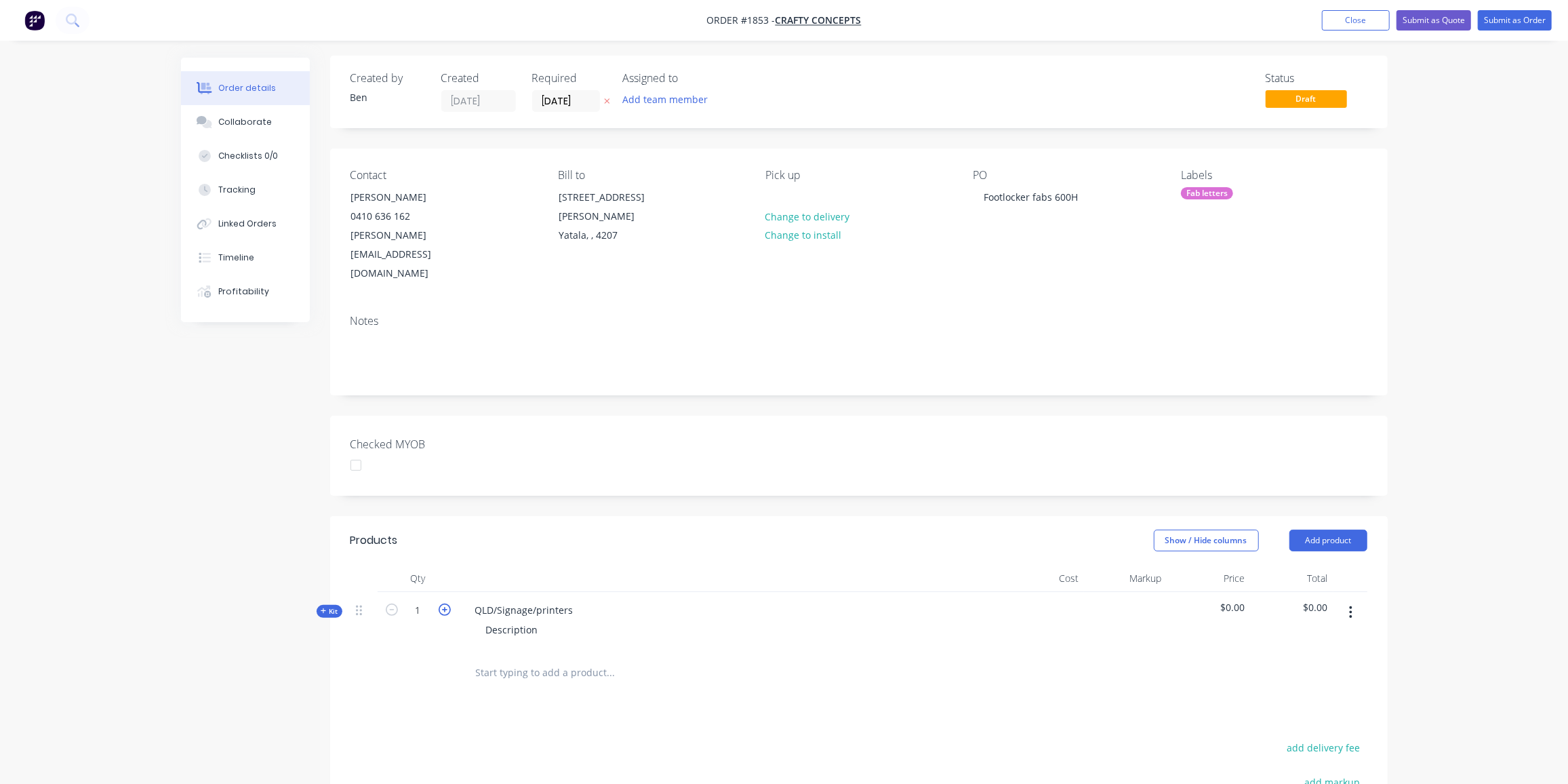
click at [444, 604] on icon "button" at bounding box center [445, 610] width 12 height 12
type input "2"
drag, startPoint x: 578, startPoint y: 569, endPoint x: 476, endPoint y: 567, distance: 102.0
click at [476, 601] on div "QLD/Signage/printers" at bounding box center [524, 610] width 120 height 20
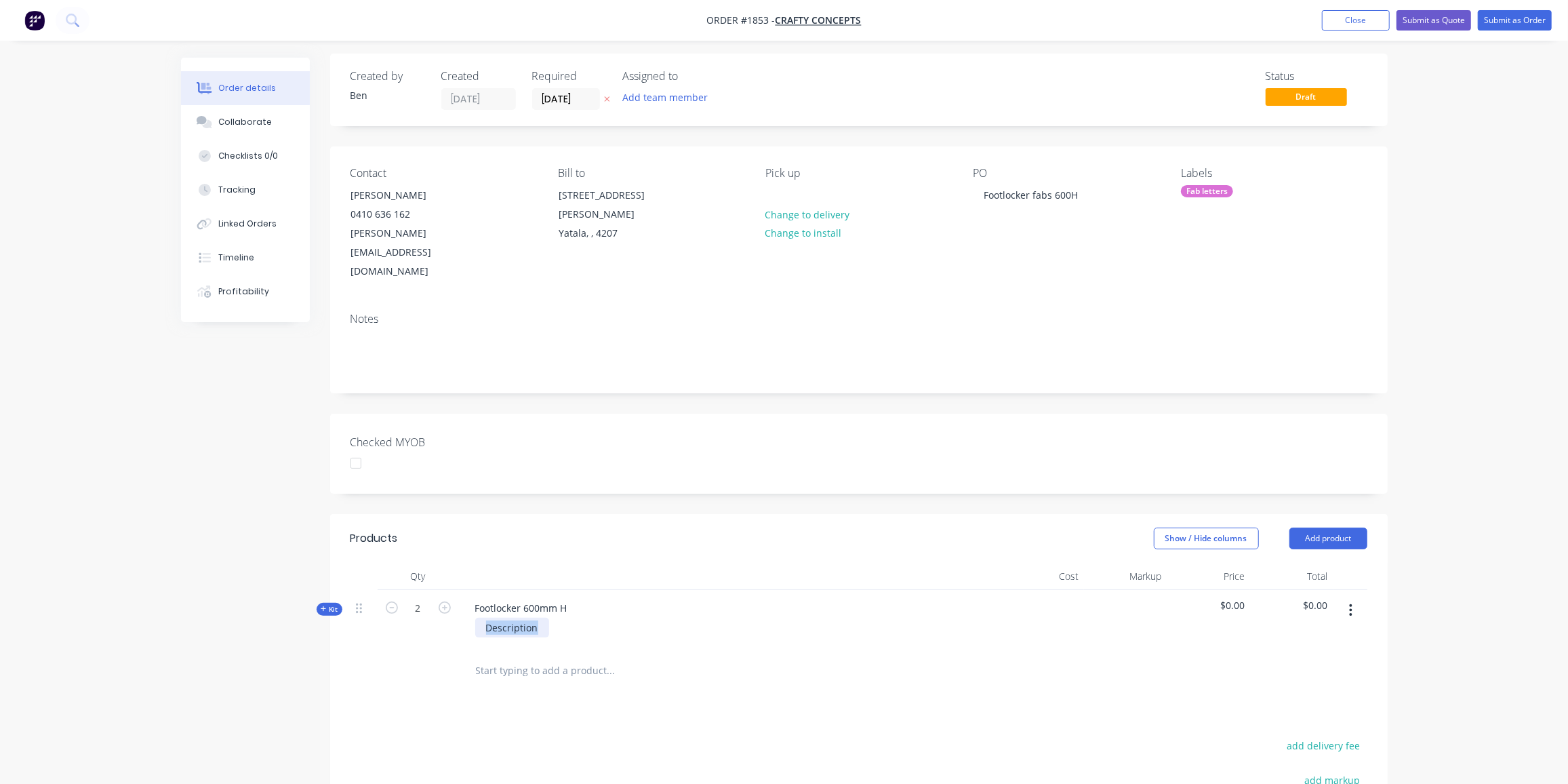
drag, startPoint x: 535, startPoint y: 595, endPoint x: 446, endPoint y: 597, distance: 89.0
click at [446, 597] on div "Kit 2 Footlocker 600mm H Description $0.00 $0.00" at bounding box center [859, 620] width 1017 height 59
click at [613, 618] on div "4328mm x 600mm x 80mm" at bounding box center [547, 628] width 144 height 20
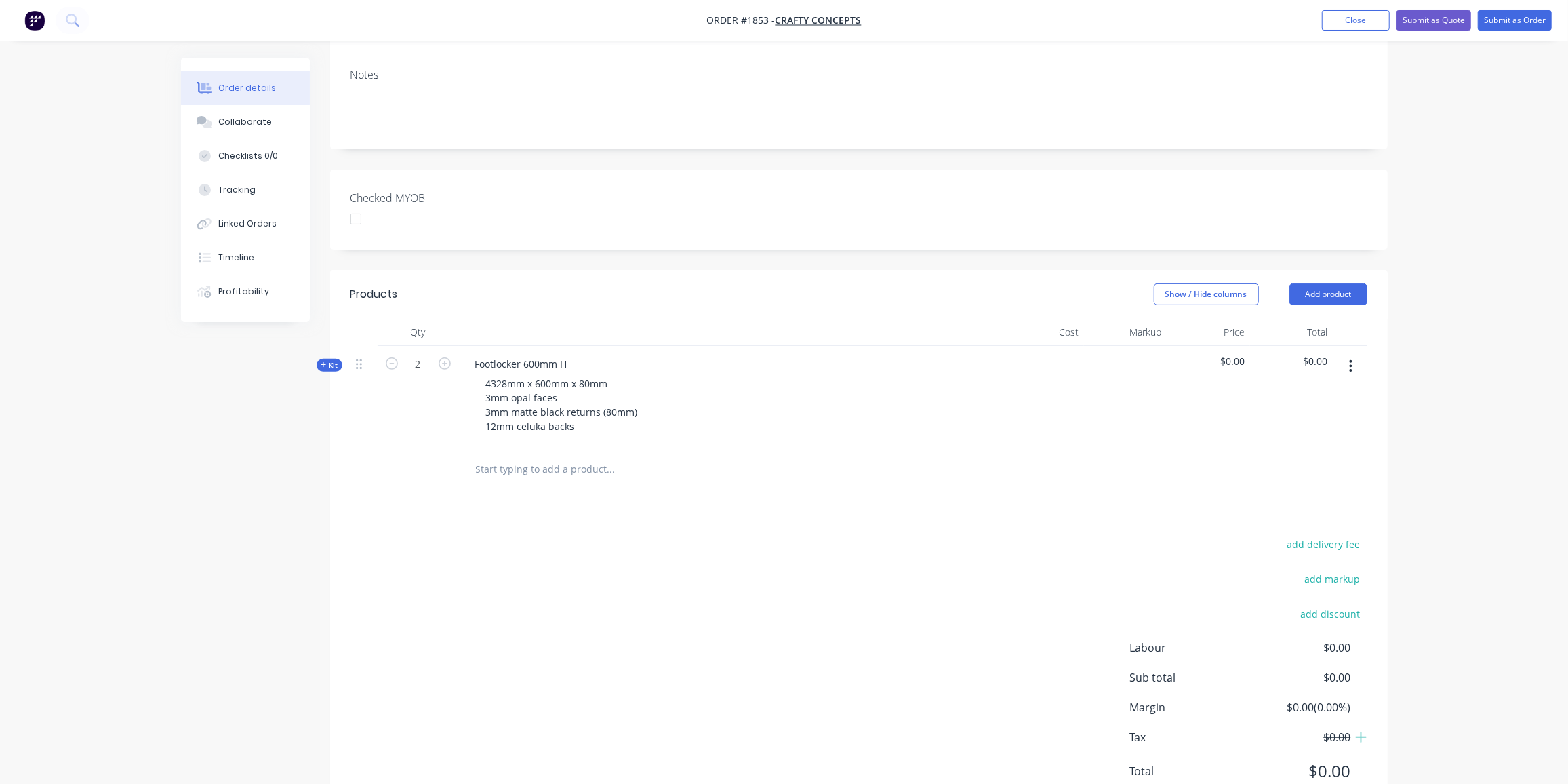
click at [342, 319] on div "Qty Cost Markup Price Total Kit 2 Footlocker 600mm H 4328mm x 600mm x 80mm 3mm …" at bounding box center [859, 405] width 1058 height 173
click at [330, 361] on span "Kit" at bounding box center [330, 366] width 17 height 10
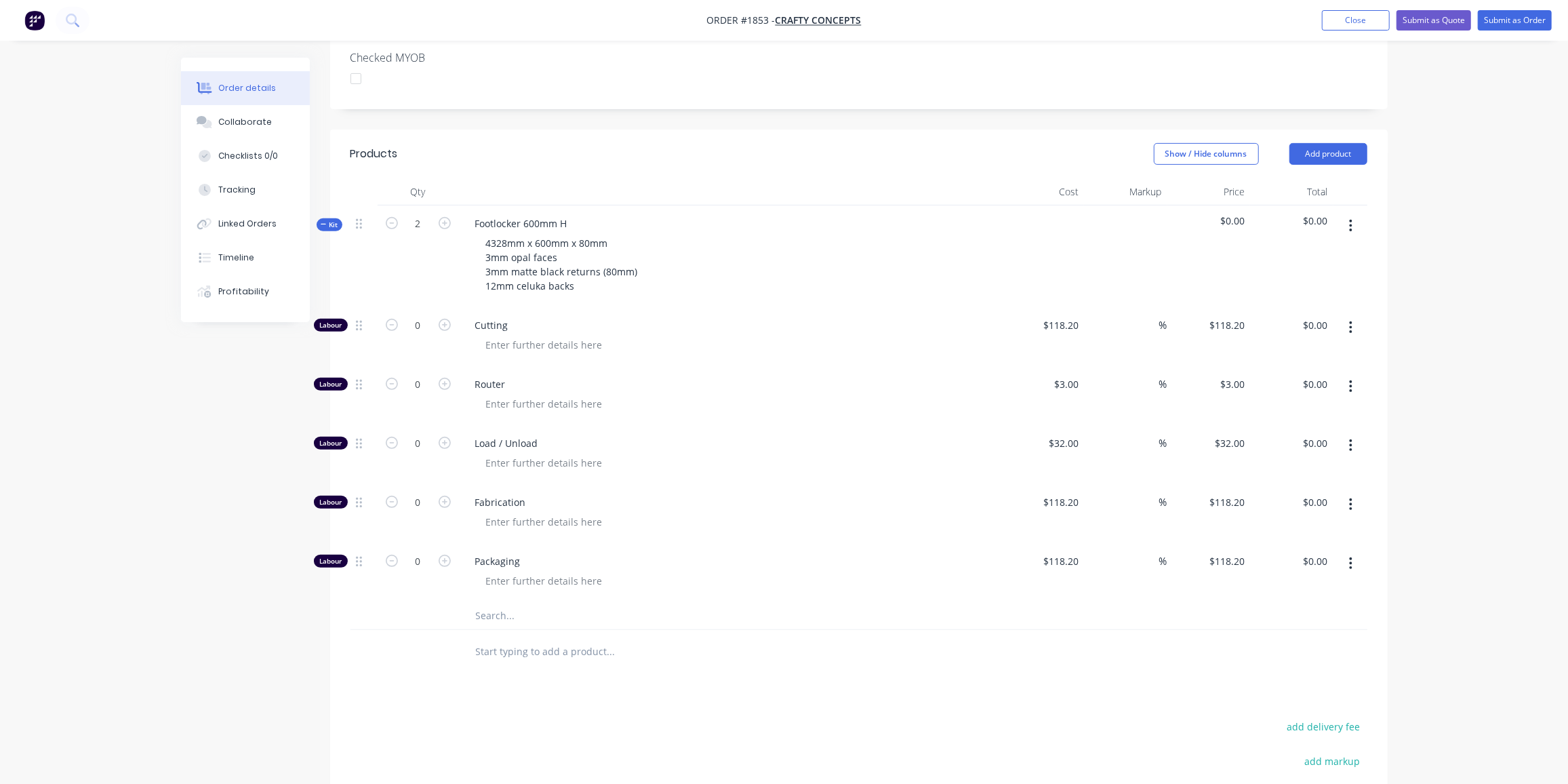
scroll to position [389, 0]
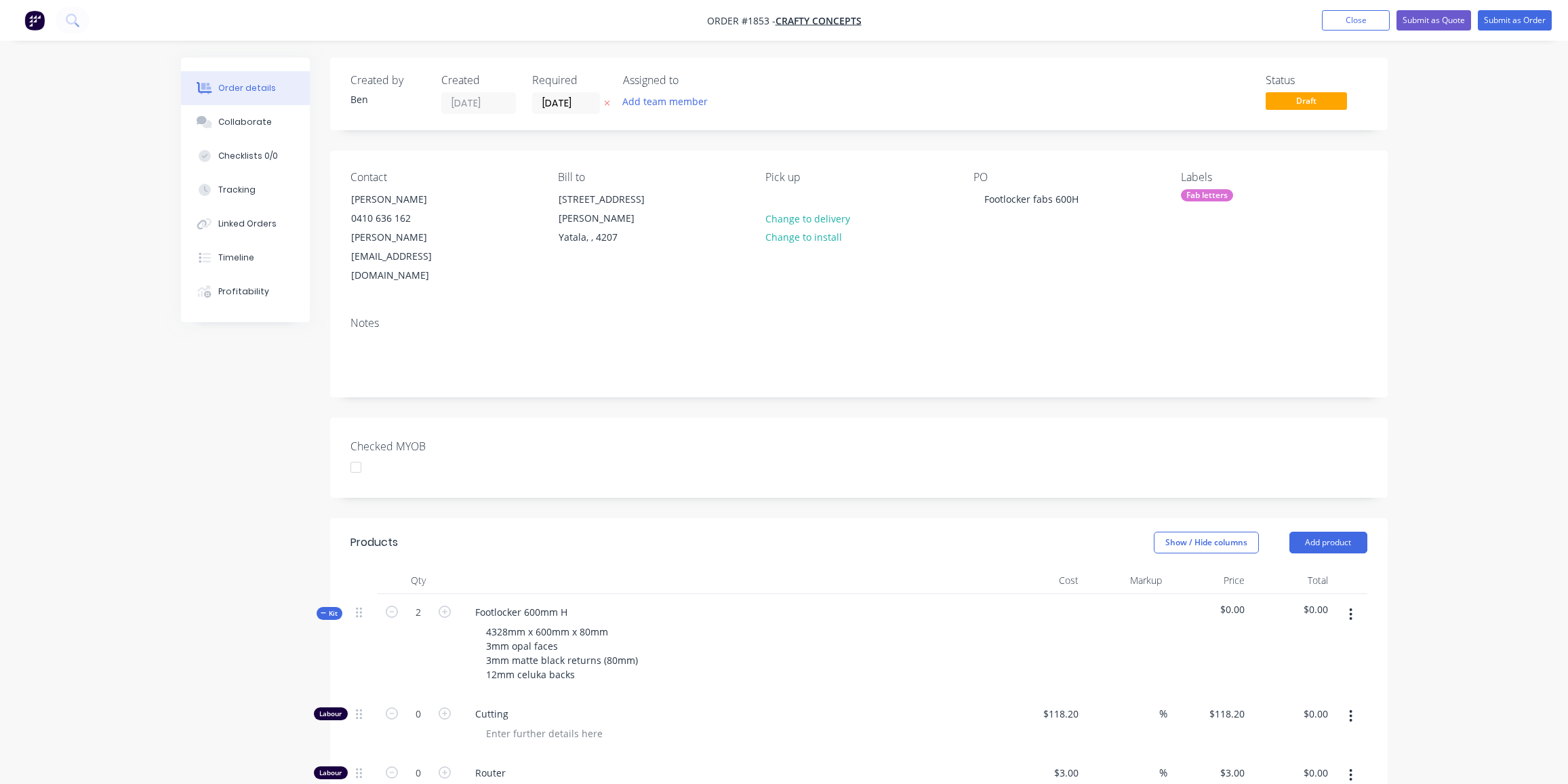
scroll to position [389, 0]
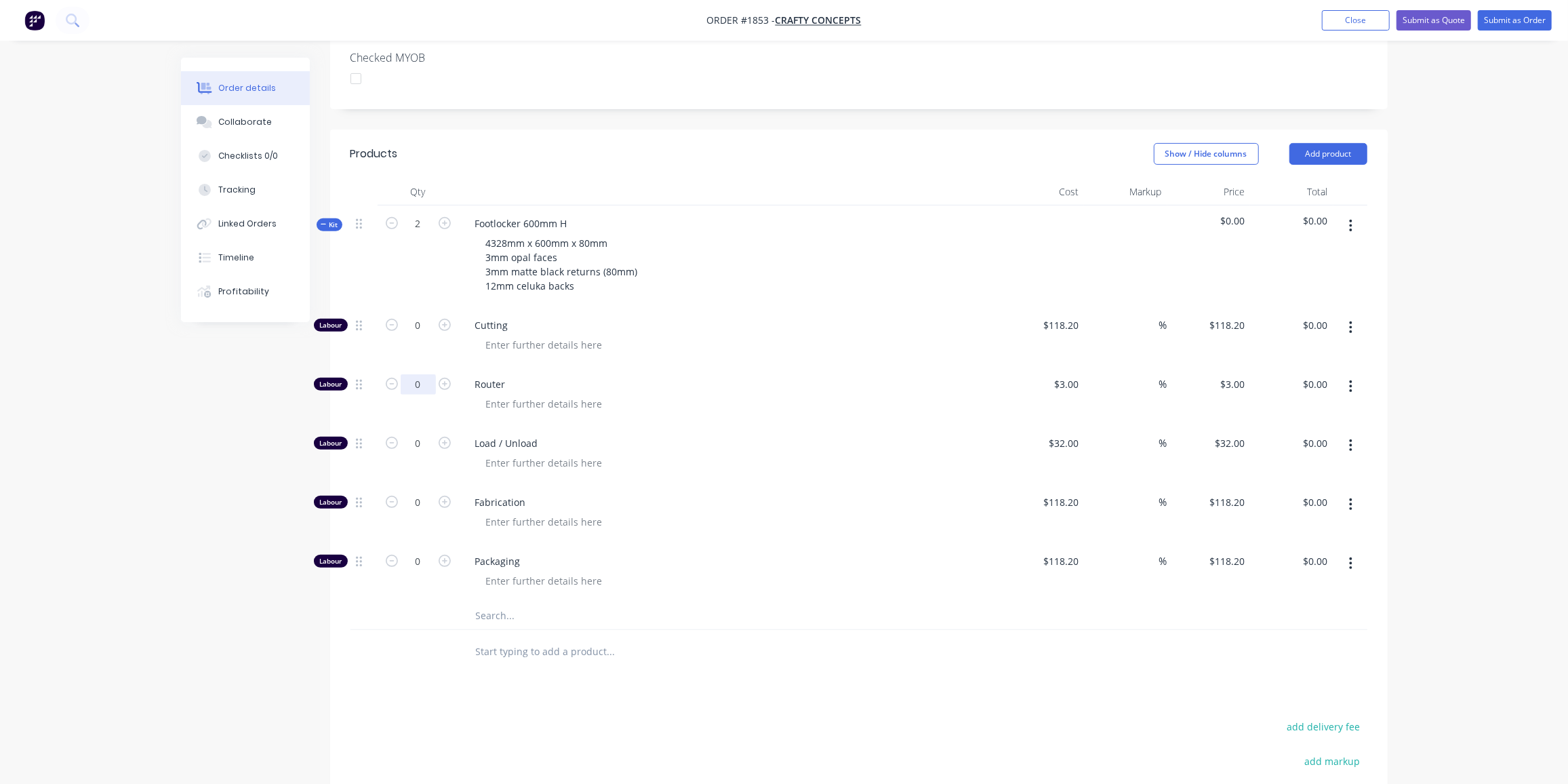
click at [413, 375] on input "0" at bounding box center [418, 384] width 35 height 20
type input "66"
type input "$198.00"
click at [418, 434] on input "0" at bounding box center [418, 444] width 35 height 20
type input "4"
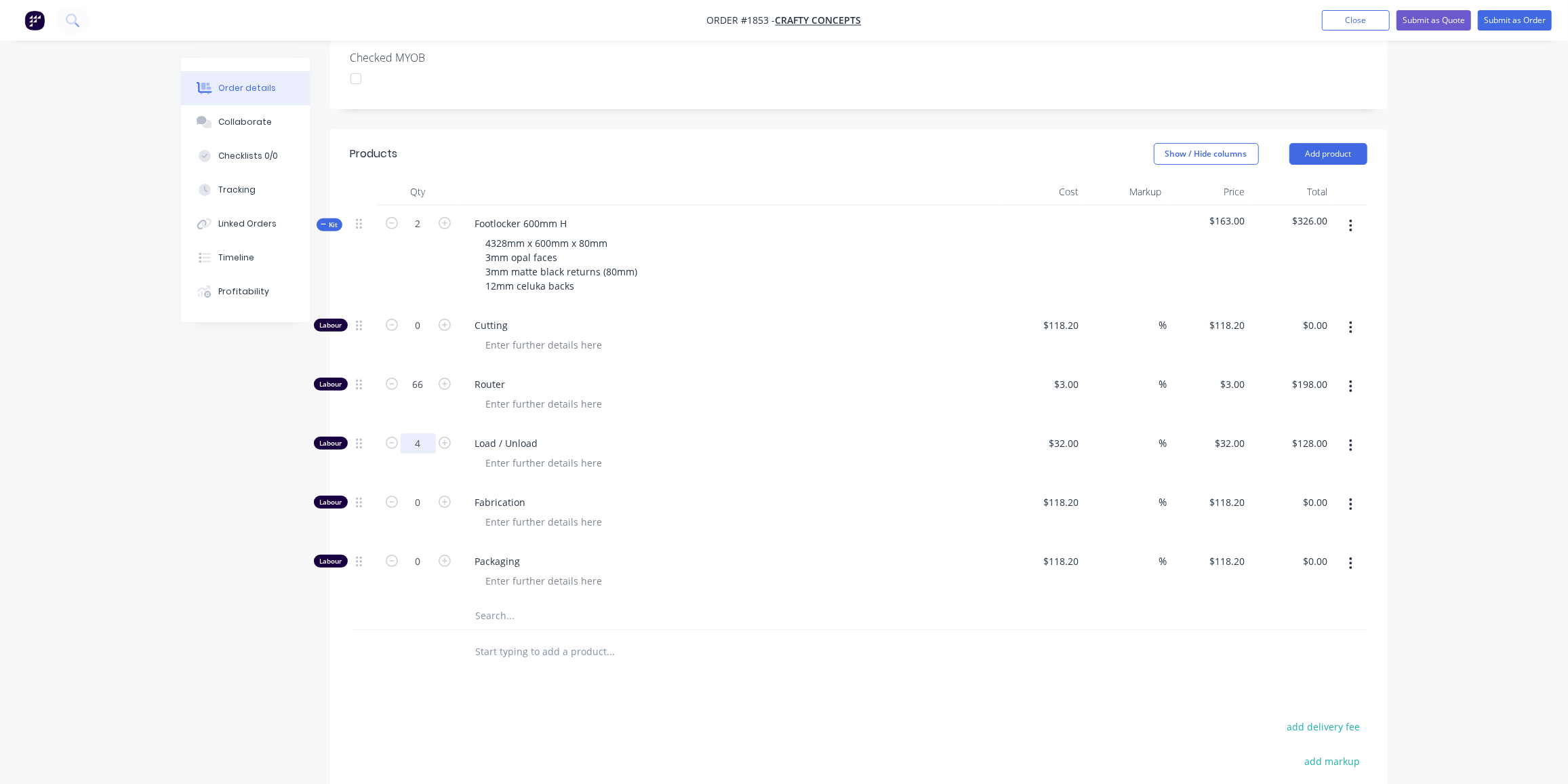
type input "$128.00"
click at [419, 492] on input "0" at bounding box center [418, 502] width 35 height 20
type input "25"
type input "$2,955.00"
click at [1071, 492] on input "118.2" at bounding box center [1069, 502] width 31 height 20
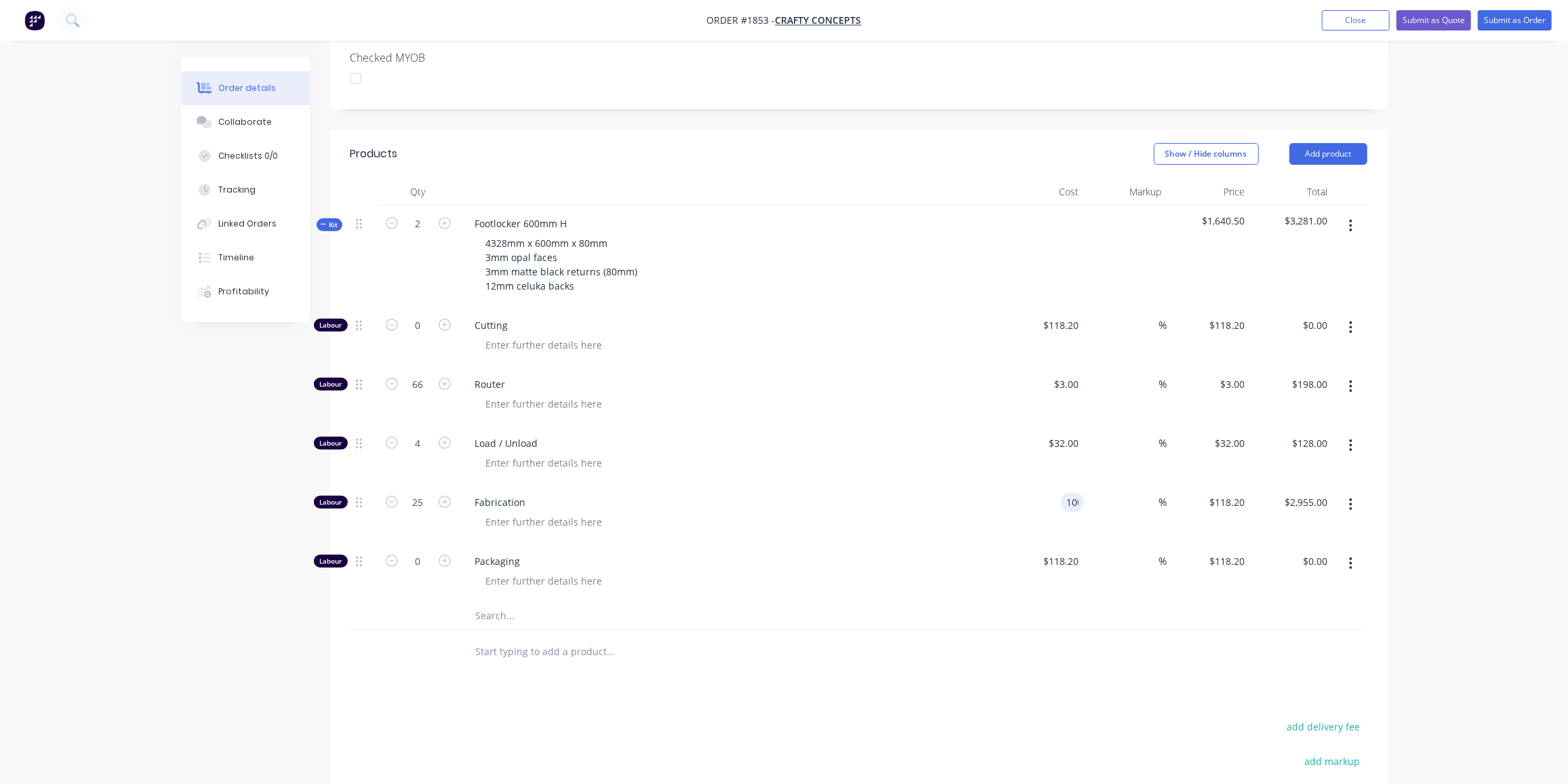
type input "$100.00"
type input "$2,500.00"
click at [485, 602] on input "text" at bounding box center [611, 616] width 271 height 27
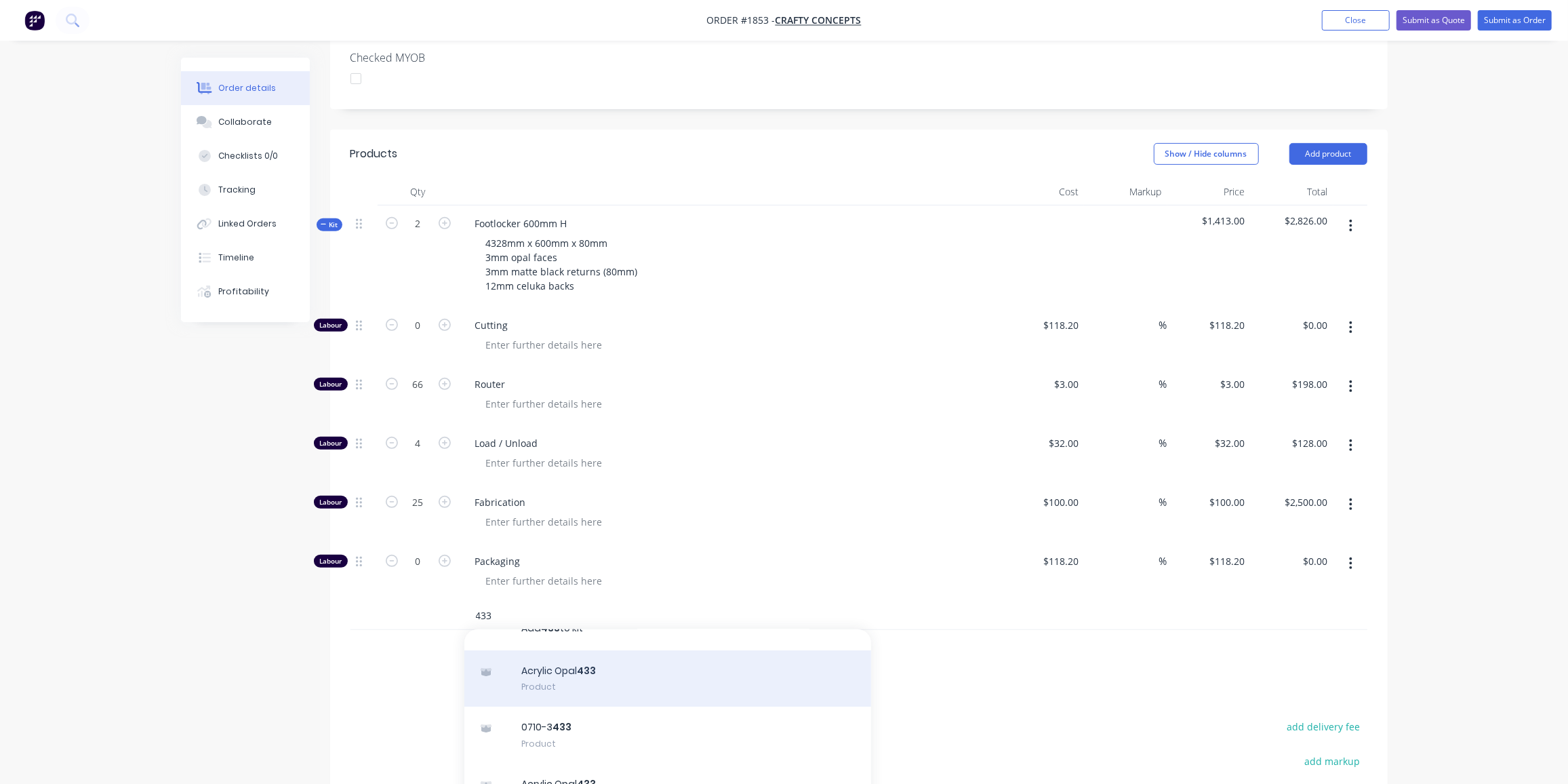
scroll to position [28, 0]
type input "433"
click at [641, 645] on div "Acrylic Opal 433 Product" at bounding box center [668, 673] width 407 height 57
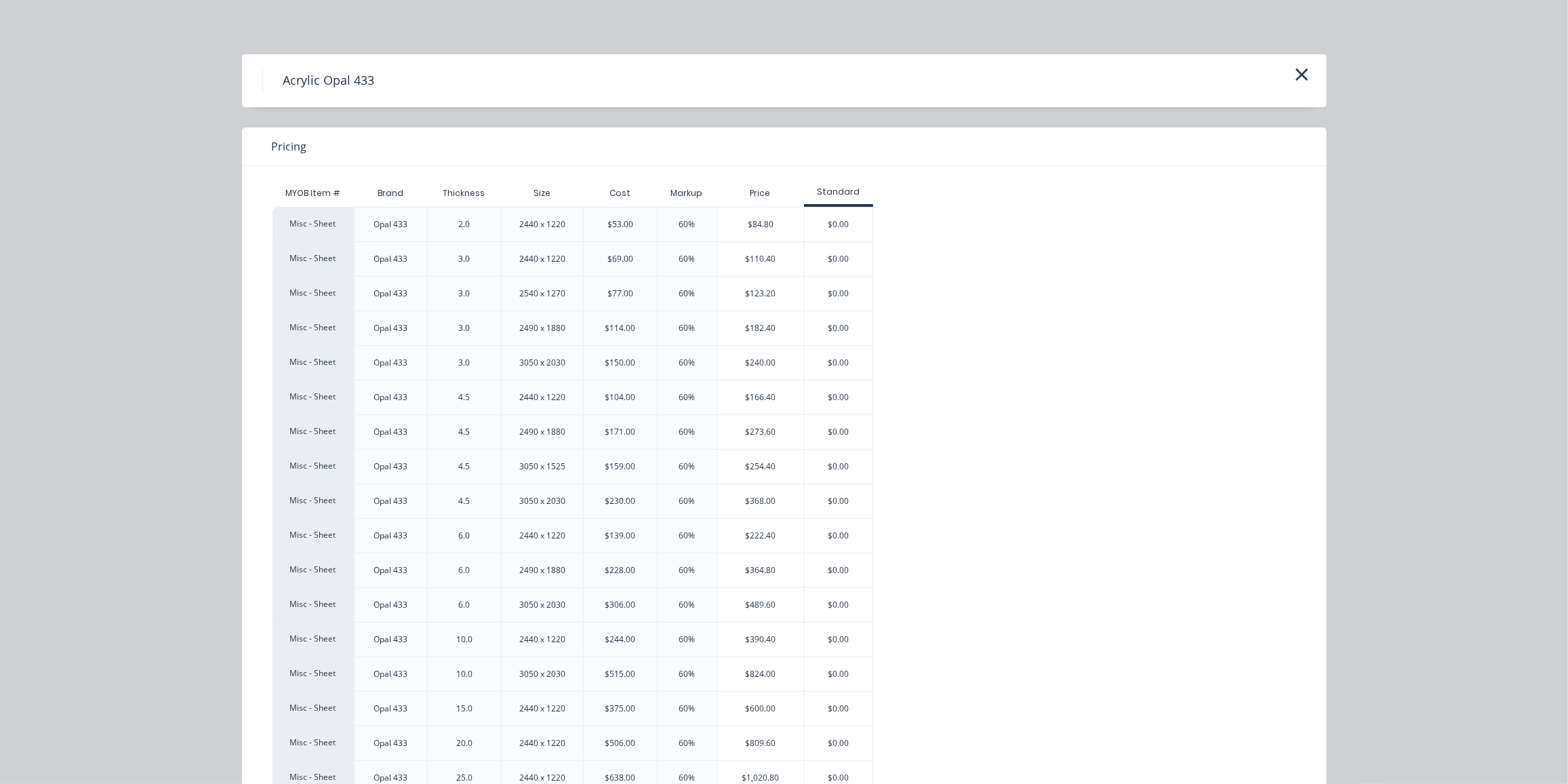
scroll to position [389, 0]
click at [751, 256] on div "$110.40" at bounding box center [761, 258] width 86 height 34
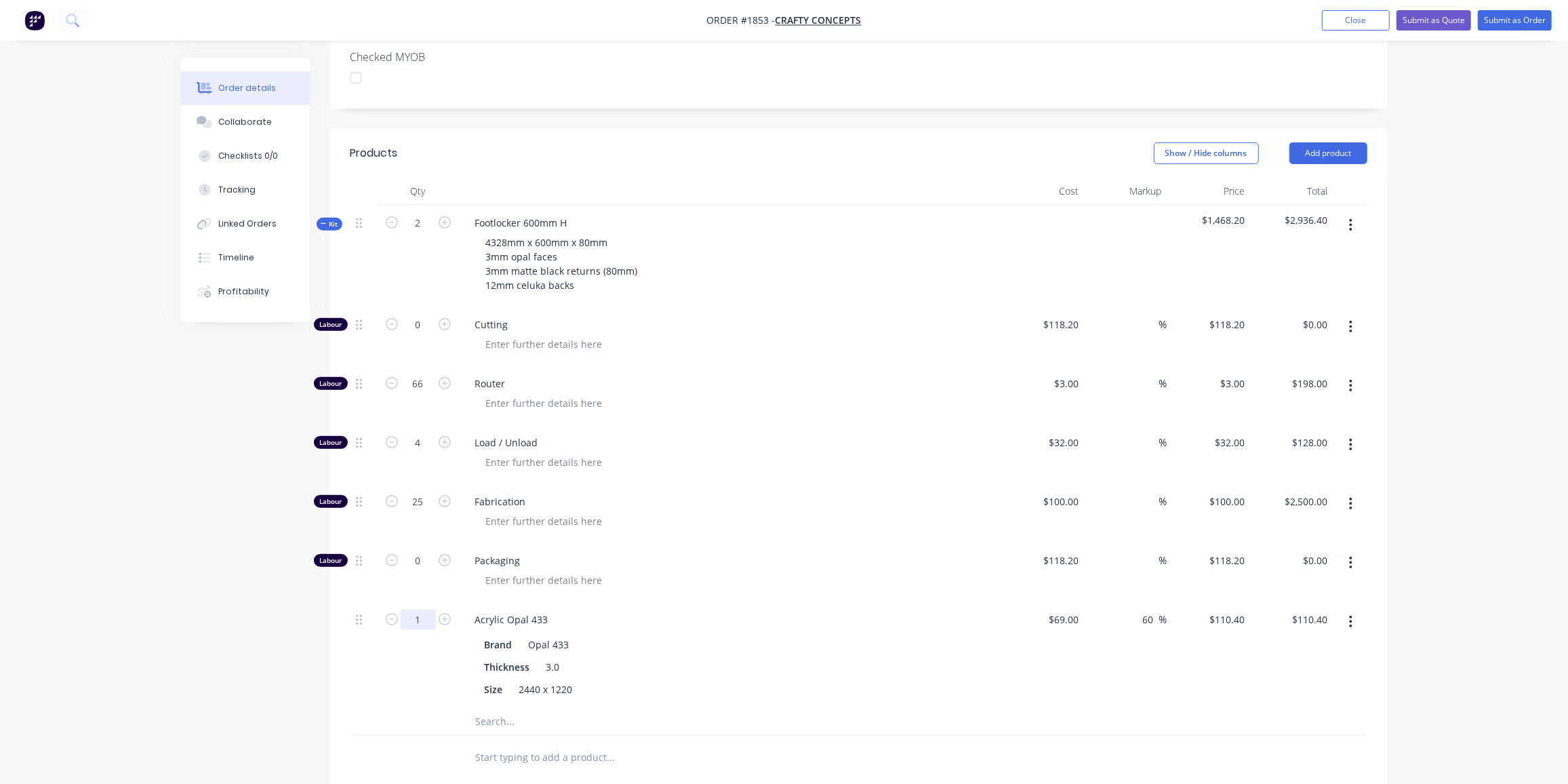
click at [420, 610] on input "1" at bounding box center [418, 620] width 35 height 20
type input "1.7"
type input "$187.68"
click at [534, 708] on input "text" at bounding box center [611, 721] width 271 height 27
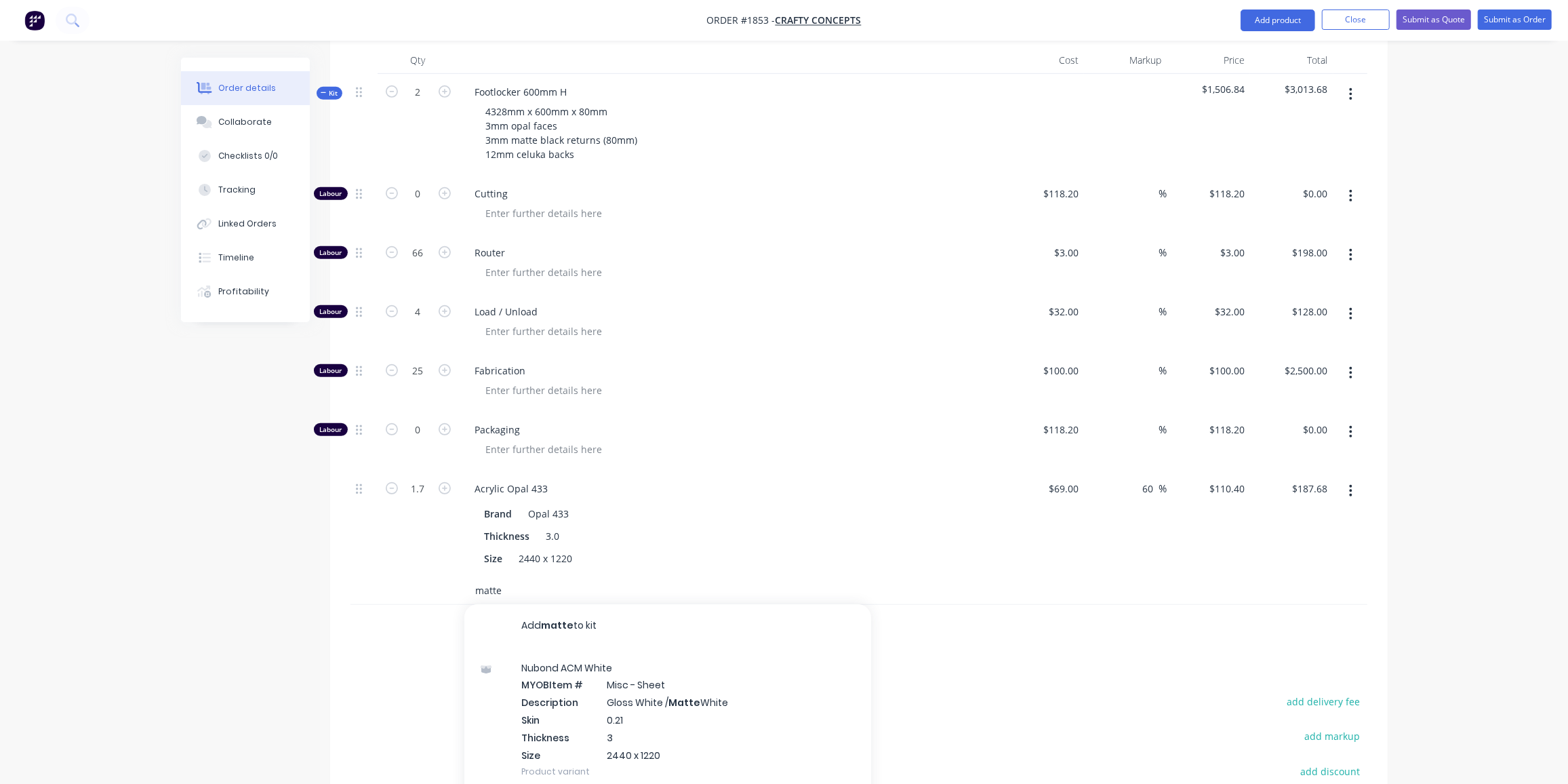
scroll to position [520, 0]
drag, startPoint x: 497, startPoint y: 558, endPoint x: 431, endPoint y: 559, distance: 66.0
click at [431, 577] on div "matte Add matte to kit Nubond ACM White MYOB Item # Misc - Sheet Description Gl…" at bounding box center [859, 591] width 1017 height 28
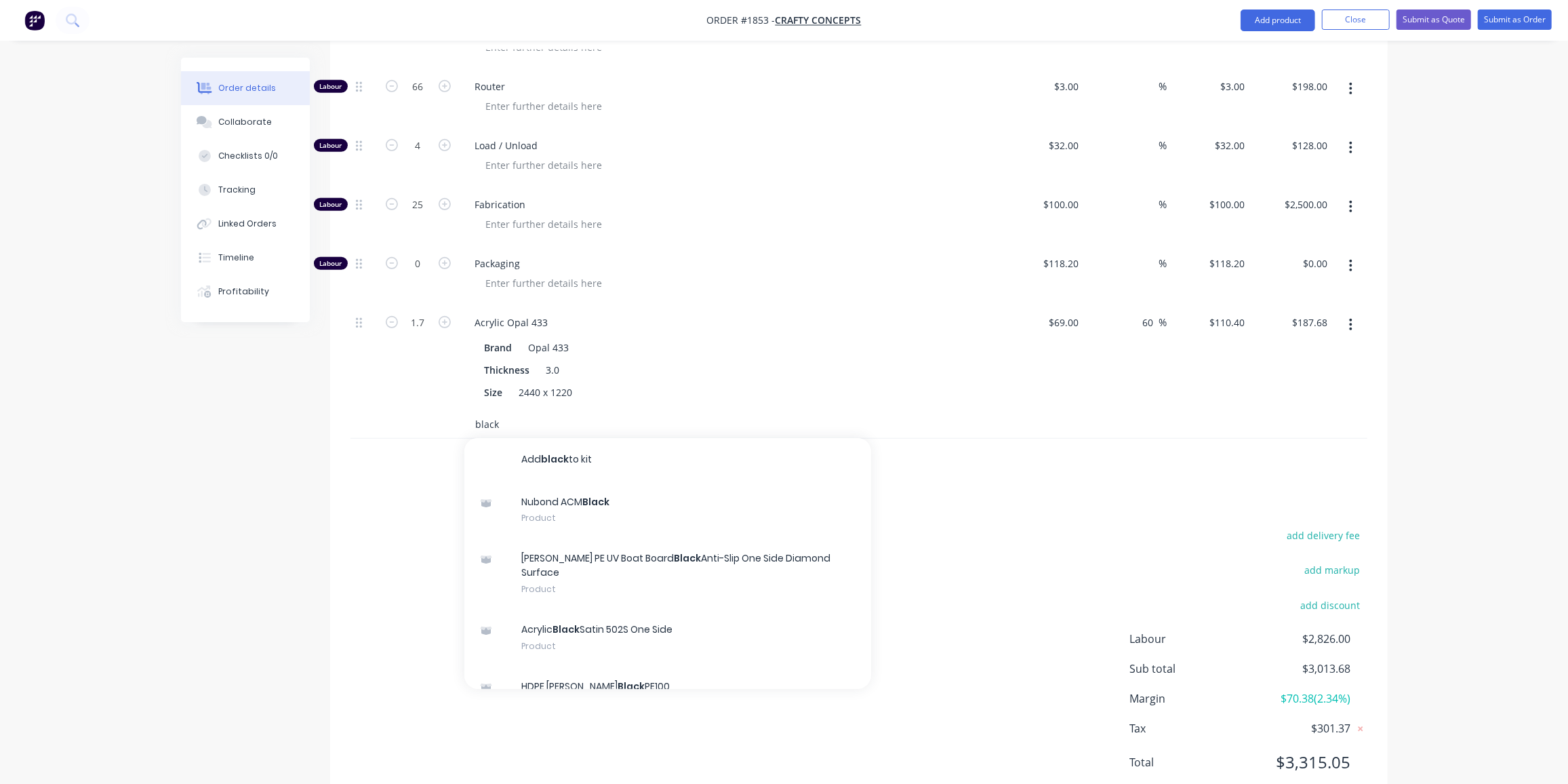
scroll to position [690, 0]
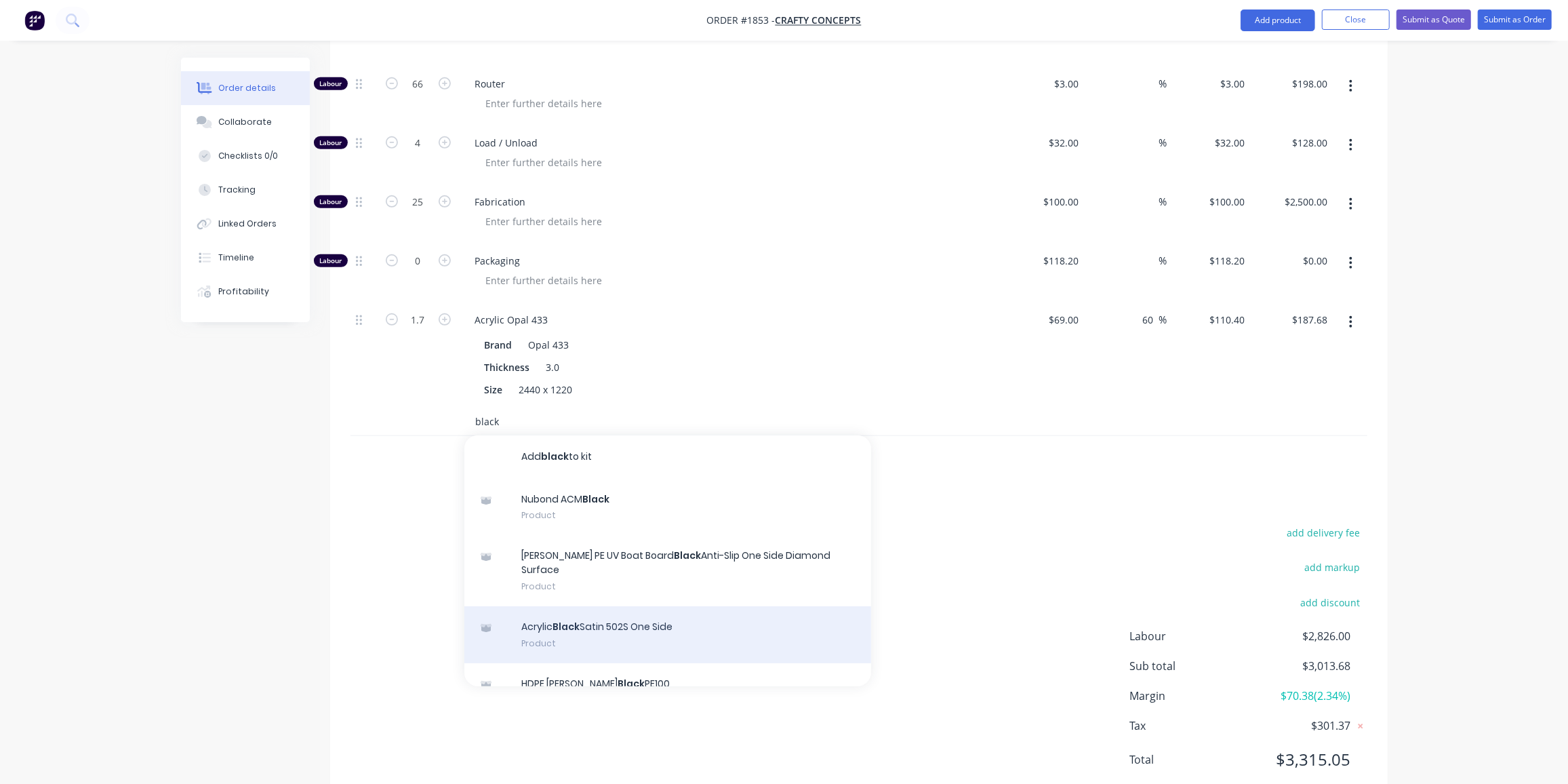
type input "black"
click at [673, 607] on div "Acrylic Black Satin 502S One Side Product" at bounding box center [668, 635] width 407 height 57
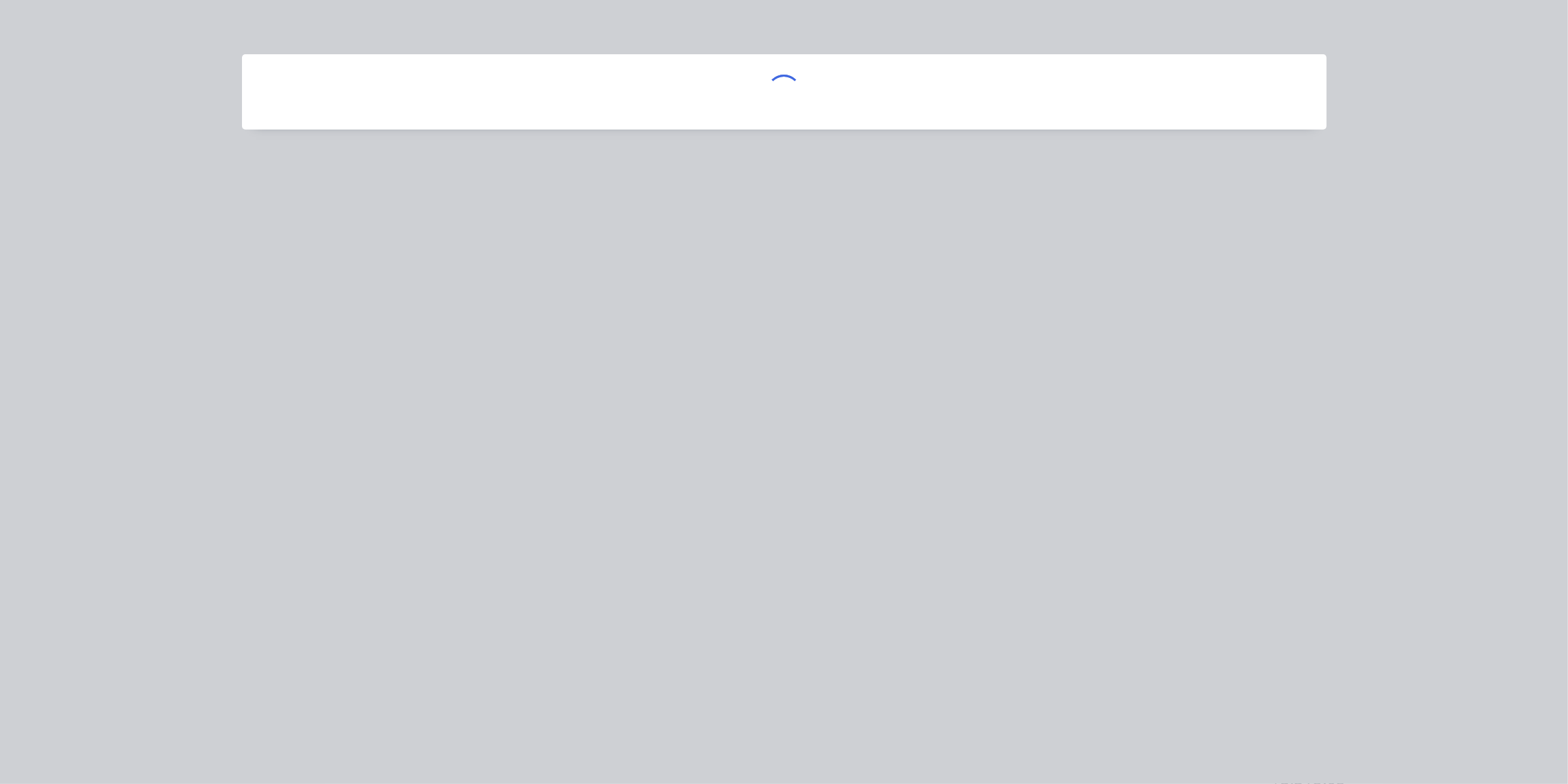
scroll to position [689, 0]
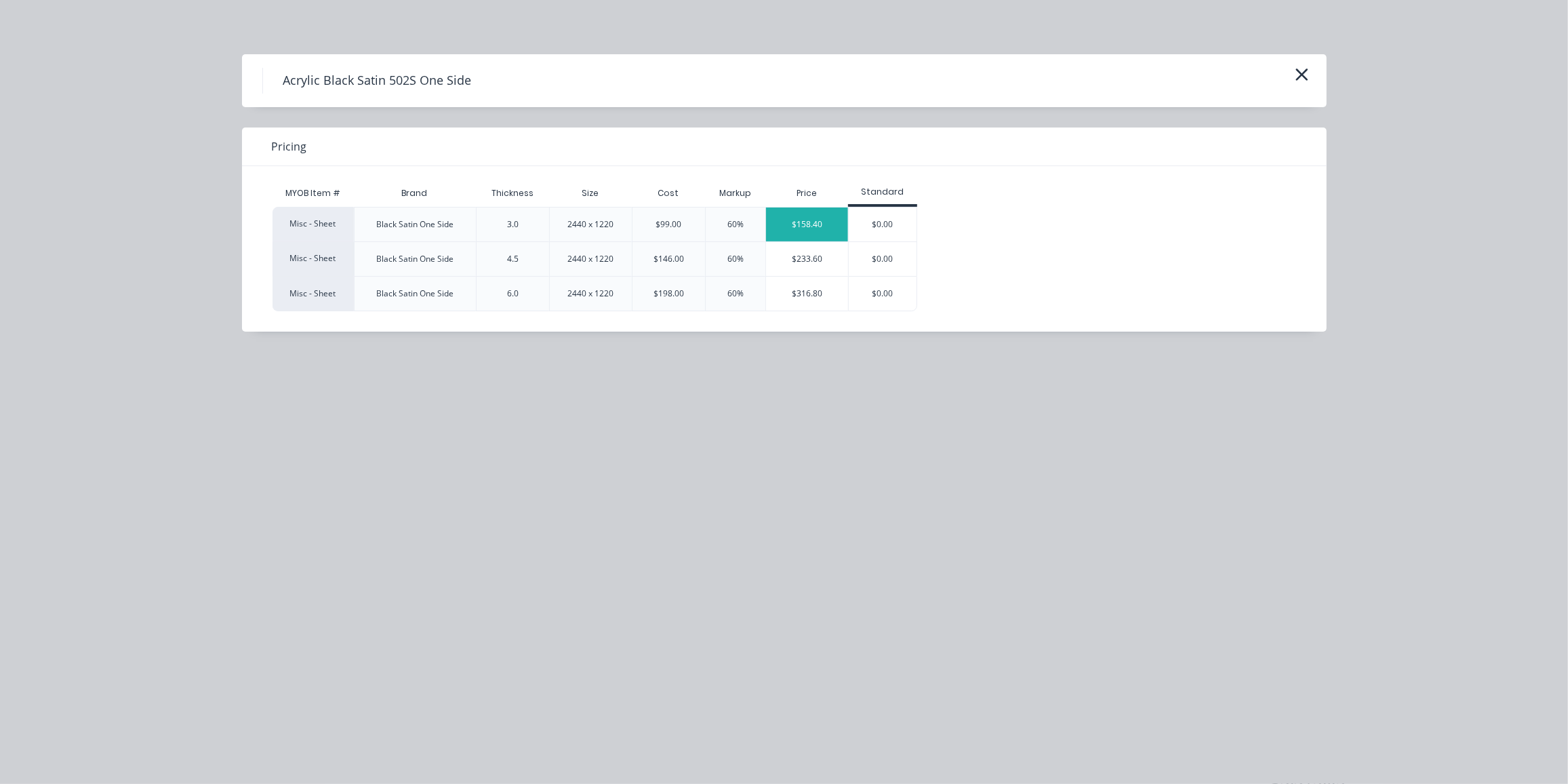
click at [796, 219] on div "$158.40" at bounding box center [807, 224] width 82 height 34
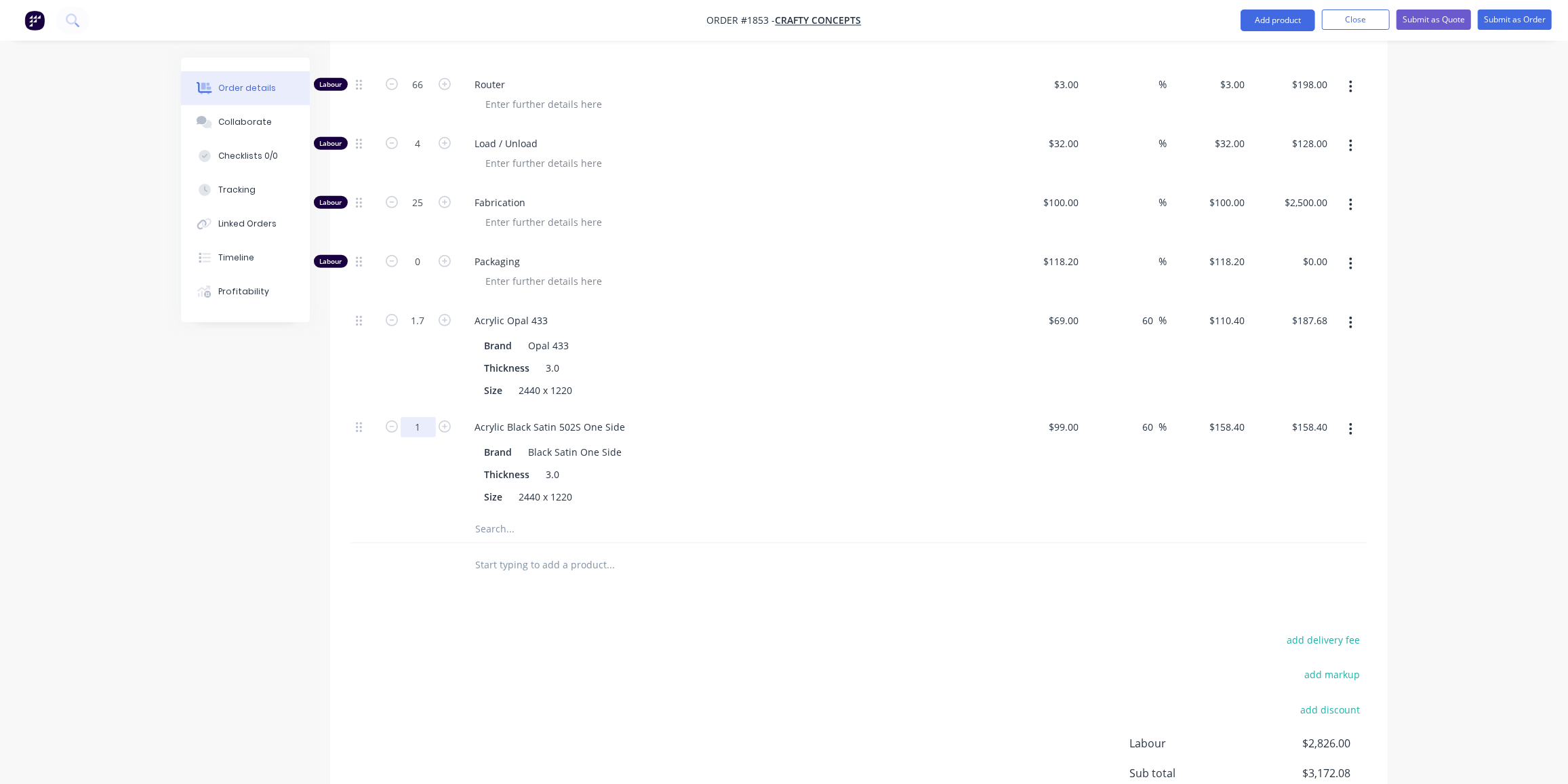
click at [421, 417] on input "1" at bounding box center [418, 427] width 35 height 20
type input "1.2"
type input "$190.08"
click at [516, 516] on input "text" at bounding box center [611, 529] width 271 height 27
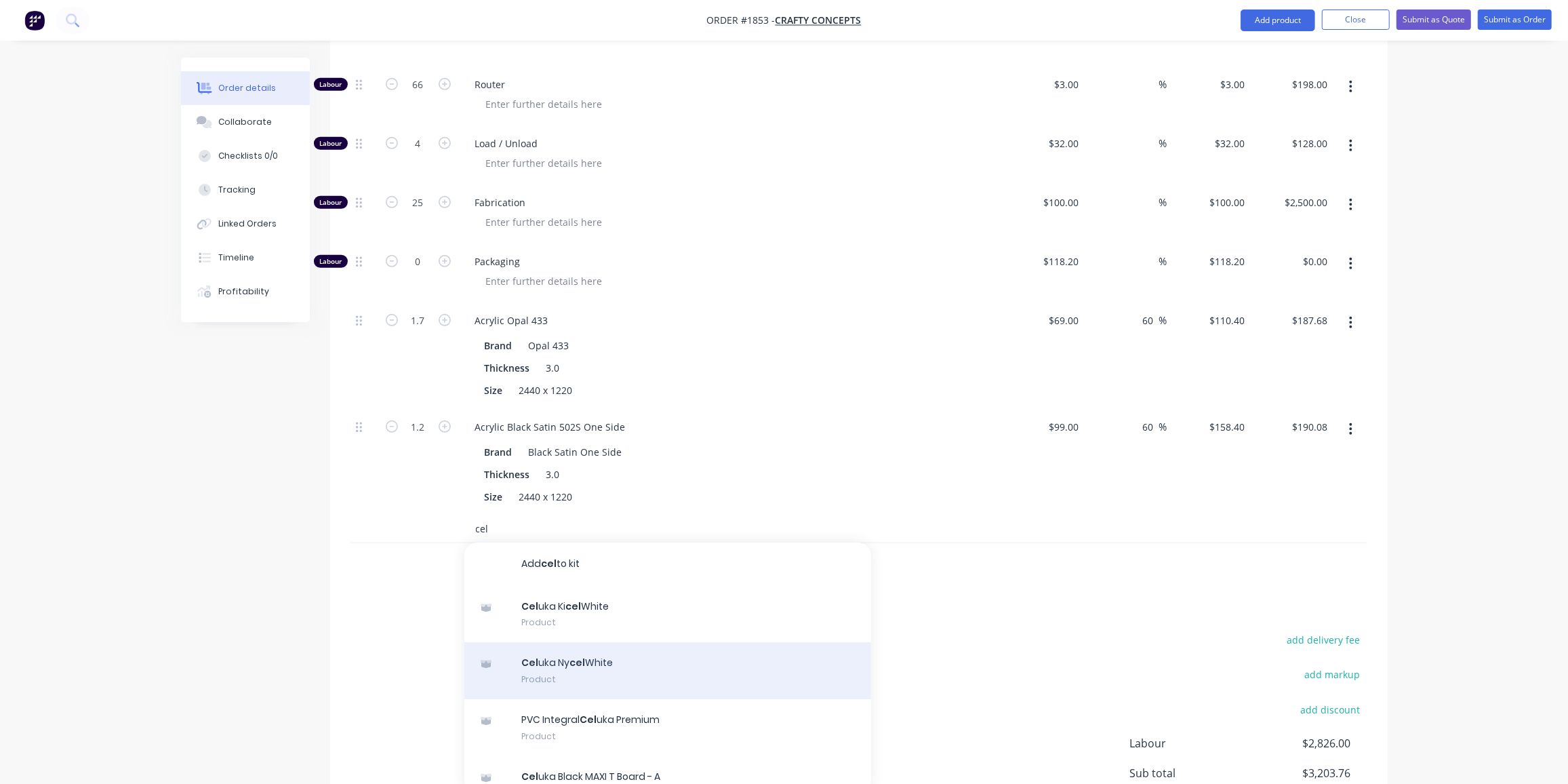
type input "cel"
click at [610, 643] on div "Cel uka Ny cel White Product" at bounding box center [668, 671] width 407 height 57
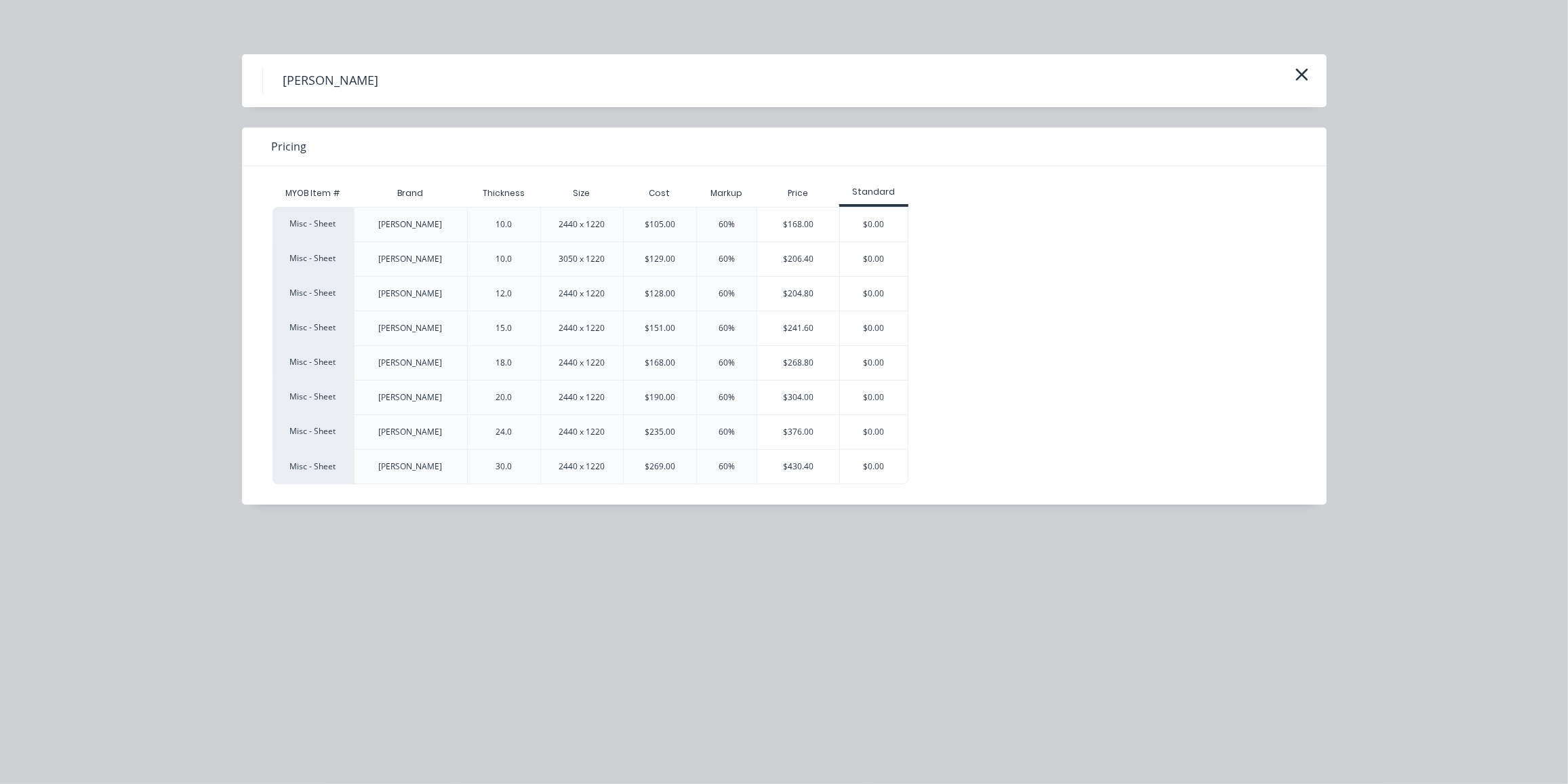
drag, startPoint x: 771, startPoint y: 291, endPoint x: 816, endPoint y: 354, distance: 77.4
click at [772, 291] on div "$204.80" at bounding box center [798, 293] width 82 height 34
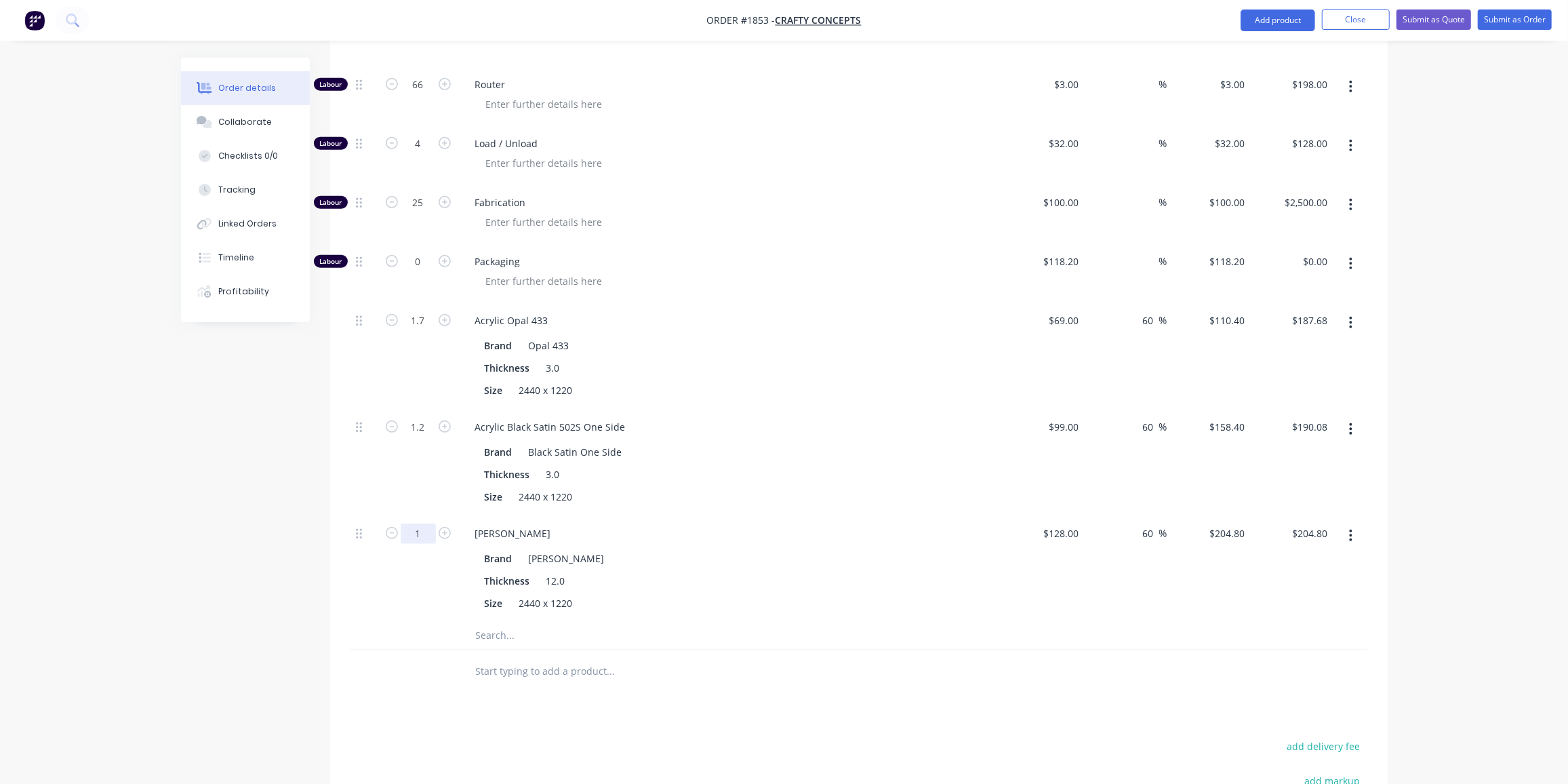
click at [424, 524] on input "1" at bounding box center [418, 533] width 35 height 20
type input "1.7"
type input "$348.16"
click at [336, 638] on div "Qty Cost Markup Price Total Kit 2 Footlocker 600mm H 4328mm x 600mm x 80mm 3mm …" at bounding box center [859, 286] width 1058 height 815
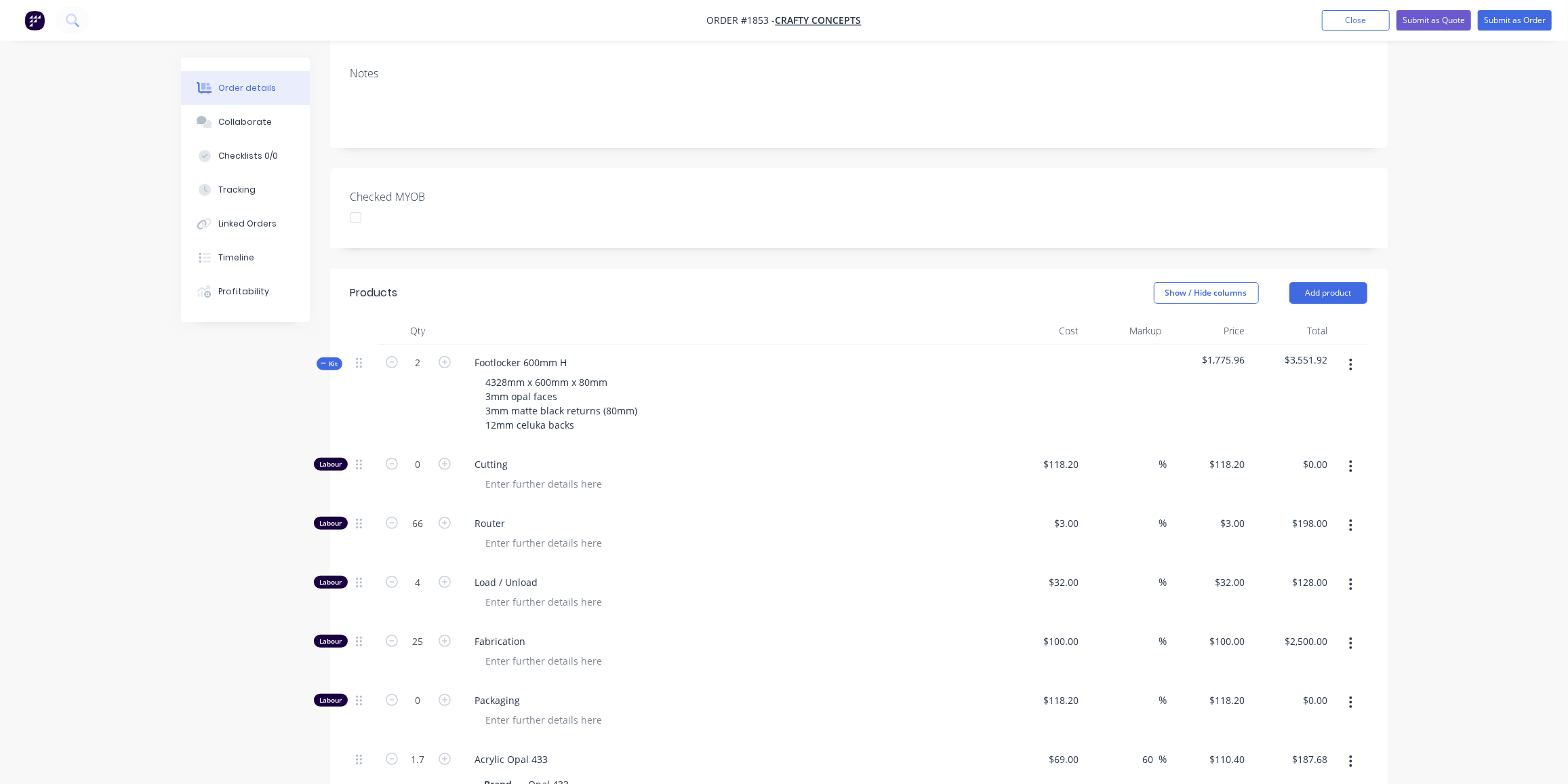
scroll to position [249, 0]
click at [332, 360] on span "Kit" at bounding box center [330, 365] width 17 height 10
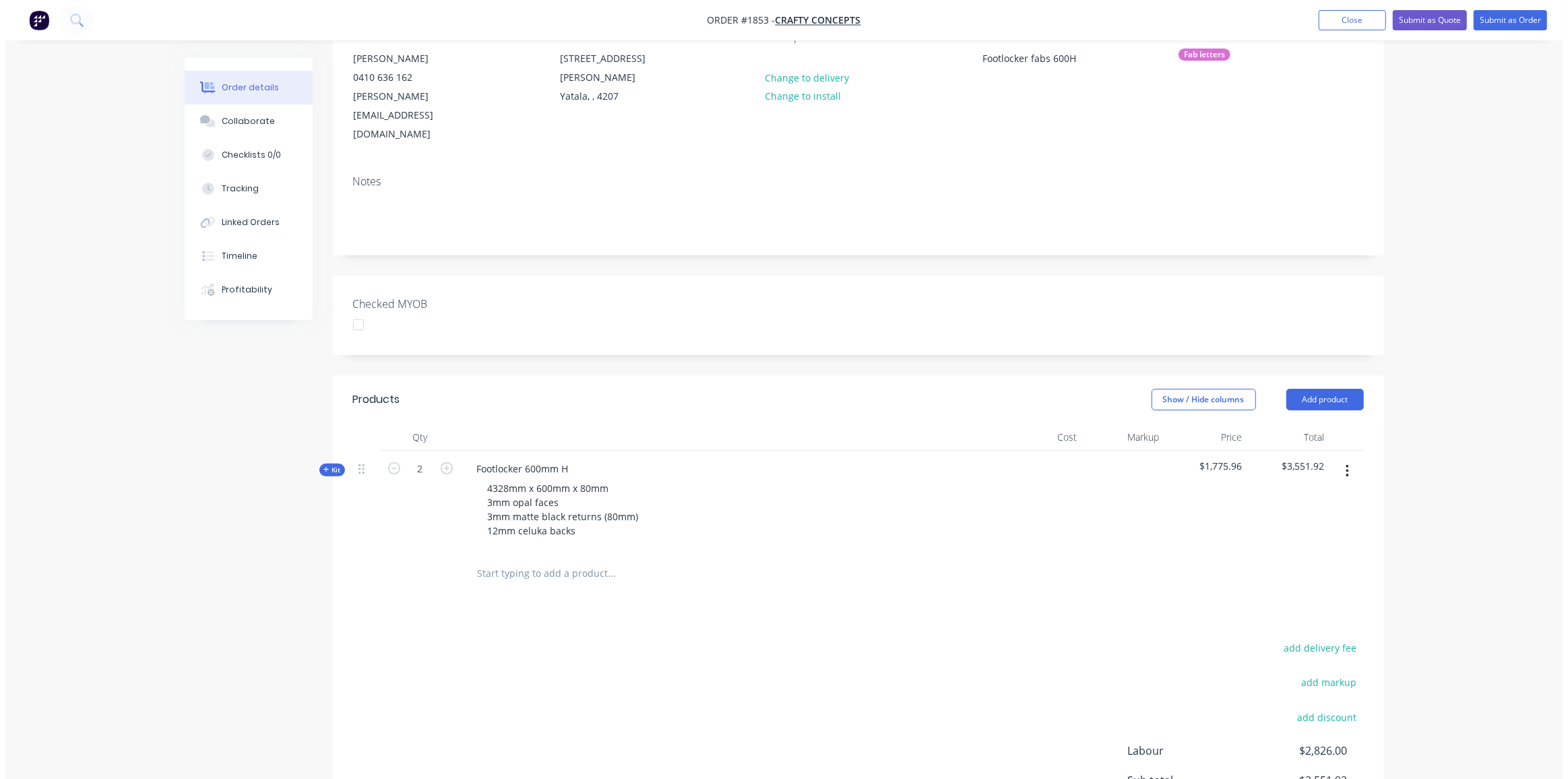
scroll to position [0, 0]
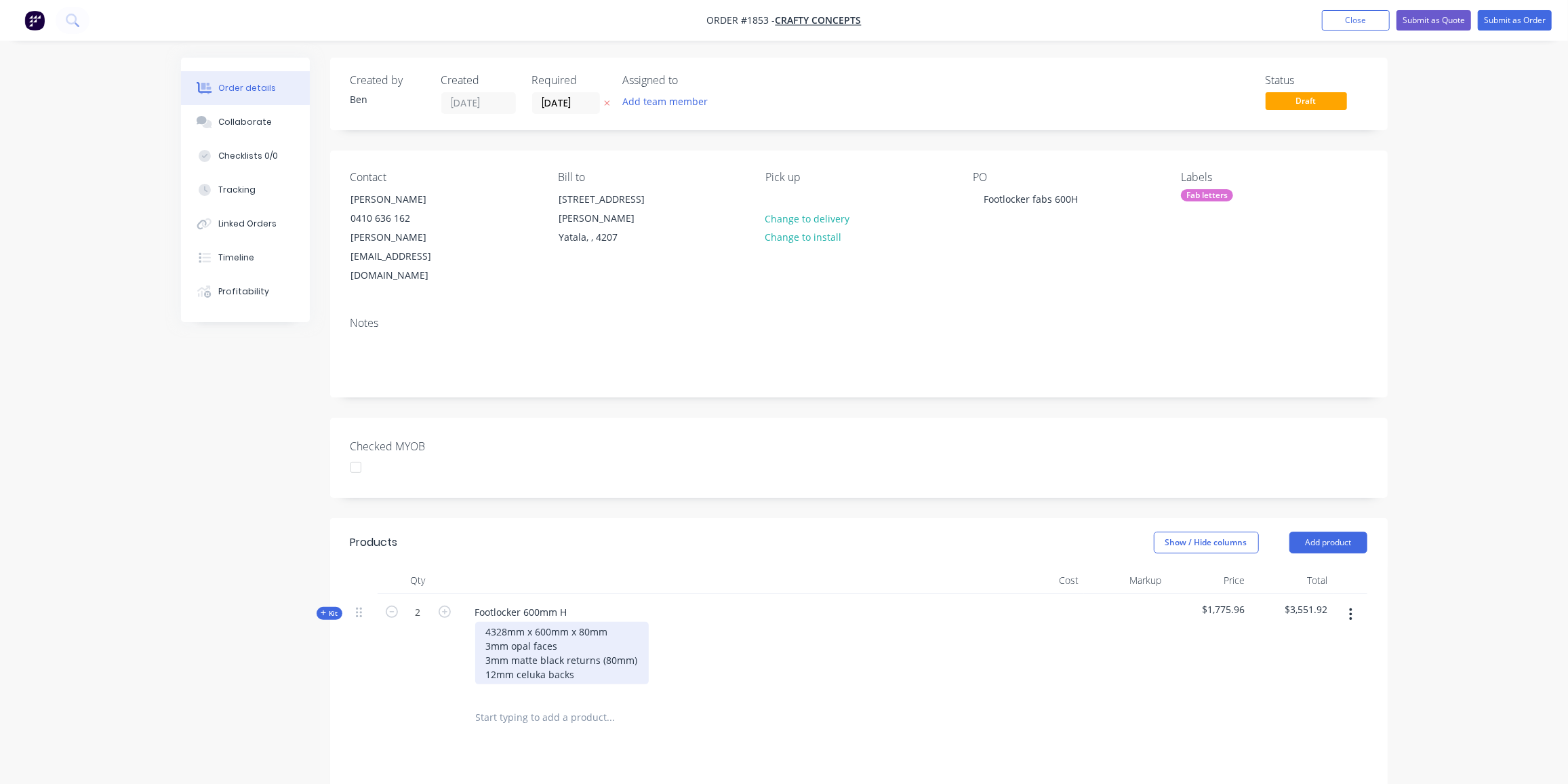
click at [577, 639] on div "4328mm x 600mm x 80mm 3mm opal faces 3mm matte black returns (80mm) 12mm celuka…" at bounding box center [562, 653] width 174 height 62
click at [1432, 17] on button "Submit as Quote" at bounding box center [1434, 20] width 74 height 20
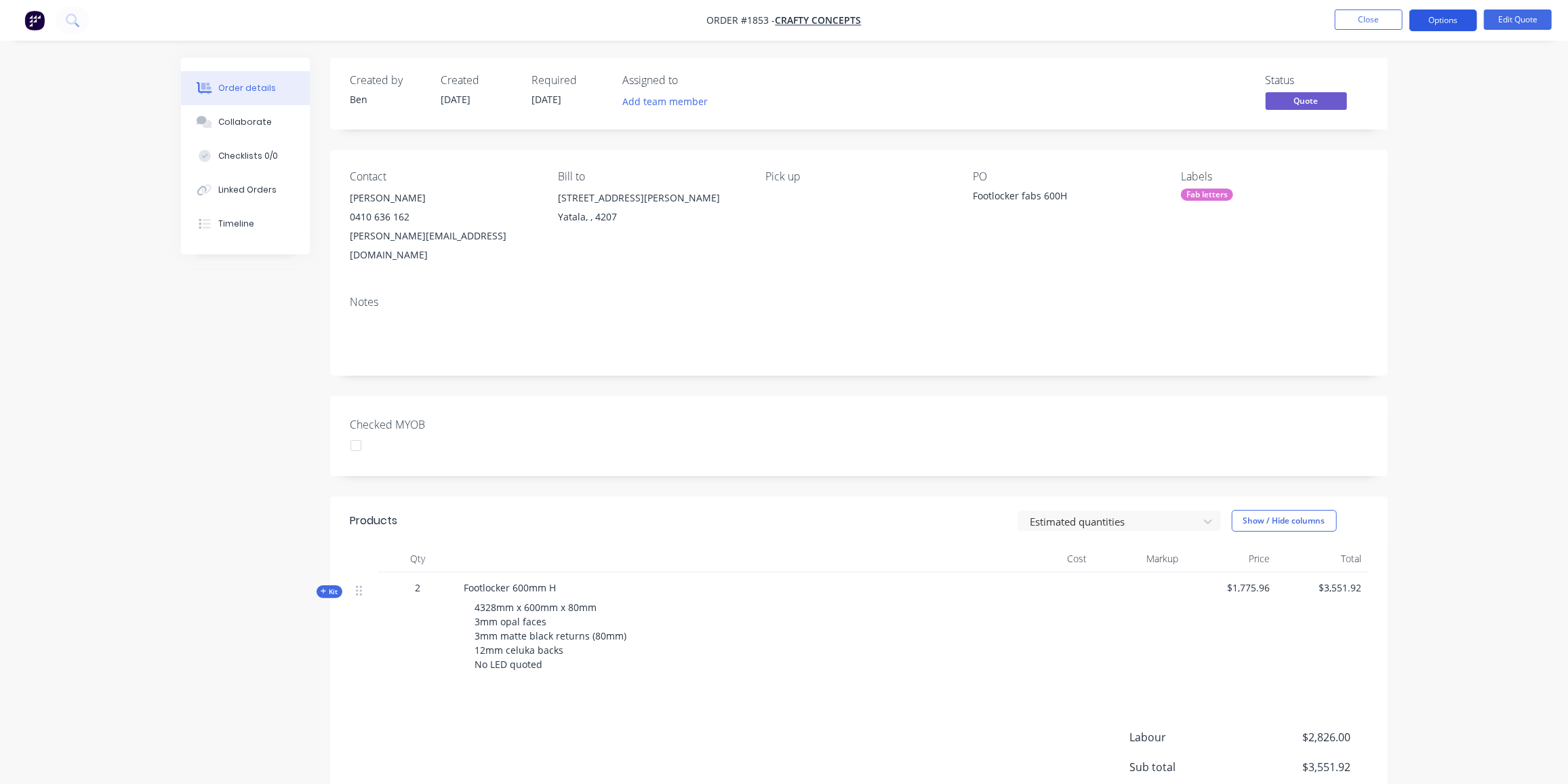
click at [1441, 17] on button "Options" at bounding box center [1444, 20] width 68 height 22
click at [1386, 75] on div "Quote" at bounding box center [1402, 82] width 125 height 20
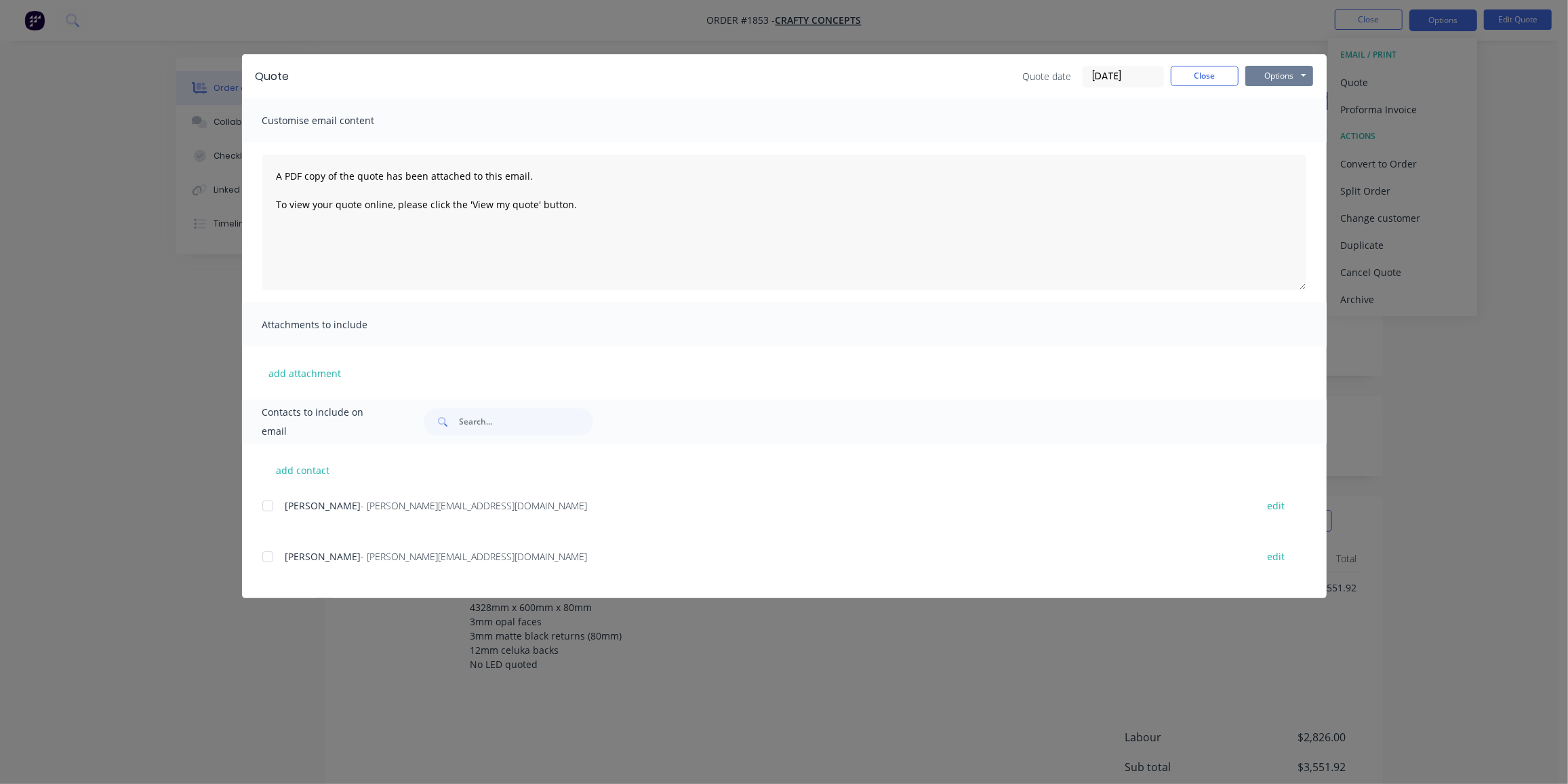
click at [1266, 79] on button "Options" at bounding box center [1280, 75] width 68 height 20
click at [1271, 99] on button "Preview" at bounding box center [1289, 100] width 86 height 23
click at [266, 504] on div at bounding box center [267, 505] width 27 height 27
click at [1271, 73] on button "Options" at bounding box center [1280, 75] width 68 height 20
click at [1291, 147] on button "Email" at bounding box center [1289, 145] width 86 height 23
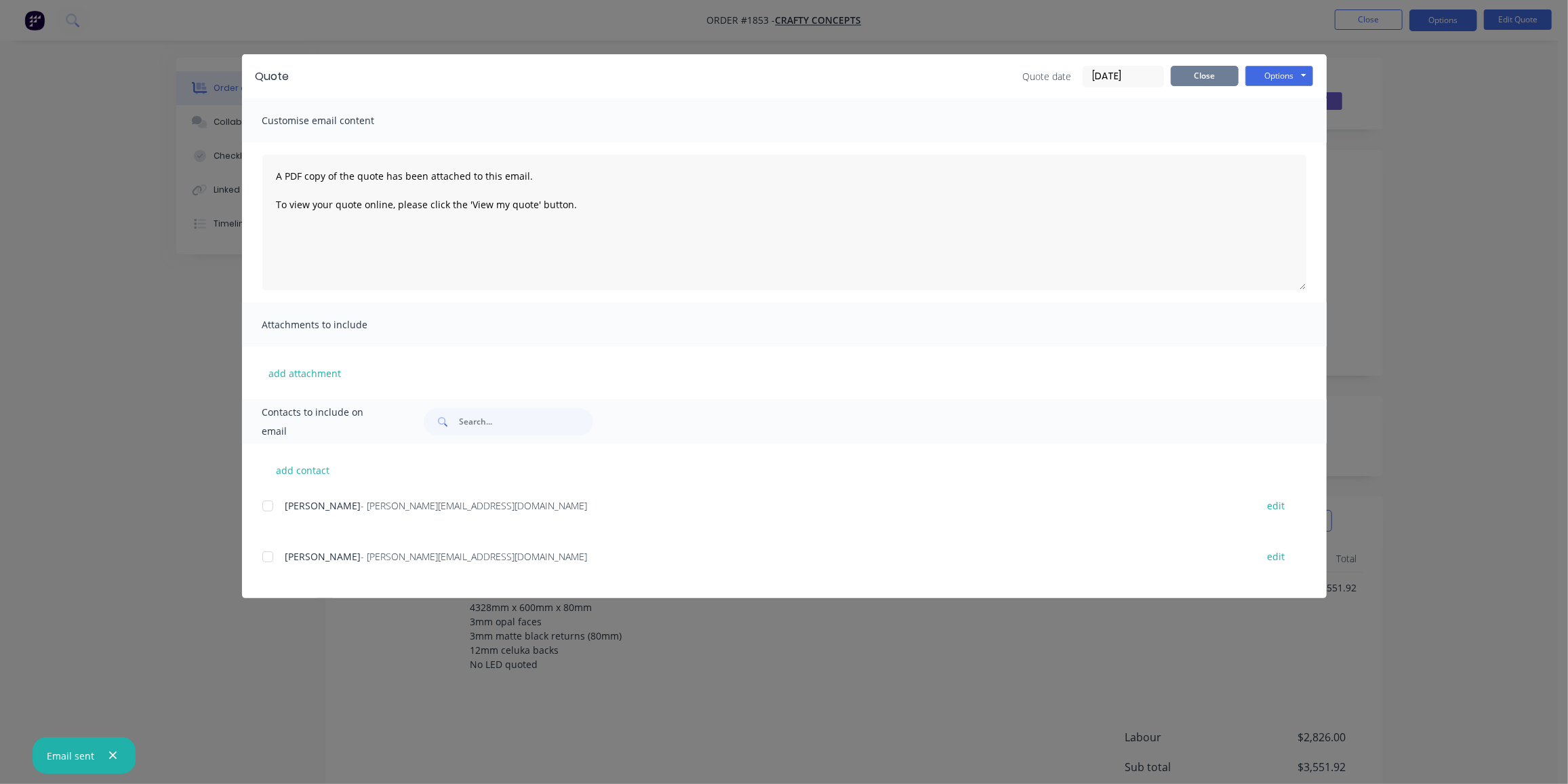
click at [1185, 73] on button "Close" at bounding box center [1205, 75] width 68 height 20
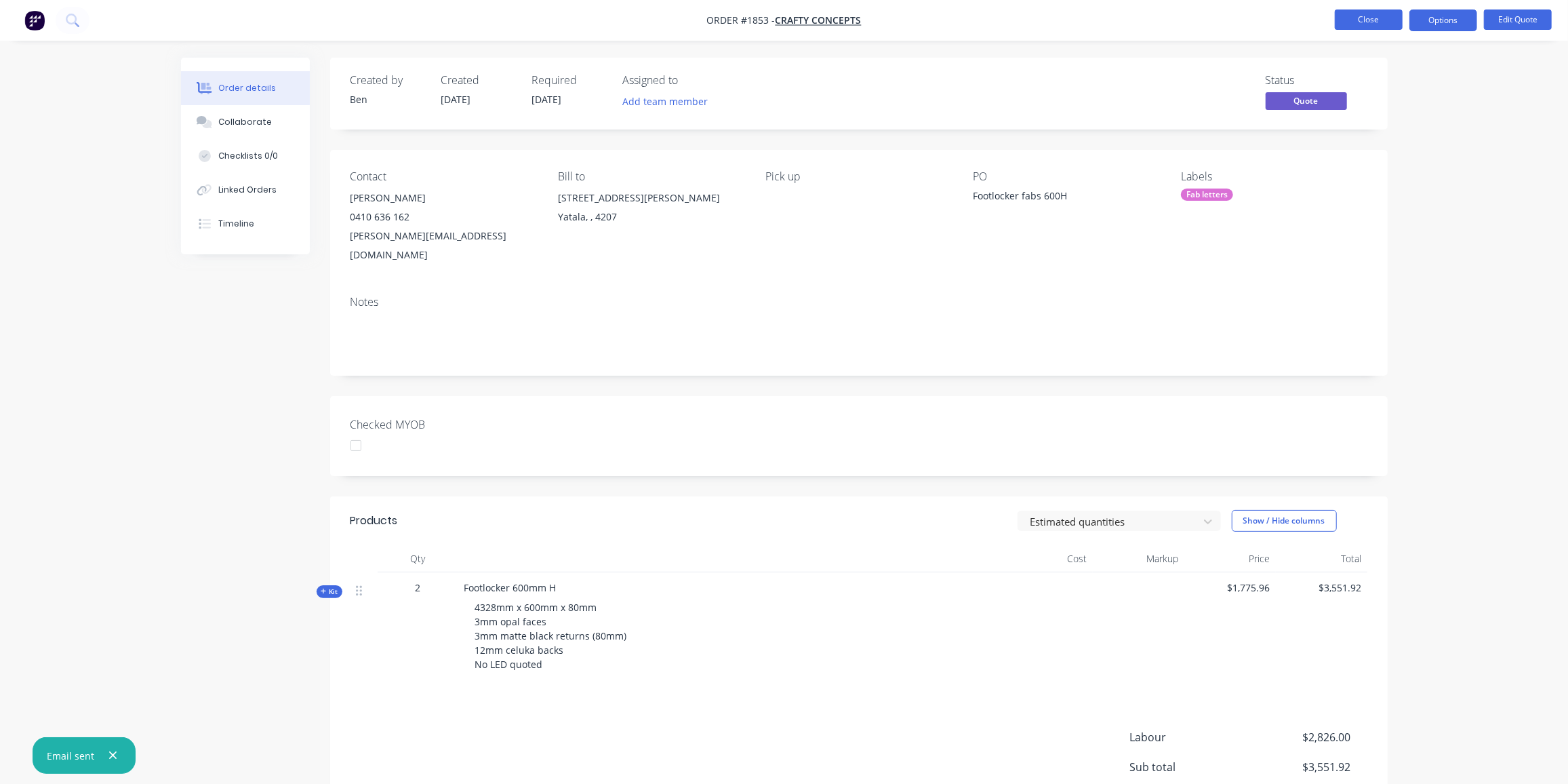
click at [1359, 14] on button "Close" at bounding box center [1369, 19] width 68 height 20
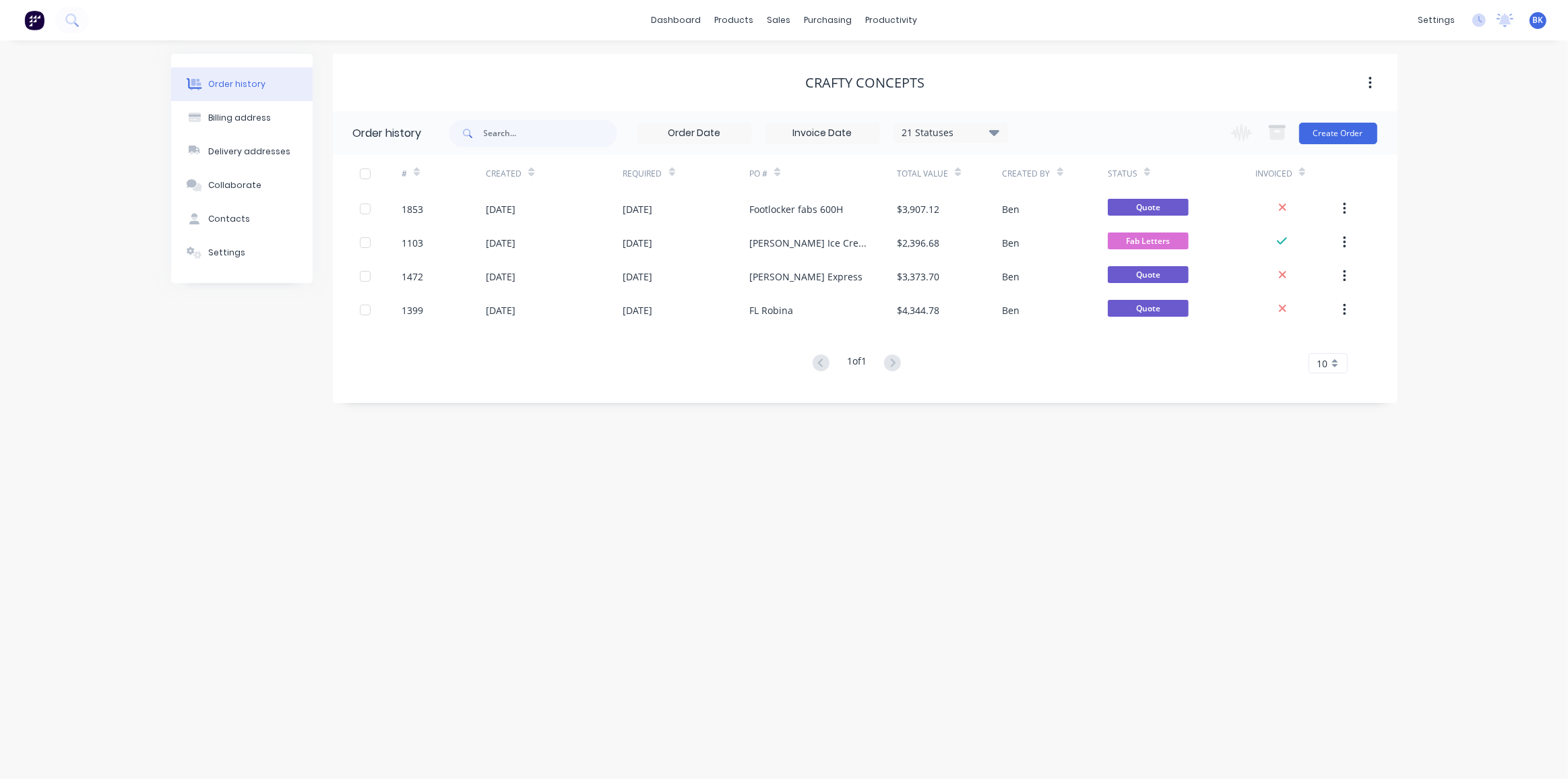
drag, startPoint x: 907, startPoint y: 488, endPoint x: 952, endPoint y: 449, distance: 59.5
click at [907, 488] on div "Order history Billing address Delivery addresses Collaborate Contacts Settings …" at bounding box center [784, 410] width 1568 height 739
click at [794, 59] on div at bounding box center [787, 65] width 20 height 12
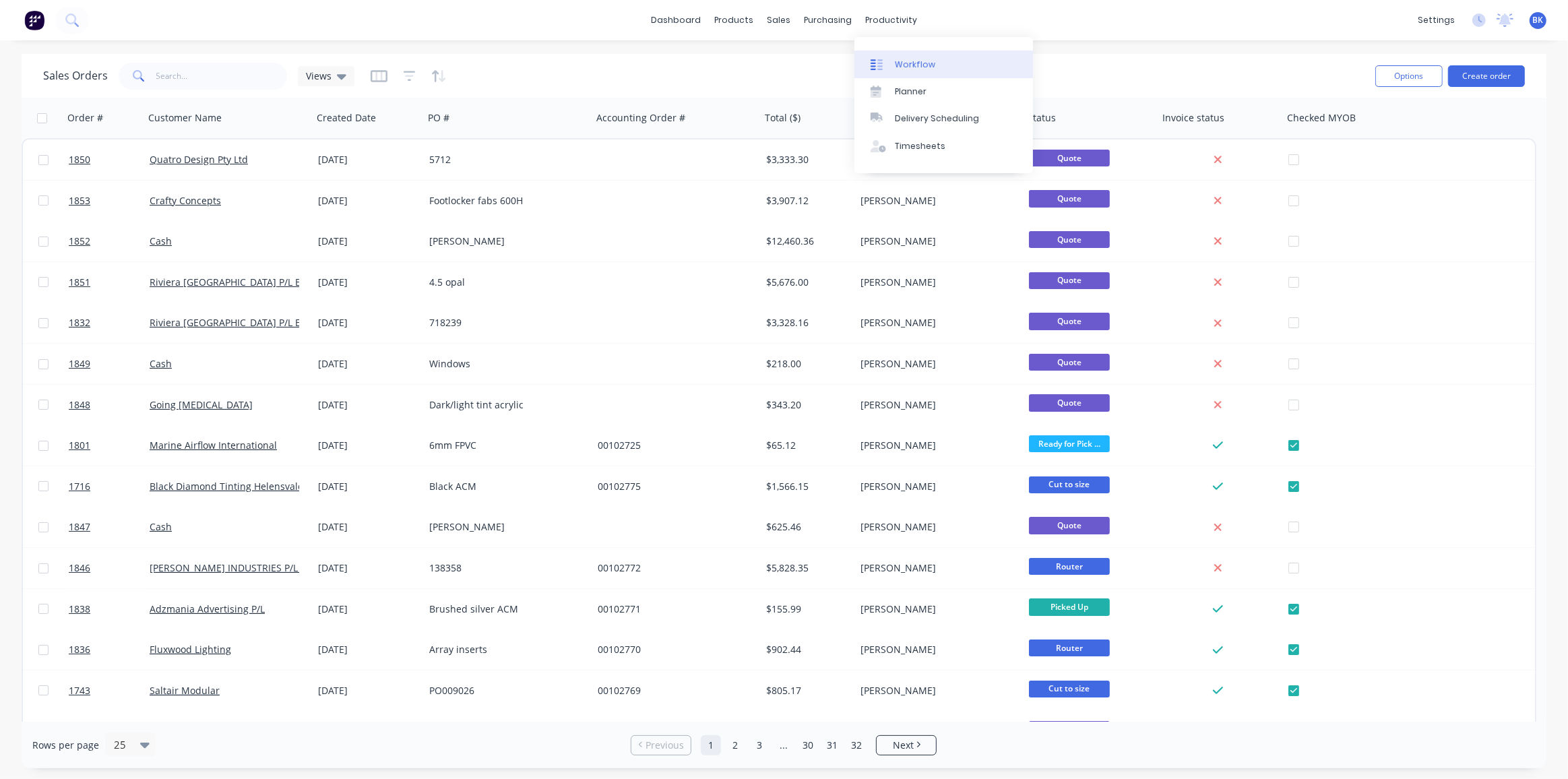
click at [902, 57] on link "Workflow" at bounding box center [944, 63] width 179 height 27
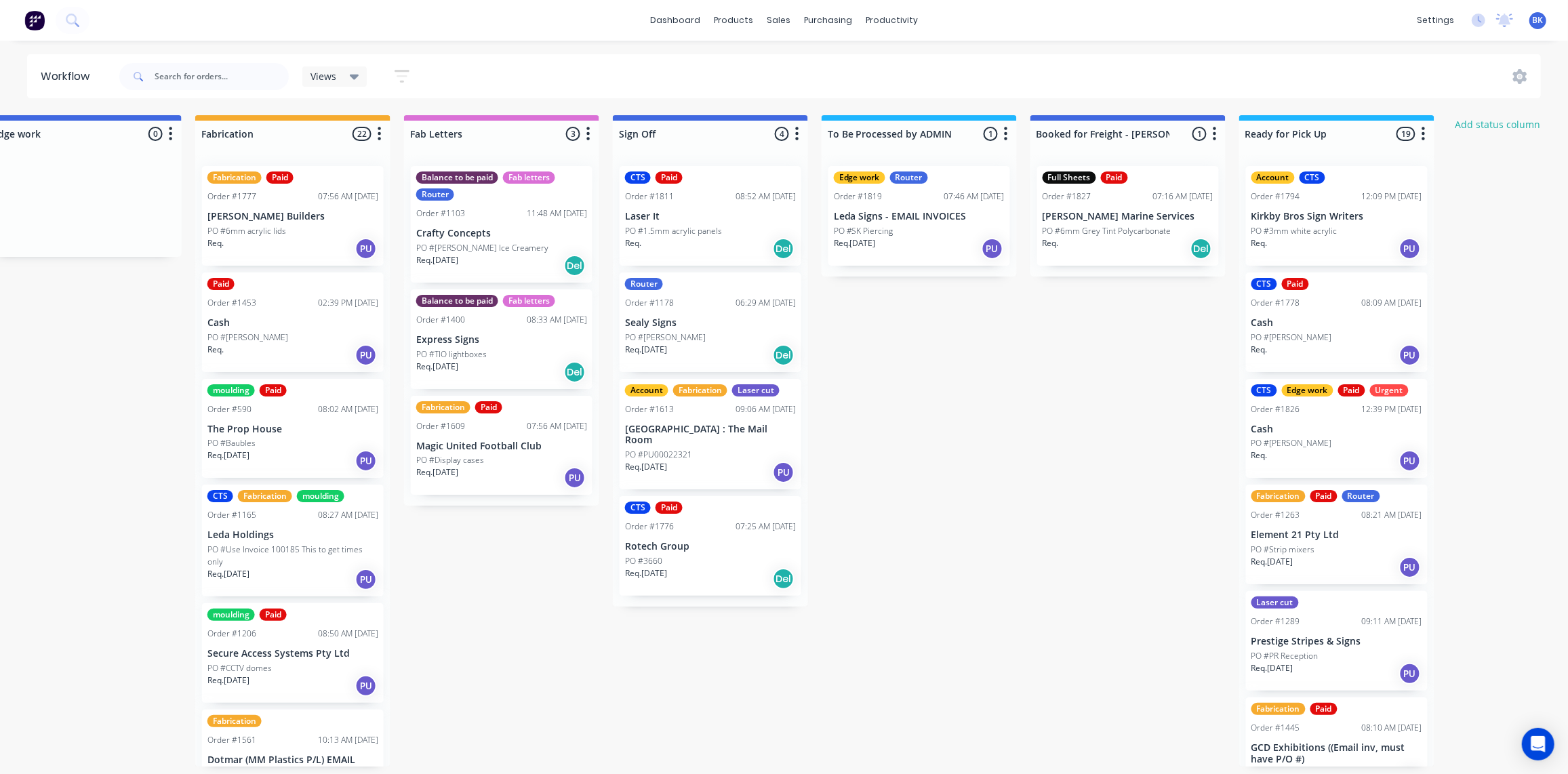
scroll to position [0, 1504]
click at [461, 251] on p "PO #[PERSON_NAME] Ice Creamery" at bounding box center [483, 248] width 133 height 12
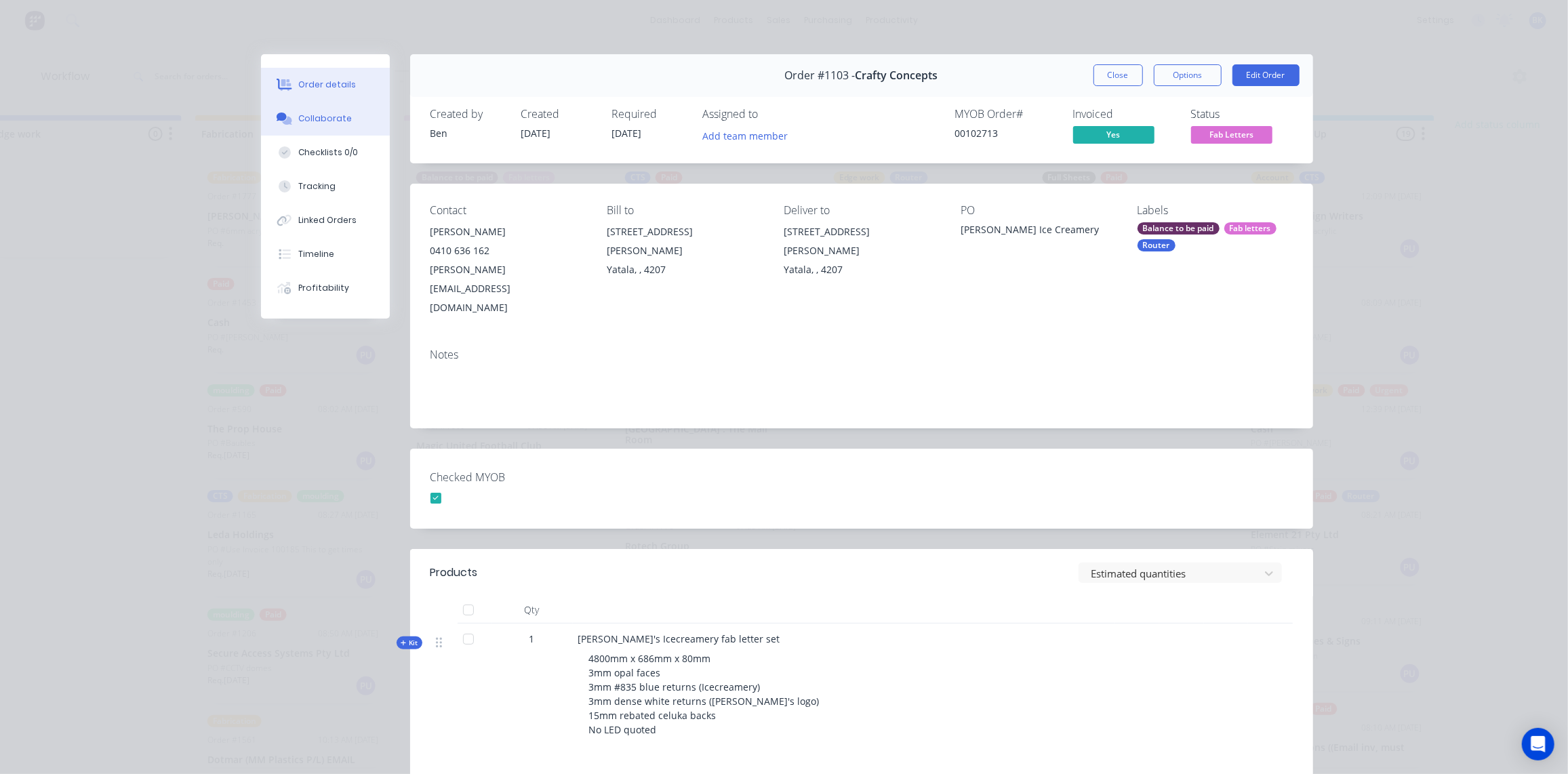
click at [327, 120] on div "Collaborate" at bounding box center [325, 119] width 53 height 12
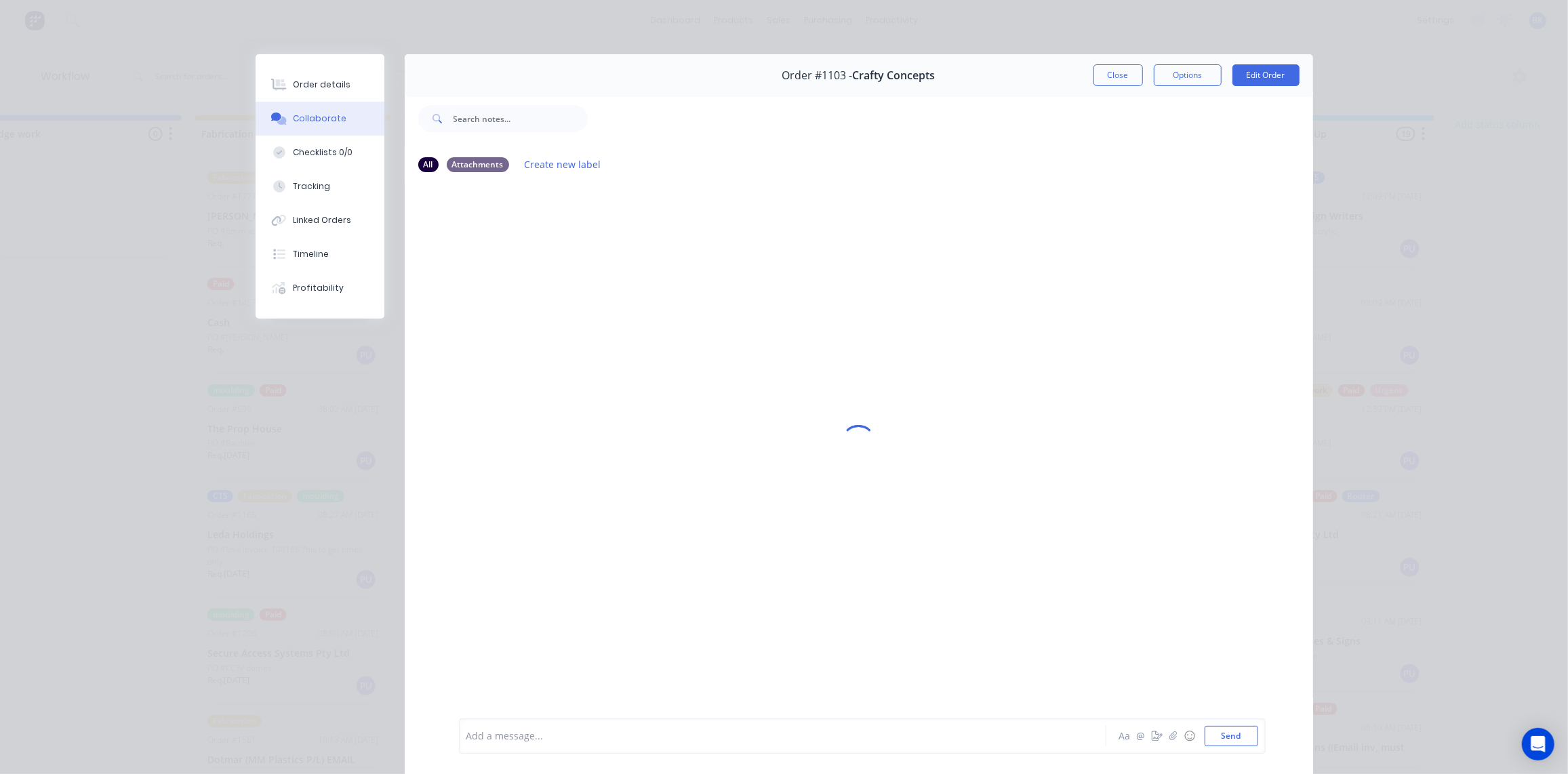
scroll to position [0, 0]
click at [294, 92] on button "Order details" at bounding box center [320, 85] width 129 height 34
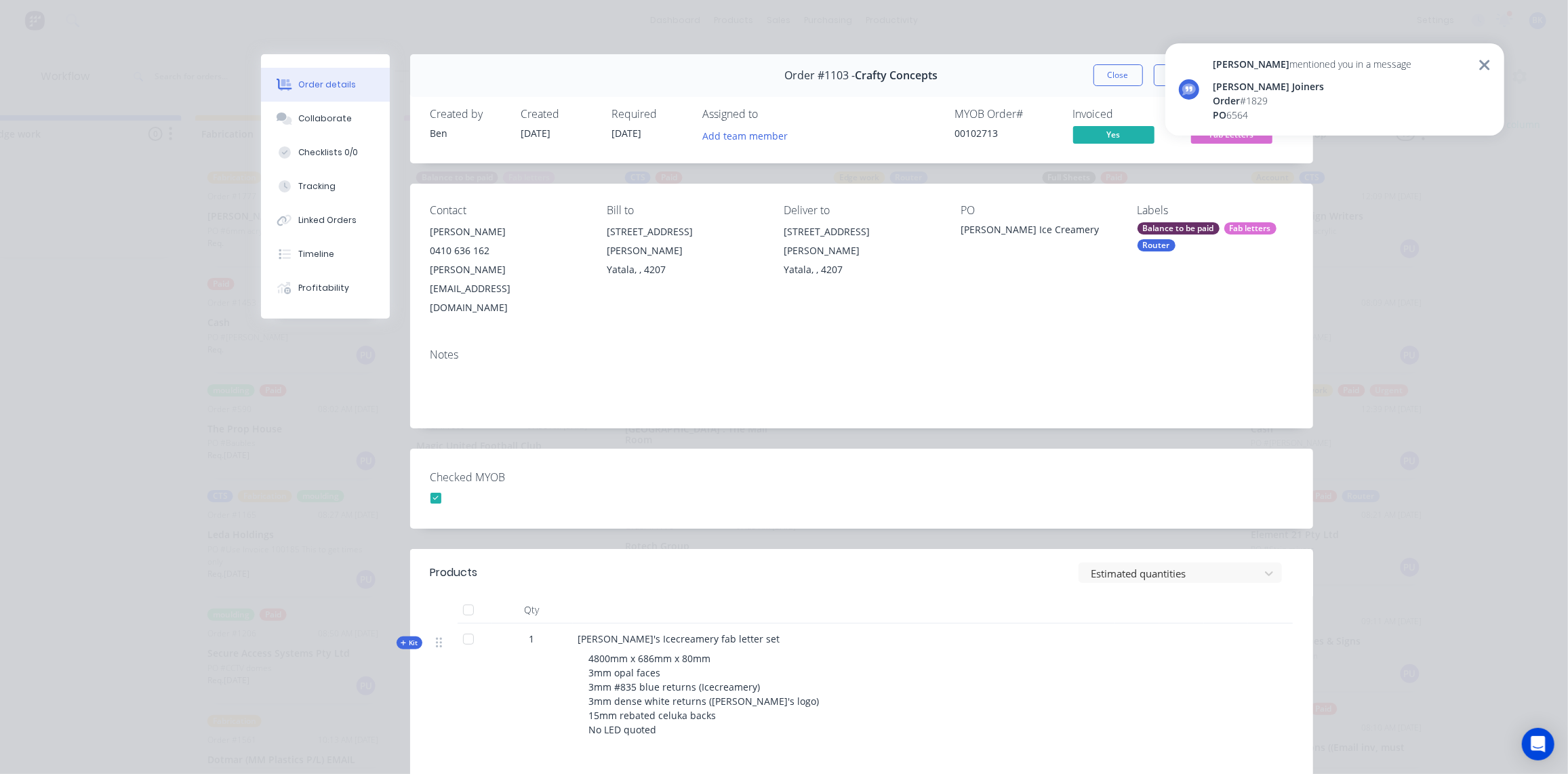
scroll to position [0, 1504]
click at [1492, 63] on div "[PERSON_NAME] mentioned you in a message [PERSON_NAME] Joiners Order # 1829 PO …" at bounding box center [1335, 90] width 339 height 92
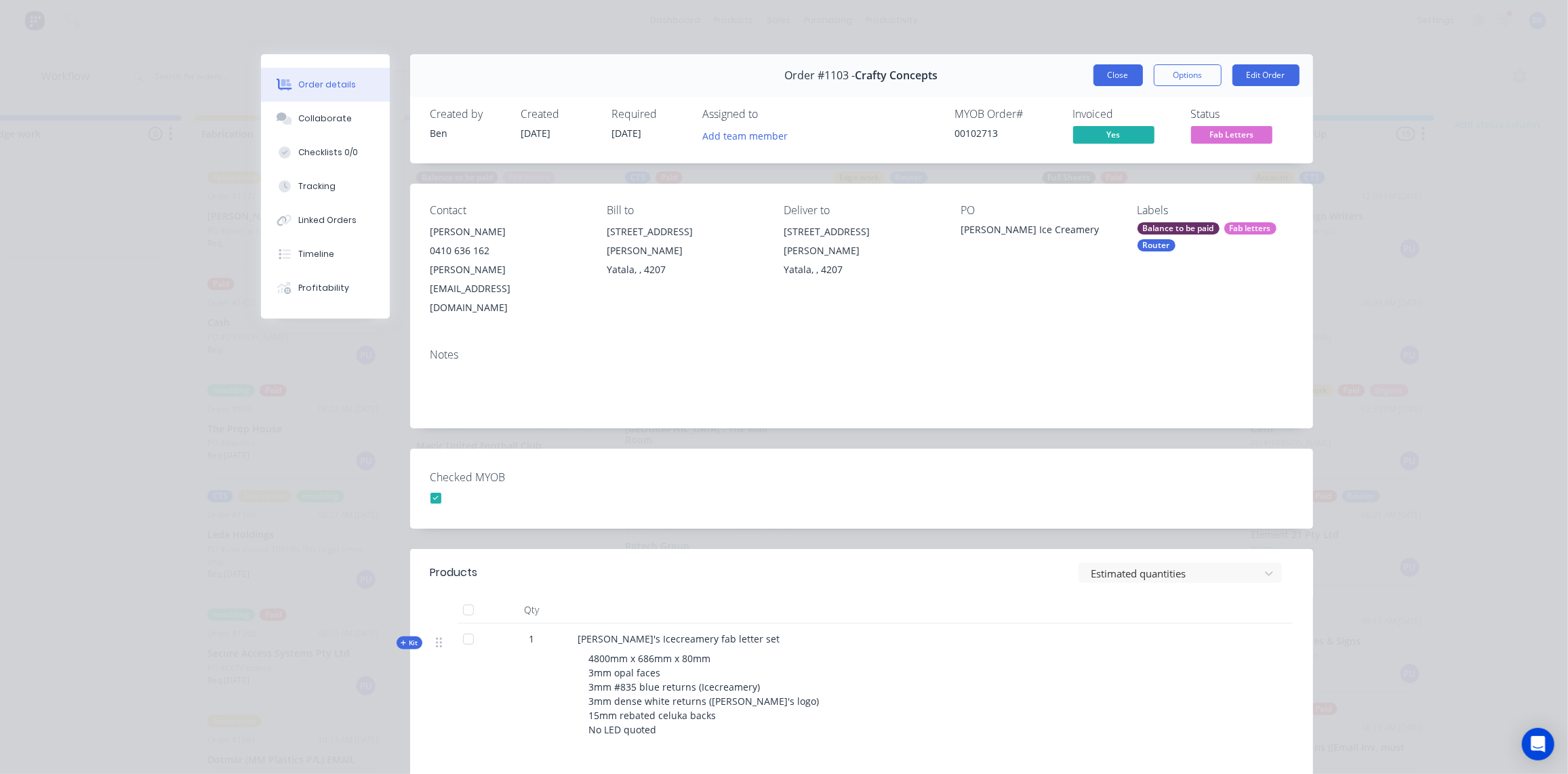
click at [1126, 78] on button "Close" at bounding box center [1118, 75] width 50 height 22
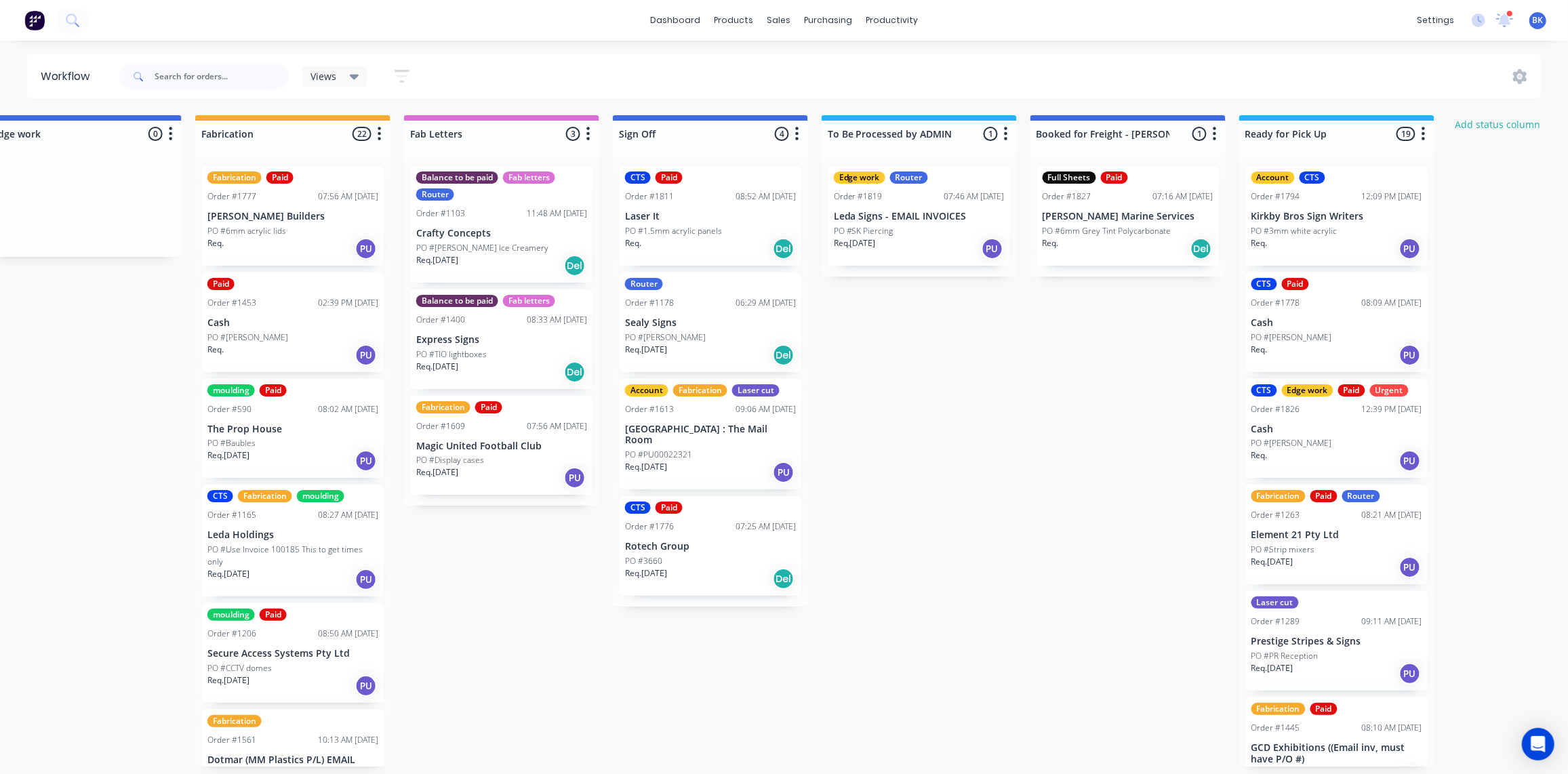
click at [249, 234] on p "PO #6mm acrylic lids" at bounding box center [247, 231] width 79 height 12
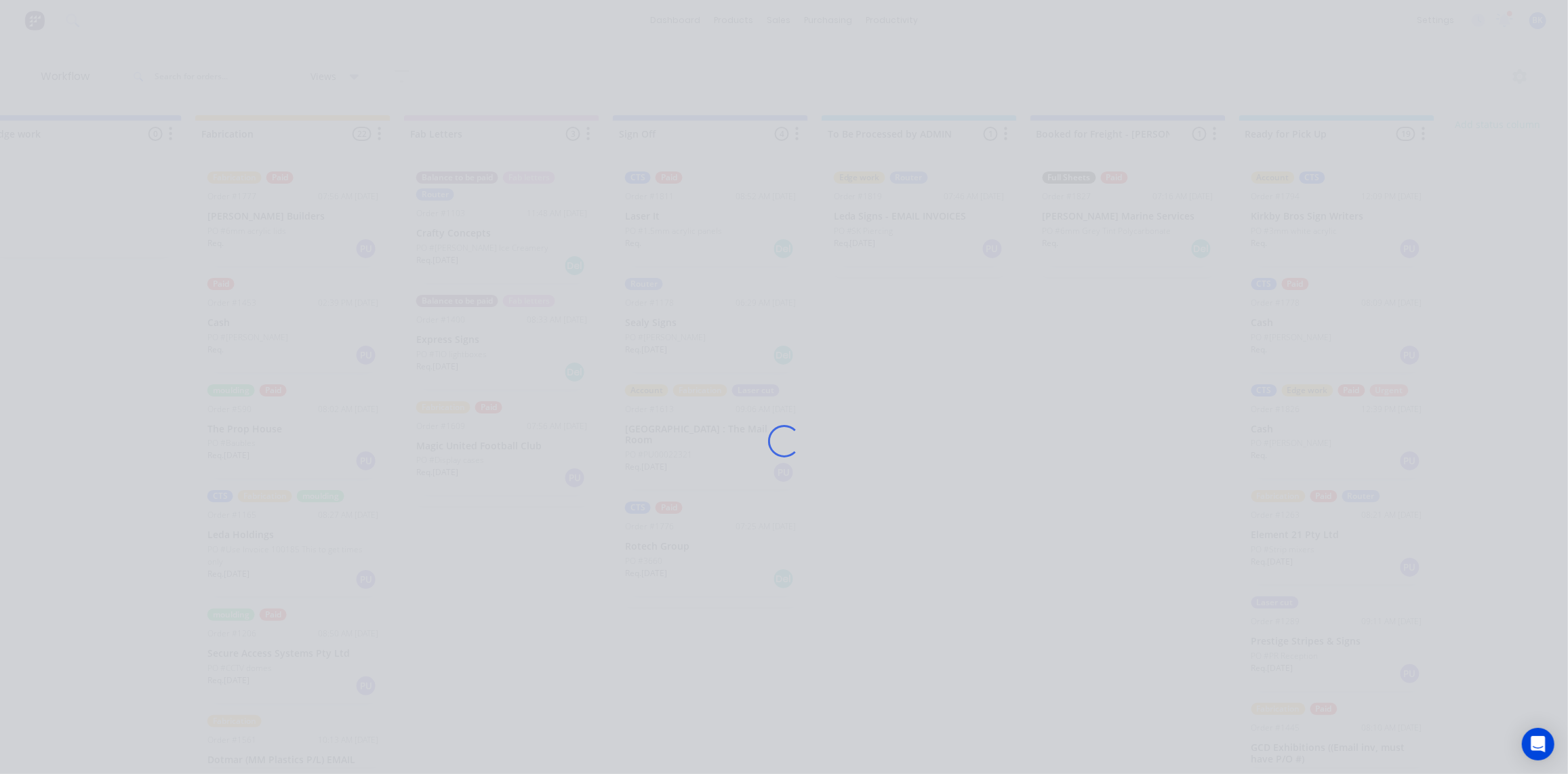
click at [251, 234] on div "Loading..." at bounding box center [784, 441] width 1085 height 774
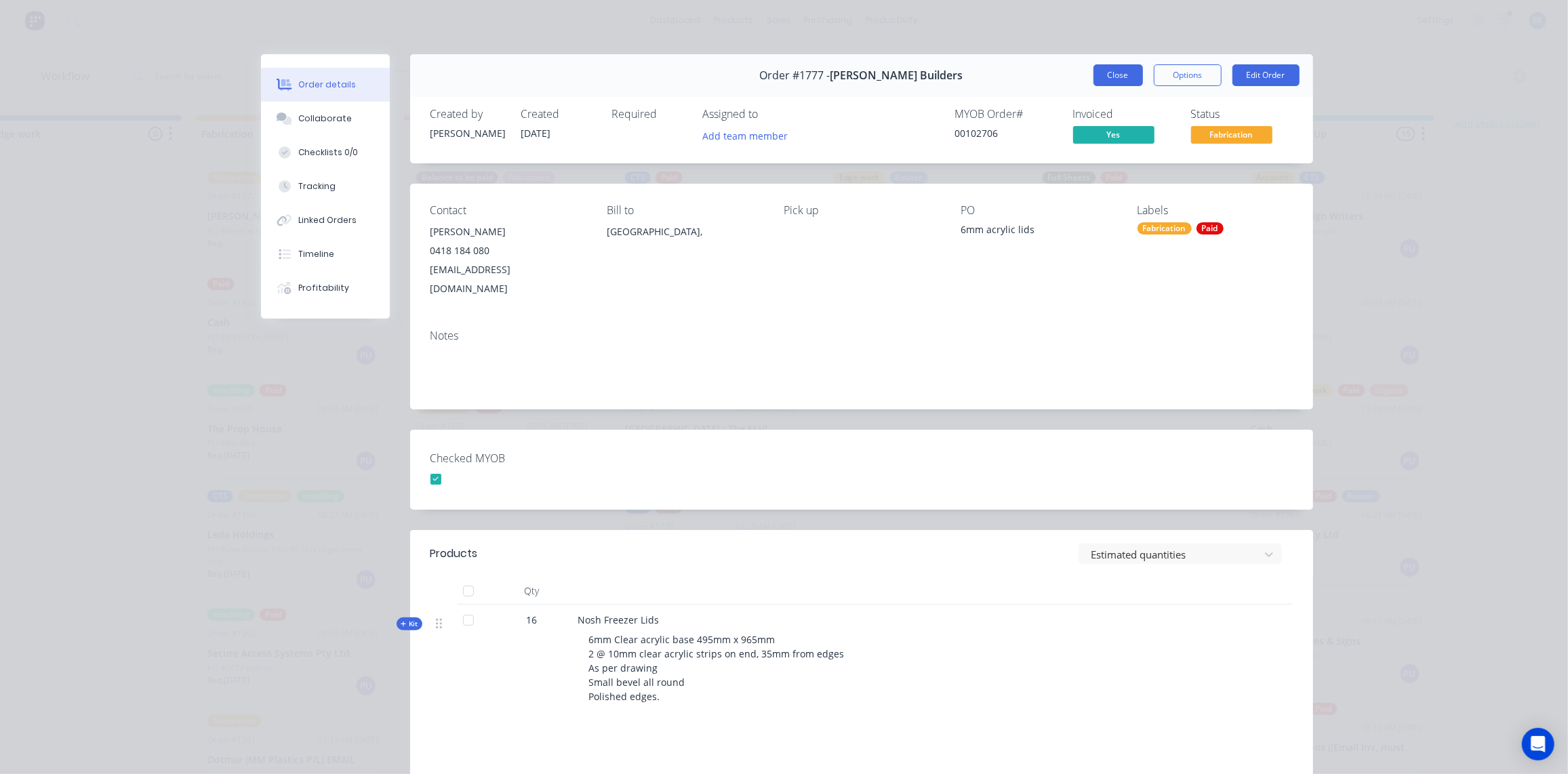
click at [1123, 73] on button "Close" at bounding box center [1118, 75] width 50 height 22
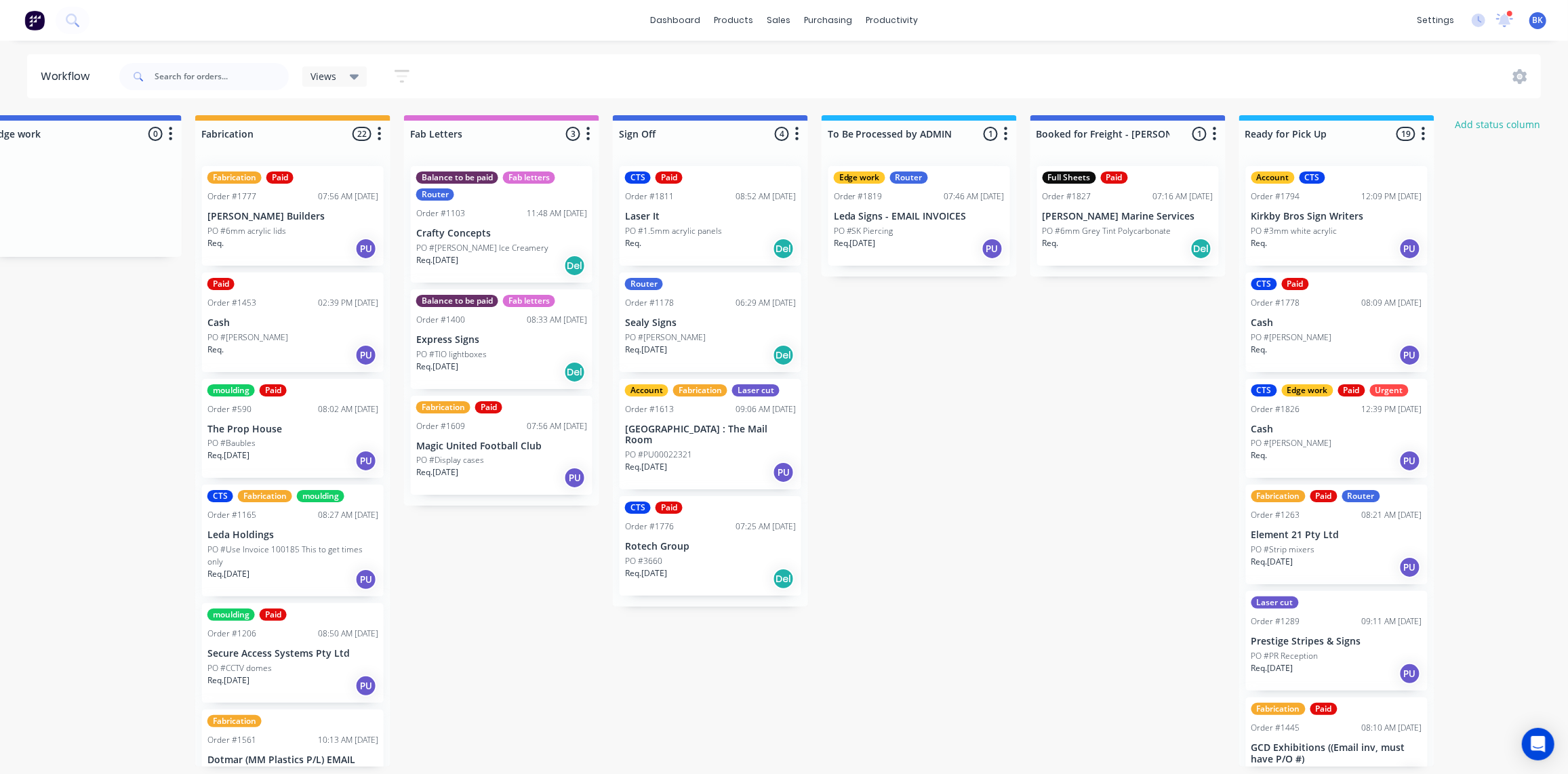
click at [258, 347] on div "Req. PU" at bounding box center [293, 355] width 171 height 23
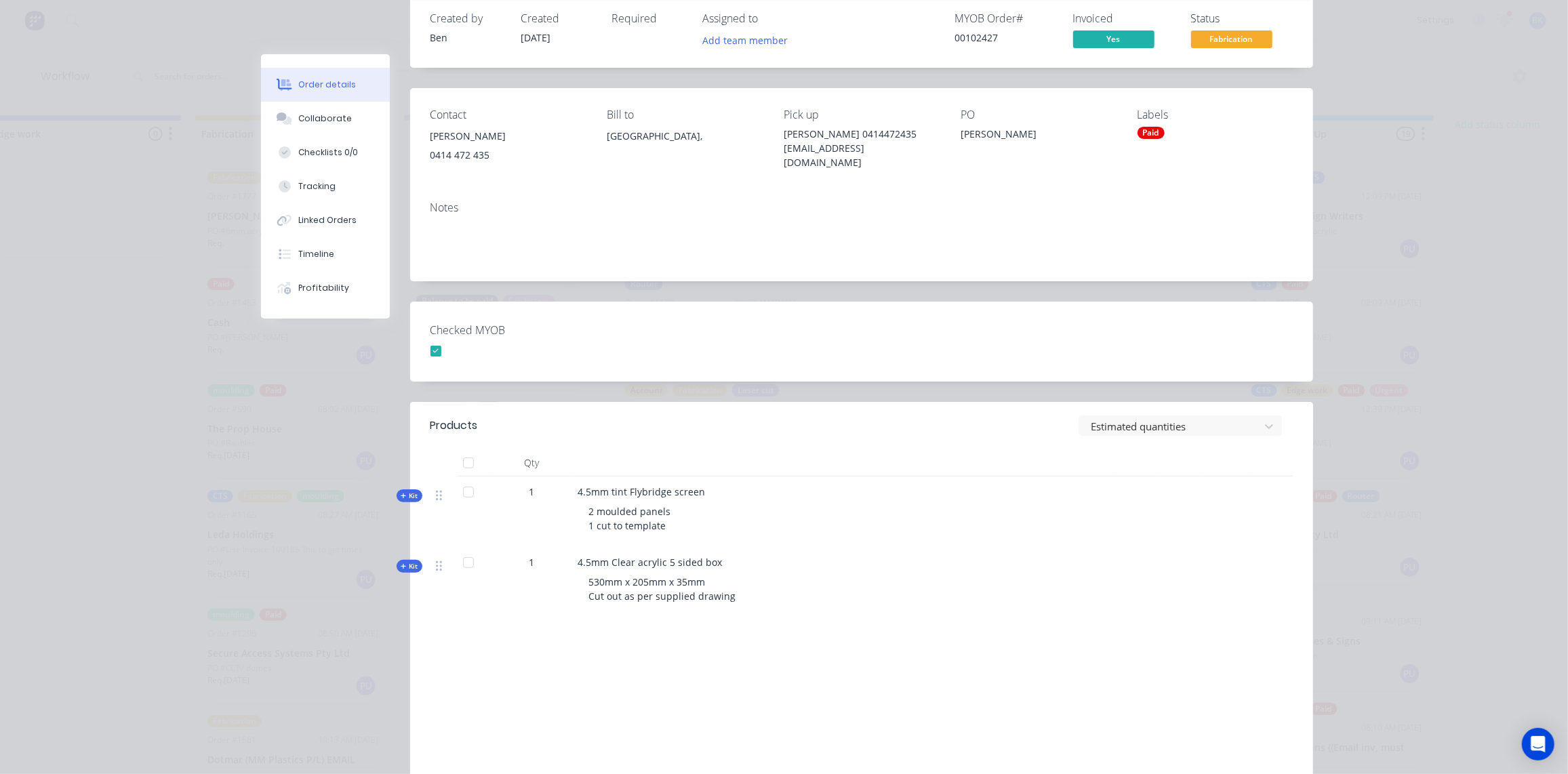
scroll to position [0, 0]
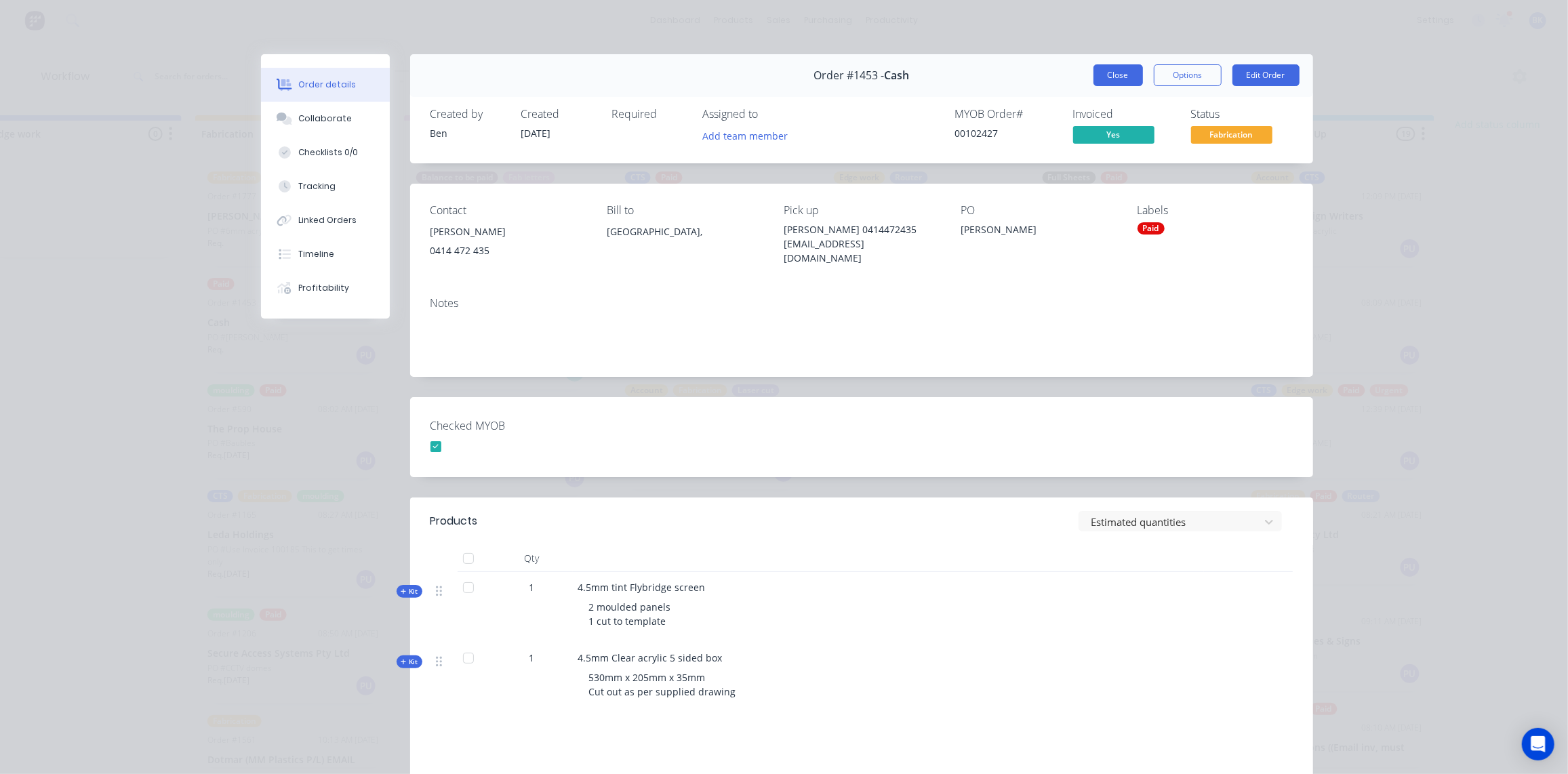
click at [1110, 72] on button "Close" at bounding box center [1118, 75] width 50 height 22
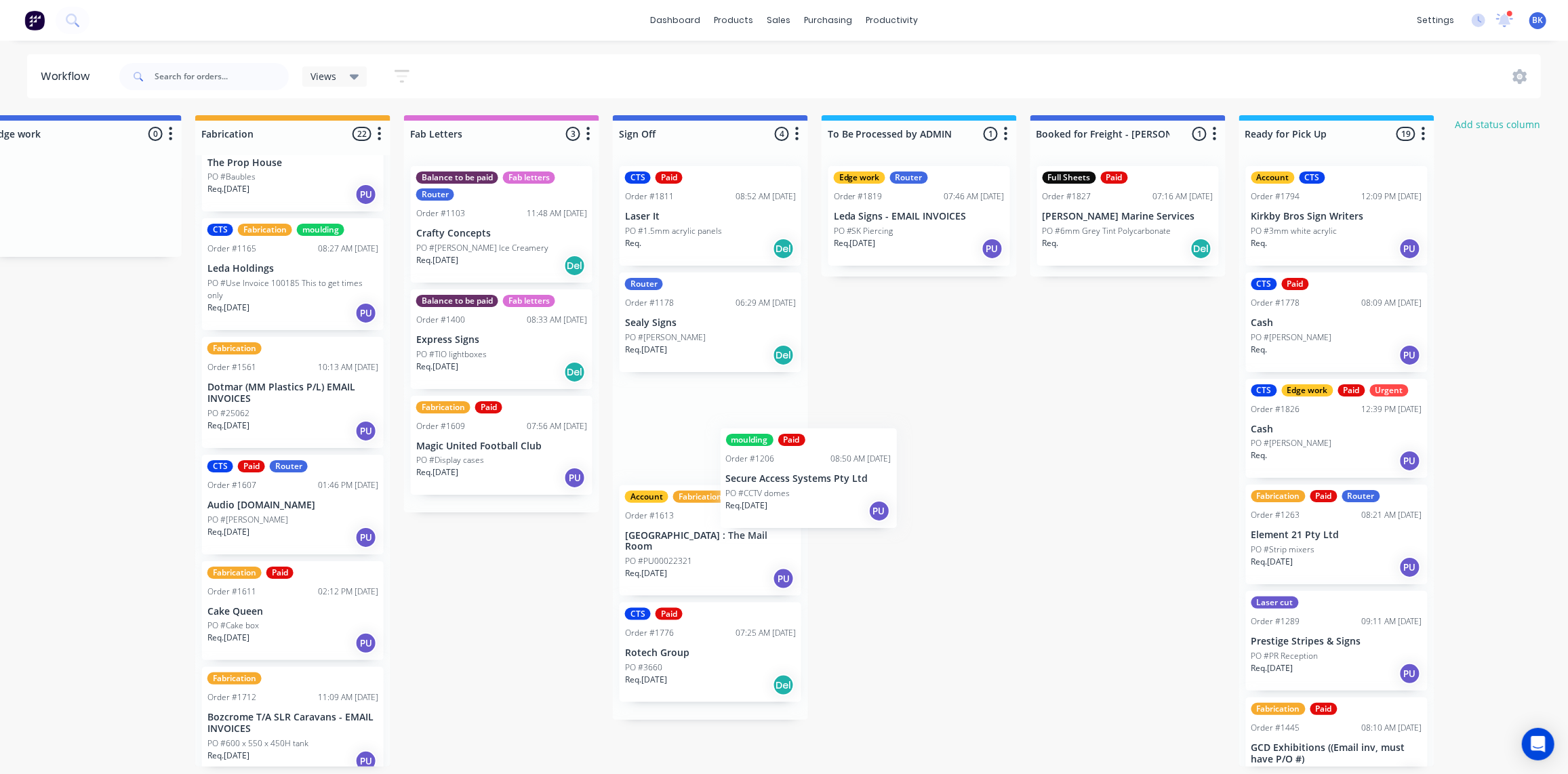
scroll to position [0, 1504]
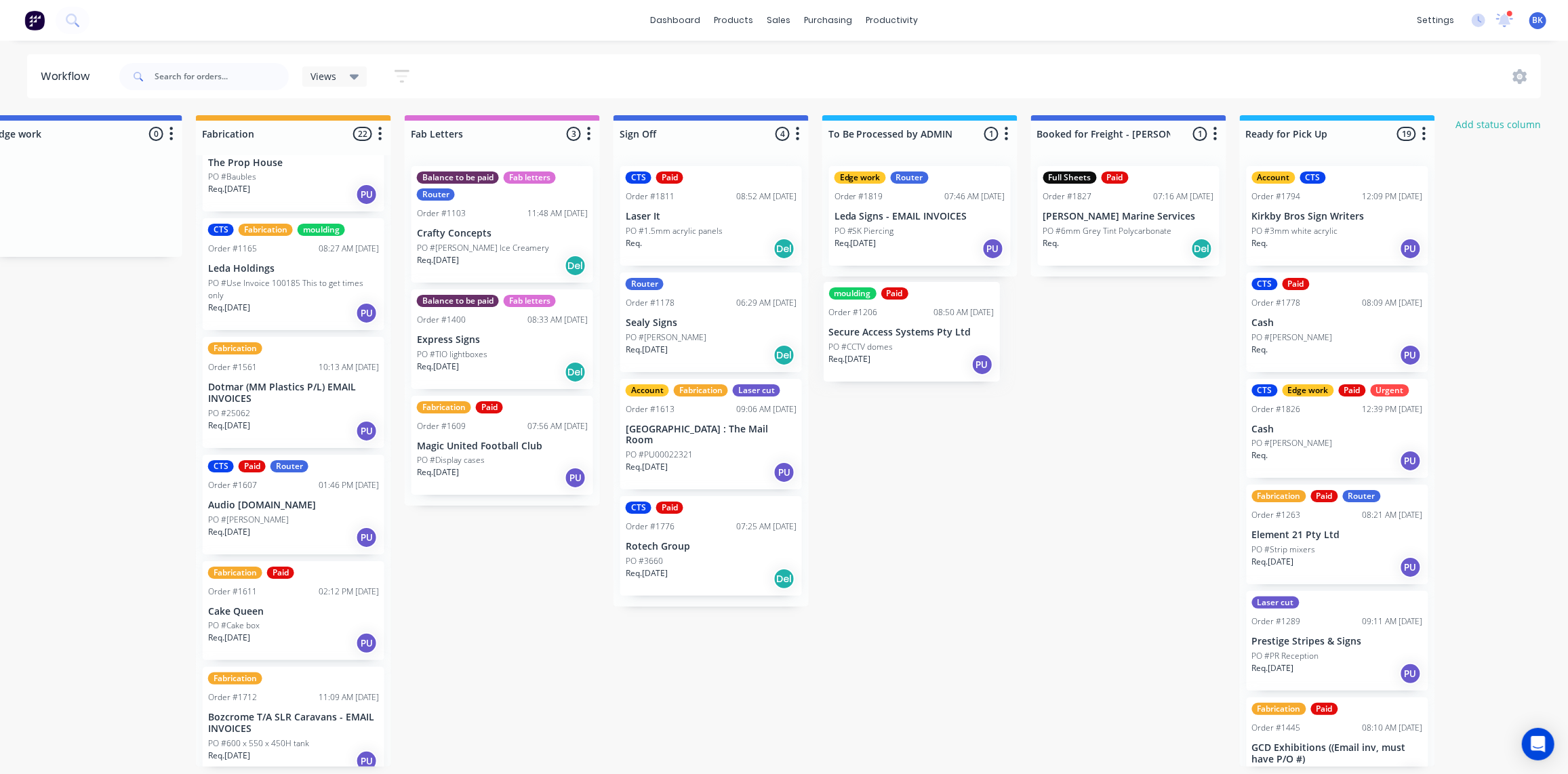
drag, startPoint x: 287, startPoint y: 393, endPoint x: 925, endPoint y: 334, distance: 640.7
click at [928, 336] on div "Submitted 0 Status colour #273444 hex #273444 Save Cancel Summaries Total order…" at bounding box center [108, 441] width 3245 height 652
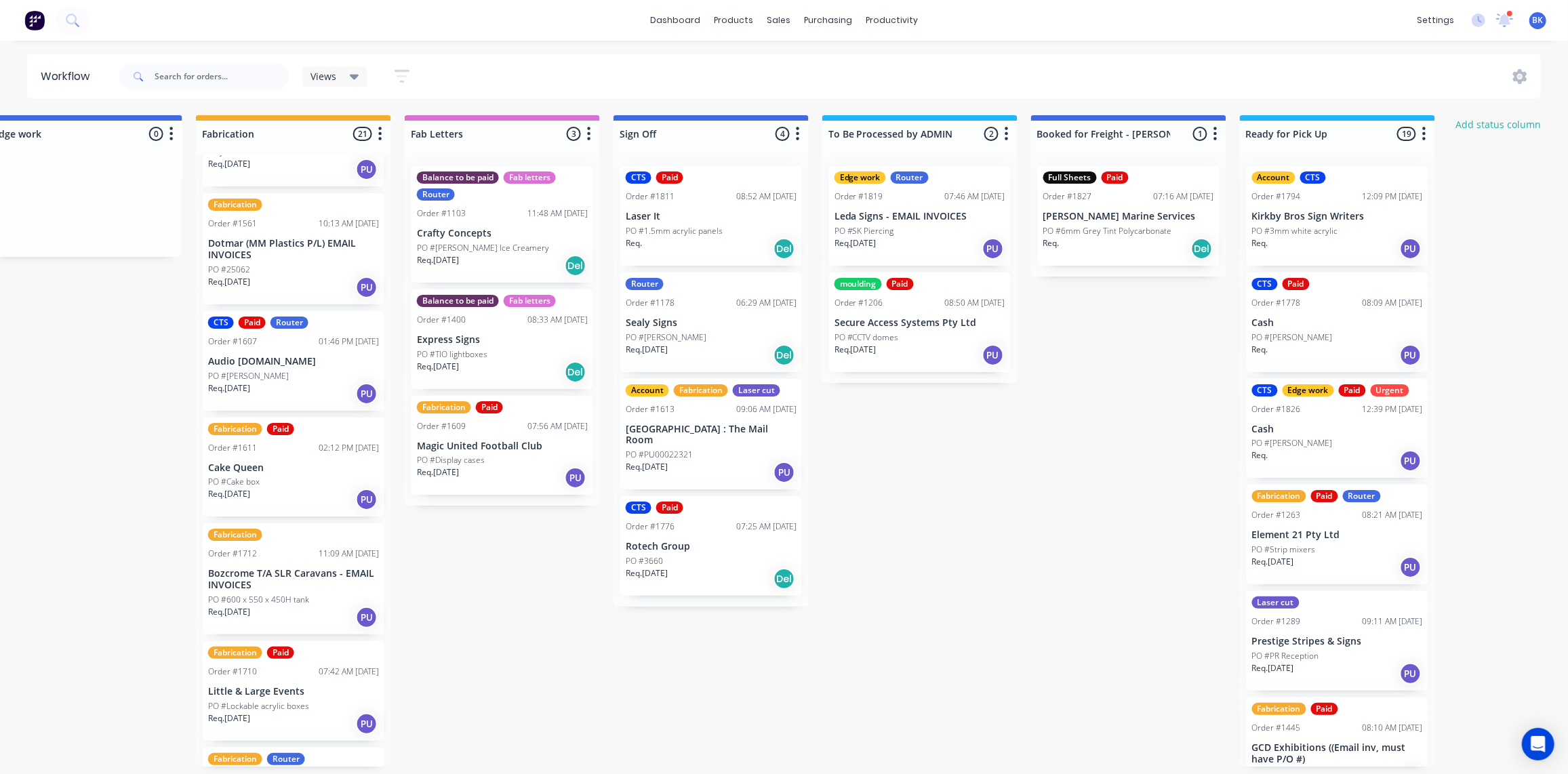
scroll to position [411, 0]
click at [273, 379] on div "PO #[PERSON_NAME]" at bounding box center [294, 376] width 171 height 12
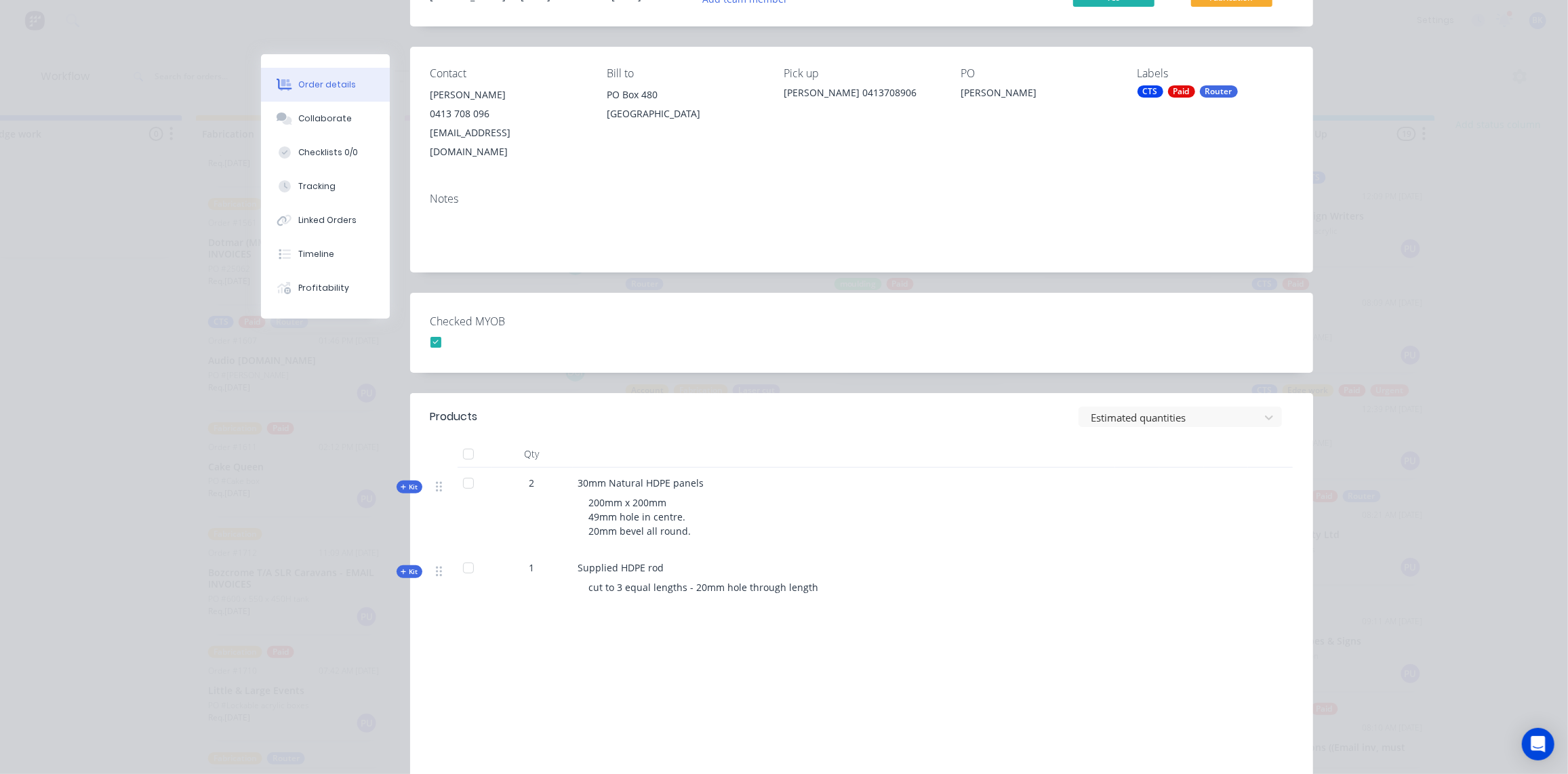
scroll to position [0, 0]
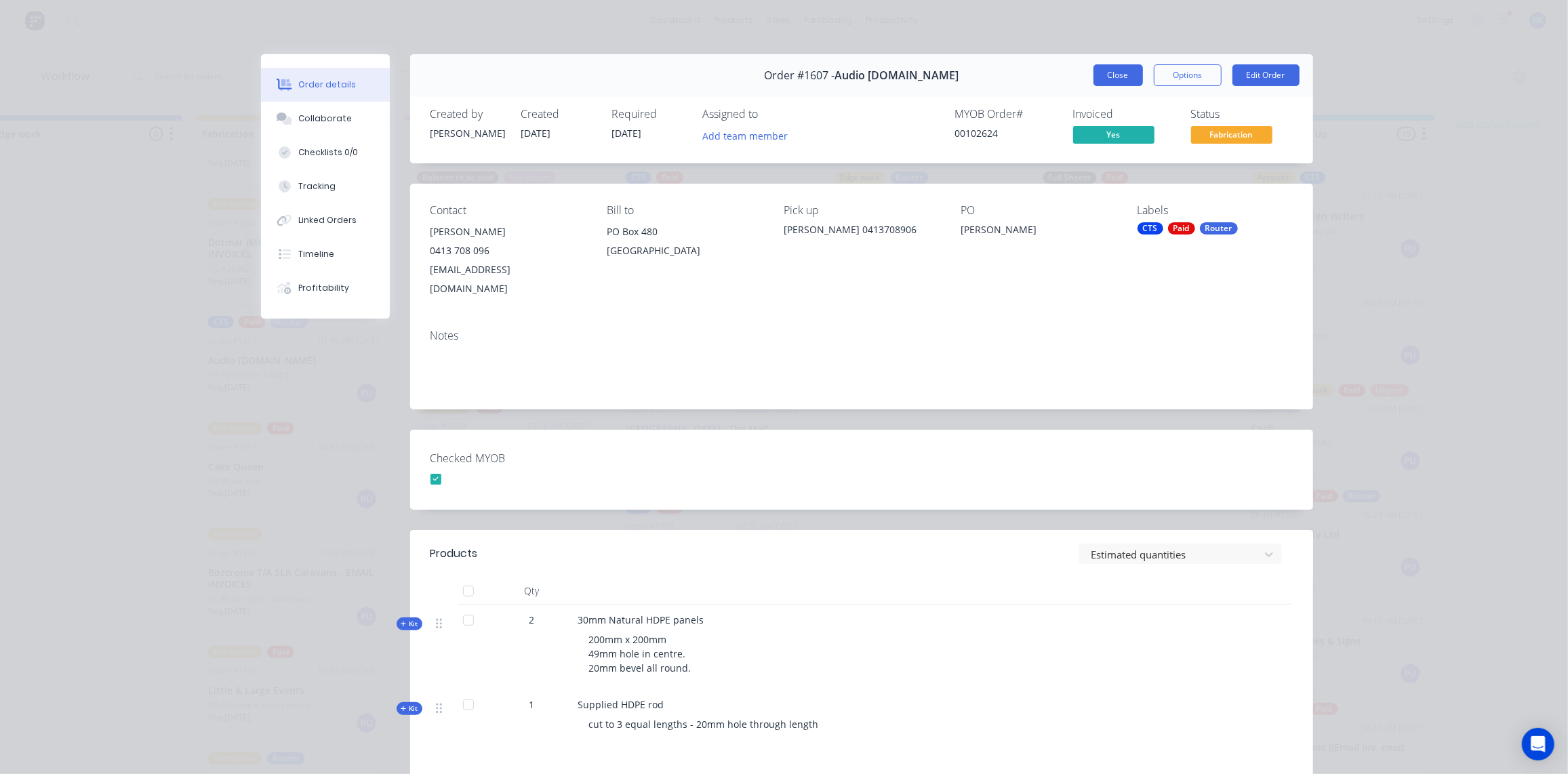
click at [1100, 76] on button "Close" at bounding box center [1118, 75] width 50 height 22
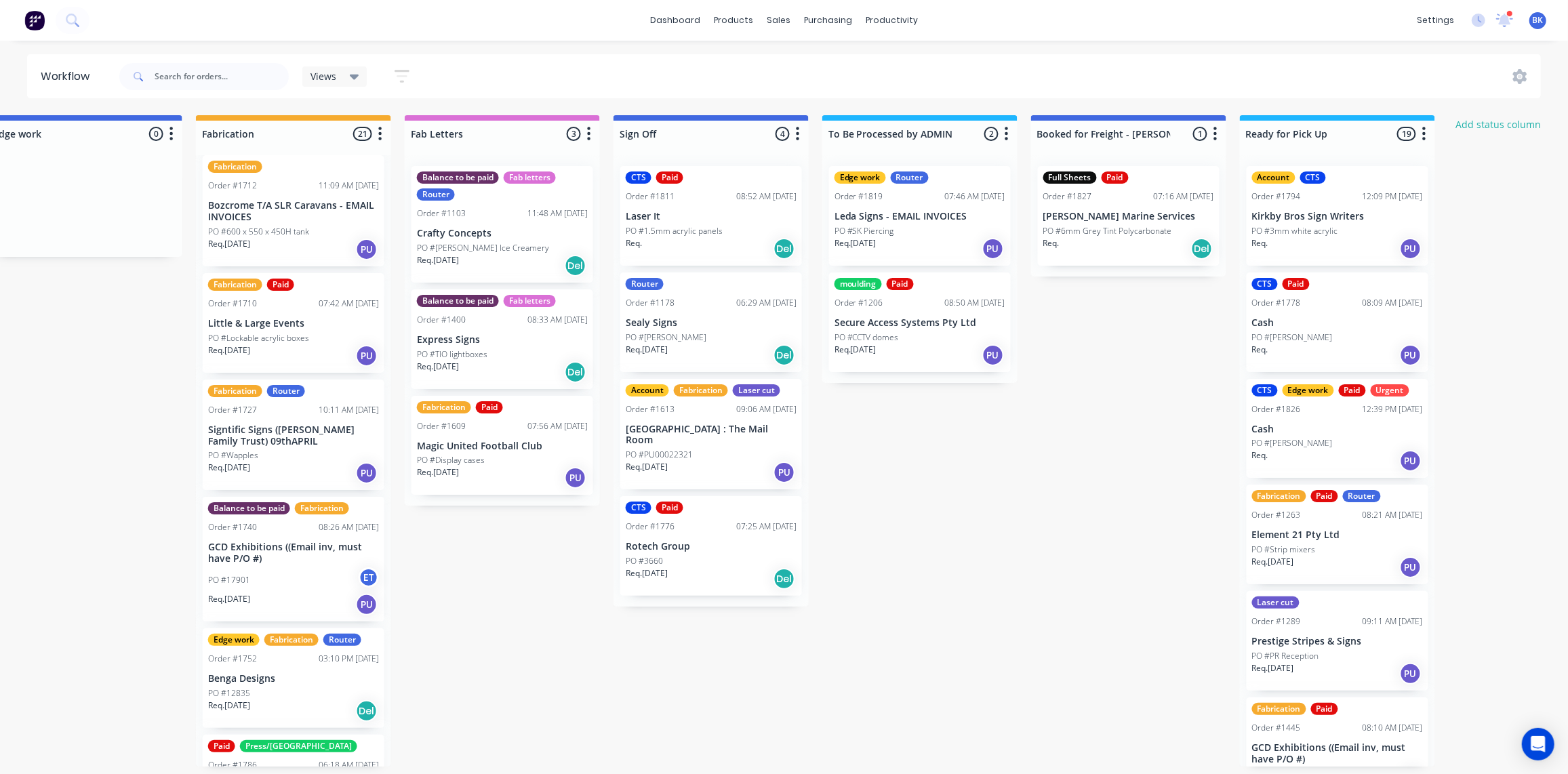
scroll to position [779, 0]
click at [279, 327] on p "Little & Large Events" at bounding box center [294, 323] width 171 height 11
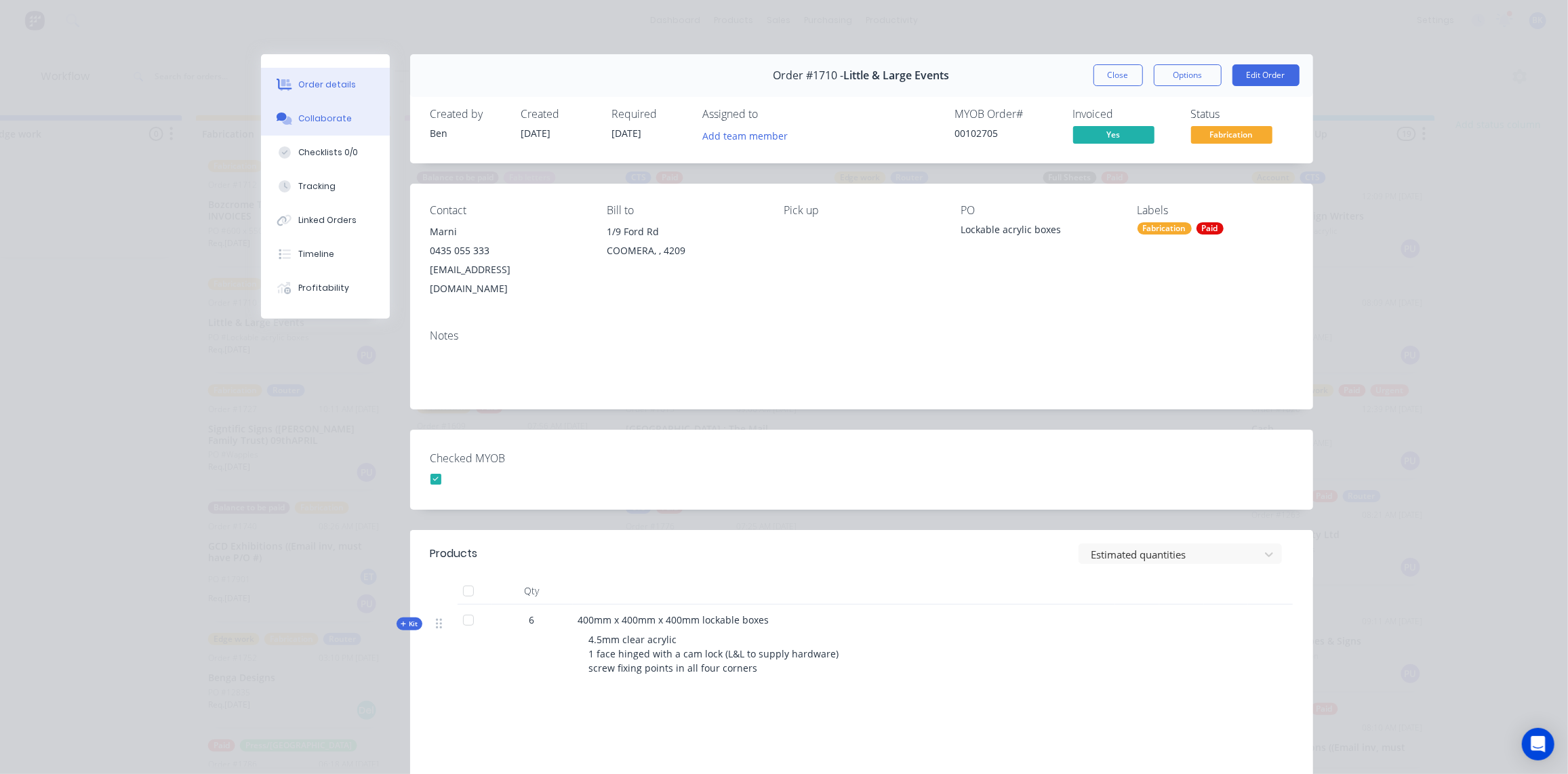
click at [338, 120] on div "Collaborate" at bounding box center [325, 119] width 53 height 12
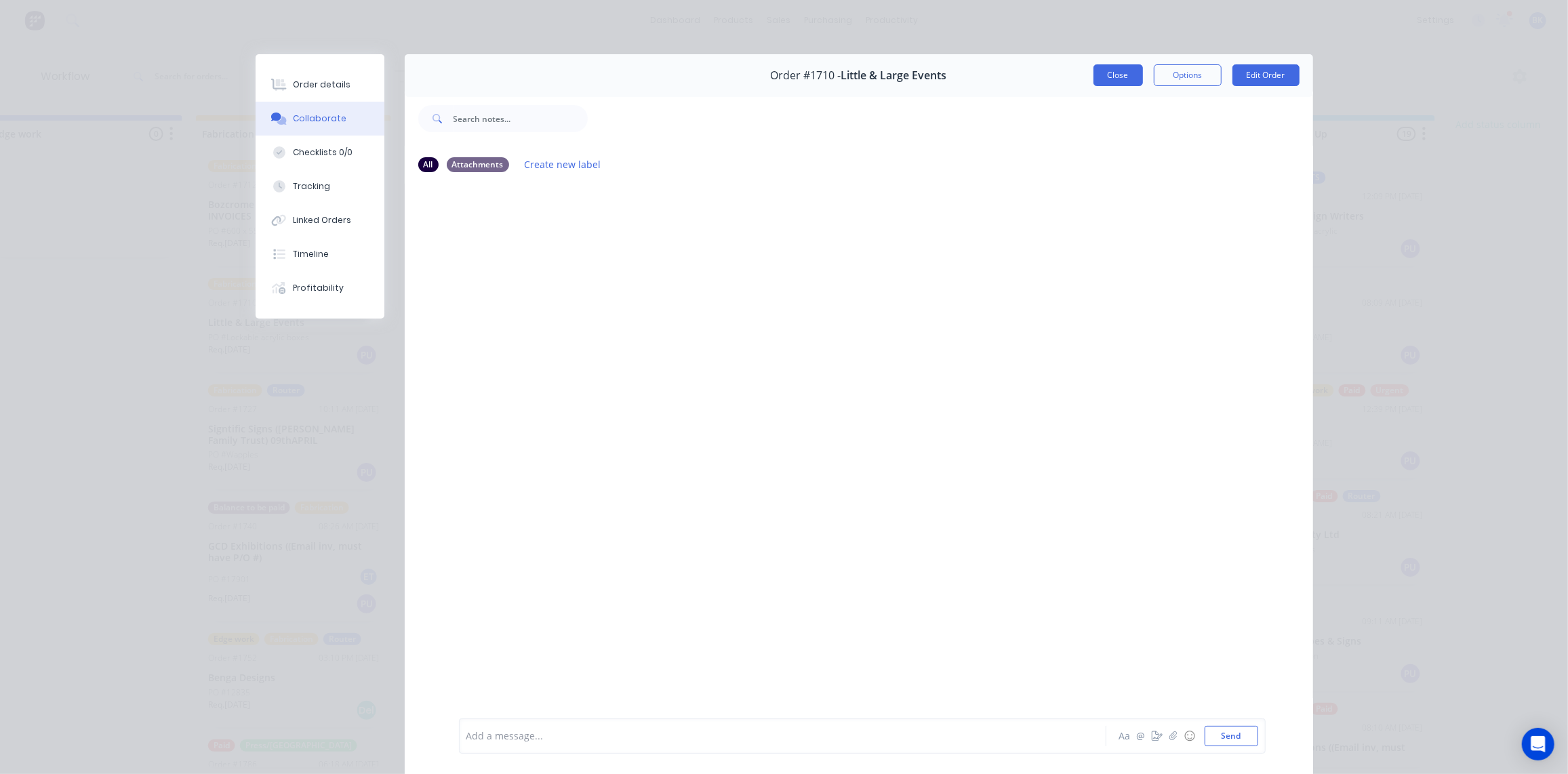
click at [1115, 77] on button "Close" at bounding box center [1118, 75] width 50 height 22
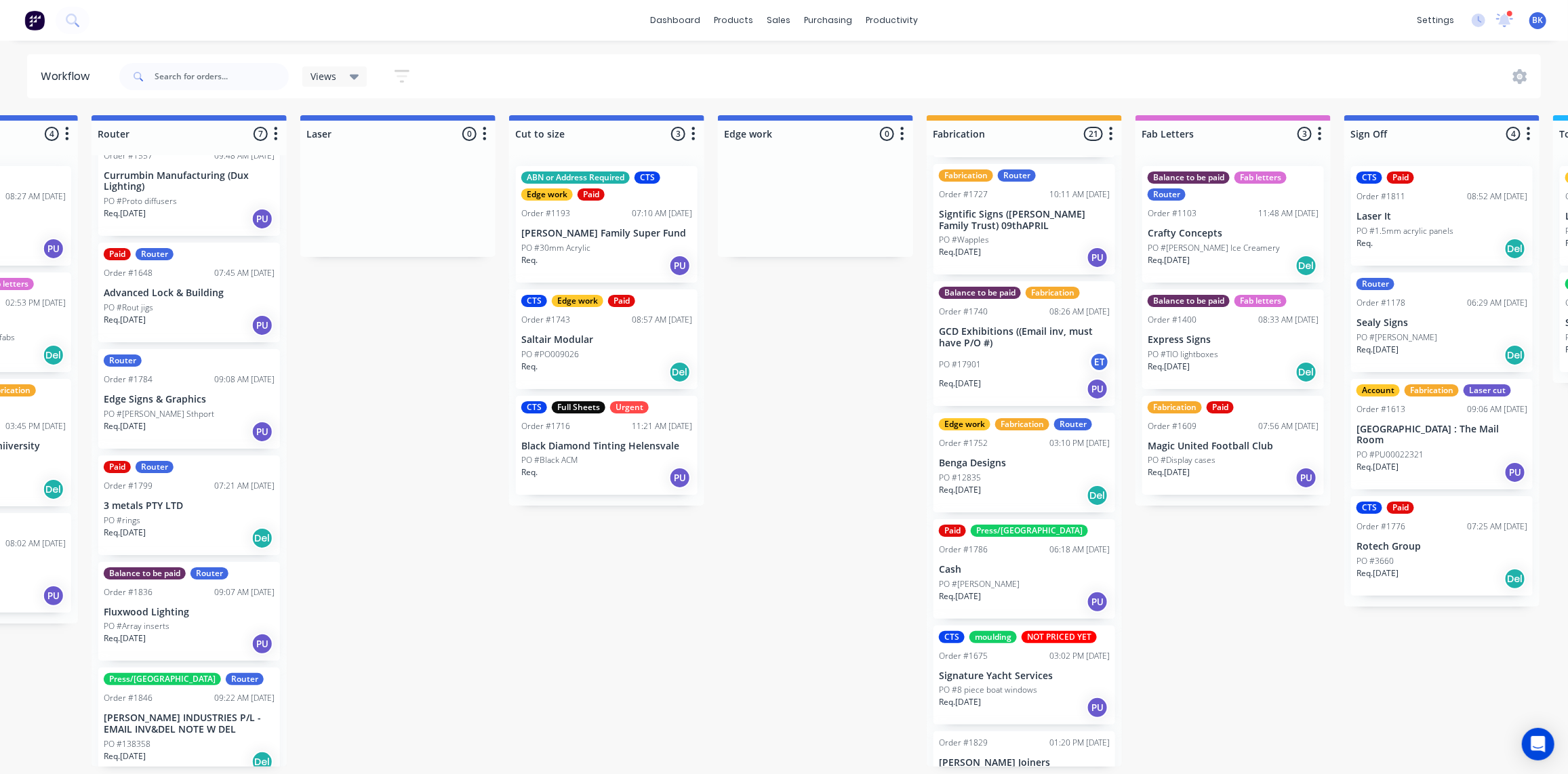
scroll to position [994, 0]
click at [1039, 570] on p "Cash" at bounding box center [1024, 570] width 171 height 11
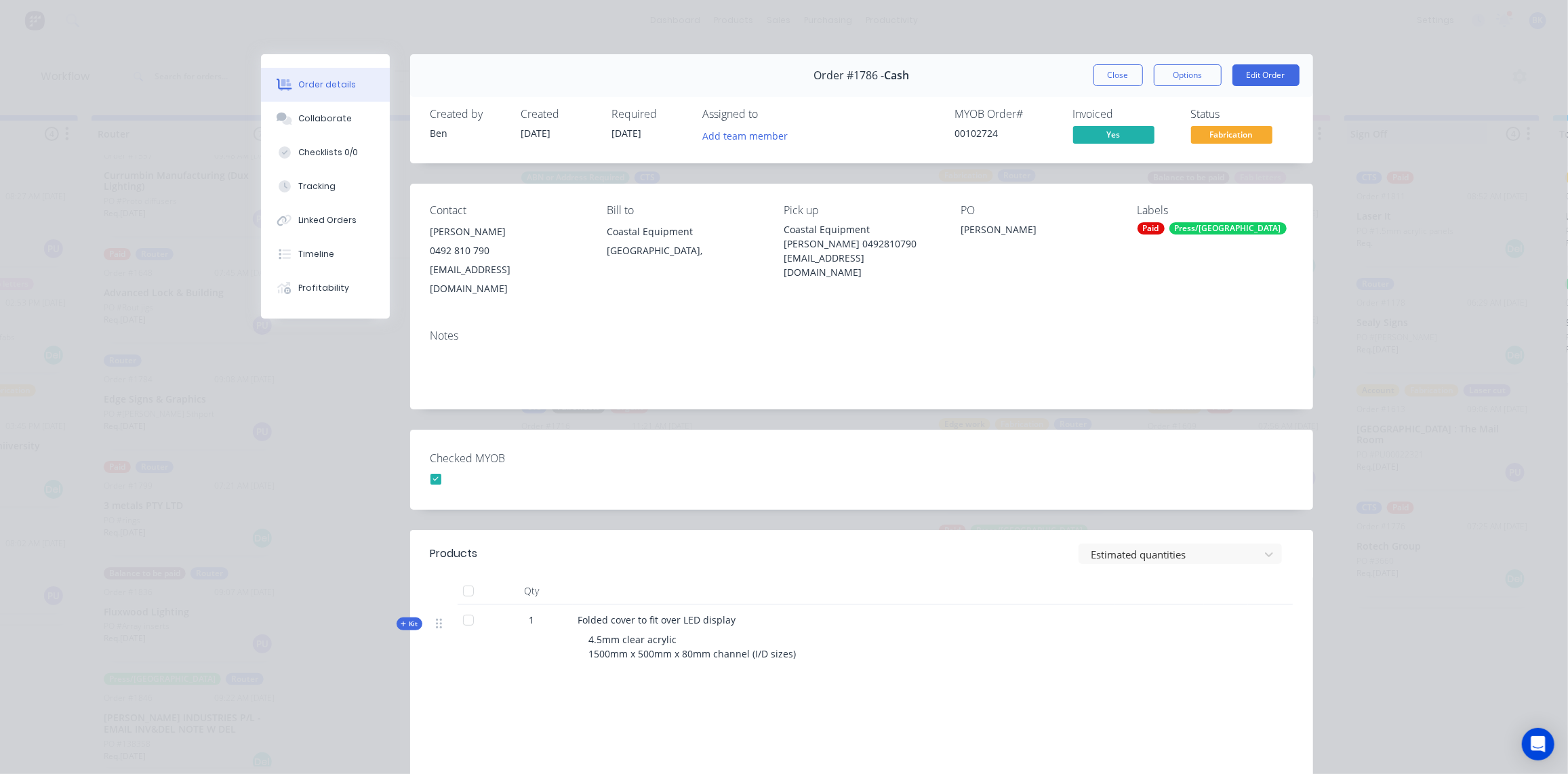
drag, startPoint x: 1106, startPoint y: 69, endPoint x: 1392, endPoint y: 139, distance: 294.4
click at [1106, 69] on button "Close" at bounding box center [1118, 75] width 50 height 22
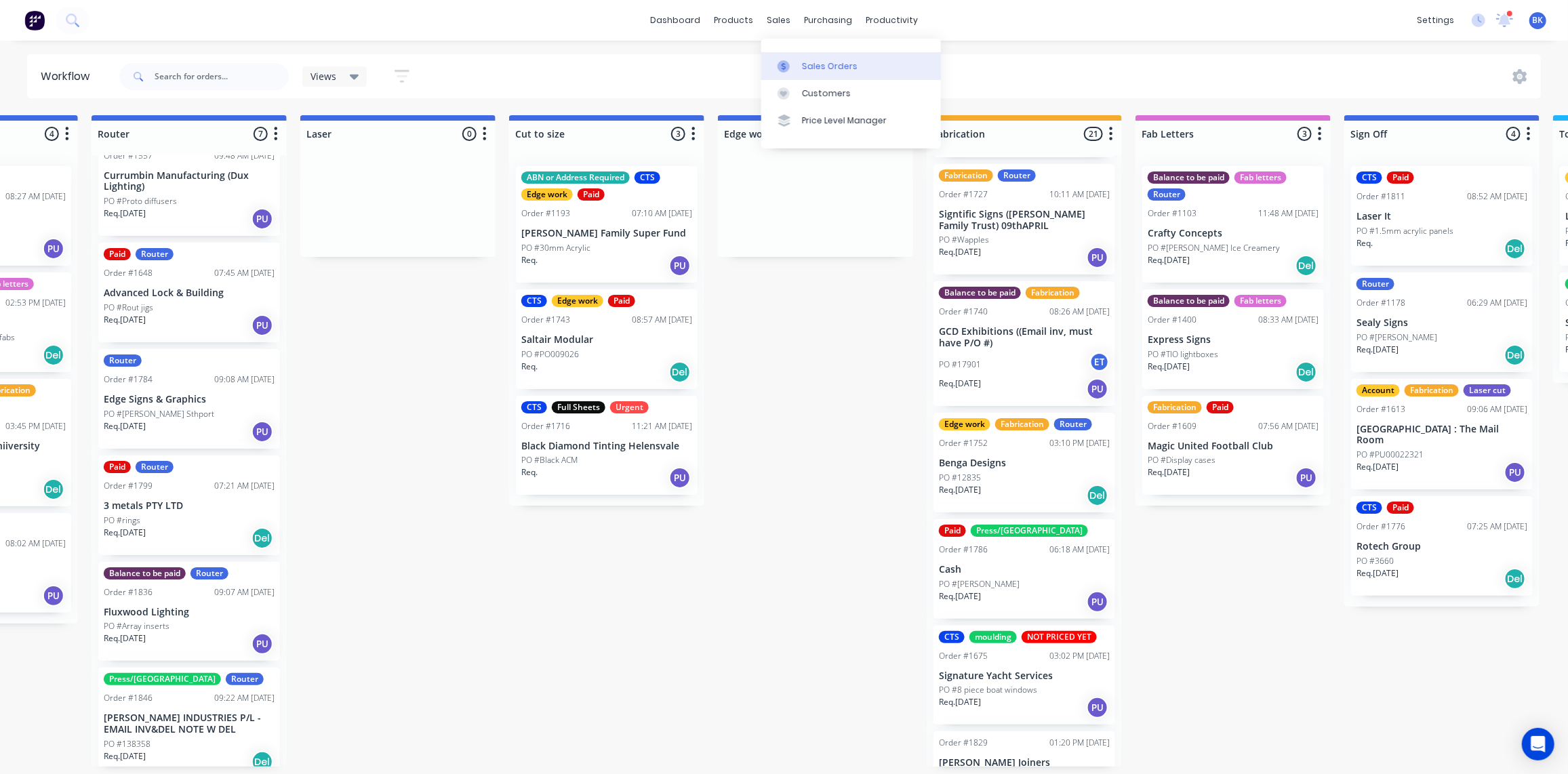
click at [799, 73] on link "Sales Orders" at bounding box center [852, 65] width 180 height 27
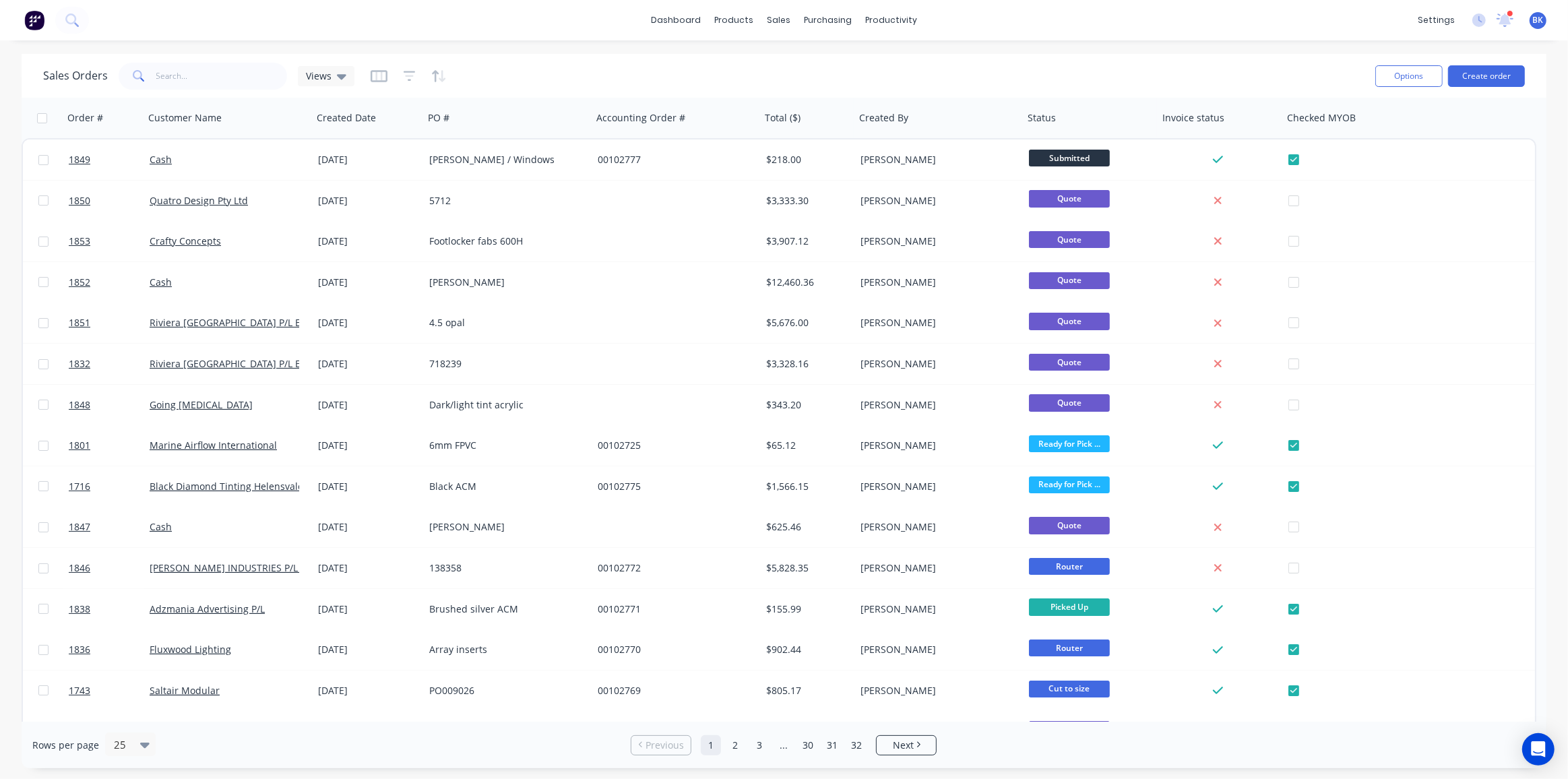
click at [1507, 15] on div at bounding box center [1511, 14] width 7 height 7
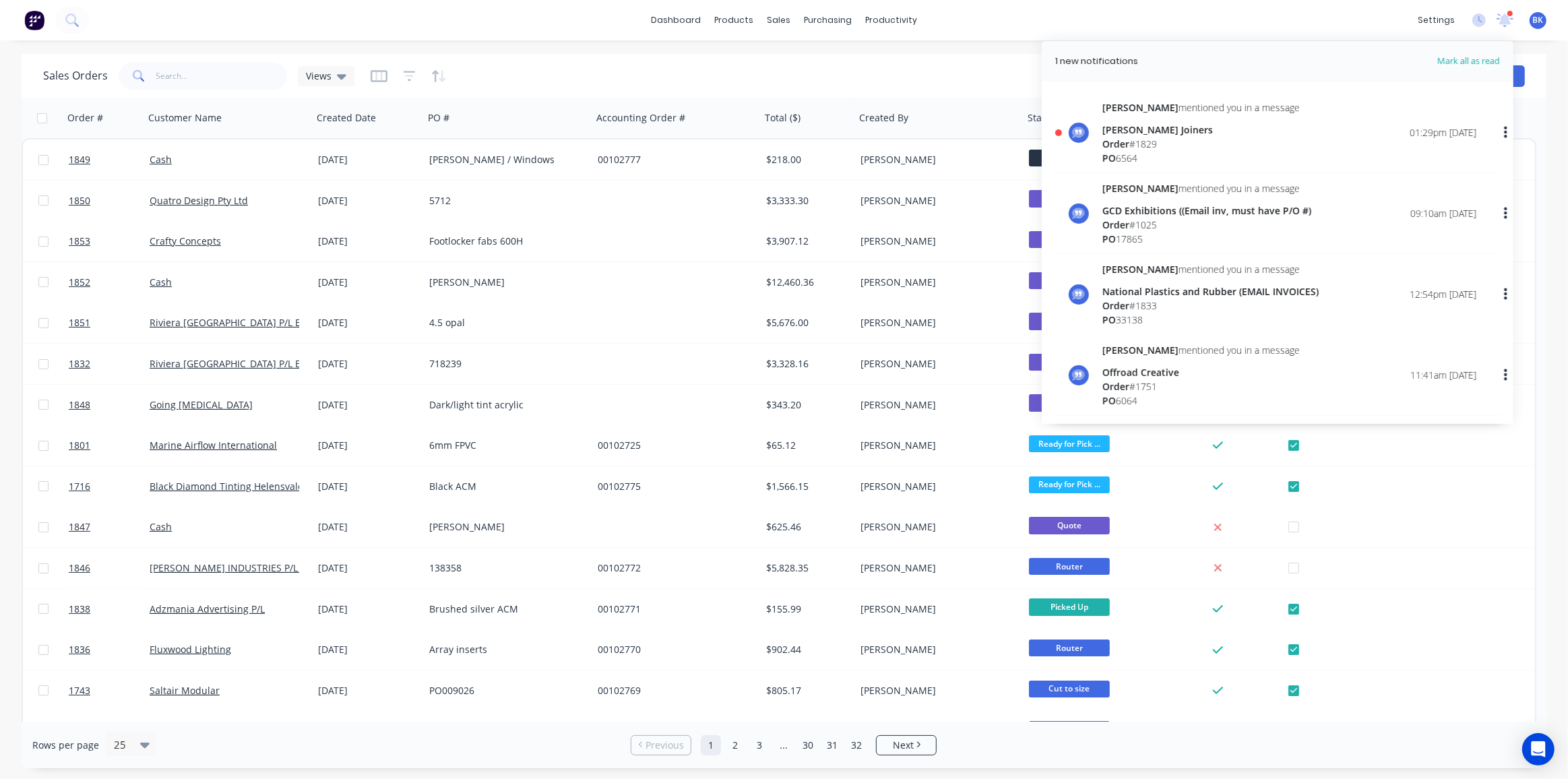
click at [1160, 130] on div "[PERSON_NAME] Joiners" at bounding box center [1201, 129] width 198 height 14
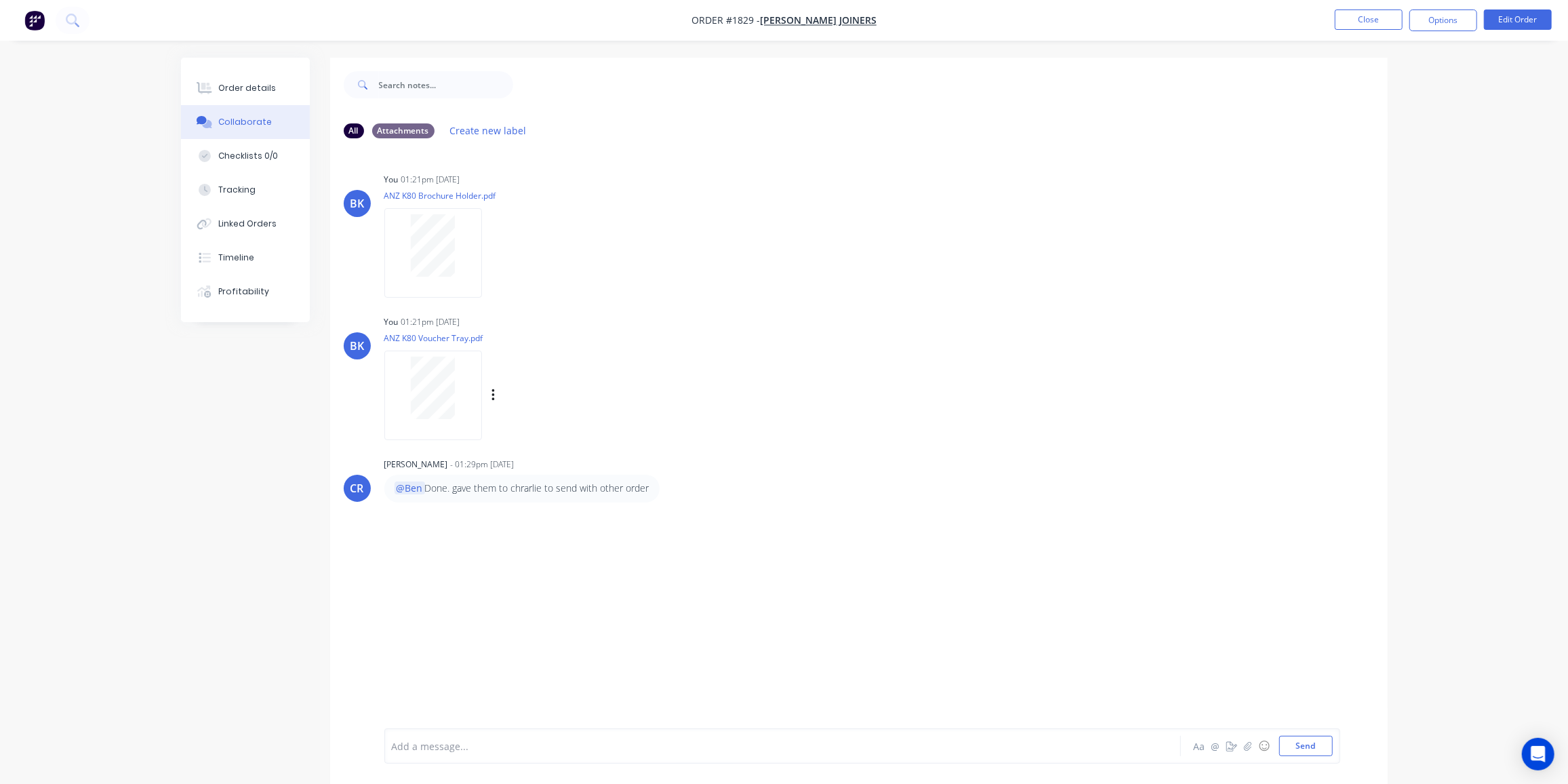
drag, startPoint x: 859, startPoint y: 413, endPoint x: 894, endPoint y: 354, distance: 68.6
click at [859, 413] on div "BK You 01:21pm [DATE] ANZ K80 Voucher Tray.pdf Labels Download Delete" at bounding box center [859, 373] width 1058 height 122
click at [1377, 25] on button "Close" at bounding box center [1369, 19] width 68 height 20
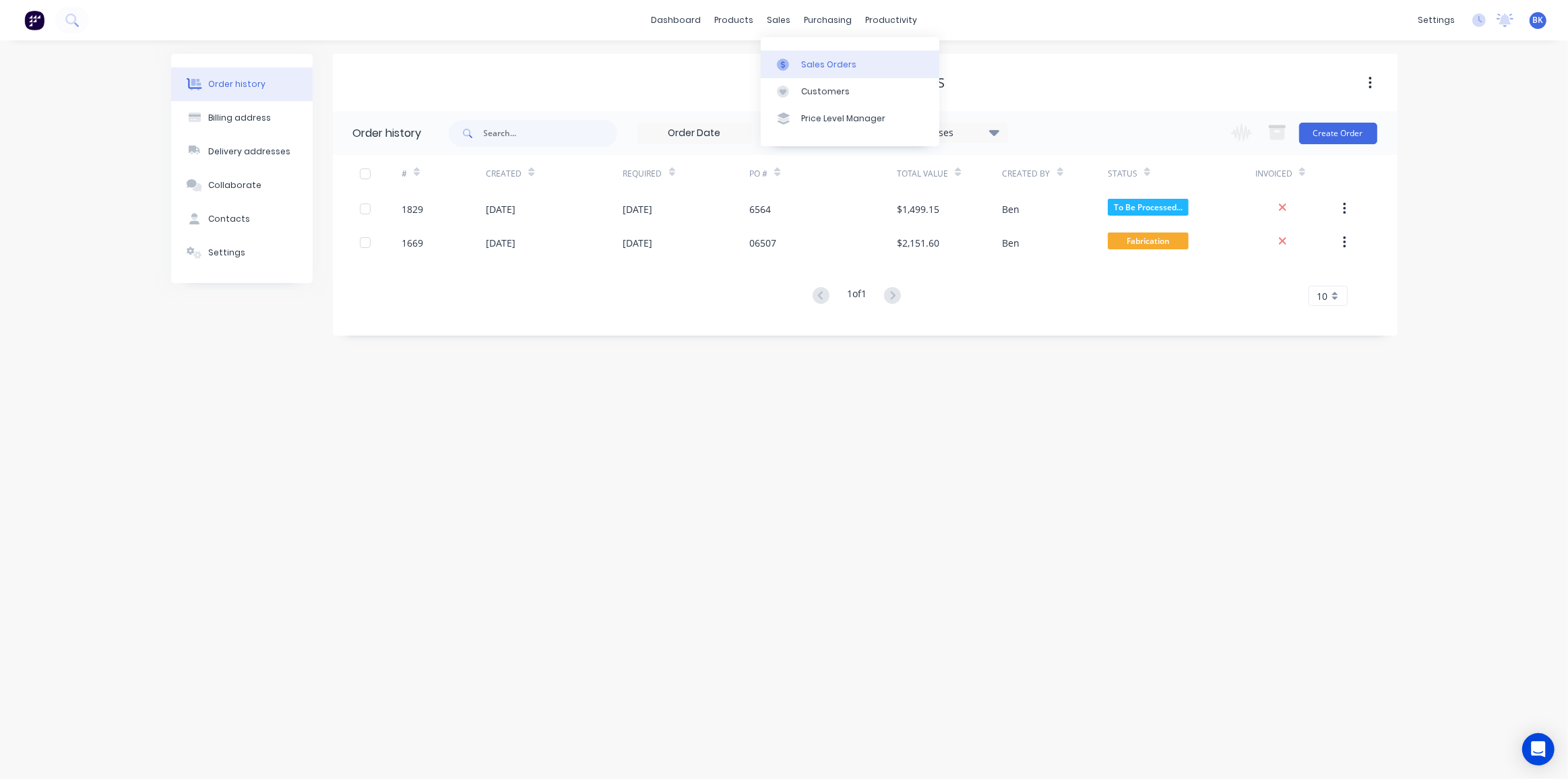
click at [797, 53] on link "Sales Orders" at bounding box center [850, 63] width 179 height 27
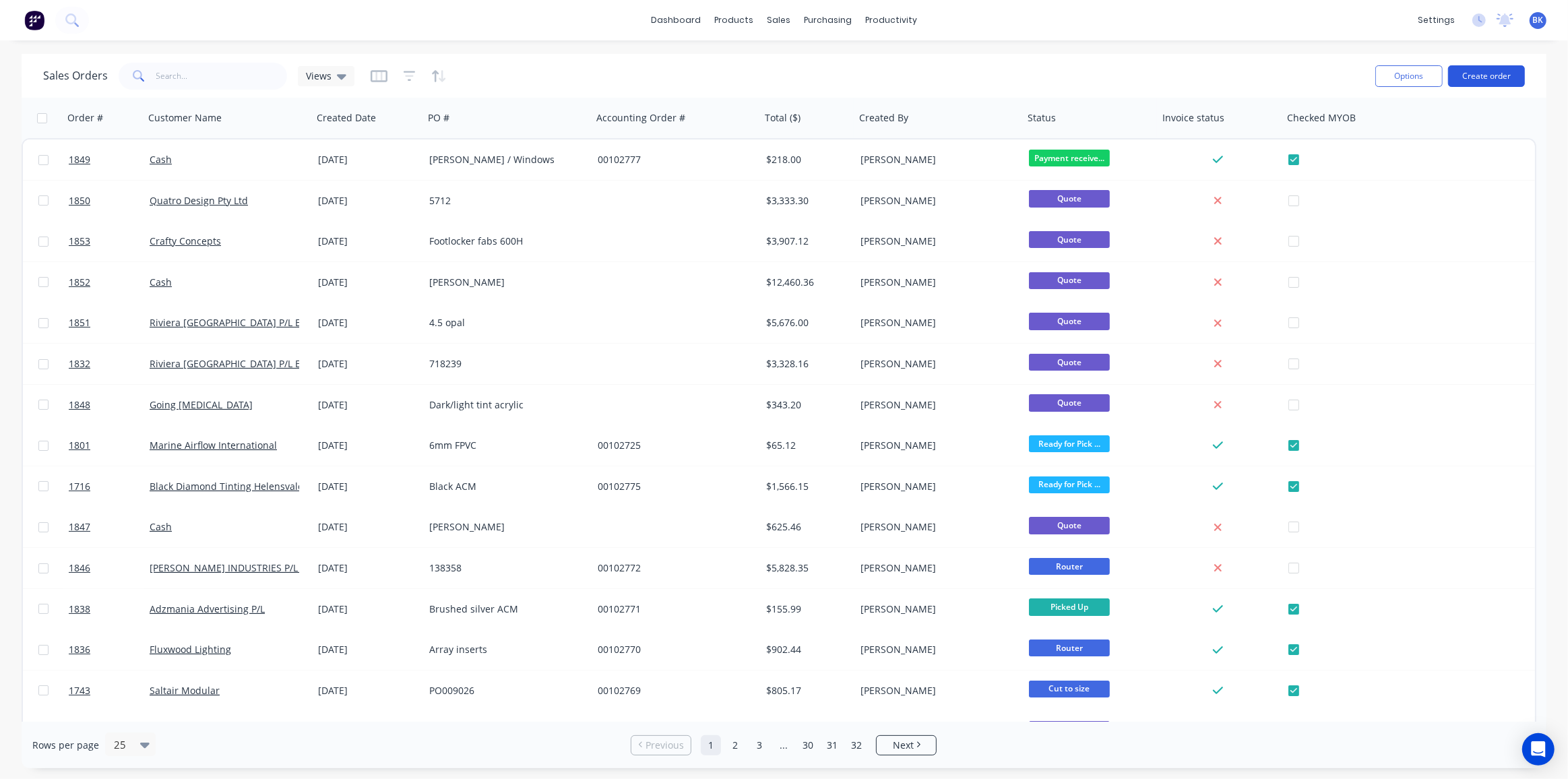
click at [1485, 67] on button "Create order" at bounding box center [1486, 75] width 77 height 22
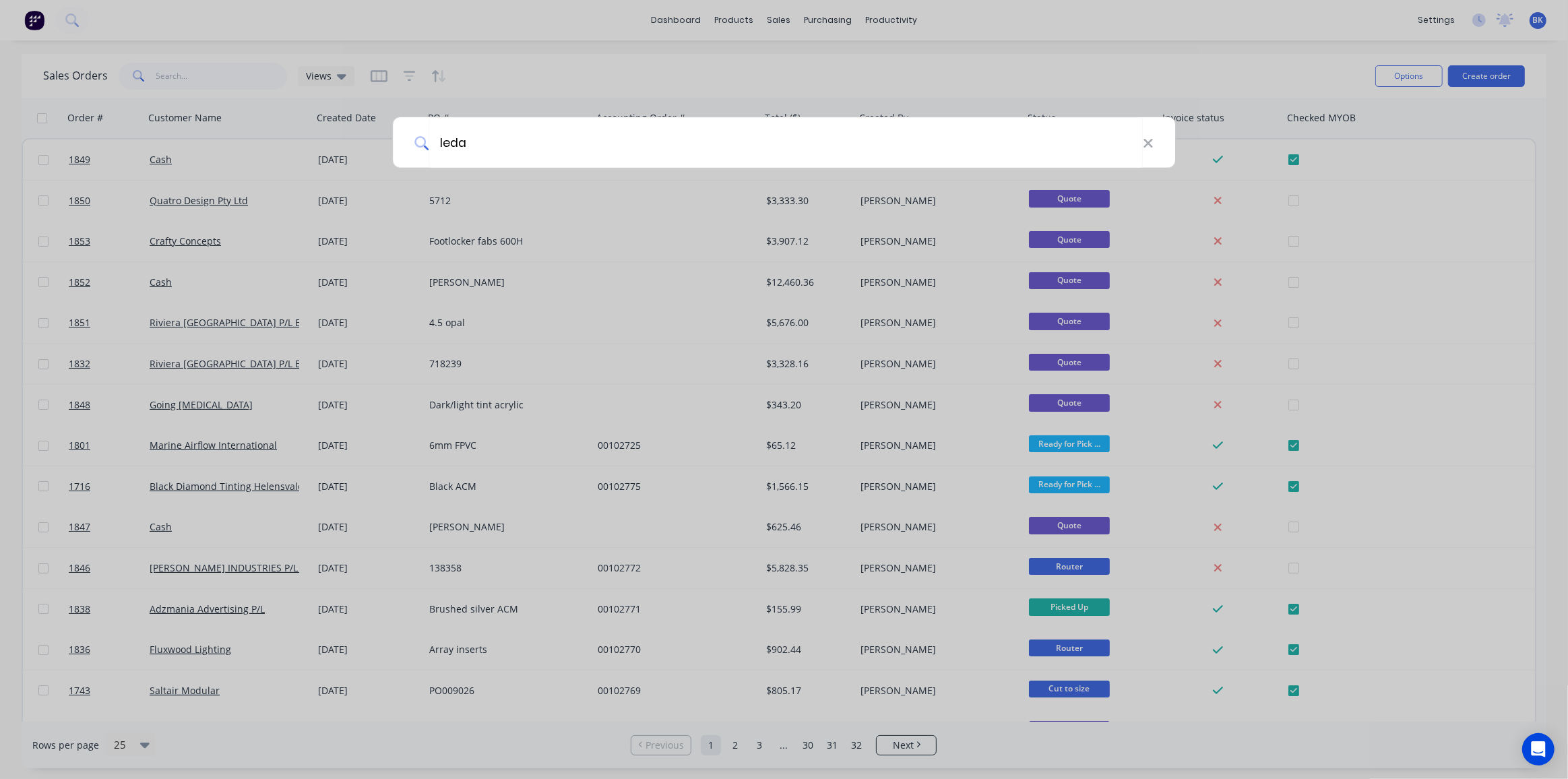
type input "leda"
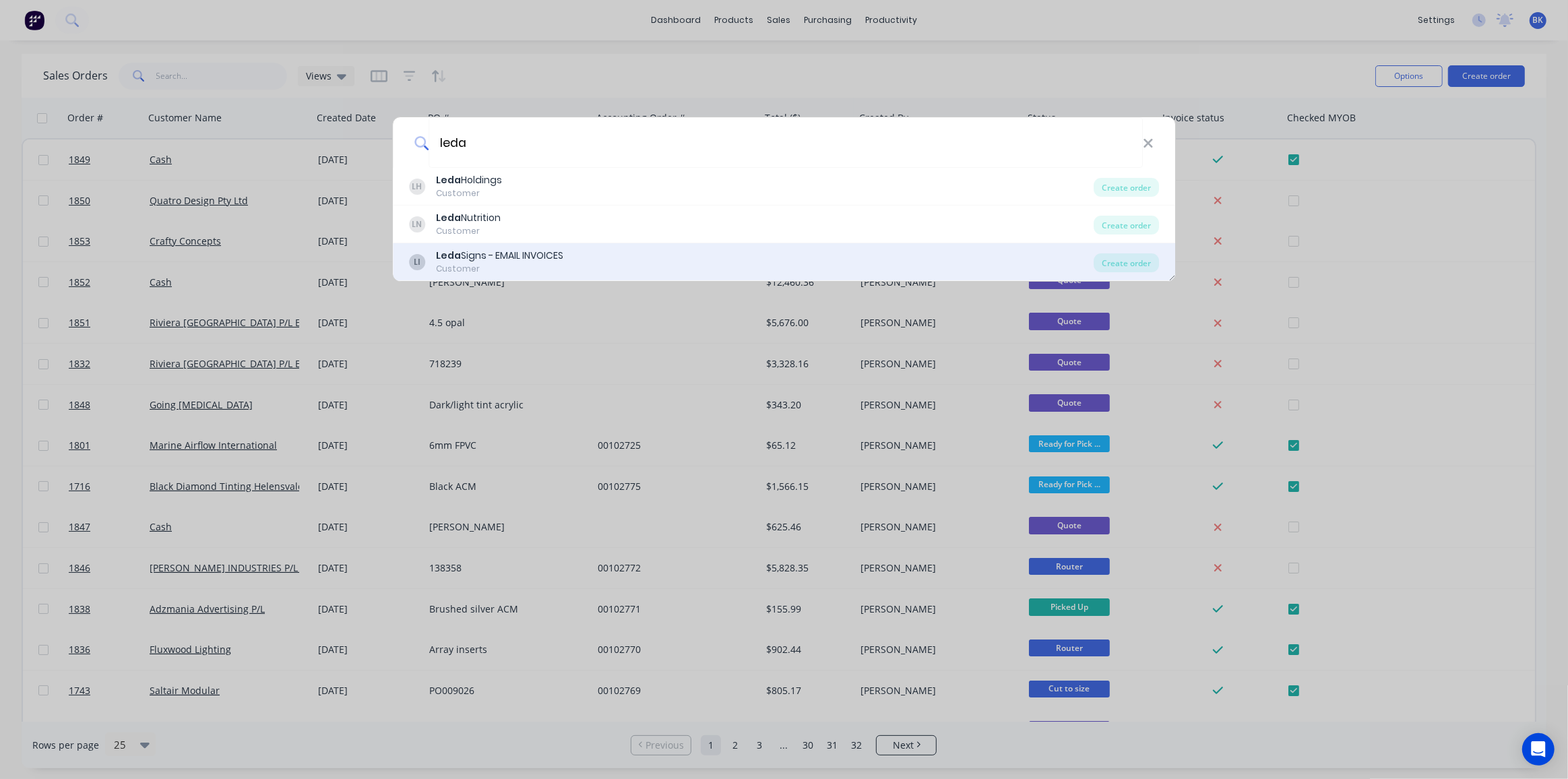
click at [576, 249] on div "[PERSON_NAME] Signs - EMAIL INVOICES Customer" at bounding box center [752, 262] width 685 height 26
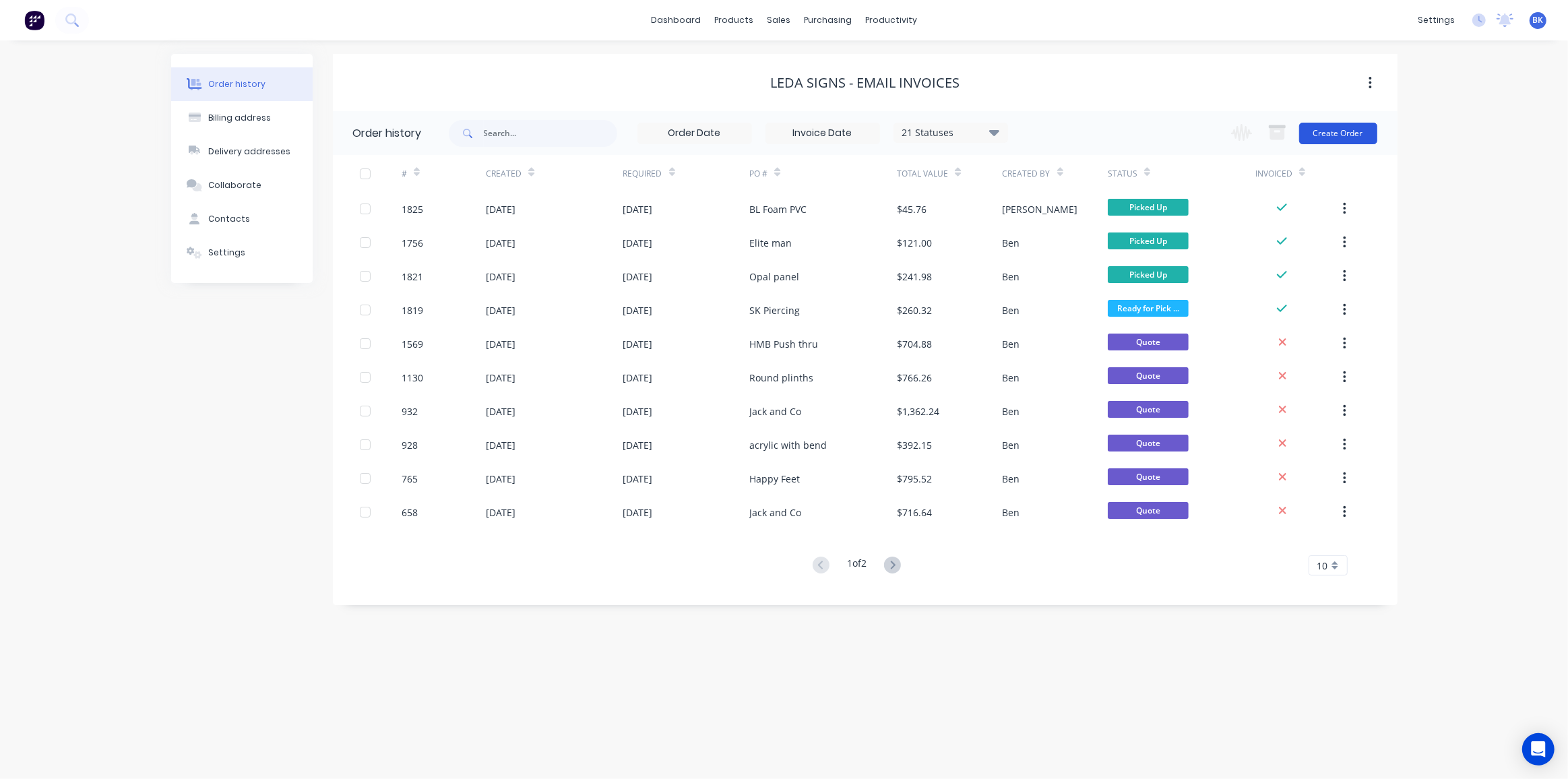
click at [1333, 128] on button "Create Order" at bounding box center [1338, 133] width 78 height 22
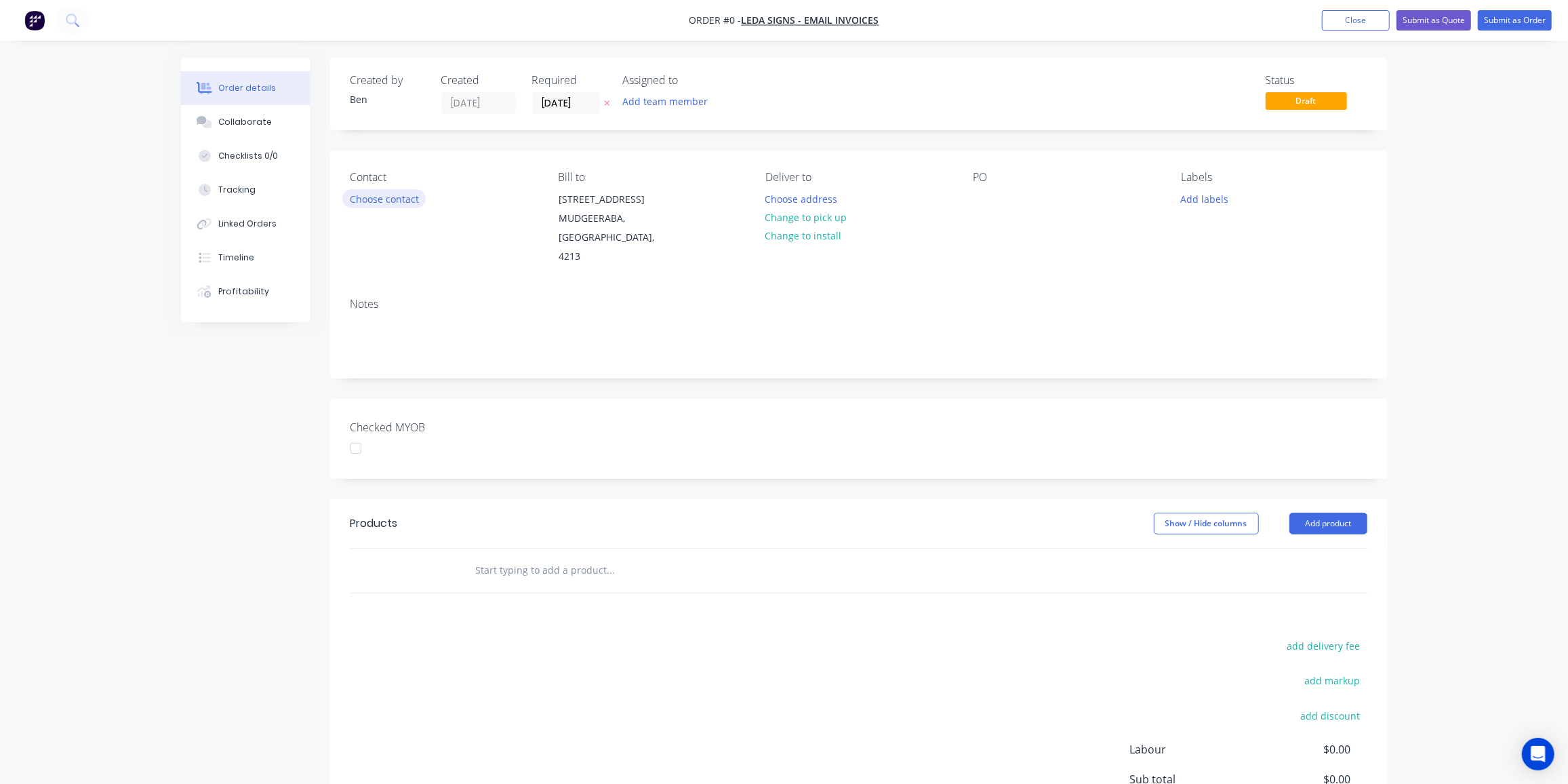
click at [397, 203] on button "Choose contact" at bounding box center [384, 198] width 84 height 18
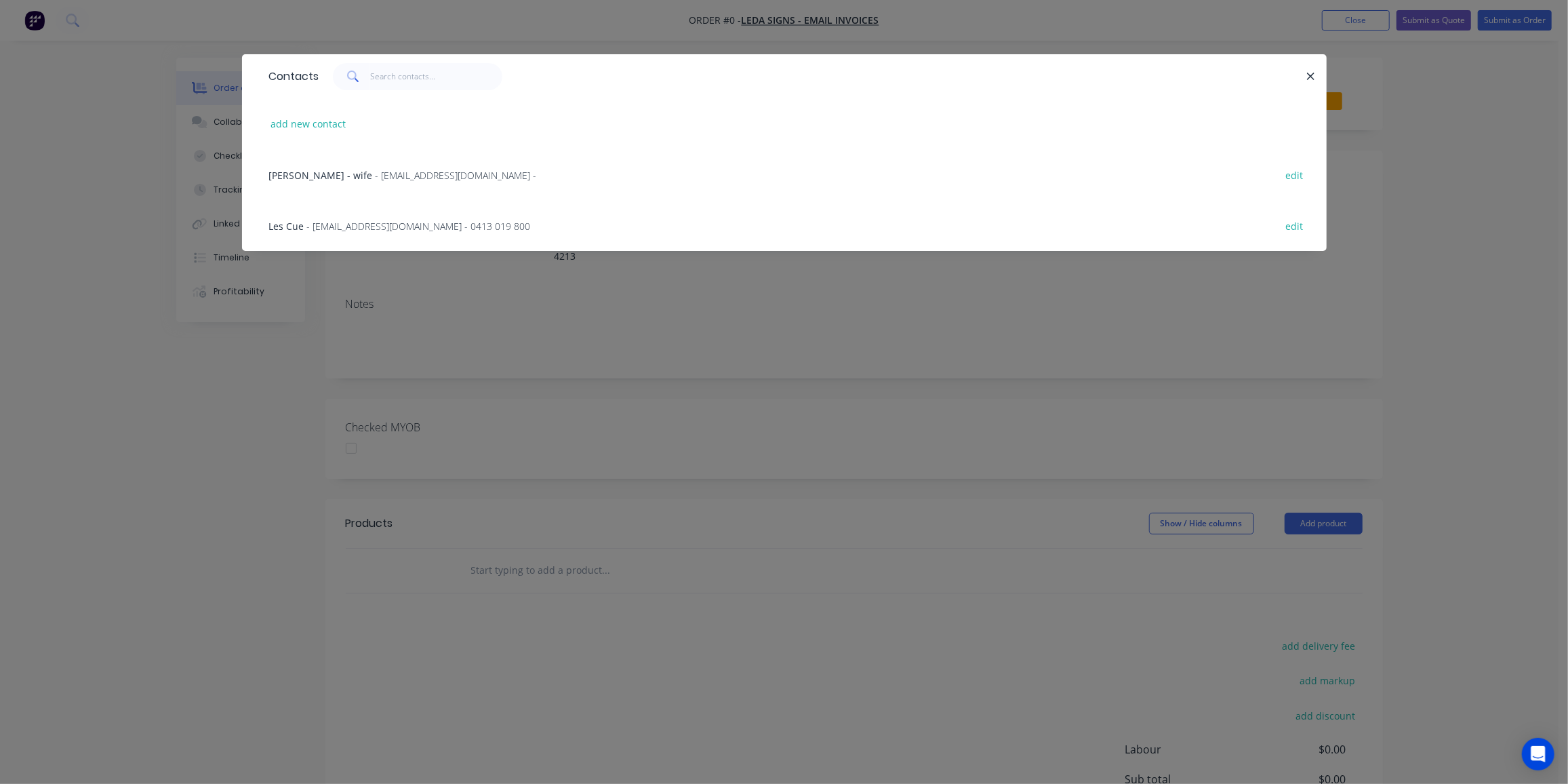
click at [348, 226] on span "- [EMAIL_ADDRESS][DOMAIN_NAME] - 0413 019 800" at bounding box center [419, 226] width 223 height 13
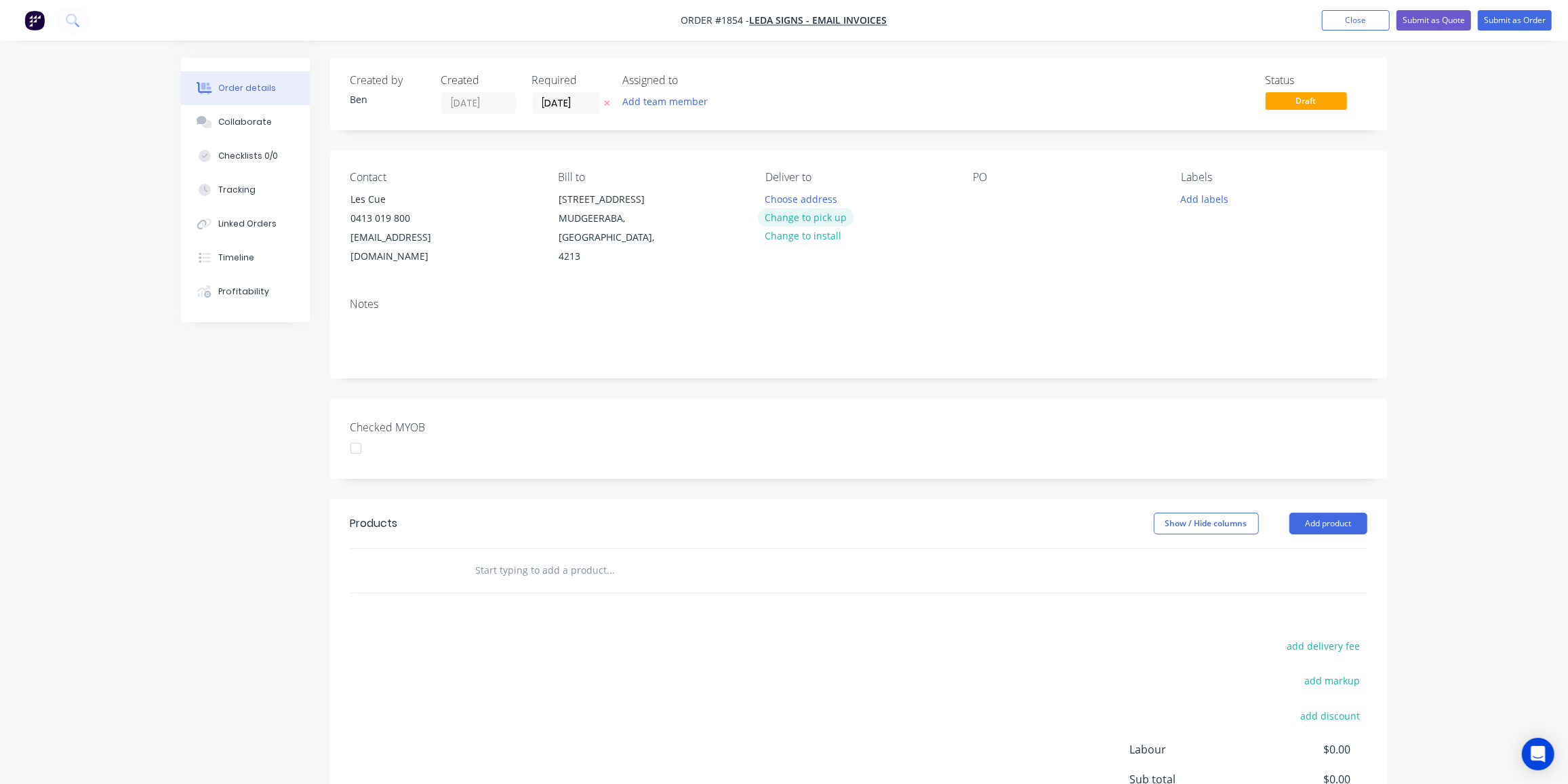
click at [829, 219] on button "Change to pick up" at bounding box center [806, 217] width 96 height 18
click at [987, 191] on div at bounding box center [984, 199] width 22 height 20
click at [1198, 203] on button "Add labels" at bounding box center [1204, 198] width 62 height 18
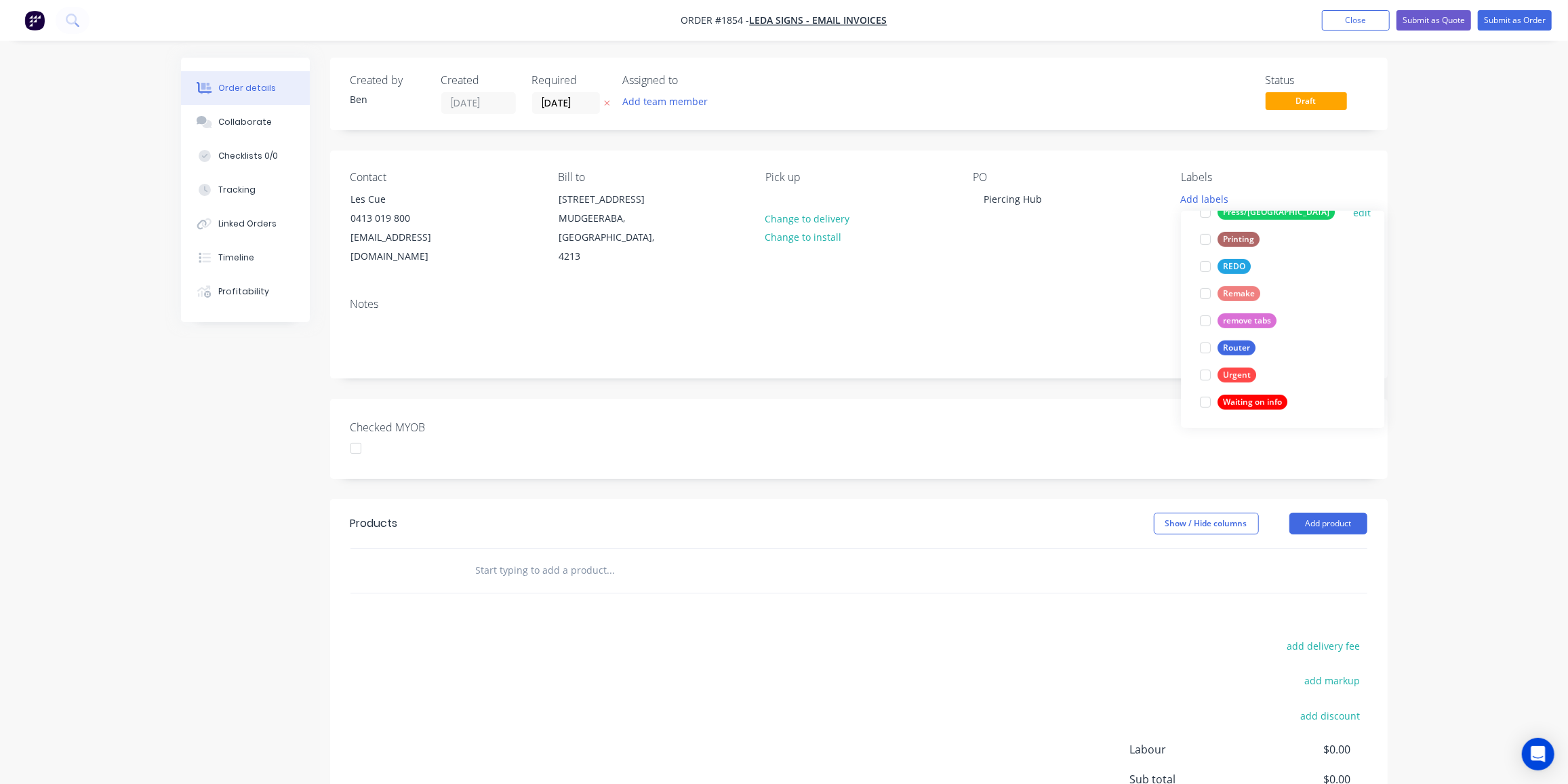
scroll to position [569, 0]
click at [1250, 346] on div "Router" at bounding box center [1237, 347] width 38 height 15
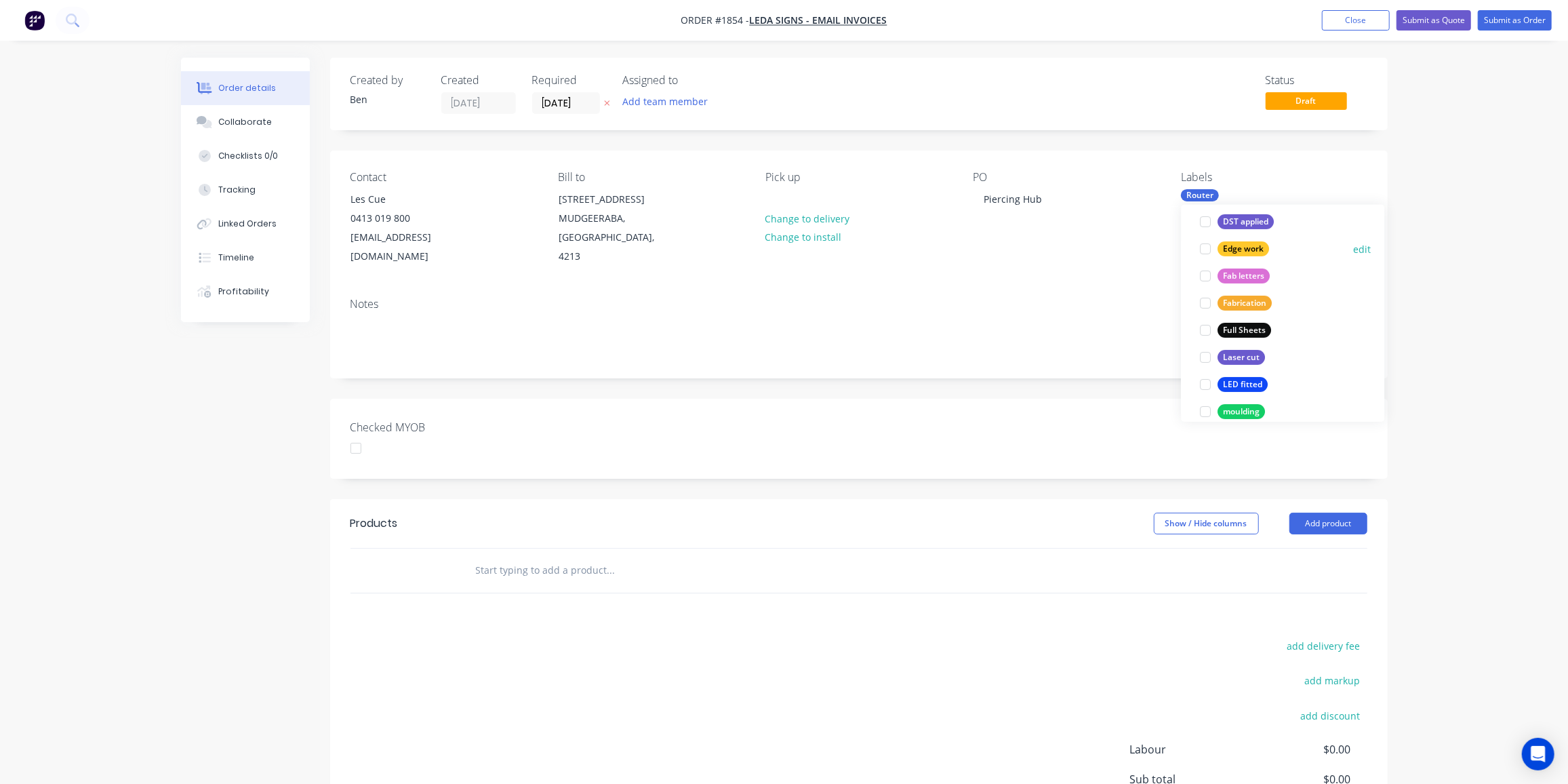
click at [1254, 243] on div "Edge work" at bounding box center [1243, 249] width 51 height 15
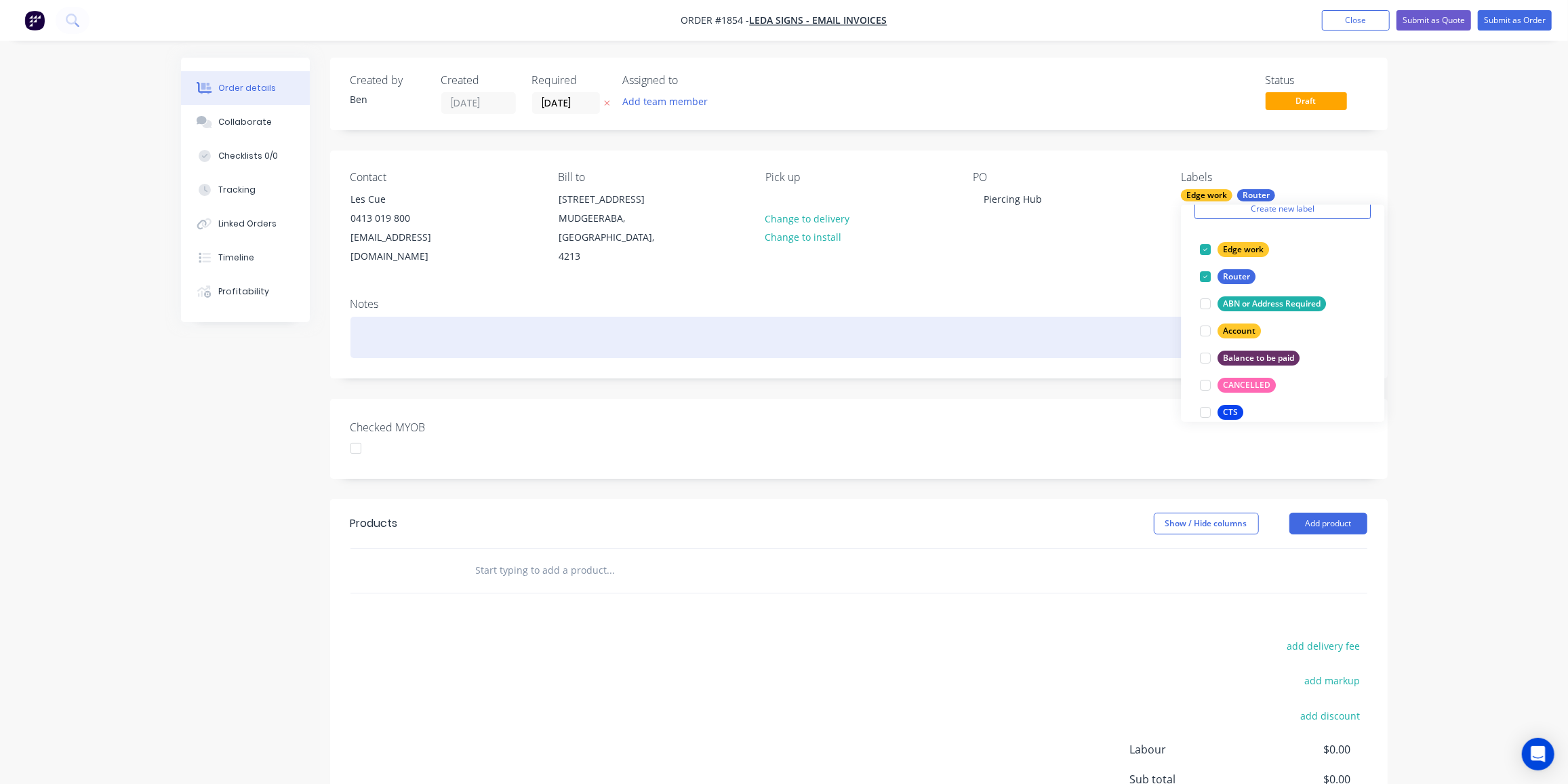
scroll to position [63, 0]
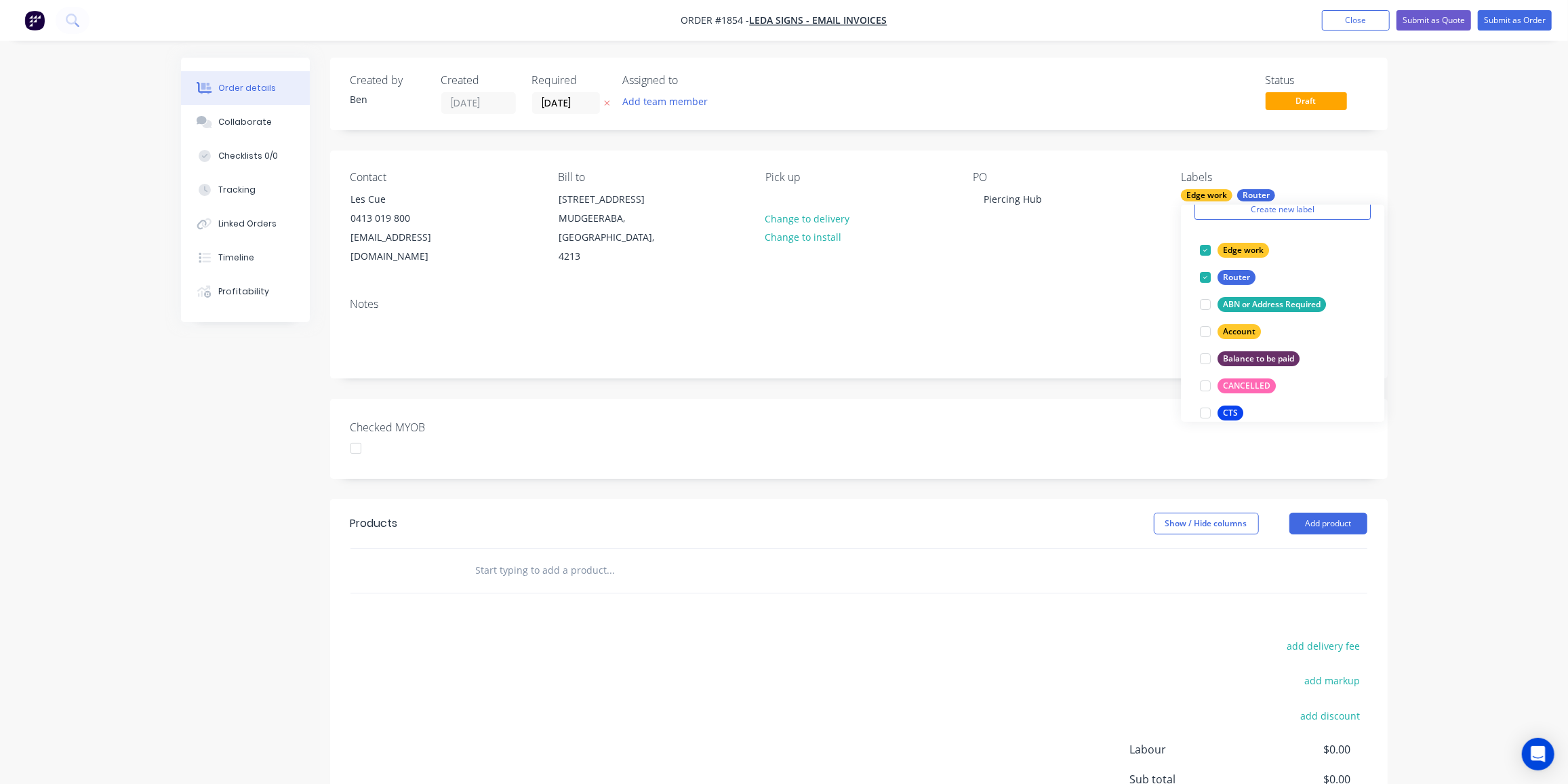
click at [502, 637] on div "add delivery fee add markup add discount Labour $0.00 Sub total $0.00 Margin $0…" at bounding box center [859, 768] width 1017 height 262
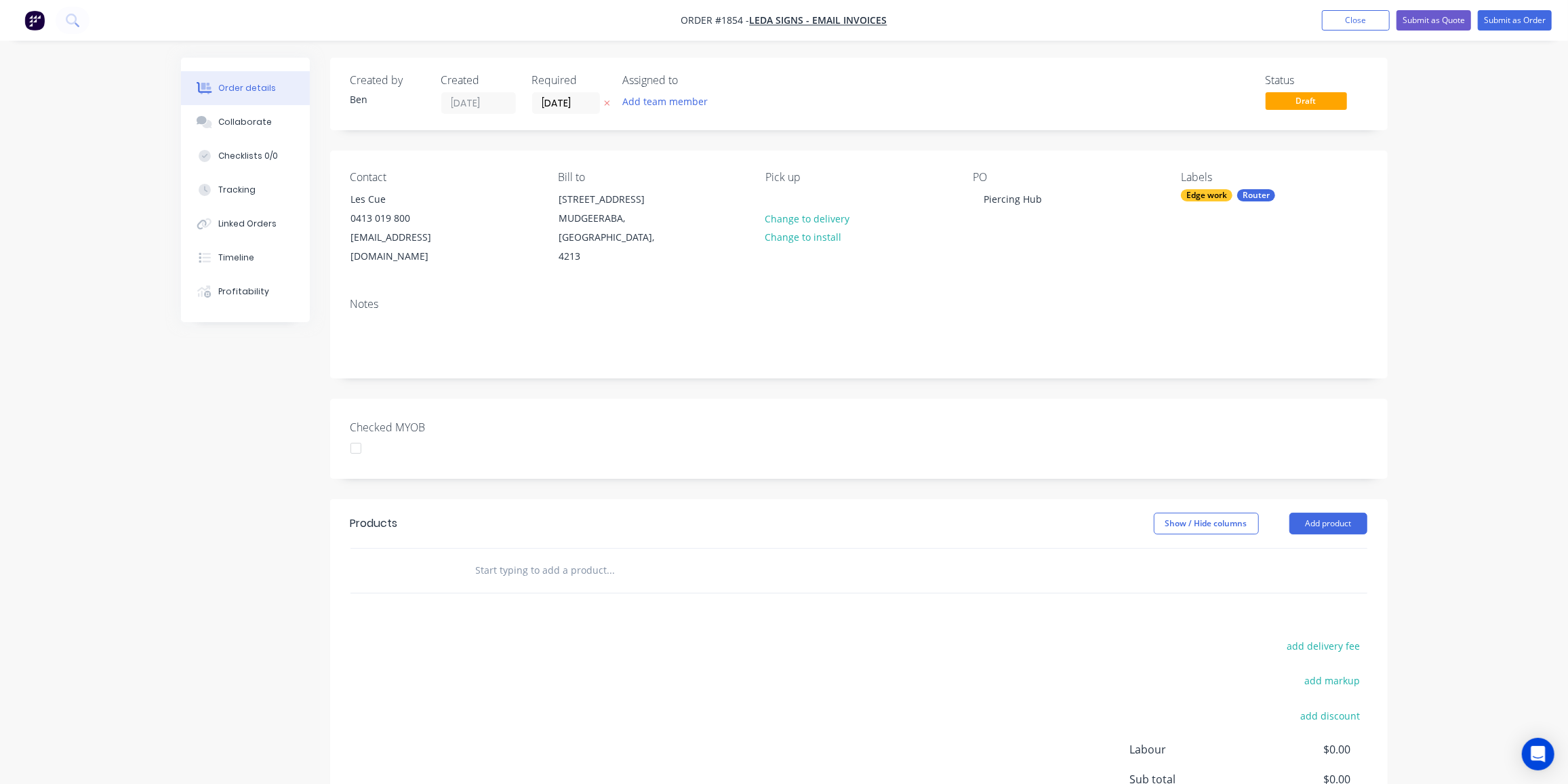
click at [530, 557] on input "text" at bounding box center [611, 570] width 271 height 27
click at [484, 557] on input "text" at bounding box center [611, 570] width 271 height 27
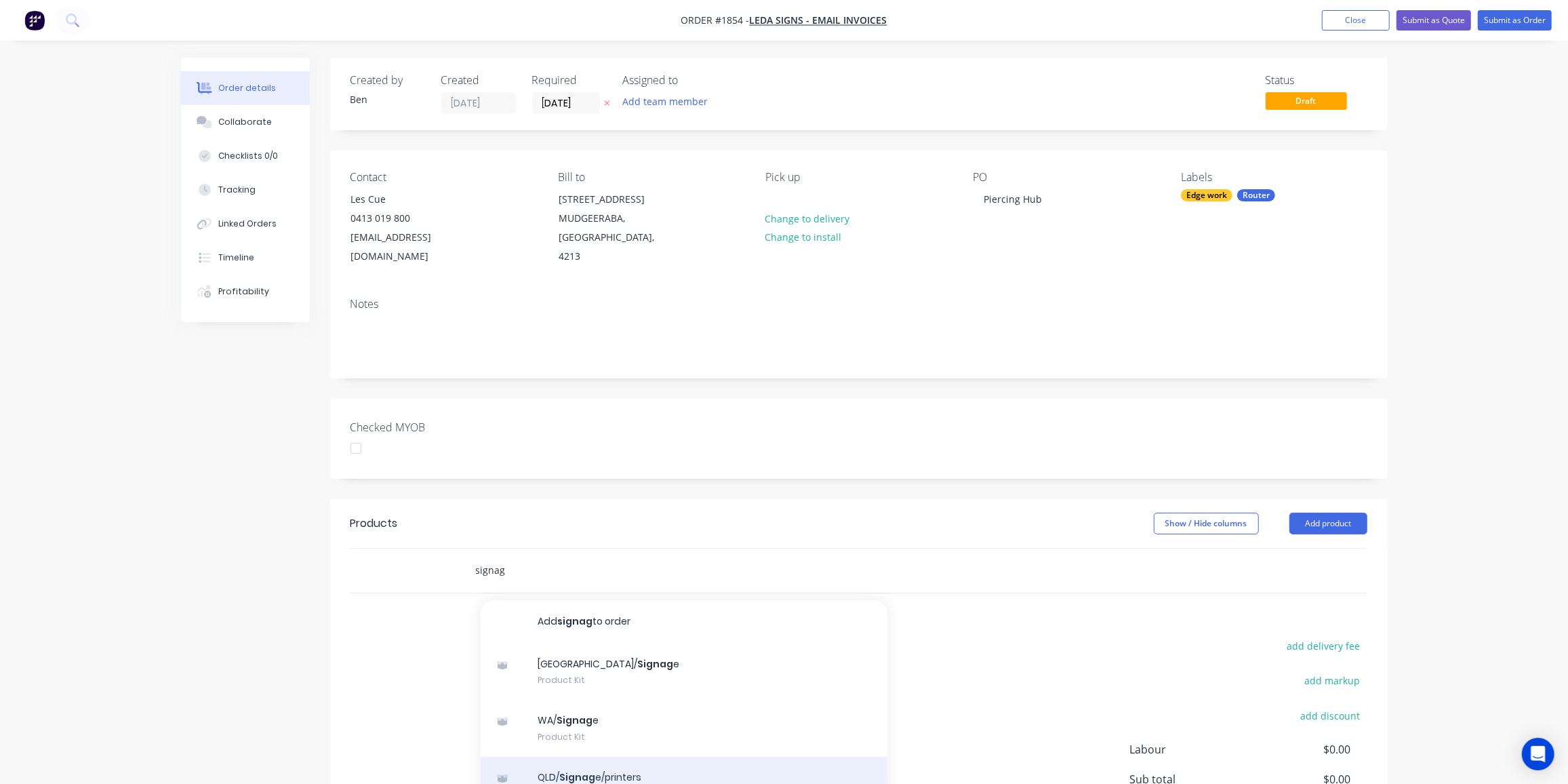
type input "signag"
click at [620, 757] on div "QLD/ Signag e/printers Product Kit" at bounding box center [684, 785] width 407 height 57
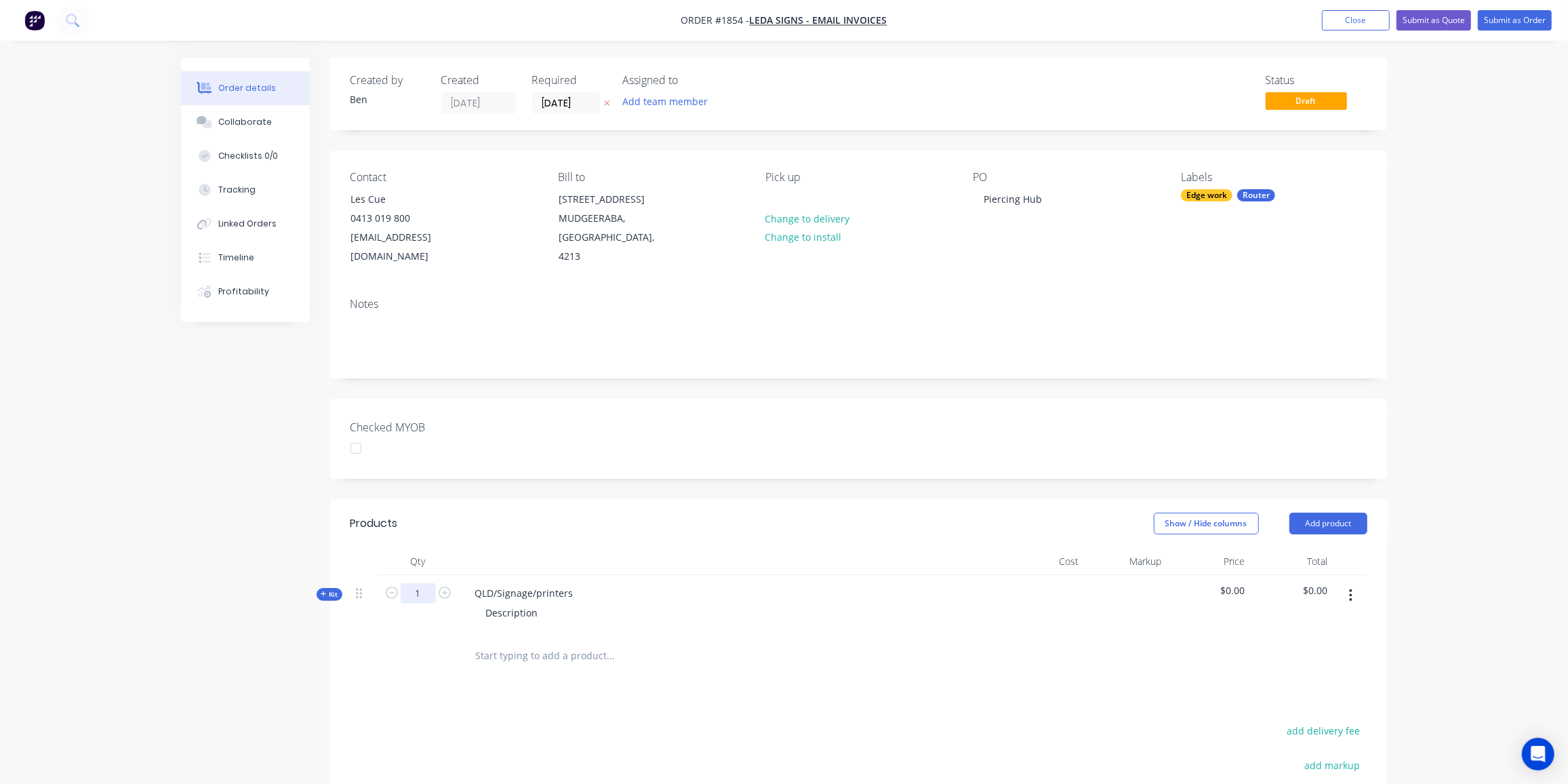
click at [417, 583] on input "1" at bounding box center [418, 593] width 35 height 20
type input "7"
drag, startPoint x: 573, startPoint y: 572, endPoint x: 461, endPoint y: 569, distance: 112.0
click at [461, 575] on div "QLD/Signage/printers Description" at bounding box center [730, 605] width 543 height 59
click at [540, 603] on div "Description" at bounding box center [512, 613] width 74 height 20
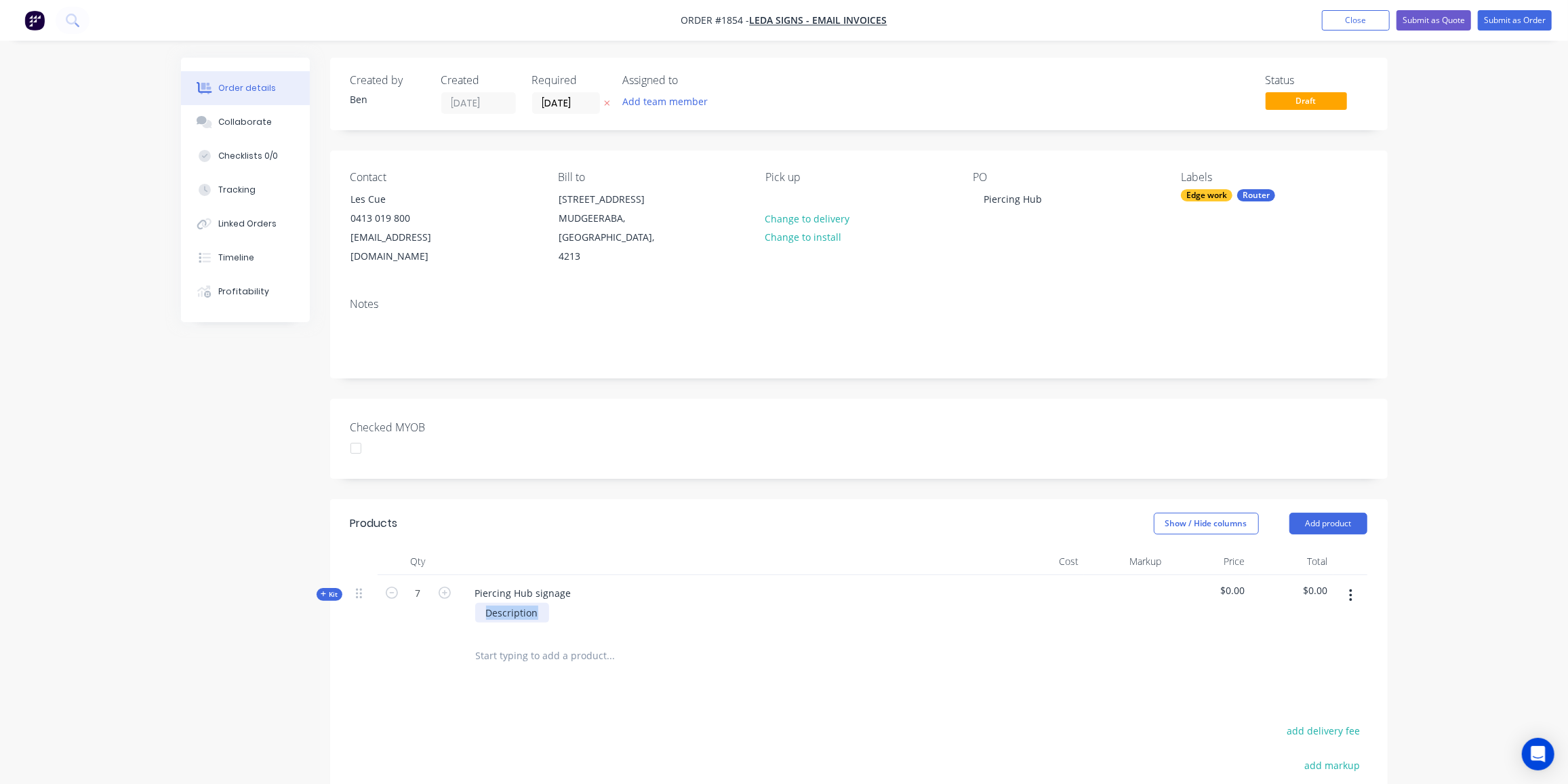
drag, startPoint x: 541, startPoint y: 595, endPoint x: 445, endPoint y: 601, distance: 96.2
click at [445, 601] on div "Kit 7 Piercing Hub signage Description $0.00 $0.00" at bounding box center [859, 605] width 1017 height 59
drag, startPoint x: 321, startPoint y: 571, endPoint x: 454, endPoint y: 588, distance: 134.1
click at [322, 591] on icon "button" at bounding box center [324, 595] width 6 height 7
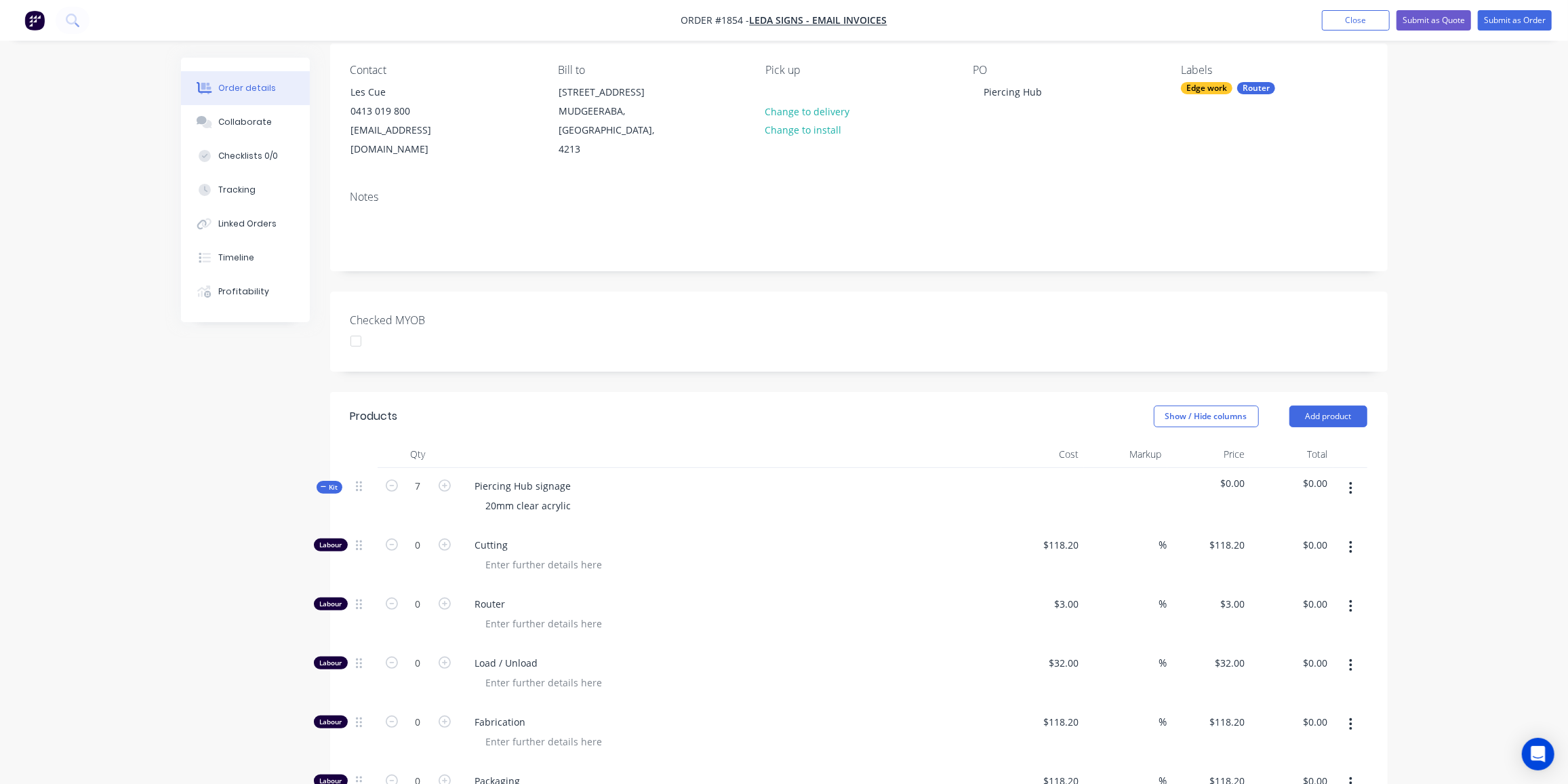
scroll to position [108, 0]
click at [419, 594] on input "0" at bounding box center [418, 603] width 35 height 20
type input "45"
type input "$135.00"
click at [418, 653] on input "0" at bounding box center [418, 663] width 35 height 20
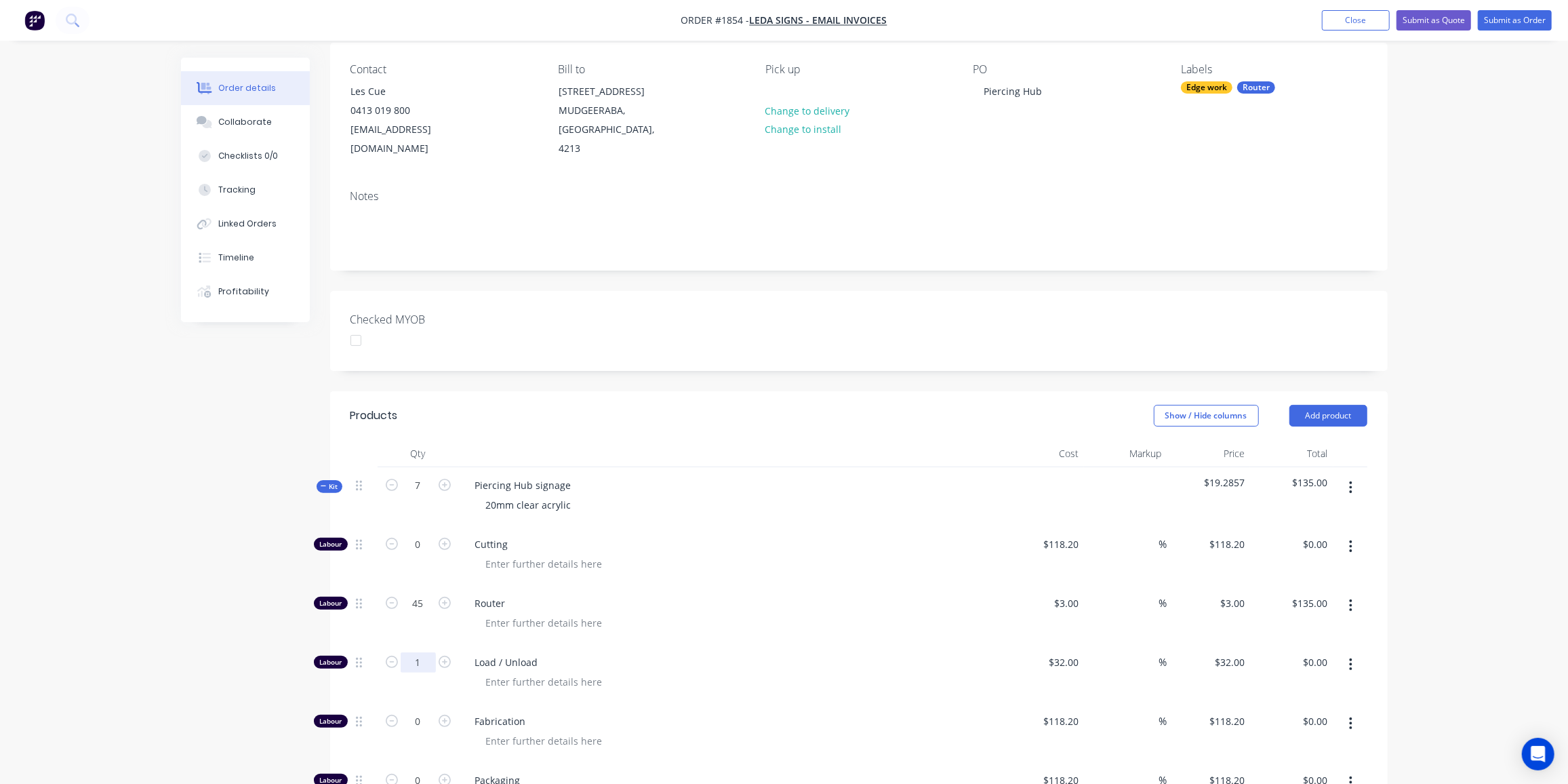
type input "1"
type input "$32.00"
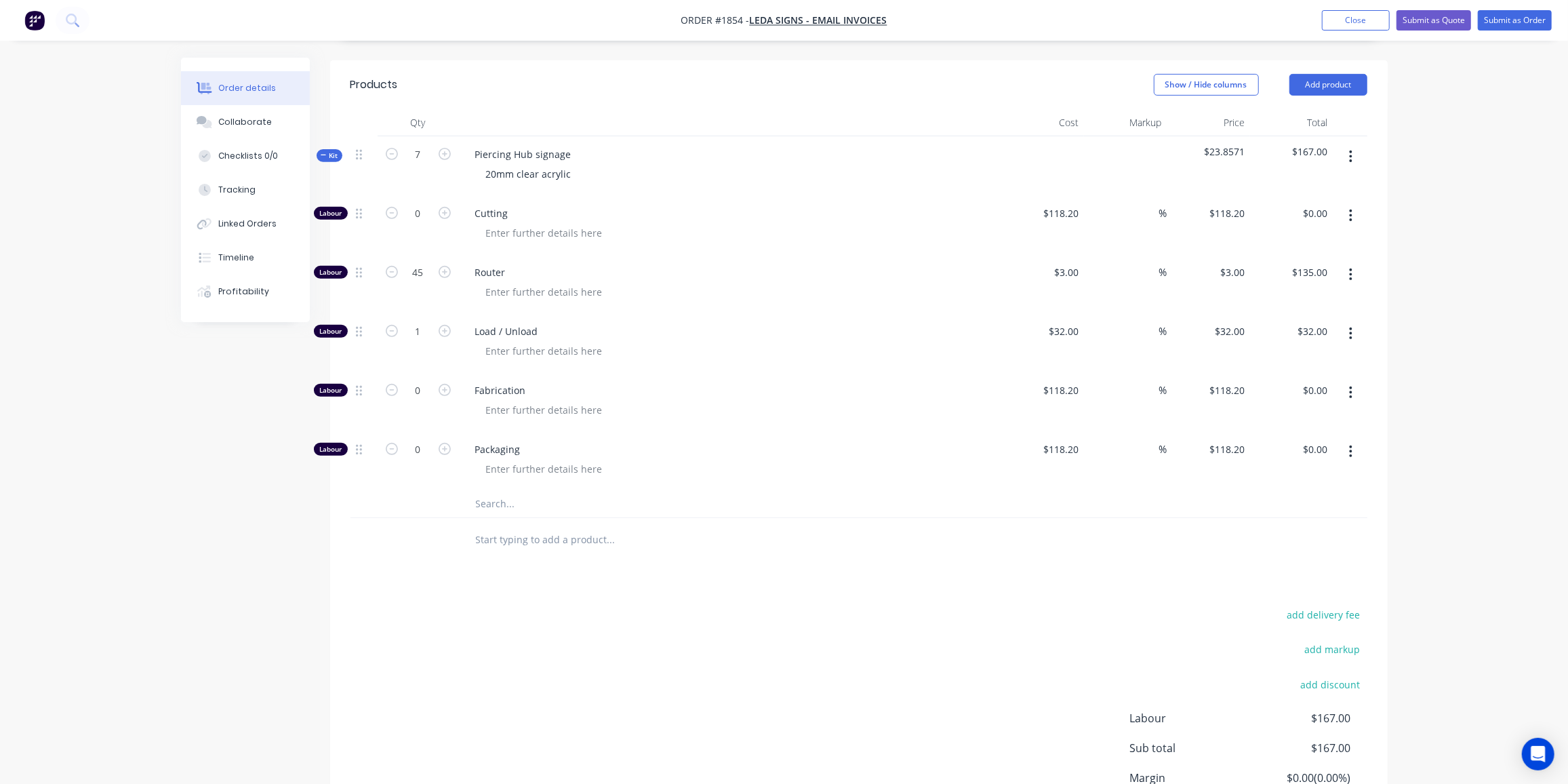
click at [482, 491] on input "text" at bounding box center [611, 504] width 271 height 27
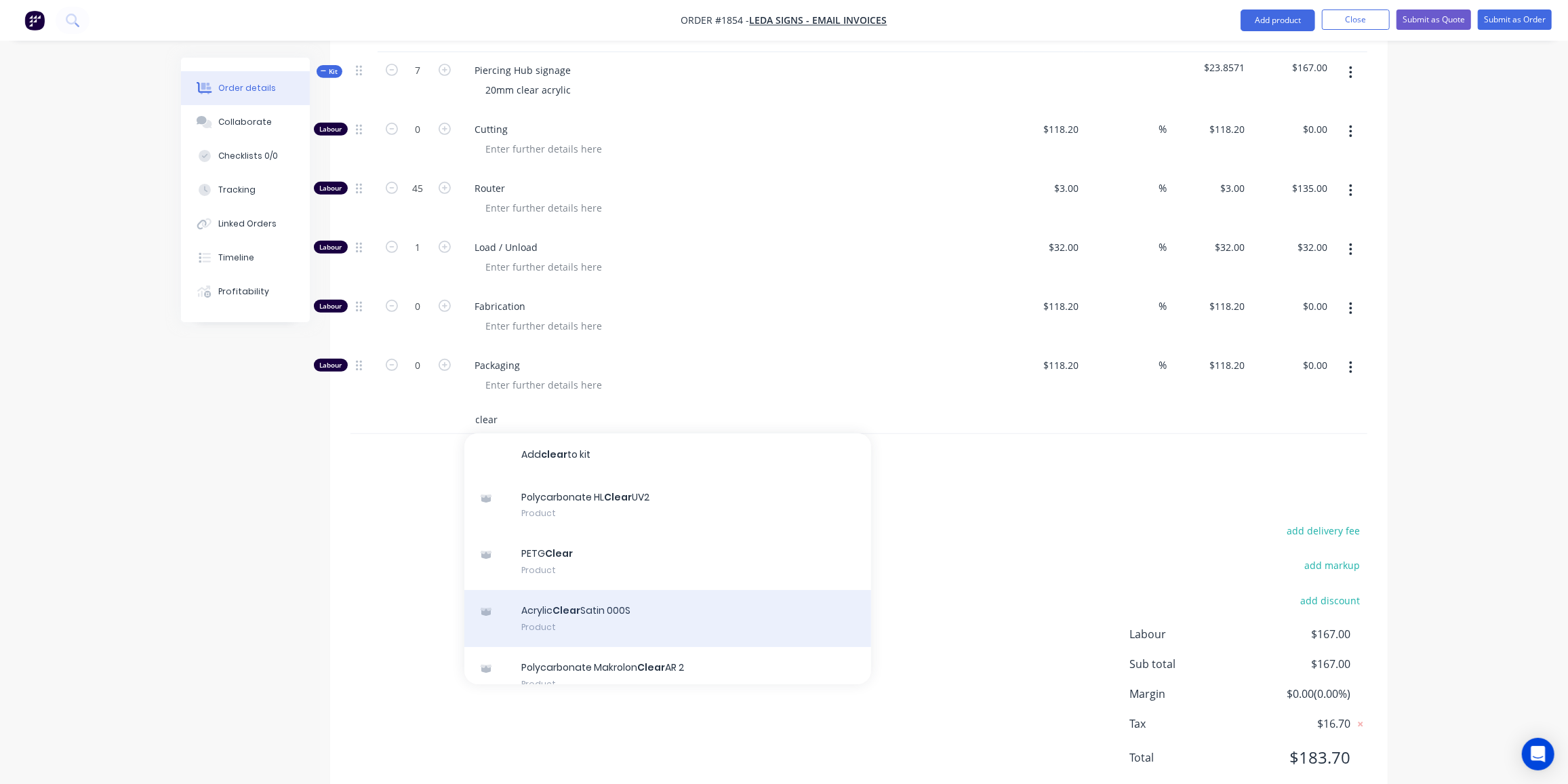
scroll to position [524, 0]
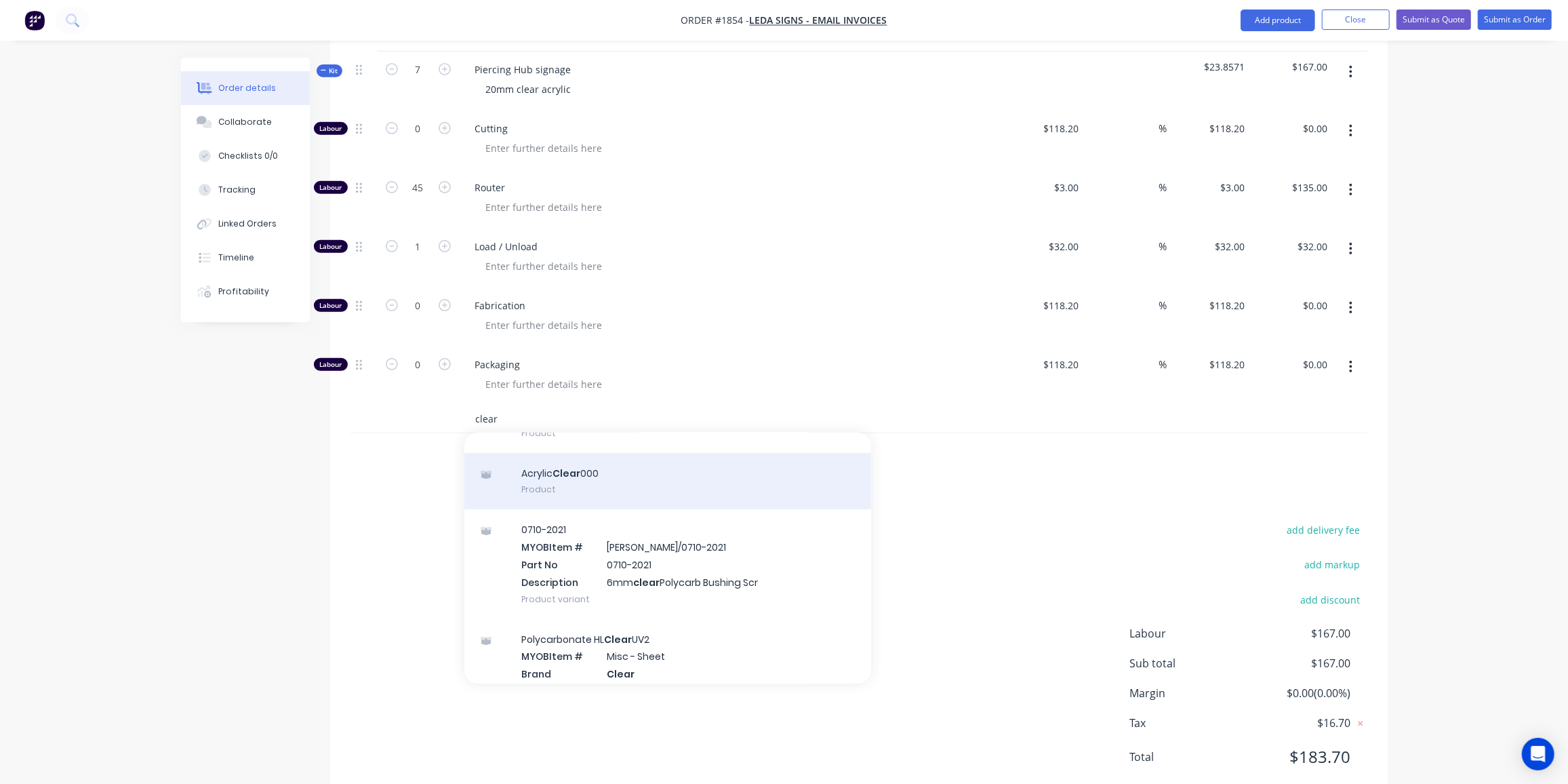
type input "clear"
click at [579, 465] on div "Acrylic Clear 000 Product" at bounding box center [668, 481] width 407 height 57
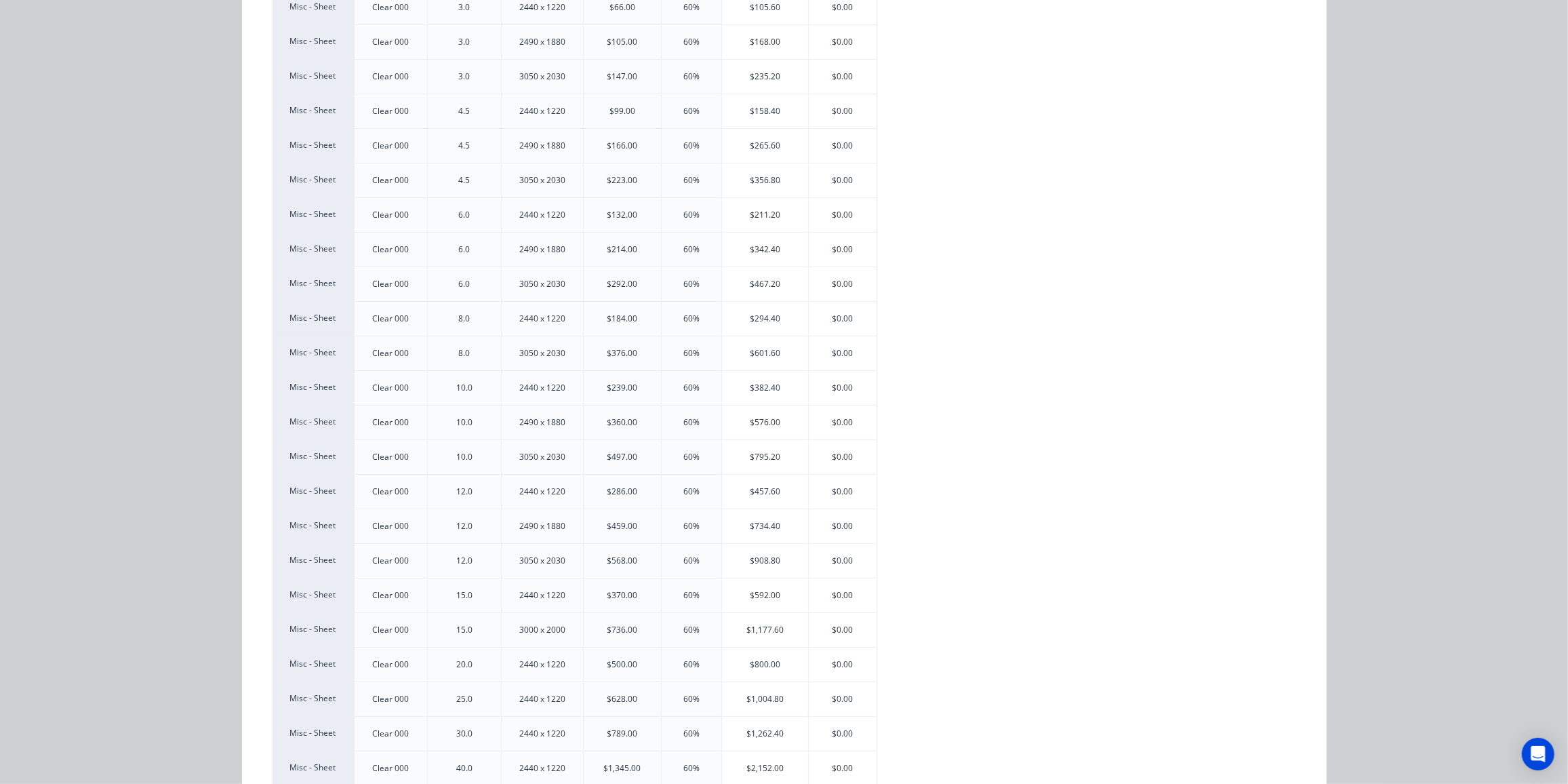
scroll to position [287, 0]
click at [761, 650] on div "$800.00" at bounding box center [765, 664] width 86 height 34
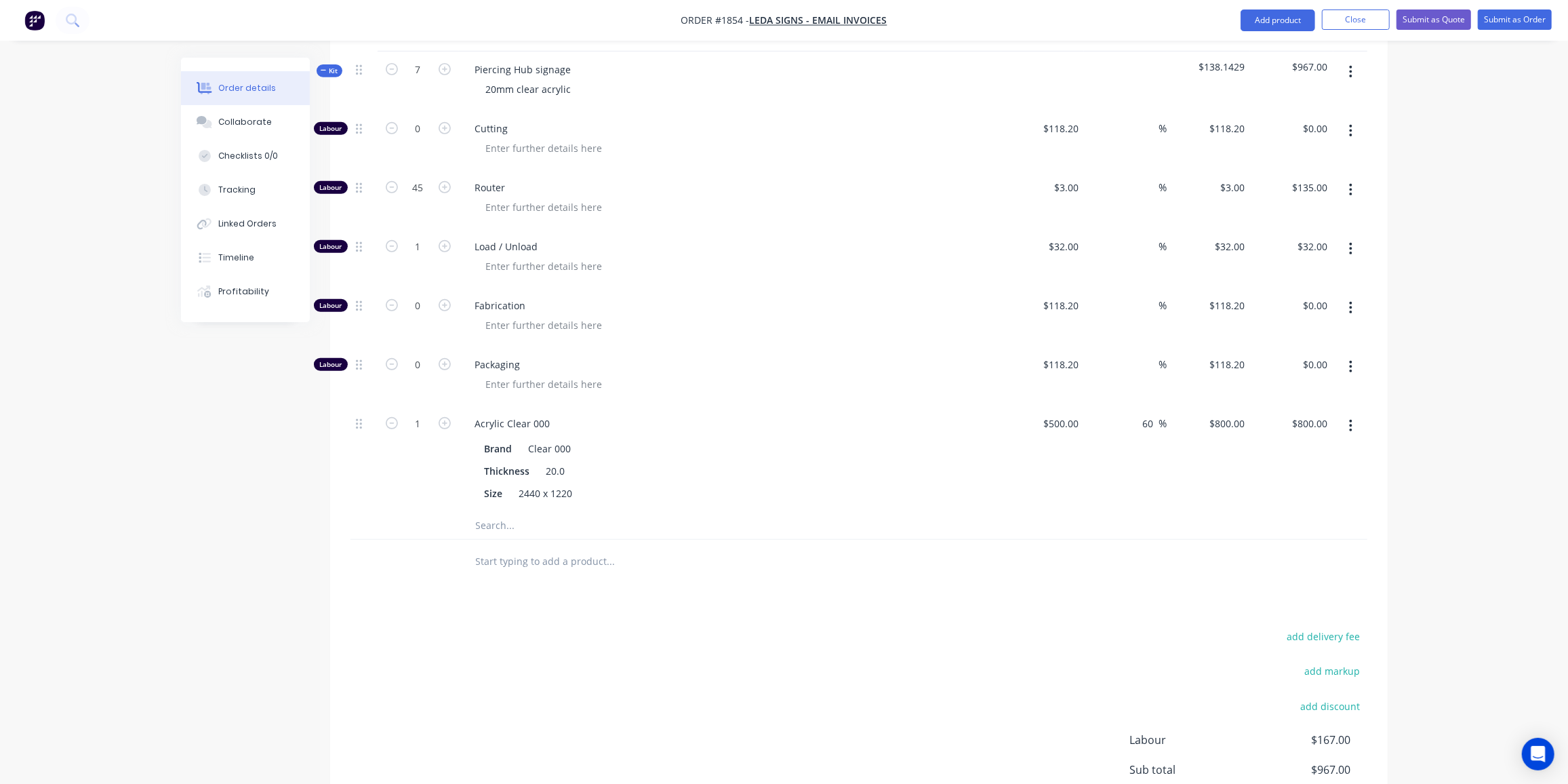
click at [878, 585] on div "Products Show / Hide columns Add product Qty Cost Markup Price Total Kit 7 Pier…" at bounding box center [859, 443] width 1058 height 934
click at [418, 414] on input "1" at bounding box center [418, 423] width 35 height 20
type input "0.75"
type input "$600.00"
drag, startPoint x: 355, startPoint y: 442, endPoint x: 366, endPoint y: 436, distance: 12.5
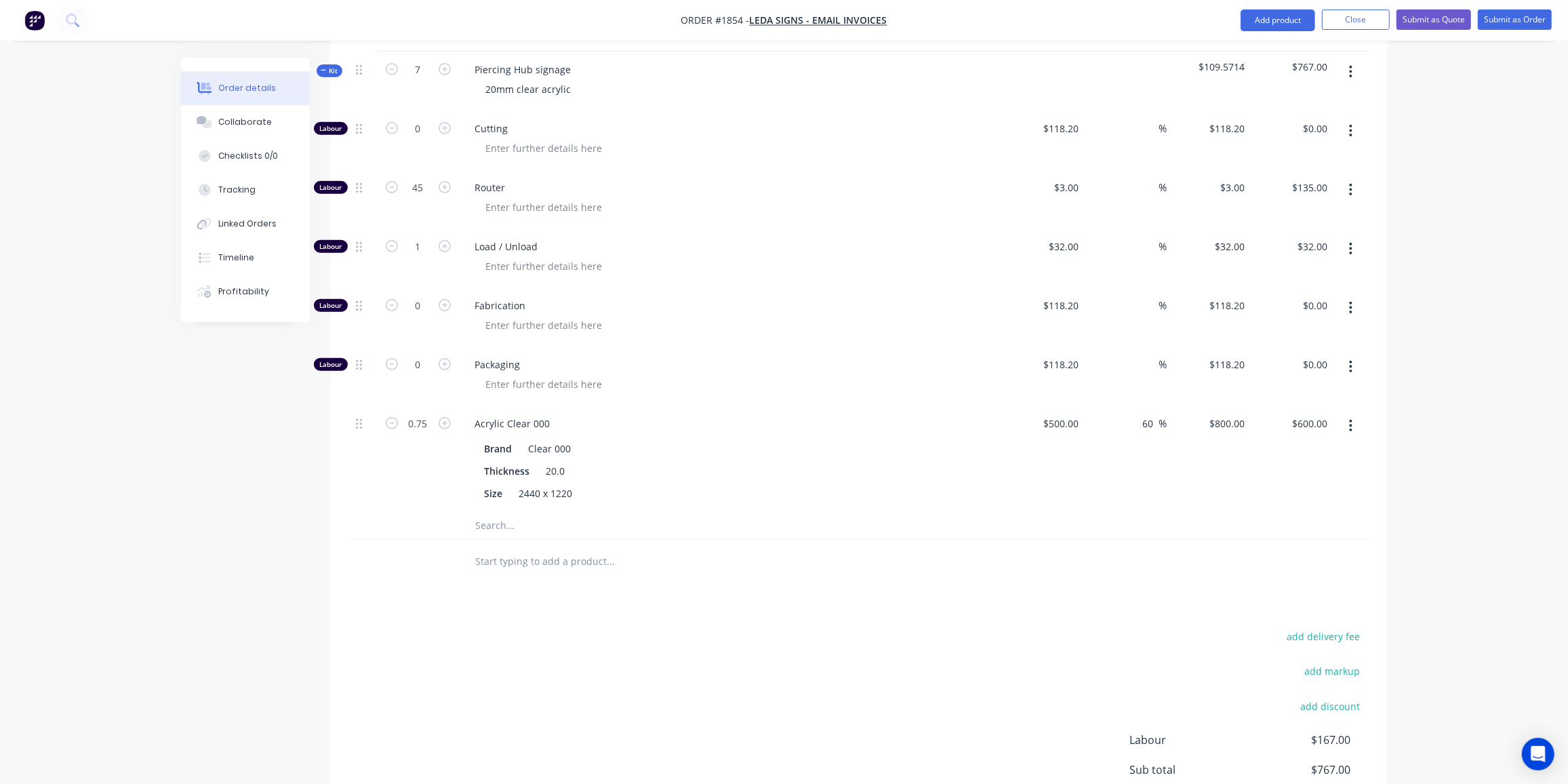
click at [357, 441] on div at bounding box center [364, 459] width 27 height 107
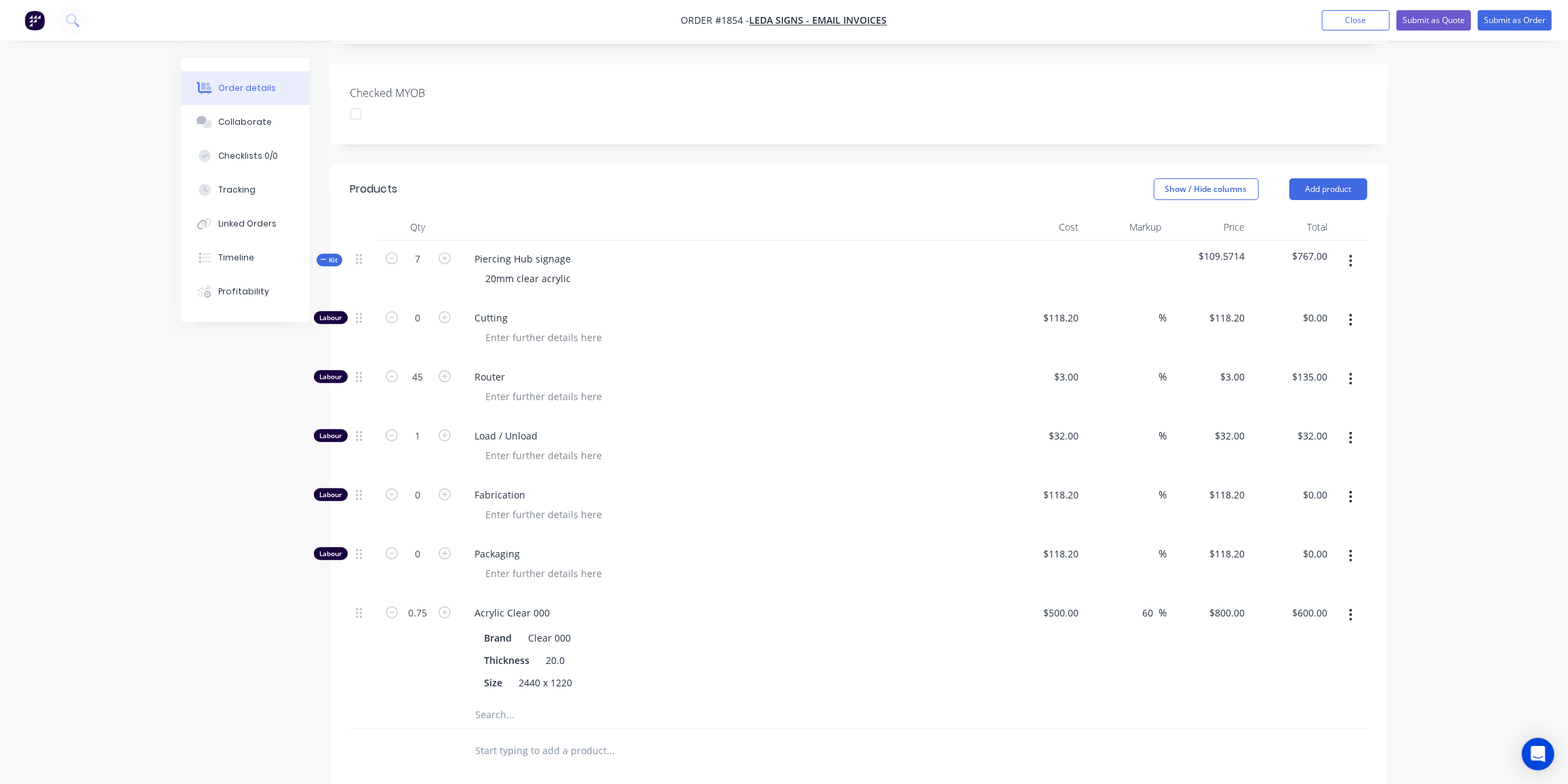
scroll to position [334, 0]
click at [421, 485] on input "0" at bounding box center [418, 495] width 35 height 20
type input "2.5"
type input "$295.50"
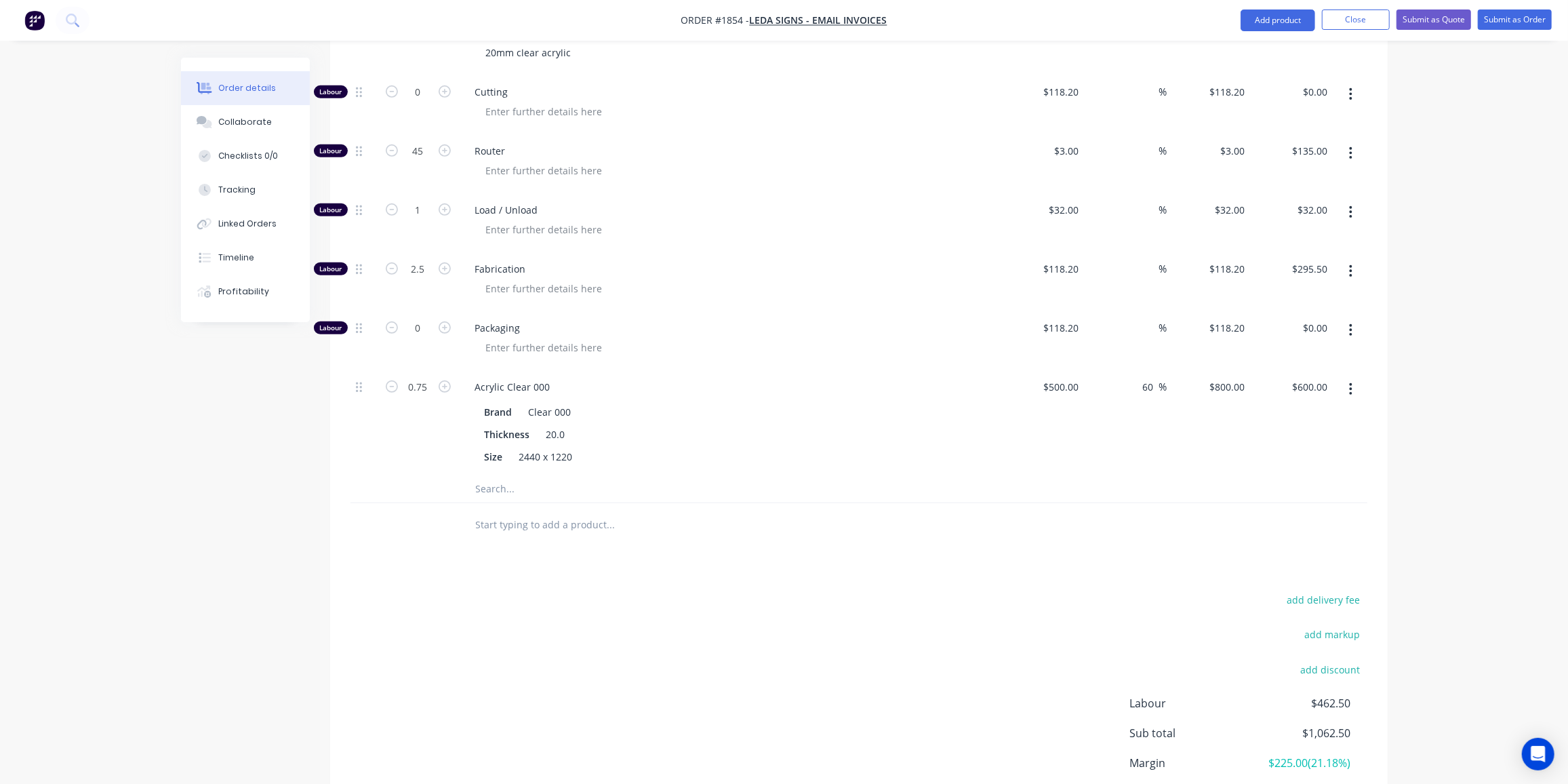
scroll to position [560, 0]
click at [406, 260] on input "2.5" at bounding box center [418, 270] width 35 height 20
type input "3"
type input "$354.60"
click at [312, 531] on div "Created by [PERSON_NAME] Created [DATE] Required [DATE] Assigned to Add team me…" at bounding box center [784, 196] width 1207 height 1396
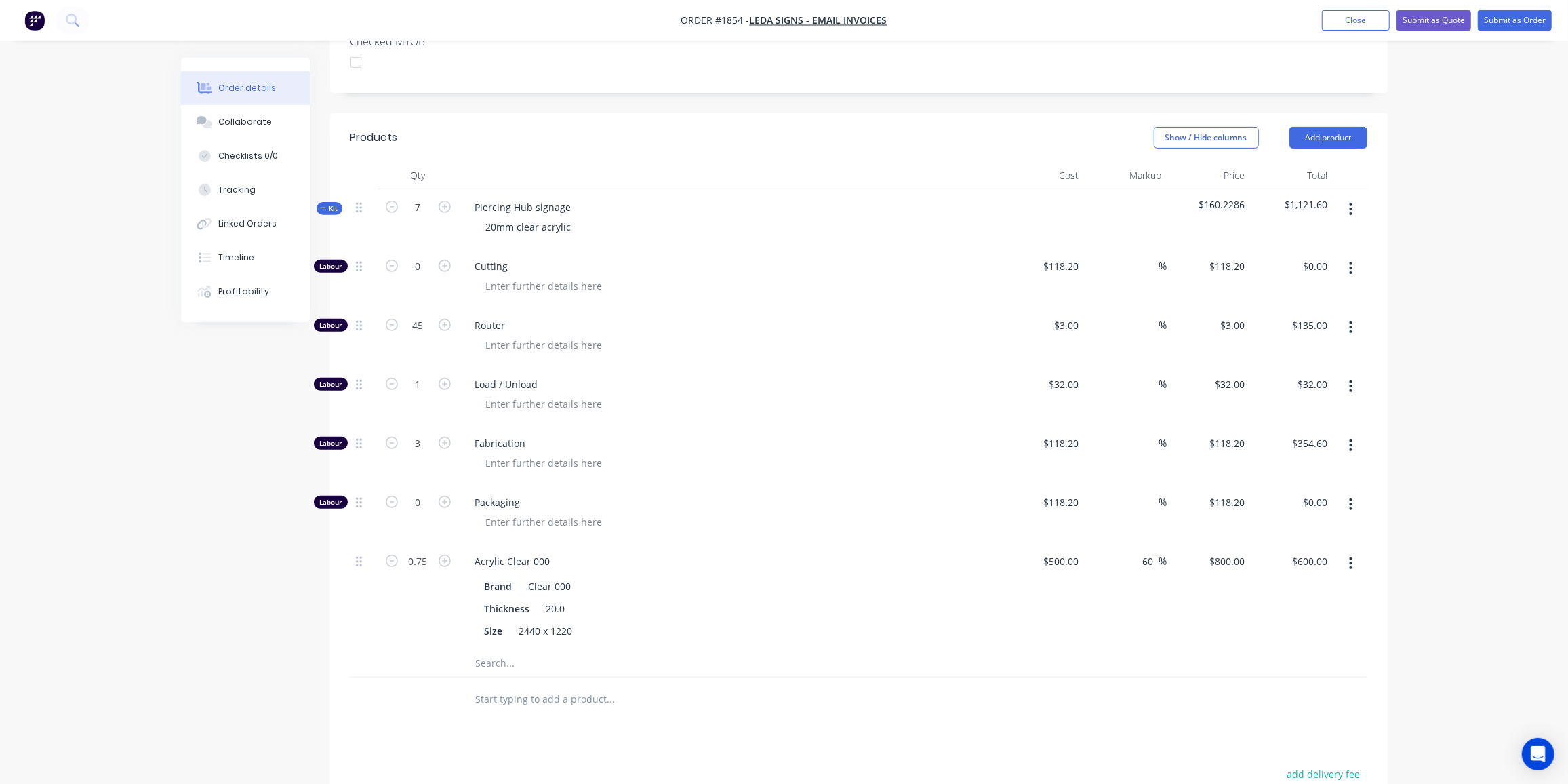
scroll to position [385, 0]
click at [840, 458] on div "Fabrication" at bounding box center [730, 456] width 543 height 59
click at [422, 434] on input "3" at bounding box center [418, 444] width 35 height 20
type input "3.5"
type input "$413.70"
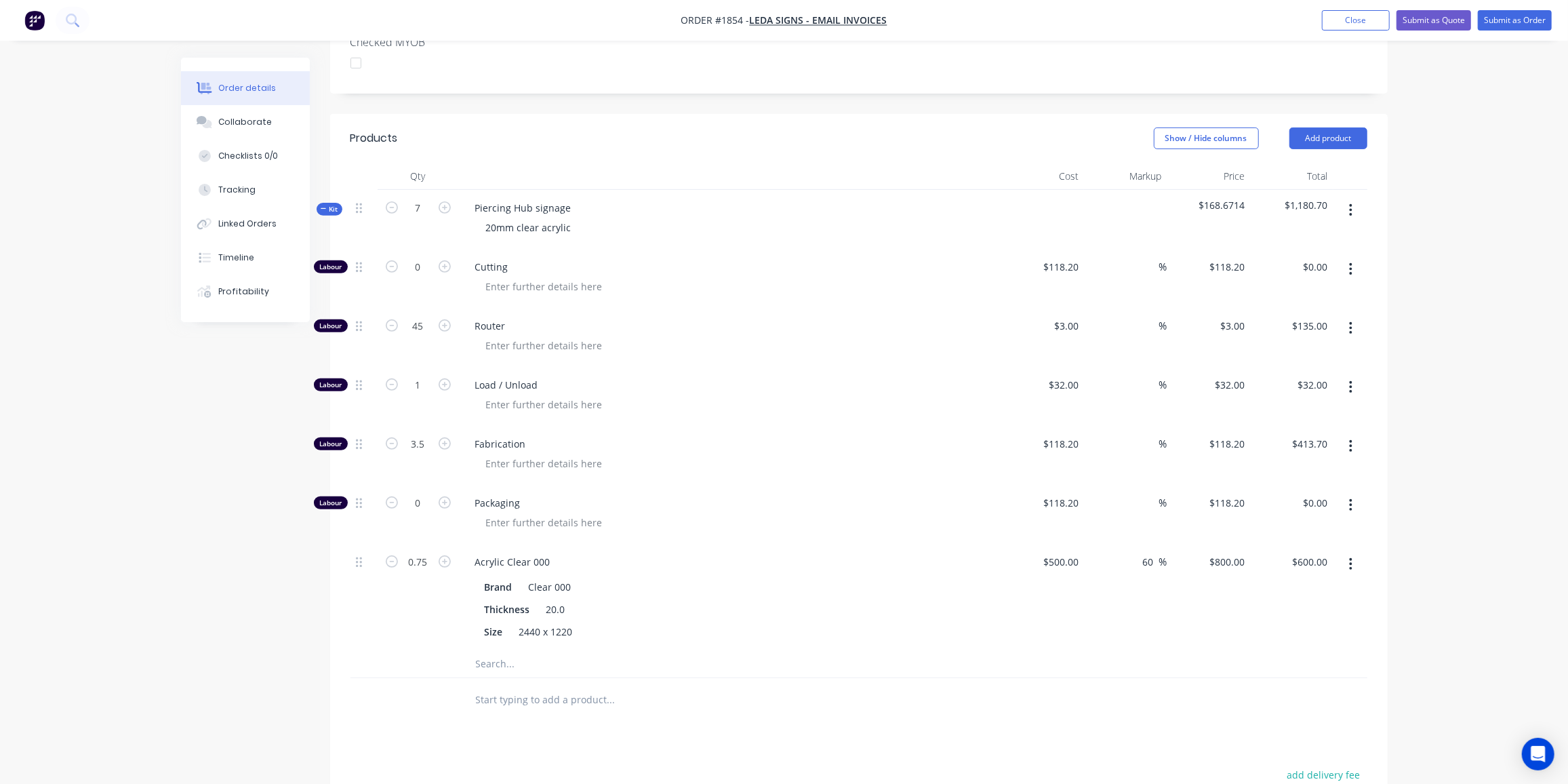
click at [798, 459] on div "Fabrication" at bounding box center [730, 456] width 543 height 59
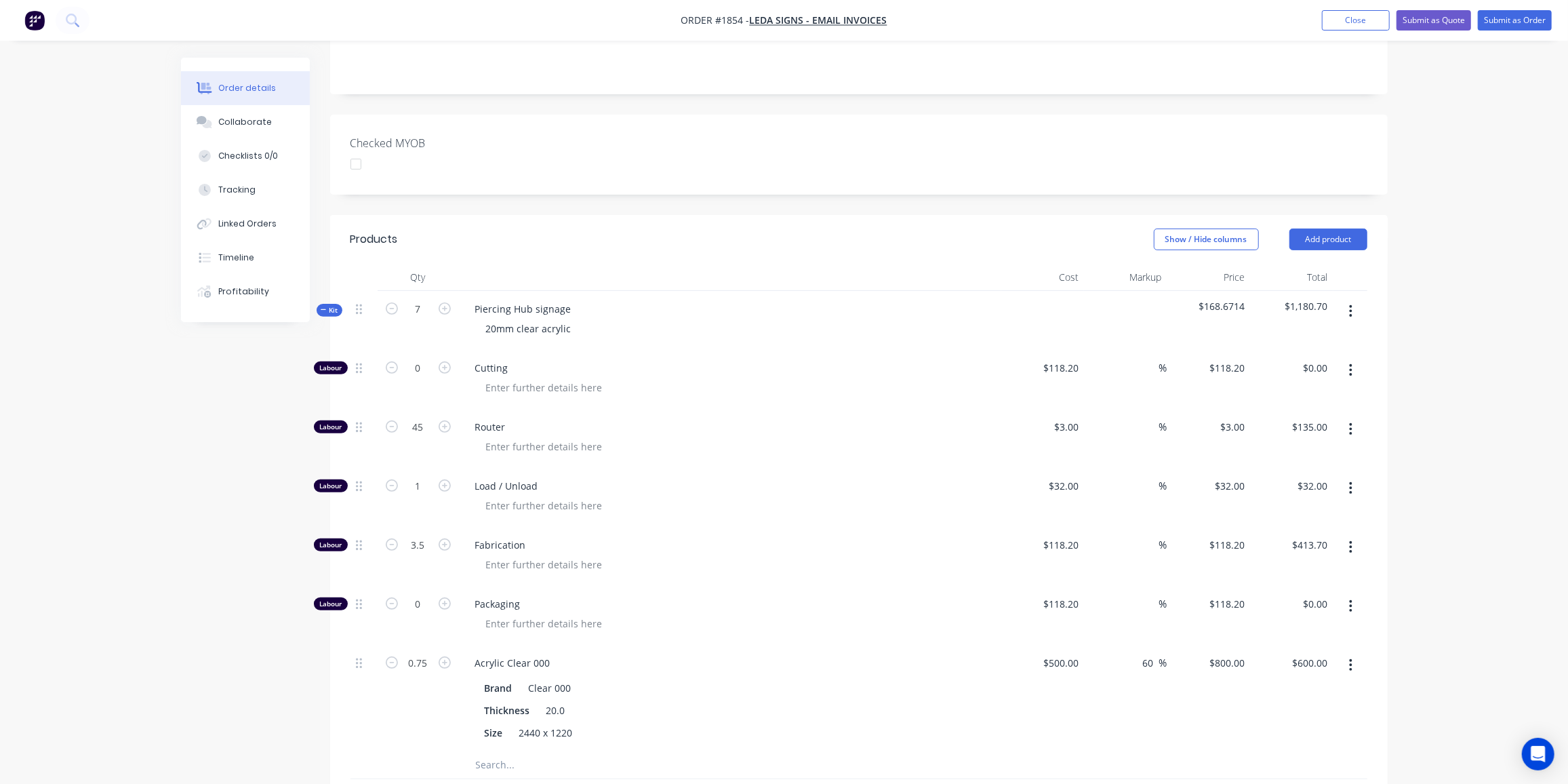
scroll to position [284, 0]
click at [1521, 17] on button "Submit as Order" at bounding box center [1515, 20] width 74 height 20
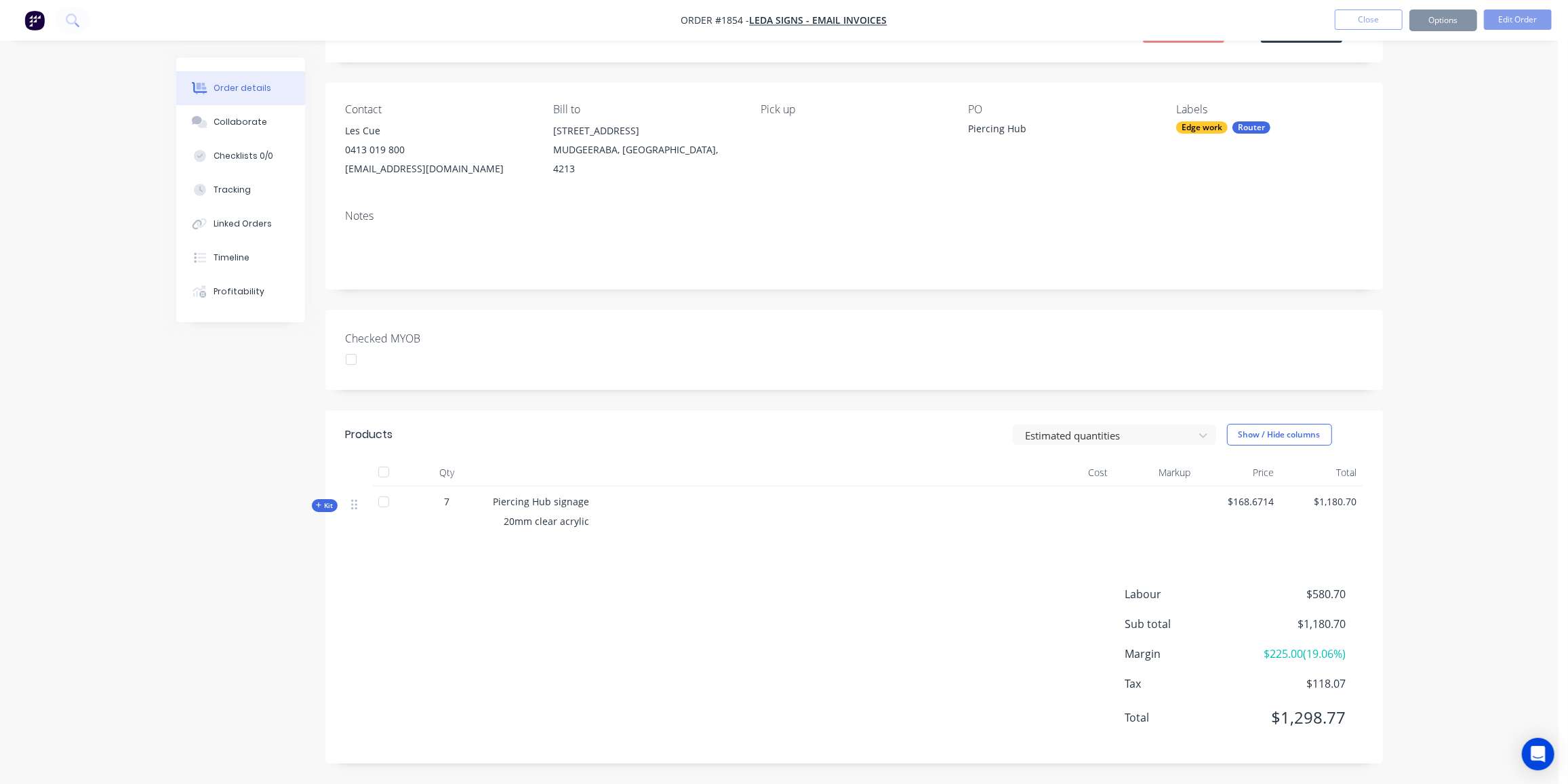
scroll to position [0, 0]
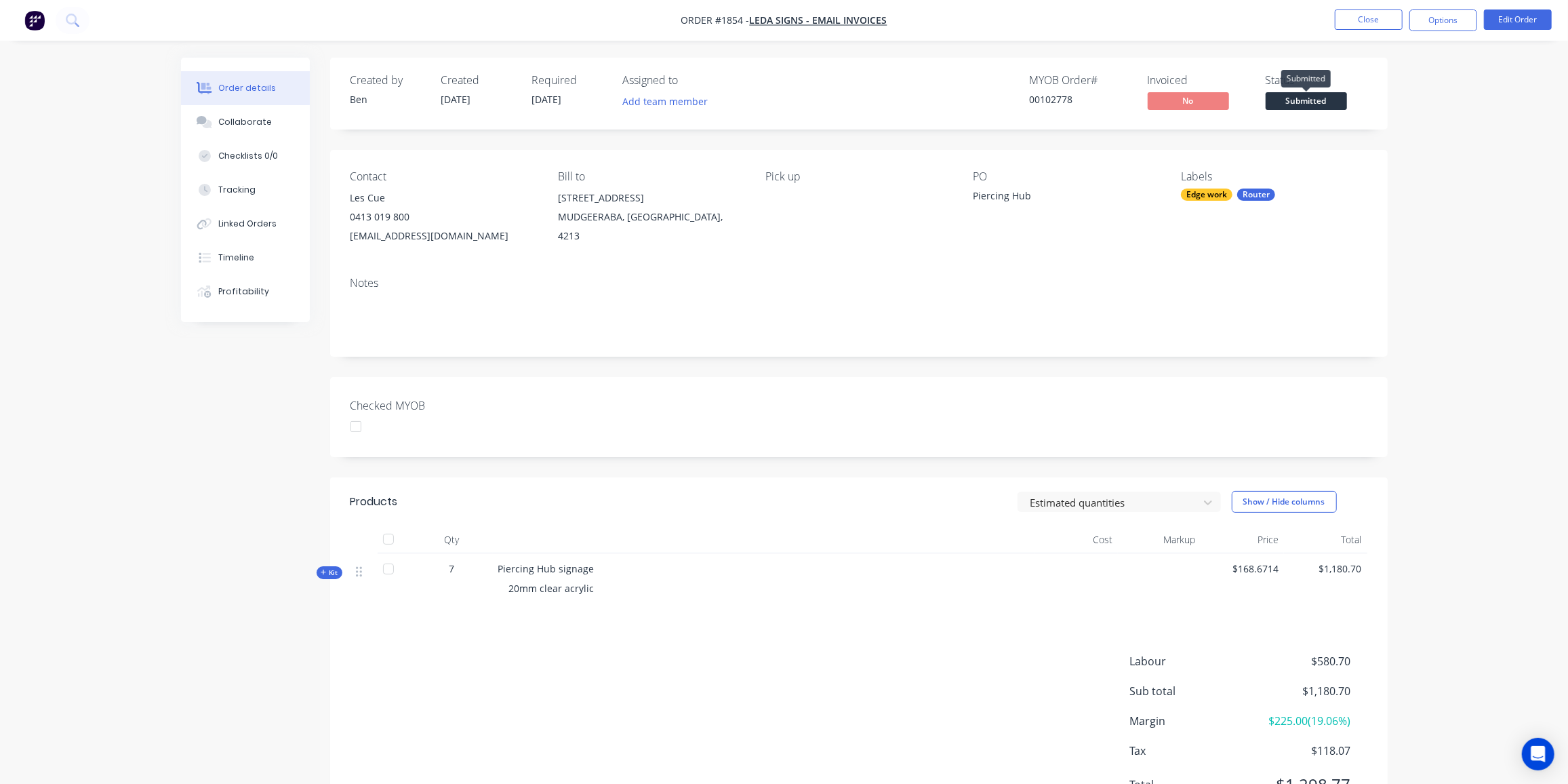
click at [1318, 105] on span "Submitted" at bounding box center [1306, 100] width 81 height 17
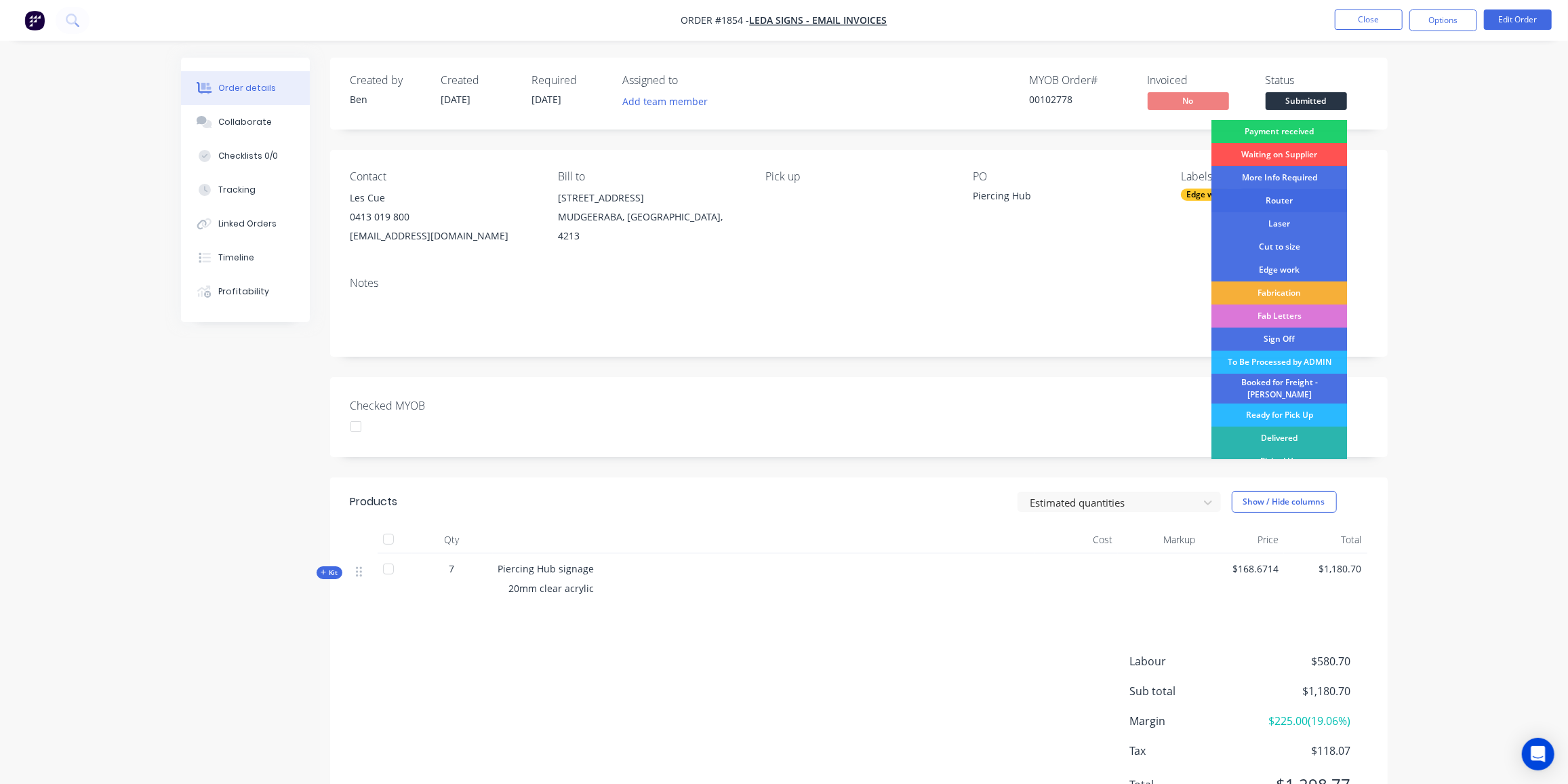
click at [1299, 205] on div "Router" at bounding box center [1279, 201] width 135 height 23
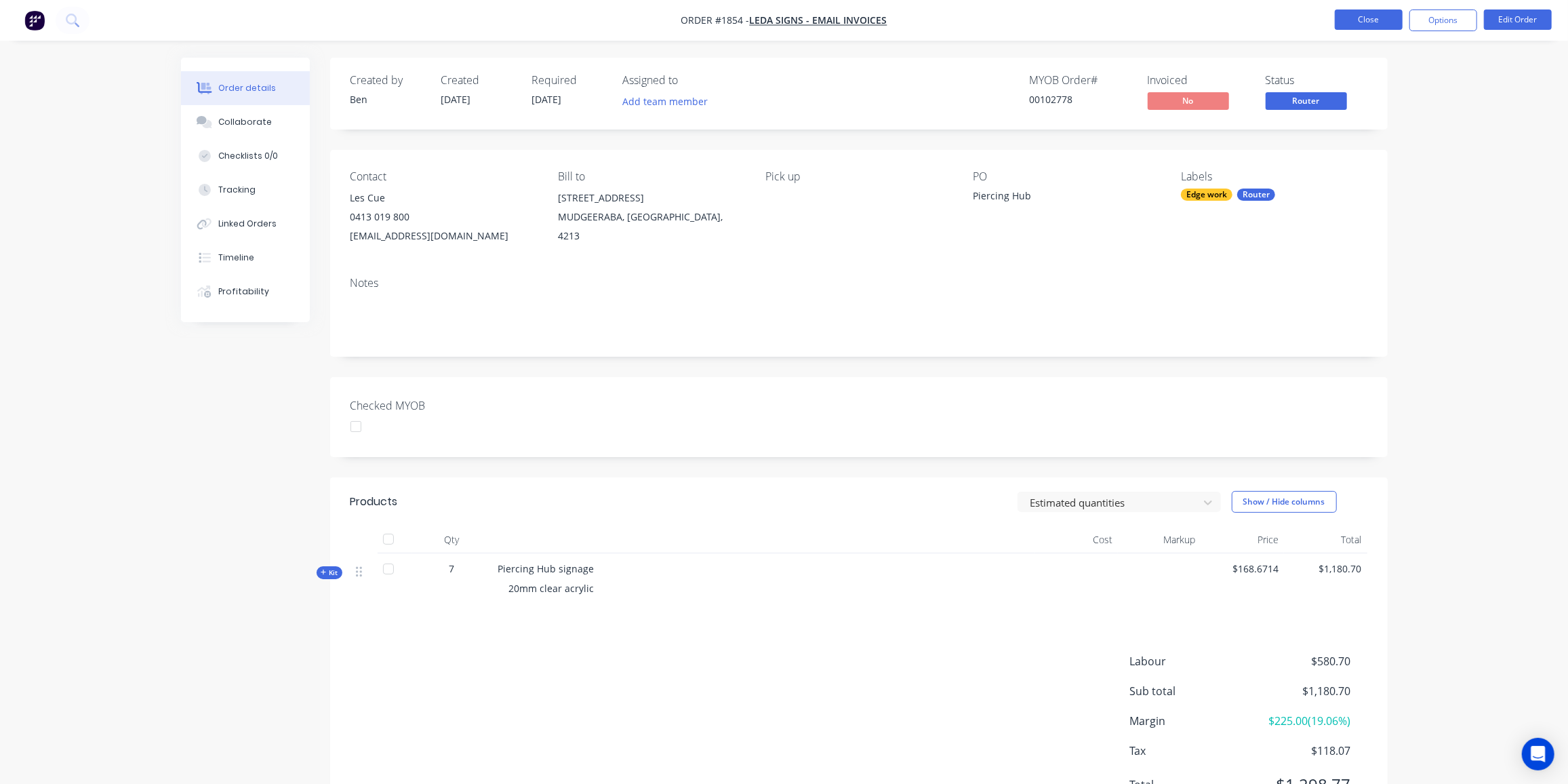
click at [1371, 15] on button "Close" at bounding box center [1369, 19] width 68 height 20
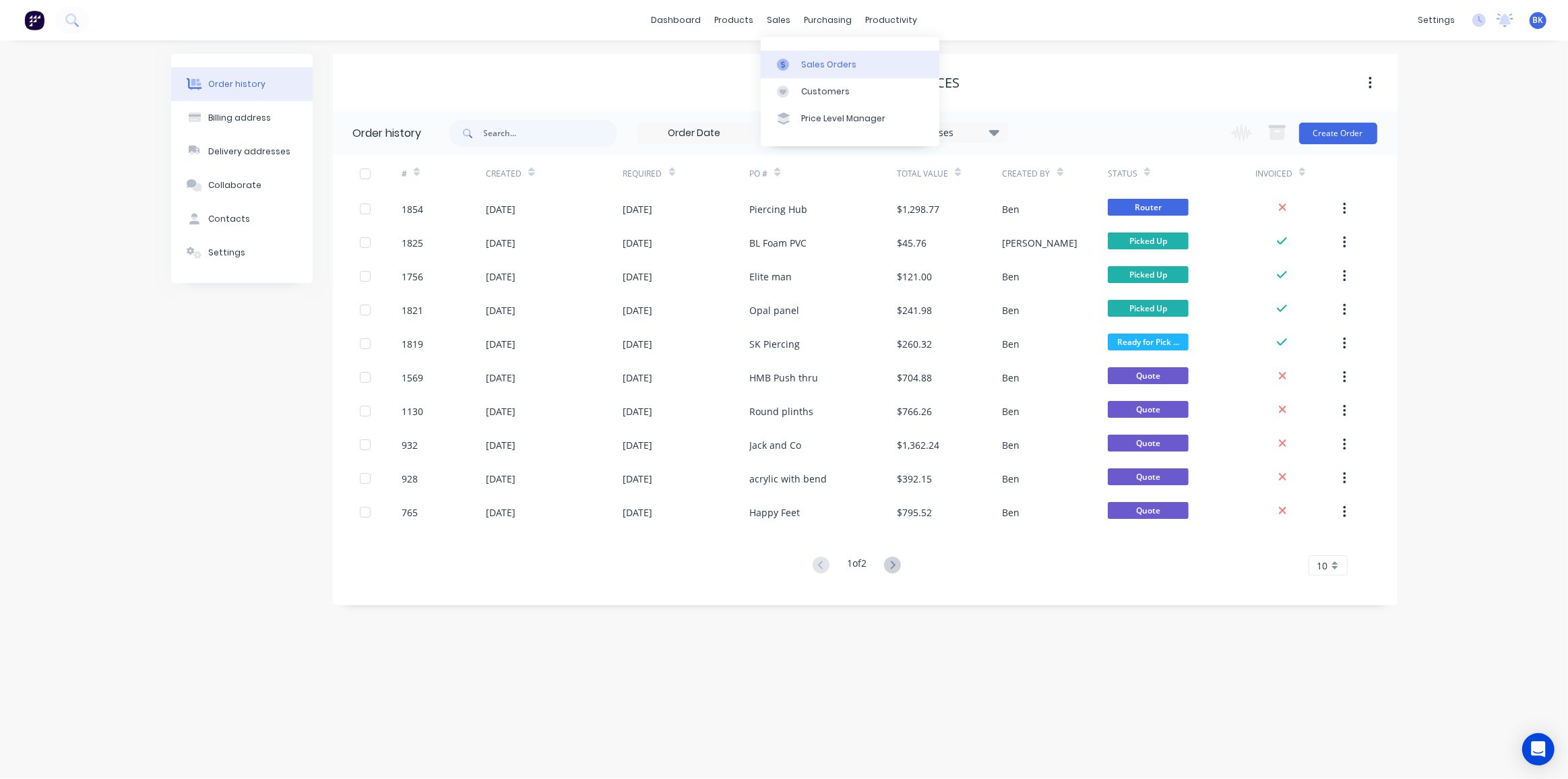
click at [807, 63] on div "Sales Orders" at bounding box center [829, 65] width 56 height 12
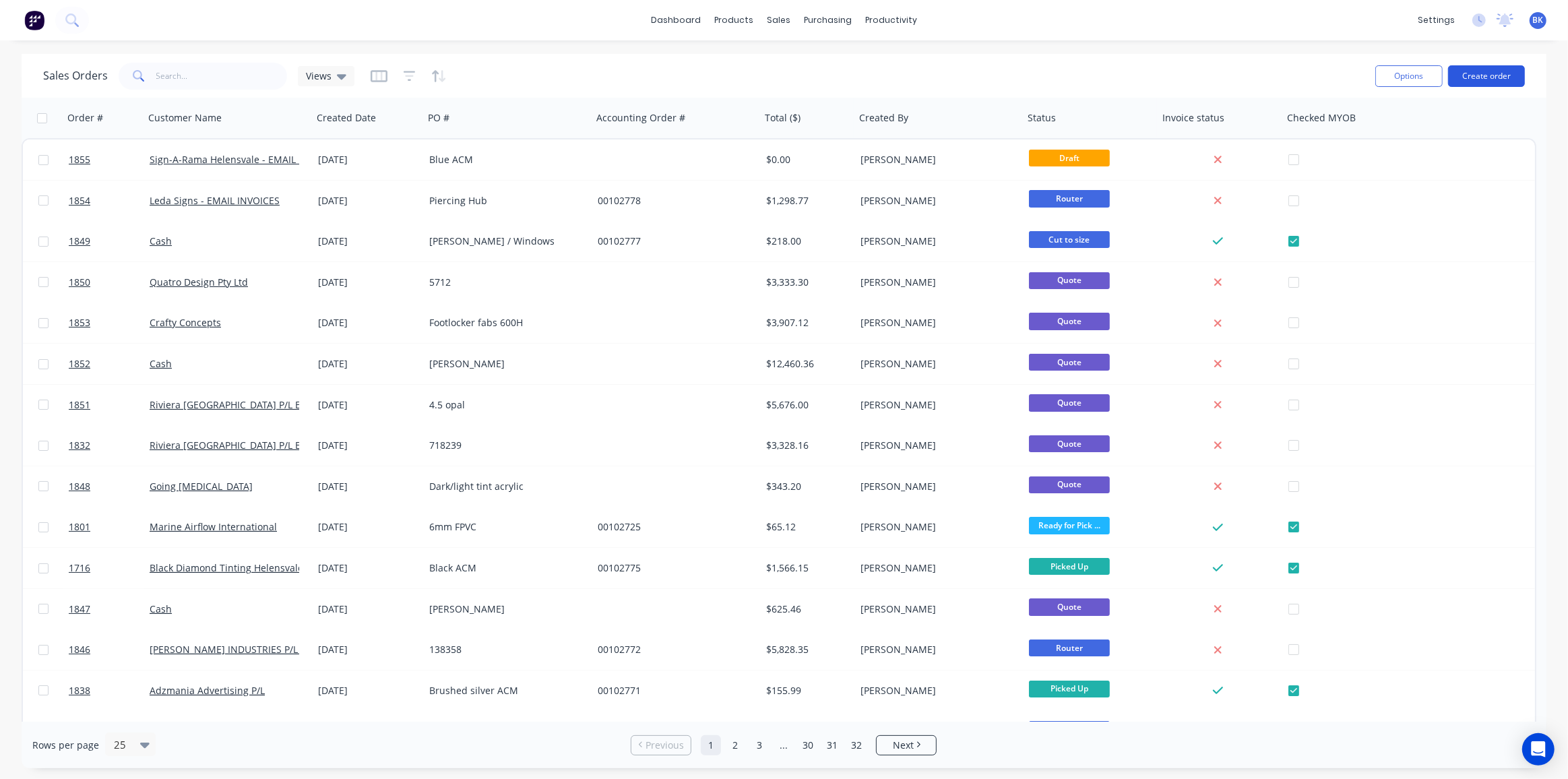
click at [1474, 79] on button "Create order" at bounding box center [1486, 75] width 77 height 22
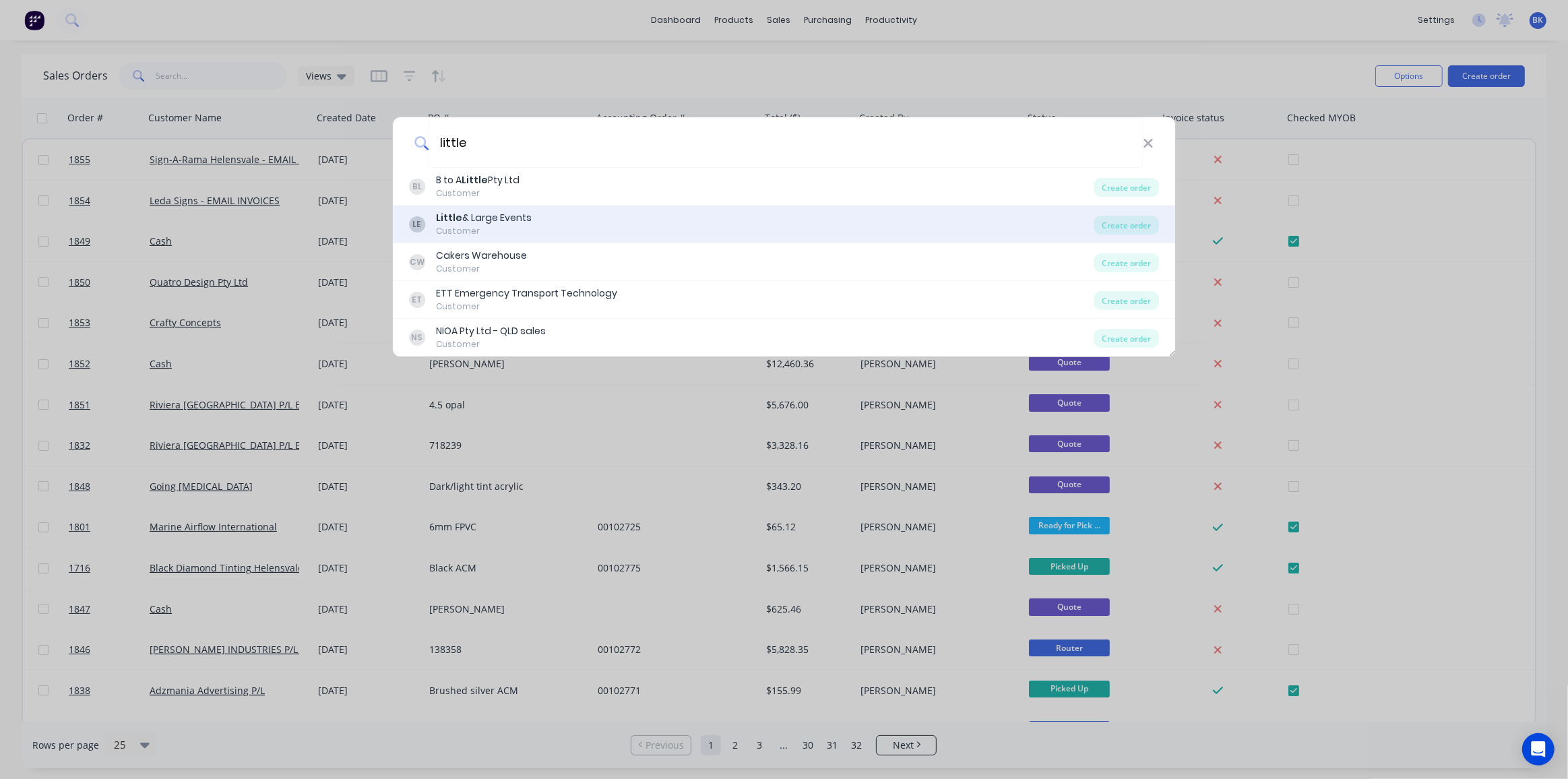
type input "little"
click at [565, 211] on div "LE Little & Large Events Customer" at bounding box center [752, 224] width 685 height 26
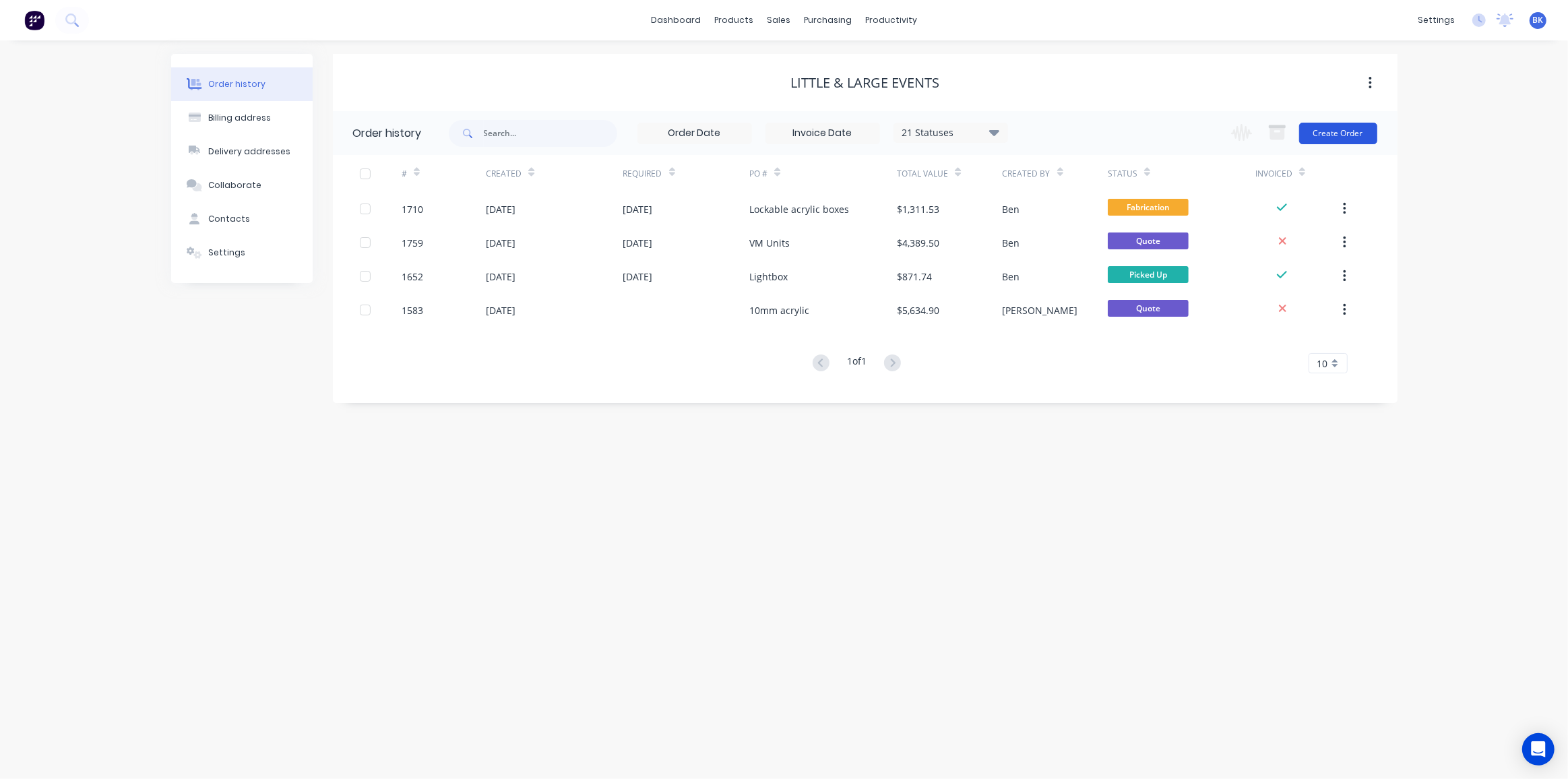
click at [1362, 129] on button "Create Order" at bounding box center [1338, 133] width 78 height 22
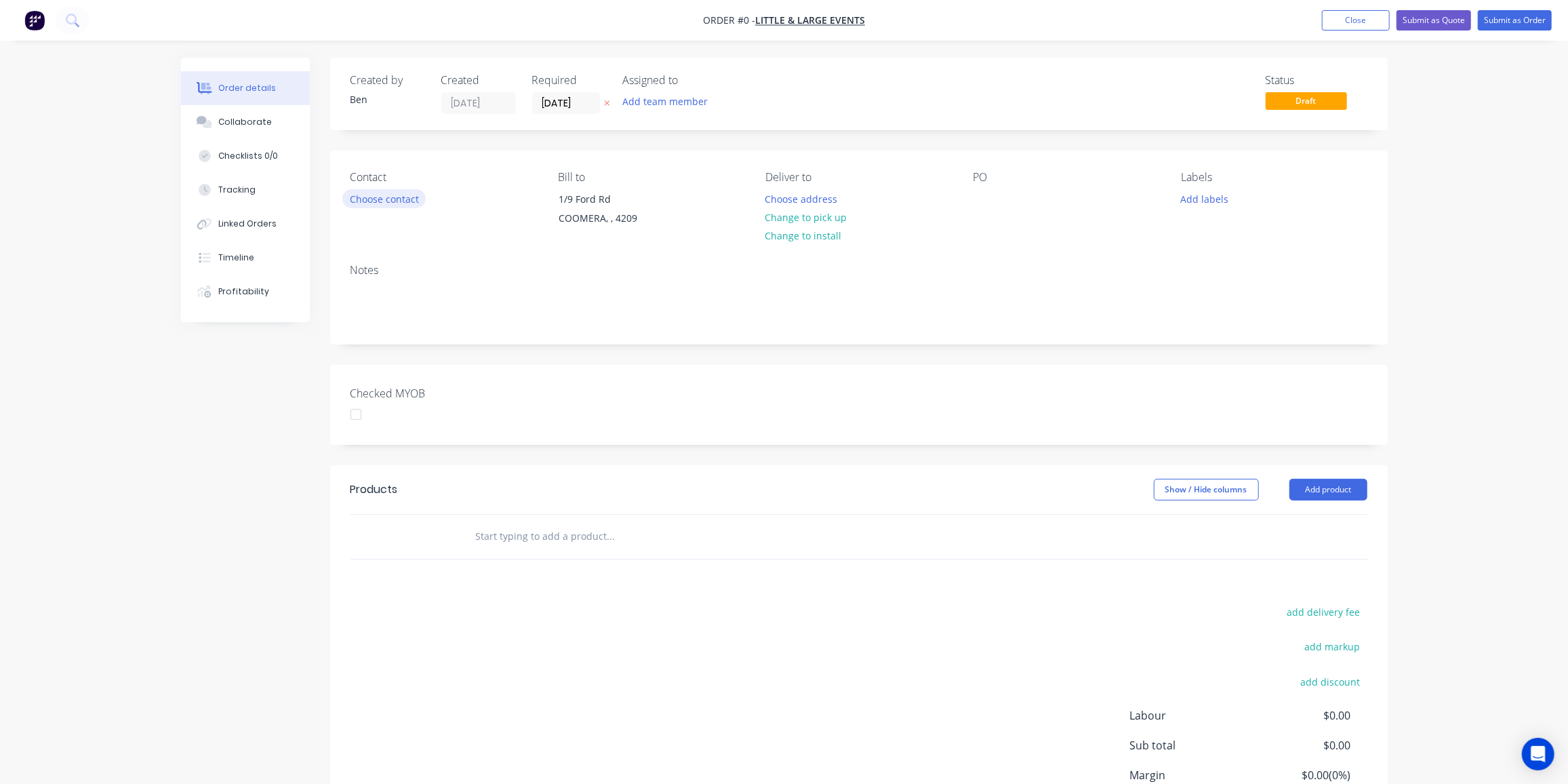
click at [398, 195] on button "Choose contact" at bounding box center [384, 198] width 84 height 18
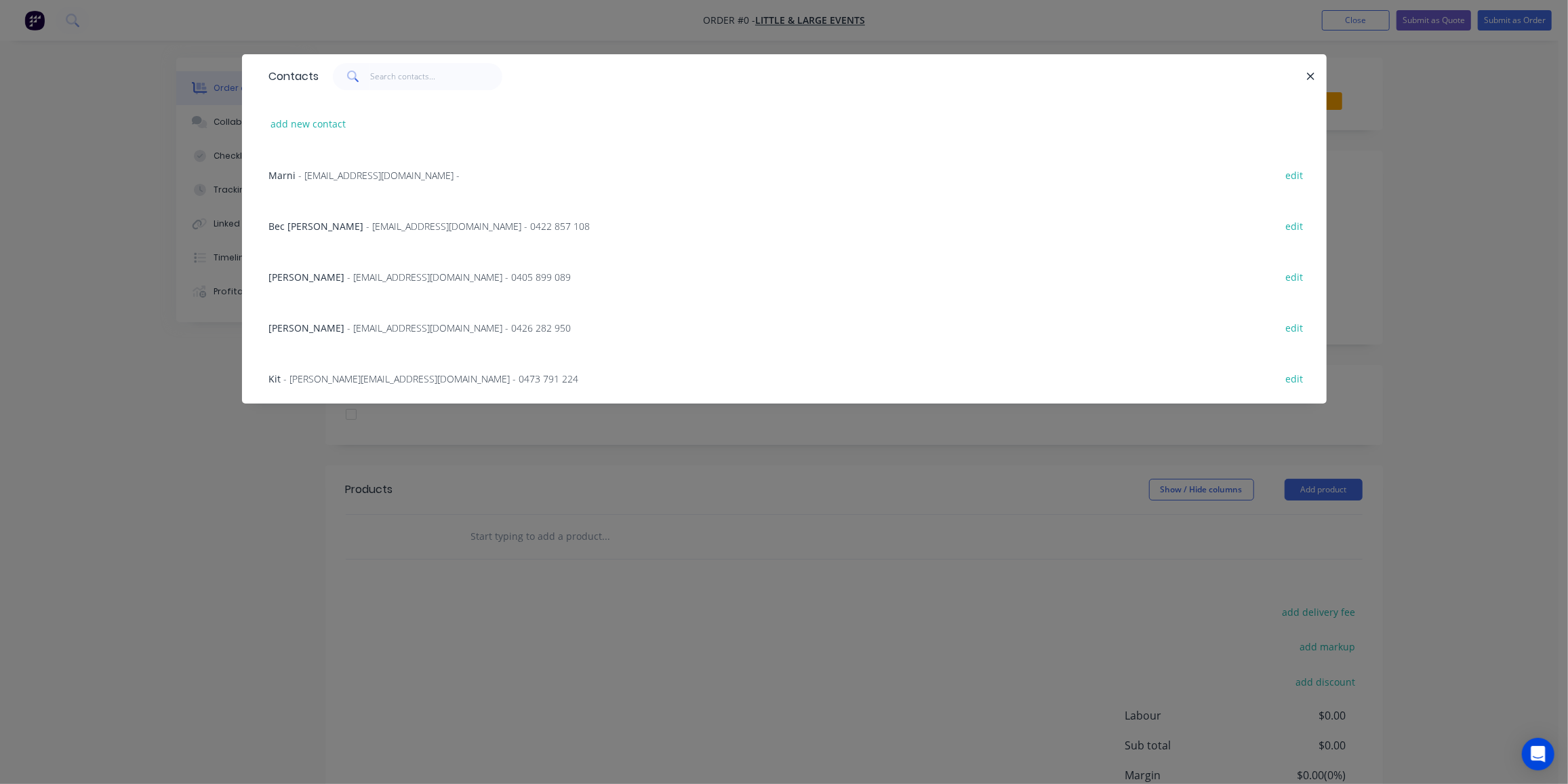
click at [348, 271] on span "- [EMAIL_ADDRESS][DOMAIN_NAME] - 0405 899 089" at bounding box center [460, 277] width 223 height 13
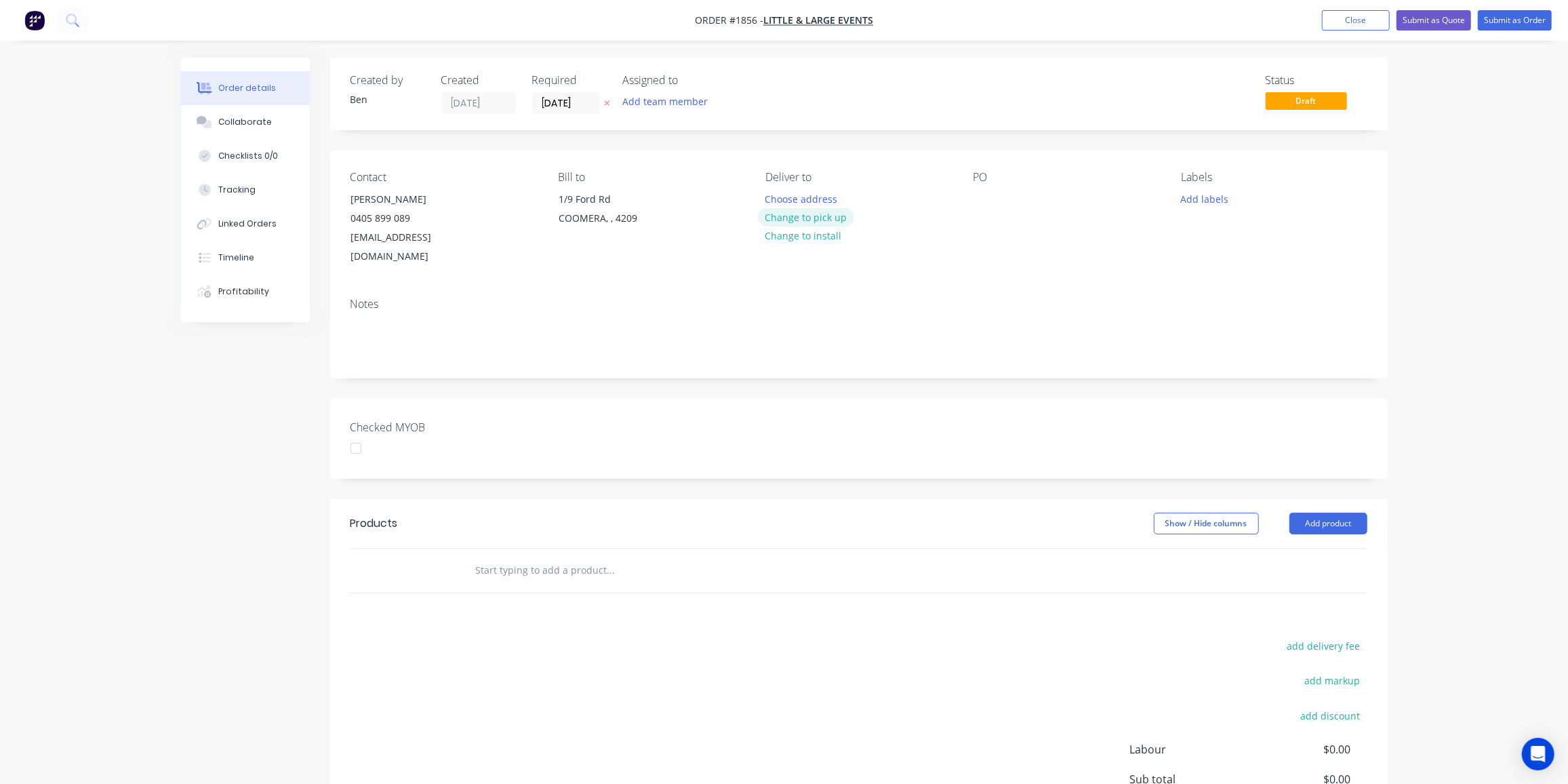
click at [801, 211] on button "Change to pick up" at bounding box center [806, 217] width 96 height 18
click at [979, 200] on div at bounding box center [984, 199] width 22 height 20
click at [1213, 196] on button "Add labels" at bounding box center [1204, 198] width 62 height 18
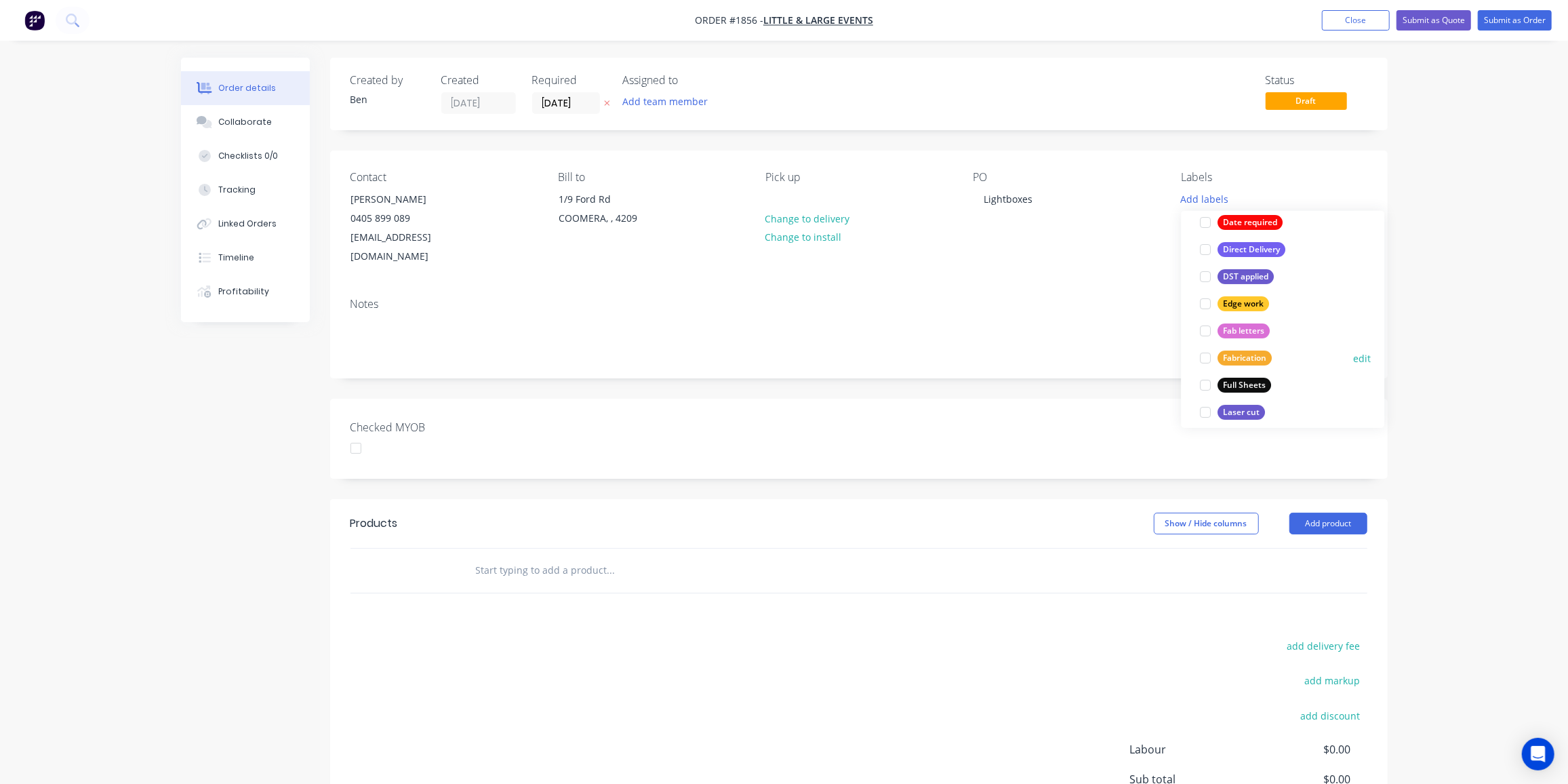
scroll to position [233, 0]
click at [1277, 354] on button "Fabrication" at bounding box center [1236, 358] width 83 height 19
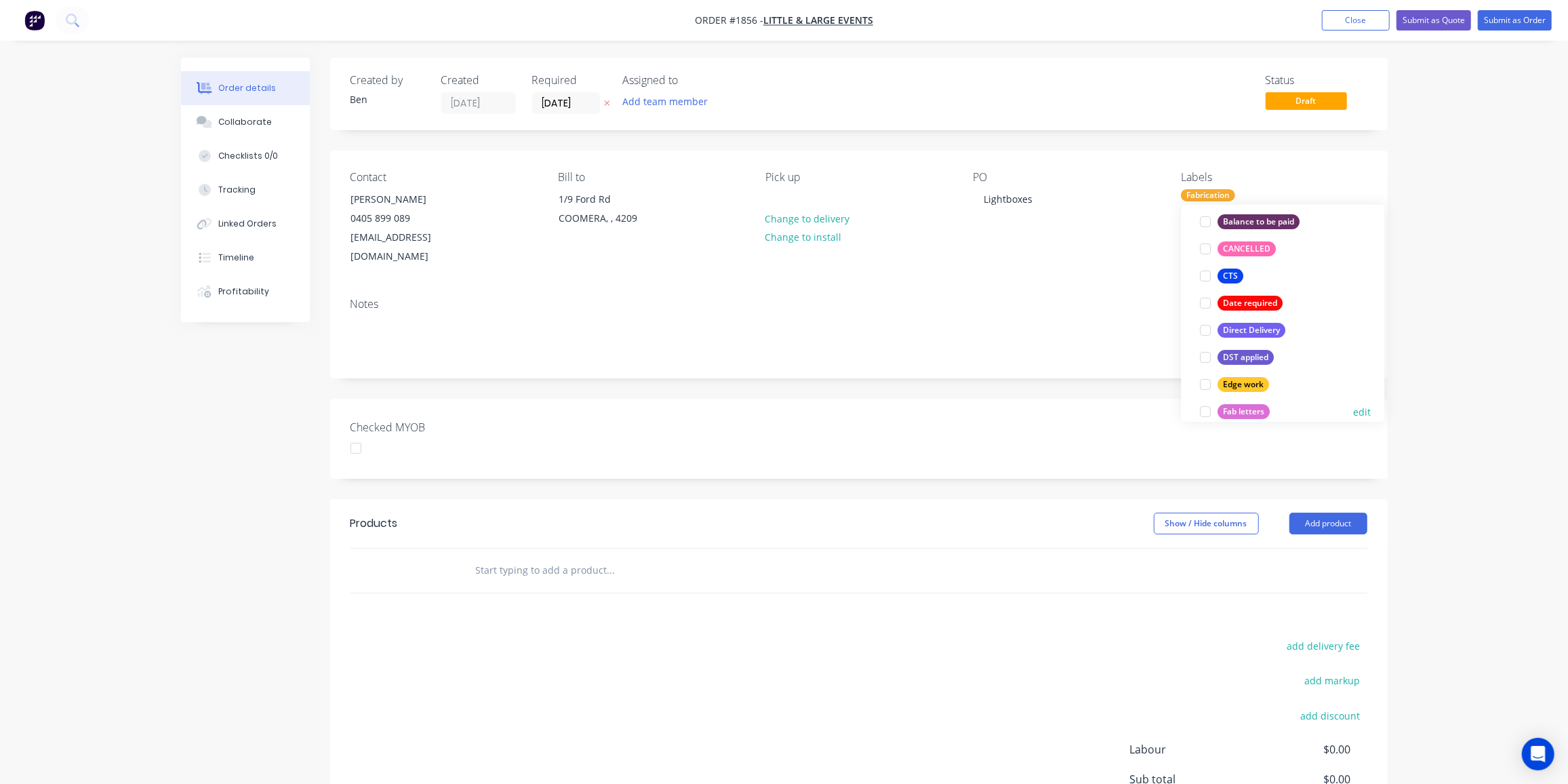
scroll to position [172, 0]
click at [1252, 404] on button "Fab letters" at bounding box center [1235, 413] width 80 height 19
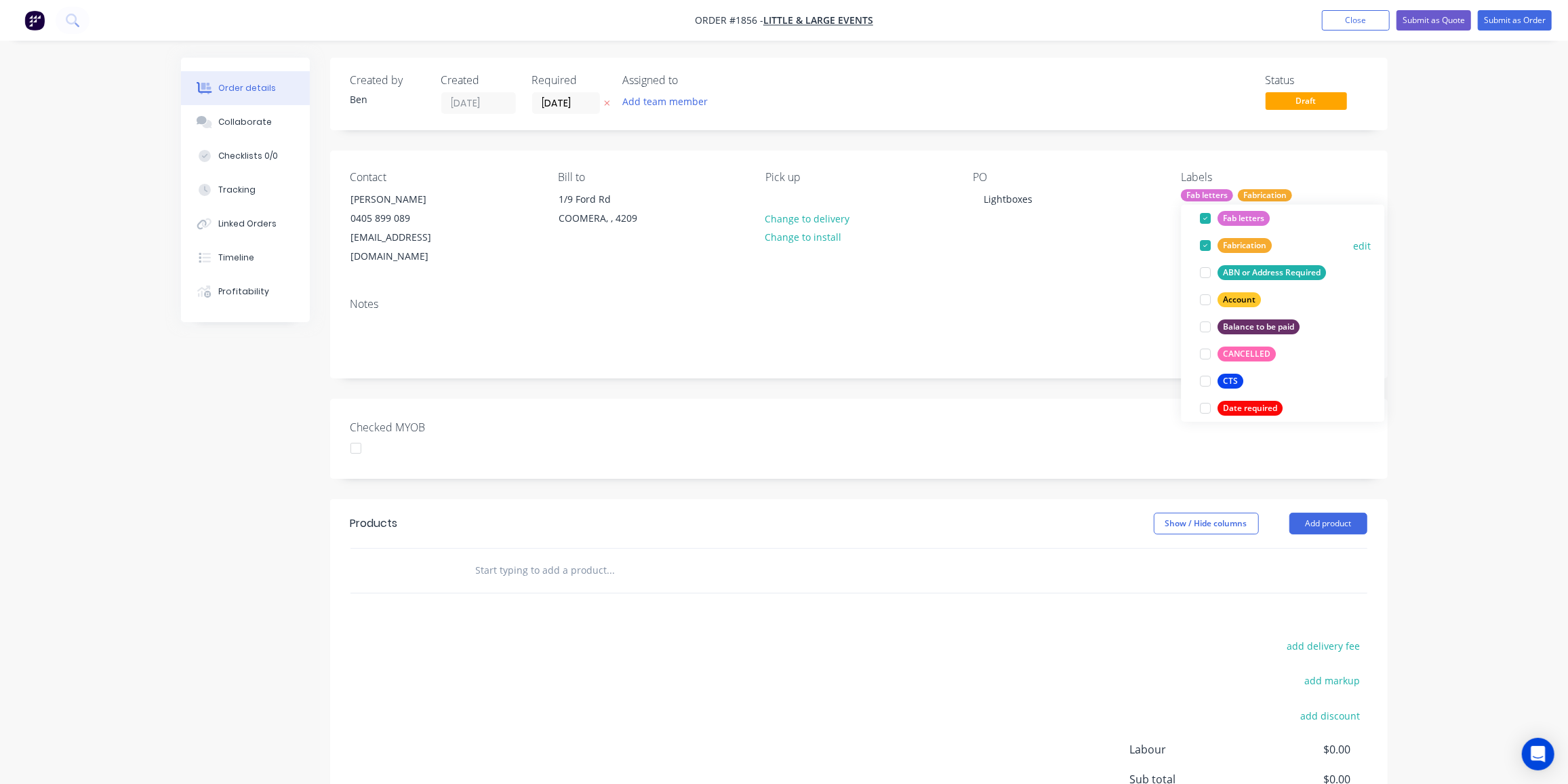
scroll to position [94, 0]
click at [1203, 246] on div at bounding box center [1205, 246] width 27 height 27
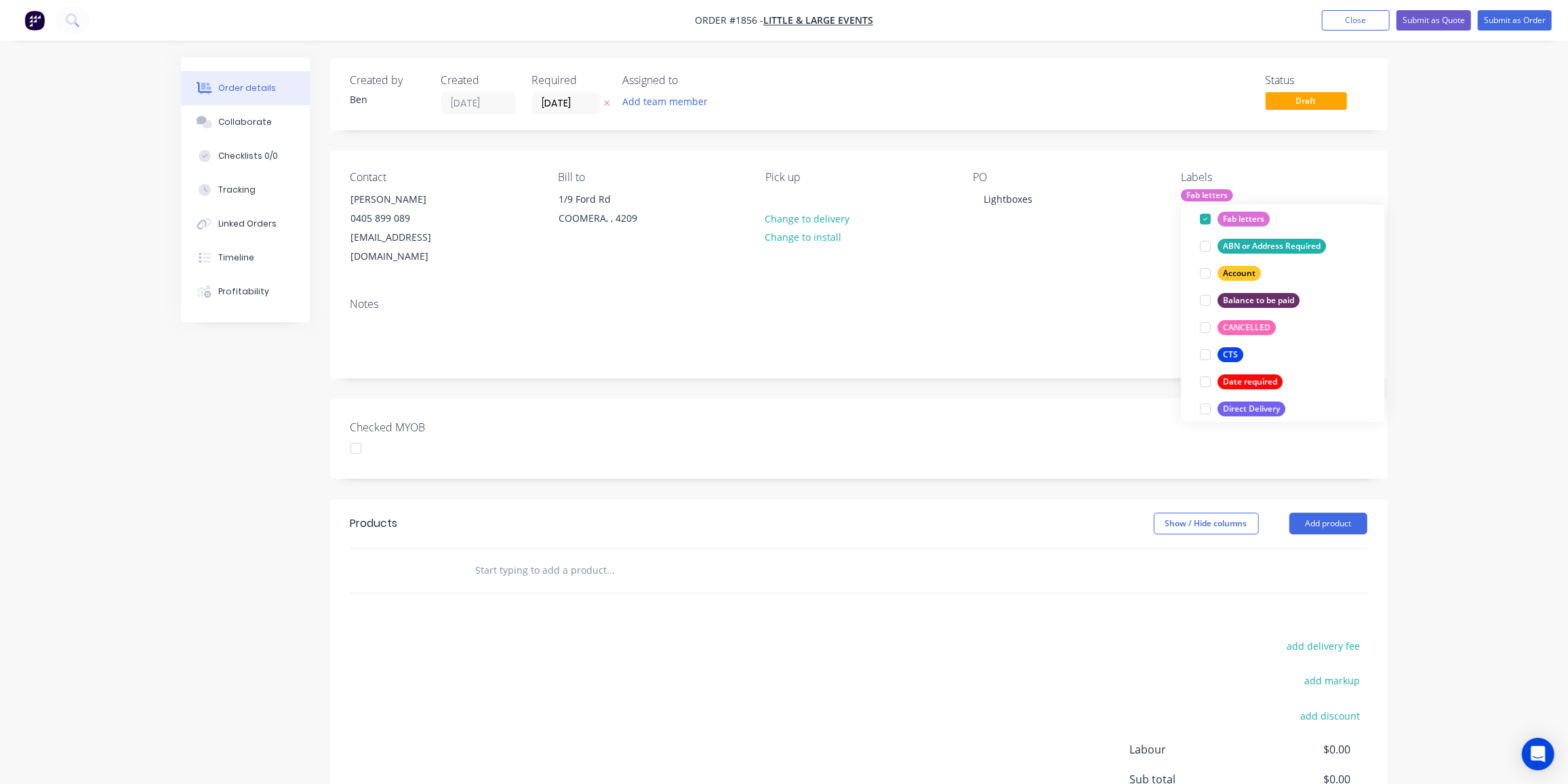
click at [551, 559] on input "text" at bounding box center [611, 570] width 271 height 27
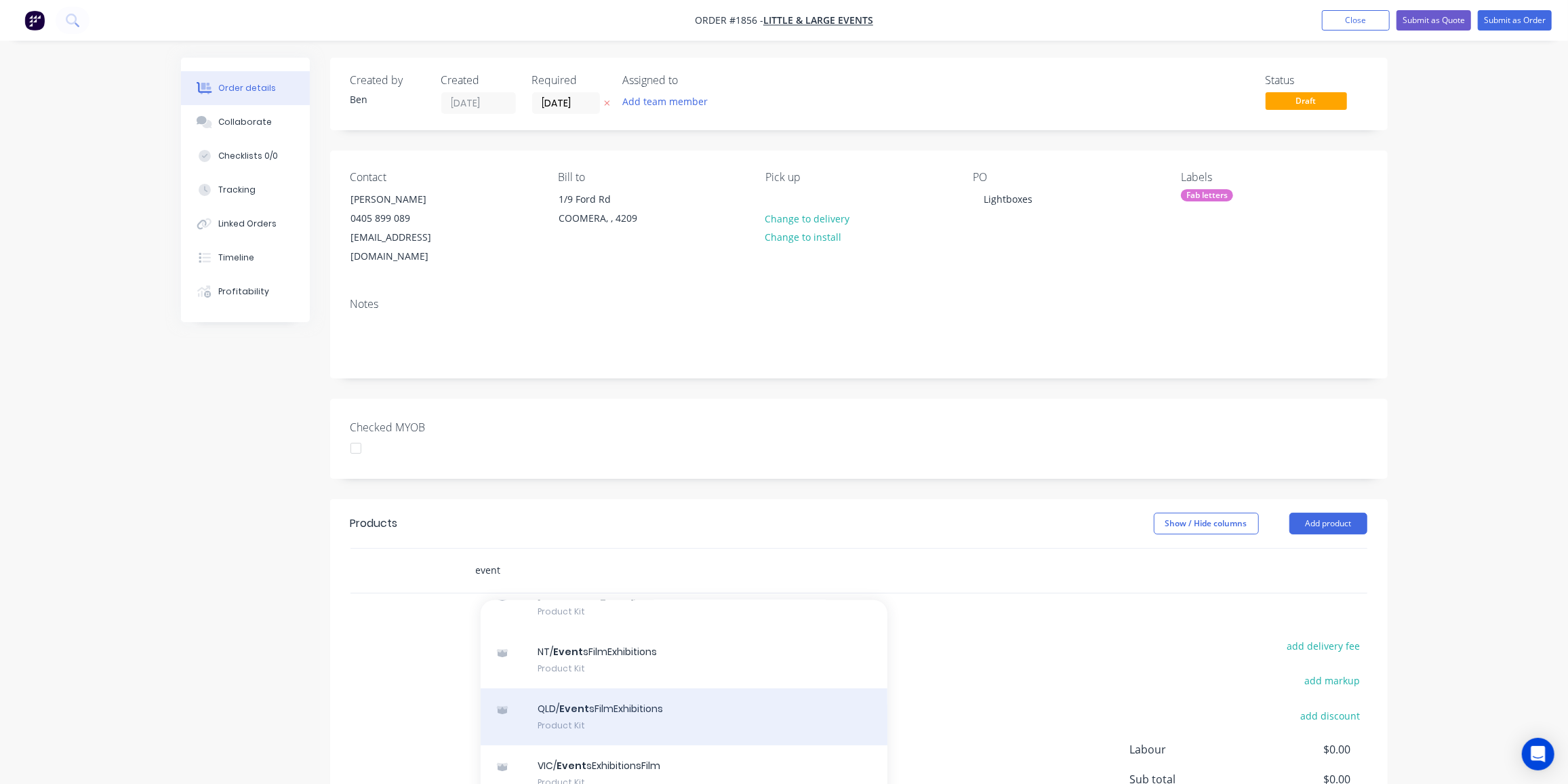
scroll to position [69, 0]
type input "event"
click at [663, 690] on div "QLD/ Event sFilmExhibitions Product Kit" at bounding box center [684, 716] width 407 height 57
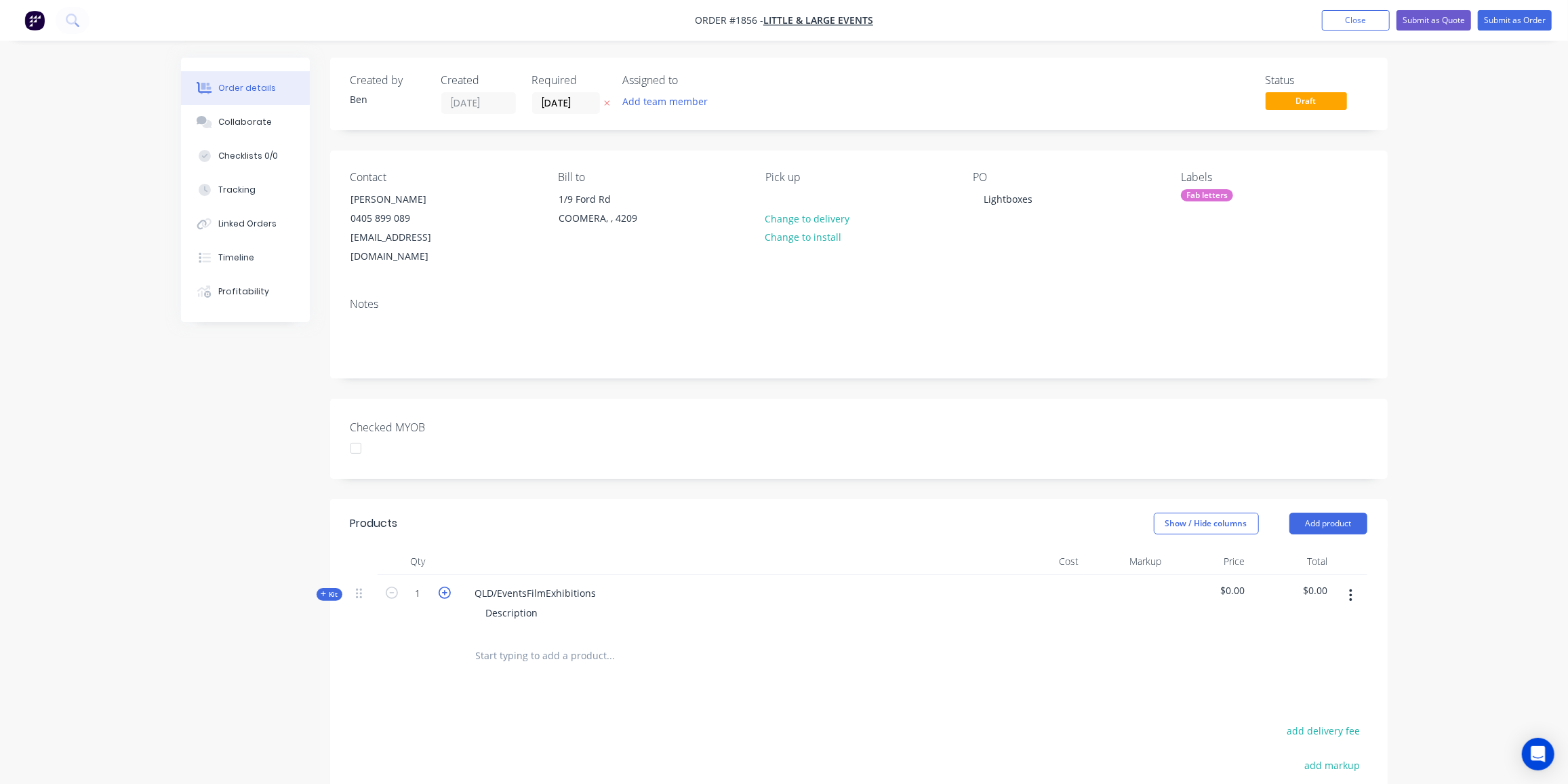
click at [445, 587] on icon "button" at bounding box center [445, 593] width 12 height 12
type input "2"
drag, startPoint x: 599, startPoint y: 575, endPoint x: 464, endPoint y: 569, distance: 135.1
click at [464, 583] on div "QLD/EventsFilmExhibitions" at bounding box center [536, 593] width 143 height 20
drag, startPoint x: 534, startPoint y: 595, endPoint x: 403, endPoint y: 577, distance: 132.2
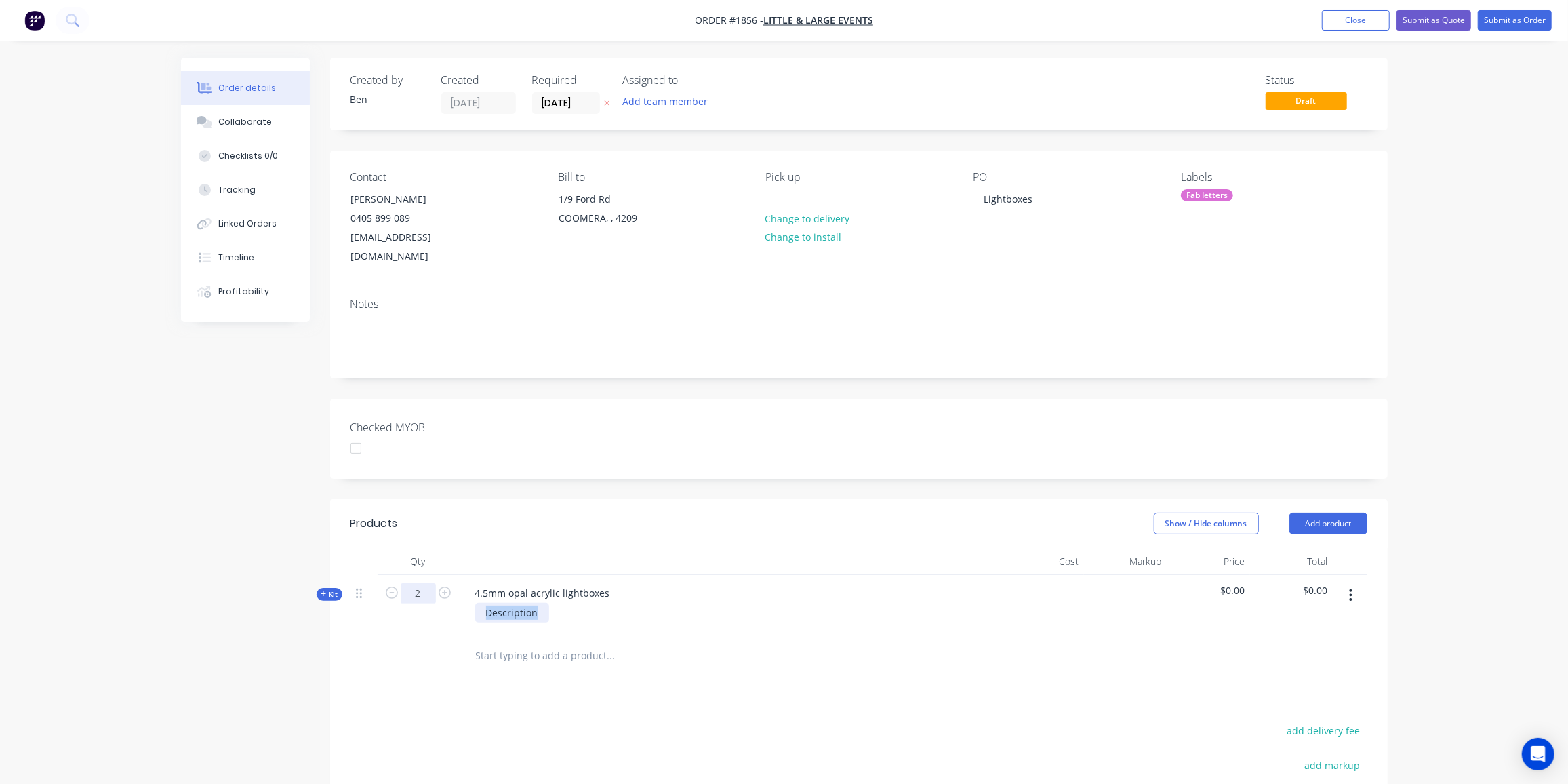
click at [403, 577] on div "Kit 2 4.5mm opal acrylic lightboxes Description $0.00 $0.00" at bounding box center [859, 605] width 1017 height 59
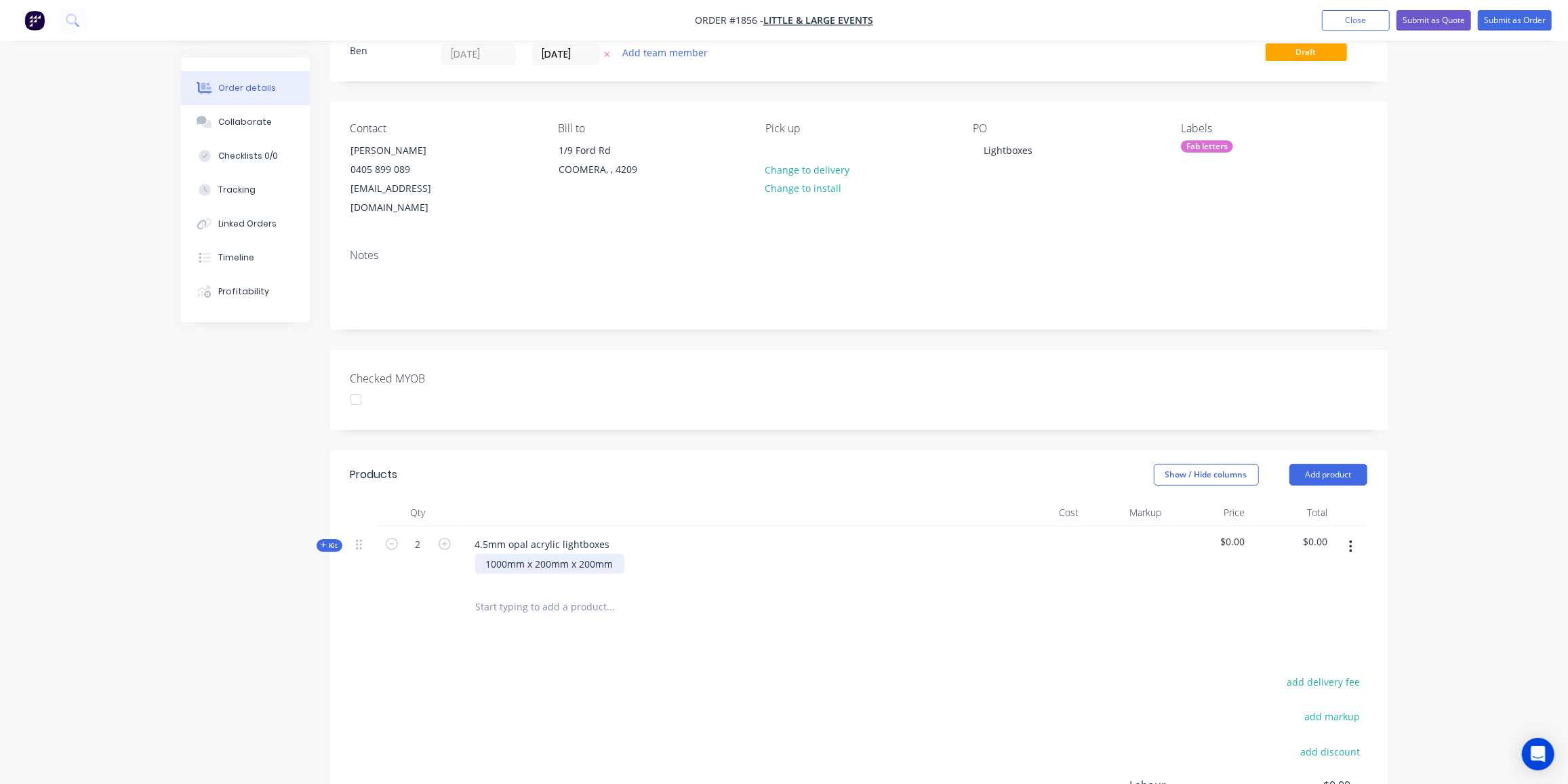
scroll to position [52, 0]
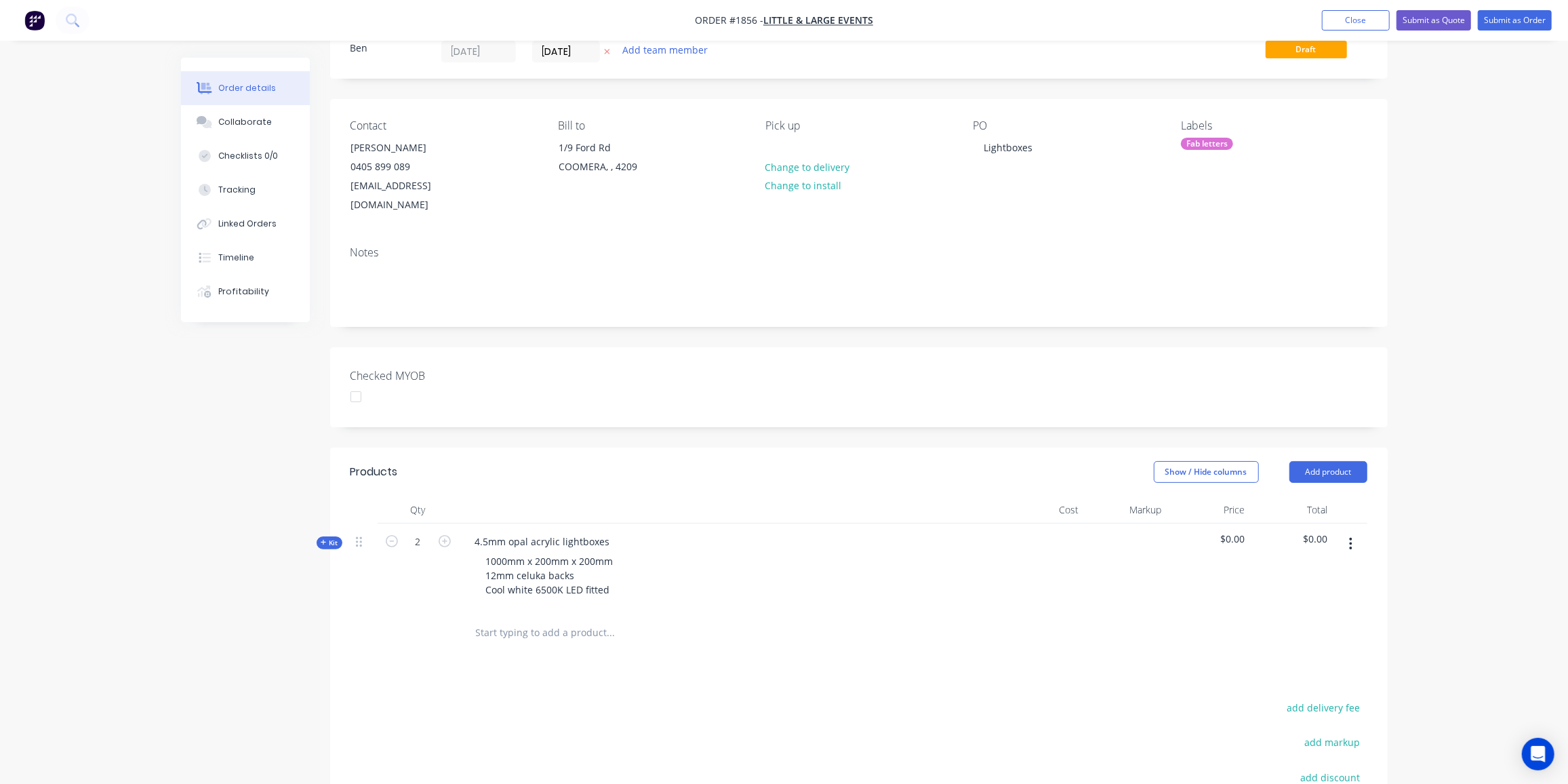
click at [338, 538] on span "Kit" at bounding box center [330, 543] width 17 height 10
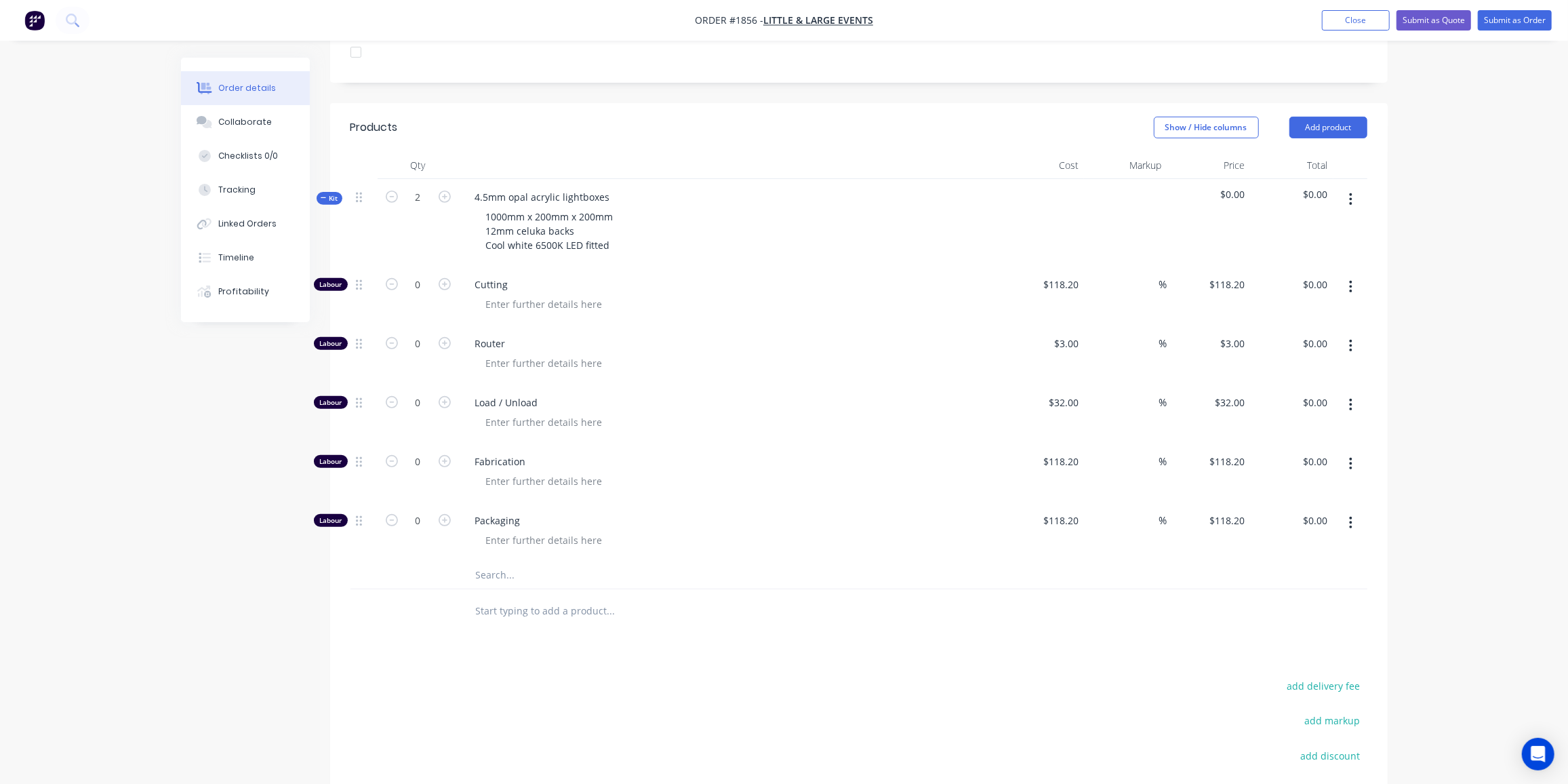
scroll to position [401, 0]
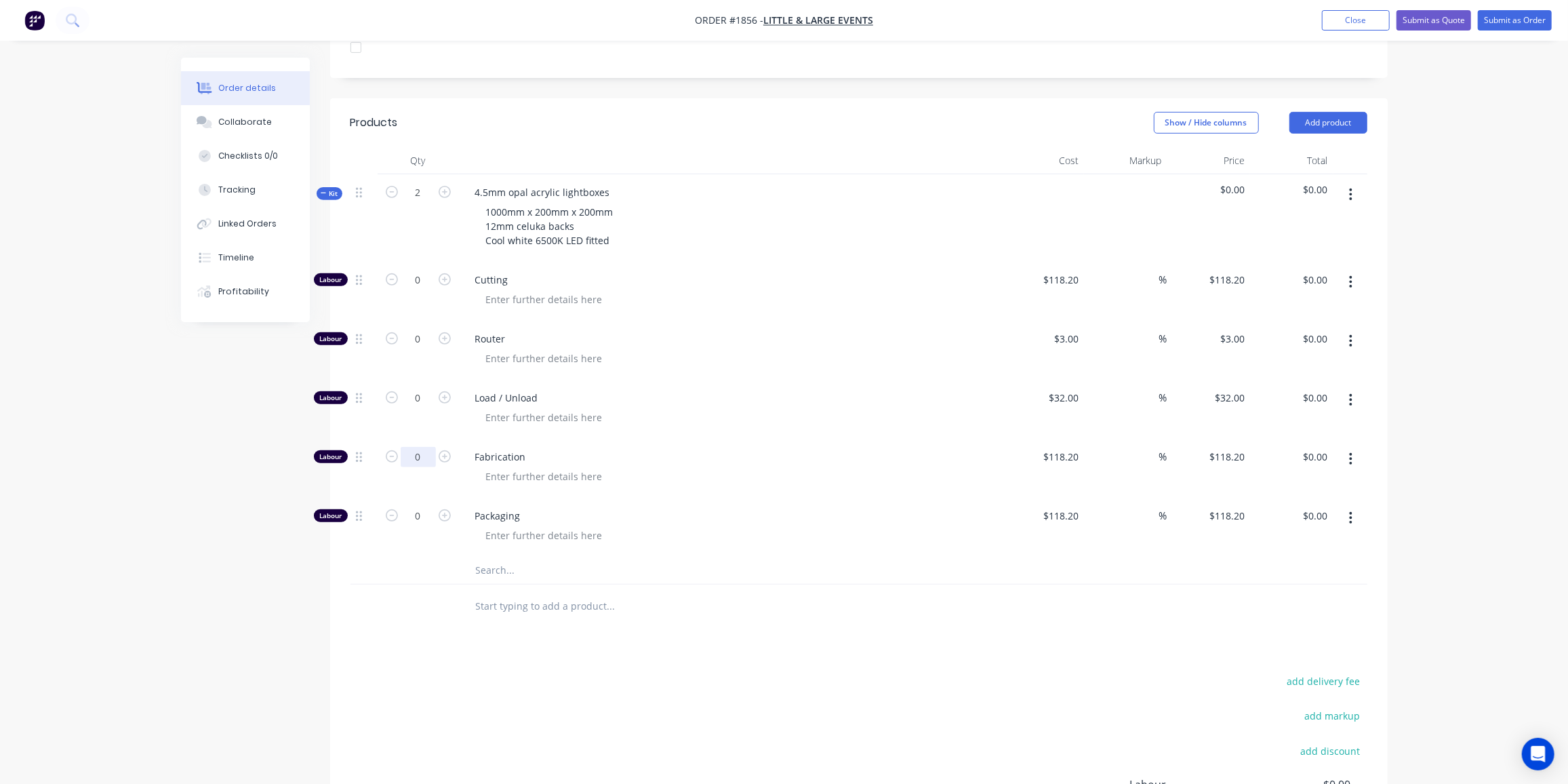
click at [418, 447] on input "0" at bounding box center [418, 457] width 35 height 20
type input "3"
type input "$354.60"
click at [1093, 439] on div "%" at bounding box center [1126, 469] width 84 height 59
click at [1076, 447] on input "118.2" at bounding box center [1069, 457] width 31 height 20
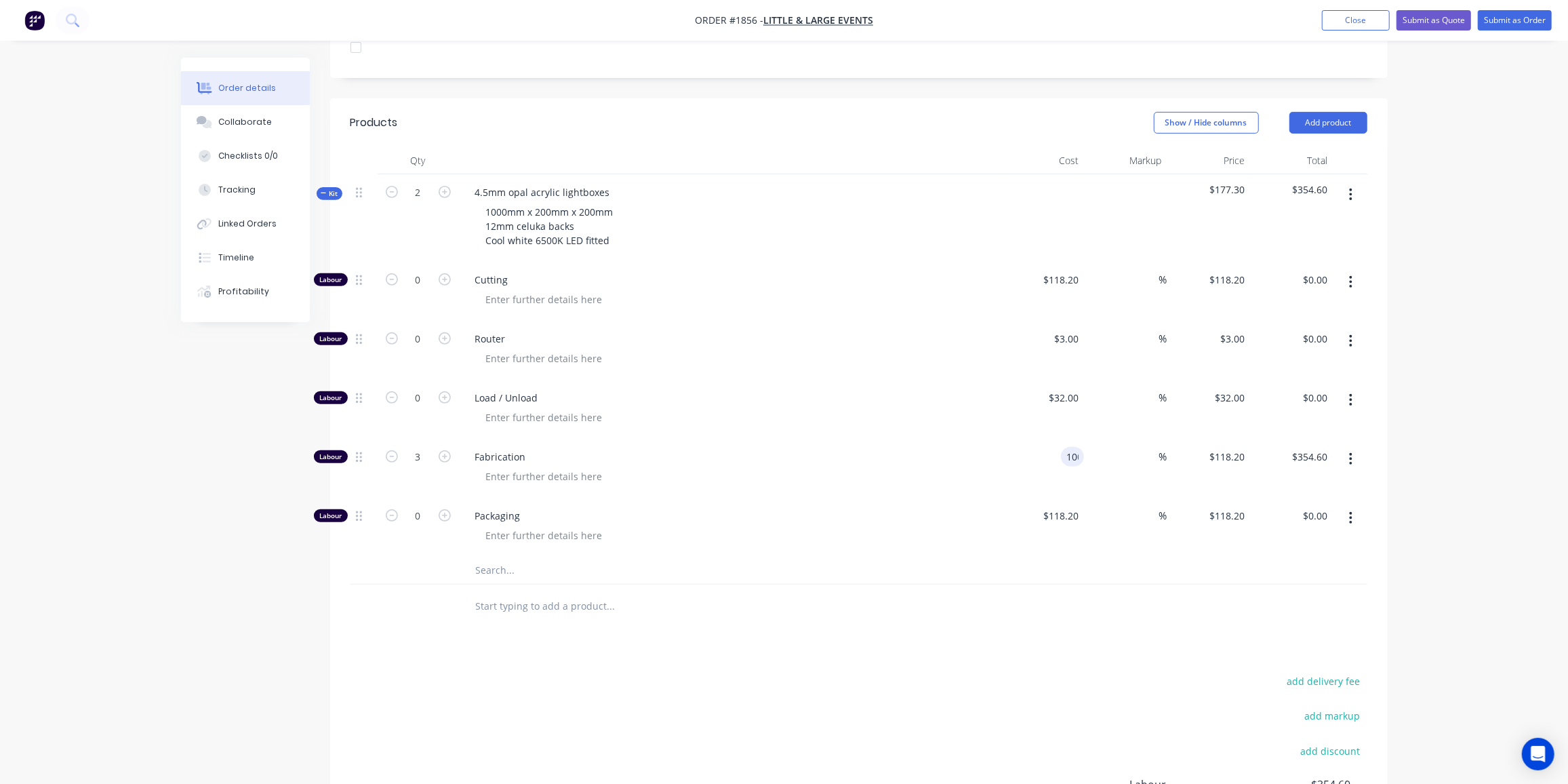
type input "$100.00"
type input "$300.00"
click at [483, 557] on input "text" at bounding box center [611, 570] width 271 height 27
type input "433"
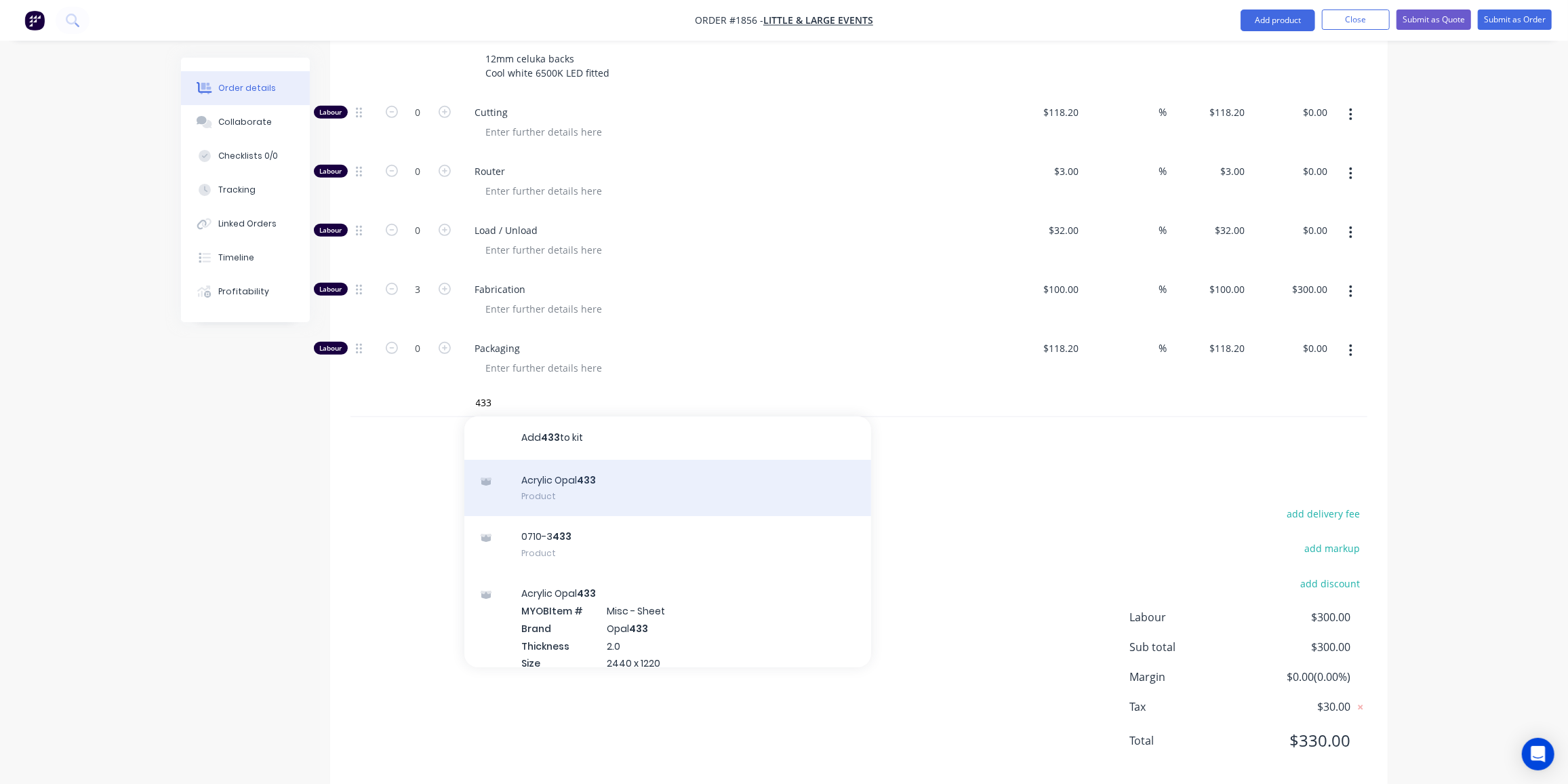
scroll to position [0, 0]
click at [649, 460] on div "Acrylic Opal 433 Product" at bounding box center [668, 488] width 407 height 57
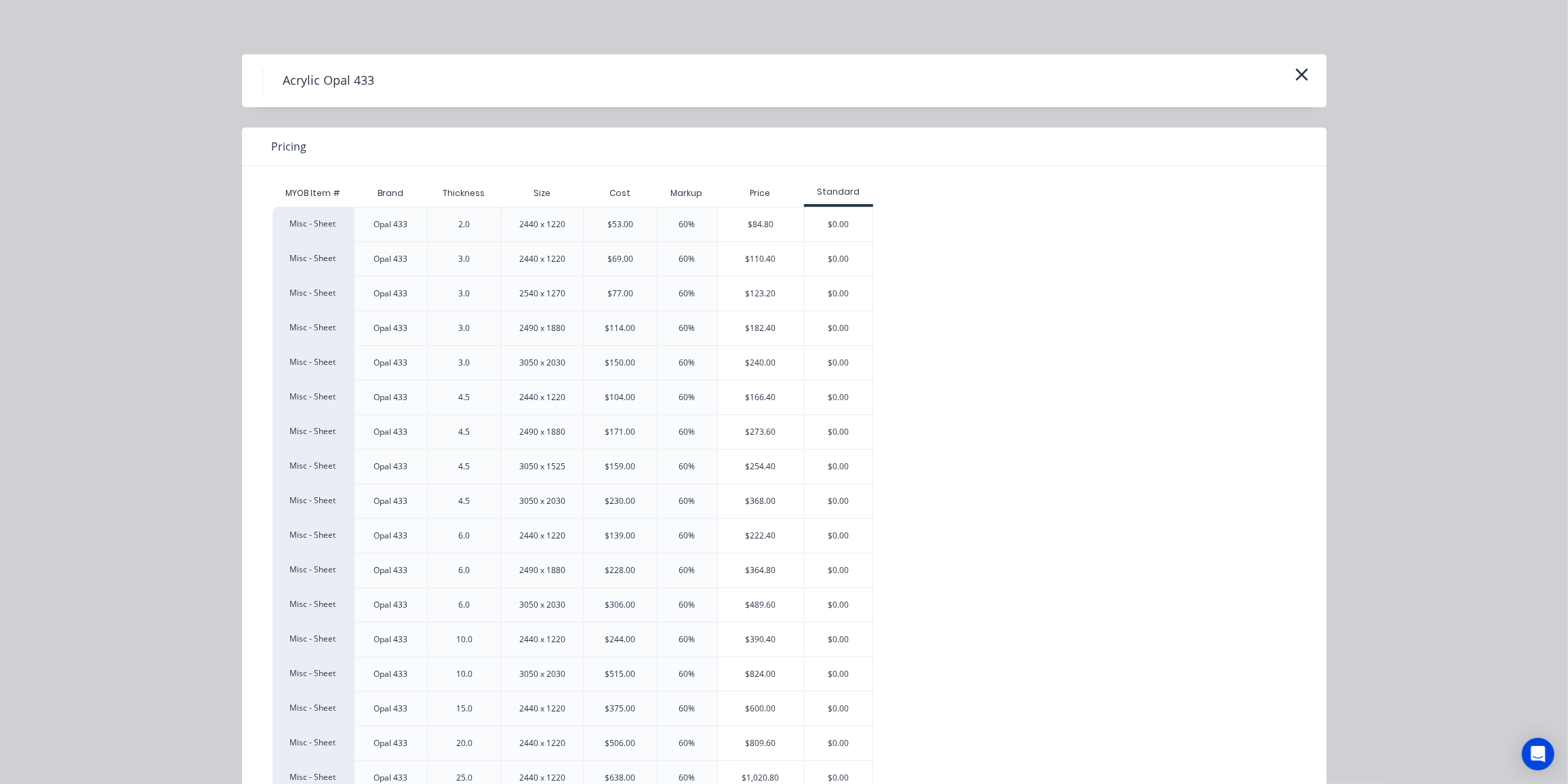
click at [760, 396] on div "$166.40" at bounding box center [761, 397] width 86 height 34
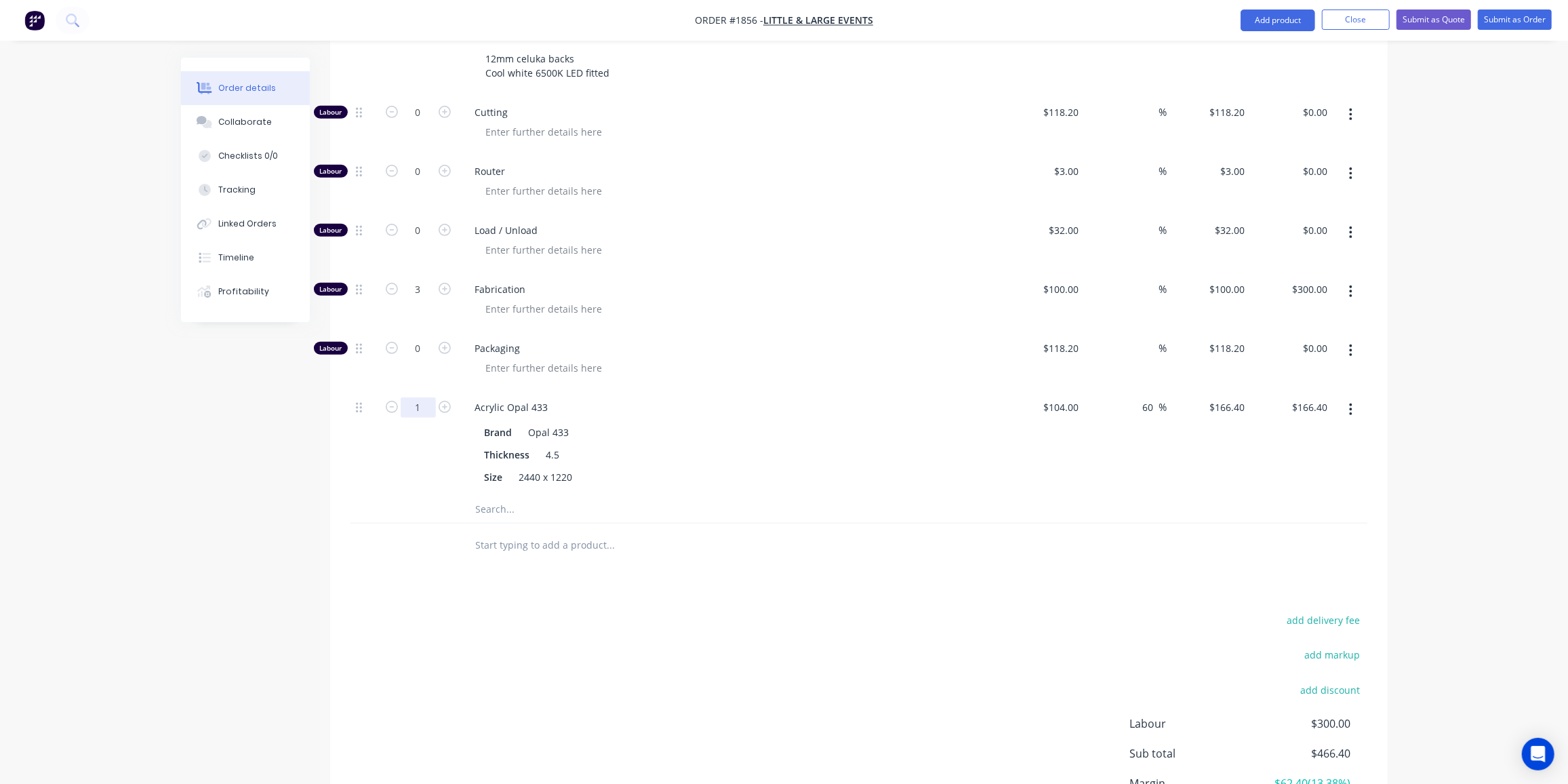
click at [417, 397] on input "1" at bounding box center [418, 407] width 35 height 20
type input "0.5"
type input "$83.20"
click at [533, 496] on input "text" at bounding box center [611, 509] width 271 height 27
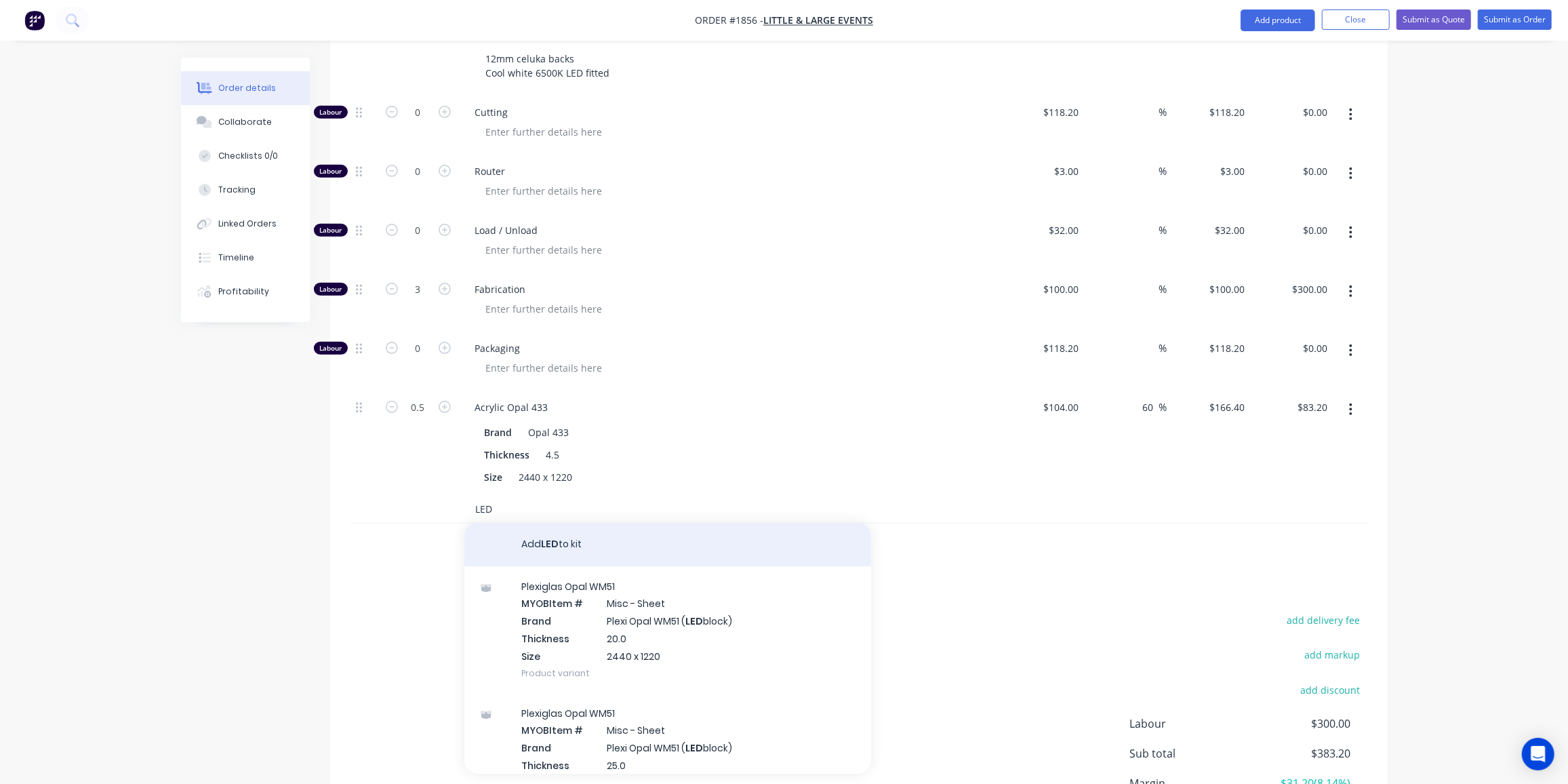
type input "LED"
click at [600, 526] on button "Add LED to kit" at bounding box center [668, 545] width 407 height 44
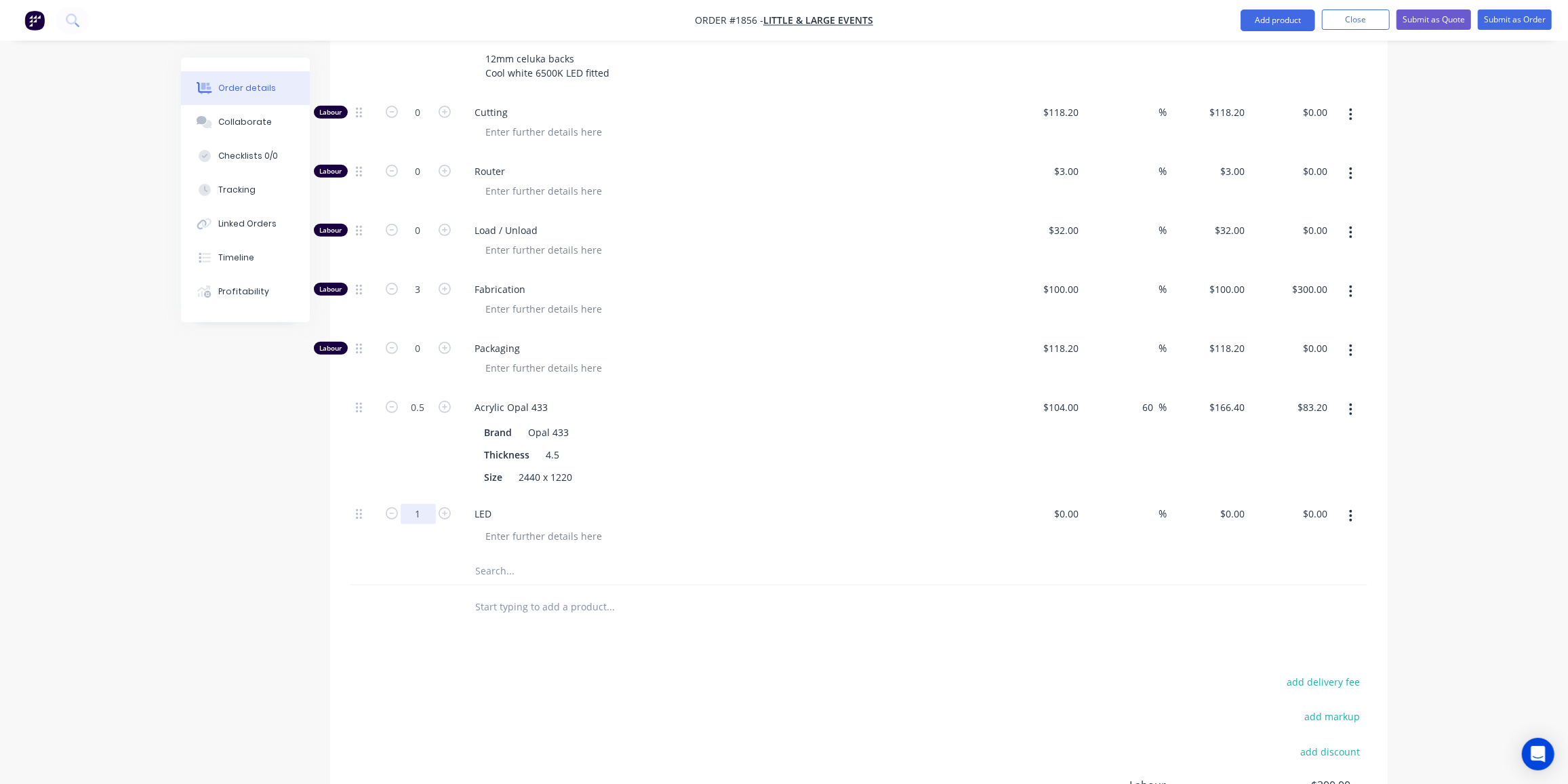
click at [418, 504] on input "1" at bounding box center [418, 513] width 35 height 20
type input "2"
click at [1066, 504] on div "$0.00" at bounding box center [1066, 513] width 37 height 20
type input "$150.00"
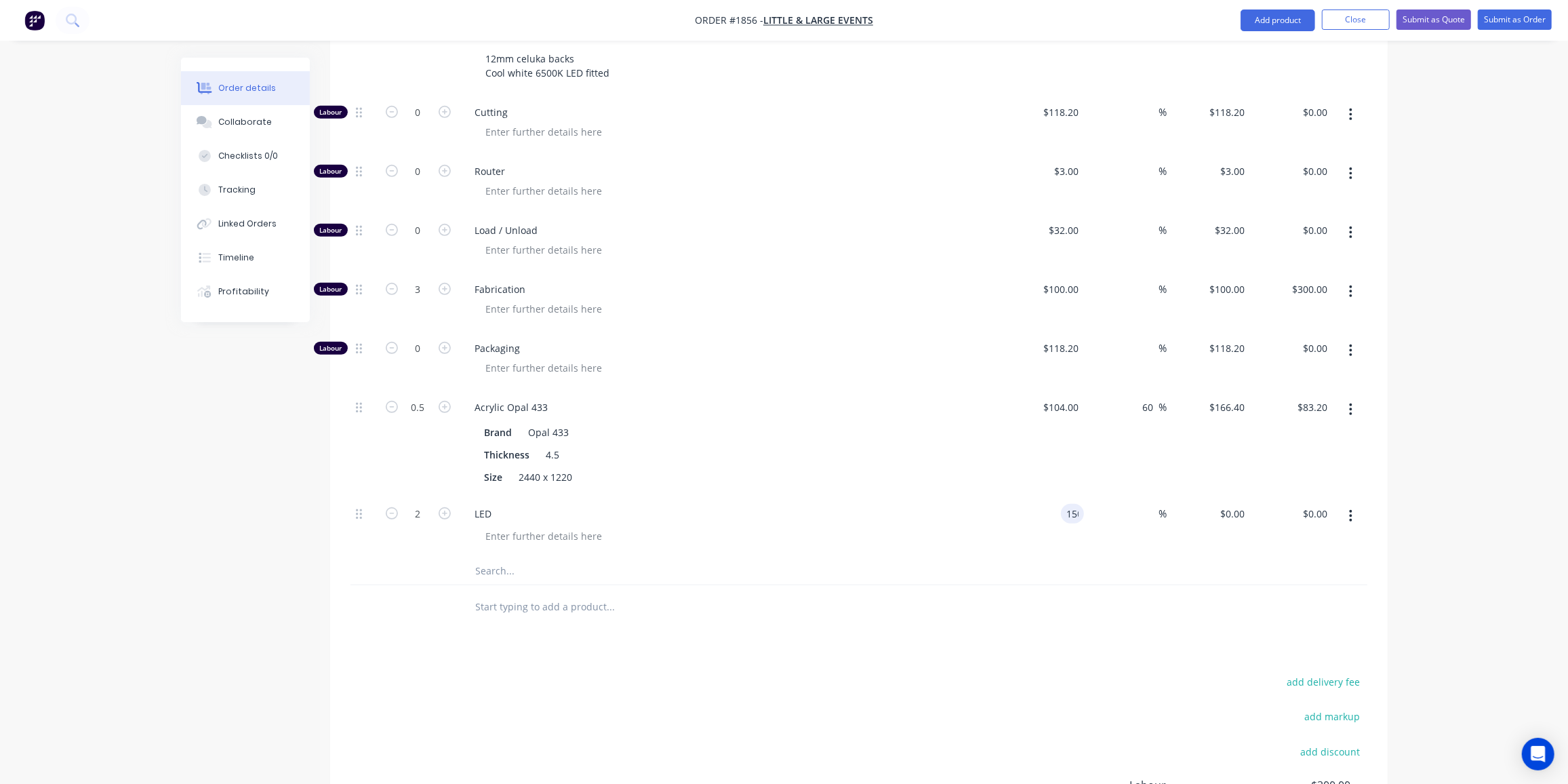
type input "$300.00"
type input "35"
type input "202.5"
type input "$405.00"
type input "$202.50"
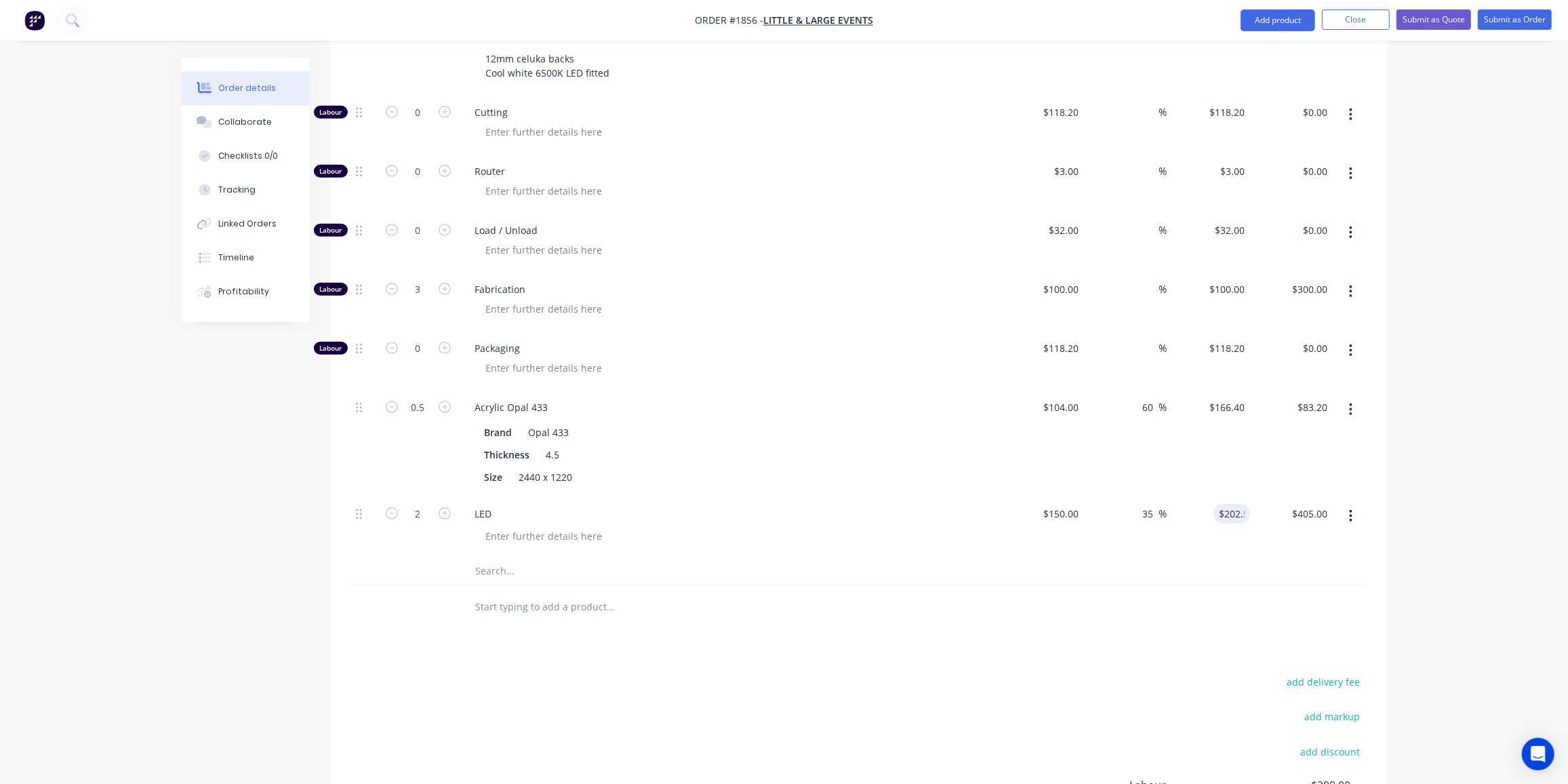
click at [954, 526] on div at bounding box center [736, 536] width 521 height 20
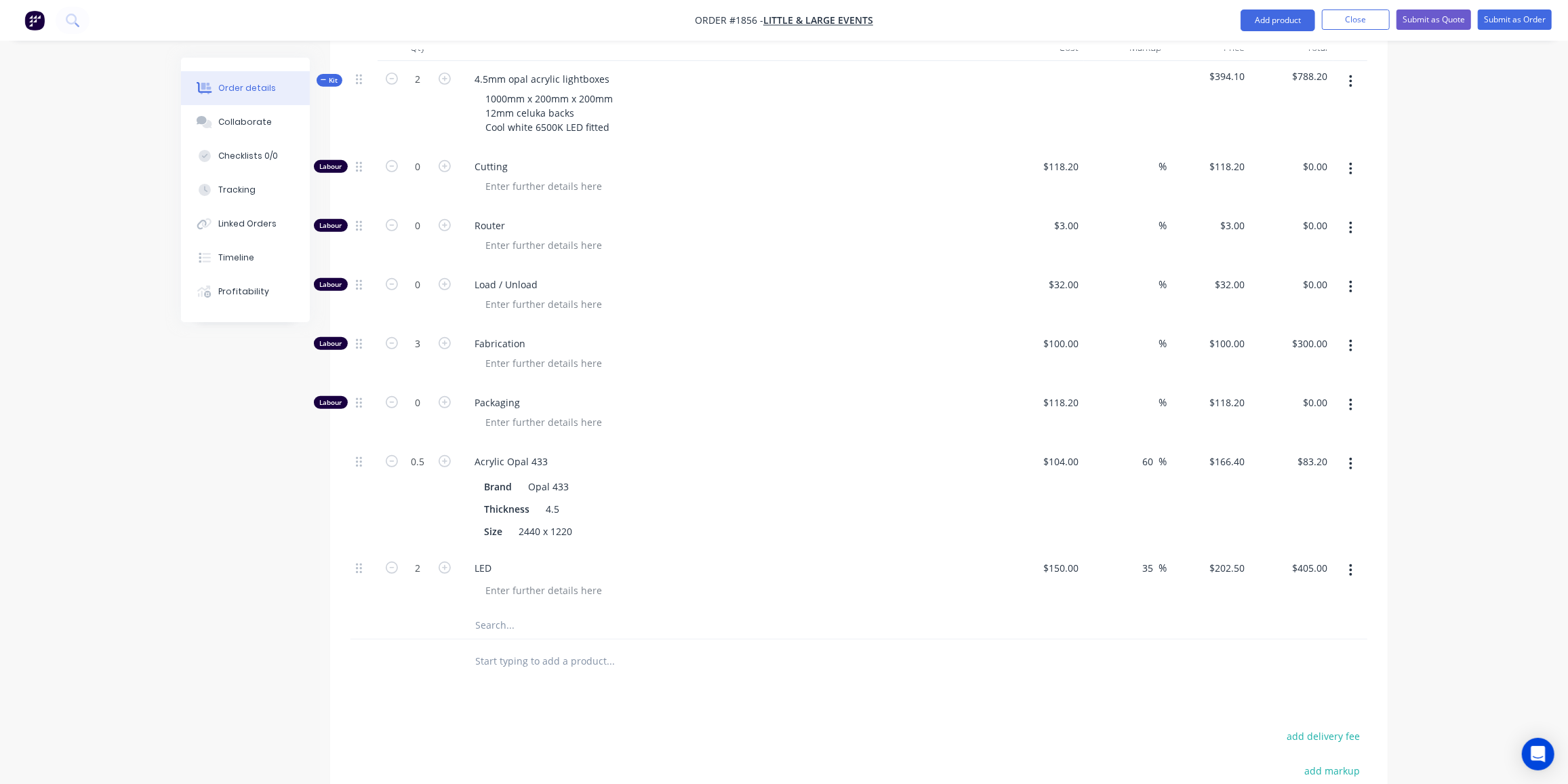
scroll to position [516, 0]
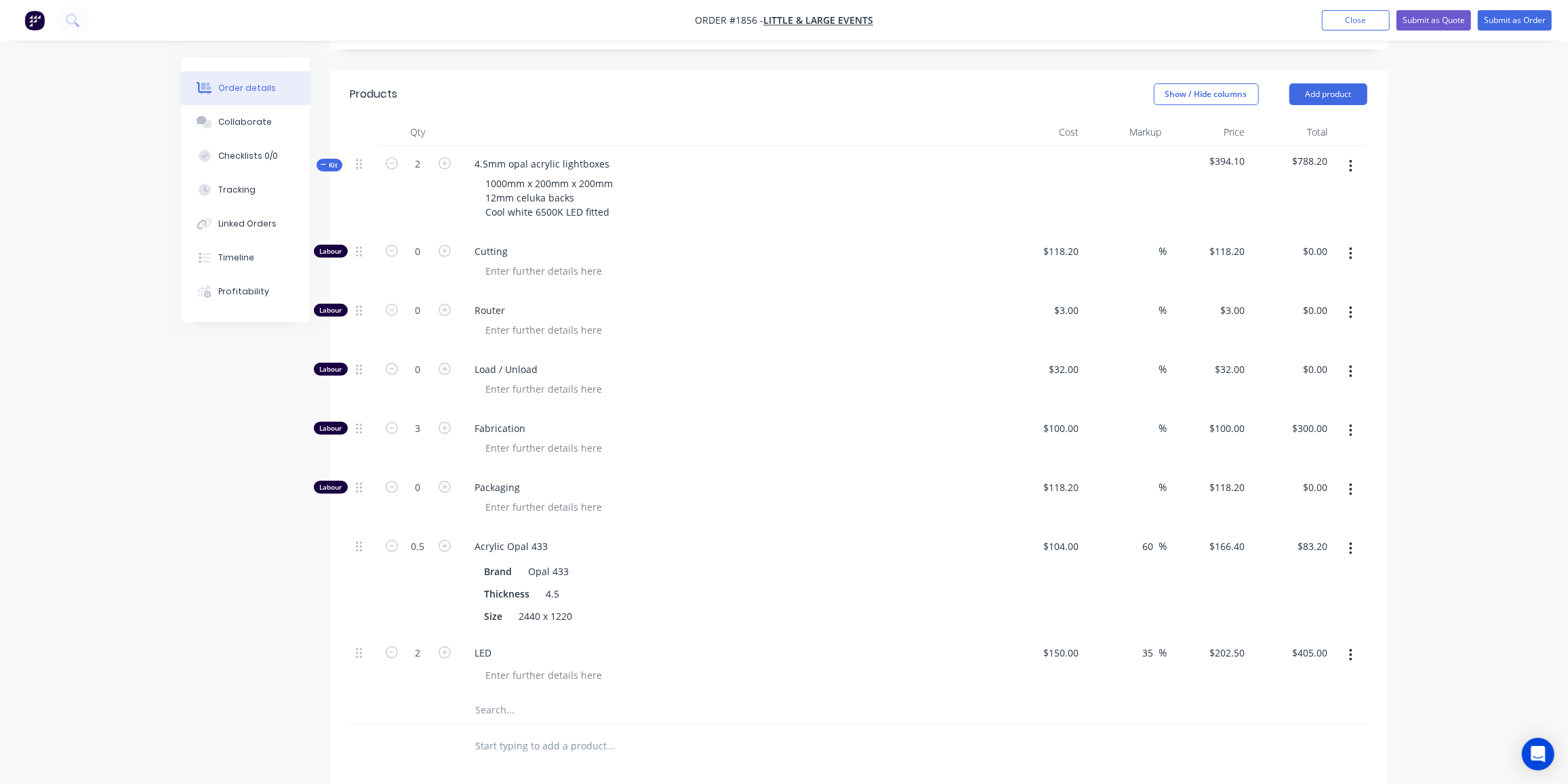
click at [332, 160] on span "Kit" at bounding box center [330, 165] width 17 height 10
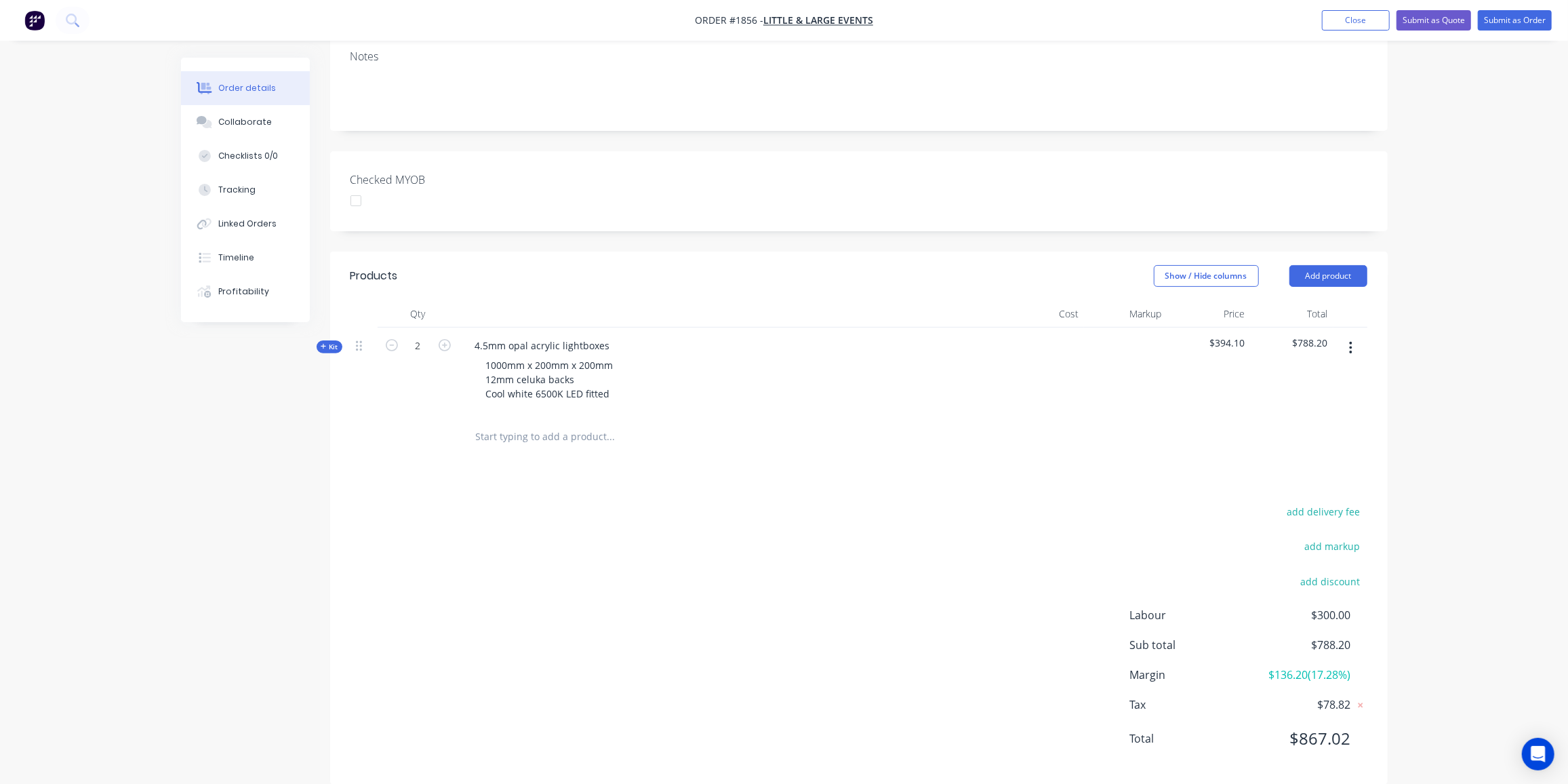
scroll to position [247, 0]
click at [1425, 24] on button "Submit as Quote" at bounding box center [1434, 20] width 74 height 20
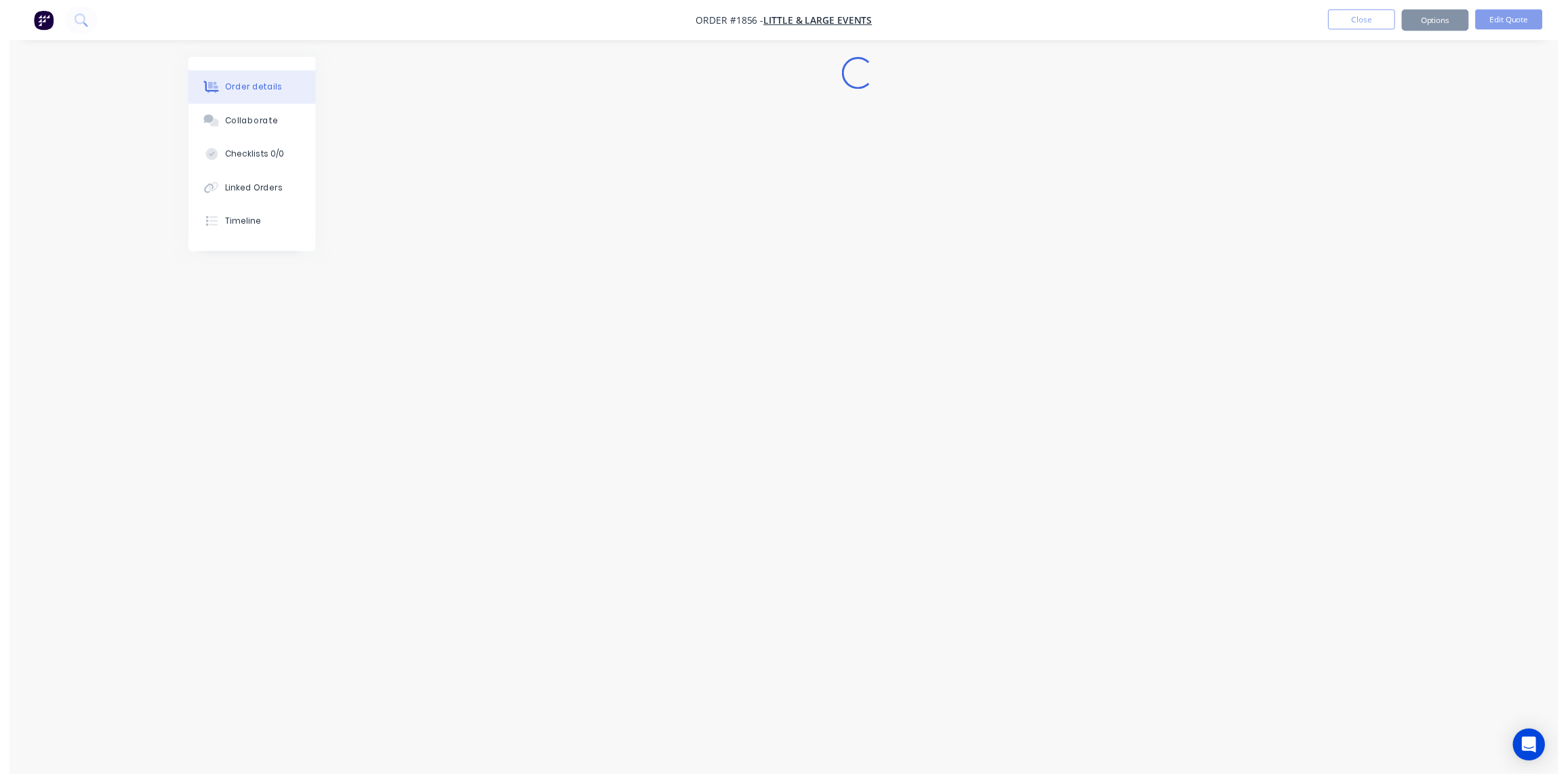
scroll to position [0, 0]
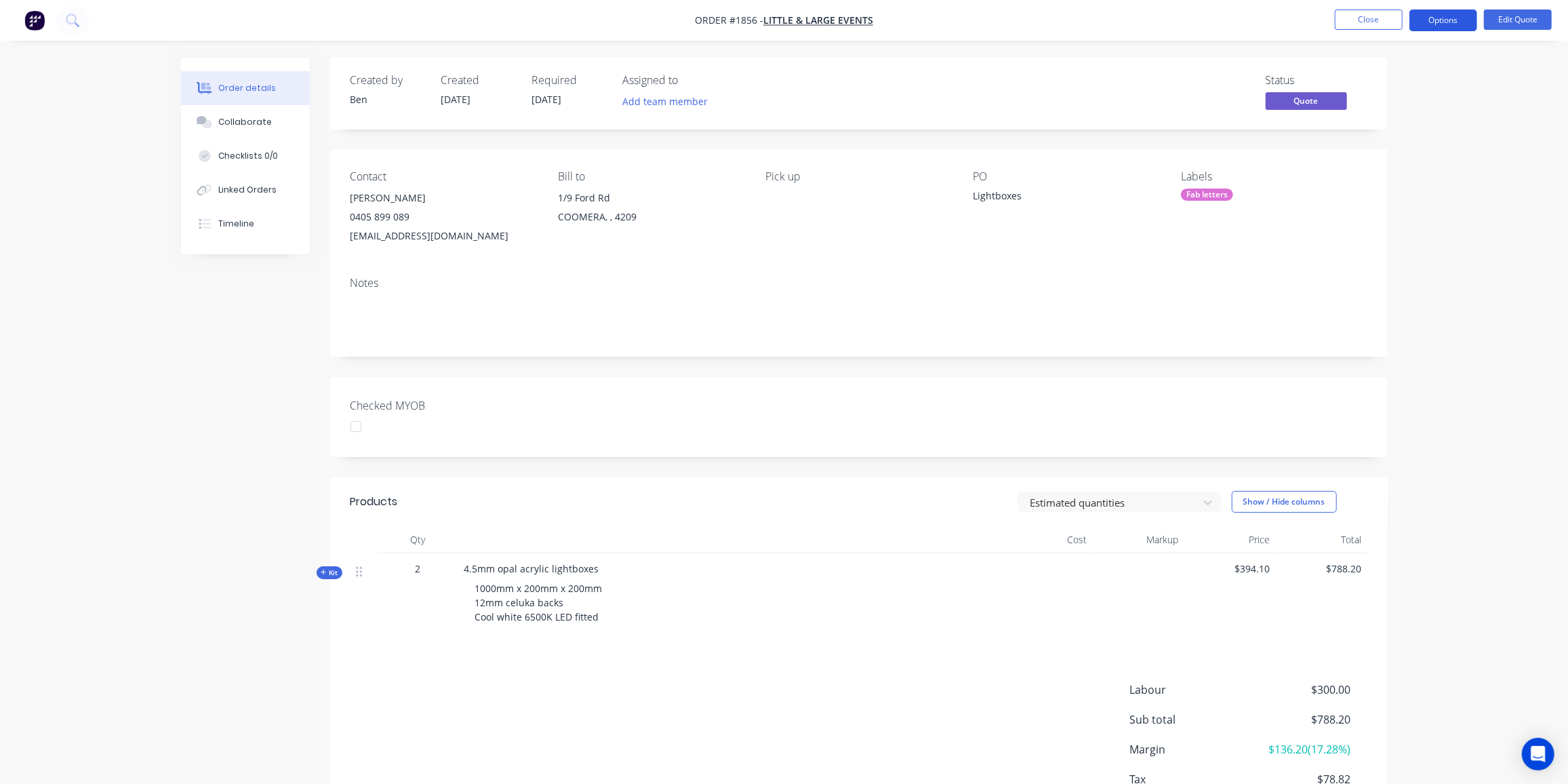
click at [1453, 19] on button "Options" at bounding box center [1444, 20] width 68 height 22
click at [1364, 90] on div "Quote" at bounding box center [1402, 82] width 125 height 20
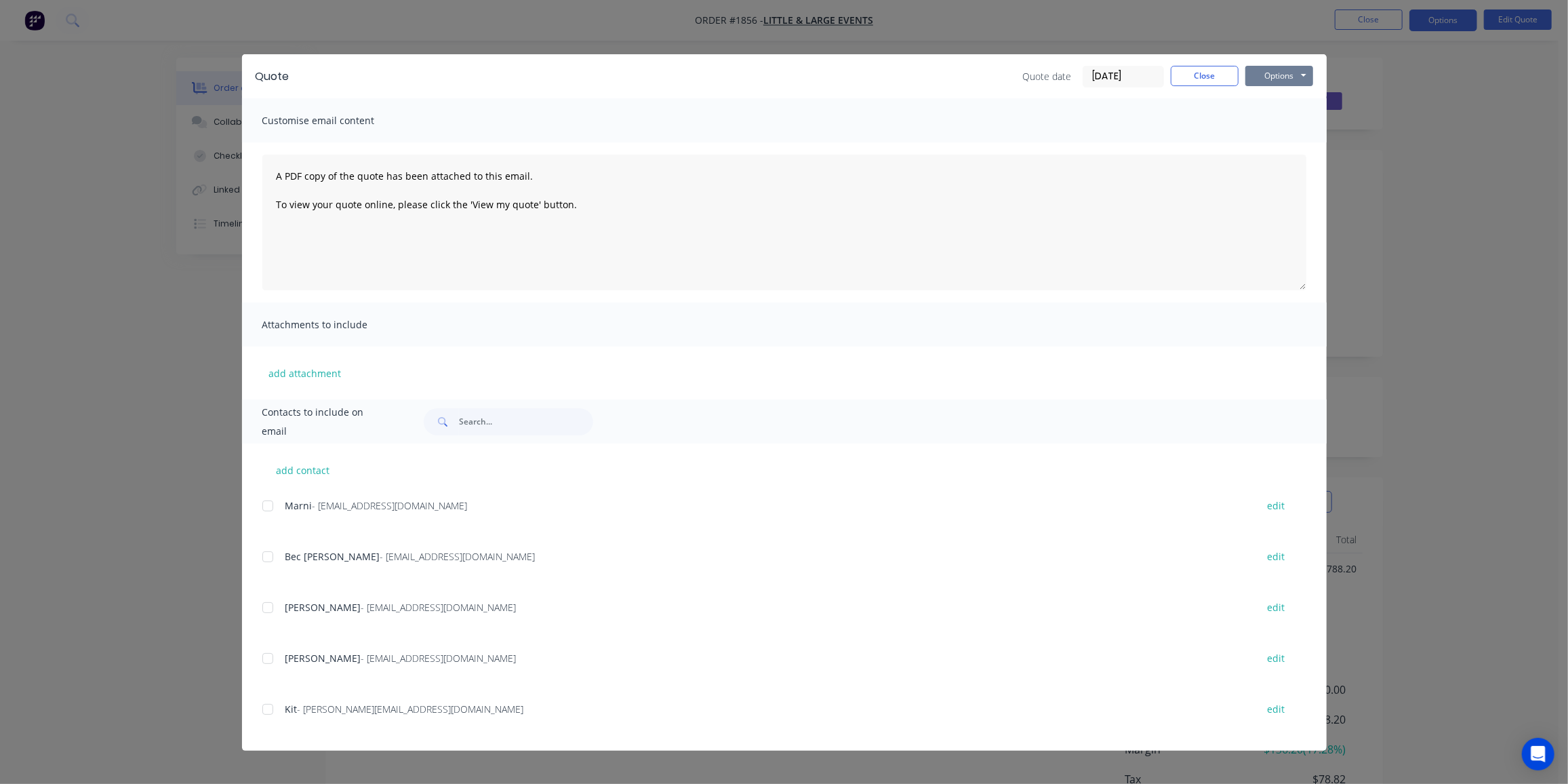
click at [1282, 73] on button "Options" at bounding box center [1280, 75] width 68 height 20
click at [1282, 95] on button "Preview" at bounding box center [1289, 100] width 86 height 23
drag, startPoint x: 266, startPoint y: 607, endPoint x: 904, endPoint y: 372, distance: 679.9
click at [268, 607] on div at bounding box center [267, 608] width 27 height 27
click at [1295, 77] on button "Options" at bounding box center [1280, 75] width 68 height 20
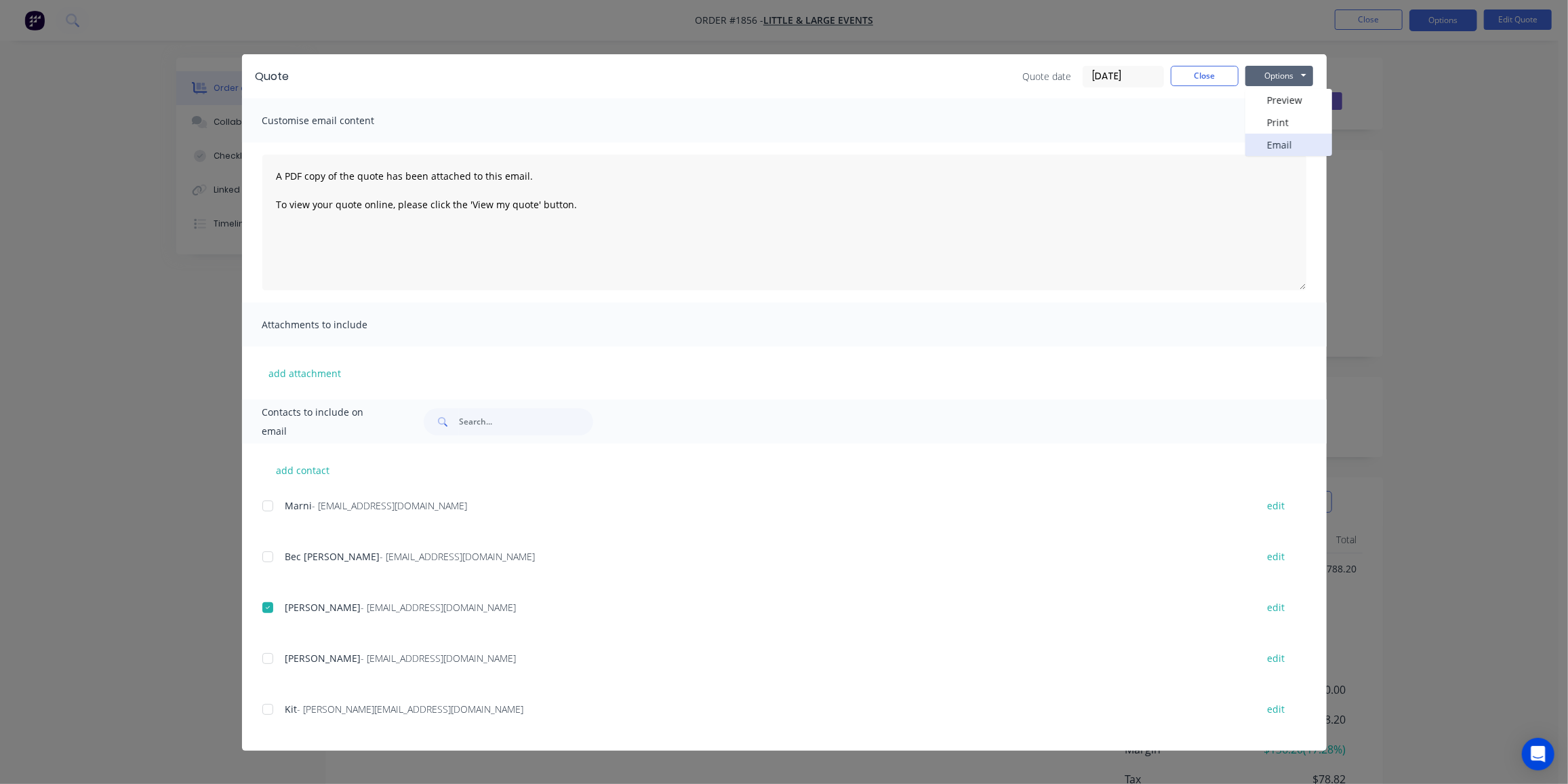
click at [1295, 140] on button "Email" at bounding box center [1289, 145] width 86 height 23
click at [1241, 60] on div "Quote Quote date [DATE] Close Options Preview Print Email" at bounding box center [784, 76] width 1085 height 45
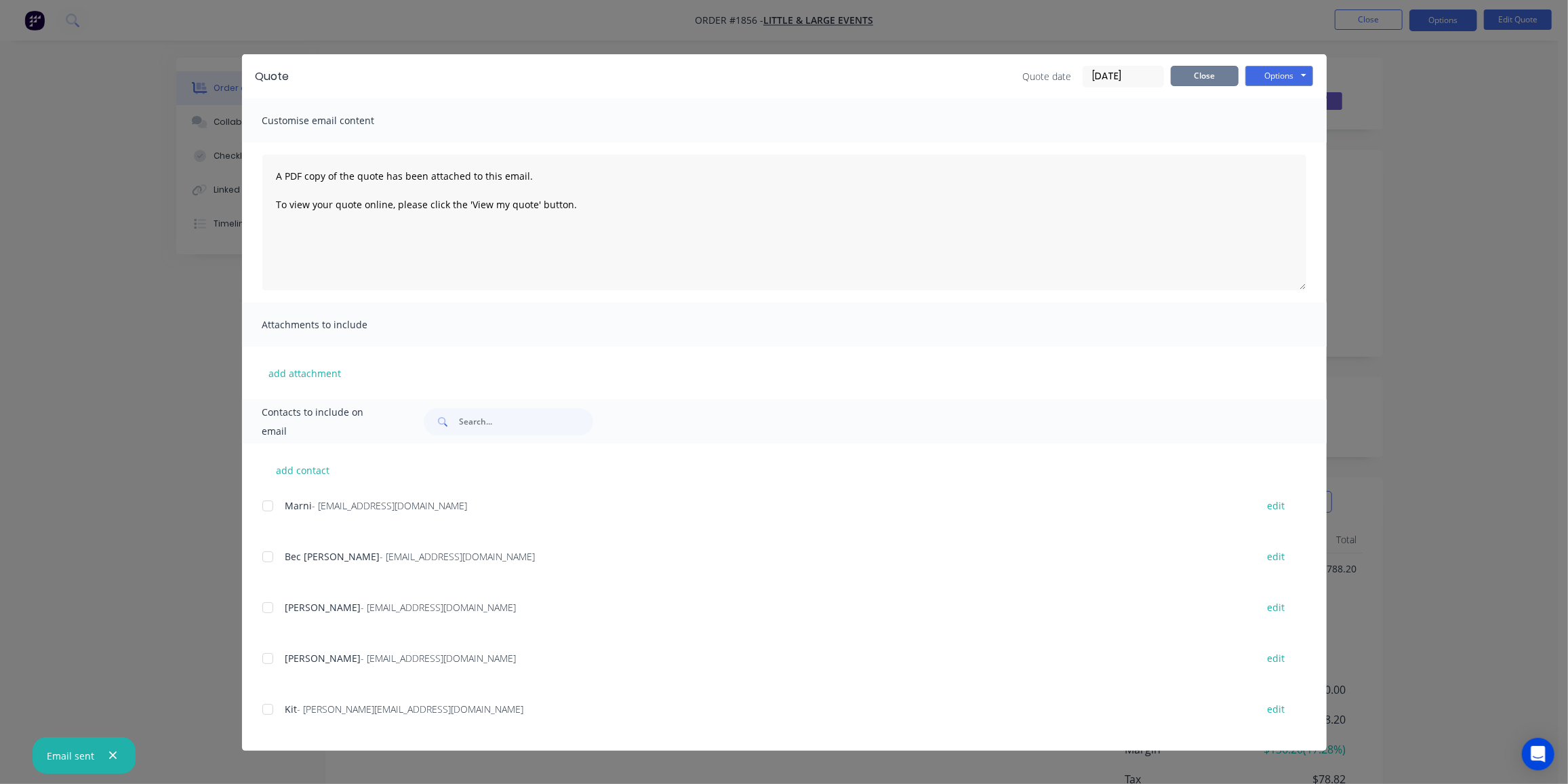
click at [1176, 77] on button "Close" at bounding box center [1205, 75] width 68 height 20
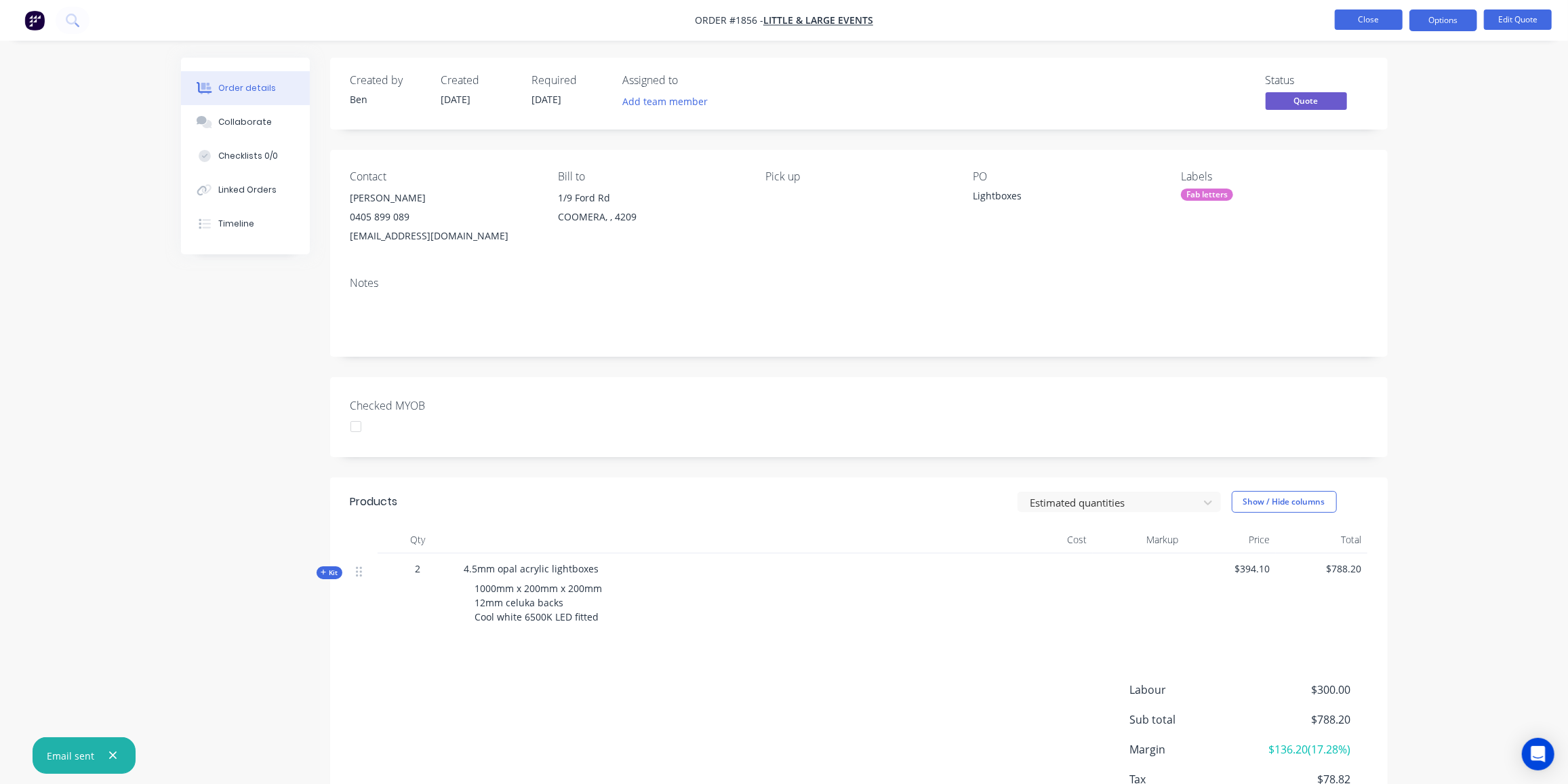
click at [1354, 19] on button "Close" at bounding box center [1369, 19] width 68 height 20
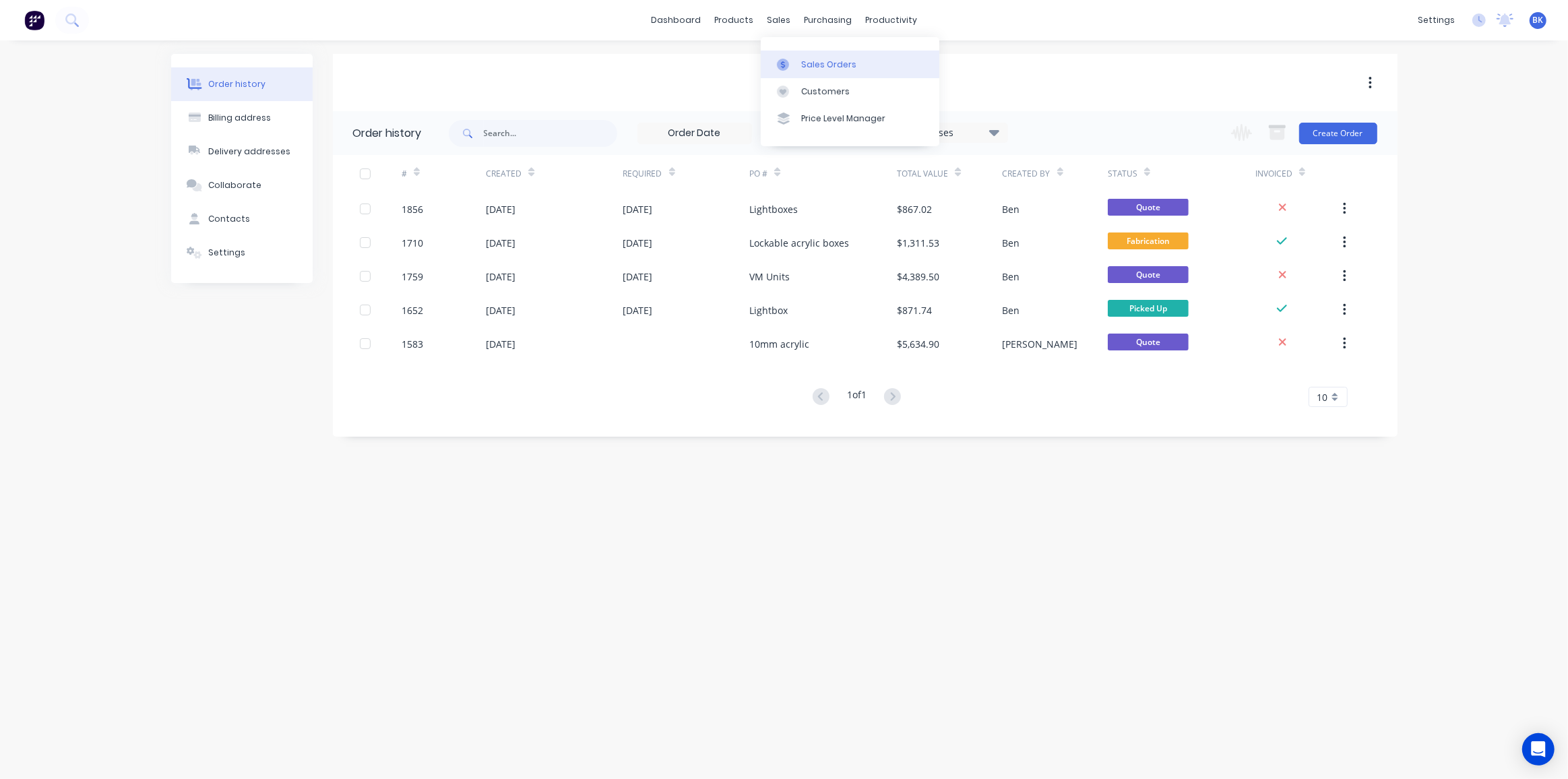
click at [803, 65] on div "Sales Orders" at bounding box center [829, 65] width 56 height 12
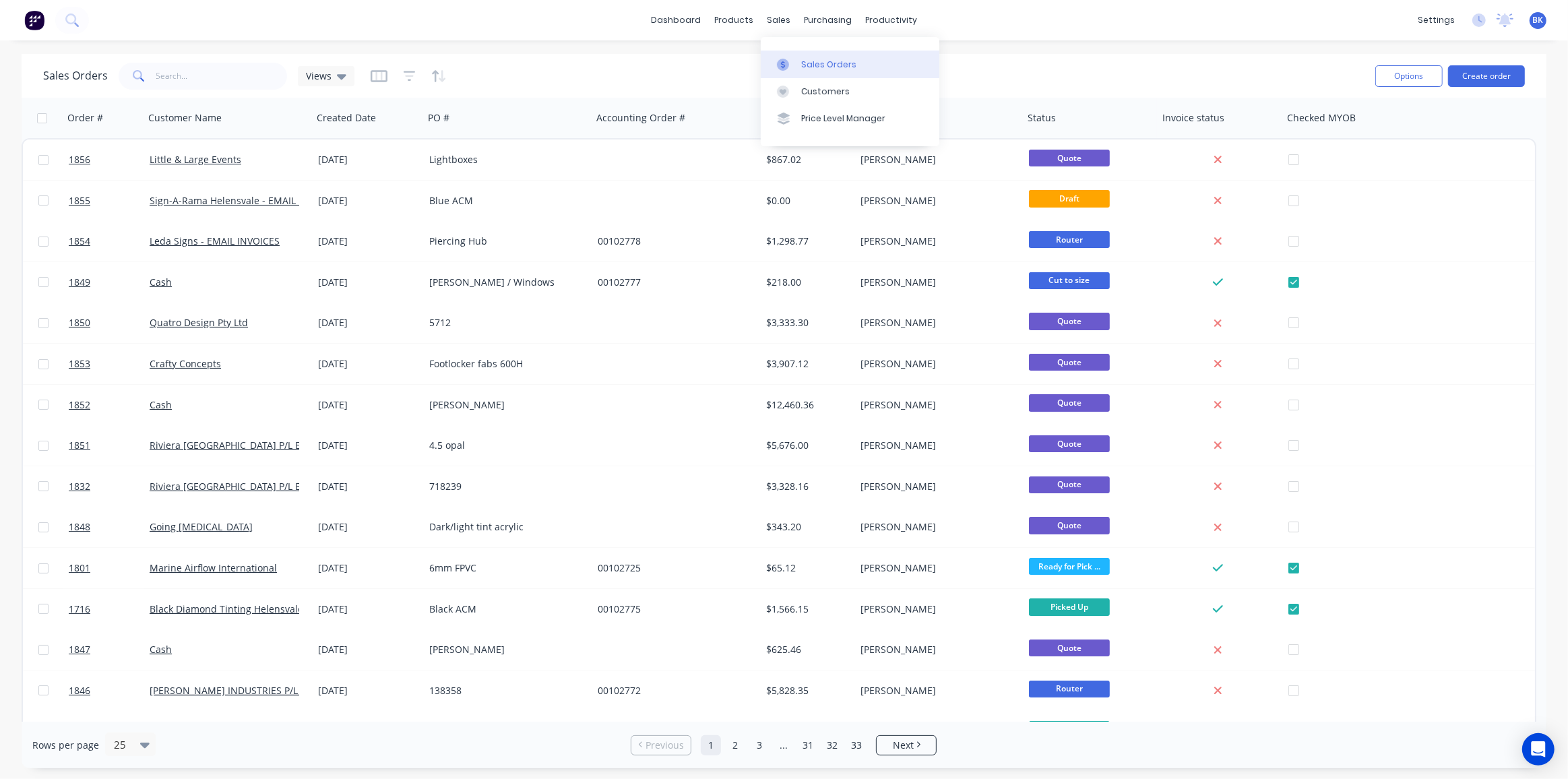
drag, startPoint x: 788, startPoint y: 56, endPoint x: 784, endPoint y: 64, distance: 8.9
click at [788, 56] on link "Sales Orders" at bounding box center [850, 63] width 179 height 27
click at [224, 79] on input "text" at bounding box center [222, 75] width 132 height 27
click at [826, 84] on link "Customers" at bounding box center [850, 91] width 179 height 27
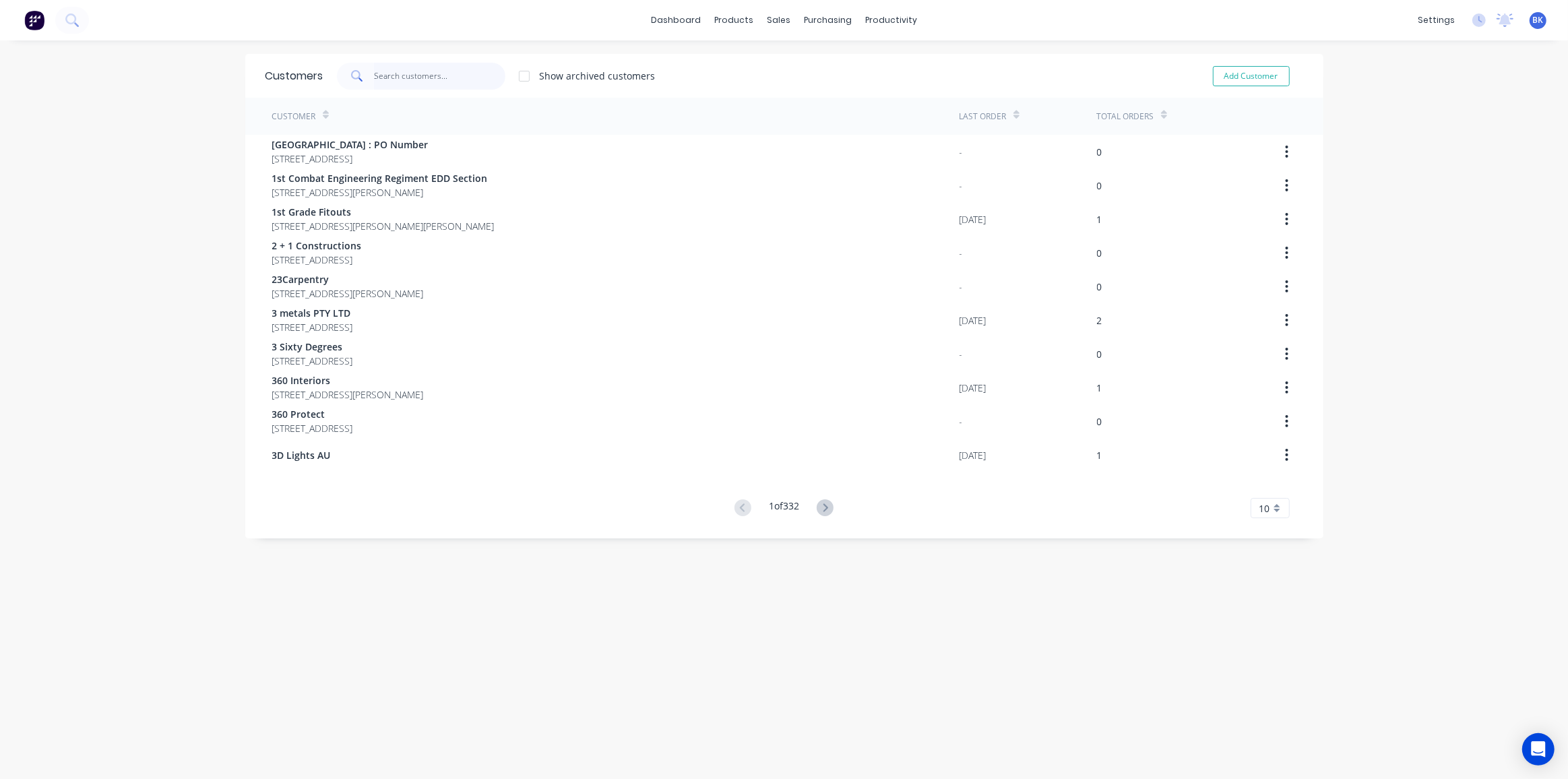
click at [394, 75] on input "text" at bounding box center [440, 75] width 132 height 27
type input "creative"
click at [819, 512] on icon at bounding box center [820, 507] width 16 height 16
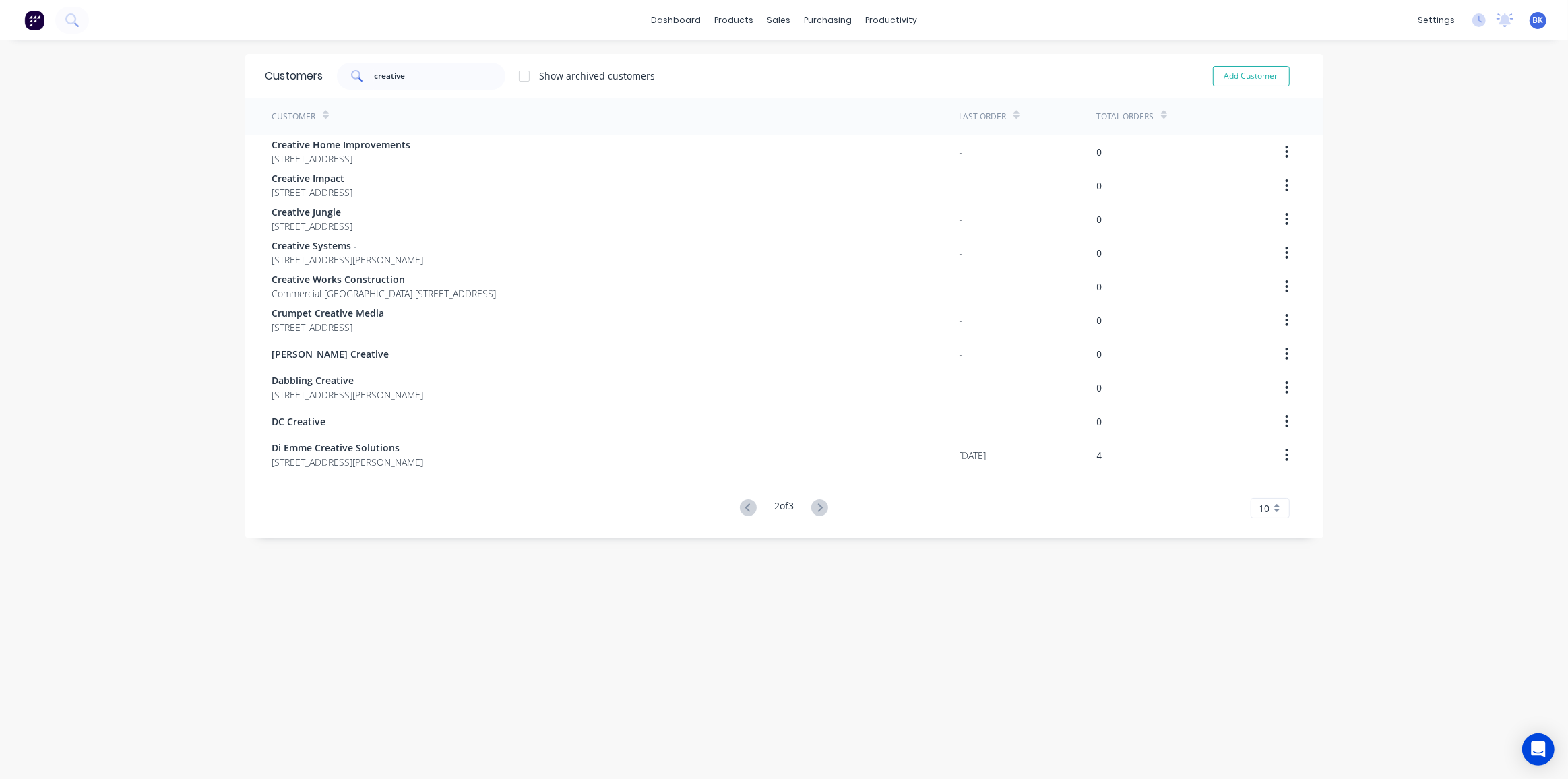
click at [799, 673] on div "Customers creative Show archived customers Add Customer Customer Last Order Tot…" at bounding box center [784, 423] width 1078 height 739
click at [904, 55] on link "Workflow" at bounding box center [939, 63] width 179 height 27
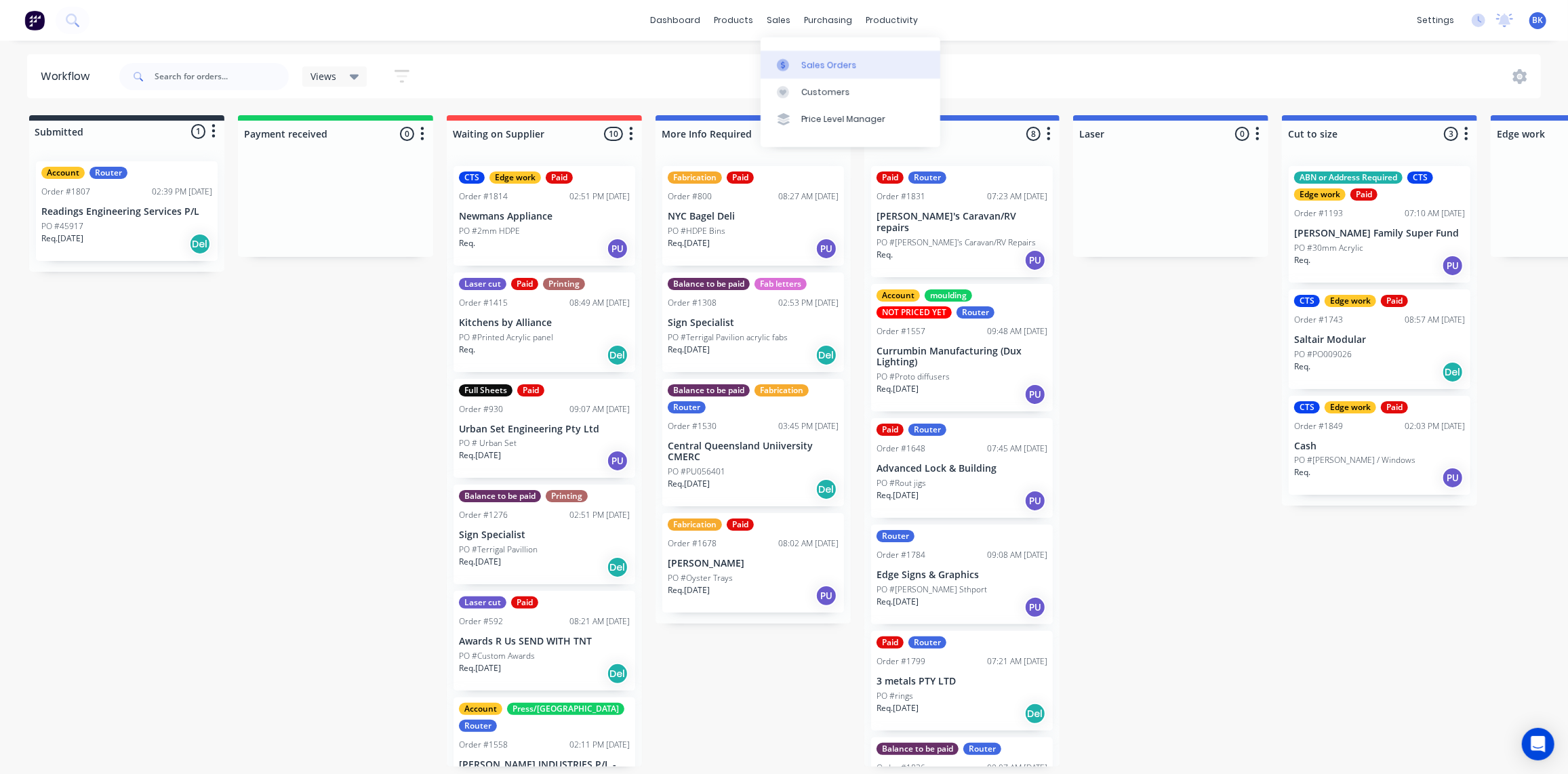
click at [797, 59] on div at bounding box center [787, 65] width 20 height 12
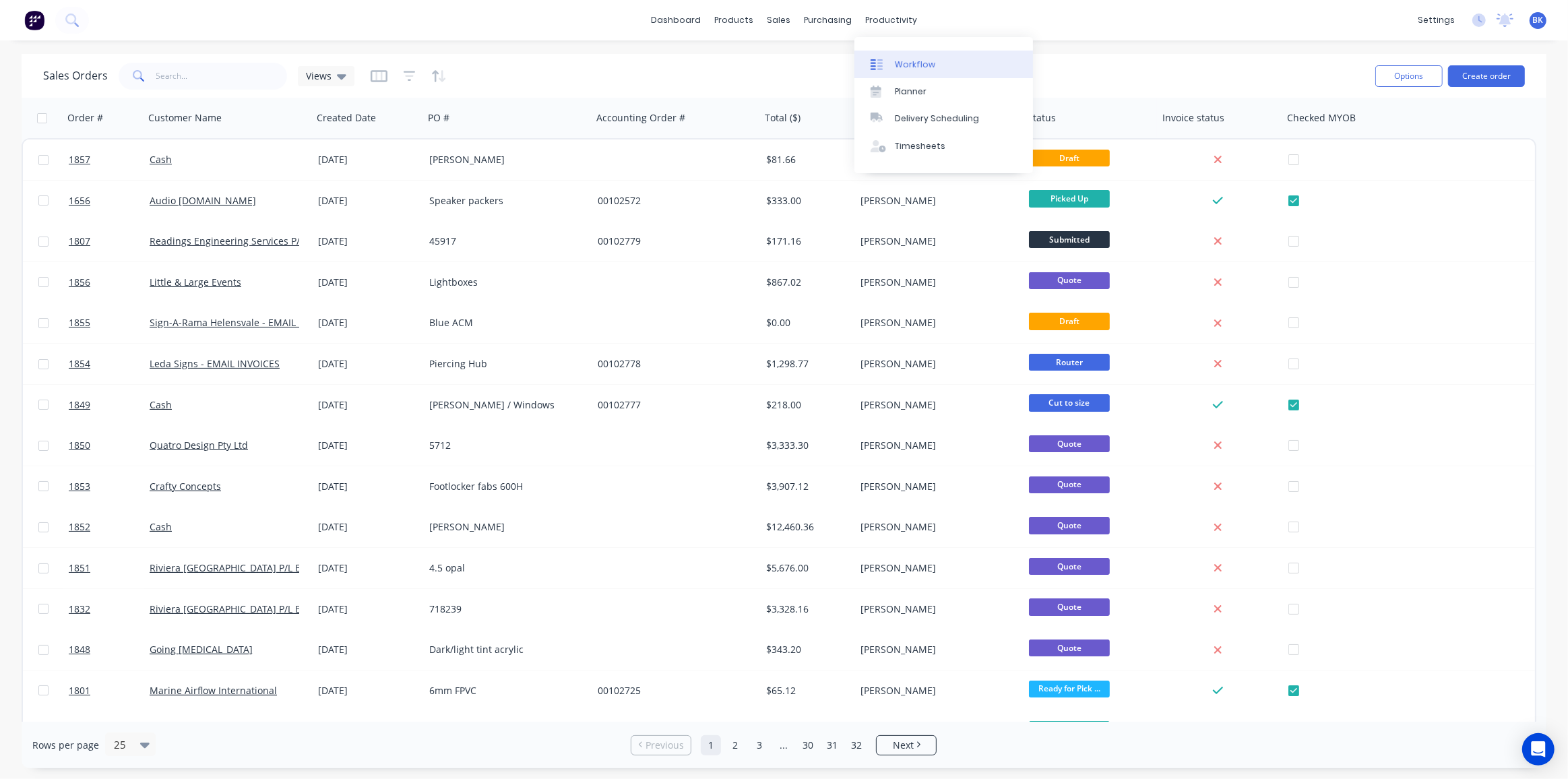
click at [900, 59] on div "Workflow" at bounding box center [915, 65] width 41 height 12
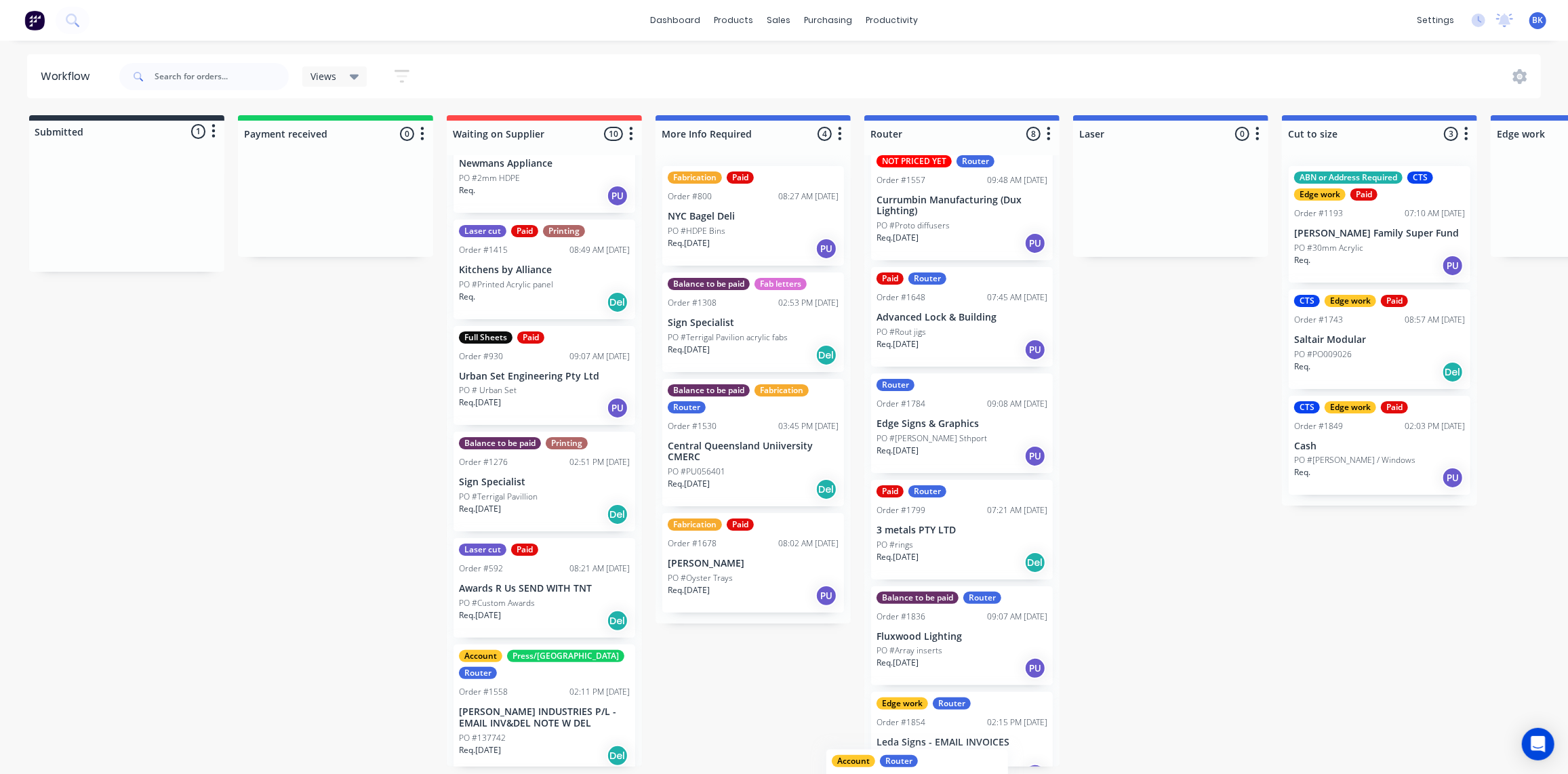
scroll to position [390, 0]
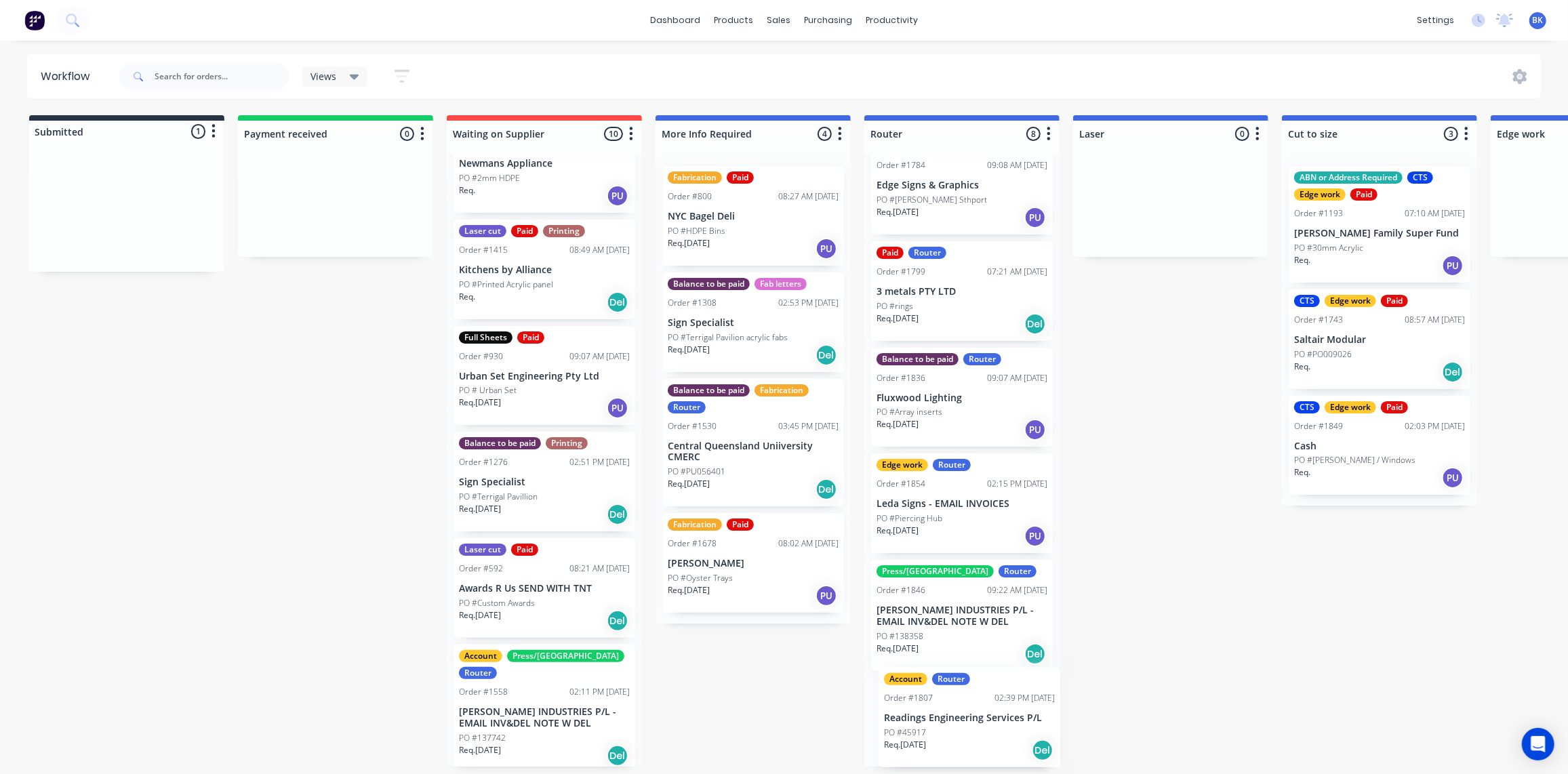
drag, startPoint x: 100, startPoint y: 218, endPoint x: 948, endPoint y: 730, distance: 990.6
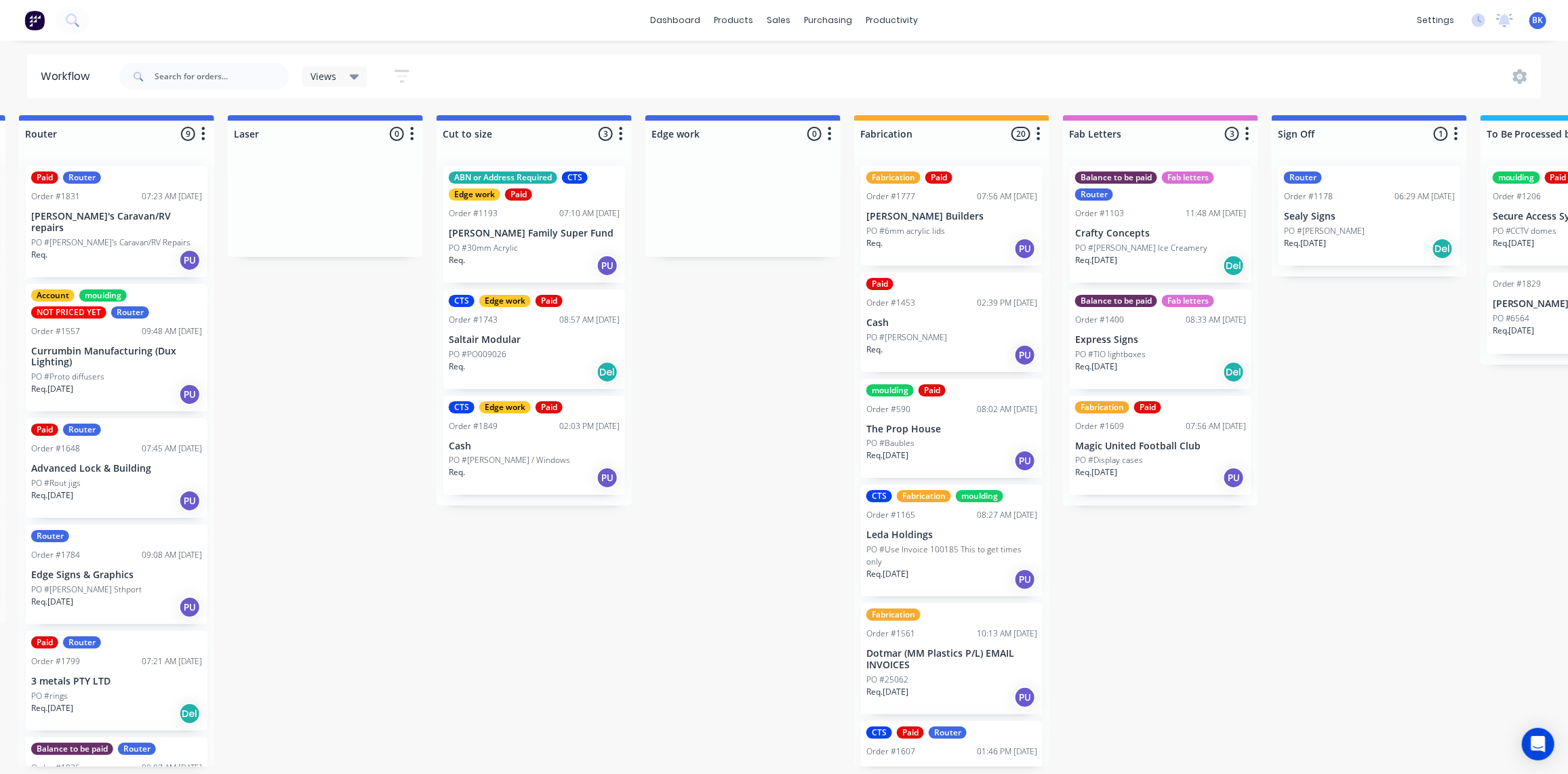
scroll to position [1, 846]
click at [796, 67] on div at bounding box center [787, 65] width 20 height 12
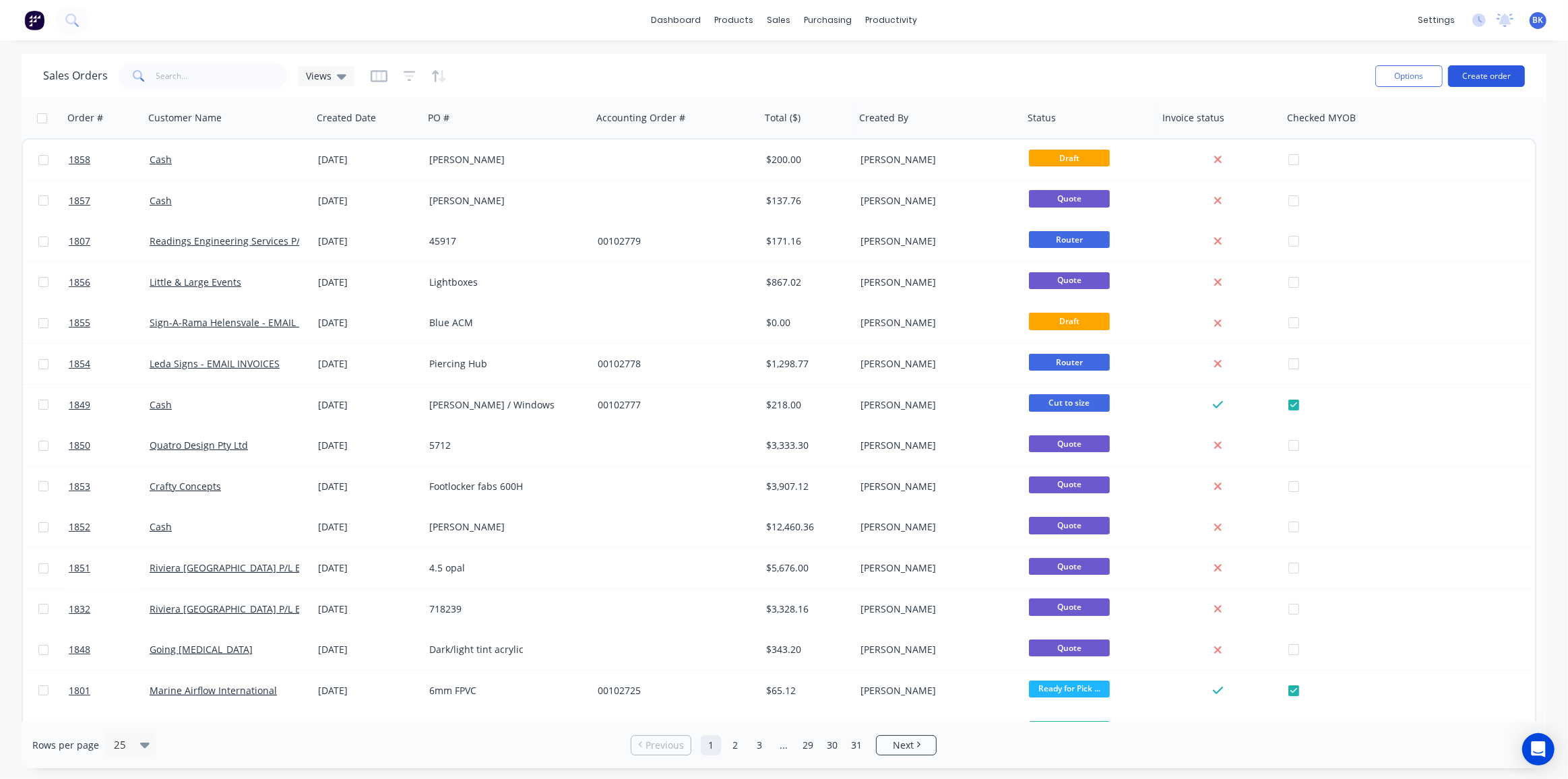
click at [1483, 70] on button "Create order" at bounding box center [1486, 75] width 77 height 22
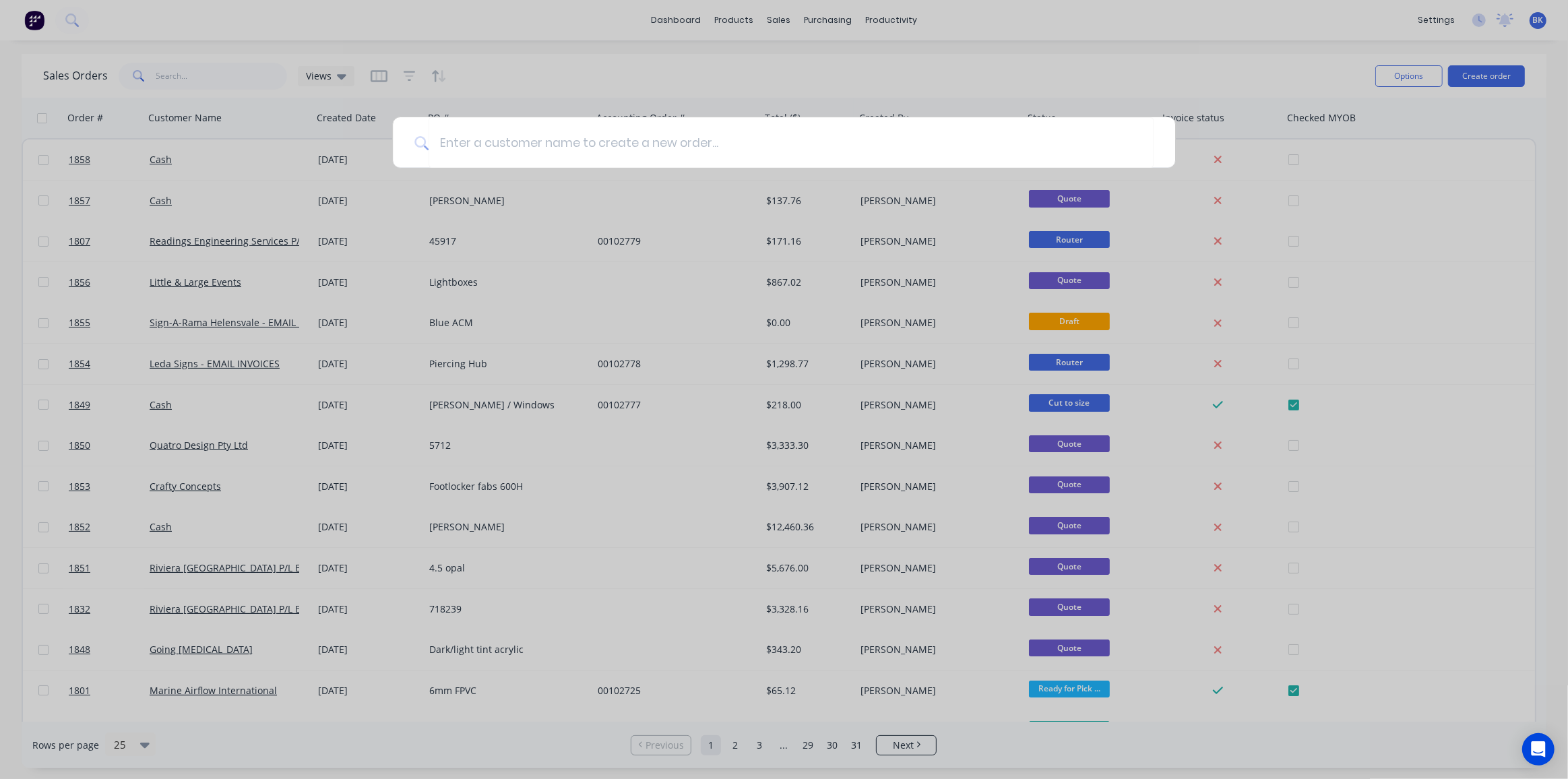
click at [1183, 38] on div at bounding box center [784, 390] width 1568 height 779
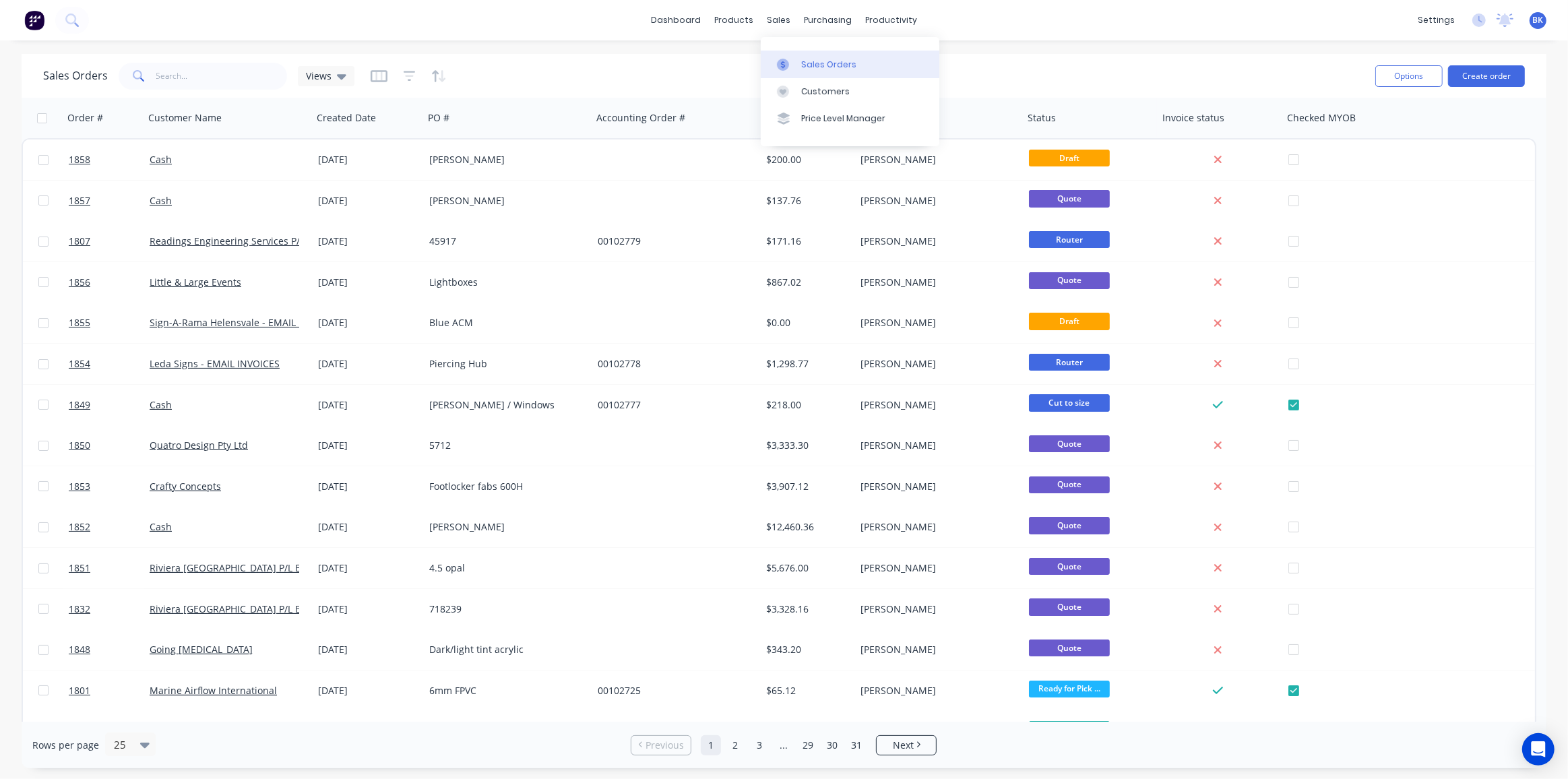
click at [804, 71] on link "Sales Orders" at bounding box center [850, 63] width 179 height 27
click at [811, 97] on div "Customers" at bounding box center [826, 92] width 49 height 12
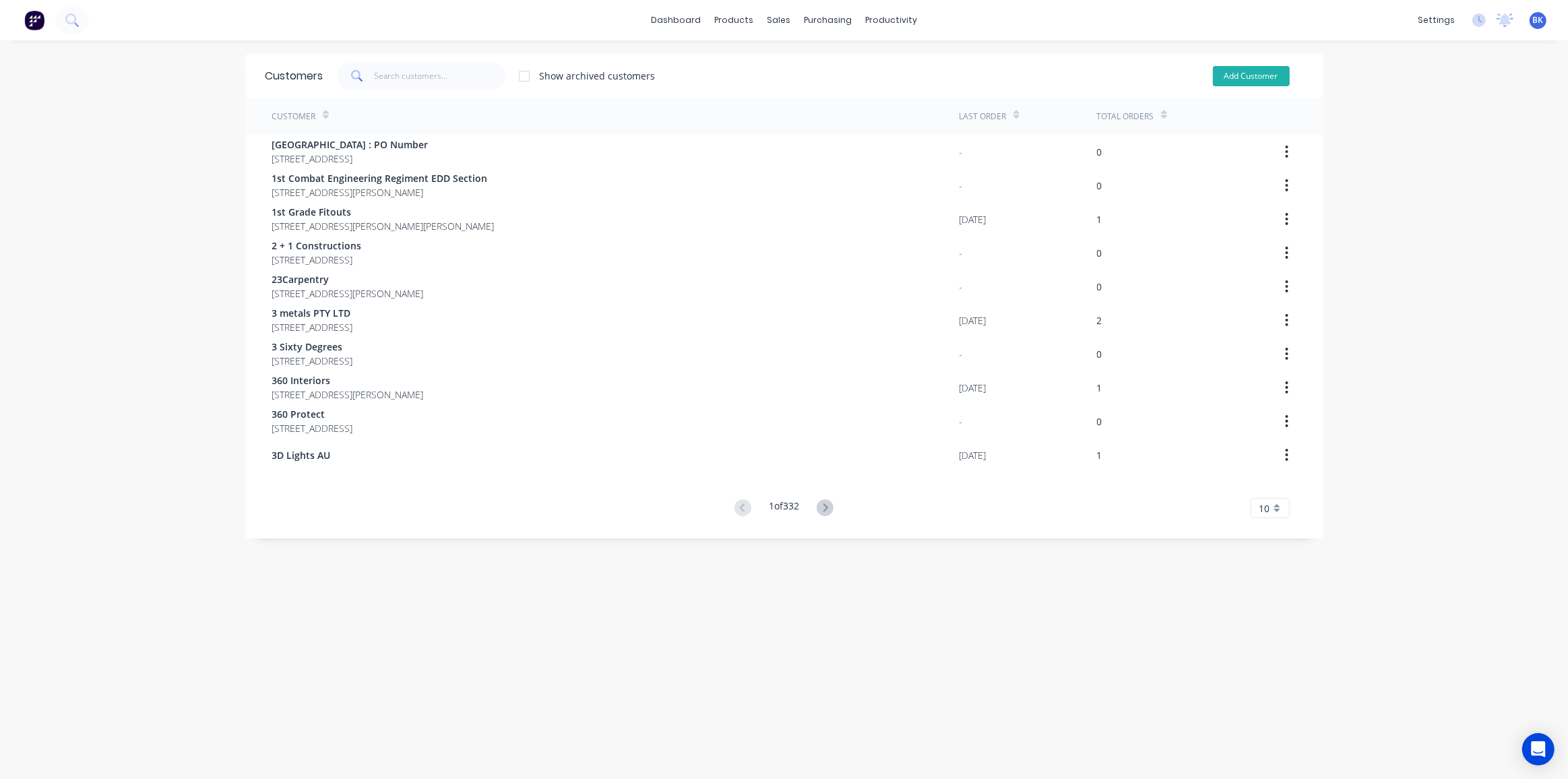
click at [1242, 78] on button "Add Customer" at bounding box center [1251, 75] width 77 height 20
select select "AU"
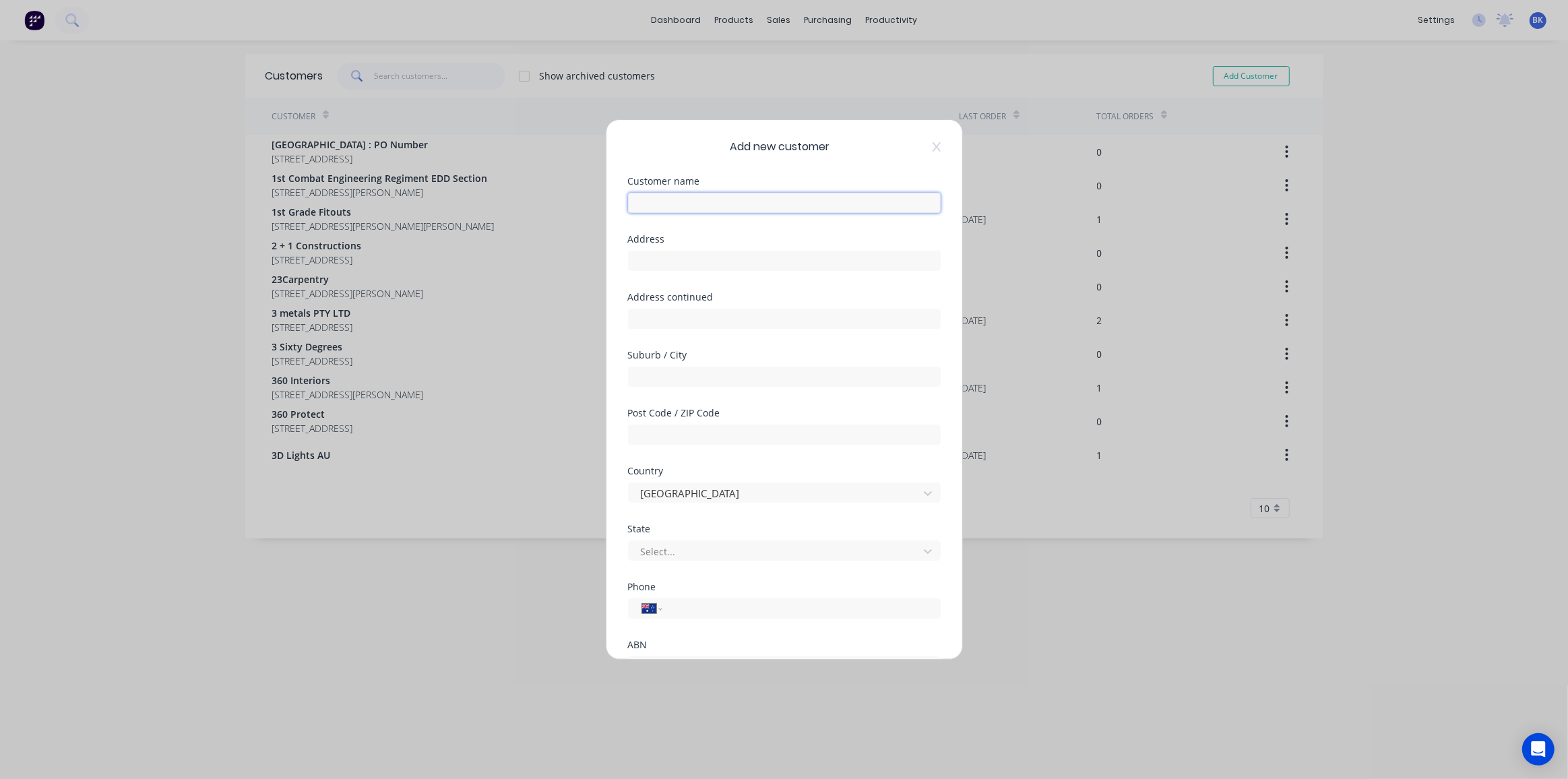
click at [667, 211] on input "text" at bounding box center [784, 202] width 313 height 20
paste input "Sydland Construction Group"
type input "Sydland Construction Group"
drag, startPoint x: 740, startPoint y: 264, endPoint x: 871, endPoint y: 290, distance: 133.6
click at [740, 264] on input "text" at bounding box center [784, 260] width 313 height 20
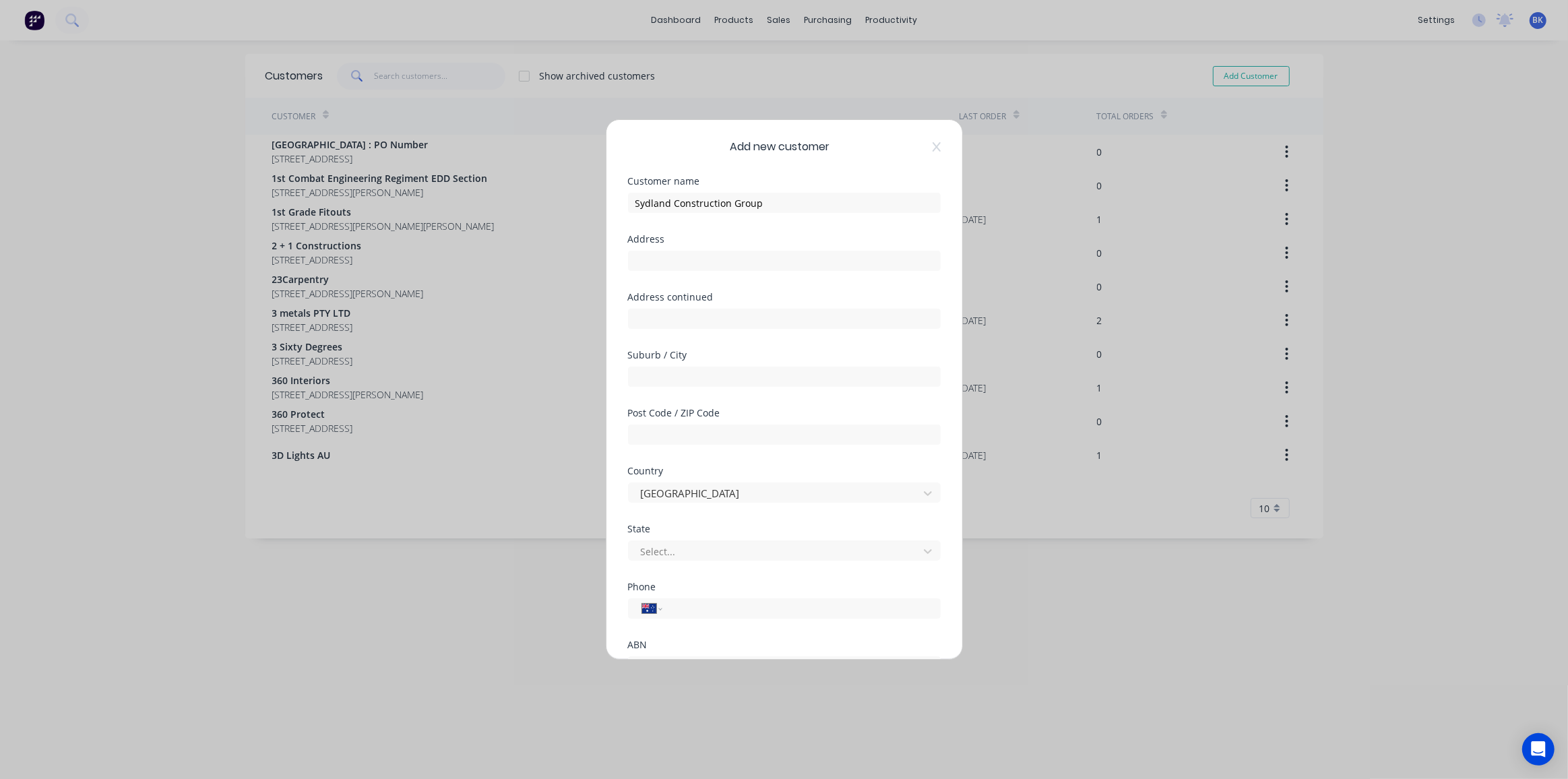
click at [858, 337] on div "Address continued" at bounding box center [784, 321] width 313 height 58
click at [657, 380] on input "text" at bounding box center [784, 376] width 313 height 20
type input "[GEOGRAPHIC_DATA]"
type input "2154"
click at [718, 553] on div at bounding box center [775, 551] width 272 height 16
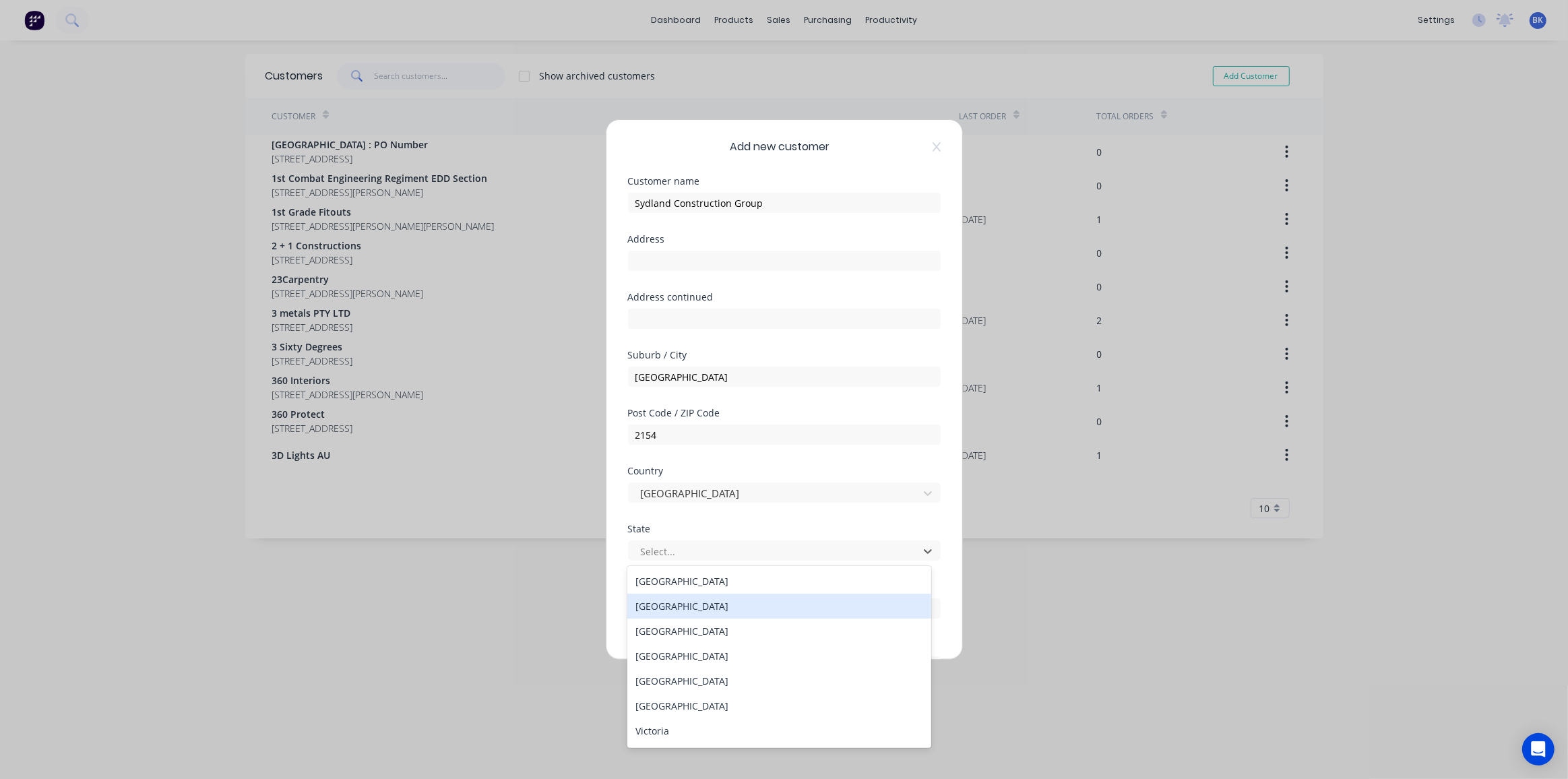
click at [691, 603] on div "[GEOGRAPHIC_DATA]" at bounding box center [779, 606] width 304 height 25
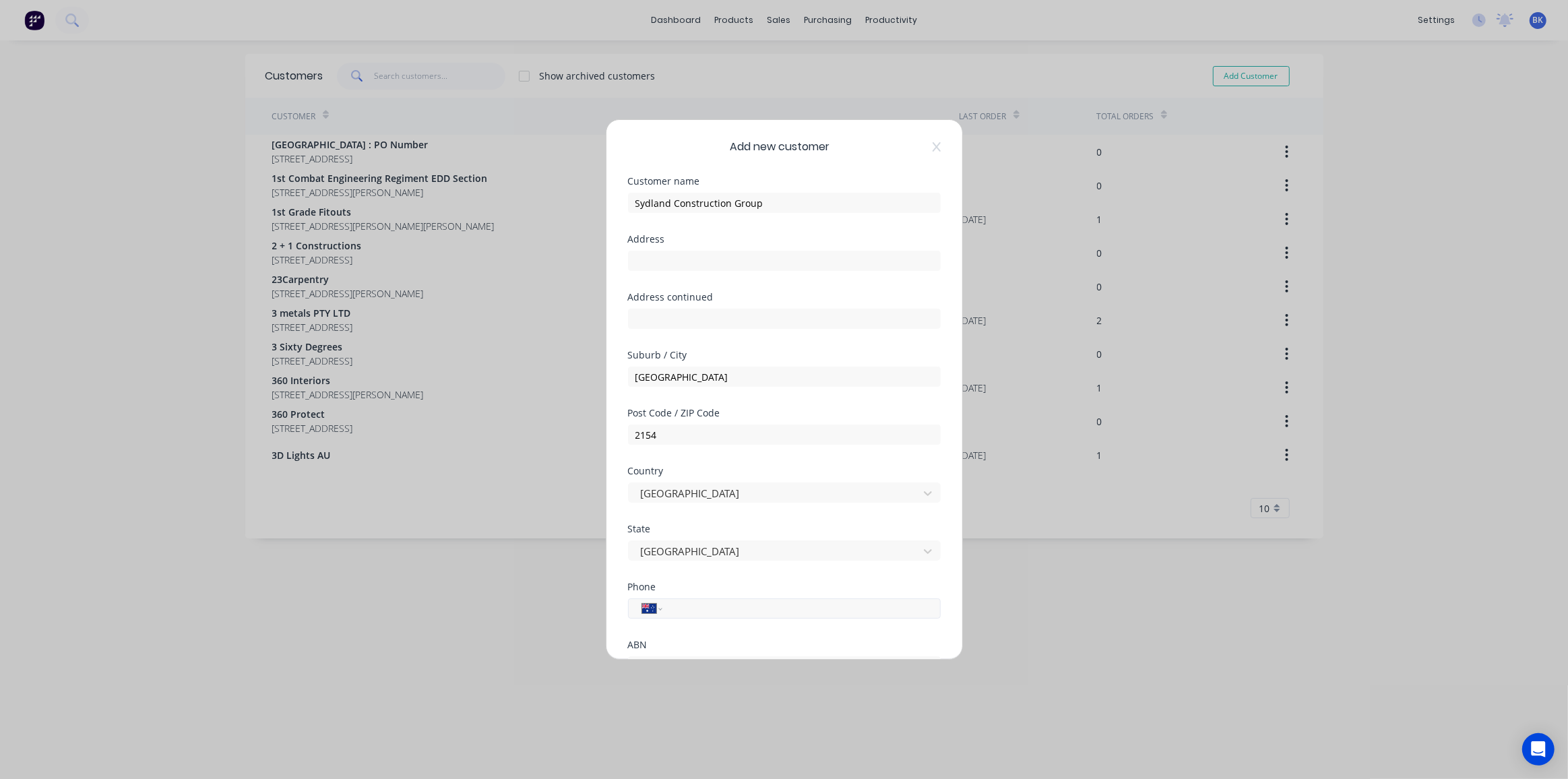
click at [700, 609] on input "tel" at bounding box center [799, 609] width 254 height 16
type input "0420 657 166"
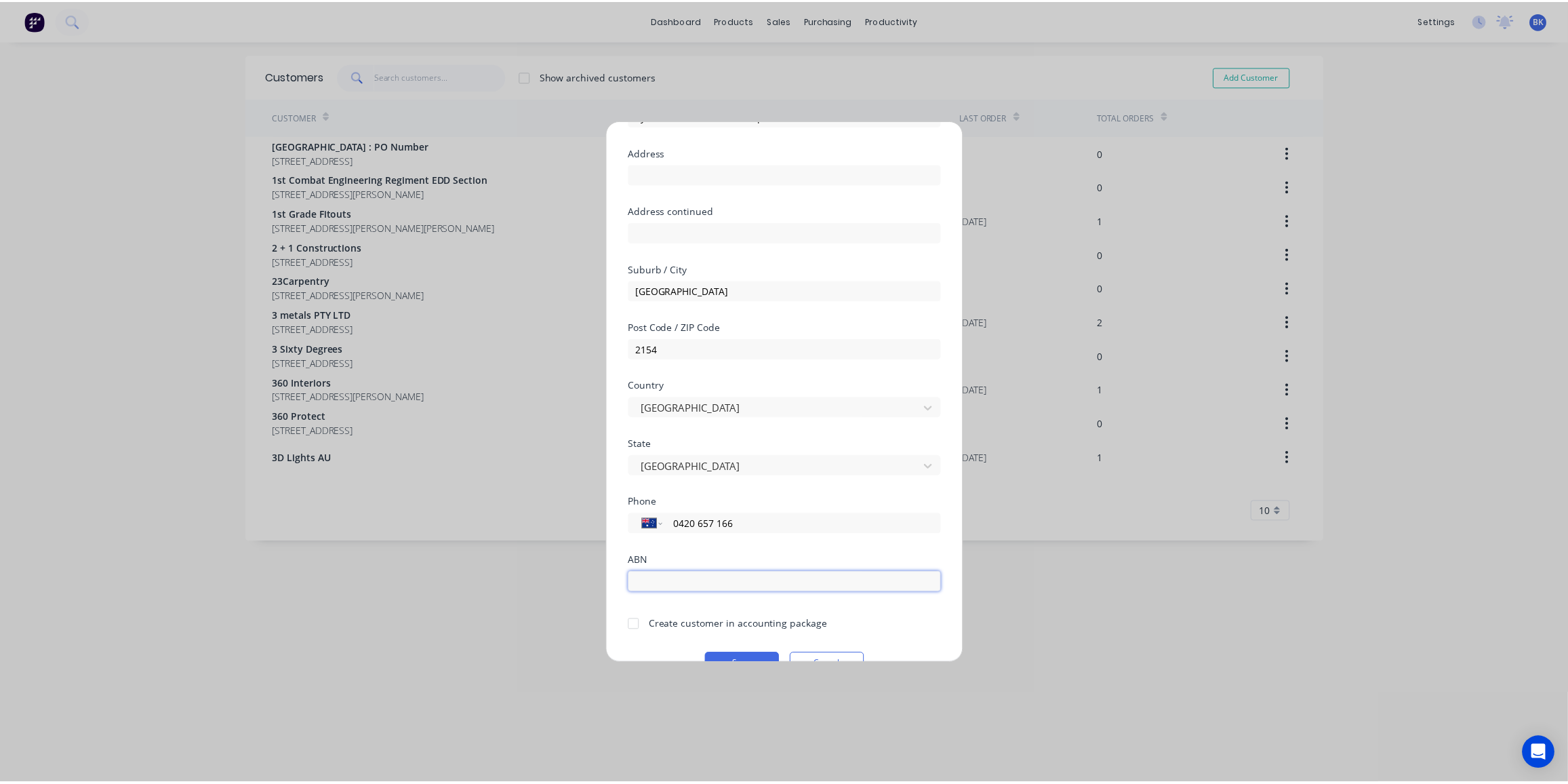
scroll to position [118, 0]
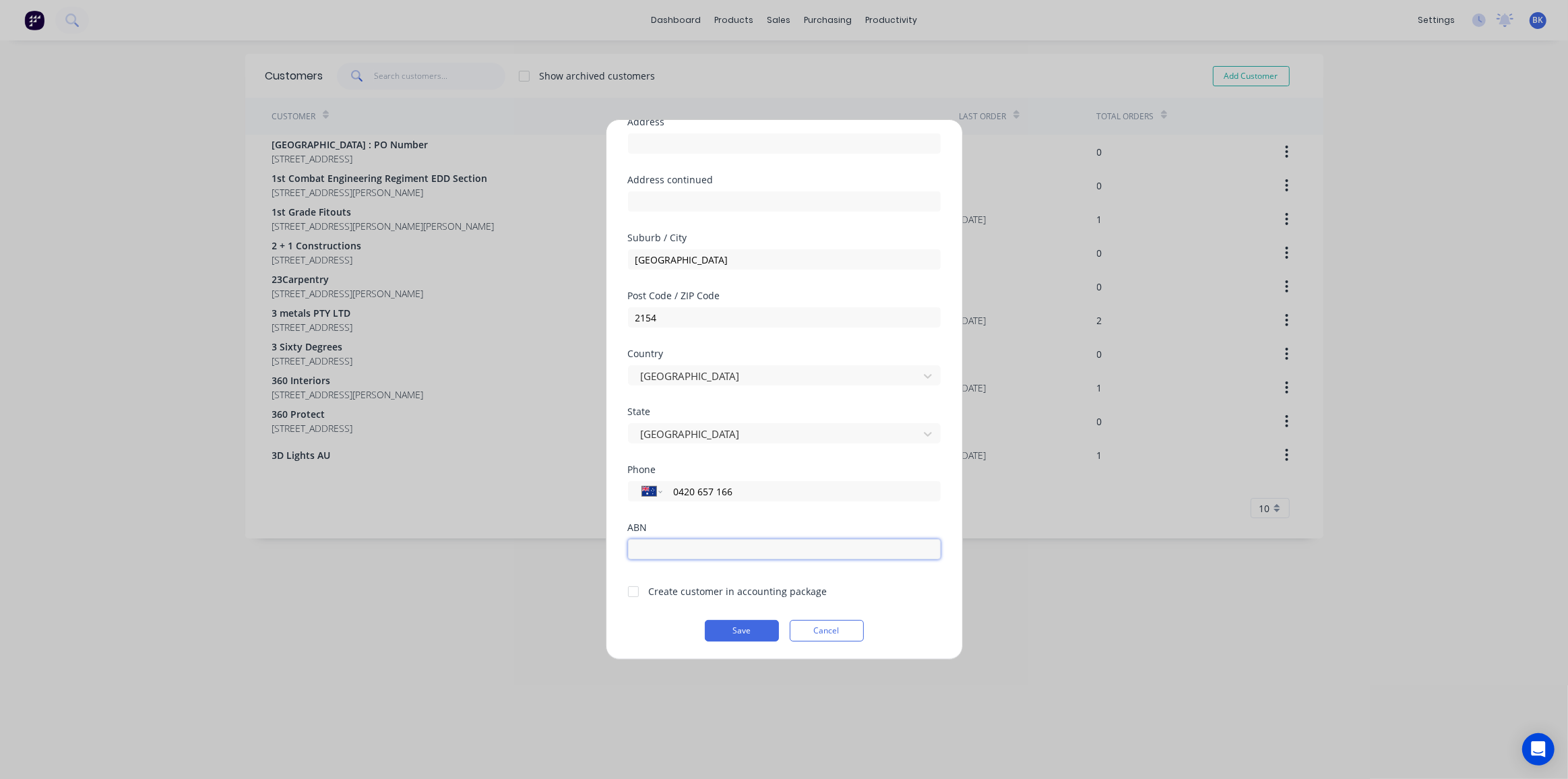
click at [720, 540] on input "text" at bounding box center [784, 549] width 313 height 20
paste input "92647702547"
type input "92647702547"
click at [633, 588] on div at bounding box center [633, 592] width 27 height 27
click at [716, 625] on button "Save" at bounding box center [742, 631] width 74 height 22
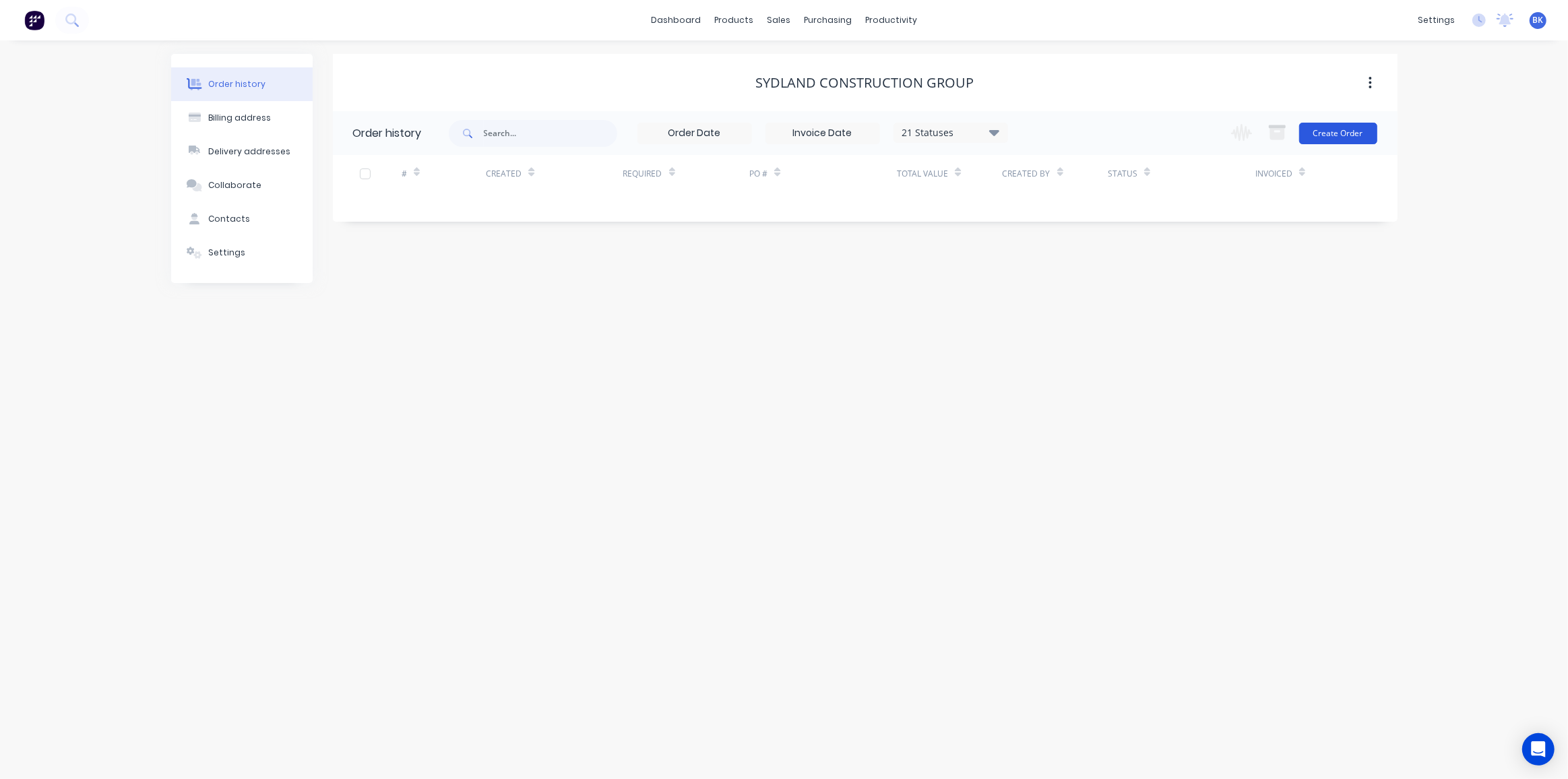
click at [1333, 128] on button "Create Order" at bounding box center [1338, 133] width 78 height 22
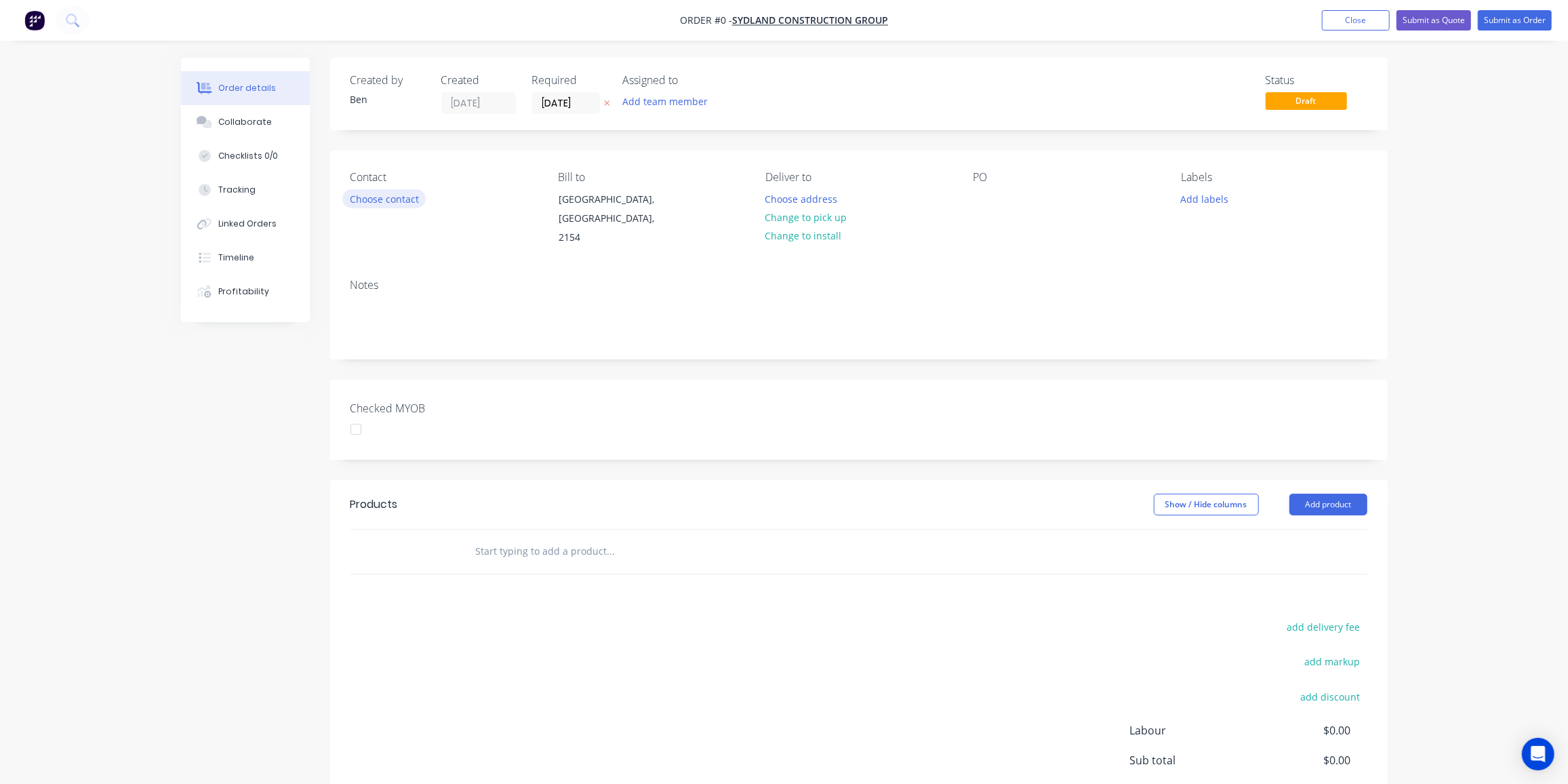
click at [406, 199] on button "Choose contact" at bounding box center [384, 198] width 84 height 18
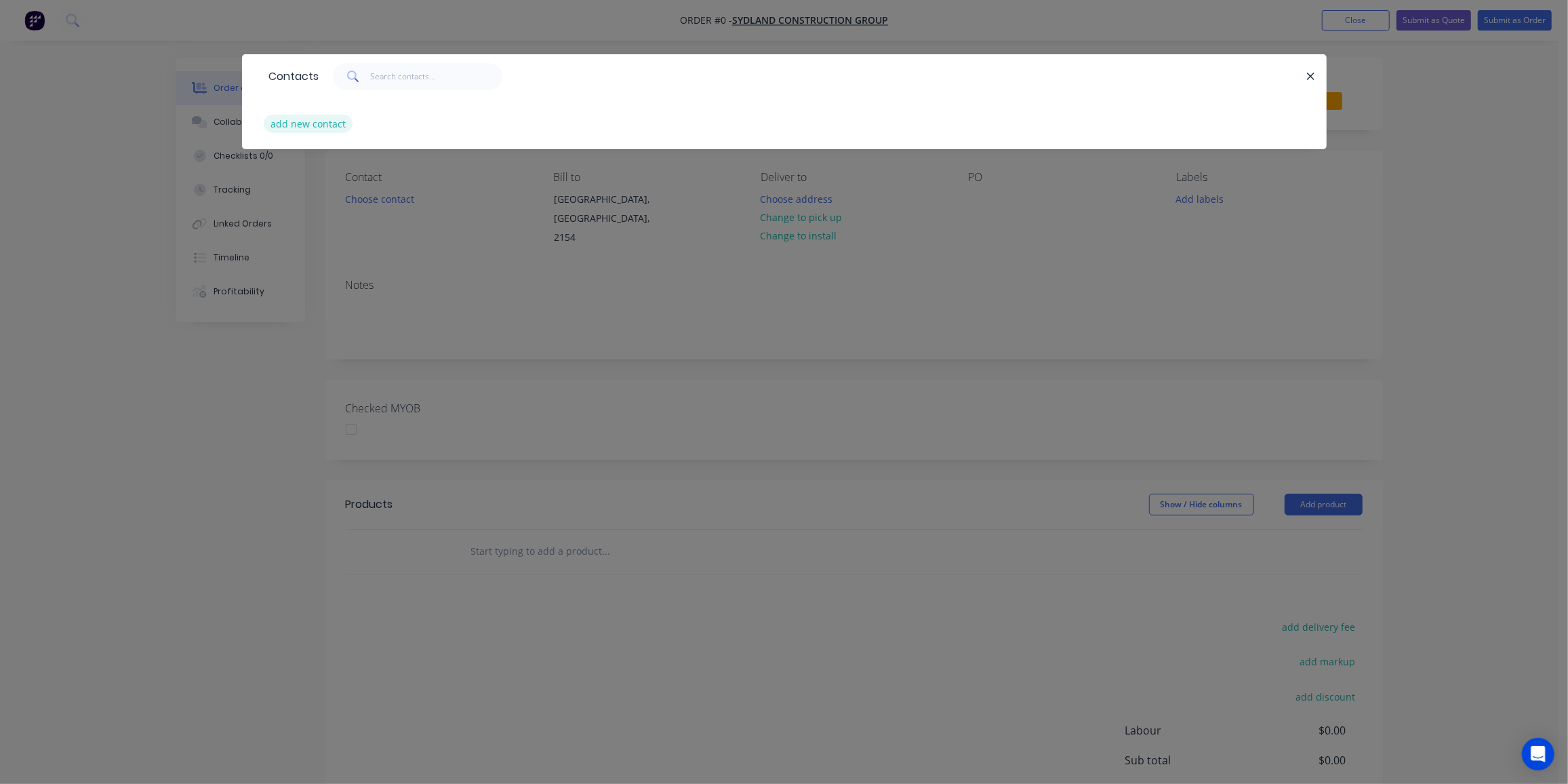
click at [333, 120] on button "add new contact" at bounding box center [308, 123] width 90 height 18
select select "AU"
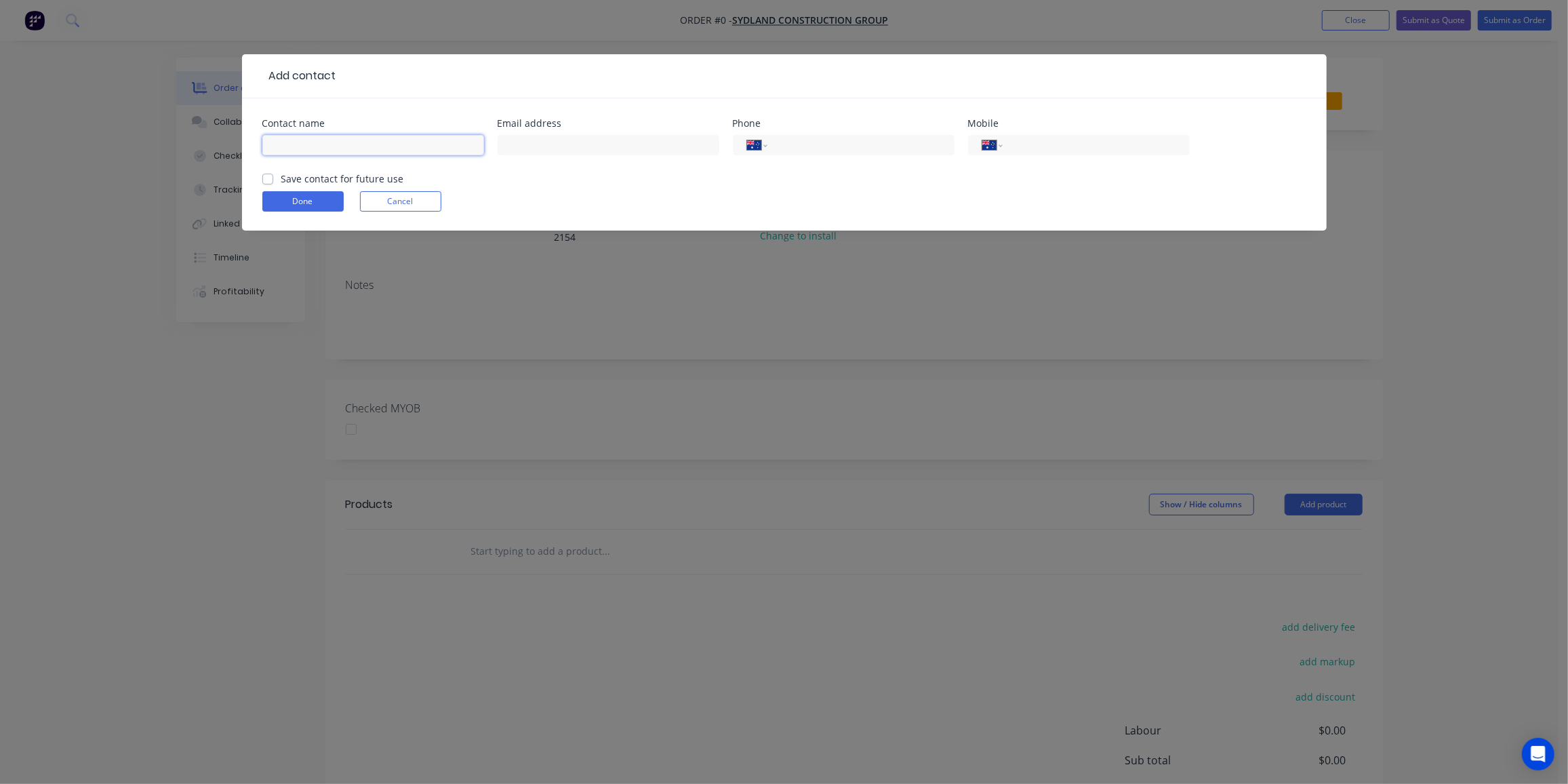
click at [334, 141] on input "text" at bounding box center [373, 145] width 222 height 20
type input "[PERSON_NAME]"
drag, startPoint x: 658, startPoint y: 146, endPoint x: 1102, endPoint y: 111, distance: 445.4
click at [658, 146] on input "text" at bounding box center [608, 145] width 222 height 20
click at [535, 149] on input "text" at bounding box center [608, 145] width 222 height 20
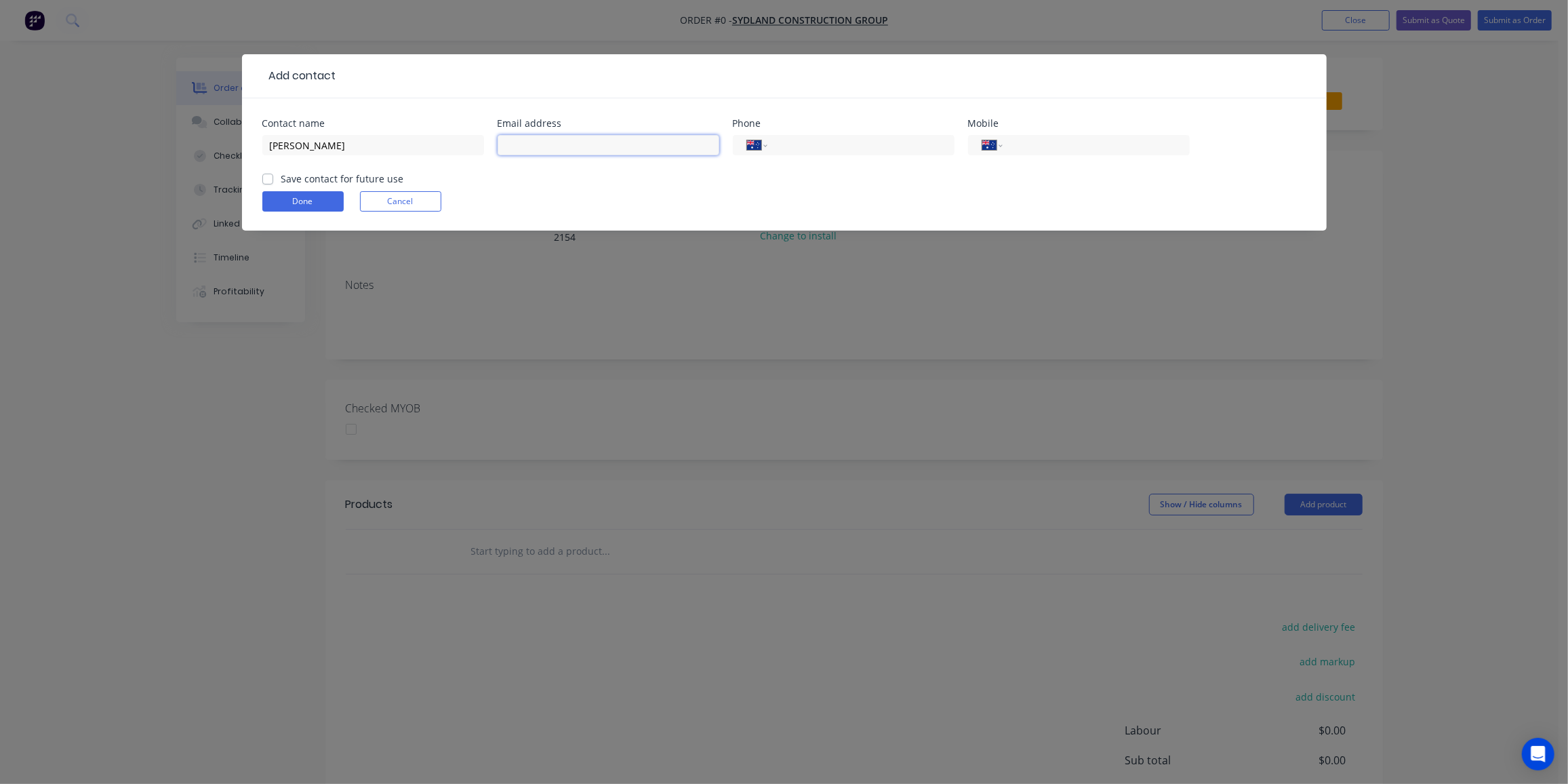
paste input "Hugo SYDLAND <hugo@sydland.com.au>"
drag, startPoint x: 581, startPoint y: 147, endPoint x: 377, endPoint y: 148, distance: 204.0
click at [377, 148] on div "Contact name Hugo Wang Email address Hugo SYDLAND <hugo@sydland.com.au> Phone I…" at bounding box center [784, 145] width 1044 height 53
click at [672, 138] on input "hugo@sydland.com.au>" at bounding box center [608, 145] width 222 height 20
type input "hugo@sydland.com.au"
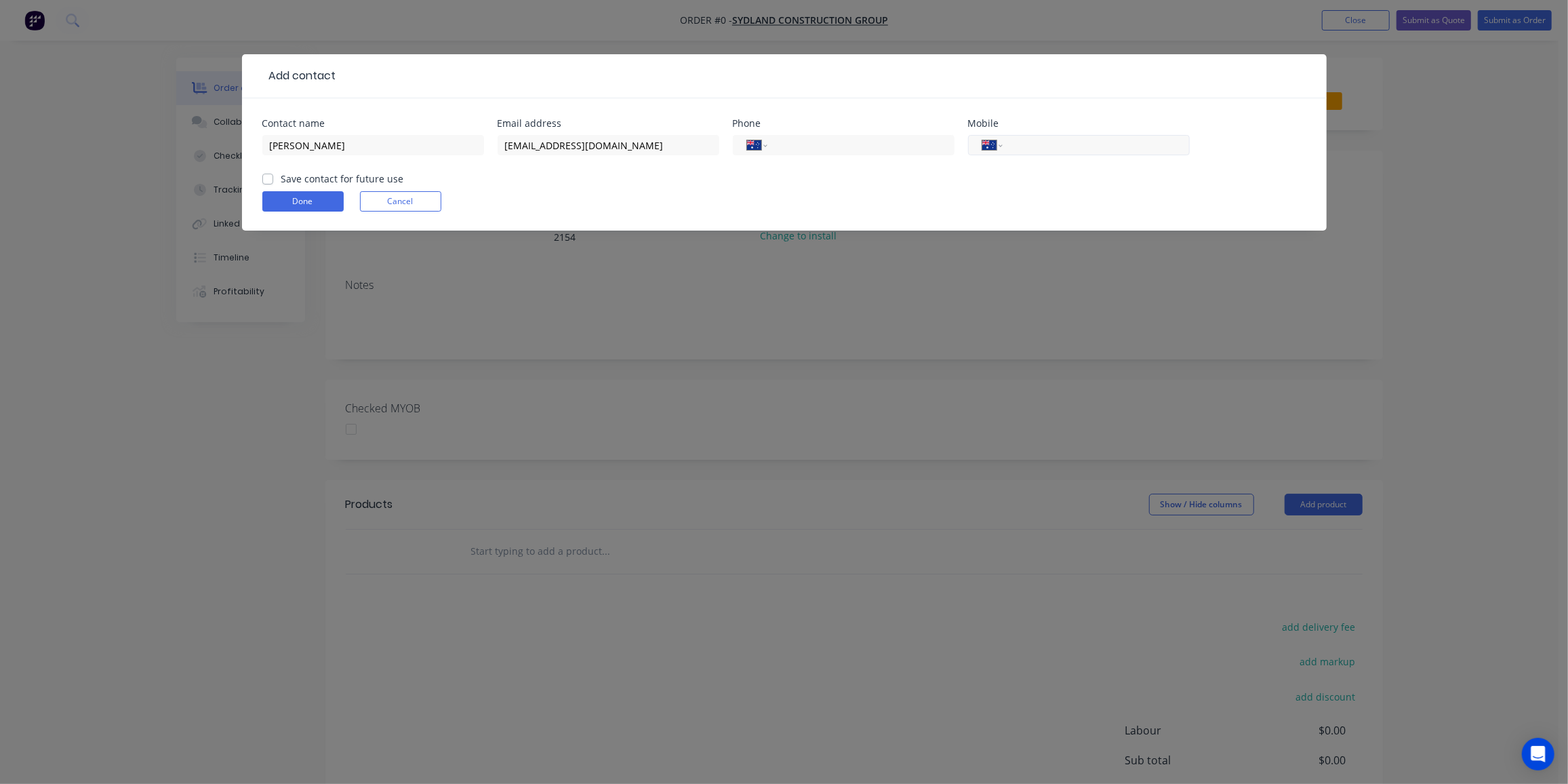
click at [1028, 150] on input "tel" at bounding box center [1093, 146] width 163 height 16
paste input "0420 657 166"
type input "0420 657 166"
click at [282, 177] on label "Save contact for future use" at bounding box center [343, 179] width 123 height 14
click at [264, 177] on input "Save contact for future use" at bounding box center [268, 178] width 10 height 13
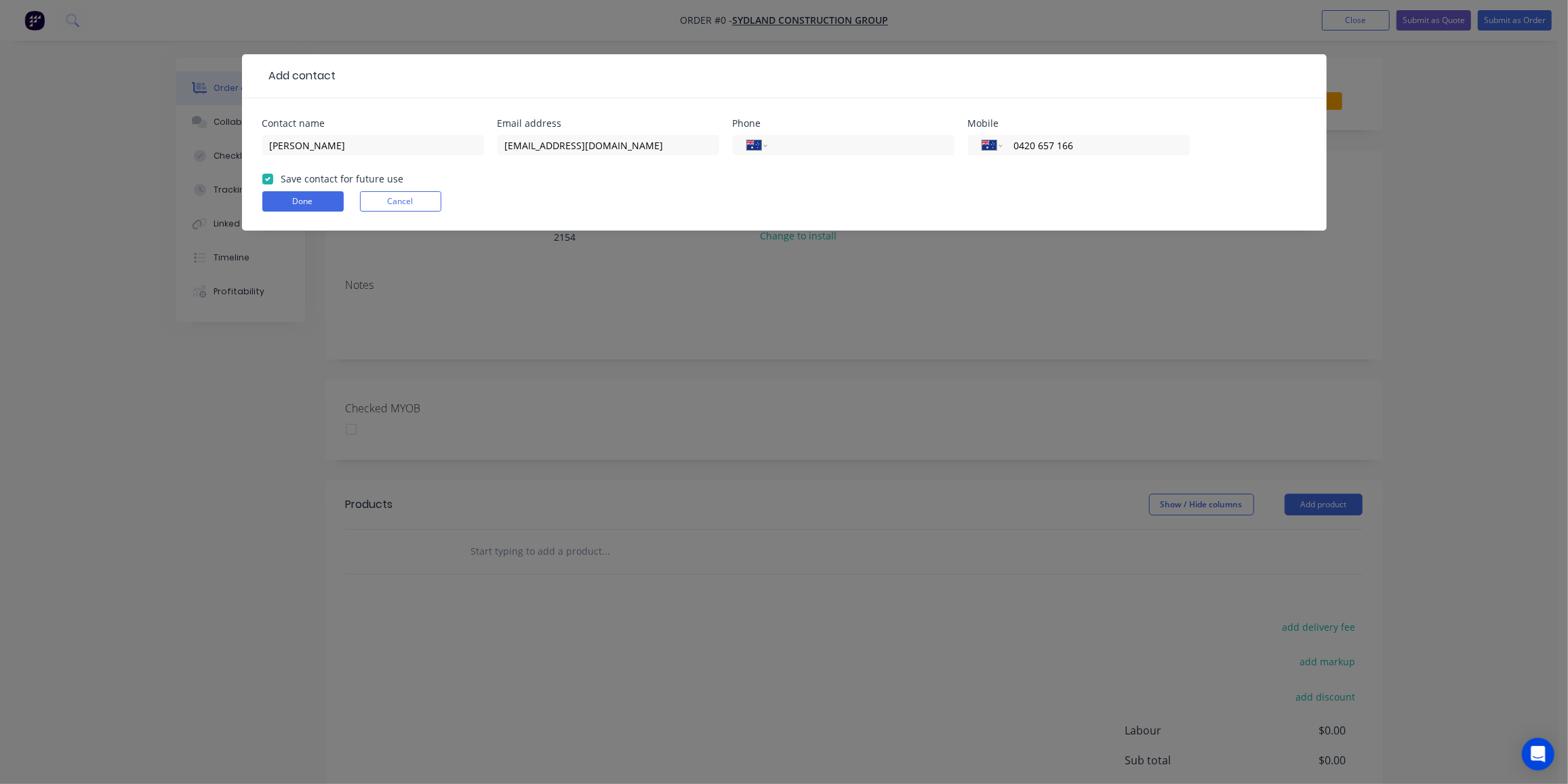
checkbox input "true"
click at [280, 193] on button "Done" at bounding box center [303, 201] width 81 height 20
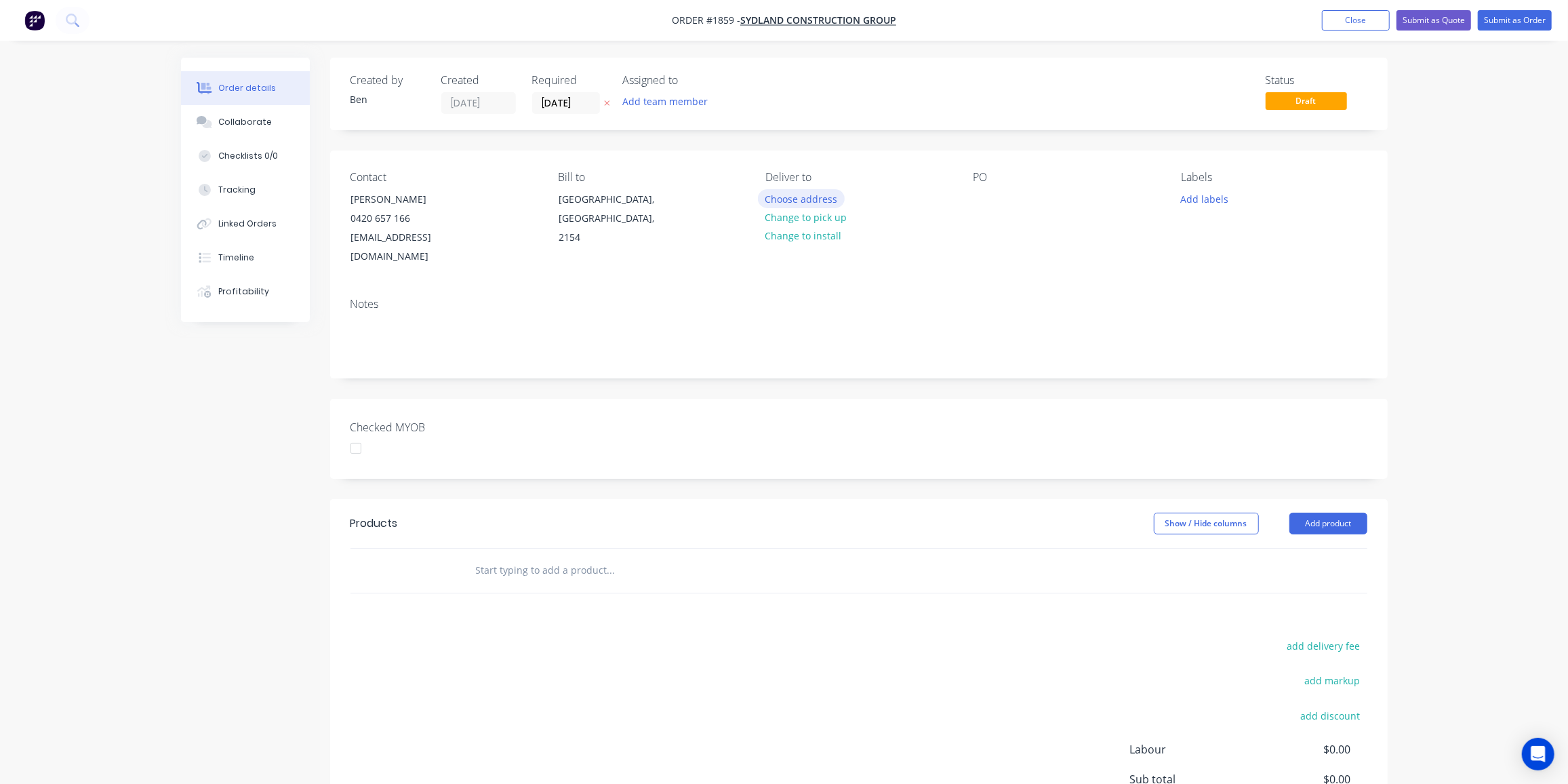
click at [821, 203] on button "Choose address" at bounding box center [801, 198] width 86 height 18
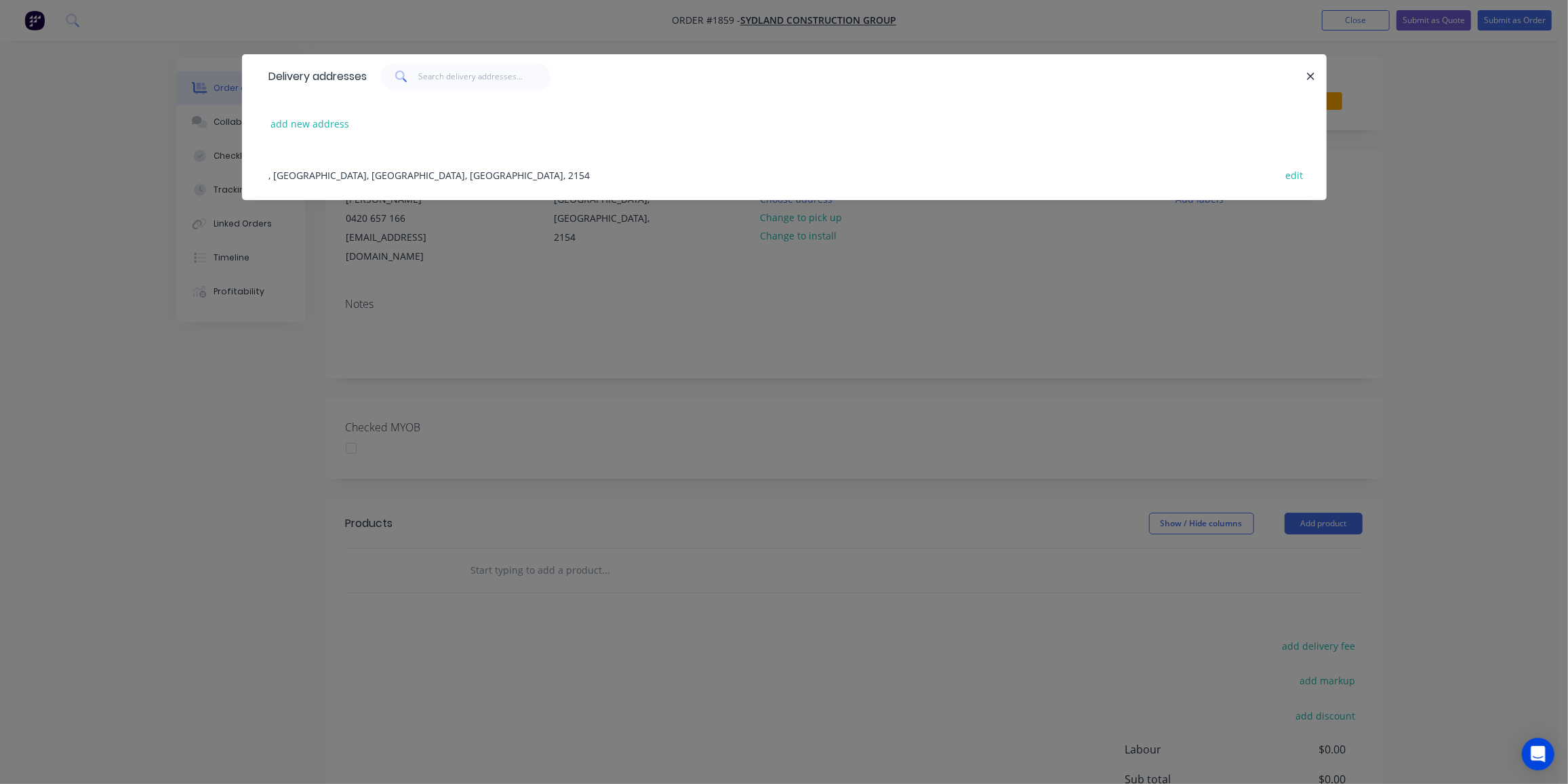
click at [376, 172] on div ", Castle Hill, New South Wales, Australia, 2154 edit" at bounding box center [784, 175] width 1044 height 51
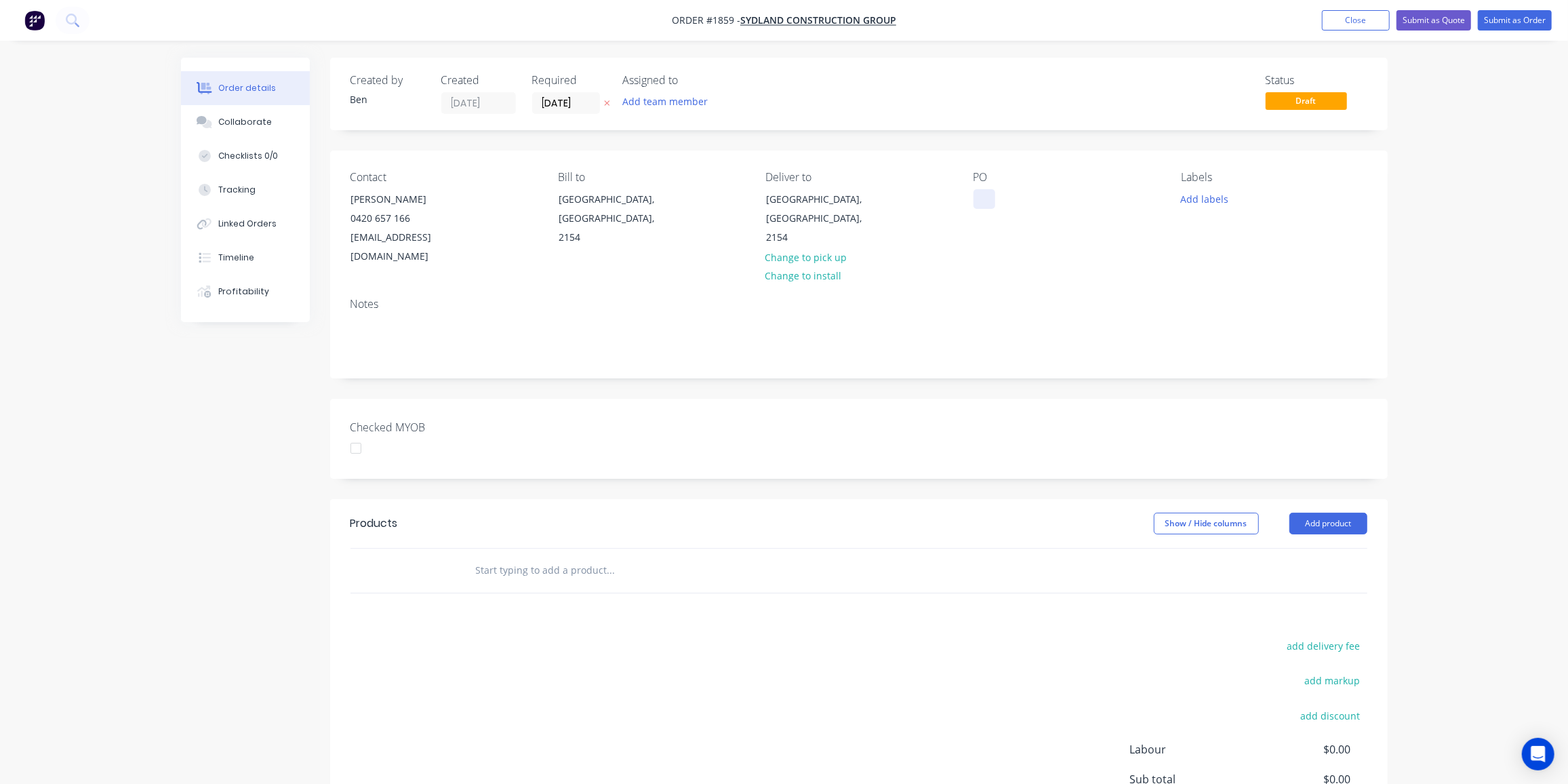
click at [982, 203] on div at bounding box center [984, 199] width 22 height 20
click at [1202, 196] on button "Add labels" at bounding box center [1204, 198] width 62 height 18
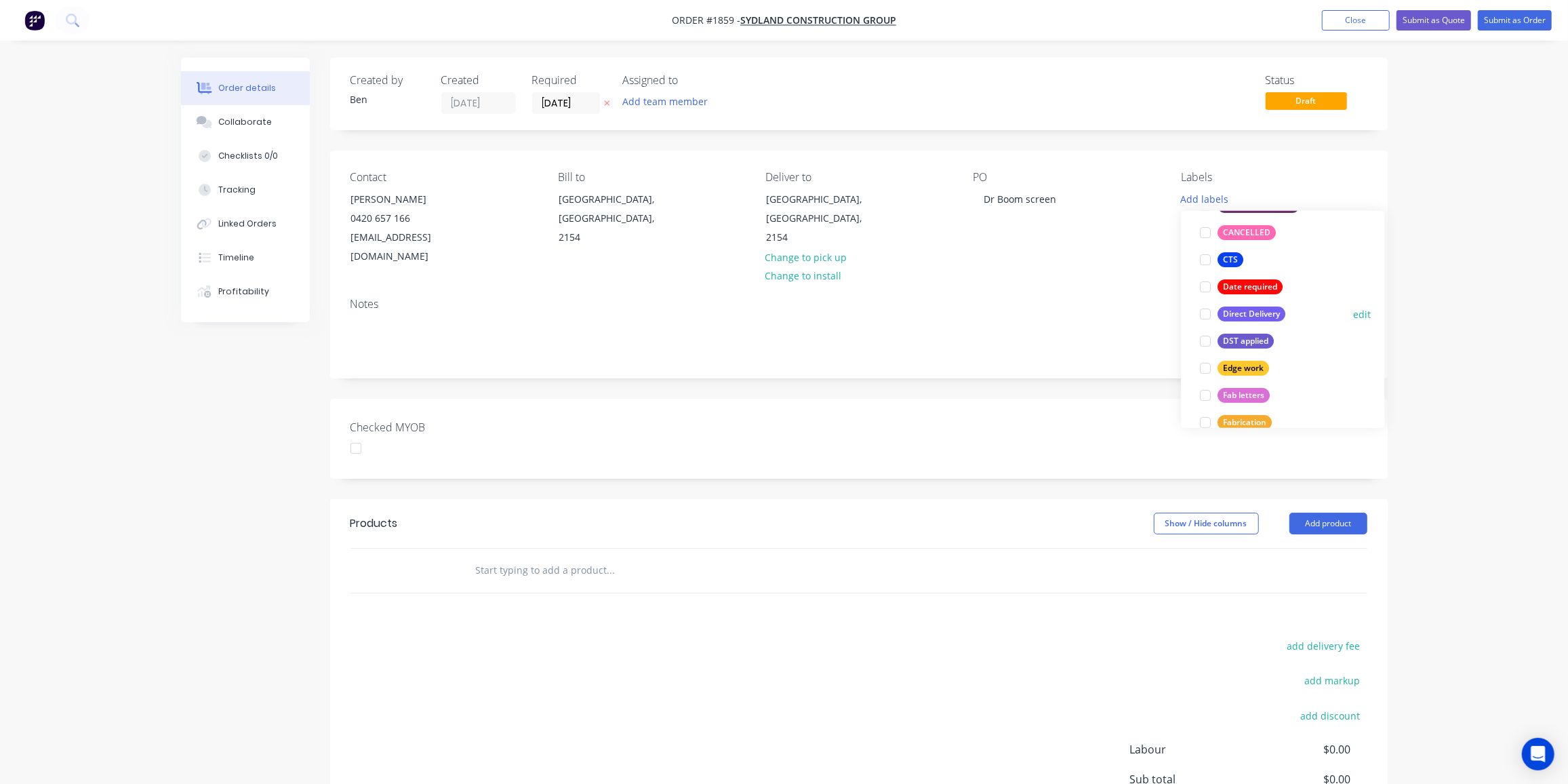
scroll to position [168, 0]
click at [1255, 370] on div "Edge work" at bounding box center [1243, 368] width 51 height 15
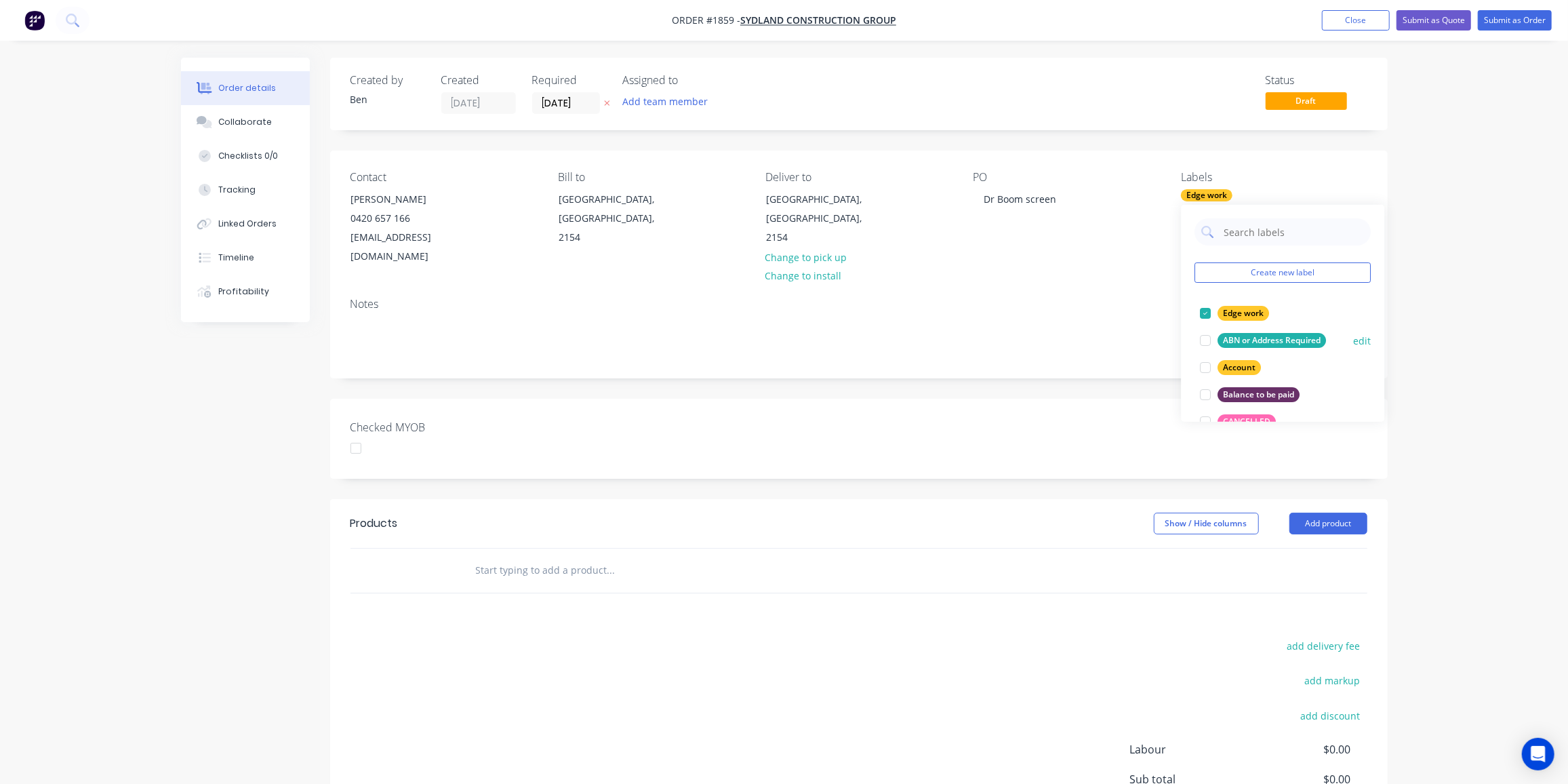
scroll to position [0, 0]
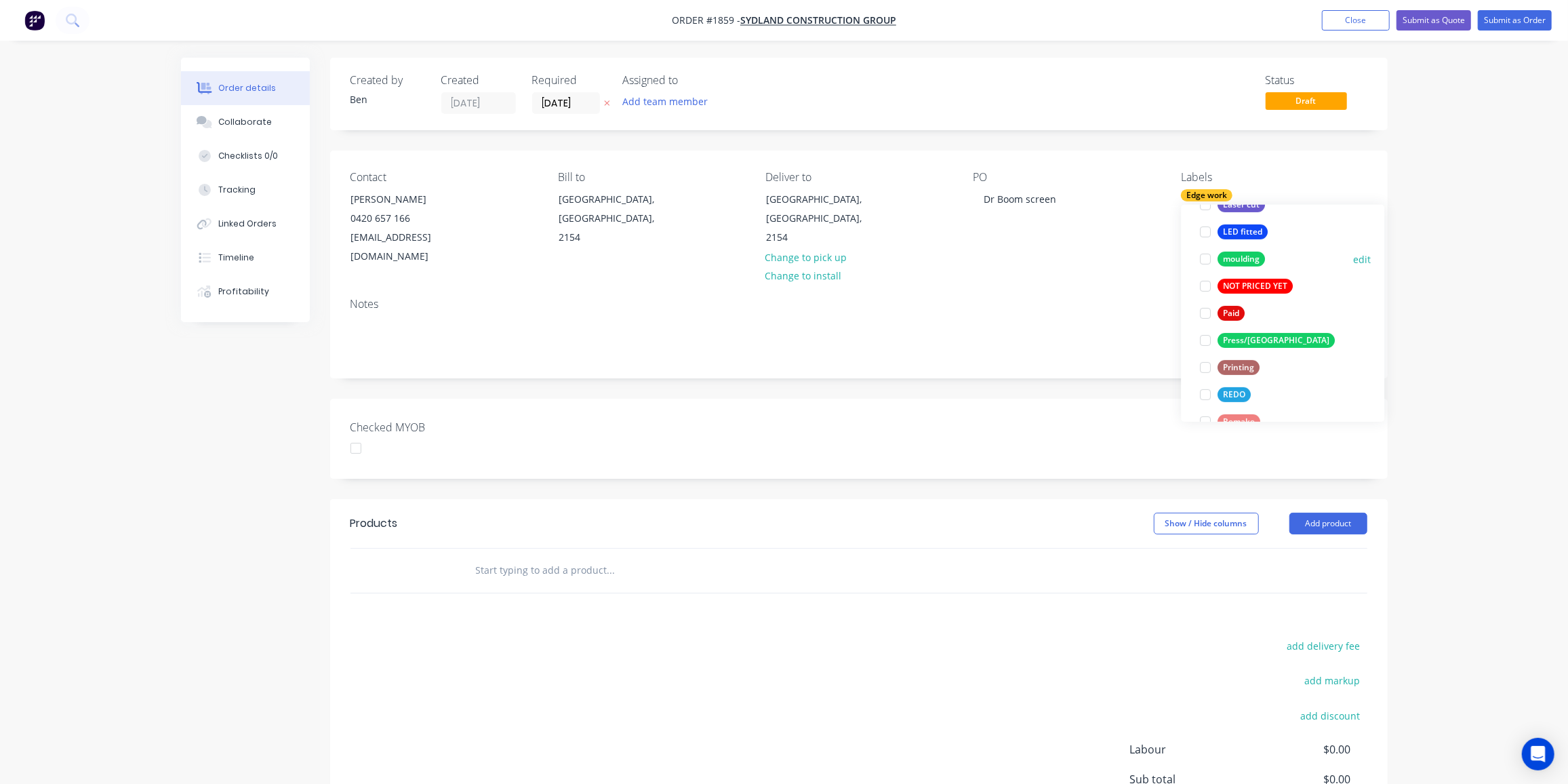
click at [1258, 255] on div "moulding" at bounding box center [1242, 258] width 47 height 15
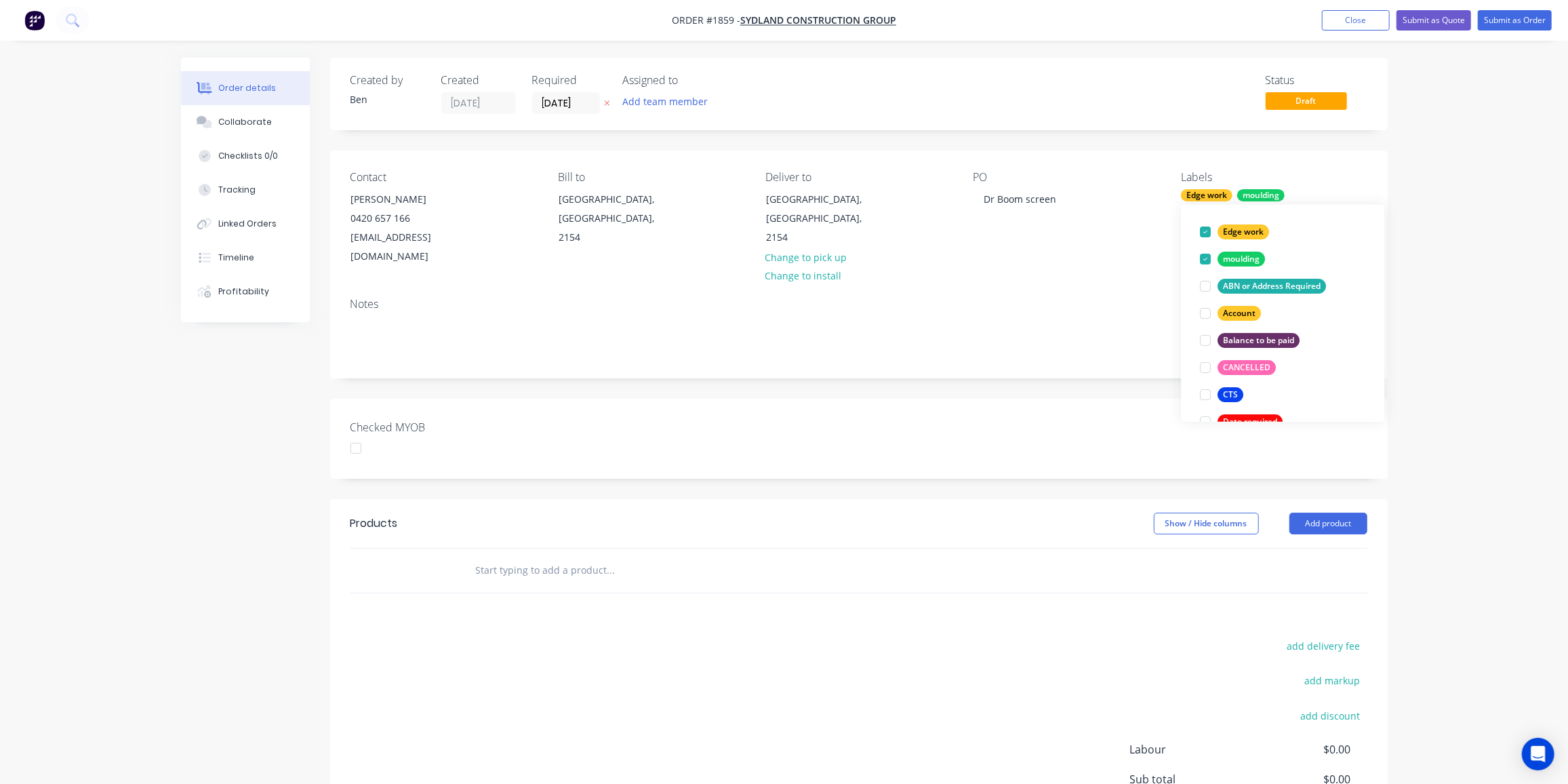
click at [588, 557] on input "text" at bounding box center [611, 570] width 271 height 27
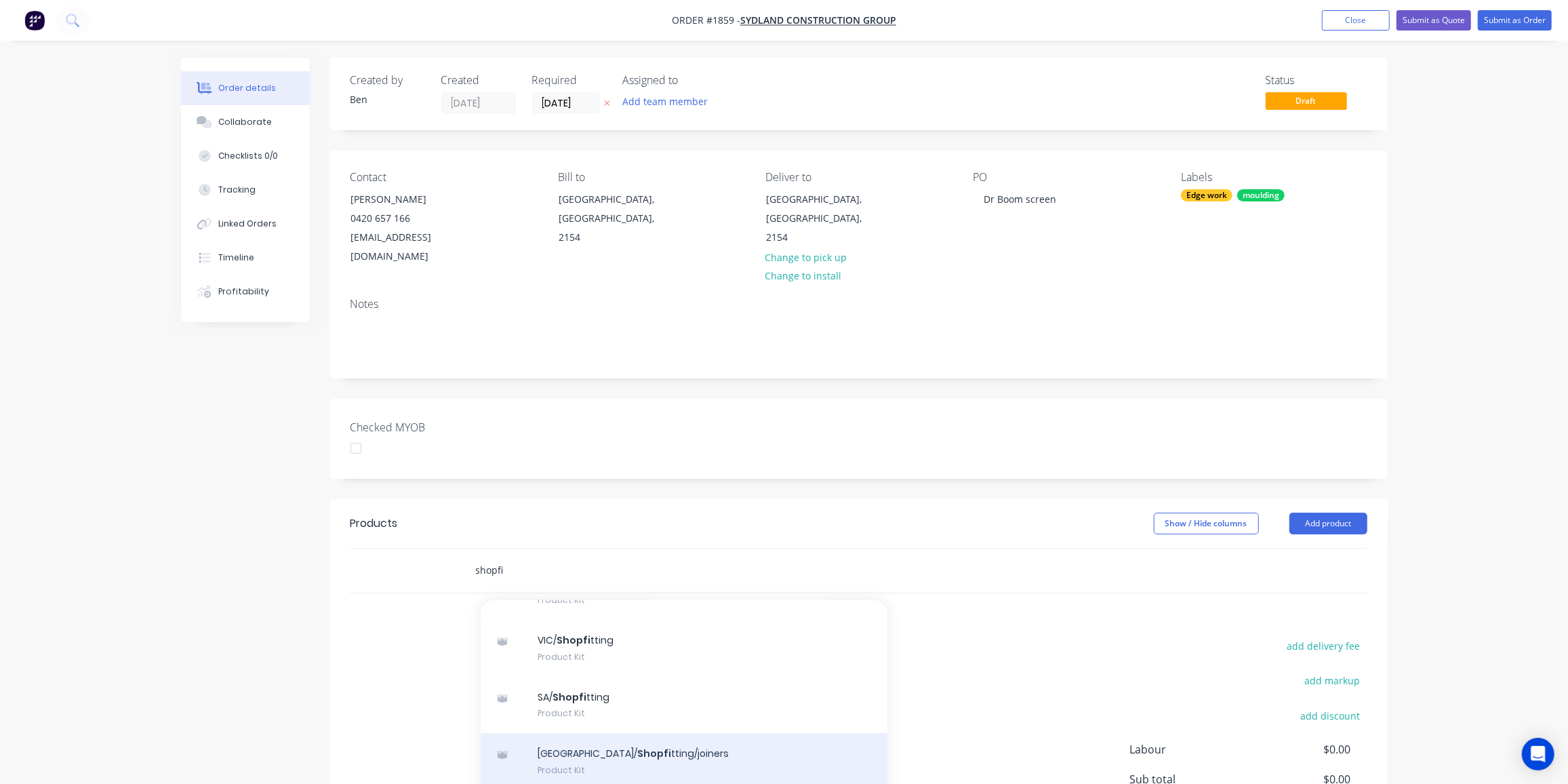
scroll to position [256, 0]
type input "shopfi"
click at [596, 732] on div "NSW/ Shopfi tting/joiners Product Kit" at bounding box center [684, 757] width 407 height 57
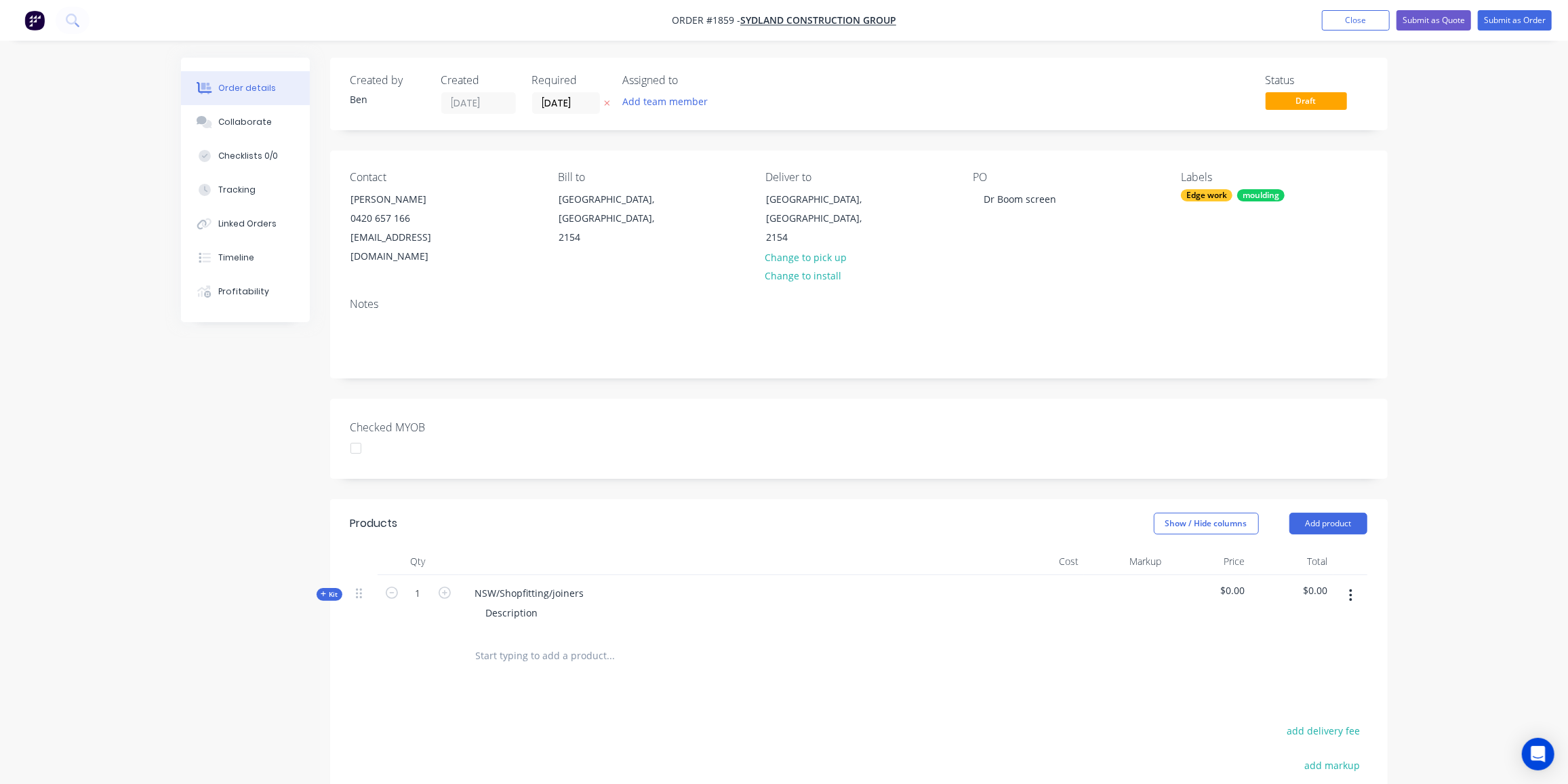
click at [436, 585] on button "button" at bounding box center [445, 592] width 17 height 14
type input "2"
drag, startPoint x: 598, startPoint y: 575, endPoint x: 590, endPoint y: 574, distance: 8.1
click at [592, 575] on div "NSW/Shopfitting/joiners Description" at bounding box center [730, 605] width 543 height 59
drag, startPoint x: 590, startPoint y: 574, endPoint x: 470, endPoint y: 565, distance: 120.3
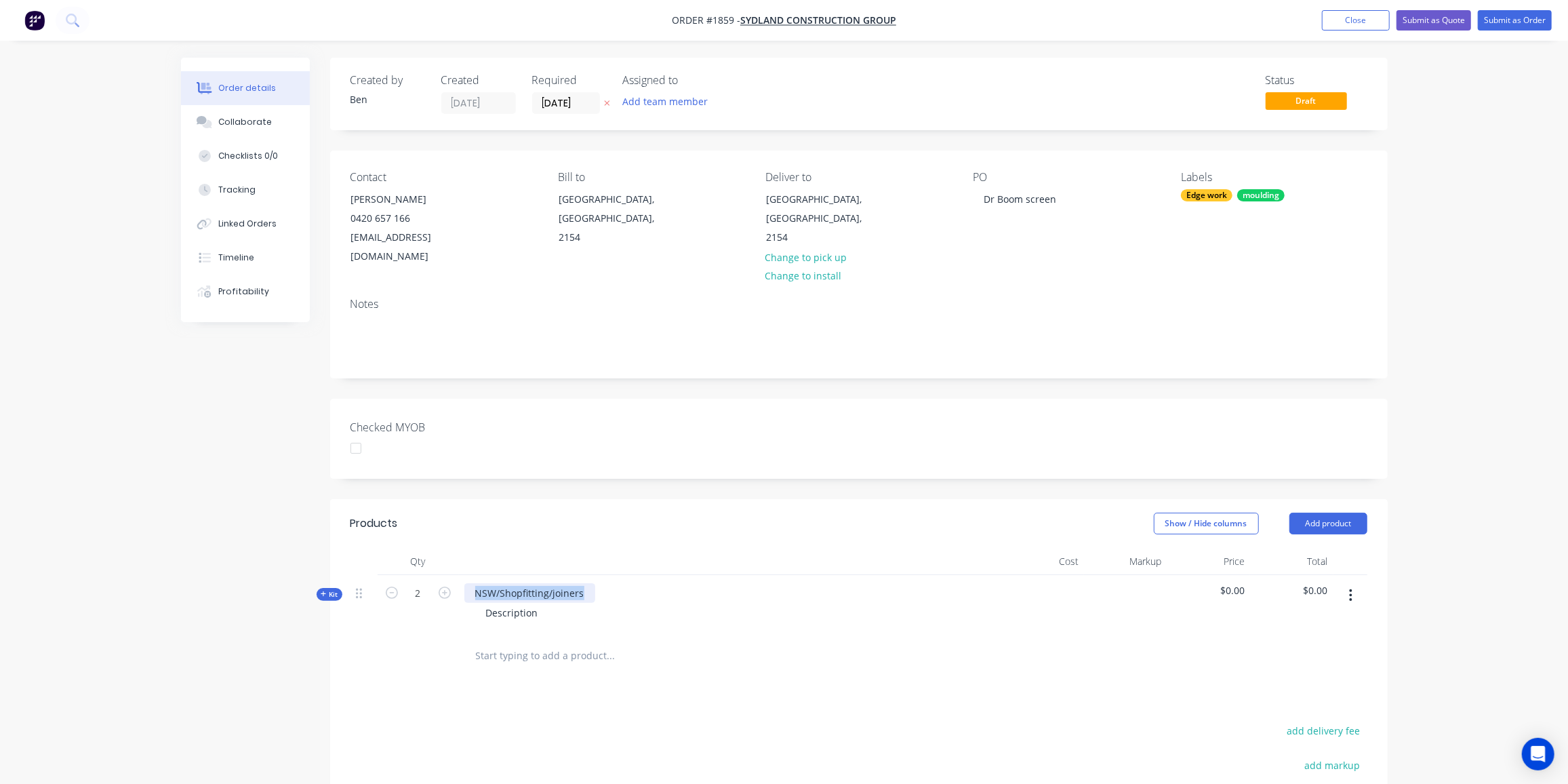
click at [470, 583] on div "NSW/Shopfitting/joiners" at bounding box center [530, 593] width 131 height 20
click at [583, 583] on div "NSW/Shopfitting/joiners" at bounding box center [530, 593] width 131 height 20
drag, startPoint x: 585, startPoint y: 575, endPoint x: 462, endPoint y: 575, distance: 123.0
click at [462, 575] on div "NSW/Shopfitting/joiners Description" at bounding box center [730, 605] width 543 height 59
drag, startPoint x: 538, startPoint y: 596, endPoint x: 300, endPoint y: 603, distance: 238.1
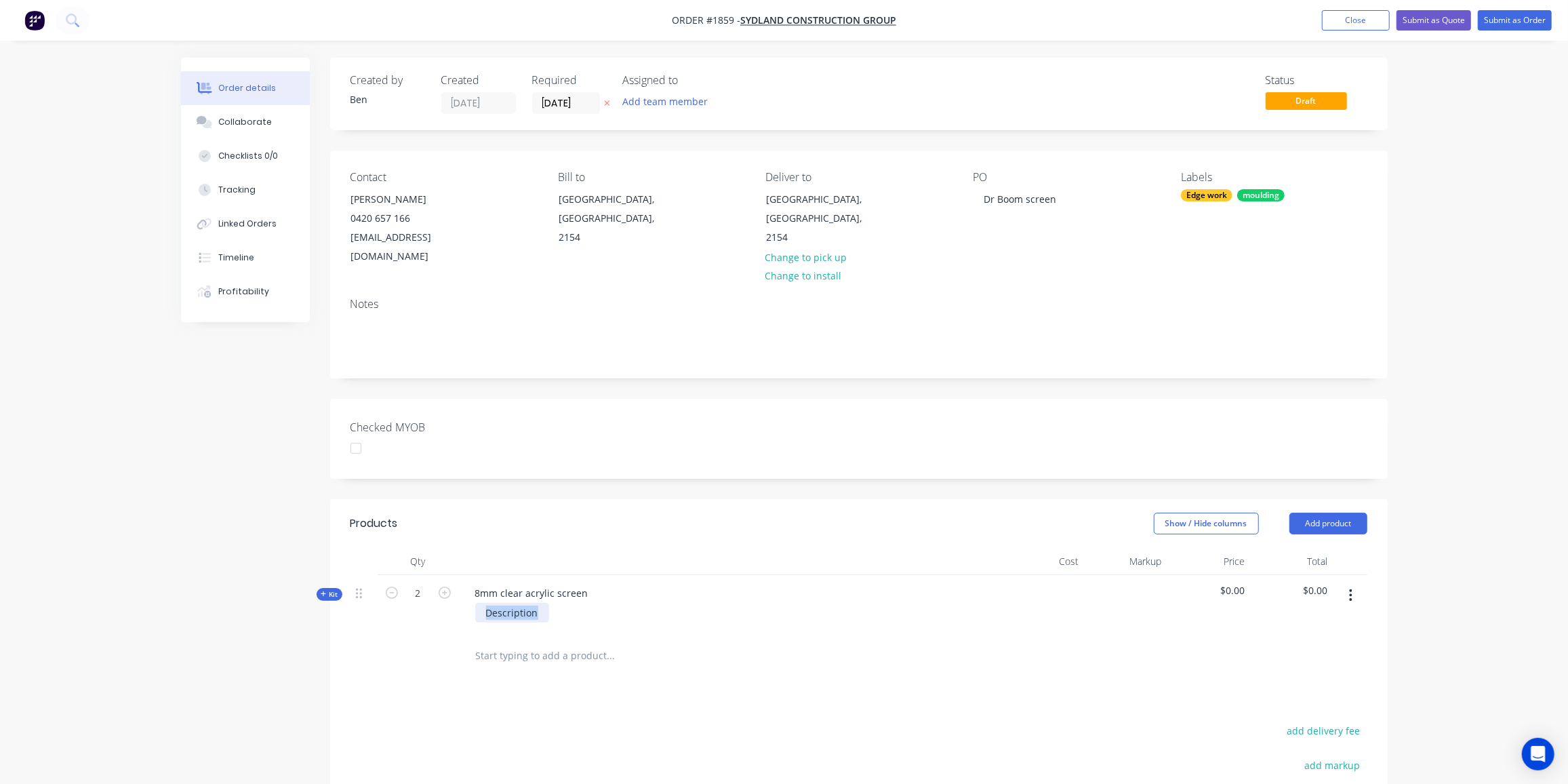
click at [300, 603] on div "Created by Ben Created 13/10/25 Required 13/10/25 Assigned to Add team member S…" at bounding box center [784, 540] width 1207 height 966
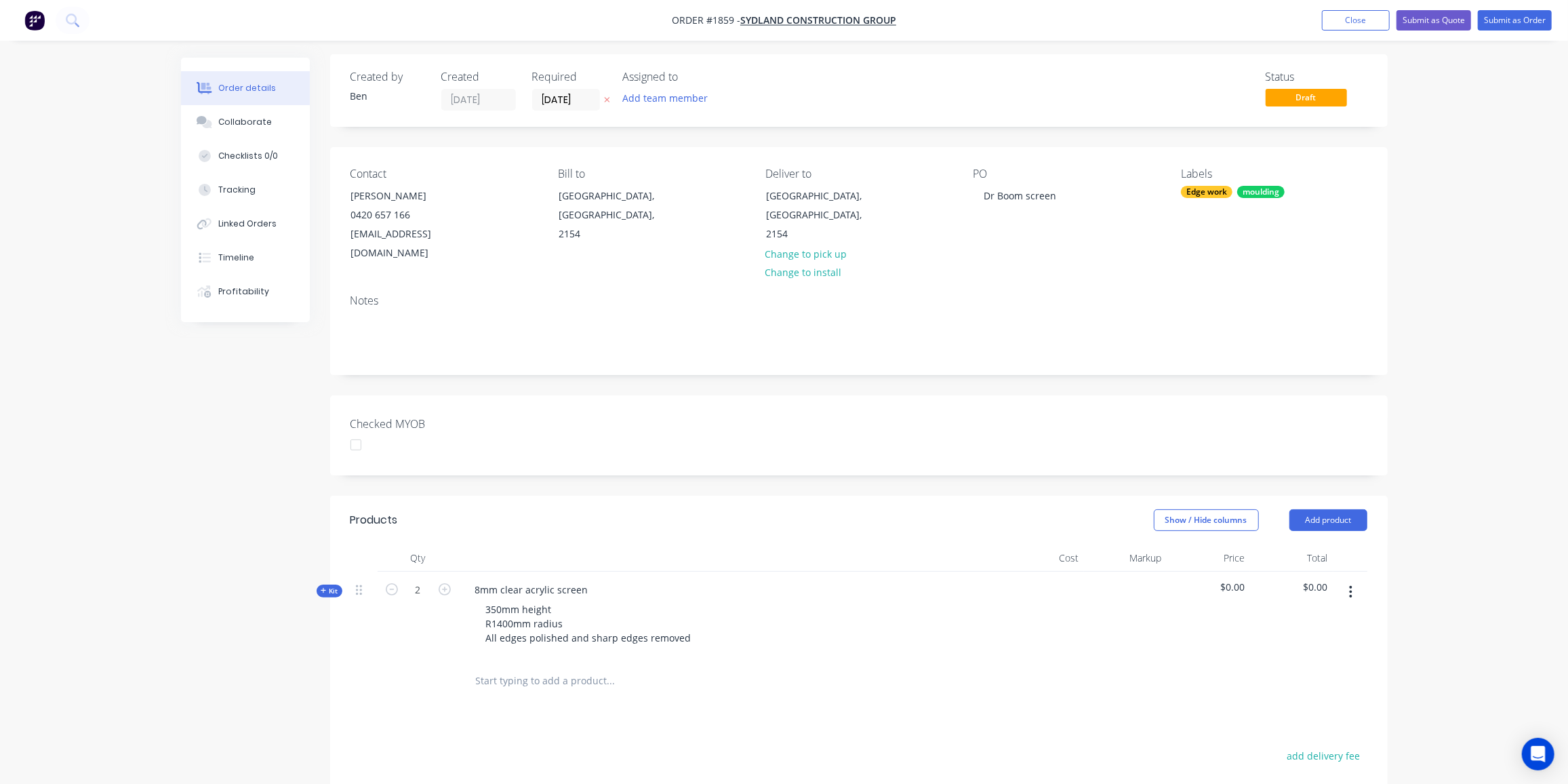
click at [324, 588] on icon "button" at bounding box center [324, 591] width 6 height 7
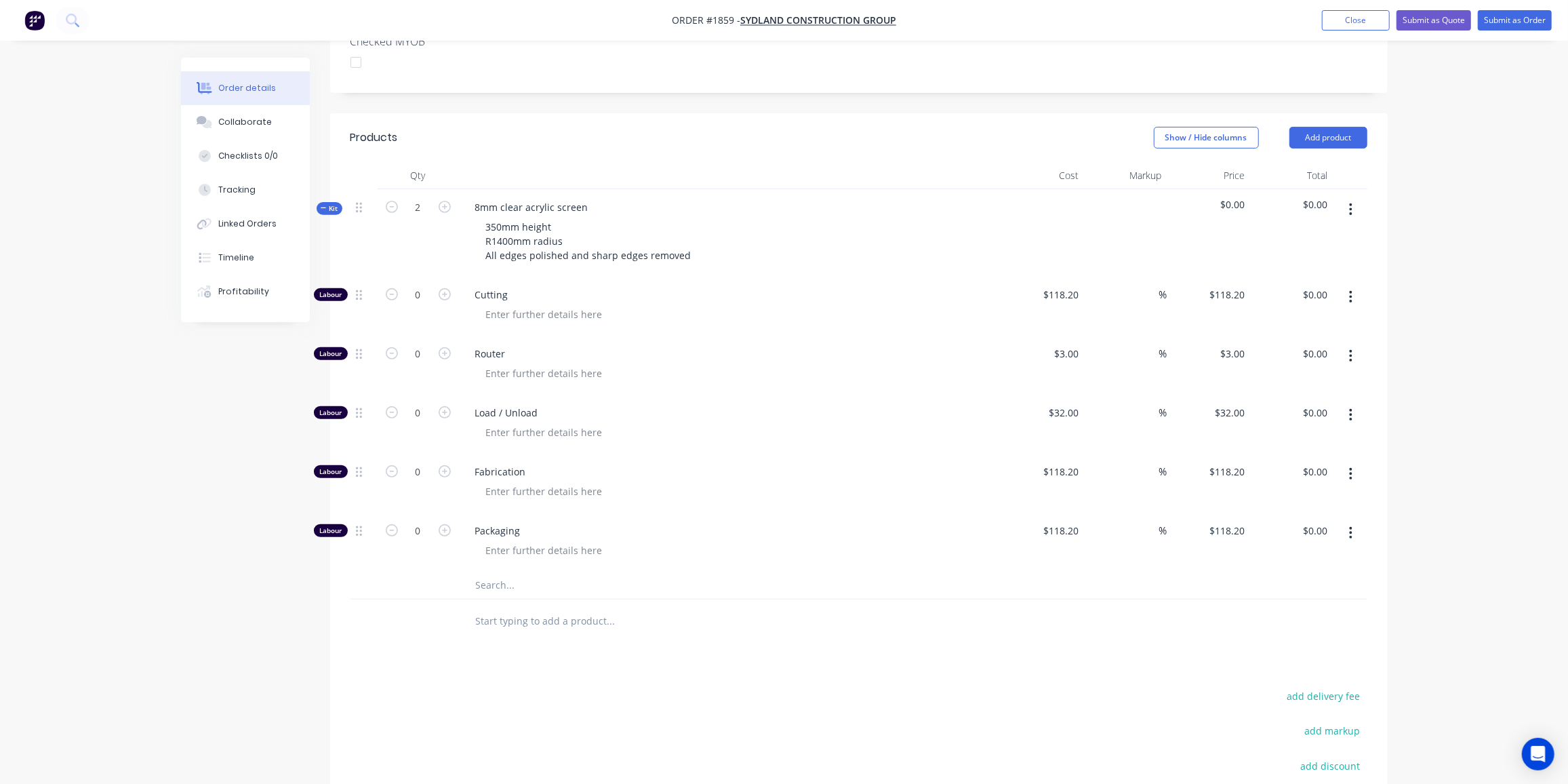
scroll to position [384, 0]
click at [419, 464] on input "0" at bounding box center [418, 474] width 35 height 20
type input "10"
type input "$1,182.00"
click at [467, 659] on div "Products Show / Hide columns Add product Qty Cost Markup Price Total Kit 2 8mm …" at bounding box center [859, 543] width 1058 height 856
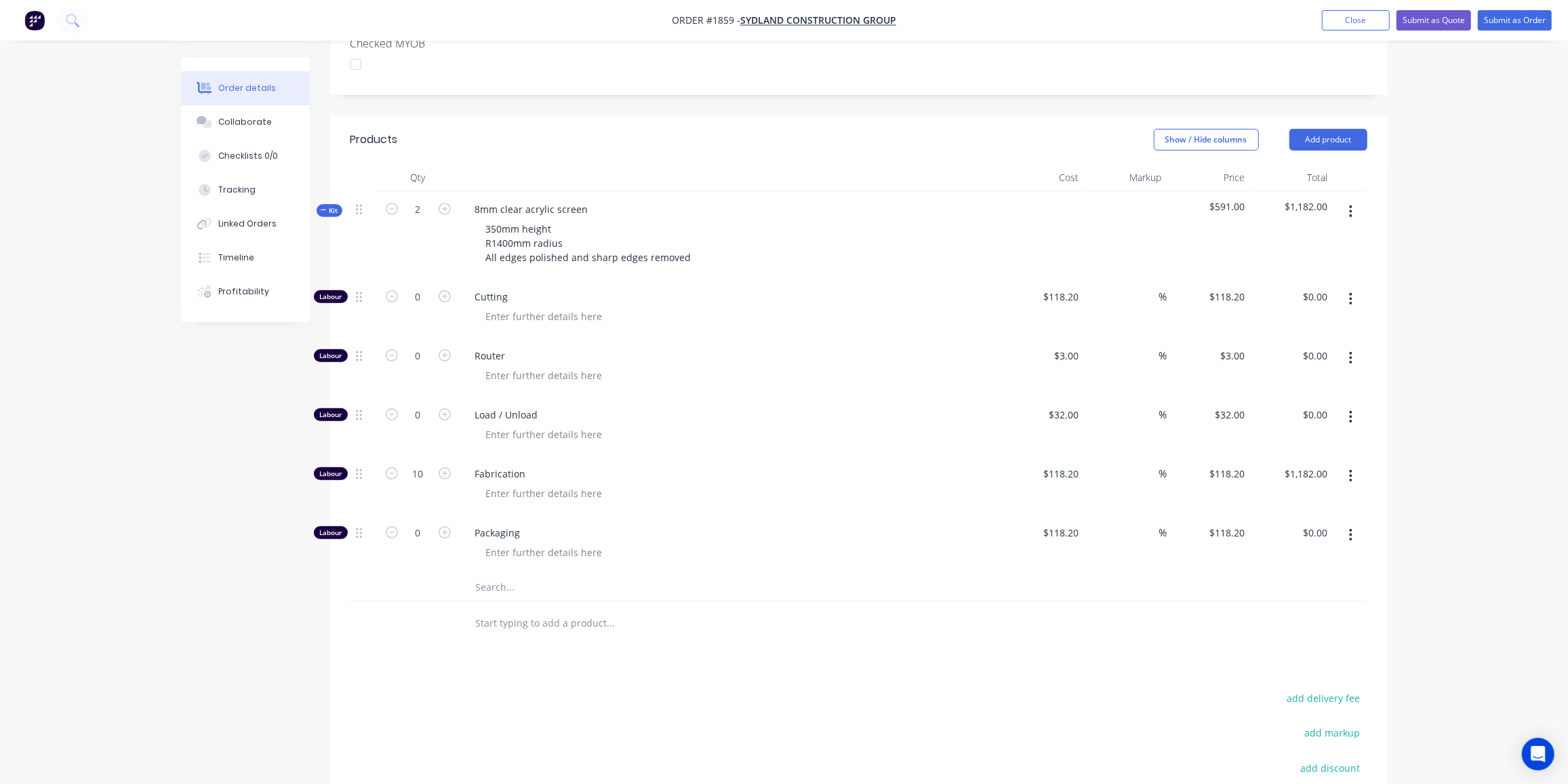
click at [513, 574] on input "text" at bounding box center [611, 587] width 271 height 27
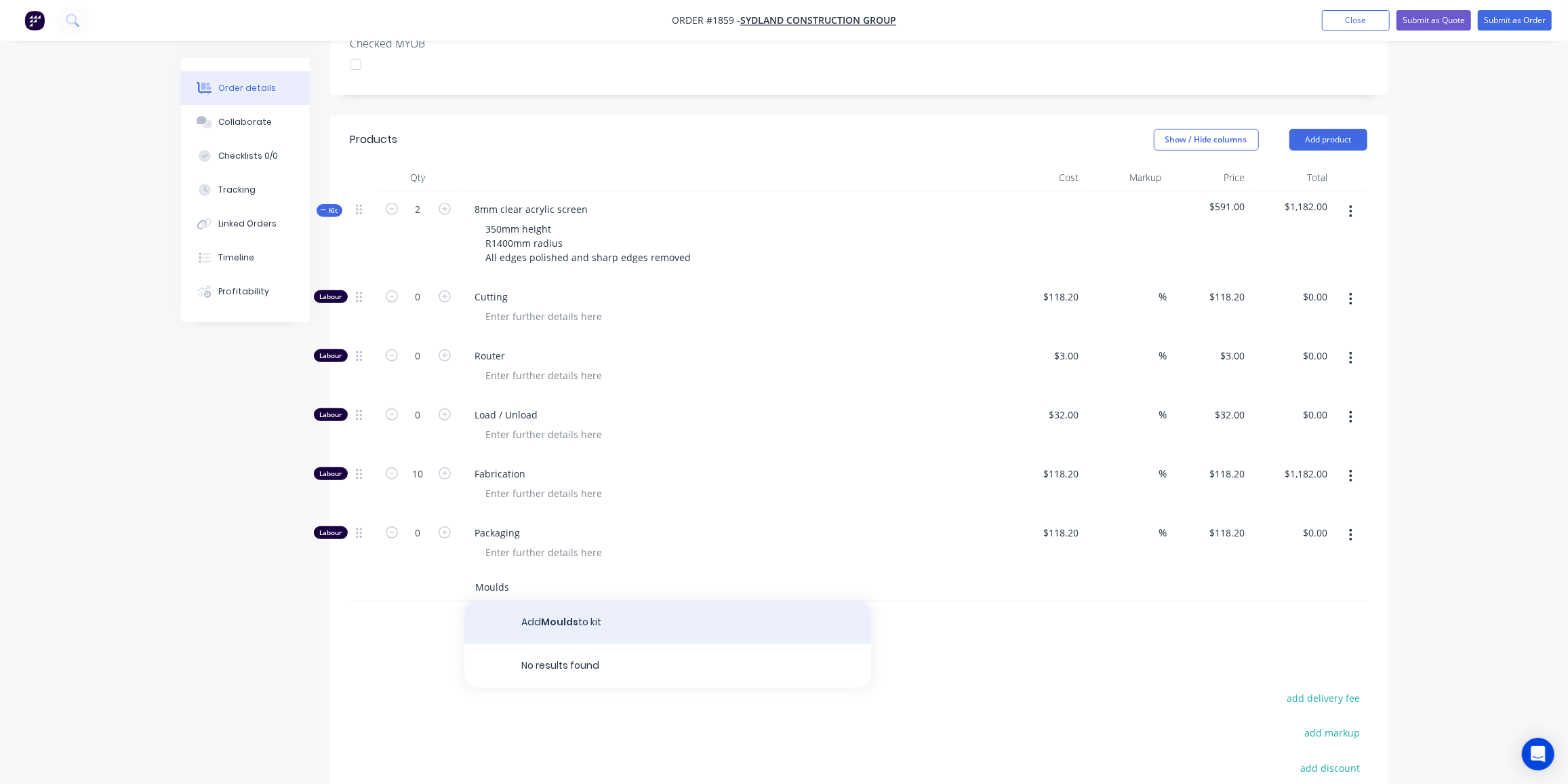
type input "Moulds"
click at [624, 604] on button "Add Moulds to kit" at bounding box center [668, 623] width 407 height 44
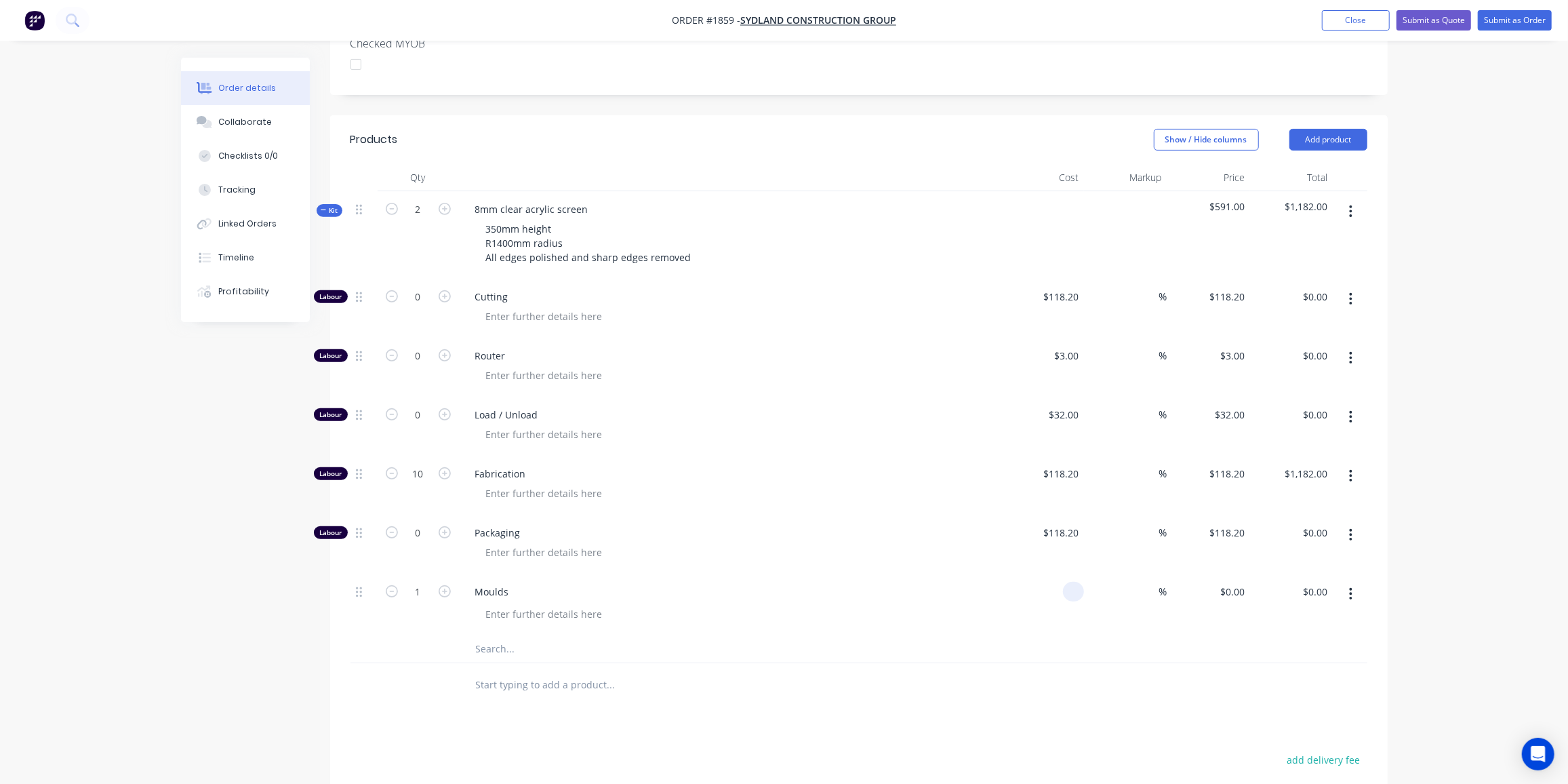
click at [1079, 582] on input at bounding box center [1077, 592] width 16 height 20
type input "$650.00"
click at [478, 636] on input "text" at bounding box center [611, 649] width 271 height 27
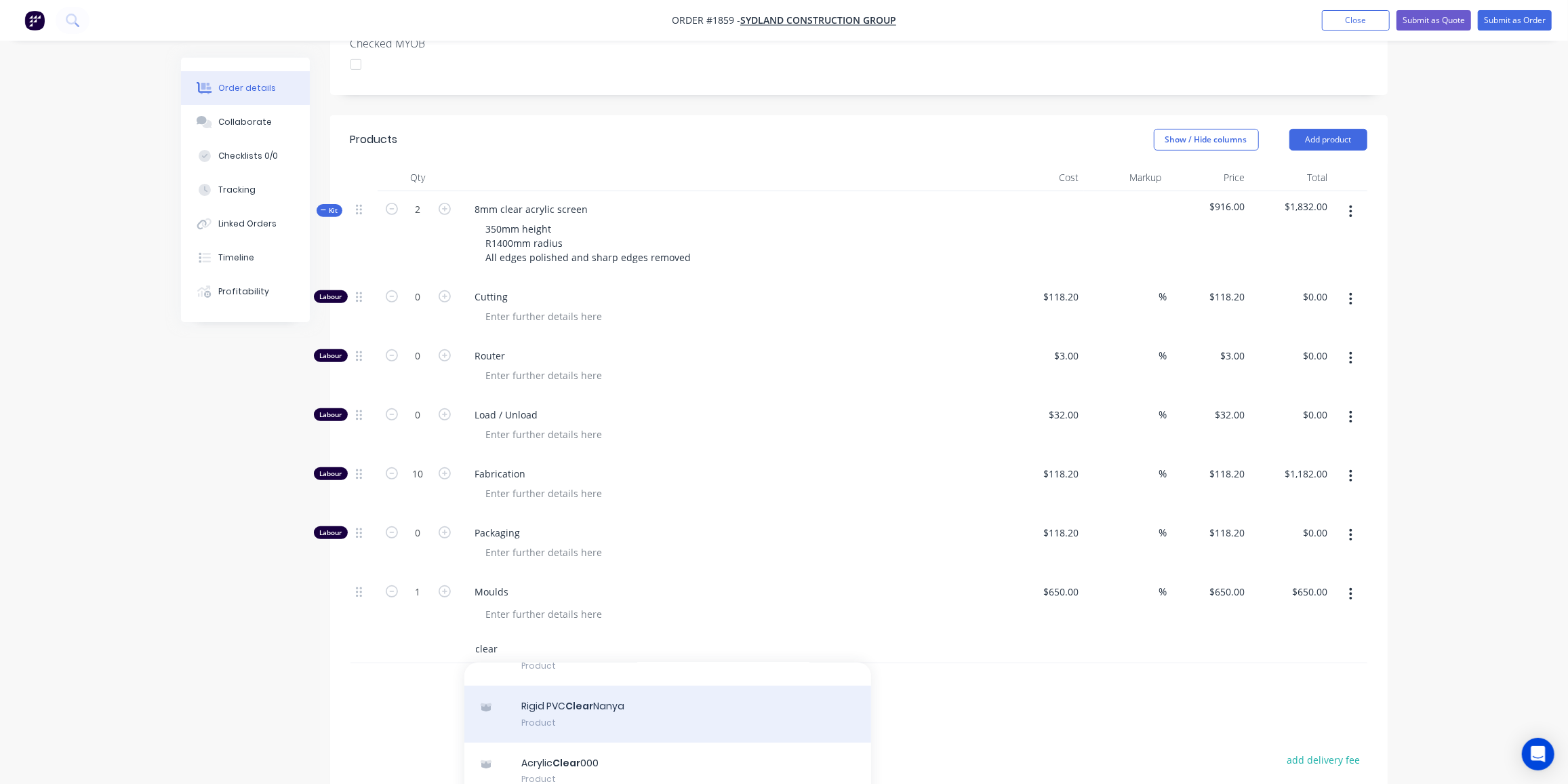
scroll to position [248, 0]
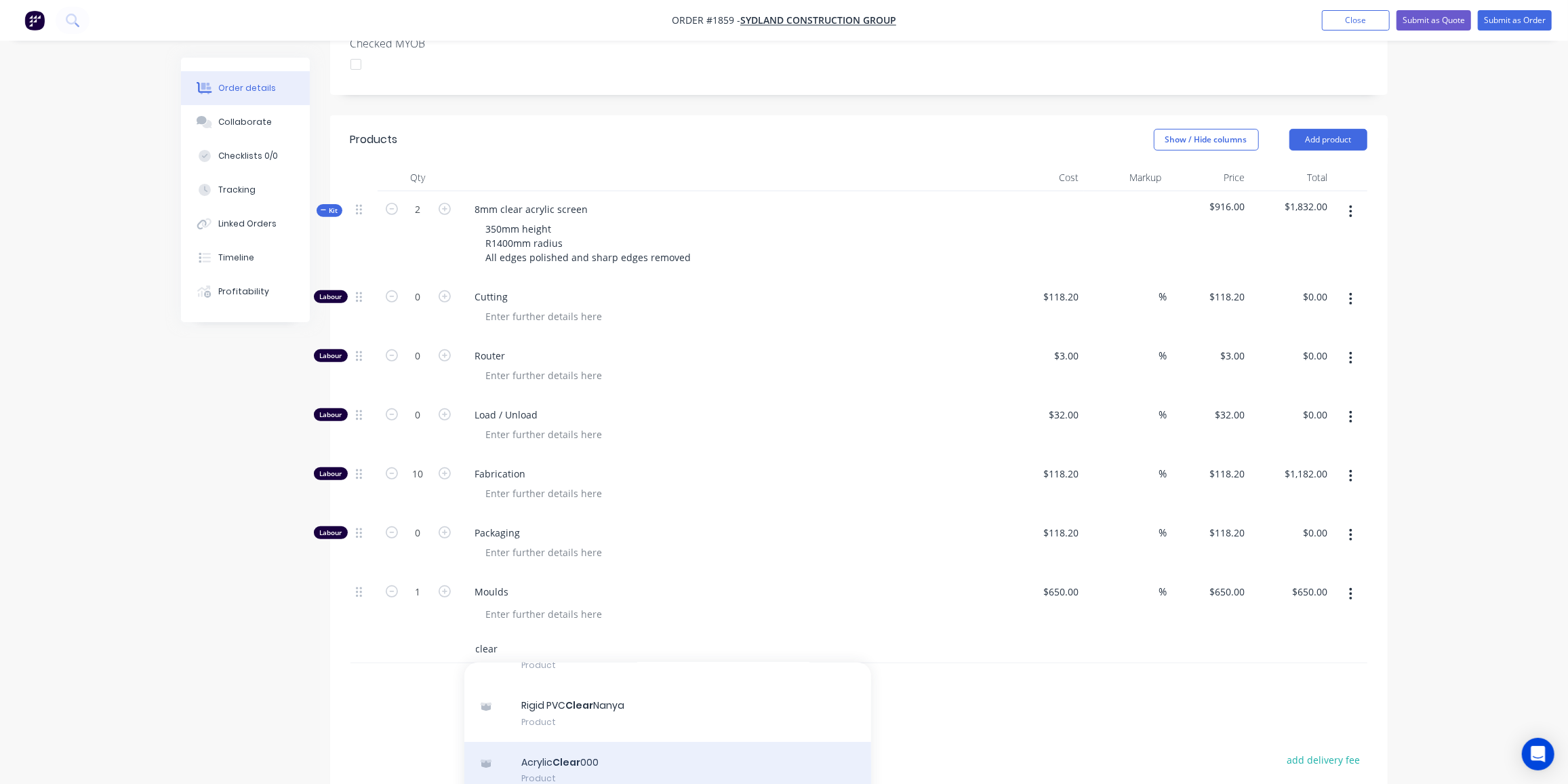
type input "clear"
click at [652, 742] on div "Acrylic Clear 000 Product" at bounding box center [668, 770] width 407 height 57
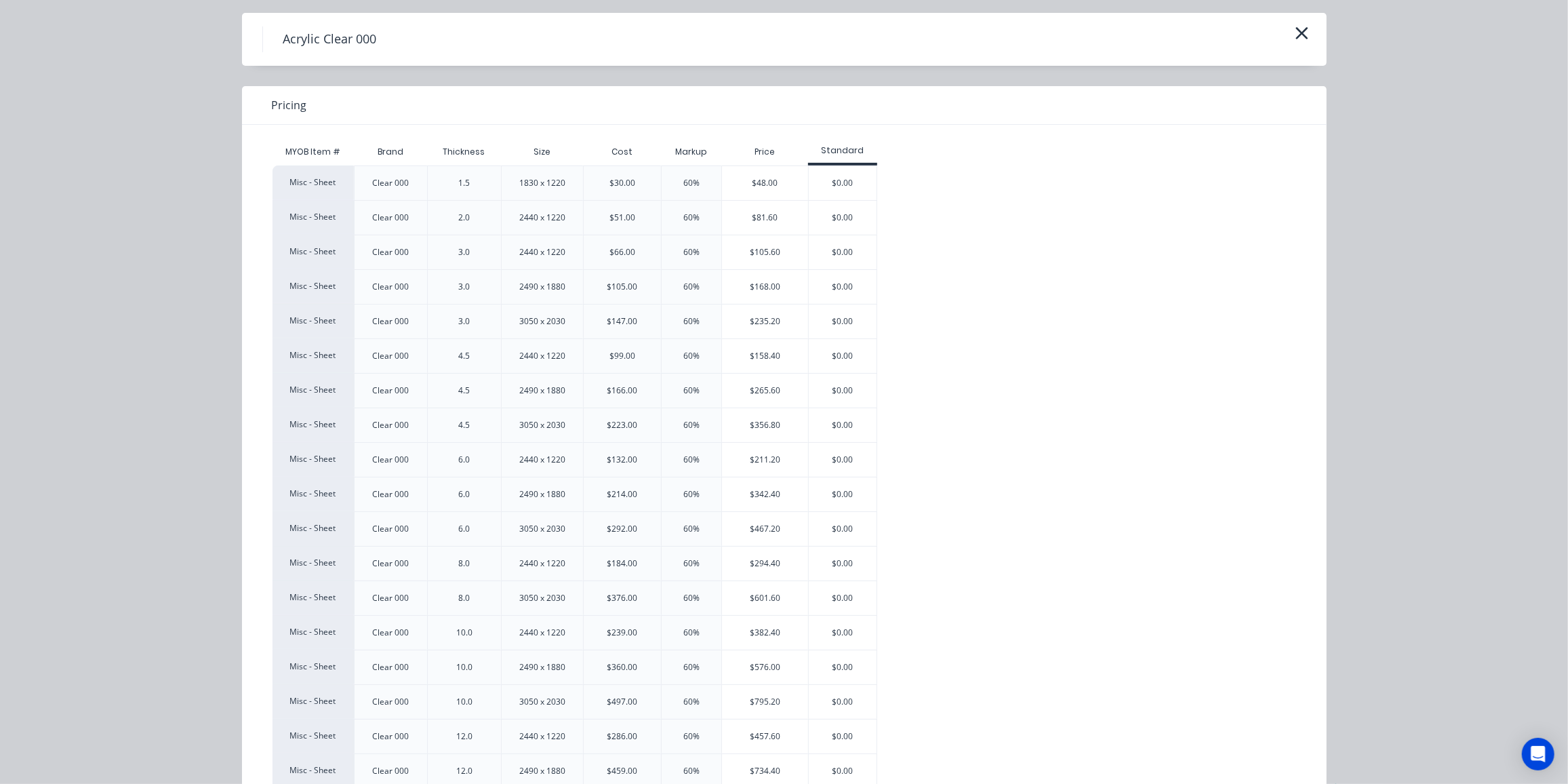
scroll to position [43, 0]
click at [772, 561] on div "$294.40" at bounding box center [765, 562] width 86 height 34
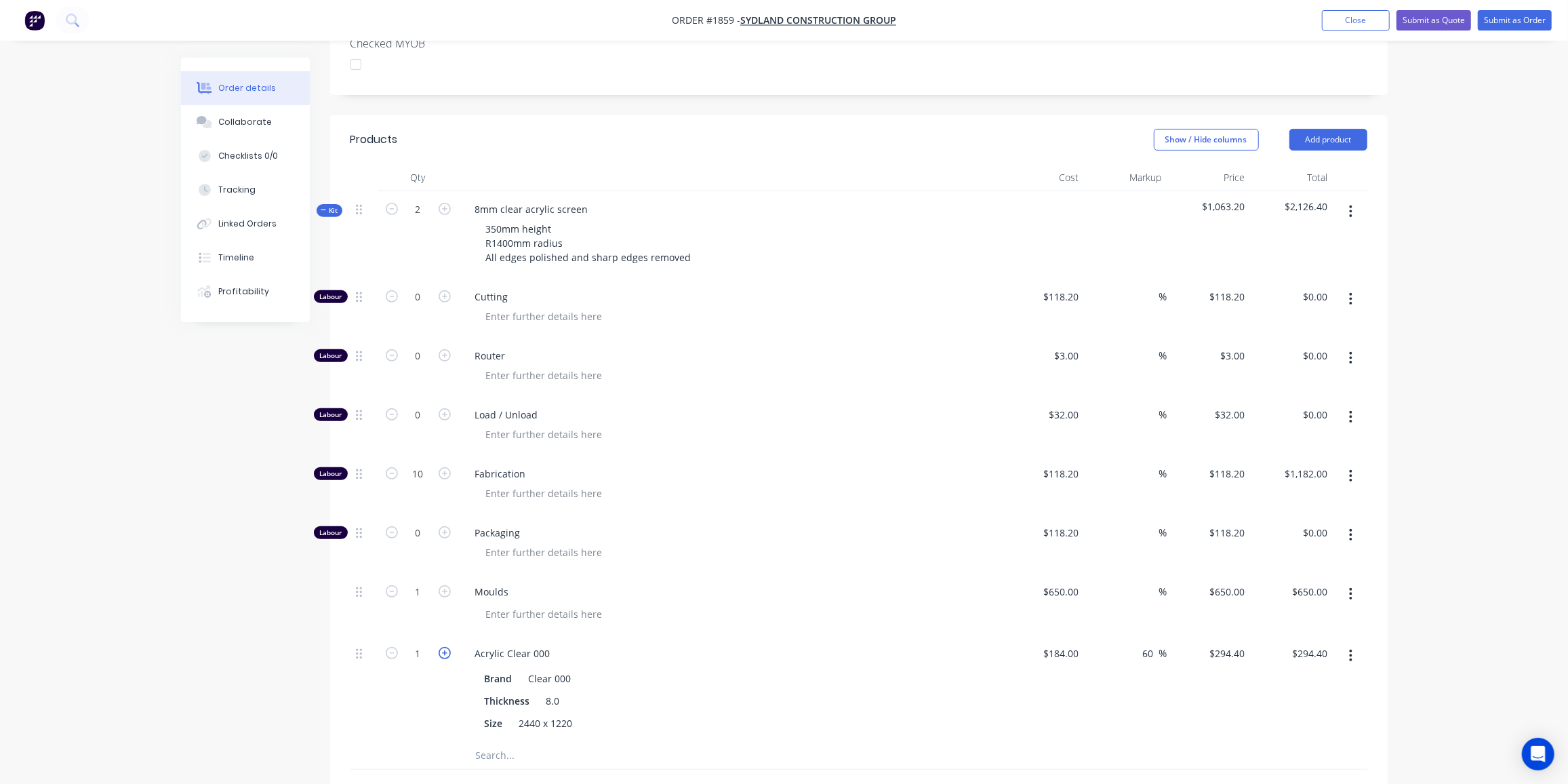
click at [448, 647] on icon "button" at bounding box center [445, 653] width 12 height 12
type input "2"
type input "$588.80"
click at [270, 704] on div "Created by Ben Created 13/10/25 Required 13/10/25 Assigned to Add team member S…" at bounding box center [784, 416] width 1207 height 1487
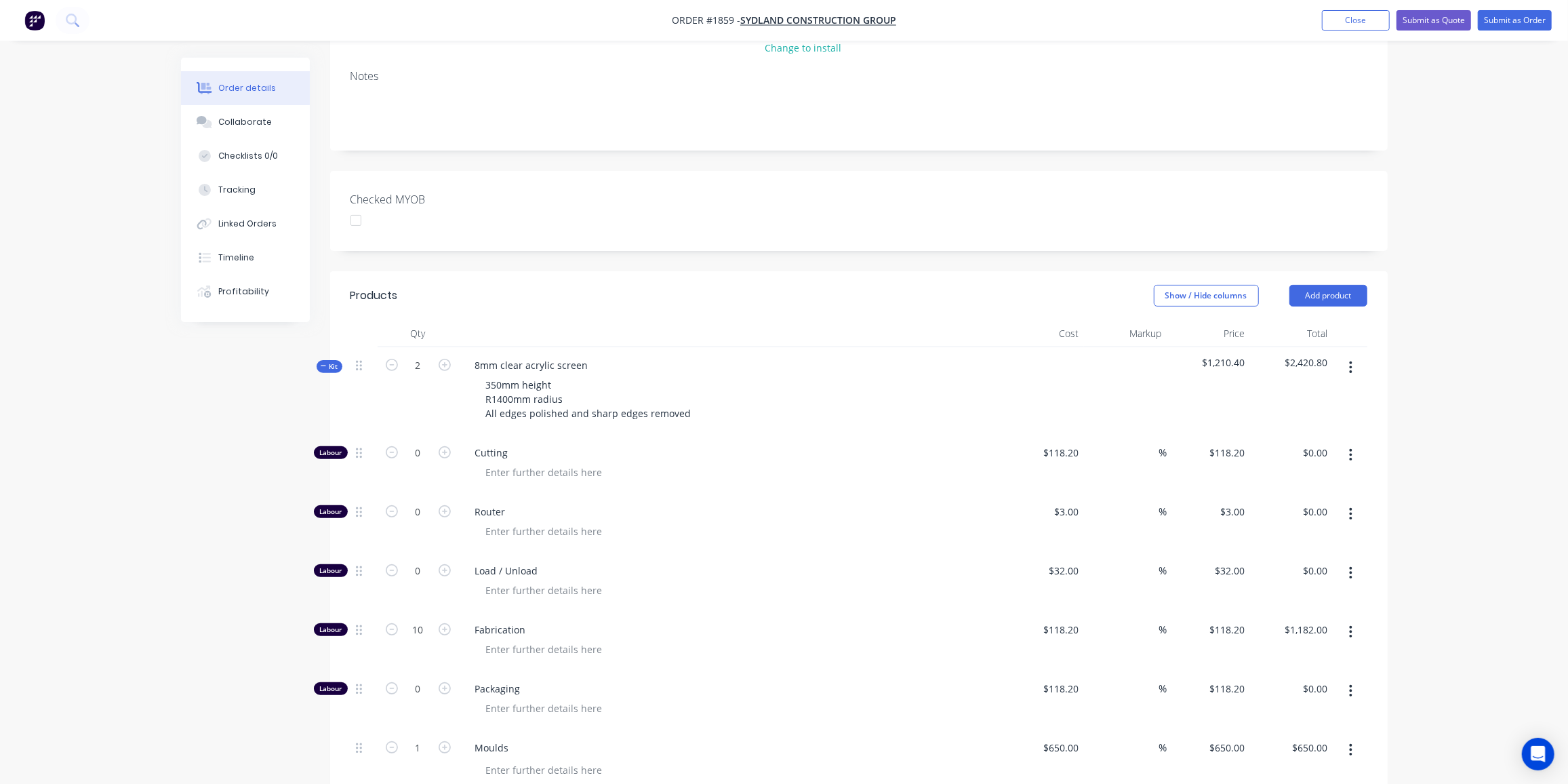
scroll to position [228, 0]
click at [338, 361] on span "Kit" at bounding box center [330, 367] width 17 height 10
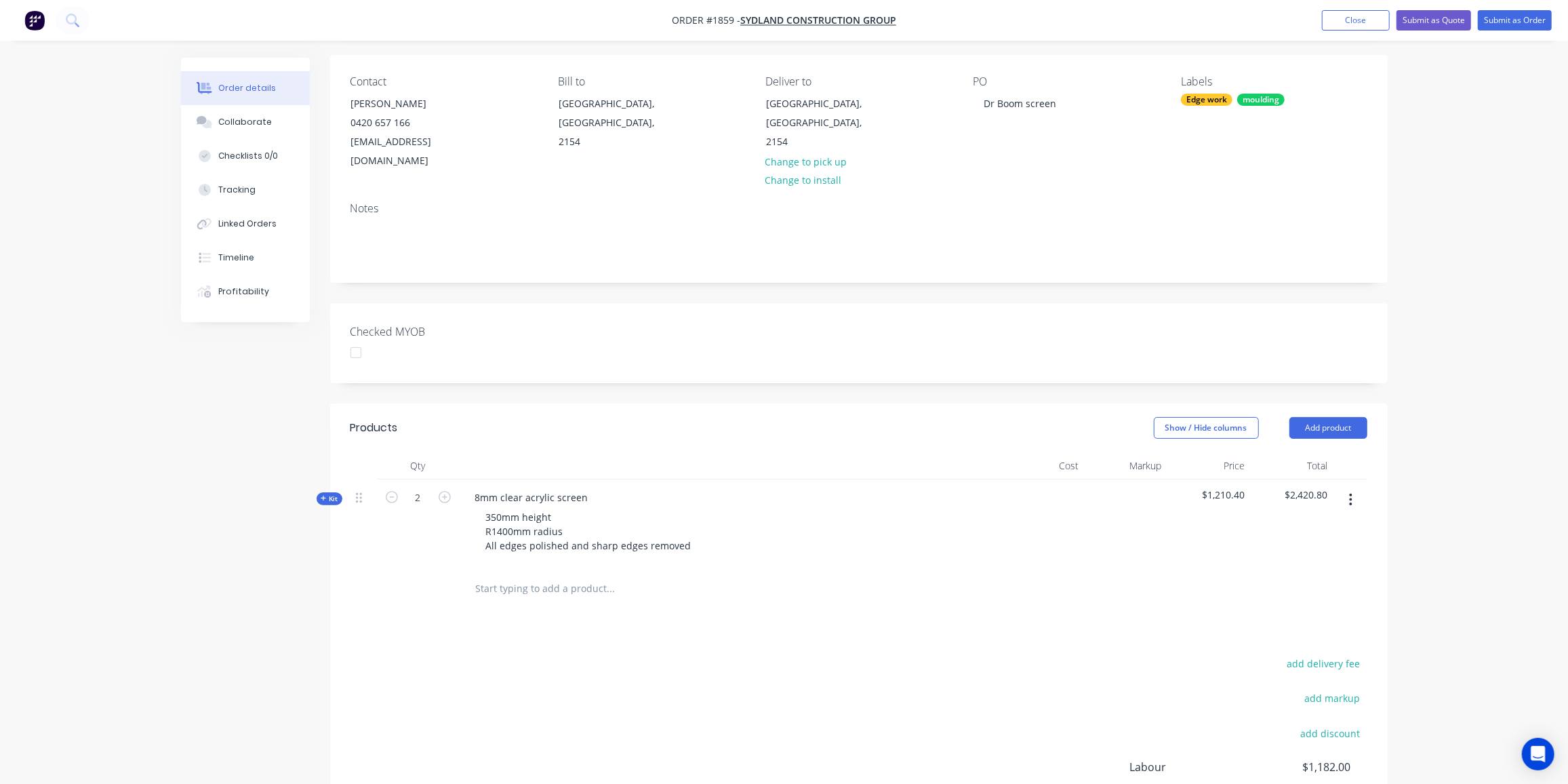
scroll to position [248, 0]
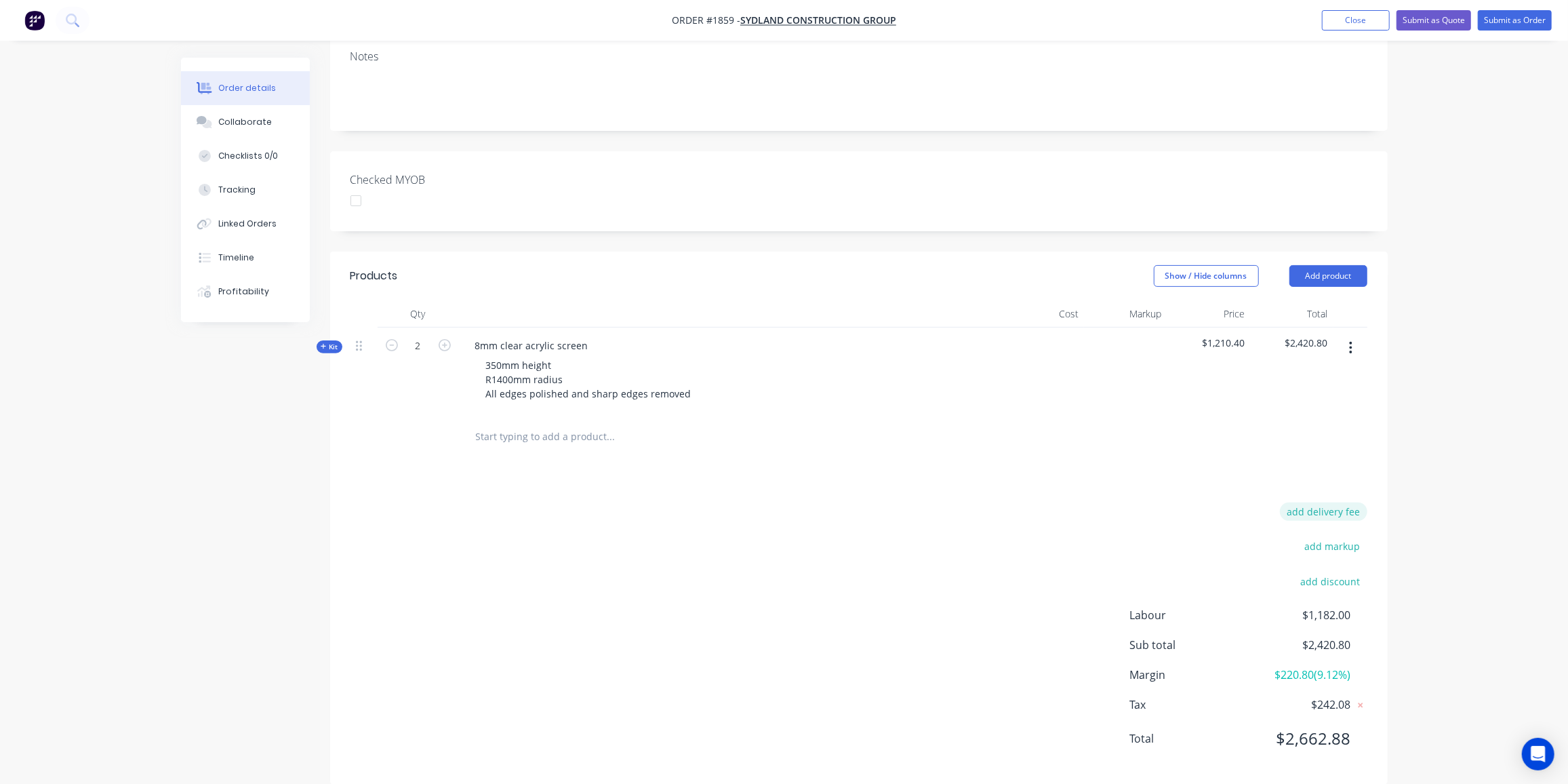
click at [1359, 503] on button "add delivery fee" at bounding box center [1324, 512] width 87 height 18
click at [951, 528] on div "Delivery fee Delivery fee Delivery fee name (Optional) $0 add markup add discou…" at bounding box center [859, 636] width 1017 height 258
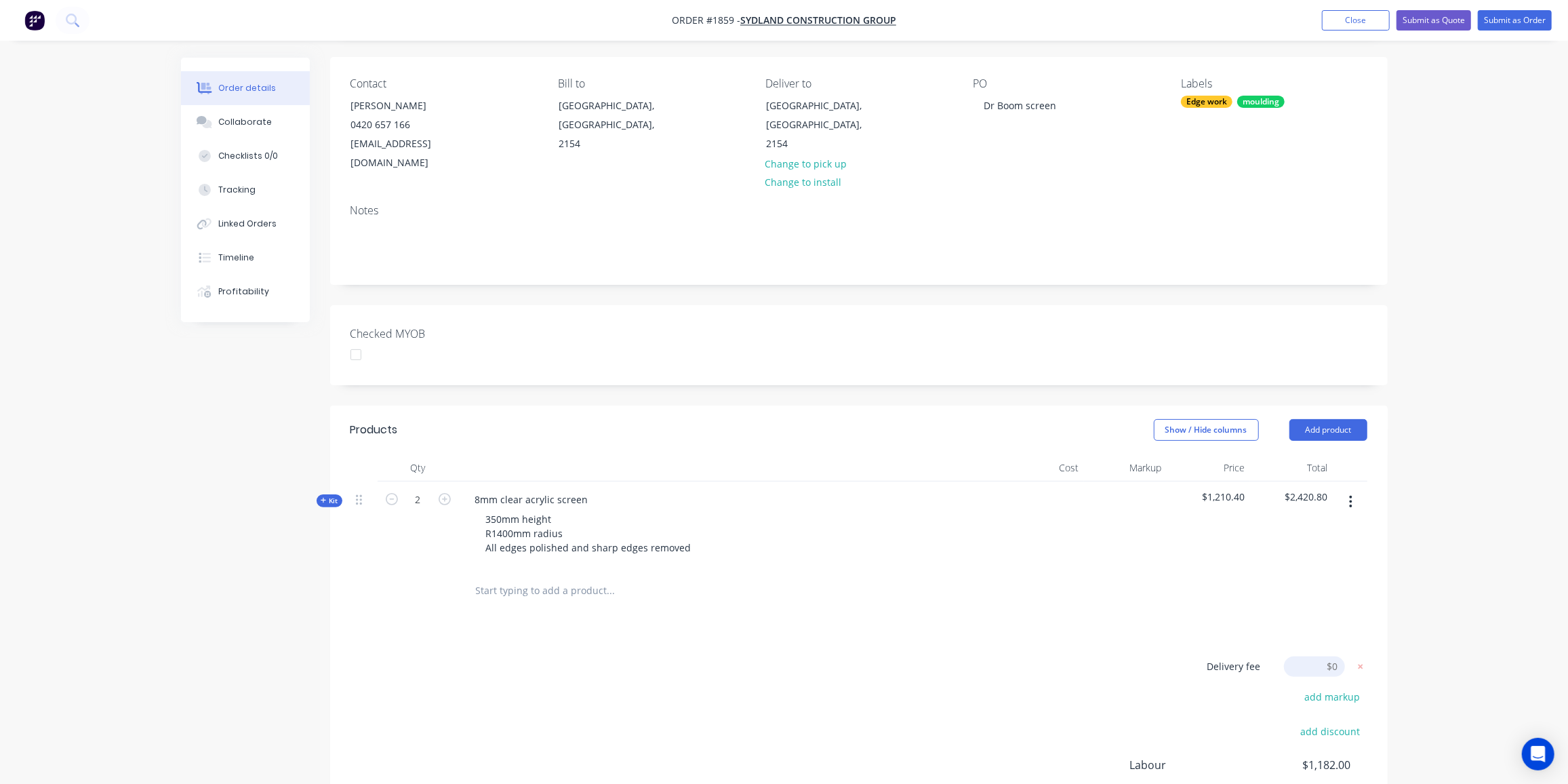
scroll to position [0, 0]
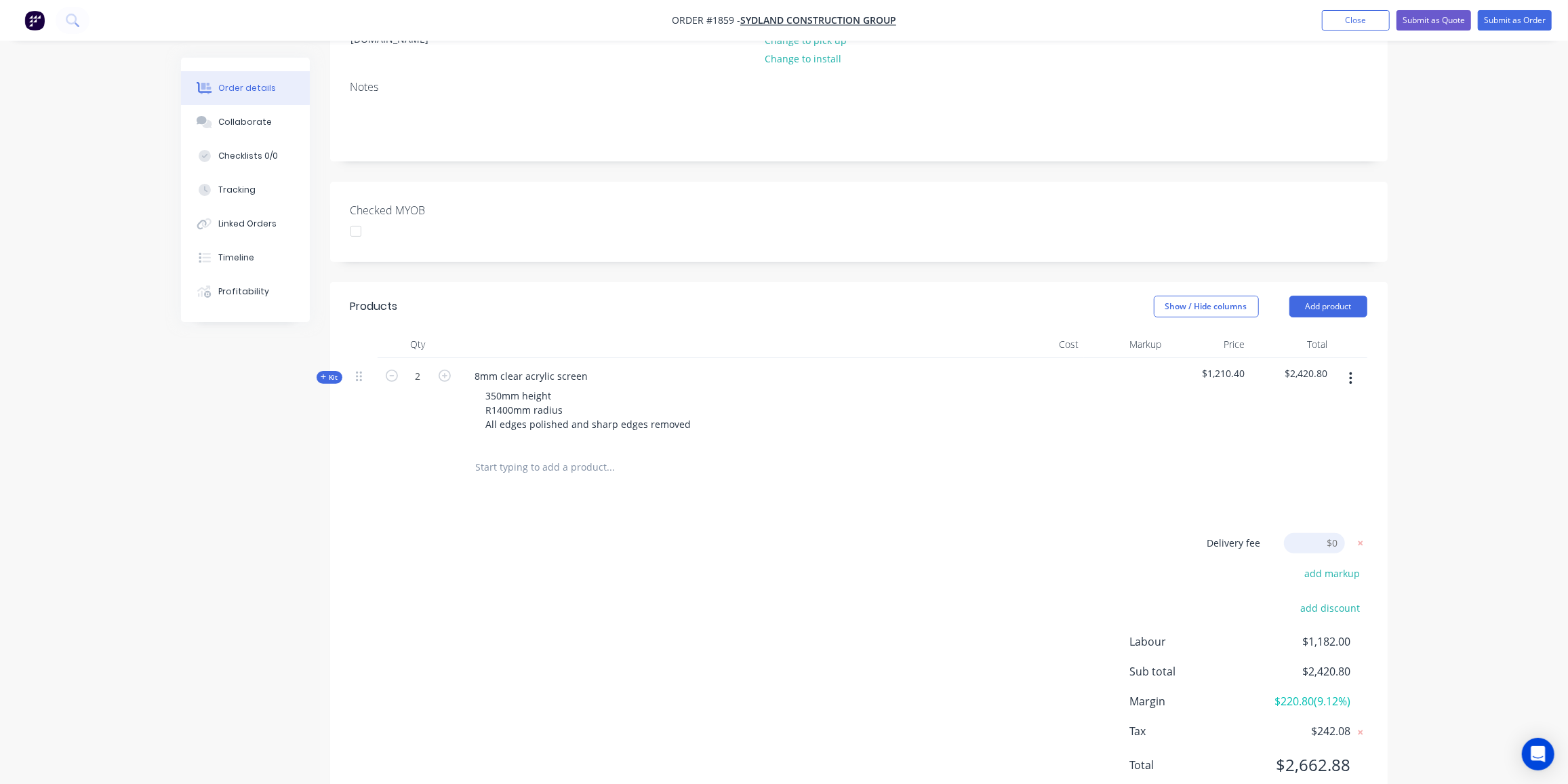
click at [1318, 533] on input at bounding box center [1315, 543] width 61 height 20
type input "160"
click at [655, 583] on div "Delivery fee Delivery fee Delivery fee name (Optional) 160 160 $0 add markup ad…" at bounding box center [859, 664] width 1017 height 258
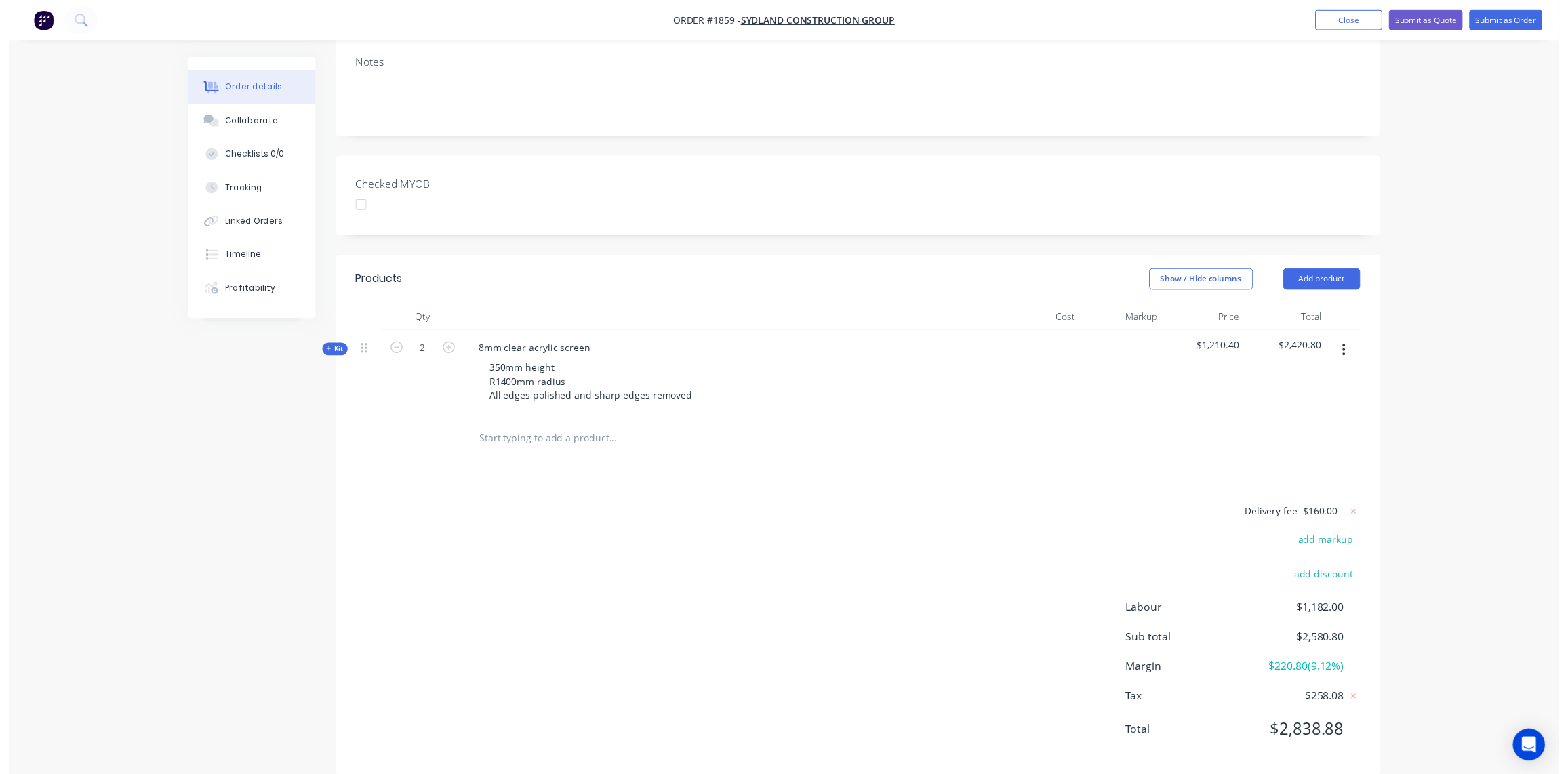
scroll to position [0, 0]
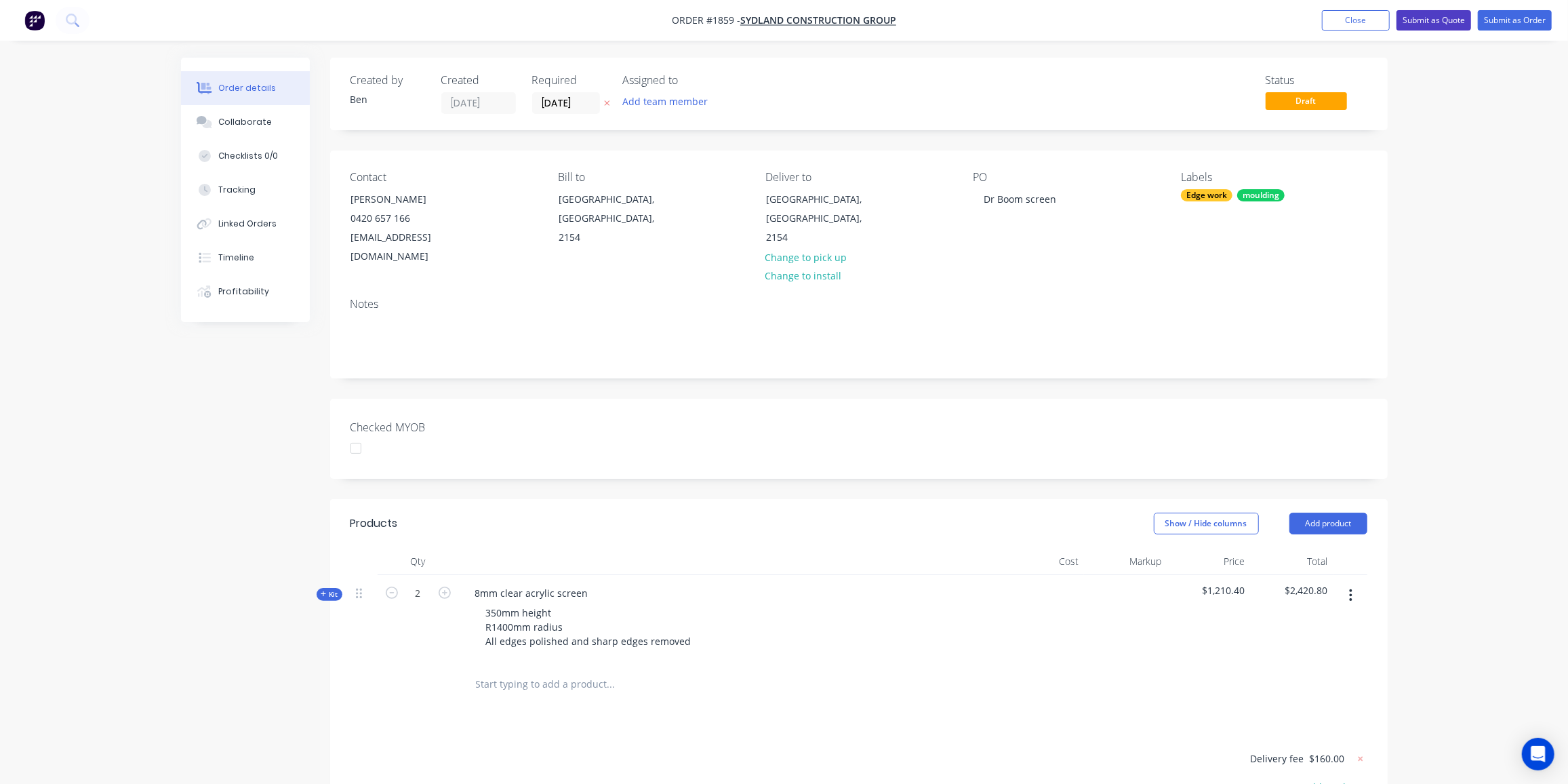
click at [1444, 17] on button "Submit as Quote" at bounding box center [1434, 20] width 74 height 20
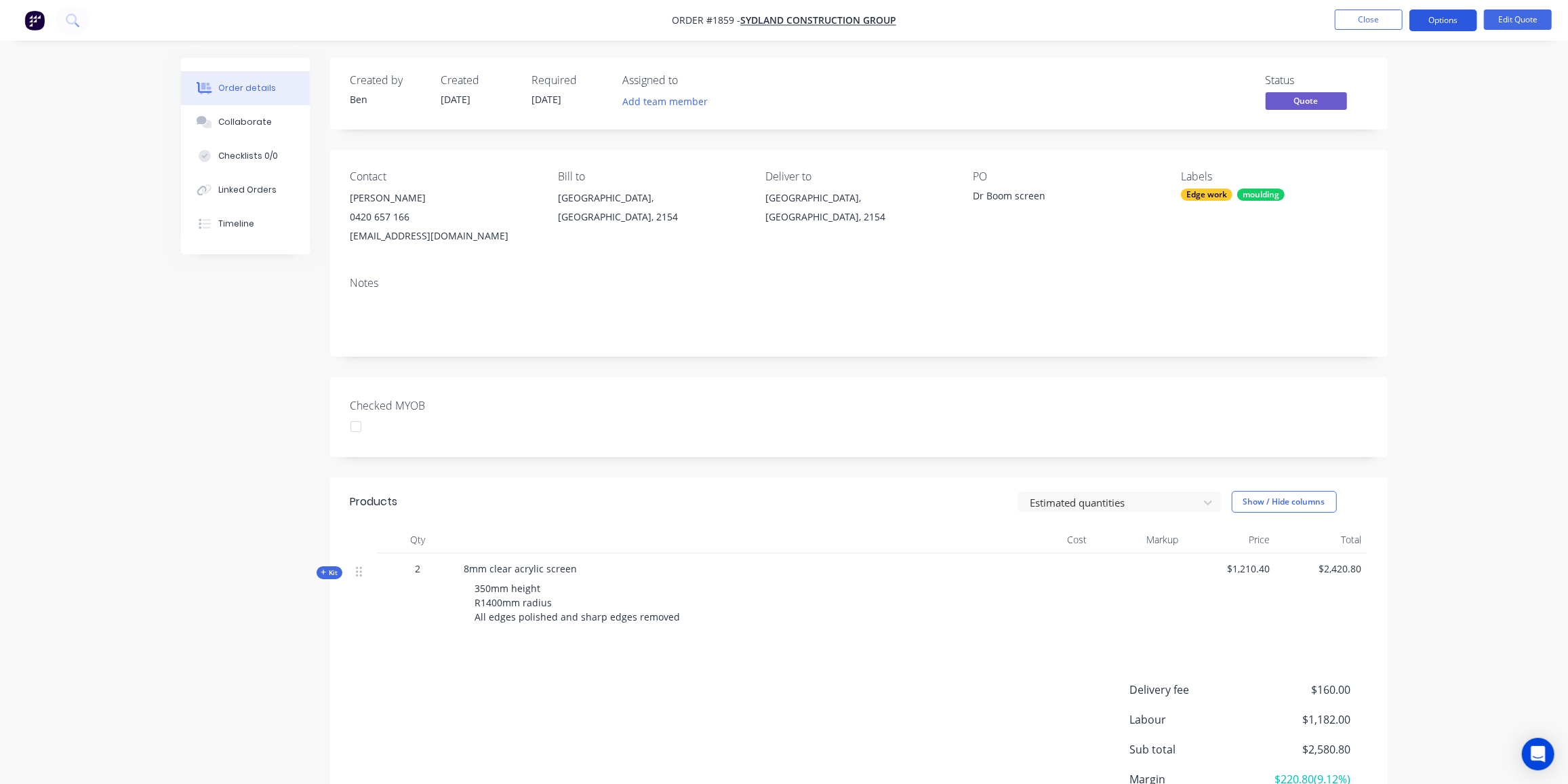
click at [1450, 24] on button "Options" at bounding box center [1444, 20] width 68 height 22
click at [1372, 79] on div "Quote" at bounding box center [1402, 82] width 125 height 20
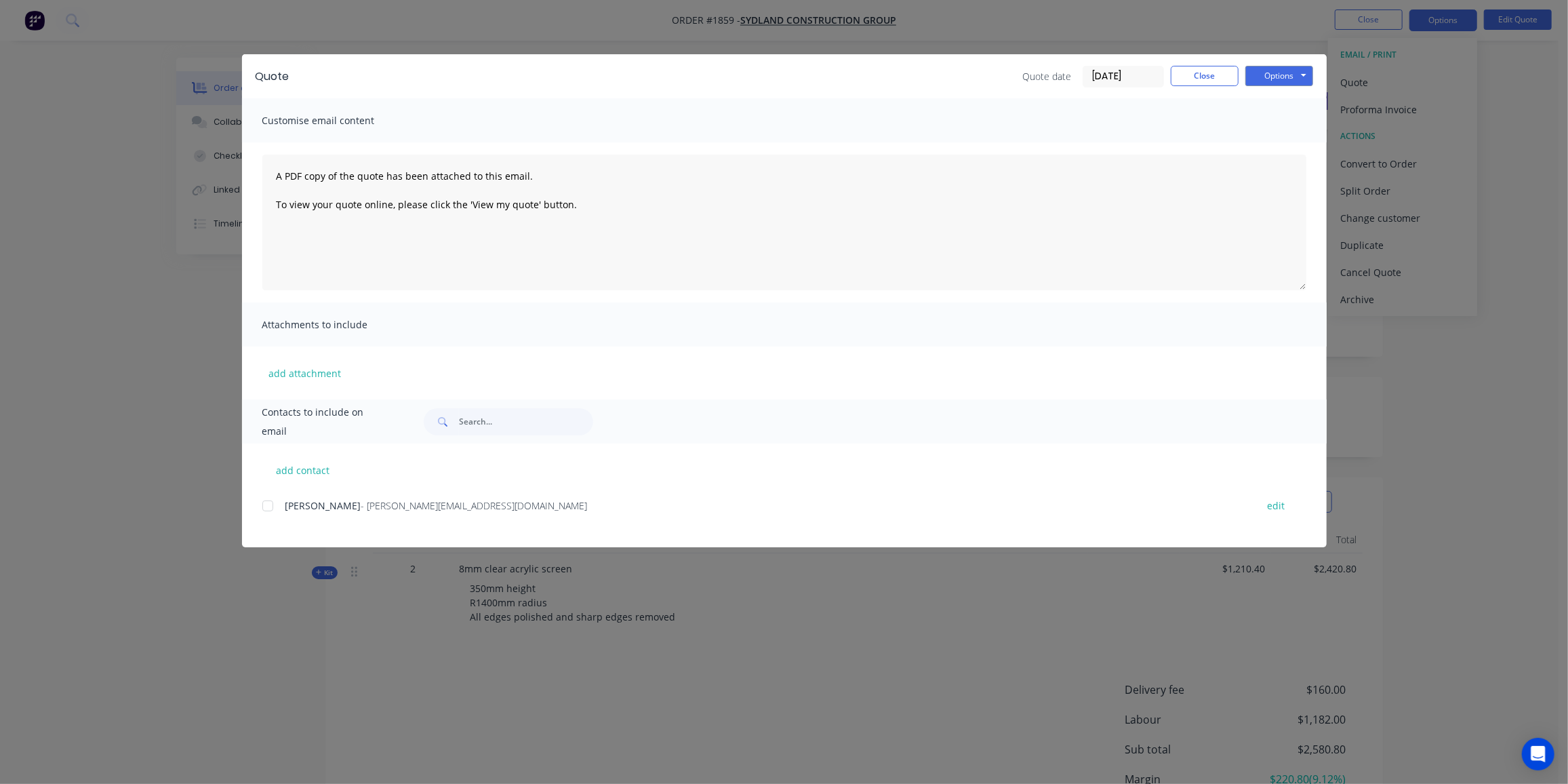
click at [275, 506] on div at bounding box center [267, 505] width 27 height 27
click at [1306, 80] on button "Options" at bounding box center [1280, 75] width 68 height 20
click at [1291, 143] on button "Email" at bounding box center [1289, 145] width 86 height 23
drag, startPoint x: 1224, startPoint y: 72, endPoint x: 1333, endPoint y: 78, distance: 109.2
click at [1224, 72] on button "Close" at bounding box center [1205, 75] width 68 height 20
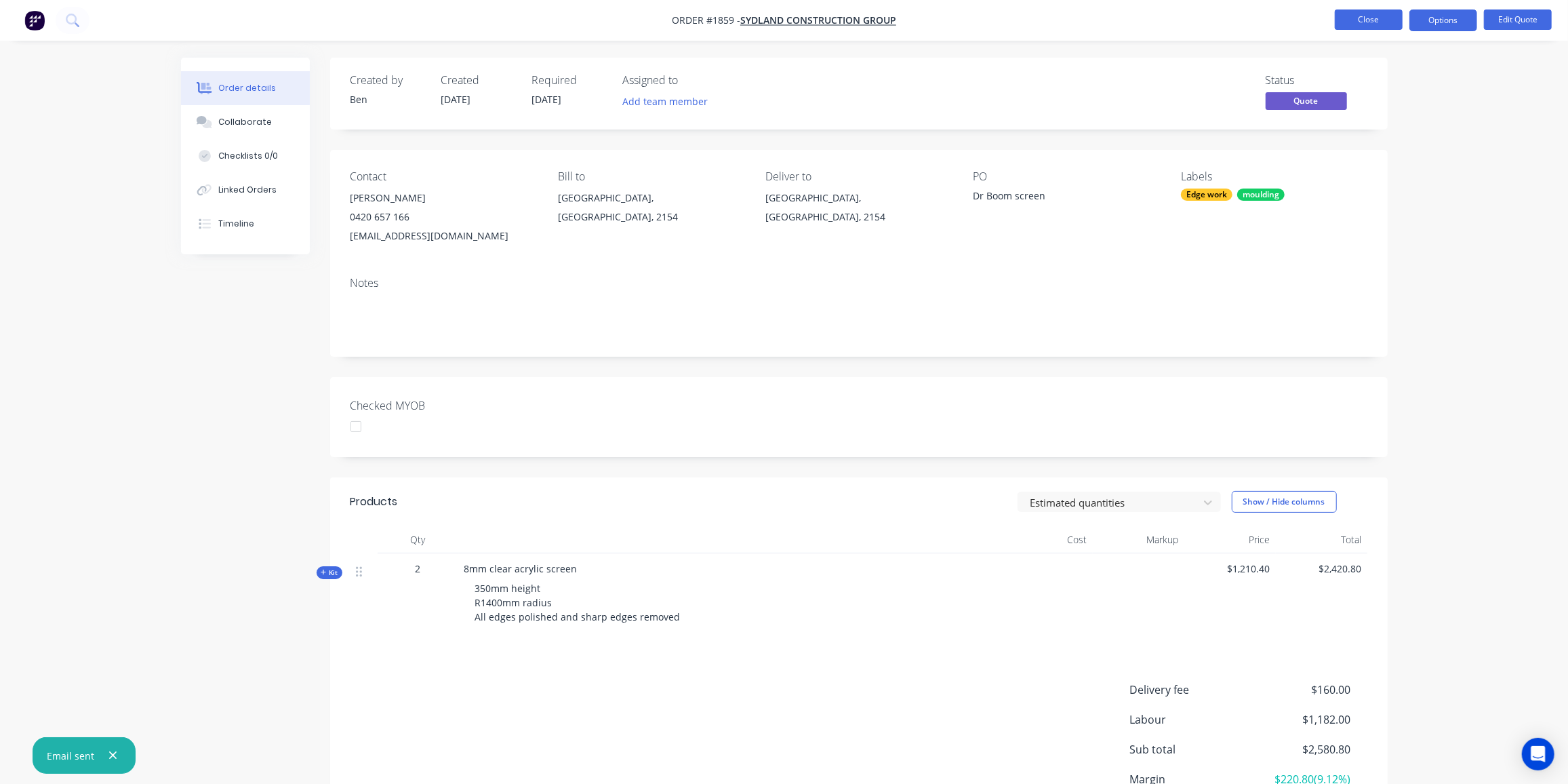
click at [1383, 18] on button "Close" at bounding box center [1369, 19] width 68 height 20
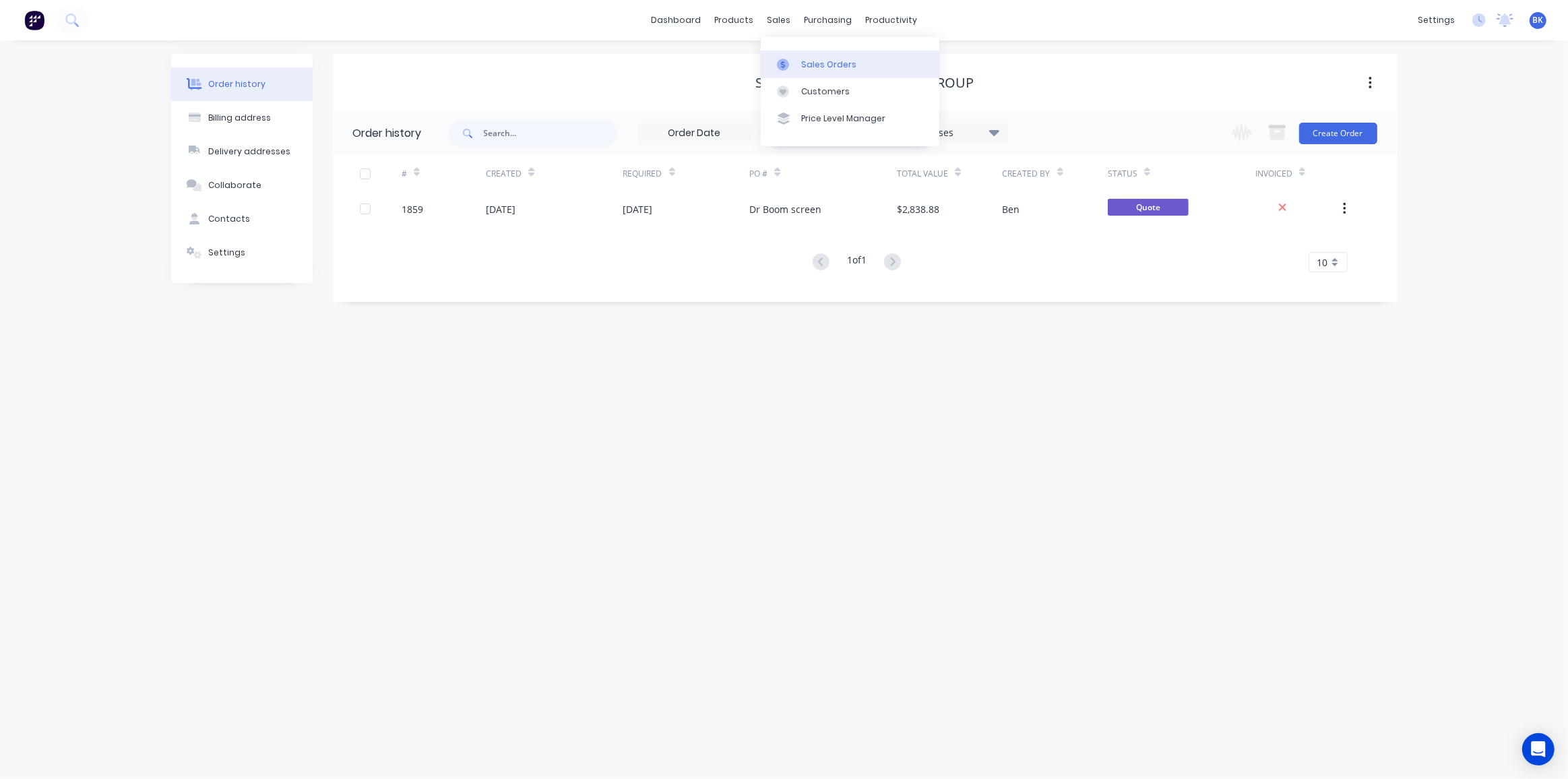
click at [817, 65] on div "Sales Orders" at bounding box center [829, 65] width 56 height 12
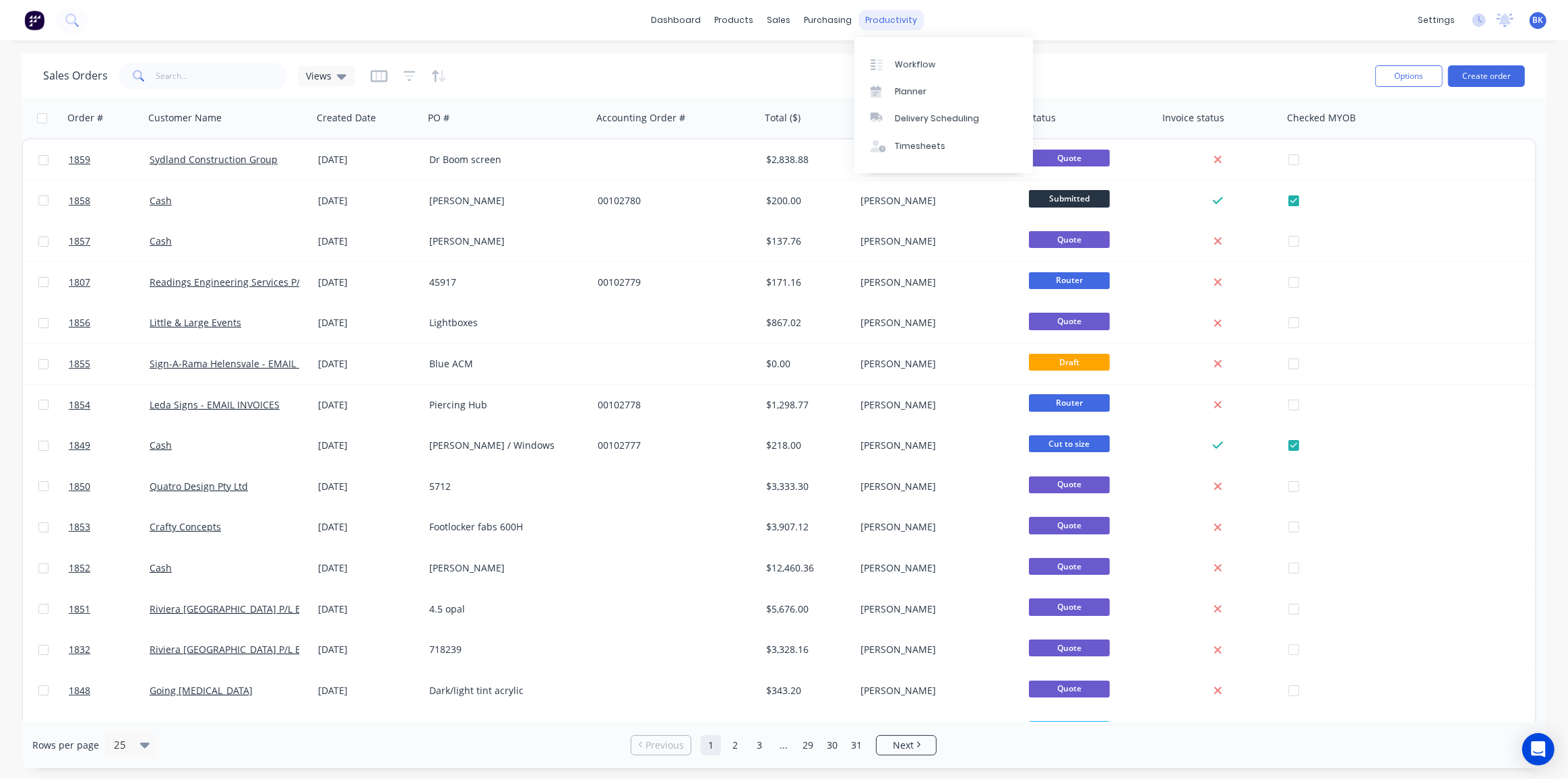
click at [881, 25] on div "productivity" at bounding box center [891, 20] width 65 height 20
click at [890, 56] on link "Workflow" at bounding box center [944, 63] width 179 height 27
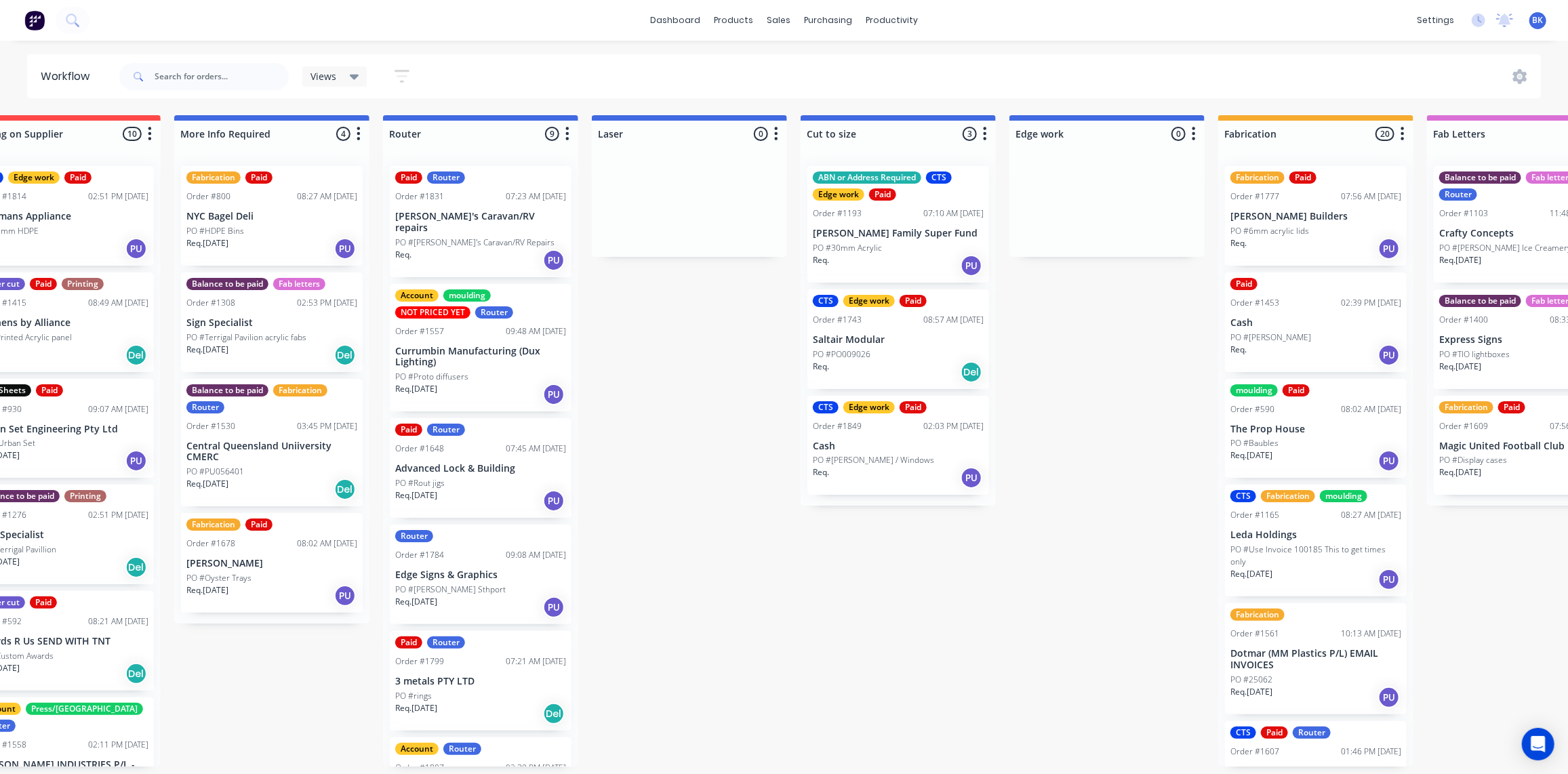
scroll to position [0, 571]
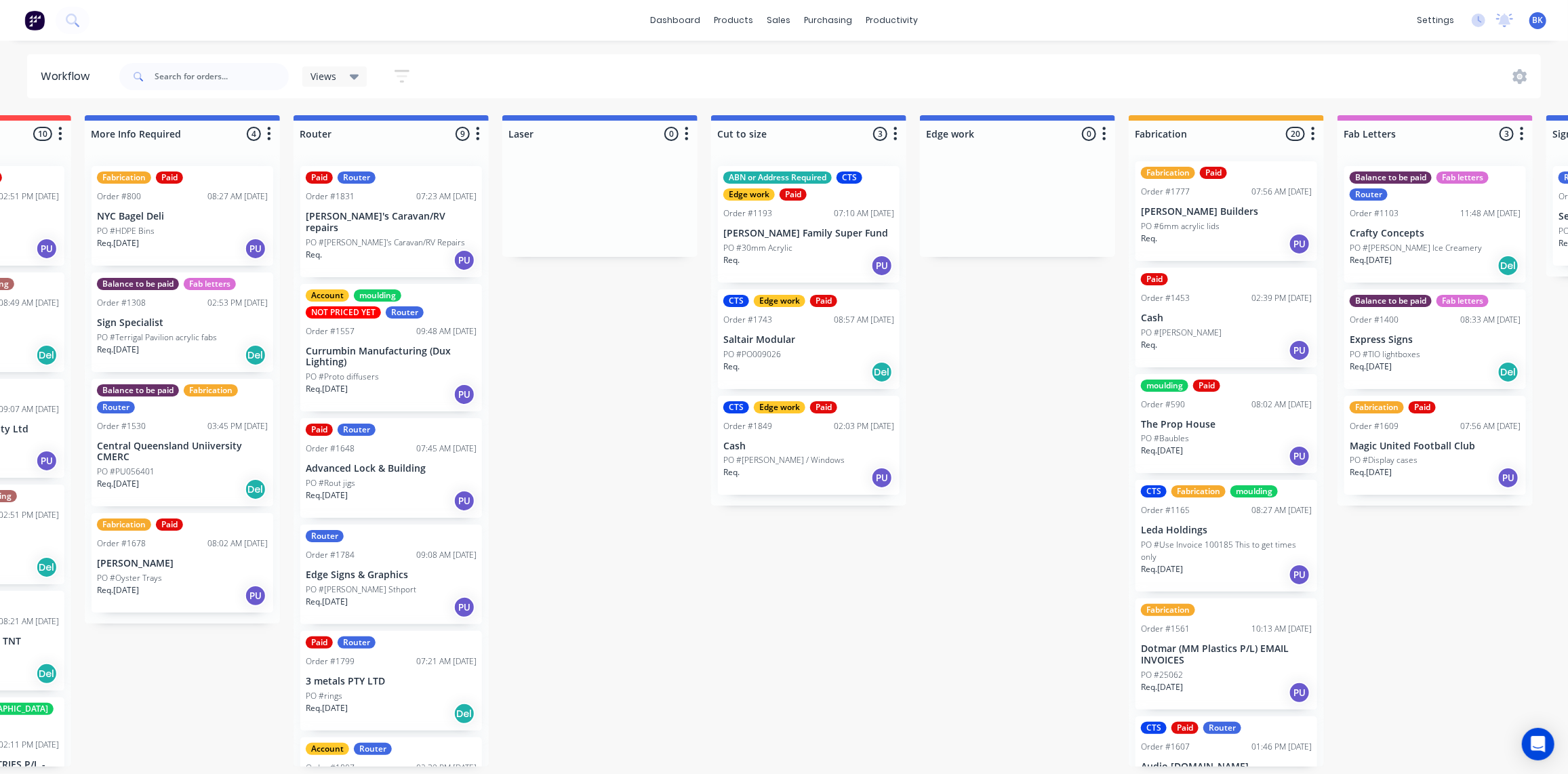
click at [1209, 433] on div "PO #Baubles" at bounding box center [1227, 439] width 171 height 12
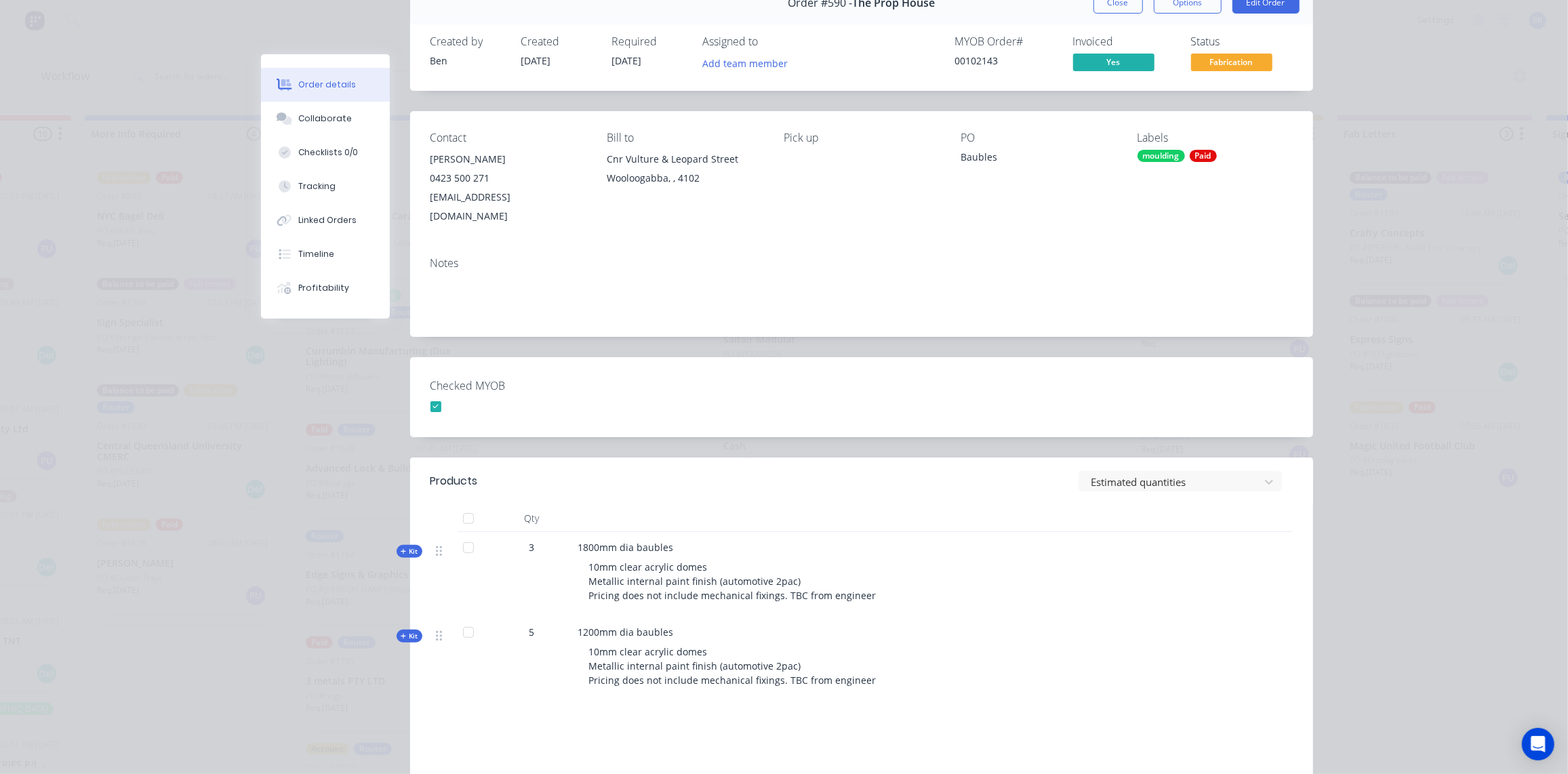
scroll to position [0, 0]
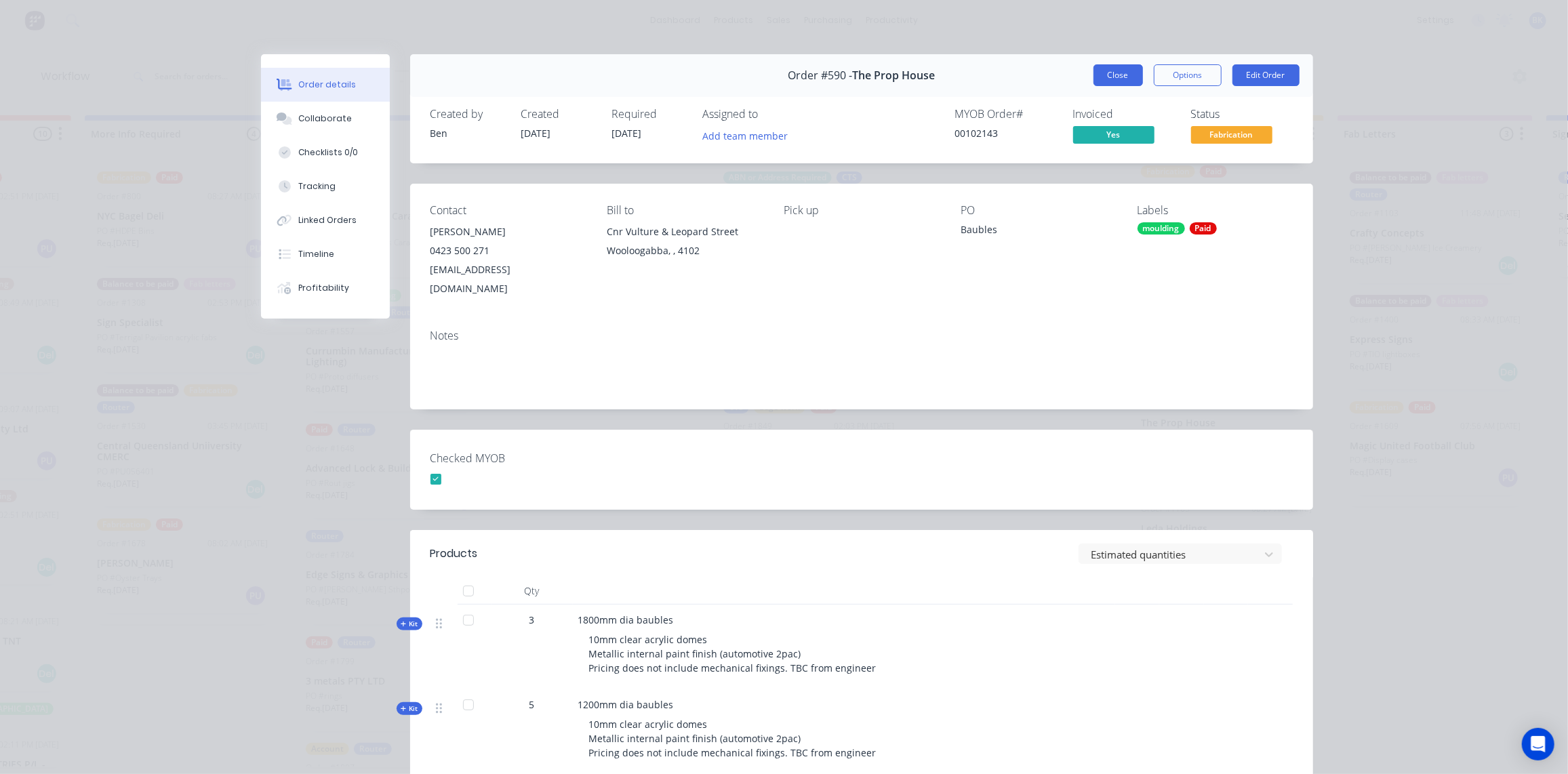
click at [1124, 72] on button "Close" at bounding box center [1118, 75] width 50 height 22
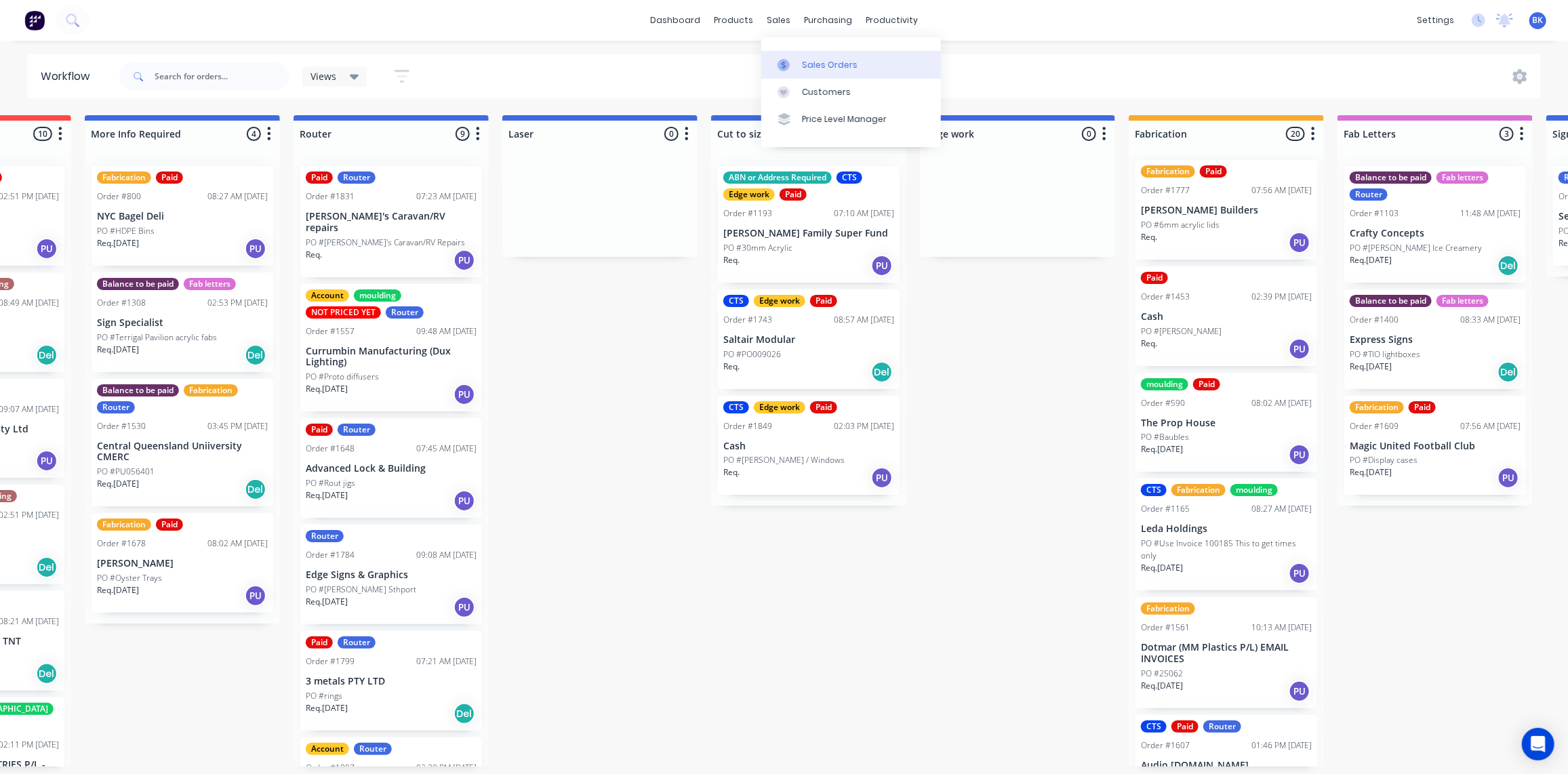
click at [798, 57] on link "Sales Orders" at bounding box center [852, 64] width 180 height 27
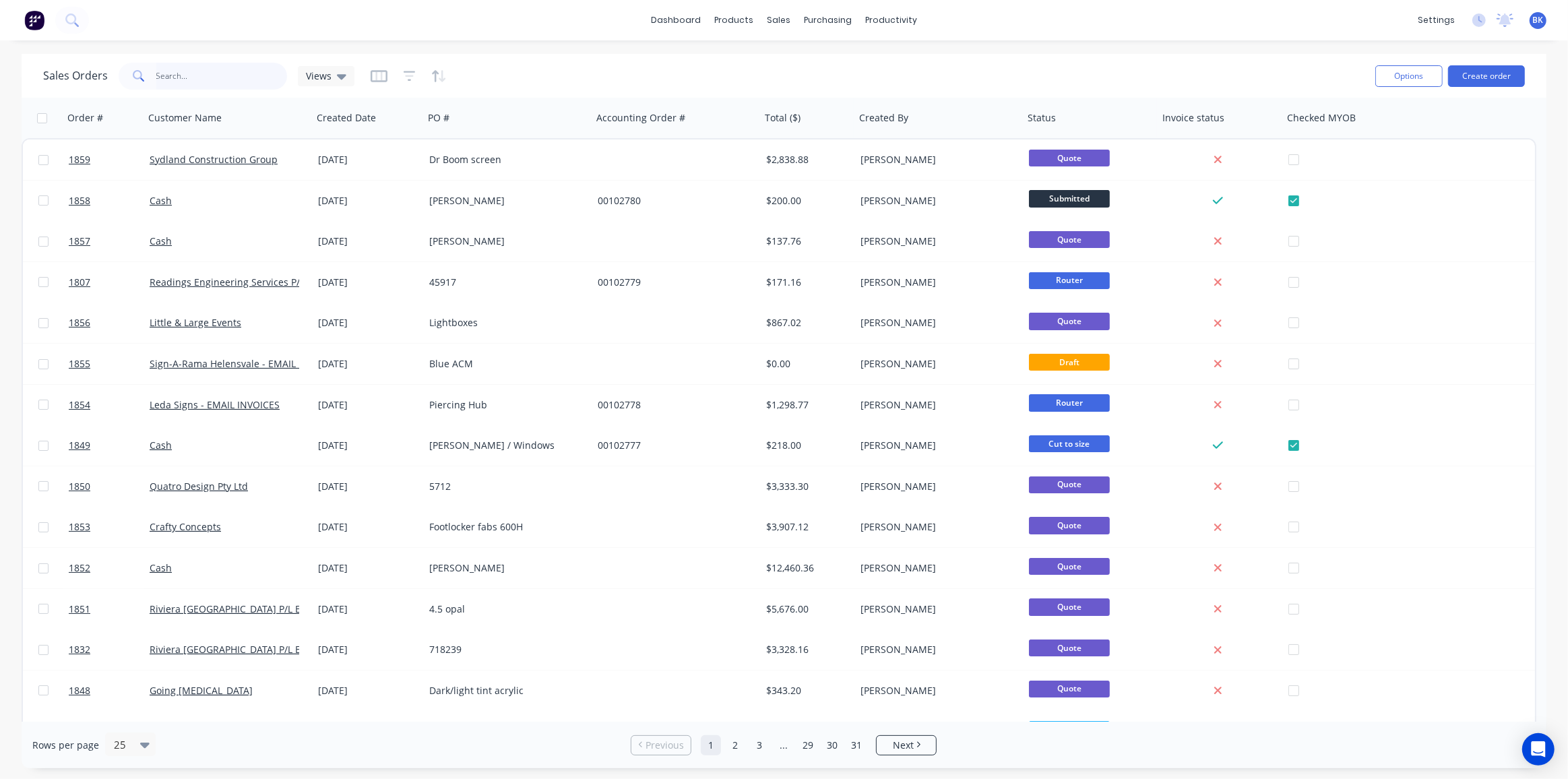
click at [222, 74] on input "text" at bounding box center [222, 75] width 132 height 27
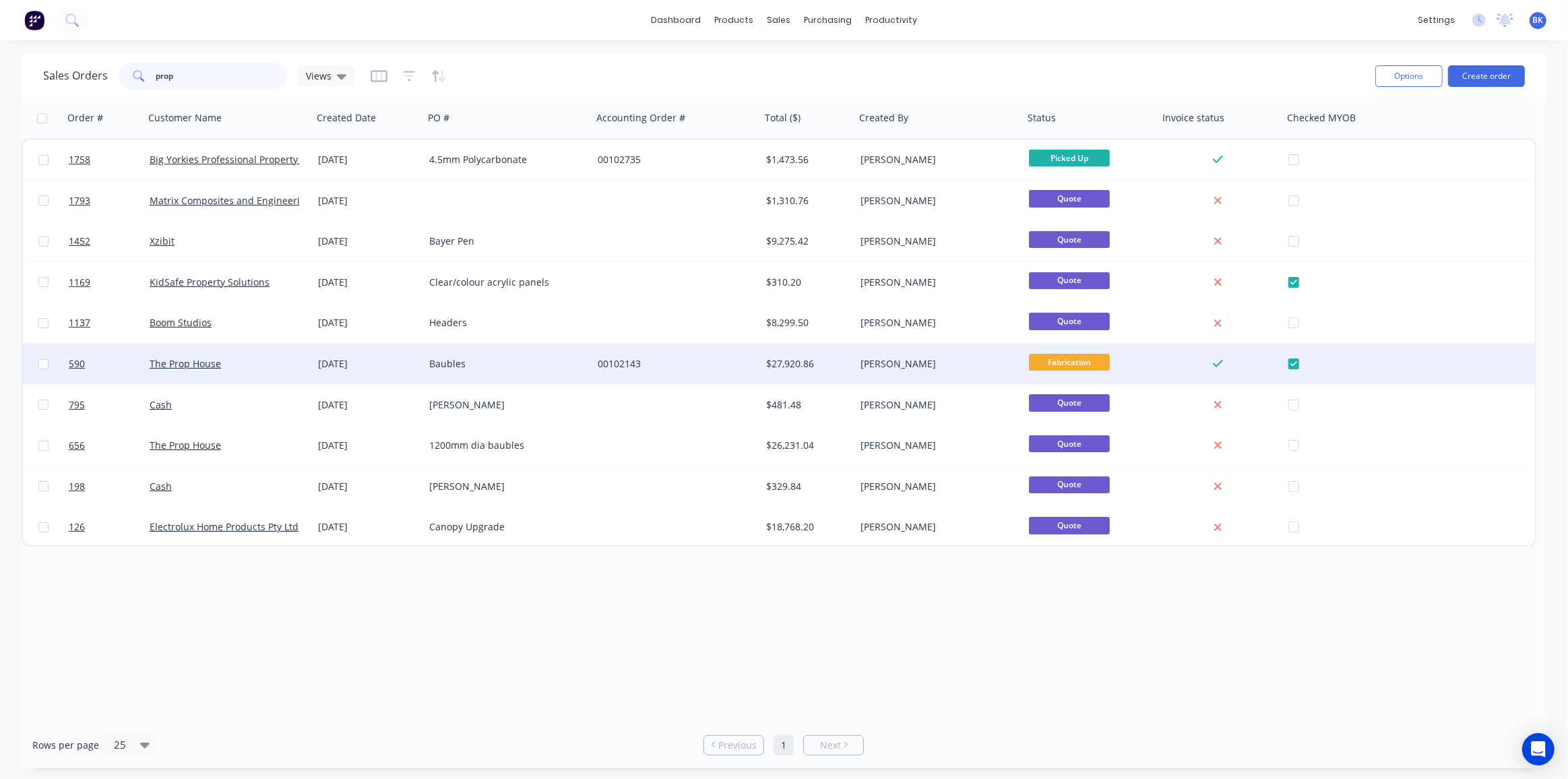
type input "prop"
click at [265, 362] on div "The Prop House" at bounding box center [225, 364] width 150 height 14
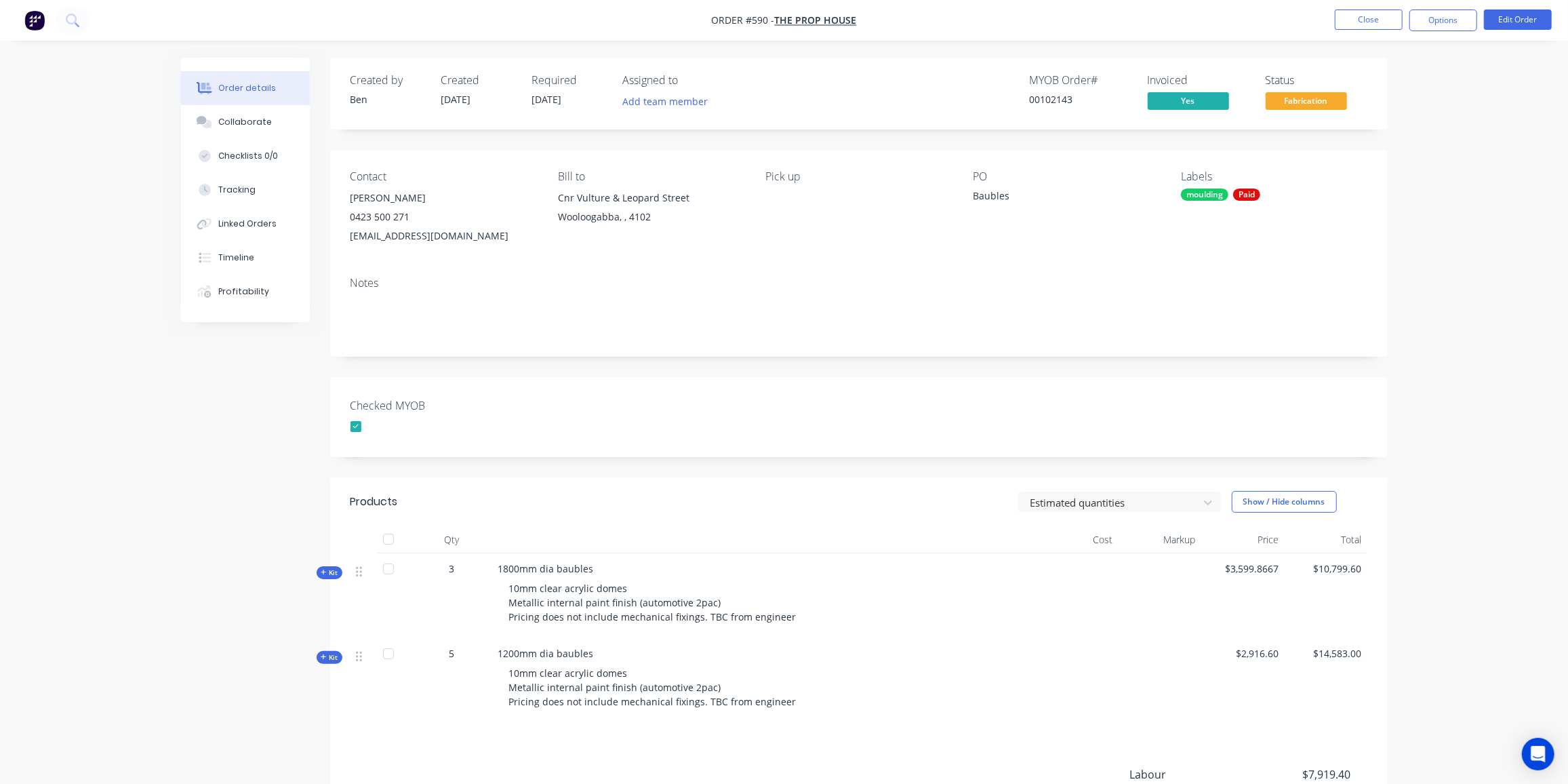
click at [330, 659] on span "Kit" at bounding box center [330, 658] width 17 height 10
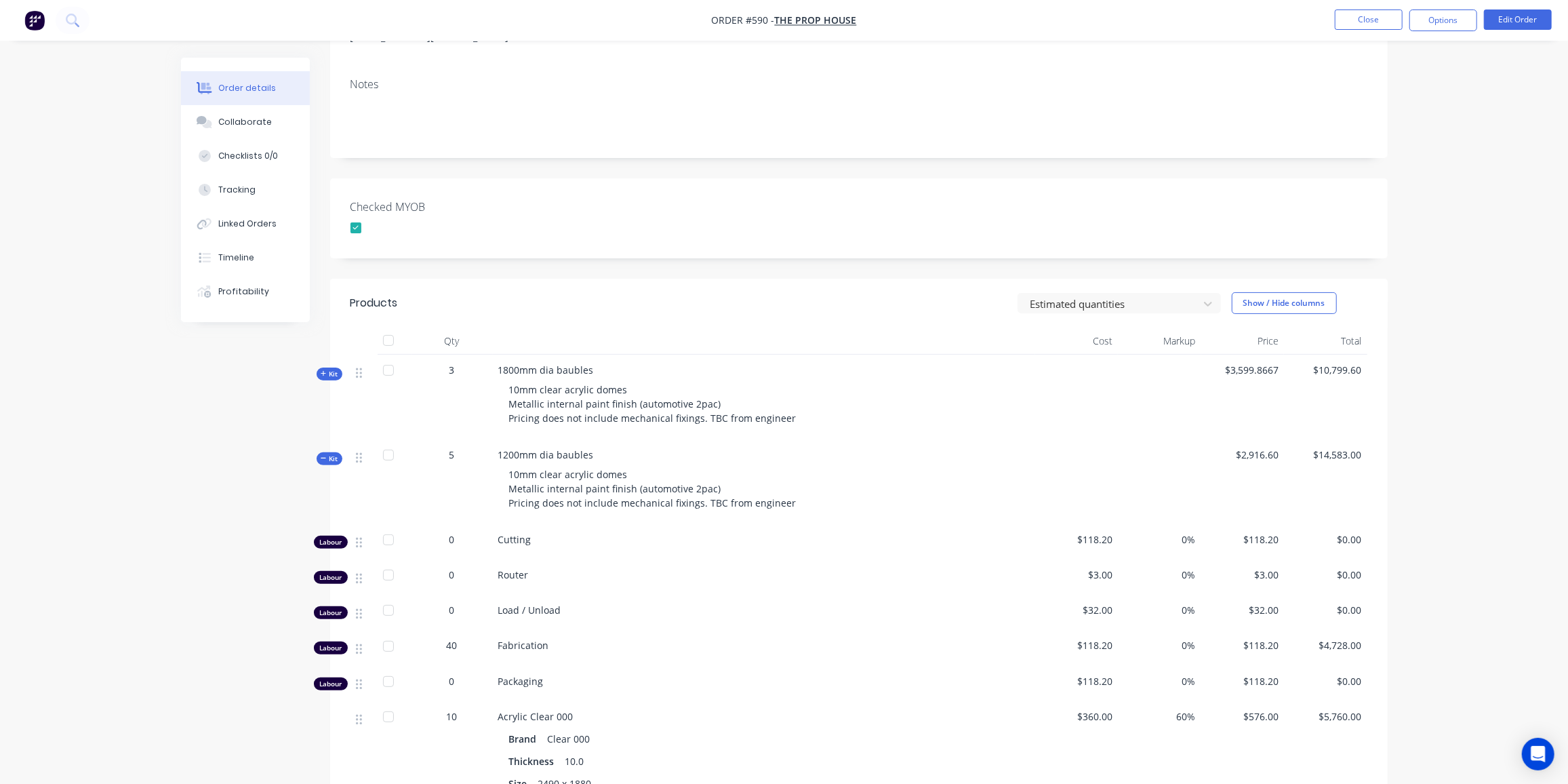
scroll to position [199, 0]
click at [1343, 12] on button "Close" at bounding box center [1369, 19] width 68 height 20
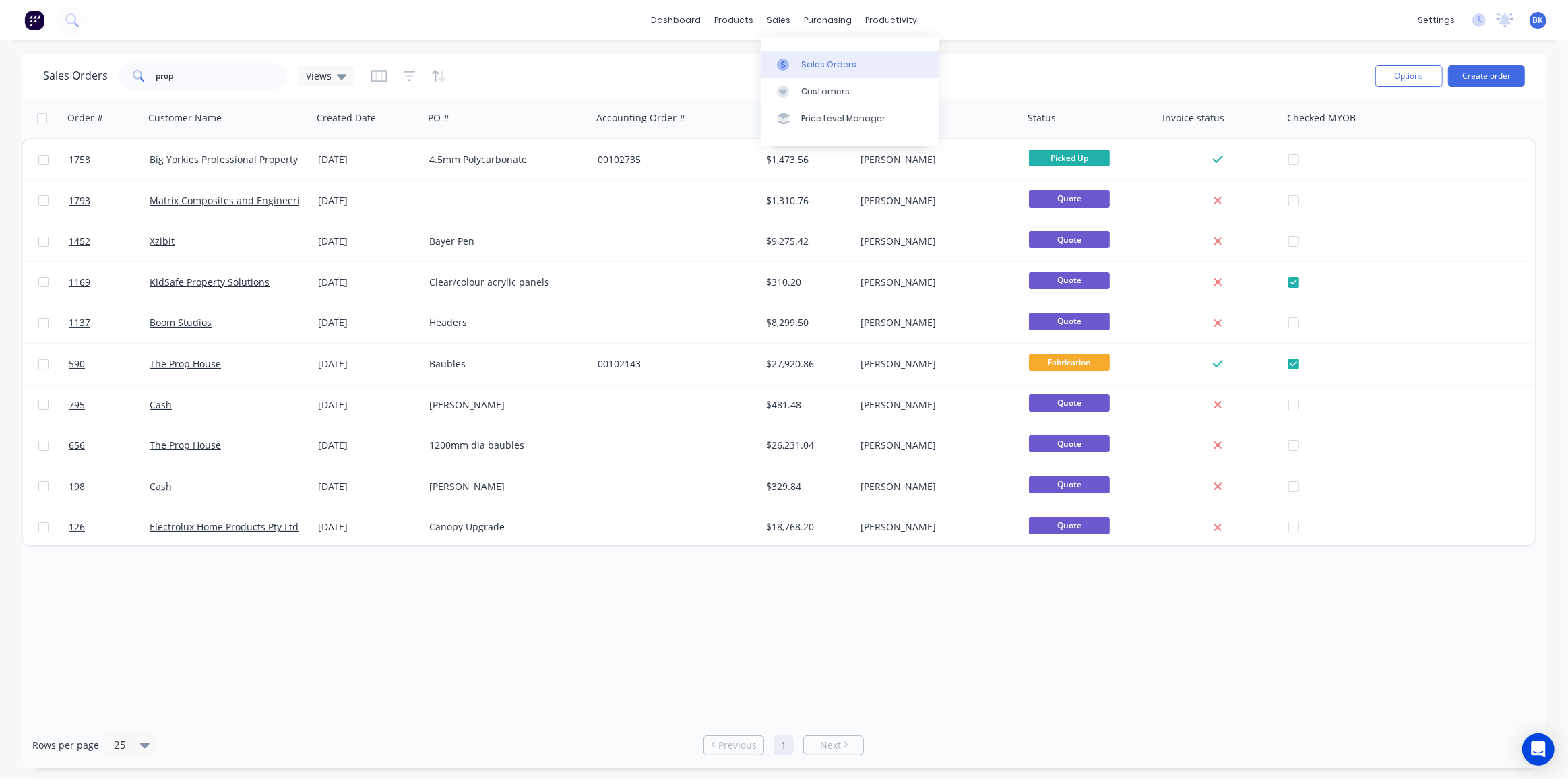
click at [797, 61] on link "Sales Orders" at bounding box center [850, 63] width 179 height 27
click at [1475, 78] on button "Create order" at bounding box center [1486, 75] width 77 height 22
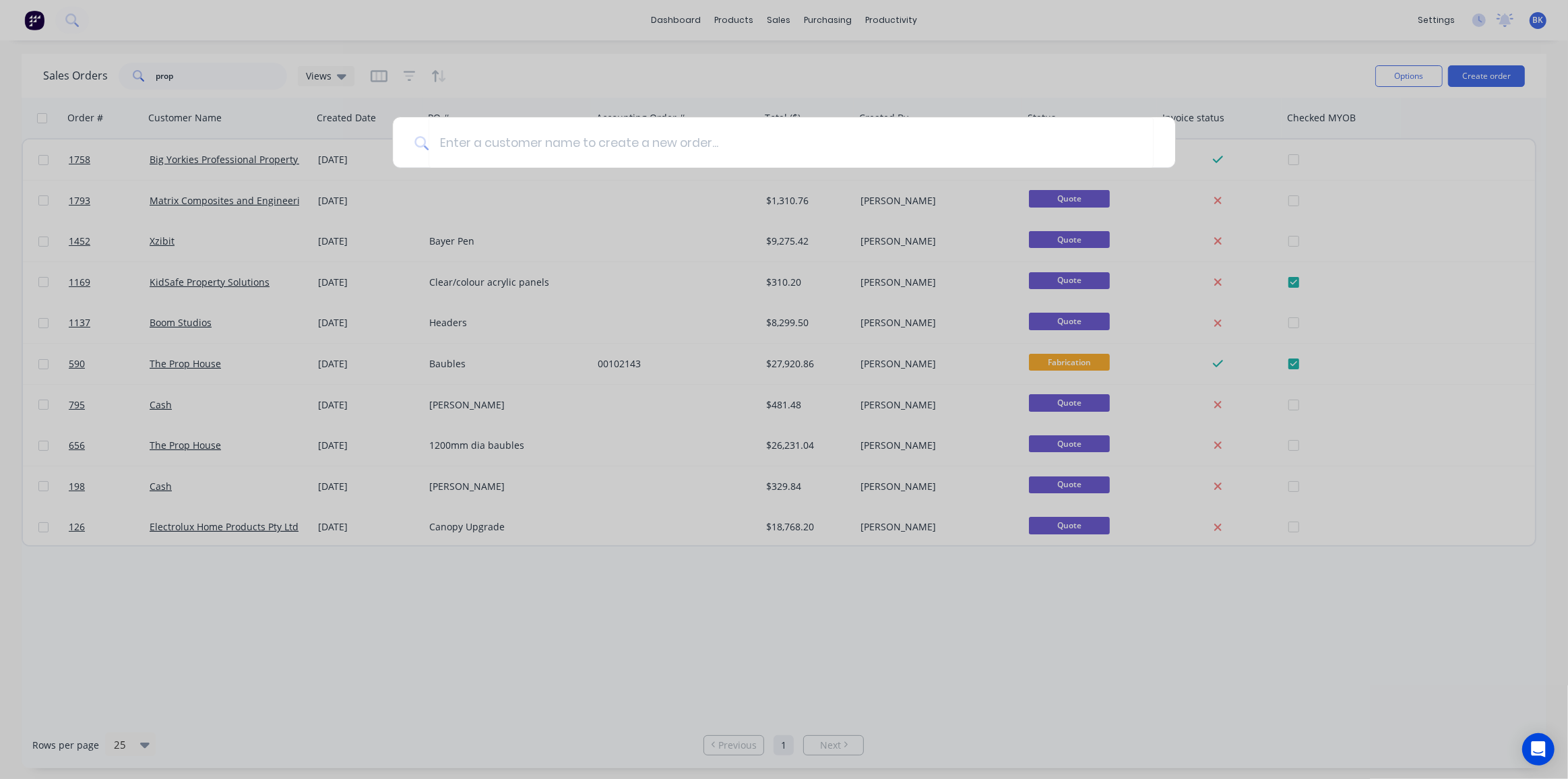
click at [792, 63] on div at bounding box center [784, 390] width 1568 height 779
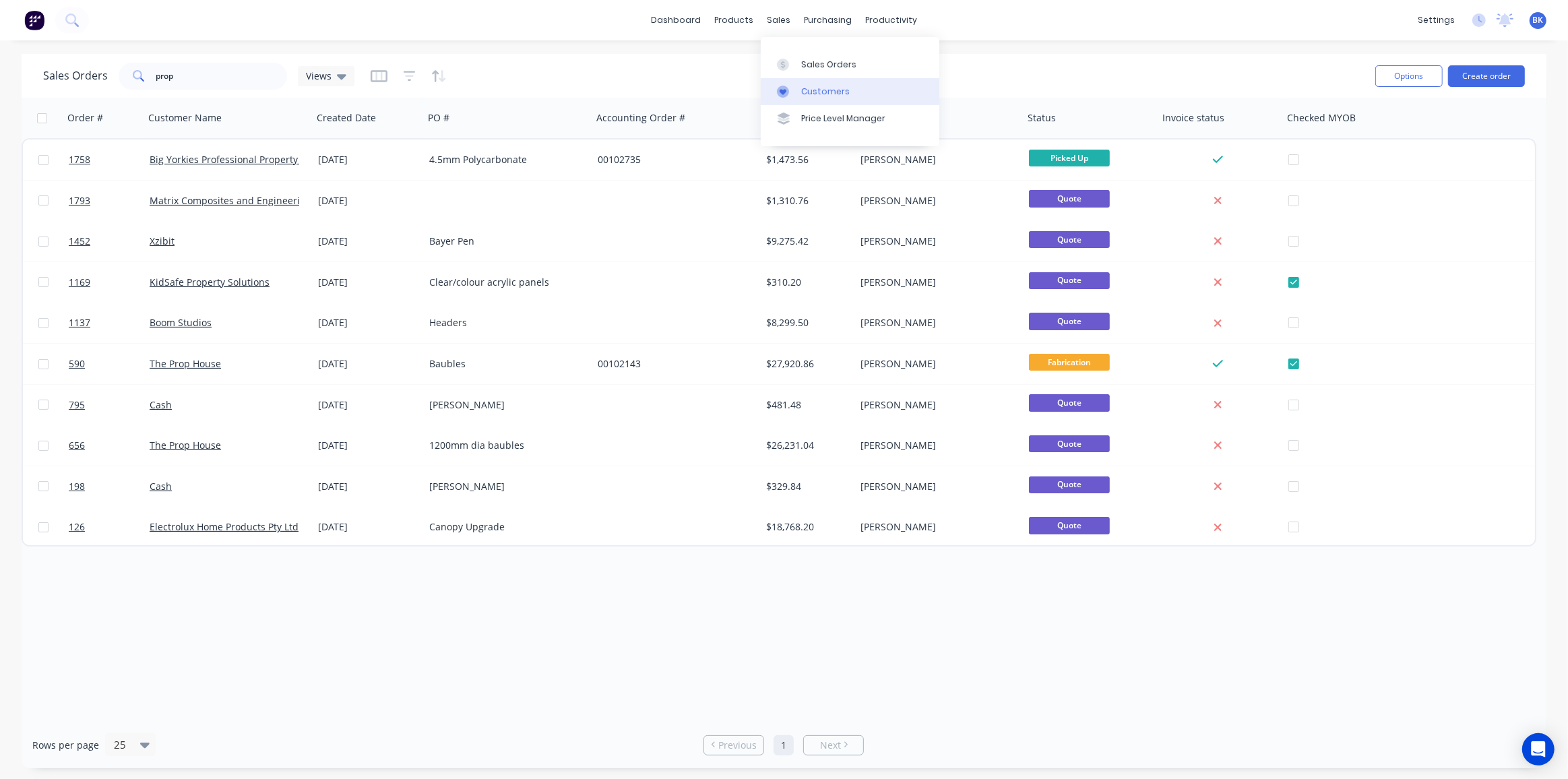
click at [827, 92] on div "Customers" at bounding box center [826, 92] width 49 height 12
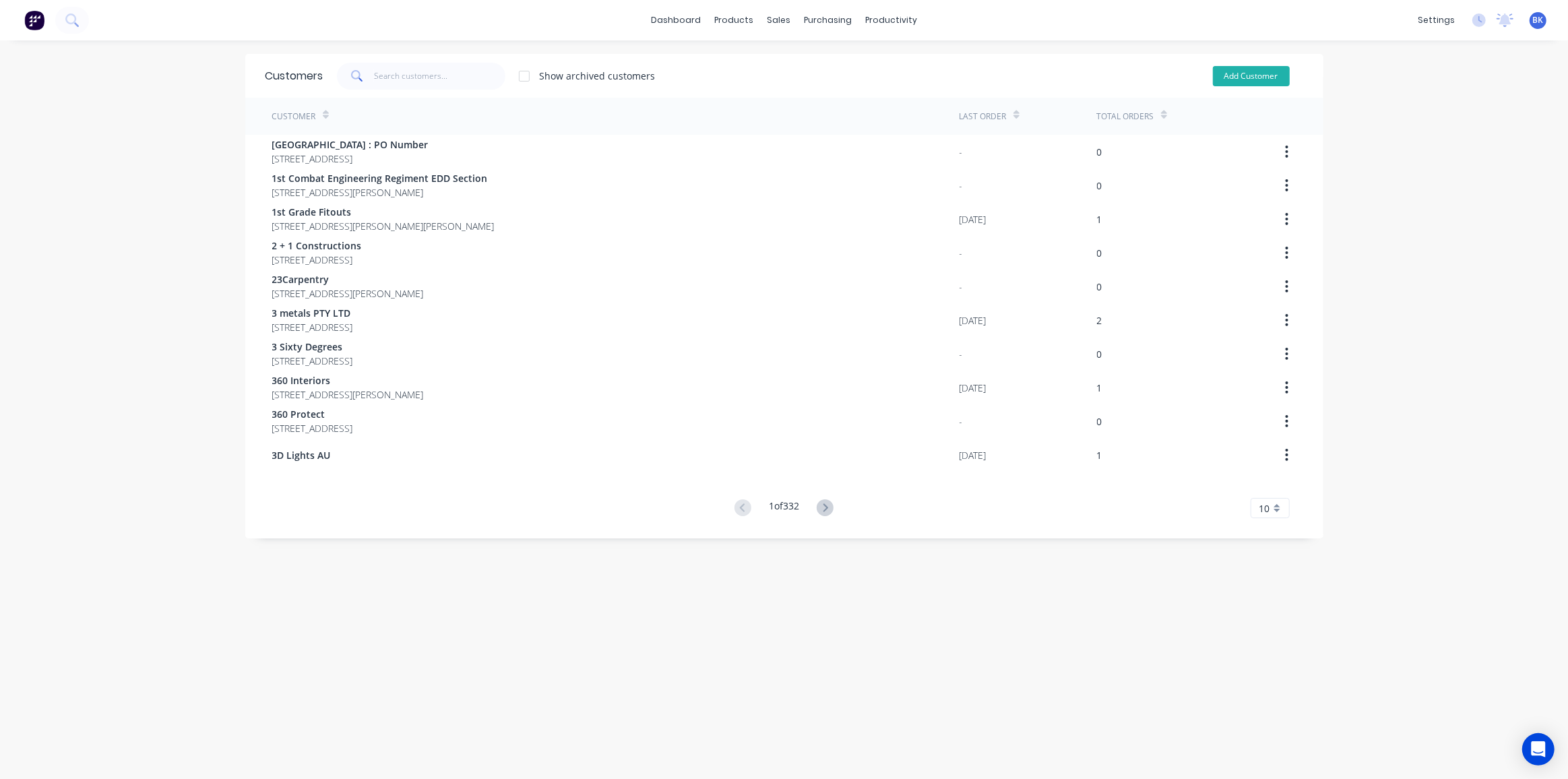
click at [1238, 79] on button "Add Customer" at bounding box center [1251, 75] width 77 height 20
select select "AU"
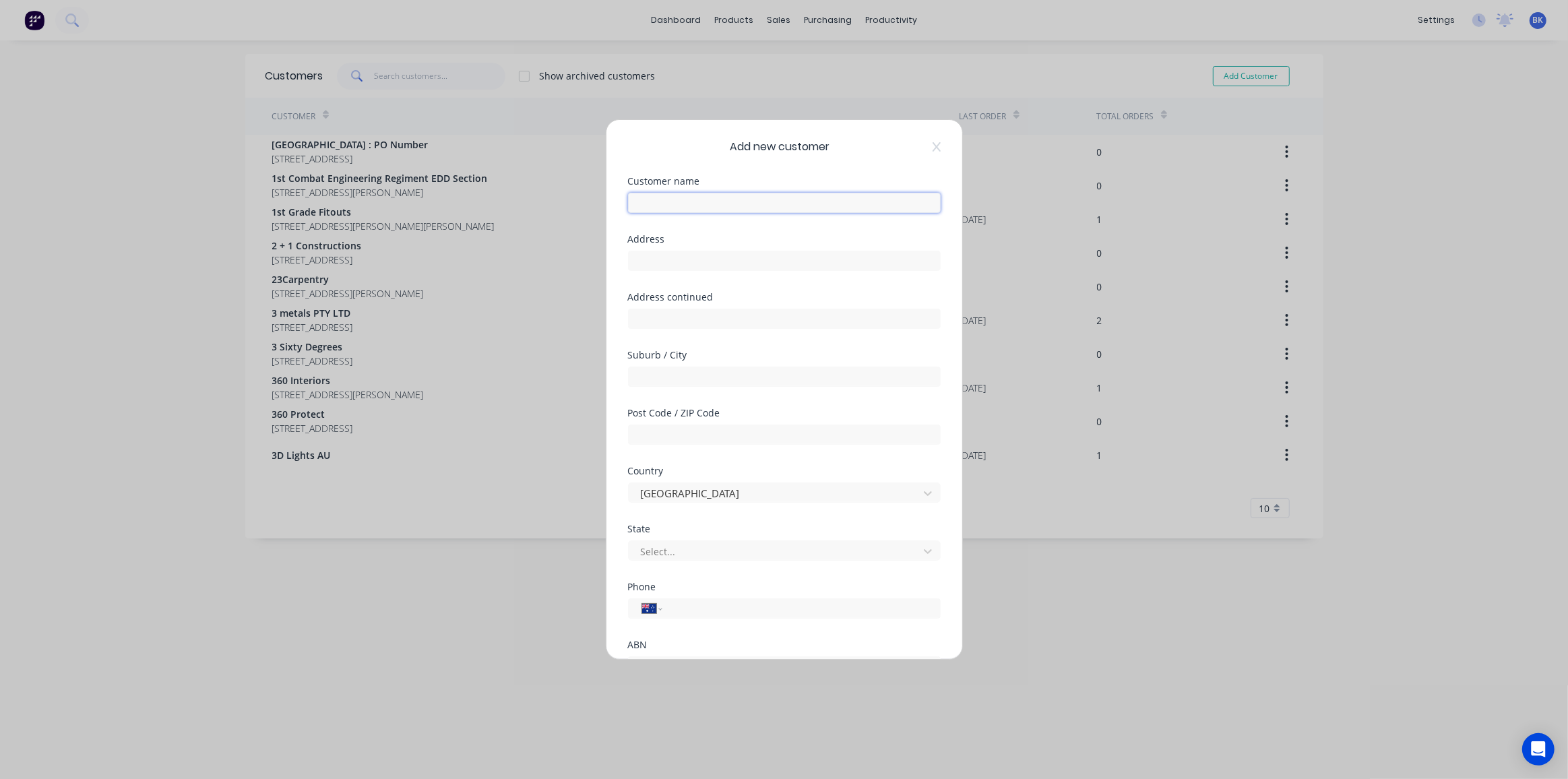
click at [705, 200] on input "text" at bounding box center [784, 202] width 313 height 20
type input "SP Creative Signs"
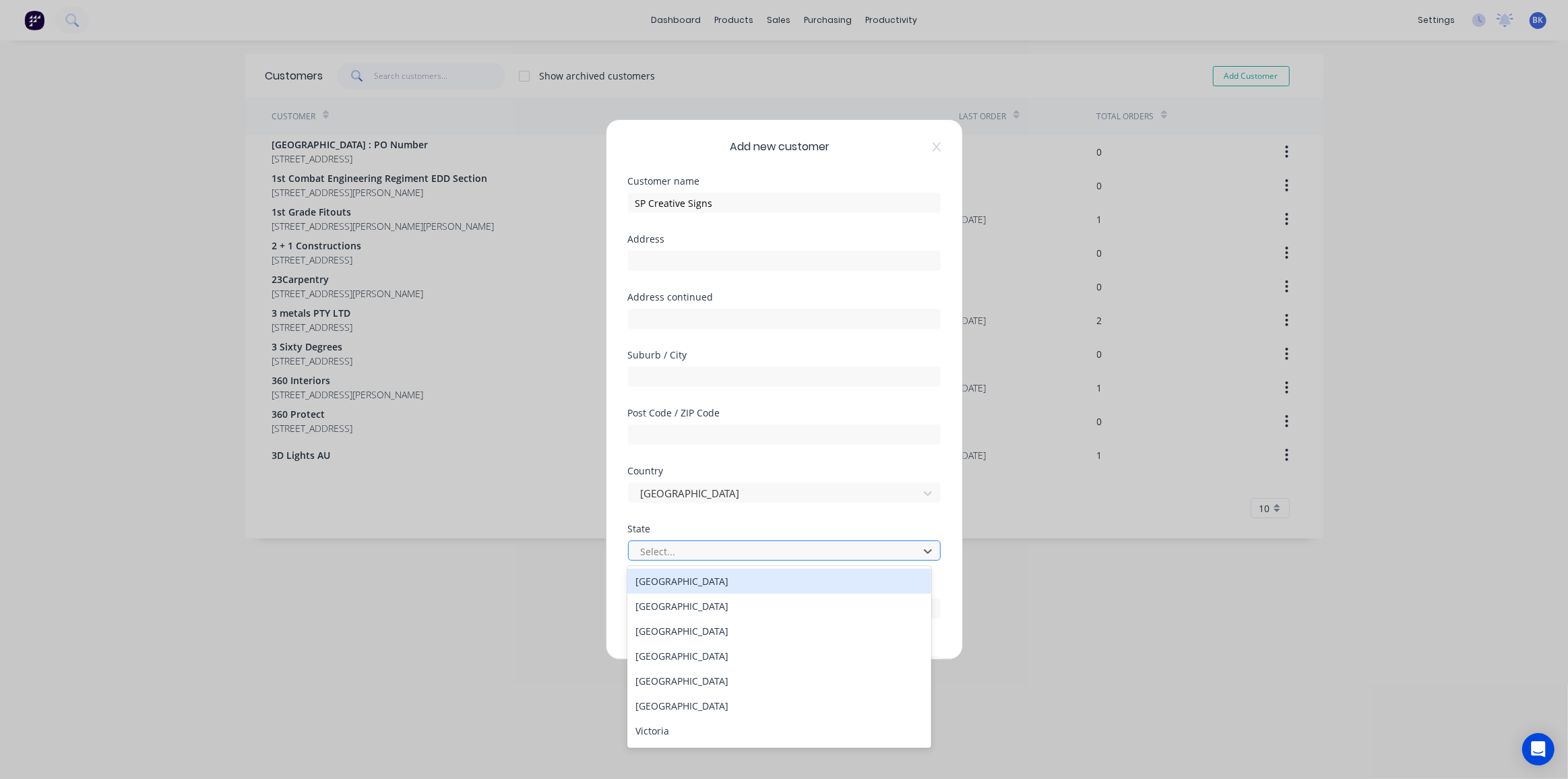
click at [708, 549] on div at bounding box center [775, 551] width 272 height 16
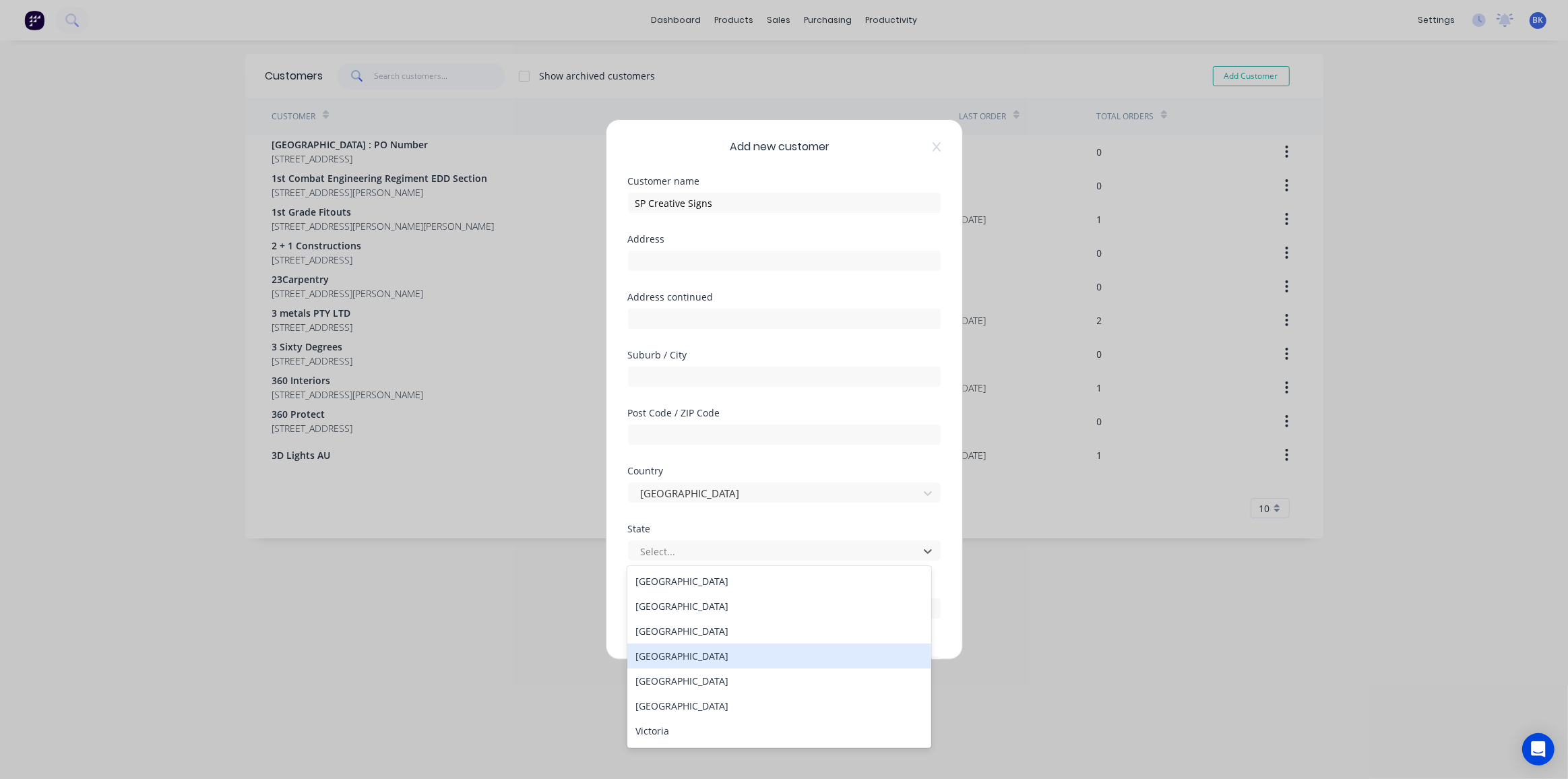
click at [717, 646] on div "Queensland" at bounding box center [779, 656] width 304 height 25
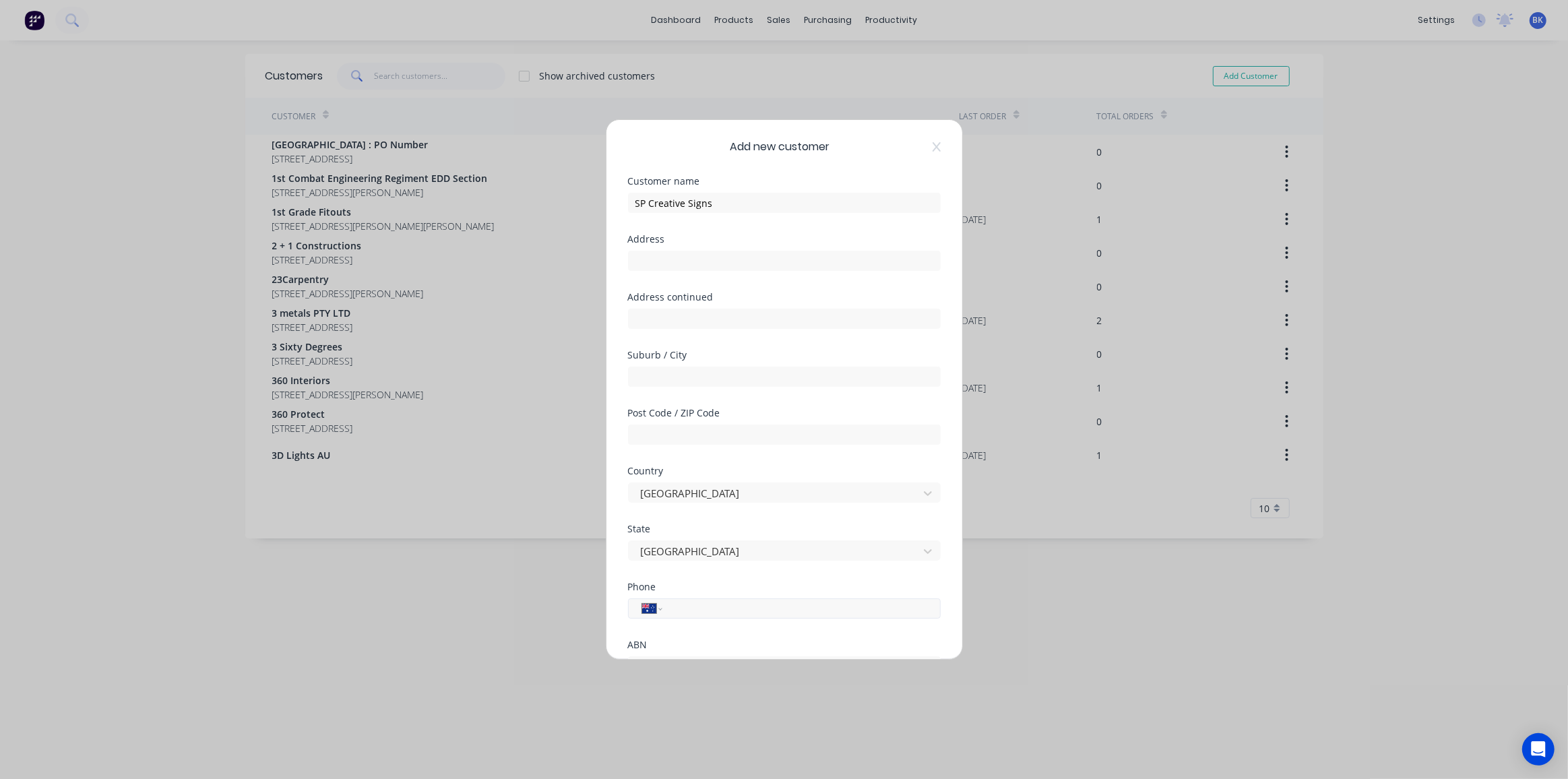
click at [722, 613] on input "tel" at bounding box center [799, 609] width 254 height 16
type input "0404 268 759"
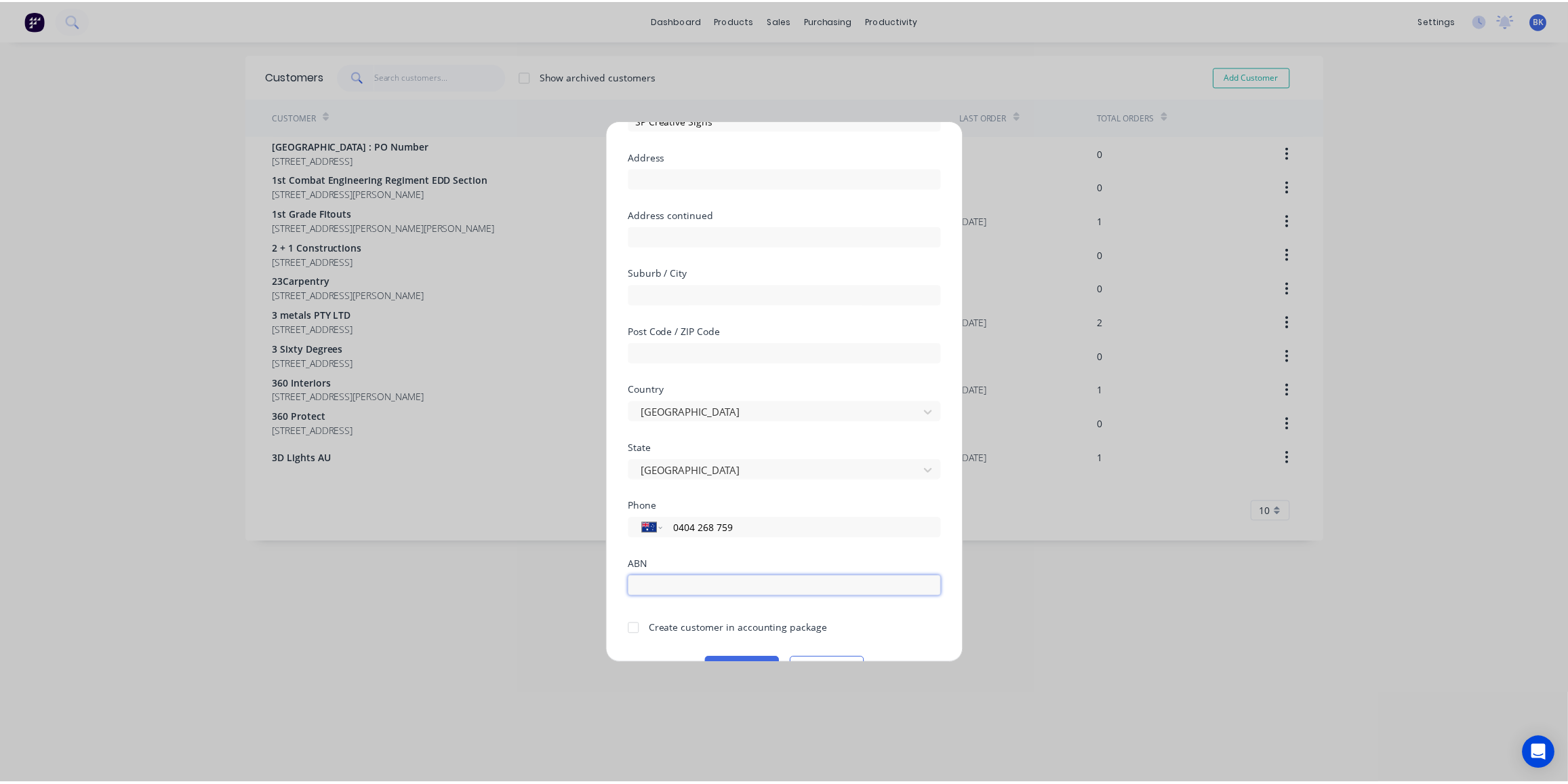
scroll to position [118, 0]
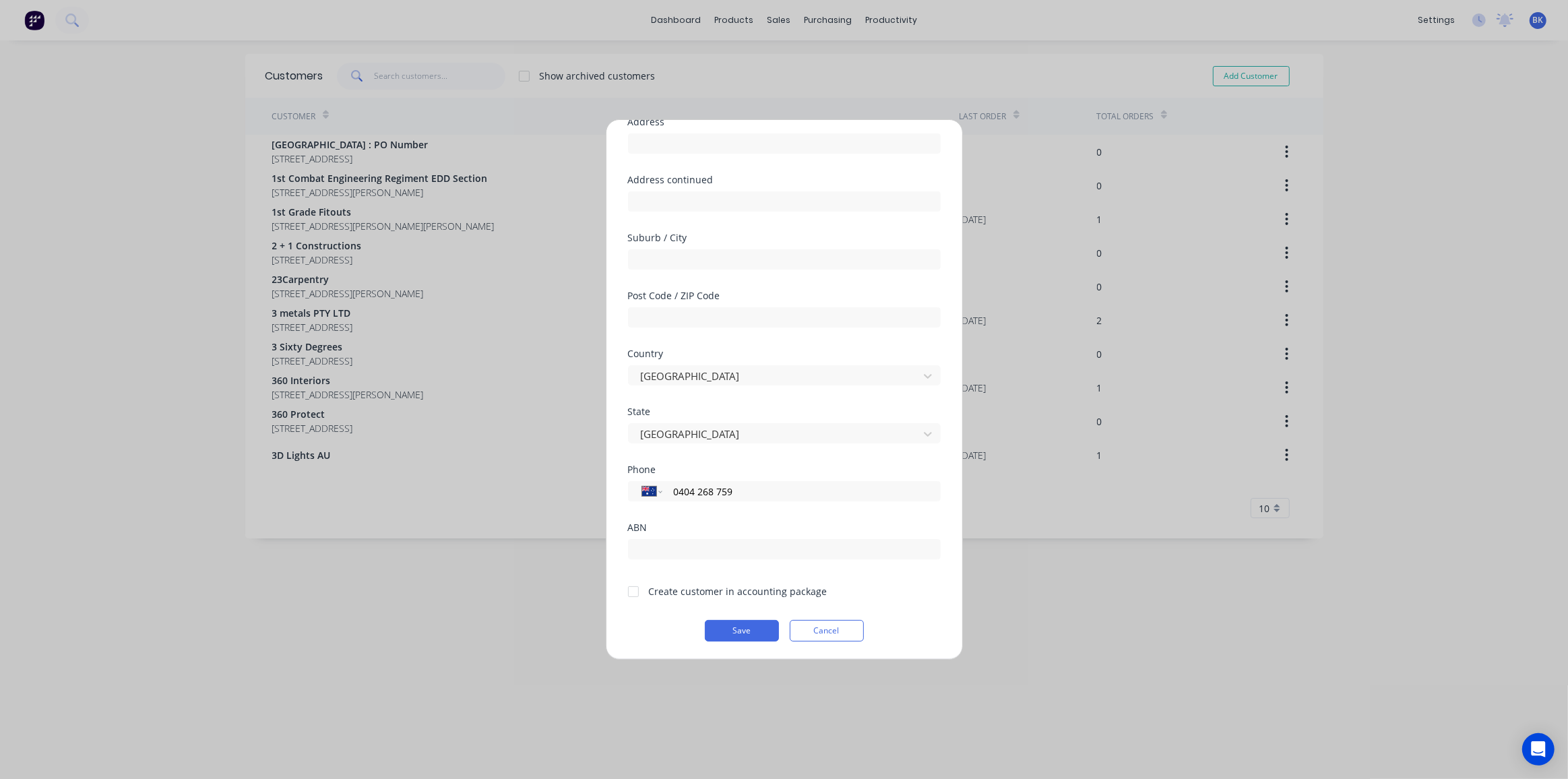
drag, startPoint x: 631, startPoint y: 592, endPoint x: 639, endPoint y: 592, distance: 8.0
click at [632, 592] on div at bounding box center [633, 592] width 27 height 27
click at [748, 635] on button "Save" at bounding box center [742, 631] width 74 height 22
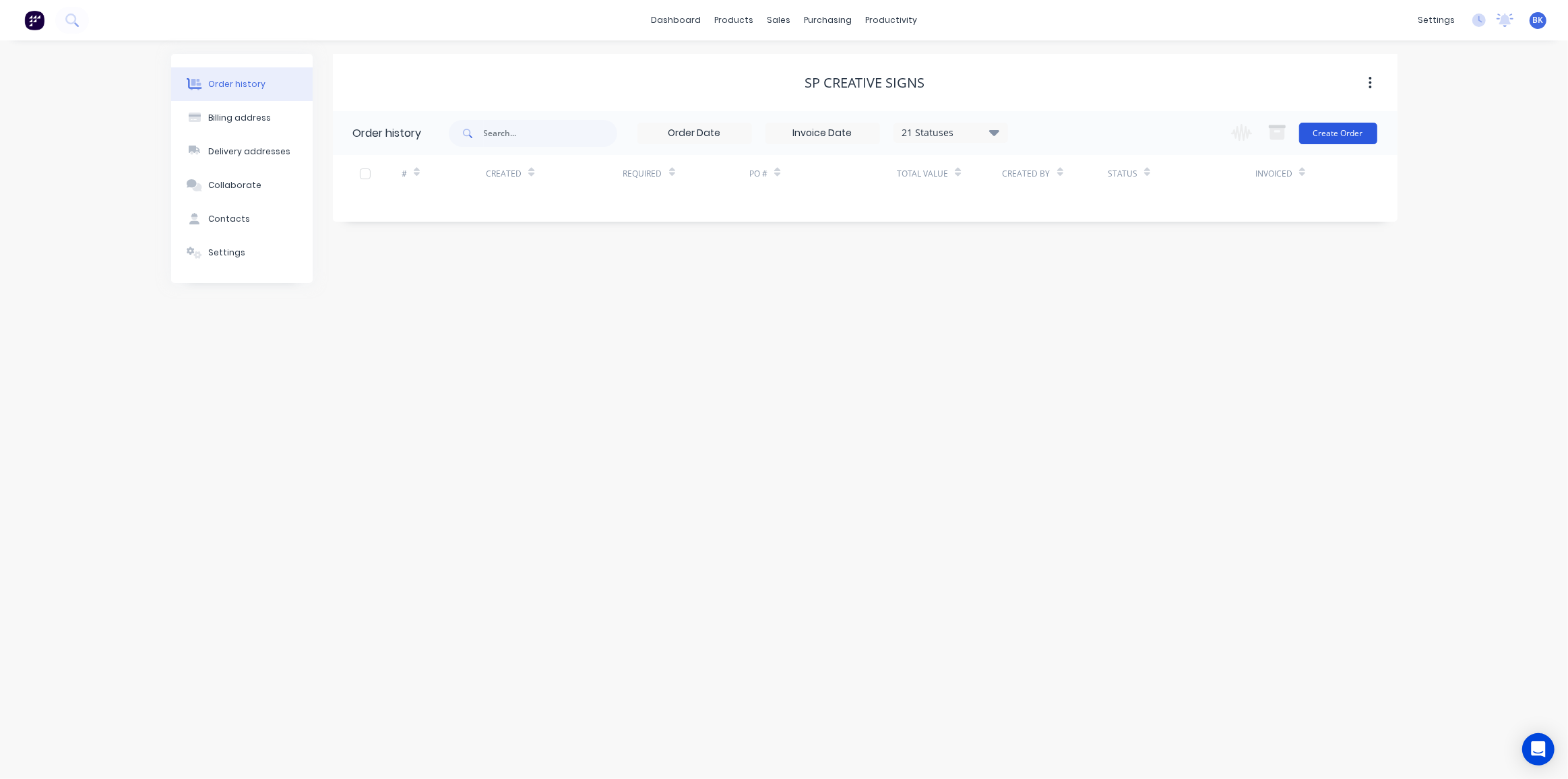
click at [1330, 132] on button "Create Order" at bounding box center [1338, 133] width 78 height 22
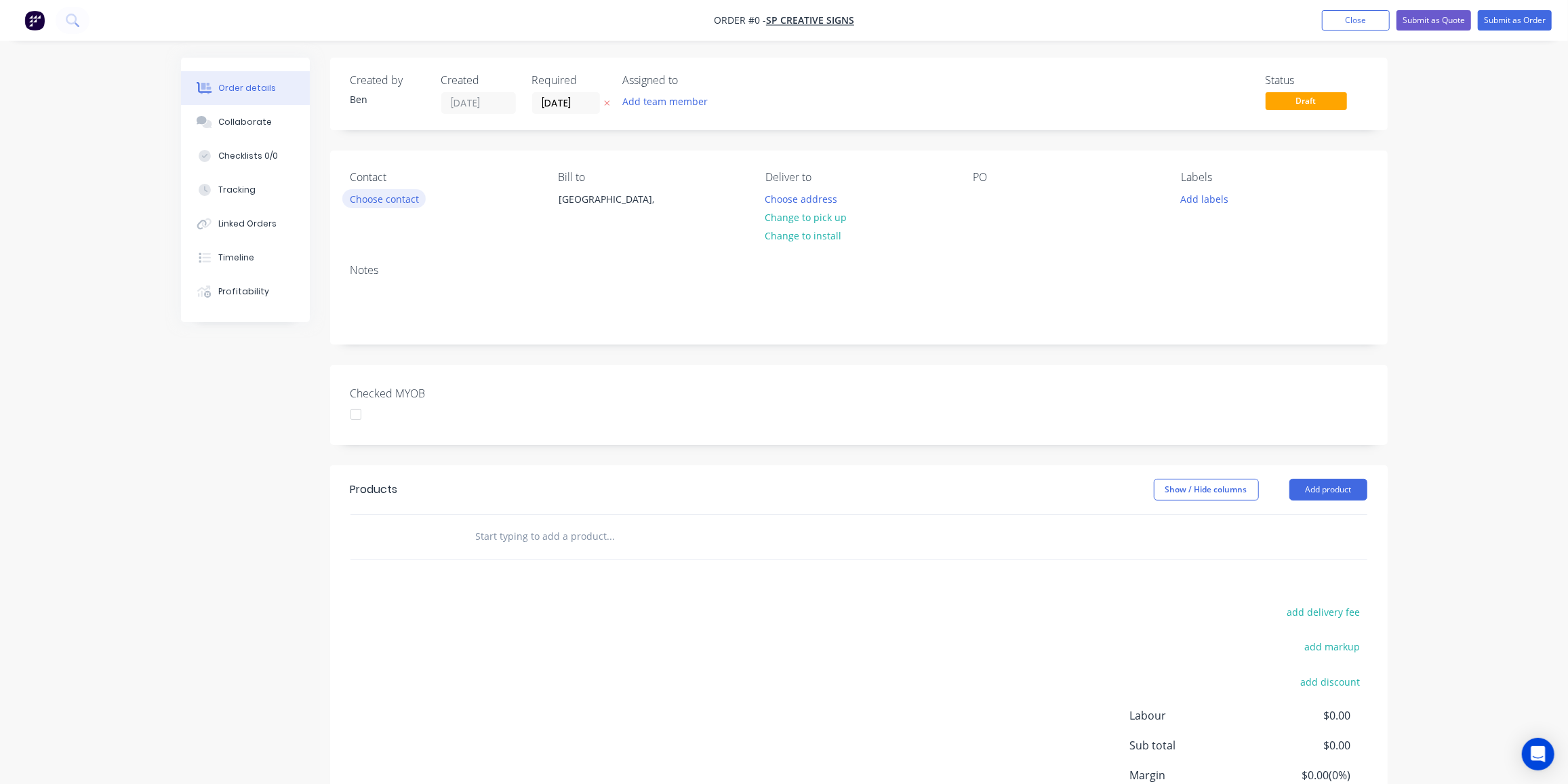
click at [393, 201] on button "Choose contact" at bounding box center [384, 198] width 84 height 18
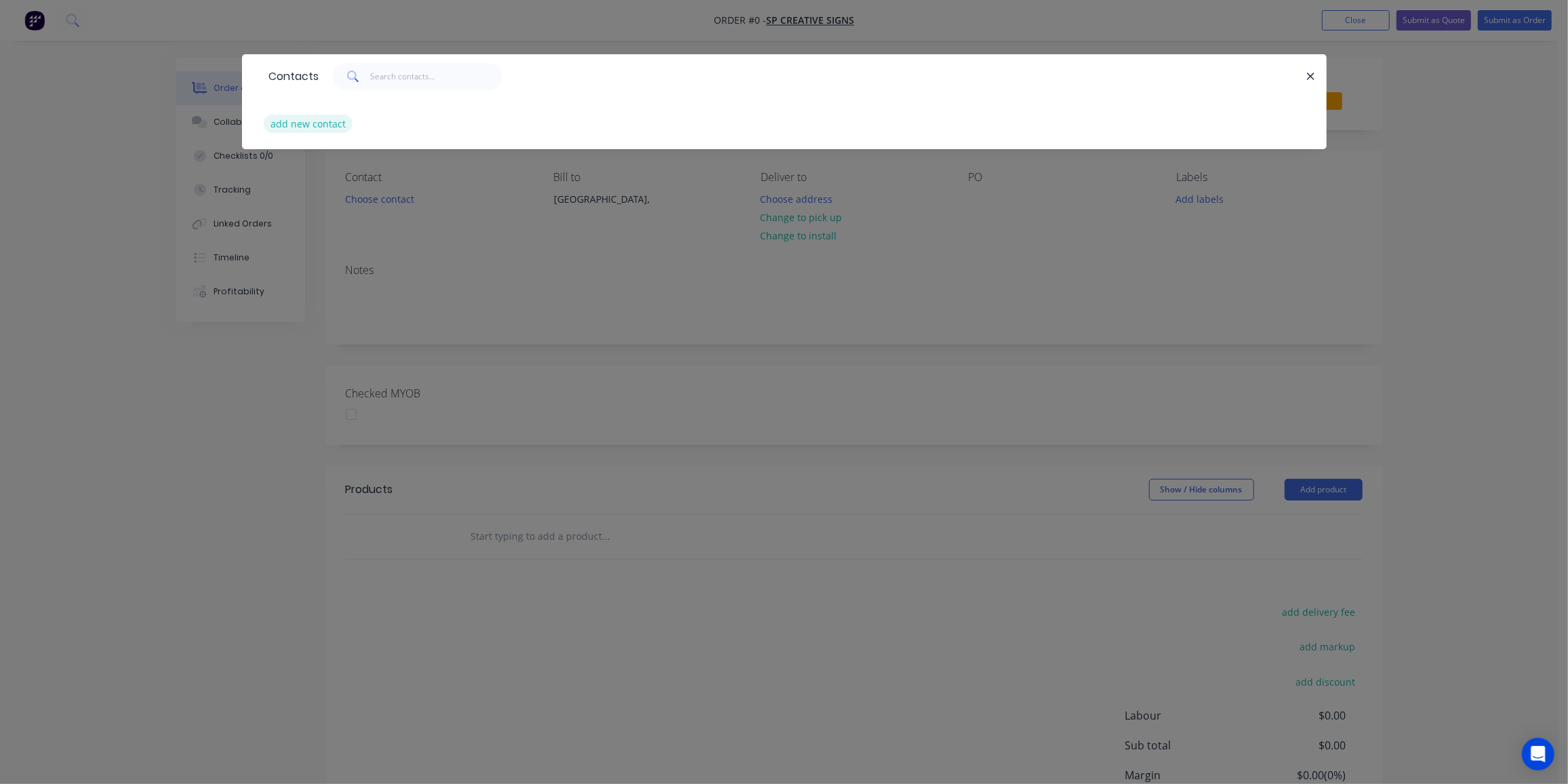
click at [296, 120] on button "add new contact" at bounding box center [308, 123] width 90 height 18
select select "AU"
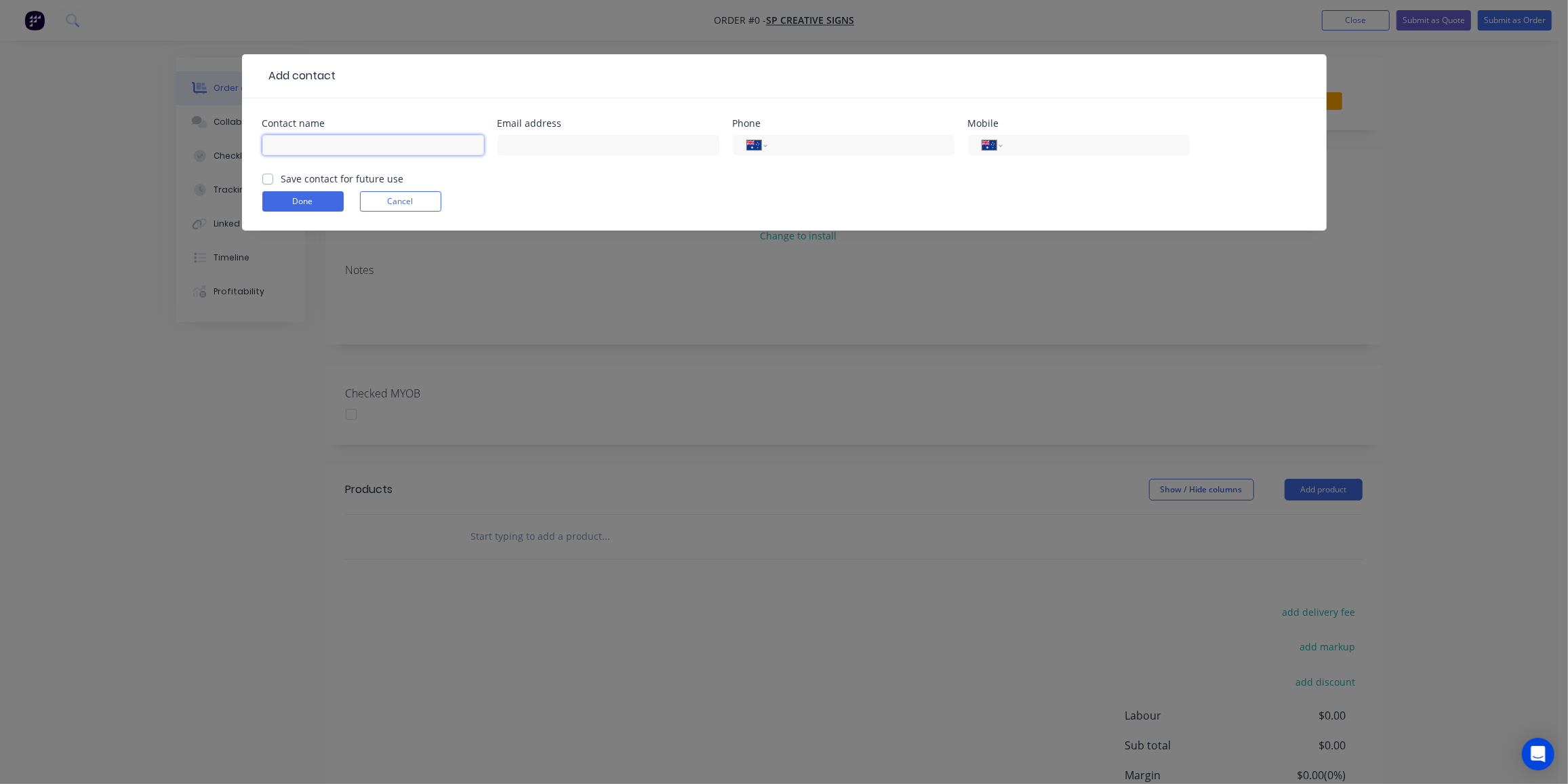
click at [414, 139] on input "text" at bounding box center [373, 145] width 222 height 20
paste input "[PERSON_NAME] <[EMAIL_ADDRESS][DOMAIN_NAME]>"
drag, startPoint x: 339, startPoint y: 148, endPoint x: 506, endPoint y: 156, distance: 167.2
click at [506, 156] on div "Contact name [PERSON_NAME] <[EMAIL_ADDRESS][DOMAIN_NAME]> Email address Phone I…" at bounding box center [784, 145] width 1044 height 53
type input "[PERSON_NAME]"
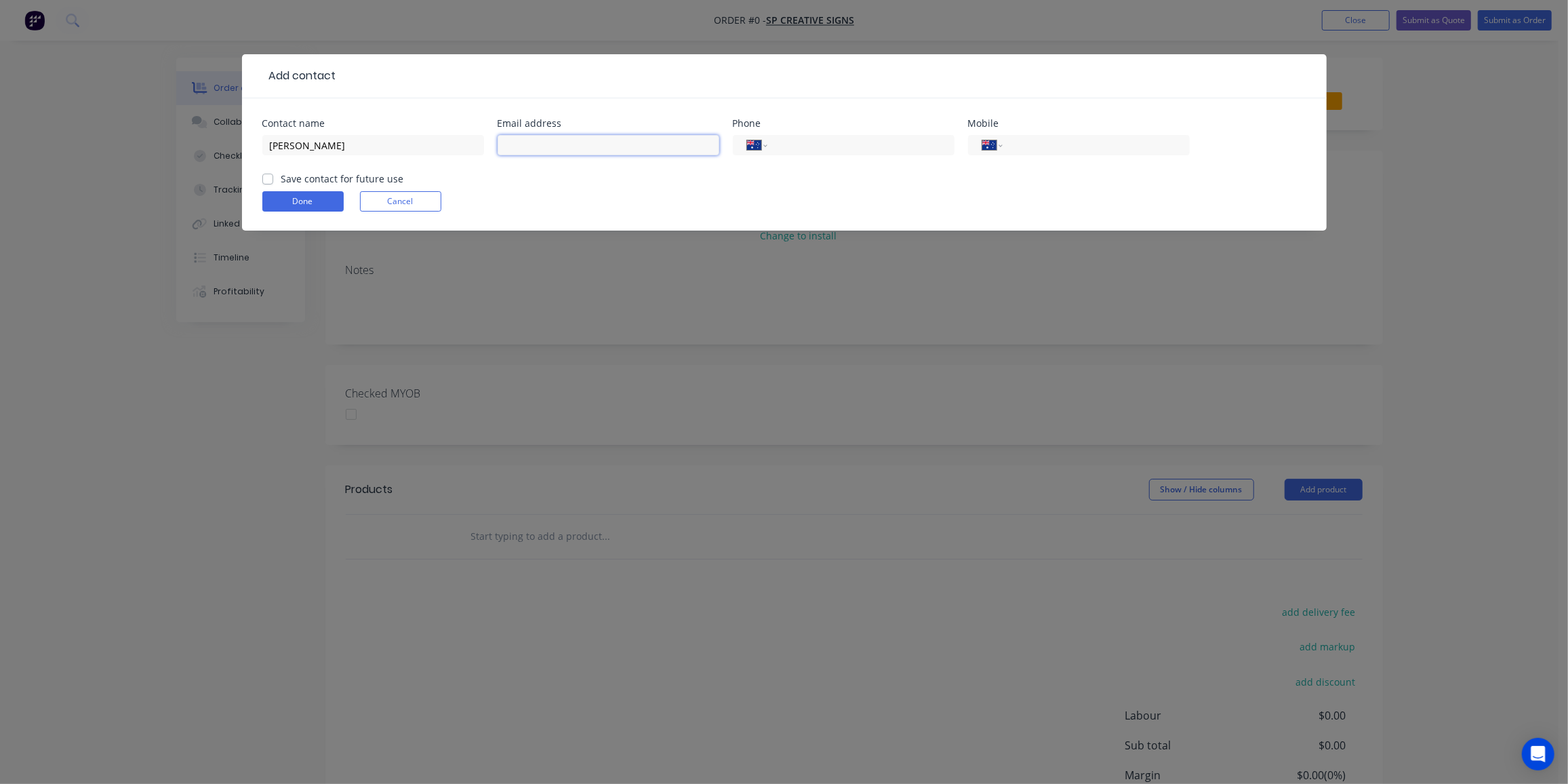
click at [512, 142] on input "text" at bounding box center [608, 145] width 222 height 20
paste input "<[EMAIL_ADDRESS][DOMAIN_NAME]>"
drag, startPoint x: 509, startPoint y: 145, endPoint x: 436, endPoint y: 148, distance: 73.1
click at [436, 148] on div "Contact name [PERSON_NAME] Email address <[EMAIL_ADDRESS][DOMAIN_NAME]> Phone I…" at bounding box center [784, 145] width 1044 height 53
click at [677, 139] on input "[EMAIL_ADDRESS][DOMAIN_NAME]>" at bounding box center [608, 145] width 222 height 20
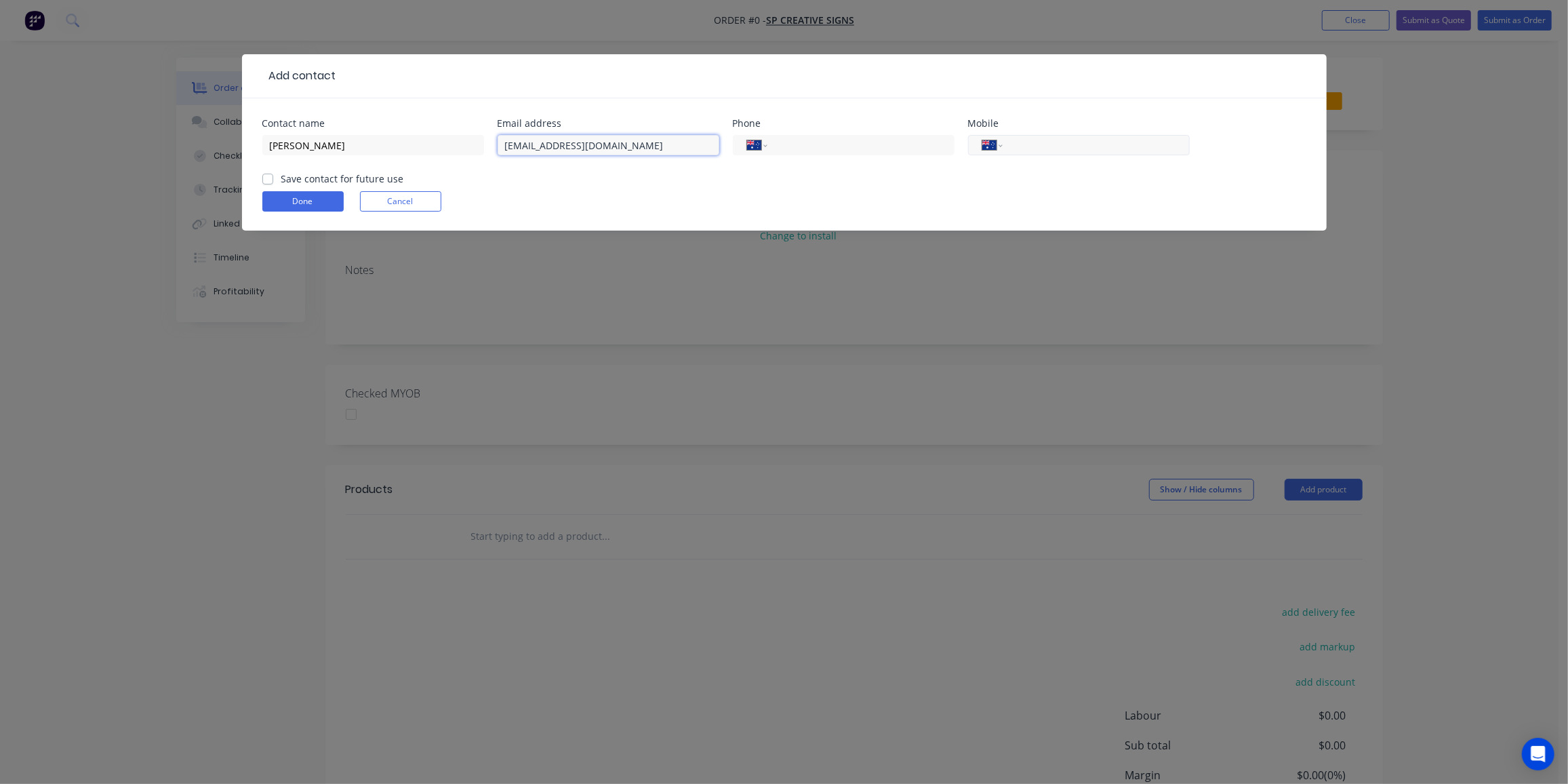
type input "[EMAIL_ADDRESS][DOMAIN_NAME]"
click at [1046, 139] on input "tel" at bounding box center [1093, 146] width 163 height 16
type input "0404 268 759"
click at [282, 177] on label "Save contact for future use" at bounding box center [343, 179] width 123 height 14
click at [271, 177] on input "Save contact for future use" at bounding box center [268, 178] width 10 height 13
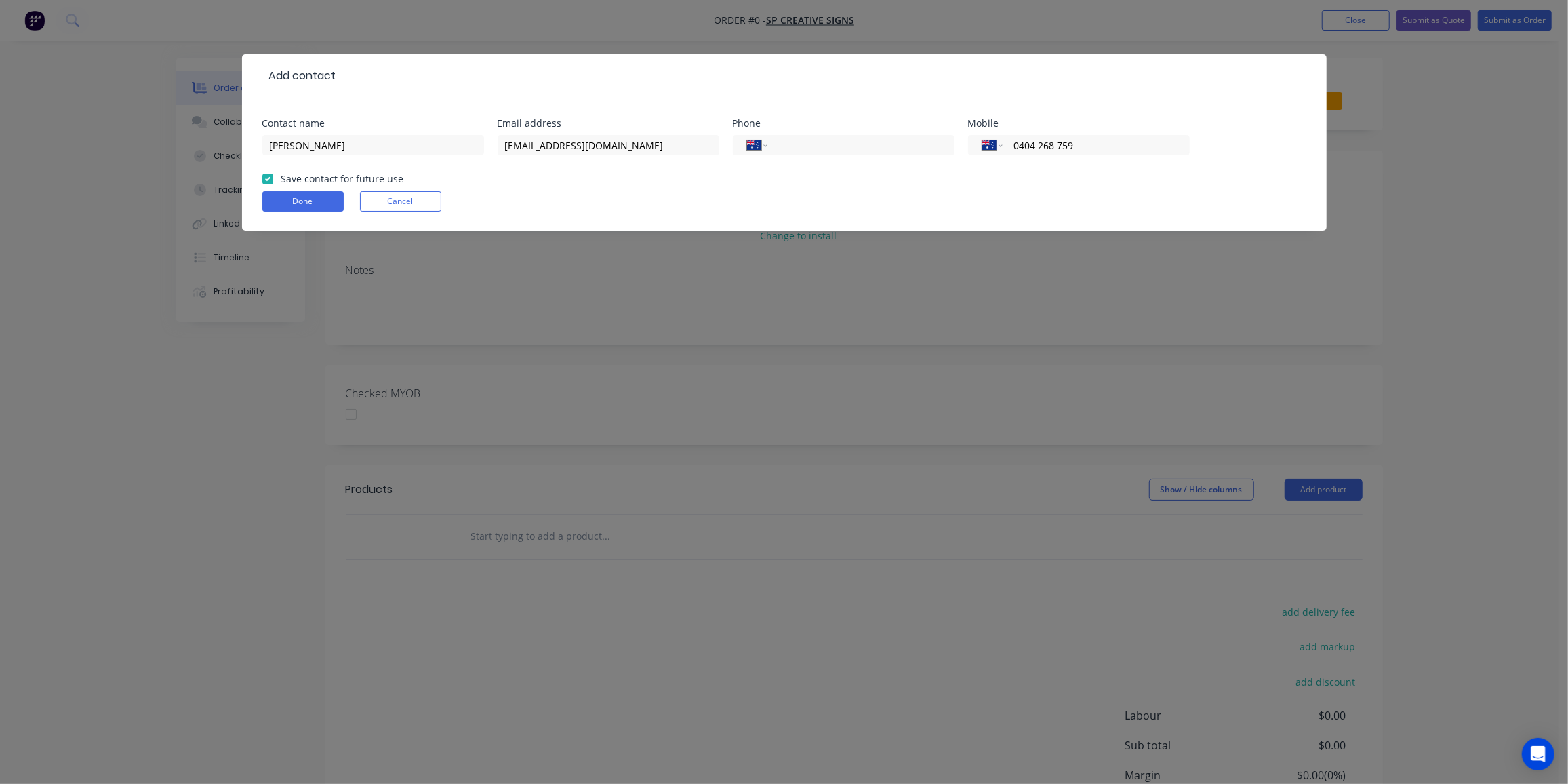
checkbox input "true"
click at [279, 199] on button "Done" at bounding box center [303, 201] width 81 height 20
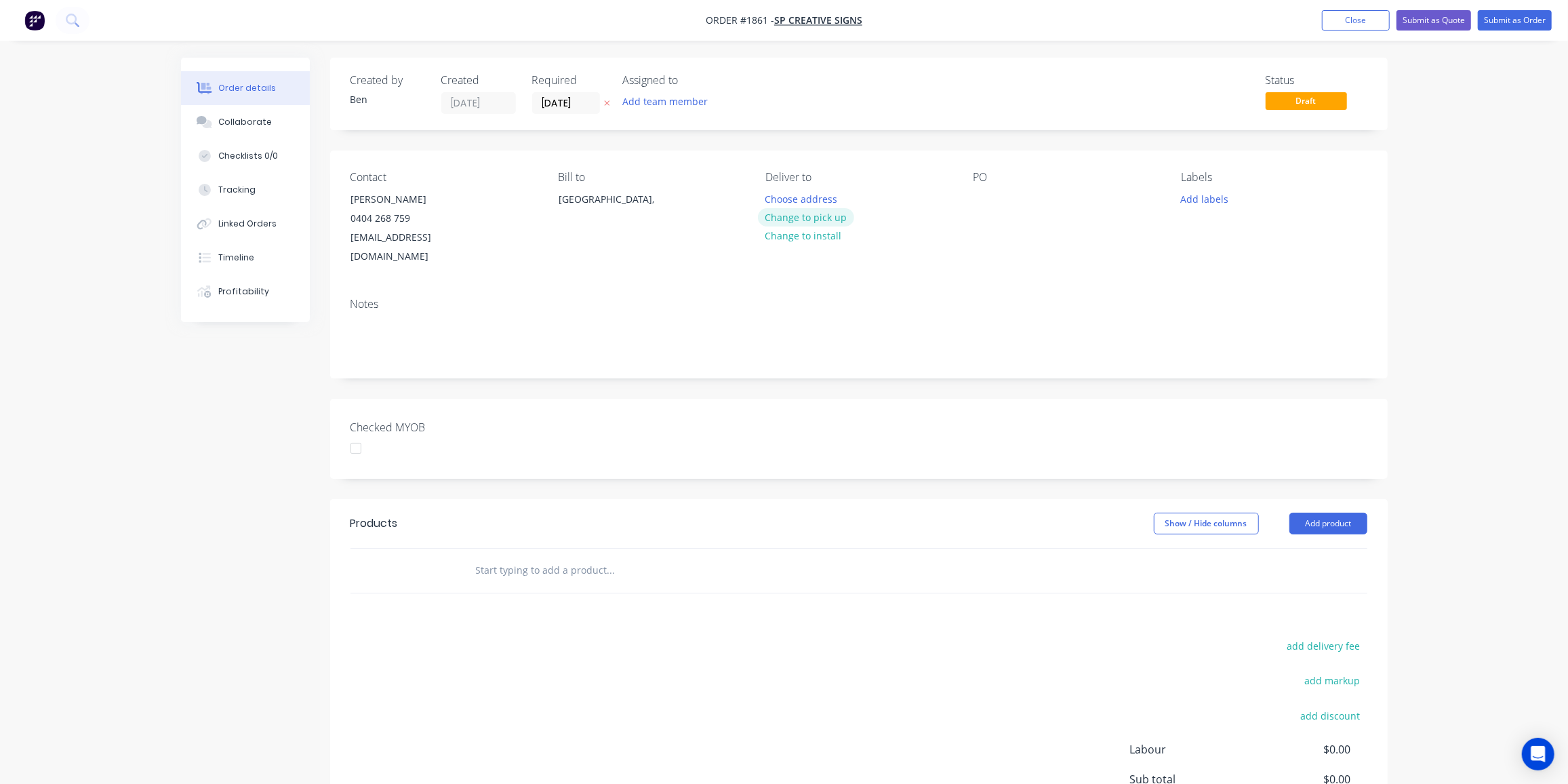
click at [820, 219] on button "Change to pick up" at bounding box center [806, 217] width 96 height 18
click at [977, 199] on div at bounding box center [984, 199] width 22 height 20
click at [1196, 196] on button "Add labels" at bounding box center [1204, 198] width 62 height 18
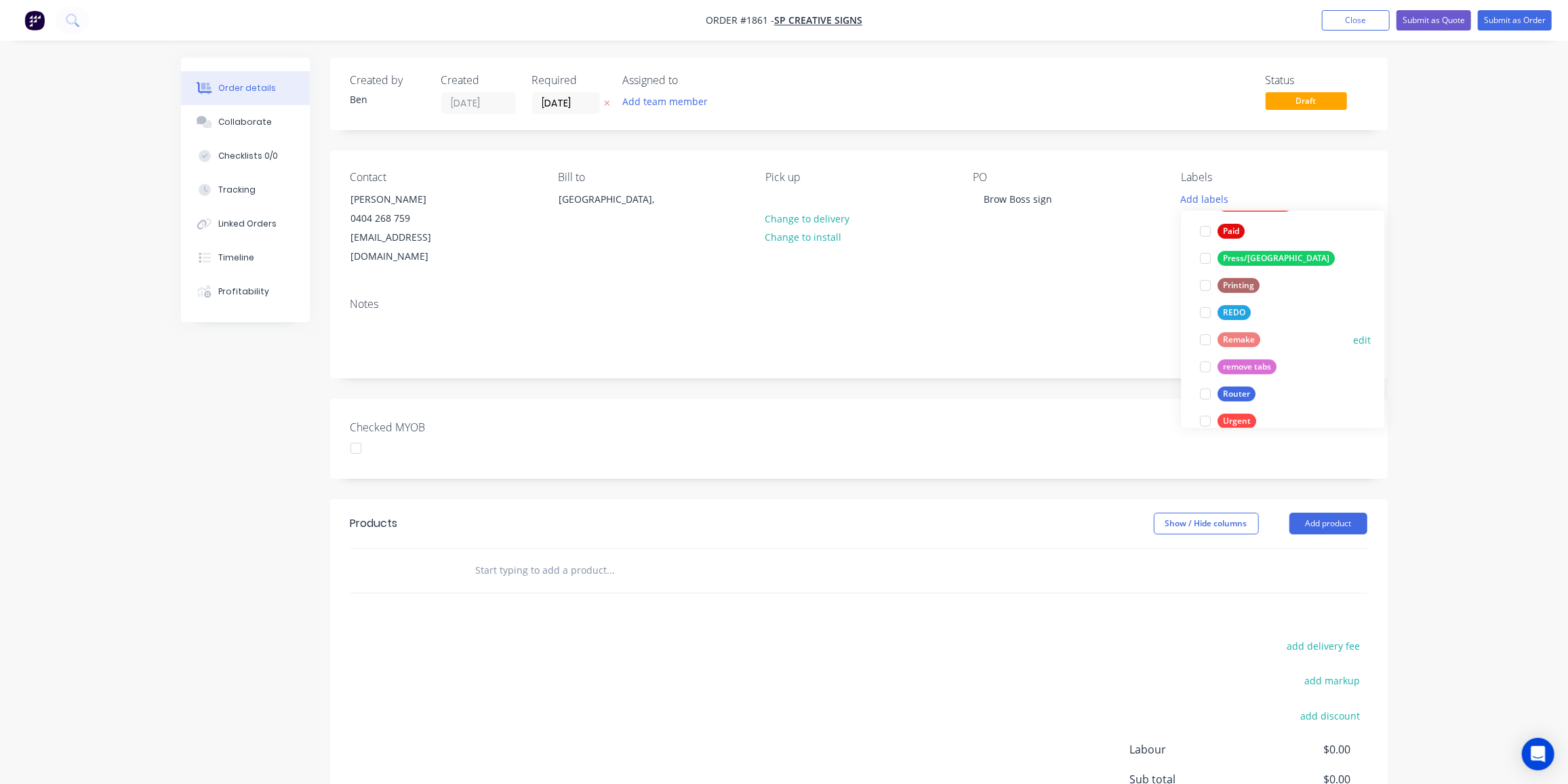
scroll to position [569, 0]
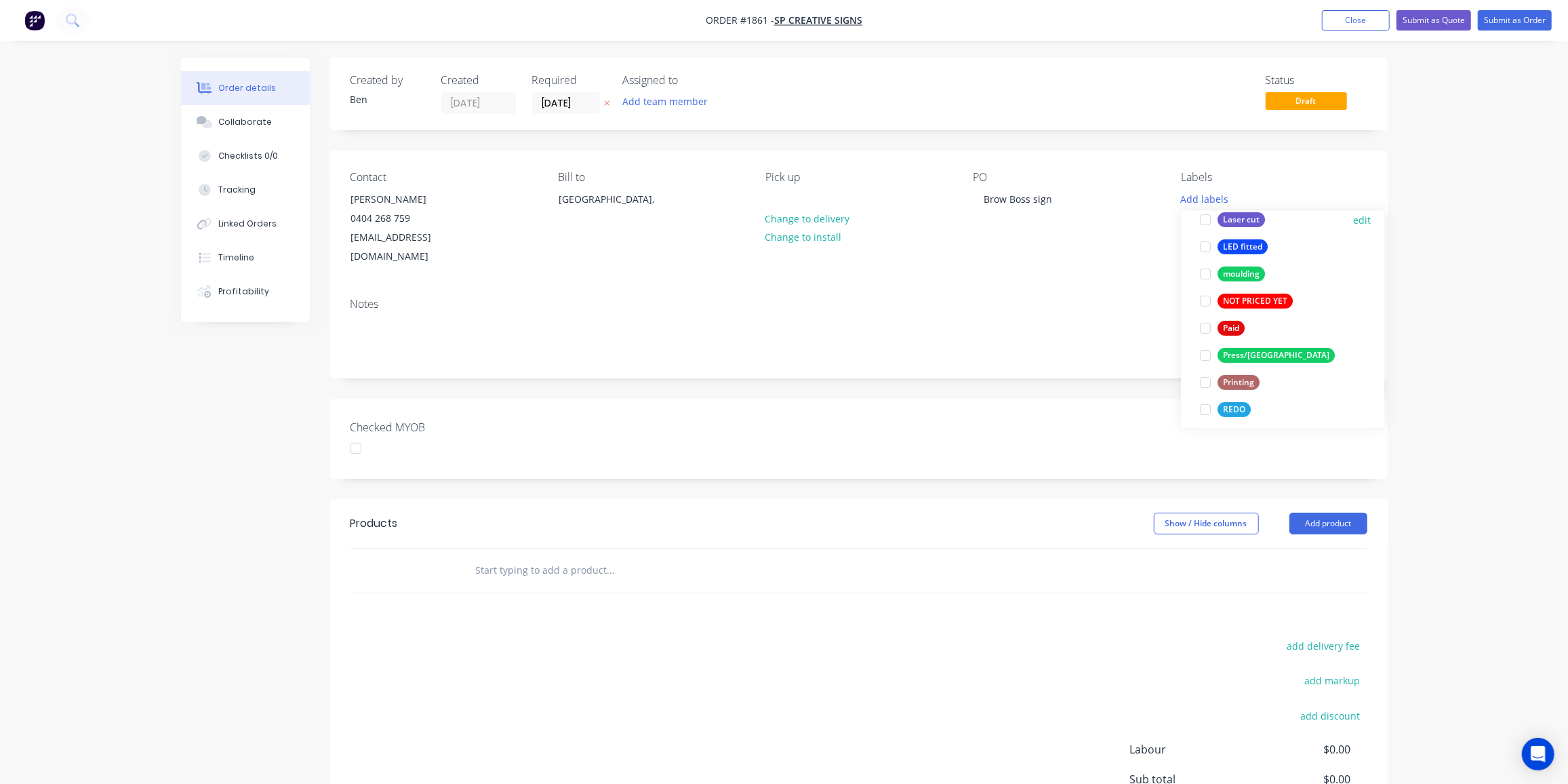
click at [1247, 221] on div "Laser cut" at bounding box center [1242, 219] width 47 height 15
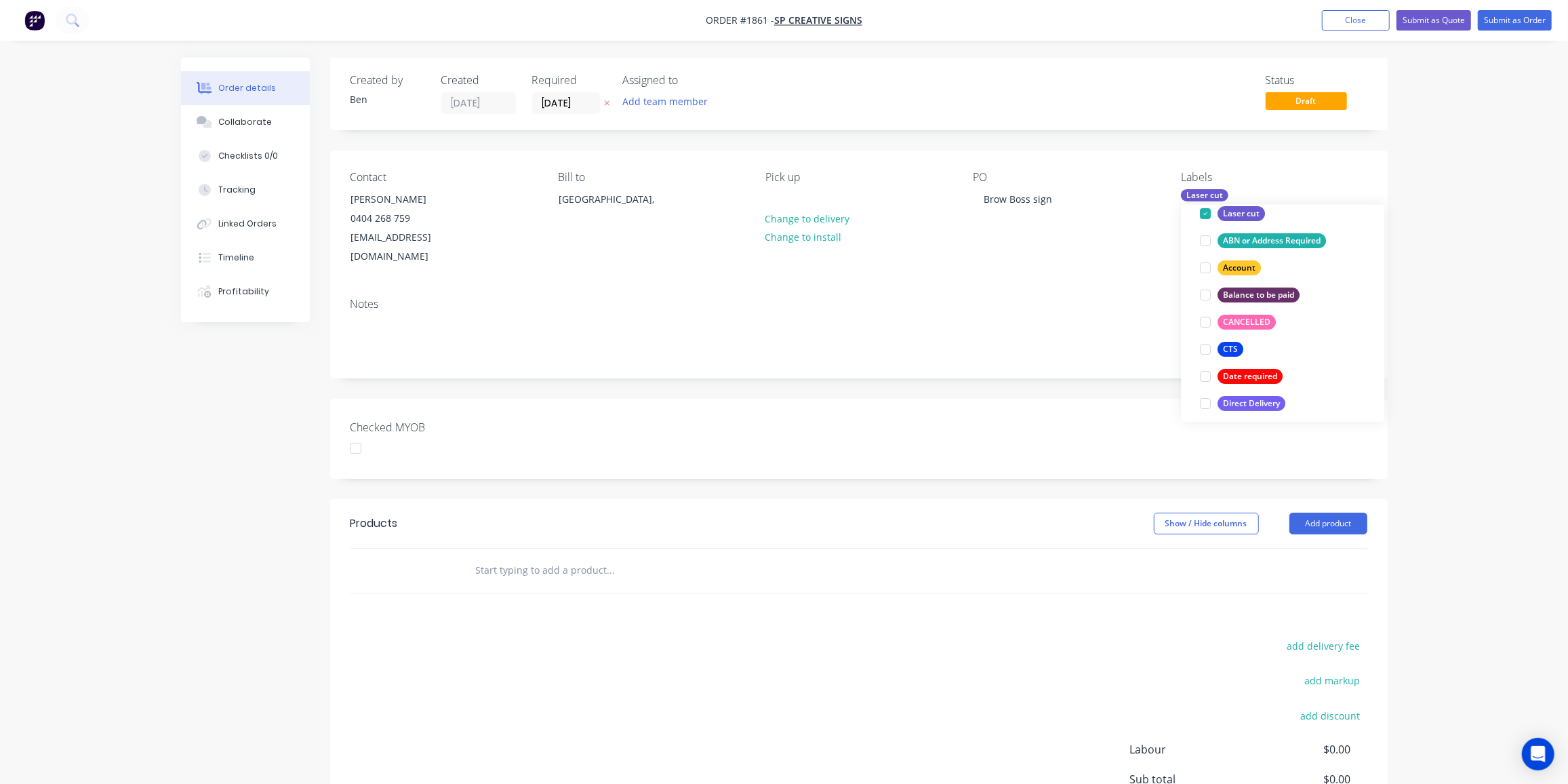
click at [555, 549] on div at bounding box center [703, 571] width 489 height 45
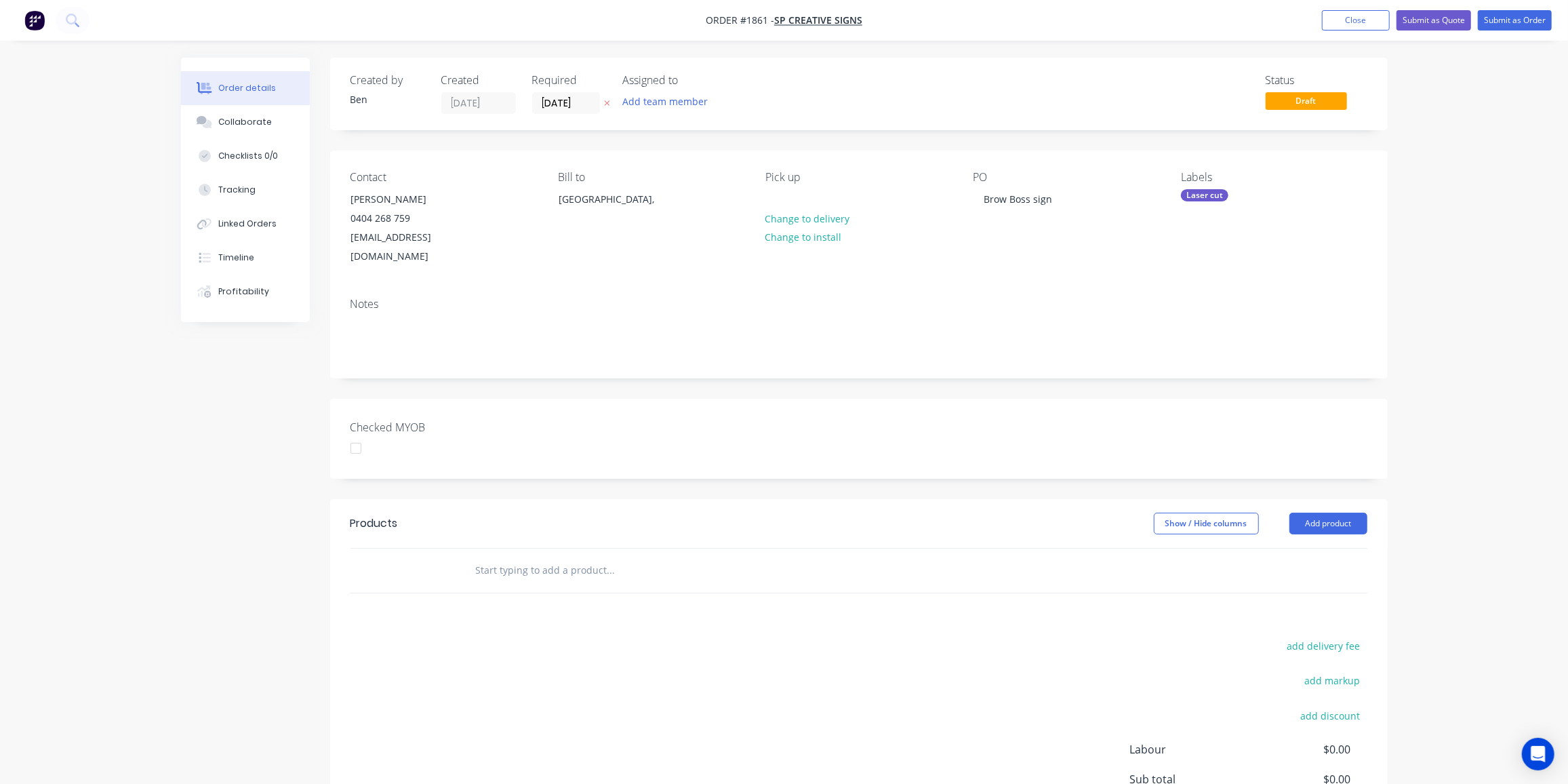
click at [556, 557] on input "text" at bounding box center [611, 570] width 271 height 27
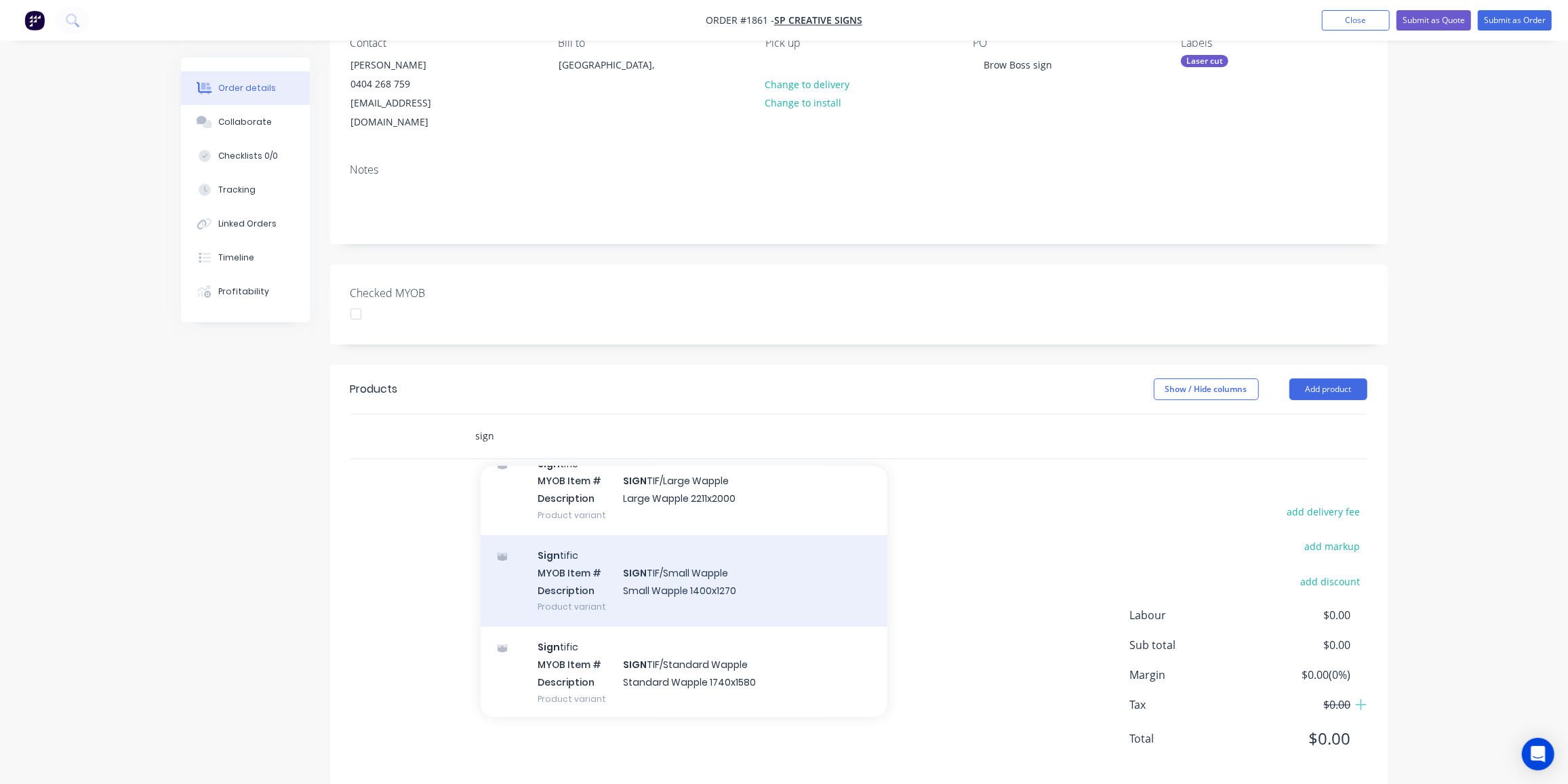
scroll to position [193, 0]
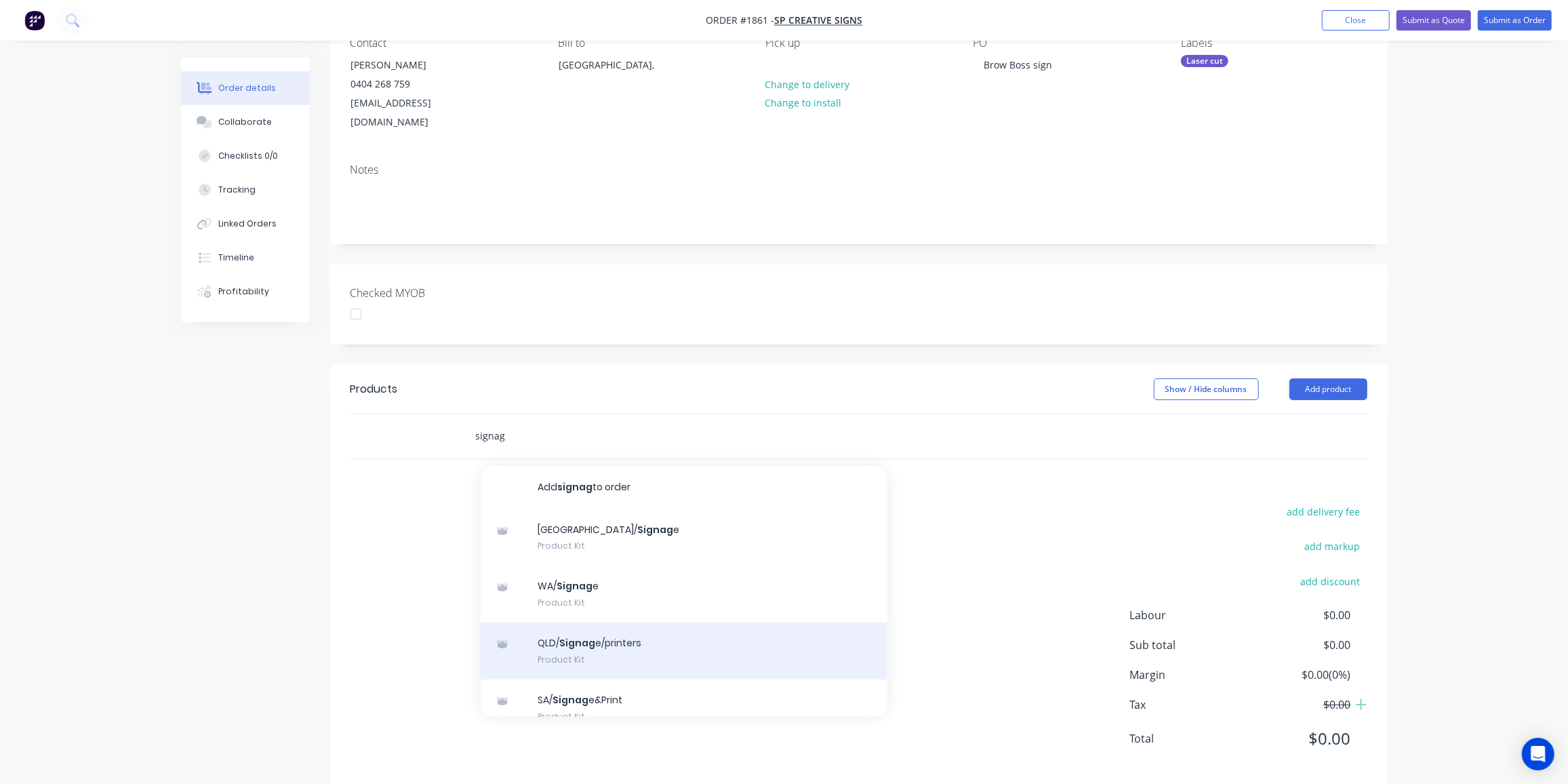
type input "signag"
click at [600, 622] on div "QLD/ Signag e/printers Product Kit" at bounding box center [684, 650] width 407 height 57
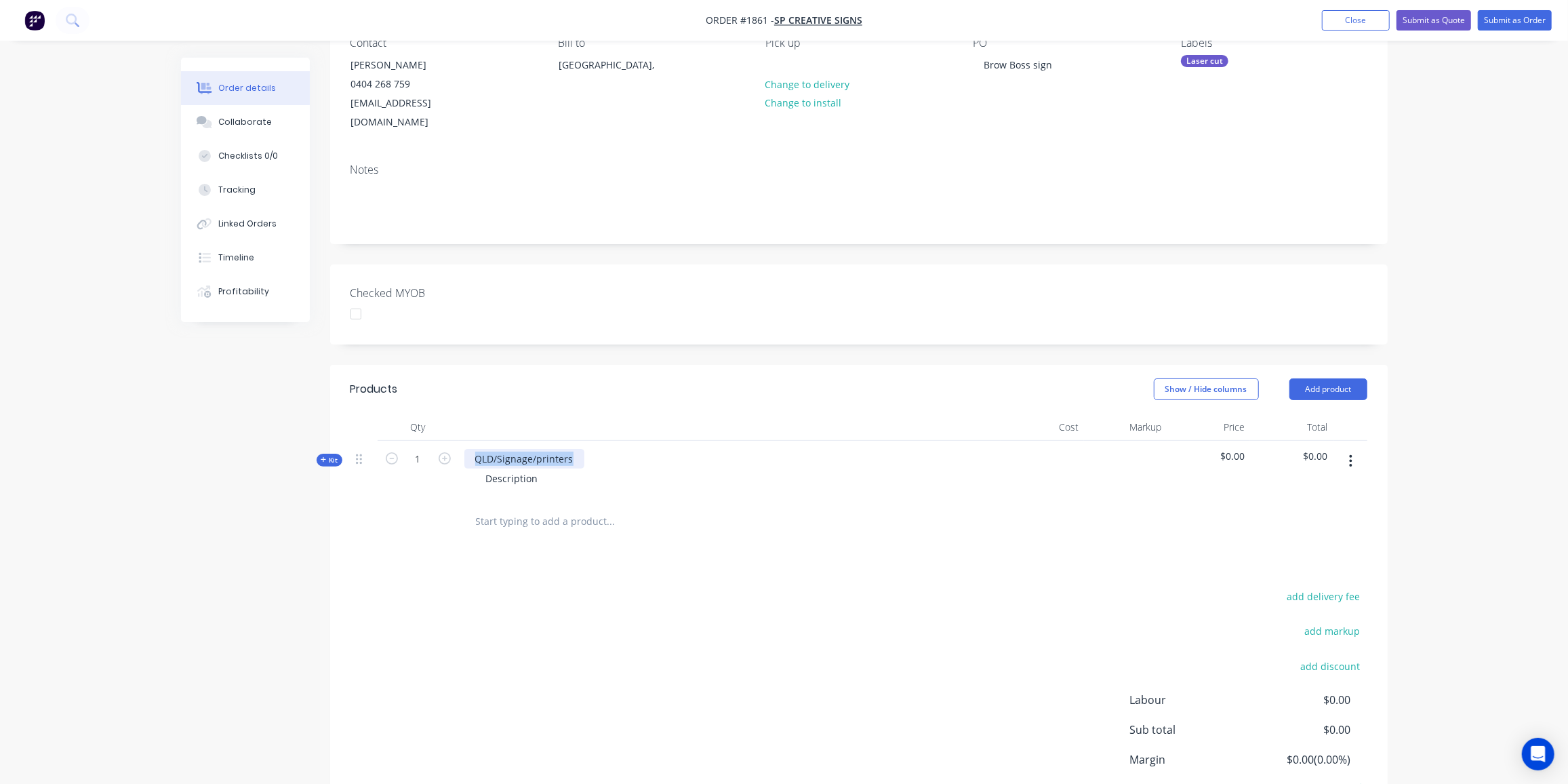
drag, startPoint x: 573, startPoint y: 439, endPoint x: 464, endPoint y: 438, distance: 109.0
click at [464, 449] on div "QLD/Signage/printers" at bounding box center [524, 458] width 120 height 20
drag, startPoint x: 540, startPoint y: 457, endPoint x: 434, endPoint y: 461, distance: 106.1
click at [434, 461] on div "Kit 1 Brow Boss signage Description $0.00 $0.00" at bounding box center [859, 471] width 1017 height 59
click at [507, 469] on div "6m mwhite acrylic" at bounding box center [528, 478] width 105 height 20
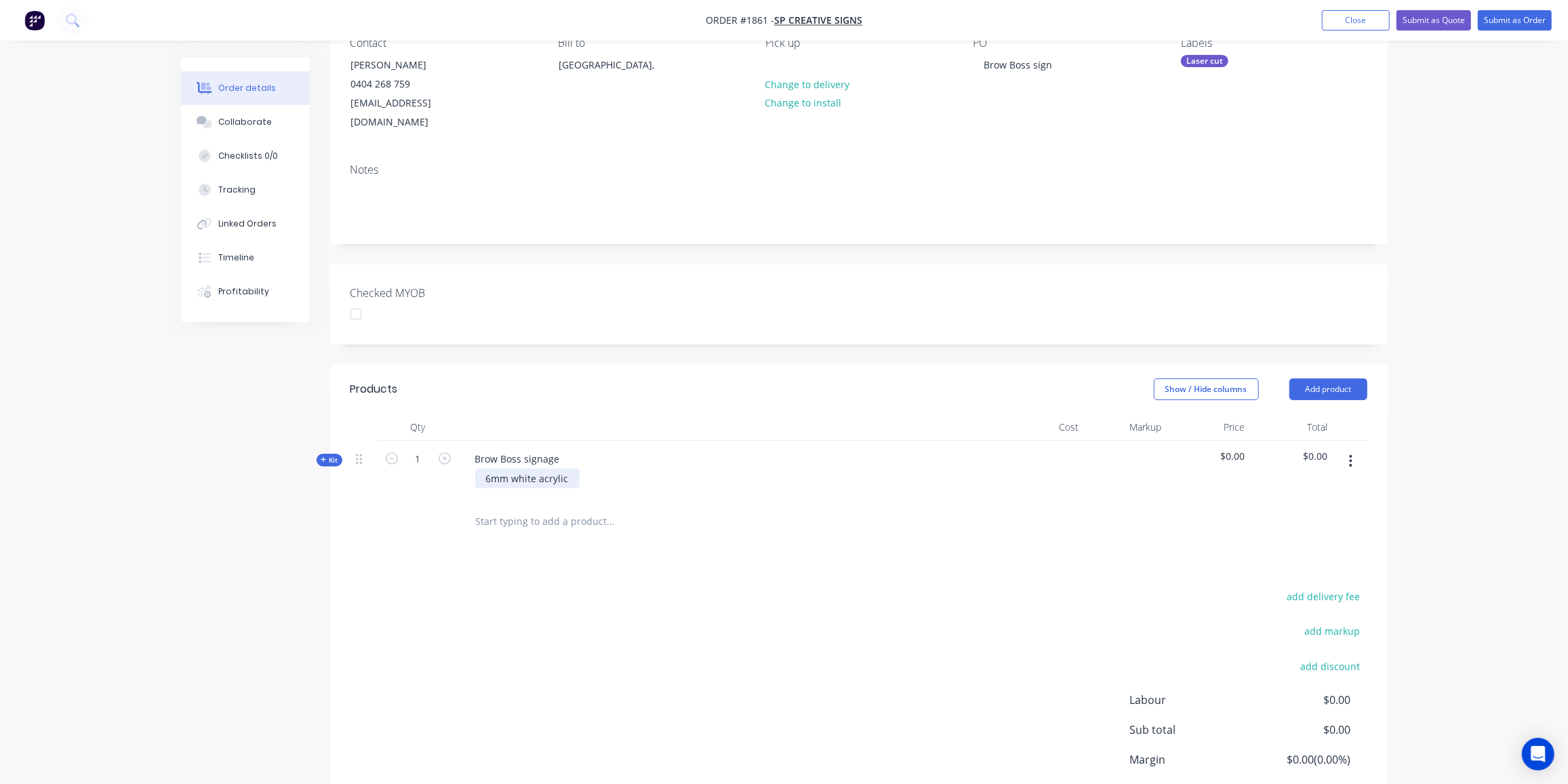
click at [567, 469] on div "6mm white acrylic" at bounding box center [528, 478] width 105 height 20
click at [335, 456] on span "Kit" at bounding box center [330, 461] width 17 height 10
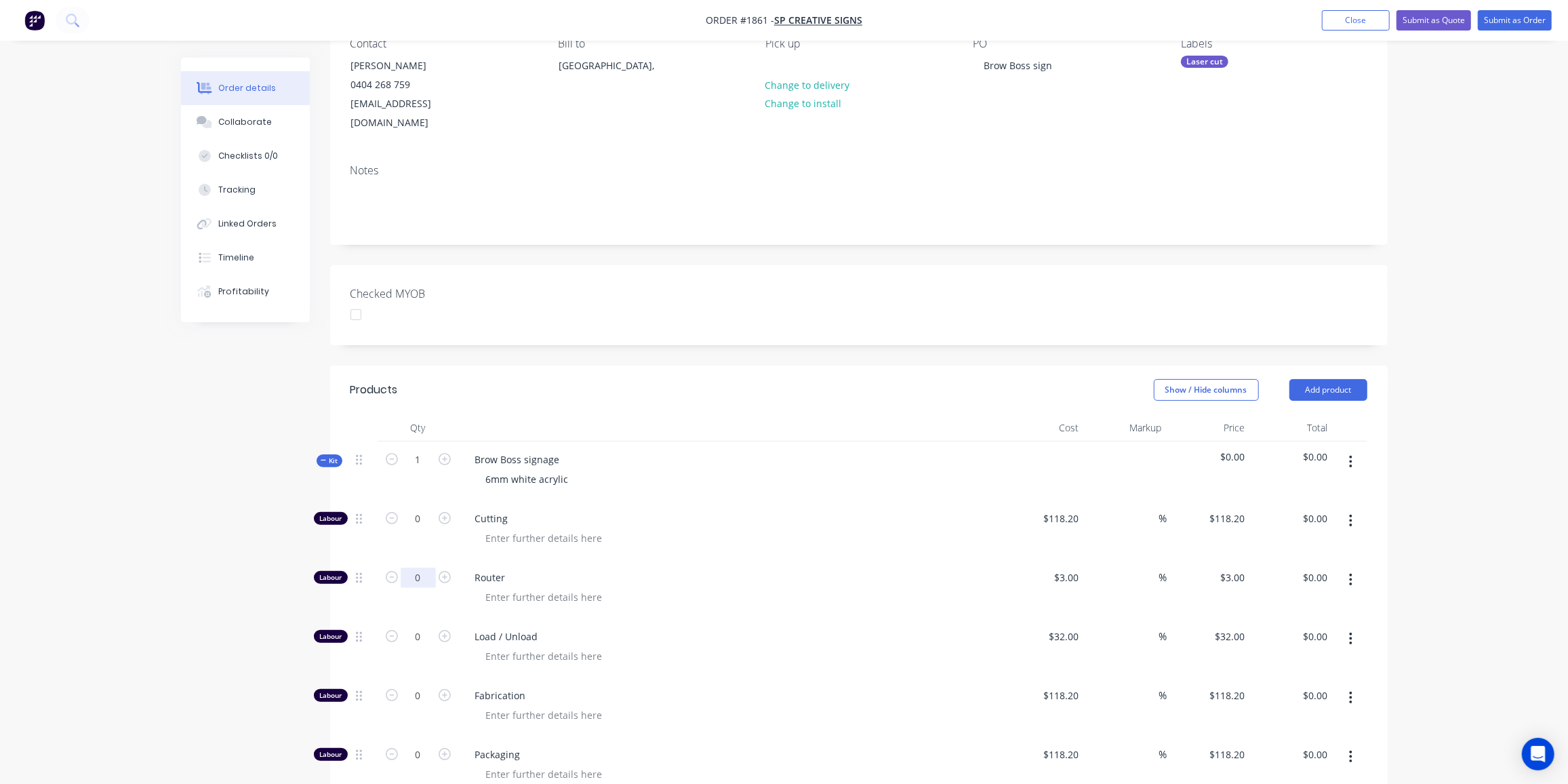
click at [424, 567] on input "0" at bounding box center [418, 577] width 35 height 20
type input "8"
type input "$24.00"
click at [414, 627] on input "0" at bounding box center [418, 636] width 35 height 20
type input "1"
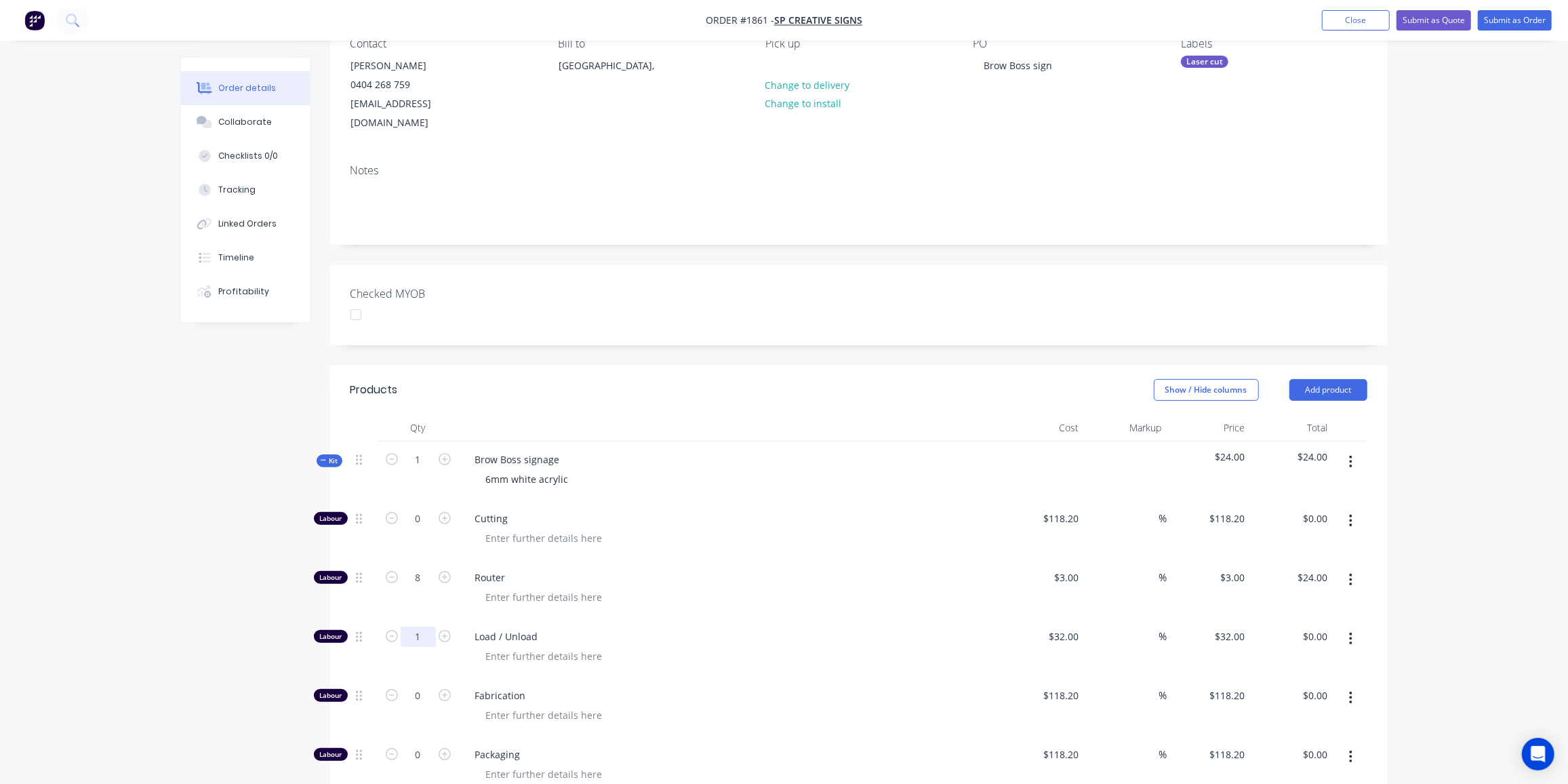
type input "$32.00"
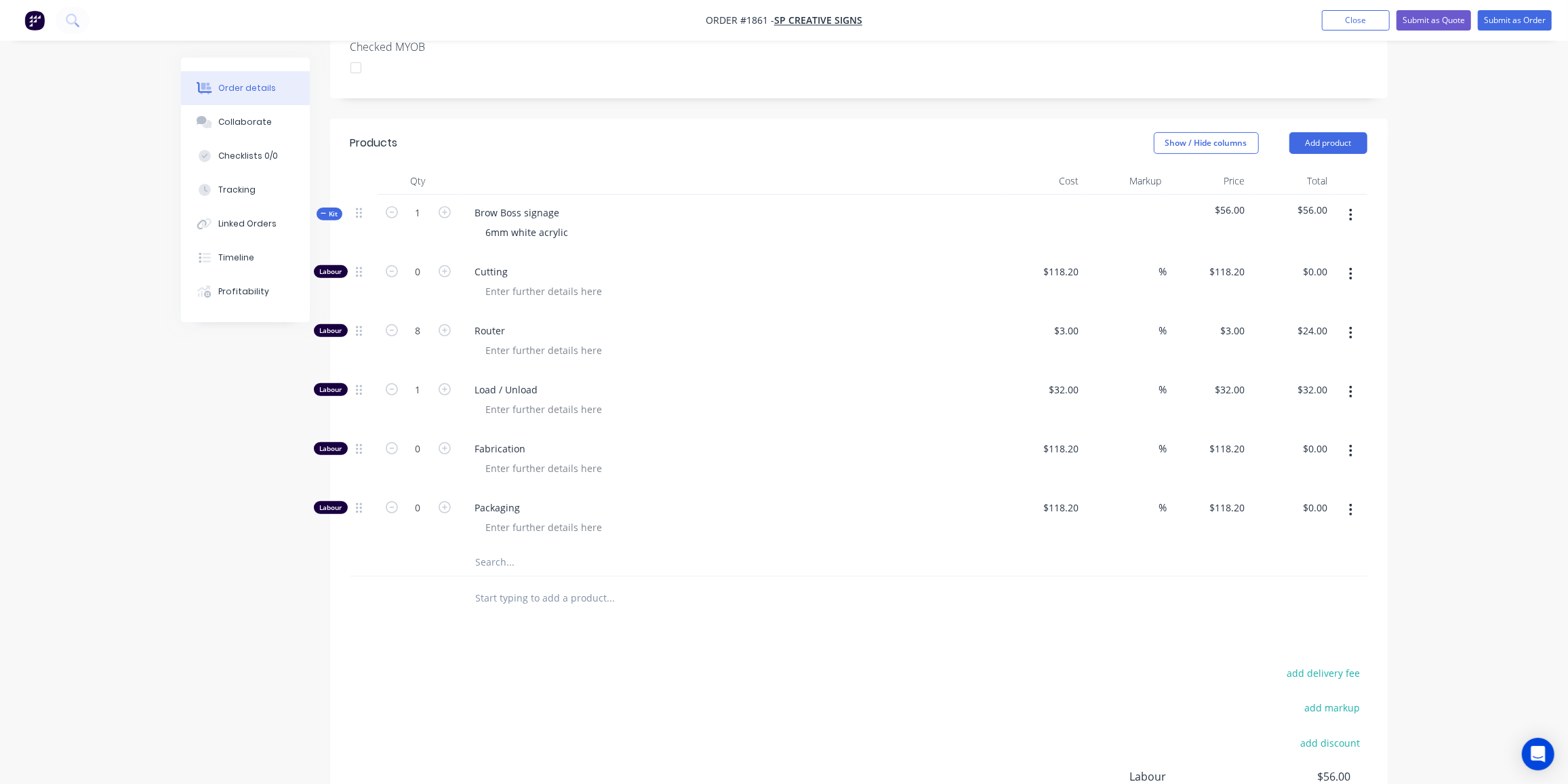
scroll to position [382, 0]
drag, startPoint x: 534, startPoint y: 560, endPoint x: 537, endPoint y: 540, distance: 20.2
click at [534, 576] on div at bounding box center [703, 598] width 489 height 45
click at [537, 548] on input "text" at bounding box center [611, 561] width 271 height 27
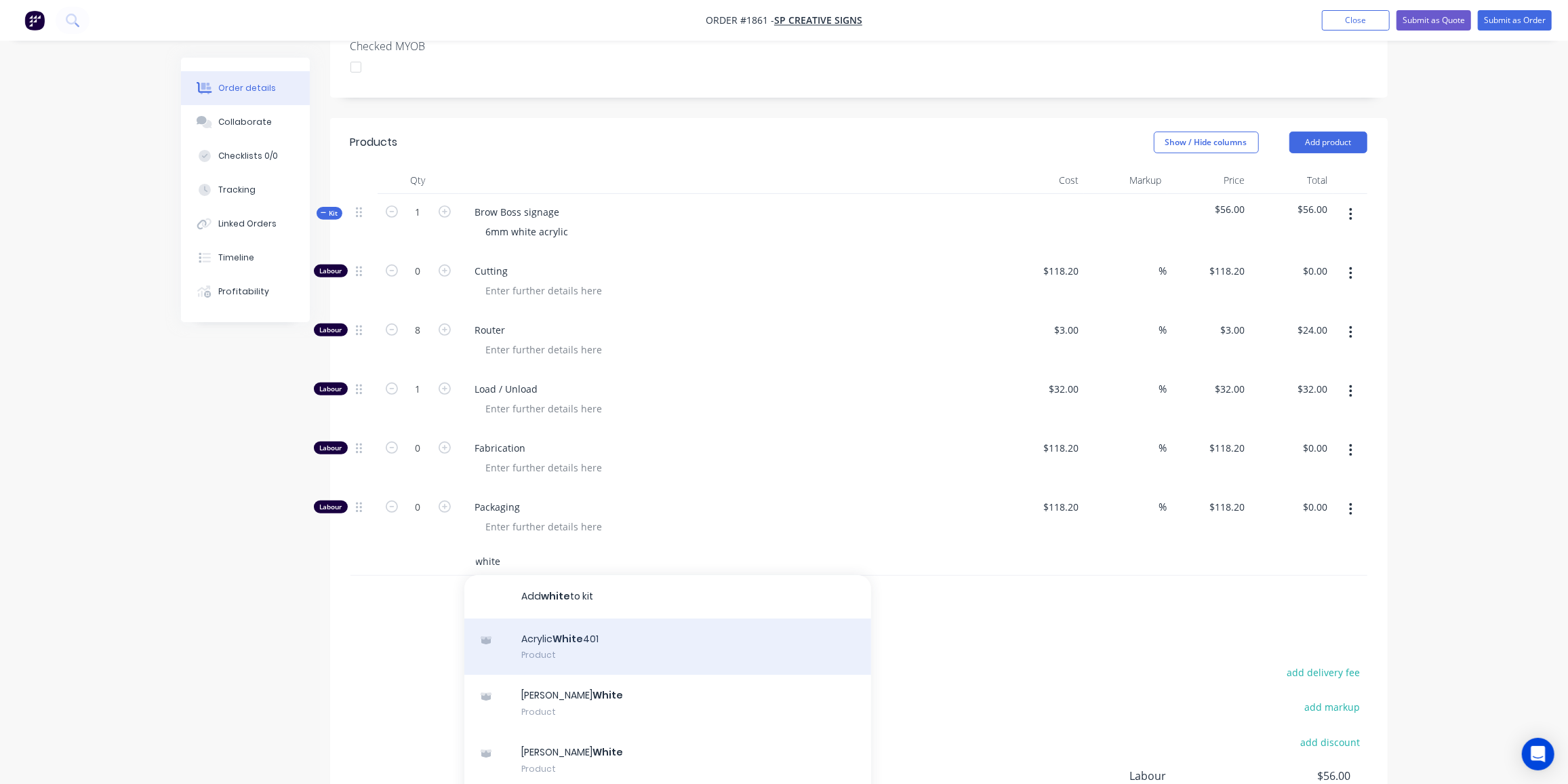
type input "white"
click at [628, 619] on div "Acrylic White 401 Product" at bounding box center [668, 647] width 407 height 57
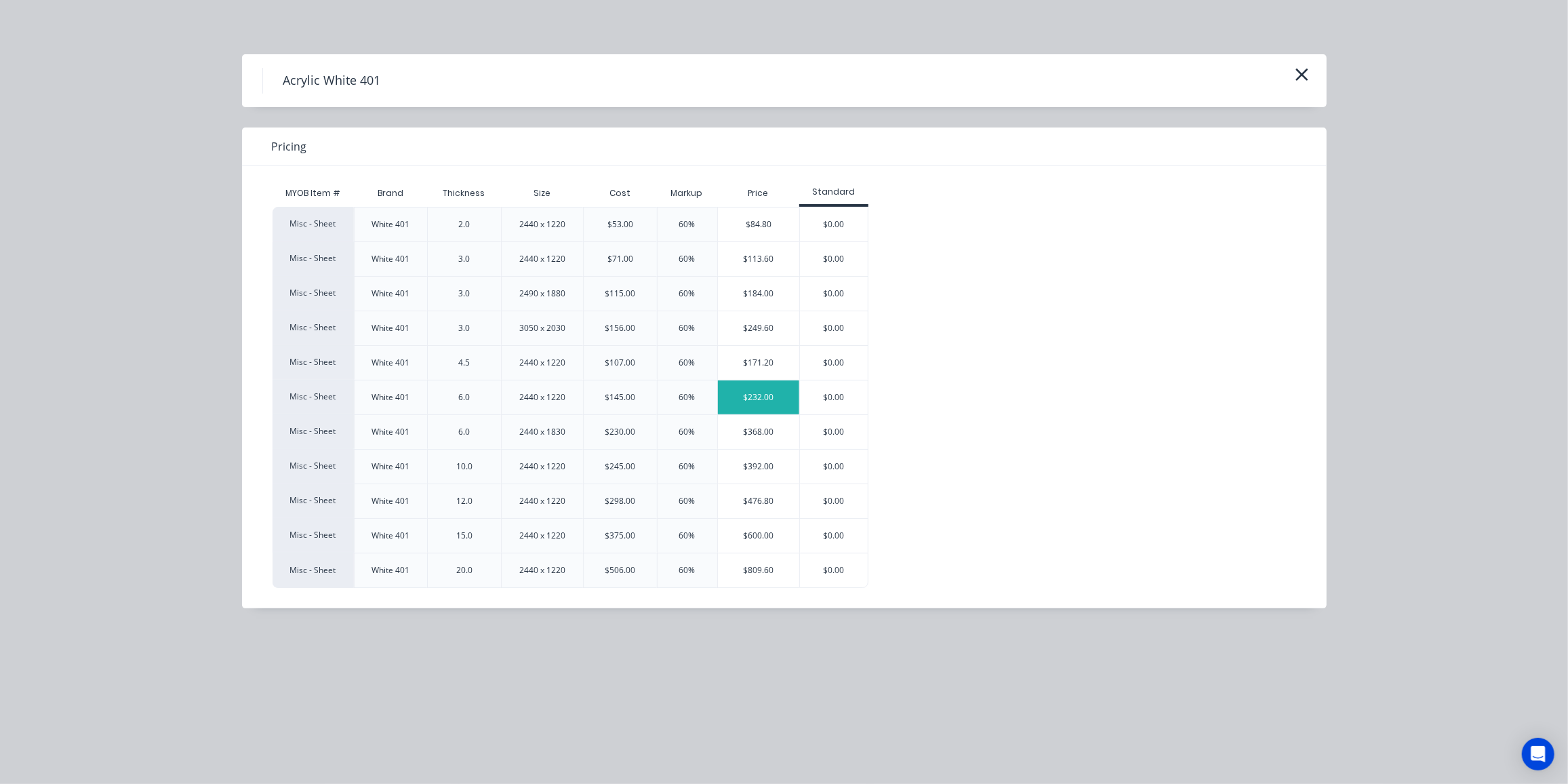
click at [756, 382] on div "$232.00" at bounding box center [759, 397] width 82 height 34
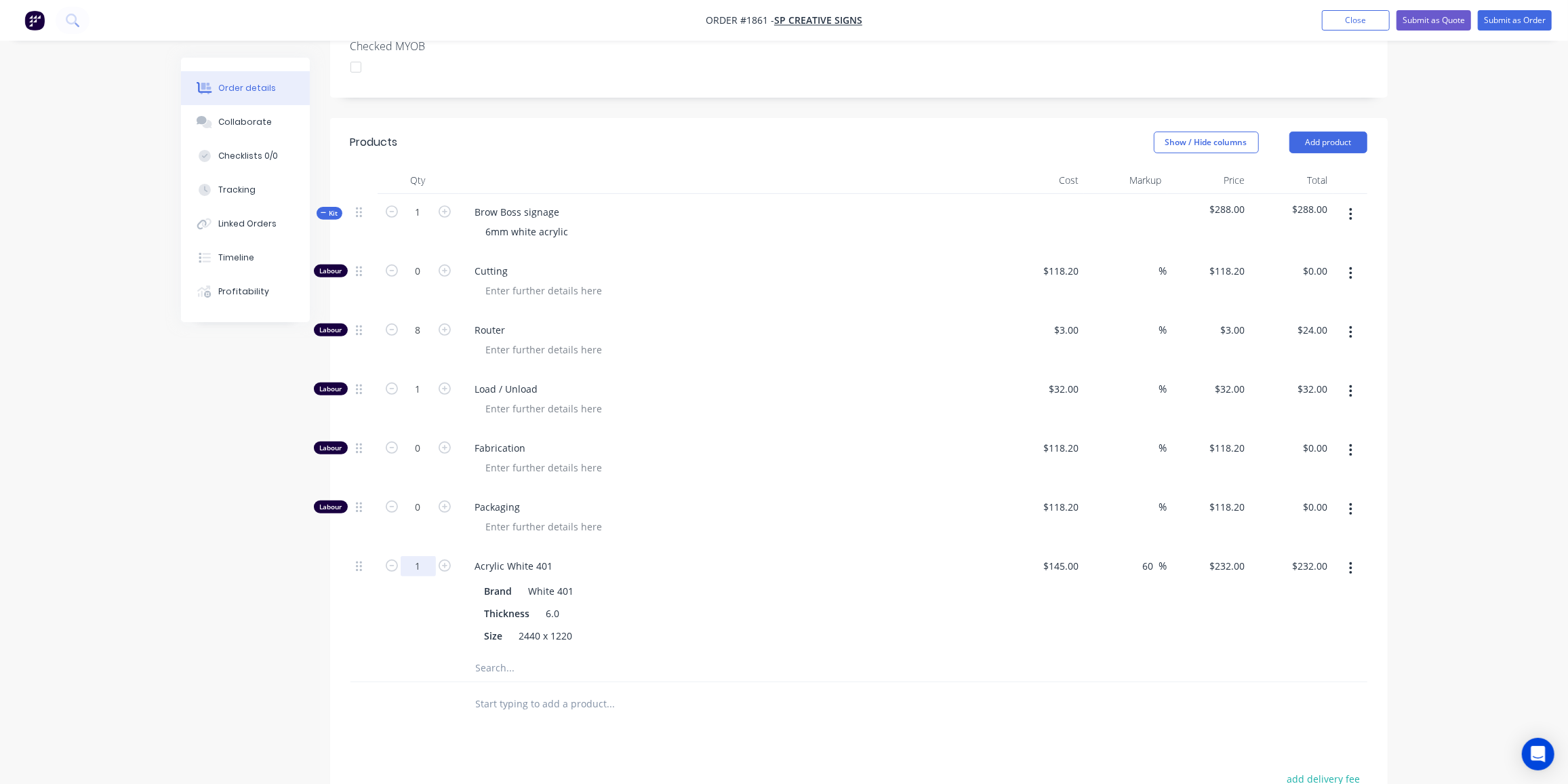
click at [417, 556] on input "1" at bounding box center [418, 566] width 35 height 20
type input "0.2"
type input "$46.40"
click at [981, 597] on div "Brand White 401 Thickness 6.0 Size 2440 x 1220" at bounding box center [729, 612] width 531 height 67
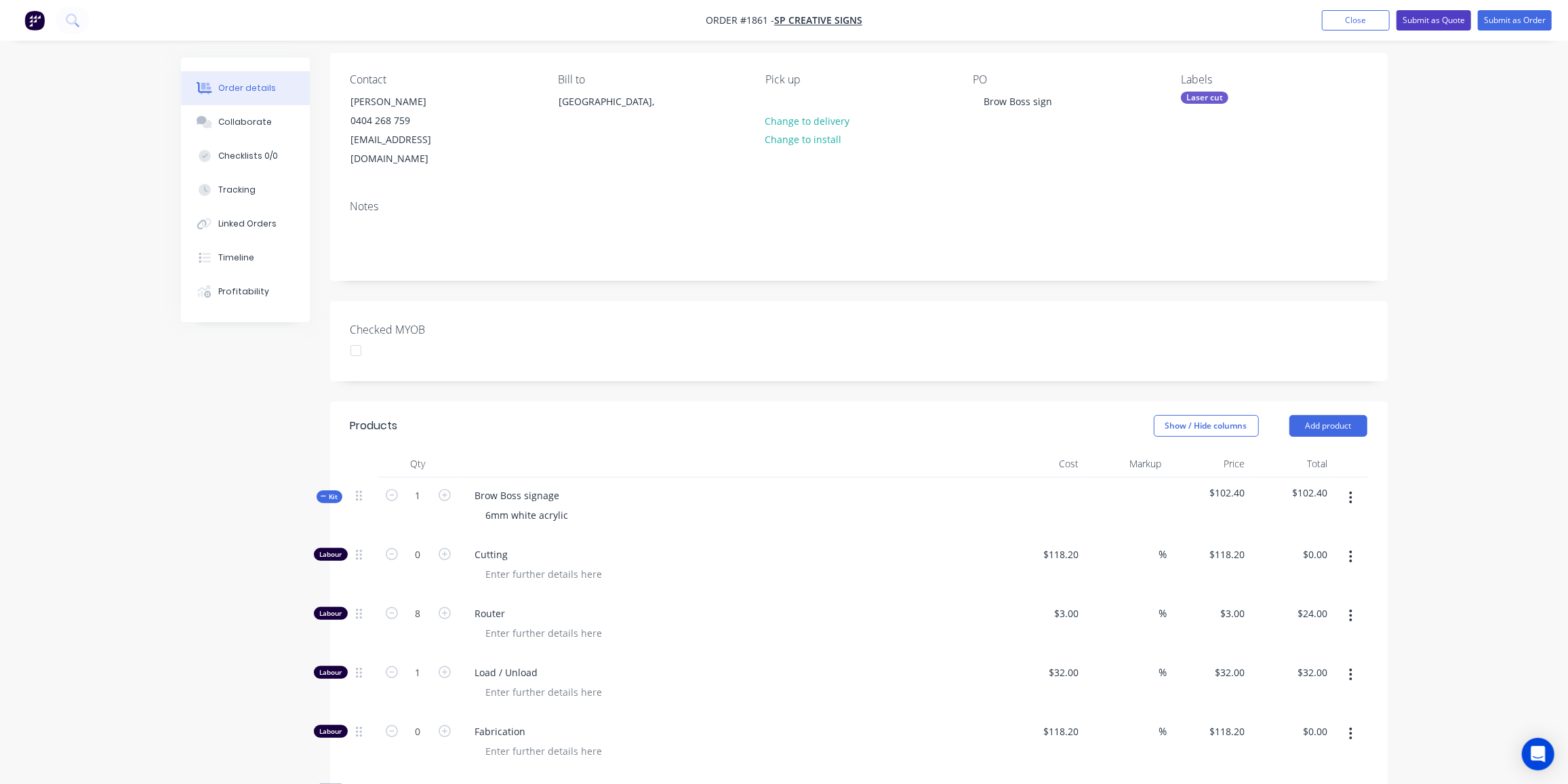
scroll to position [98, 0]
click at [1446, 17] on button "Submit as Quote" at bounding box center [1434, 20] width 74 height 20
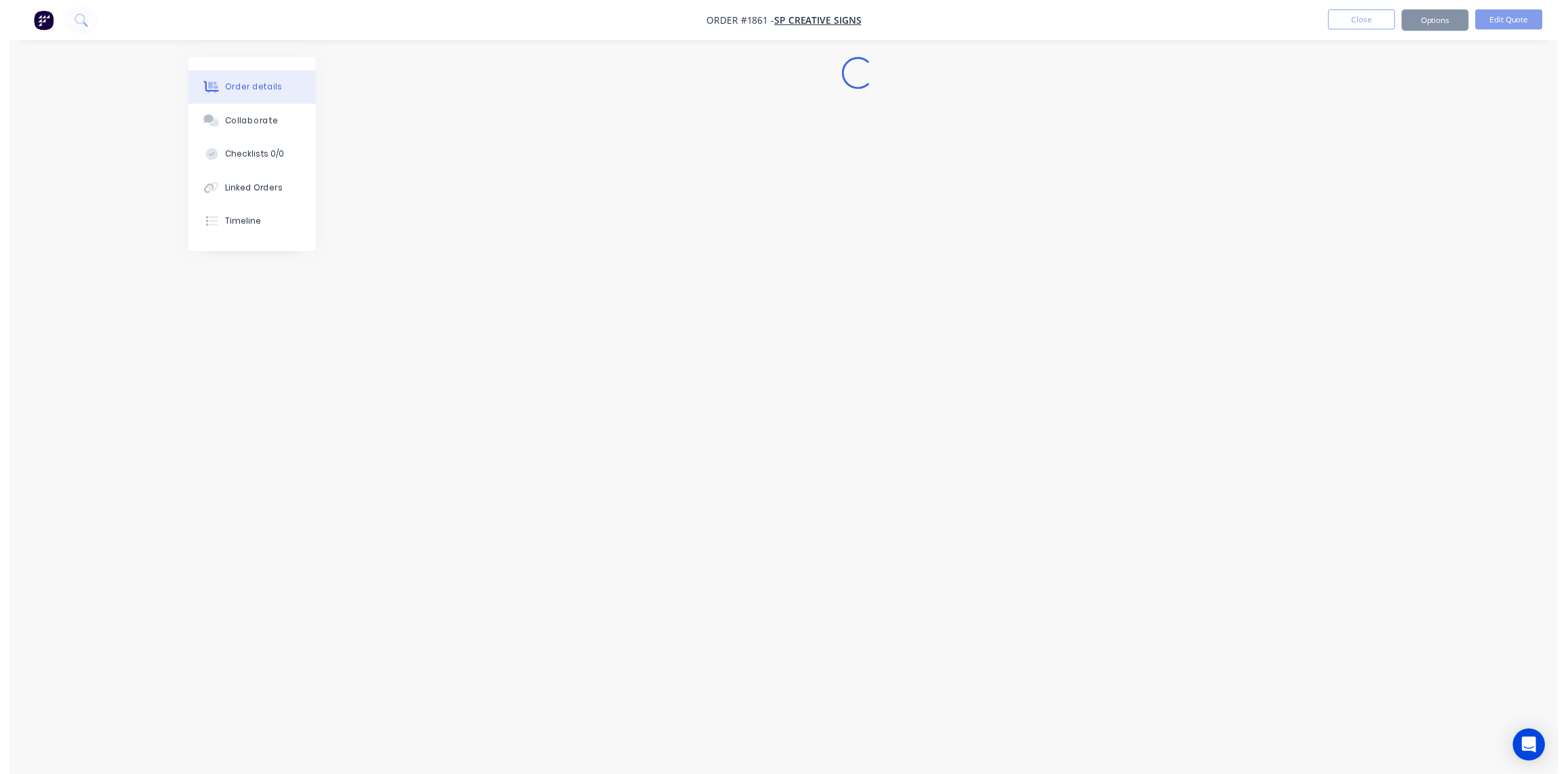
scroll to position [0, 0]
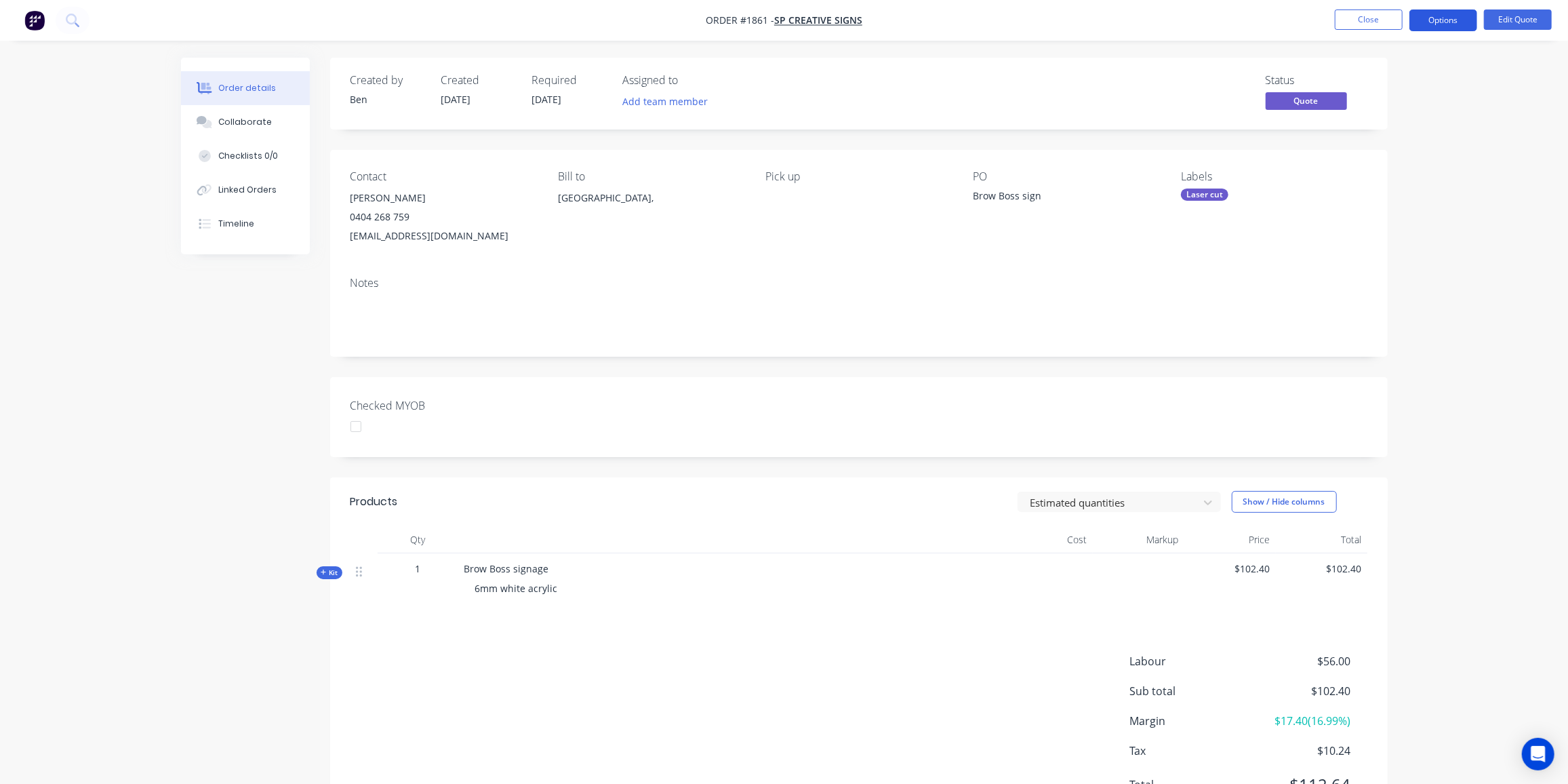
click at [1421, 21] on button "Options" at bounding box center [1444, 20] width 68 height 22
click at [1373, 79] on div "Quote" at bounding box center [1402, 82] width 125 height 20
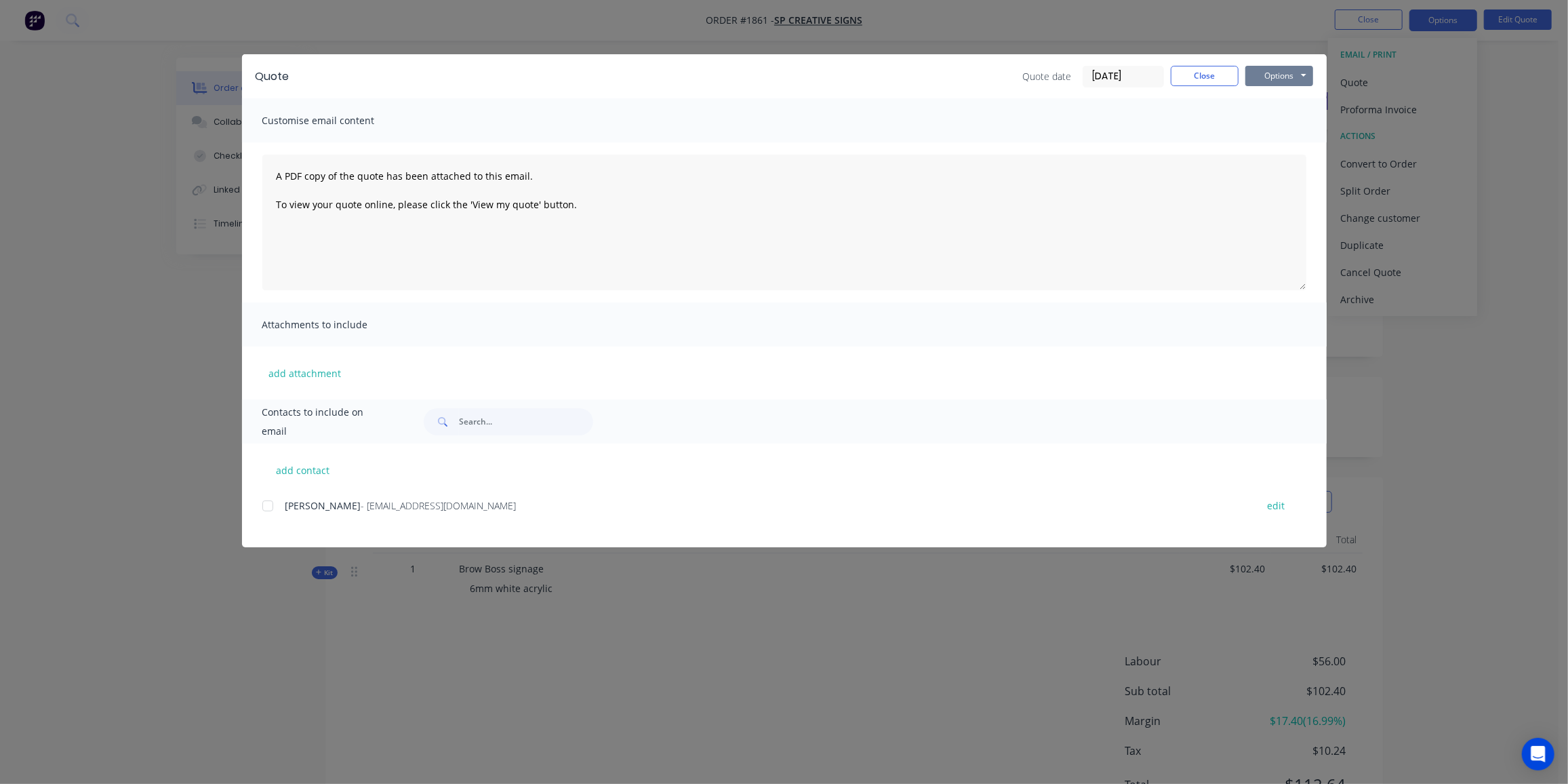
click at [1277, 80] on button "Options" at bounding box center [1280, 75] width 68 height 20
click at [1272, 99] on button "Preview" at bounding box center [1289, 100] width 86 height 23
click at [272, 510] on div at bounding box center [267, 505] width 27 height 27
click at [1279, 68] on button "Options" at bounding box center [1280, 75] width 68 height 20
click at [1284, 138] on button "Email" at bounding box center [1289, 145] width 86 height 23
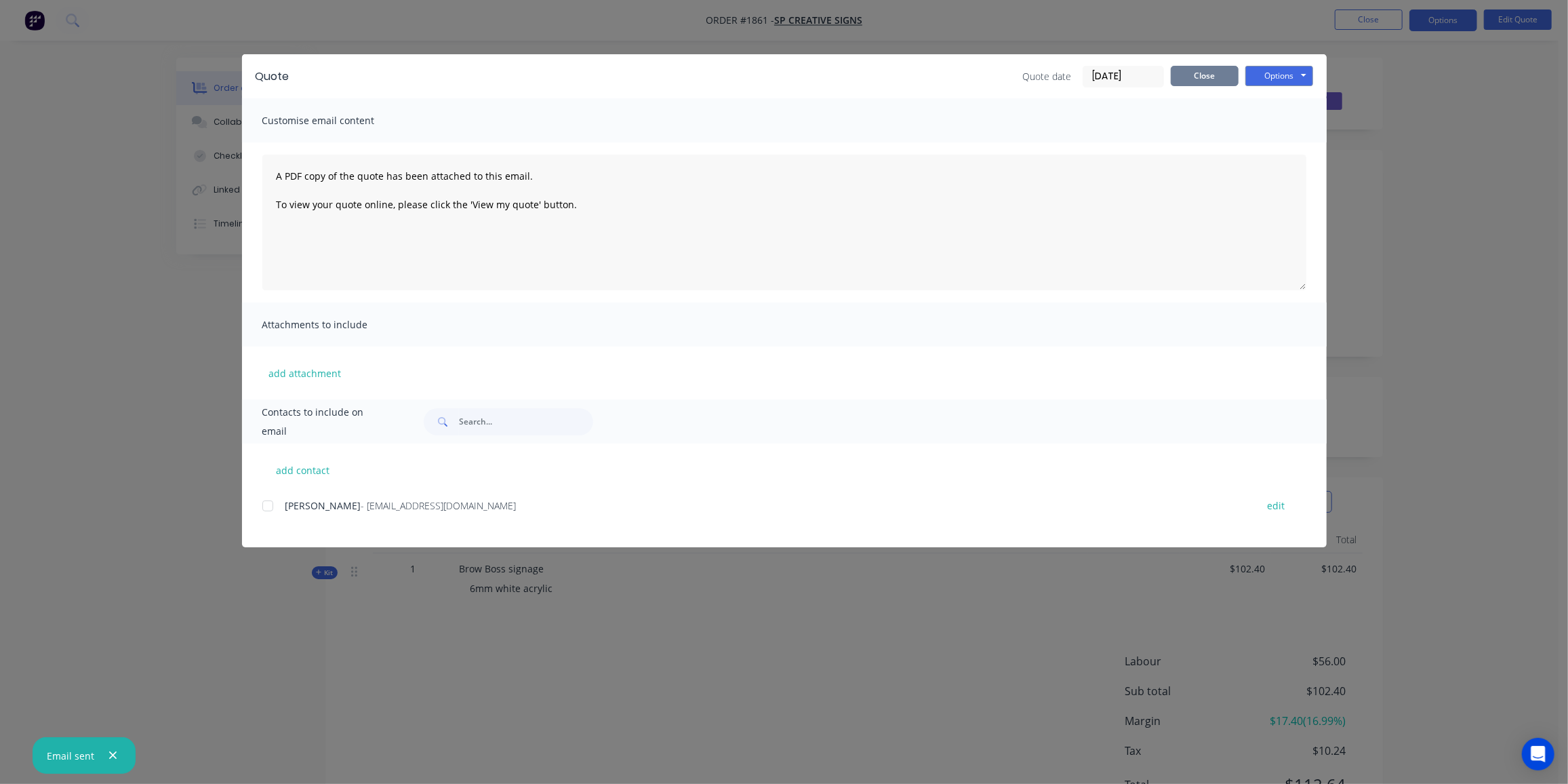
click at [1202, 74] on button "Close" at bounding box center [1205, 75] width 68 height 20
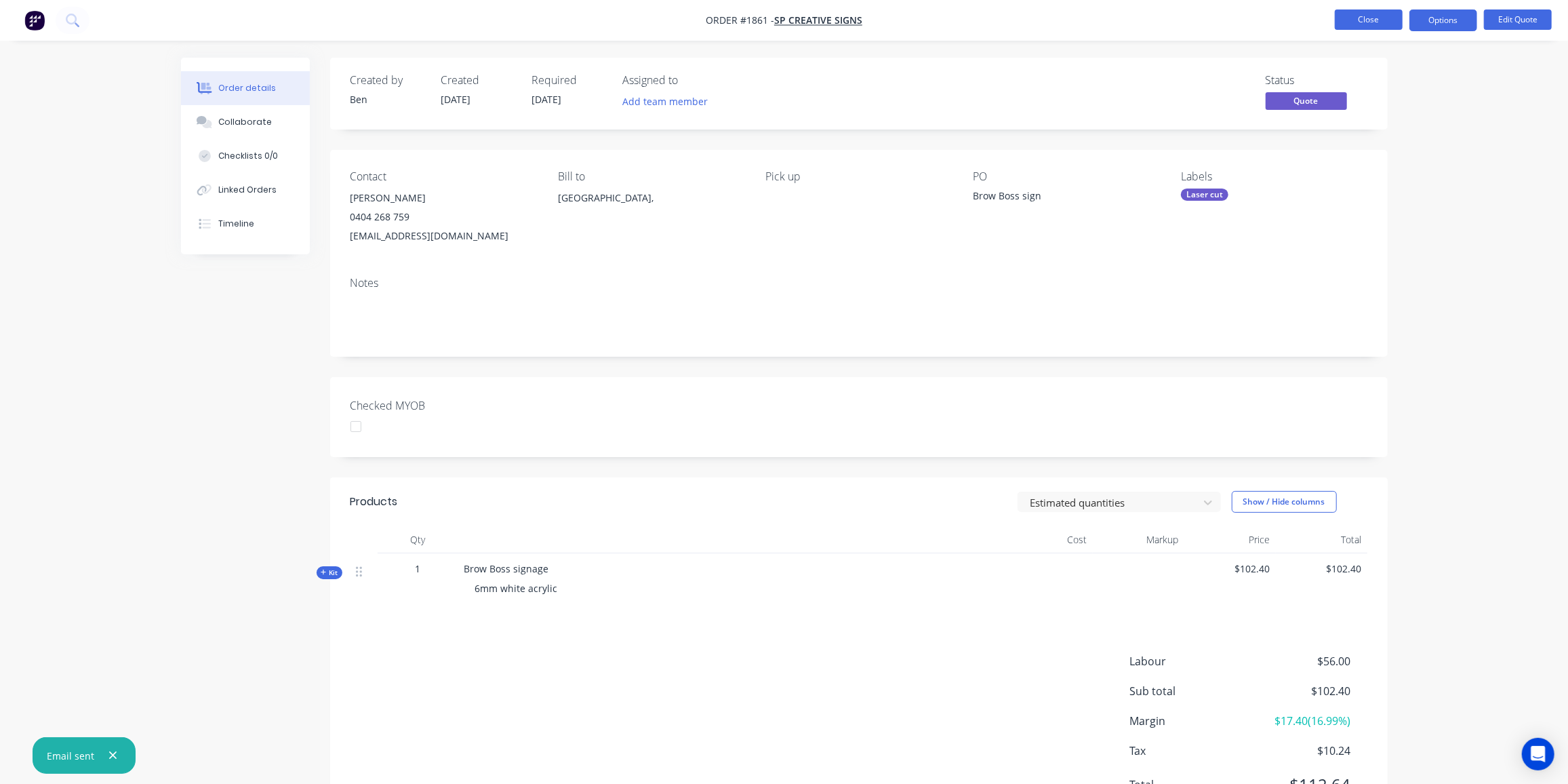
click at [1380, 11] on button "Close" at bounding box center [1369, 19] width 68 height 20
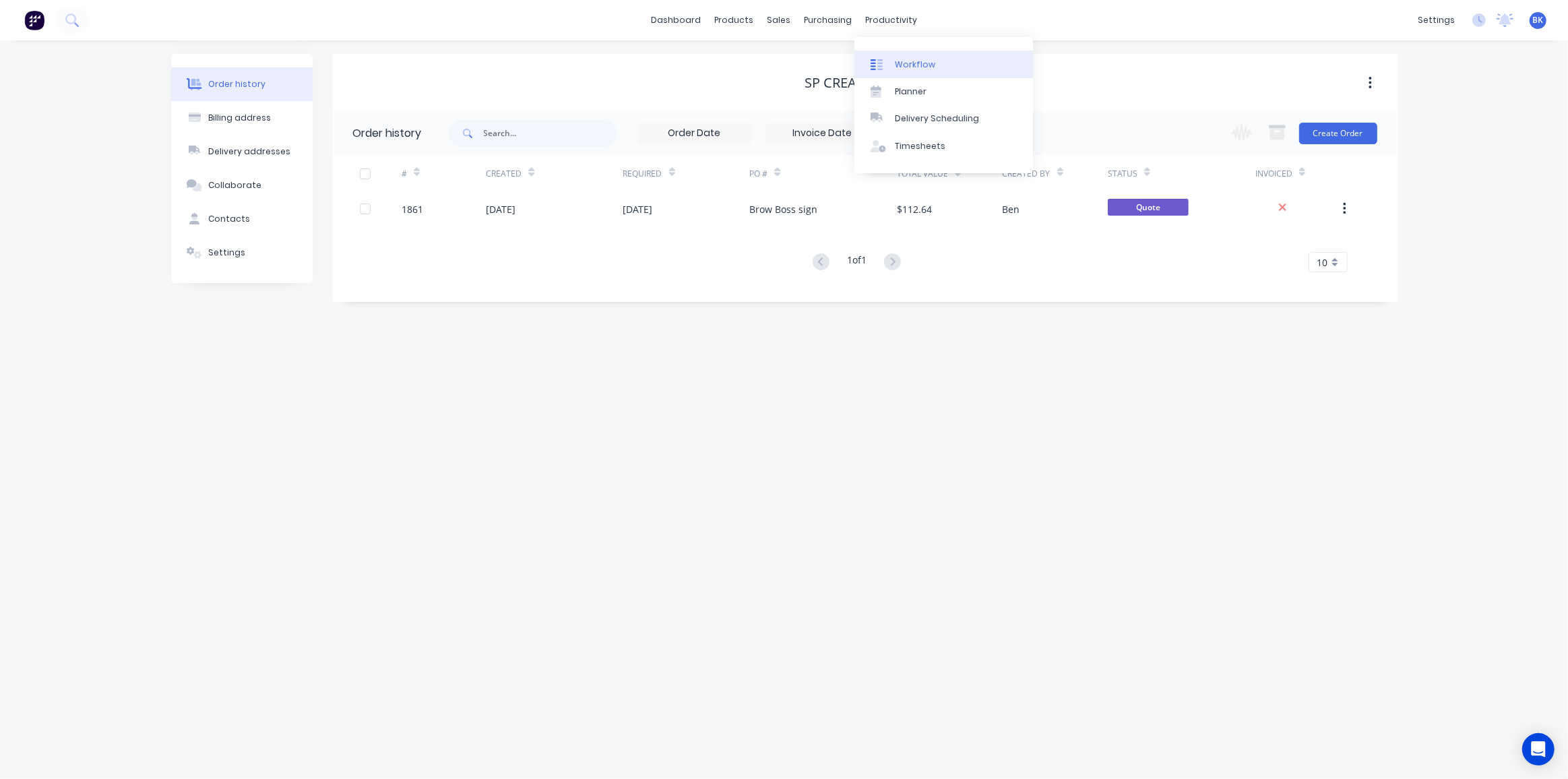
click at [908, 52] on link "Workflow" at bounding box center [944, 63] width 179 height 27
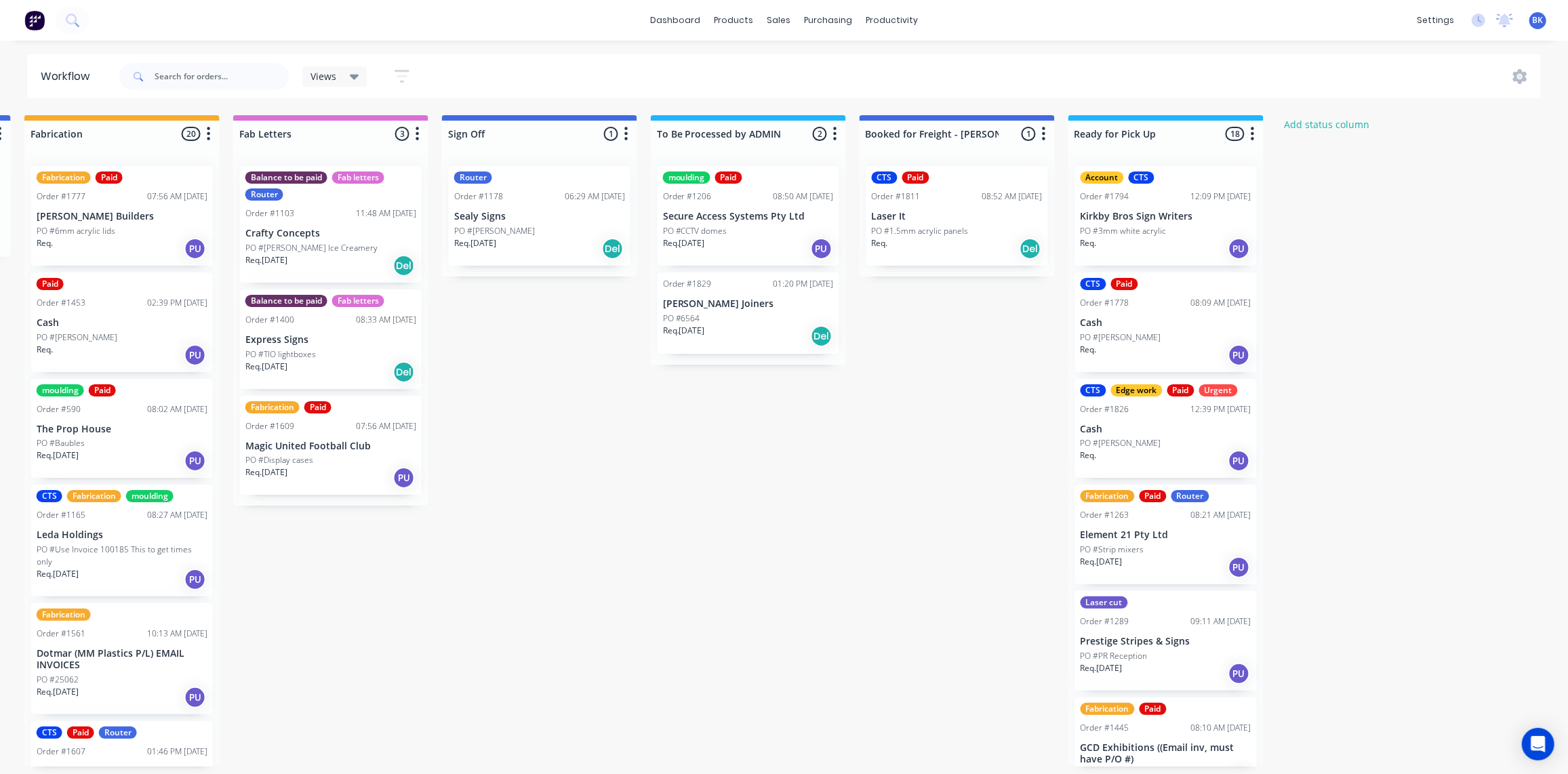
scroll to position [0, 1675]
click at [1202, 324] on p "Cash" at bounding box center [1167, 323] width 171 height 11
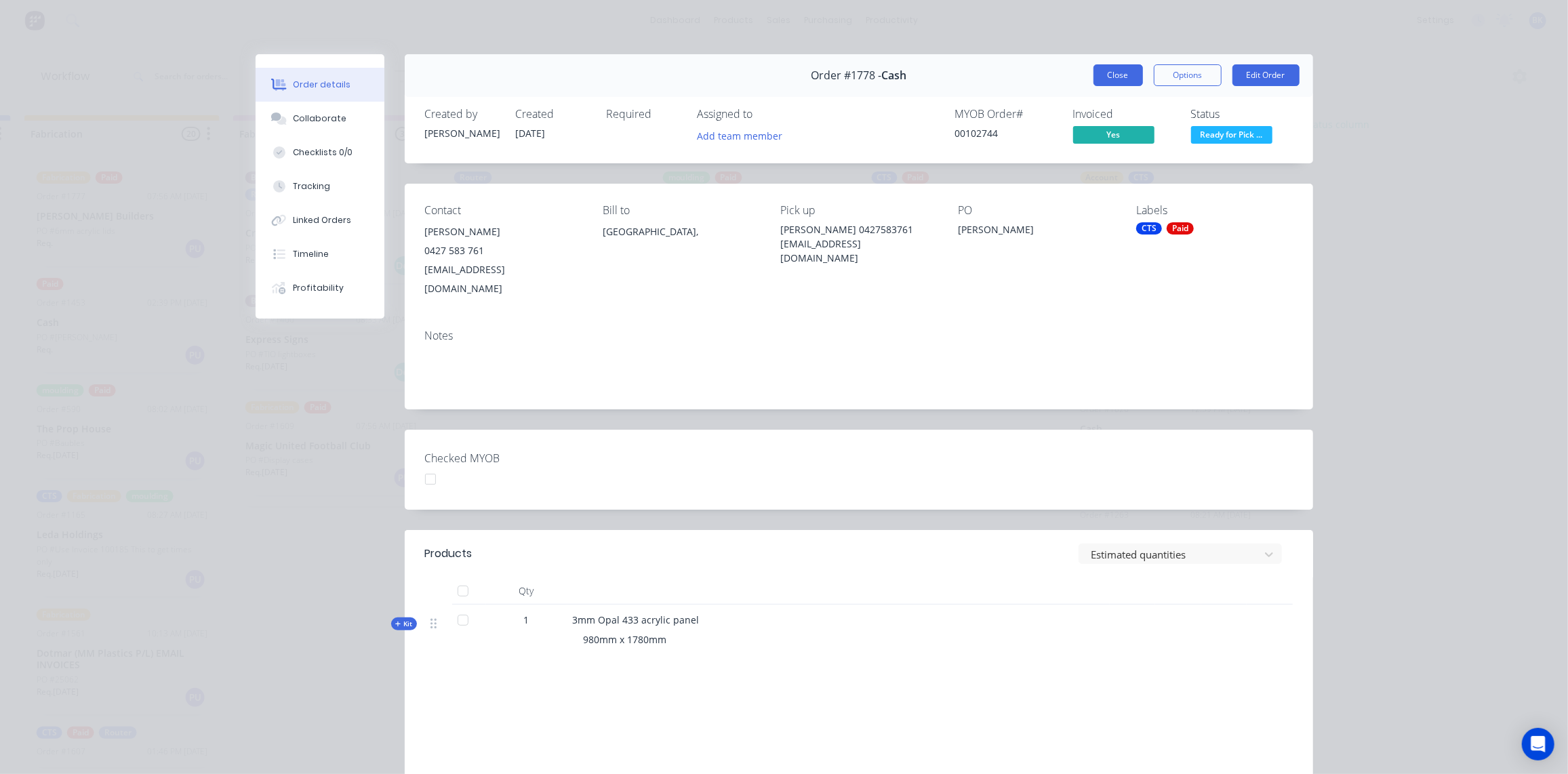
click at [1126, 72] on button "Close" at bounding box center [1118, 75] width 50 height 22
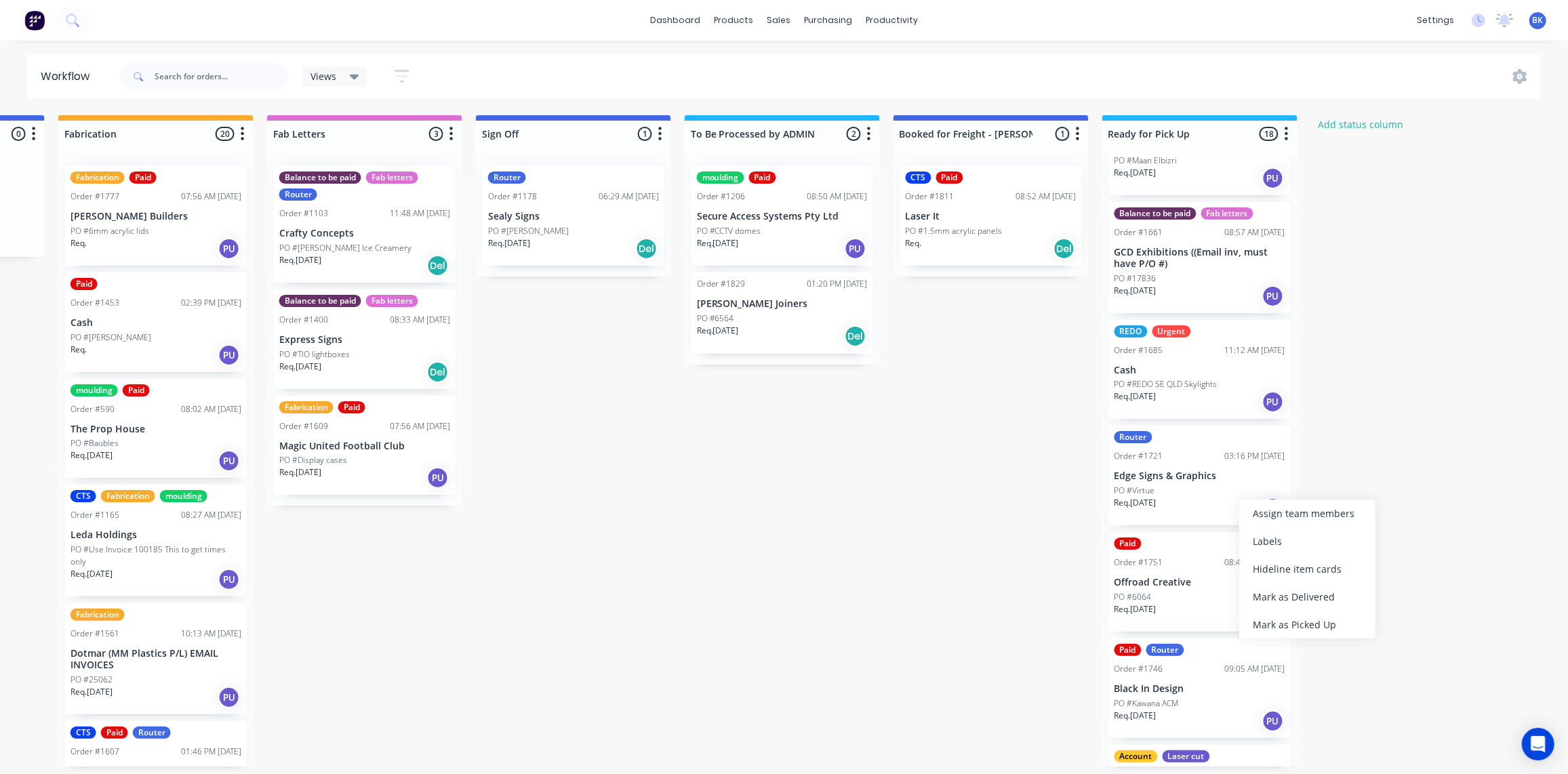
scroll to position [945, 0]
click at [1157, 505] on p "Req. [DATE]" at bounding box center [1136, 503] width 42 height 12
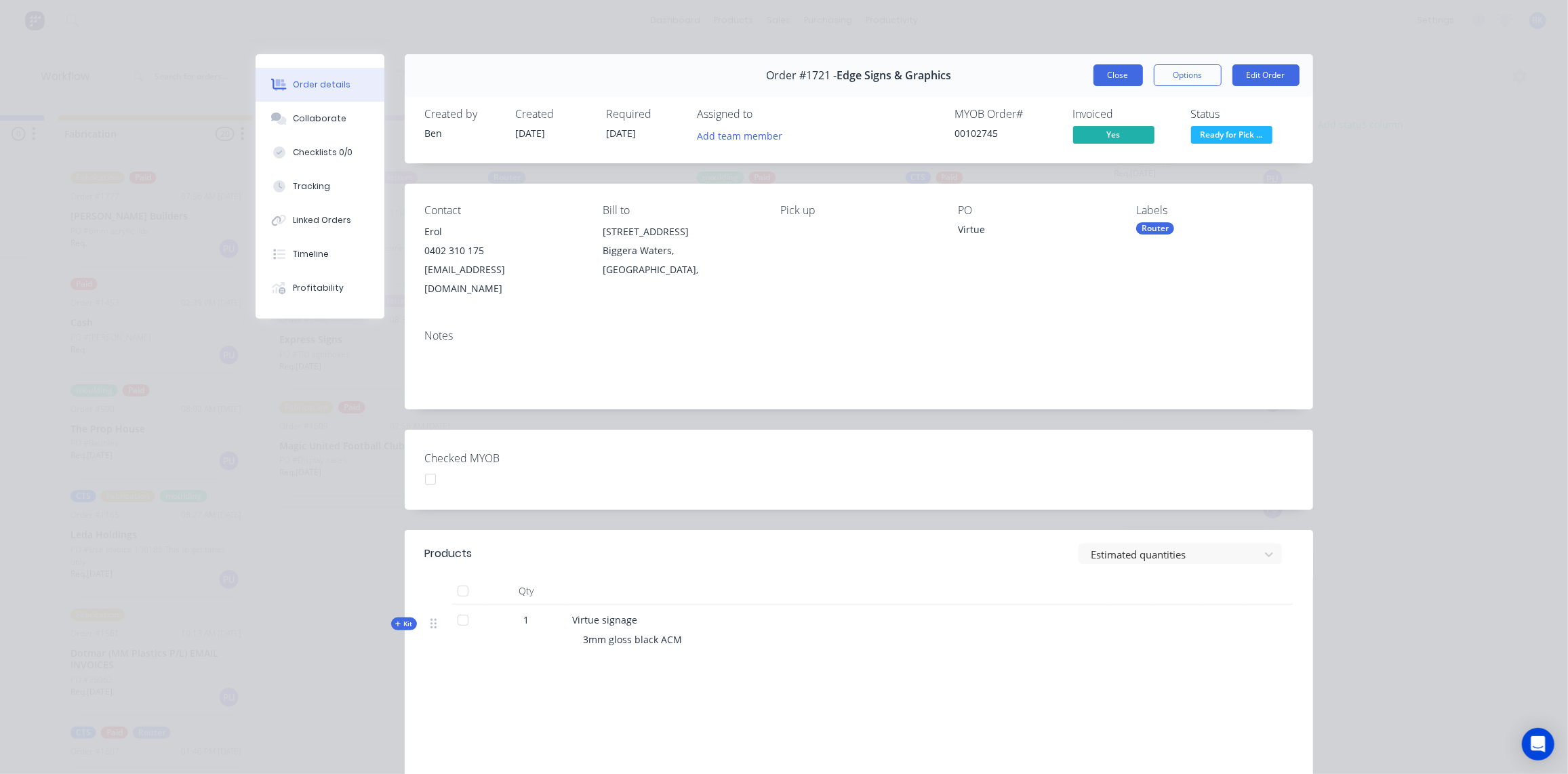
click at [1112, 72] on button "Close" at bounding box center [1118, 75] width 50 height 22
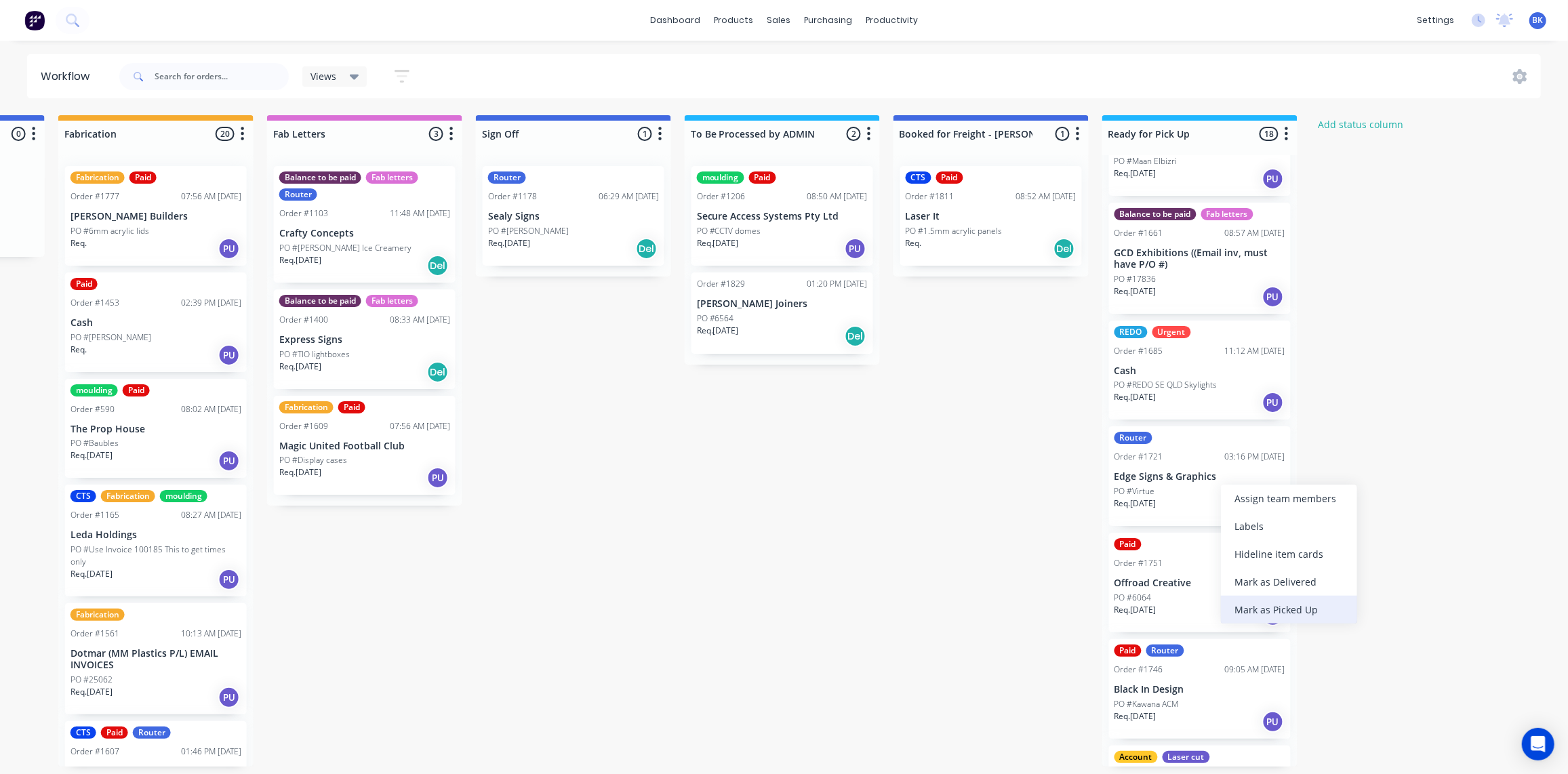
click at [1270, 603] on div "Mark as Picked Up" at bounding box center [1290, 610] width 136 height 28
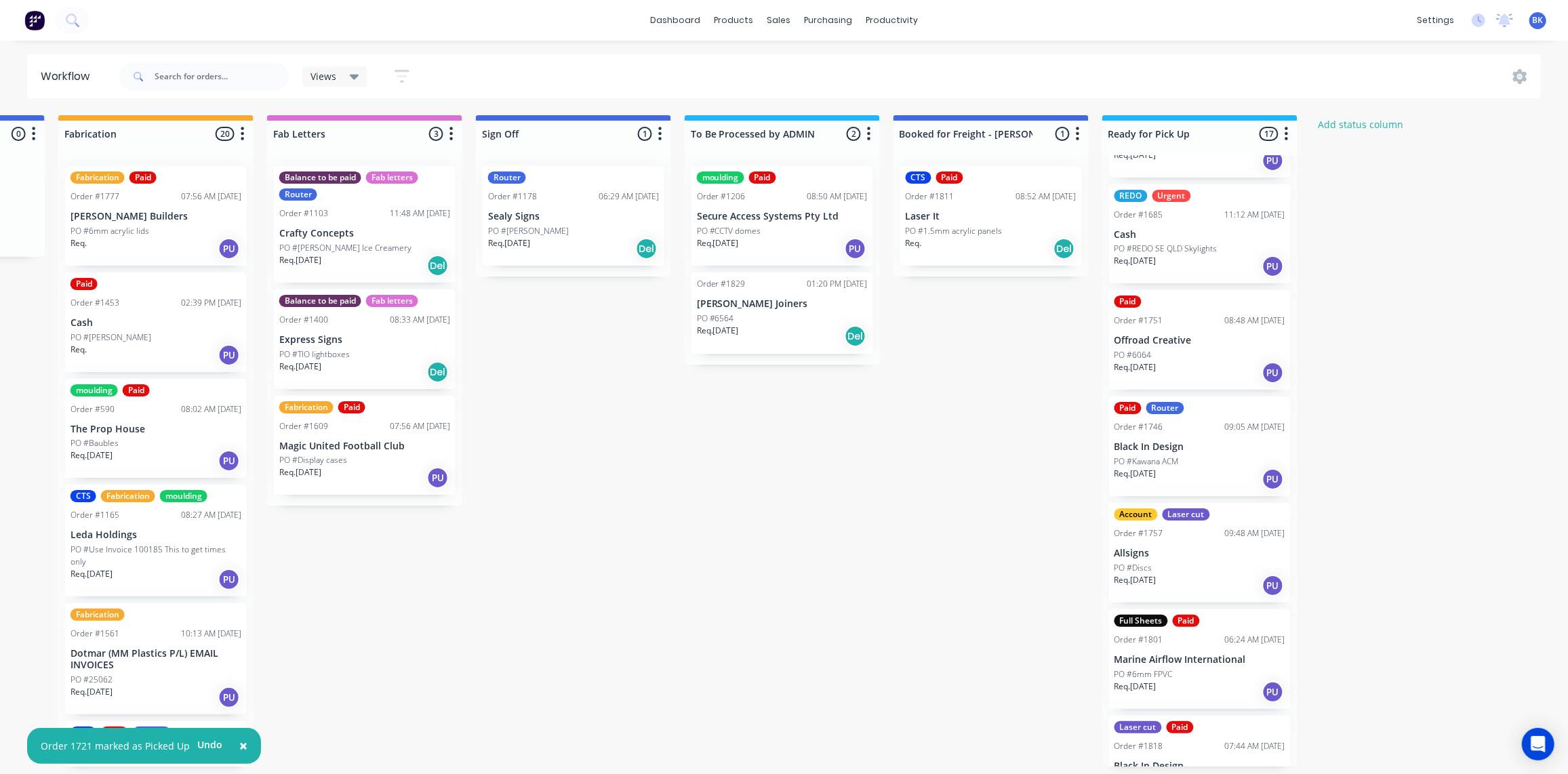
scroll to position [1082, 0]
click at [1272, 689] on div "Mark as Picked Up" at bounding box center [1288, 689] width 136 height 28
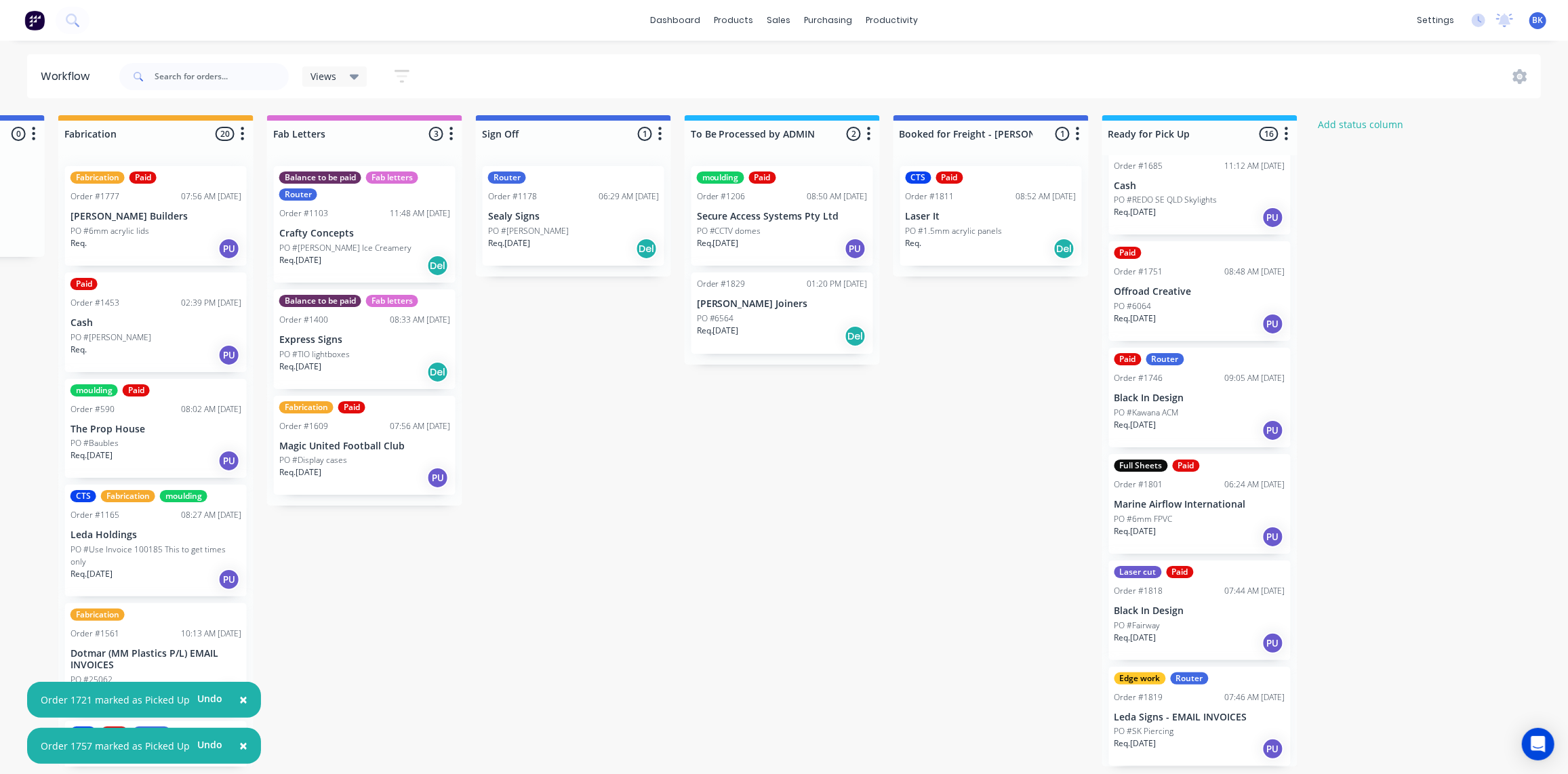
scroll to position [1, 1641]
click at [1229, 726] on div "PO #SK Piercing" at bounding box center [1201, 732] width 171 height 12
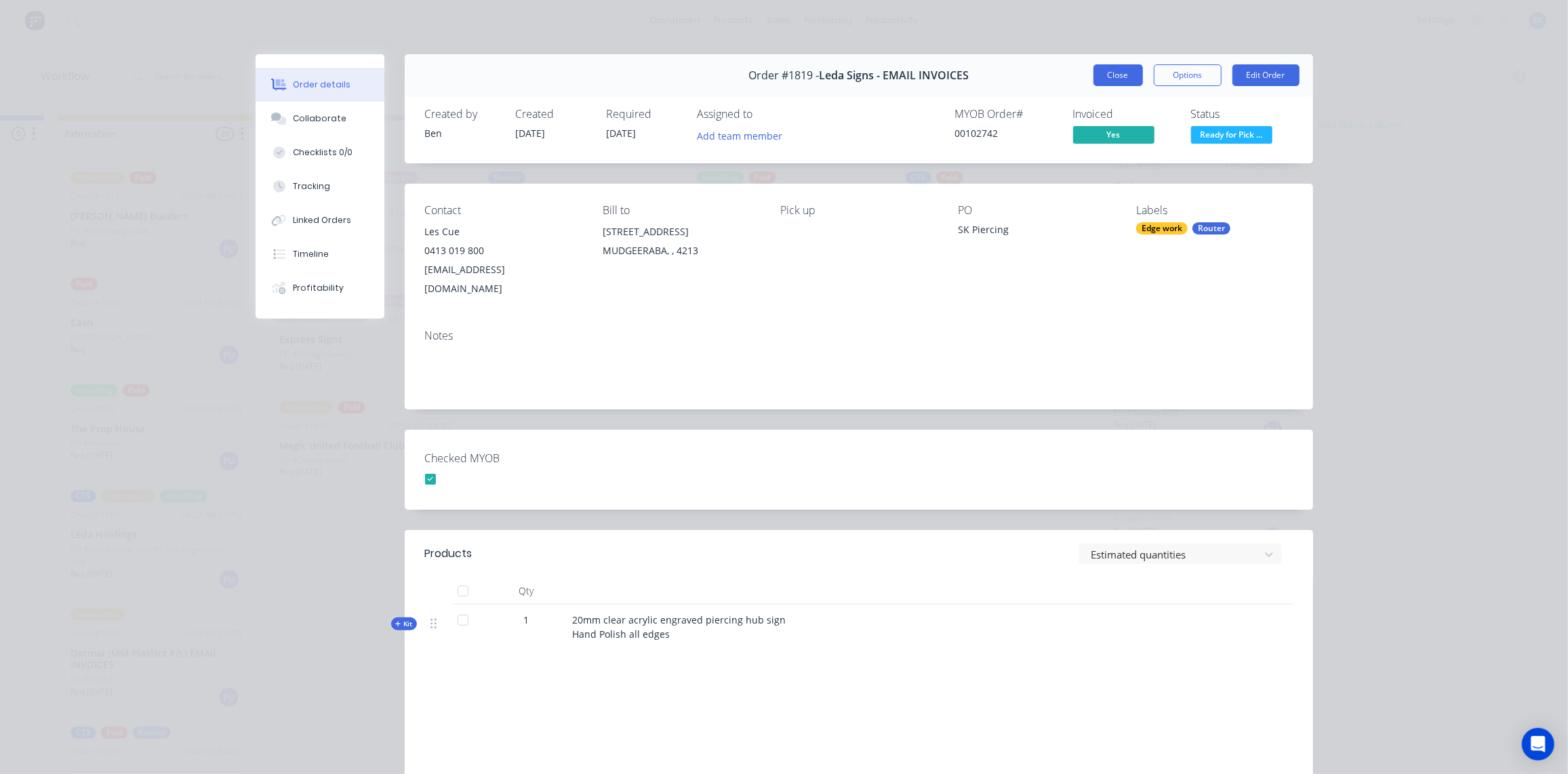
click at [1118, 85] on button "Close" at bounding box center [1118, 75] width 50 height 22
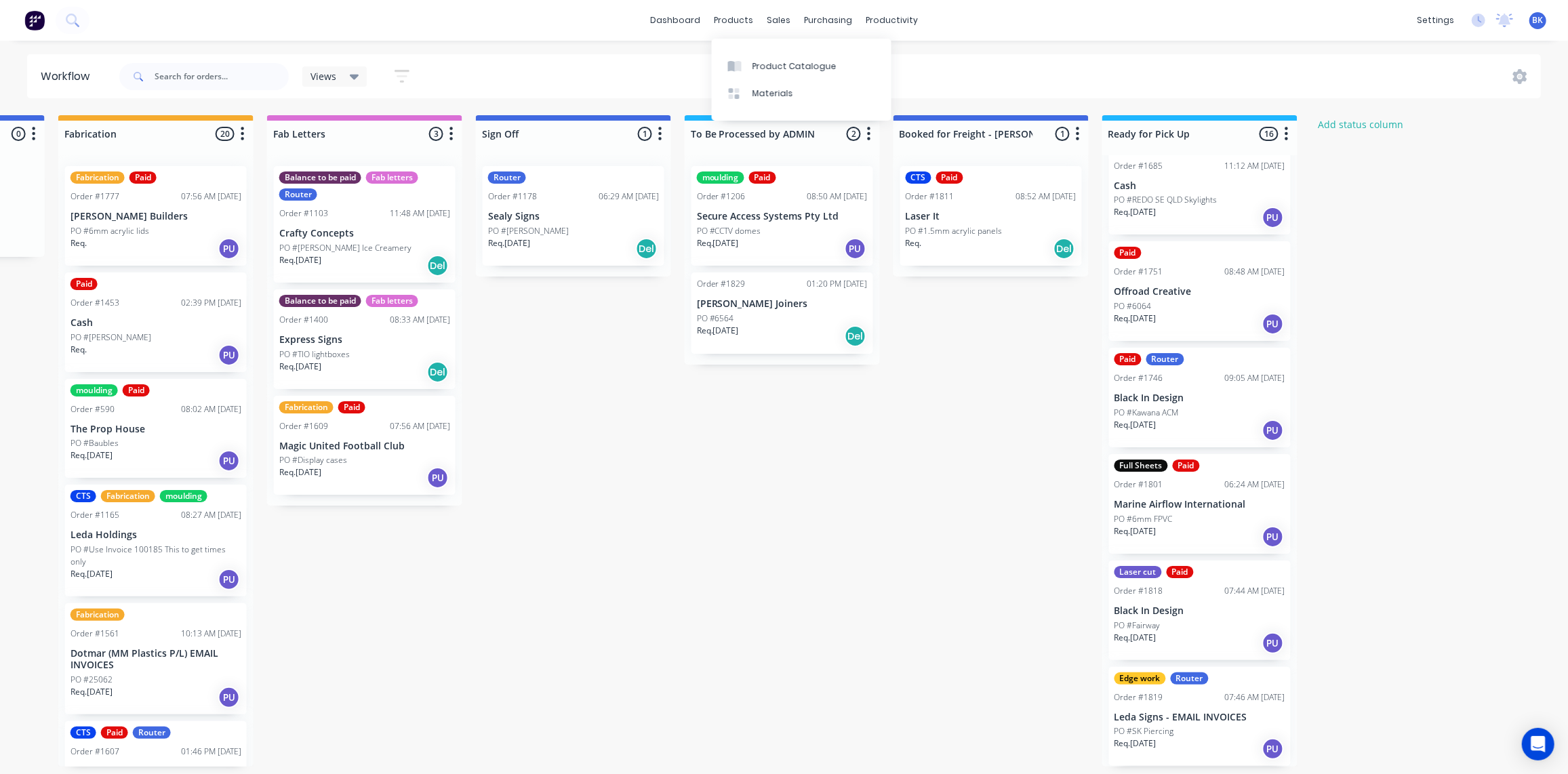
click at [750, 63] on link "Product Catalogue" at bounding box center [802, 65] width 180 height 27
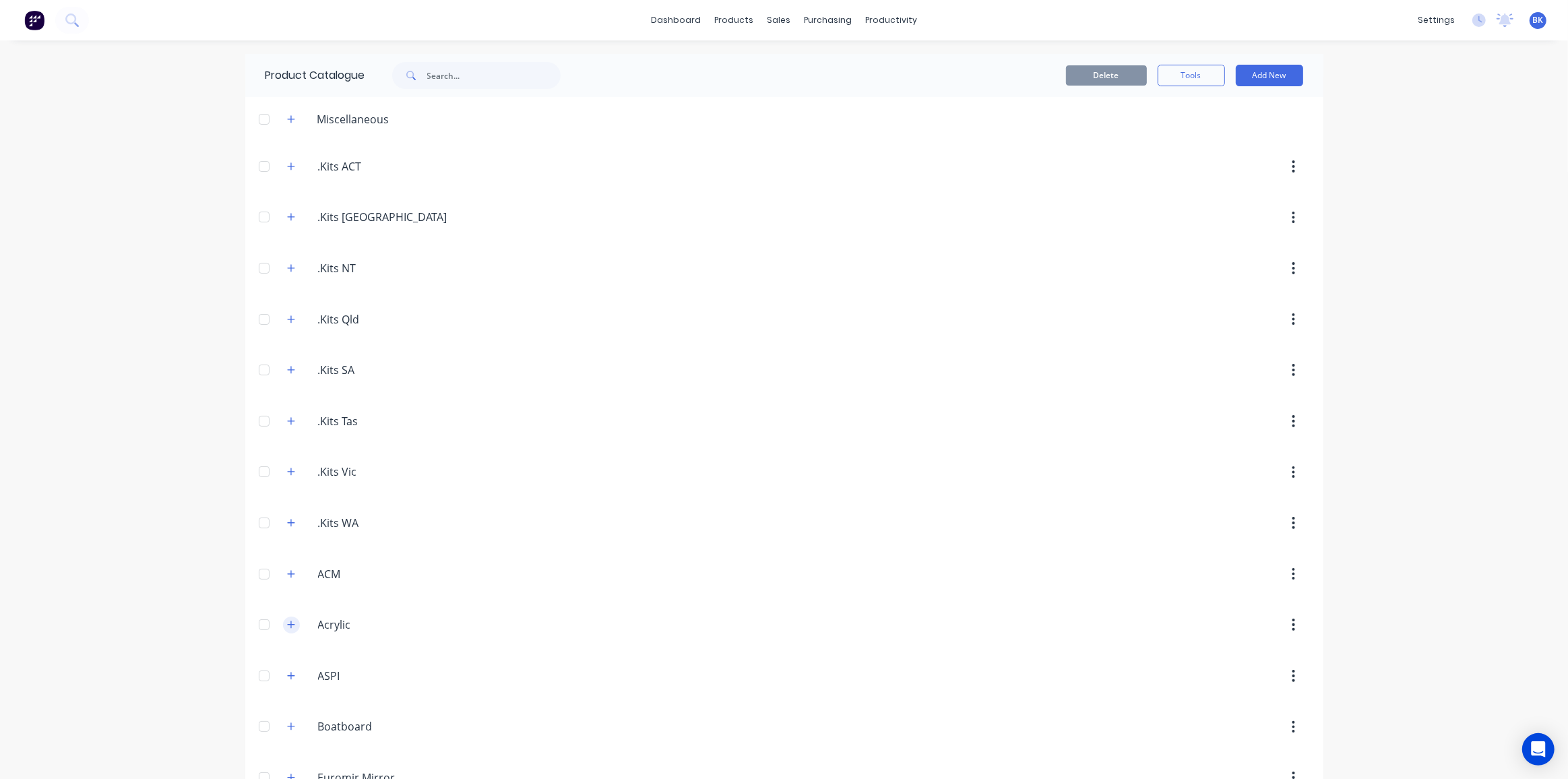
click at [283, 621] on button "button" at bounding box center [291, 625] width 16 height 16
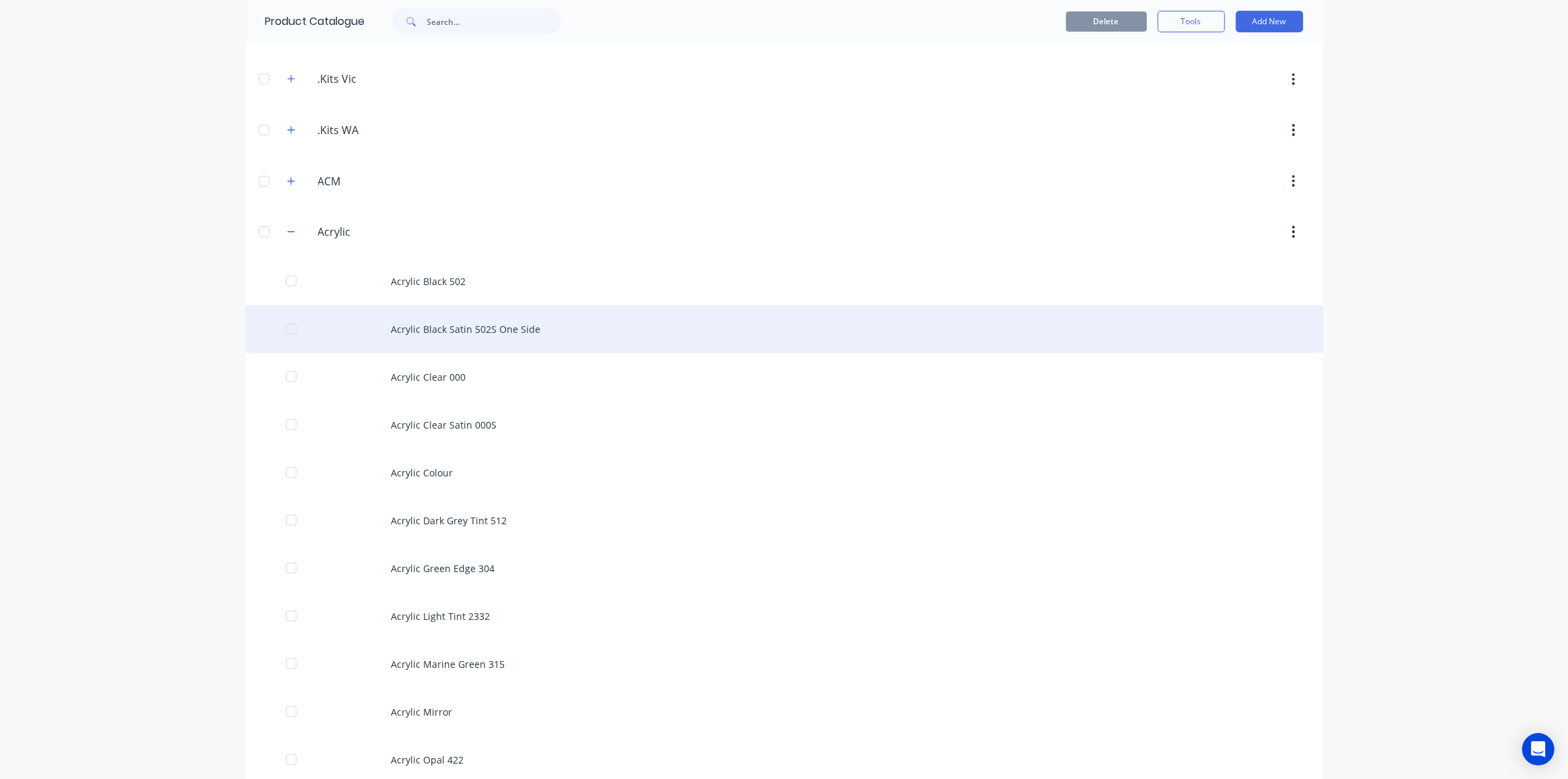
scroll to position [394, 0]
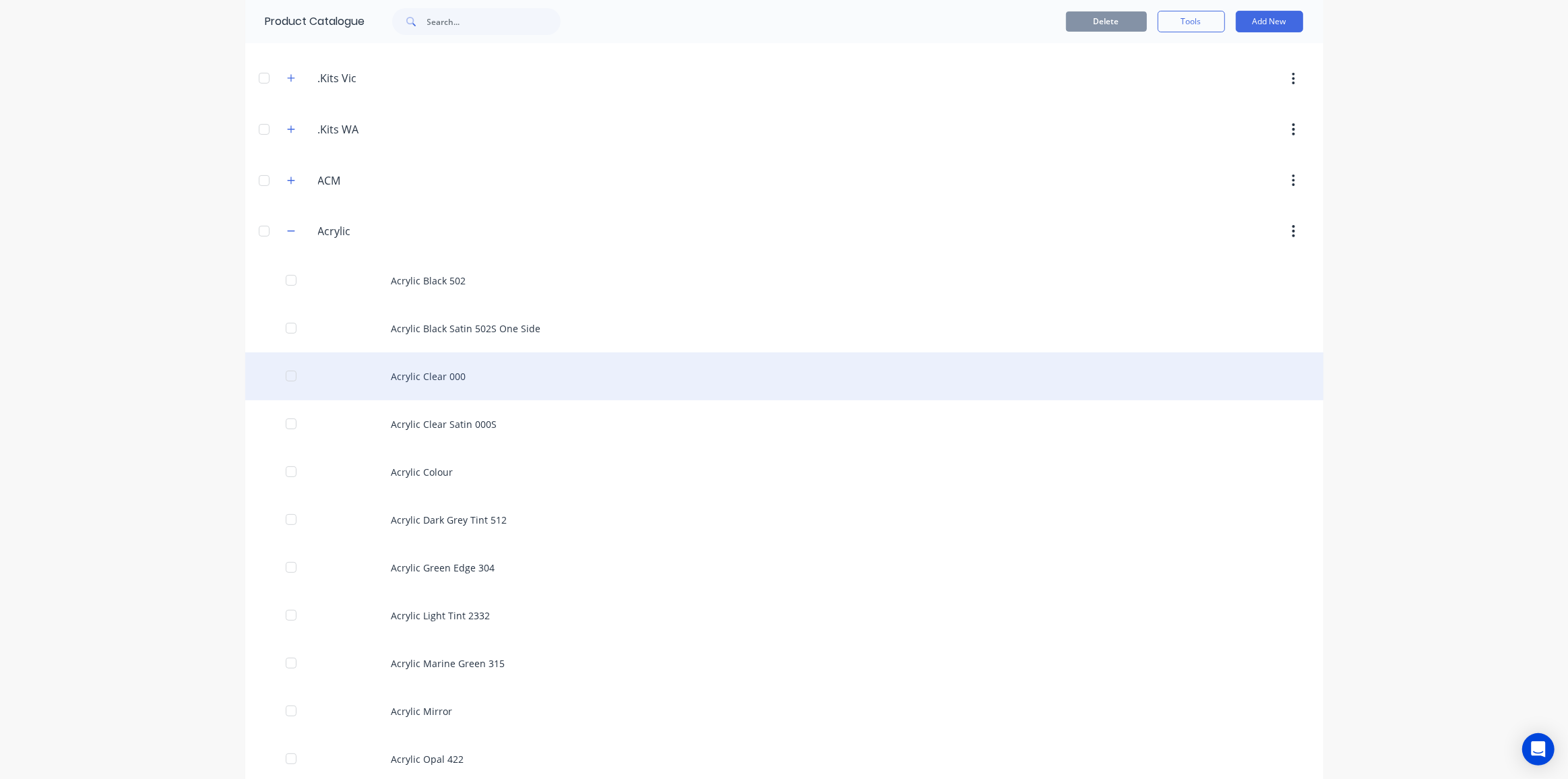
click at [446, 370] on div "Acrylic Clear 000" at bounding box center [784, 376] width 1078 height 48
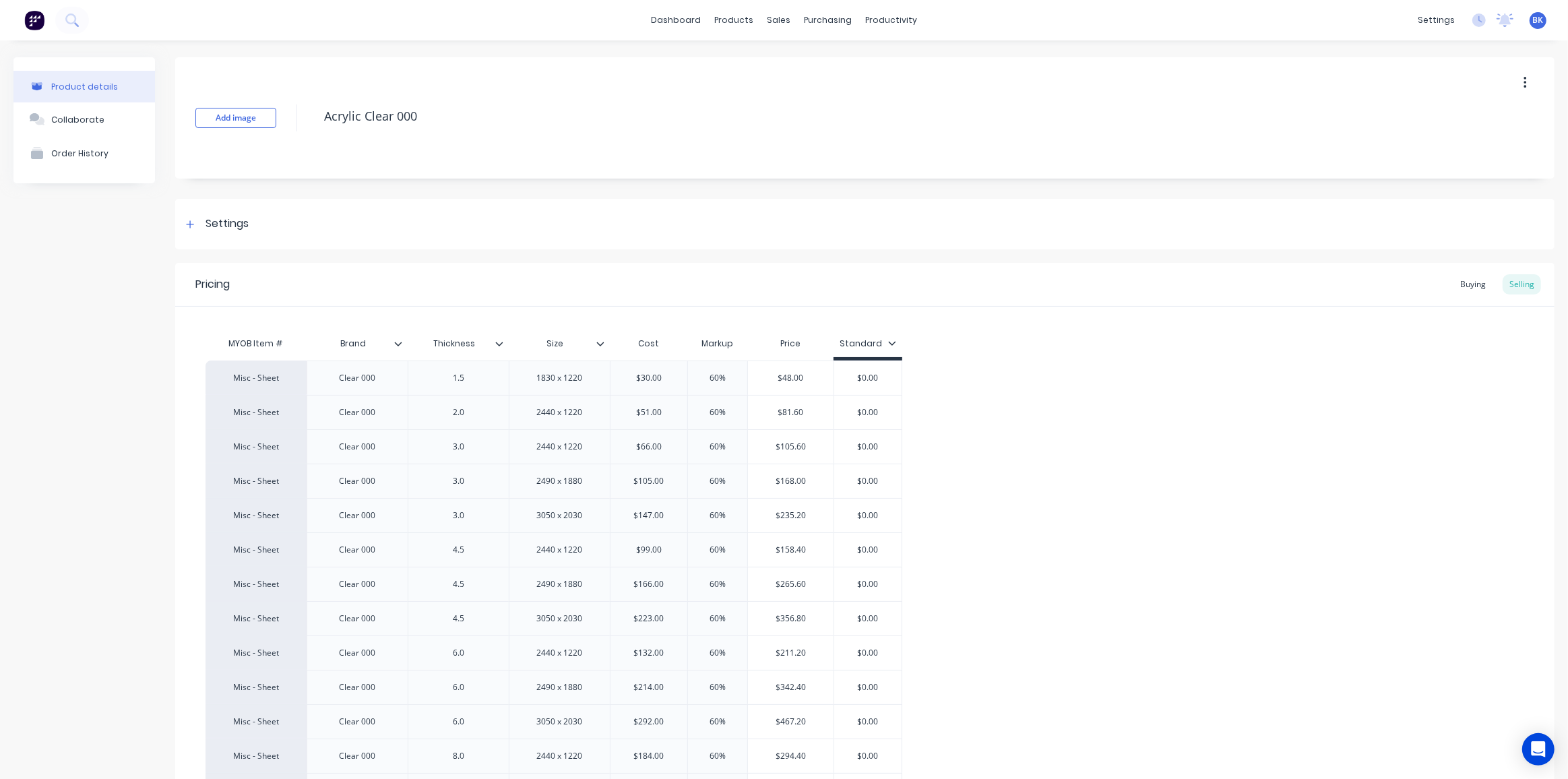
type textarea "x"
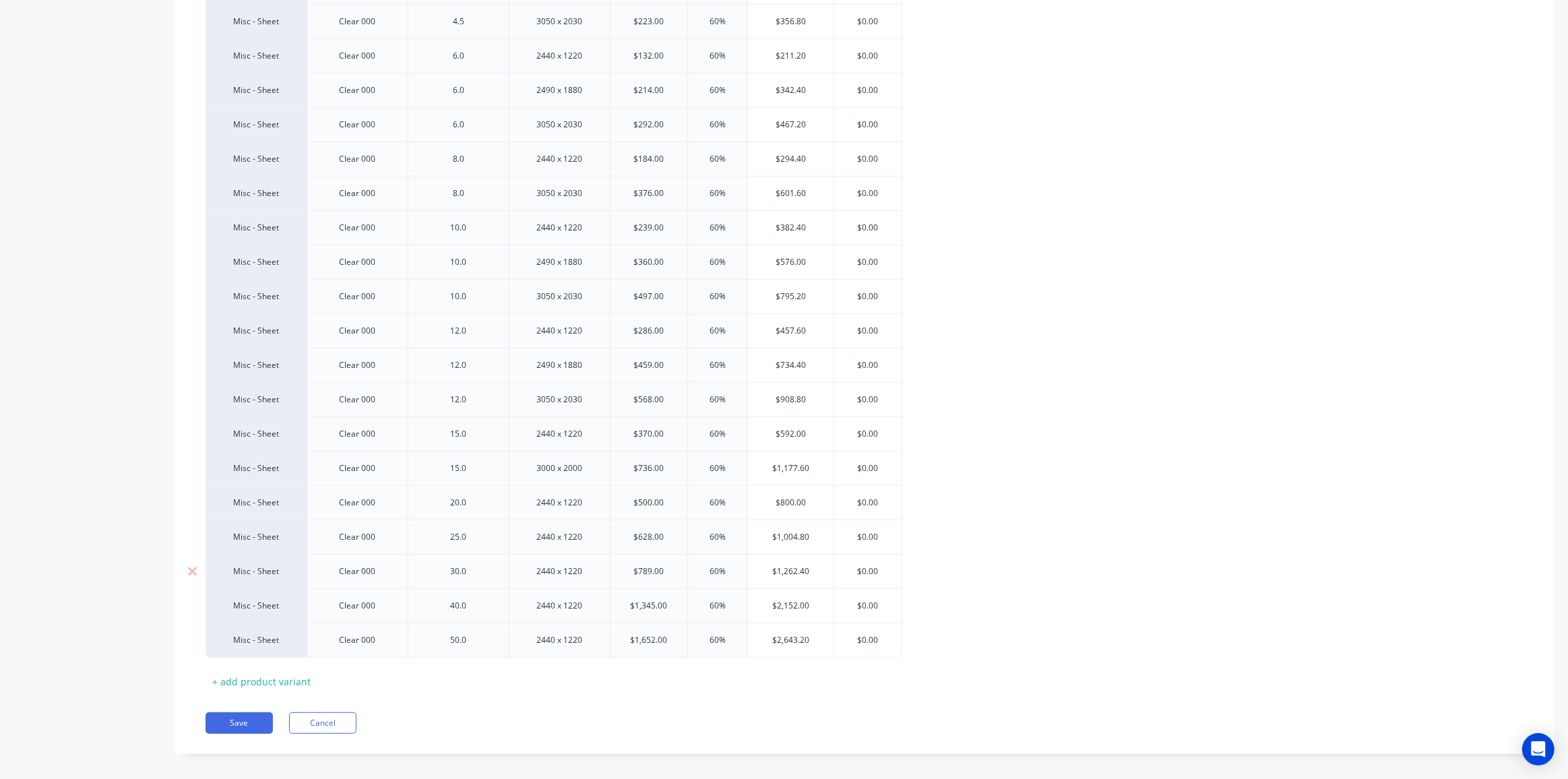
scroll to position [597, 0]
